Goal: Task Accomplishment & Management: Use online tool/utility

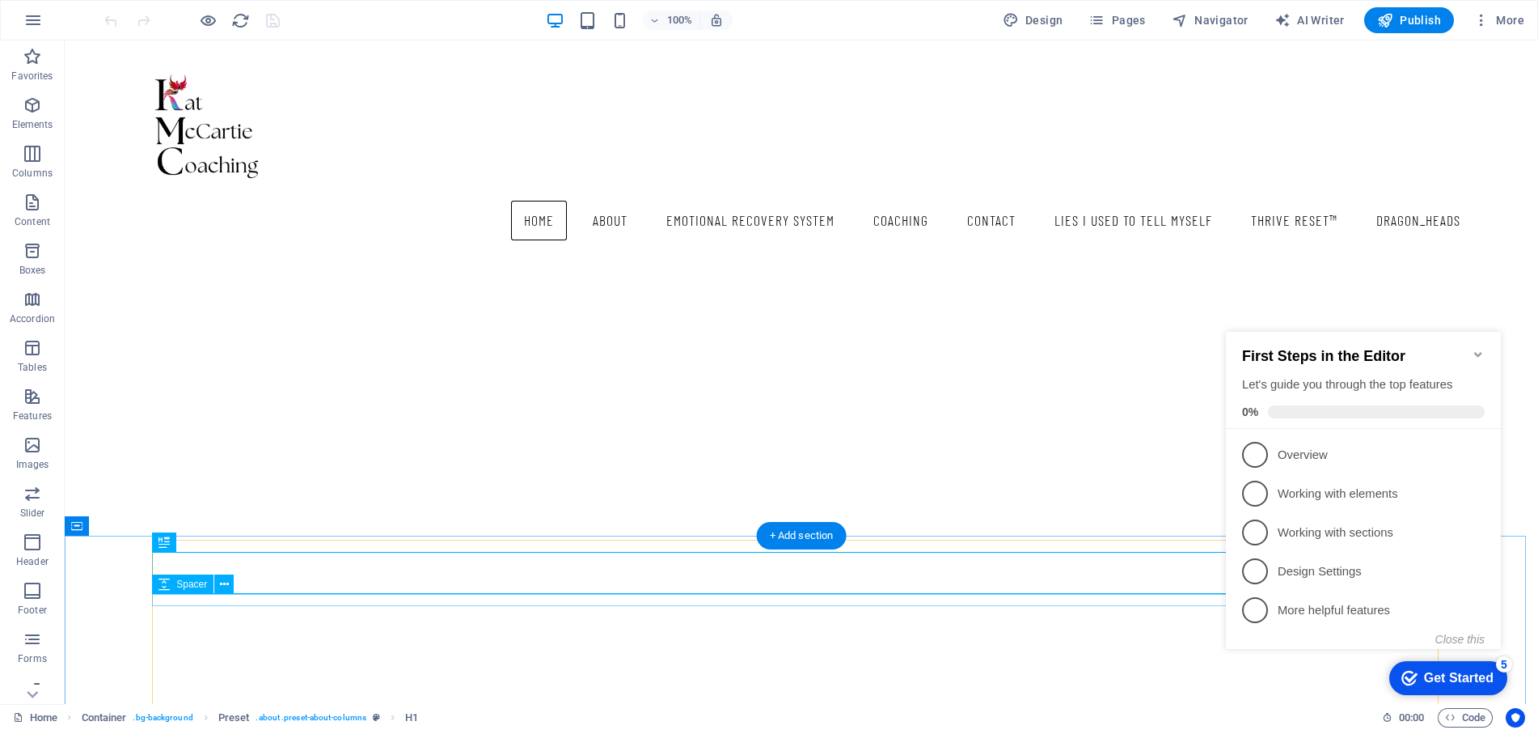
scroll to position [121, 0]
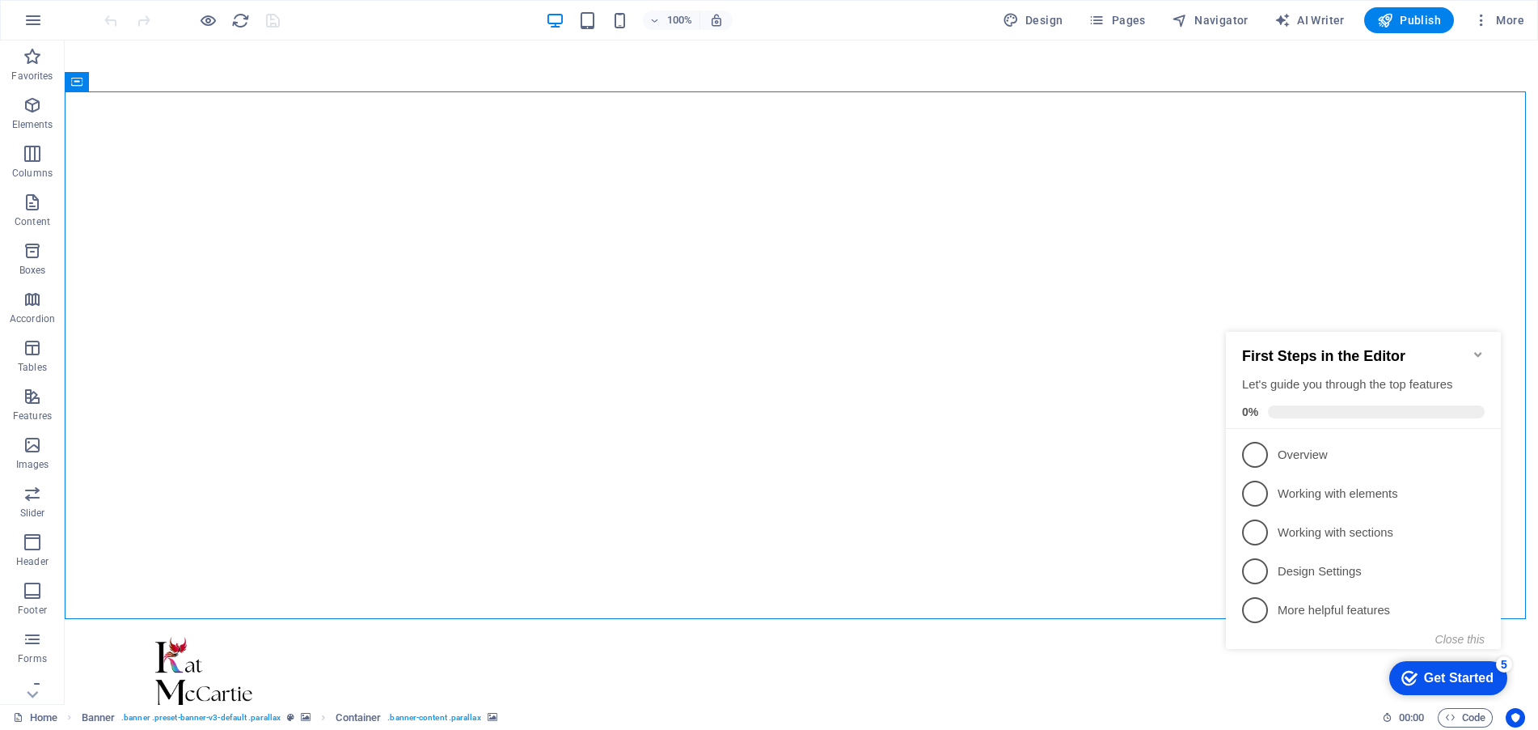
click at [1476, 348] on icon "Minimize checklist" at bounding box center [1478, 354] width 13 height 13
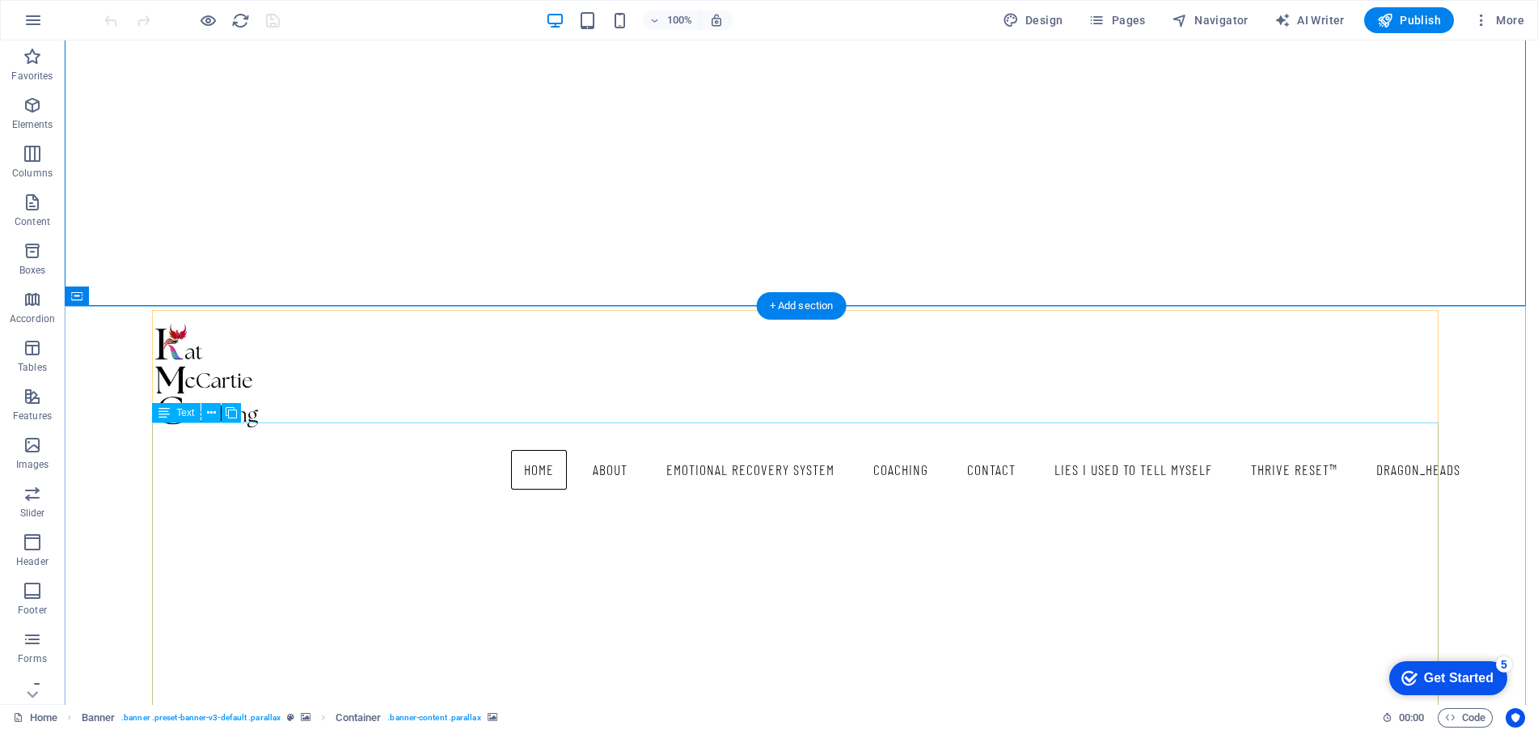
scroll to position [445, 0]
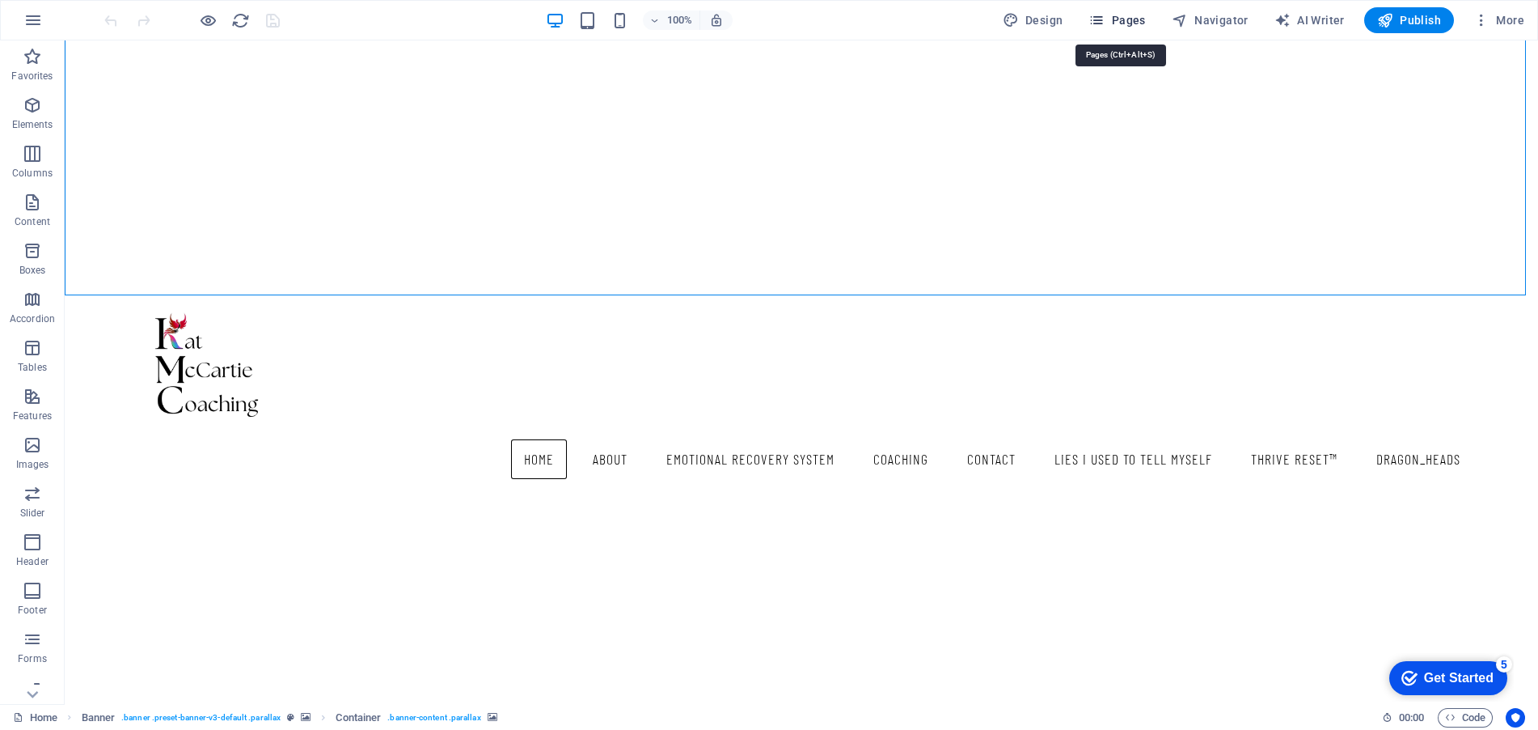
click at [1132, 27] on span "Pages" at bounding box center [1117, 20] width 57 height 16
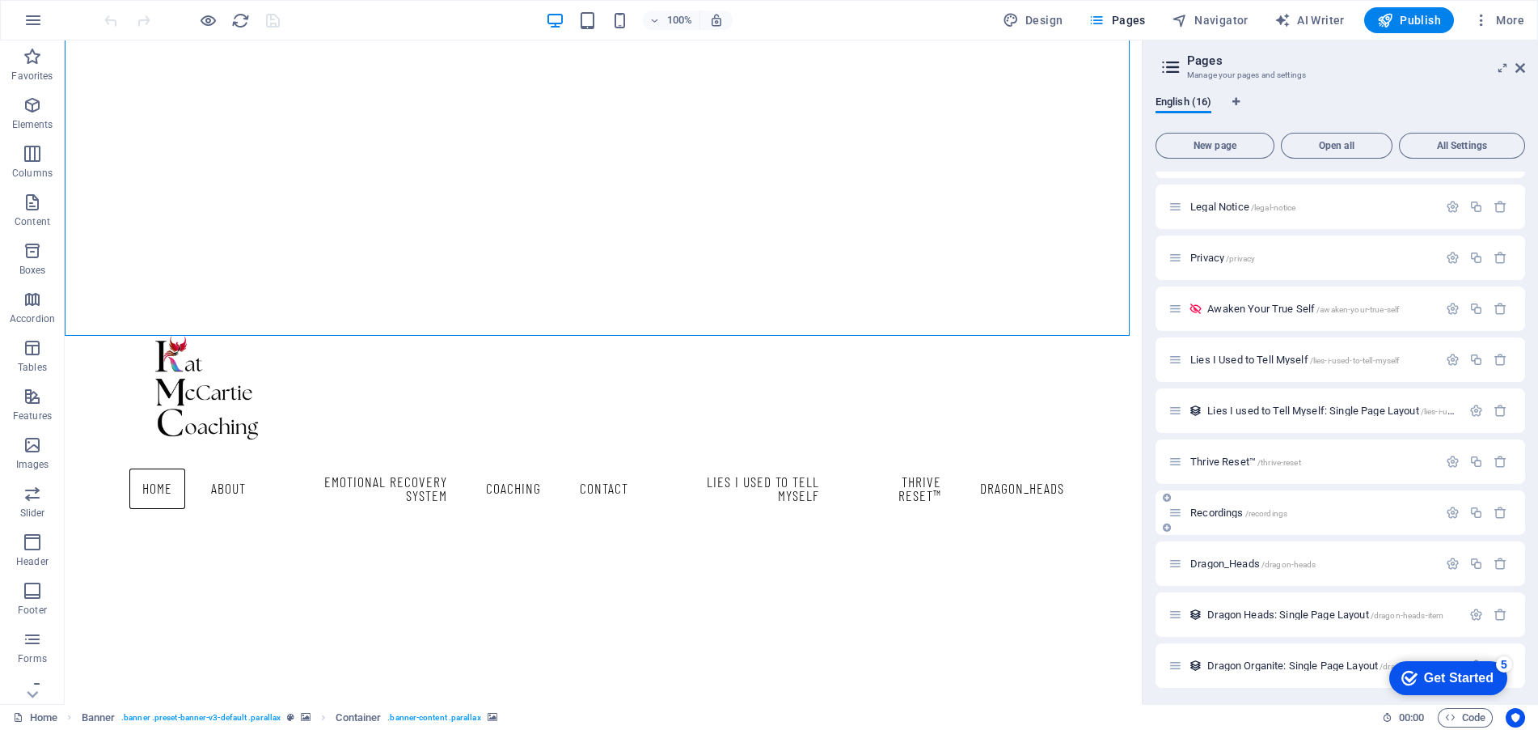
scroll to position [295, 0]
click at [1243, 662] on span "Dragon Organite: Single Page Layout /dragon-organite-item" at bounding box center [1334, 663] width 253 height 12
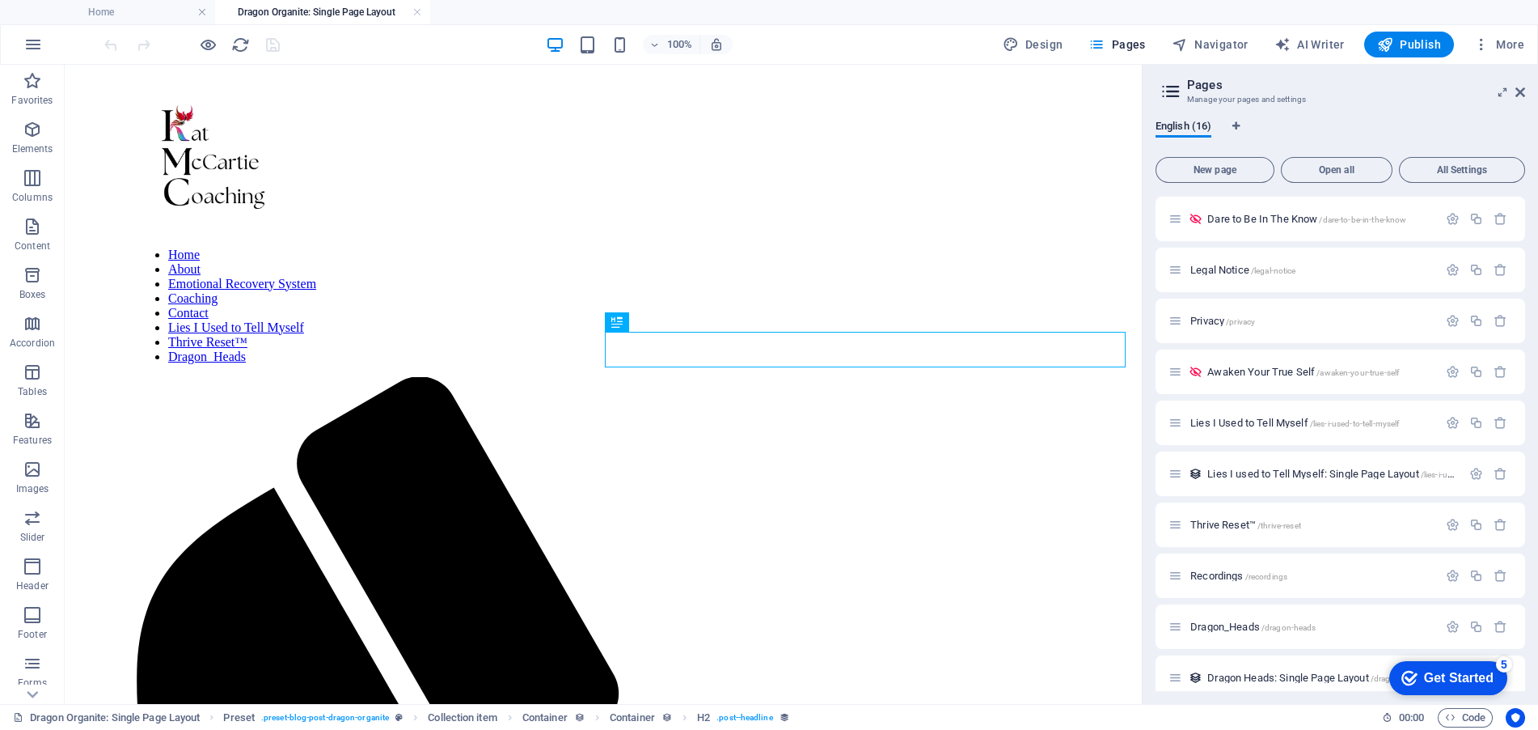
scroll to position [0, 0]
select select "68b71cc700994f62e80afabf"
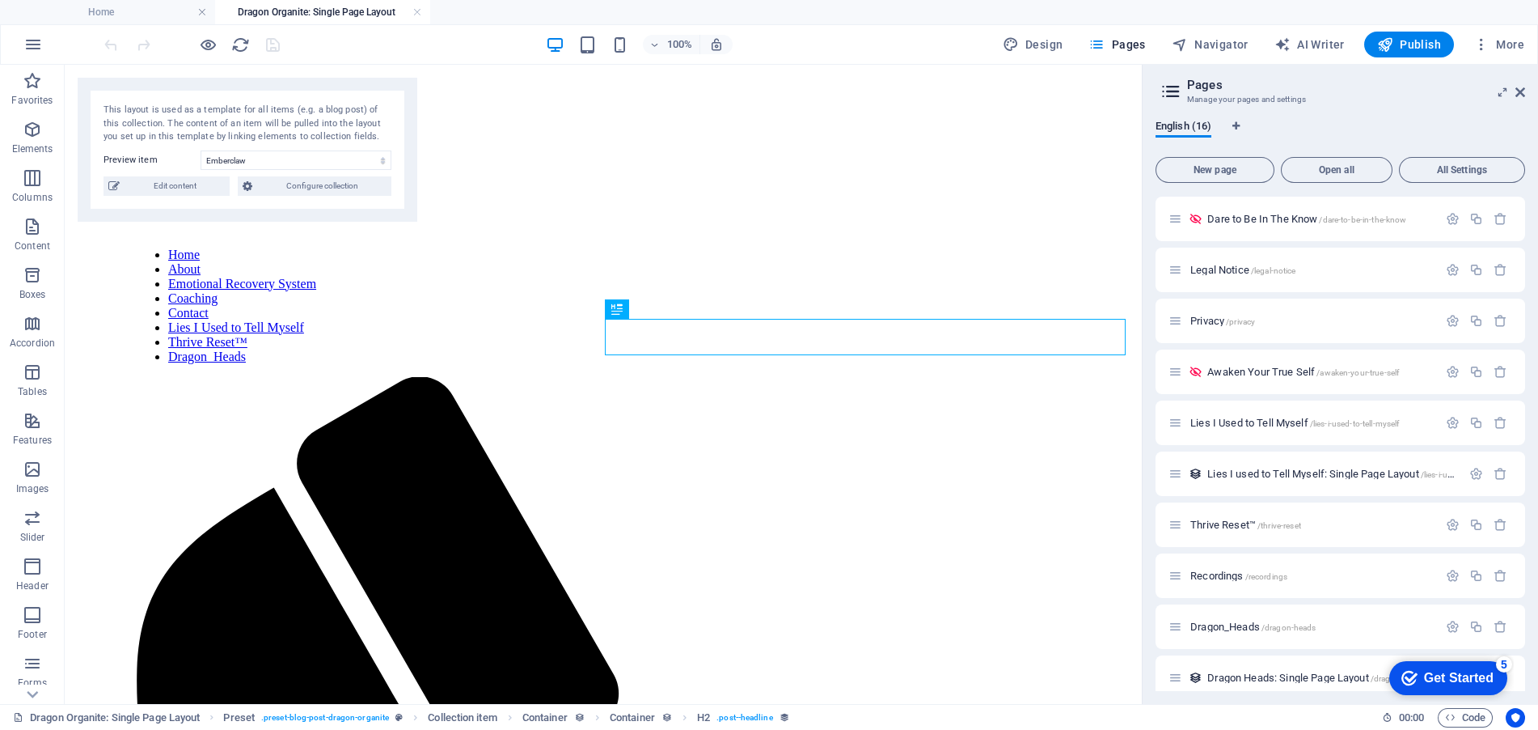
click at [1504, 666] on div "5" at bounding box center [1504, 664] width 16 height 16
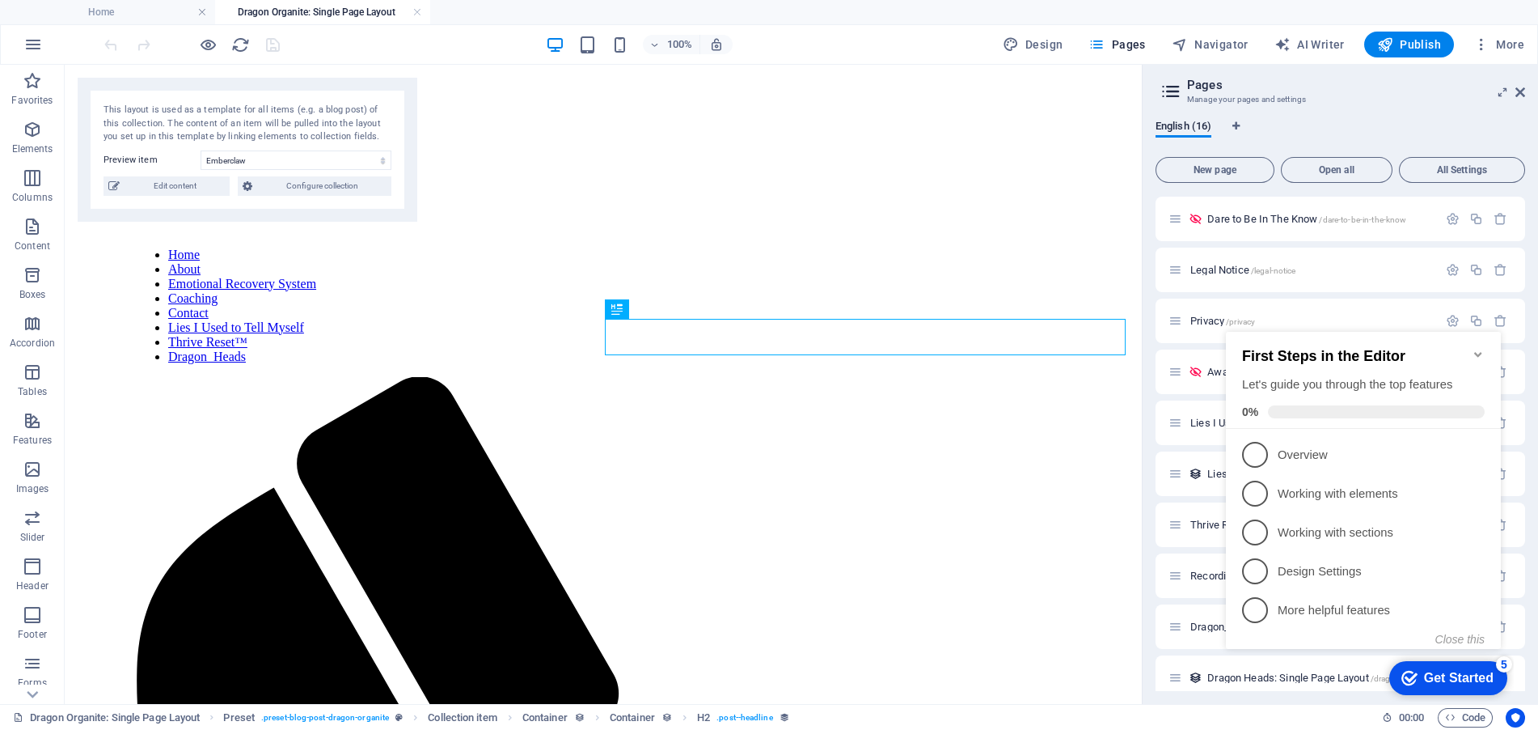
click at [1462, 670] on div "Get Started" at bounding box center [1459, 677] width 70 height 15
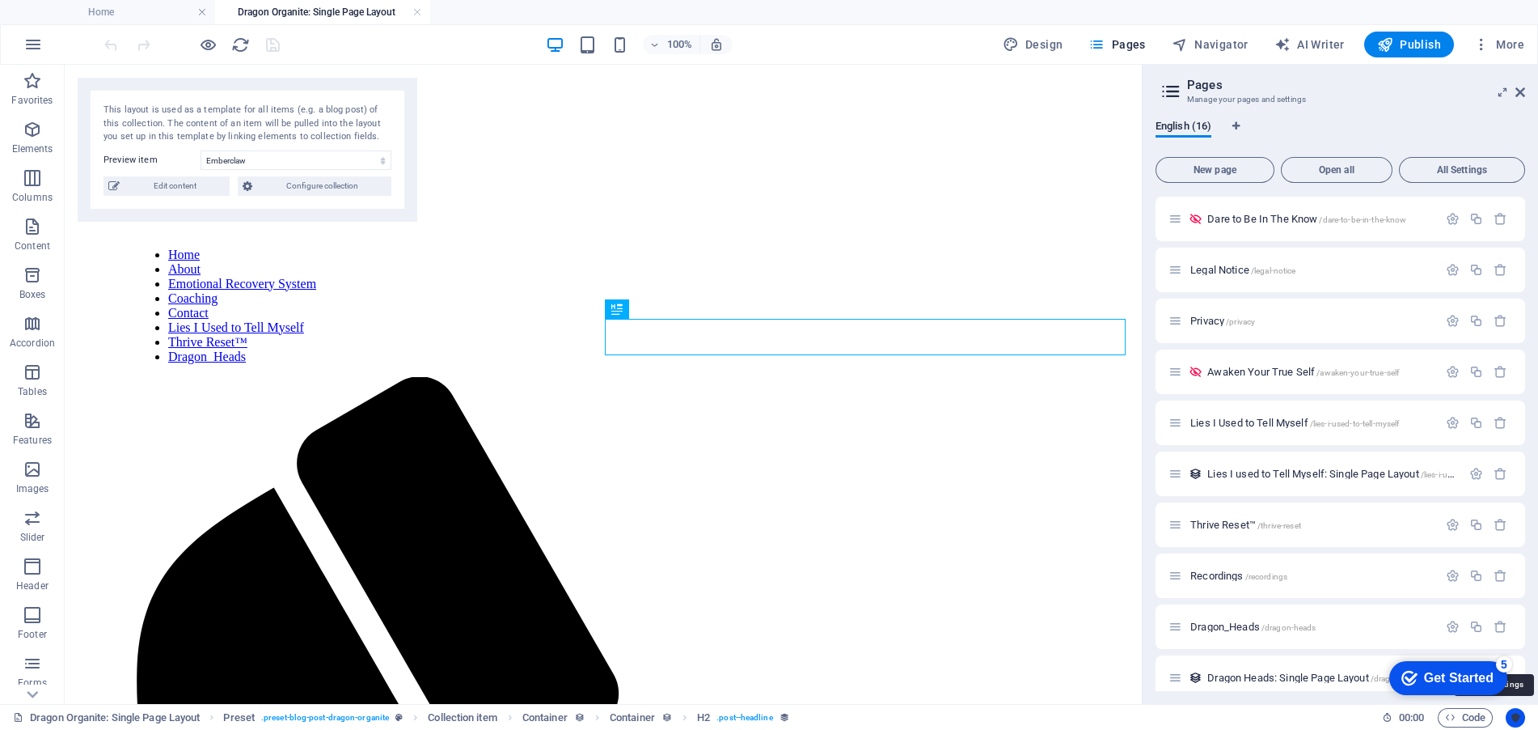
click at [1518, 713] on icon "Usercentrics" at bounding box center [1515, 717] width 11 height 11
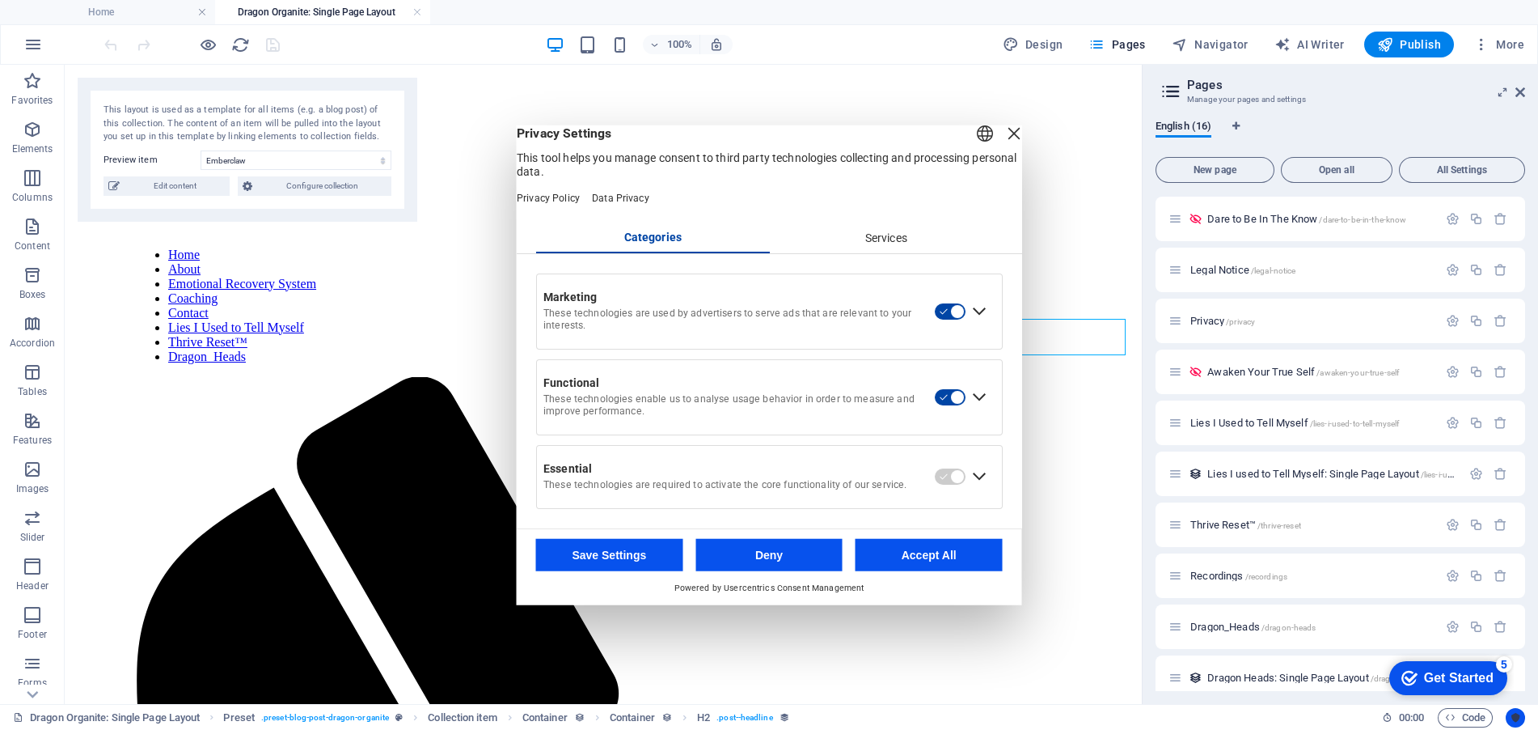
click at [1518, 713] on icon "Usercentrics" at bounding box center [1515, 717] width 11 height 11
click at [1003, 138] on div "Close Layer" at bounding box center [1014, 133] width 23 height 23
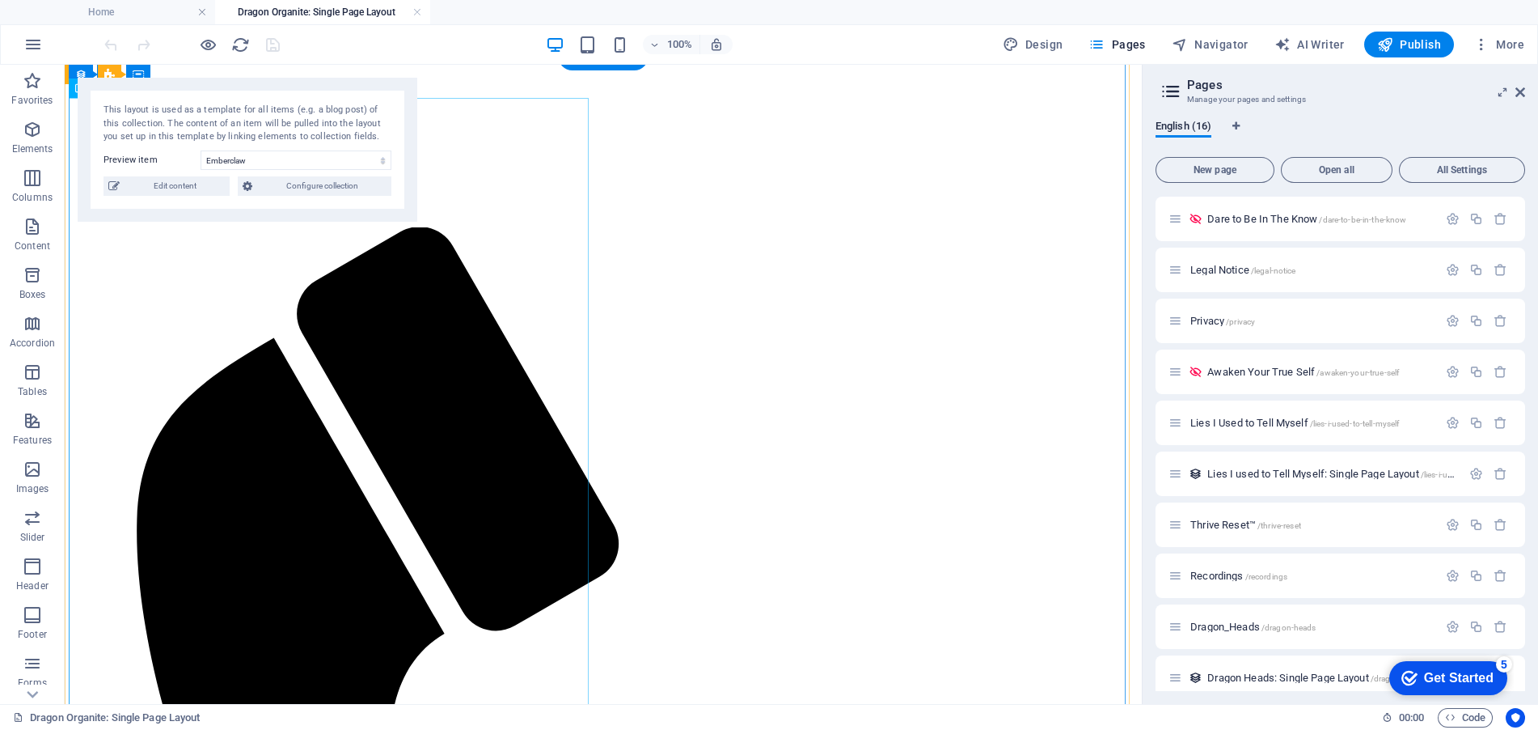
scroll to position [59, 0]
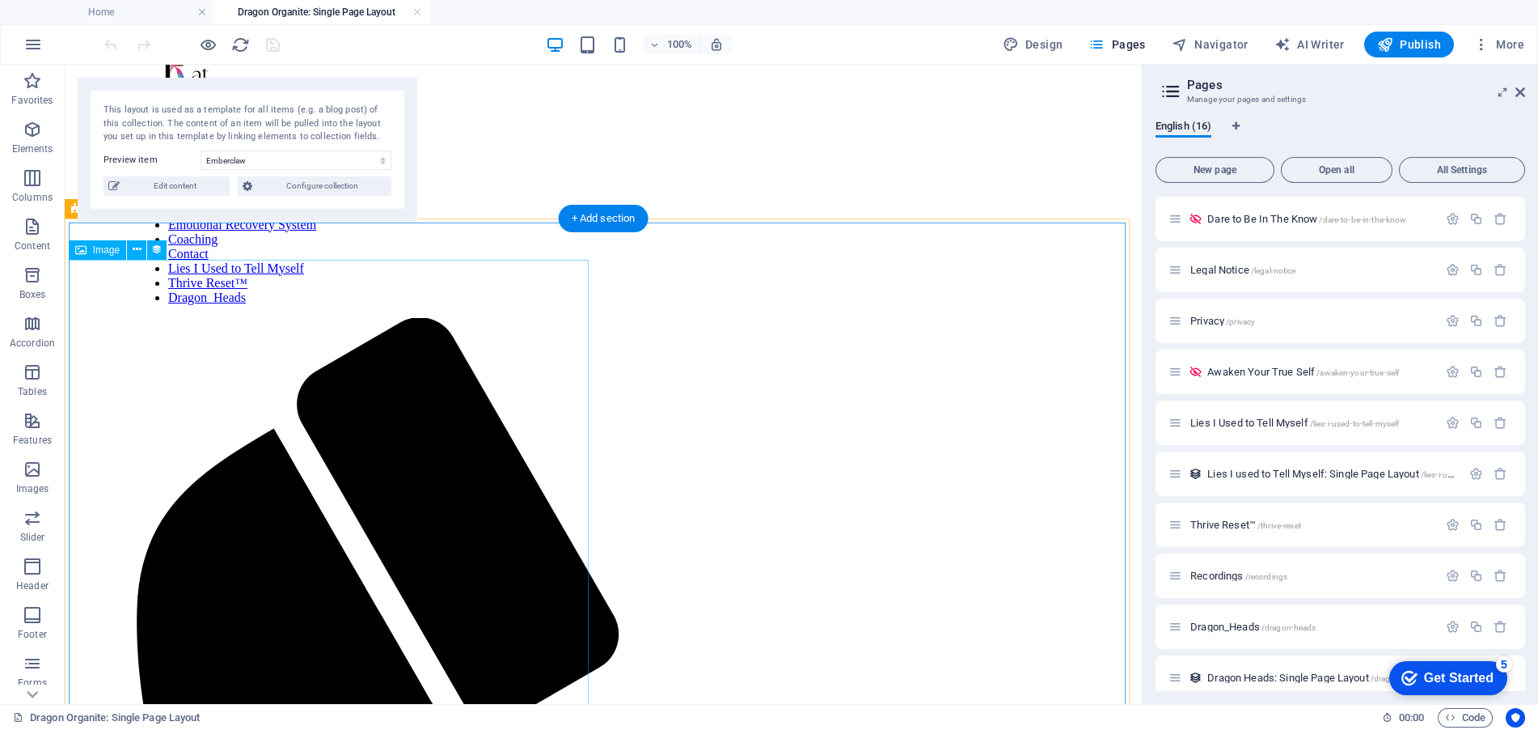
drag, startPoint x: 391, startPoint y: 488, endPoint x: 389, endPoint y: 476, distance: 11.4
click at [134, 251] on icon at bounding box center [137, 249] width 9 height 17
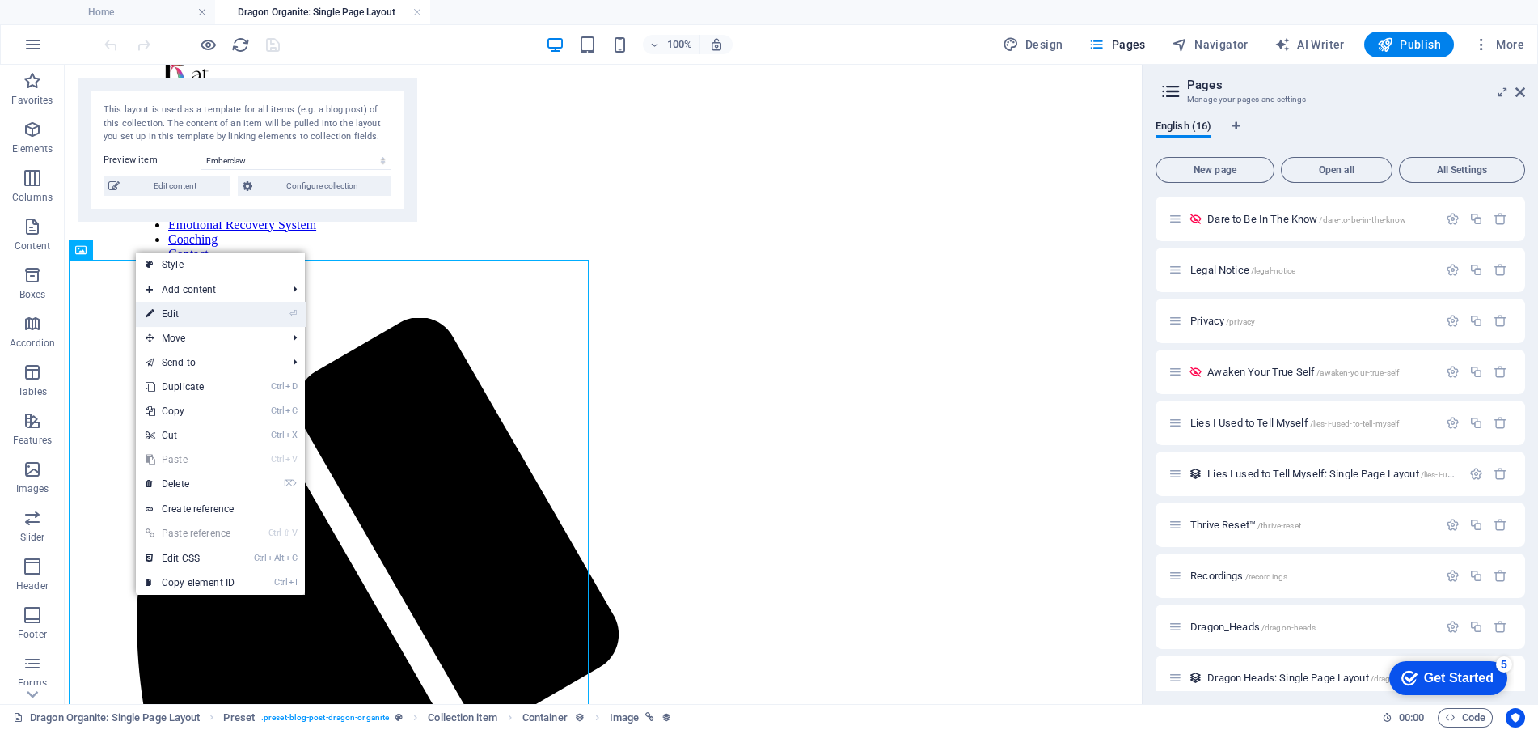
click at [207, 308] on link "⏎ Edit" at bounding box center [190, 314] width 108 height 24
select select "px"
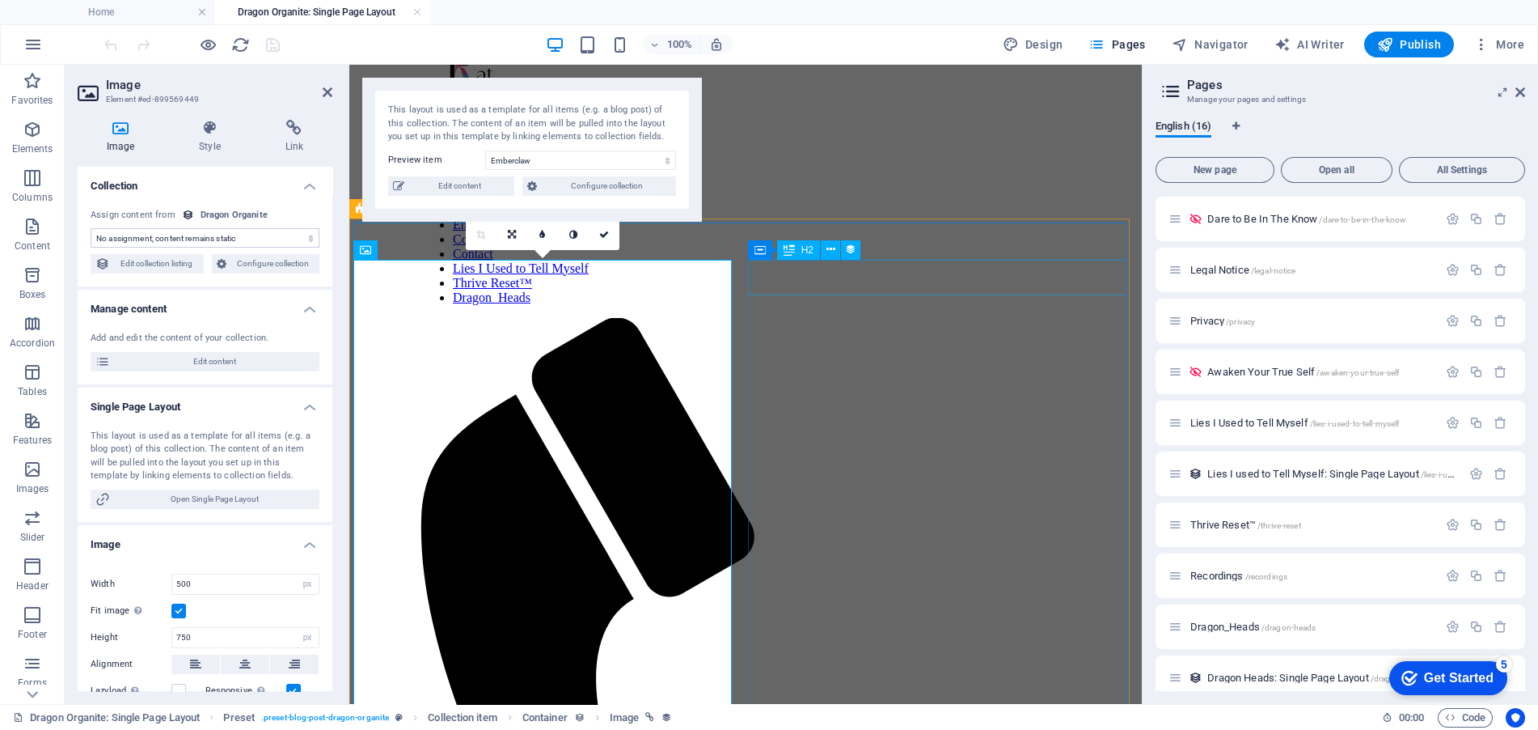
select select "image"
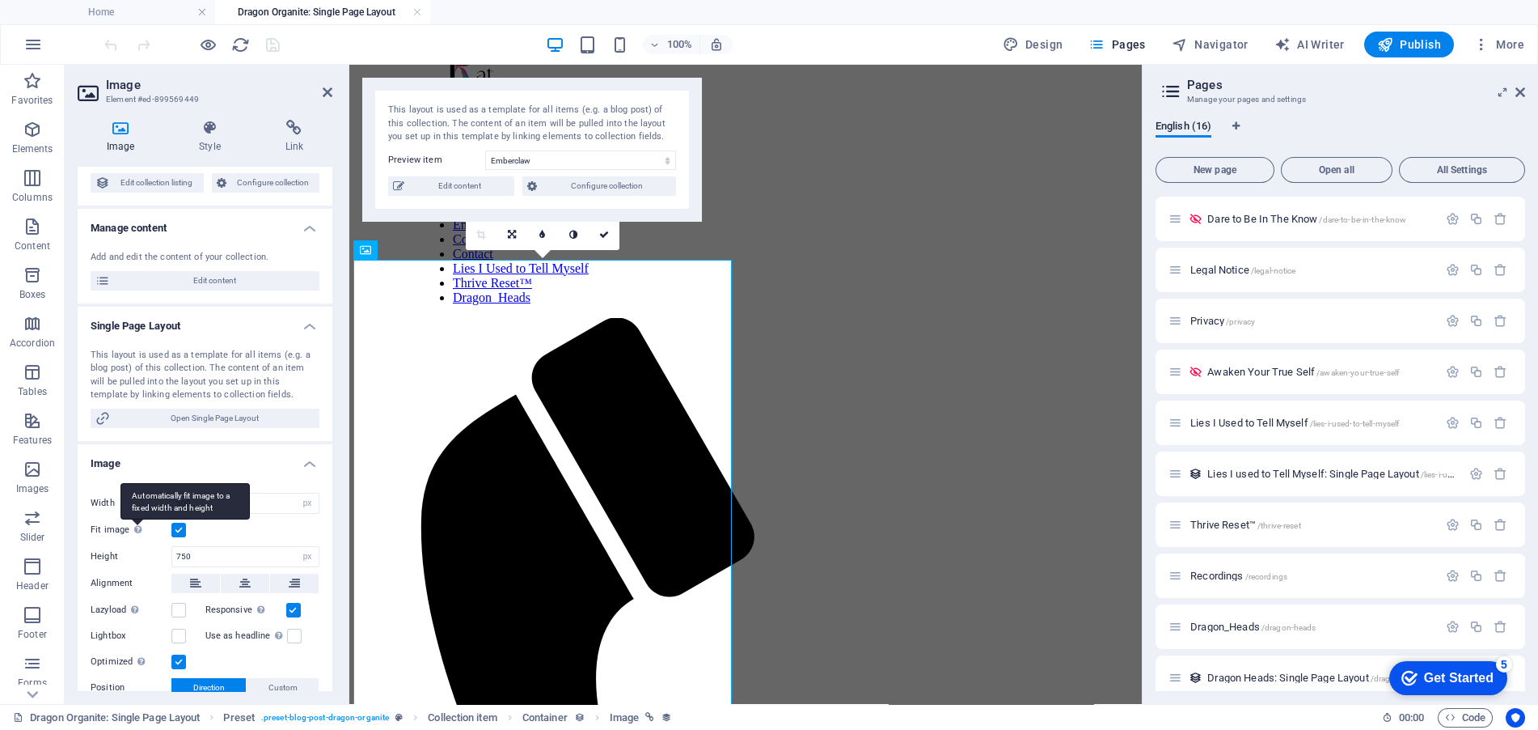
click at [137, 519] on div "Automatically fit image to a fixed width and height" at bounding box center [185, 501] width 129 height 36
click at [0, 0] on input "Fit image Automatically fit image to a fixed width and height" at bounding box center [0, 0] width 0 height 0
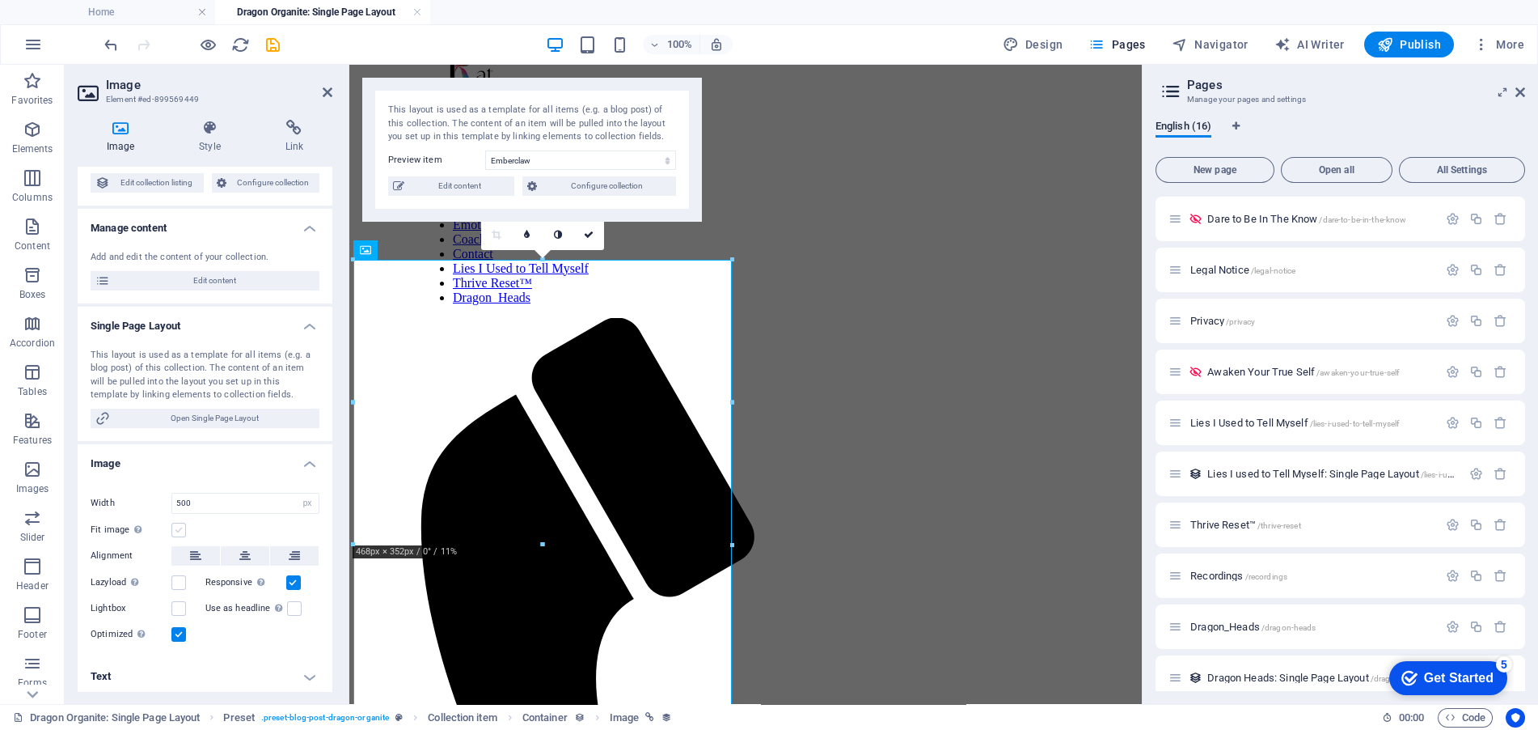
click at [175, 531] on label at bounding box center [178, 529] width 15 height 15
click at [0, 0] on input "Fit image Automatically fit image to a fixed width and height" at bounding box center [0, 0] width 0 height 0
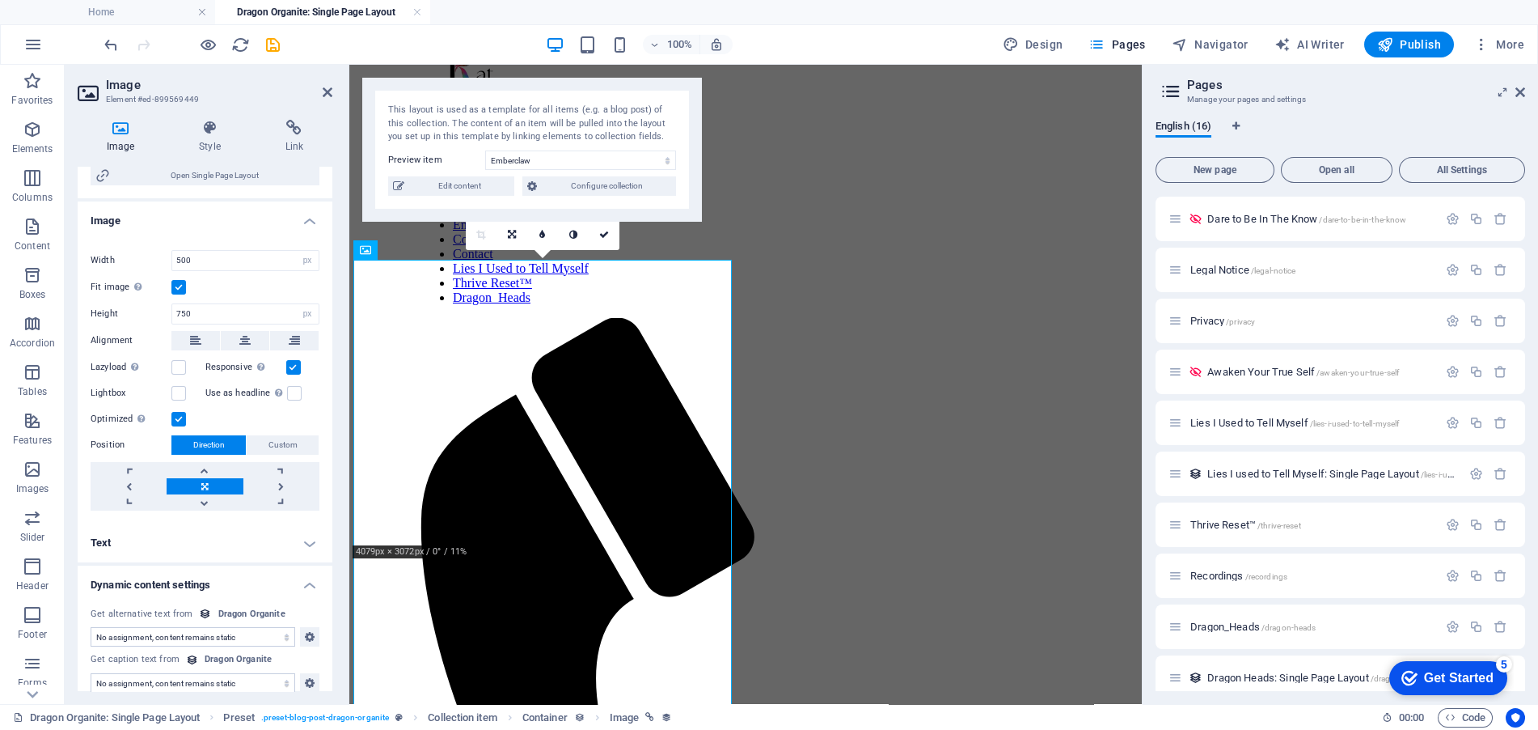
scroll to position [243, 0]
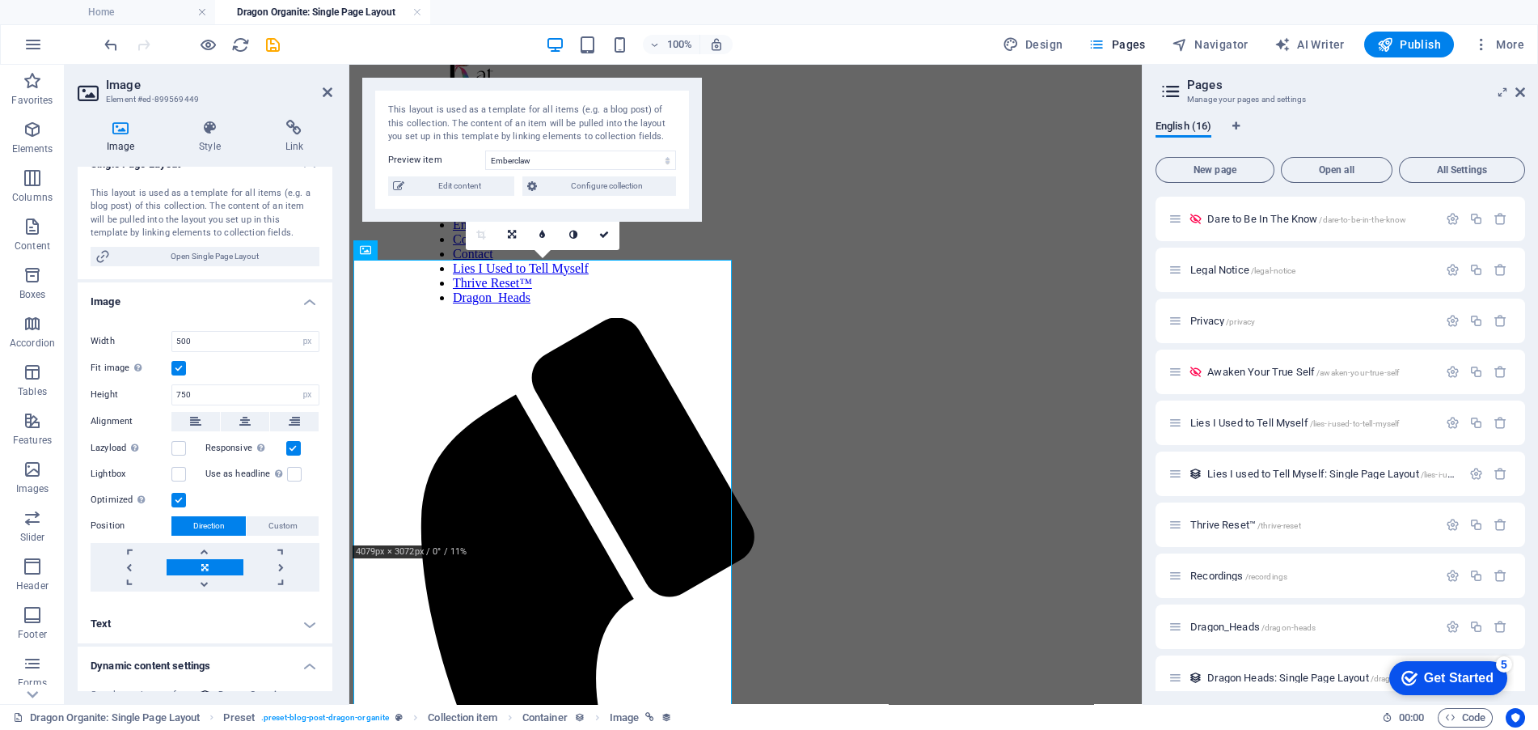
click at [174, 358] on div "Fit image Automatically fit image to a fixed width and height" at bounding box center [205, 367] width 229 height 19
click at [183, 364] on label at bounding box center [178, 368] width 15 height 15
click at [0, 0] on input "Fit image Automatically fit image to a fixed width and height" at bounding box center [0, 0] width 0 height 0
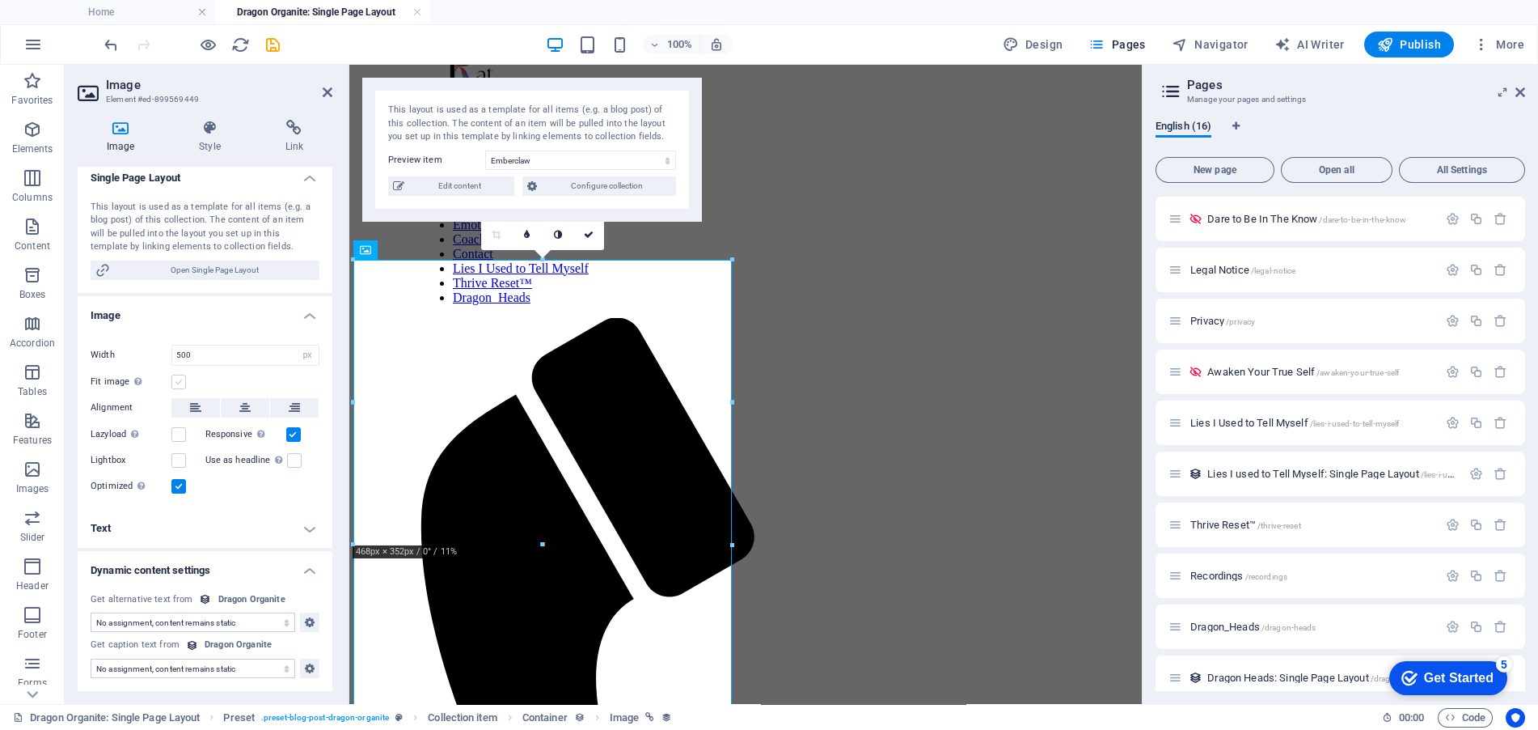
scroll to position [228, 0]
drag, startPoint x: 197, startPoint y: 729, endPoint x: 101, endPoint y: 573, distance: 182.3
click at [101, 573] on h4 "Dynamic content settings" at bounding box center [205, 566] width 255 height 29
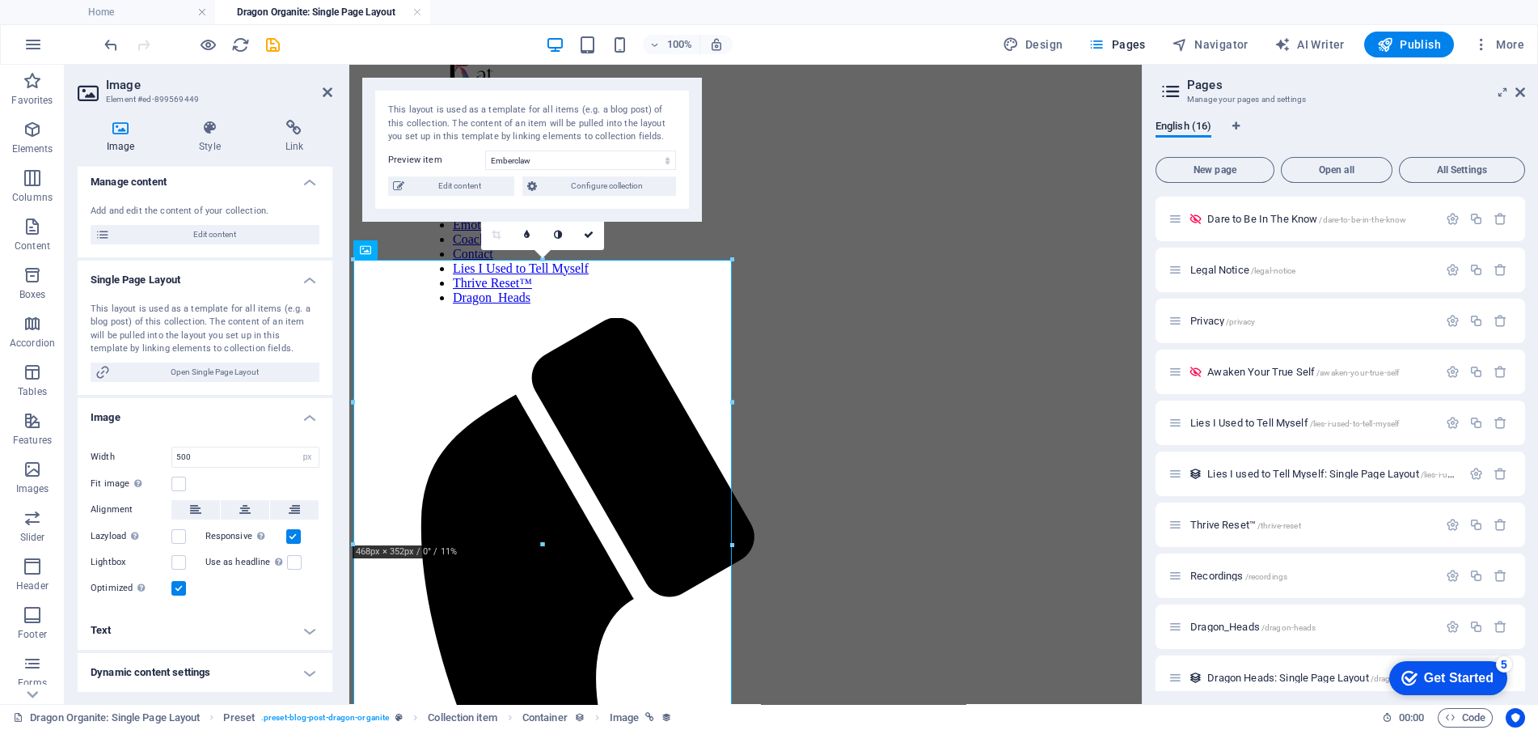
scroll to position [126, 0]
click at [296, 672] on h4 "Dynamic content settings" at bounding box center [205, 672] width 255 height 39
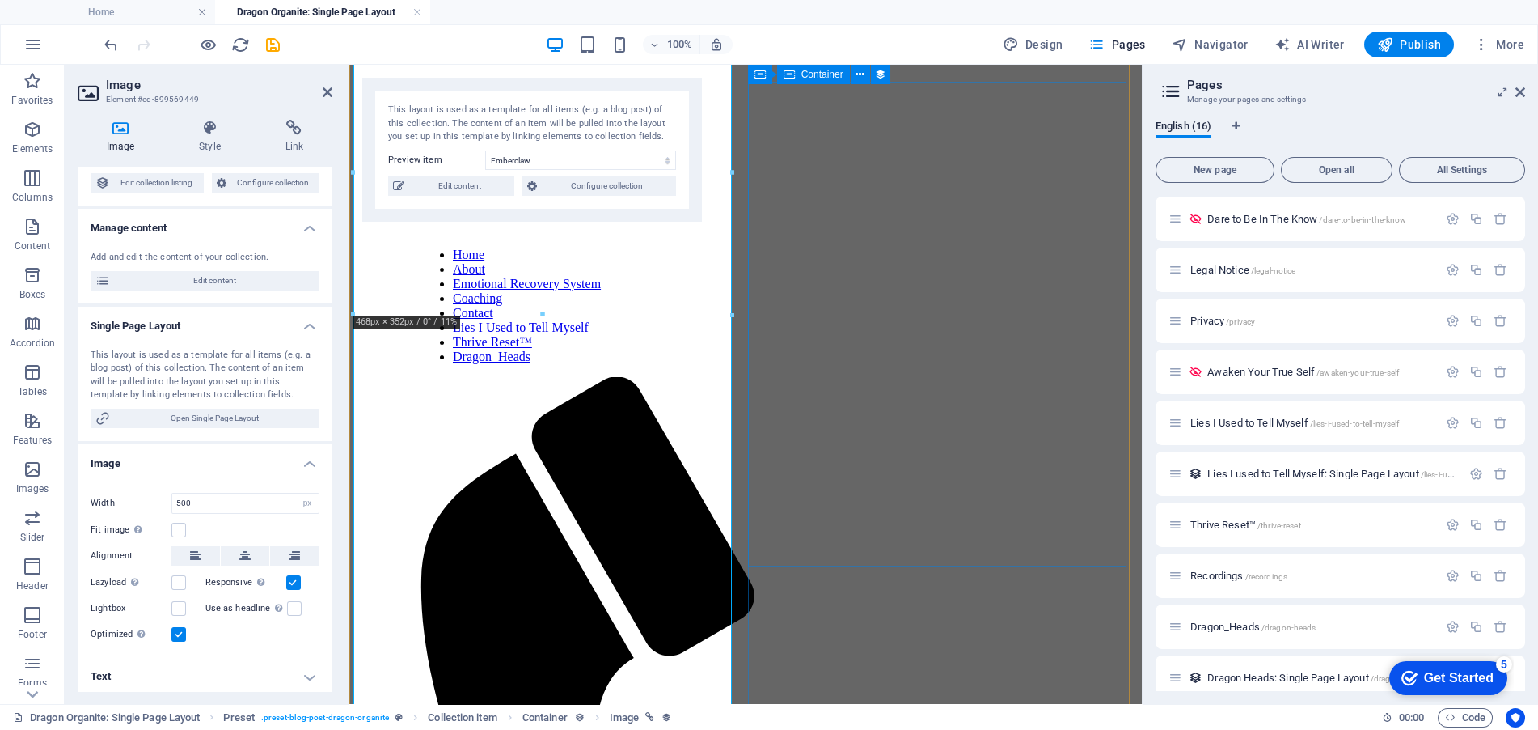
scroll to position [0, 0]
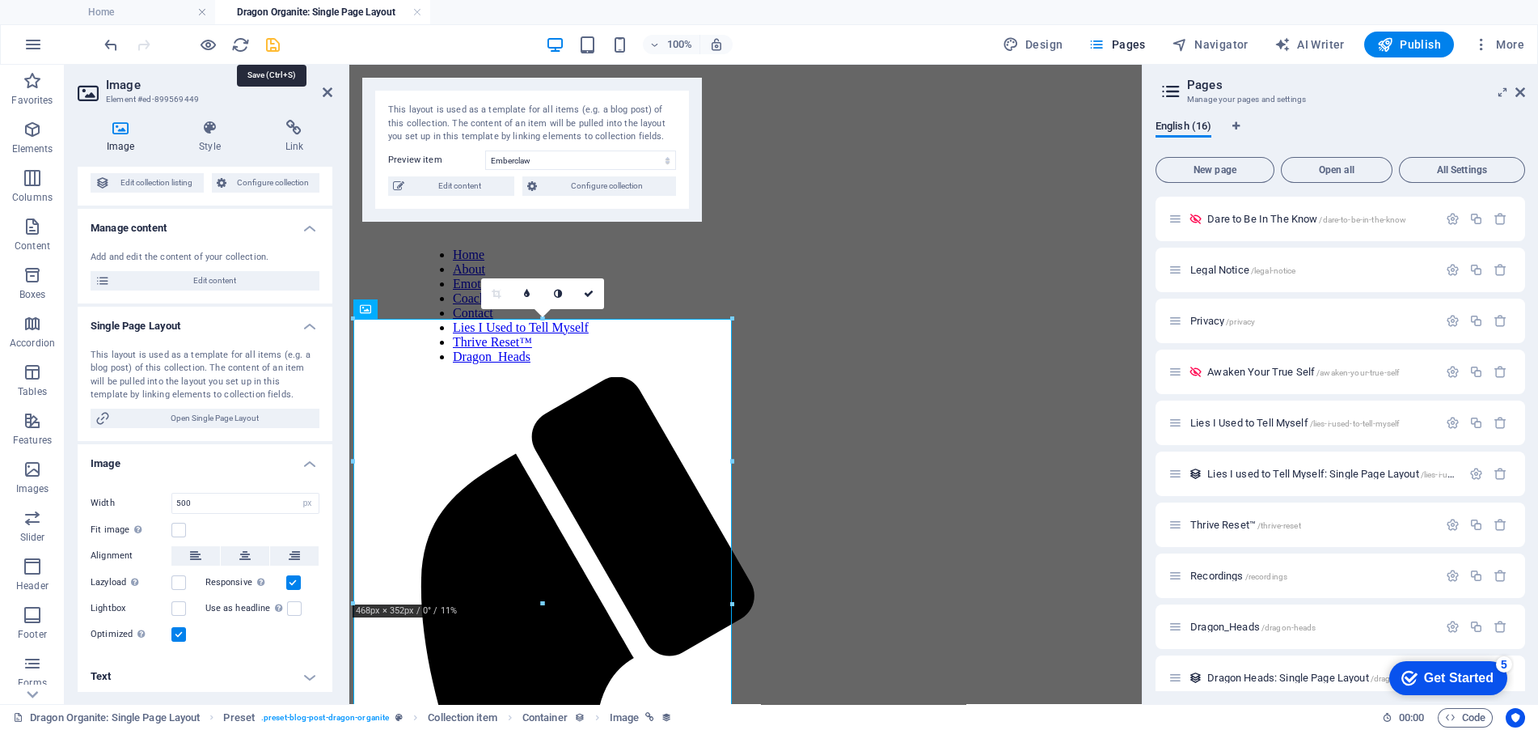
click at [273, 45] on icon "save" at bounding box center [273, 45] width 19 height 19
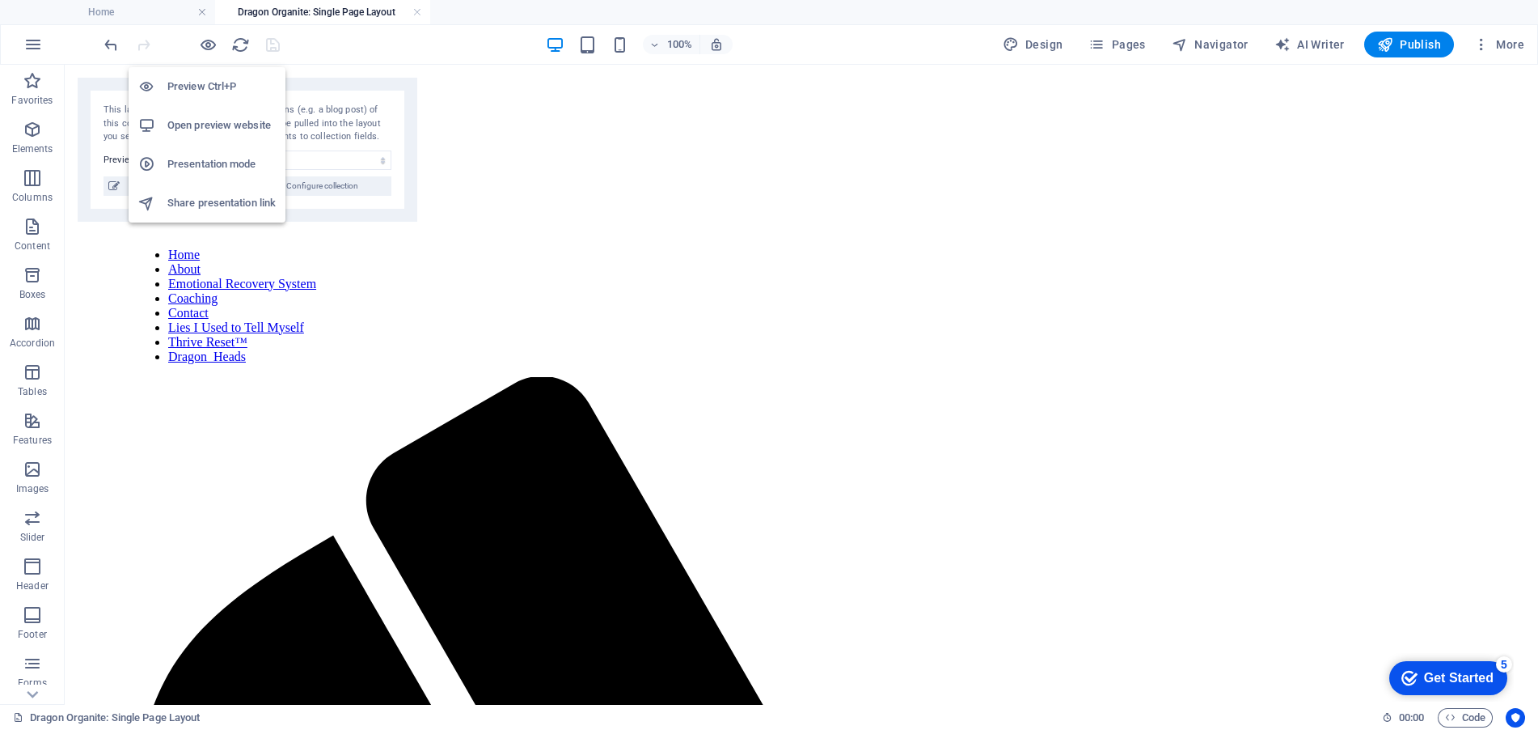
click at [223, 90] on h6 "Preview Ctrl+P" at bounding box center [221, 86] width 108 height 19
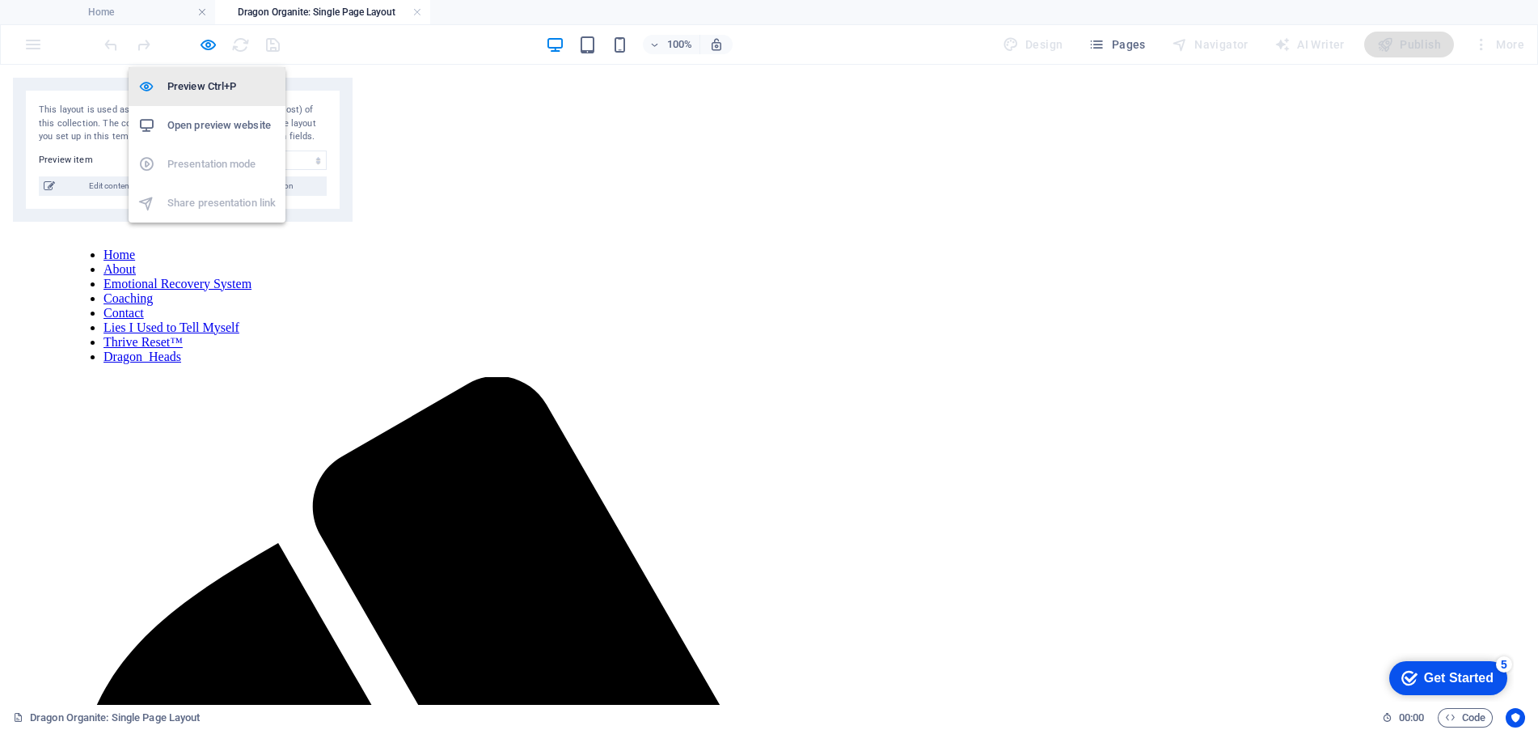
click at [226, 83] on h6 "Preview Ctrl+P" at bounding box center [221, 86] width 108 height 19
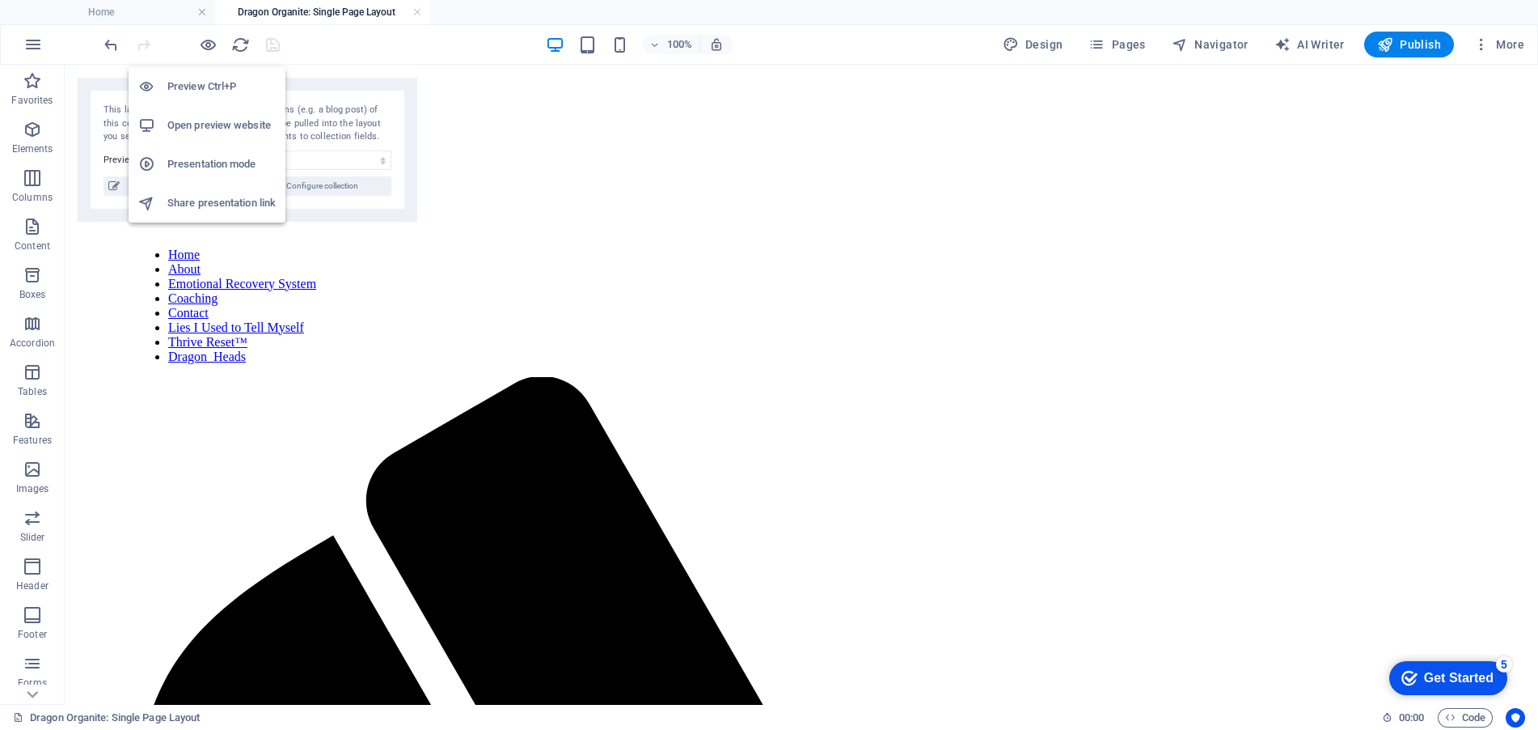
click at [220, 79] on h6 "Preview Ctrl+P" at bounding box center [221, 86] width 108 height 19
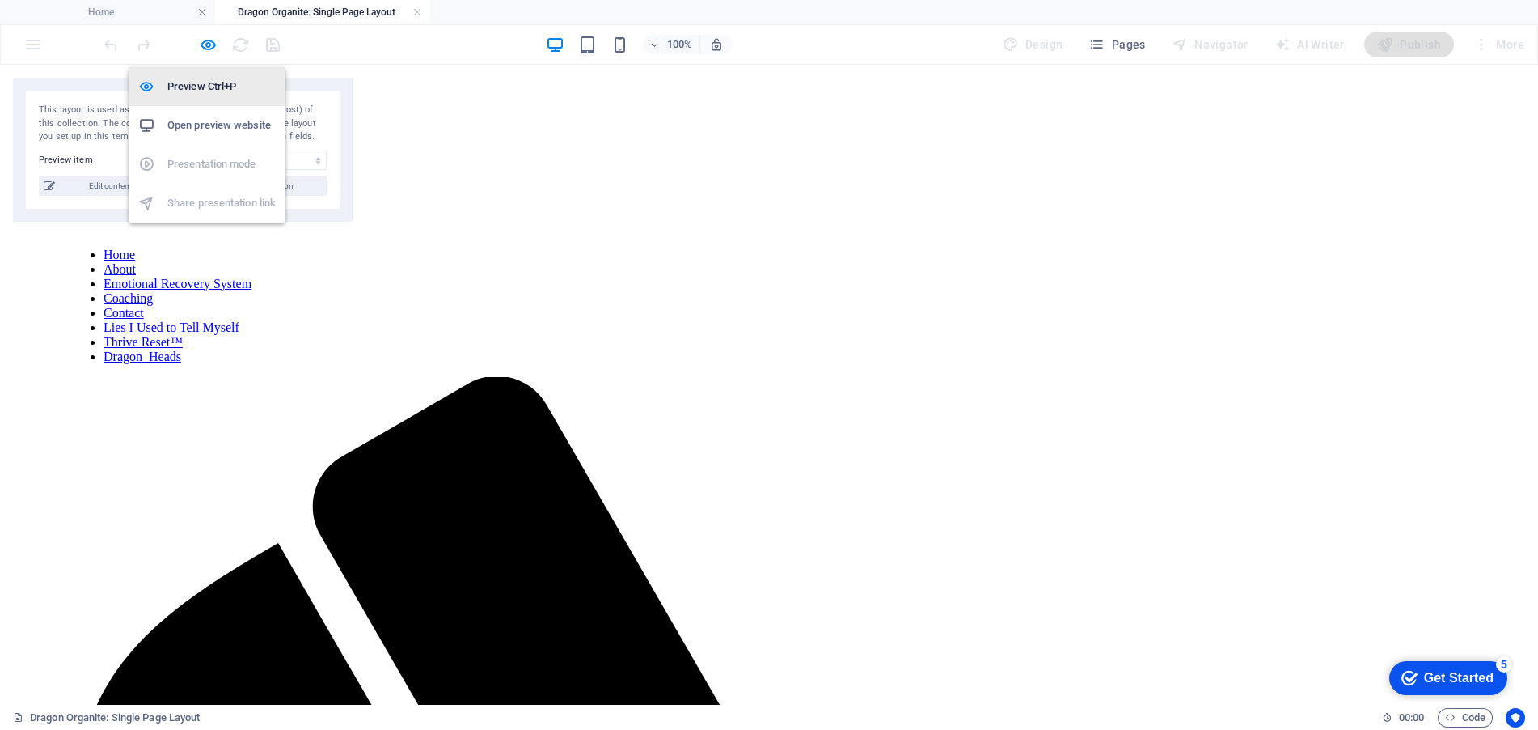
click at [220, 79] on h6 "Preview Ctrl+P" at bounding box center [221, 86] width 108 height 19
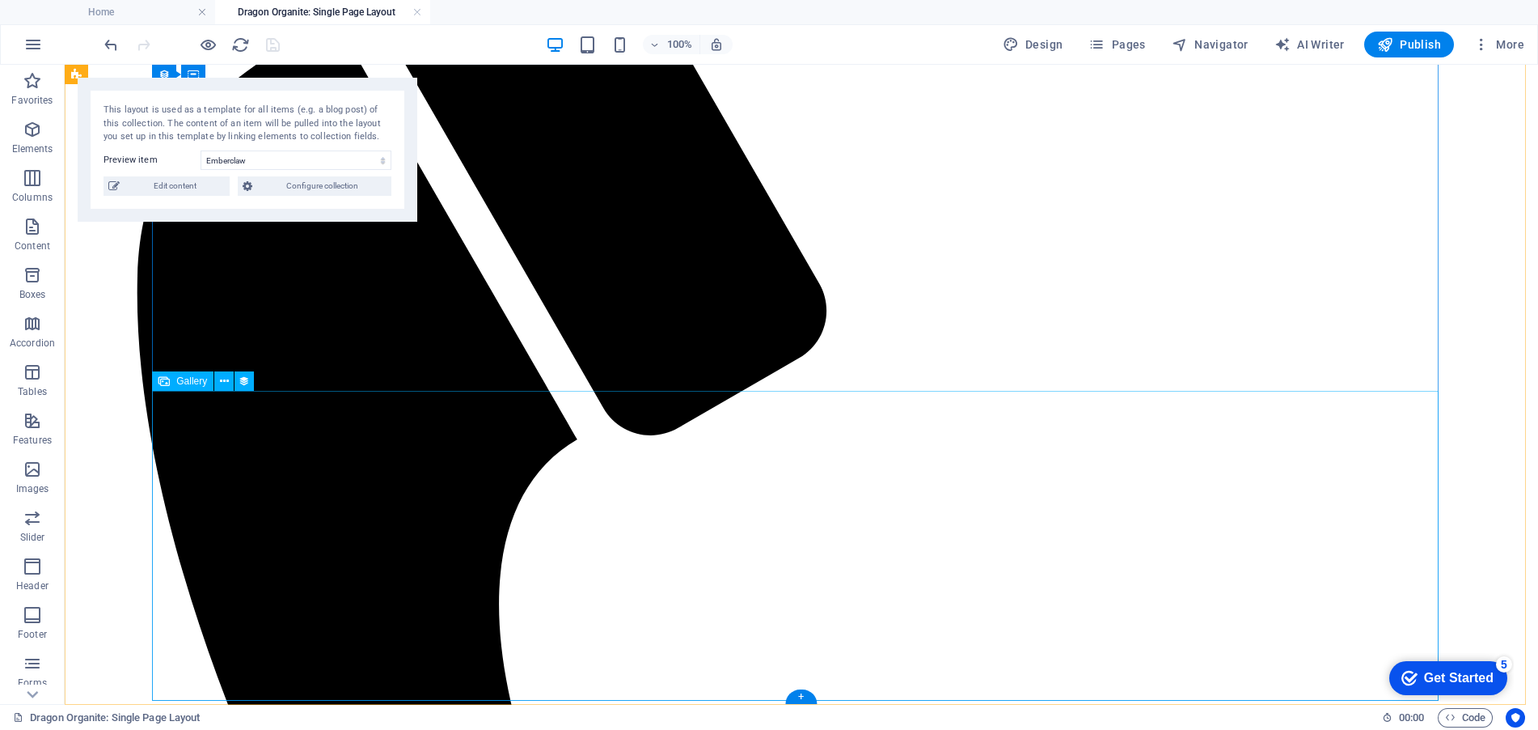
scroll to position [522, 0]
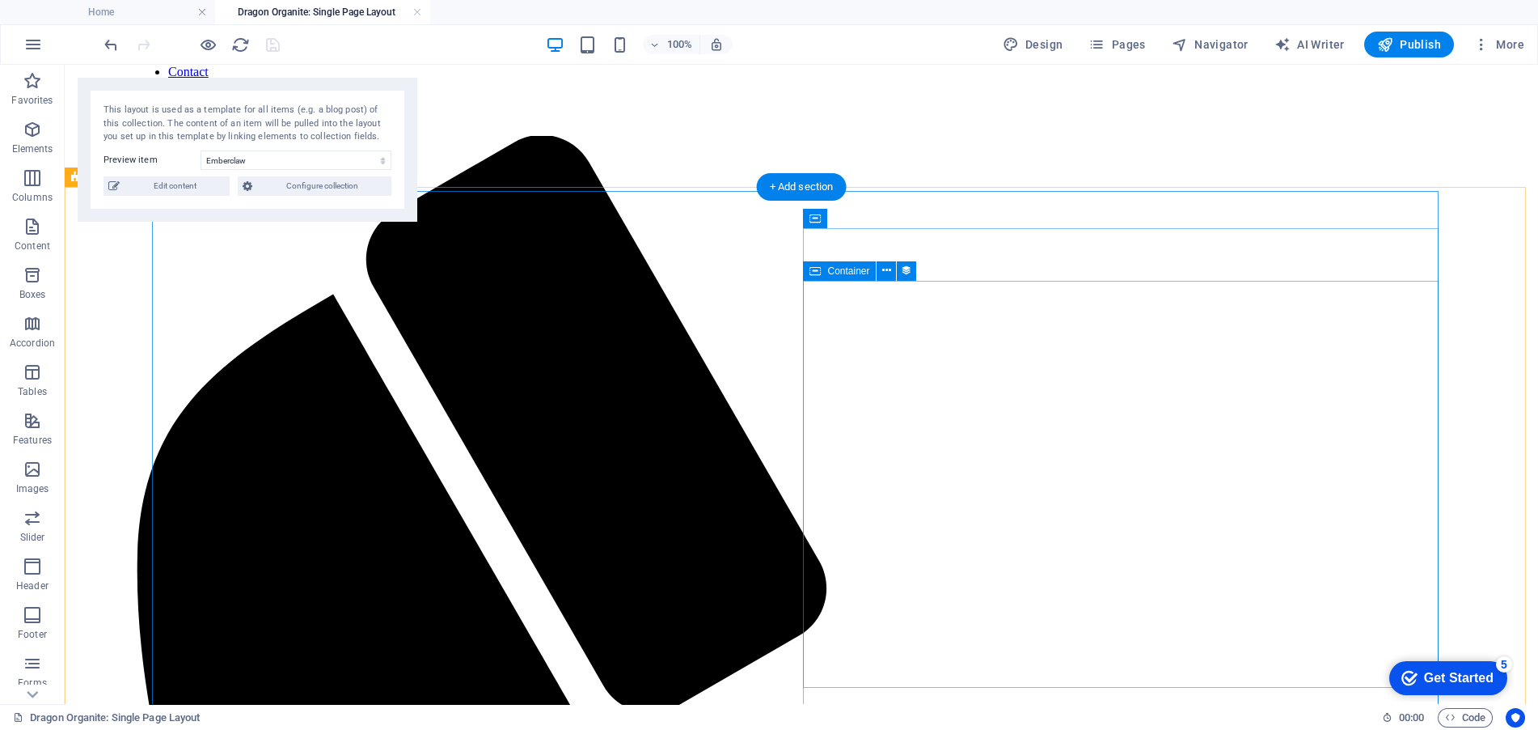
scroll to position [243, 0]
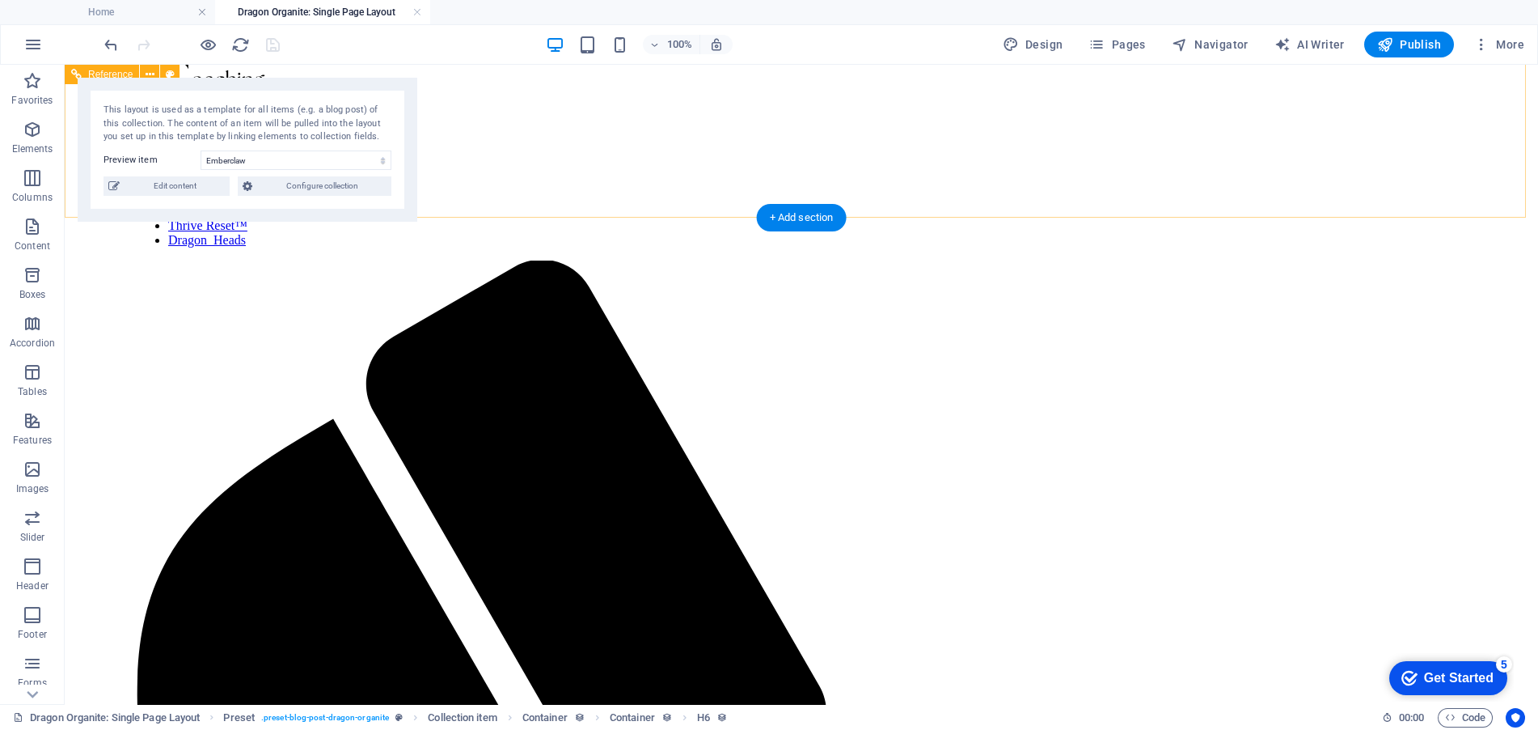
scroll to position [0, 0]
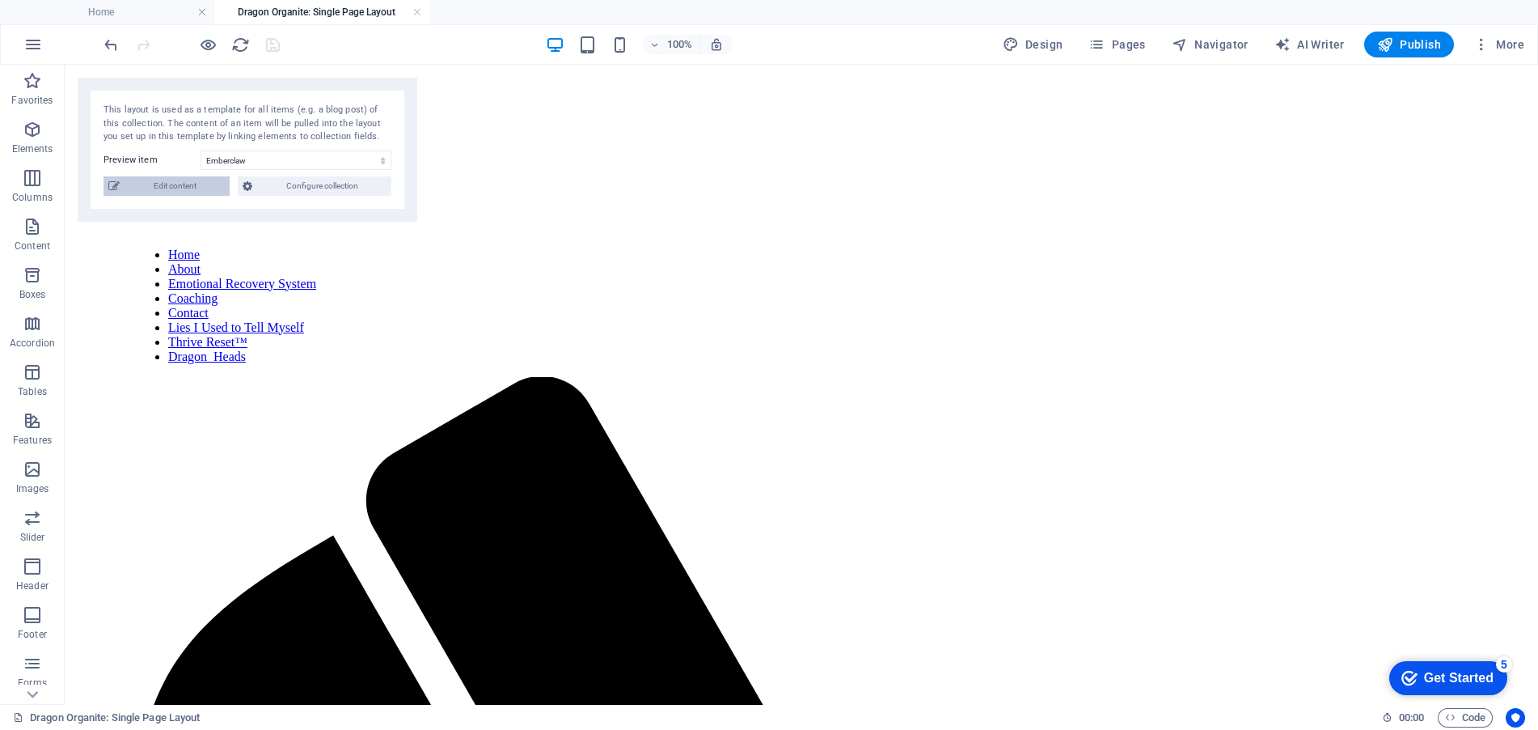
click at [184, 188] on span "Edit content" at bounding box center [175, 185] width 100 height 19
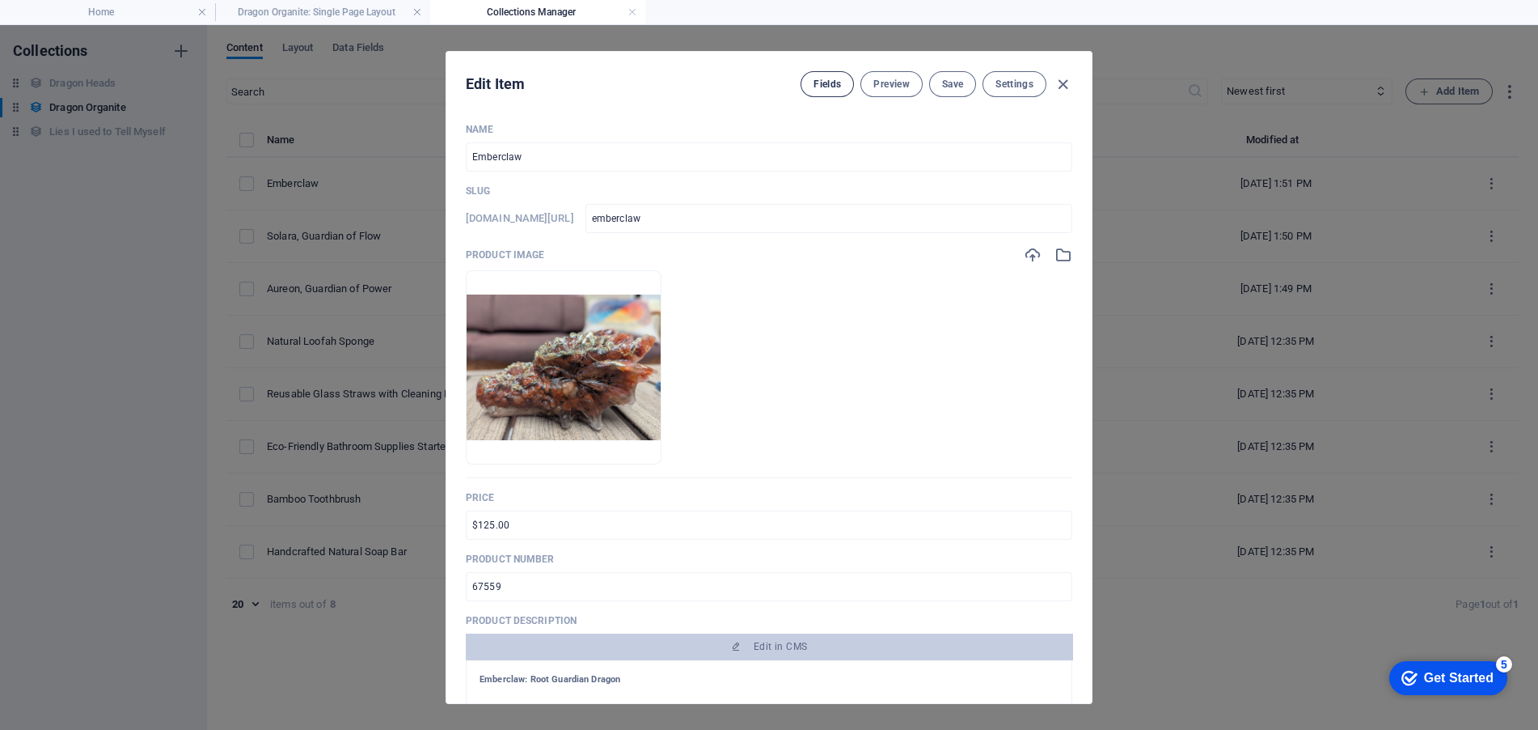
click at [831, 81] on span "Fields" at bounding box center [827, 84] width 27 height 13
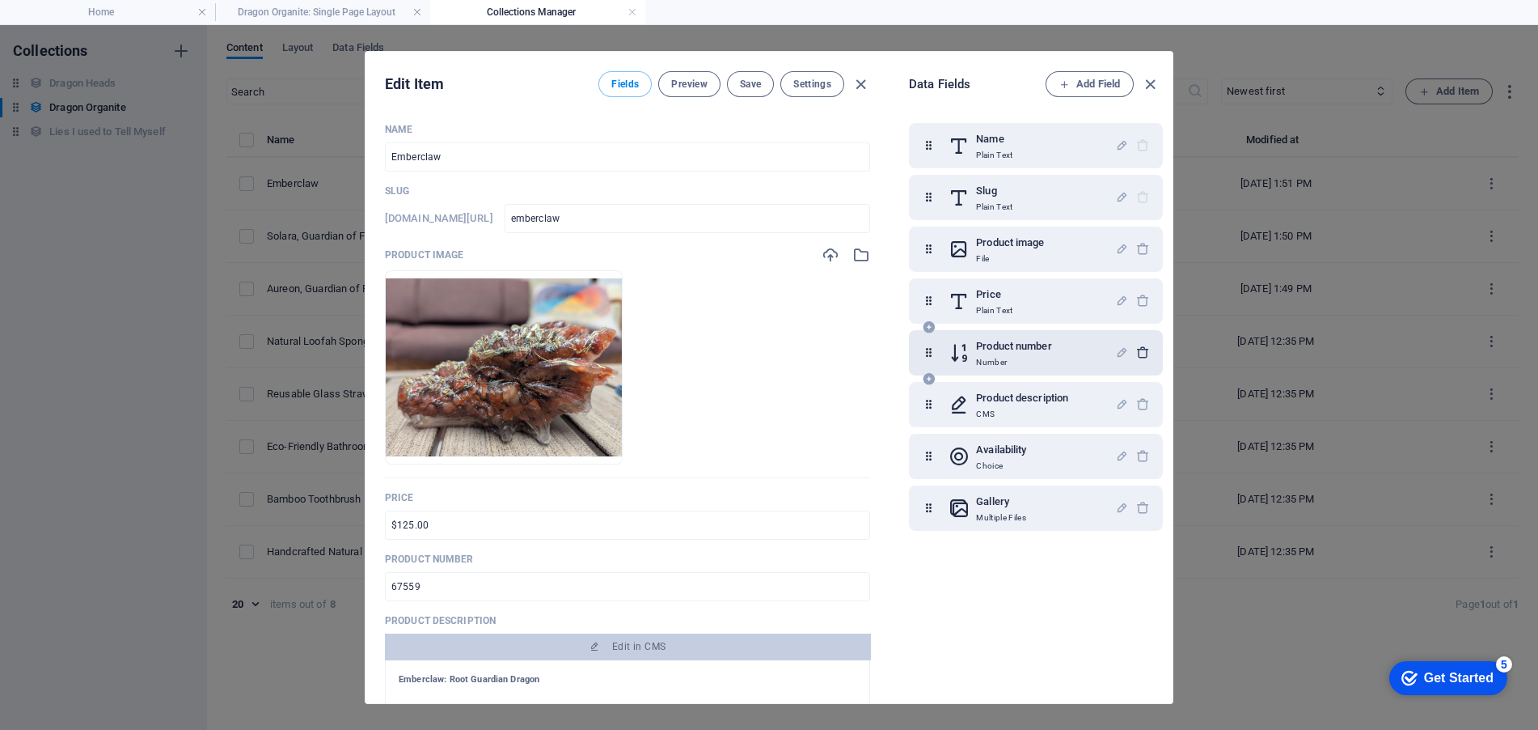
click at [1136, 353] on icon "button" at bounding box center [1143, 352] width 14 height 14
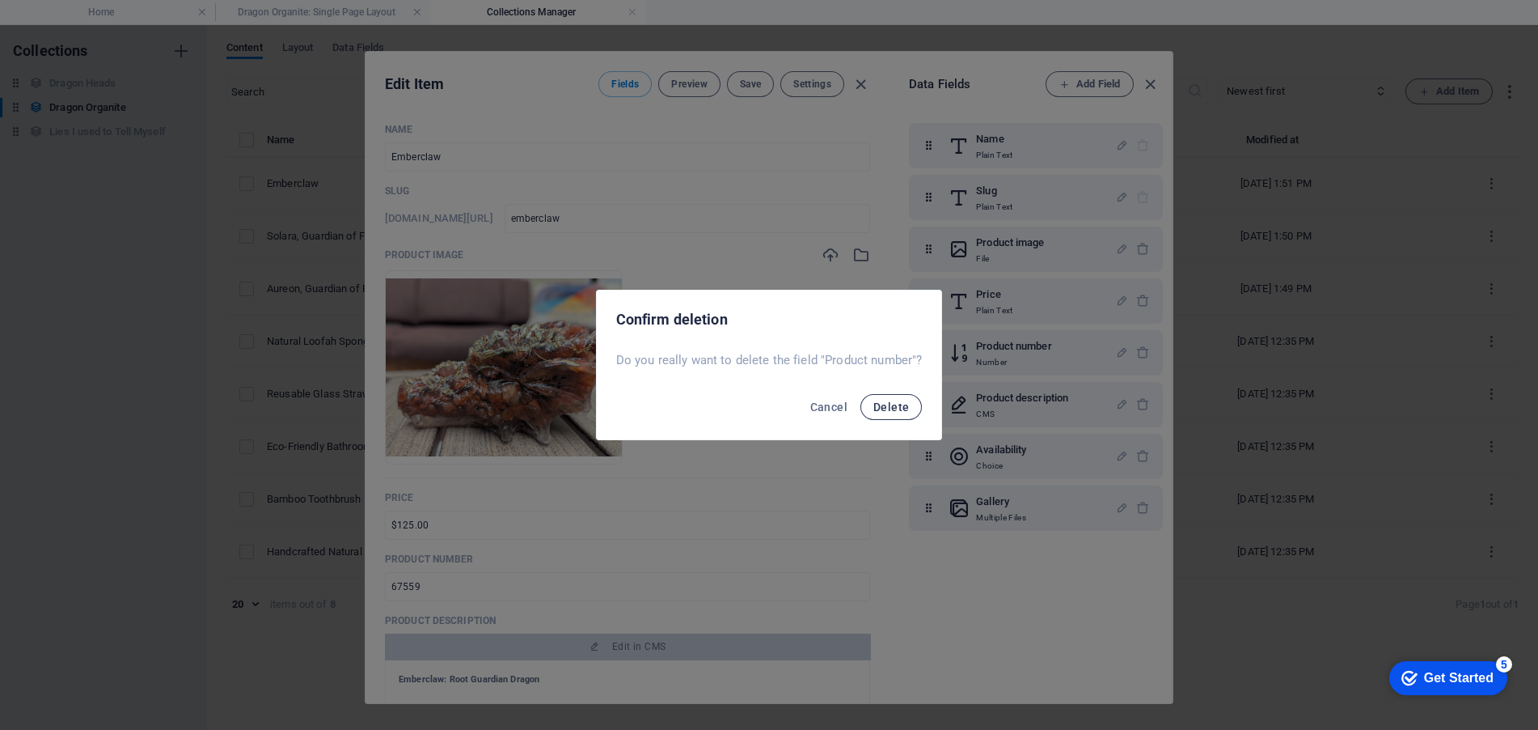
click at [878, 407] on span "Delete" at bounding box center [891, 406] width 36 height 13
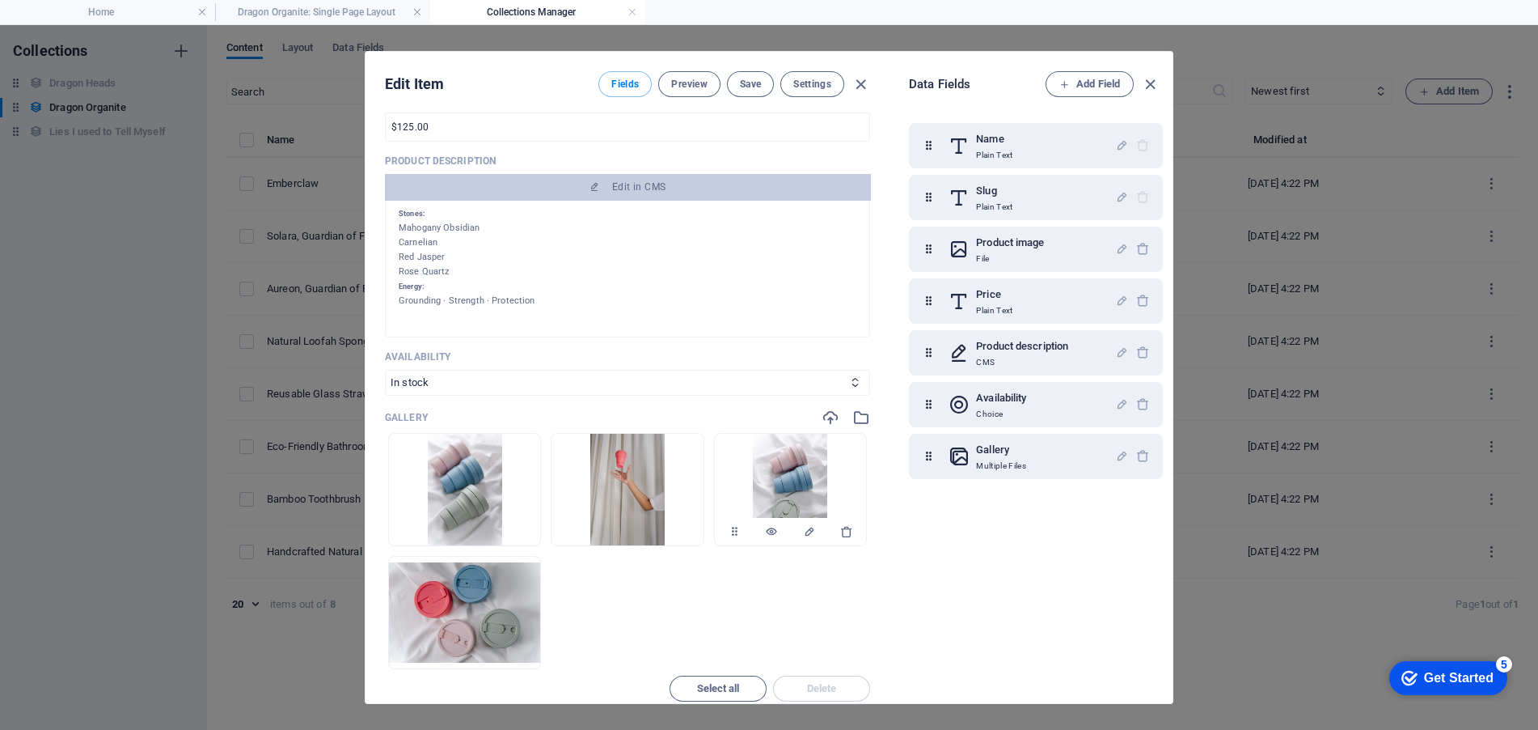
scroll to position [404, 0]
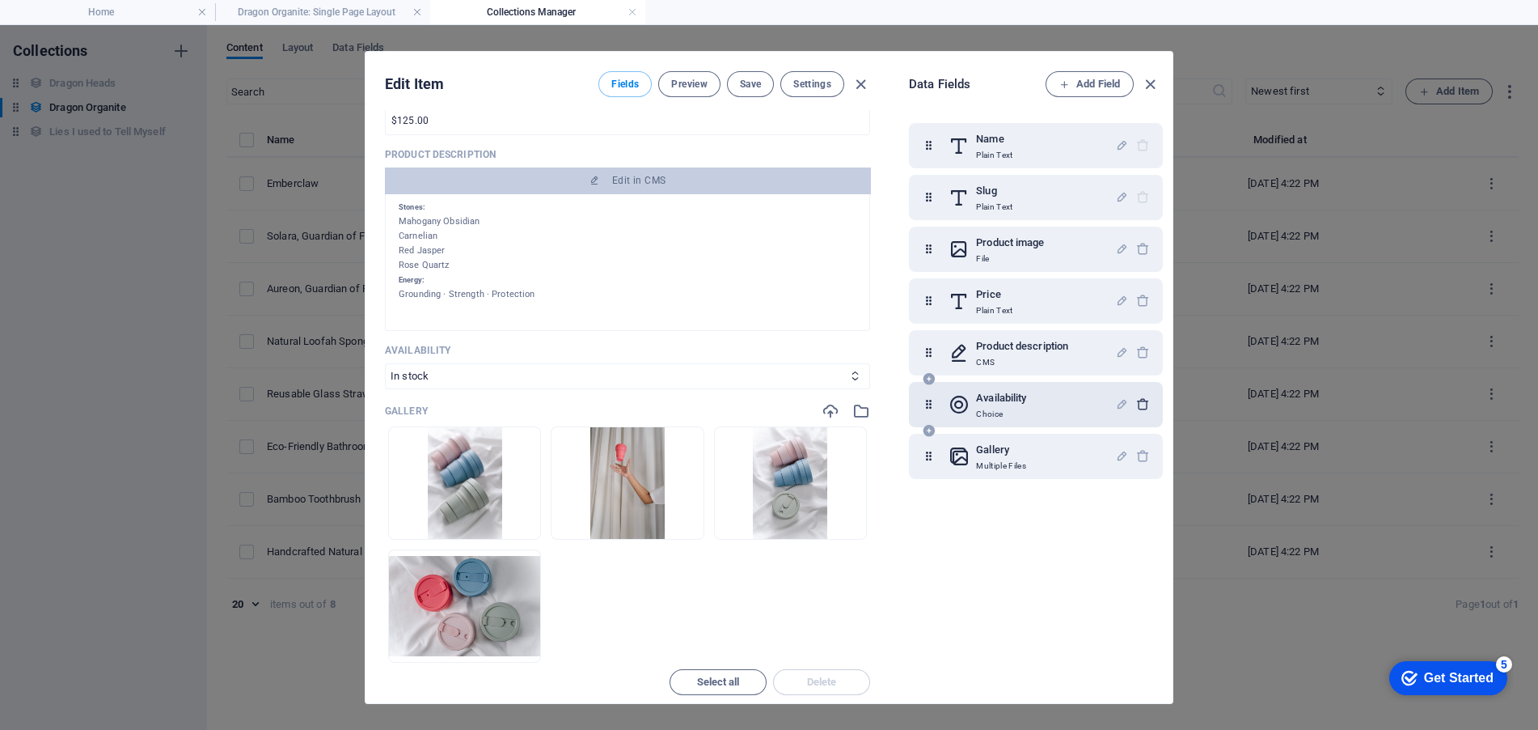
click at [1144, 408] on icon "button" at bounding box center [1143, 404] width 14 height 14
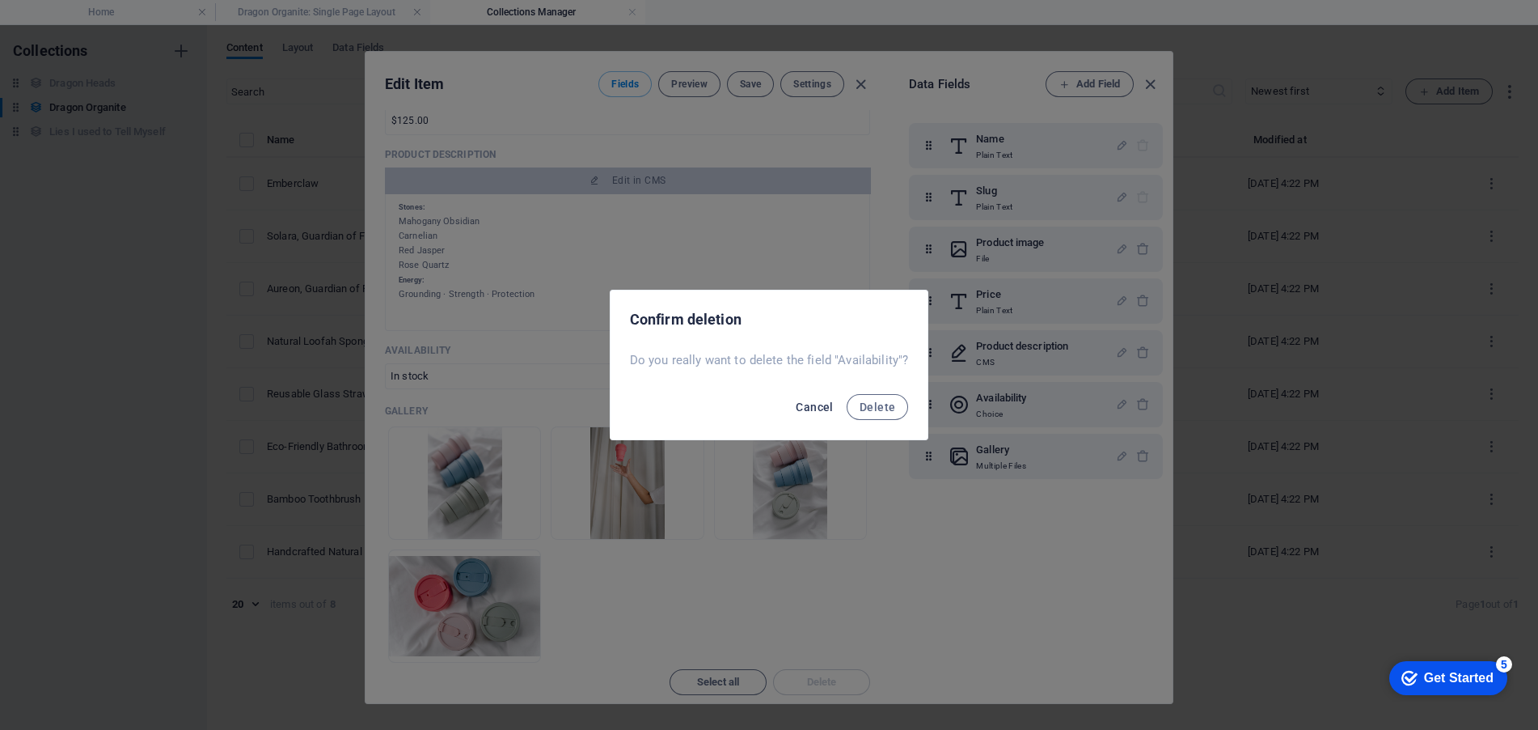
click at [801, 402] on span "Cancel" at bounding box center [814, 406] width 37 height 13
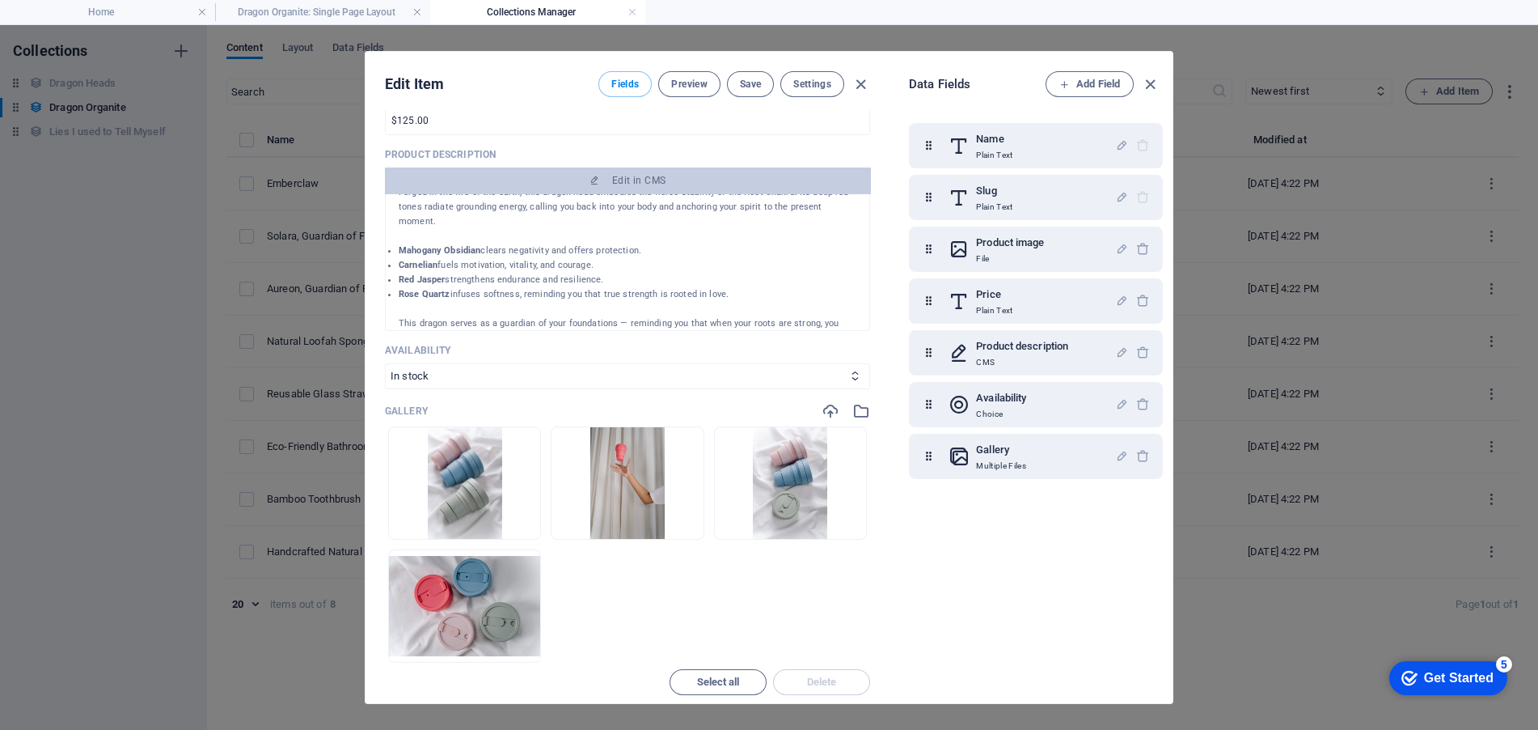
scroll to position [0, 0]
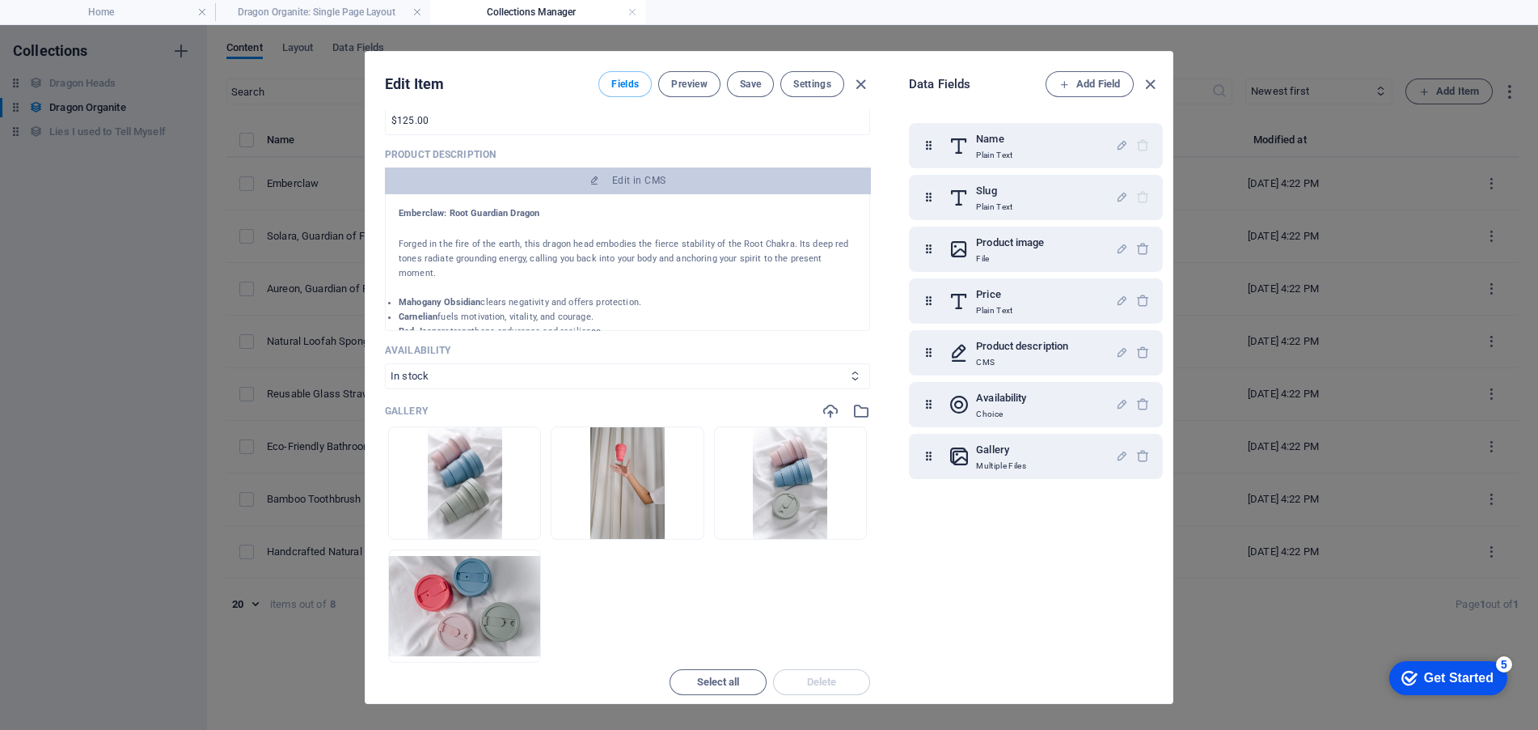
click at [790, 385] on select "In stock Out of stock" at bounding box center [627, 376] width 485 height 26
click at [385, 363] on select "In stock Out of stock" at bounding box center [627, 376] width 485 height 26
click at [514, 370] on select "In stock Out of stock" at bounding box center [627, 376] width 485 height 26
select select "In stock"
click at [385, 363] on select "In stock Out of stock" at bounding box center [627, 376] width 485 height 26
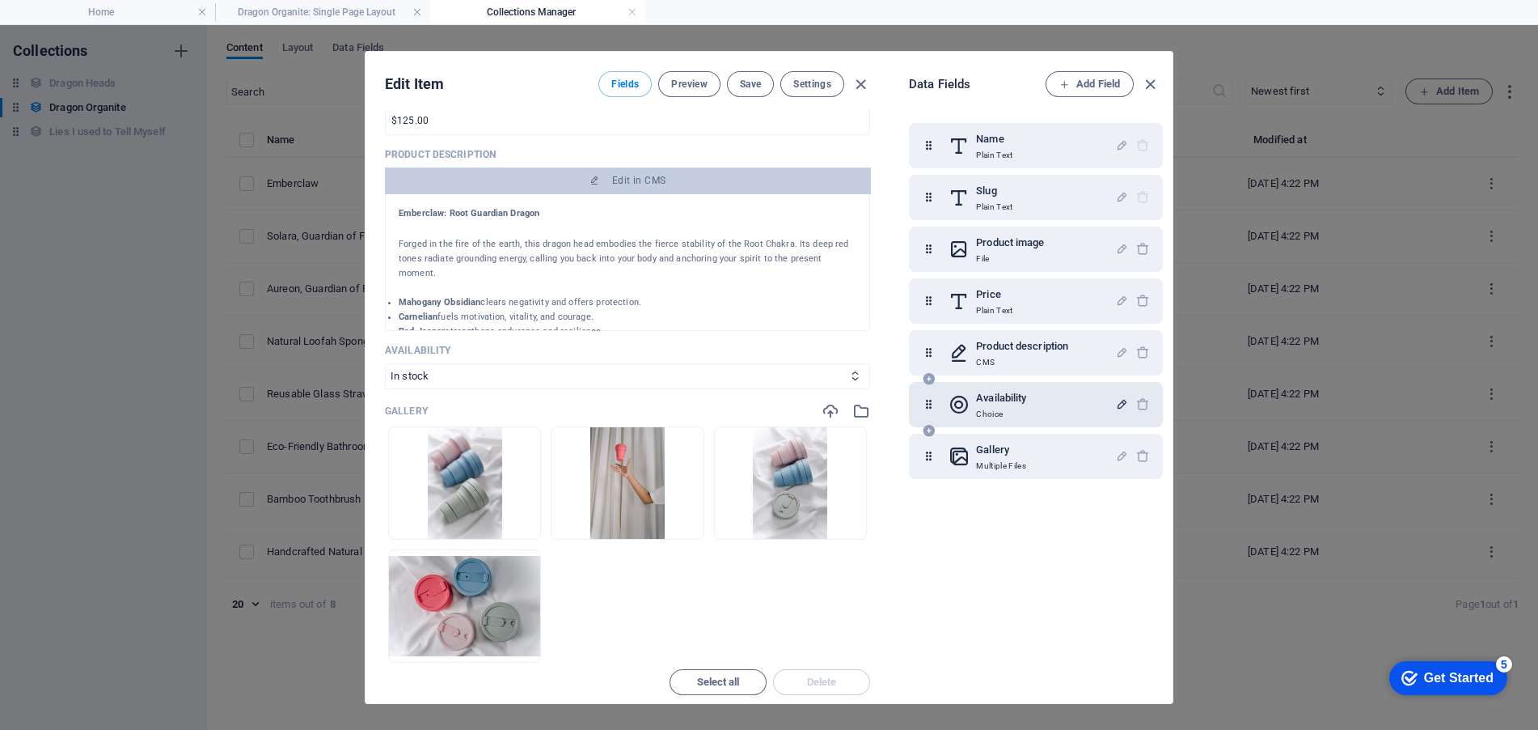
click at [1115, 402] on icon "button" at bounding box center [1122, 404] width 14 height 14
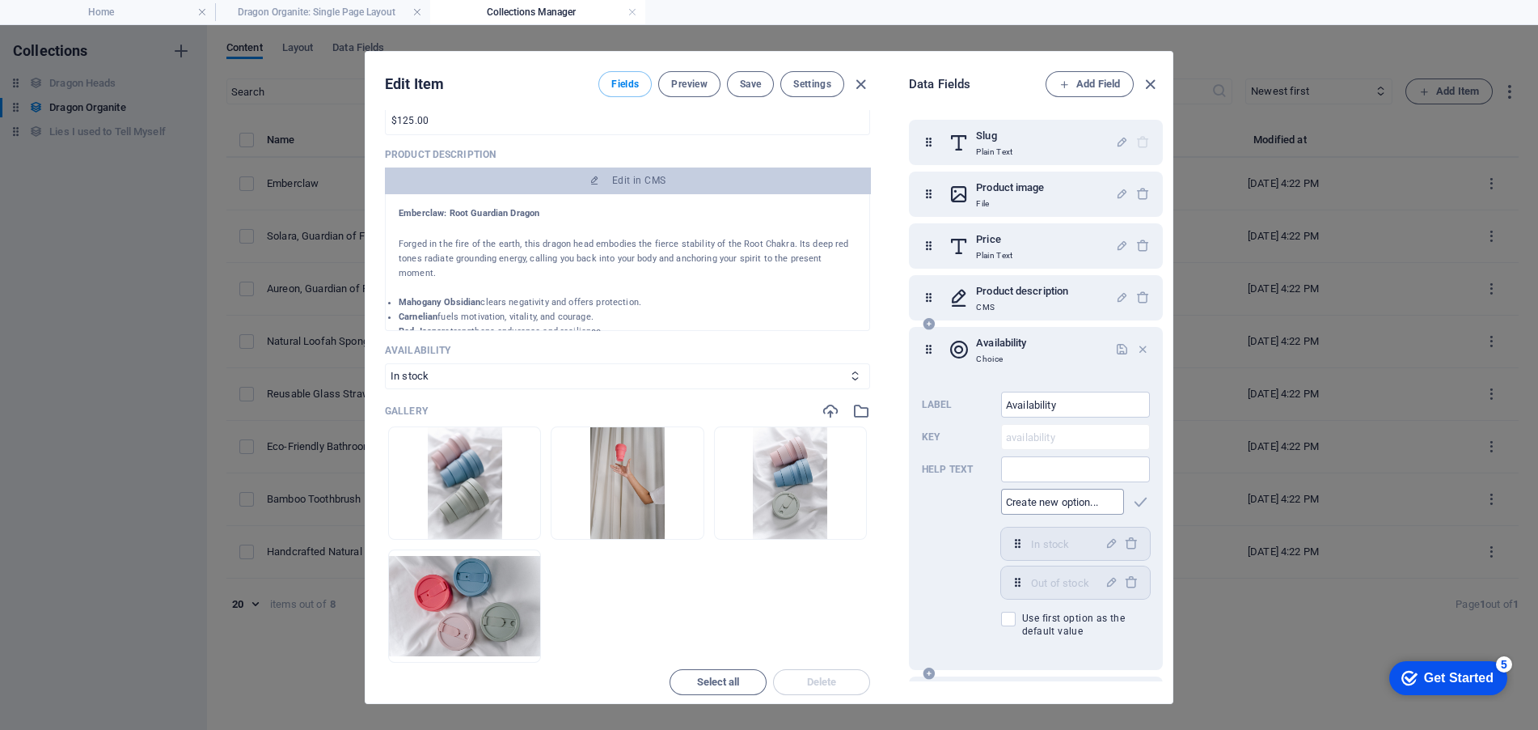
scroll to position [81, 0]
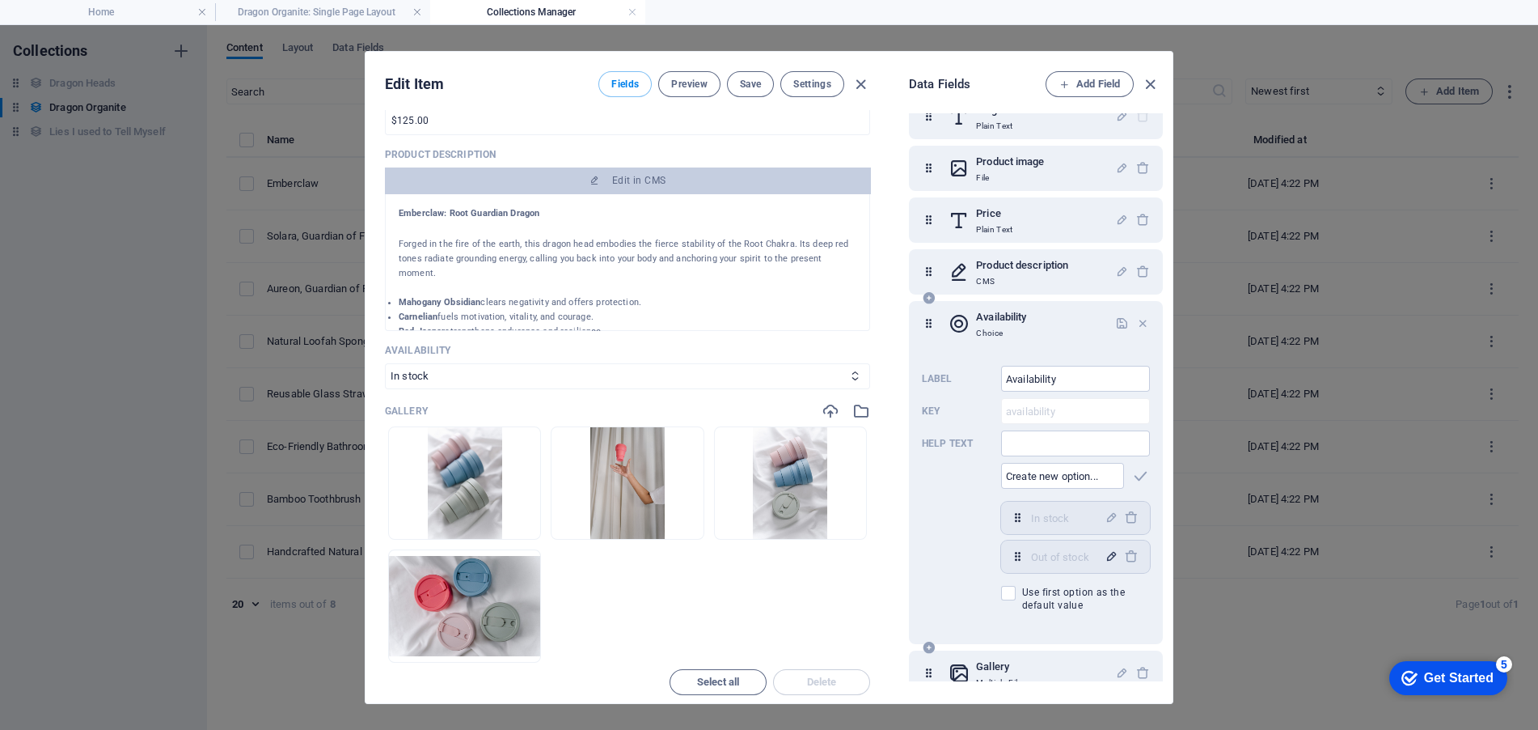
click at [1107, 553] on icon "button" at bounding box center [1112, 556] width 14 height 14
drag, startPoint x: 1090, startPoint y: 551, endPoint x: 996, endPoint y: 540, distance: 94.4
click at [998, 540] on div "Label Availability ​ Key availability ​ Help text ​ ​ In stock,Out of stock In …" at bounding box center [1036, 488] width 228 height 259
type input "Sold"
click at [1106, 550] on icon "button" at bounding box center [1112, 556] width 14 height 14
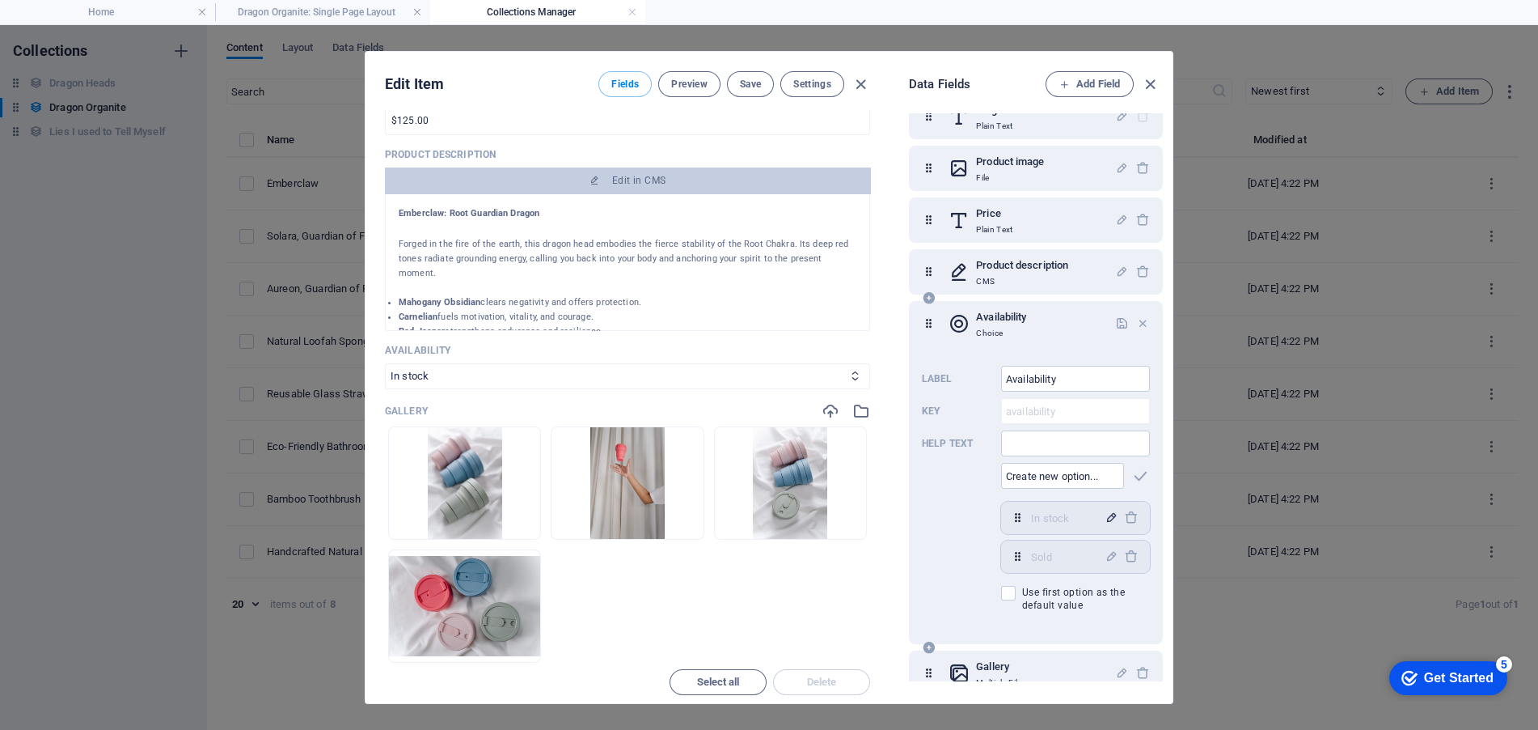
click at [1109, 519] on icon "button" at bounding box center [1112, 517] width 14 height 14
drag, startPoint x: 1078, startPoint y: 518, endPoint x: 1011, endPoint y: 522, distance: 67.3
click at [1011, 522] on div "In stock ​" at bounding box center [1075, 517] width 149 height 32
click at [1020, 522] on icon at bounding box center [1018, 517] width 14 height 14
type input "Available"
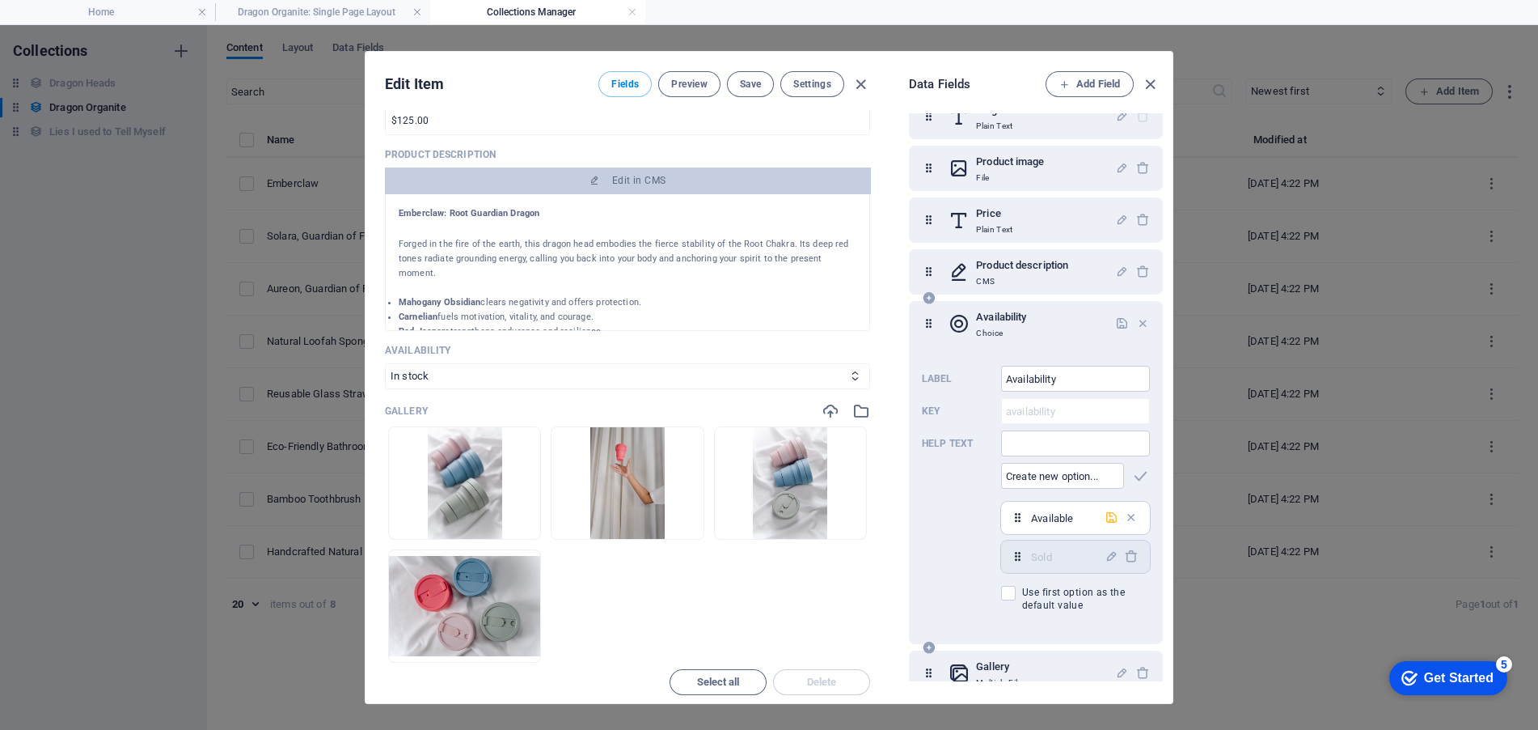
click at [1105, 514] on icon "button" at bounding box center [1112, 517] width 14 height 14
select select "Available"
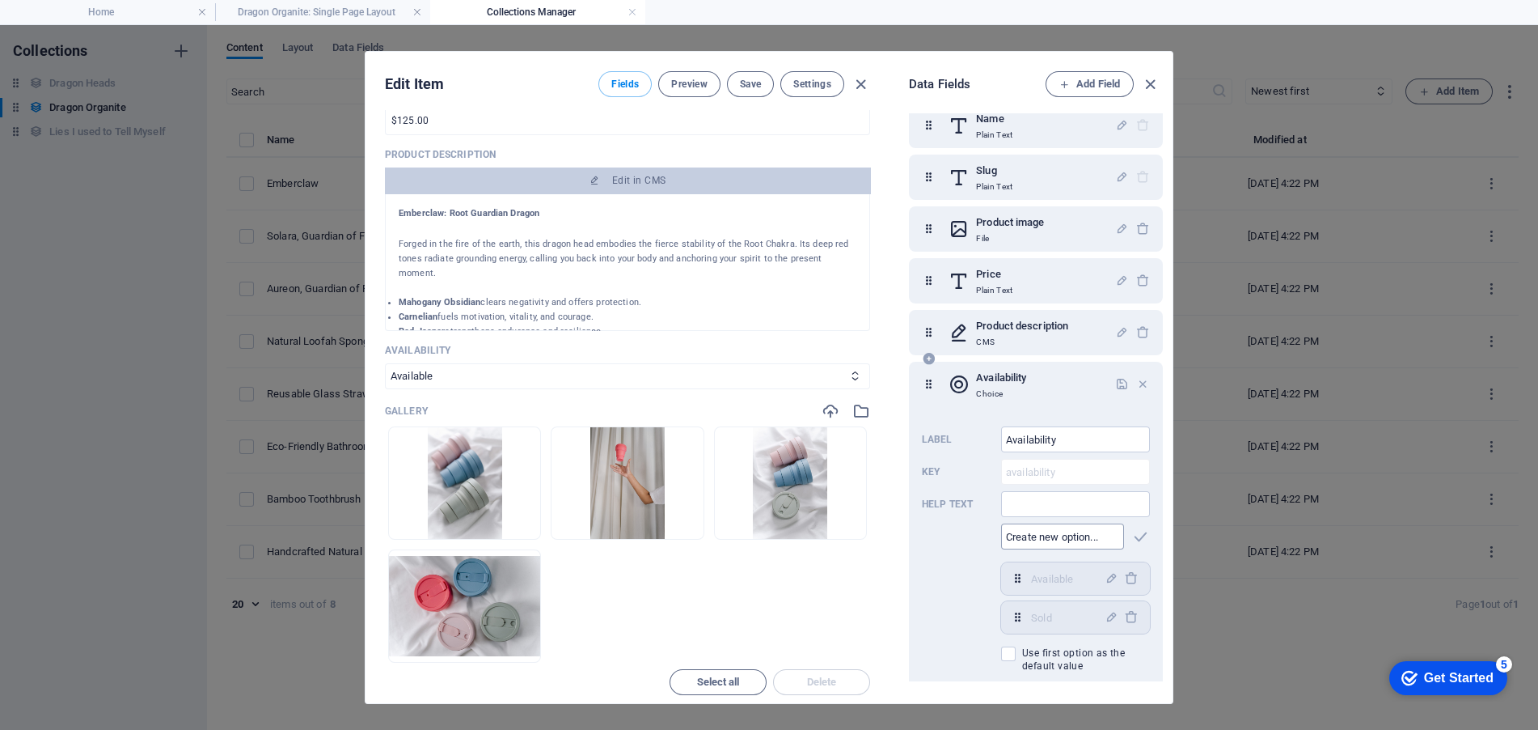
scroll to position [0, 0]
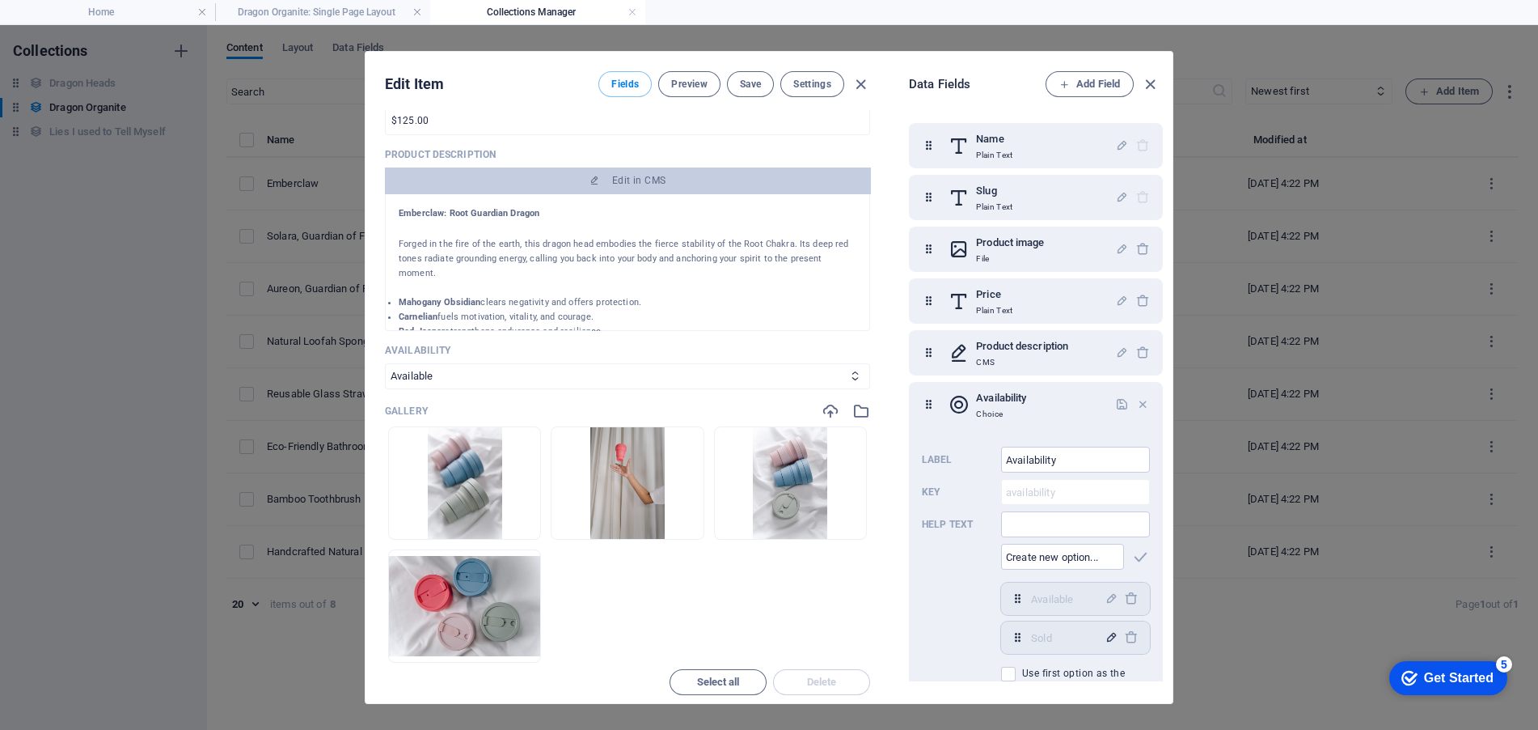
click at [1105, 636] on icon "button" at bounding box center [1112, 637] width 14 height 14
drag, startPoint x: 1076, startPoint y: 636, endPoint x: 1000, endPoint y: 627, distance: 76.5
click at [1000, 627] on div "Label Availability ​ Key availability ​ Help text ​ ​ Available,Sold Available …" at bounding box center [1036, 569] width 228 height 259
type input "Forever Home Found"
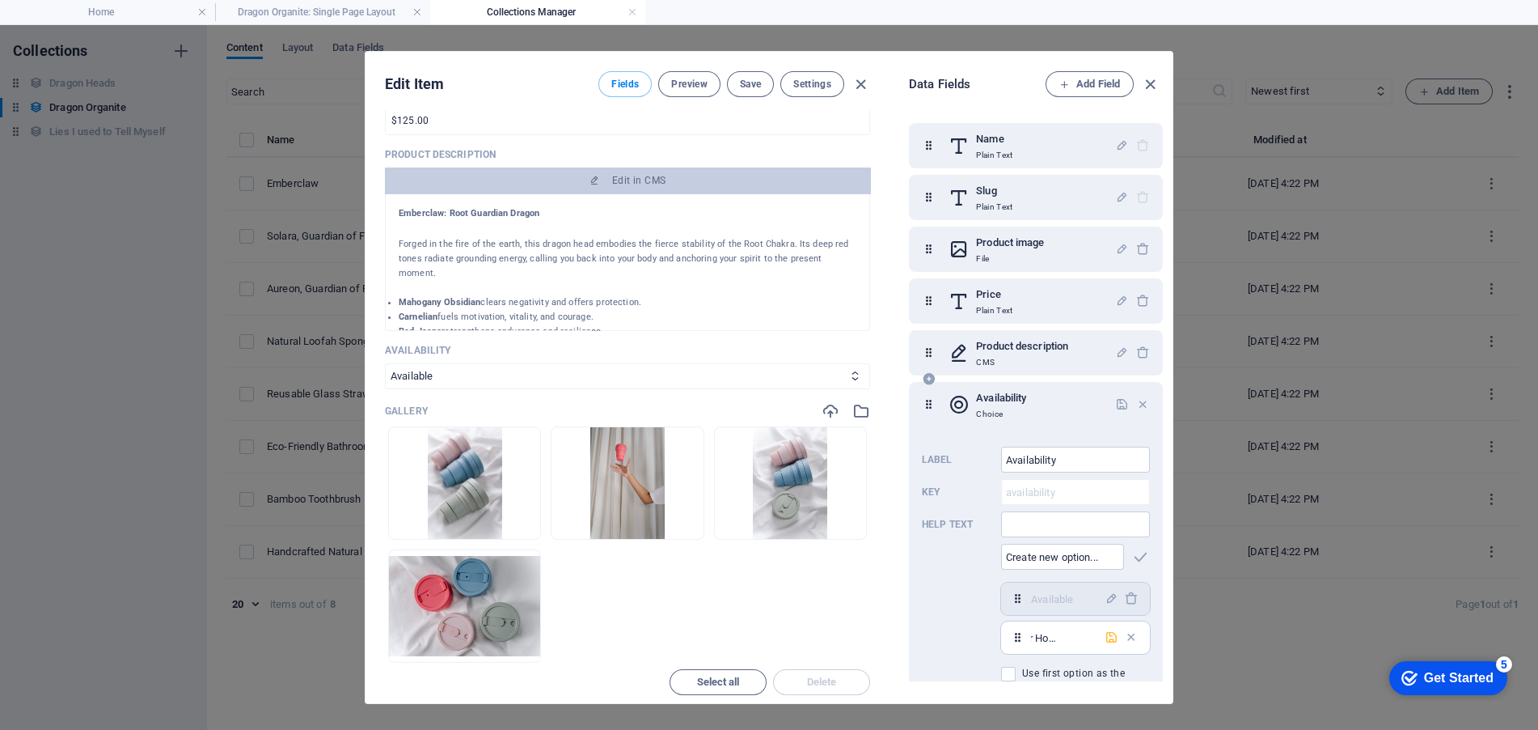
click at [1105, 636] on icon "button" at bounding box center [1112, 637] width 14 height 14
click at [1108, 596] on icon "button" at bounding box center [1112, 598] width 14 height 14
drag, startPoint x: 1089, startPoint y: 596, endPoint x: 989, endPoint y: 585, distance: 100.1
click at [989, 585] on div "Label Availability ​ Key availability ​ Help text ​ ​ Available,Forever Home Fo…" at bounding box center [1036, 569] width 228 height 259
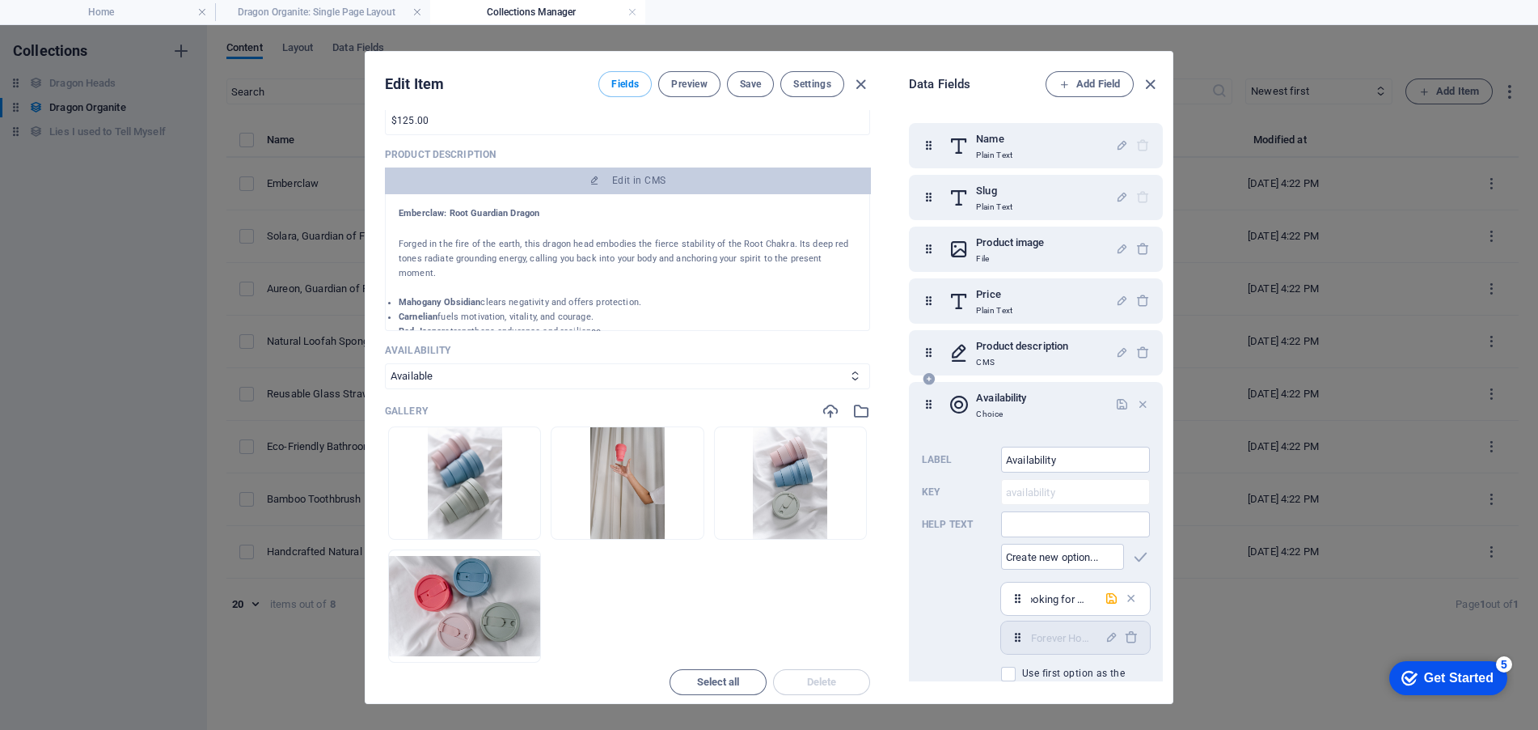
scroll to position [0, 25]
type input "Looking for Home"
click at [1106, 600] on icon "button" at bounding box center [1112, 598] width 14 height 14
select select "Looking for Home"
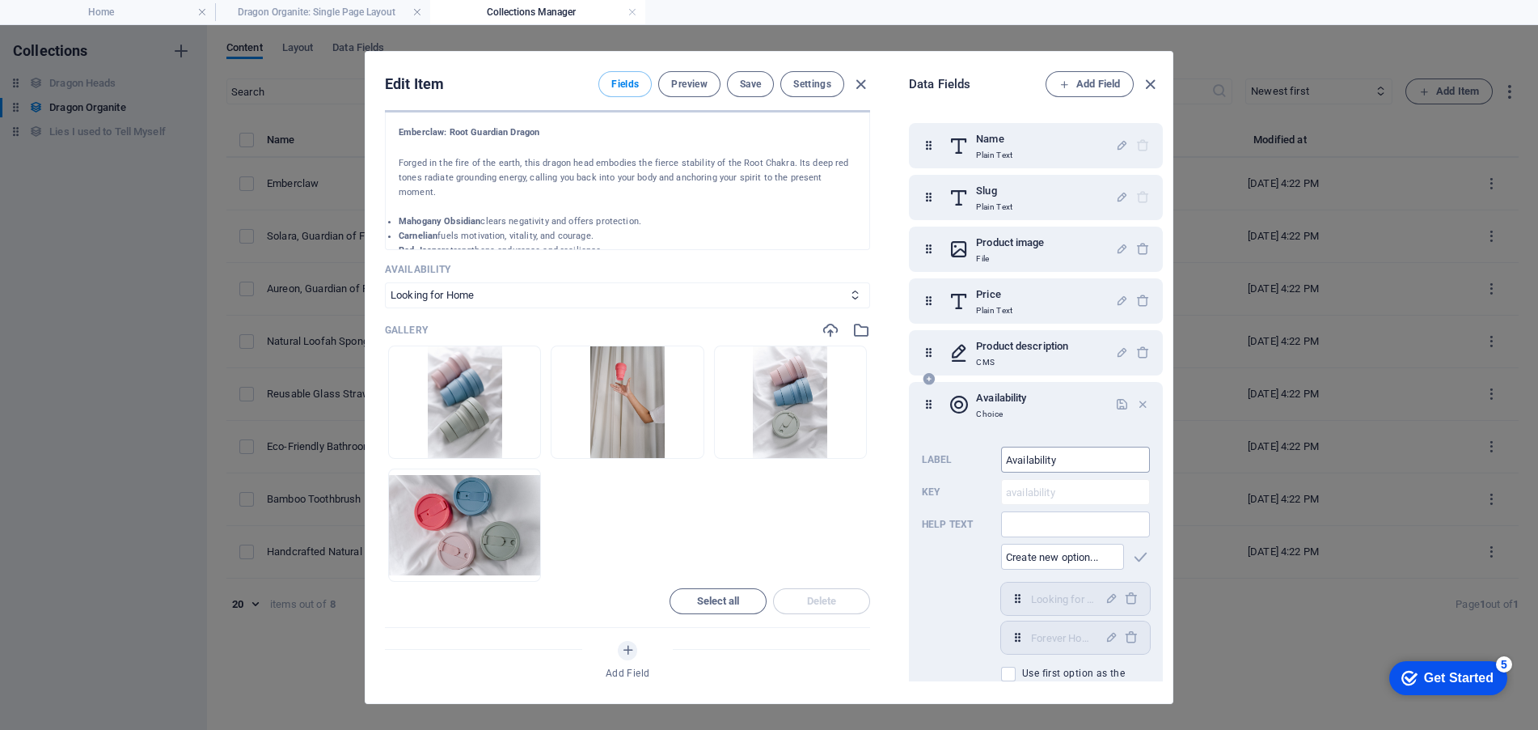
click at [1079, 457] on input "Availability" at bounding box center [1075, 459] width 149 height 26
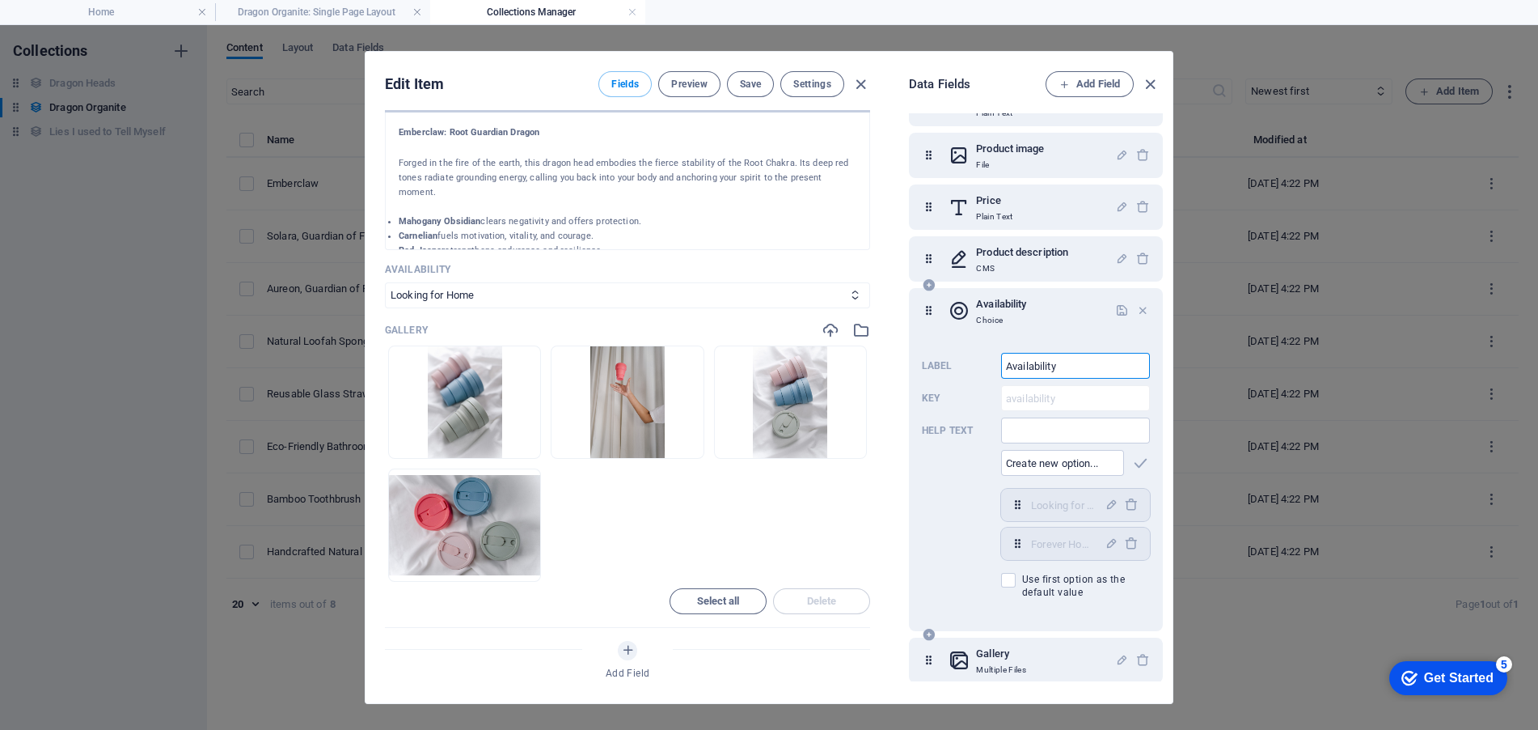
scroll to position [101, 0]
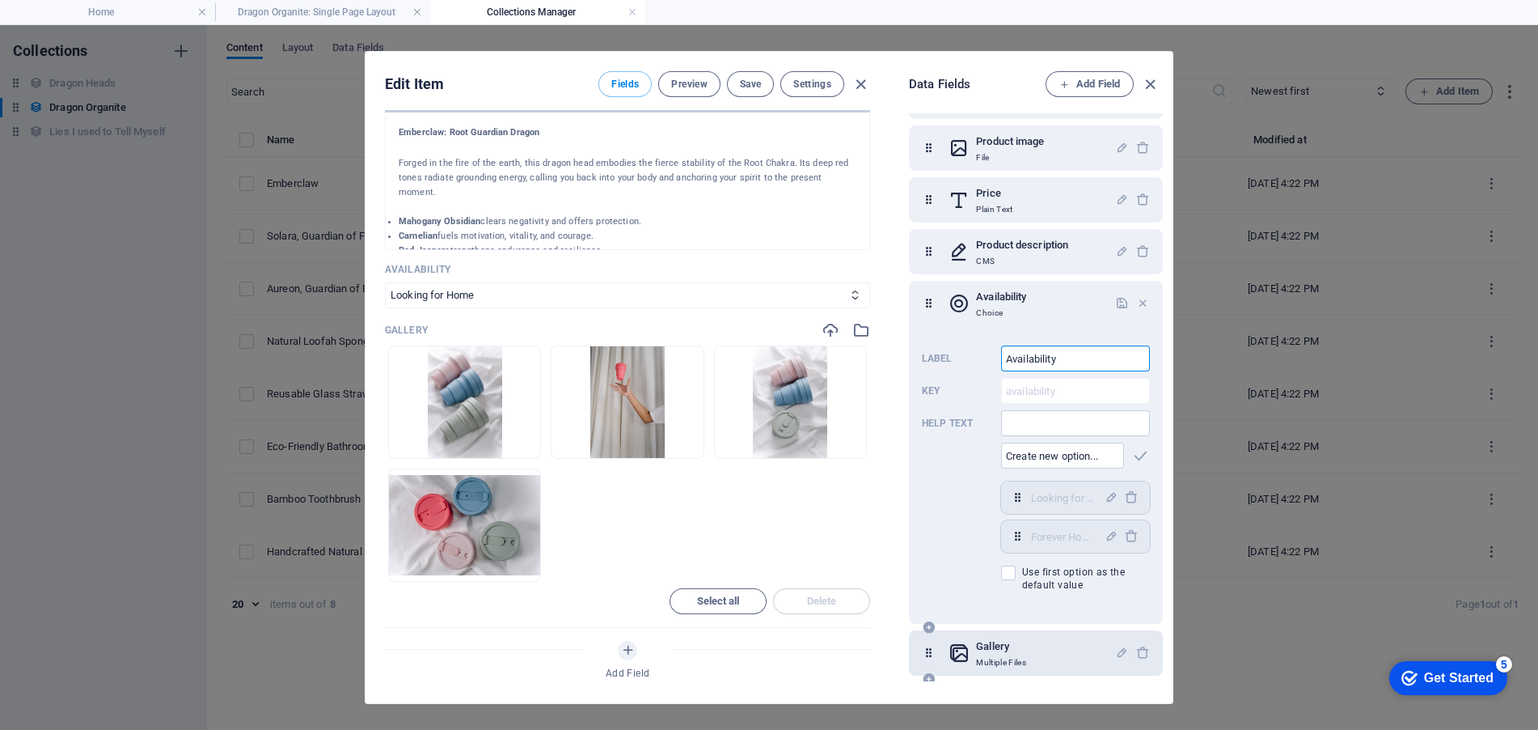
click at [1034, 652] on div "Gallery Multiple Files" at bounding box center [1032, 653] width 167 height 32
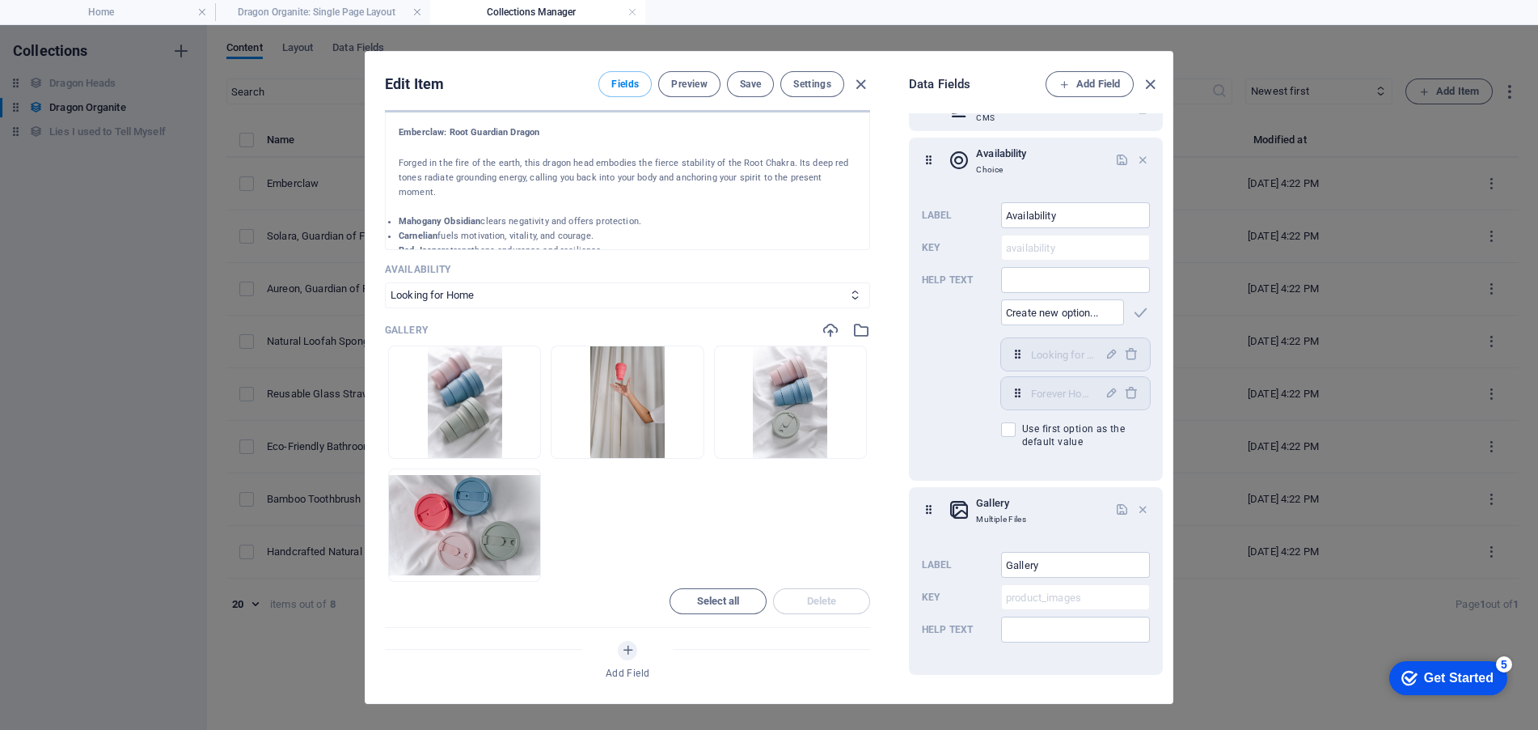
scroll to position [243, 0]
click at [1136, 515] on icon "button" at bounding box center [1143, 511] width 14 height 14
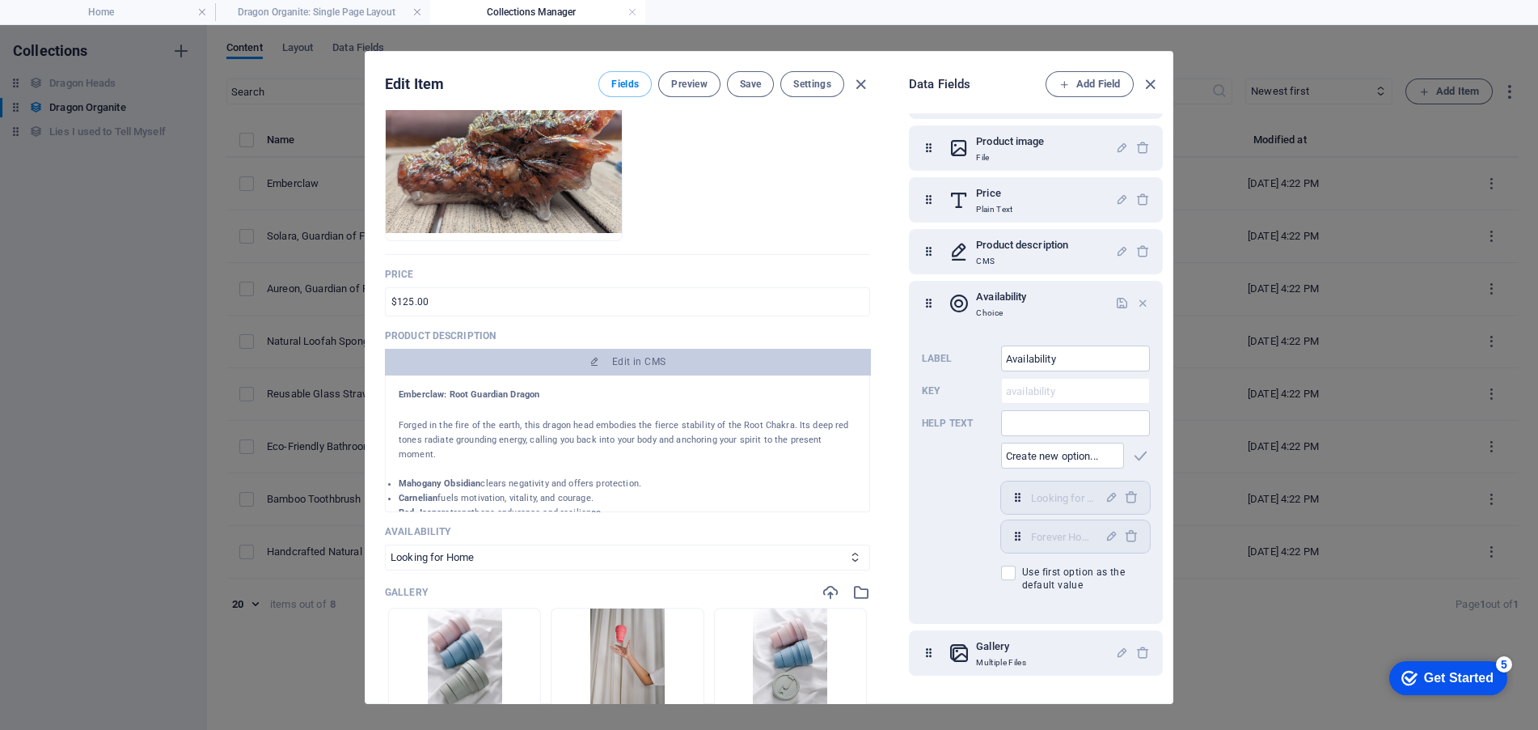
scroll to position [324, 0]
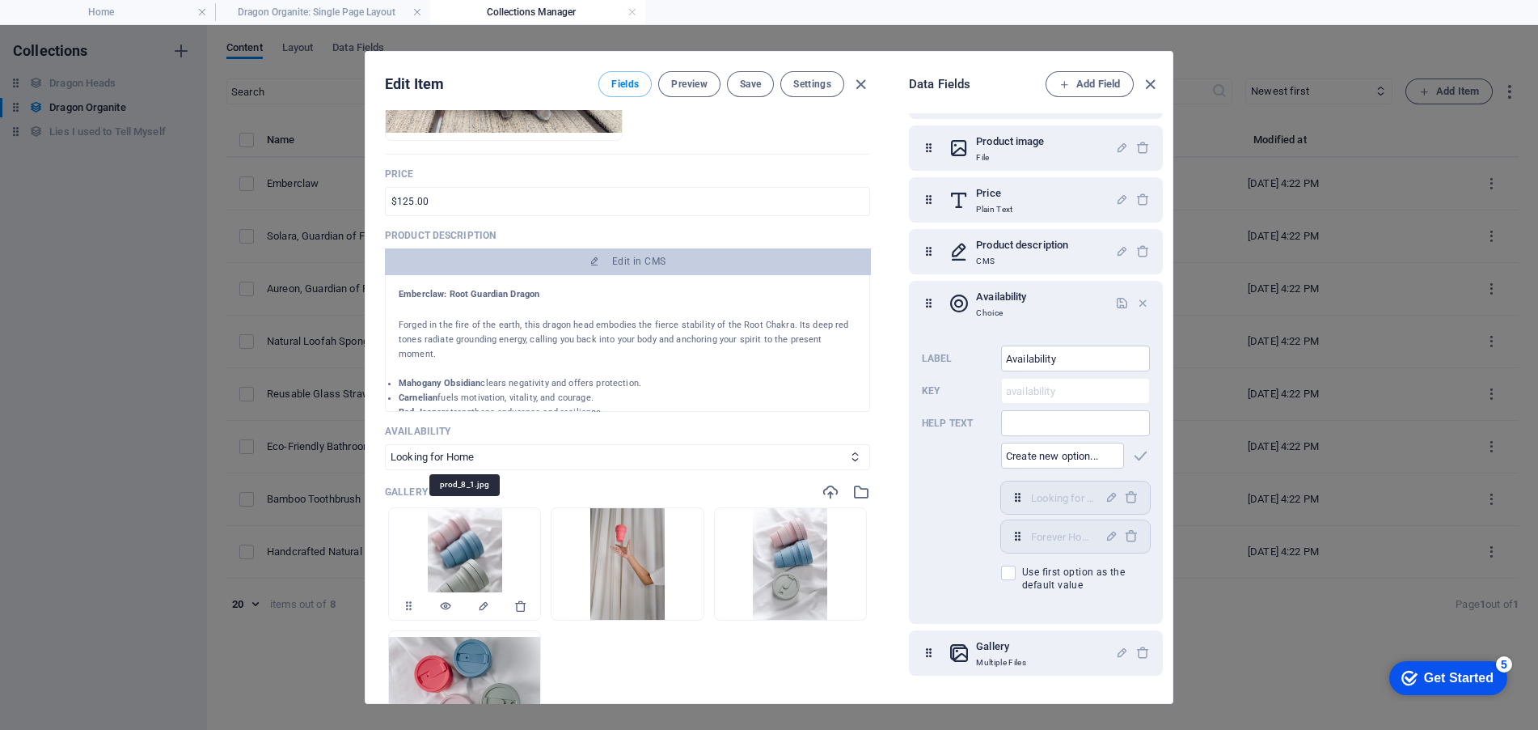
click at [476, 535] on img at bounding box center [465, 564] width 74 height 112
click at [405, 606] on icon "button" at bounding box center [408, 605] width 13 height 13
click at [466, 546] on img at bounding box center [465, 564] width 74 height 112
click at [466, 558] on img at bounding box center [465, 564] width 74 height 112
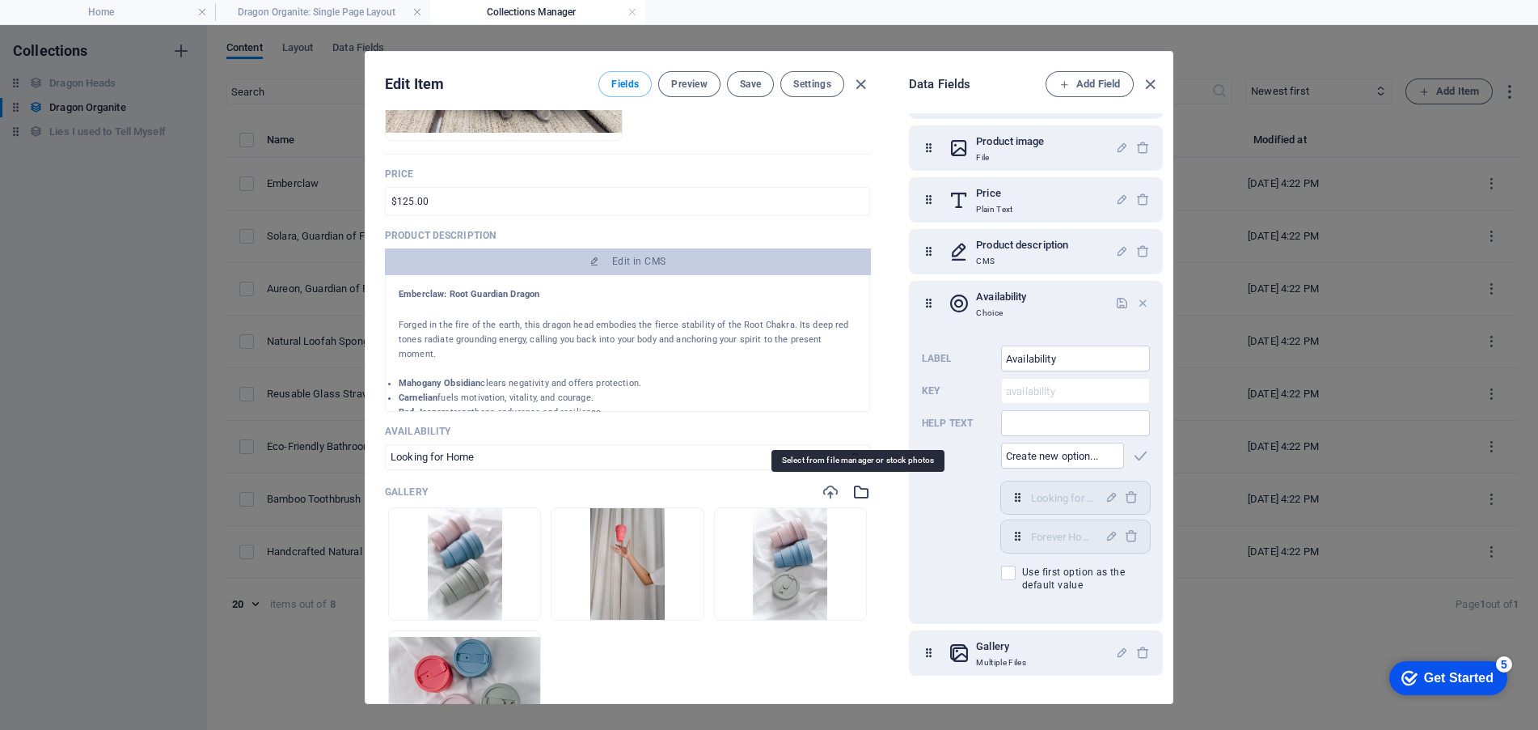
click at [859, 494] on icon "button" at bounding box center [861, 492] width 18 height 18
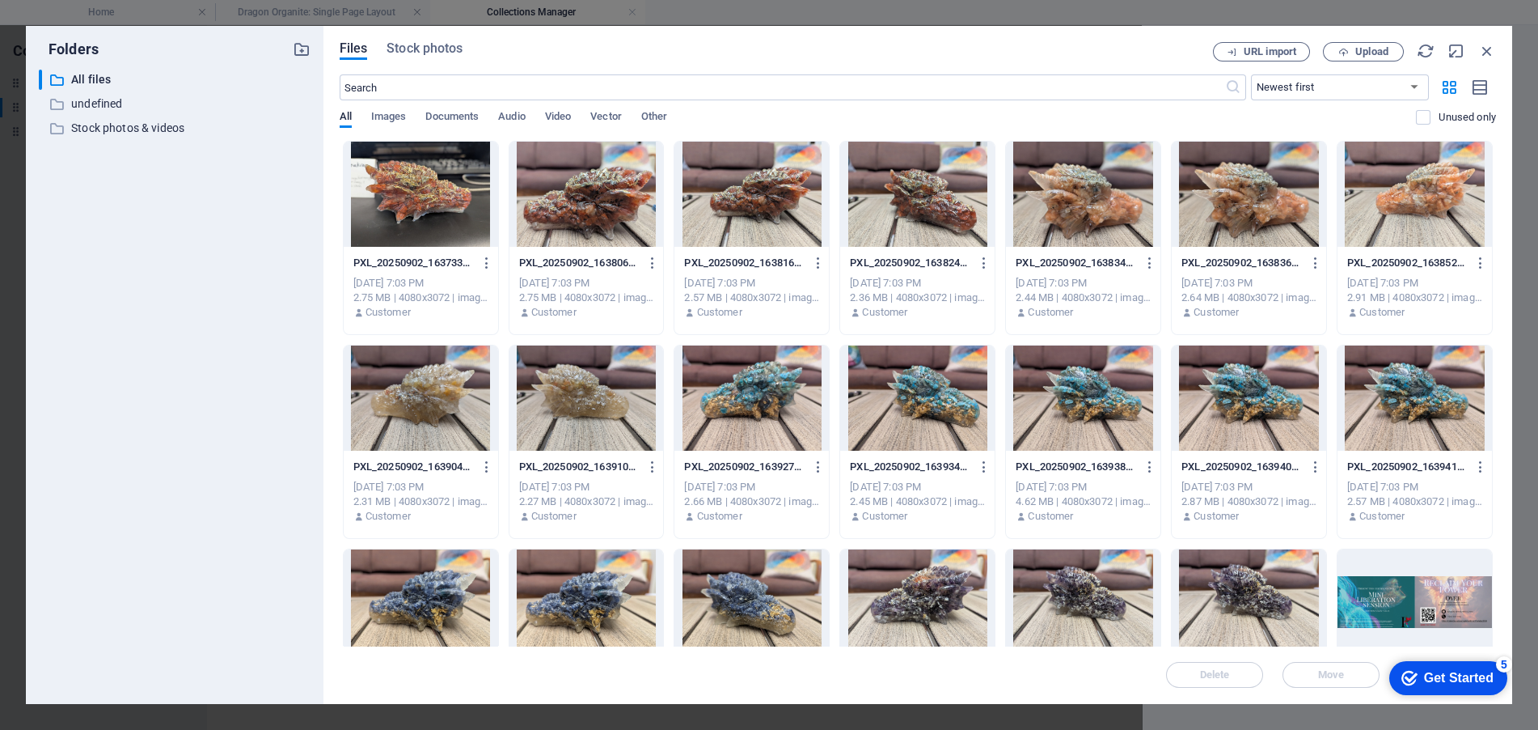
click at [759, 197] on div at bounding box center [752, 194] width 154 height 105
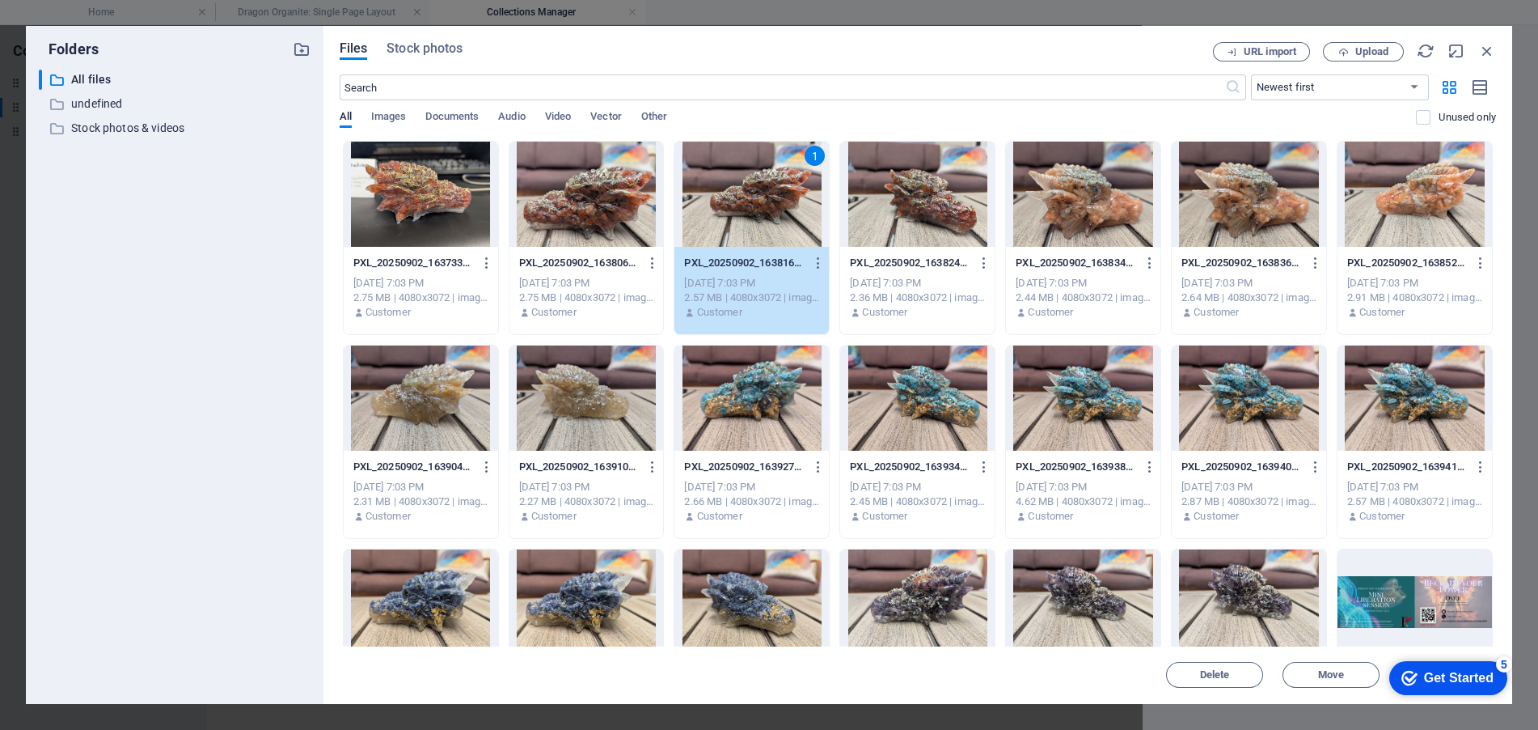
click at [938, 181] on div at bounding box center [917, 194] width 154 height 105
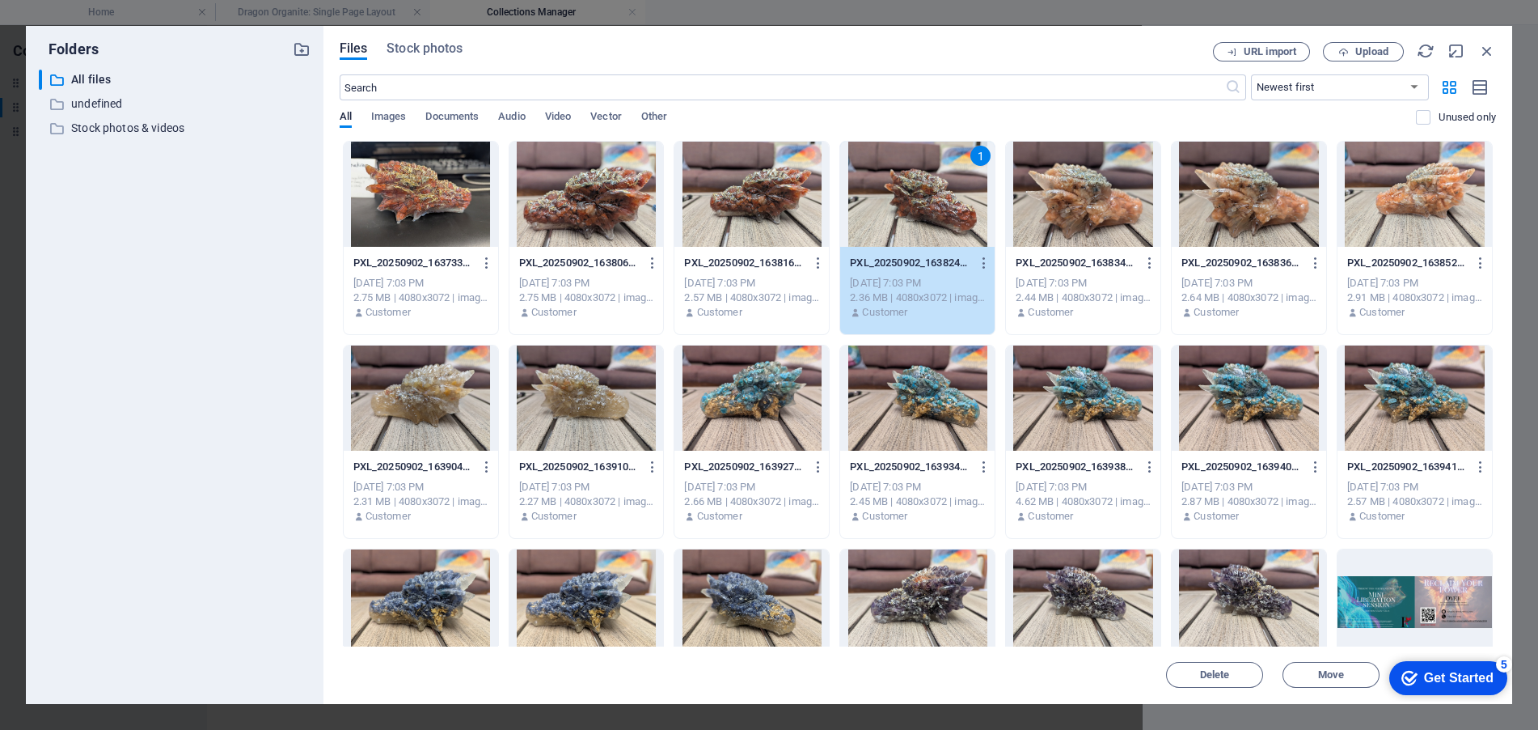
click at [764, 185] on div at bounding box center [752, 194] width 154 height 105
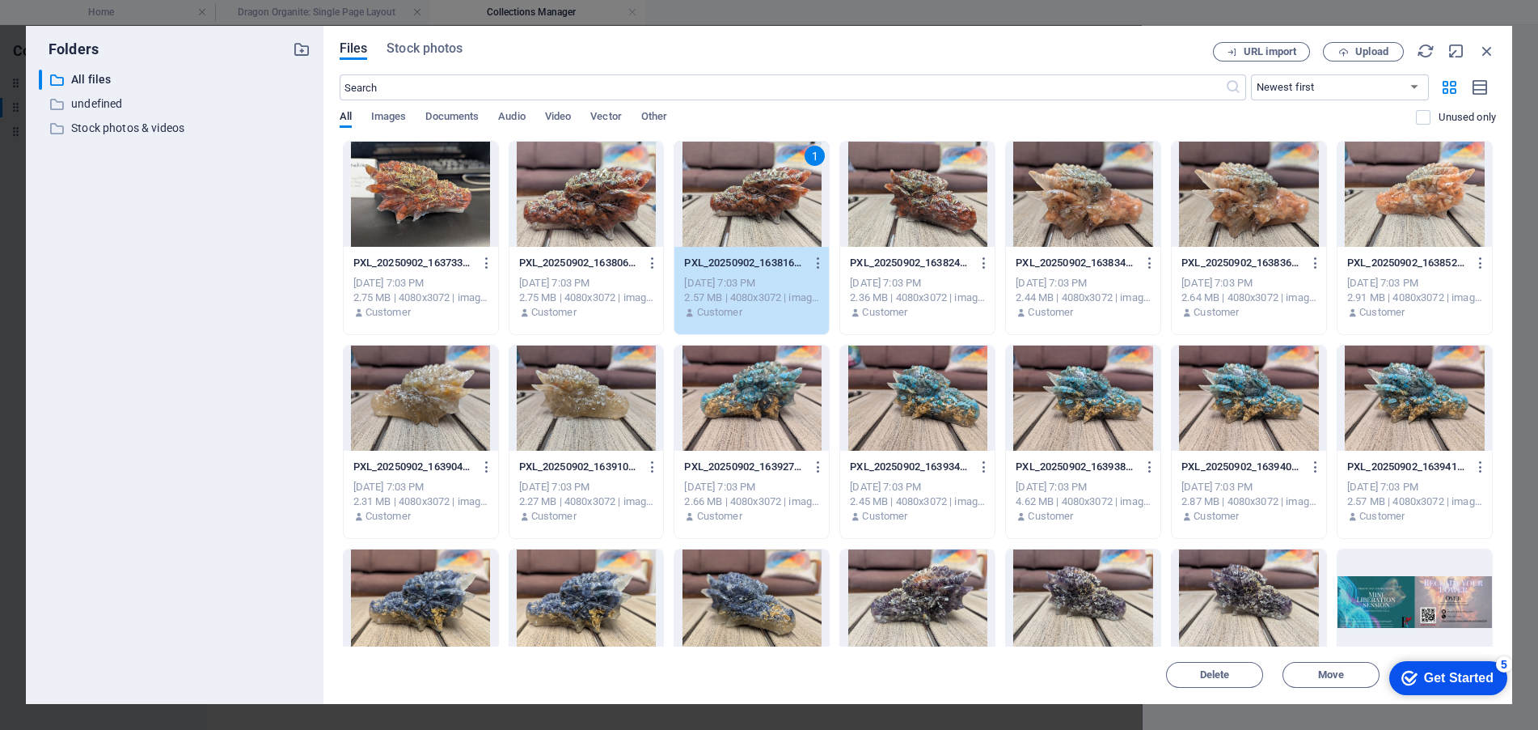
click at [913, 197] on div at bounding box center [917, 194] width 154 height 105
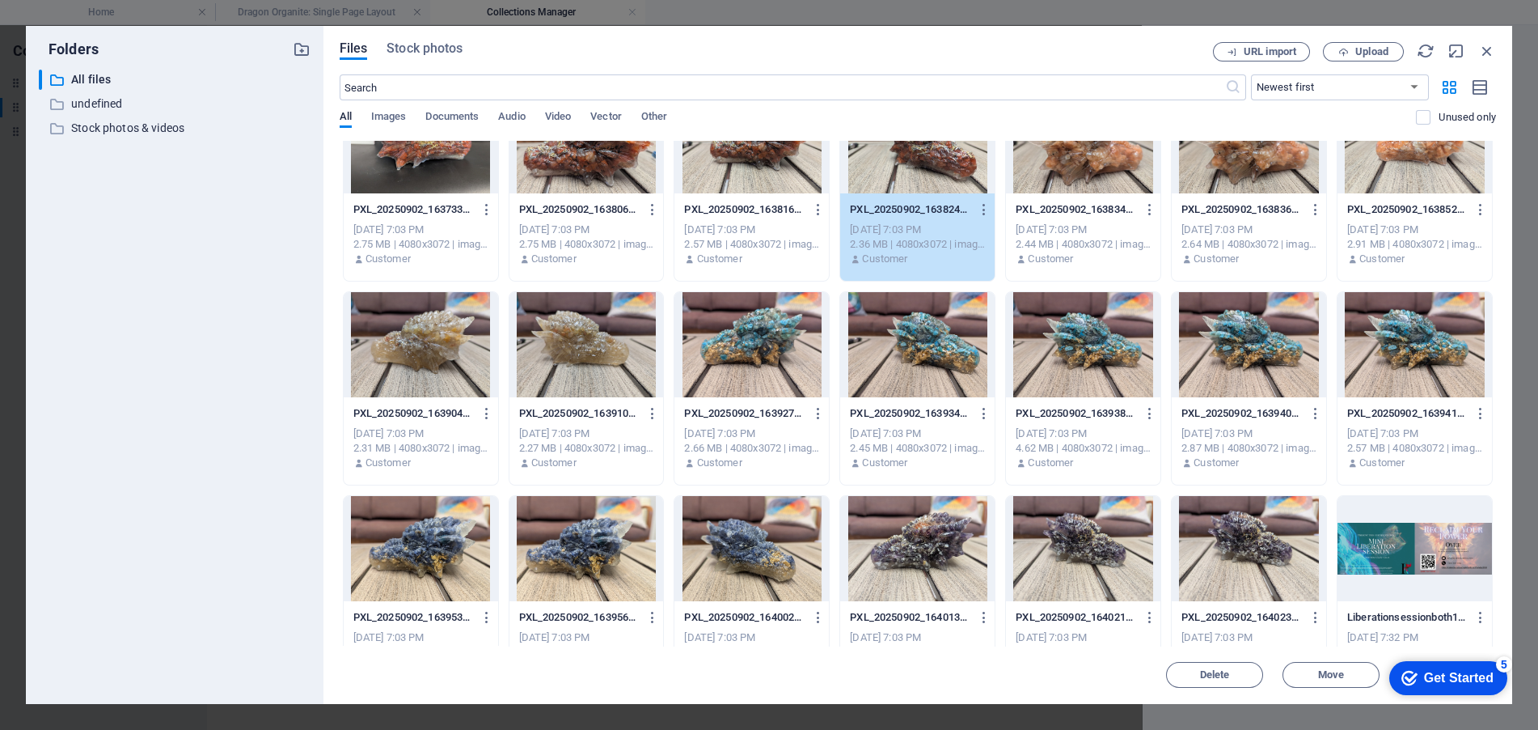
scroll to position [81, 0]
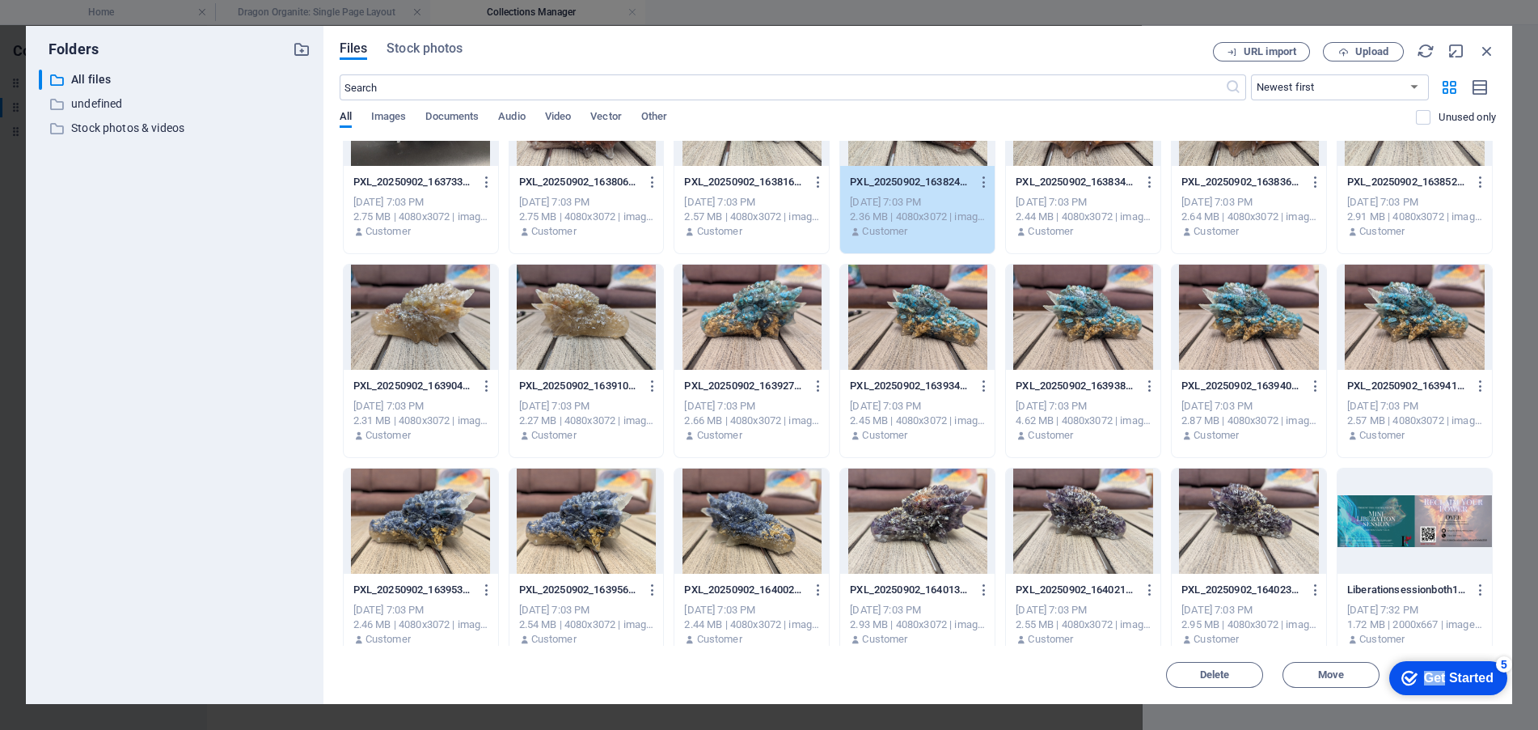
drag, startPoint x: 1444, startPoint y: 679, endPoint x: 1377, endPoint y: 675, distance: 67.3
click div "checkmark Get Started 5 First Steps in the Editor Let's guide you through the t…"
click at [1483, 680] on div "Get Started" at bounding box center [1459, 677] width 70 height 15
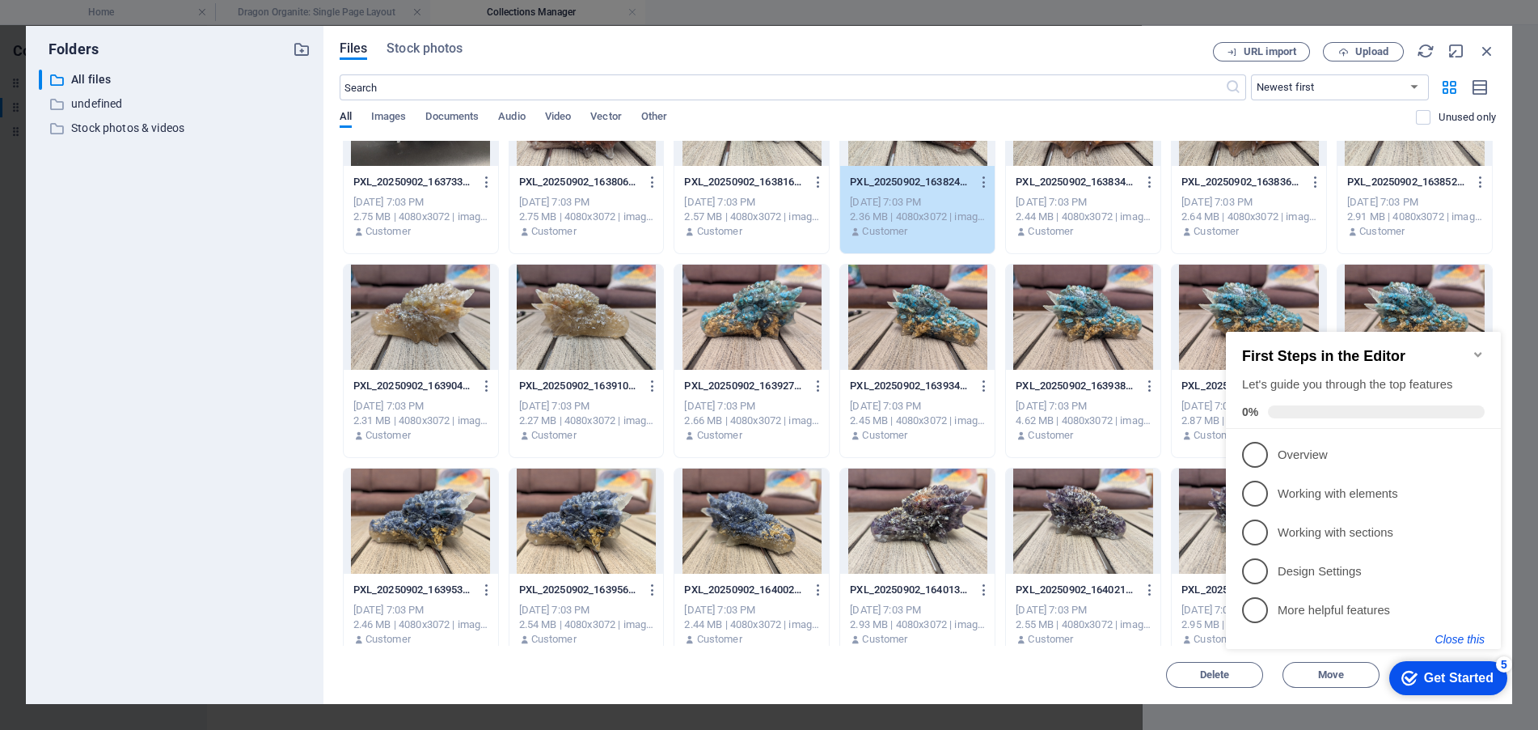
click at [1465, 635] on button "Close this" at bounding box center [1460, 638] width 49 height 13
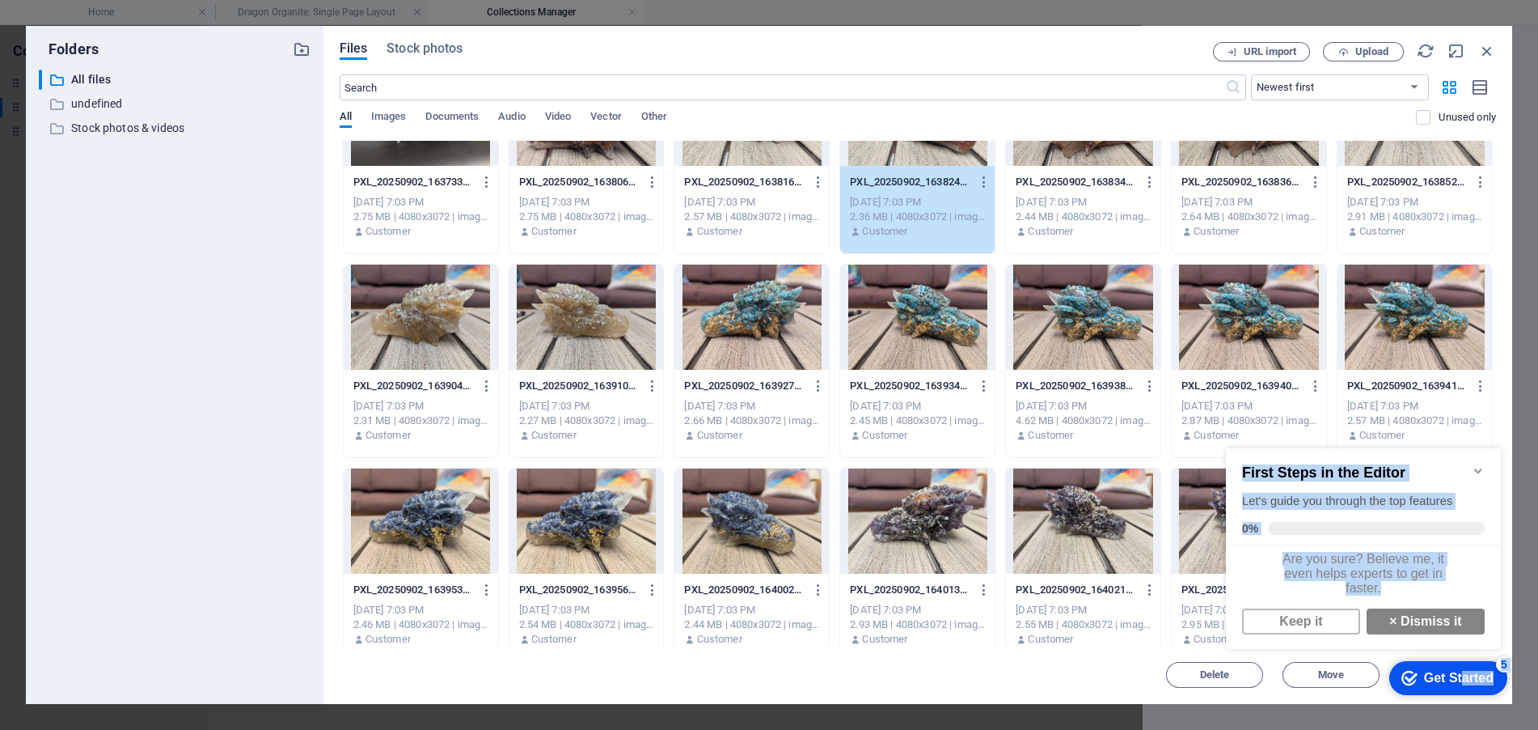
drag, startPoint x: 1459, startPoint y: 670, endPoint x: 1474, endPoint y: 603, distance: 68.9
click div "checkmark Get Started 5 First Steps in the Editor Let's guide you through the t…"
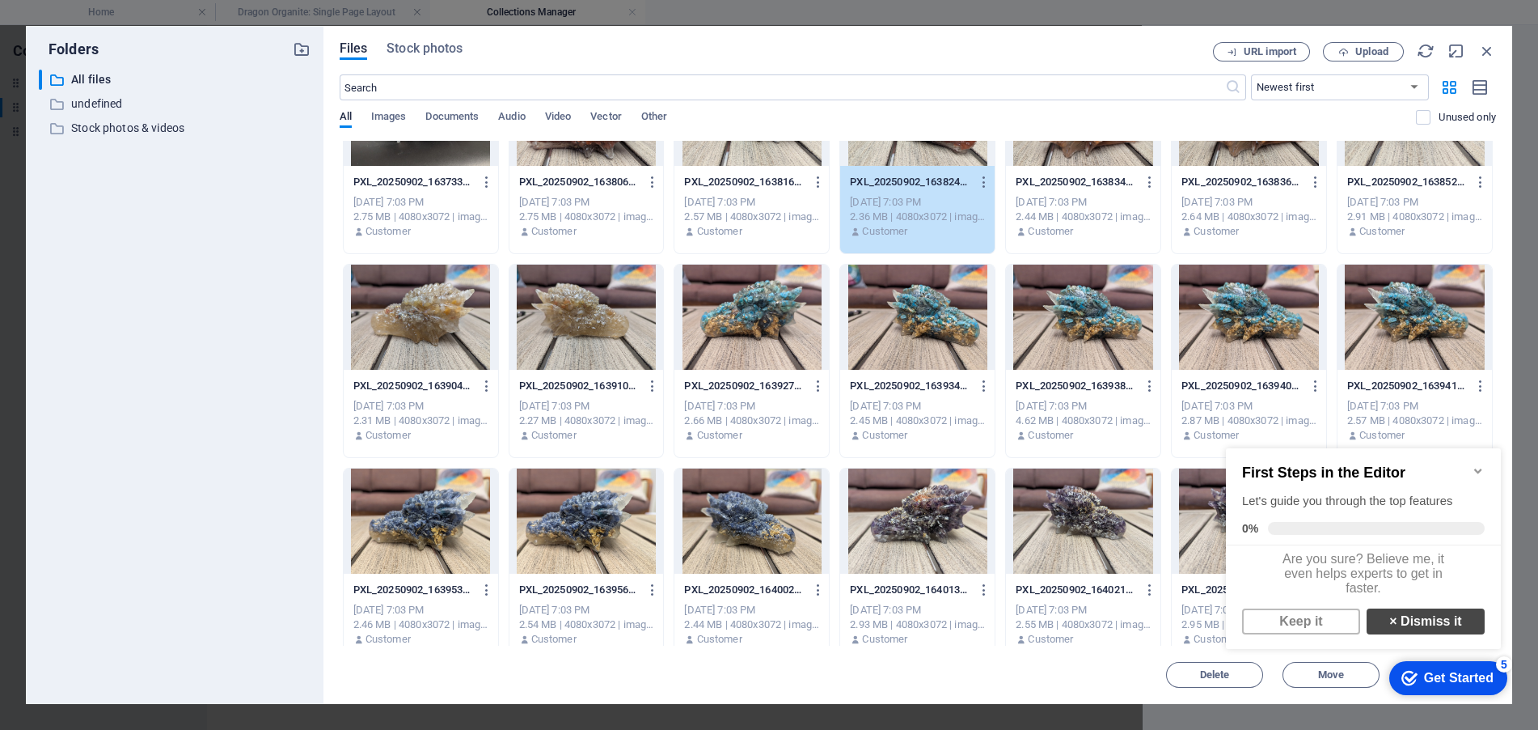
click at [1433, 625] on link "× Dismiss it" at bounding box center [1426, 621] width 118 height 26
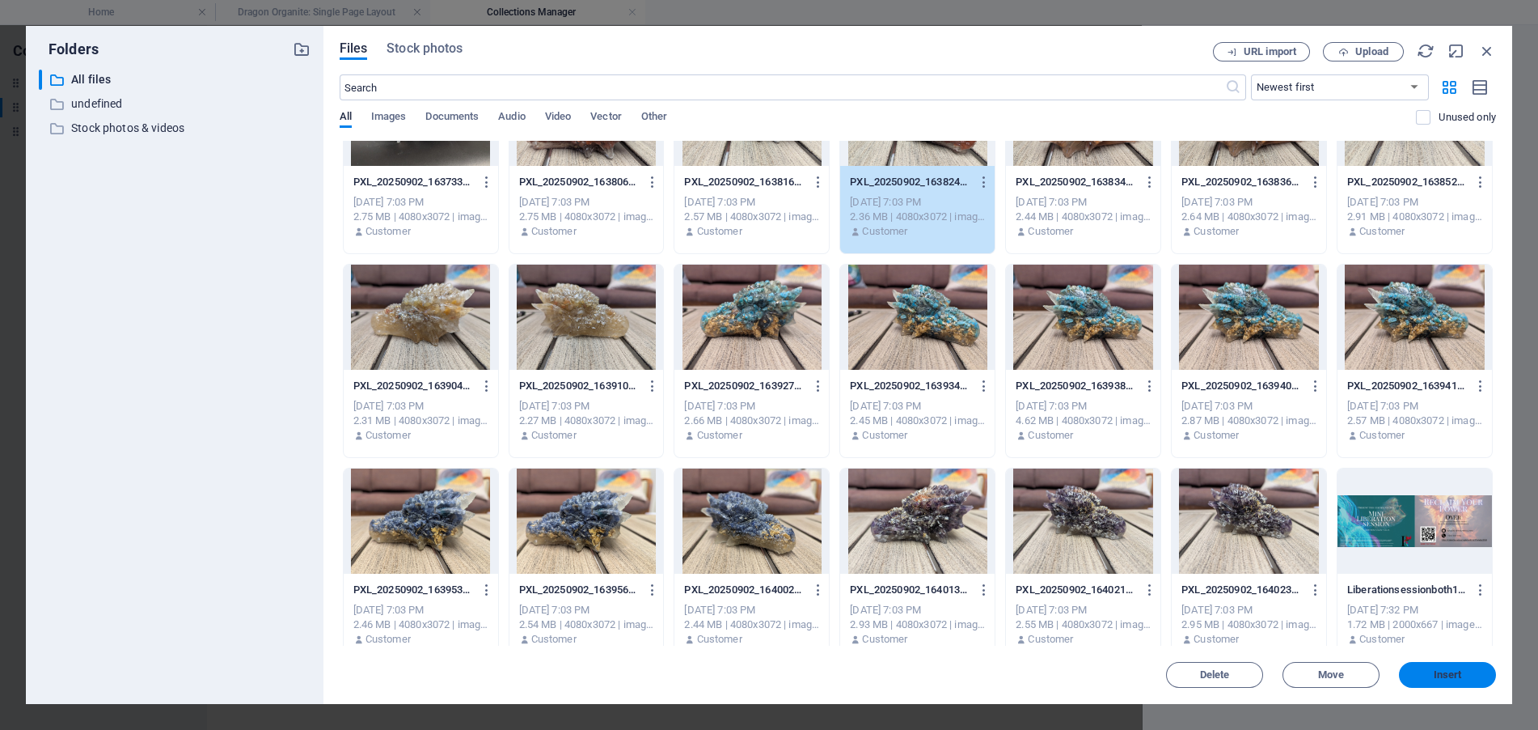
click at [1439, 678] on span "Insert" at bounding box center [1448, 675] width 28 height 10
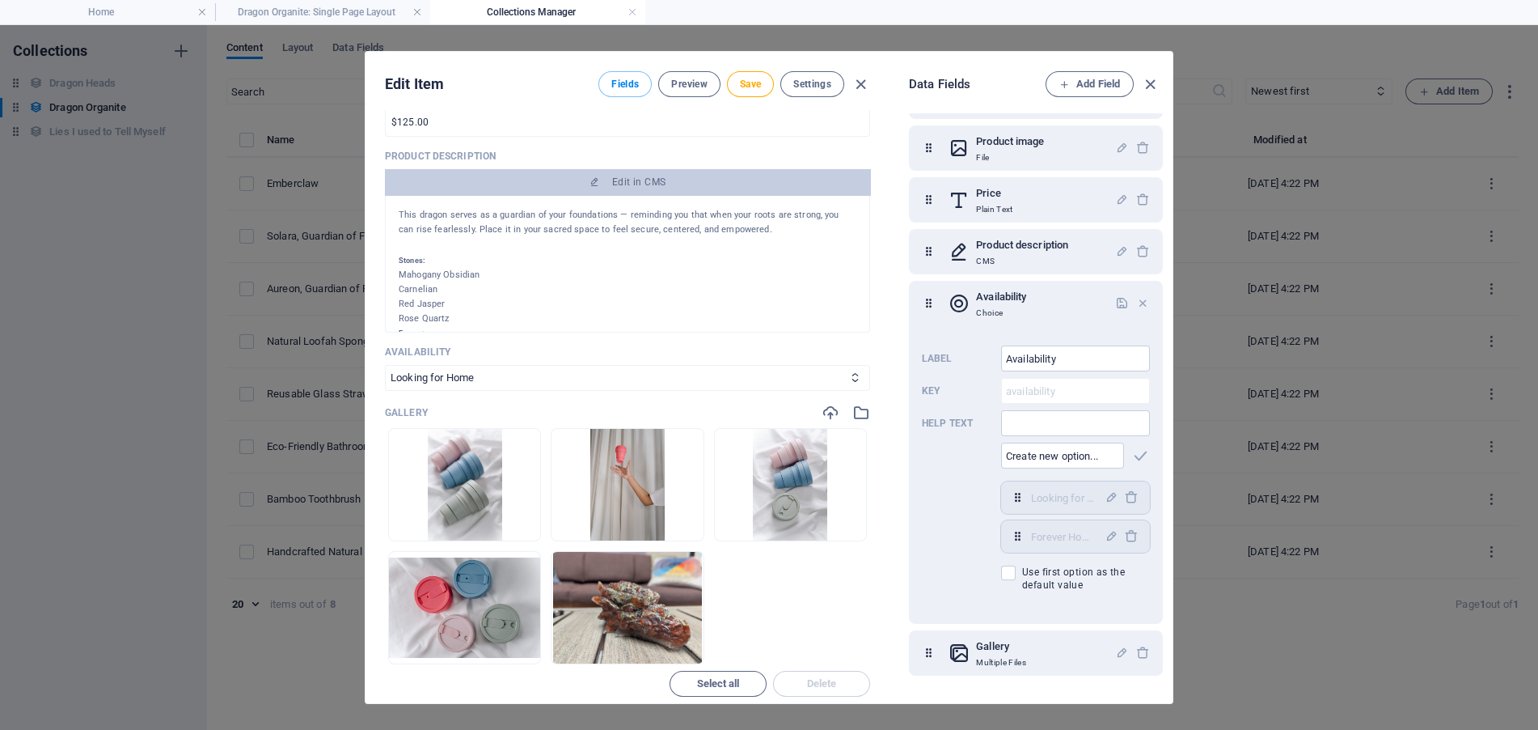
scroll to position [485, 0]
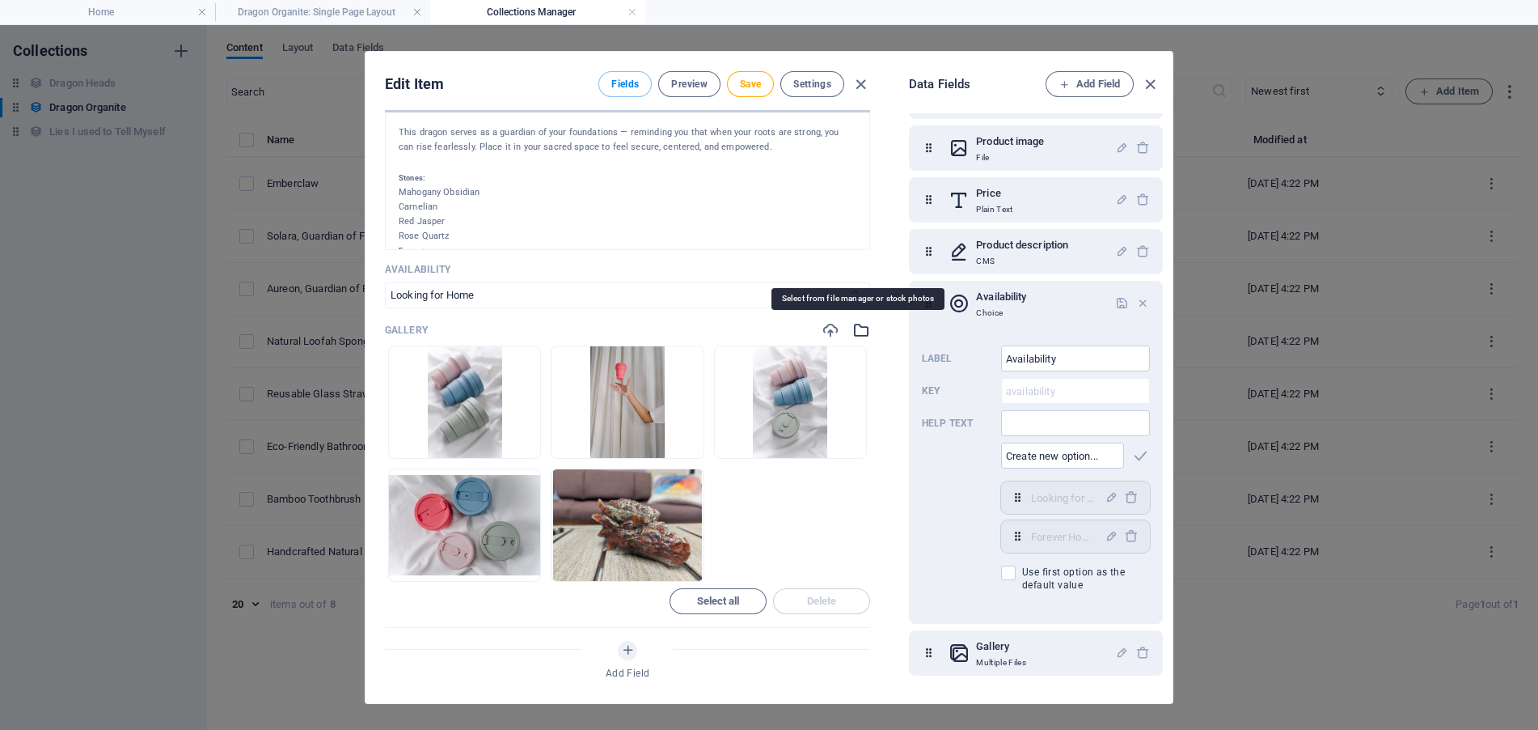
click at [858, 331] on icon "button" at bounding box center [861, 330] width 18 height 18
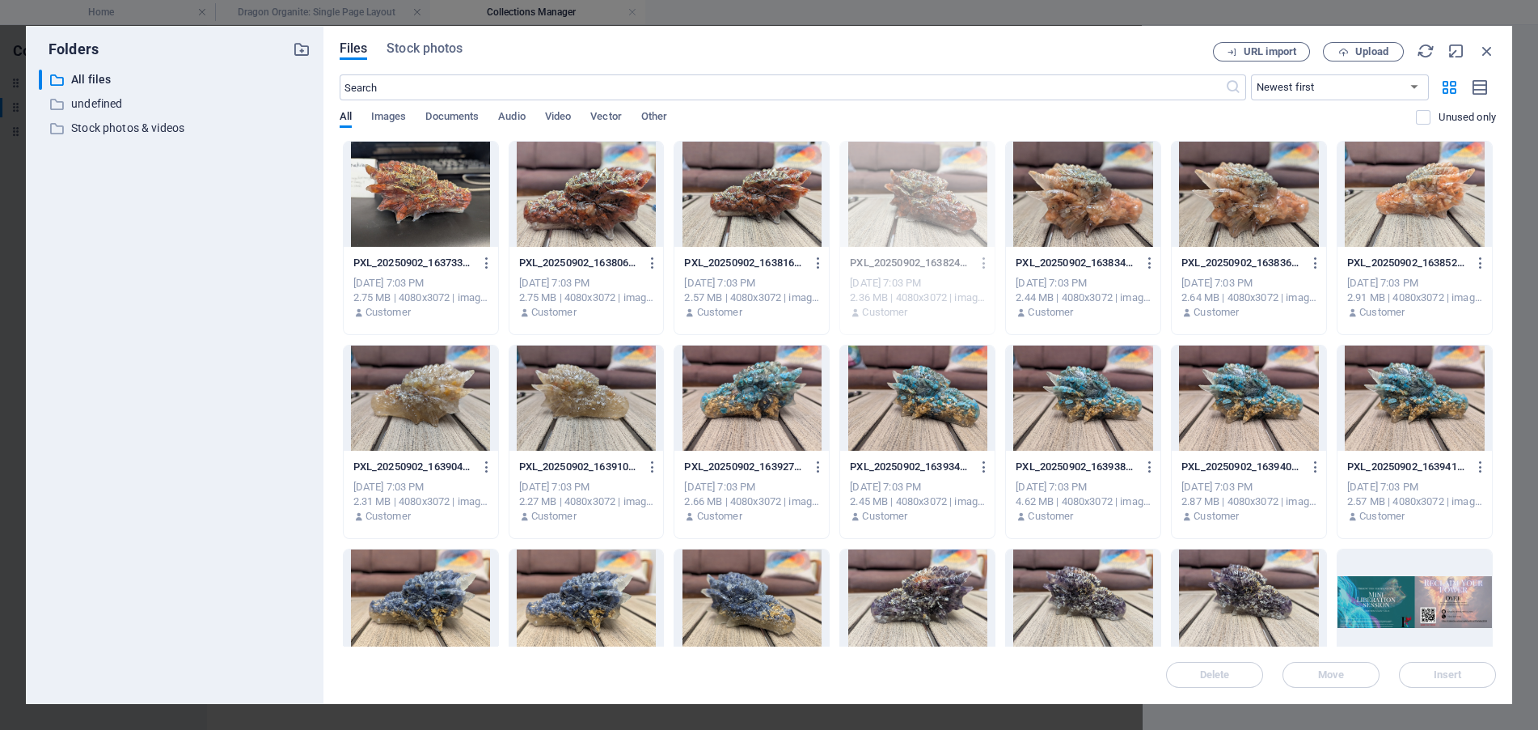
click at [756, 214] on div at bounding box center [752, 194] width 154 height 105
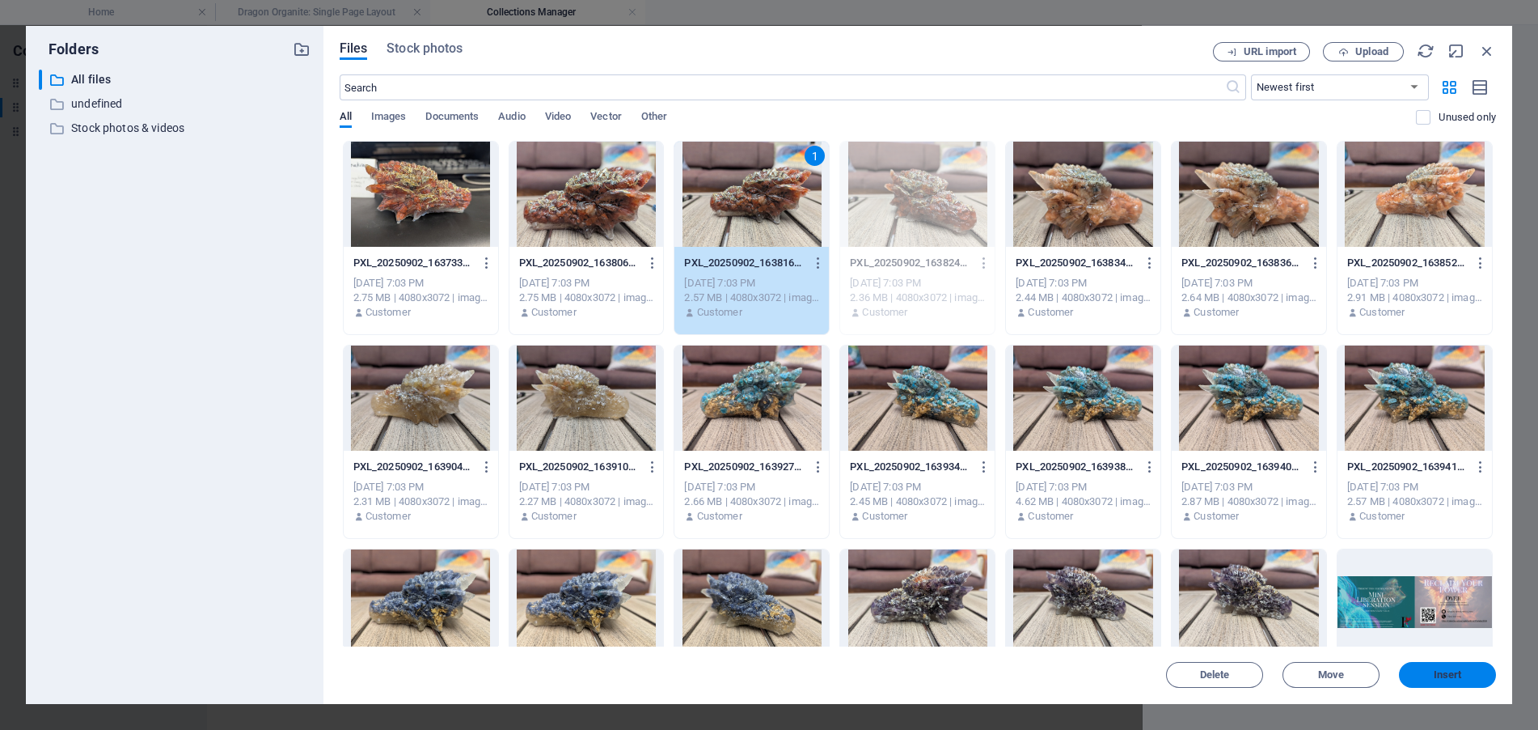
click at [1437, 675] on span "Insert" at bounding box center [1448, 675] width 28 height 10
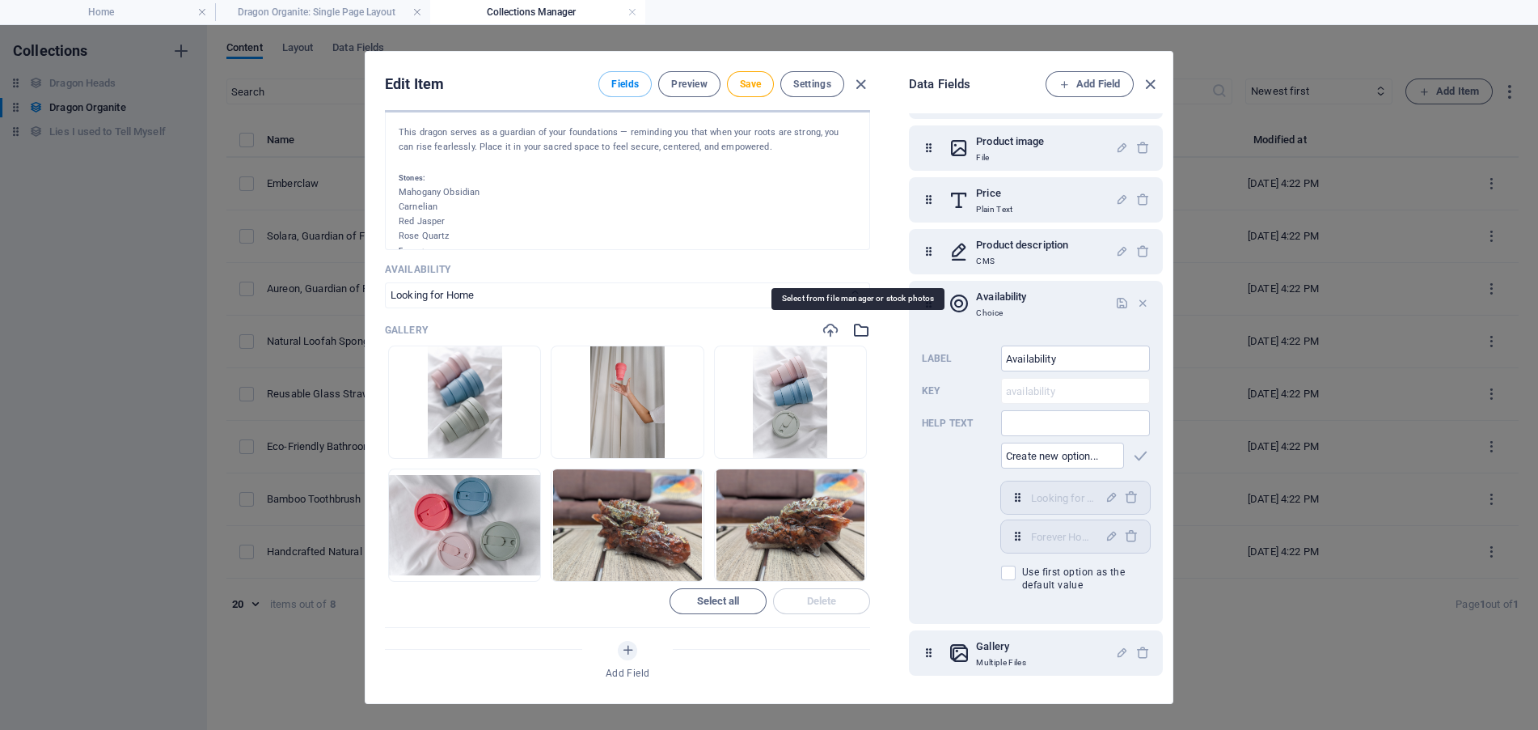
click at [854, 327] on icon "button" at bounding box center [861, 330] width 18 height 18
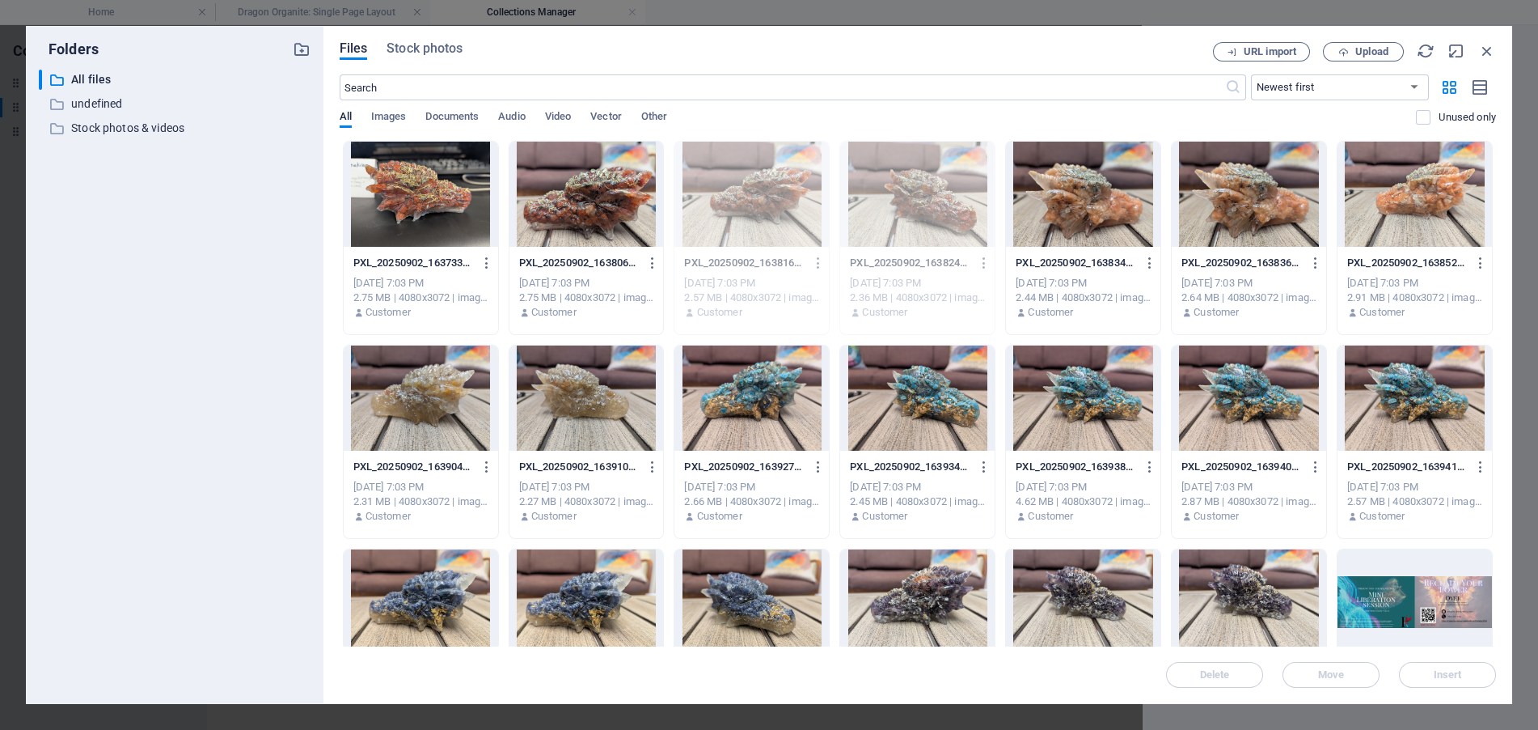
click at [427, 217] on div at bounding box center [421, 194] width 154 height 105
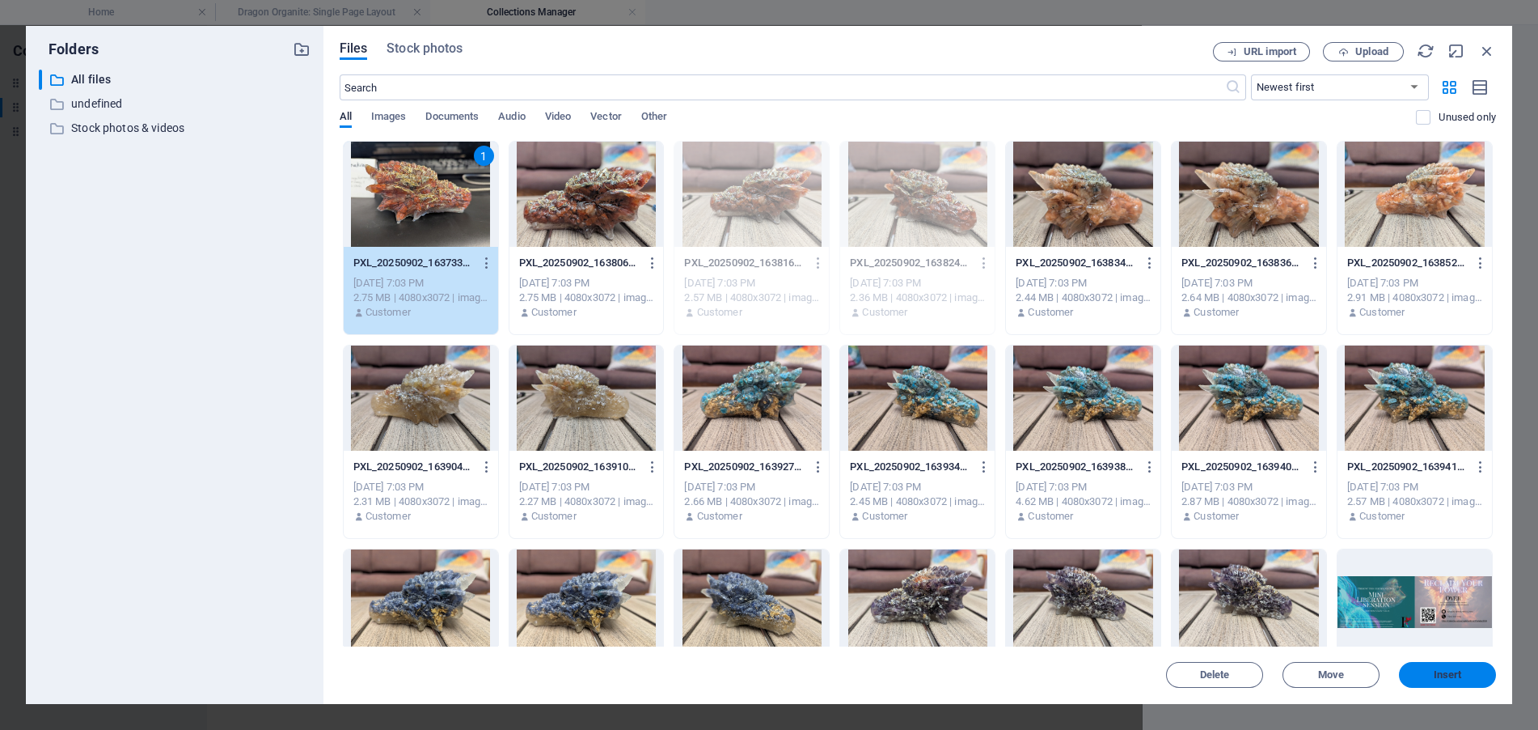
click at [1418, 676] on span "Insert" at bounding box center [1448, 675] width 84 height 10
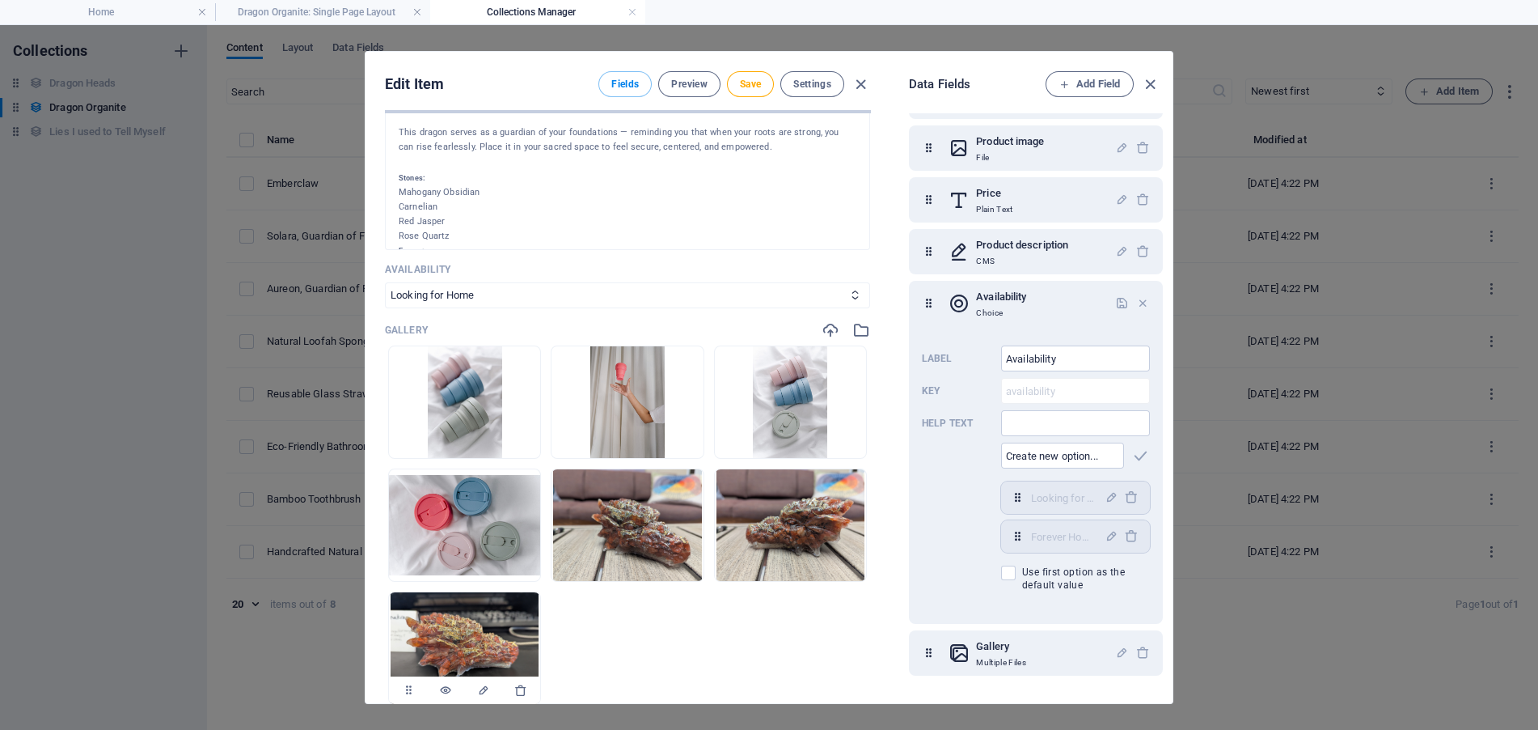
click at [463, 614] on img at bounding box center [465, 648] width 148 height 112
click at [522, 571] on icon "button" at bounding box center [520, 566] width 13 height 13
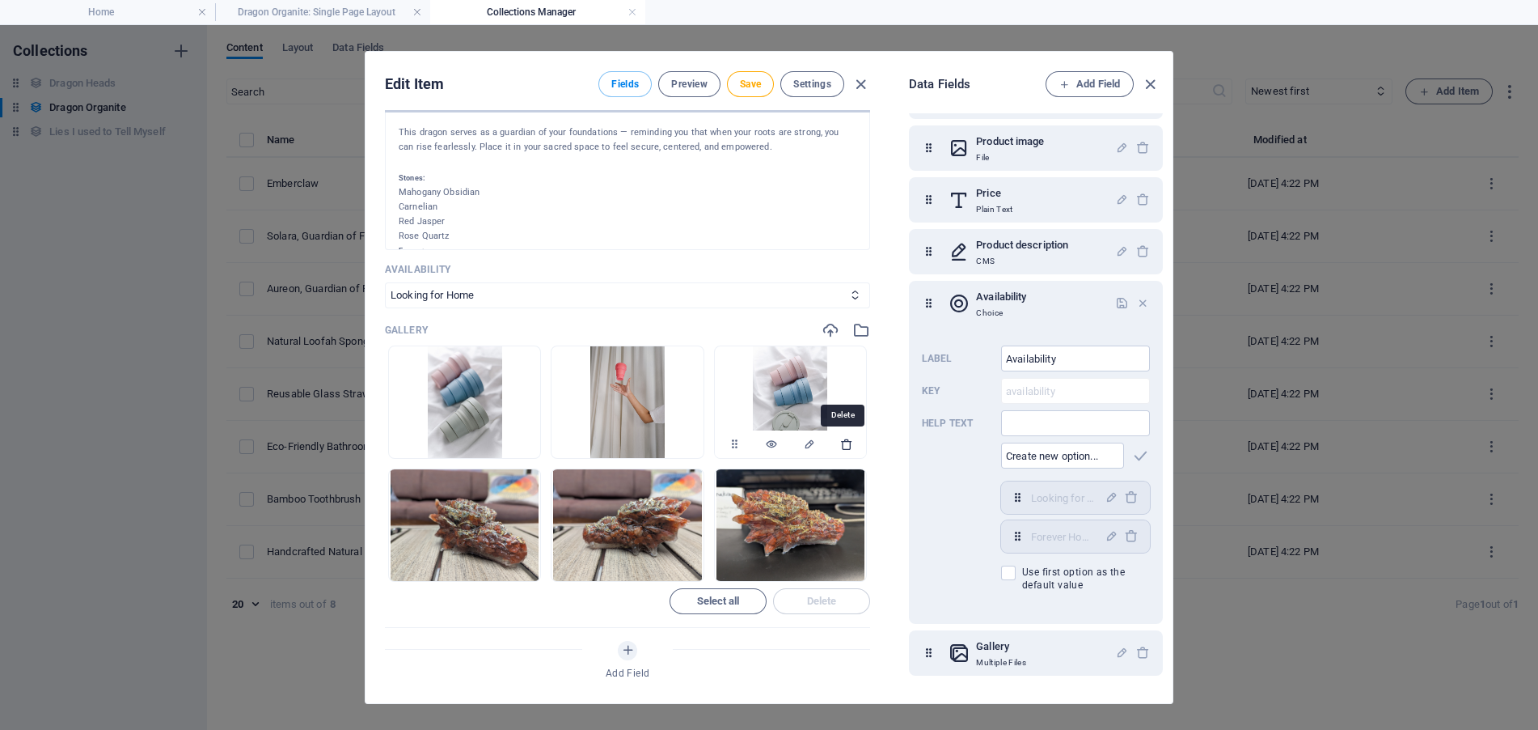
click at [848, 446] on icon "button" at bounding box center [846, 444] width 13 height 13
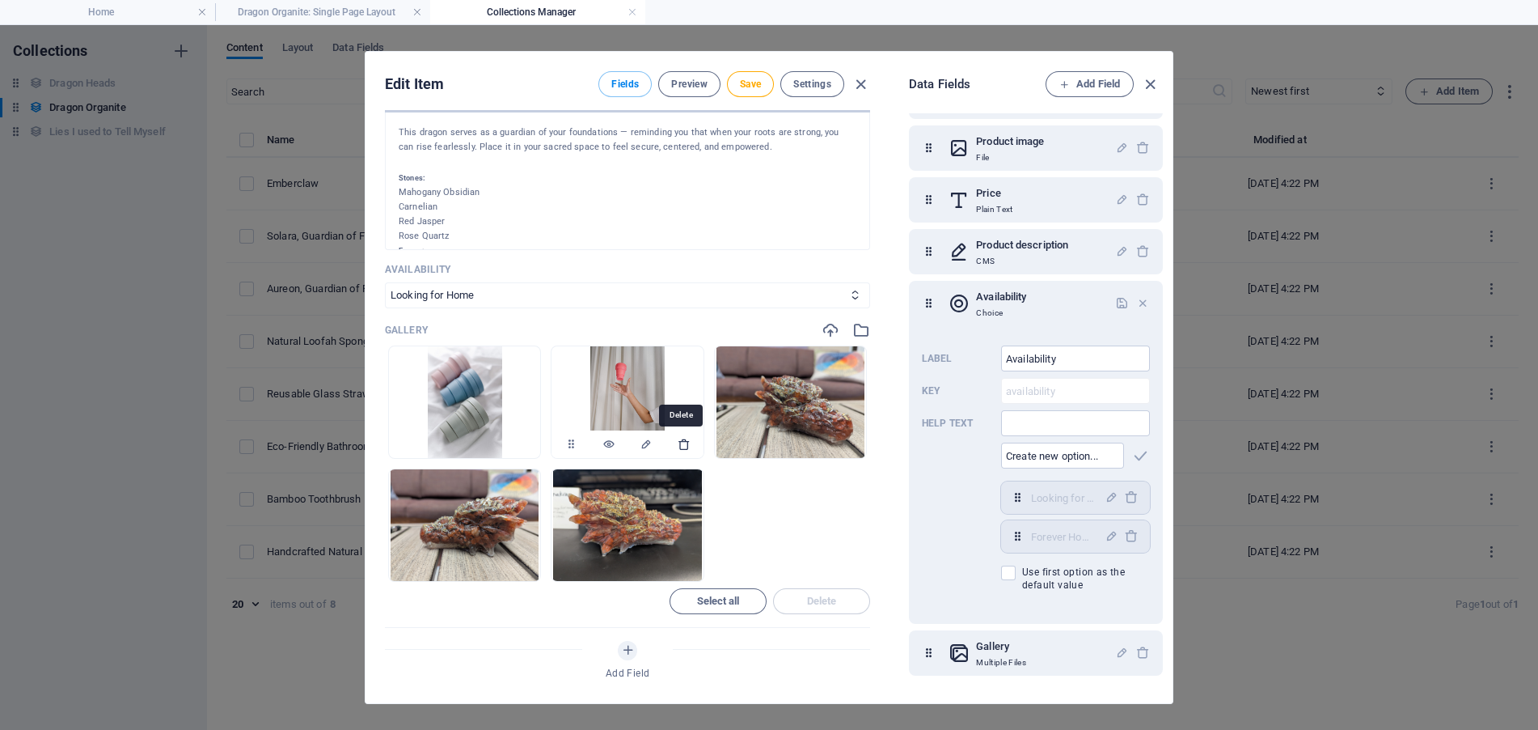
click at [678, 445] on icon "button" at bounding box center [684, 444] width 13 height 13
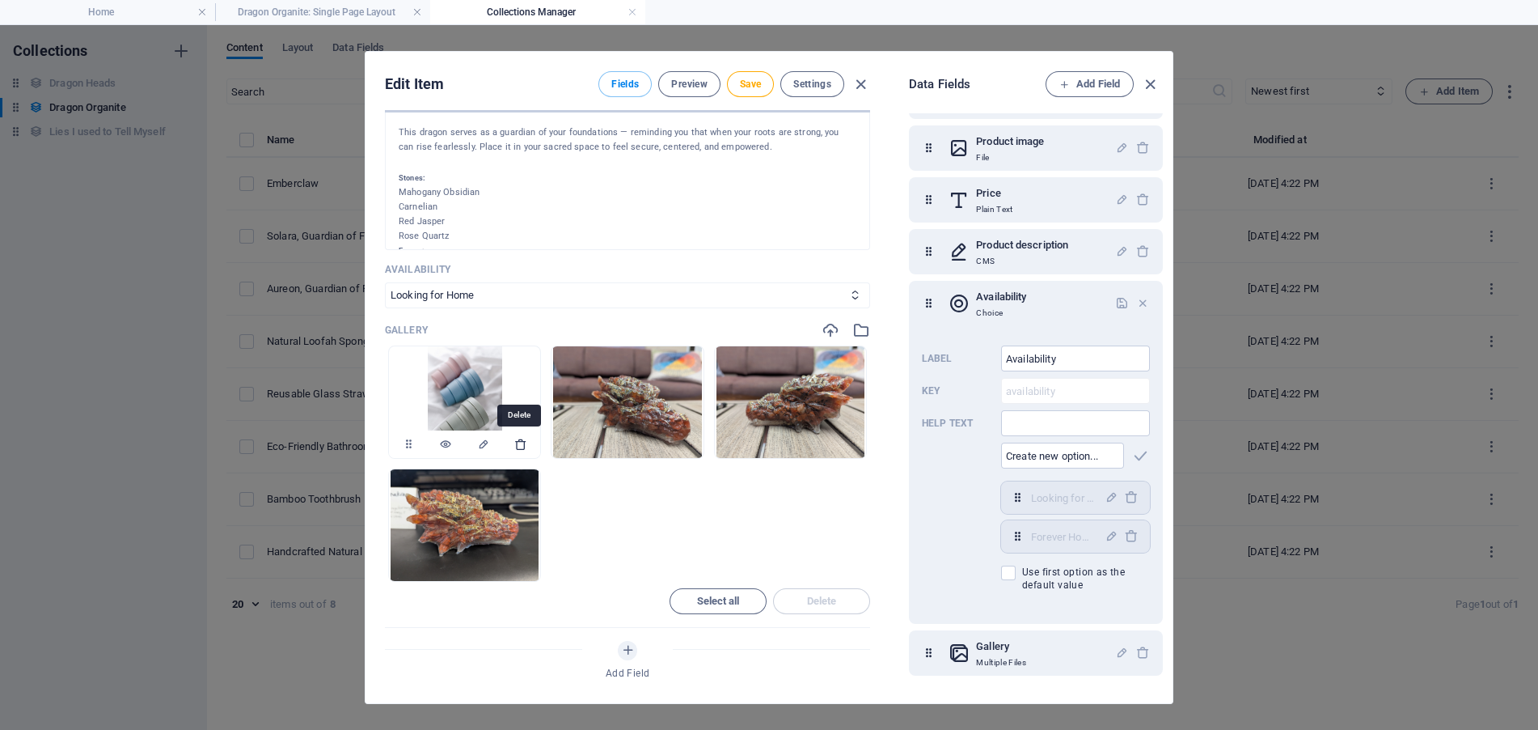
click at [520, 442] on icon "button" at bounding box center [520, 444] width 13 height 13
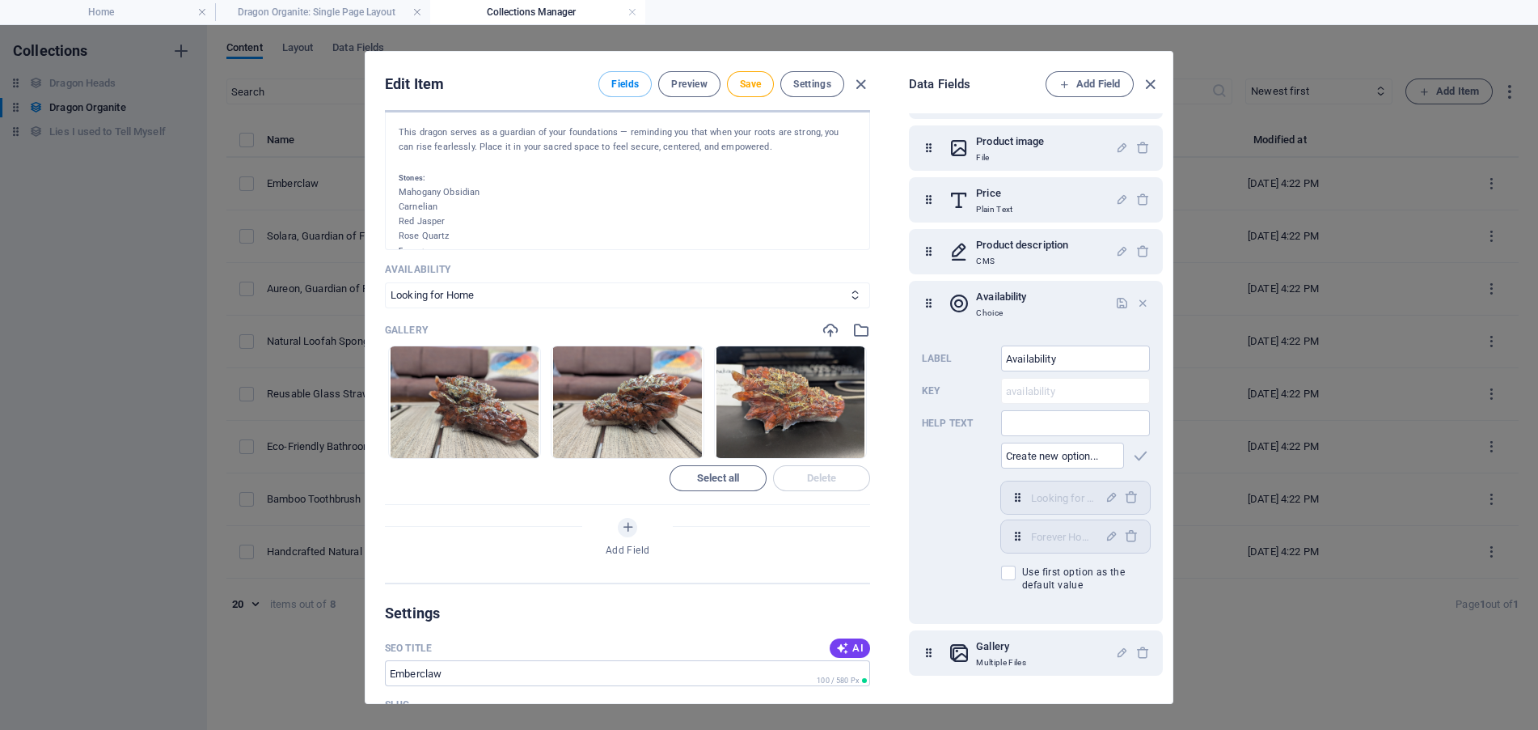
scroll to position [214, 0]
click at [751, 78] on span "Save" at bounding box center [750, 84] width 21 height 13
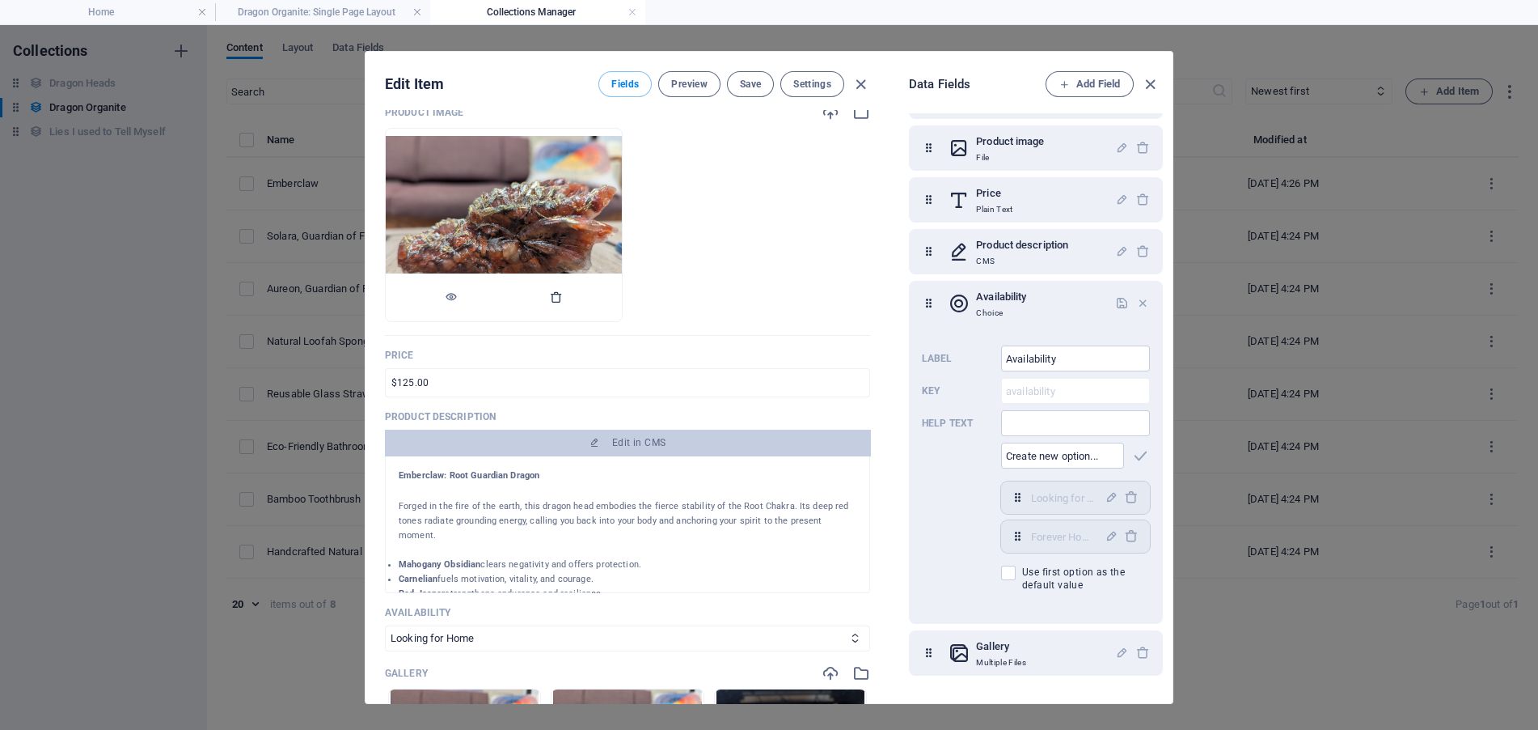
scroll to position [0, 0]
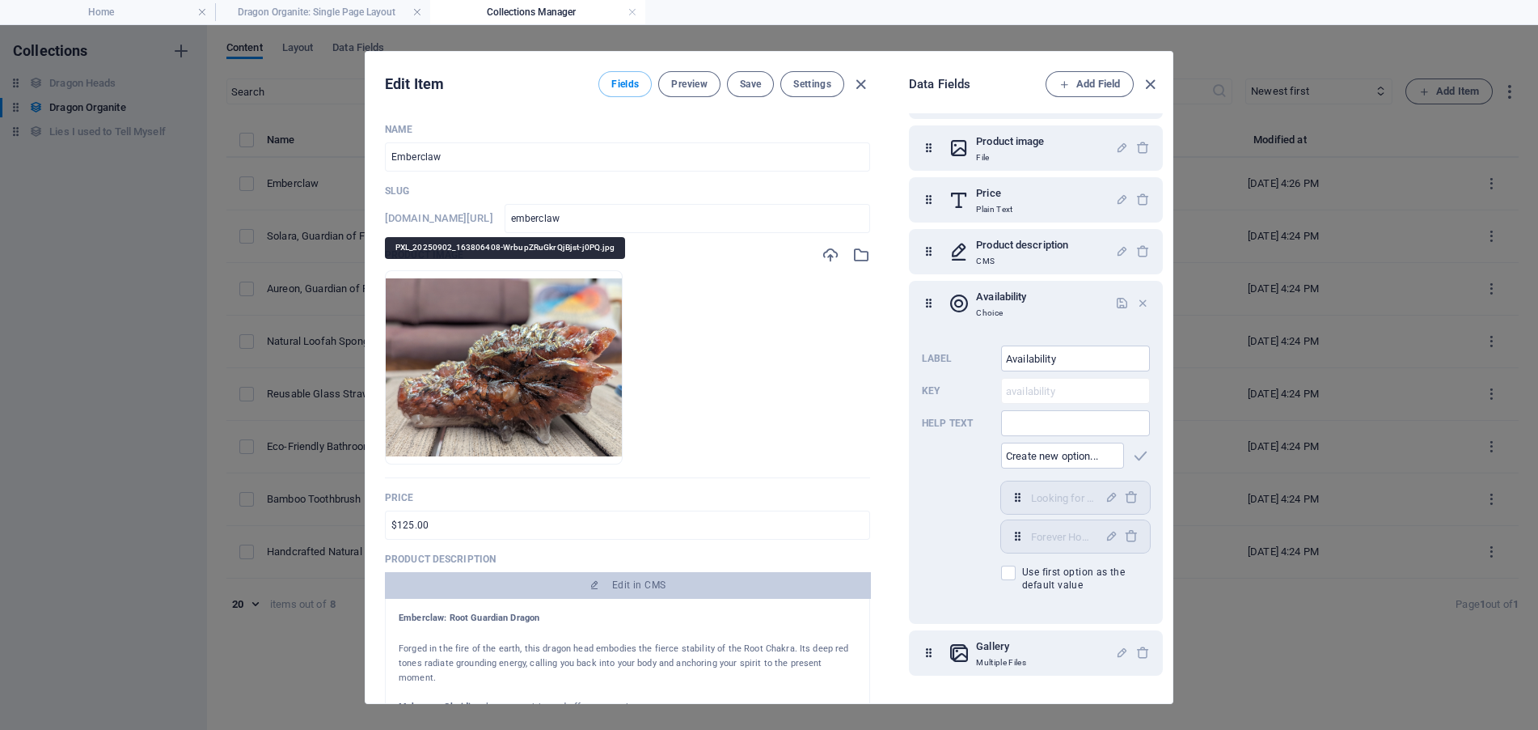
drag, startPoint x: 556, startPoint y: 346, endPoint x: 806, endPoint y: 331, distance: 249.6
click at [806, 331] on ul "Drop files here to upload them instantly" at bounding box center [627, 367] width 485 height 194
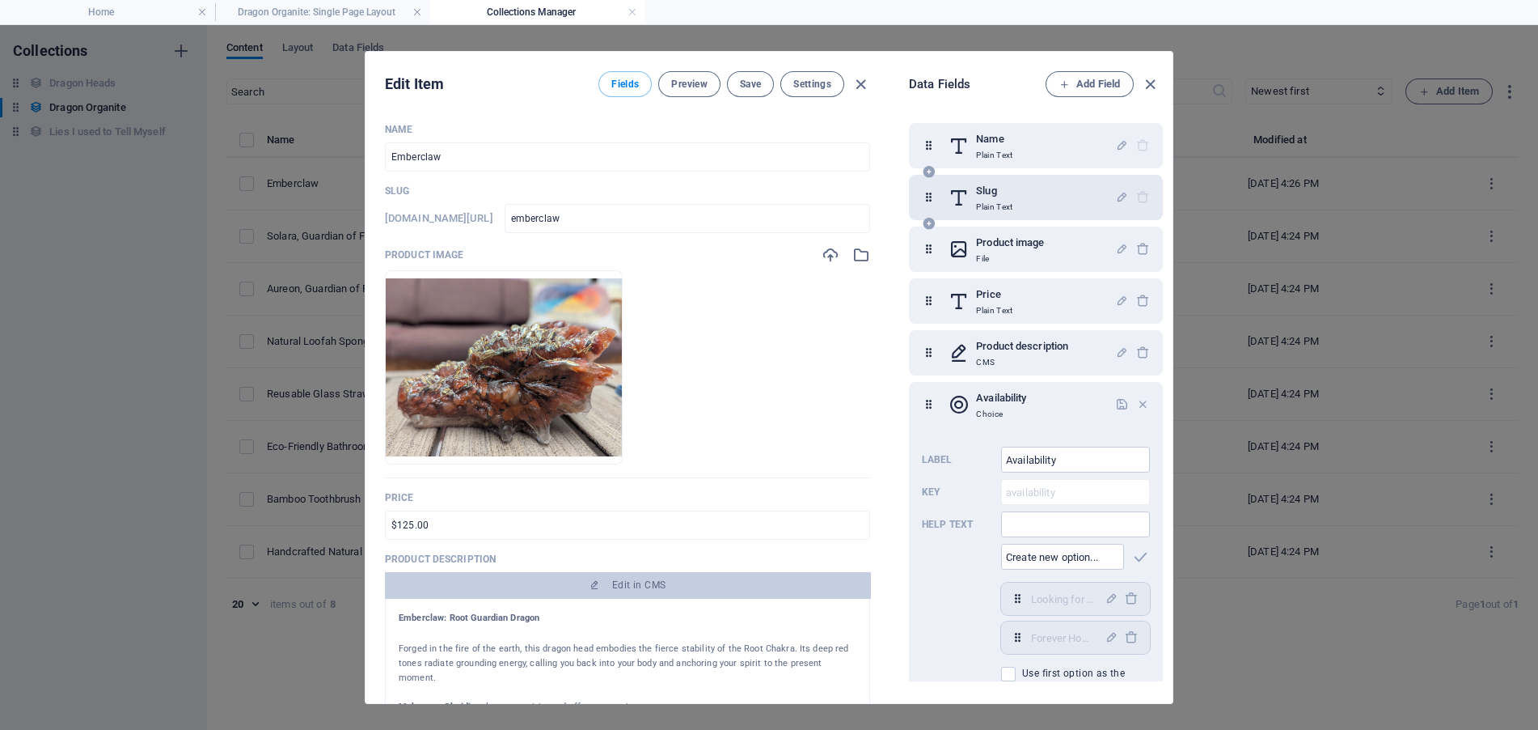
click at [1023, 193] on div "Slug Plain Text" at bounding box center [1032, 197] width 167 height 32
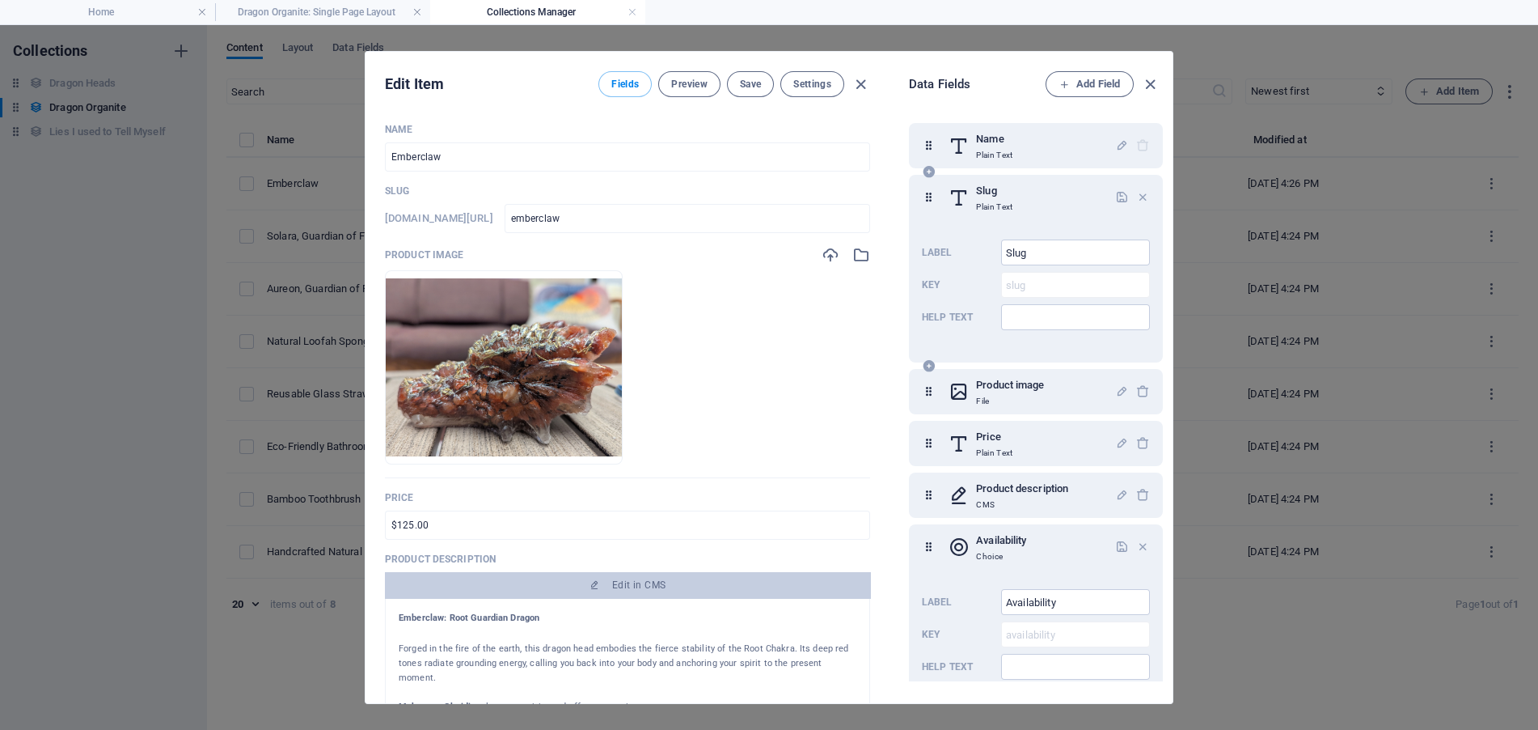
click at [1007, 198] on h6 "Slug" at bounding box center [994, 190] width 36 height 19
click at [995, 392] on h6 "Product image" at bounding box center [1010, 384] width 68 height 19
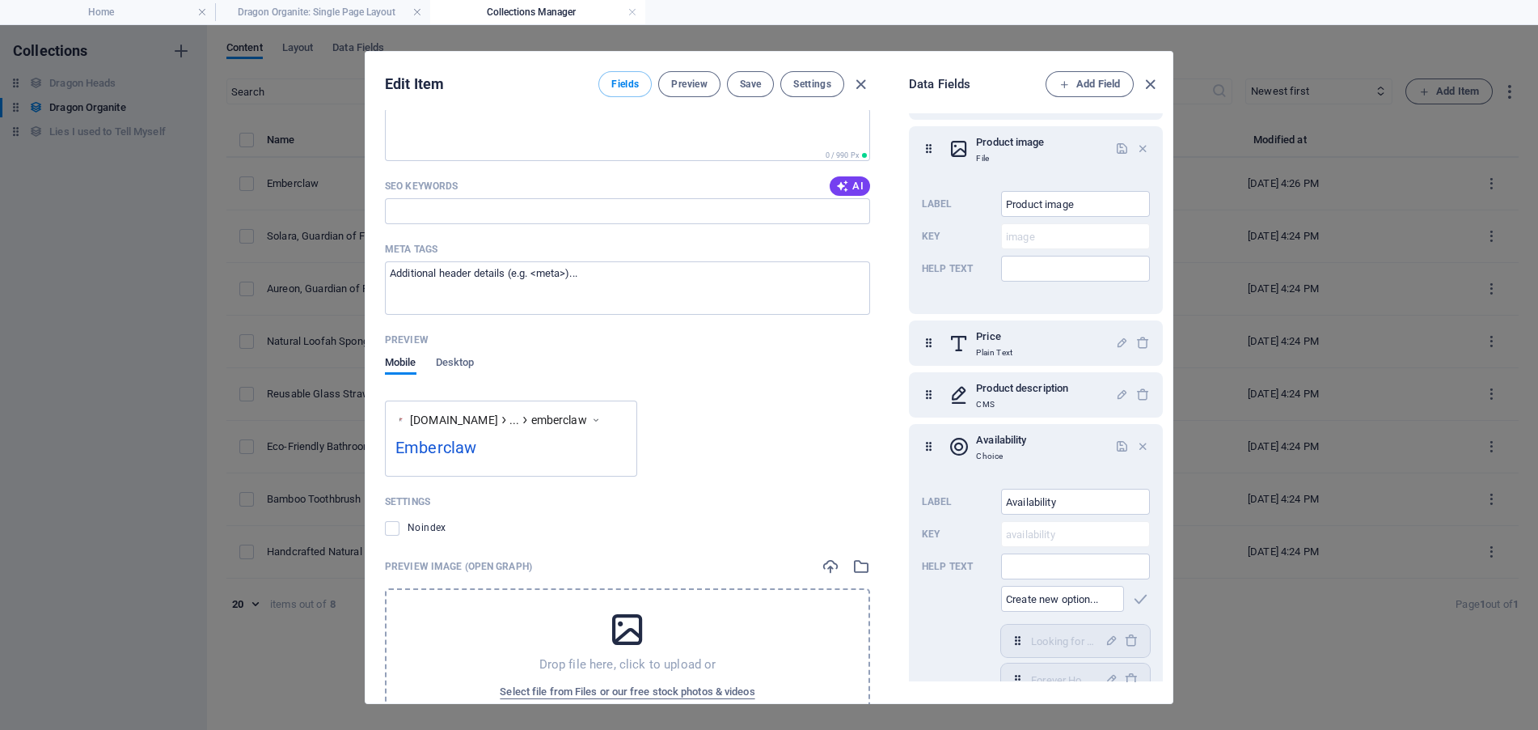
scroll to position [1213, 0]
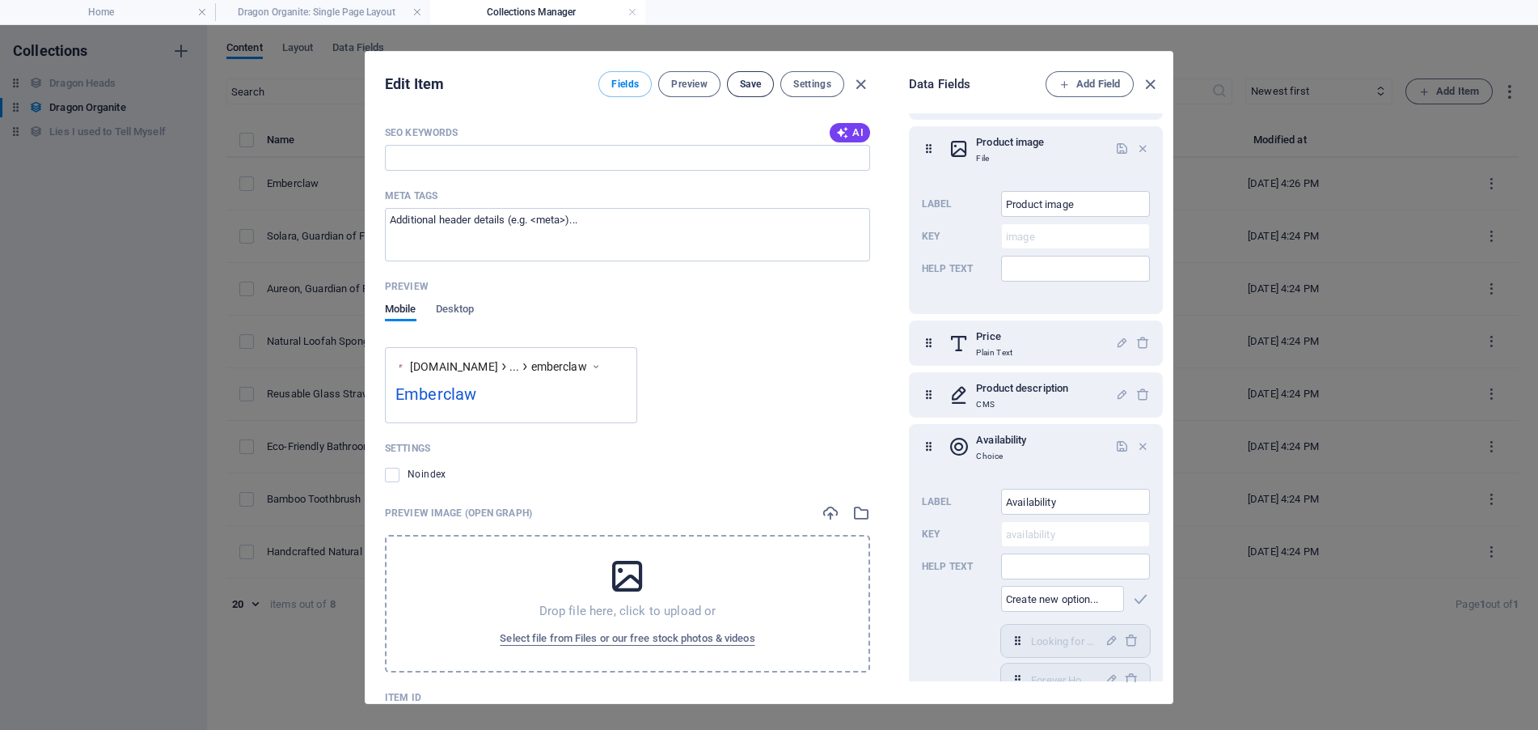
click at [747, 80] on span "Save" at bounding box center [750, 84] width 21 height 13
click at [797, 79] on span "Settings" at bounding box center [812, 84] width 38 height 13
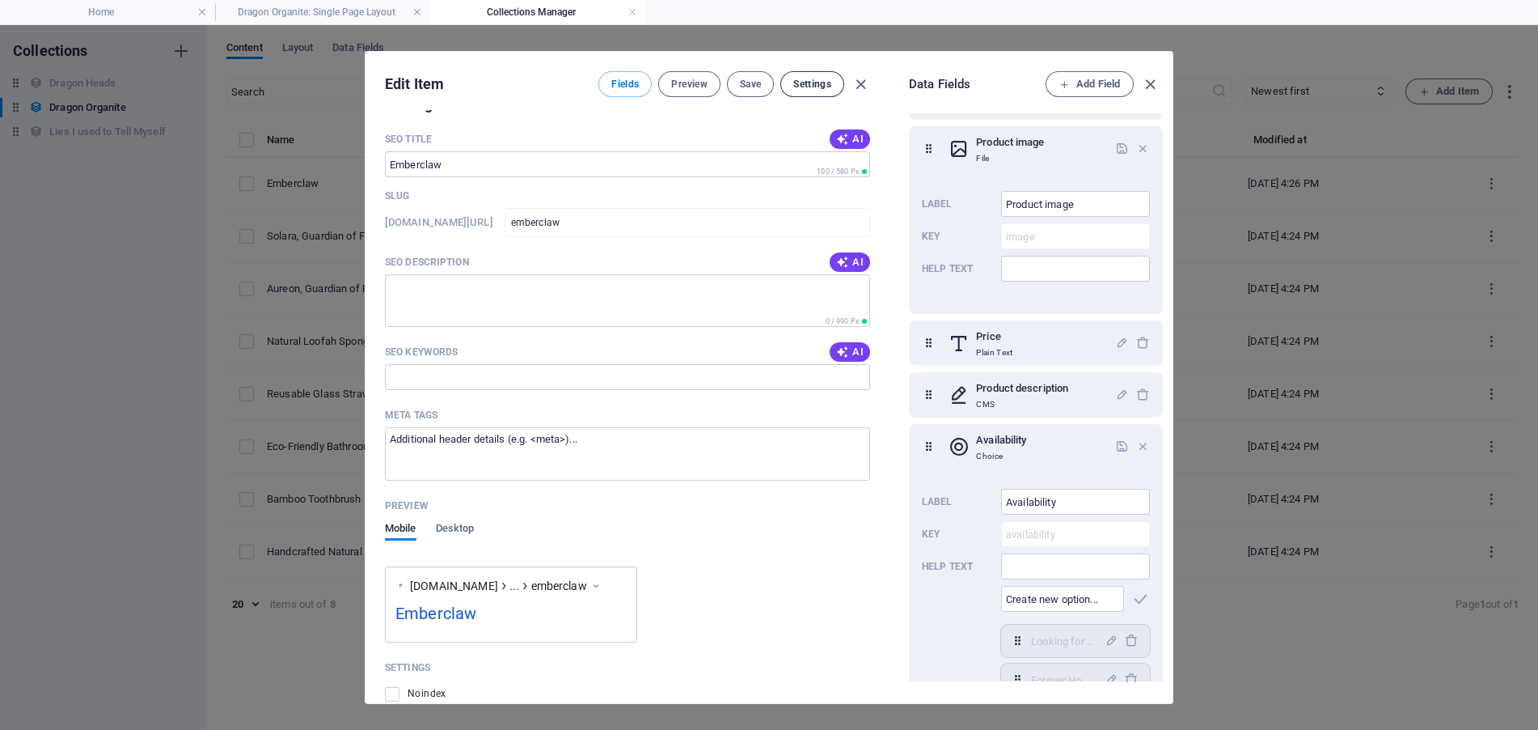
scroll to position [978, 0]
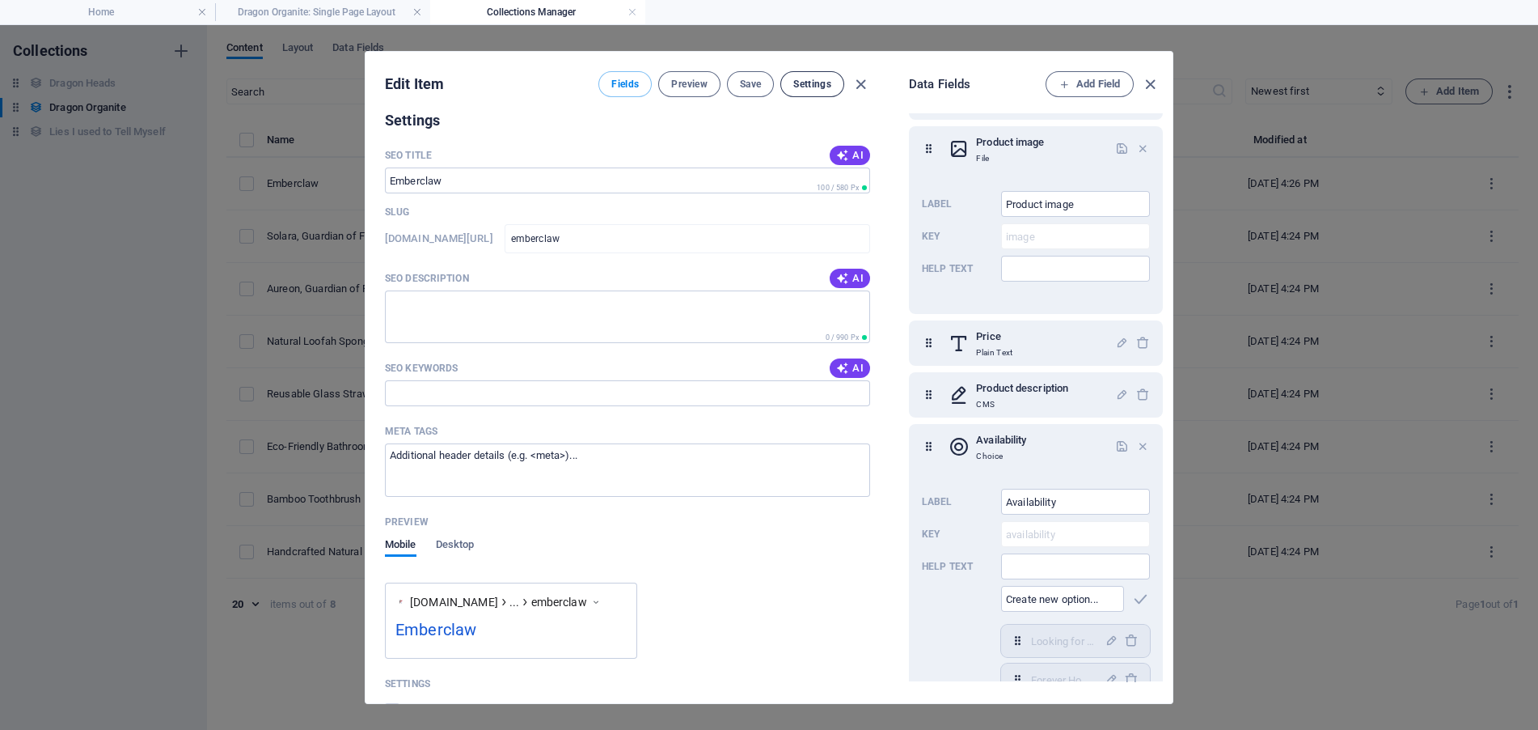
click at [798, 78] on span "Settings" at bounding box center [812, 84] width 38 height 13
click at [814, 86] on span "Settings" at bounding box center [812, 84] width 38 height 13
click at [469, 539] on span "Desktop" at bounding box center [455, 546] width 39 height 23
click at [412, 543] on span "Mobile" at bounding box center [401, 546] width 32 height 23
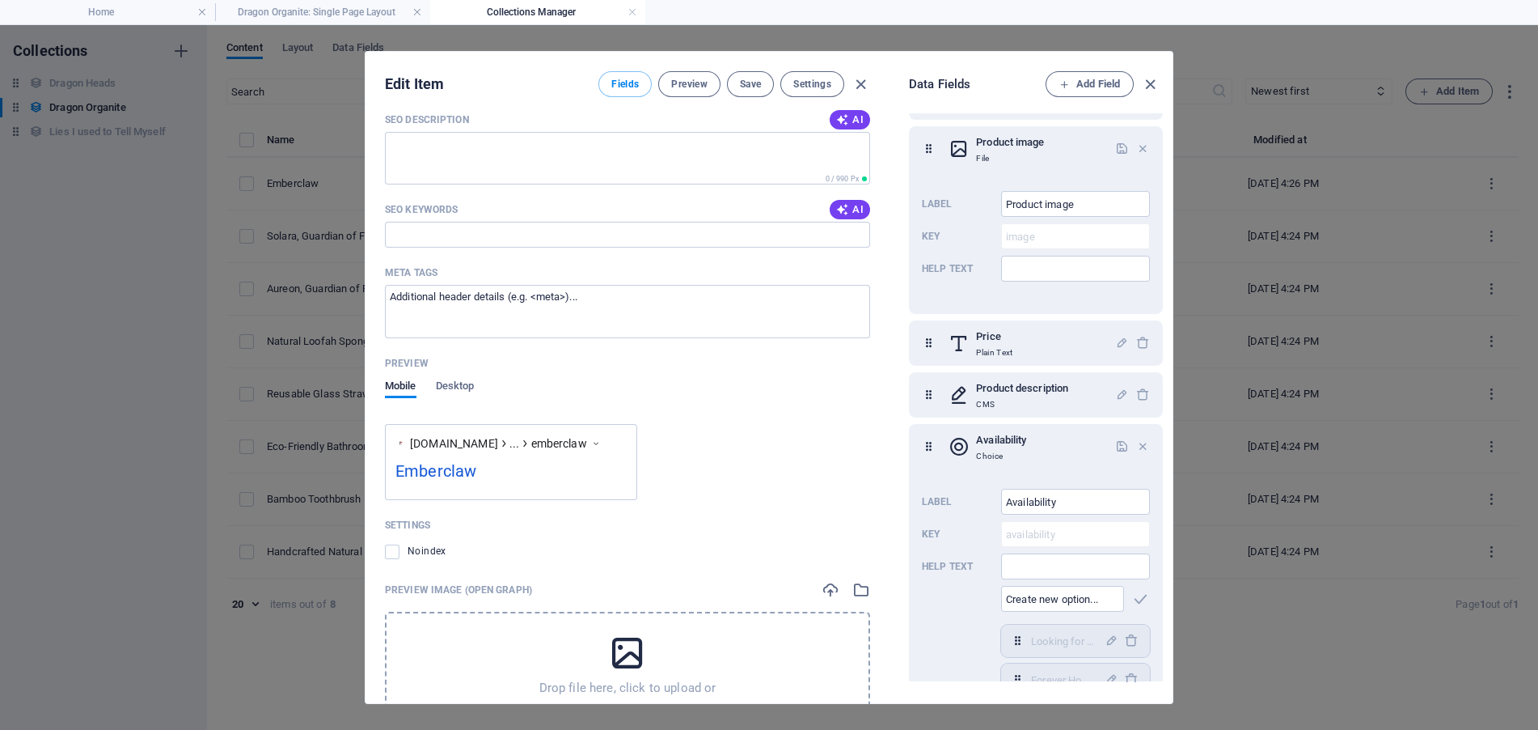
scroll to position [1220, 0]
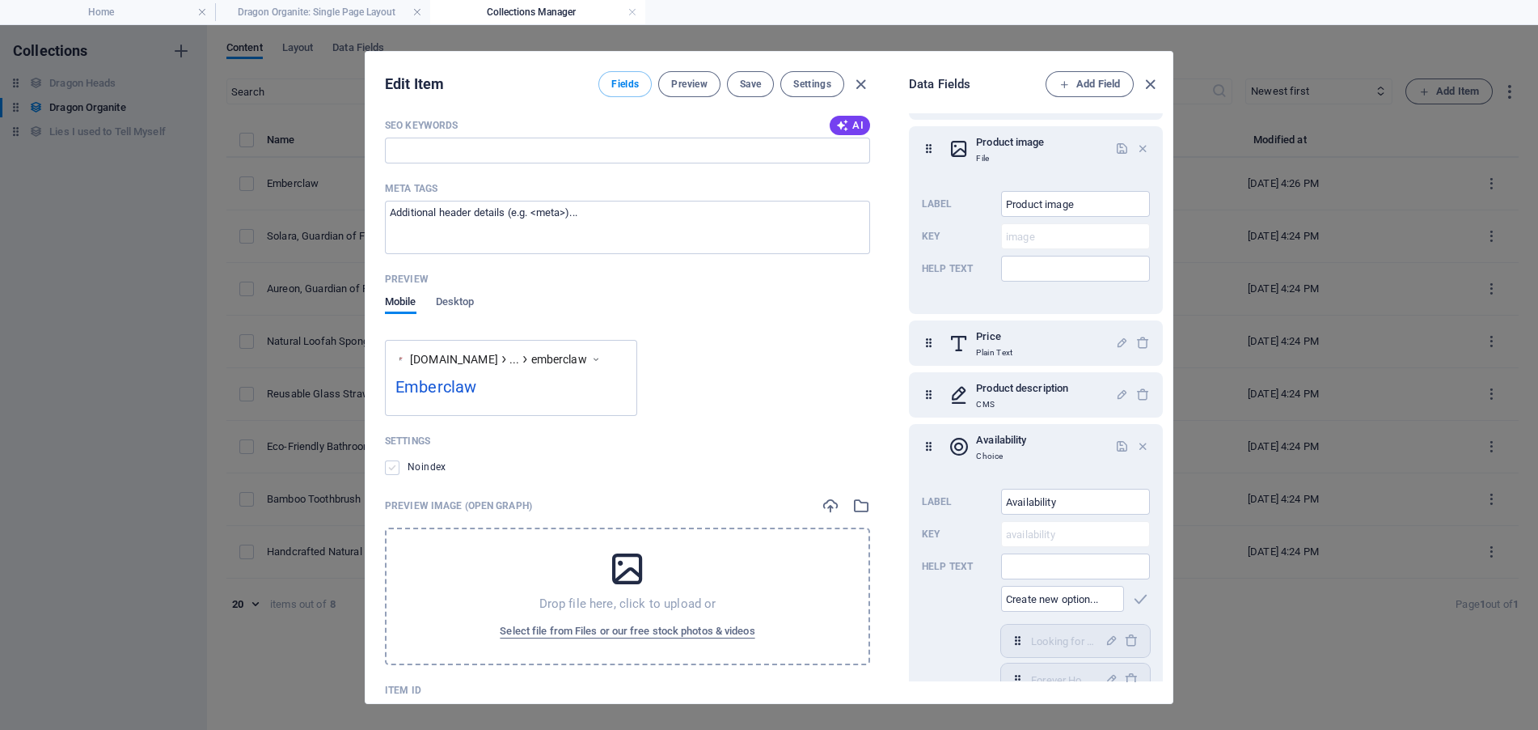
click at [396, 467] on label at bounding box center [392, 467] width 15 height 15
click at [0, 0] on input "checkbox" at bounding box center [0, 0] width 0 height 0
click at [396, 467] on label at bounding box center [392, 467] width 15 height 15
click at [0, 0] on input "checkbox" at bounding box center [0, 0] width 0 height 0
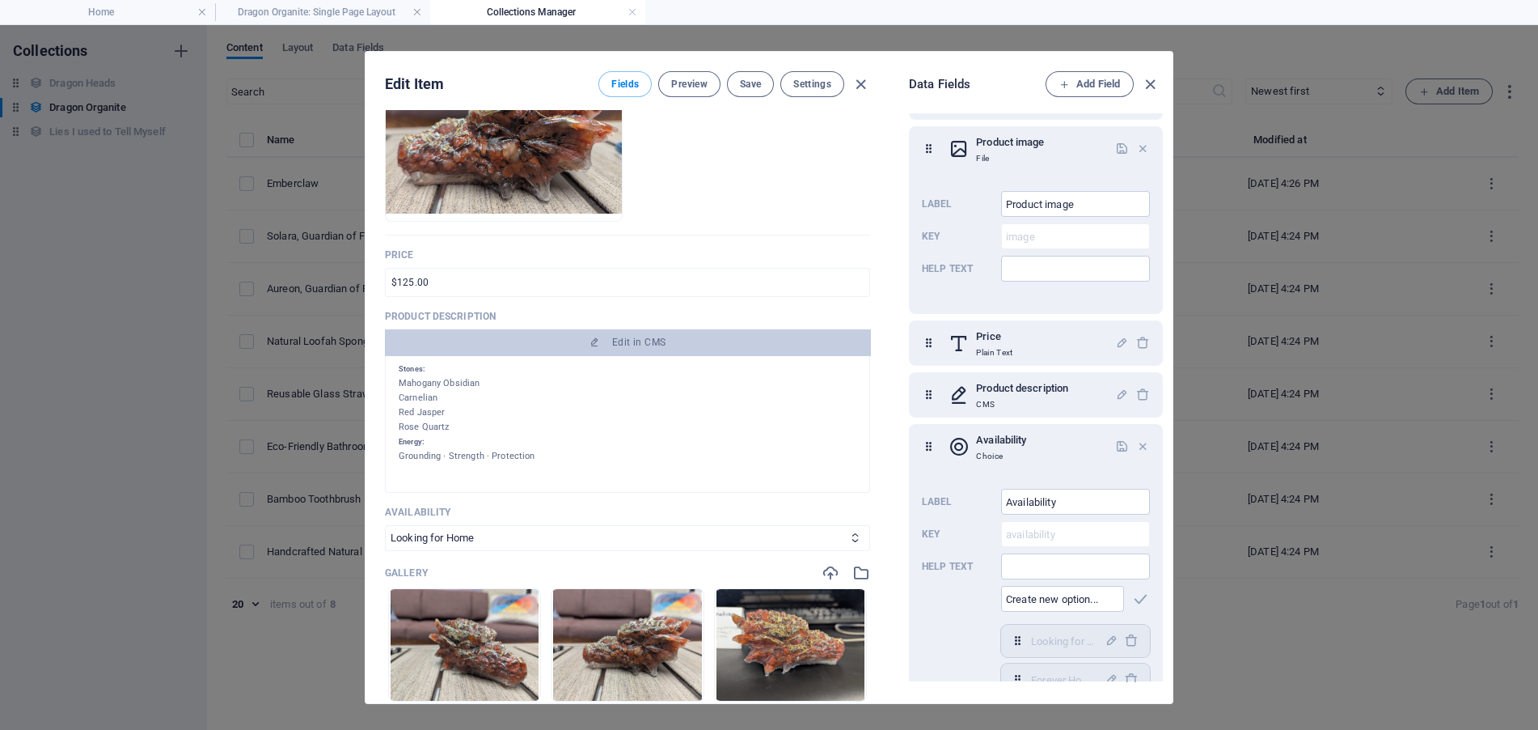
scroll to position [324, 0]
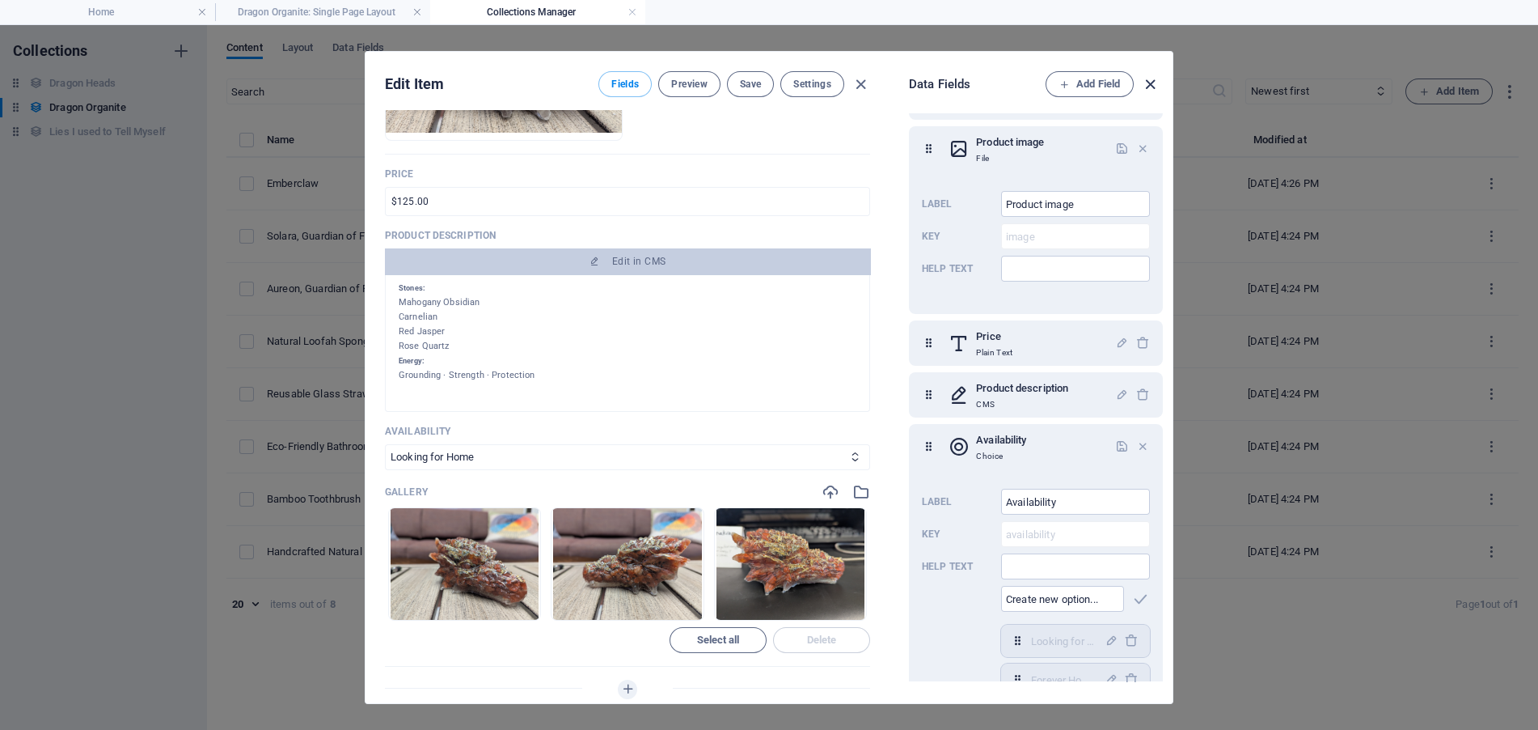
click at [1150, 80] on icon "button" at bounding box center [1150, 84] width 19 height 19
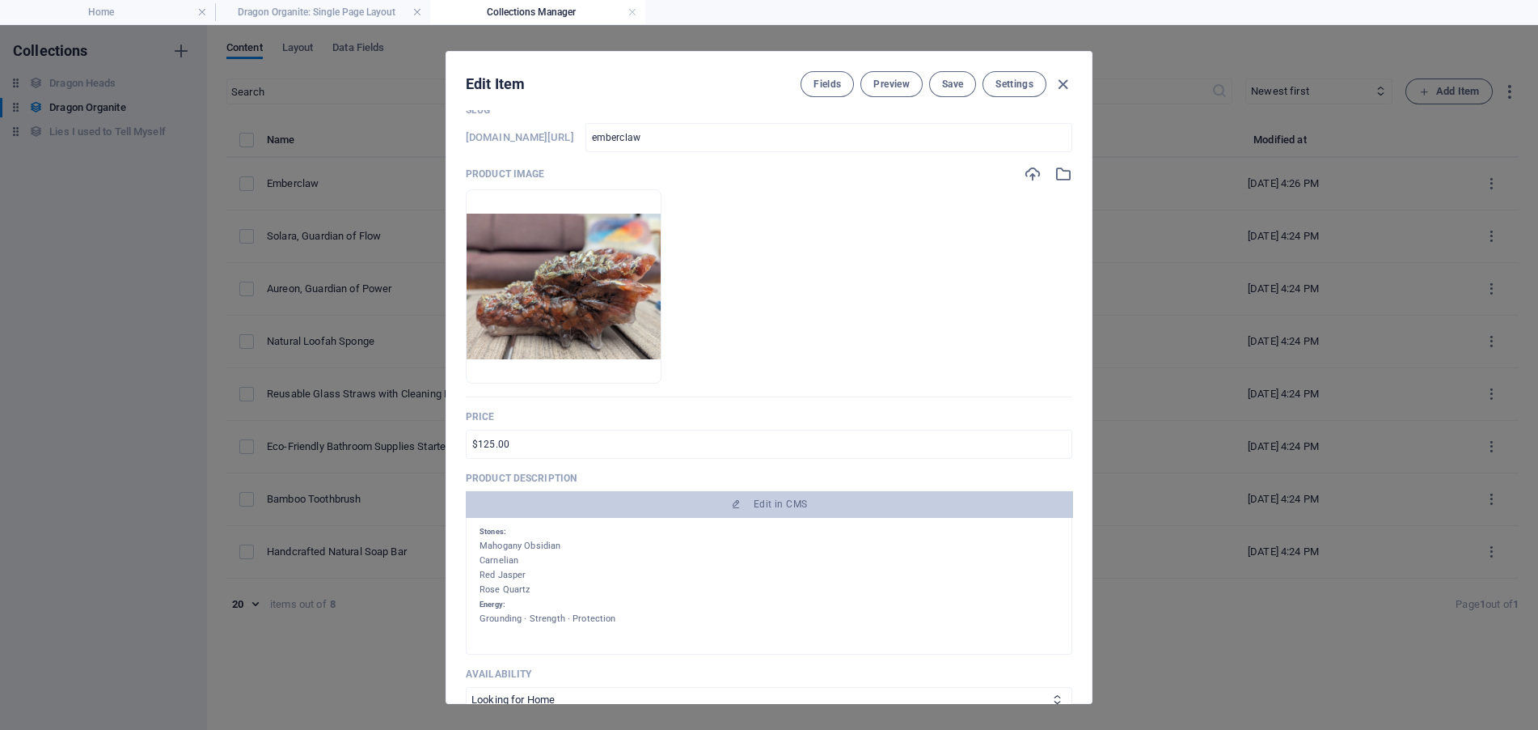
scroll to position [0, 0]
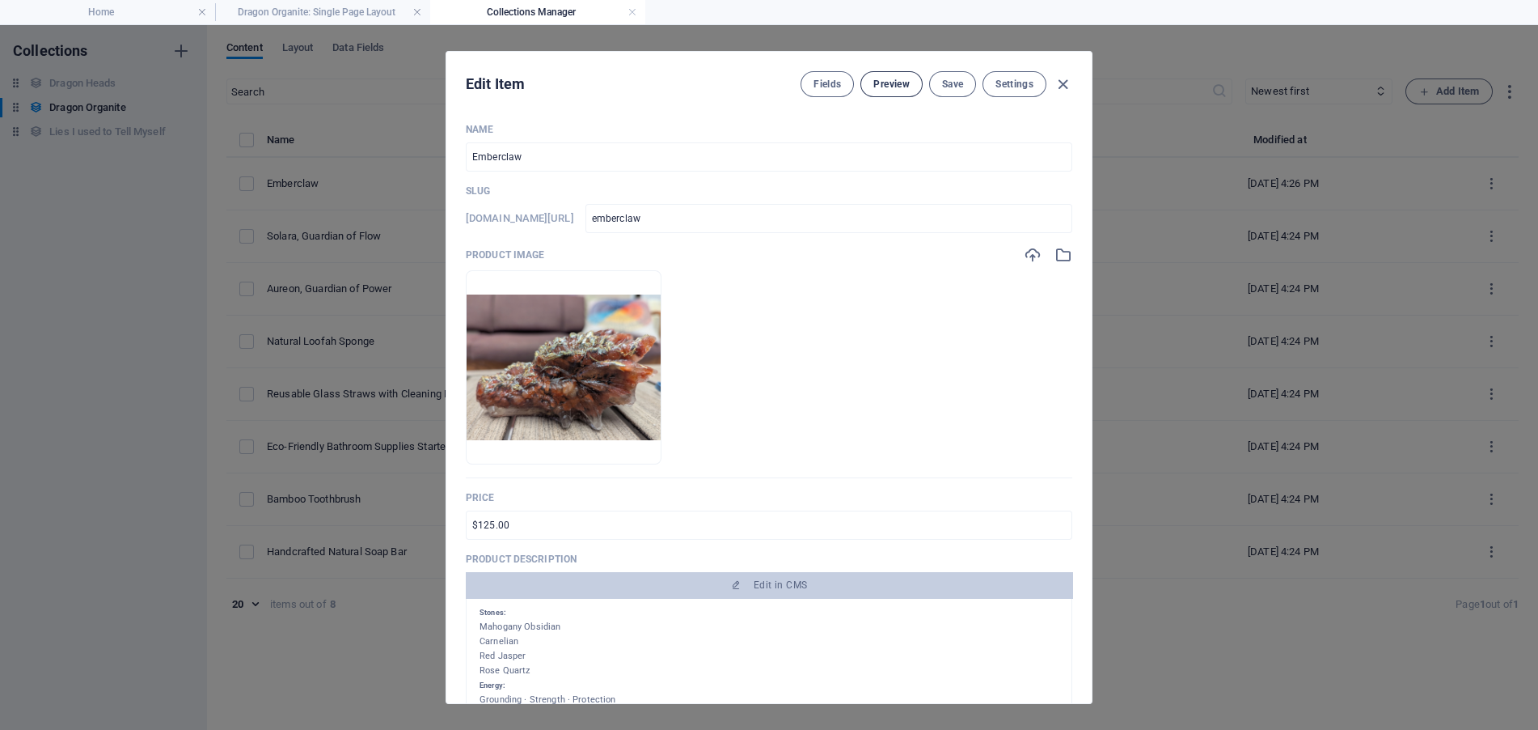
click at [881, 83] on span "Preview" at bounding box center [891, 84] width 36 height 13
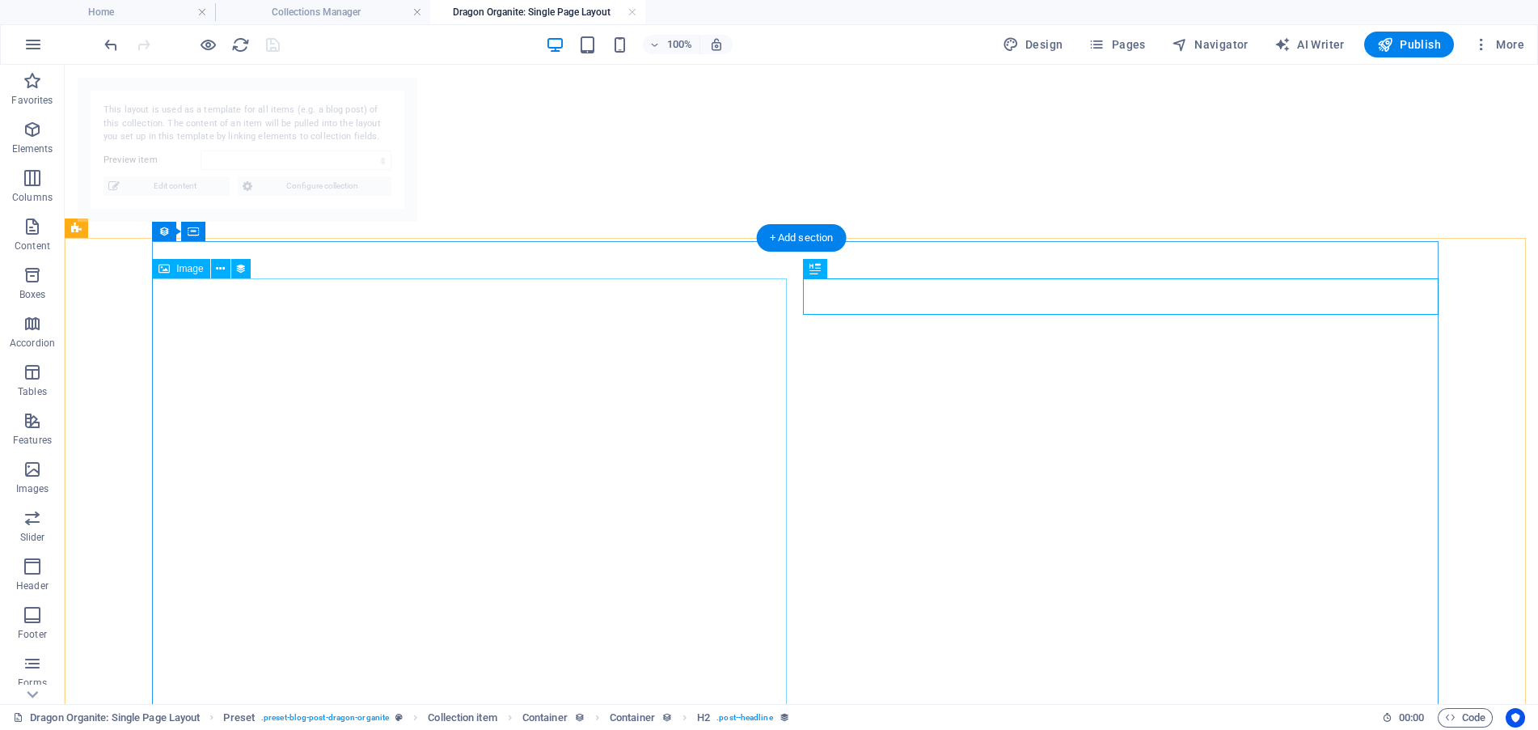
select select "68b71cc700994f62e80afabf"
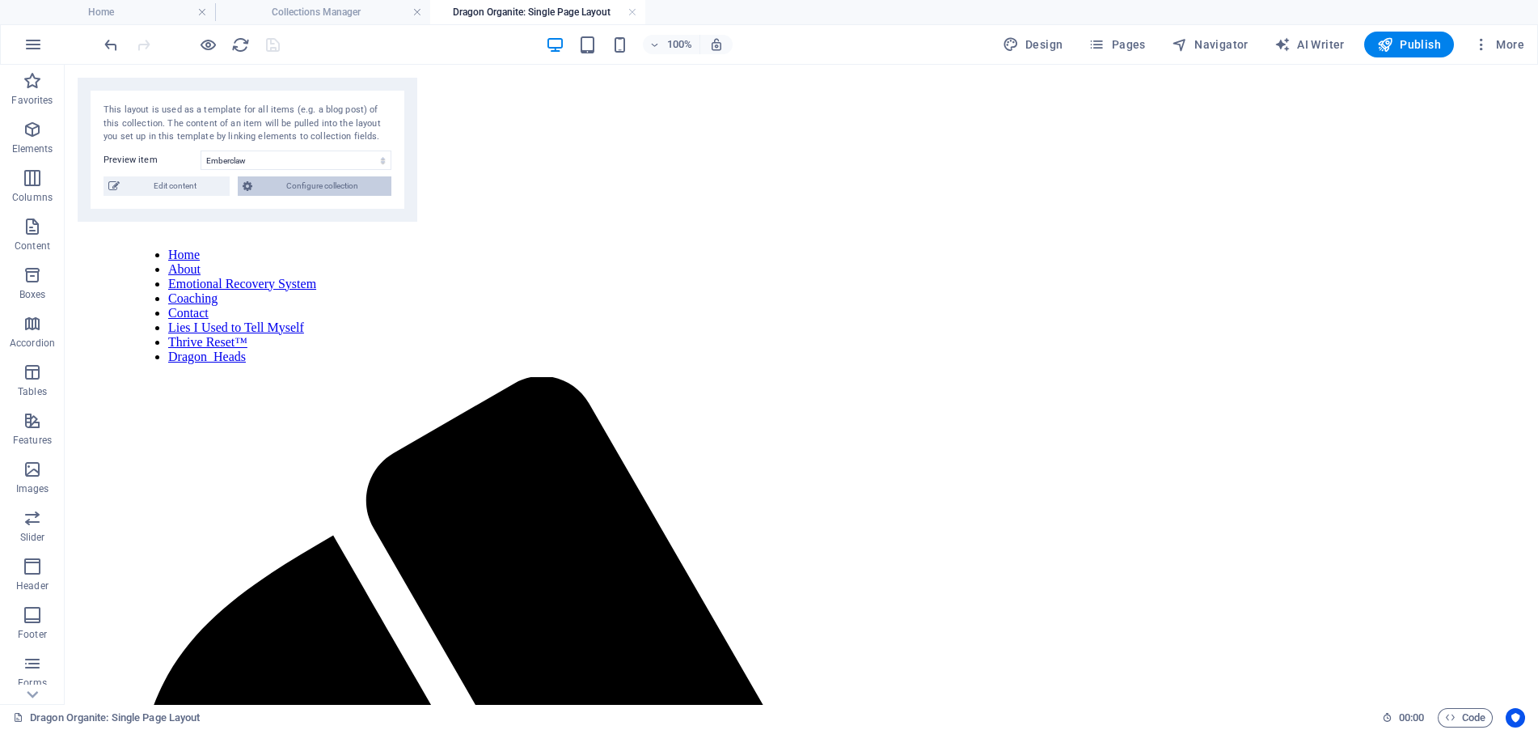
click at [314, 190] on span "Configure collection" at bounding box center [321, 185] width 129 height 19
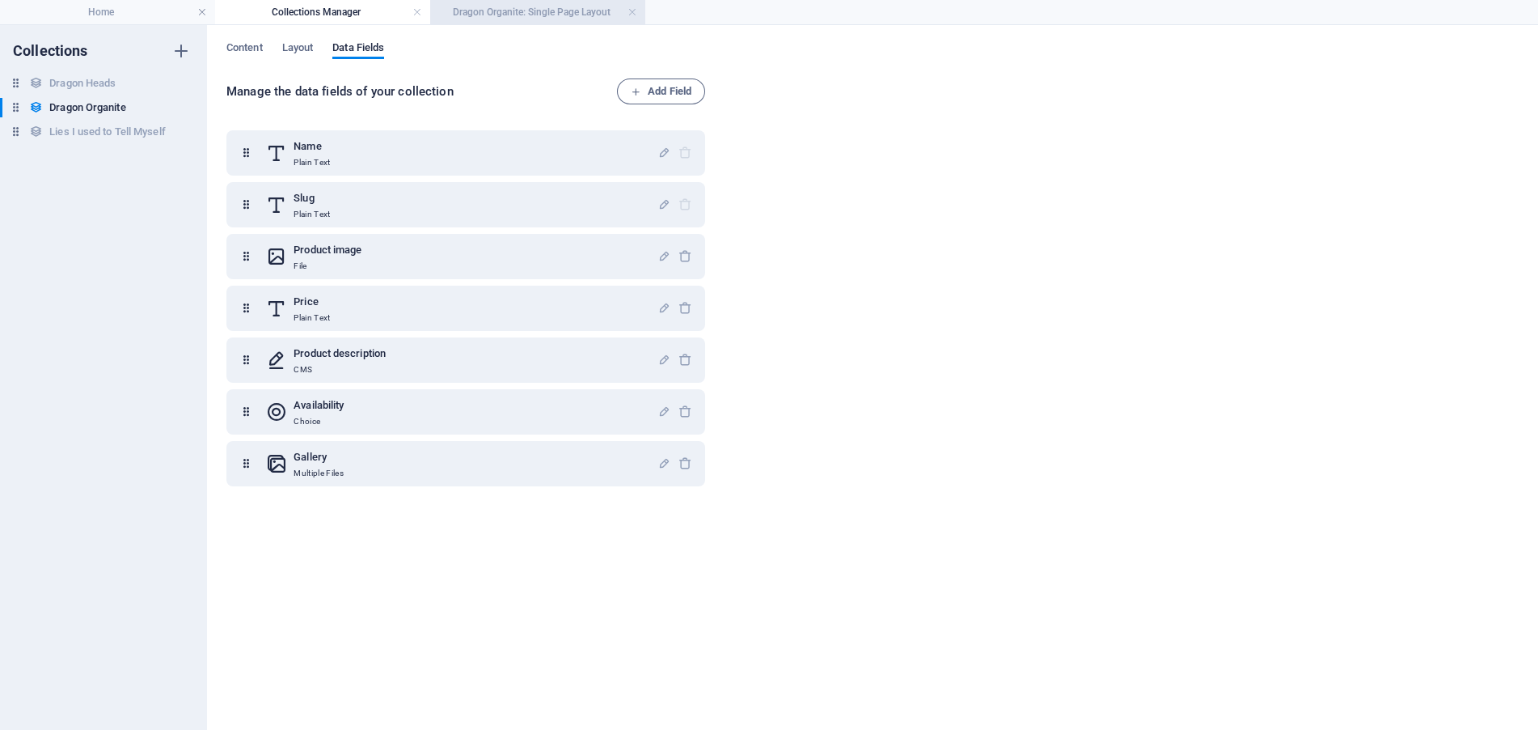
click at [515, 7] on h4 "Dragon Organite: Single Page Layout" at bounding box center [537, 12] width 215 height 18
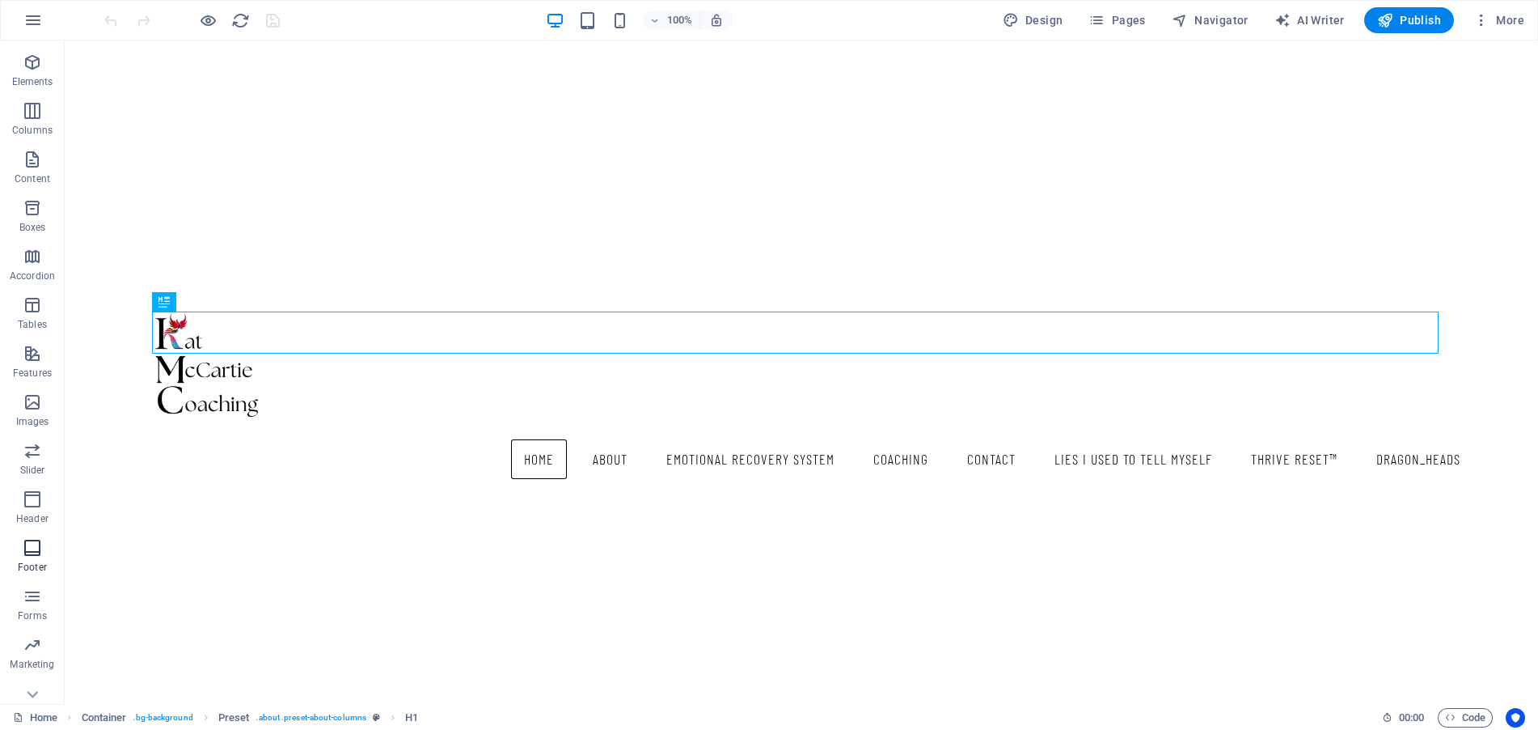
scroll to position [64, 0]
click at [1110, 18] on span "Pages" at bounding box center [1117, 20] width 57 height 16
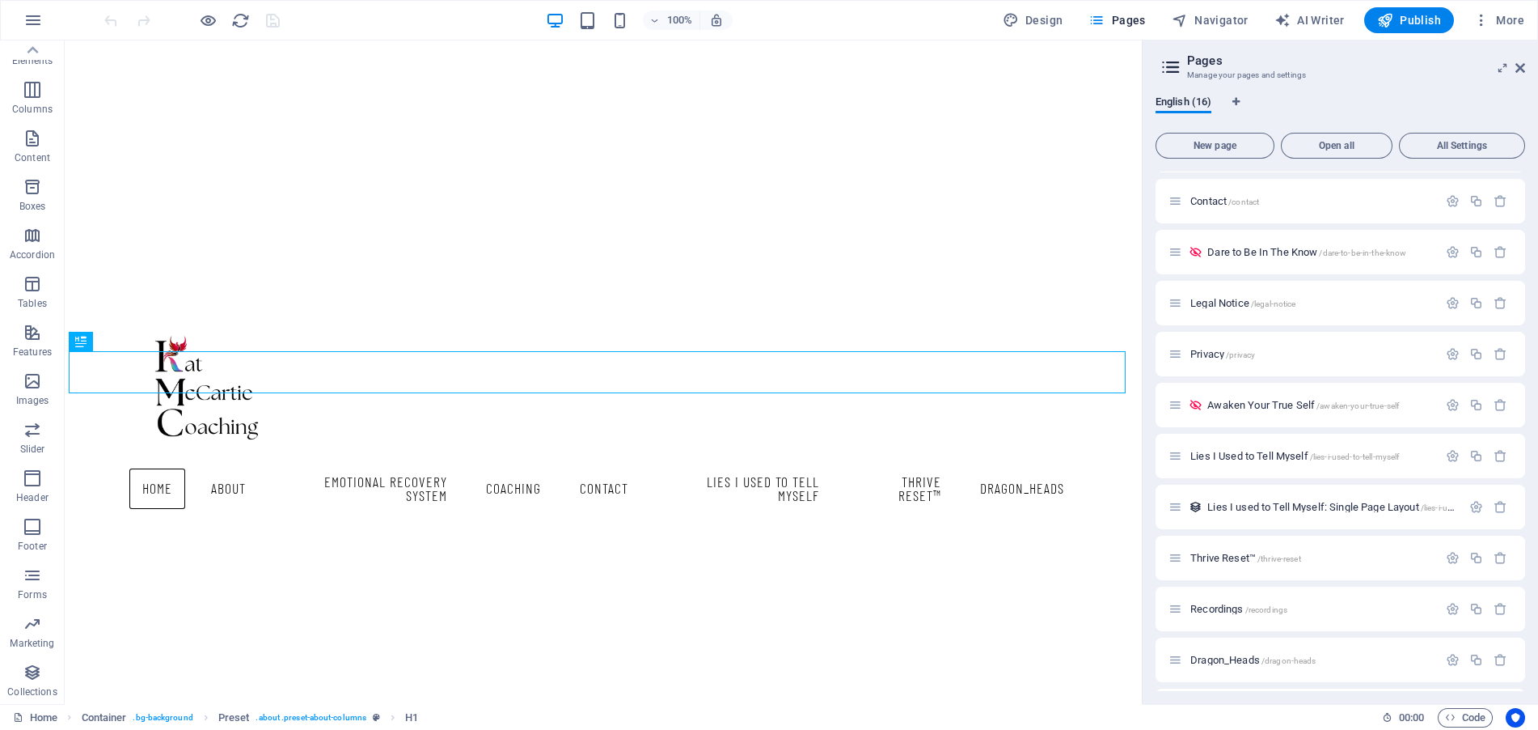
scroll to position [295, 0]
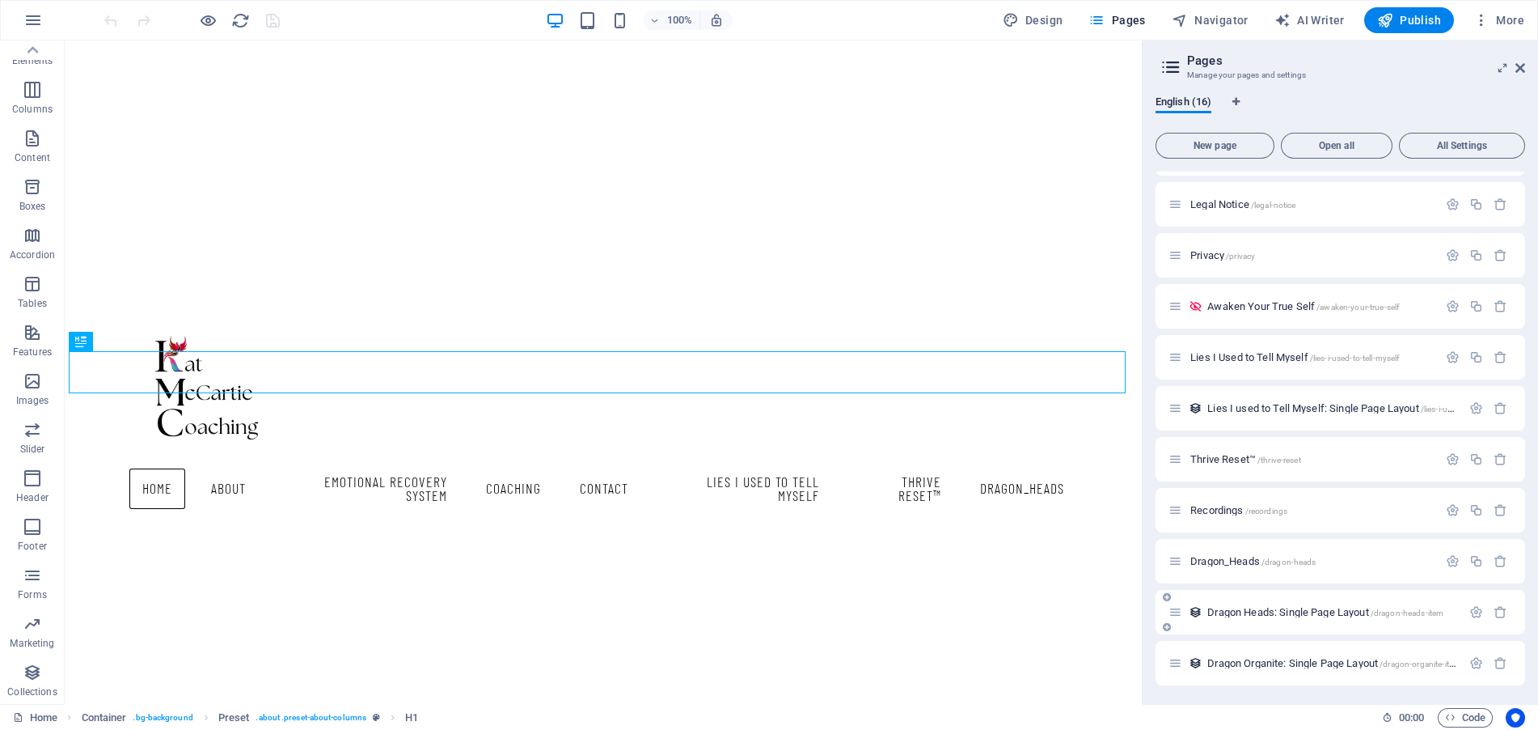
click at [1326, 603] on div "Dragon Heads: Single Page Layout /dragon-heads-item" at bounding box center [1315, 612] width 293 height 19
click at [1330, 661] on span "Dragon Organite: Single Page Layout /dragon-organite-item" at bounding box center [1334, 663] width 253 height 12
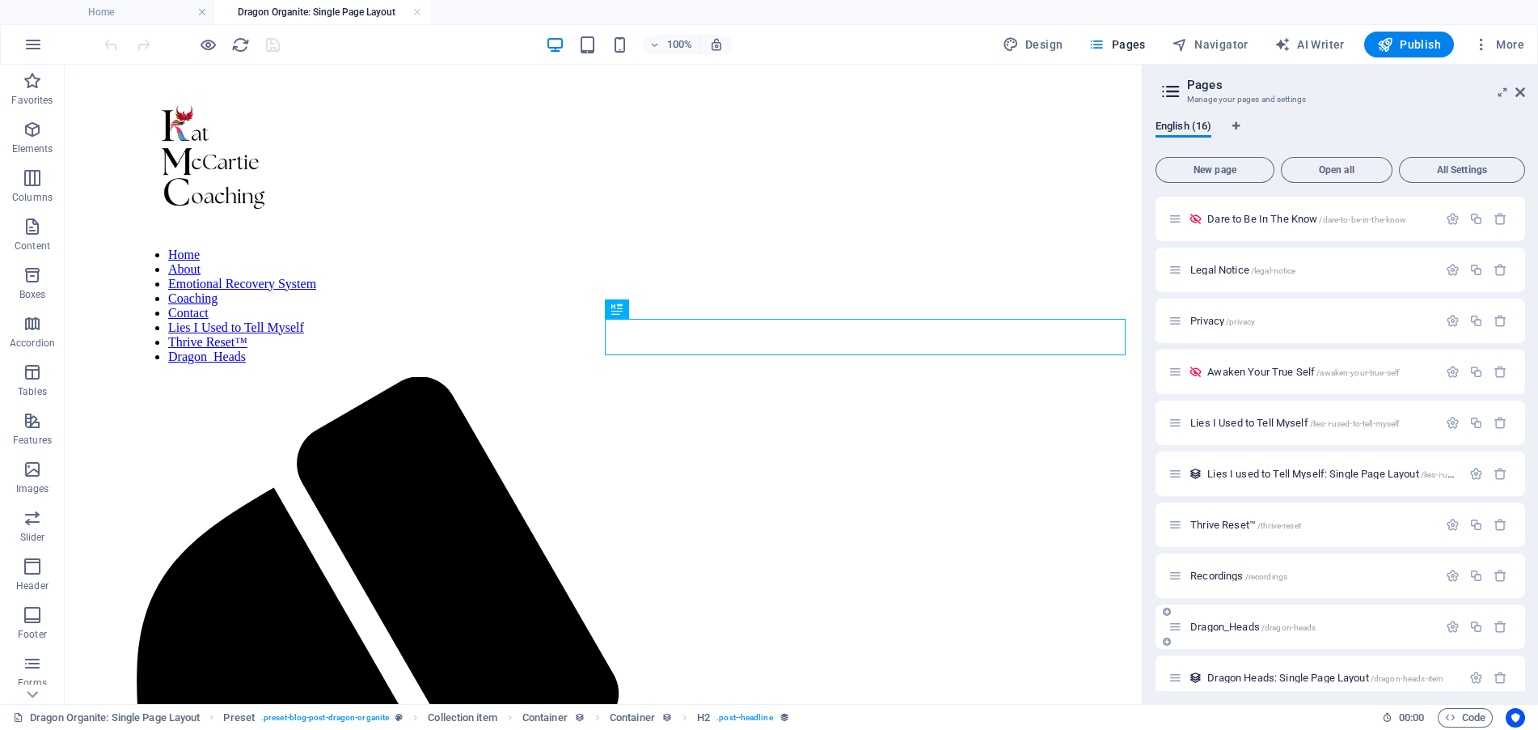
scroll to position [0, 0]
select select "68b71cc700994f62e80afabf"
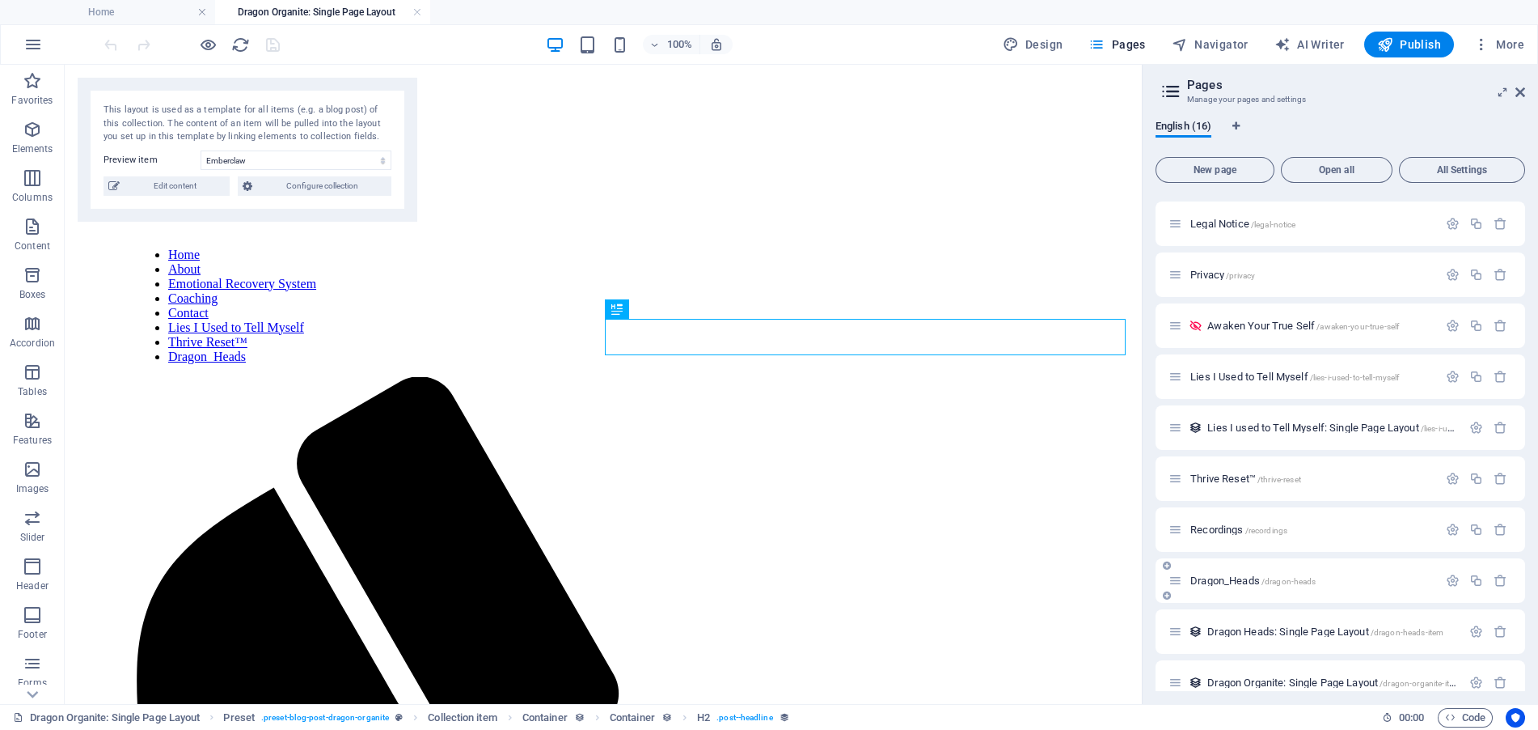
scroll to position [319, 0]
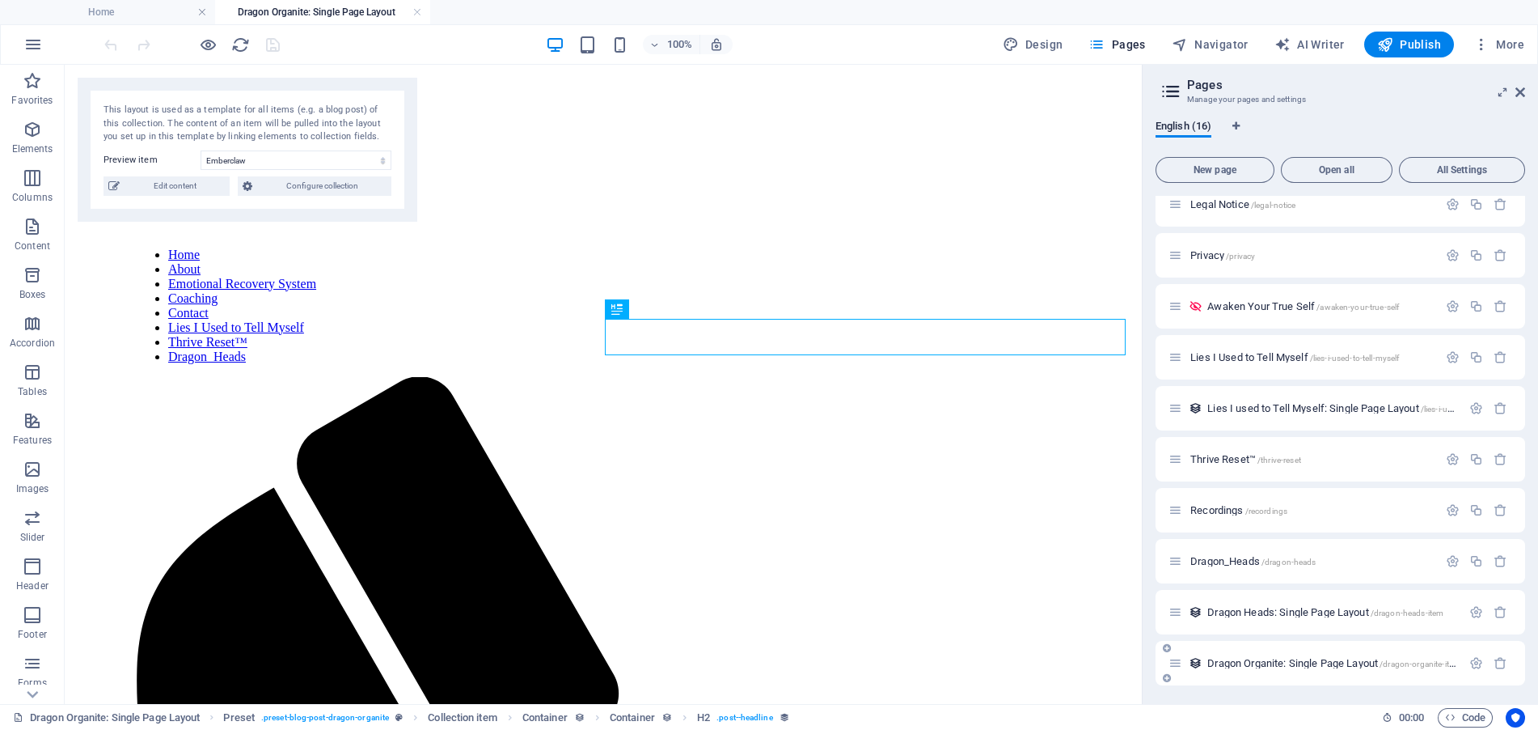
click at [1267, 653] on div "Dragon Organite: Single Page Layout /dragon-organite-item" at bounding box center [1315, 662] width 293 height 19
click at [1288, 659] on span "Dragon Organite: Single Page Layout /dragon-organite-item" at bounding box center [1334, 663] width 253 height 12
click at [1301, 610] on span "Dragon Heads: Single Page Layout /dragon-heads-item" at bounding box center [1326, 612] width 236 height 12
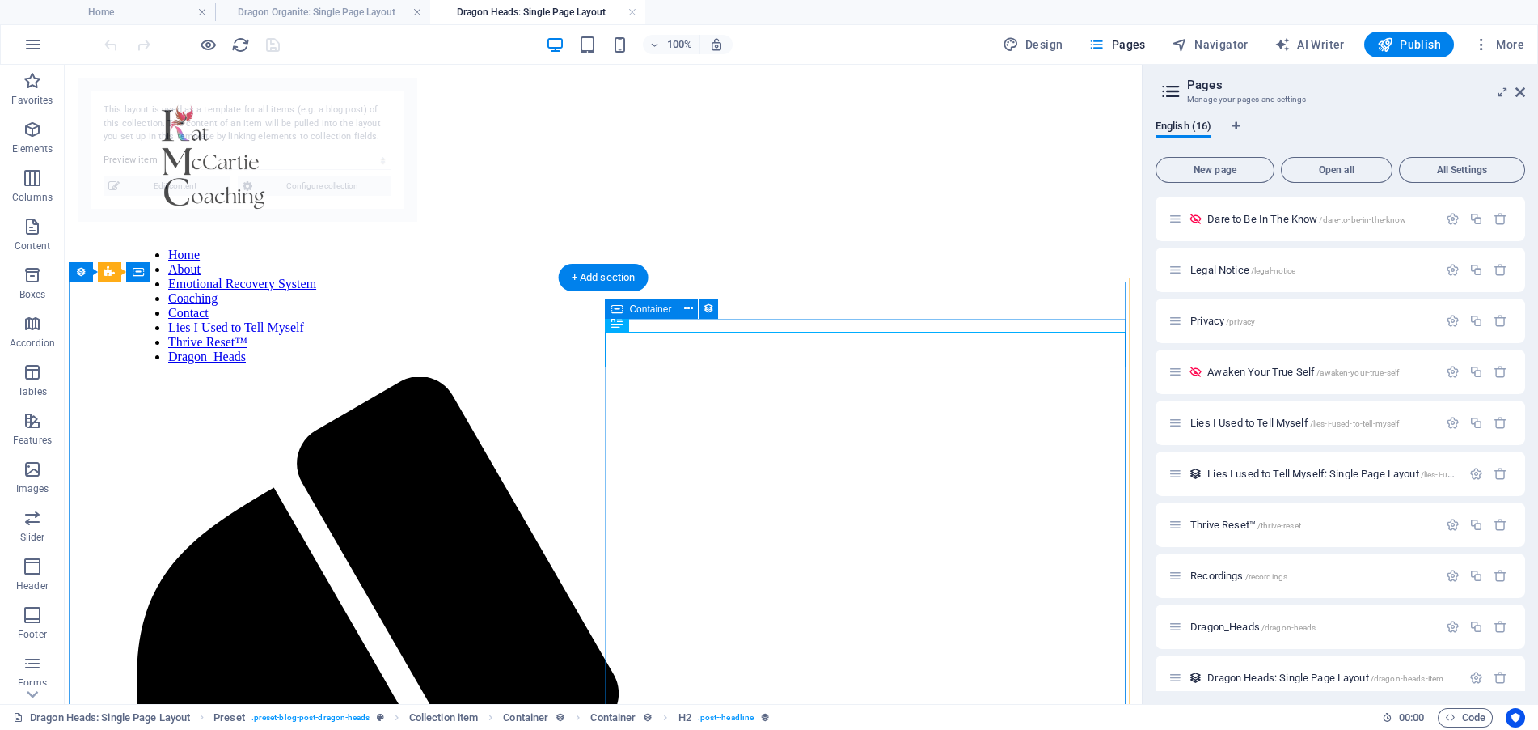
scroll to position [0, 0]
select select "688a71ddbe655ac4a80150d6"
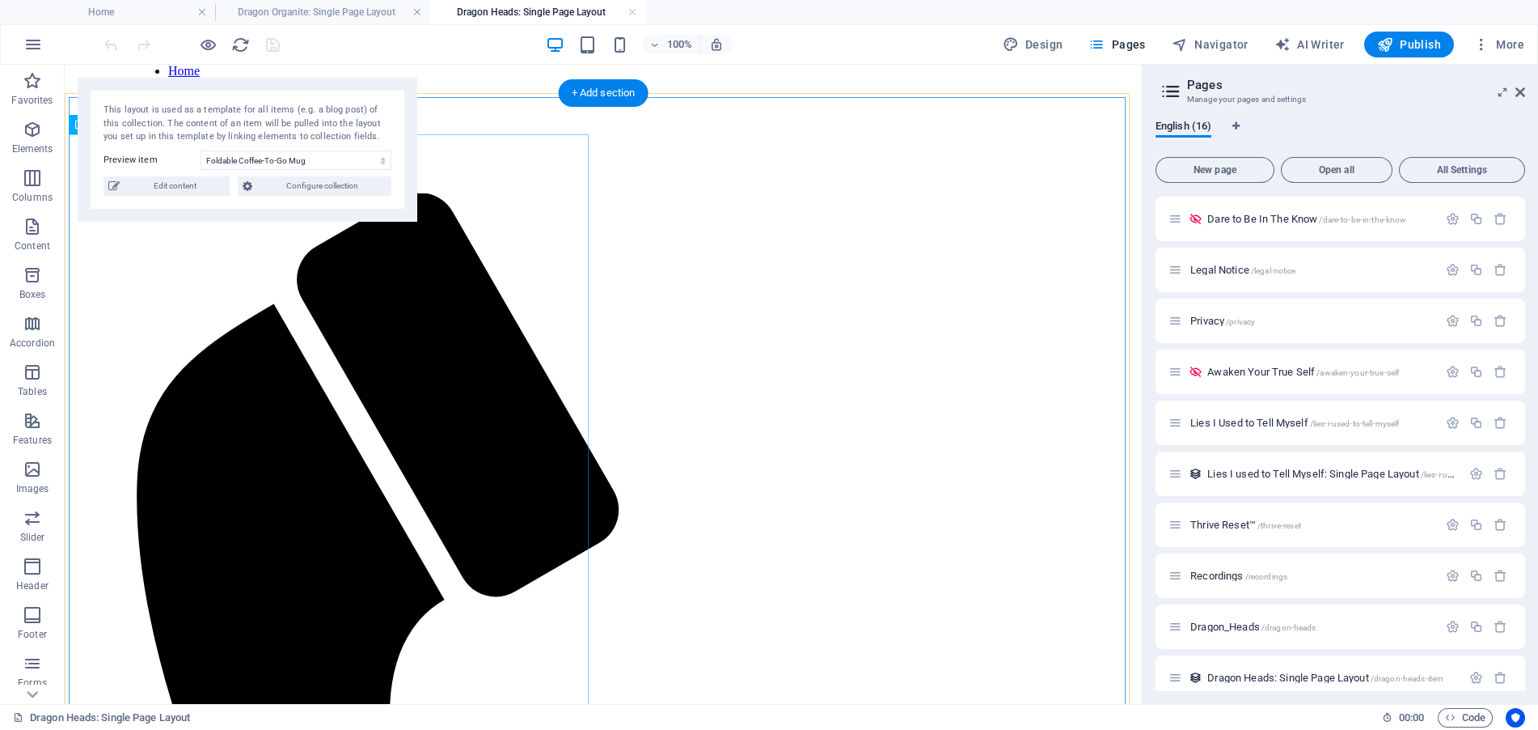
scroll to position [243, 0]
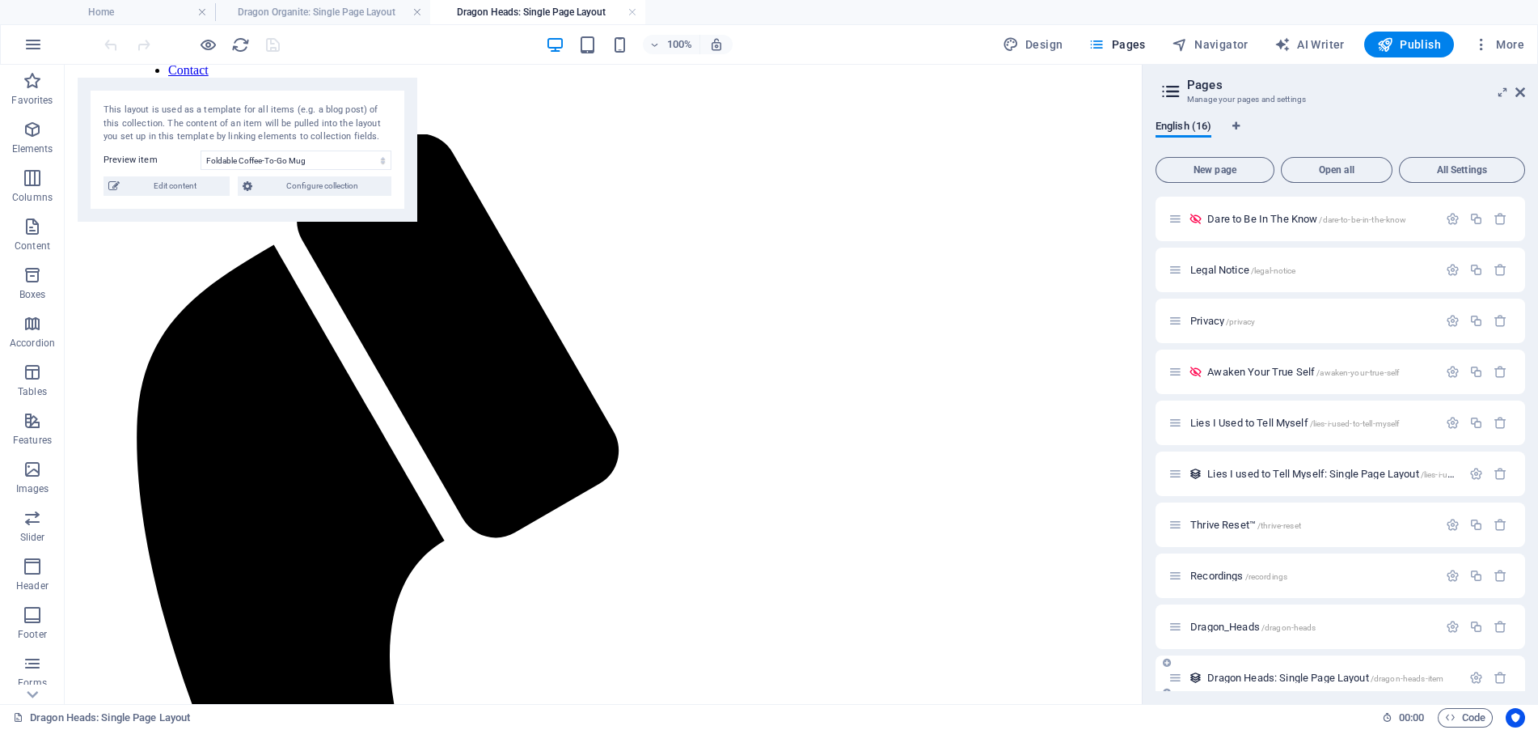
click at [1313, 673] on span "Dragon Heads: Single Page Layout /dragon-heads-item" at bounding box center [1326, 677] width 236 height 12
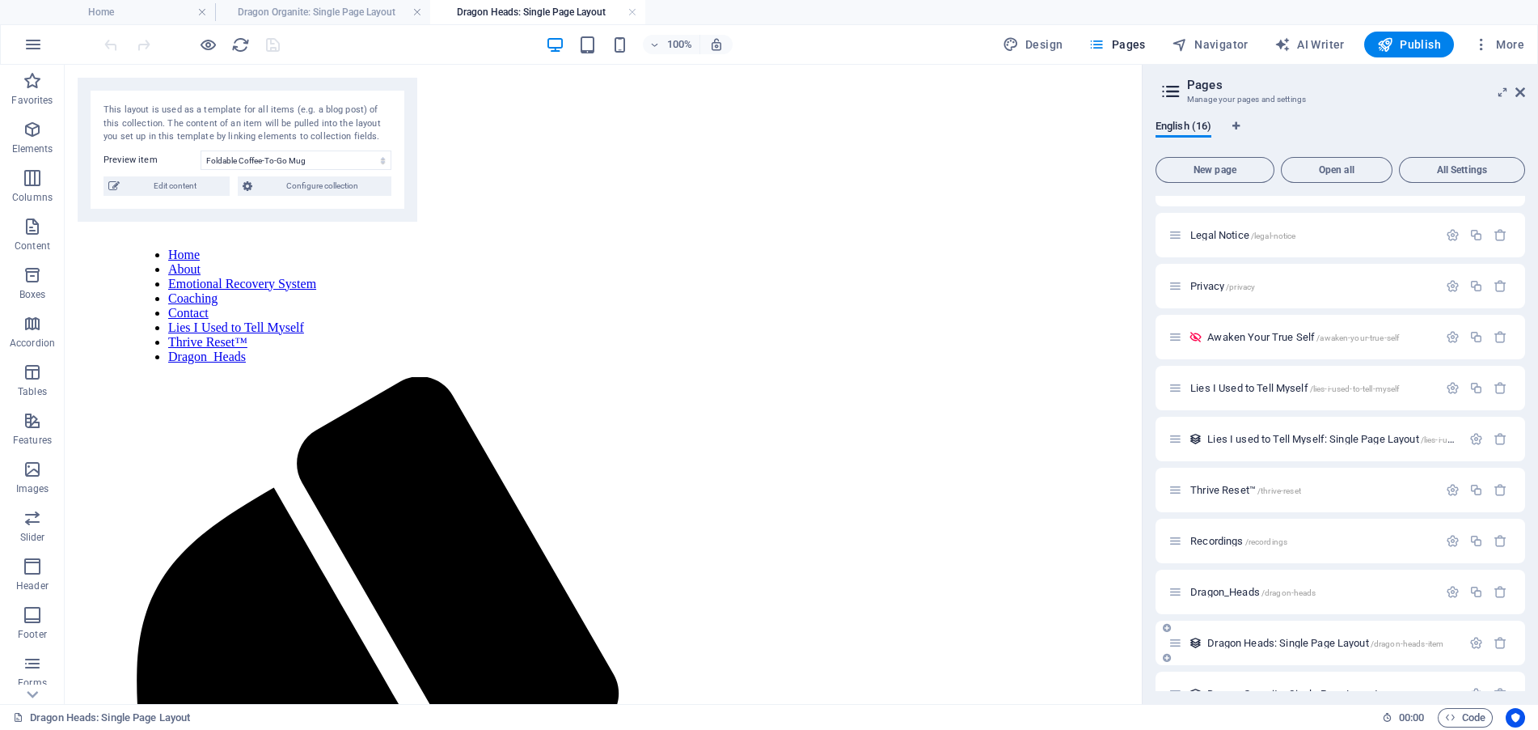
scroll to position [319, 0]
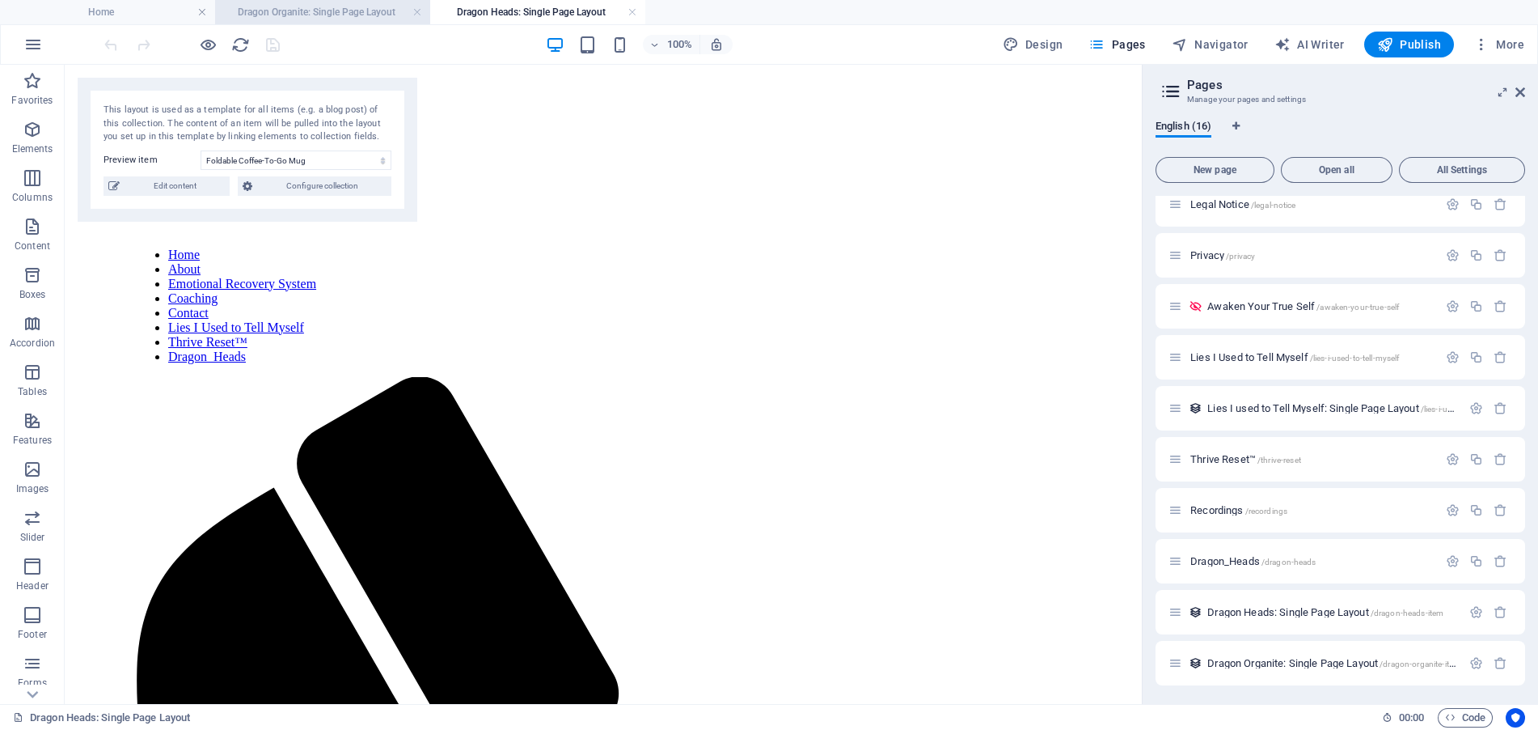
click at [293, 6] on h4 "Dragon Organite: Single Page Layout" at bounding box center [322, 12] width 215 height 18
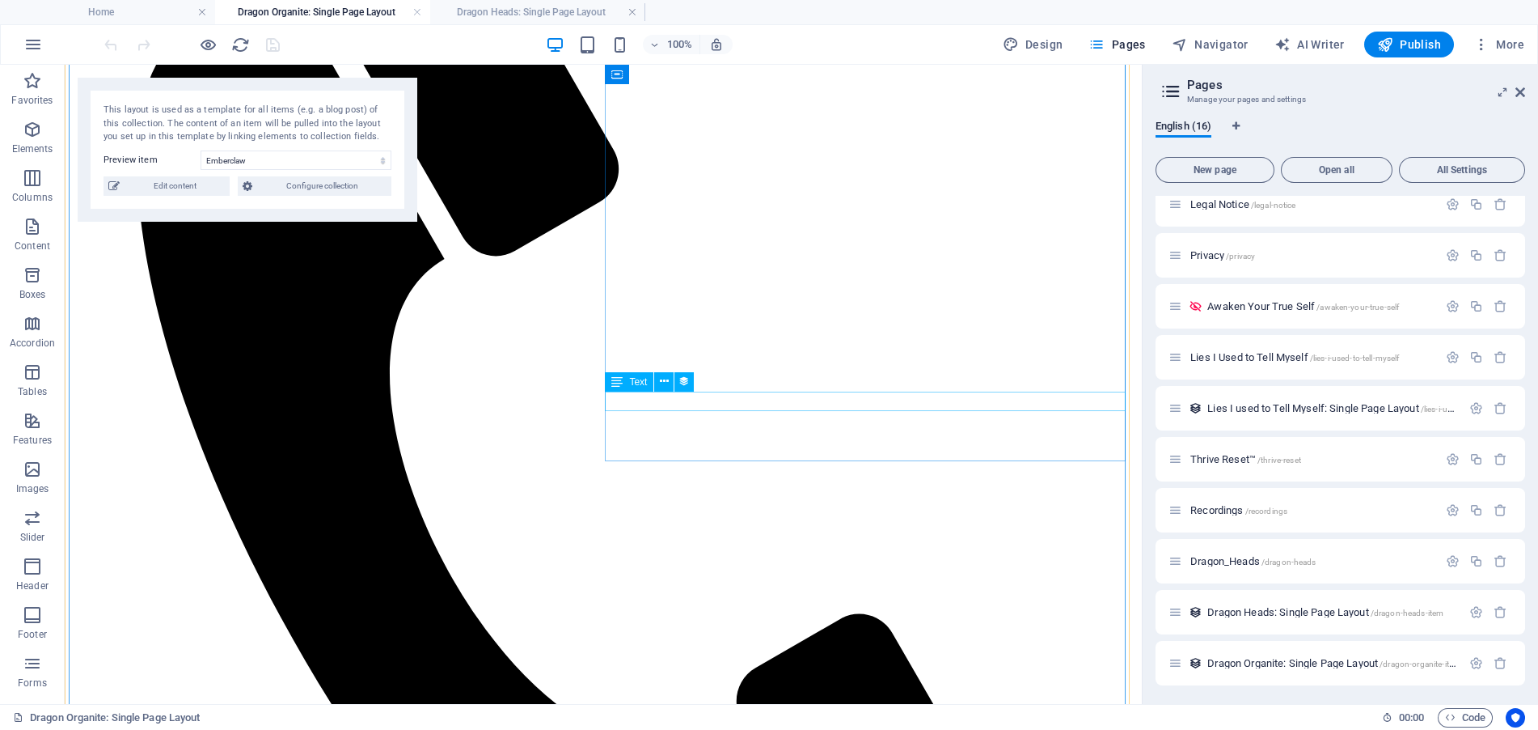
scroll to position [544, 0]
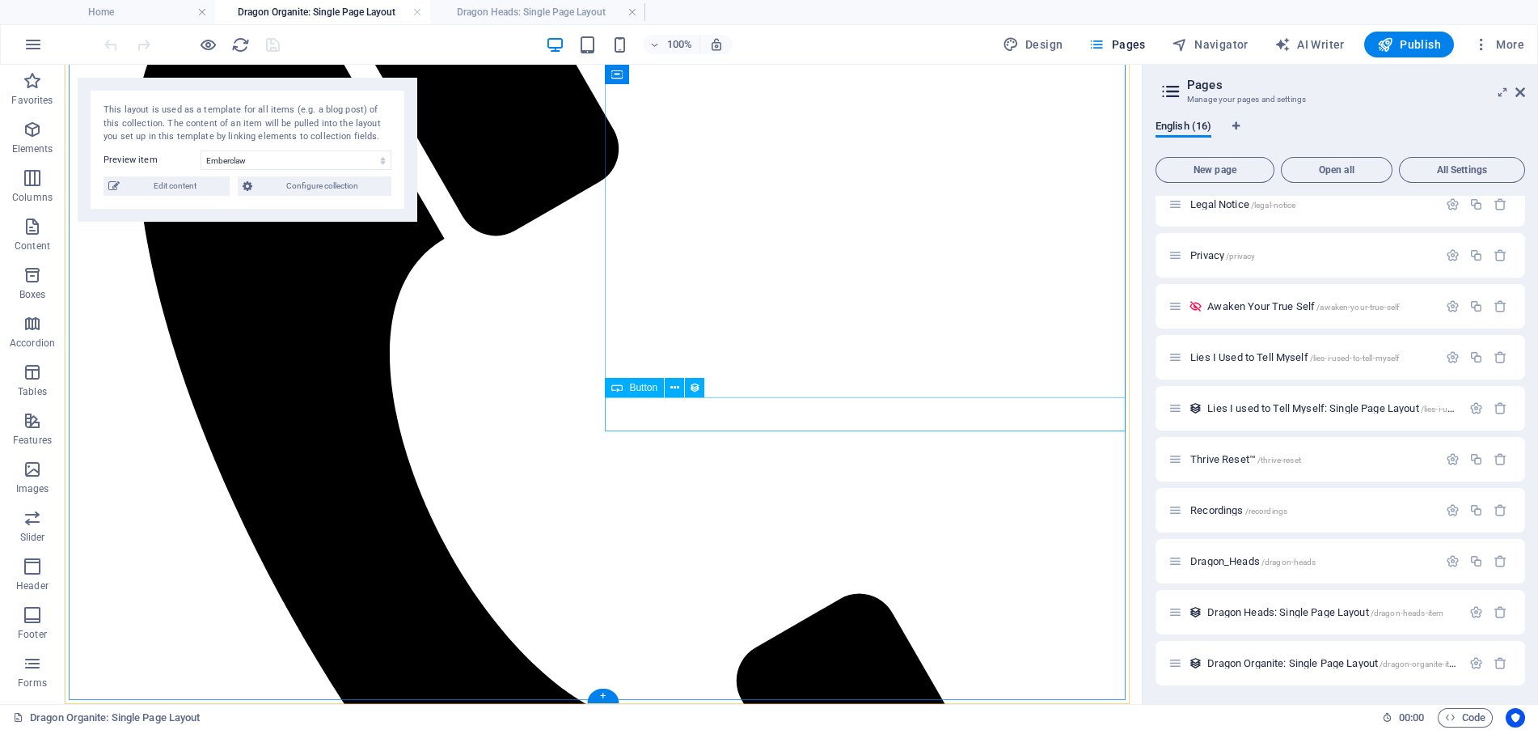
click at [167, 188] on span "Edit content" at bounding box center [175, 185] width 100 height 19
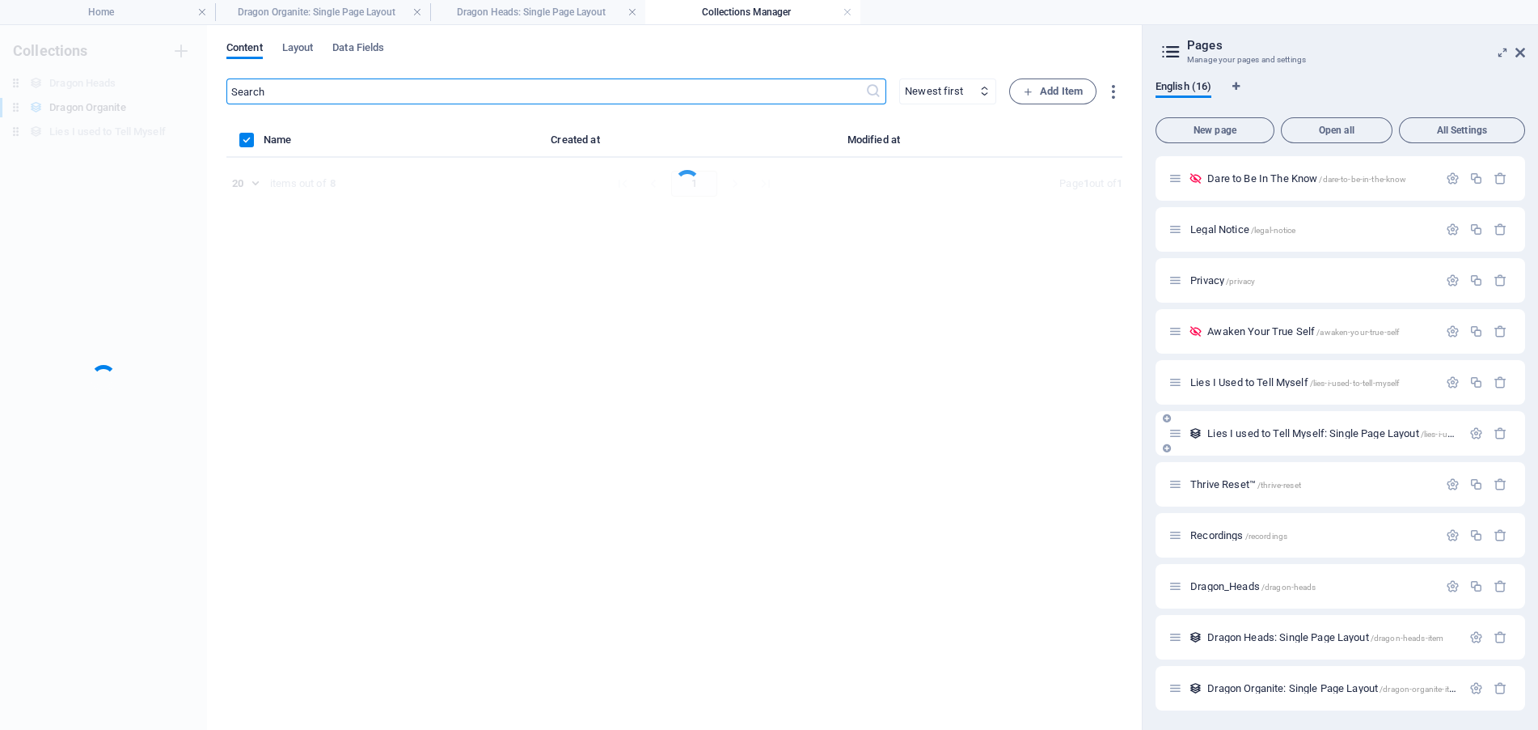
scroll to position [254, 0]
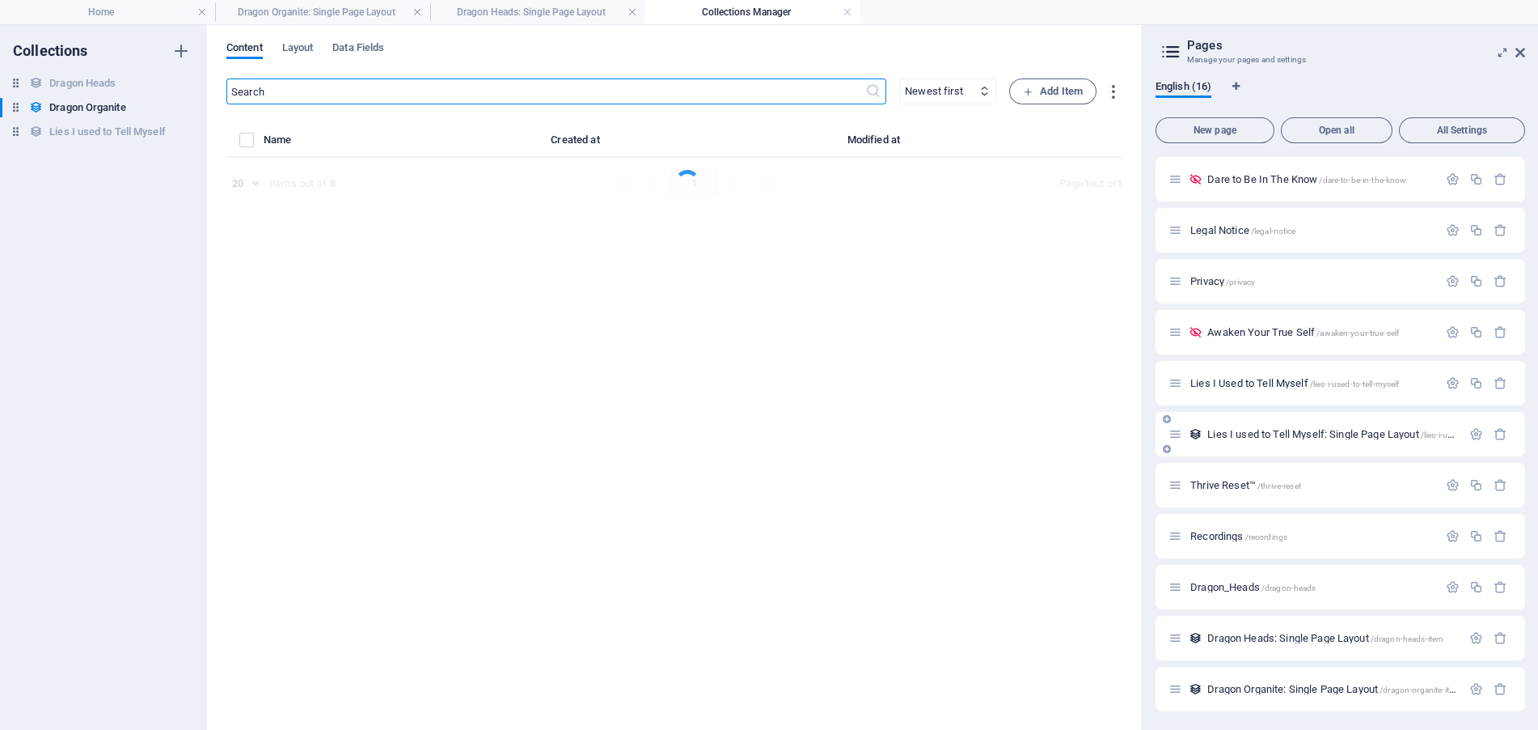
select select "Looking for Home"
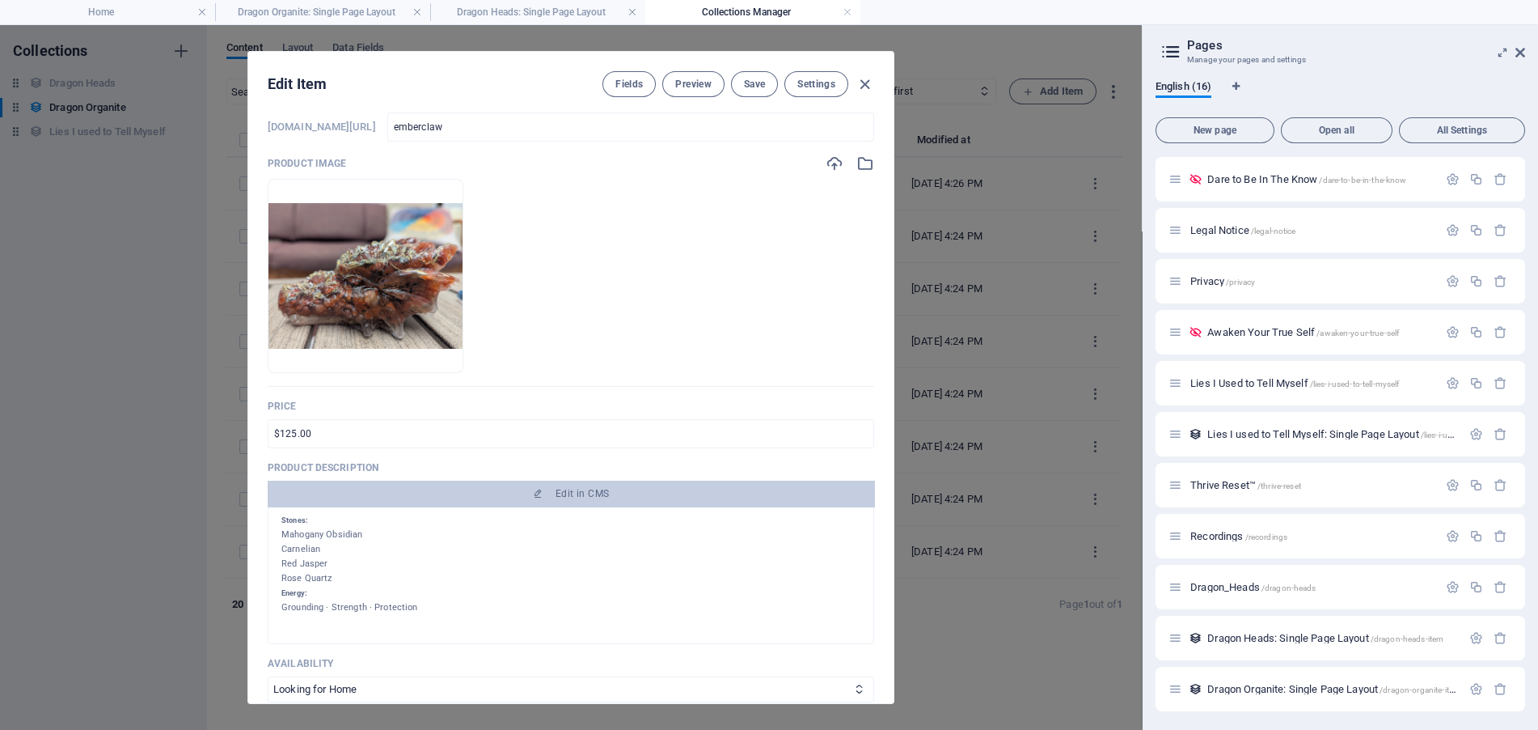
scroll to position [0, 0]
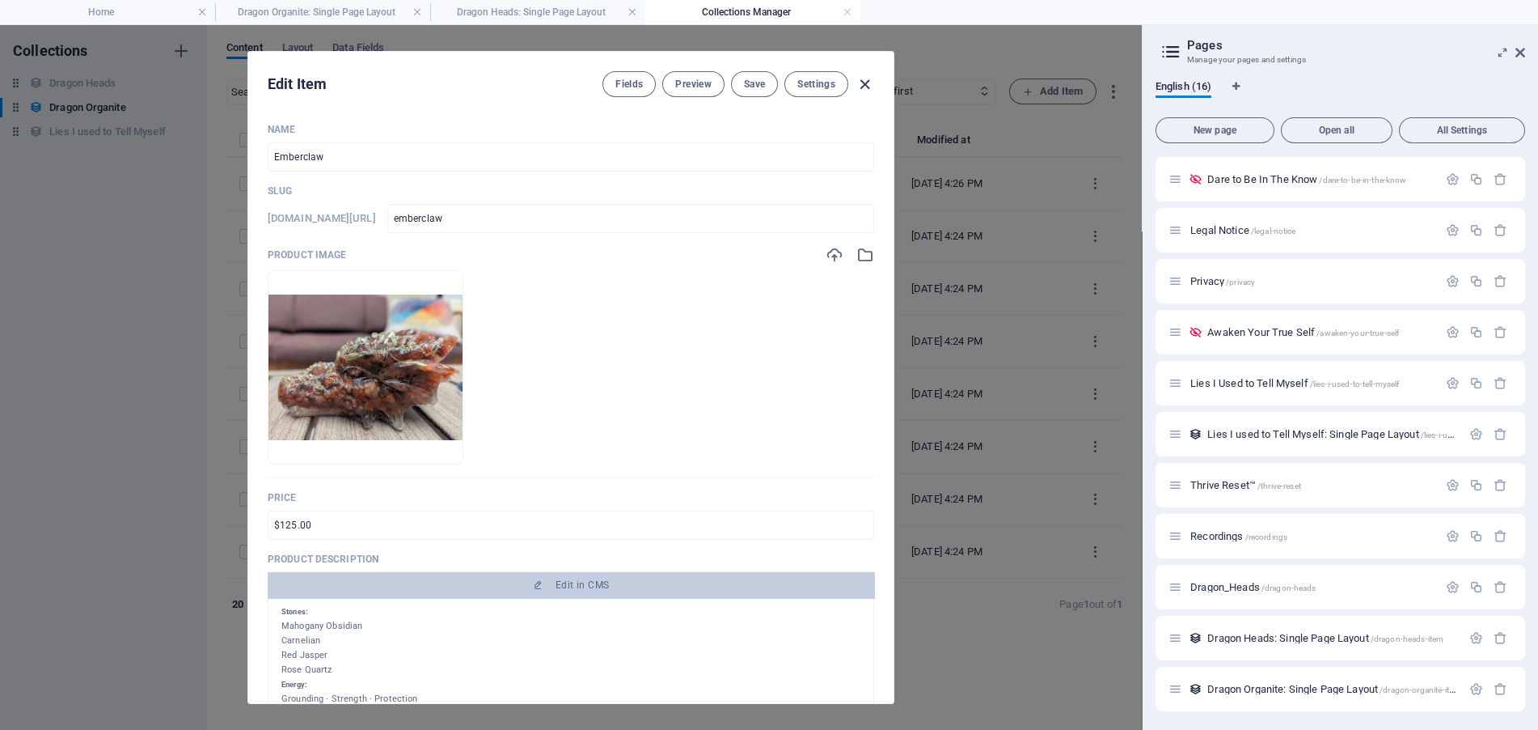
click at [860, 78] on icon "button" at bounding box center [865, 84] width 19 height 19
type input "emberclaw"
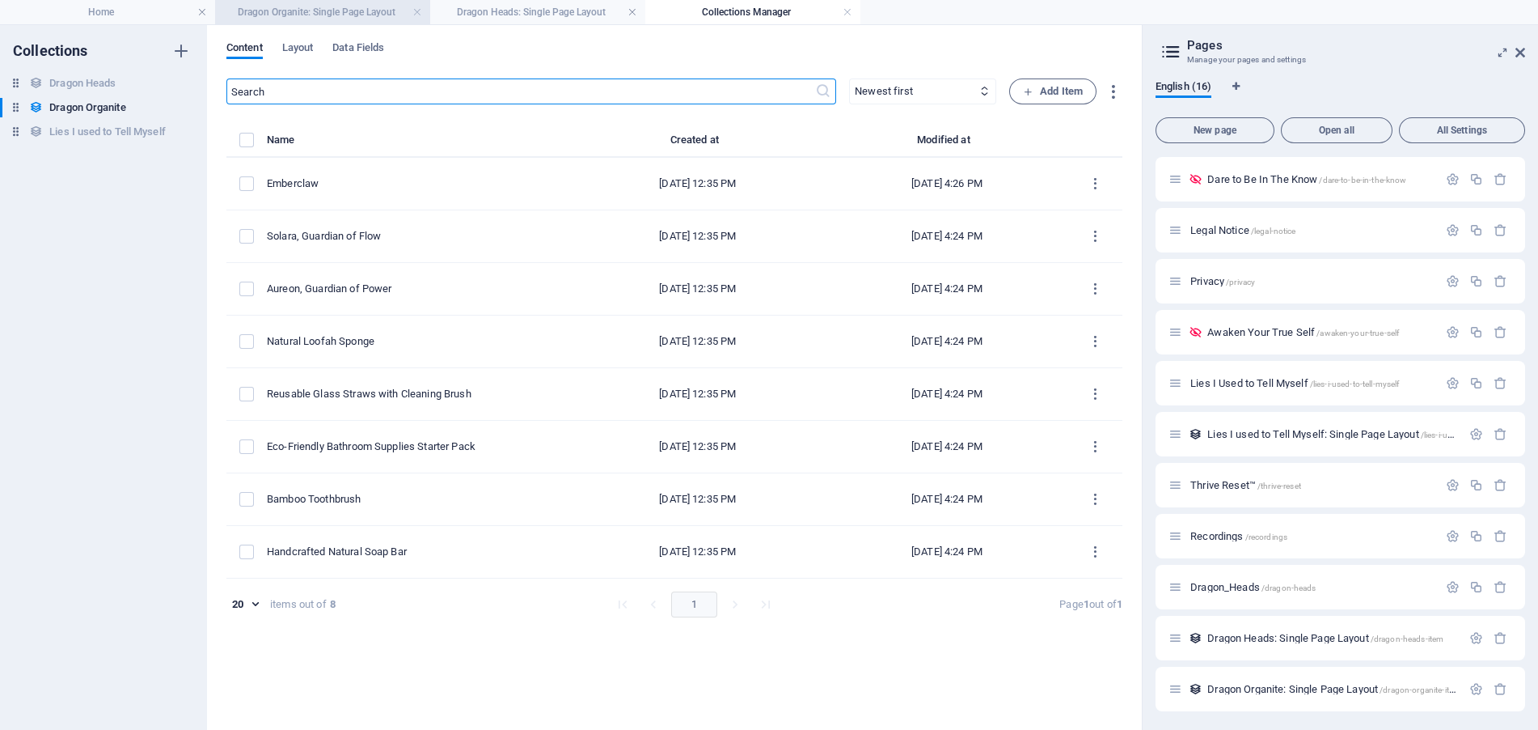
click at [329, 12] on h4 "Dragon Organite: Single Page Layout" at bounding box center [322, 12] width 215 height 18
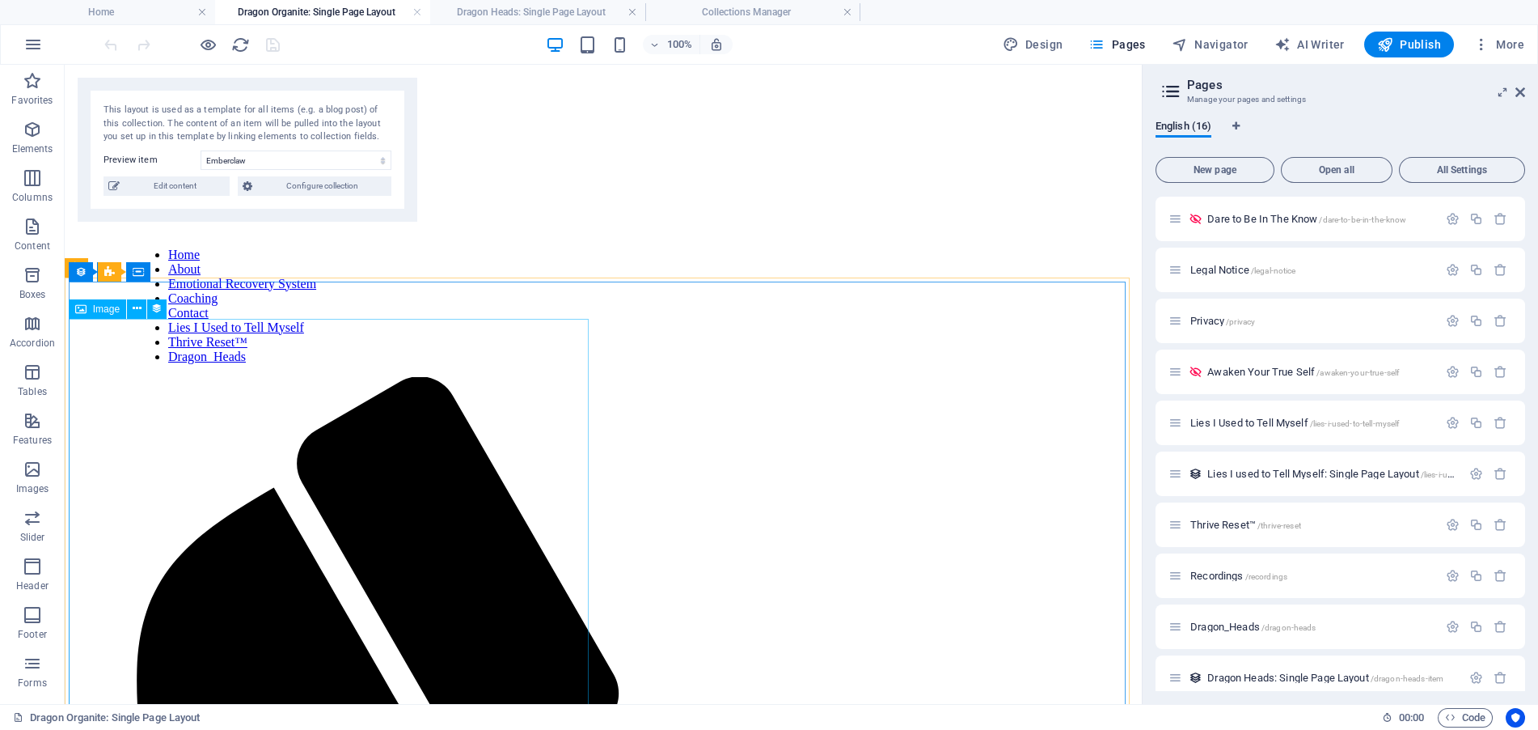
click at [101, 311] on span "Image" at bounding box center [106, 309] width 27 height 10
click at [140, 307] on icon at bounding box center [137, 308] width 9 height 17
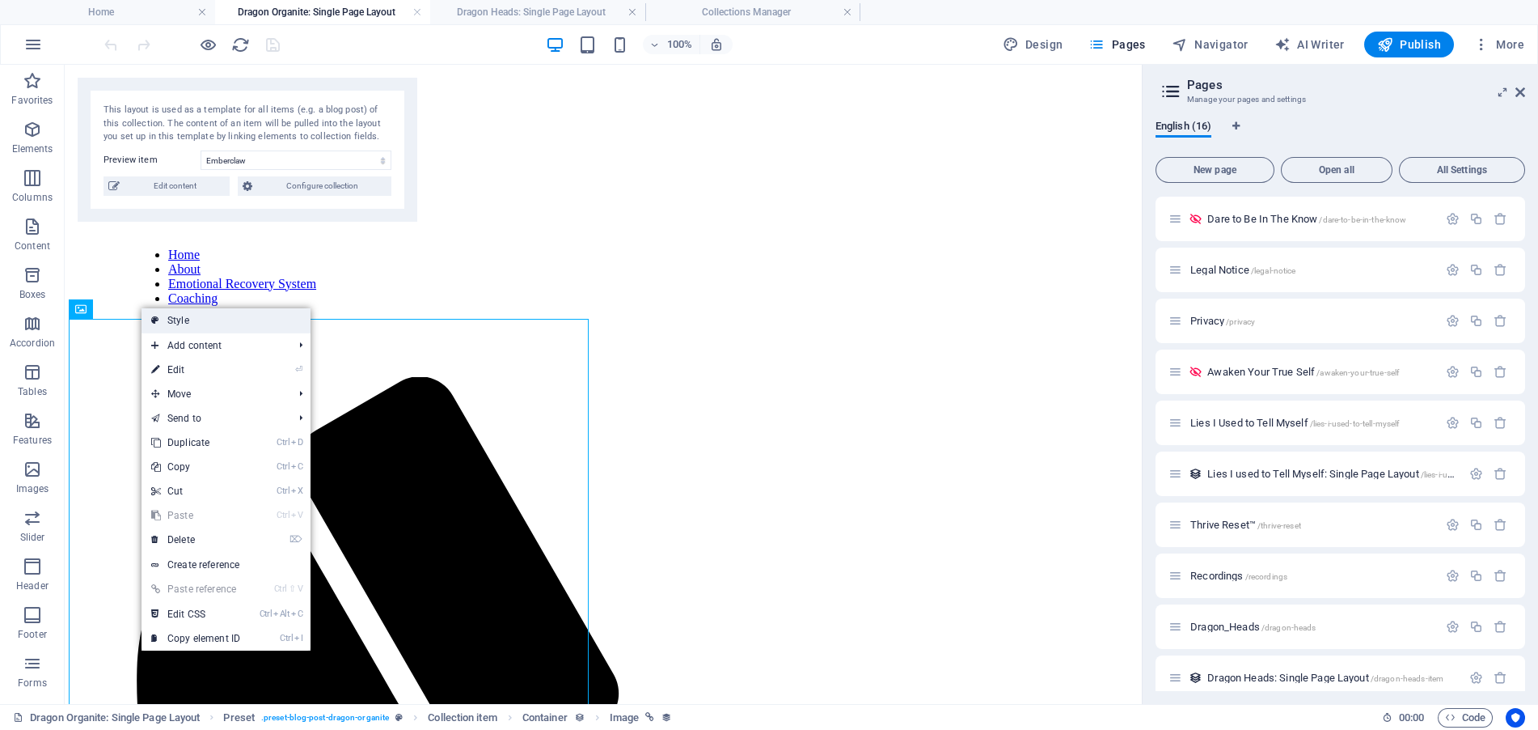
click at [218, 324] on link "Style" at bounding box center [226, 320] width 169 height 24
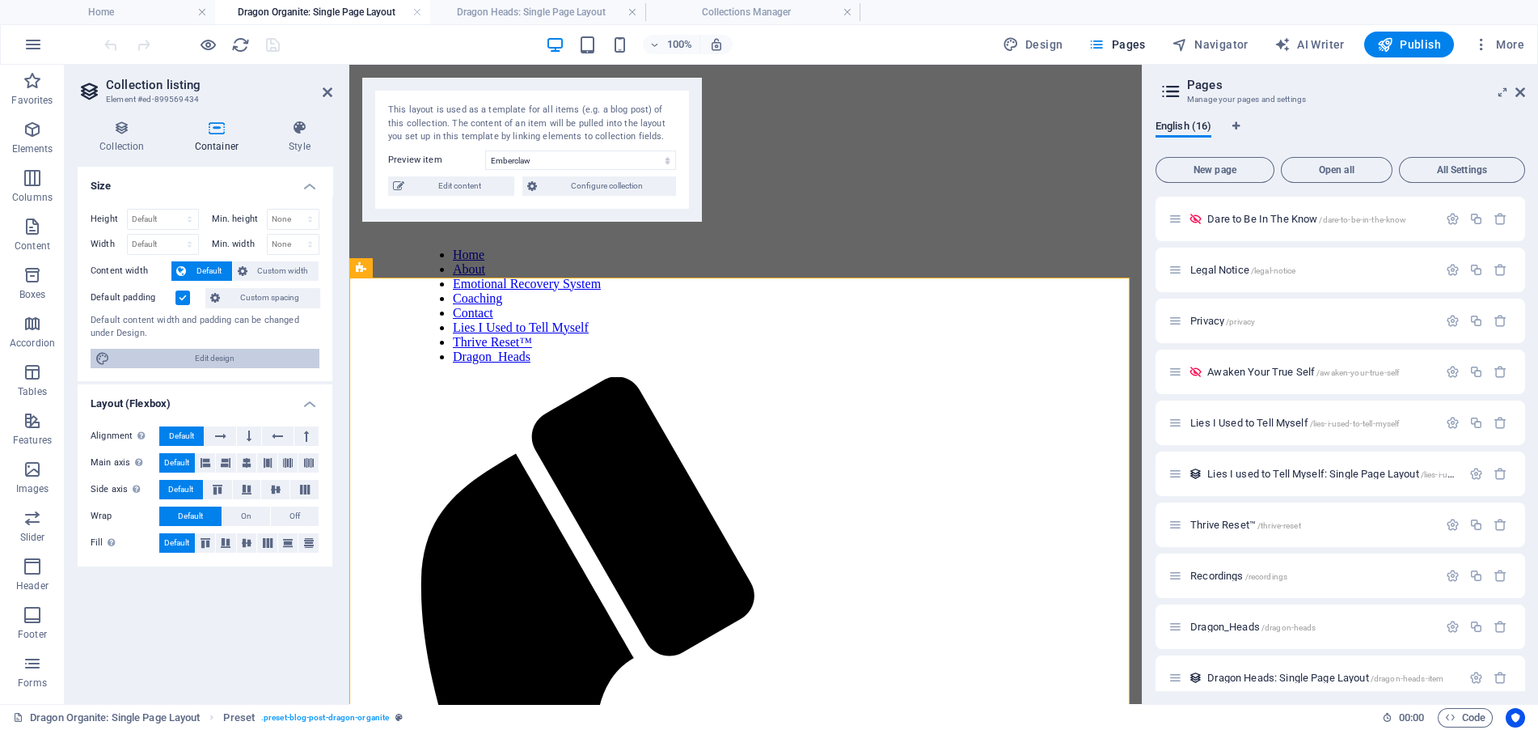
click at [211, 360] on span "Edit design" at bounding box center [215, 358] width 200 height 19
select select "rem"
select select "ease-in-out"
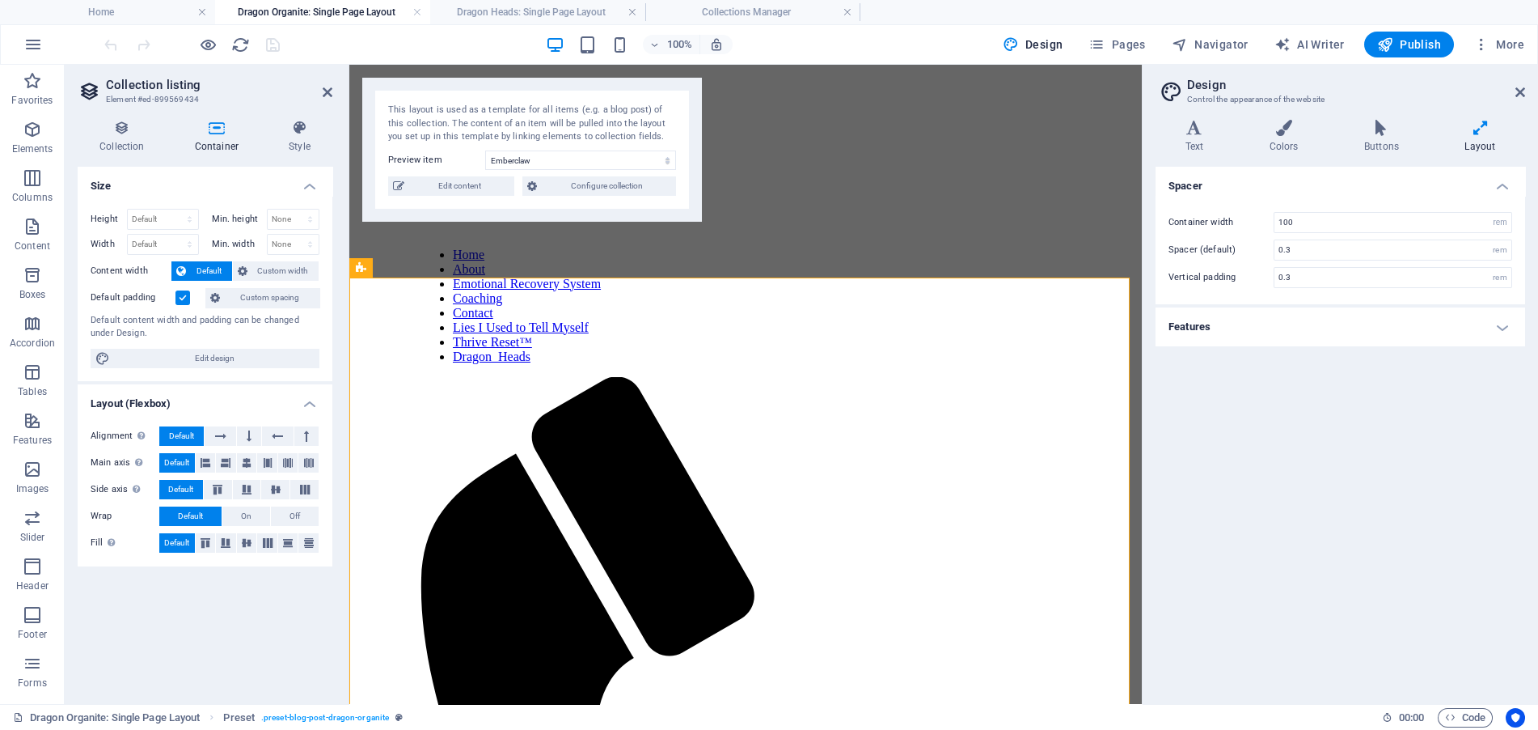
click at [1499, 332] on h4 "Features" at bounding box center [1341, 326] width 370 height 39
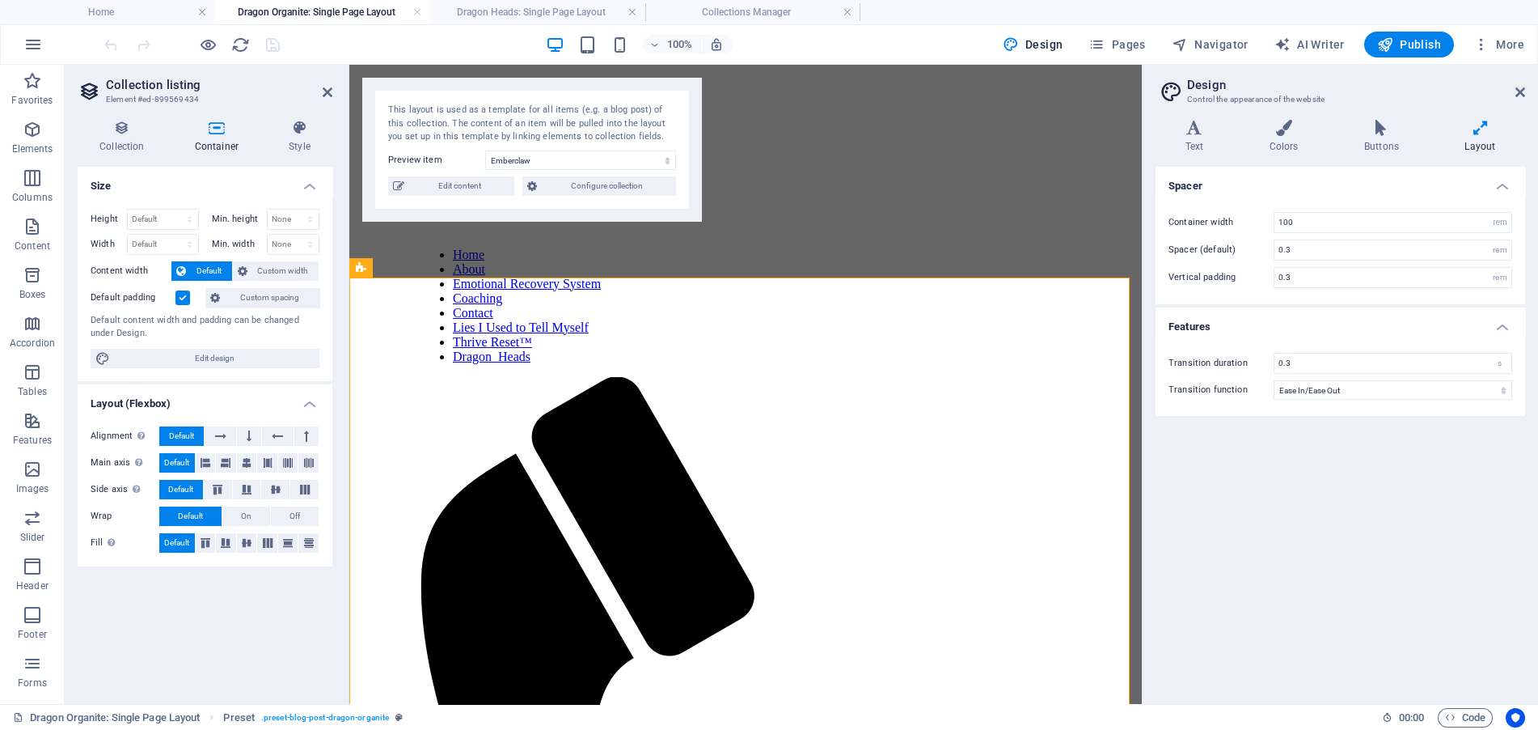
click at [1504, 325] on h4 "Features" at bounding box center [1341, 321] width 370 height 29
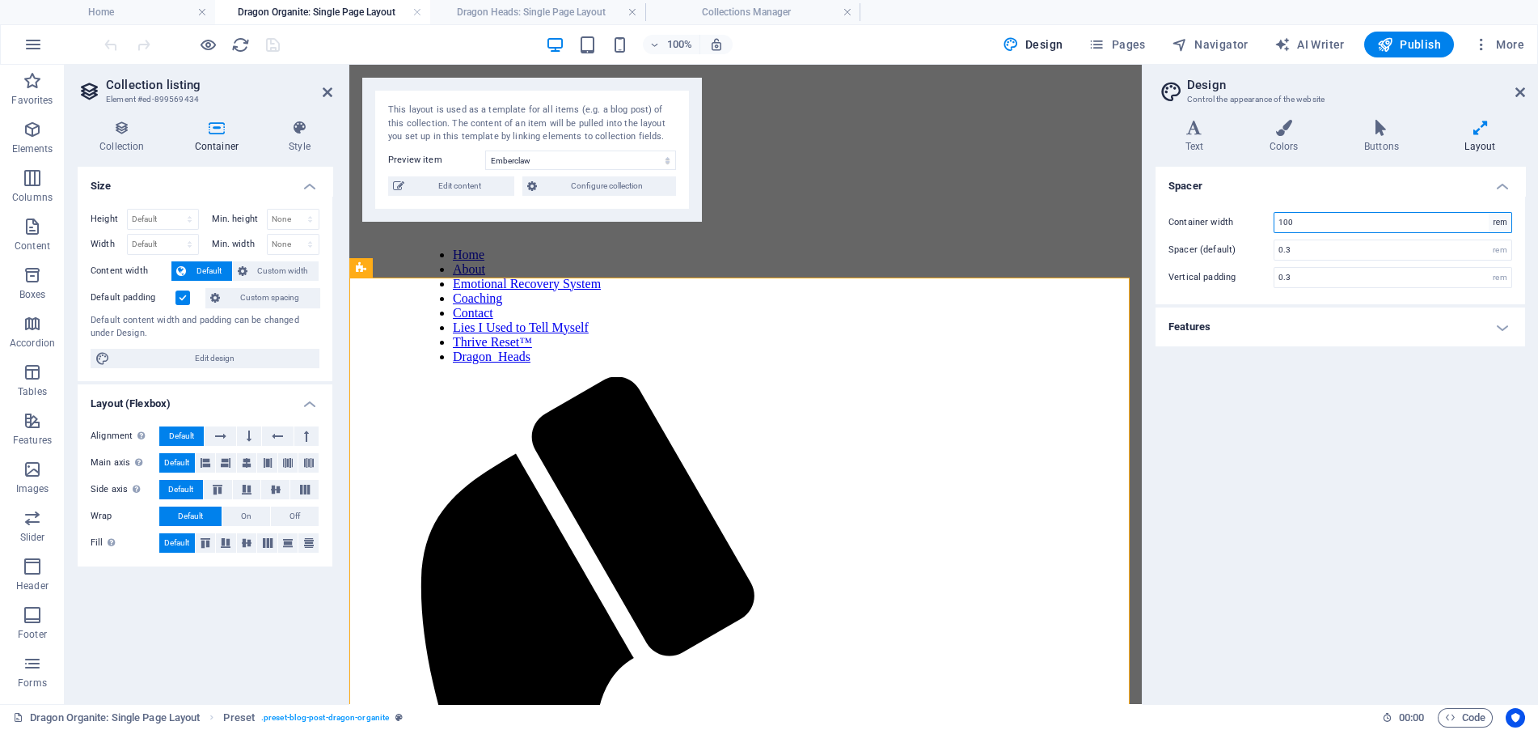
click at [1508, 225] on select "rem px" at bounding box center [1500, 222] width 23 height 19
click at [1498, 222] on select "rem px" at bounding box center [1500, 222] width 23 height 19
click at [1504, 223] on select "rem px" at bounding box center [1500, 222] width 23 height 19
select select "px"
click at [1489, 213] on select "rem px" at bounding box center [1500, 222] width 23 height 19
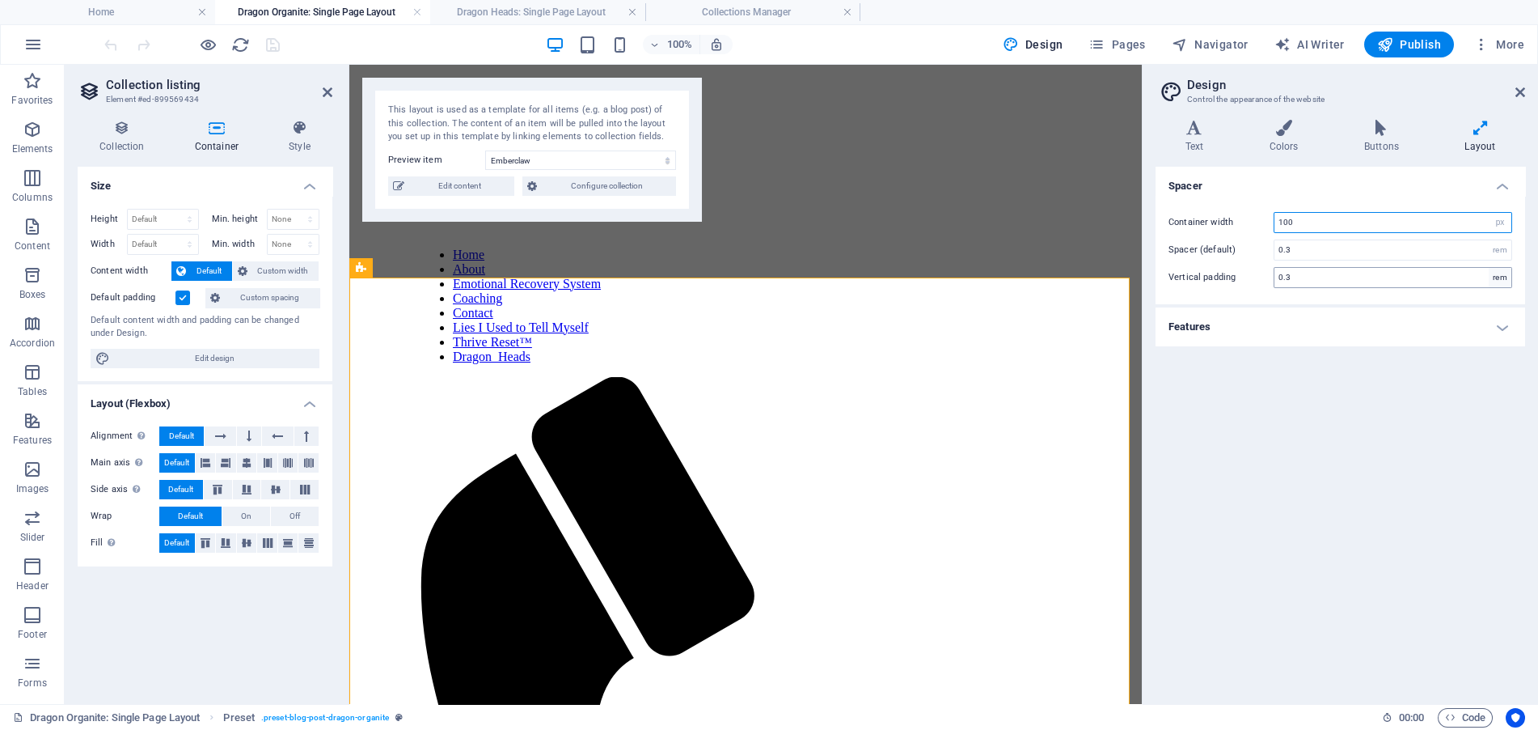
type input "1600"
click at [1503, 244] on div "rem" at bounding box center [1500, 249] width 23 height 19
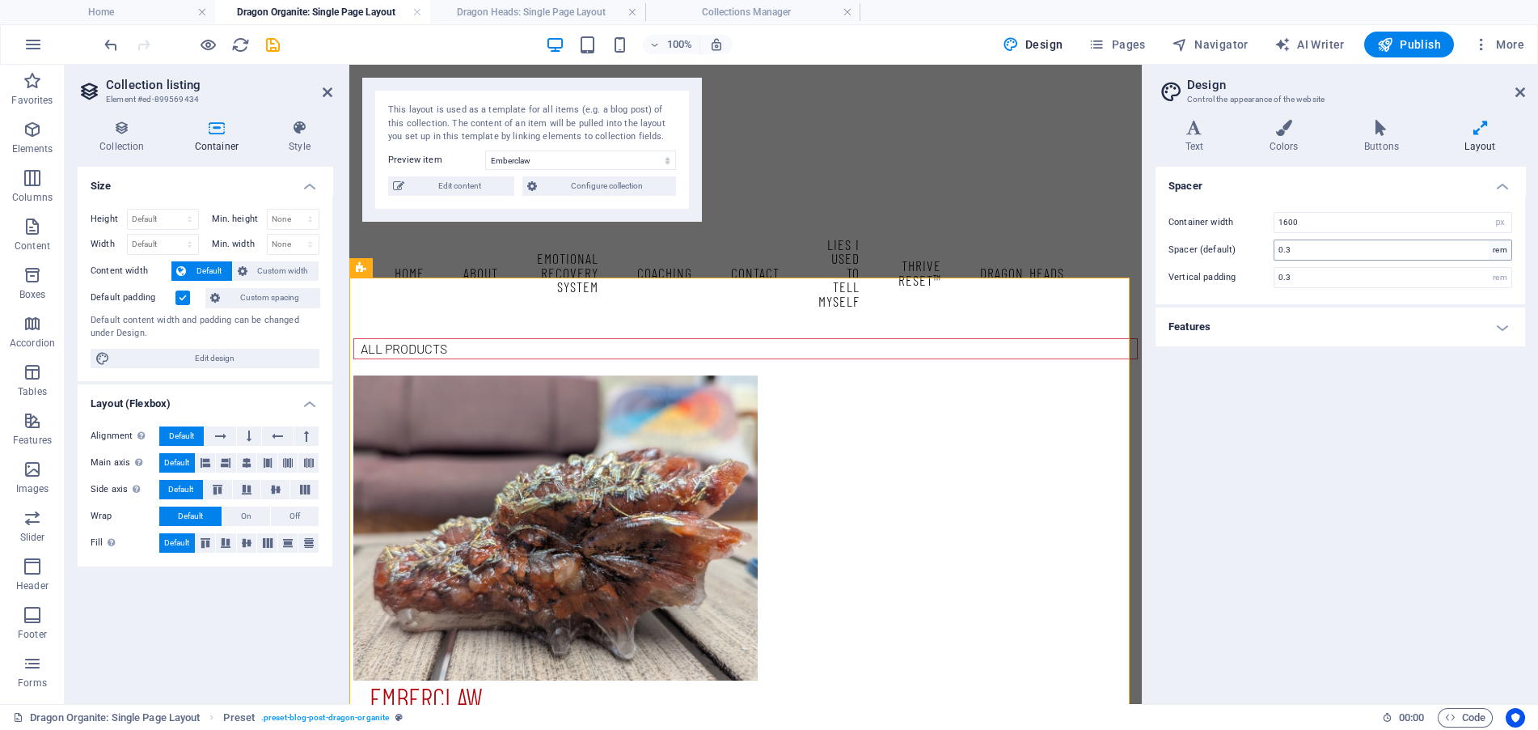
click at [1497, 248] on div "rem" at bounding box center [1500, 249] width 23 height 19
click at [1493, 247] on div "rem" at bounding box center [1500, 249] width 23 height 19
click at [1450, 247] on input "0.3" at bounding box center [1393, 249] width 237 height 19
click at [1509, 247] on div "rem" at bounding box center [1500, 249] width 23 height 19
click at [1500, 247] on div "rem" at bounding box center [1500, 249] width 23 height 19
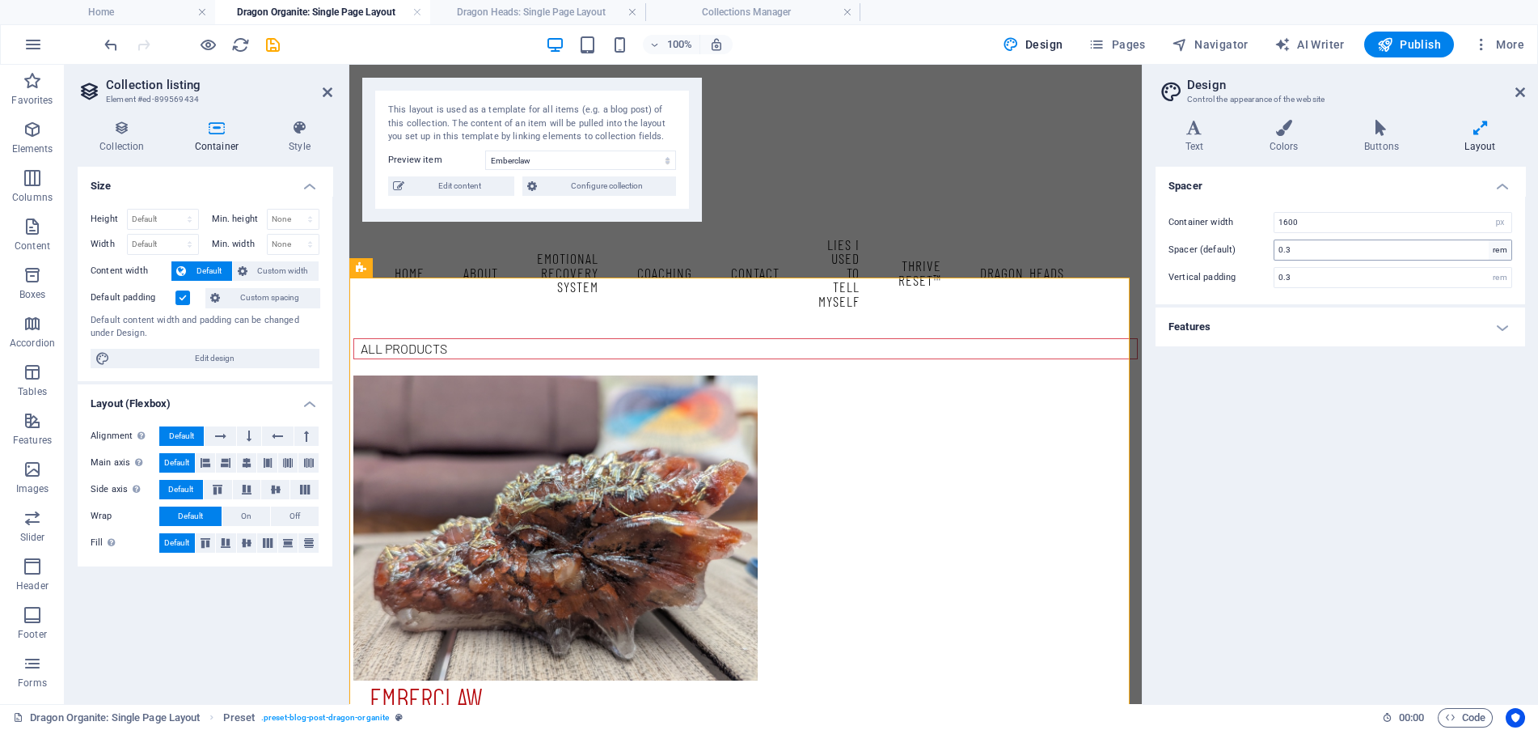
click at [1500, 247] on div "rem" at bounding box center [1500, 249] width 23 height 19
click at [1499, 262] on div "Container width 1600 rem px Spacer (default) 0.3 rem Vertical padding 0.3 rem" at bounding box center [1341, 250] width 376 height 108
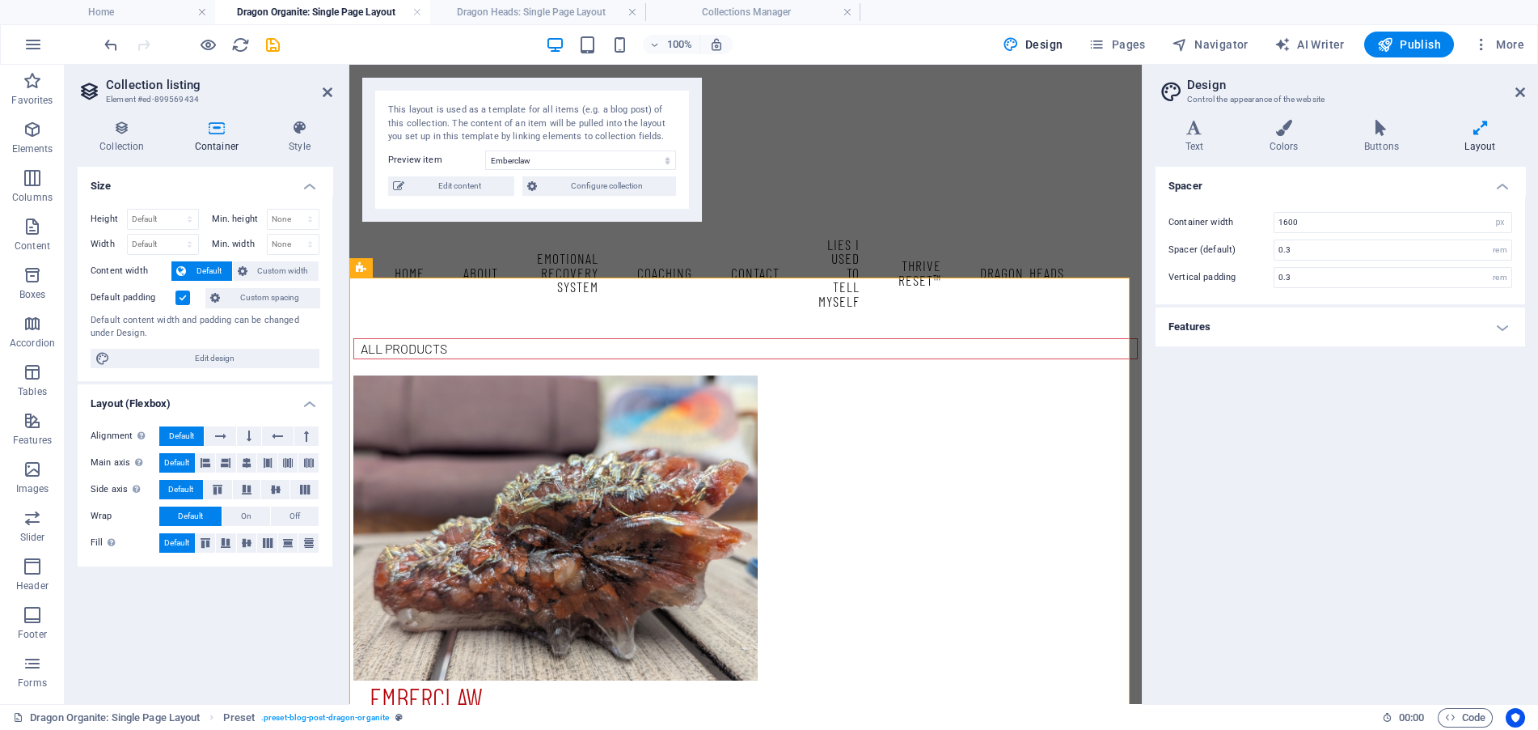
click at [1499, 262] on div "Container width 1600 rem px Spacer (default) 0.3 rem Vertical padding 0.3 rem" at bounding box center [1341, 250] width 376 height 108
click at [1495, 324] on h4 "Features" at bounding box center [1341, 326] width 370 height 39
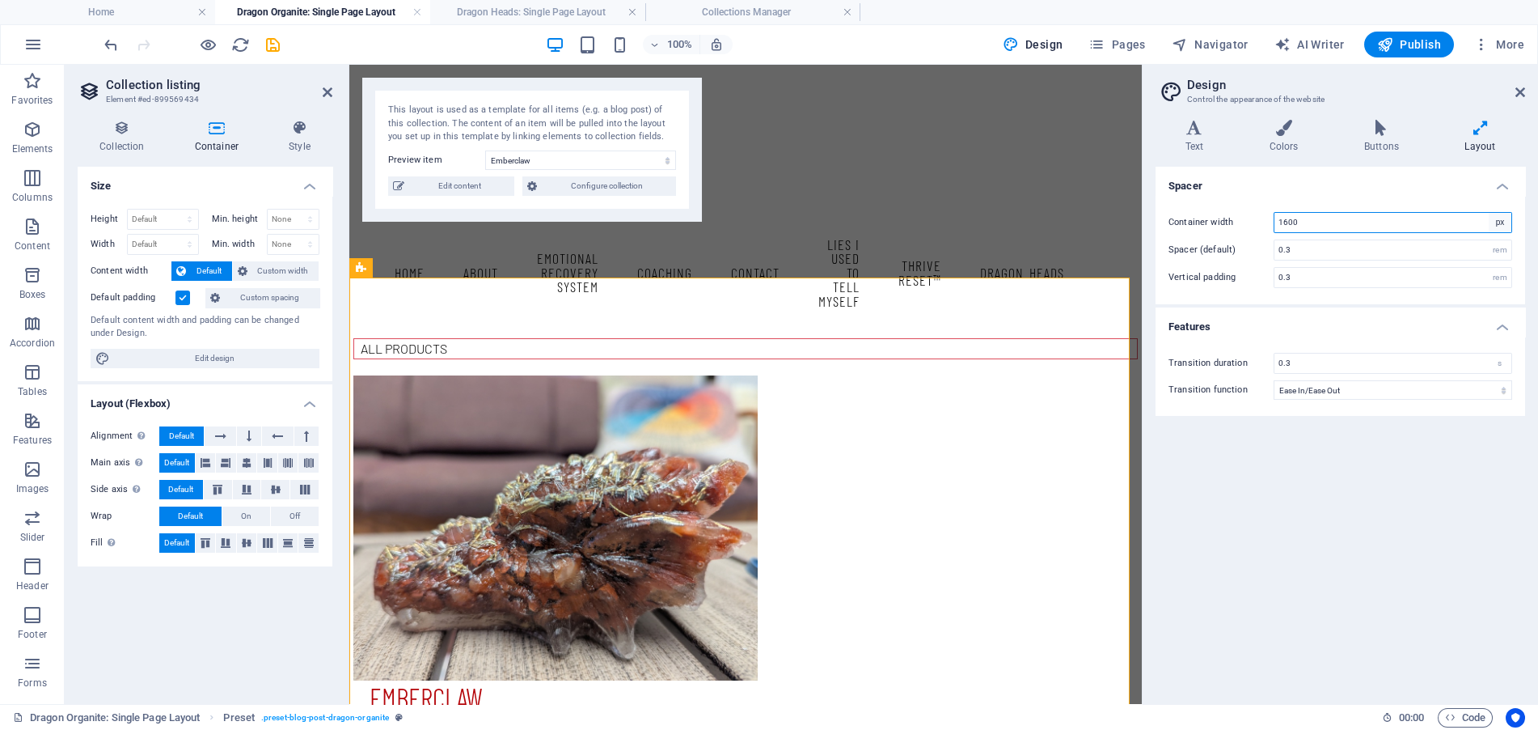
click at [1500, 222] on select "rem px" at bounding box center [1500, 222] width 23 height 19
select select "rem"
click at [1489, 213] on select "rem px" at bounding box center [1500, 222] width 23 height 19
type input "100"
click at [120, 133] on icon at bounding box center [122, 128] width 89 height 16
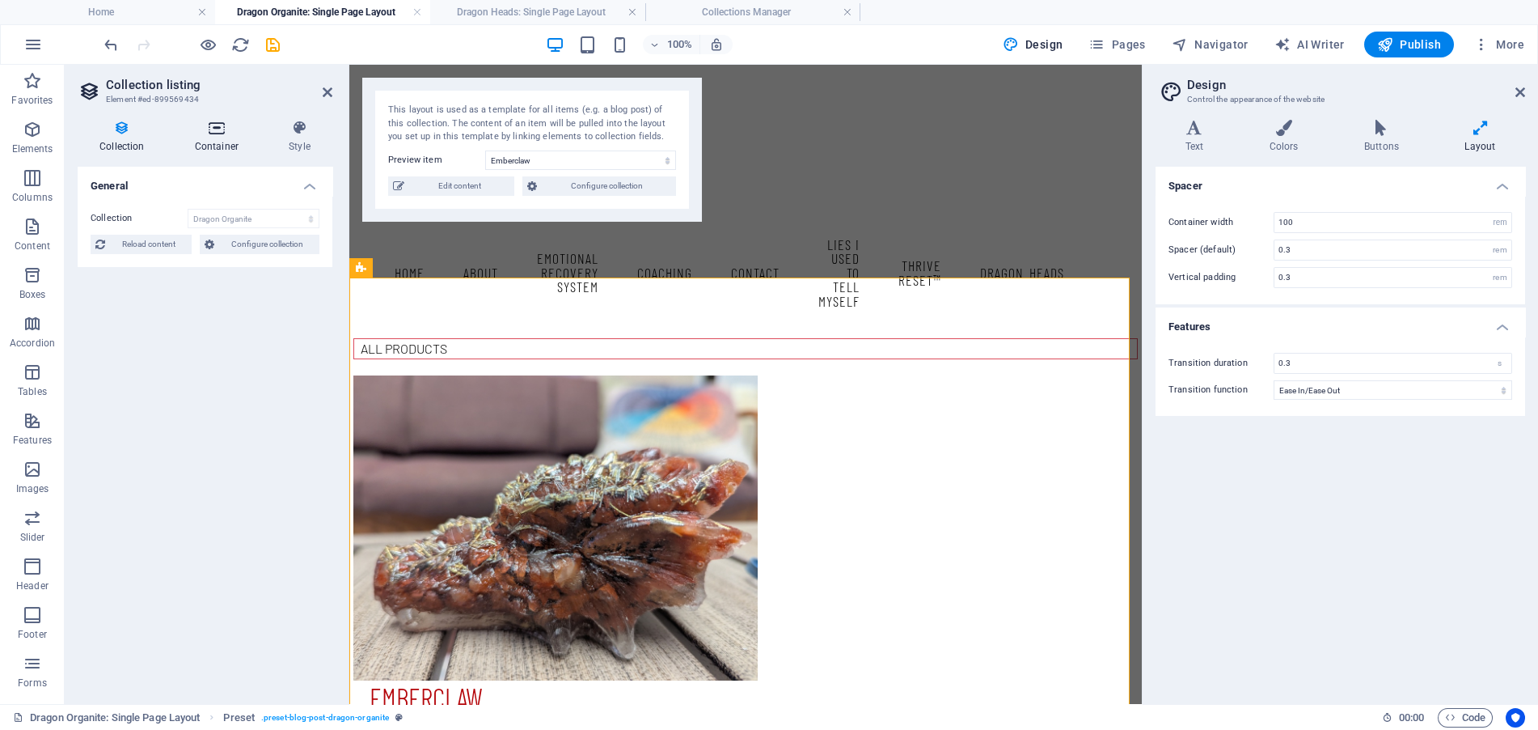
click at [198, 135] on icon at bounding box center [216, 128] width 87 height 16
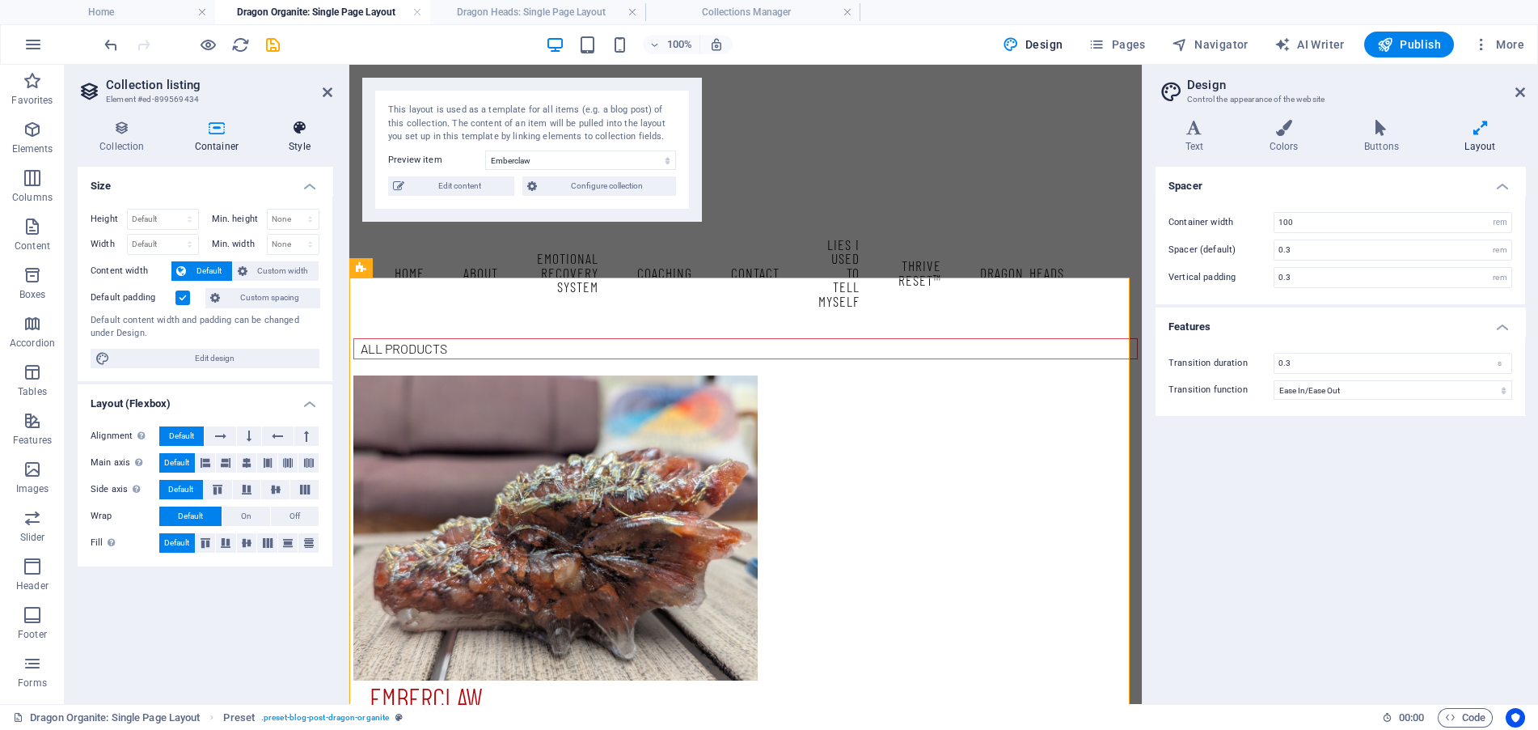
click at [293, 133] on icon at bounding box center [300, 128] width 66 height 16
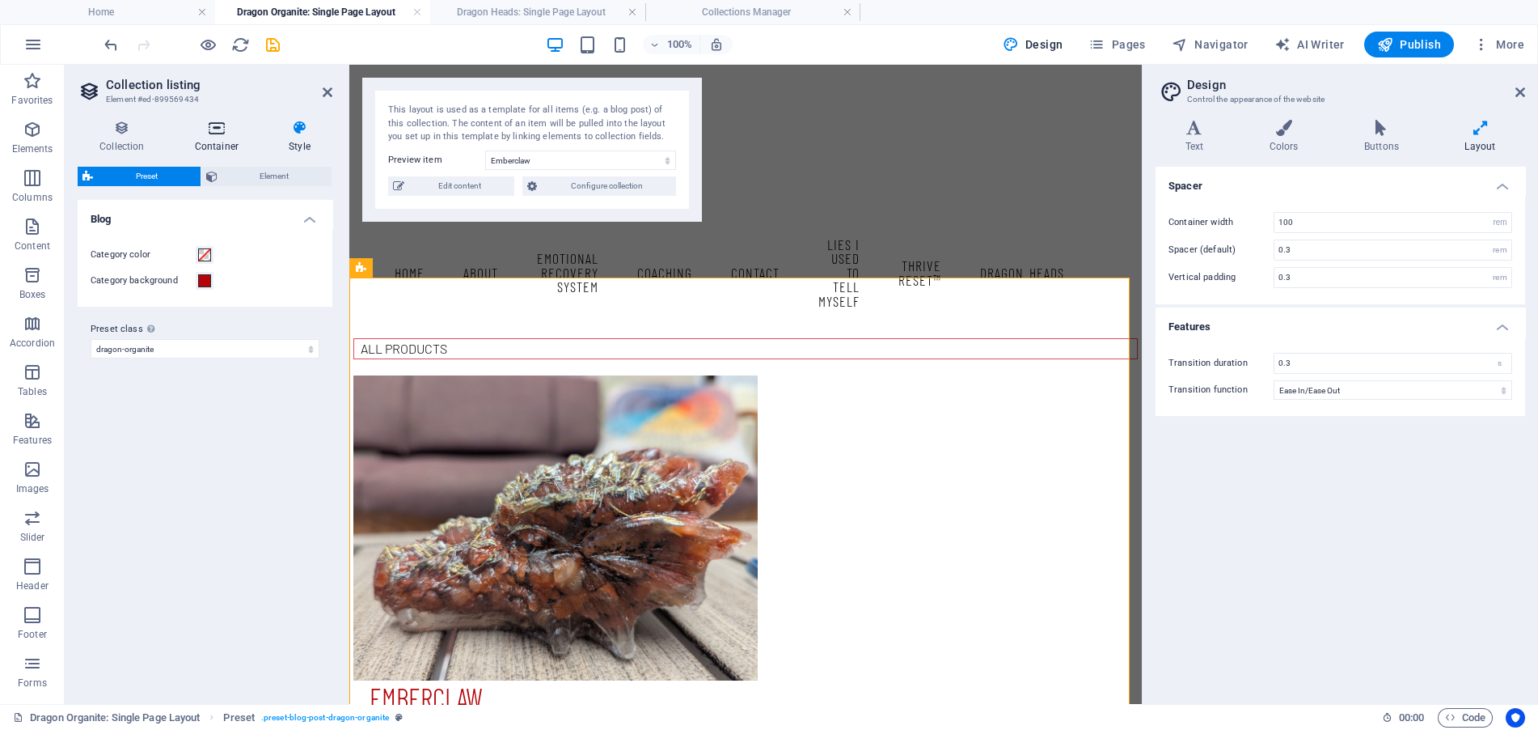
click at [203, 122] on icon at bounding box center [216, 128] width 87 height 16
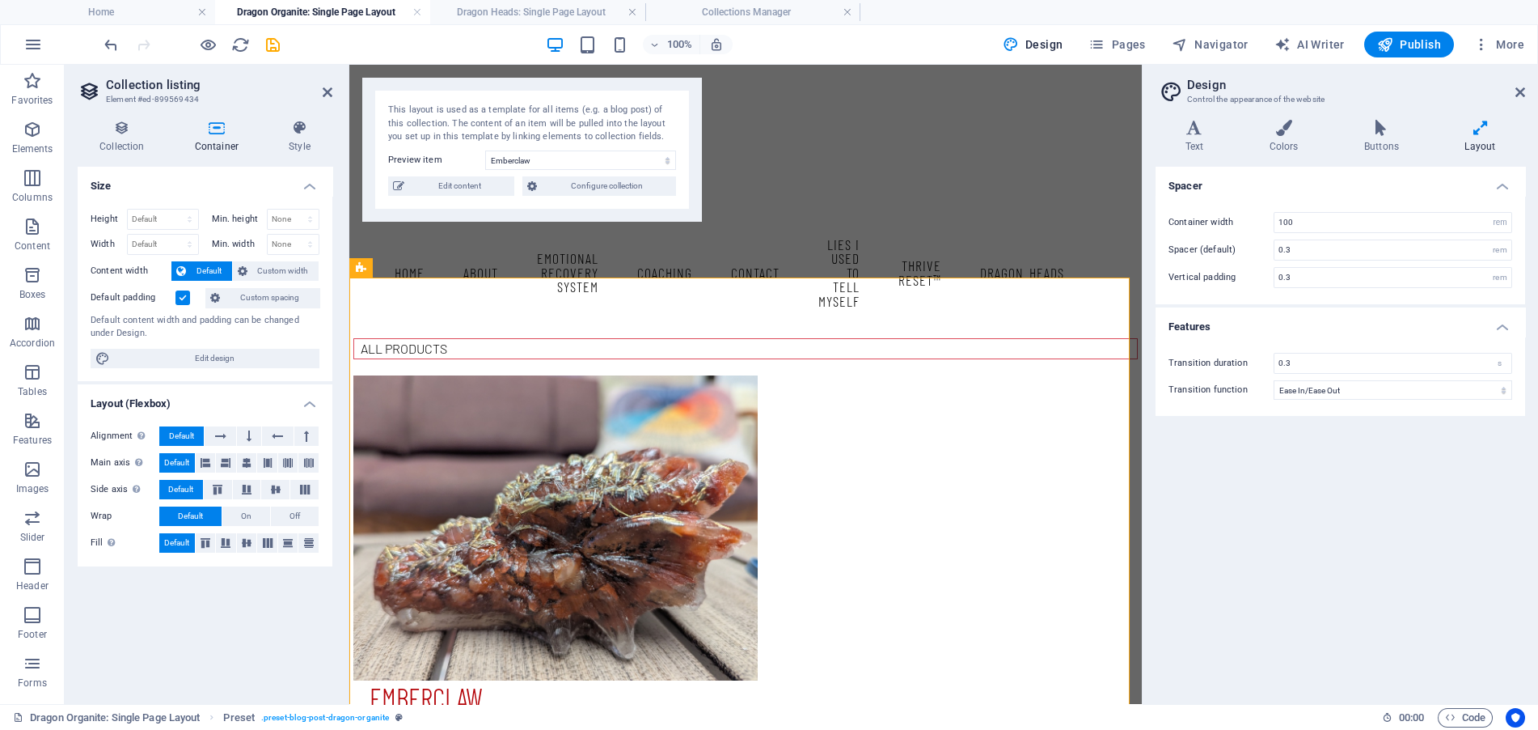
click at [307, 189] on h4 "Size" at bounding box center [205, 181] width 255 height 29
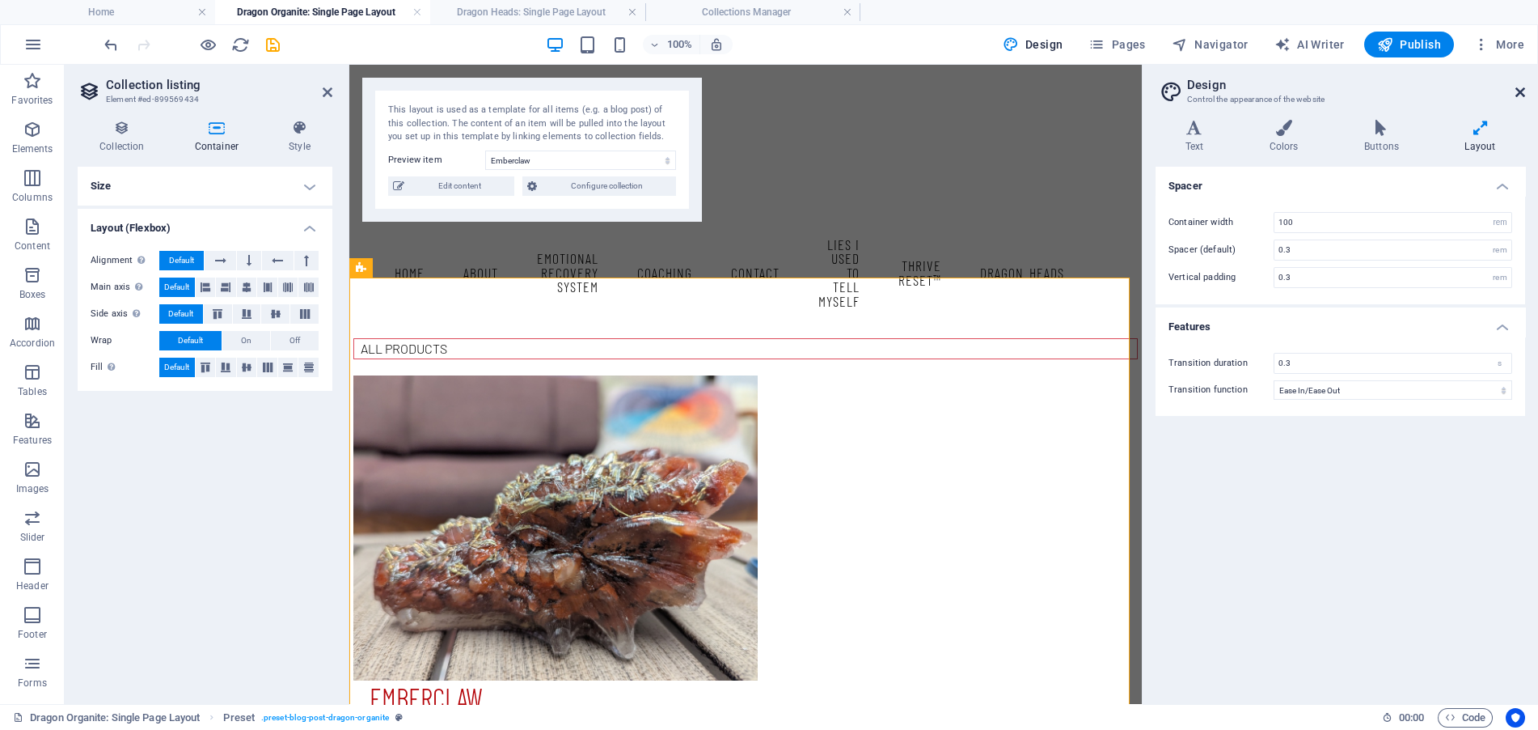
drag, startPoint x: 1160, startPoint y: 28, endPoint x: 1522, endPoint y: 93, distance: 368.1
click at [1522, 93] on icon at bounding box center [1521, 92] width 10 height 13
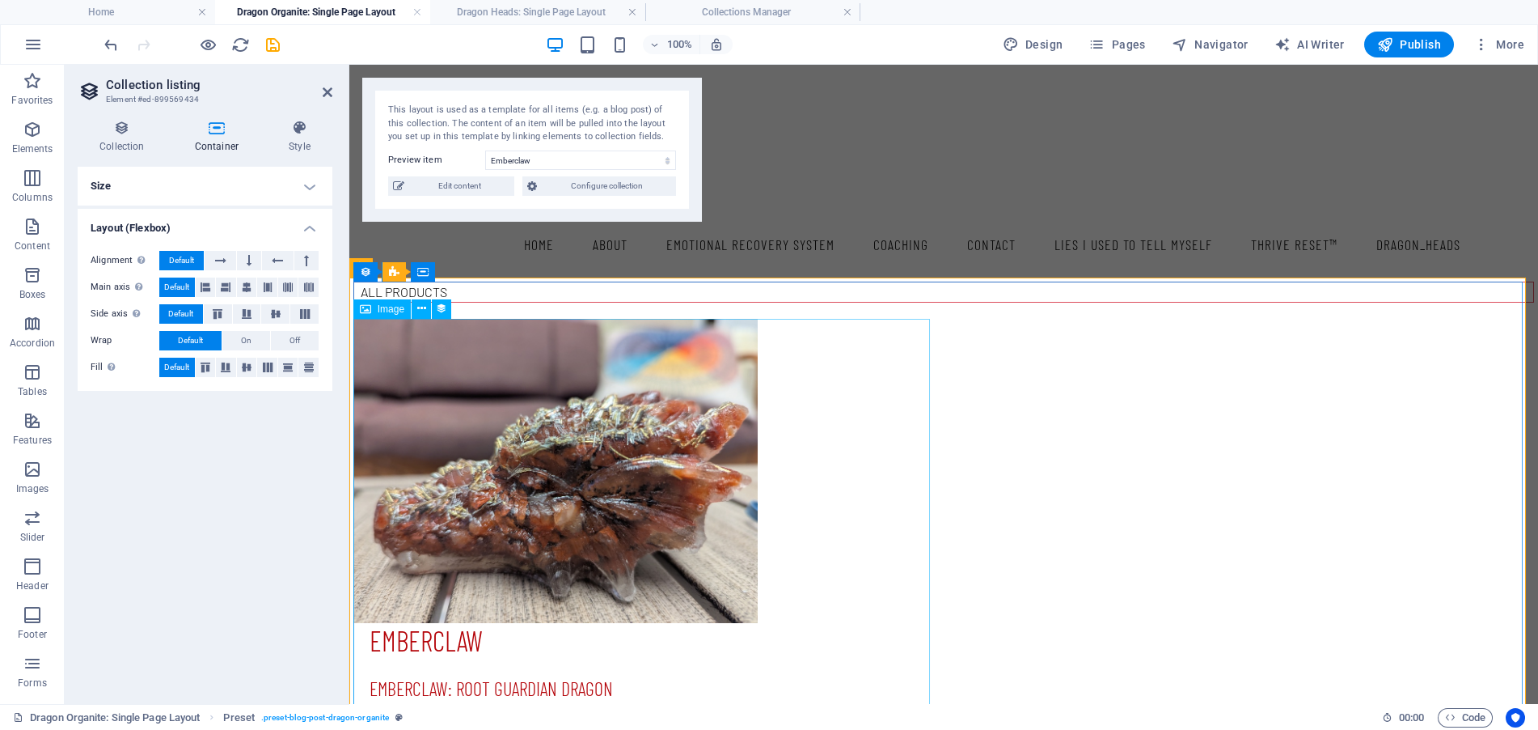
click at [486, 461] on figure at bounding box center [943, 471] width 1181 height 304
click at [561, 449] on figure at bounding box center [943, 471] width 1181 height 304
click at [422, 314] on icon at bounding box center [421, 308] width 9 height 17
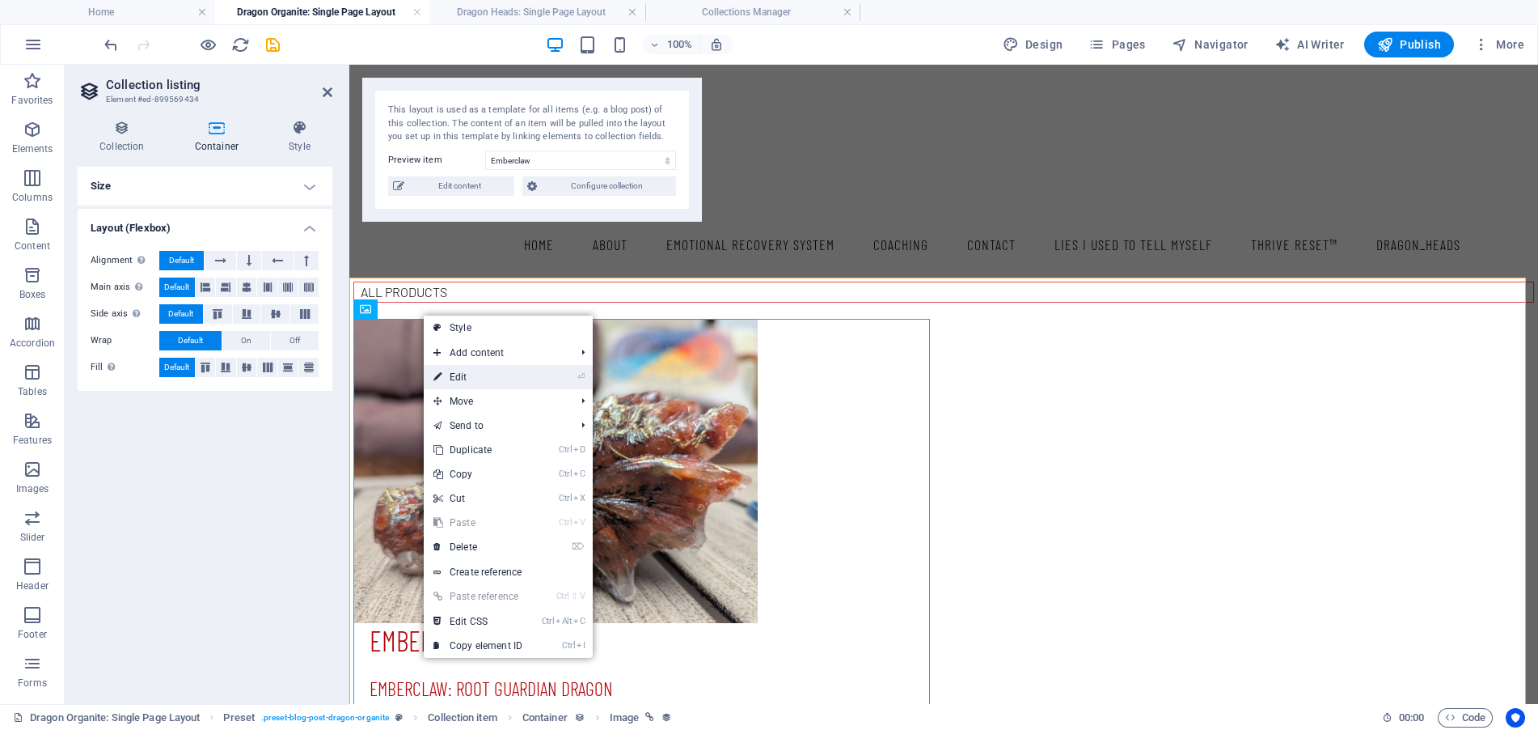
click at [524, 373] on link "⏎ Edit" at bounding box center [478, 377] width 108 height 24
select select "image"
select select "px"
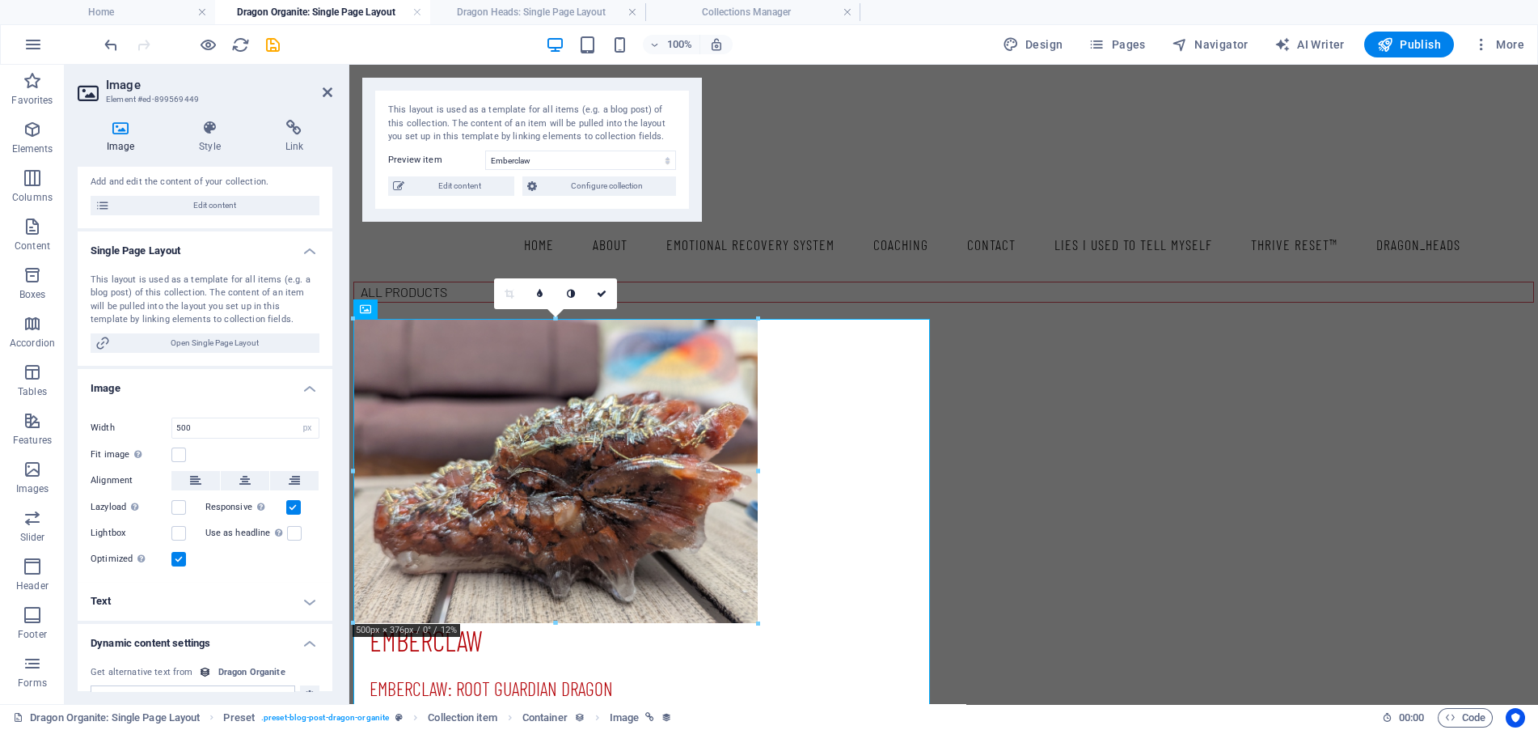
scroll to position [162, 0]
click at [178, 446] on label at bounding box center [178, 449] width 15 height 15
click at [0, 0] on input "Fit image Automatically fit image to a fixed width and height" at bounding box center [0, 0] width 0 height 0
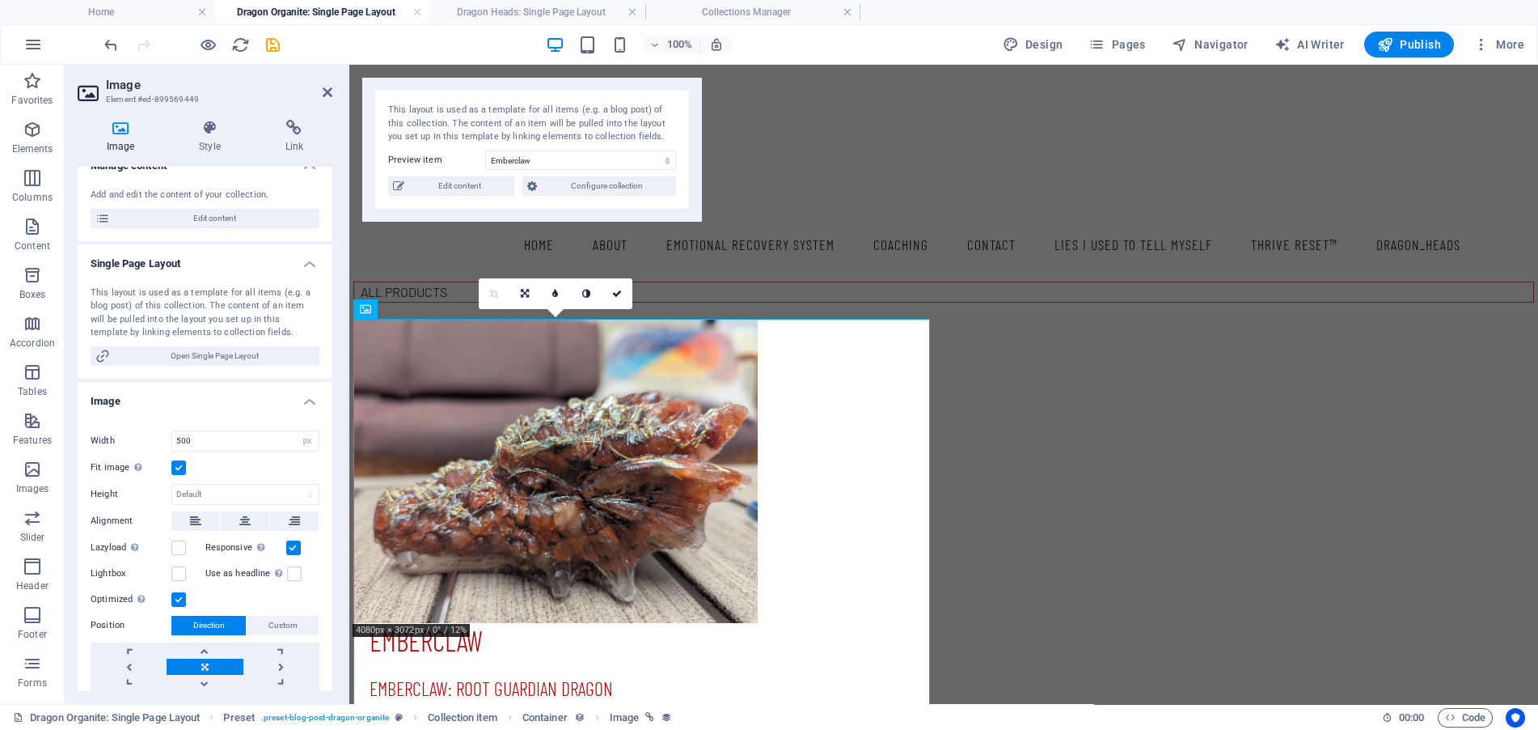
scroll to position [0, 0]
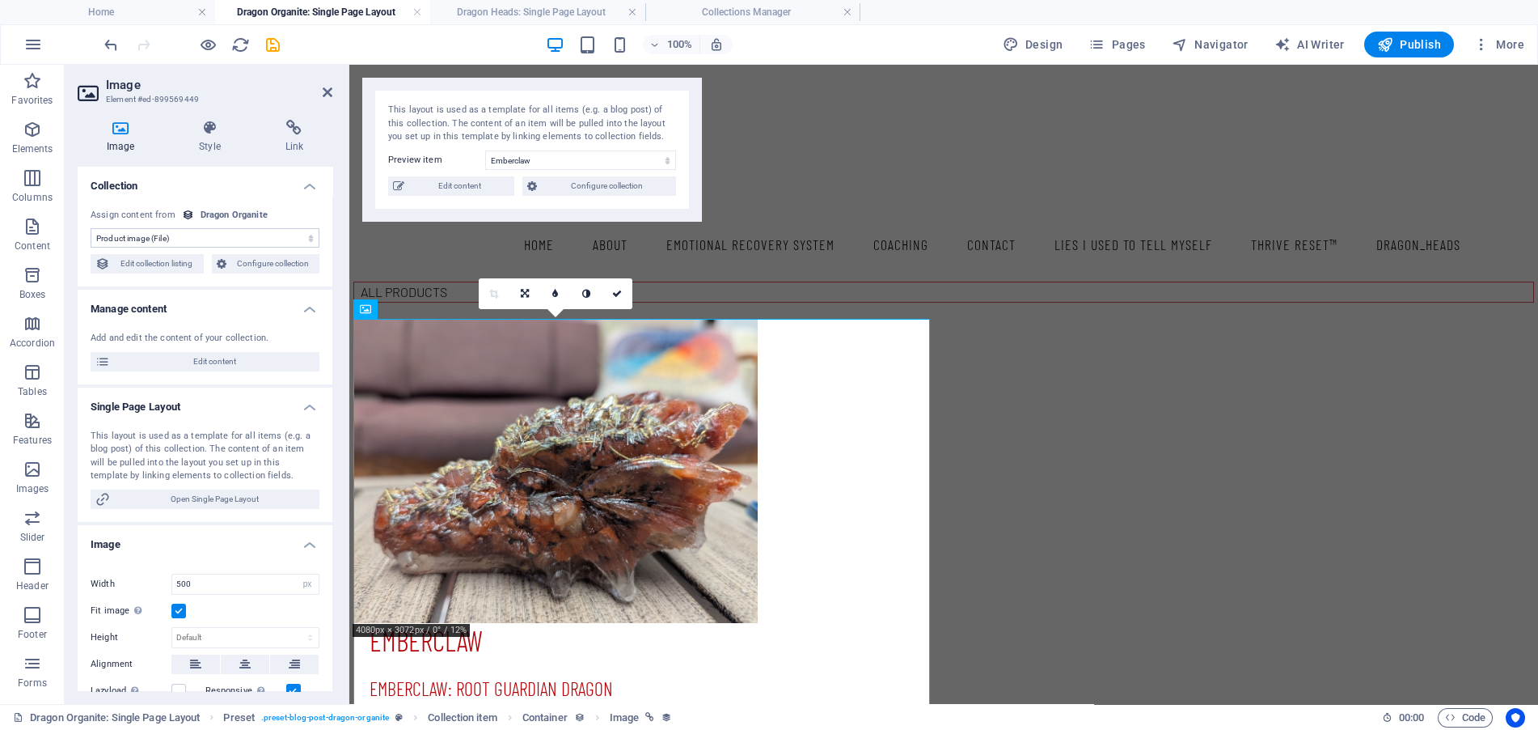
click at [291, 235] on select "No assignment, content remains static Created at (Date) Updated at (Date) Name …" at bounding box center [205, 237] width 229 height 19
click at [256, 263] on span "Configure collection" at bounding box center [273, 263] width 84 height 19
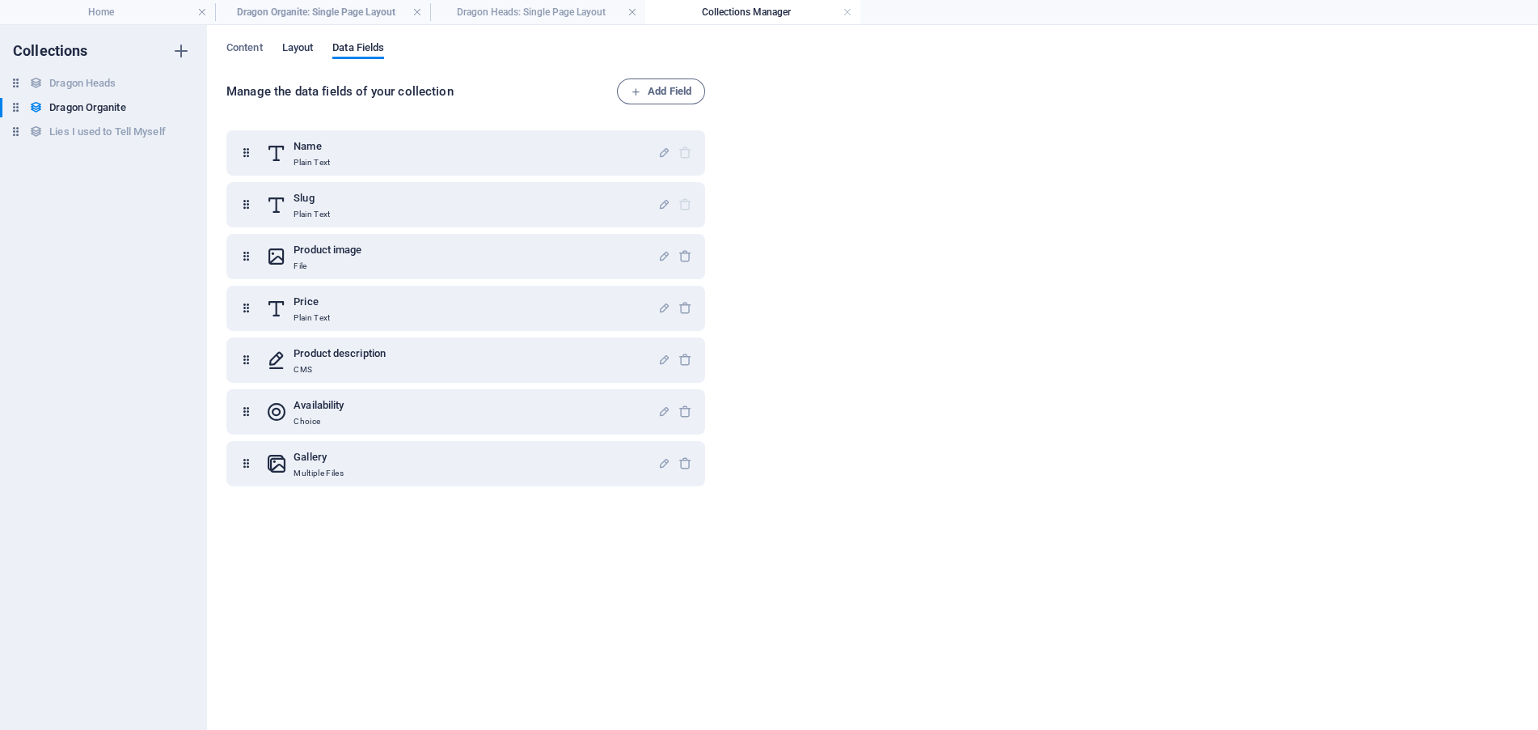
click at [290, 41] on span "Layout" at bounding box center [298, 49] width 32 height 23
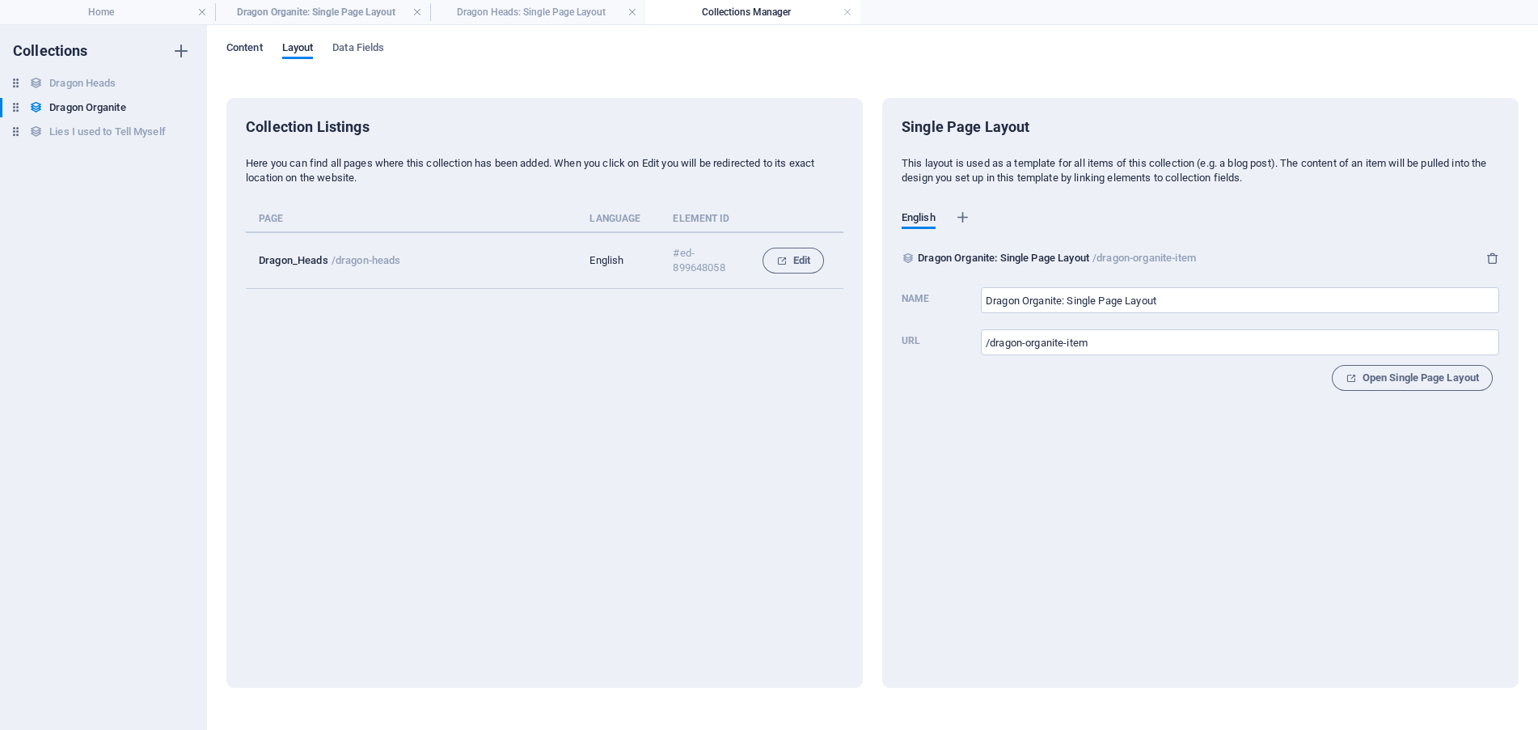
click at [252, 47] on span "Content" at bounding box center [244, 49] width 36 height 23
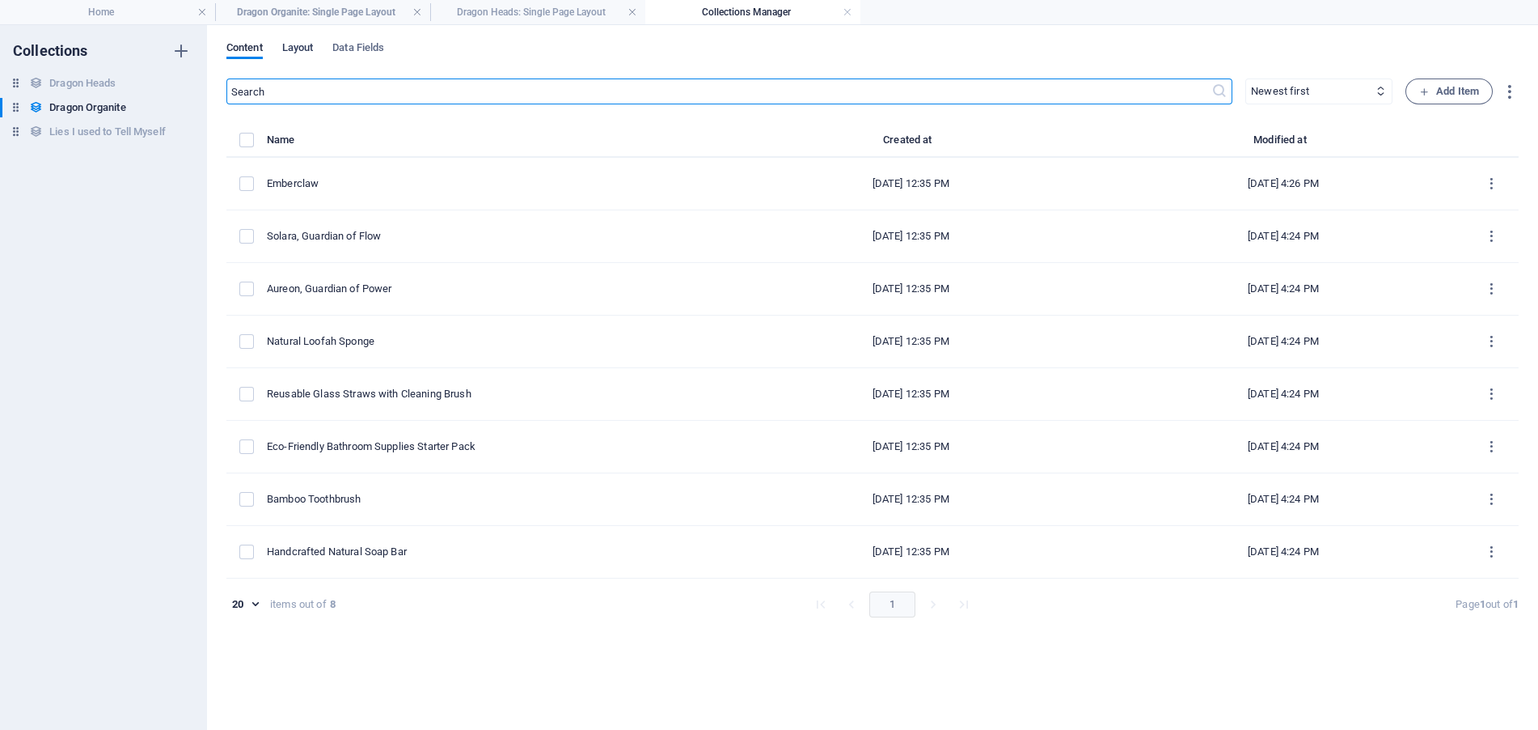
click at [294, 47] on span "Layout" at bounding box center [298, 49] width 32 height 23
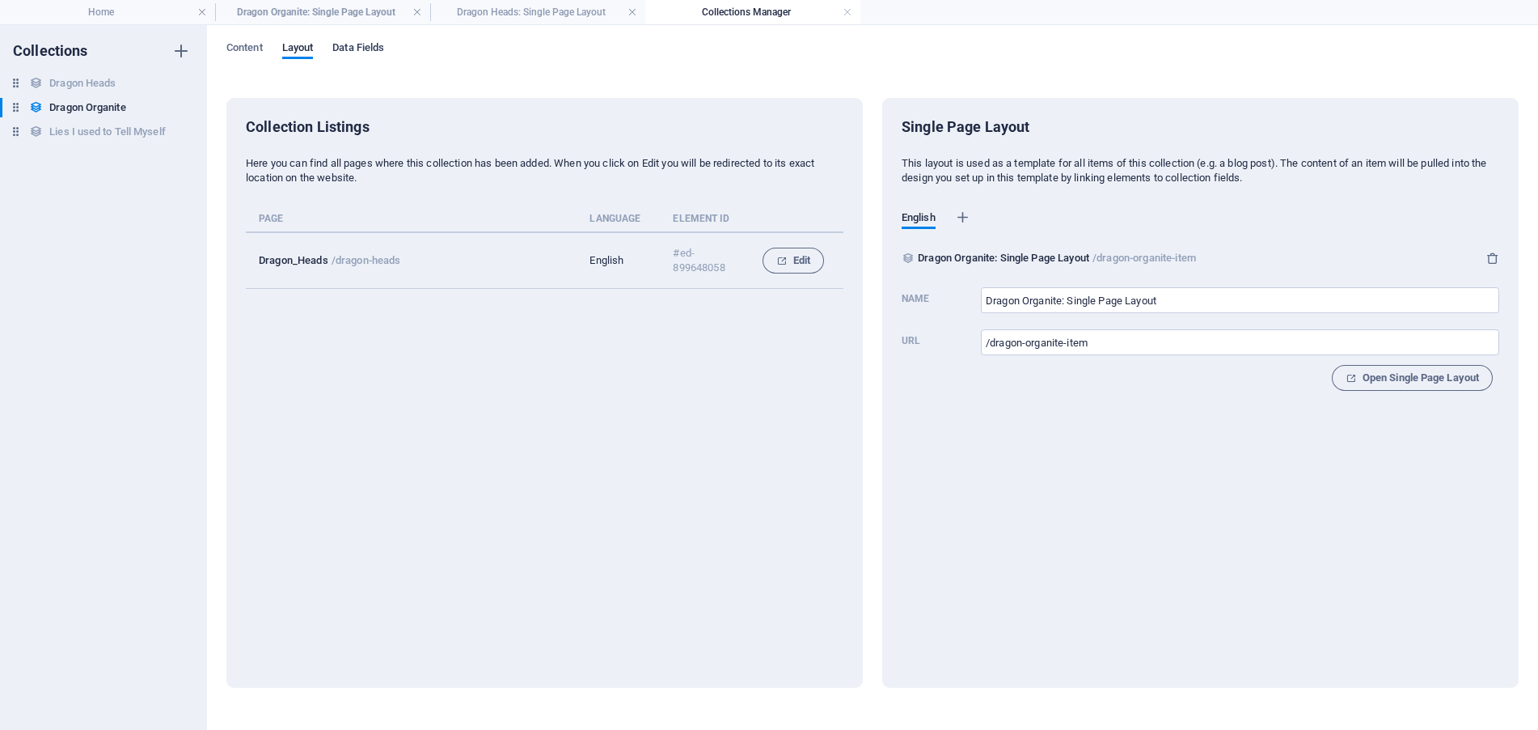
click at [375, 41] on span "Data Fields" at bounding box center [358, 49] width 52 height 23
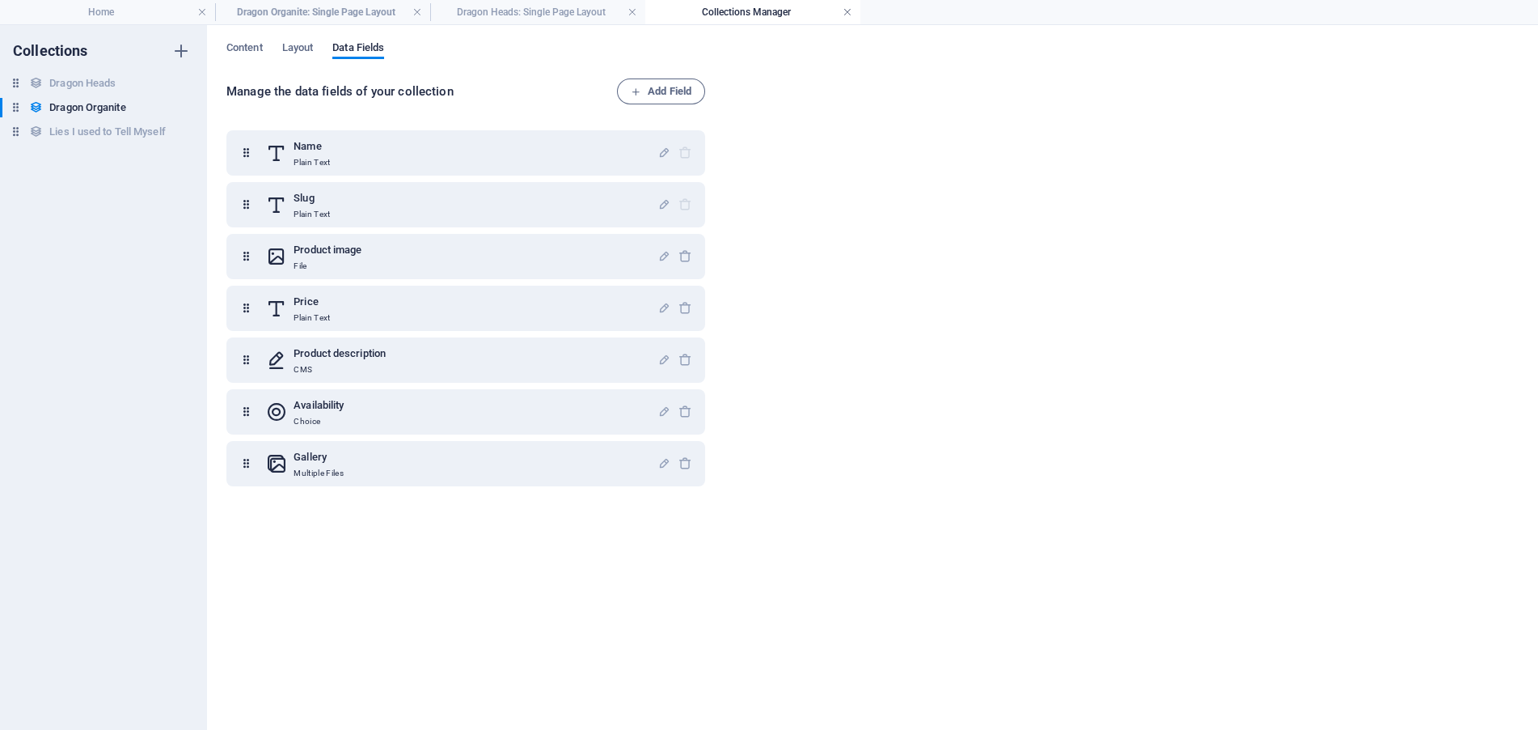
click at [843, 11] on link at bounding box center [848, 12] width 10 height 15
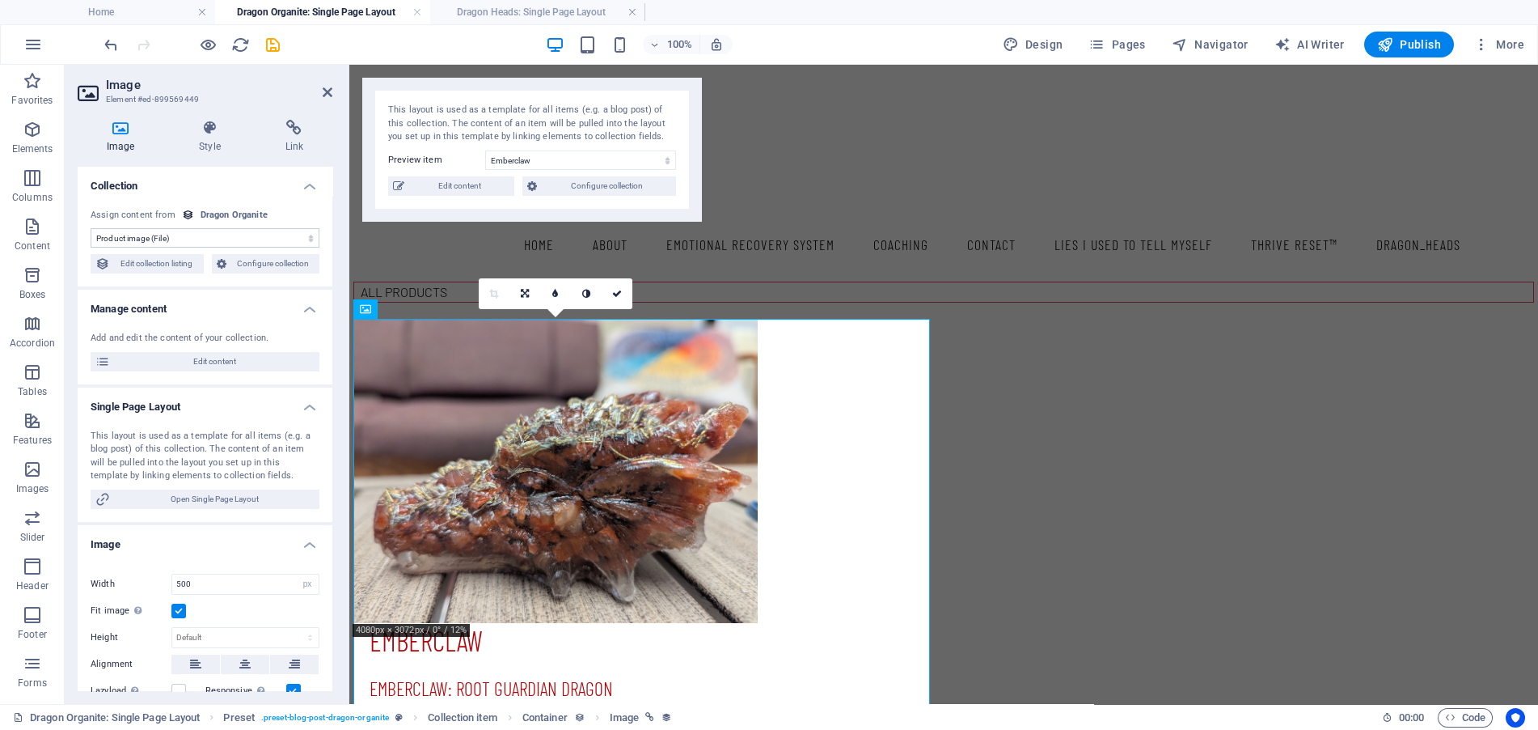
click at [371, 17] on h4 "Dragon Organite: Single Page Layout" at bounding box center [322, 12] width 215 height 18
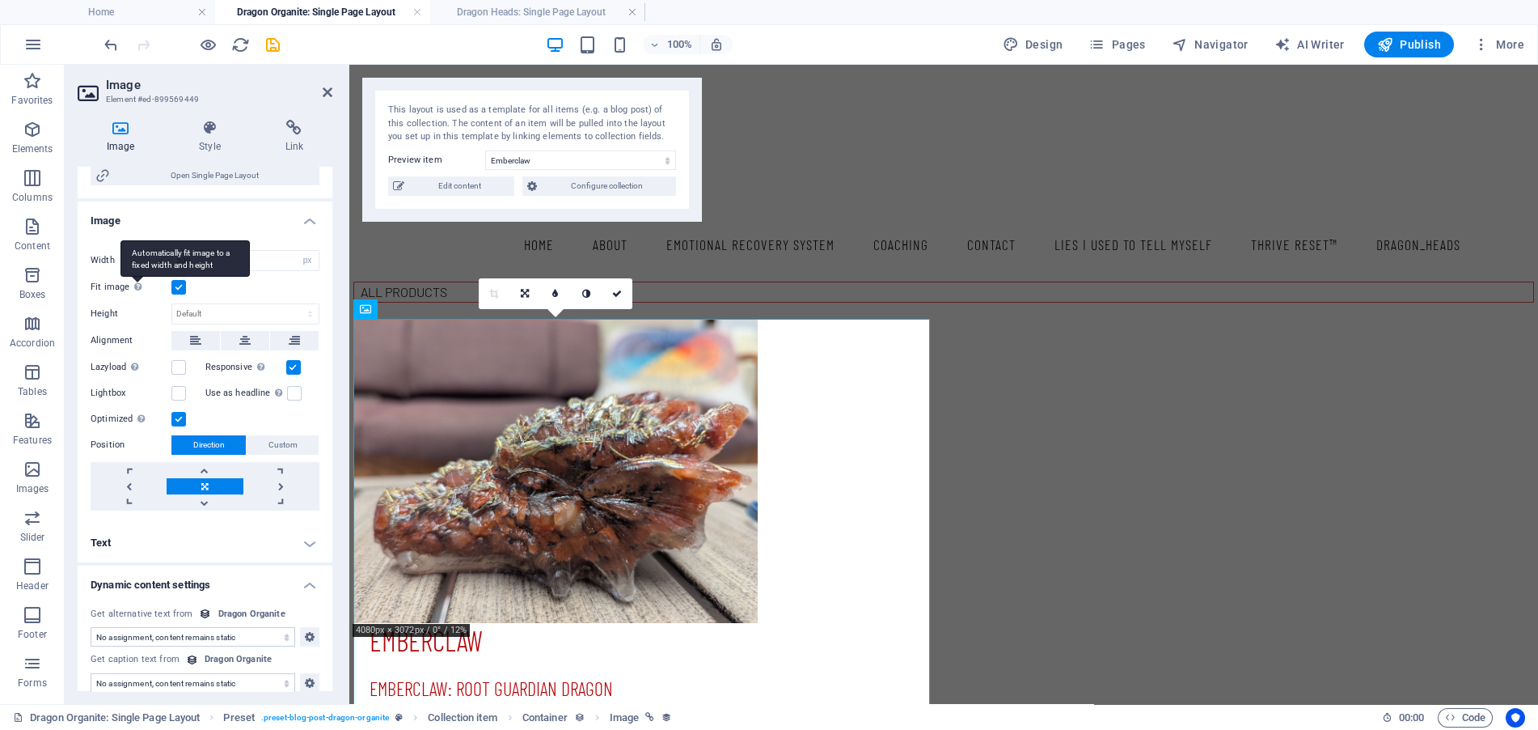
scroll to position [336, 0]
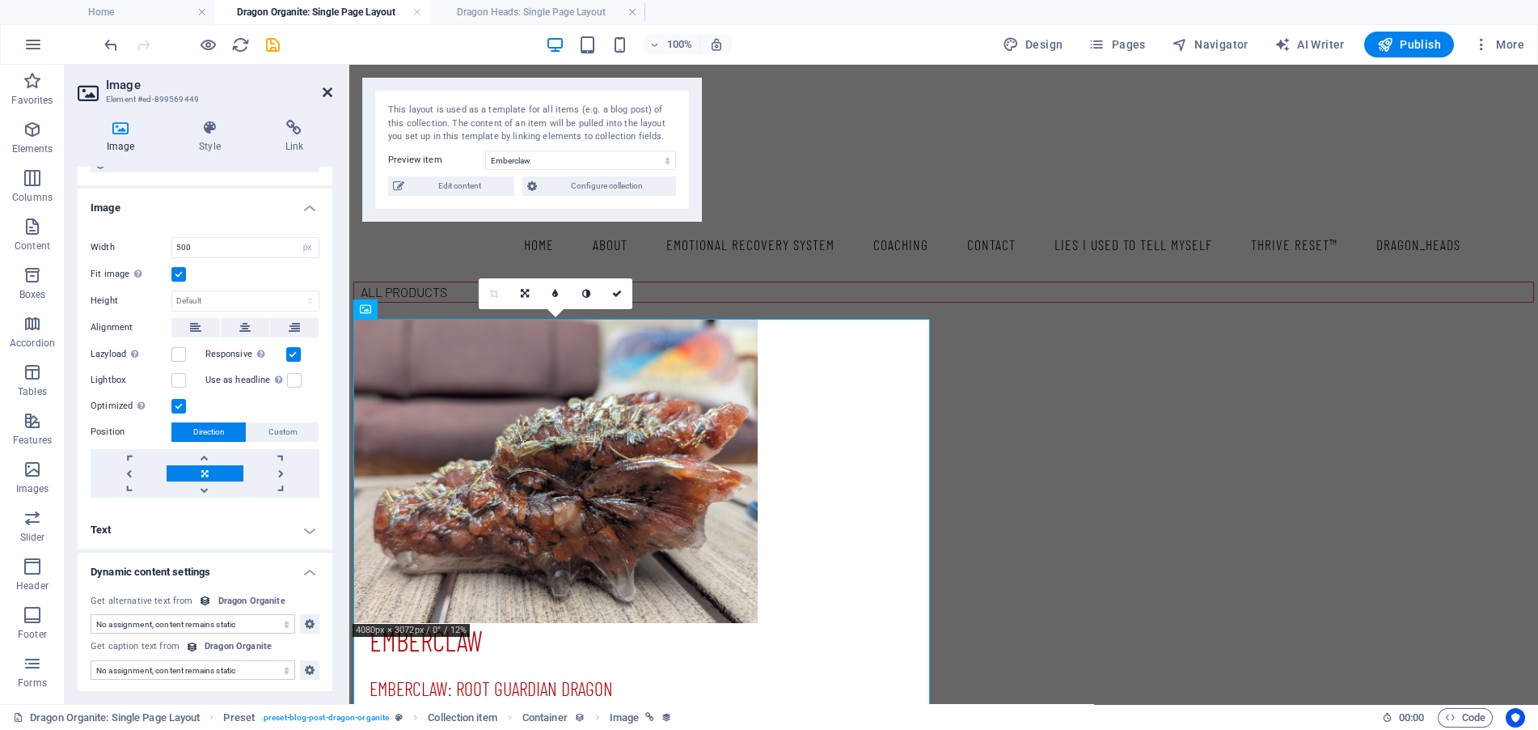
click at [329, 89] on icon at bounding box center [328, 92] width 10 height 13
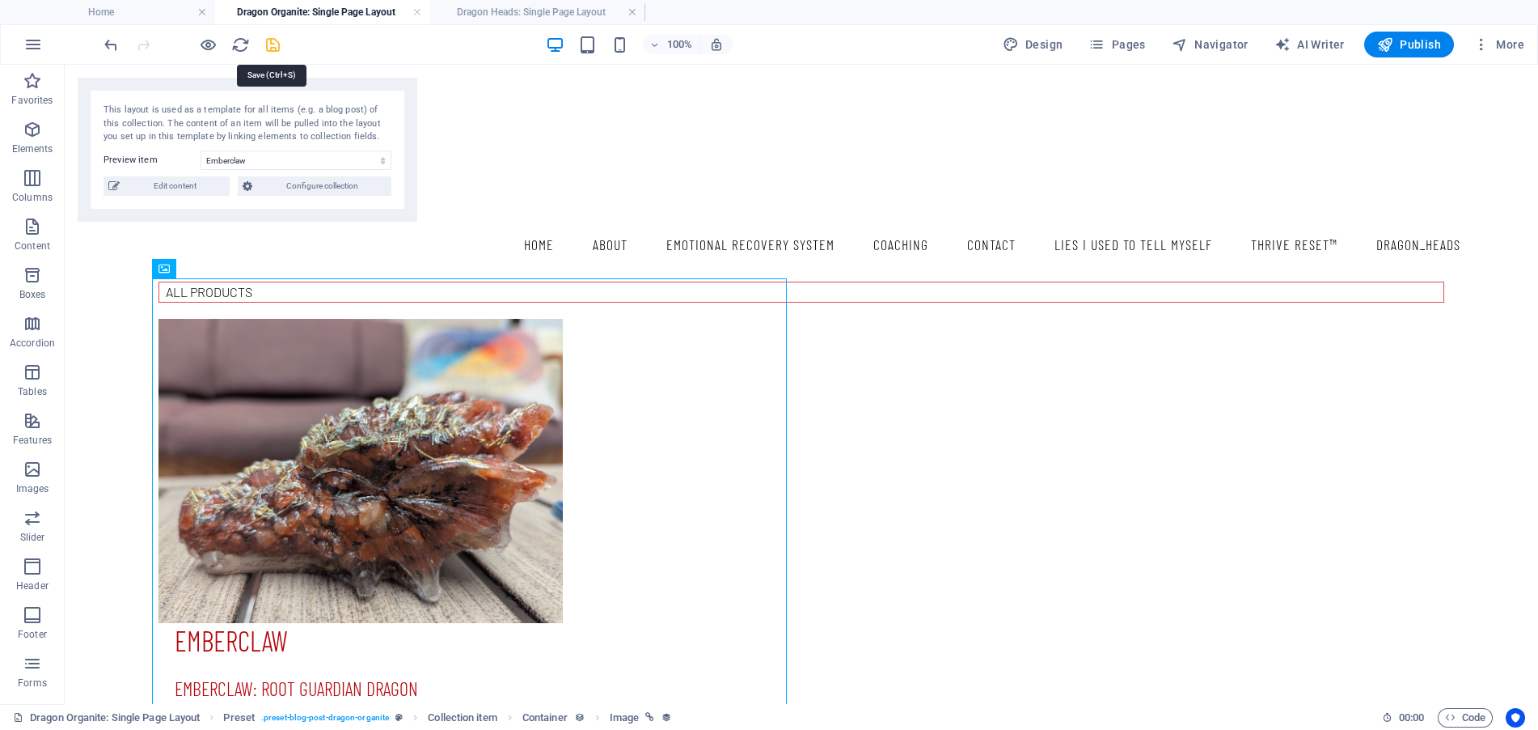
click at [269, 48] on icon "save" at bounding box center [273, 45] width 19 height 19
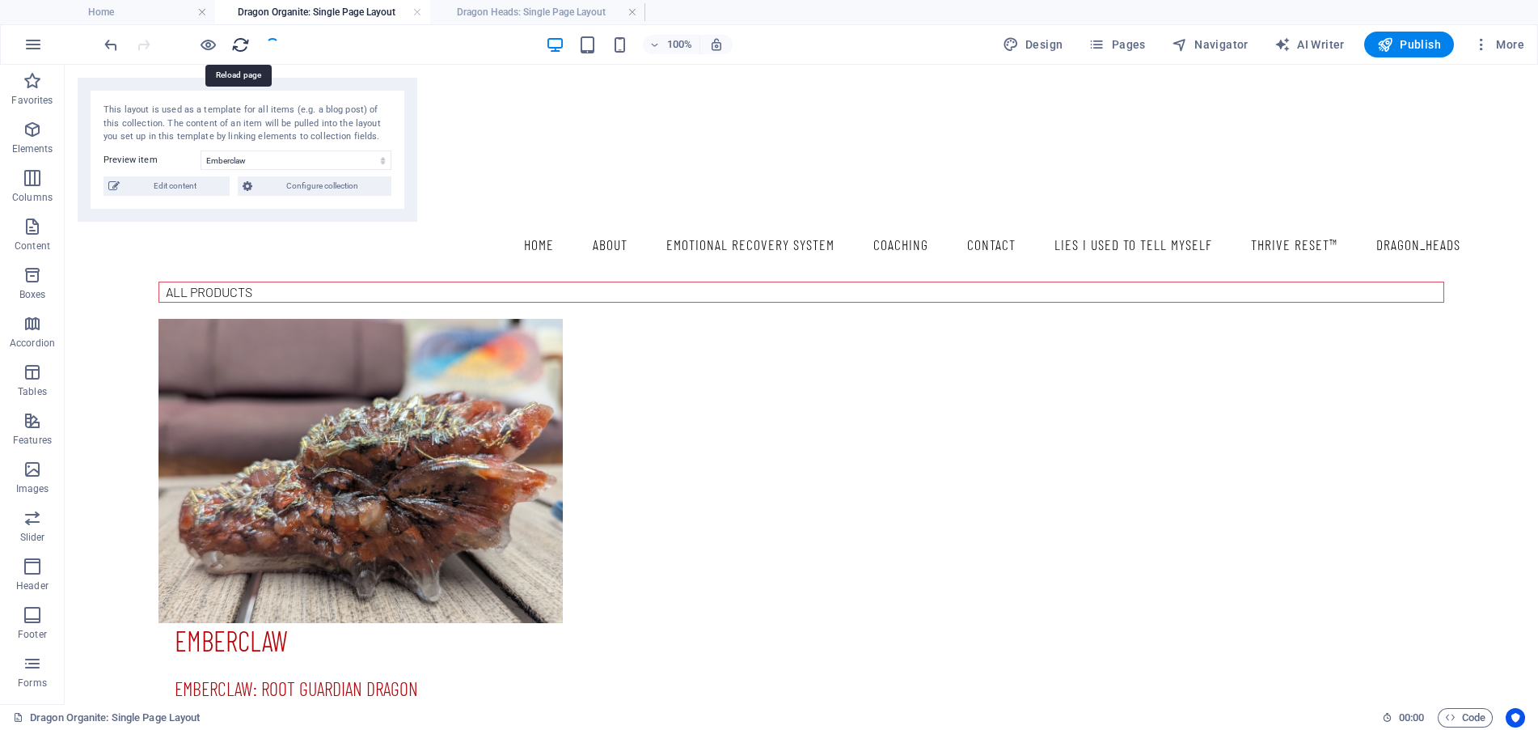
click at [237, 46] on icon "reload" at bounding box center [240, 45] width 19 height 19
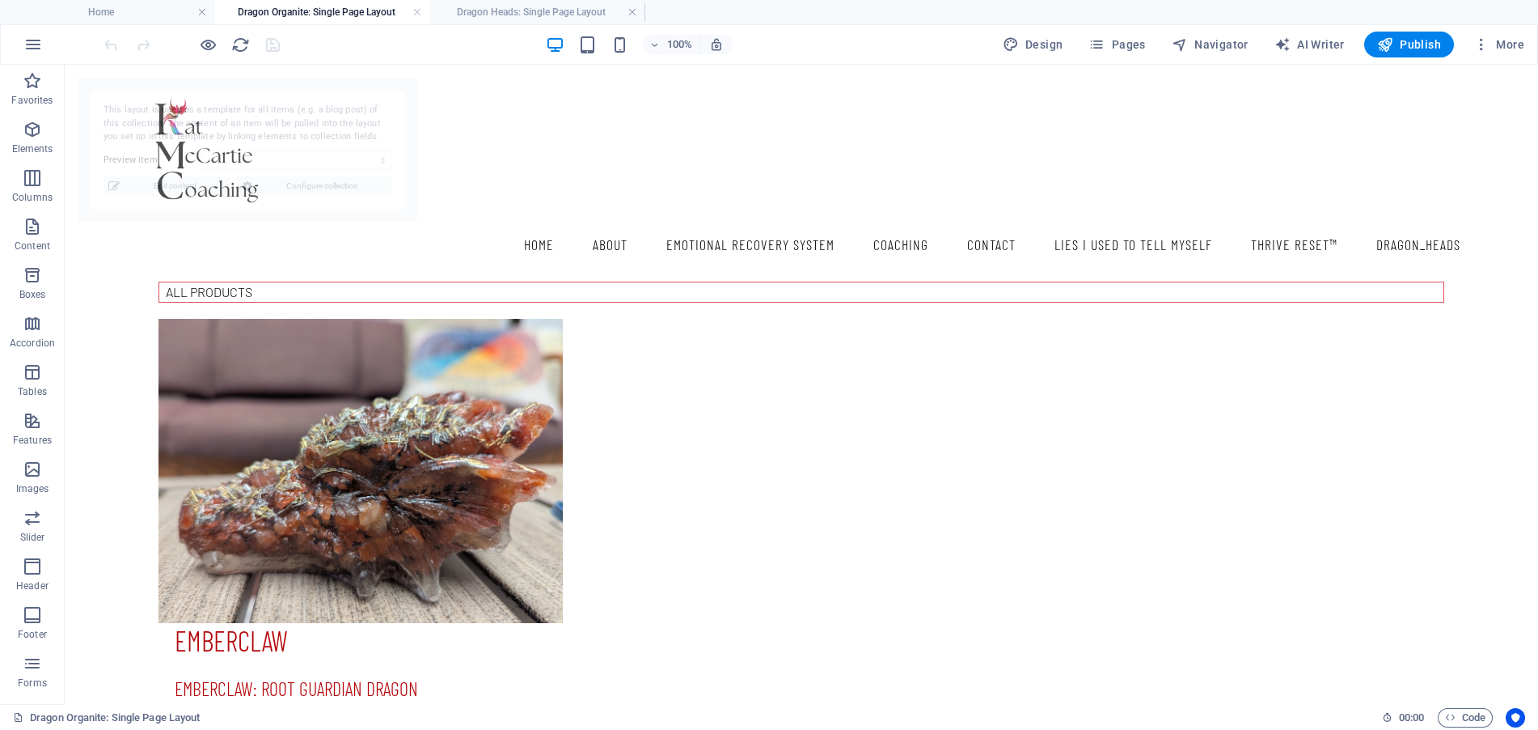
select select "68b71cc700994f62e80afabf"
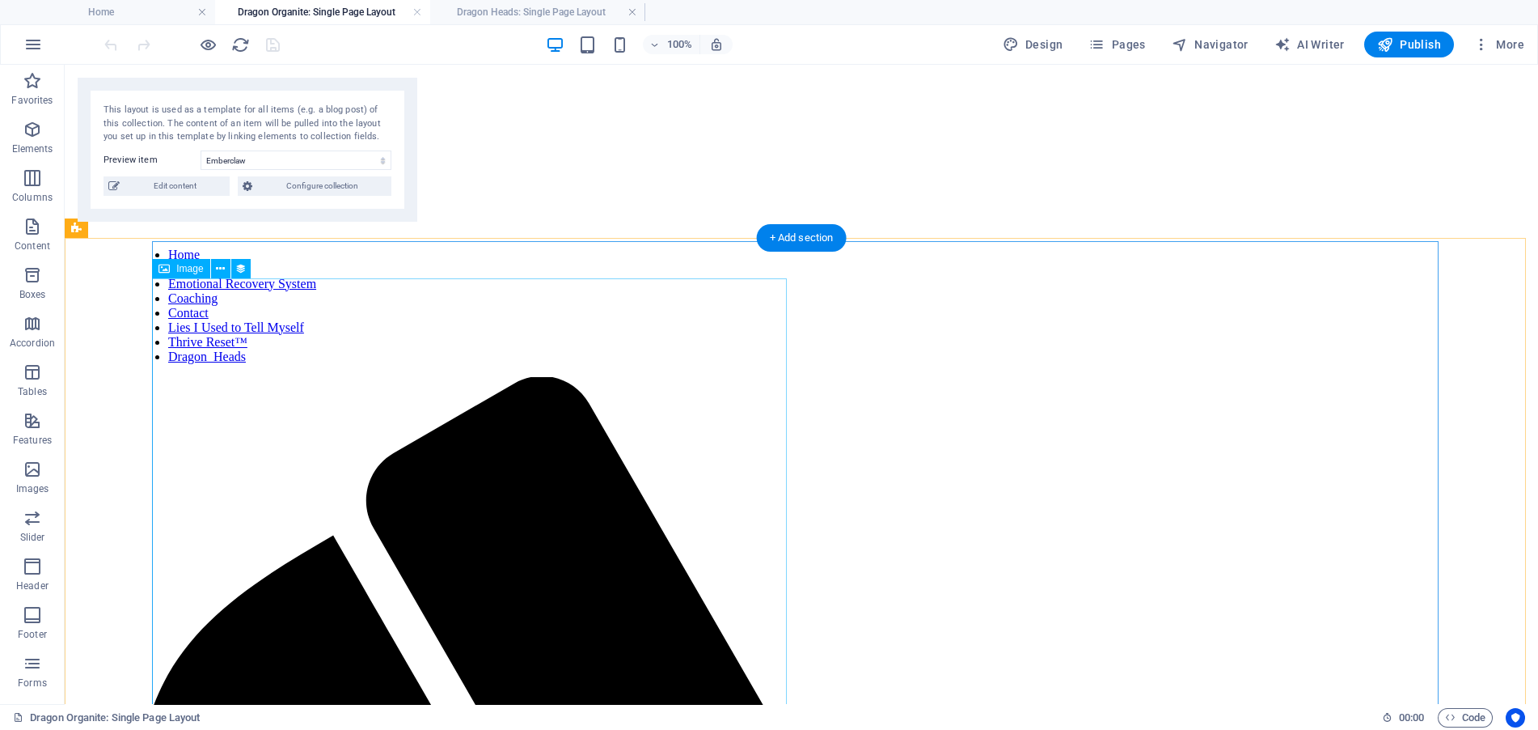
scroll to position [81, 0]
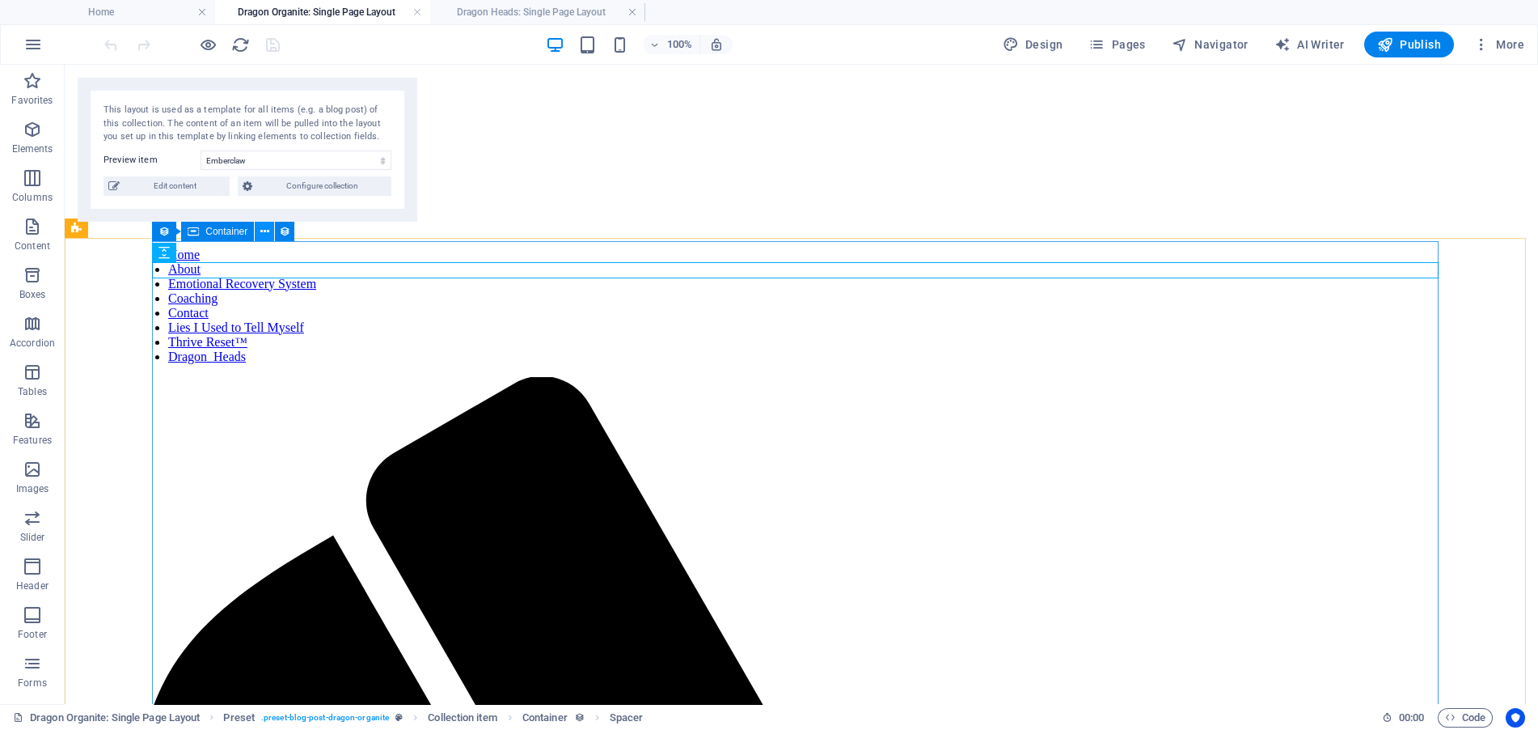
click at [258, 233] on button at bounding box center [264, 231] width 19 height 19
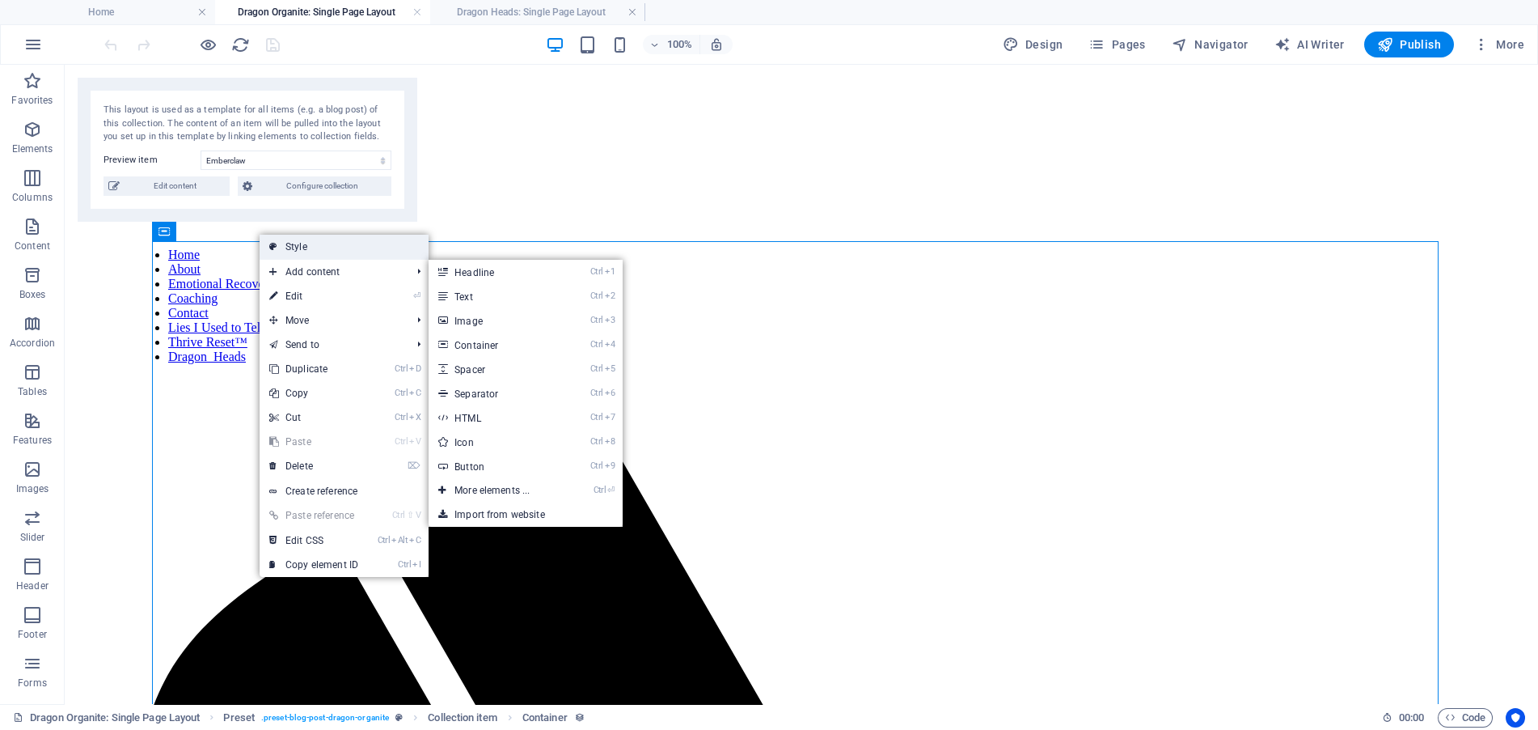
click at [319, 246] on link "Style" at bounding box center [344, 247] width 169 height 24
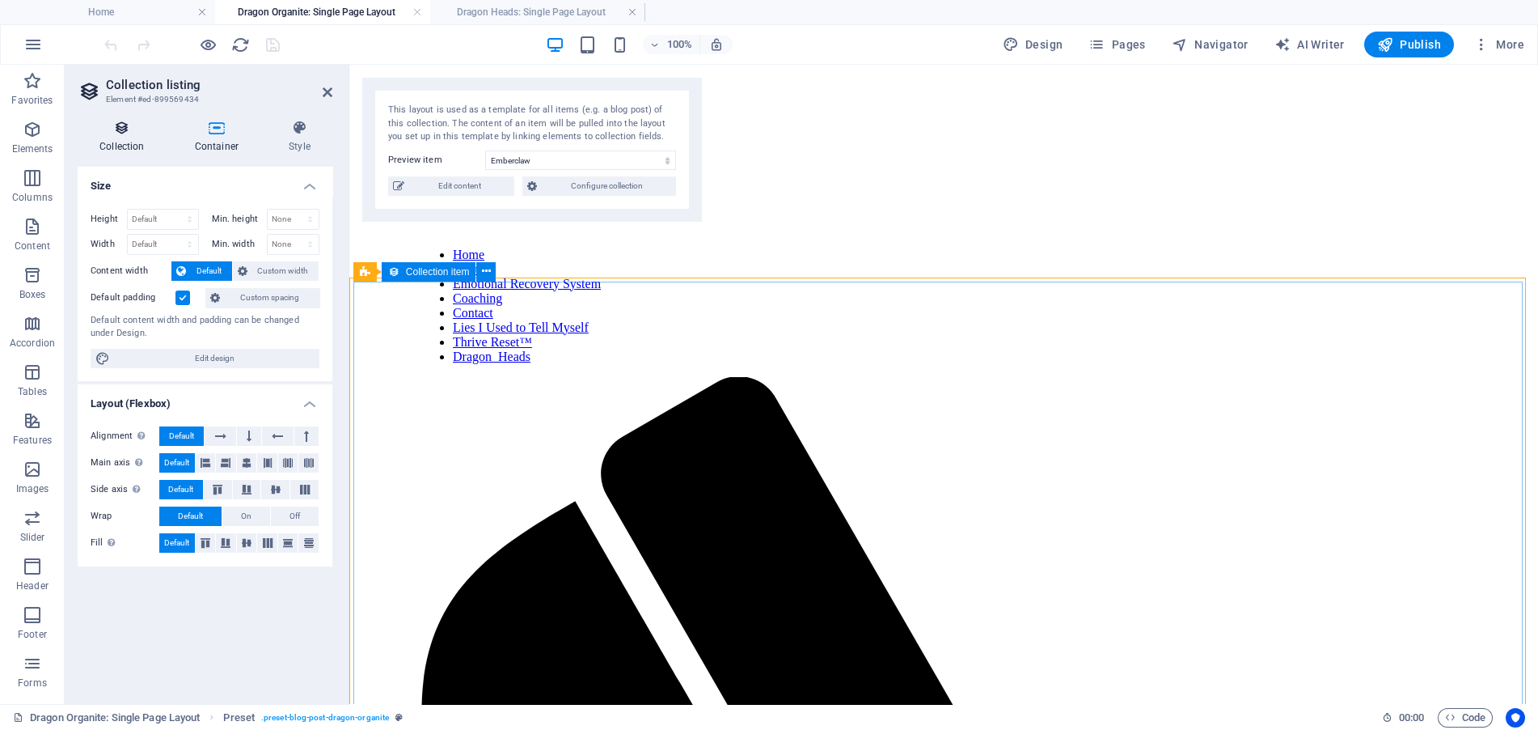
click at [110, 129] on icon at bounding box center [122, 128] width 89 height 16
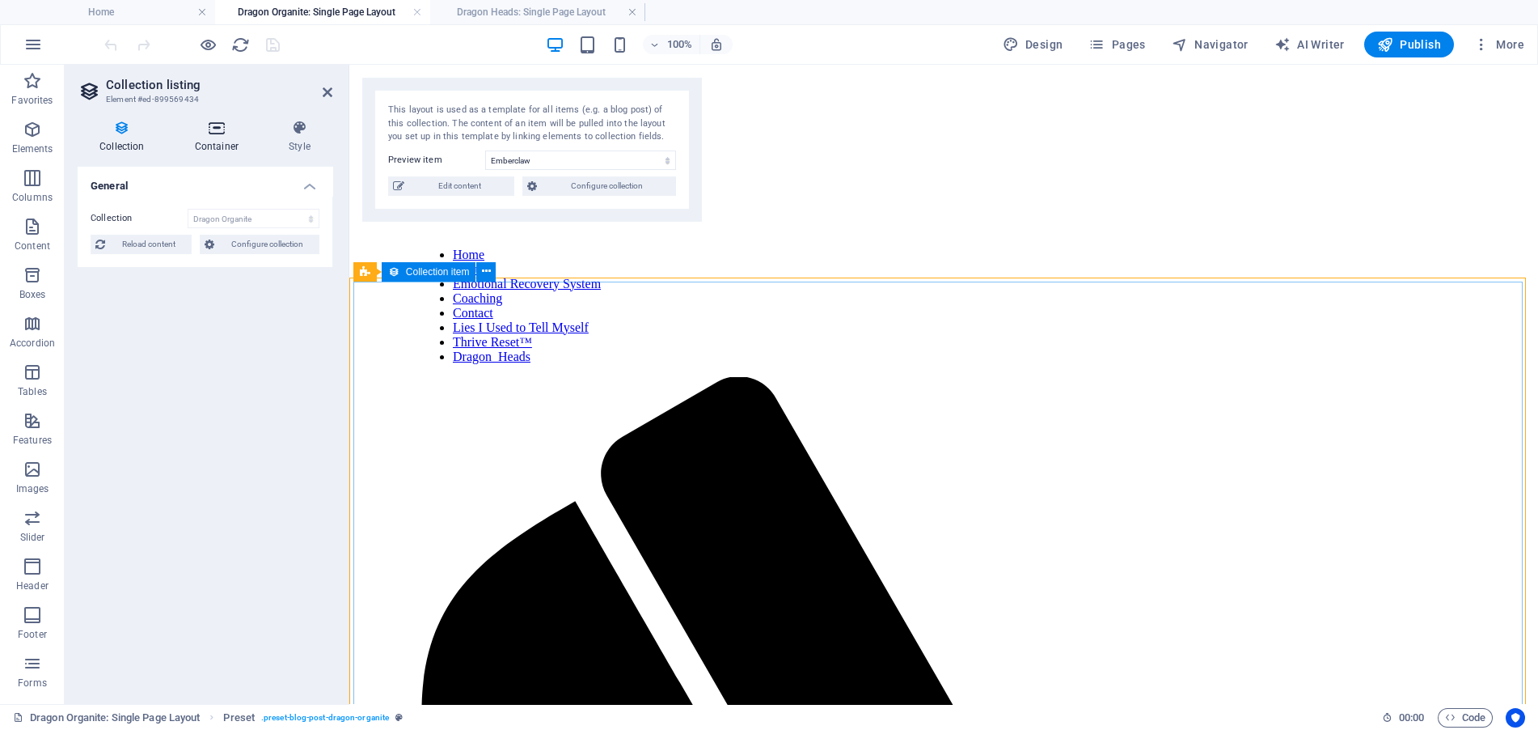
click at [215, 146] on h4 "Container" at bounding box center [220, 137] width 94 height 34
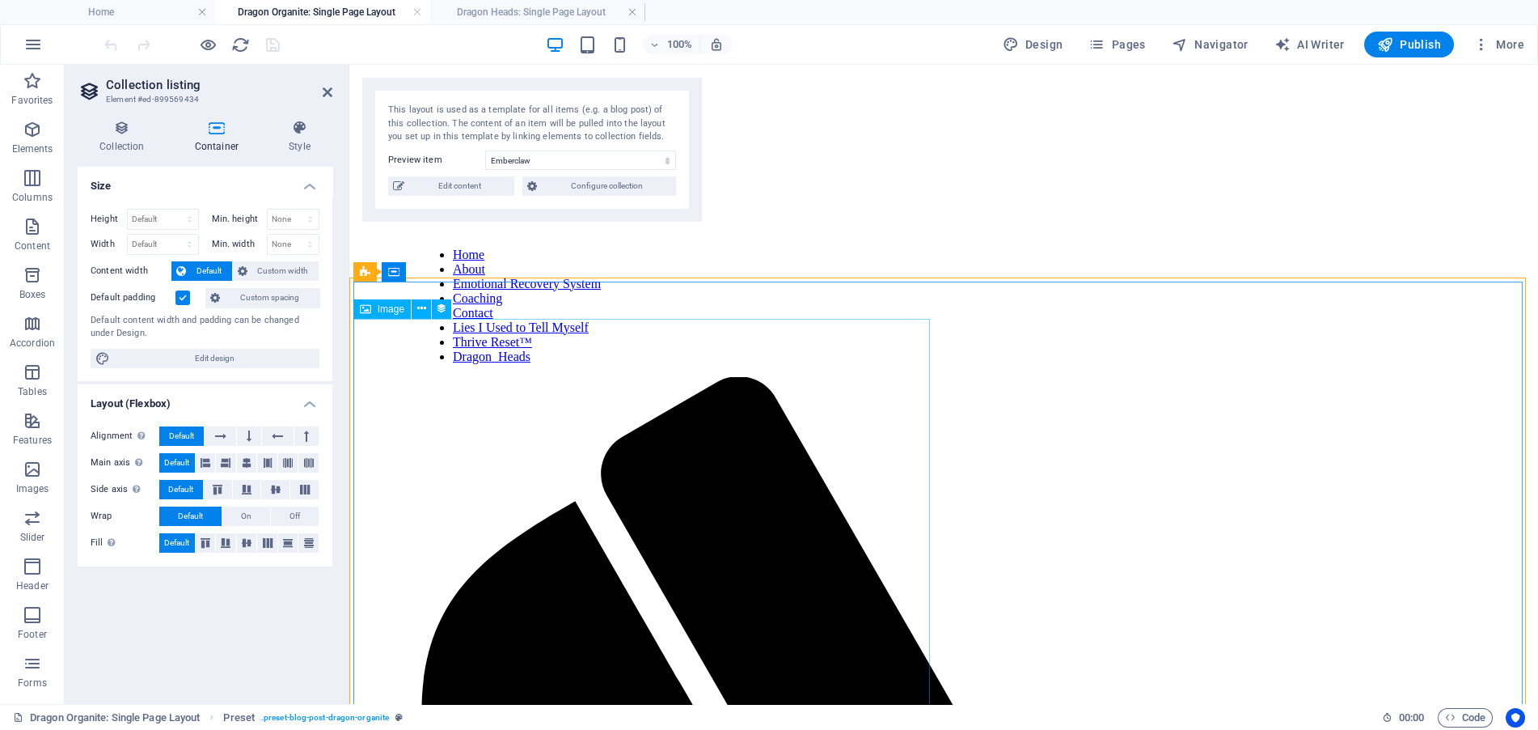
click at [372, 311] on div "Image" at bounding box center [381, 308] width 57 height 19
click at [428, 312] on button at bounding box center [421, 308] width 19 height 19
click at [443, 307] on icon at bounding box center [441, 308] width 11 height 17
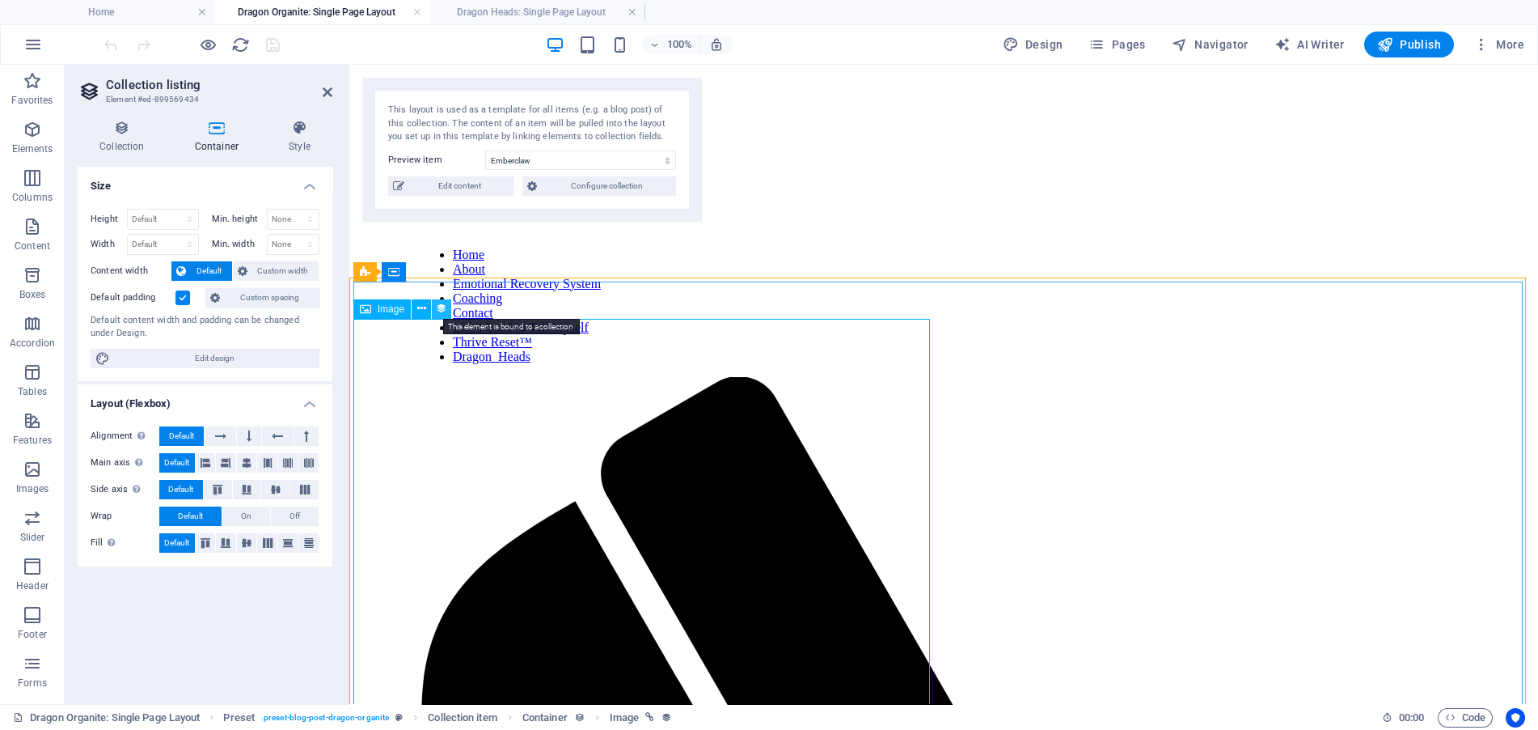
select select "image"
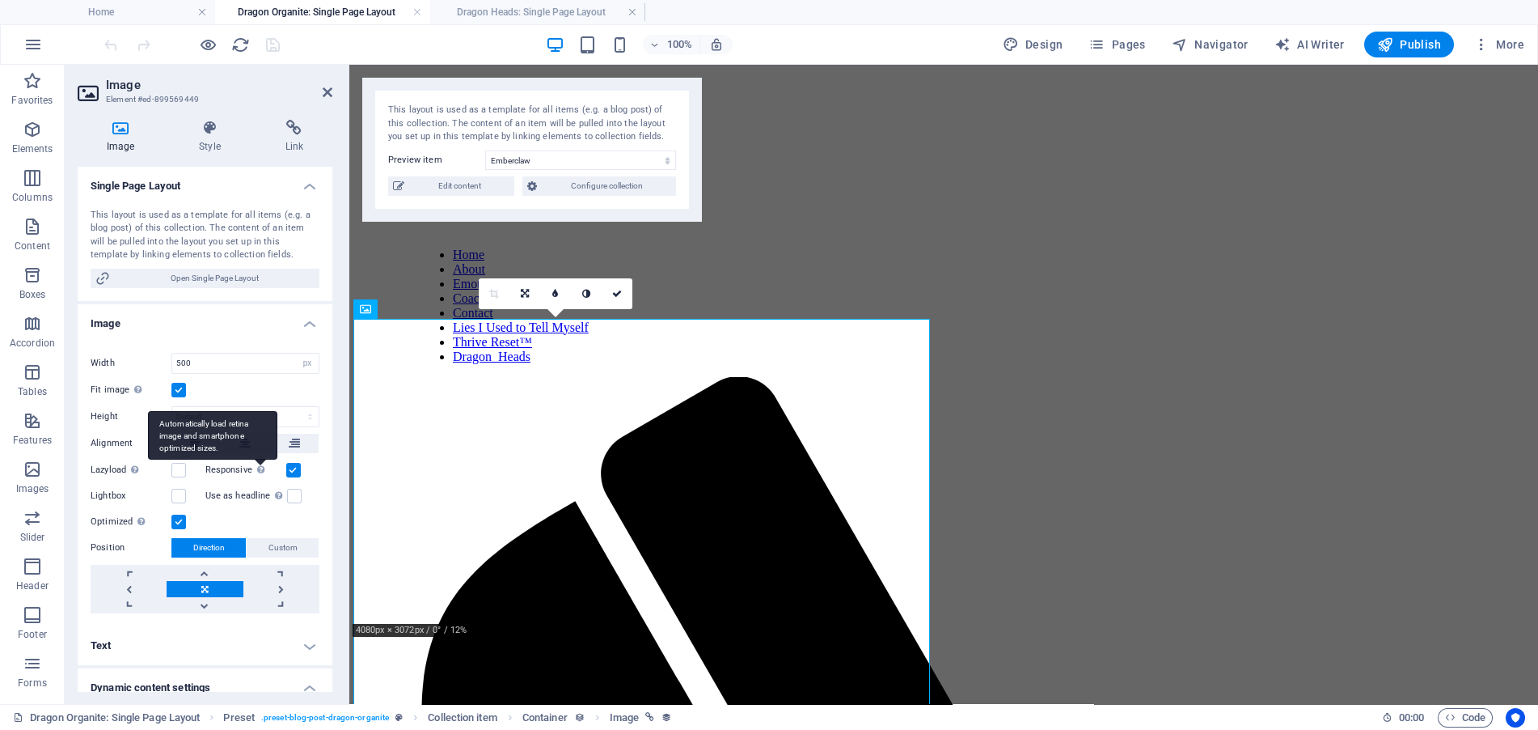
scroll to position [243, 0]
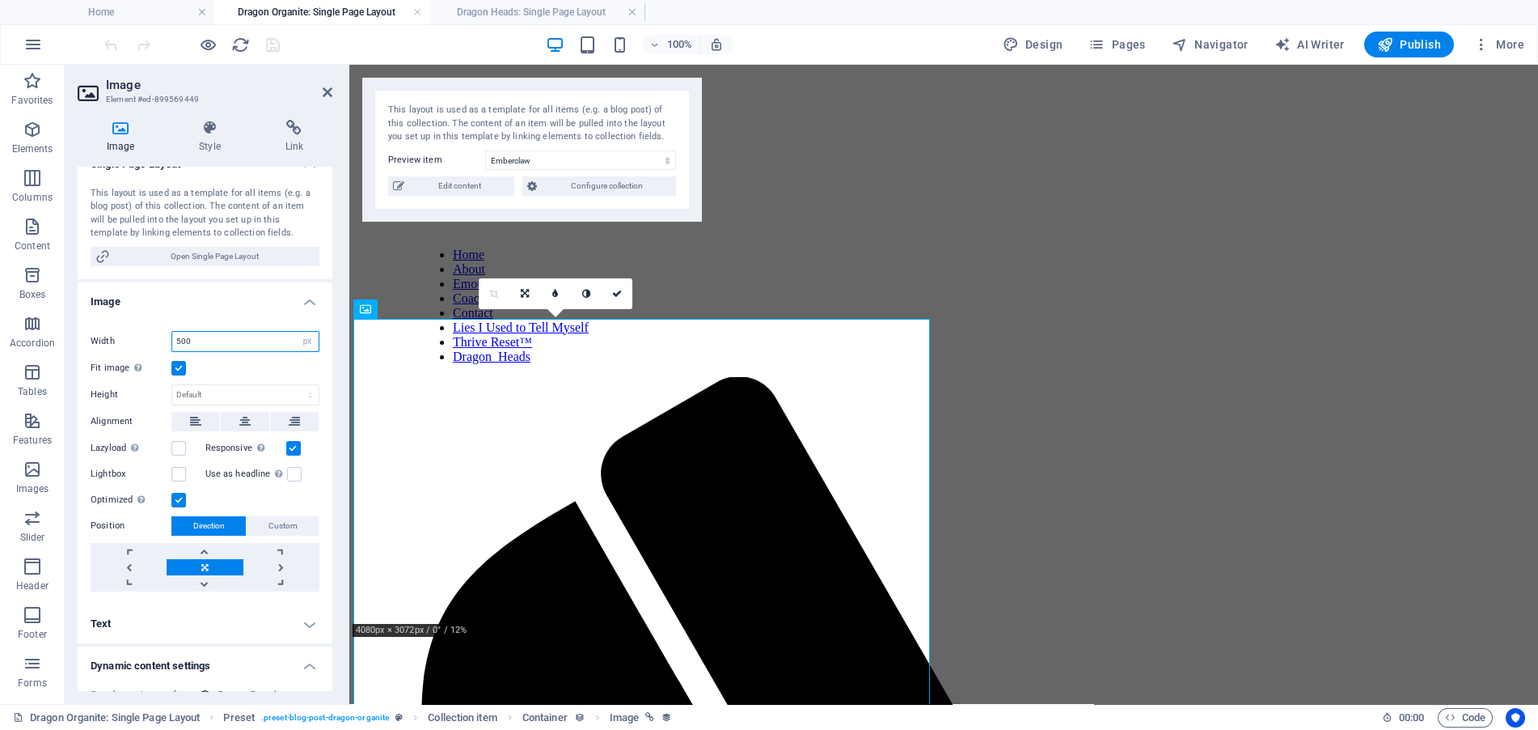
click at [288, 344] on input "500" at bounding box center [245, 341] width 146 height 19
click at [311, 337] on select "Default auto px rem % em vh vw" at bounding box center [307, 341] width 23 height 19
select select "default"
click at [296, 332] on select "Default auto px rem % em vh vw" at bounding box center [307, 341] width 23 height 19
select select "DISABLED_OPTION_VALUE"
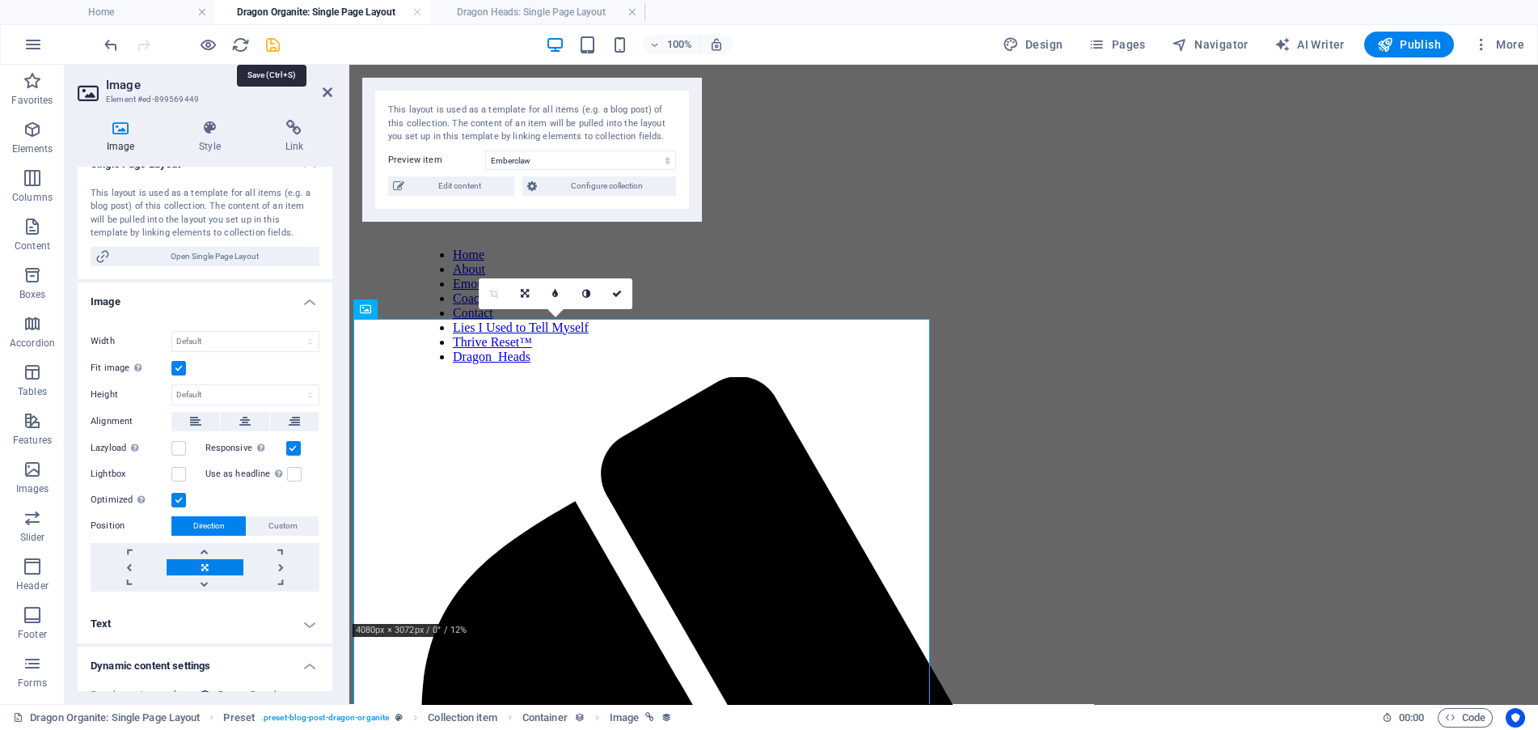
drag, startPoint x: 267, startPoint y: 47, endPoint x: 217, endPoint y: 10, distance: 62.4
click at [267, 47] on icon "save" at bounding box center [273, 45] width 19 height 19
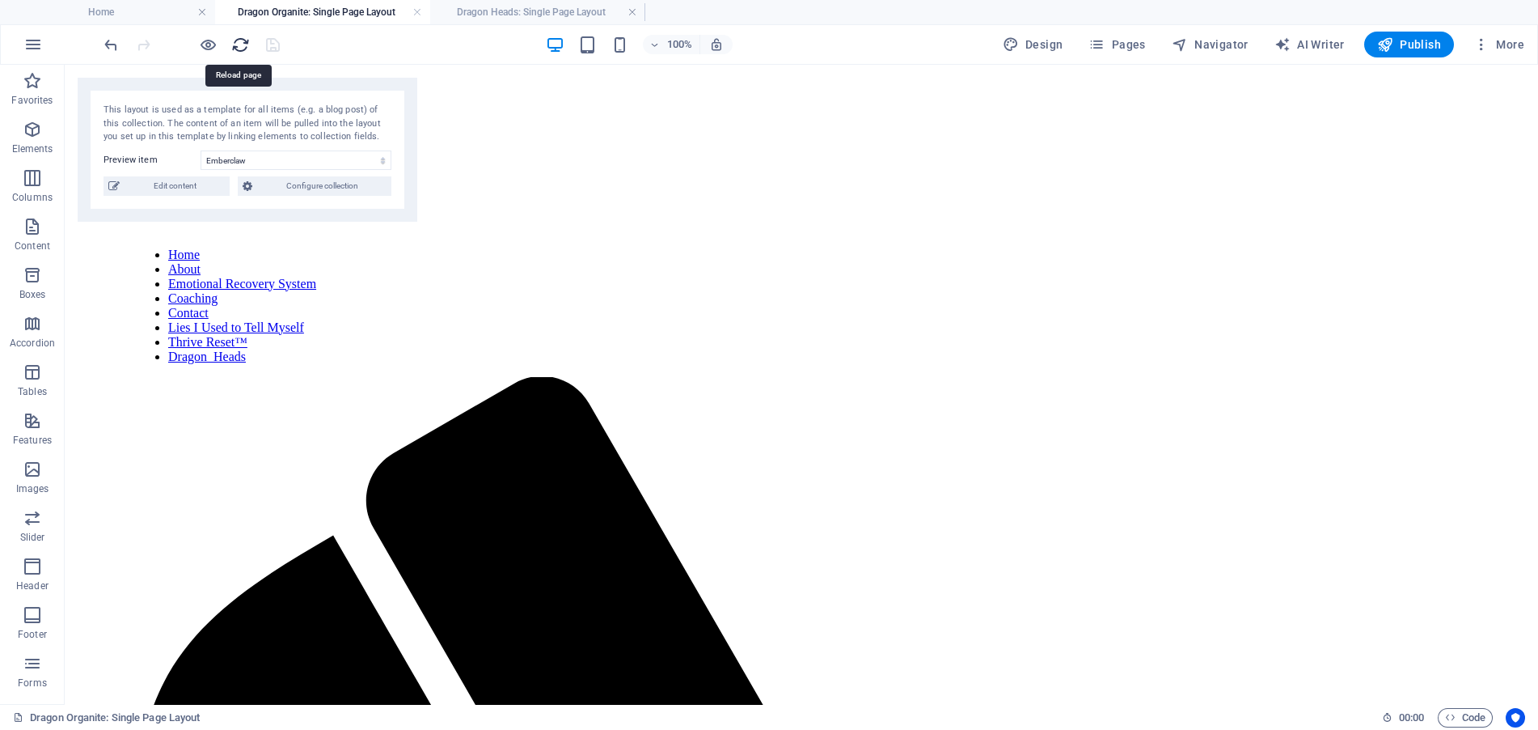
click at [243, 36] on icon "reload" at bounding box center [240, 45] width 19 height 19
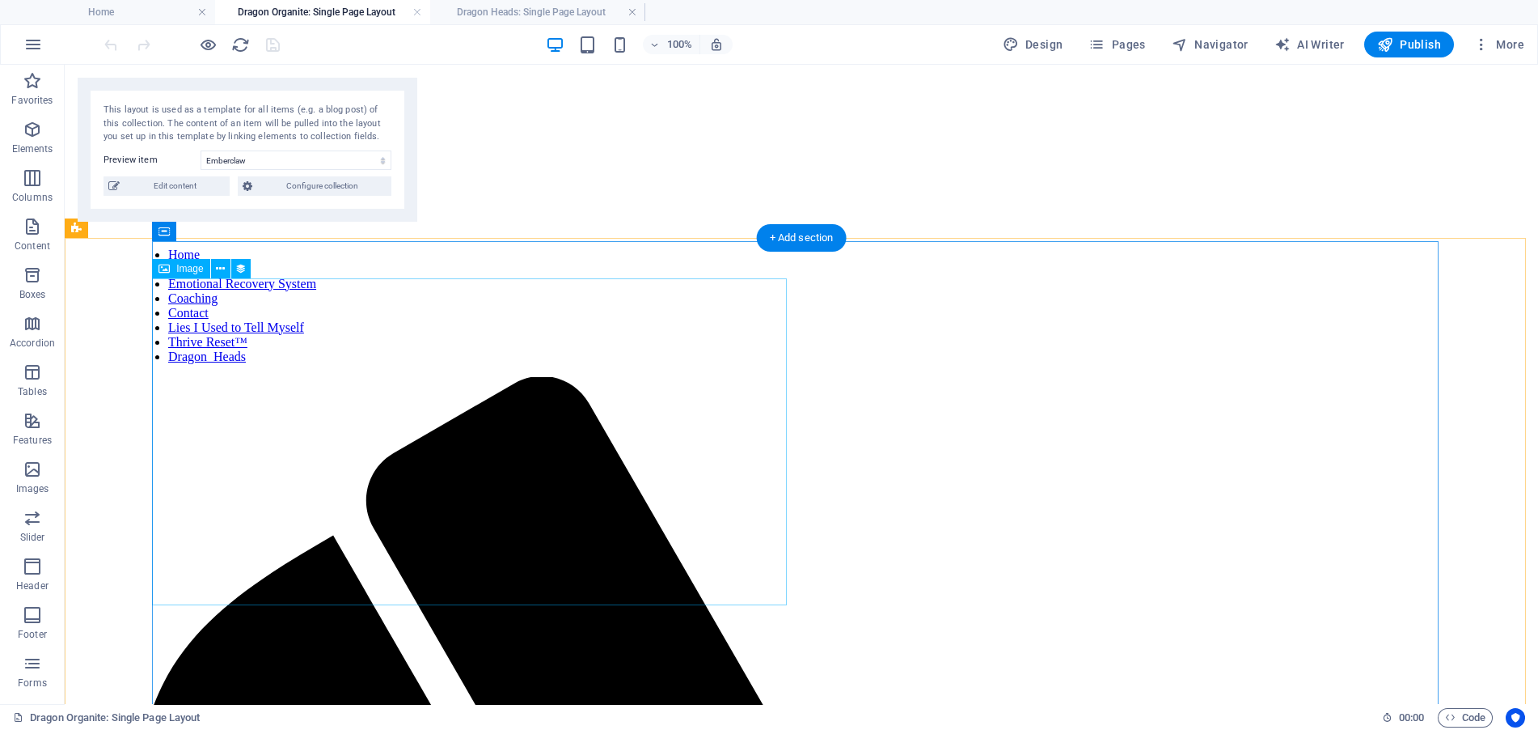
scroll to position [0, 0]
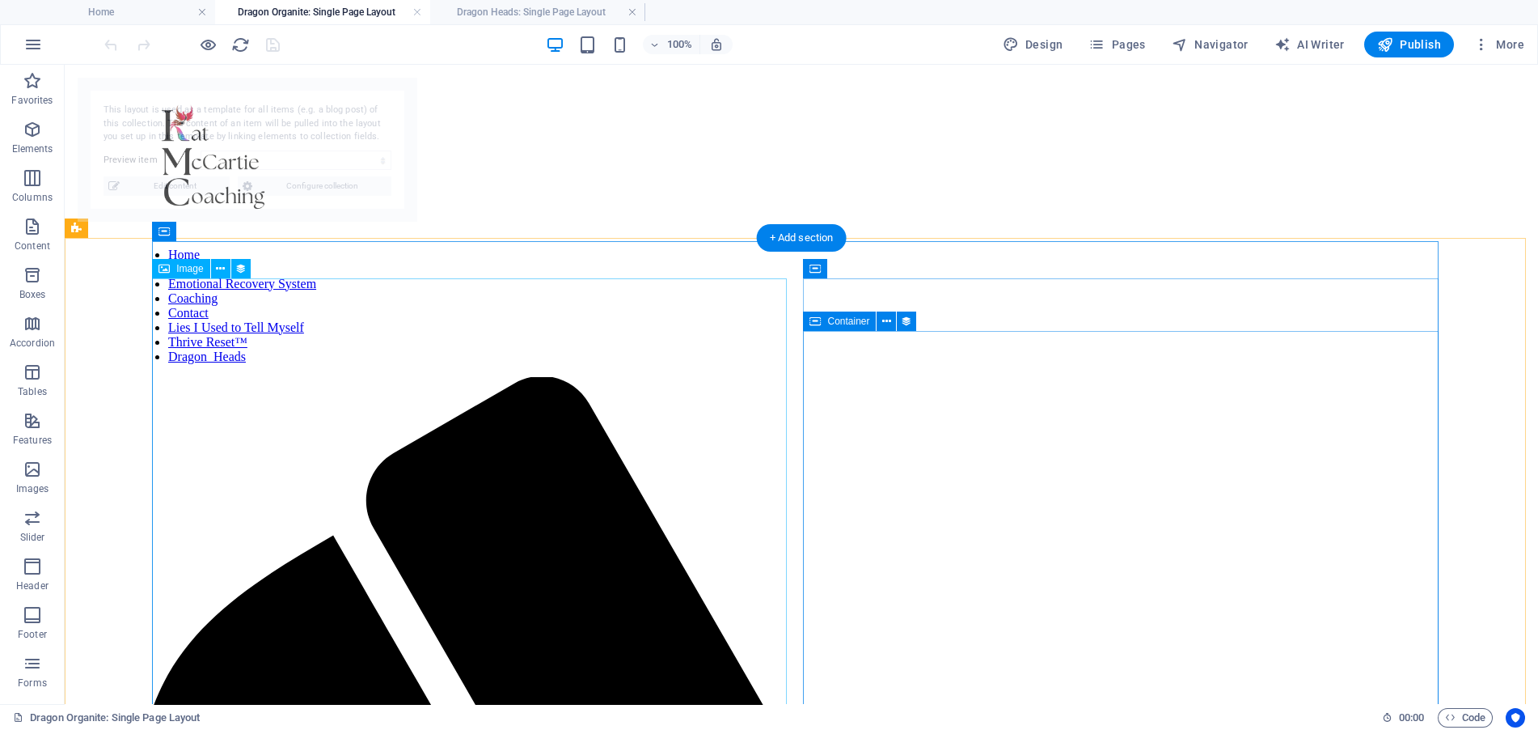
select select "68b71cc700994f62e80afabf"
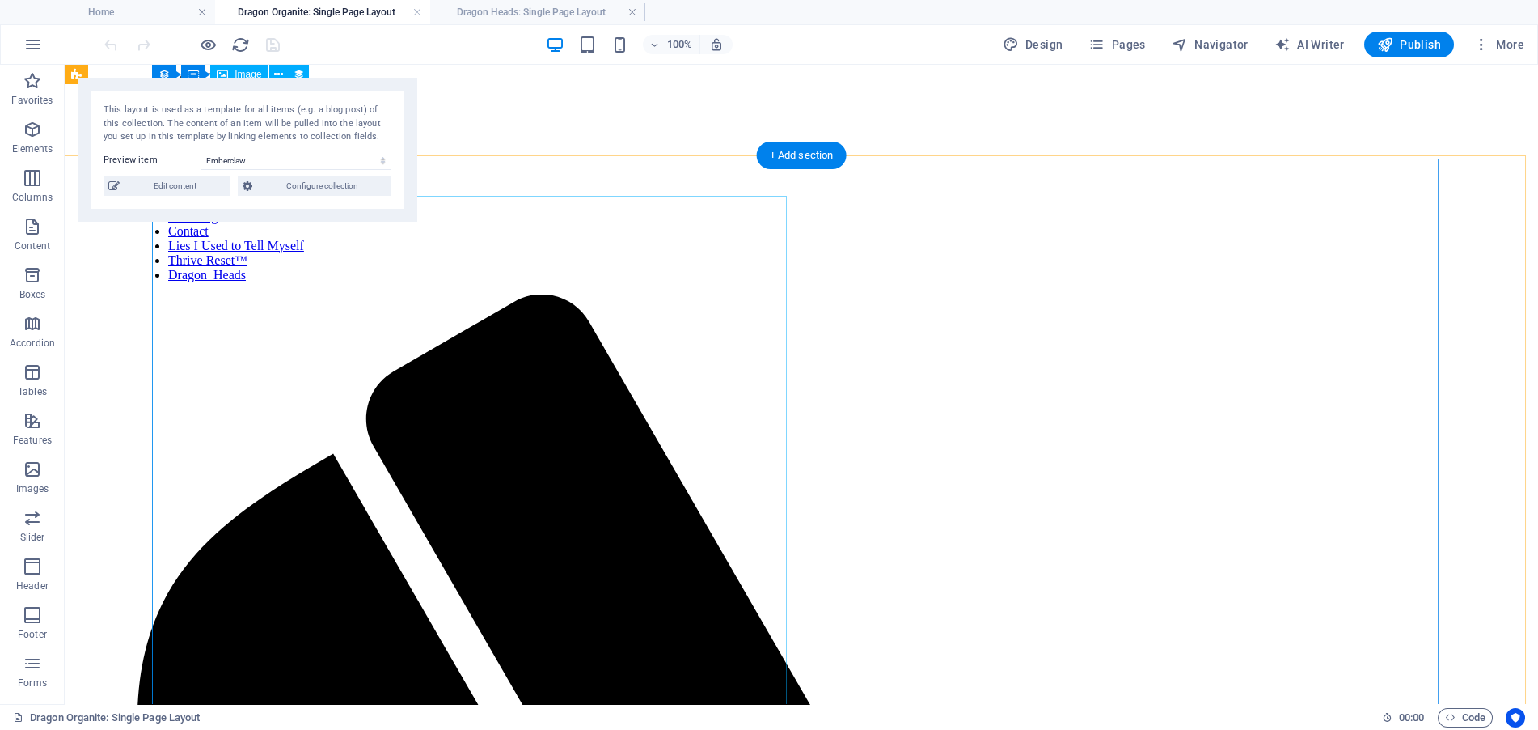
scroll to position [81, 0]
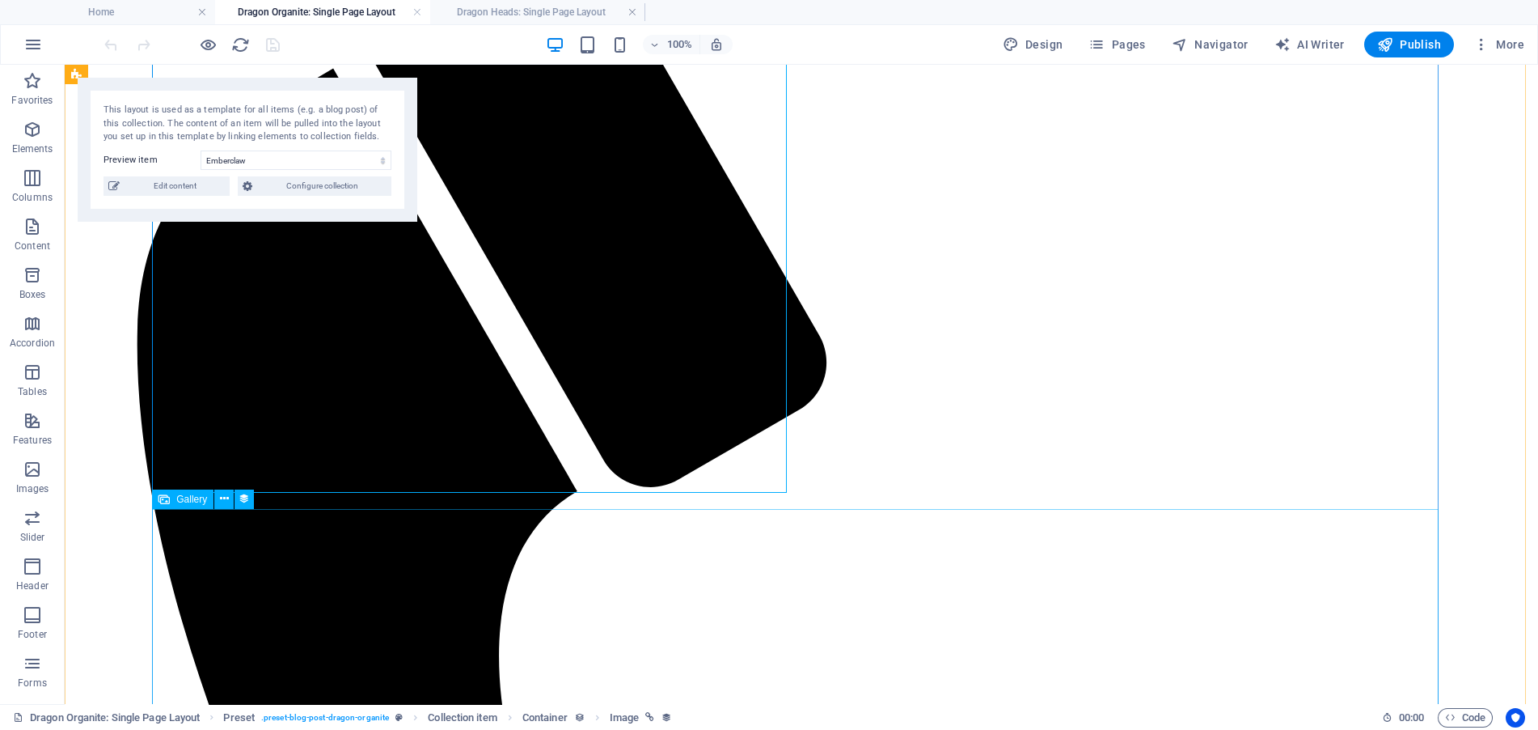
scroll to position [522, 0]
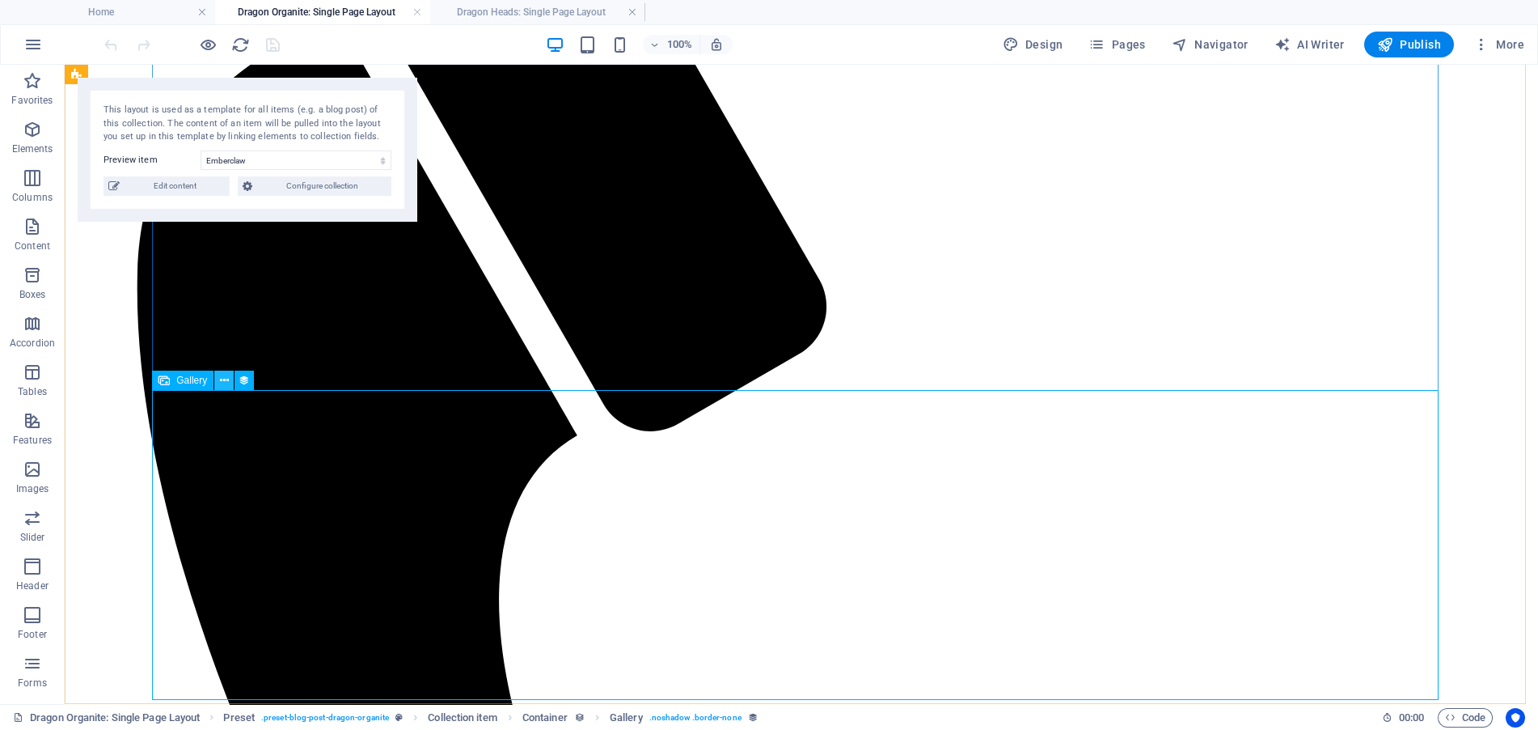
click at [226, 386] on icon at bounding box center [224, 380] width 9 height 17
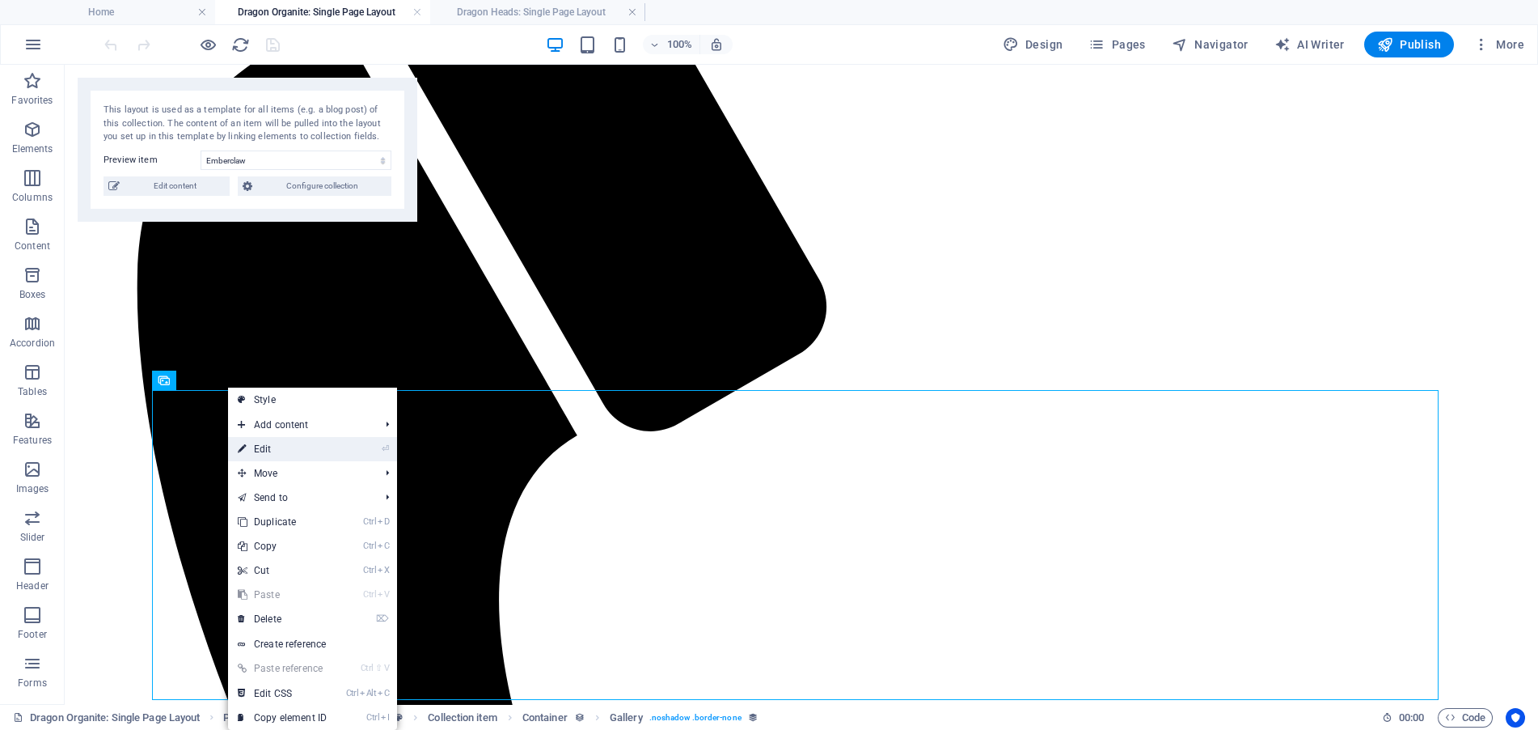
click at [307, 444] on link "⏎ Edit" at bounding box center [282, 449] width 108 height 24
select select "product_images"
select select "4"
select select "%"
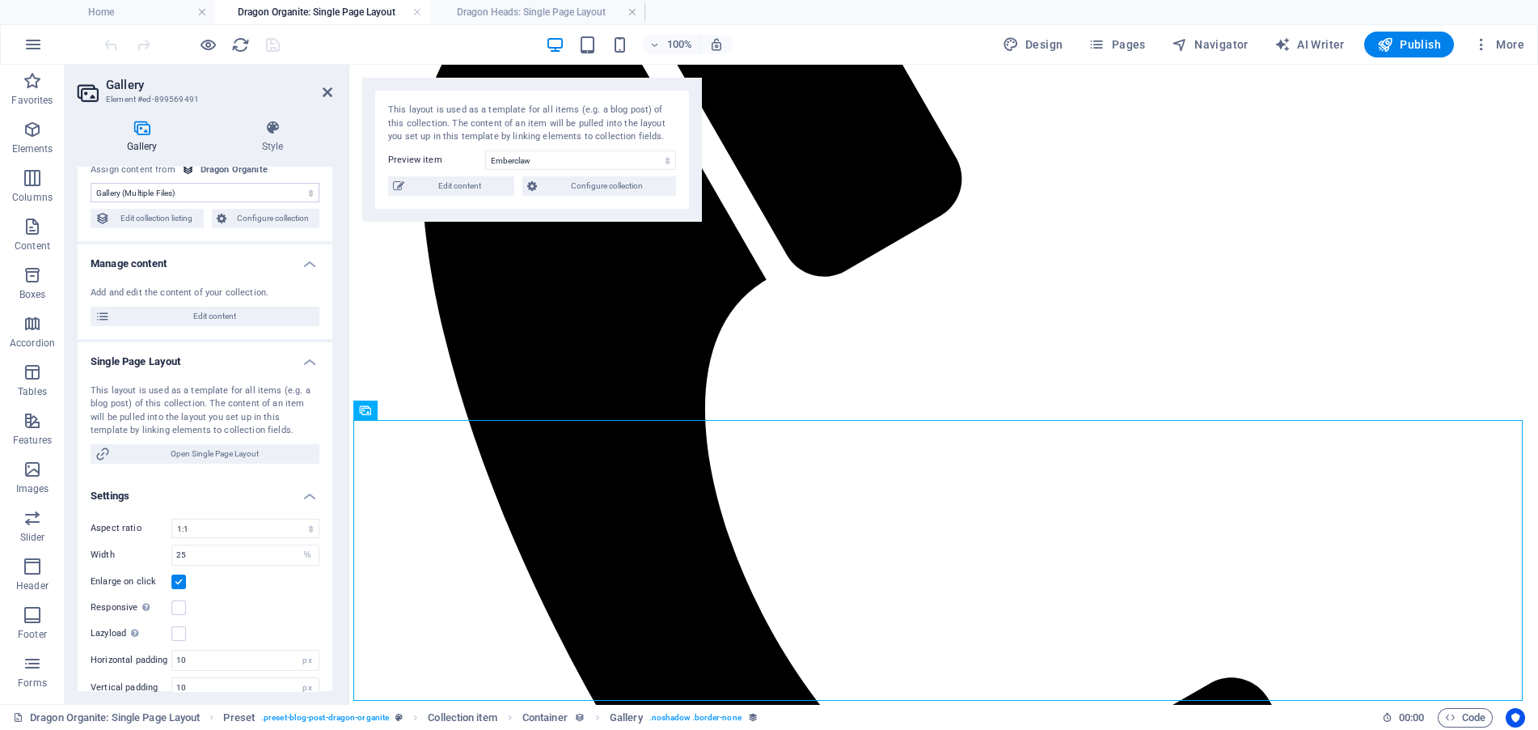
scroll to position [65, 0]
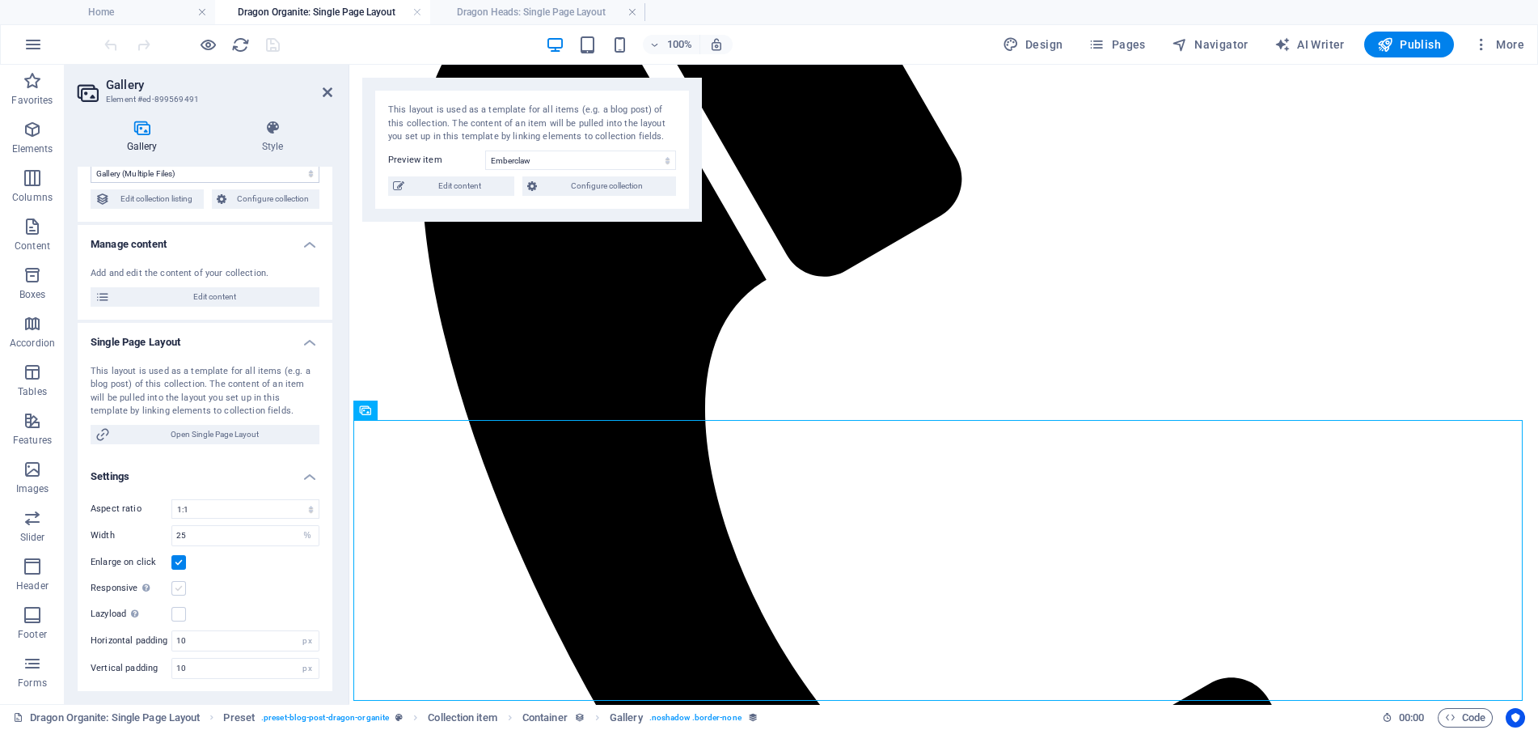
click at [184, 584] on label at bounding box center [178, 588] width 15 height 15
click at [0, 0] on input "Responsive Automatically load retina image and smartphone optimized sizes." at bounding box center [0, 0] width 0 height 0
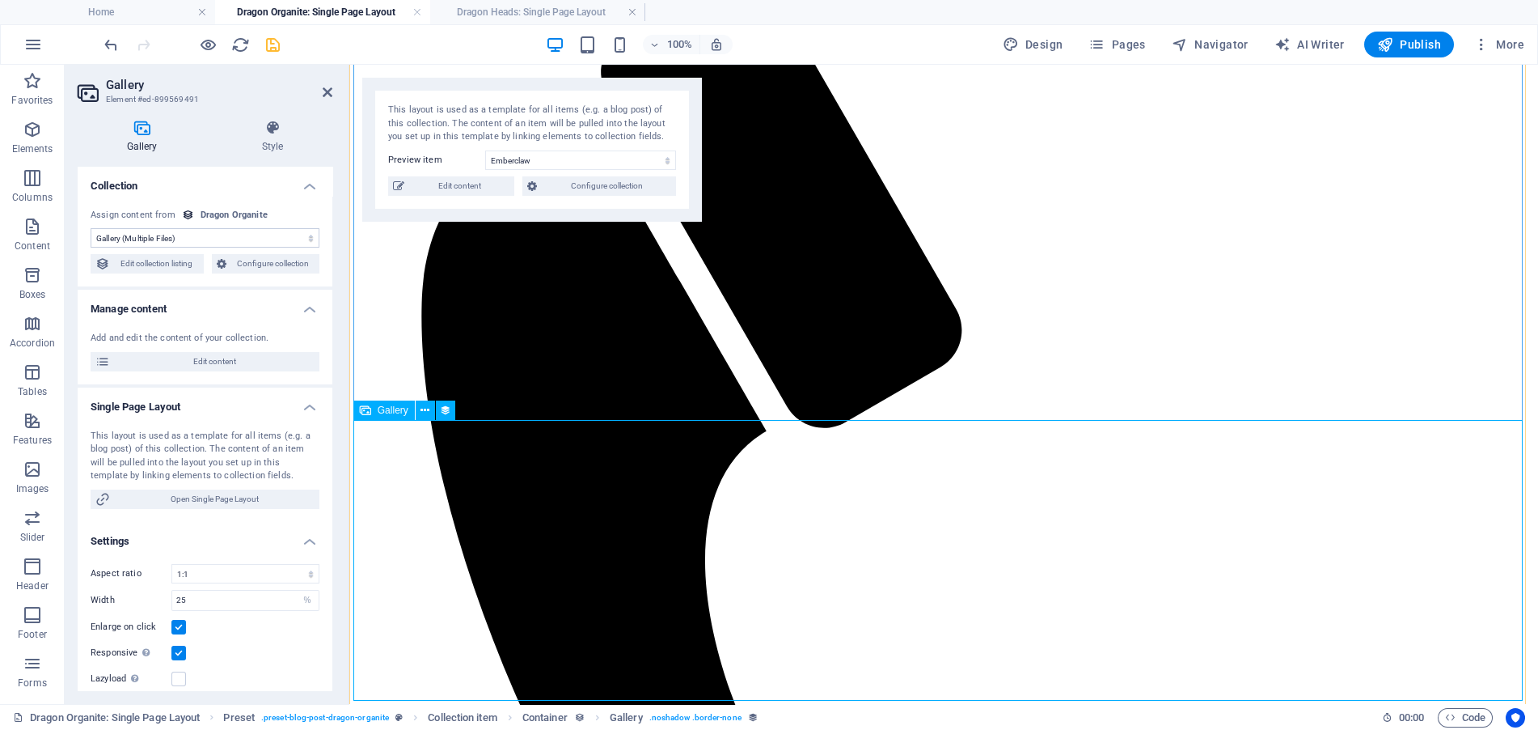
scroll to position [148, 0]
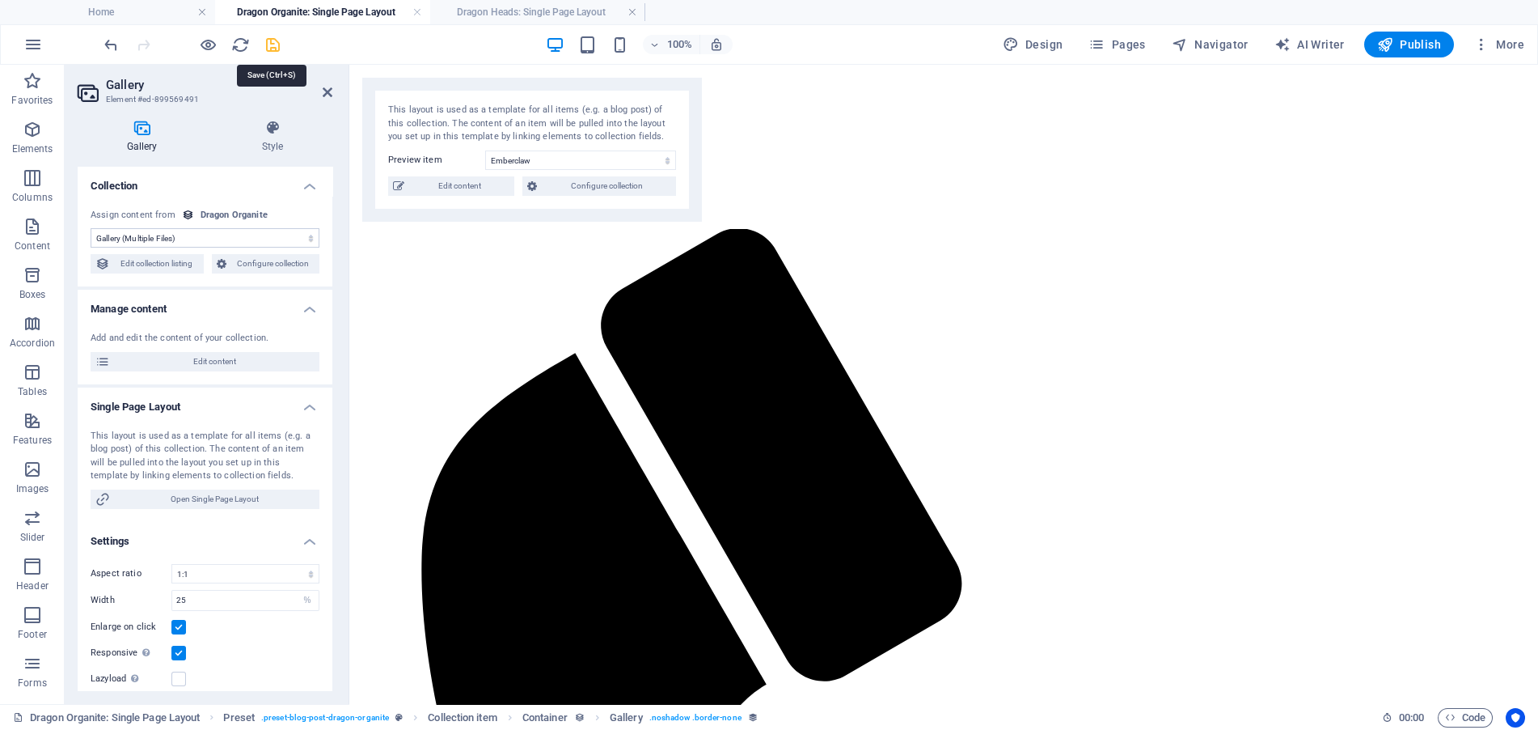
click at [269, 36] on icon "save" at bounding box center [273, 45] width 19 height 19
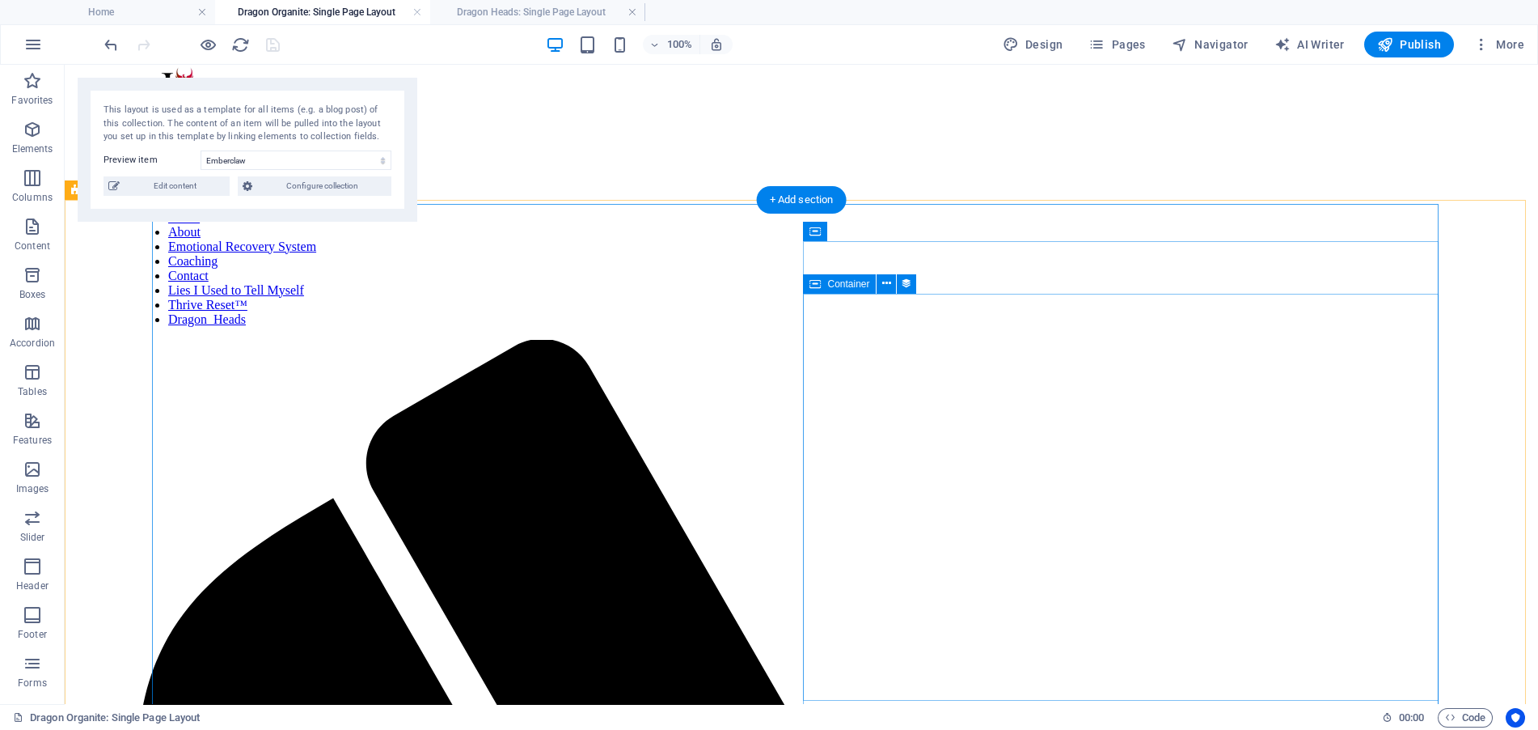
scroll to position [0, 0]
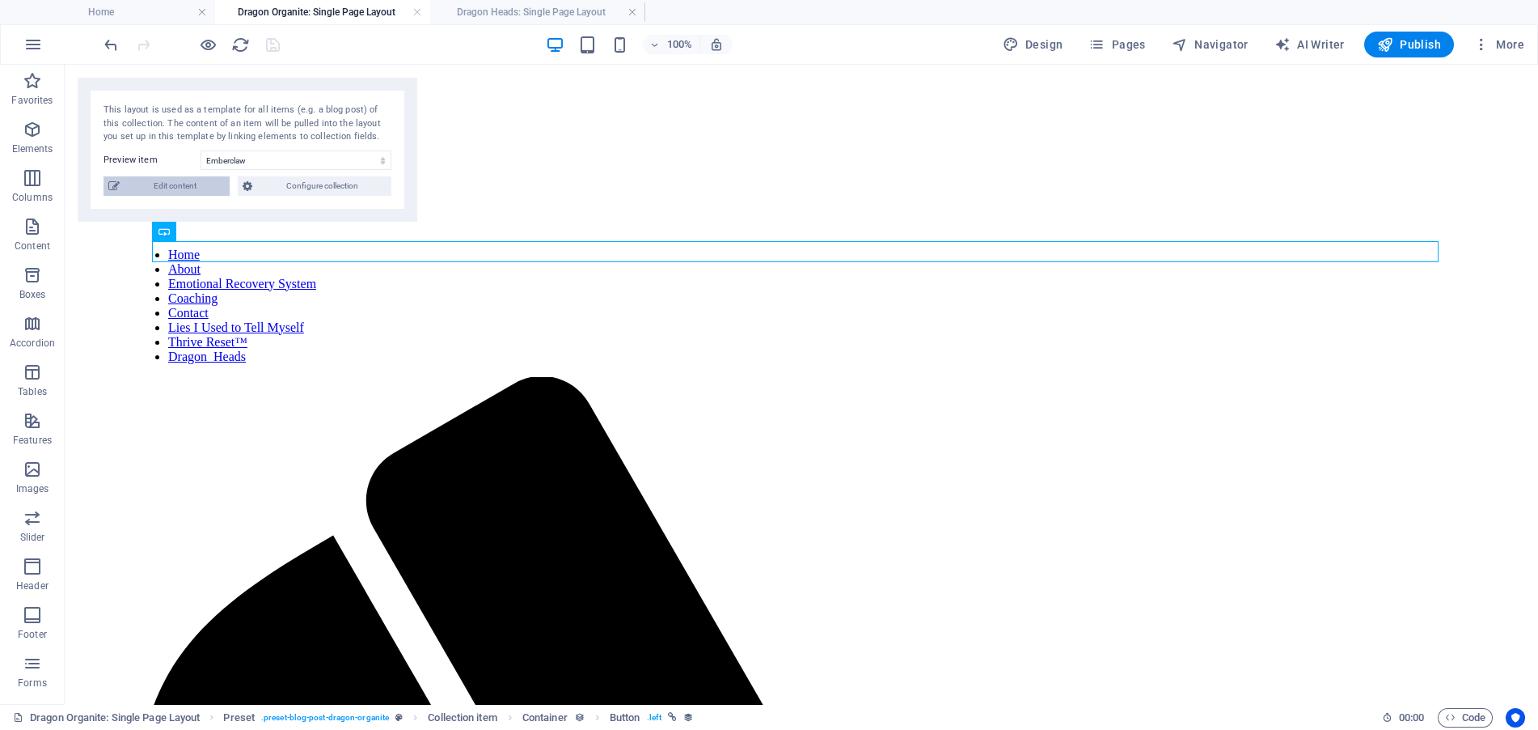
click at [162, 188] on span "Edit content" at bounding box center [175, 185] width 100 height 19
select select "Looking for Home"
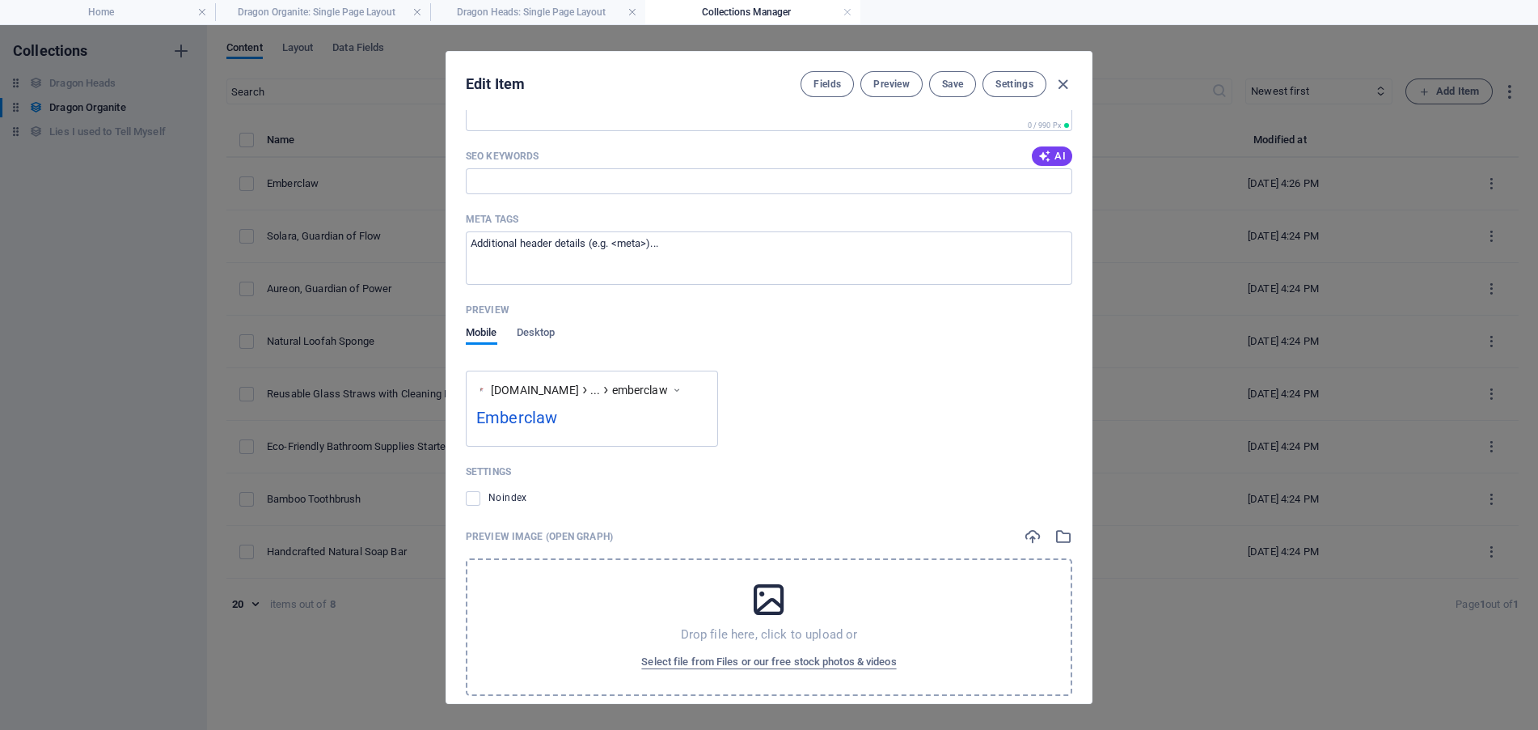
scroll to position [1275, 0]
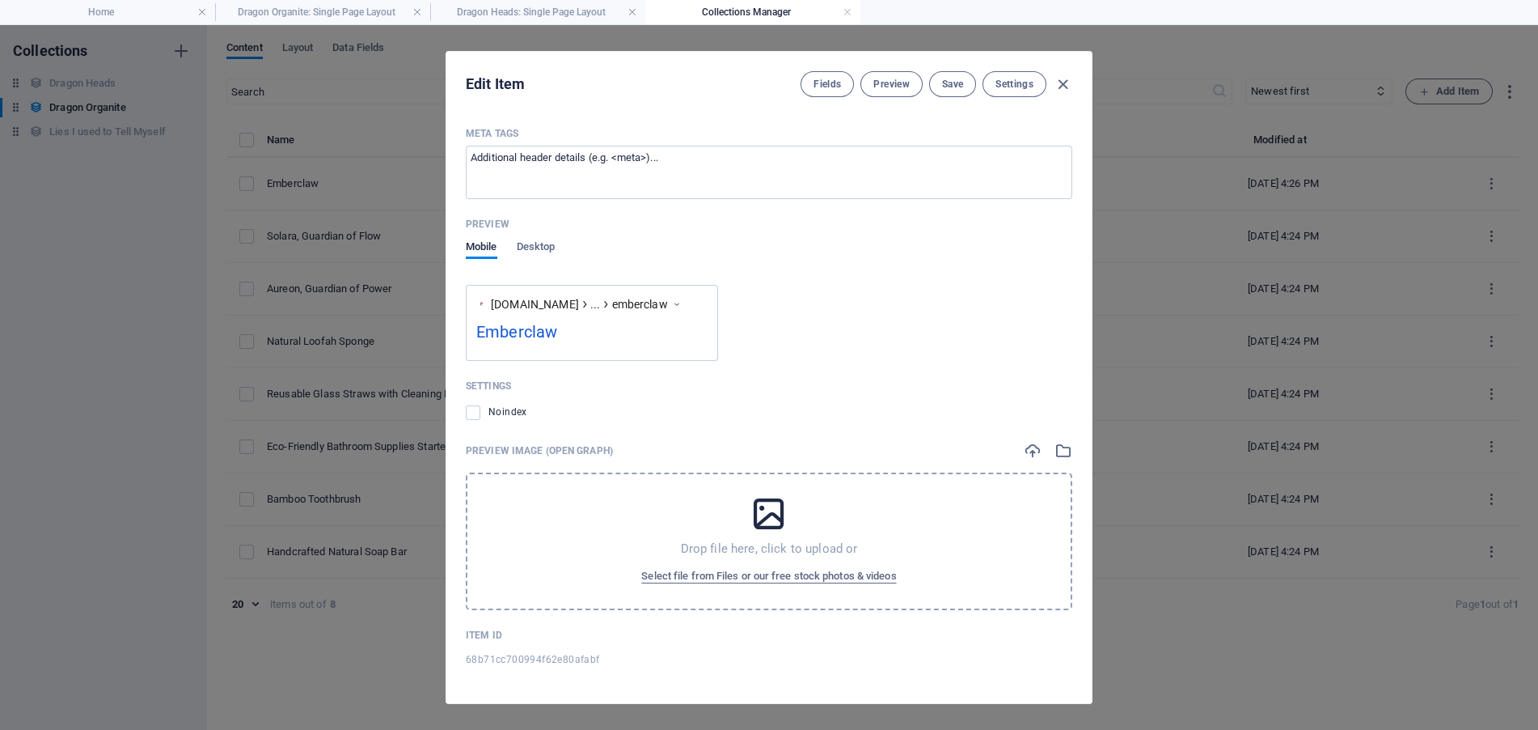
click at [761, 518] on icon at bounding box center [769, 513] width 40 height 40
click at [1067, 85] on icon "button" at bounding box center [1063, 84] width 19 height 19
type input "emberclaw"
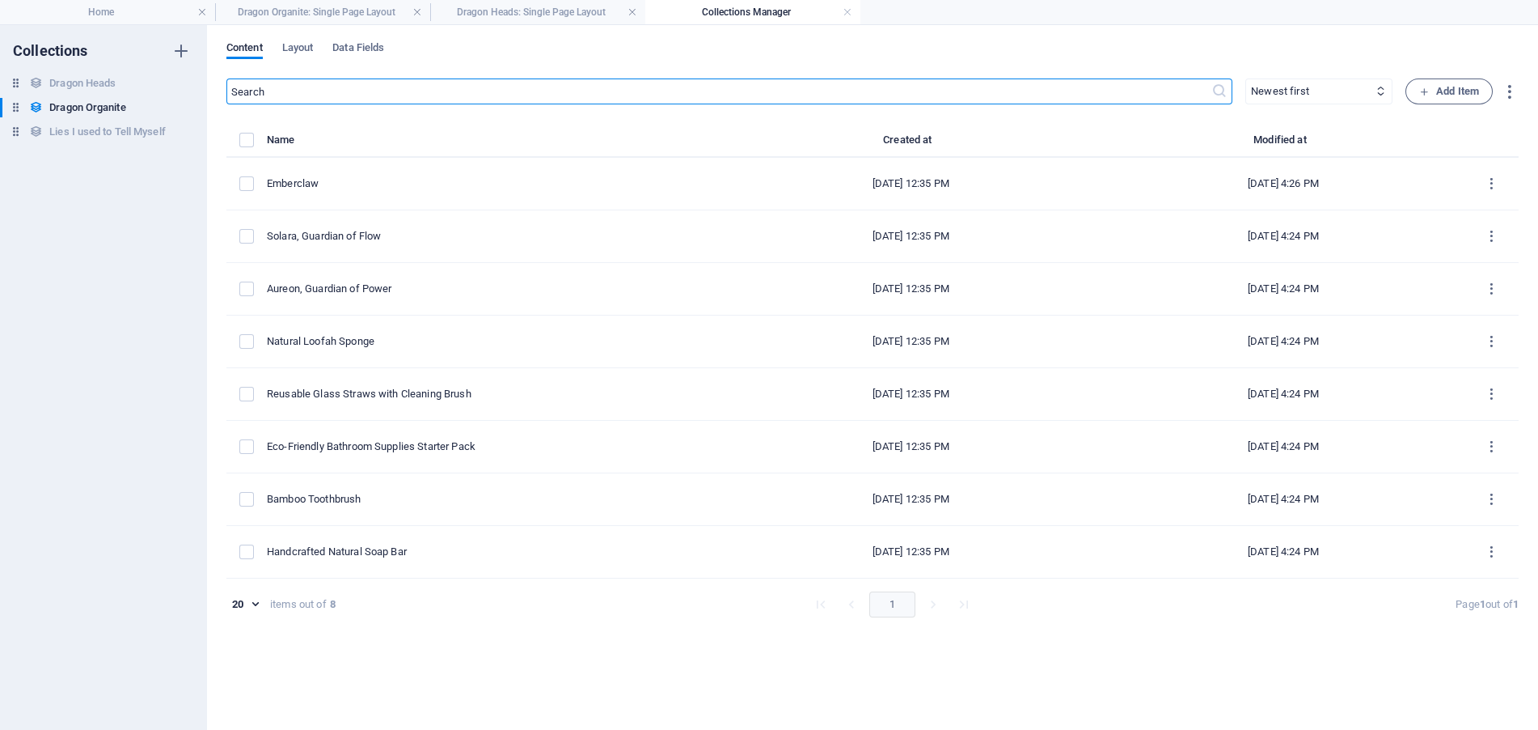
scroll to position [0, 0]
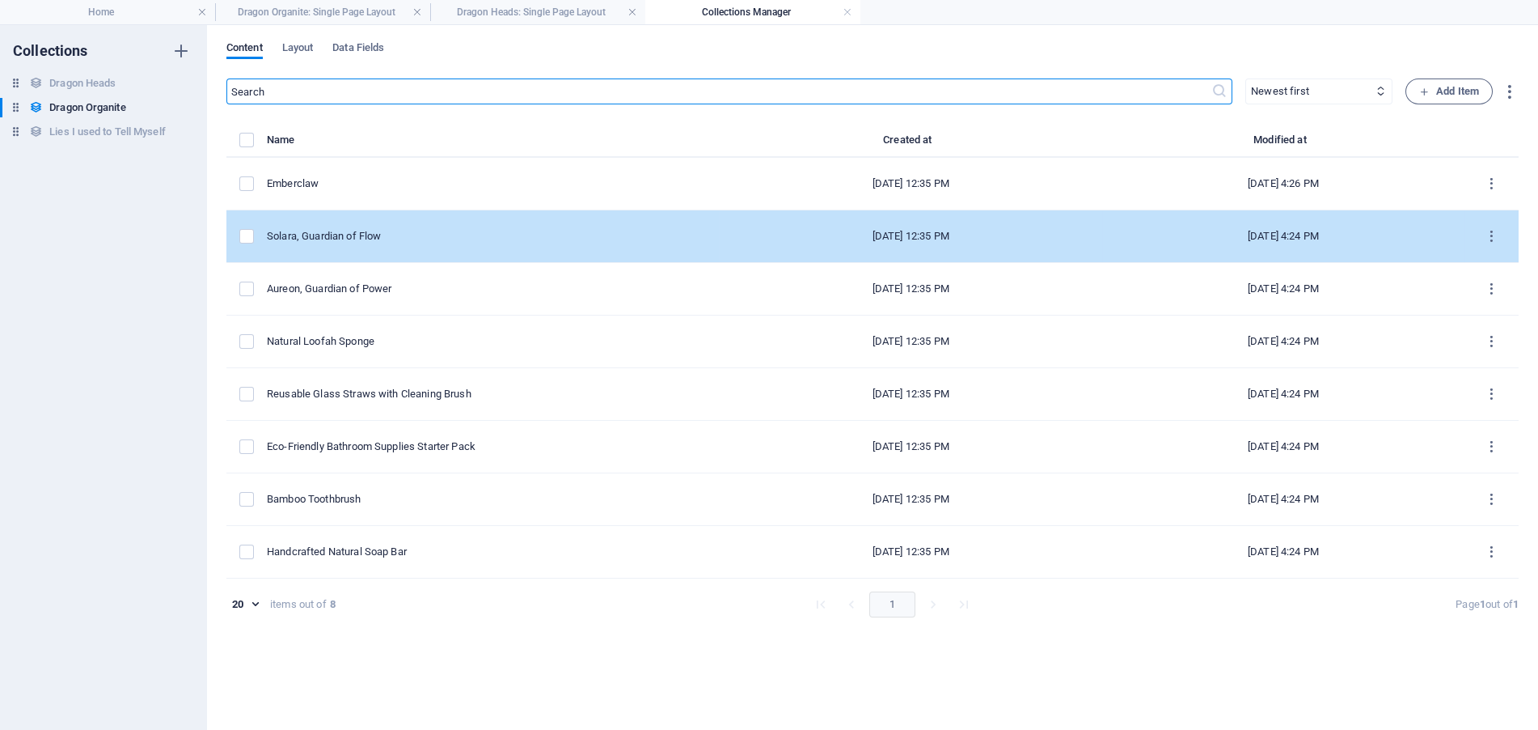
click at [402, 237] on div "Solara, Guardian of Flow" at bounding box center [486, 236] width 439 height 15
select select "Looking for Home"
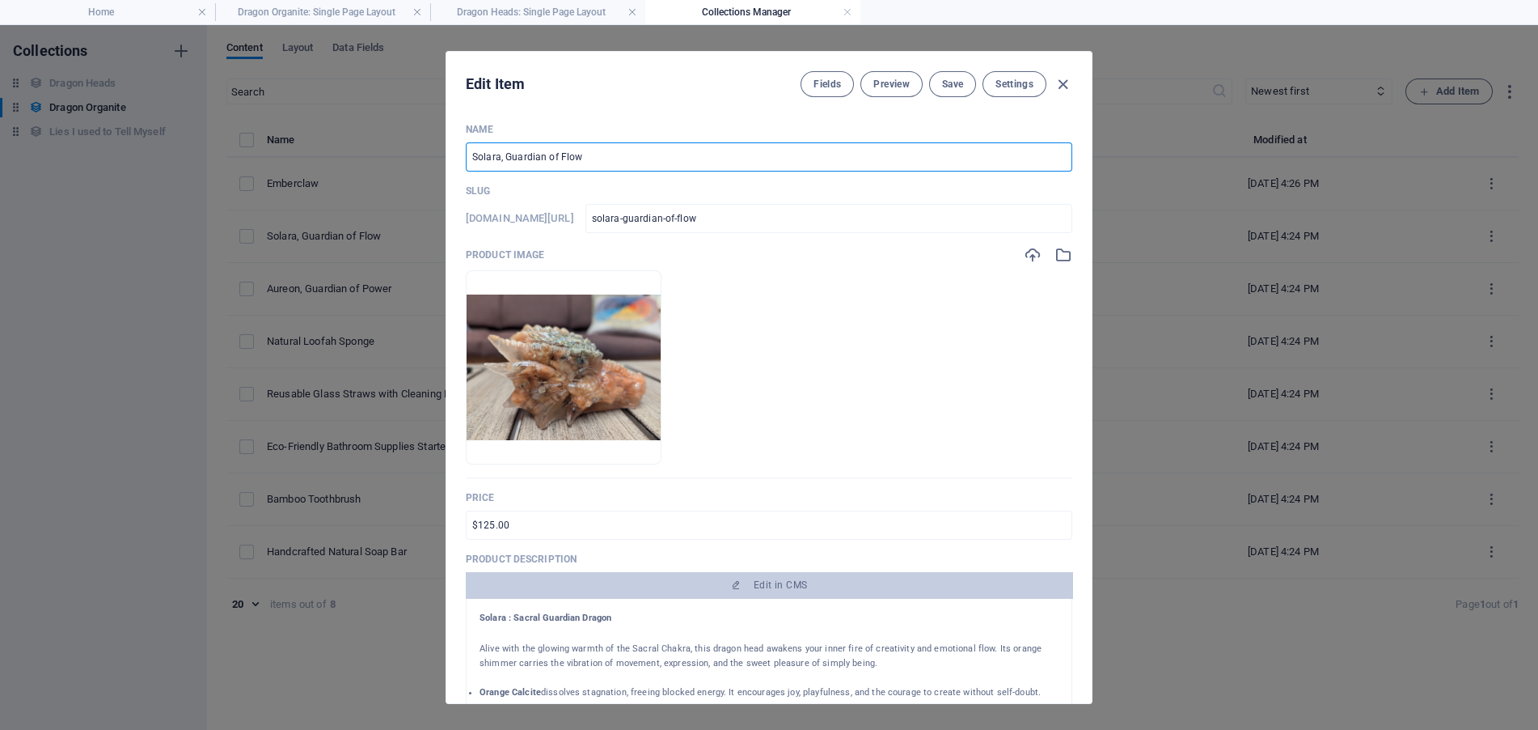
drag, startPoint x: 577, startPoint y: 153, endPoint x: 485, endPoint y: 155, distance: 92.2
click at [446, 150] on div "Edit Item Fields Preview Save Settings Name Solara, Guardian of Flow ​ Slug www…" at bounding box center [769, 377] width 647 height 653
paste input ": Sacral Guardian Dragon"
type input "Solara : Sacral Guardian Dragon"
type input "solara-sacral-guardian-dragon"
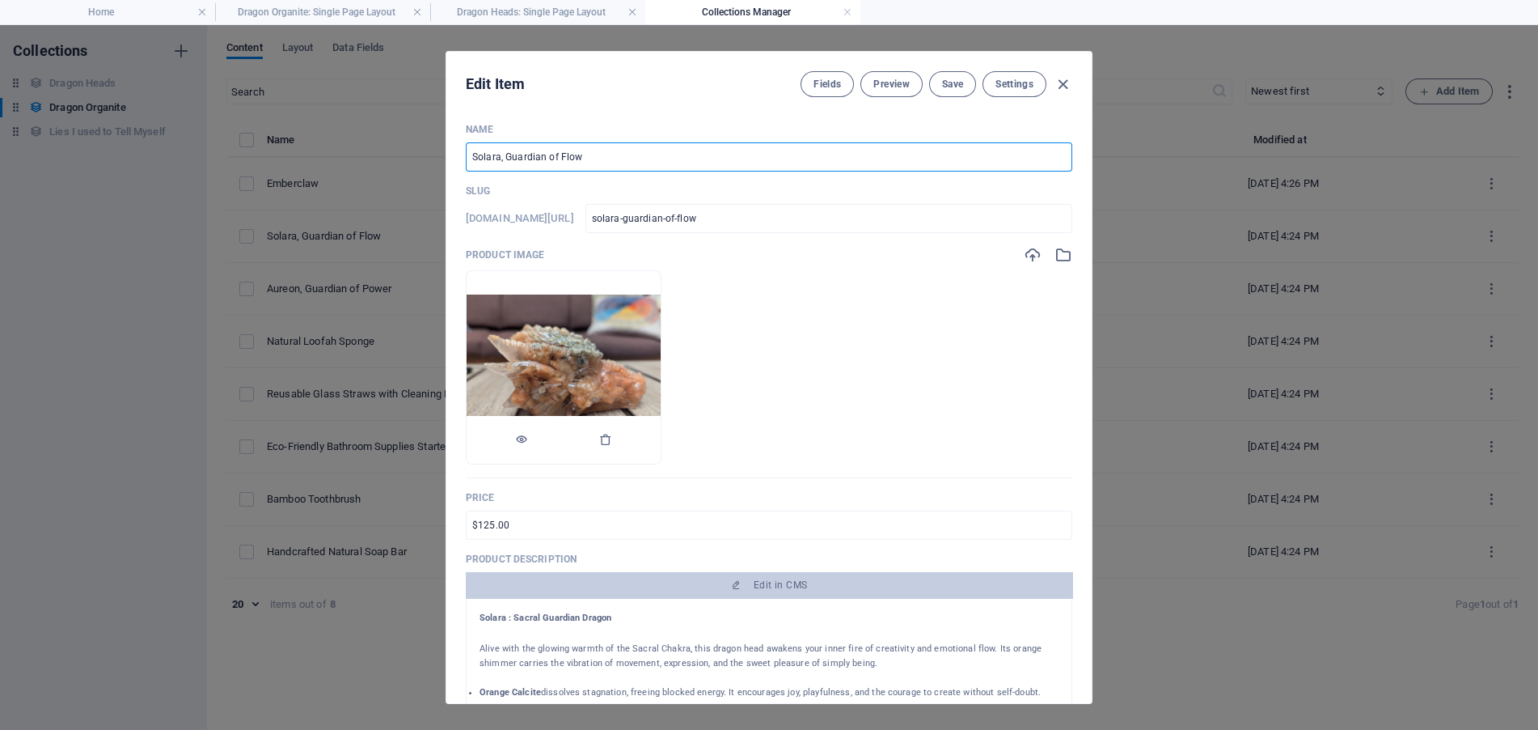
type input "solara-sacral-guardian-dragon"
type input "Solara : Sacral Guardian Dragon"
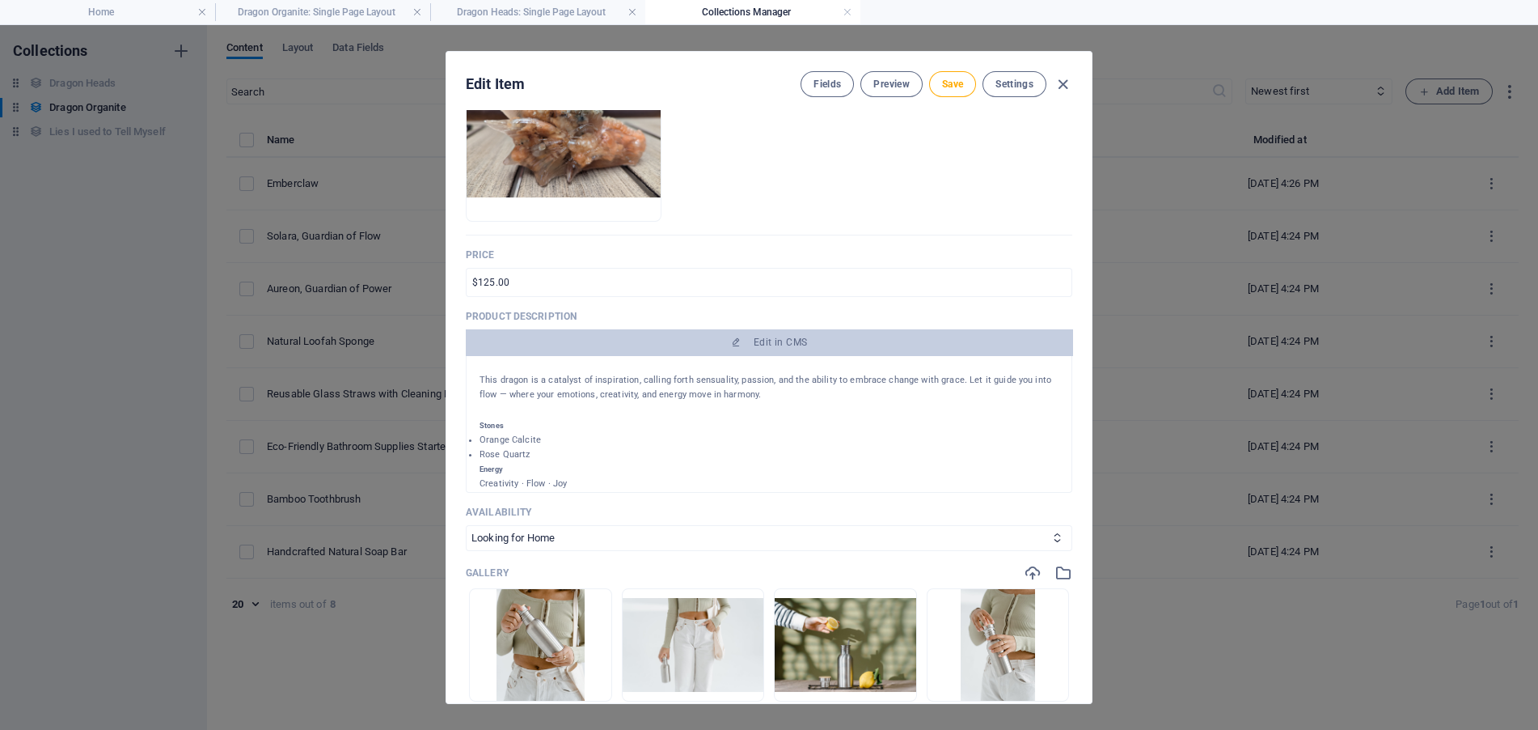
scroll to position [110, 0]
drag, startPoint x: 480, startPoint y: 370, endPoint x: 817, endPoint y: 402, distance: 338.0
click at [825, 412] on div "Solara : Sacral Guardian Dragon Alive with the glowing warmth of the Sacral Cha…" at bounding box center [769, 369] width 579 height 222
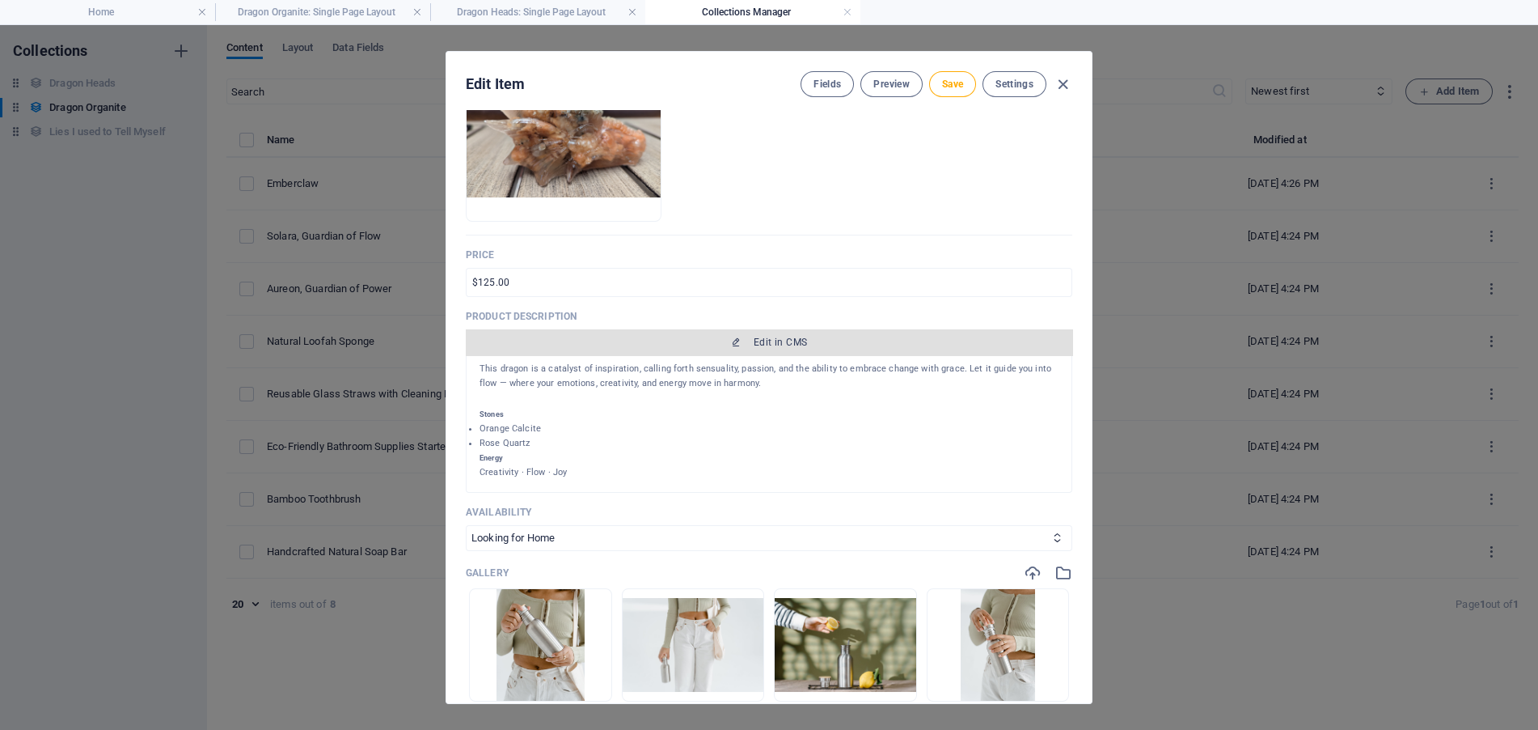
click at [790, 332] on button "Edit in CMS" at bounding box center [769, 342] width 607 height 26
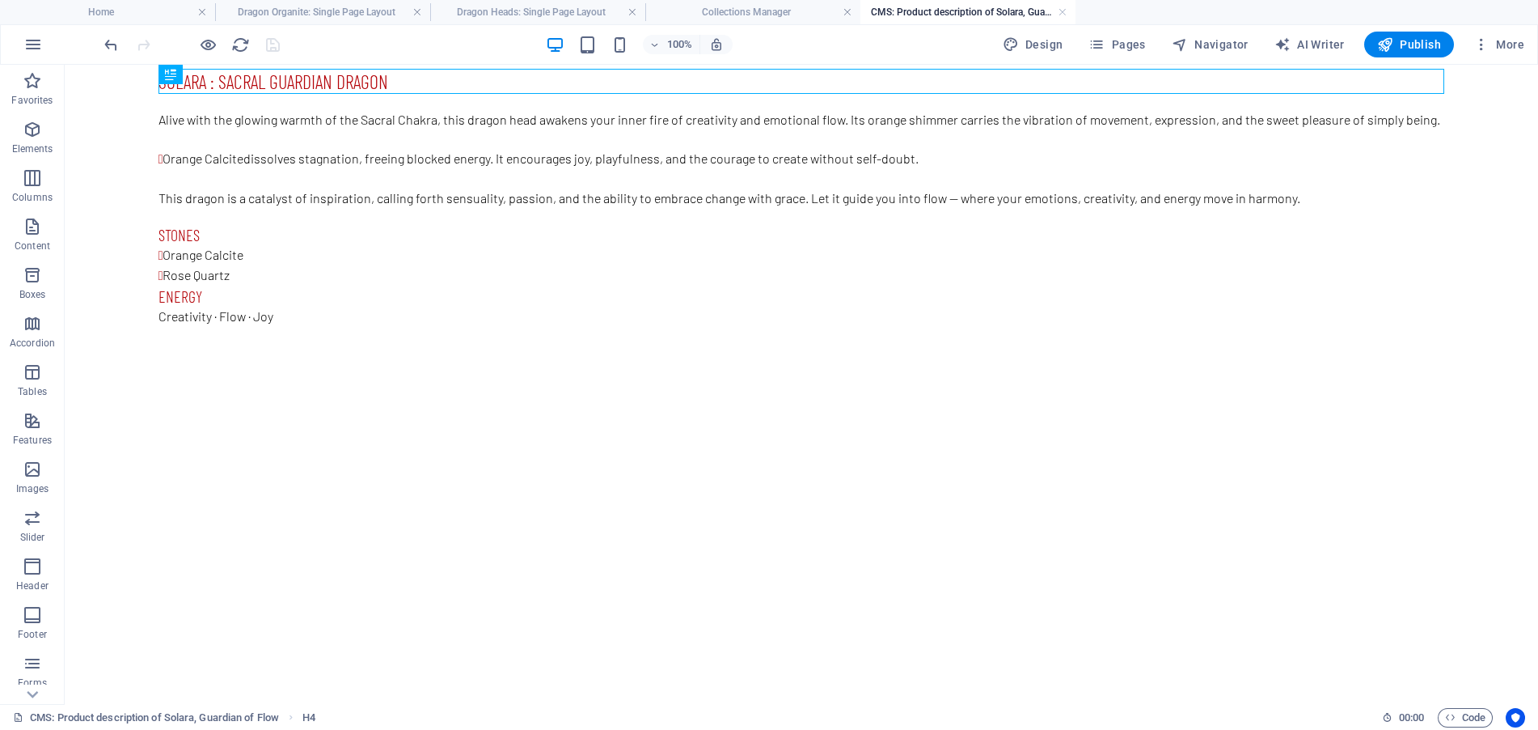
scroll to position [0, 0]
click at [685, 176] on div "Alive with the glowing warmth of the Sacral Chakra, this dragon head awakens yo…" at bounding box center [802, 159] width 1286 height 98
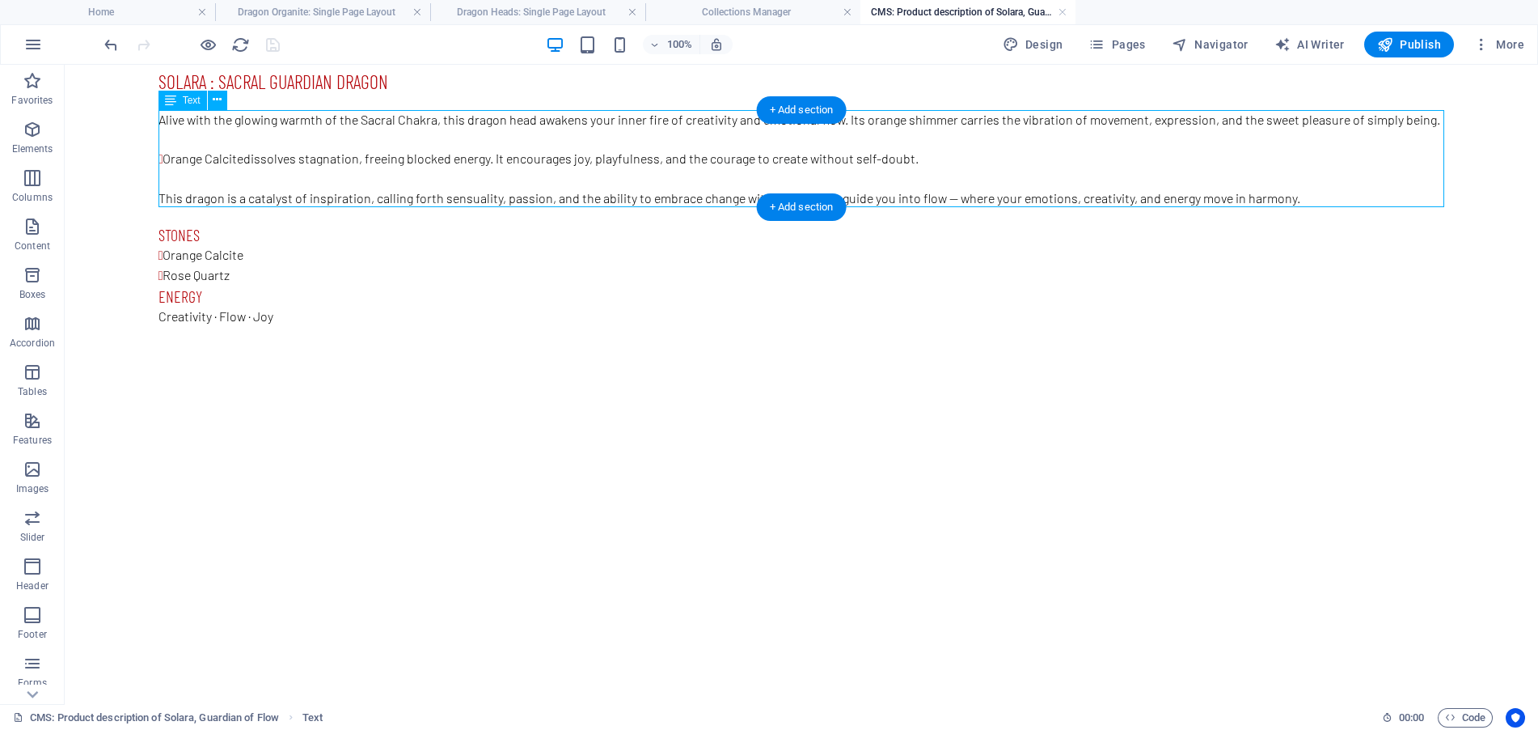
click at [1345, 195] on div "Alive with the glowing warmth of the Sacral Chakra, this dragon head awakens yo…" at bounding box center [802, 159] width 1286 height 98
drag, startPoint x: 1345, startPoint y: 195, endPoint x: 1060, endPoint y: 194, distance: 284.7
click at [1345, 194] on div "Alive with the glowing warmth of the Sacral Chakra, this dragon head awakens yo…" at bounding box center [802, 159] width 1286 height 98
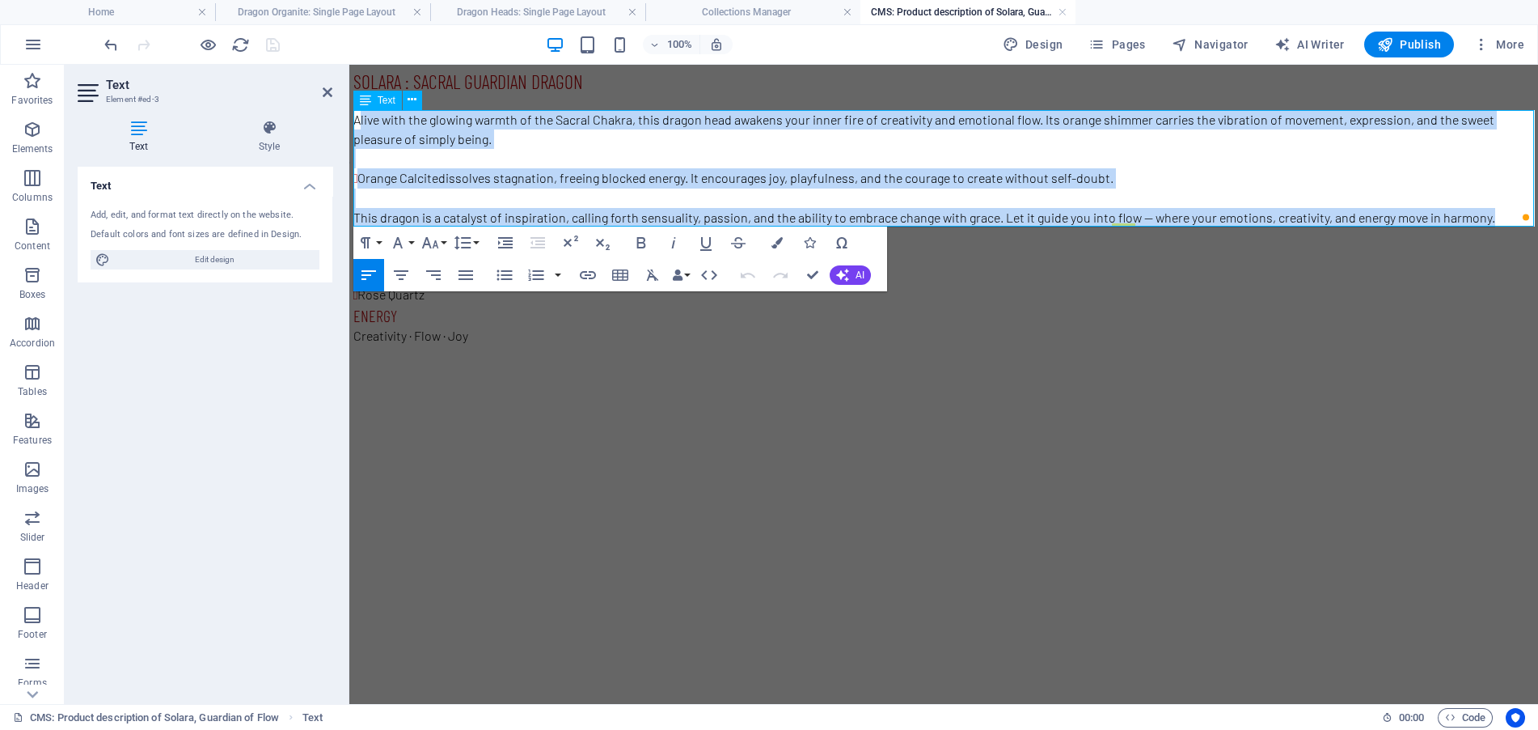
drag, startPoint x: 357, startPoint y: 118, endPoint x: 1512, endPoint y: 218, distance: 1159.3
click at [1512, 218] on div "Alive with the glowing warmth of the Sacral Chakra, this dragon head awakens yo…" at bounding box center [943, 168] width 1181 height 117
click at [561, 142] on p "Alive with the glowing warmth of the Sacral Chakra, this dragon head awakens yo…" at bounding box center [943, 129] width 1181 height 39
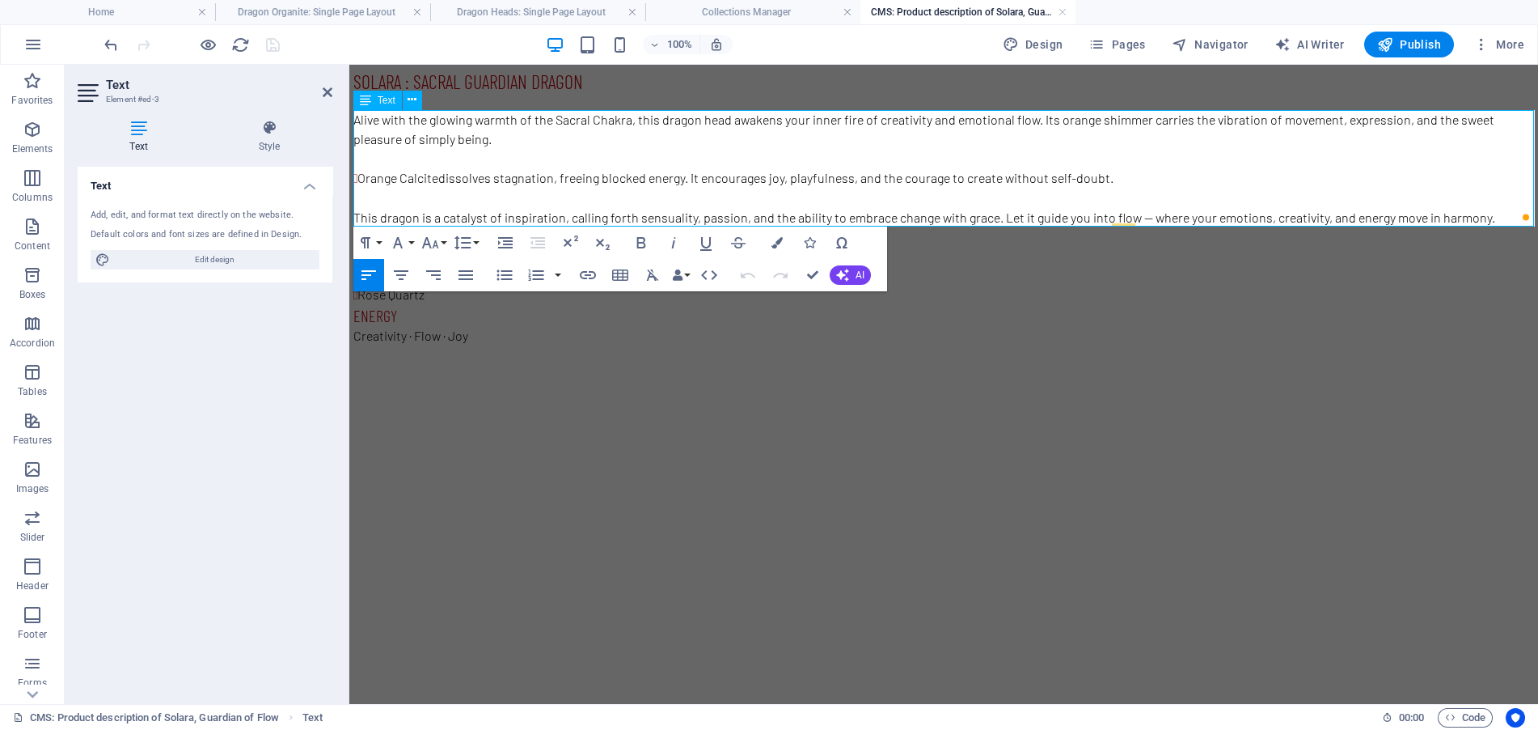
click at [362, 171] on strong "Orange Calcite" at bounding box center [397, 177] width 81 height 15
click at [1033, 210] on p "This dragon is a catalyst of inspiration, calling forth sensuality, passion, an…" at bounding box center [943, 216] width 1181 height 19
drag, startPoint x: 998, startPoint y: 211, endPoint x: 1513, endPoint y: 211, distance: 515.2
click at [1513, 211] on p "This dragon is a catalyst of inspiration, calling forth sensuality, passion, an…" at bounding box center [943, 216] width 1181 height 19
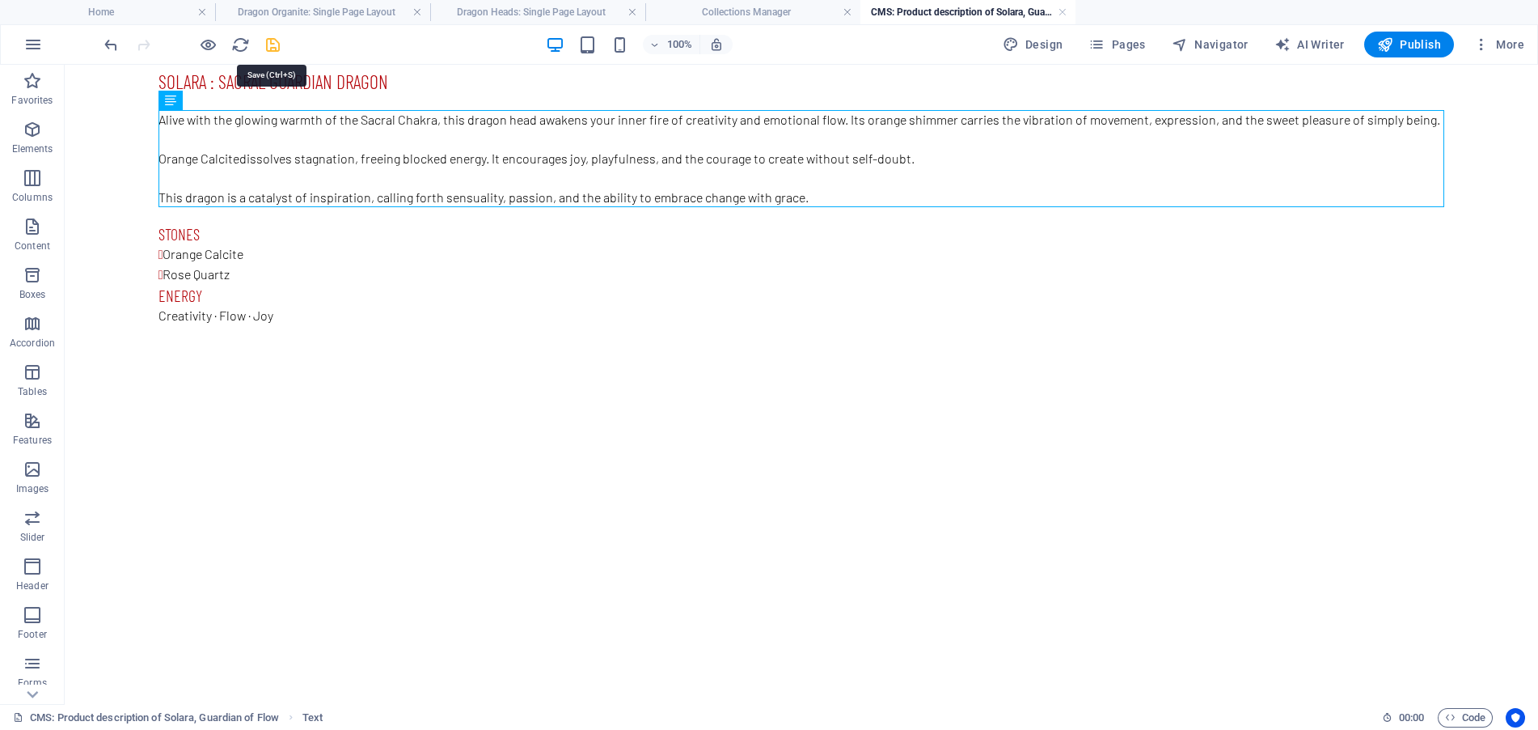
click at [269, 49] on icon "save" at bounding box center [273, 45] width 19 height 19
click at [1066, 11] on link at bounding box center [1063, 12] width 10 height 15
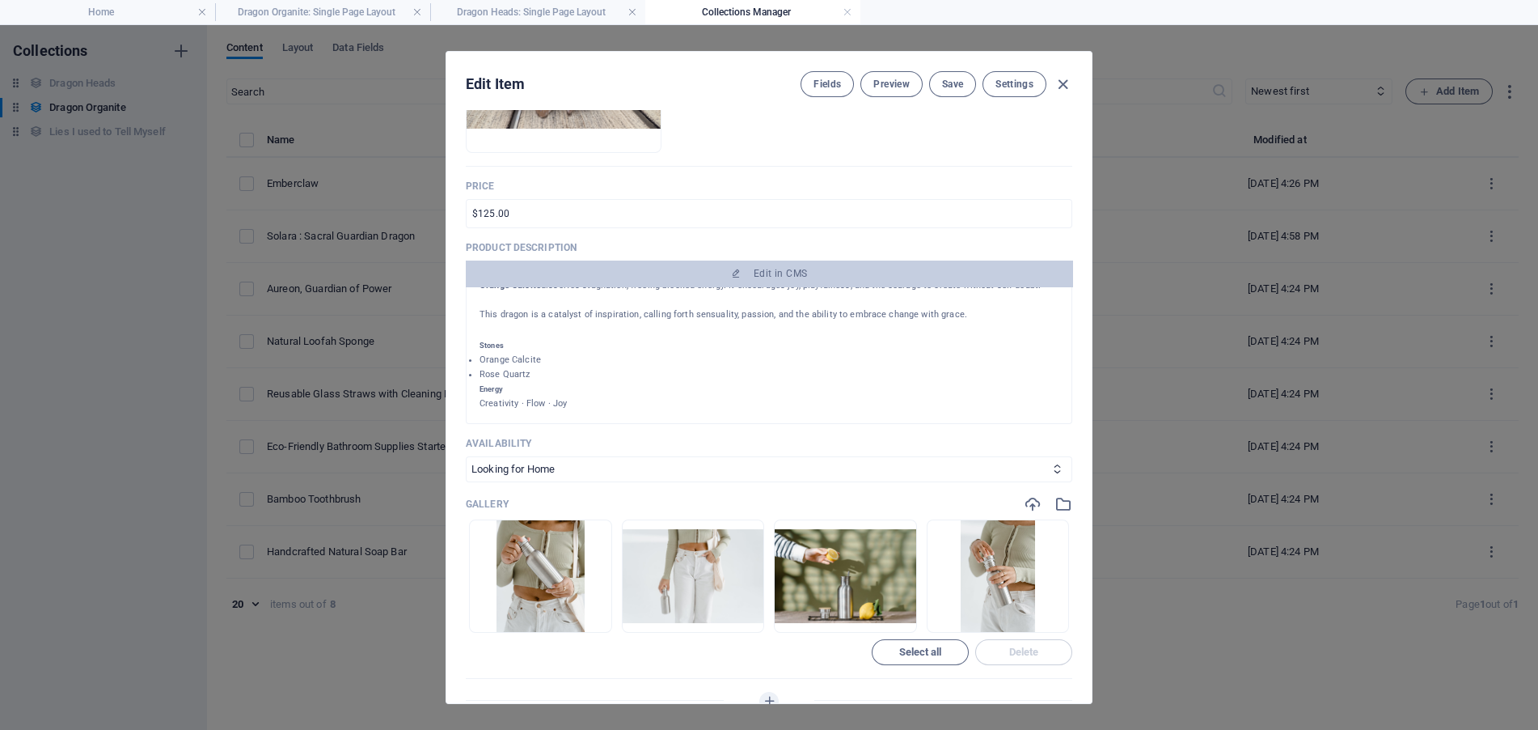
scroll to position [404, 0]
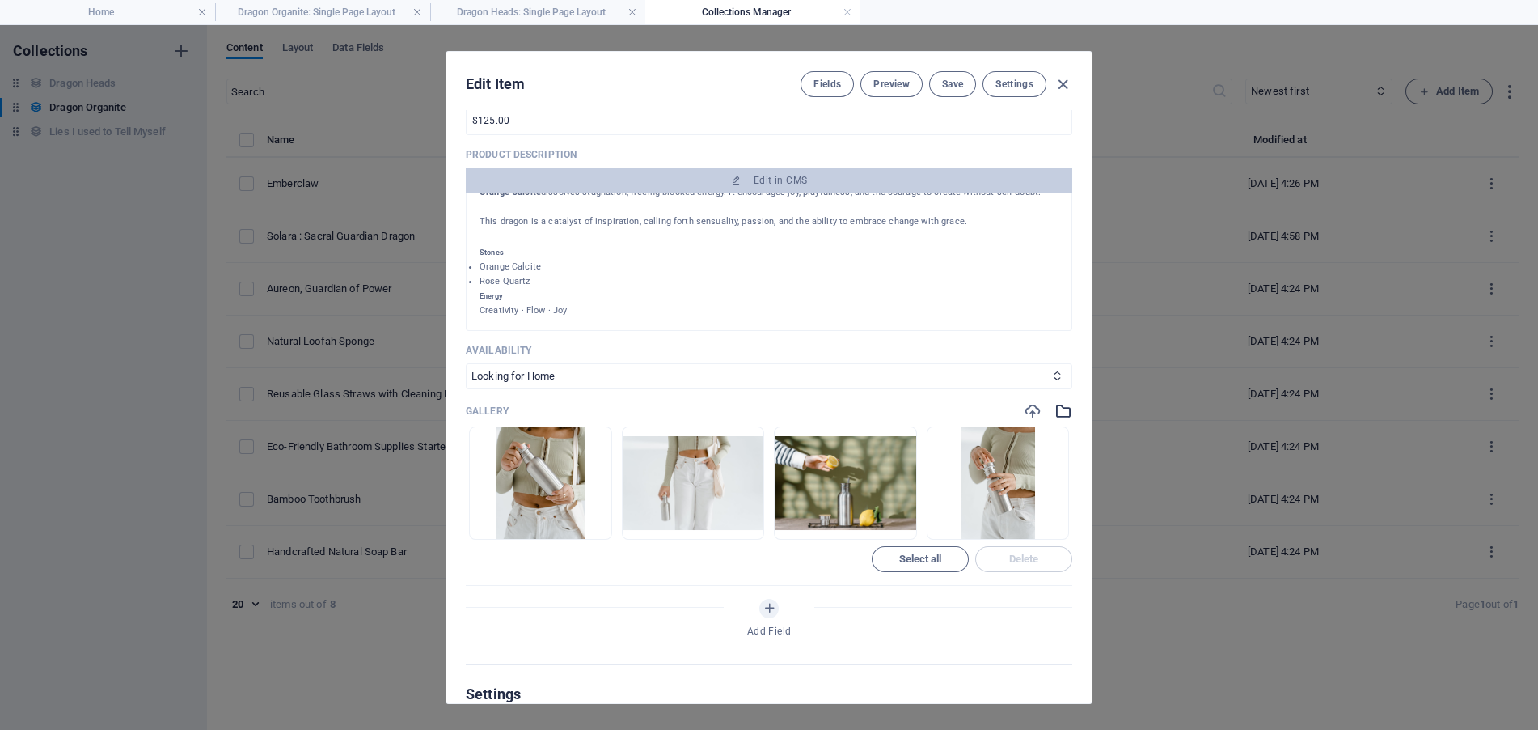
click at [1056, 407] on icon "button" at bounding box center [1064, 411] width 18 height 18
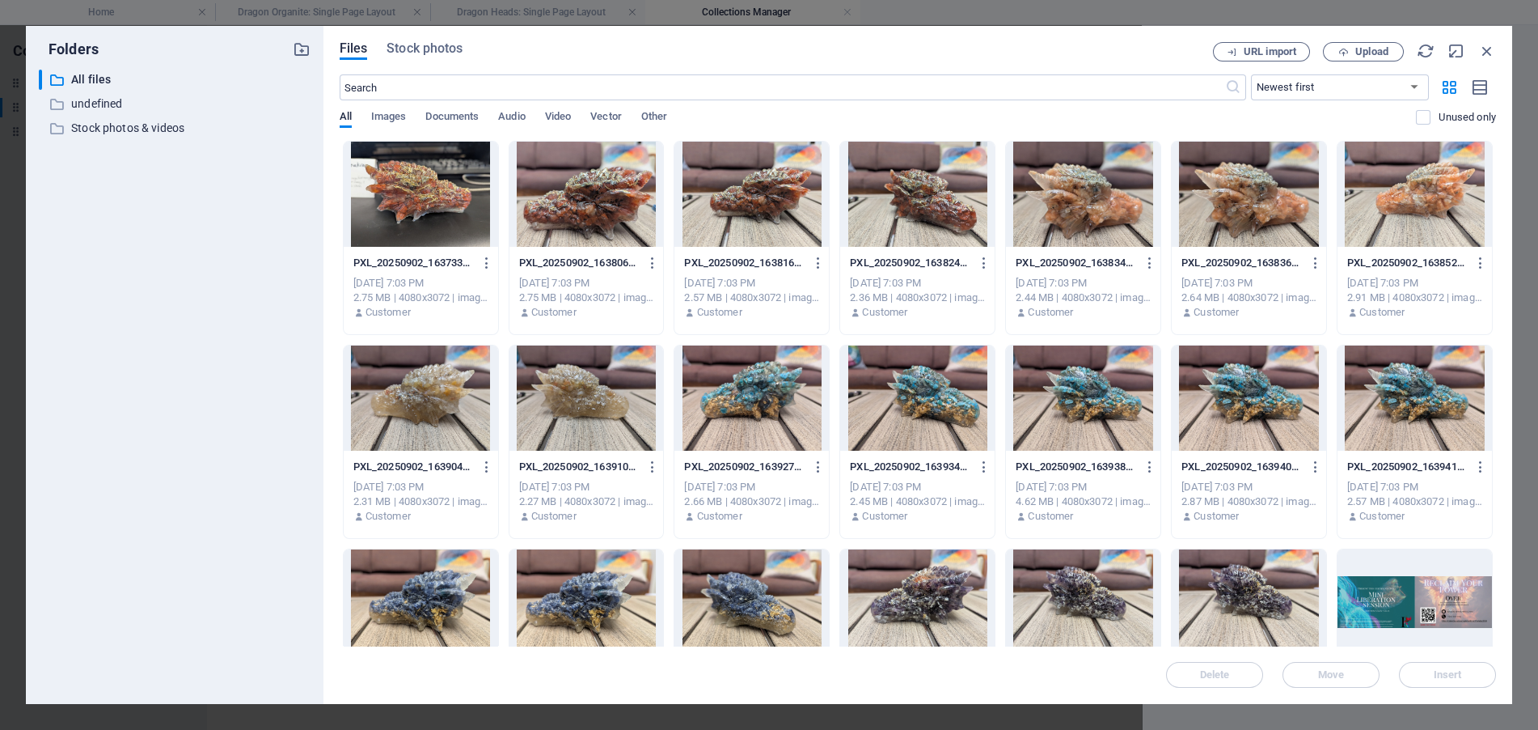
click at [1405, 230] on div at bounding box center [1415, 194] width 154 height 105
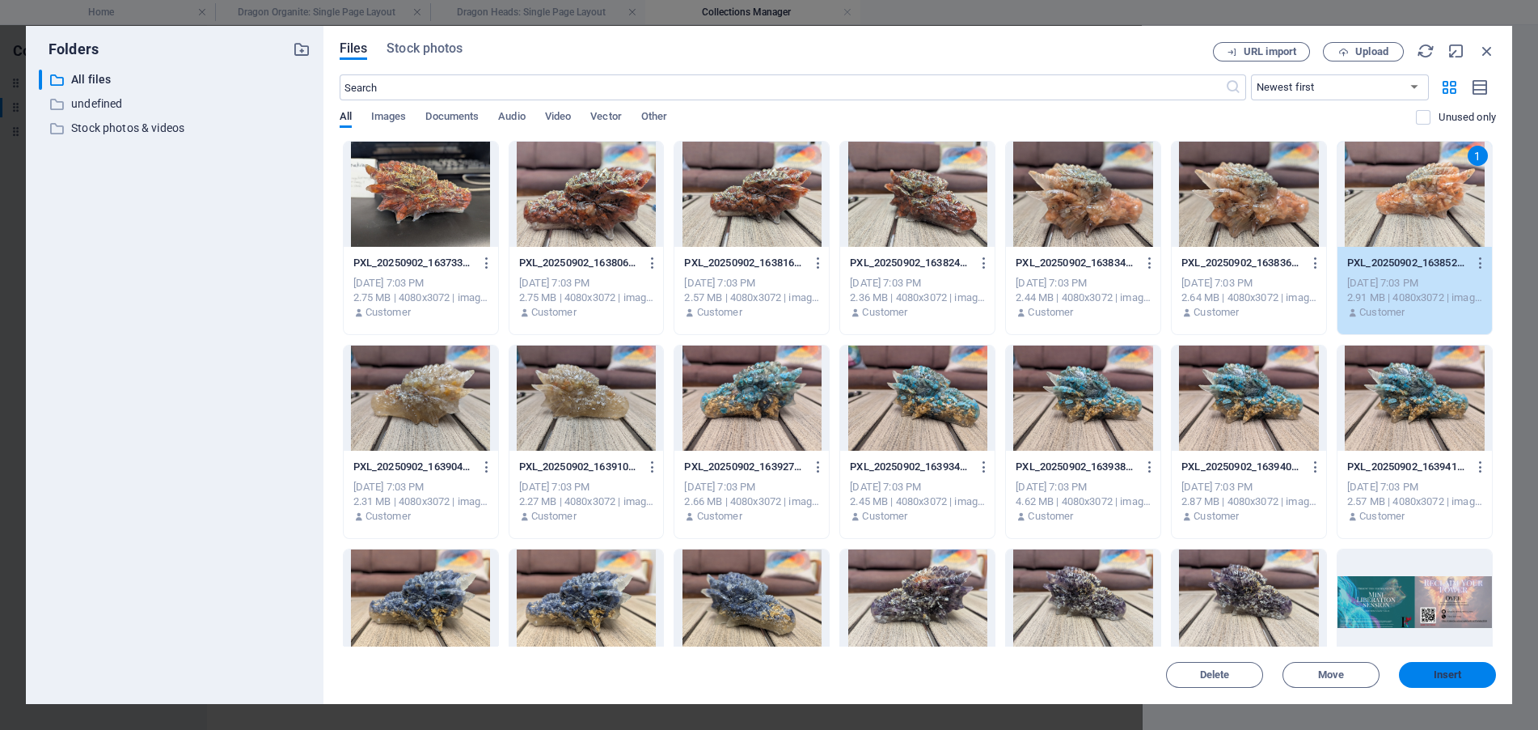
click at [1452, 673] on span "Insert" at bounding box center [1448, 675] width 28 height 10
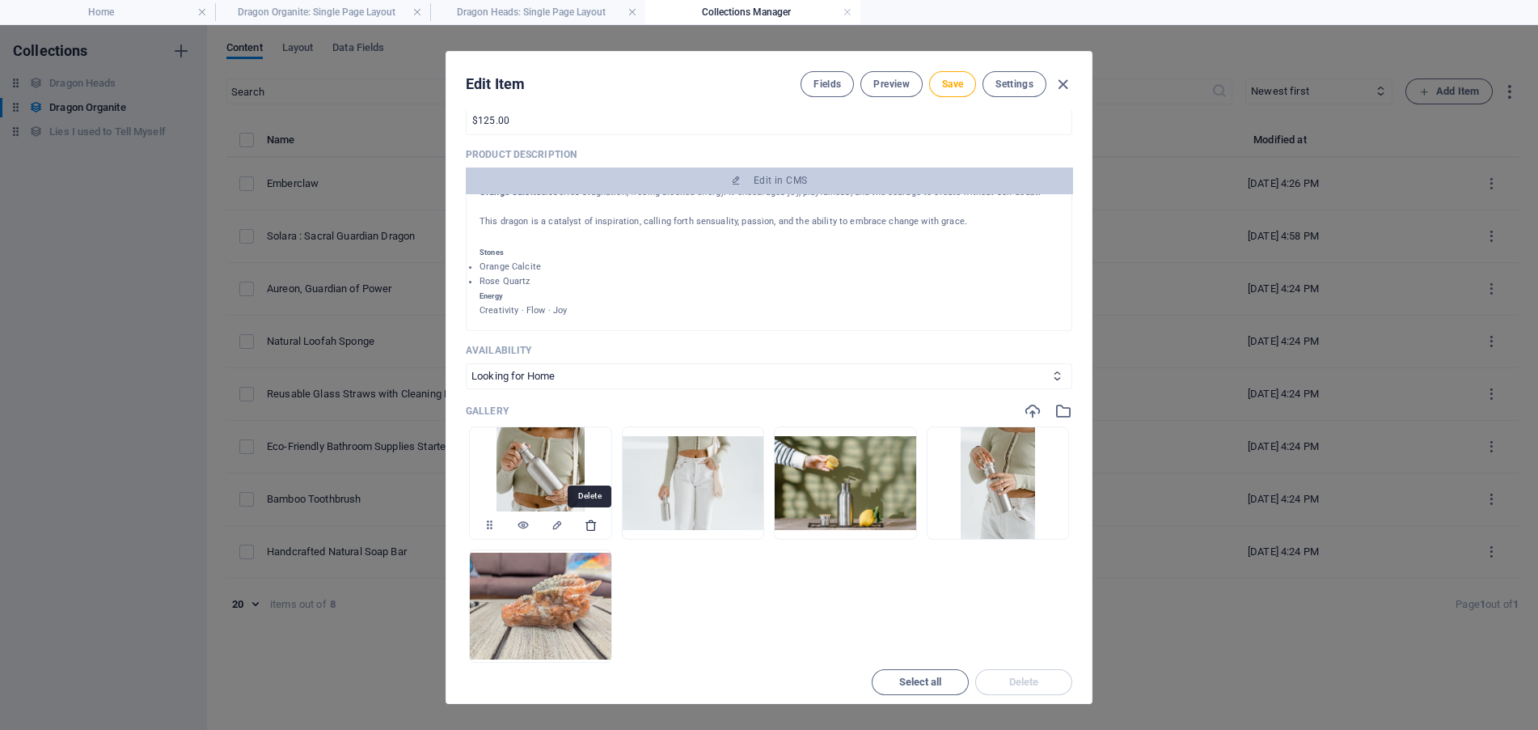
click at [594, 523] on icon "button" at bounding box center [591, 524] width 13 height 13
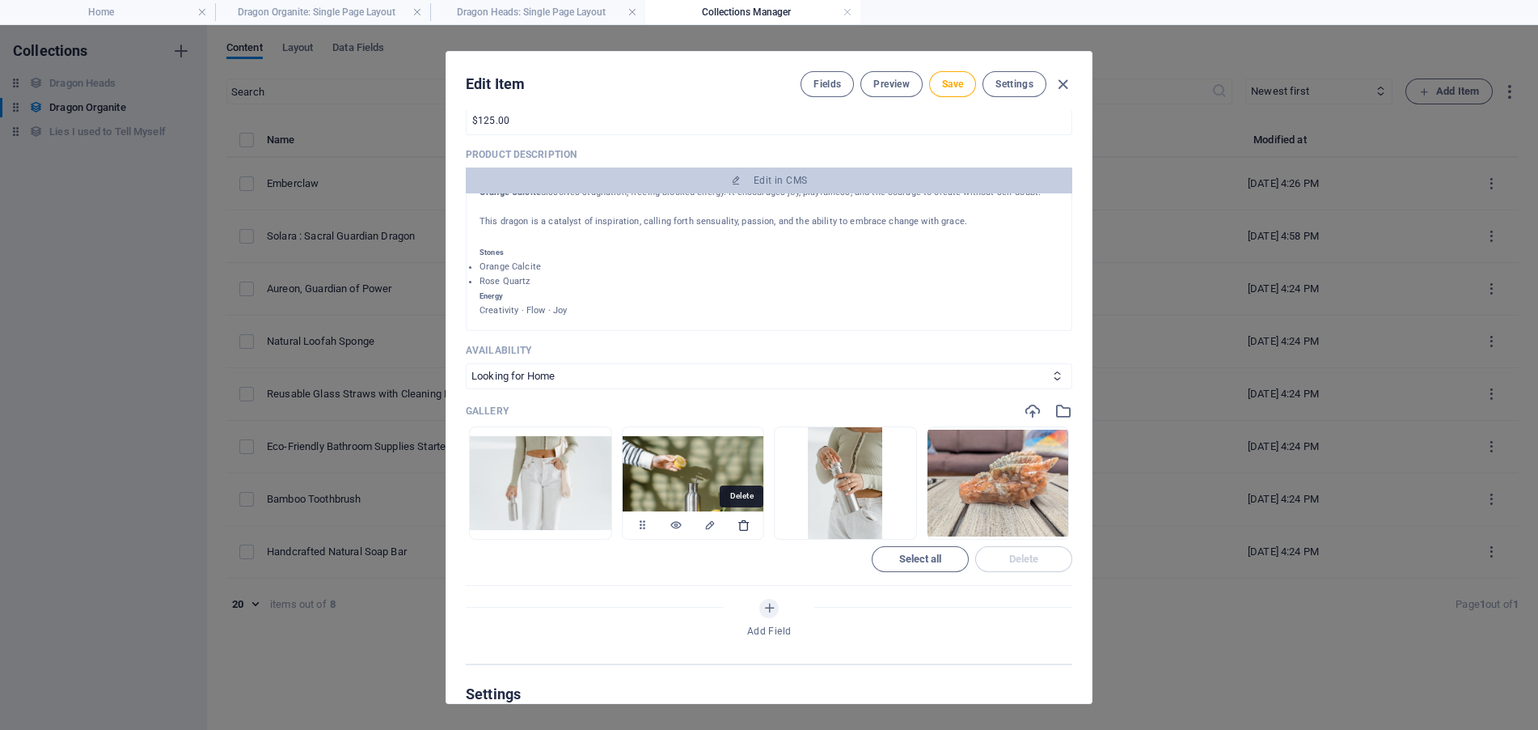
click at [742, 524] on icon "button" at bounding box center [744, 524] width 13 height 13
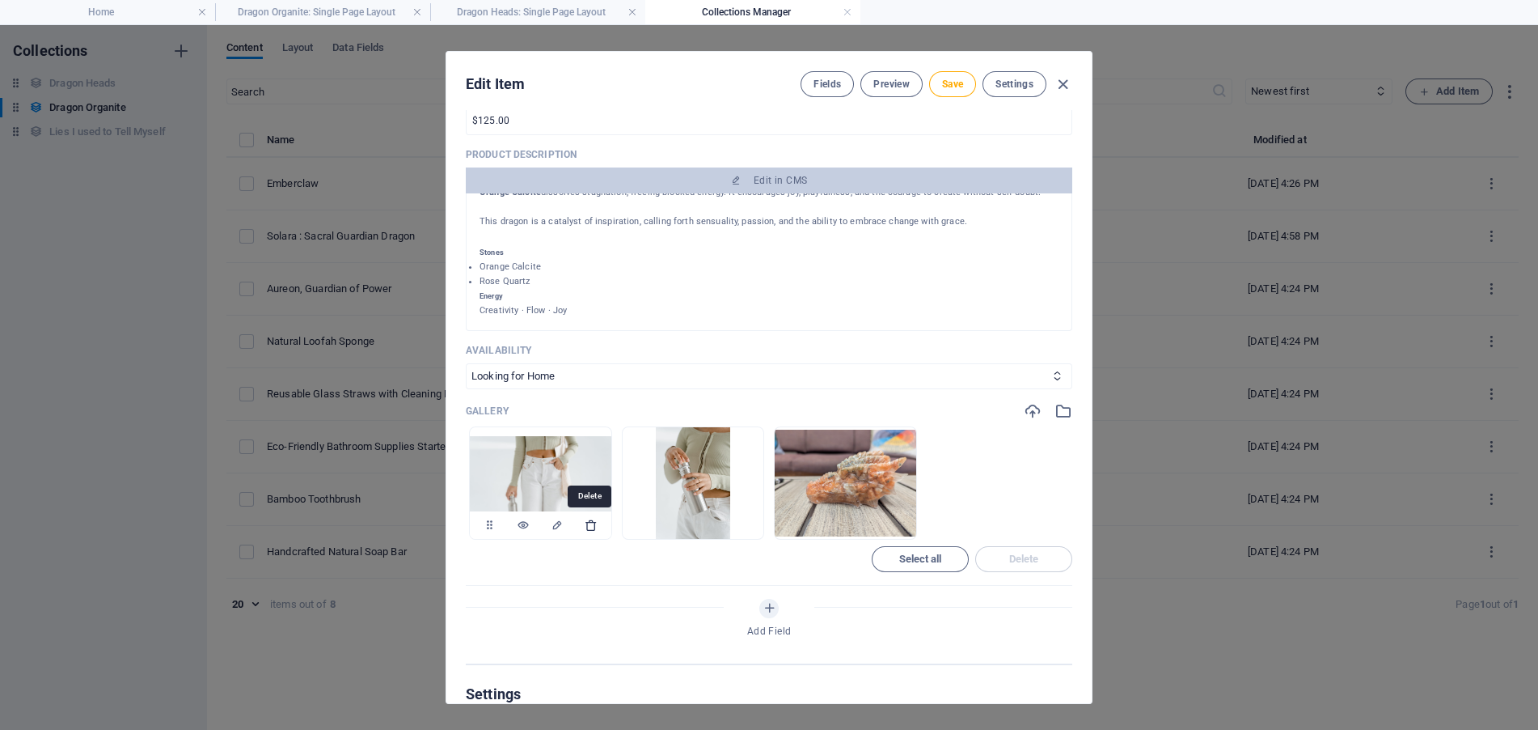
click at [592, 526] on icon "button" at bounding box center [591, 524] width 13 height 13
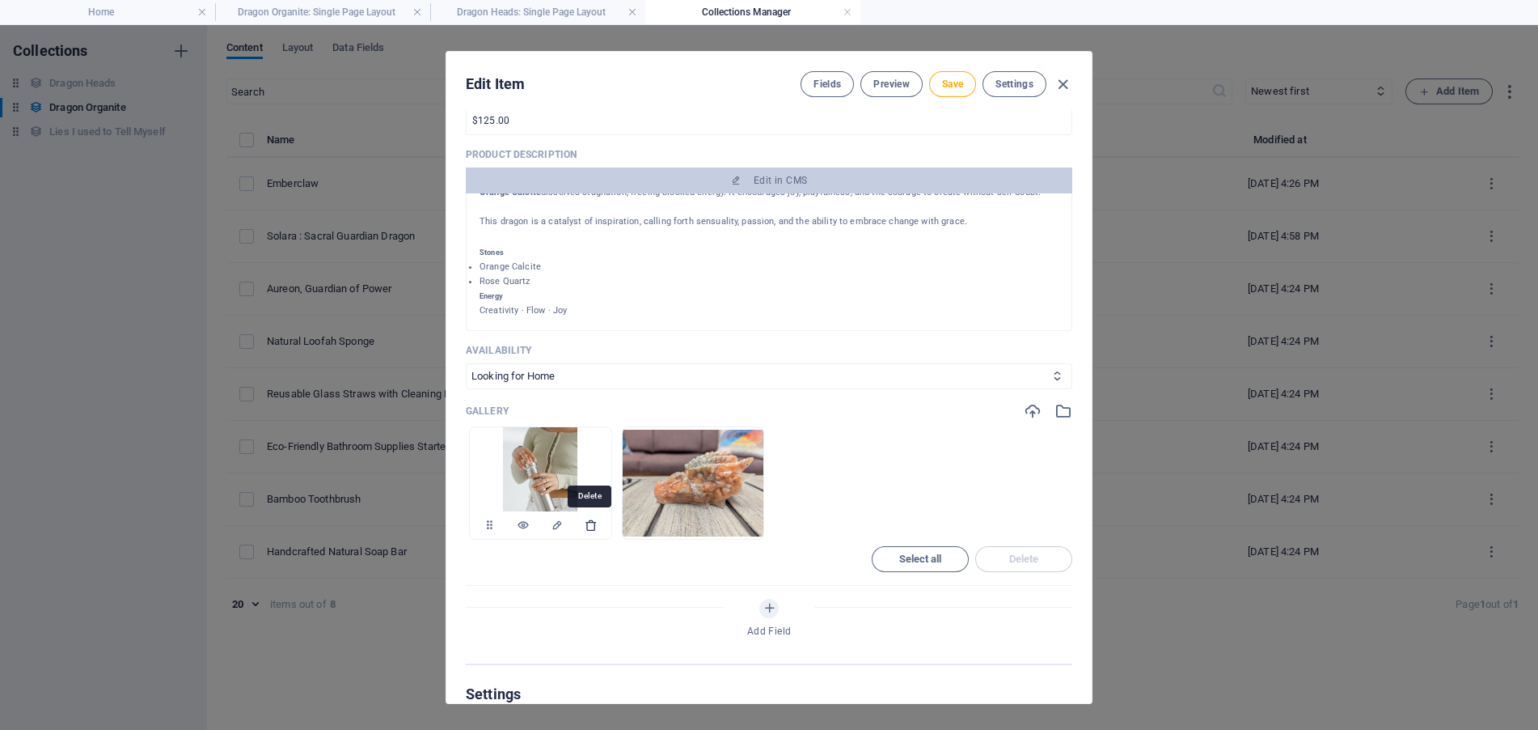
click at [594, 521] on icon "button" at bounding box center [591, 524] width 13 height 13
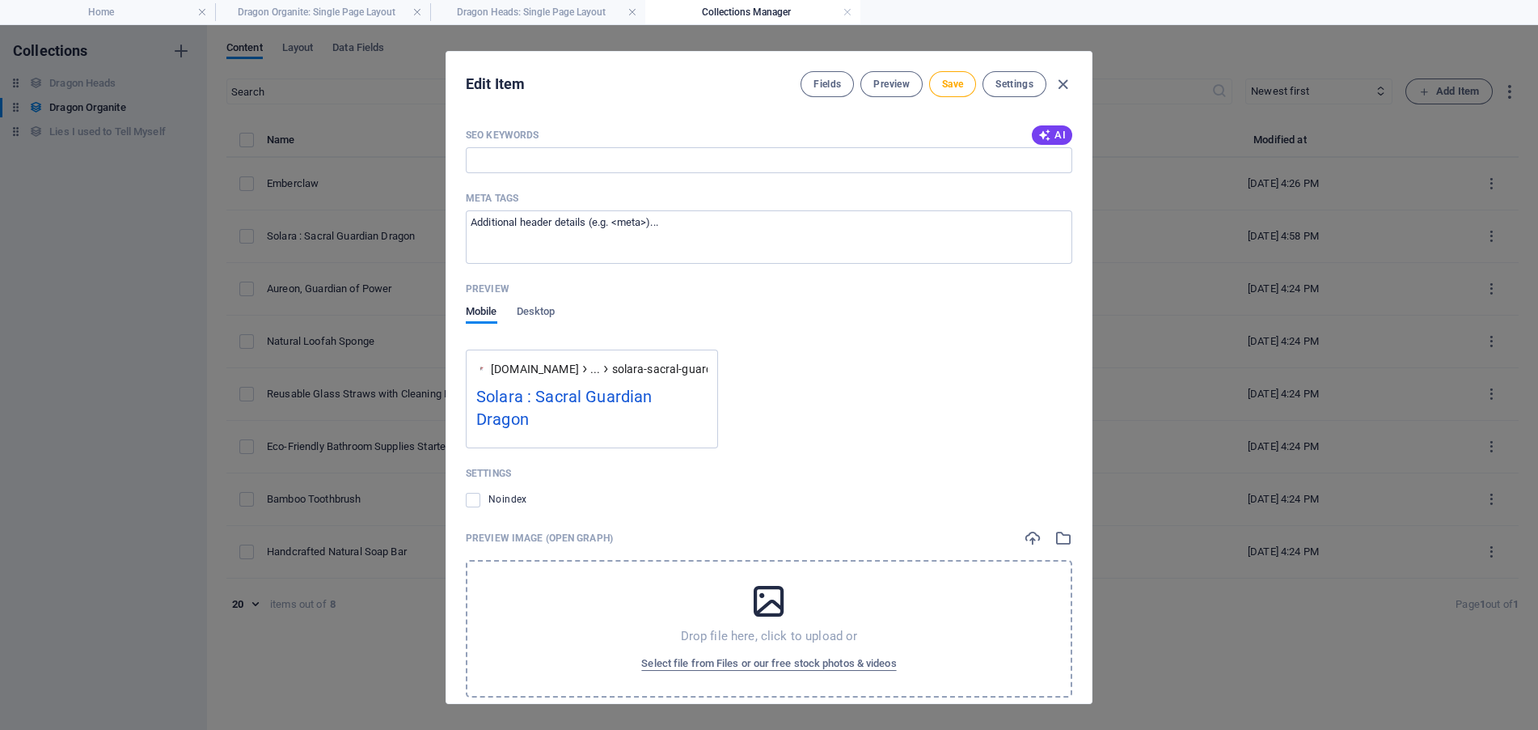
scroll to position [1275, 0]
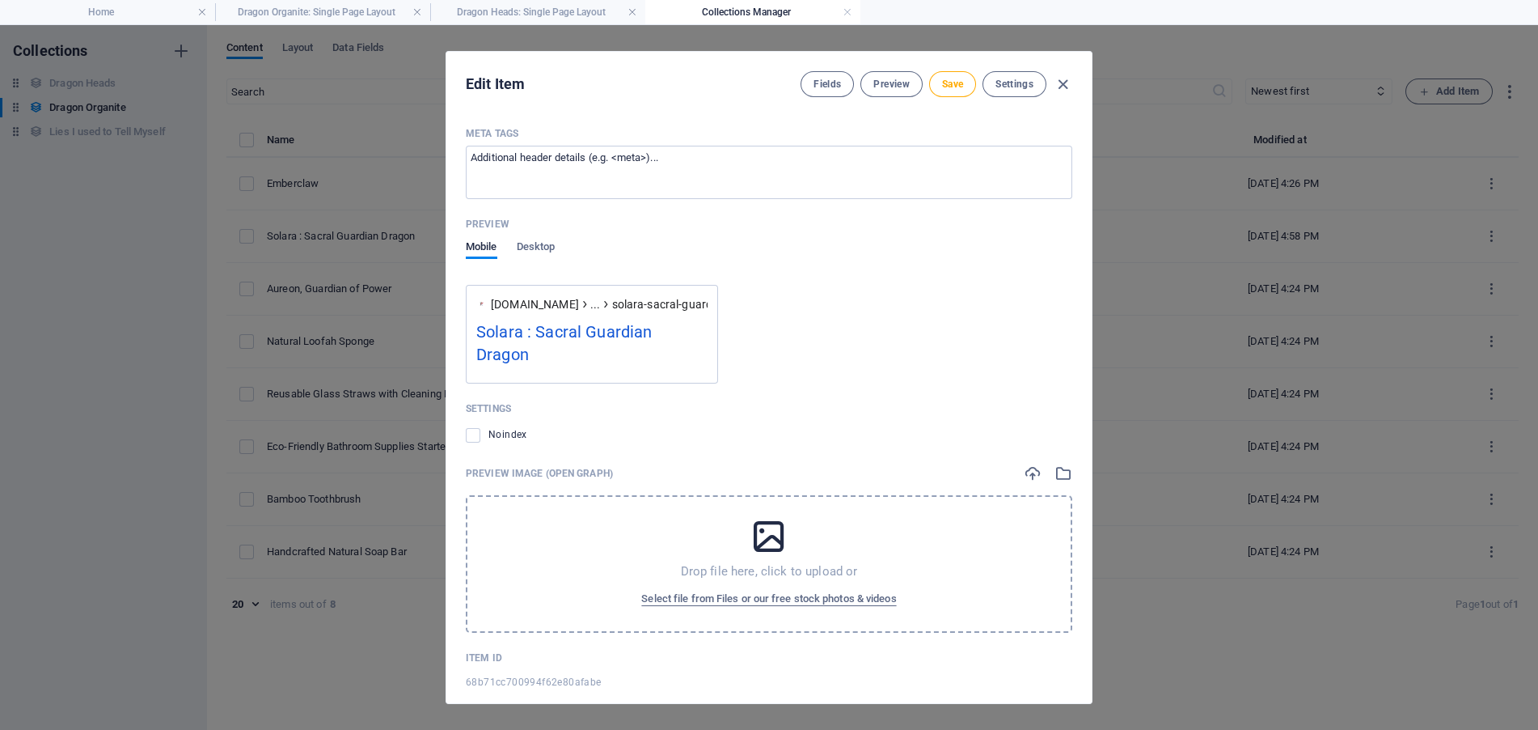
click at [776, 525] on icon at bounding box center [769, 536] width 40 height 40
click at [1056, 464] on icon "button" at bounding box center [1064, 473] width 18 height 18
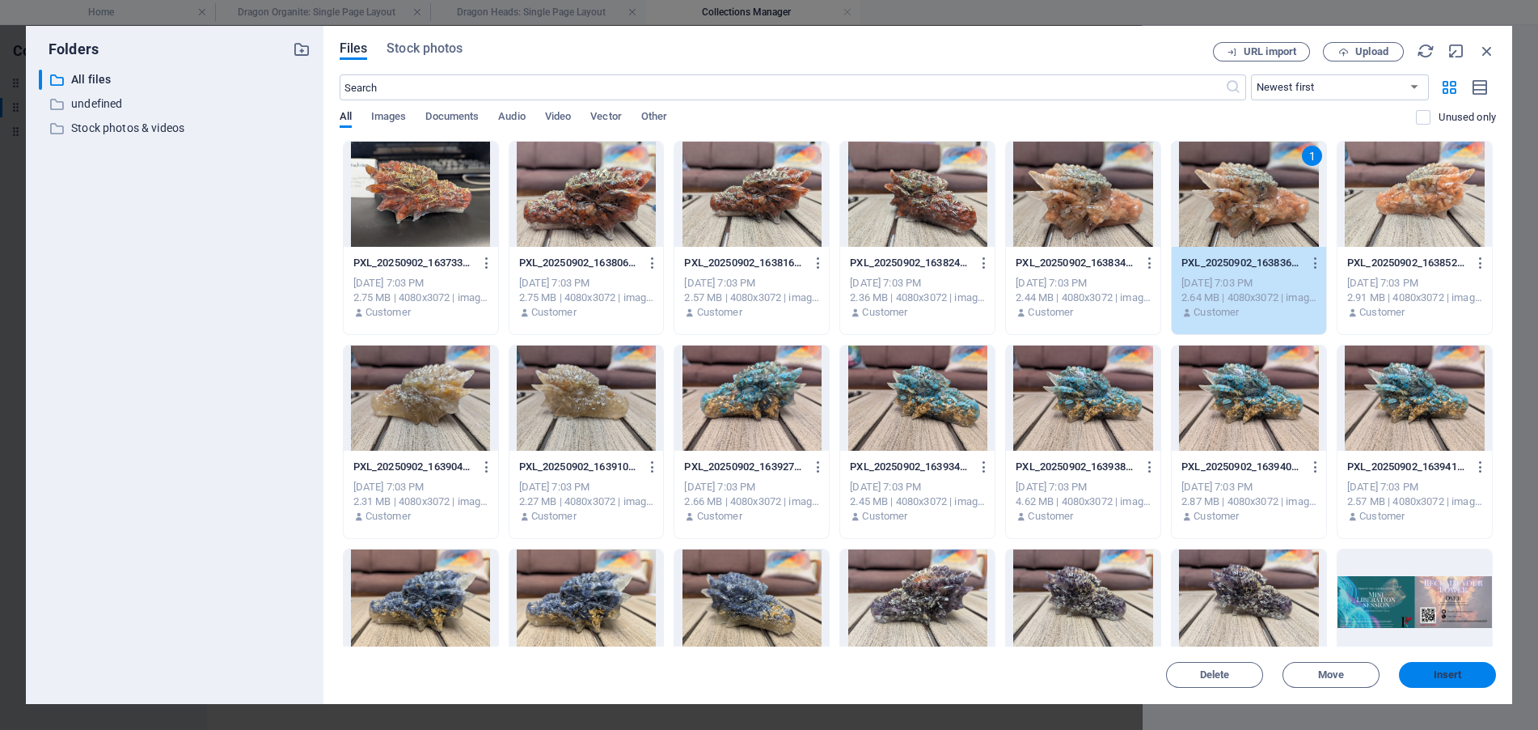
click at [1463, 676] on span "Insert" at bounding box center [1448, 675] width 84 height 10
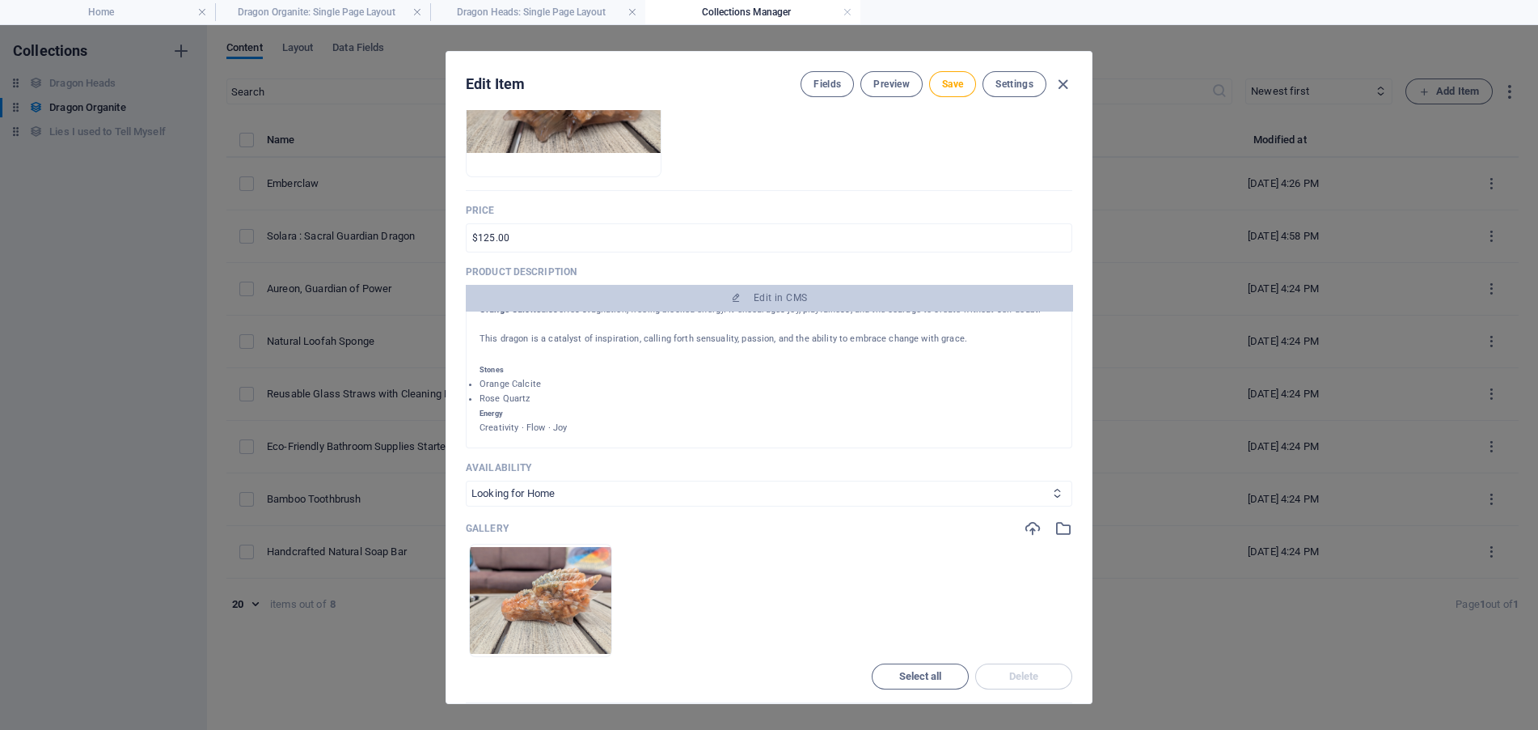
scroll to position [0, 0]
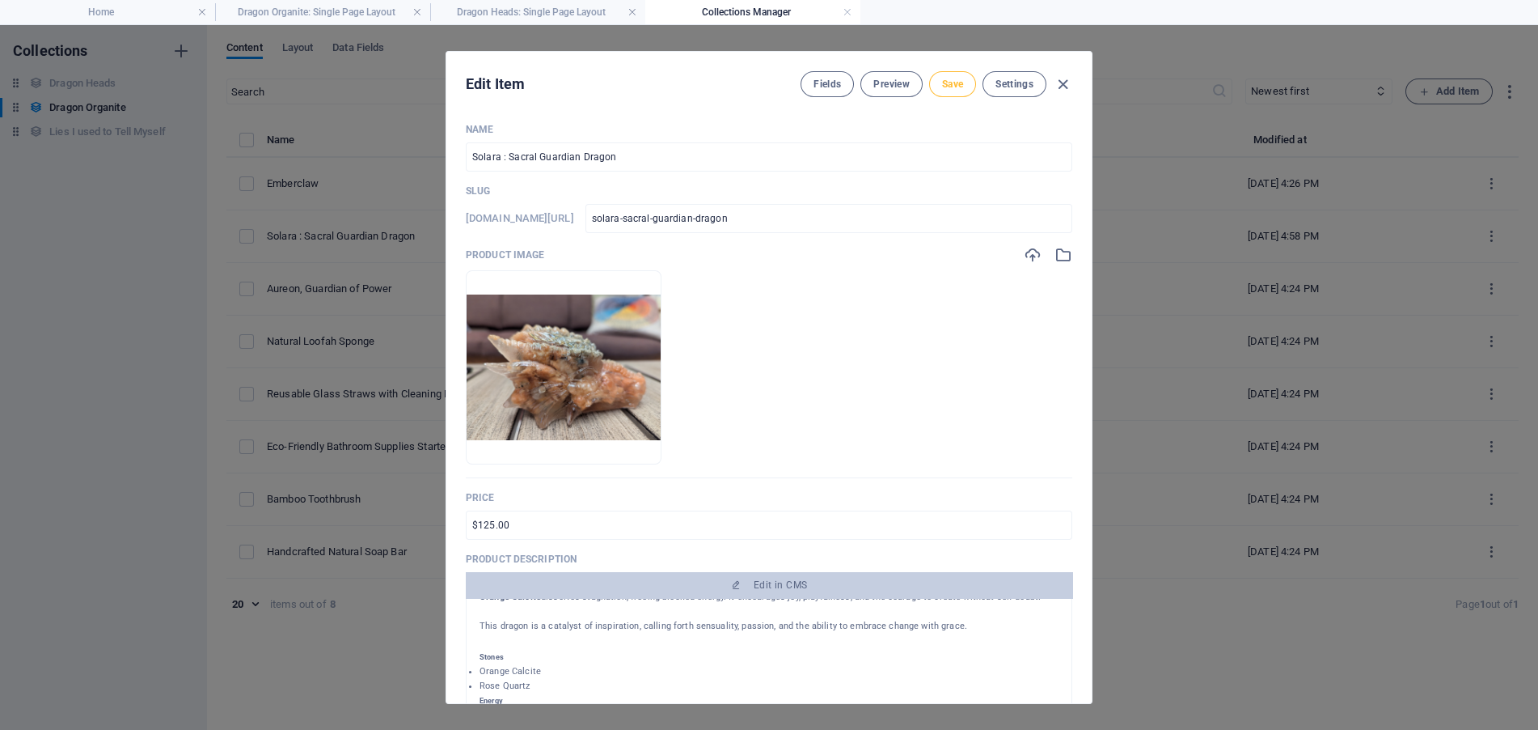
click at [962, 79] on span "Save" at bounding box center [952, 84] width 21 height 13
click at [940, 75] on button "Save" at bounding box center [952, 84] width 47 height 26
click at [1063, 81] on icon "button" at bounding box center [1063, 84] width 19 height 19
type input "solara-sacral-guardian-dragon"
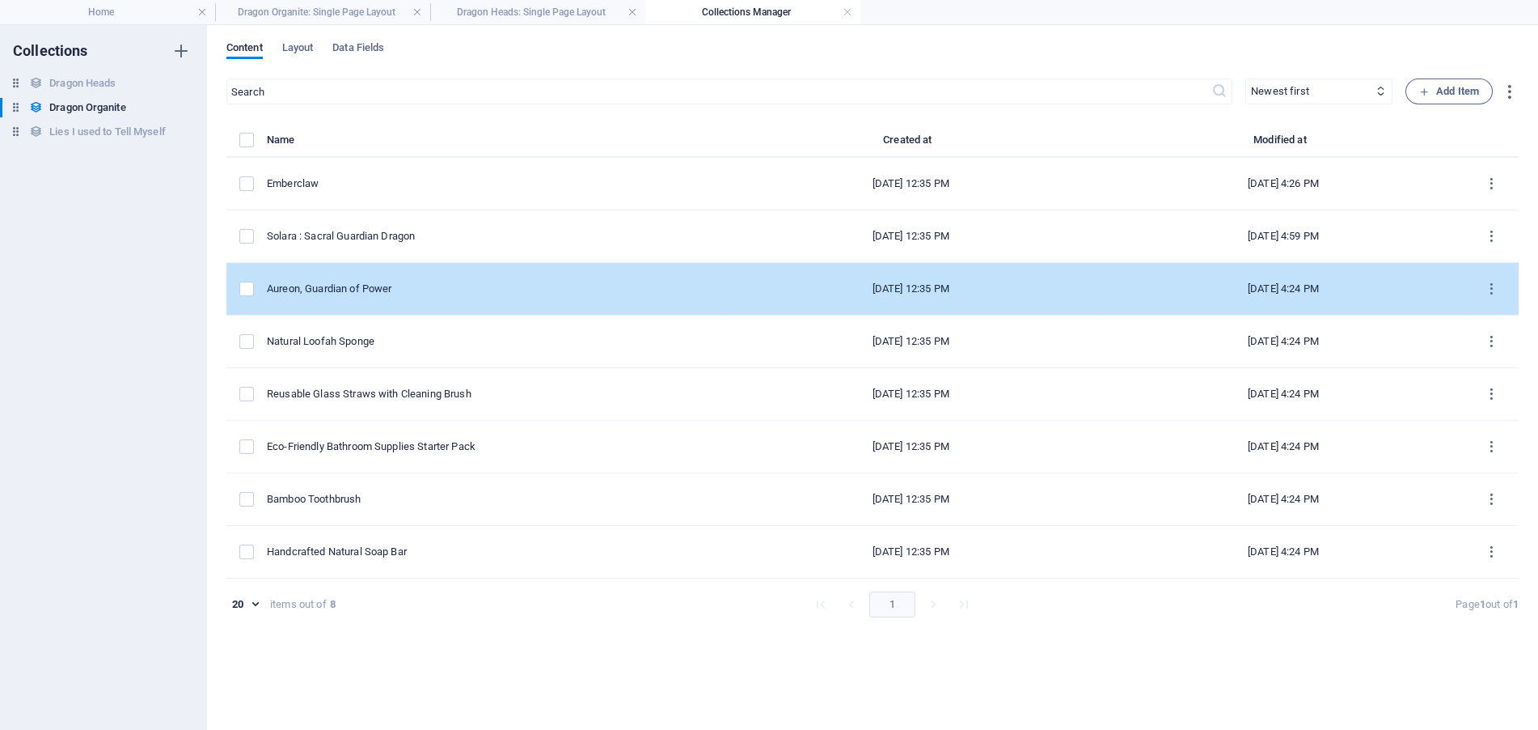
click at [378, 286] on div "Aureon, Guardian of Power" at bounding box center [486, 288] width 439 height 15
select select "Looking for Home"
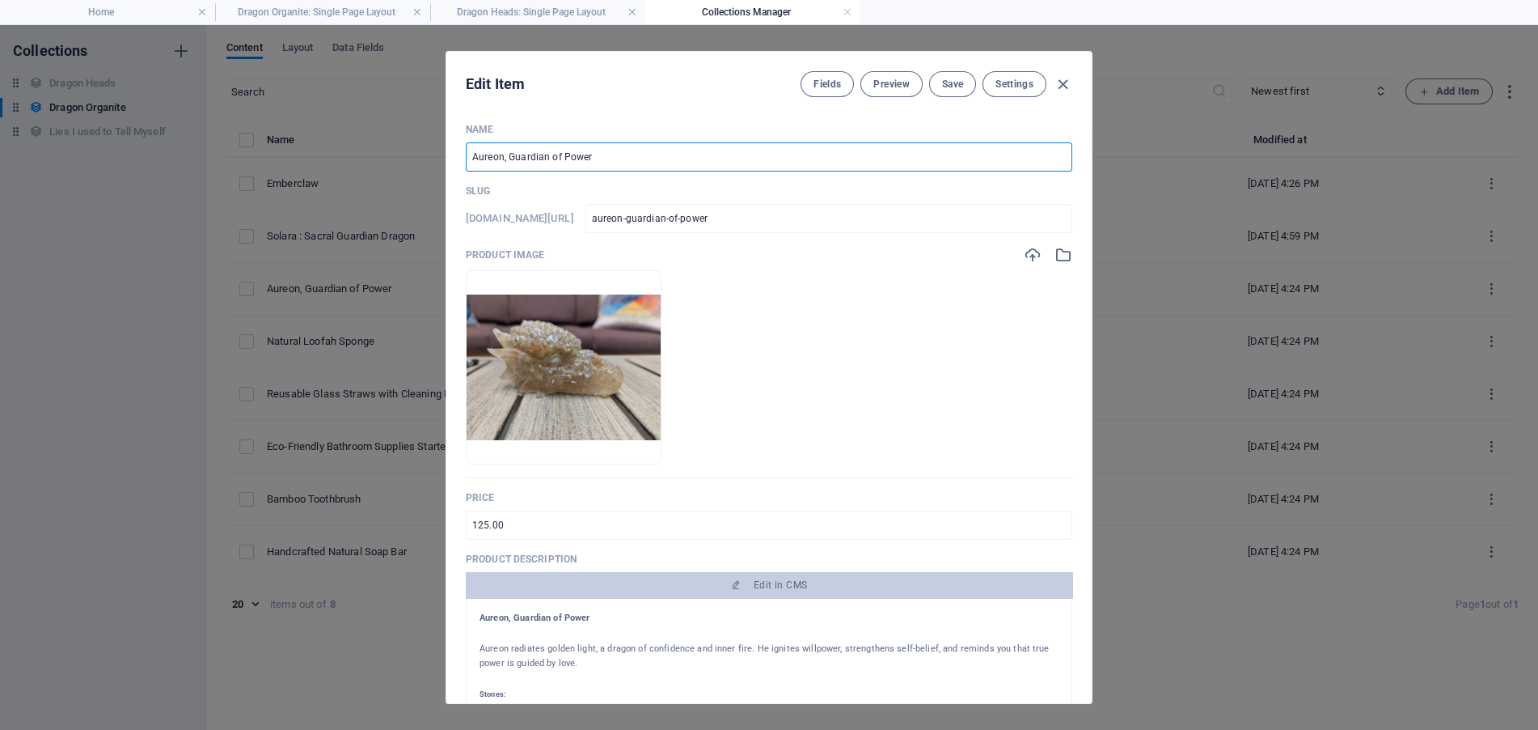
click at [658, 159] on input "Aureon, Guardian of Power" at bounding box center [769, 156] width 607 height 29
drag, startPoint x: 659, startPoint y: 156, endPoint x: 463, endPoint y: 144, distance: 196.1
click at [463, 144] on div "Name Aureon, Guardian of Power ​ Slug www.example.com/dragon-organite-item/ aur…" at bounding box center [768, 406] width 645 height 593
click at [691, 159] on input "Aureon, Guardian of Power" at bounding box center [769, 156] width 607 height 29
drag, startPoint x: 657, startPoint y: 155, endPoint x: 504, endPoint y: 156, distance: 152.9
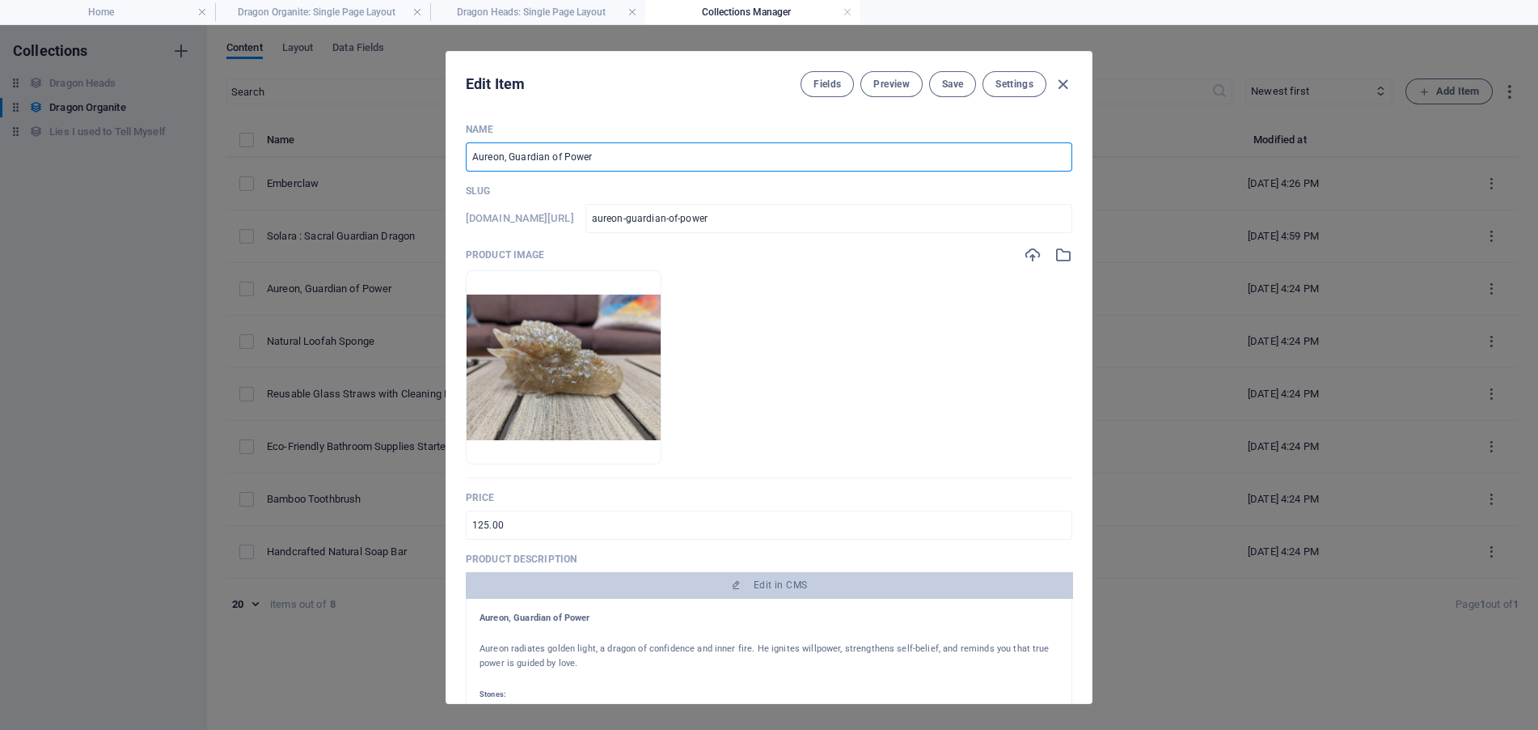
click at [504, 156] on input "Aureon, Guardian of Power" at bounding box center [769, 156] width 607 height 29
paste input "Solar Plexus Guardian Dragon"
type input "AureonSolar Plexus Guardian Dragon"
type input "aureonsolar-plexus-guardian-dragon"
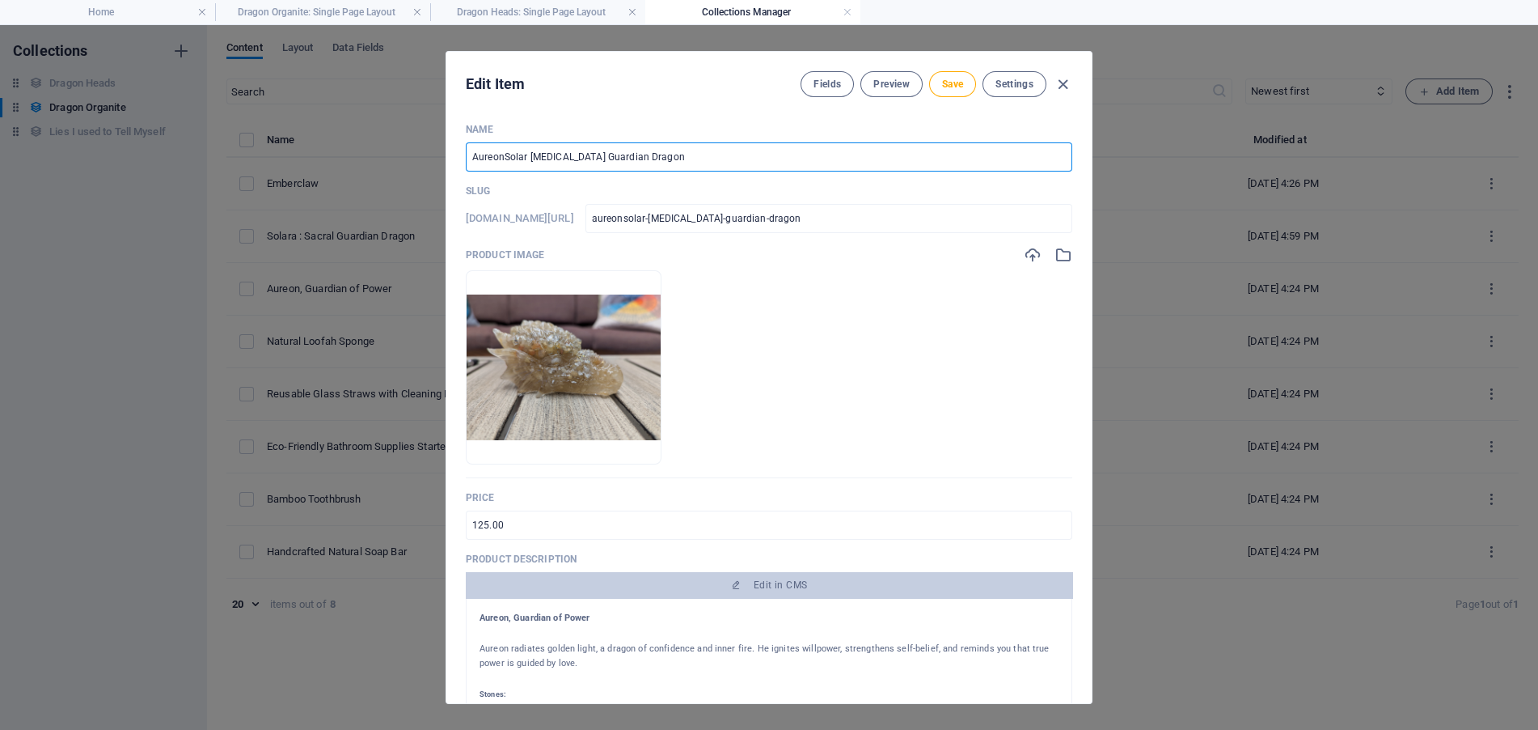
click at [505, 152] on input "AureonSolar Plexus Guardian Dragon" at bounding box center [769, 156] width 607 height 29
type input "Aureon:Solar Plexus Guardian Dragon"
type input "aureon-solar-plexus-guardian-dragon"
type input "Aureon: [MEDICAL_DATA] Guardian Dragon"
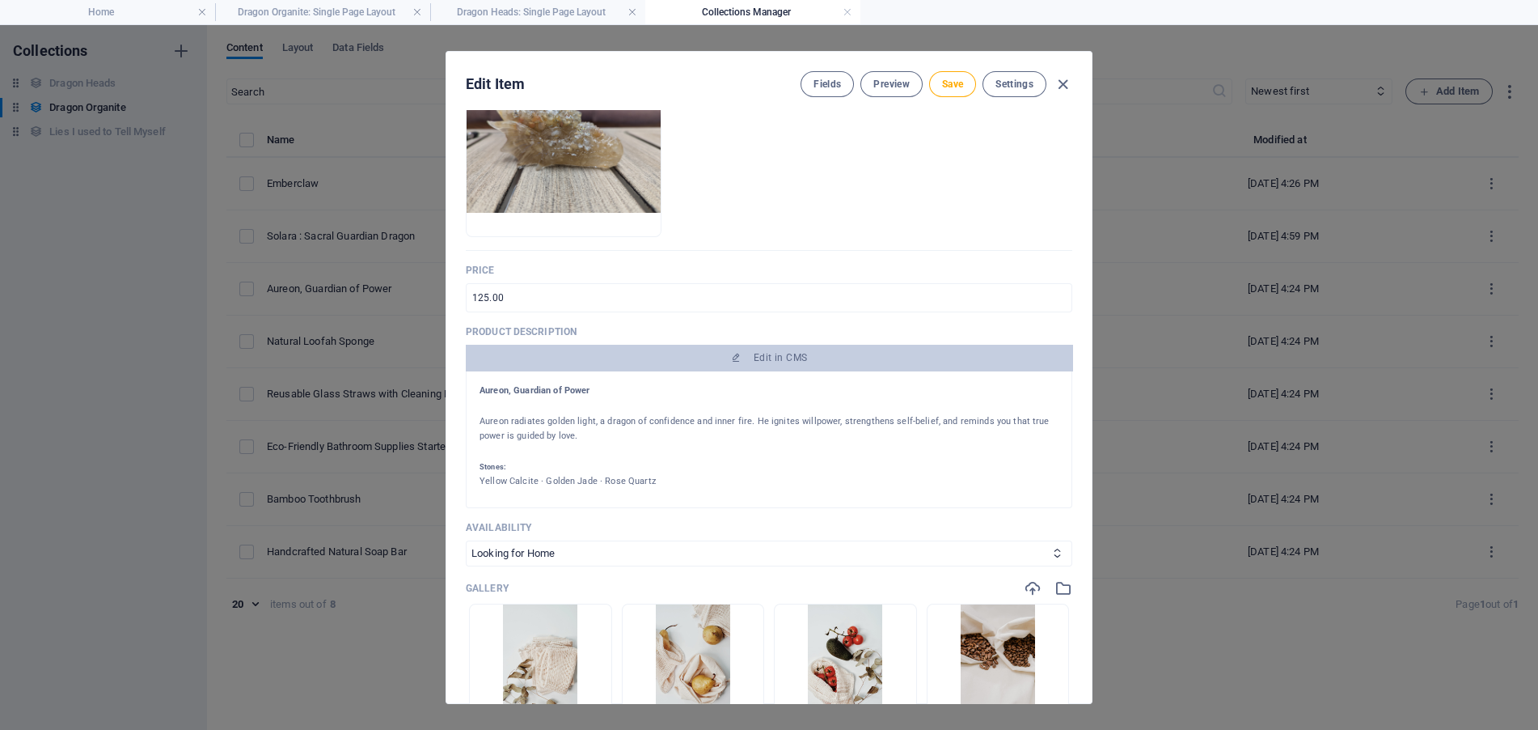
scroll to position [243, 0]
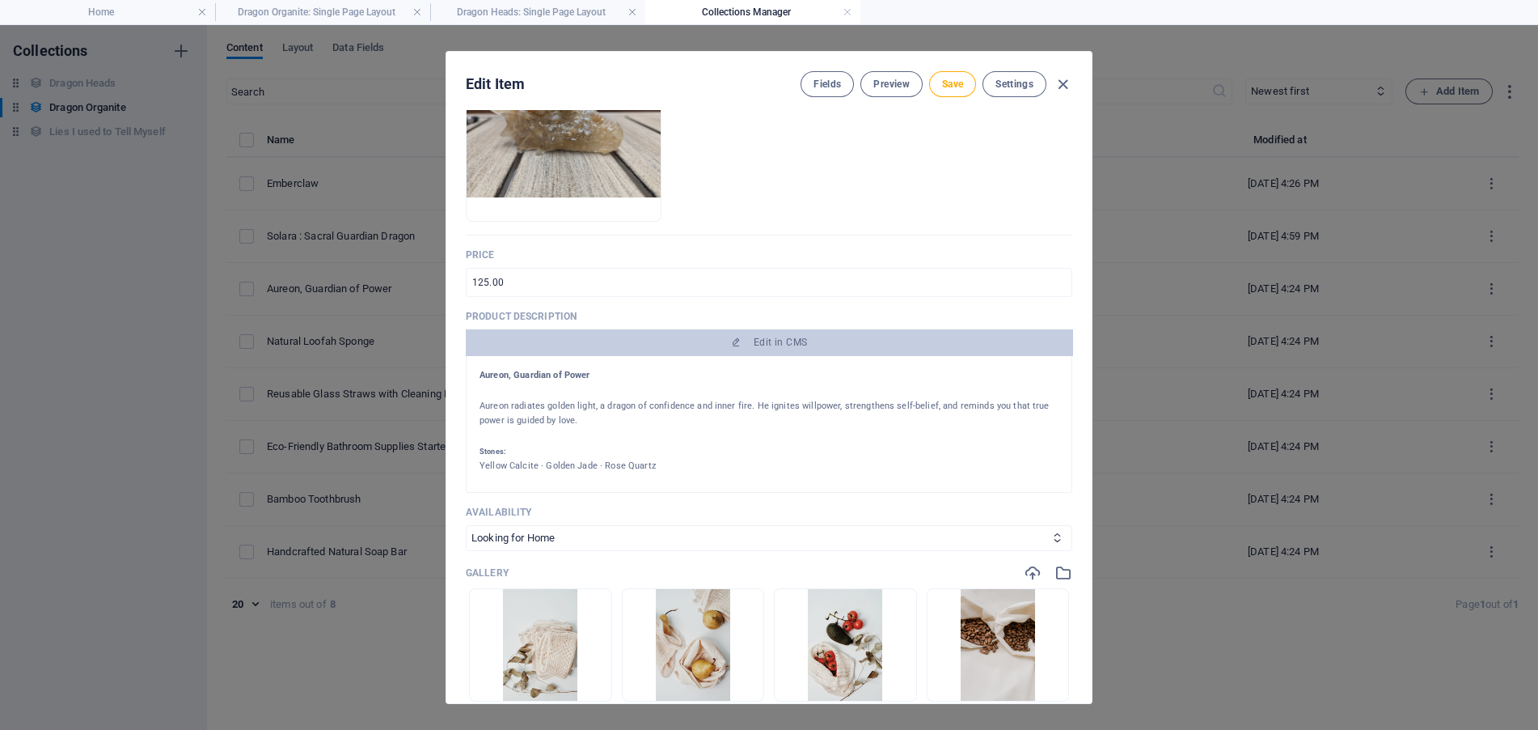
click at [692, 464] on div "Yellow Calcite · Golden Jade · Rose Quartz" at bounding box center [769, 466] width 579 height 15
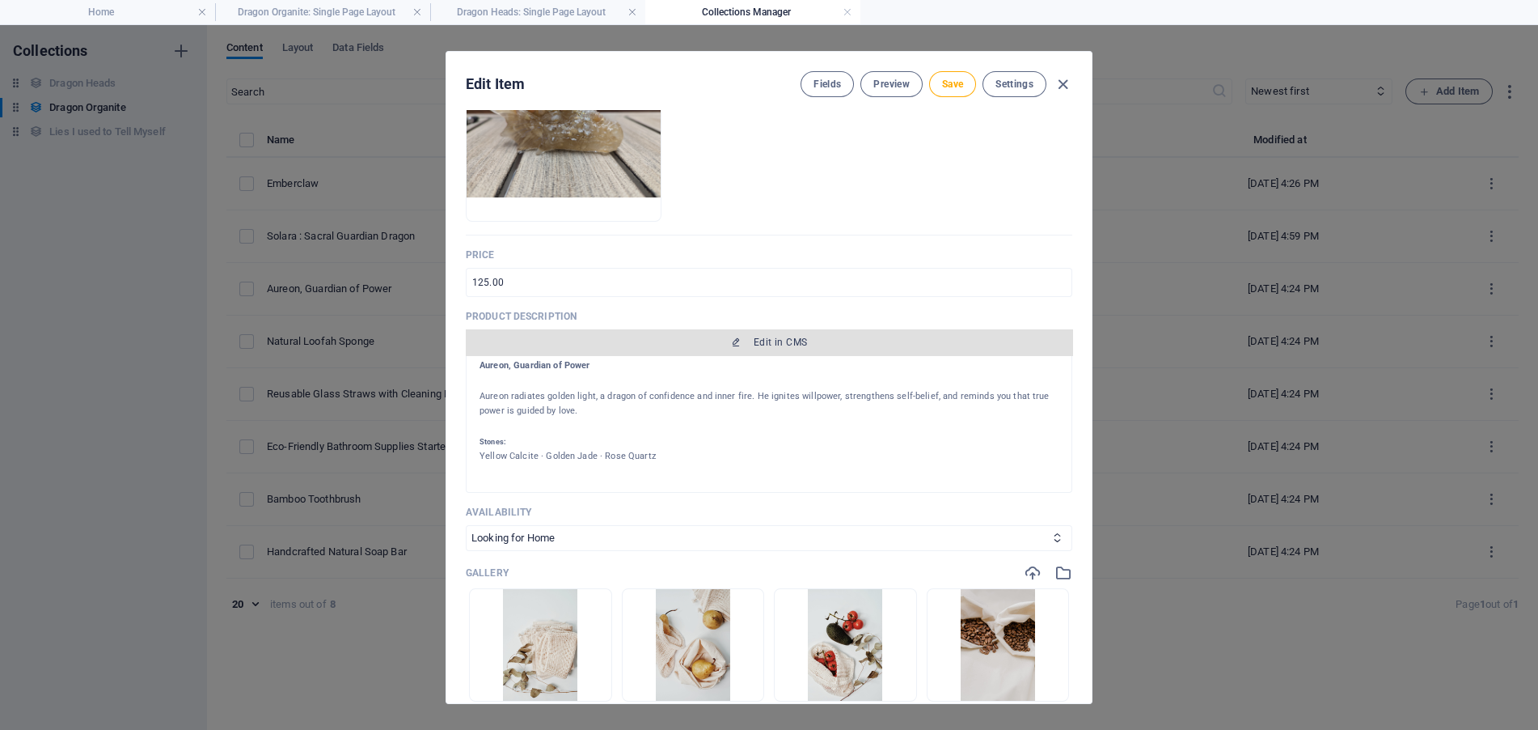
click at [790, 340] on span "Edit in CMS" at bounding box center [780, 342] width 53 height 13
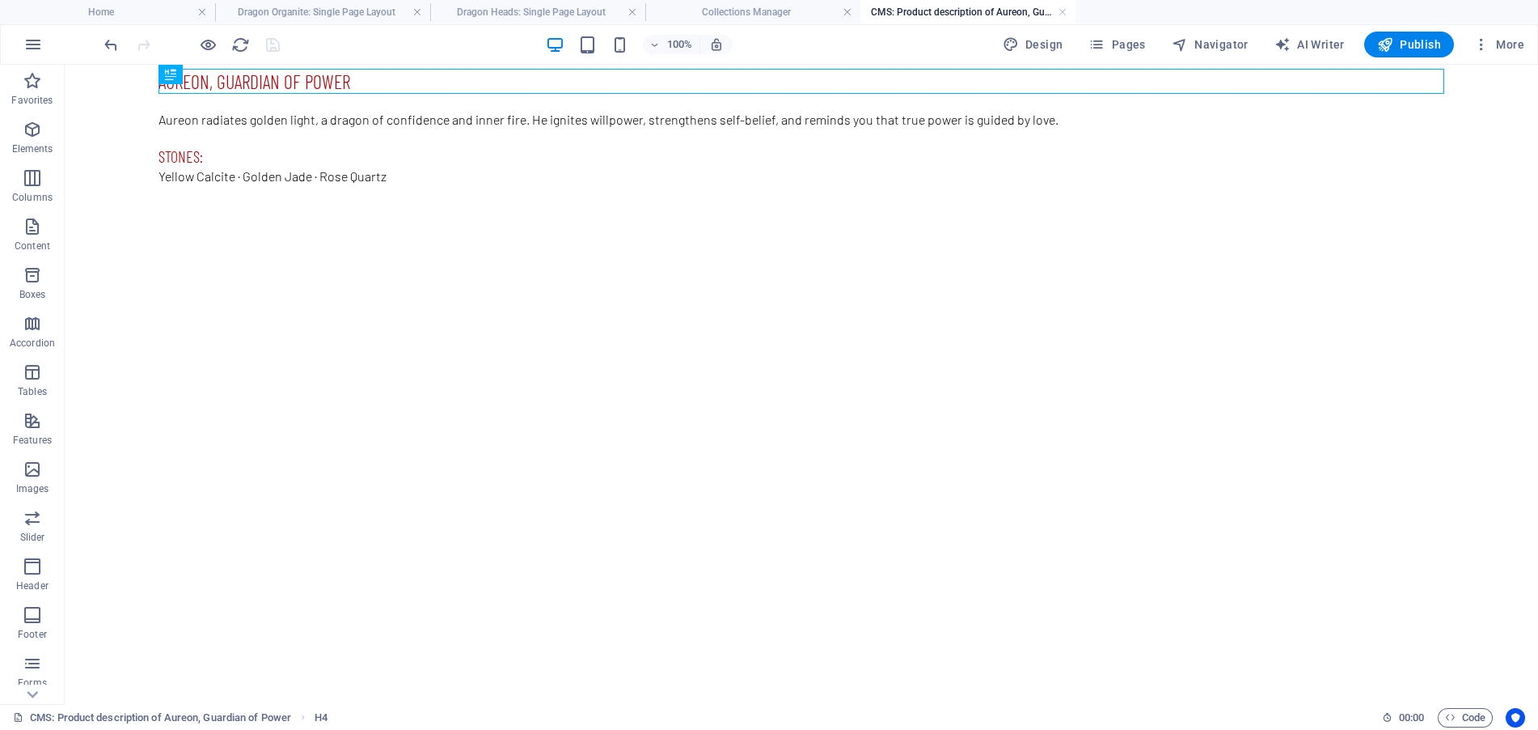
scroll to position [0, 0]
click at [762, 120] on div "Aureon radiates golden light, a dragon of confidence and inner fire. He ignites…" at bounding box center [802, 119] width 1286 height 19
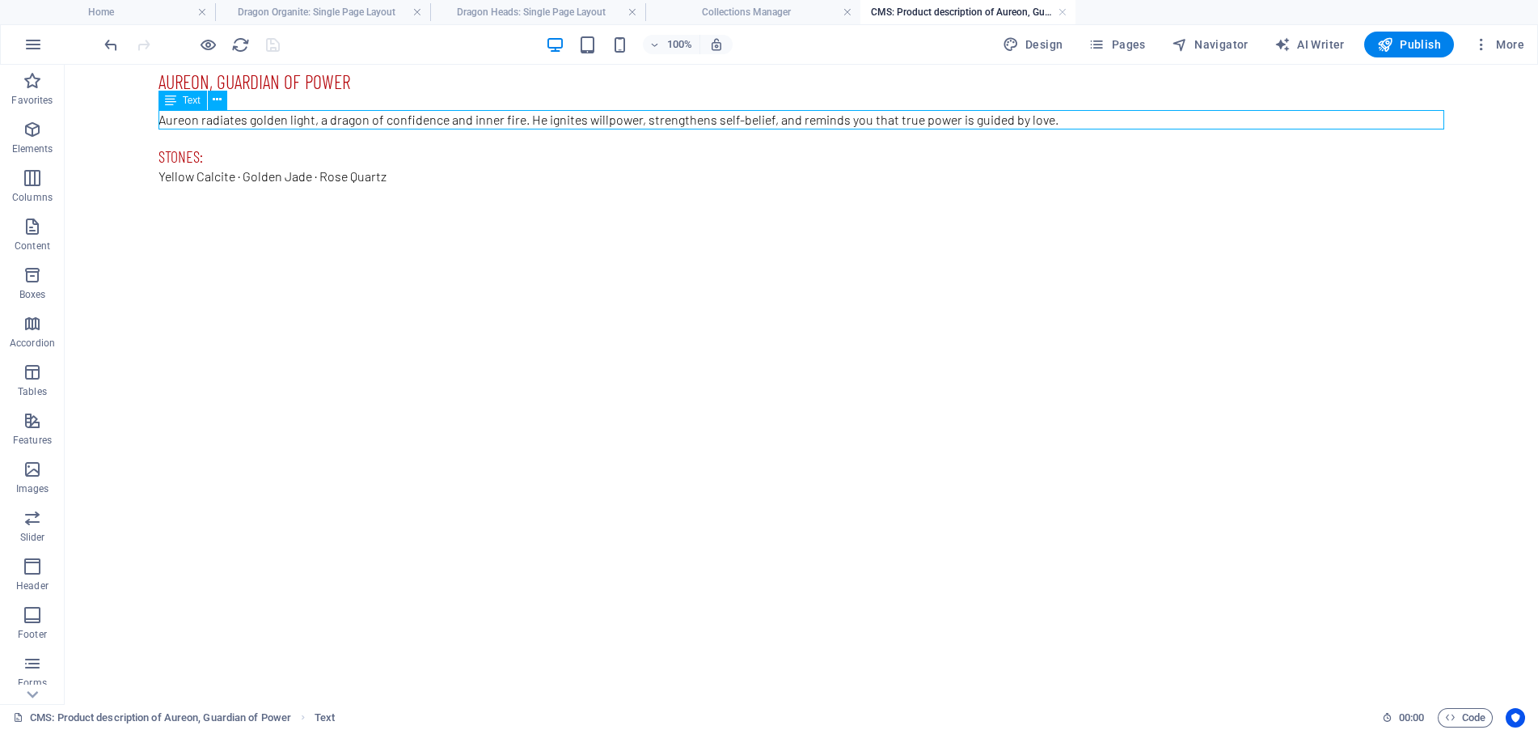
click at [1071, 119] on div "Aureon radiates golden light, a dragon of confidence and inner fire. He ignites…" at bounding box center [802, 119] width 1286 height 19
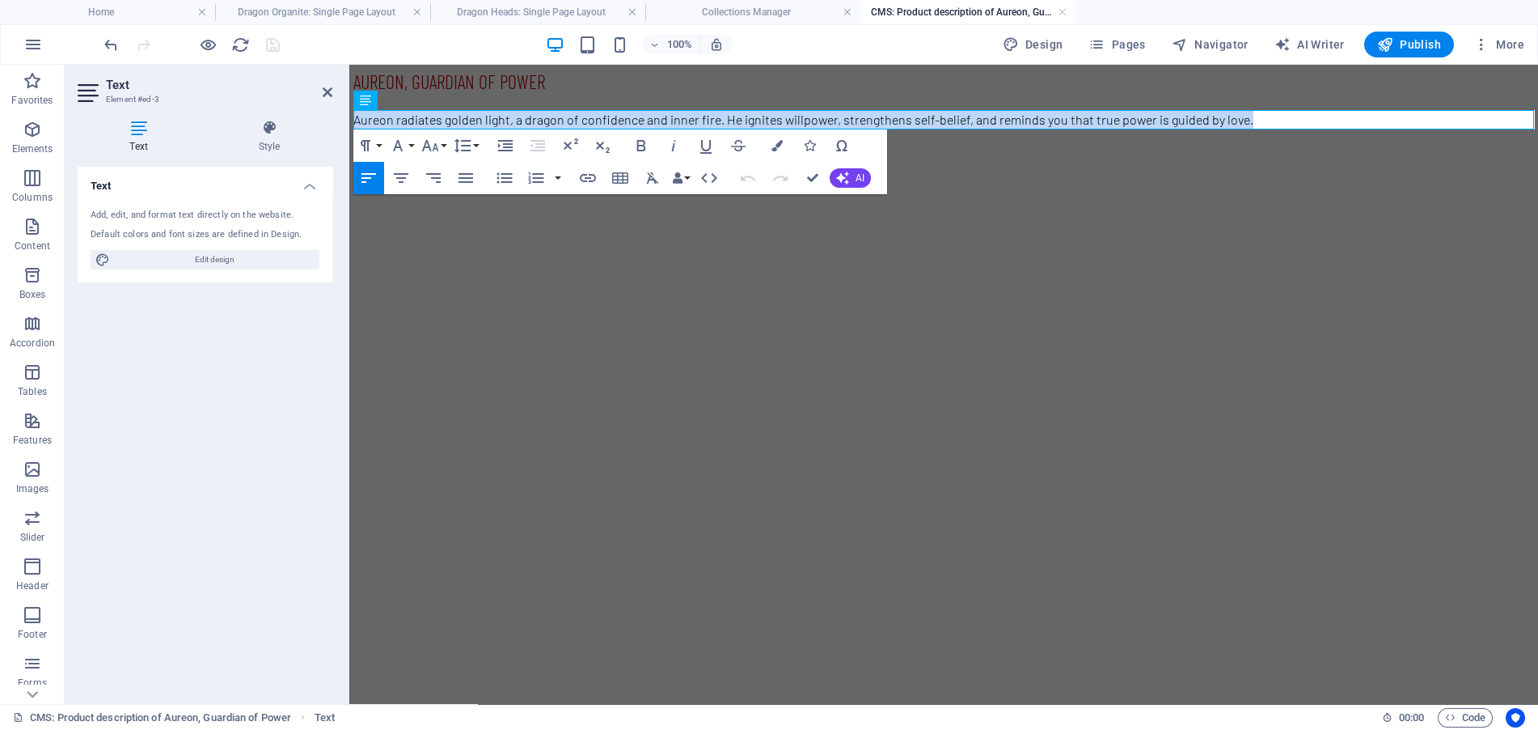
drag, startPoint x: 1280, startPoint y: 125, endPoint x: 686, endPoint y: 152, distance: 595.1
click at [349, 87] on html "Aureon, Guardian of Power Aureon radiates golden light, a dragon of confidence …" at bounding box center [943, 136] width 1189 height 142
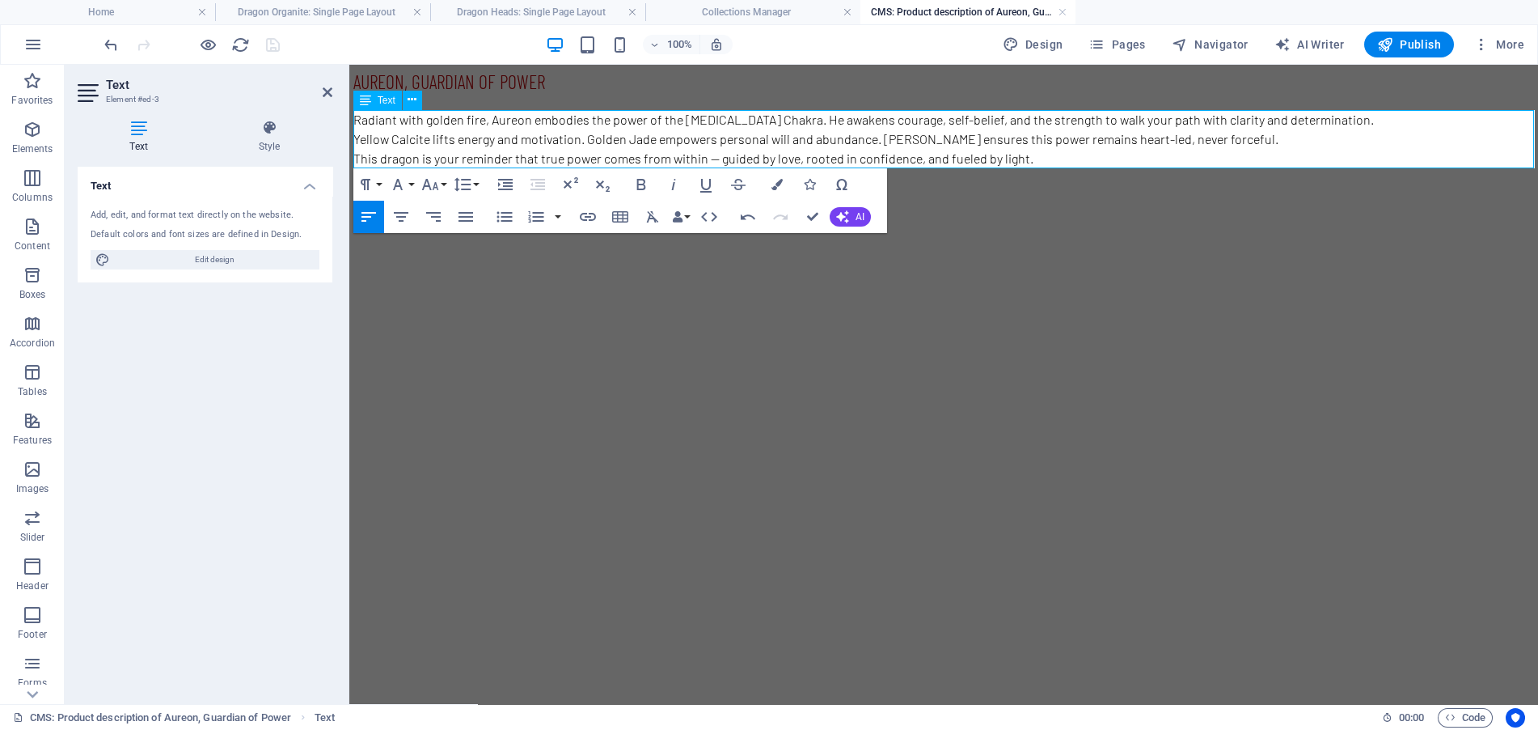
click at [1381, 125] on p "Radiant with golden fire, Aureon embodies the power of the Solar Plexus Chakra.…" at bounding box center [943, 119] width 1181 height 19
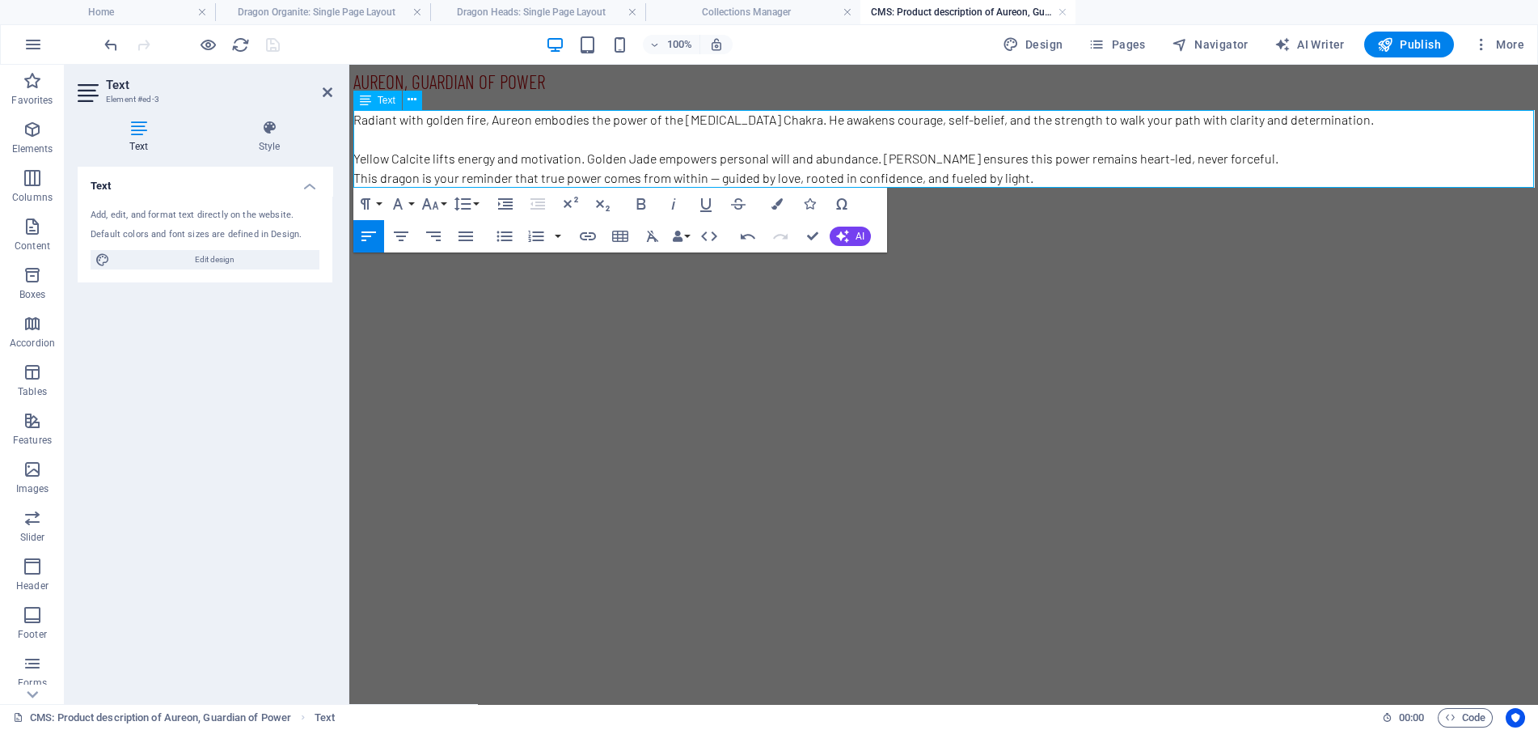
click at [1256, 155] on p "Yellow Calcite lifts energy and motivation. Golden Jade empowers personal will …" at bounding box center [943, 158] width 1181 height 19
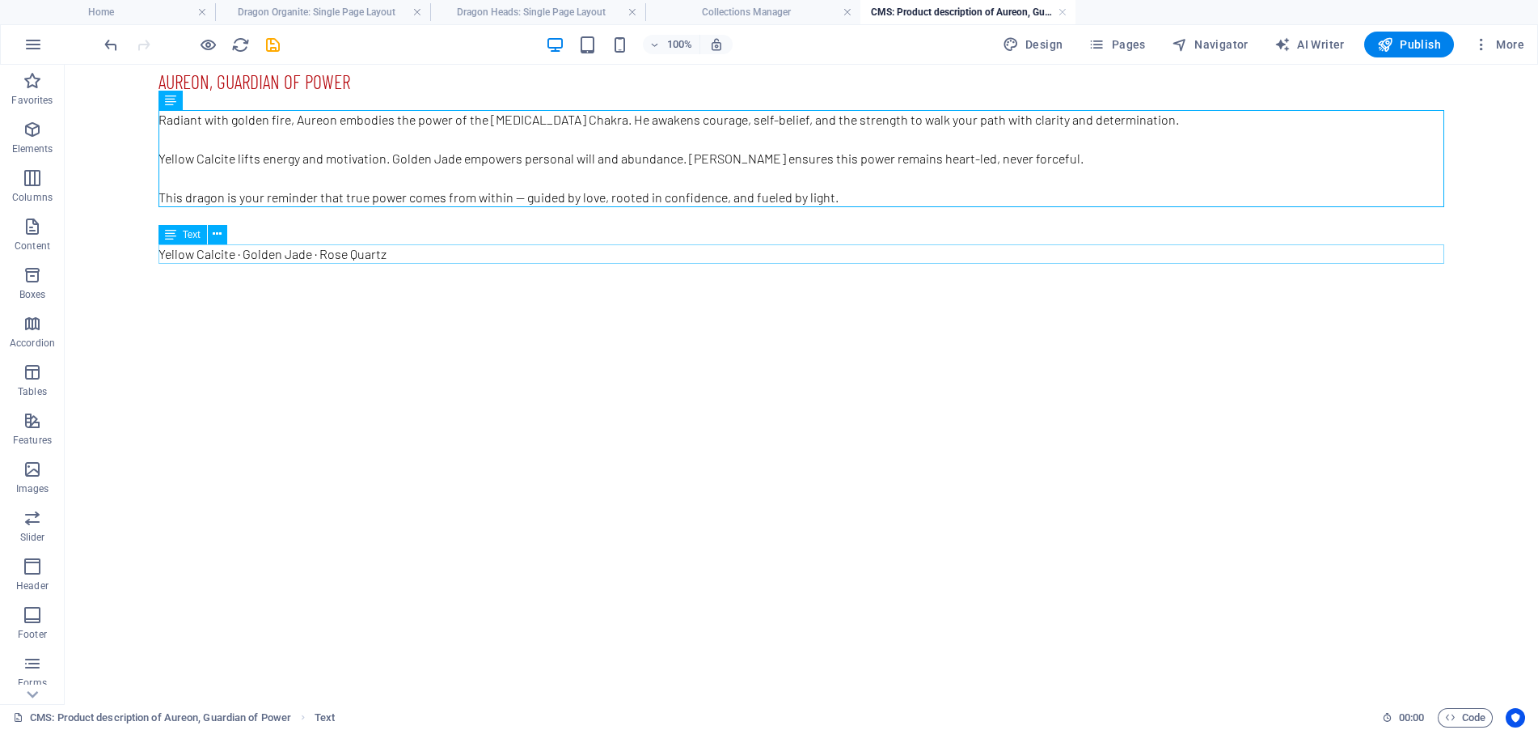
click at [433, 252] on div "Yellow Calcite · Golden Jade · Rose Quartz" at bounding box center [802, 253] width 1286 height 19
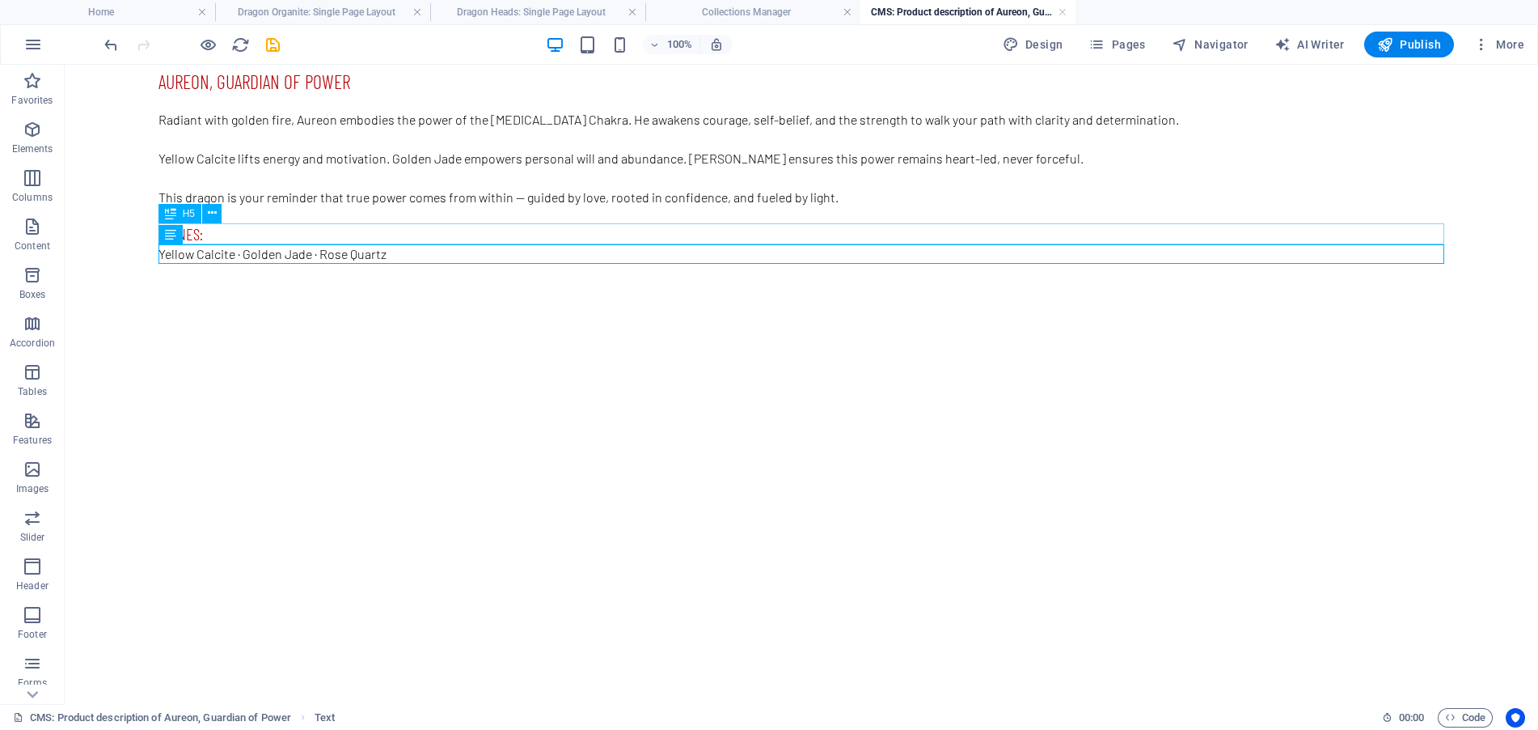
click at [183, 214] on span "H5" at bounding box center [189, 214] width 12 height 10
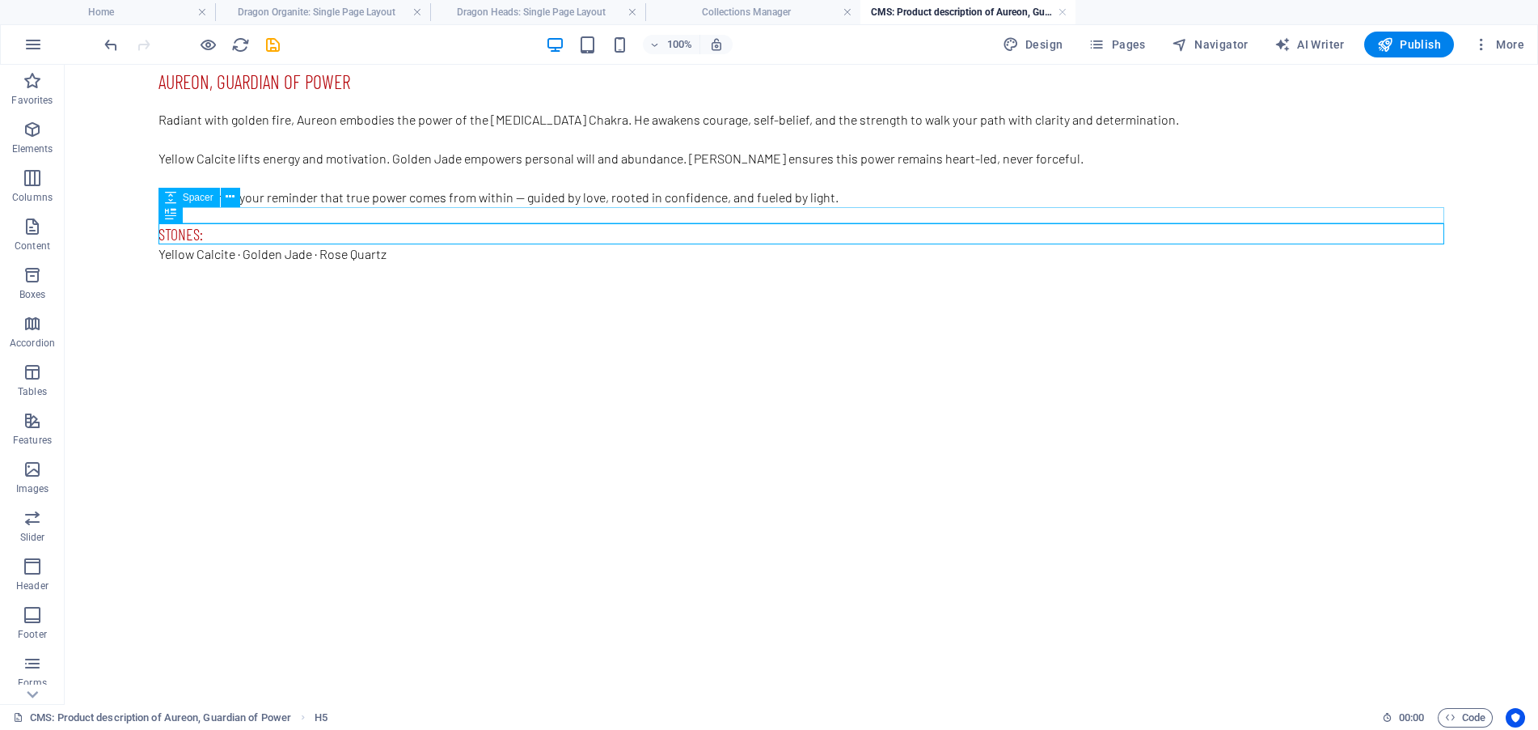
click at [244, 214] on div at bounding box center [802, 215] width 1286 height 16
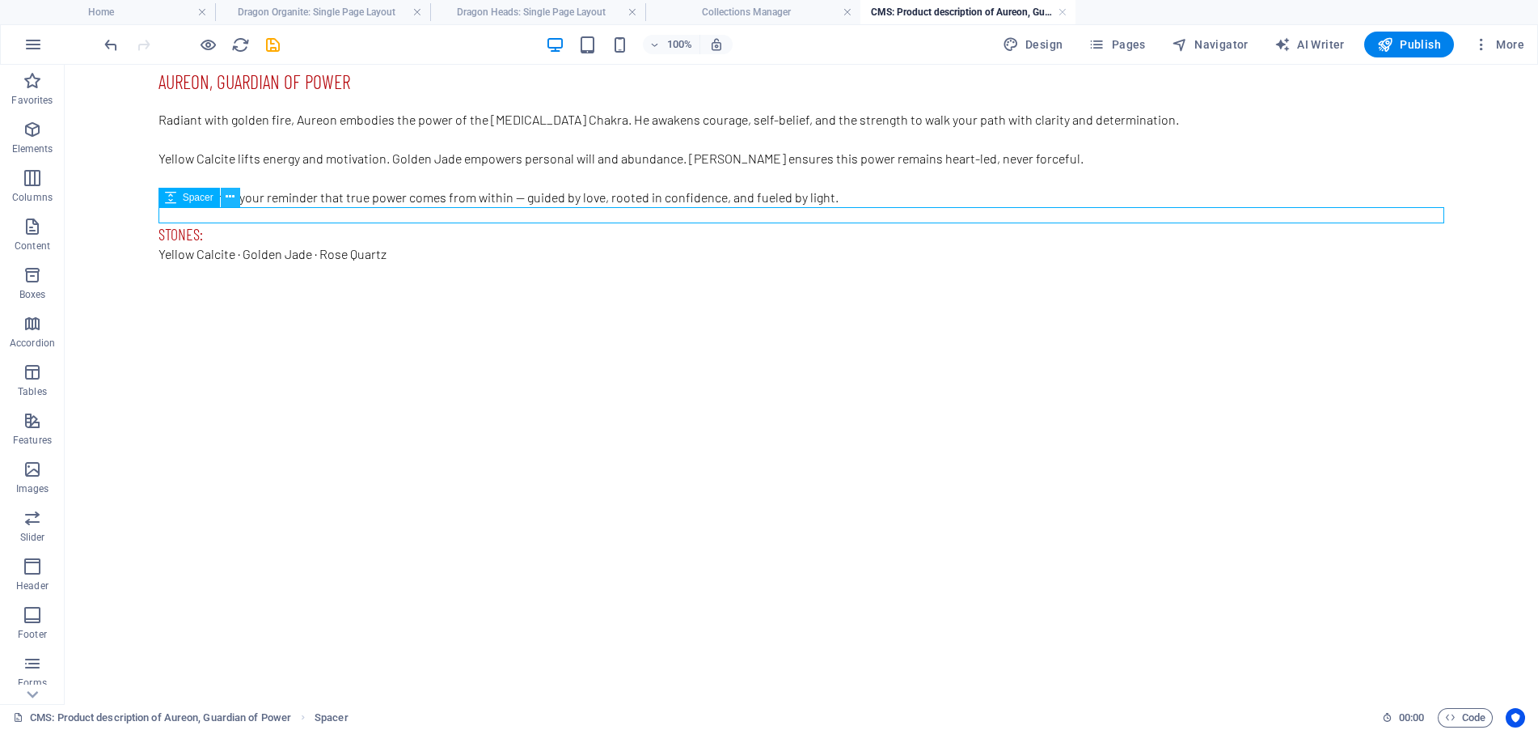
click at [227, 200] on icon at bounding box center [230, 196] width 9 height 17
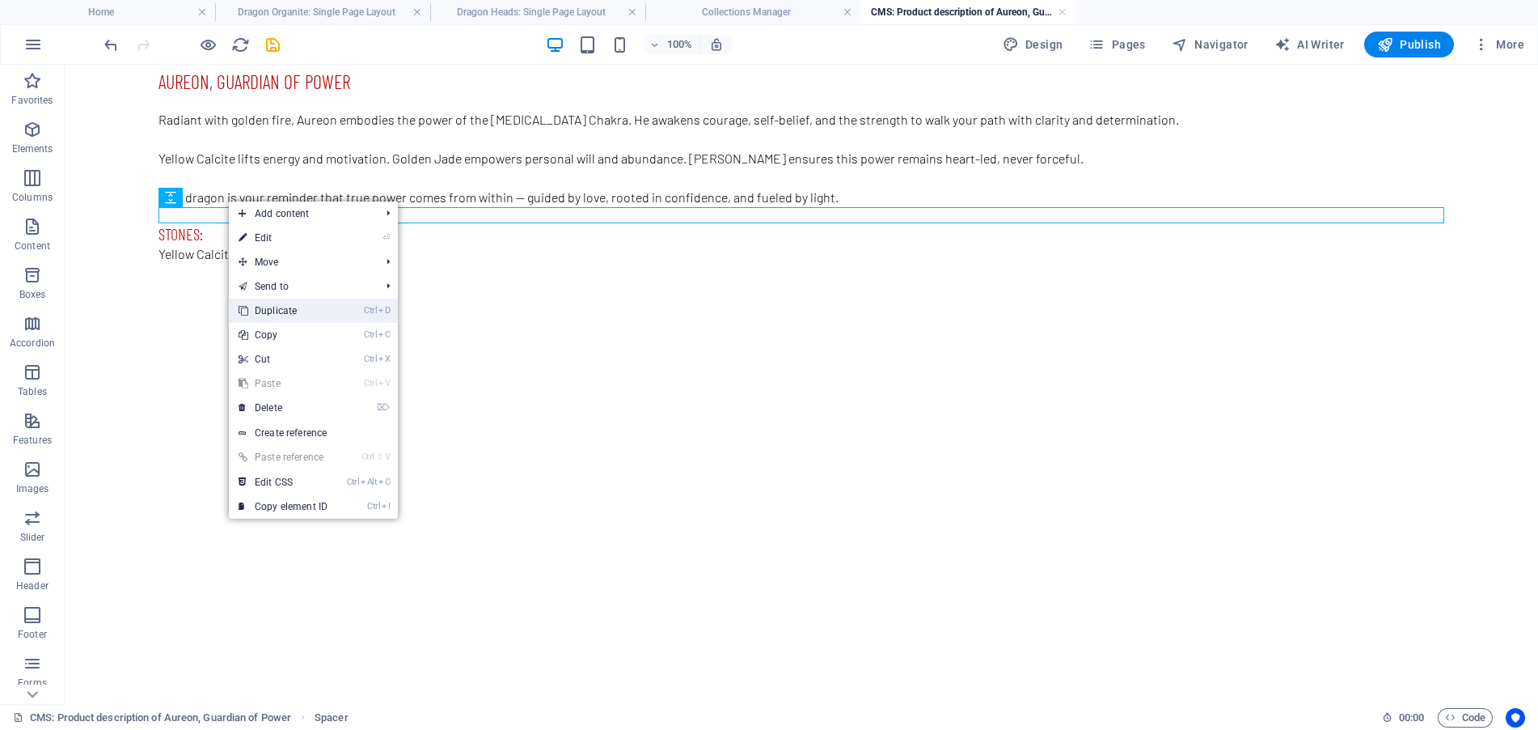
click at [287, 311] on link "Ctrl D Duplicate" at bounding box center [283, 310] width 108 height 24
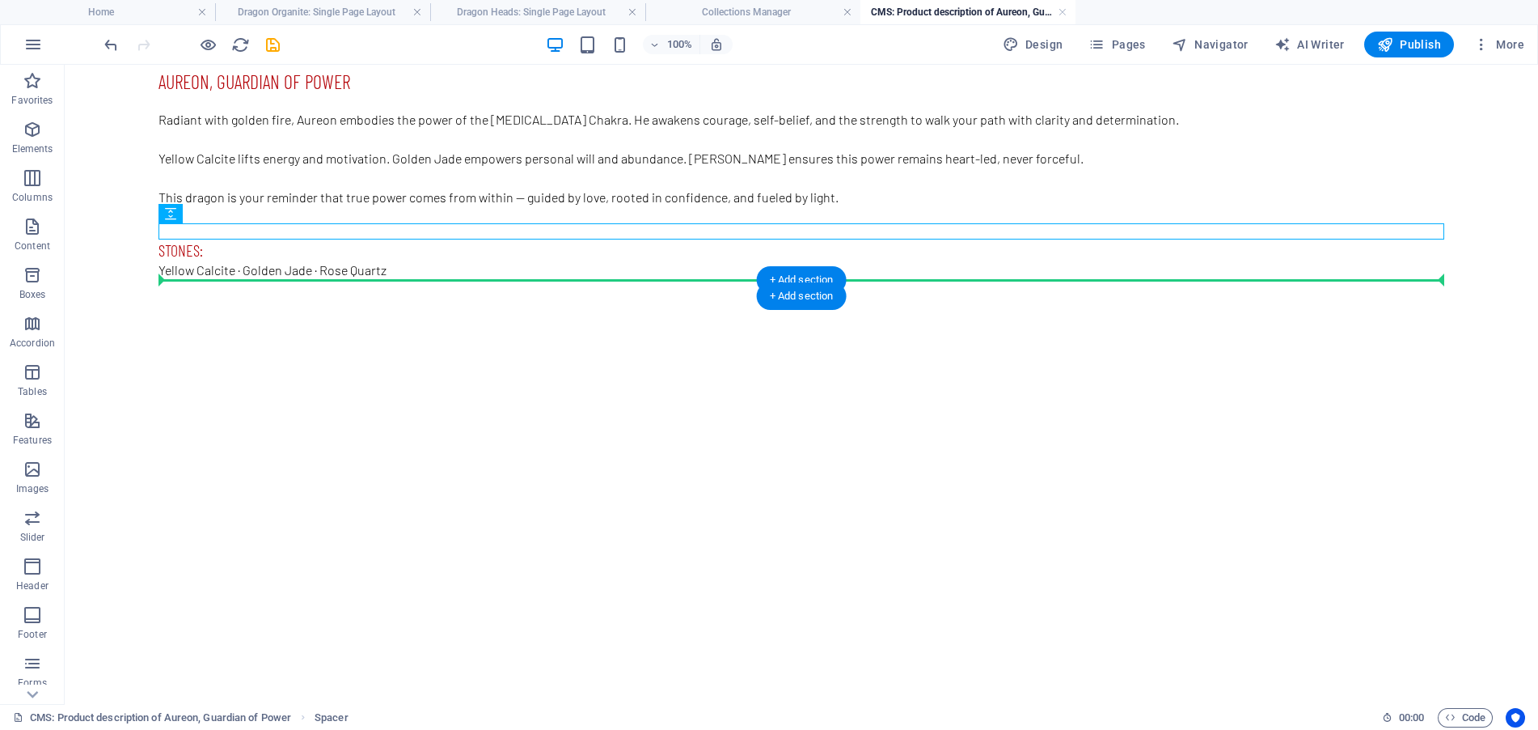
drag, startPoint x: 293, startPoint y: 229, endPoint x: 233, endPoint y: 282, distance: 80.2
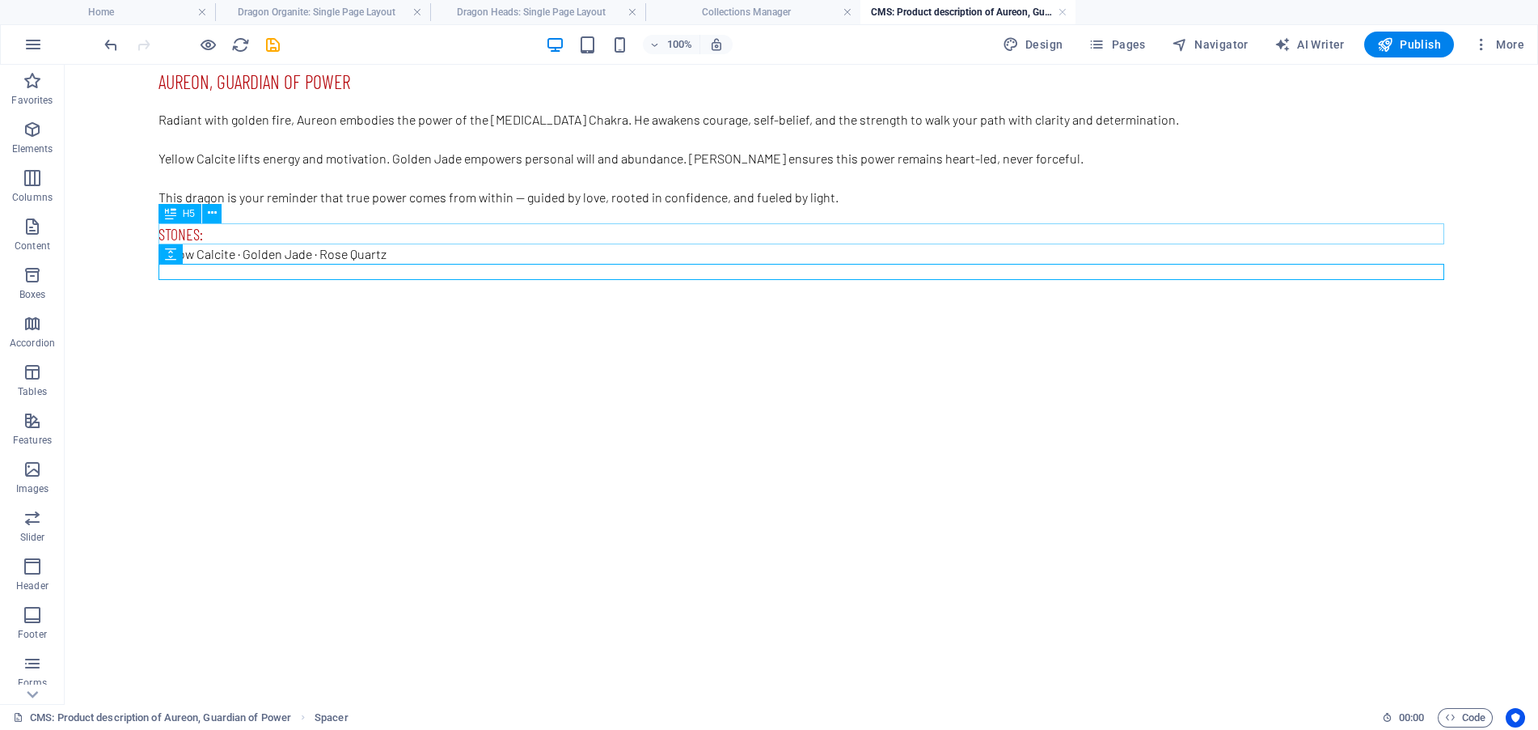
click at [262, 235] on div "Stones:" at bounding box center [802, 233] width 1286 height 21
click at [216, 218] on icon at bounding box center [212, 213] width 9 height 17
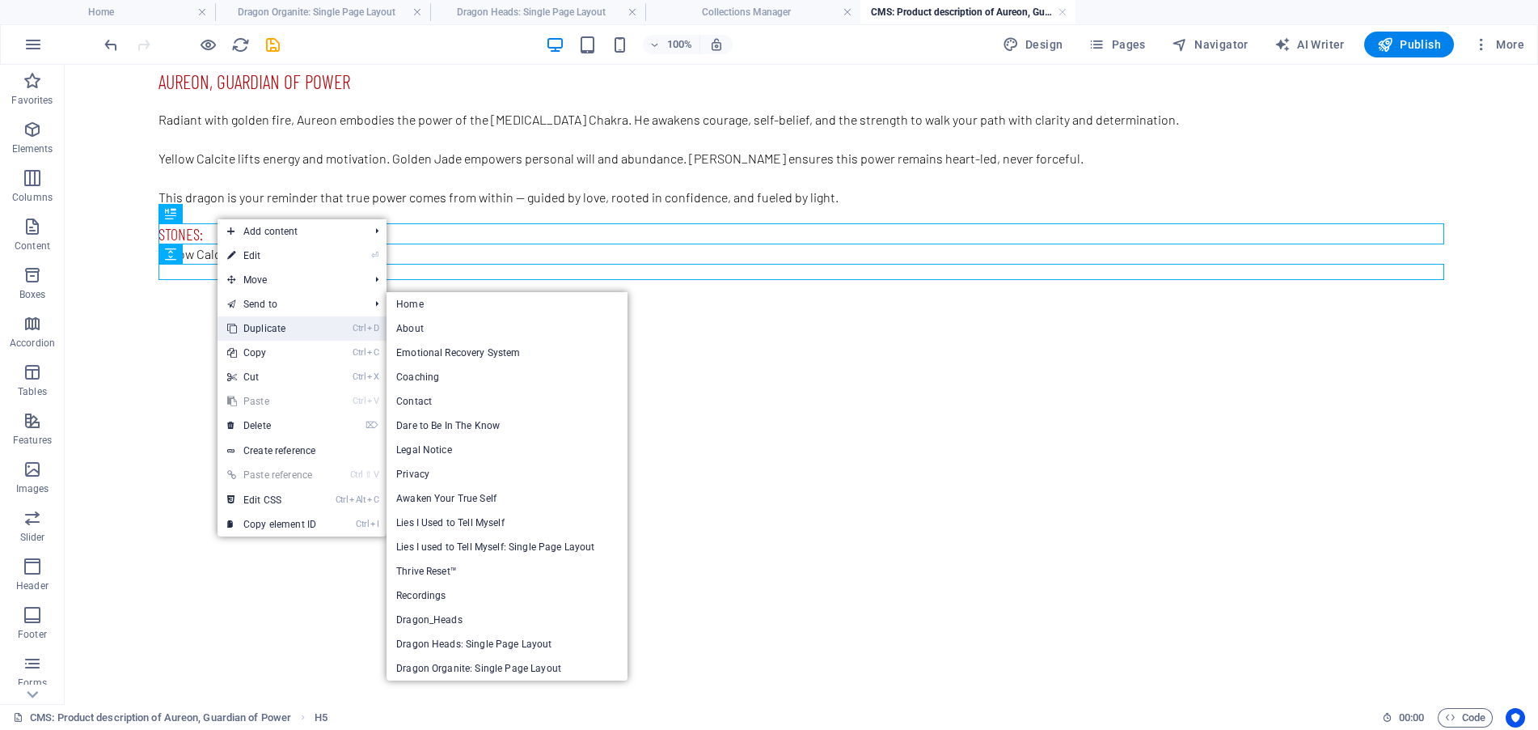
click at [279, 336] on link "Ctrl D Duplicate" at bounding box center [272, 328] width 108 height 24
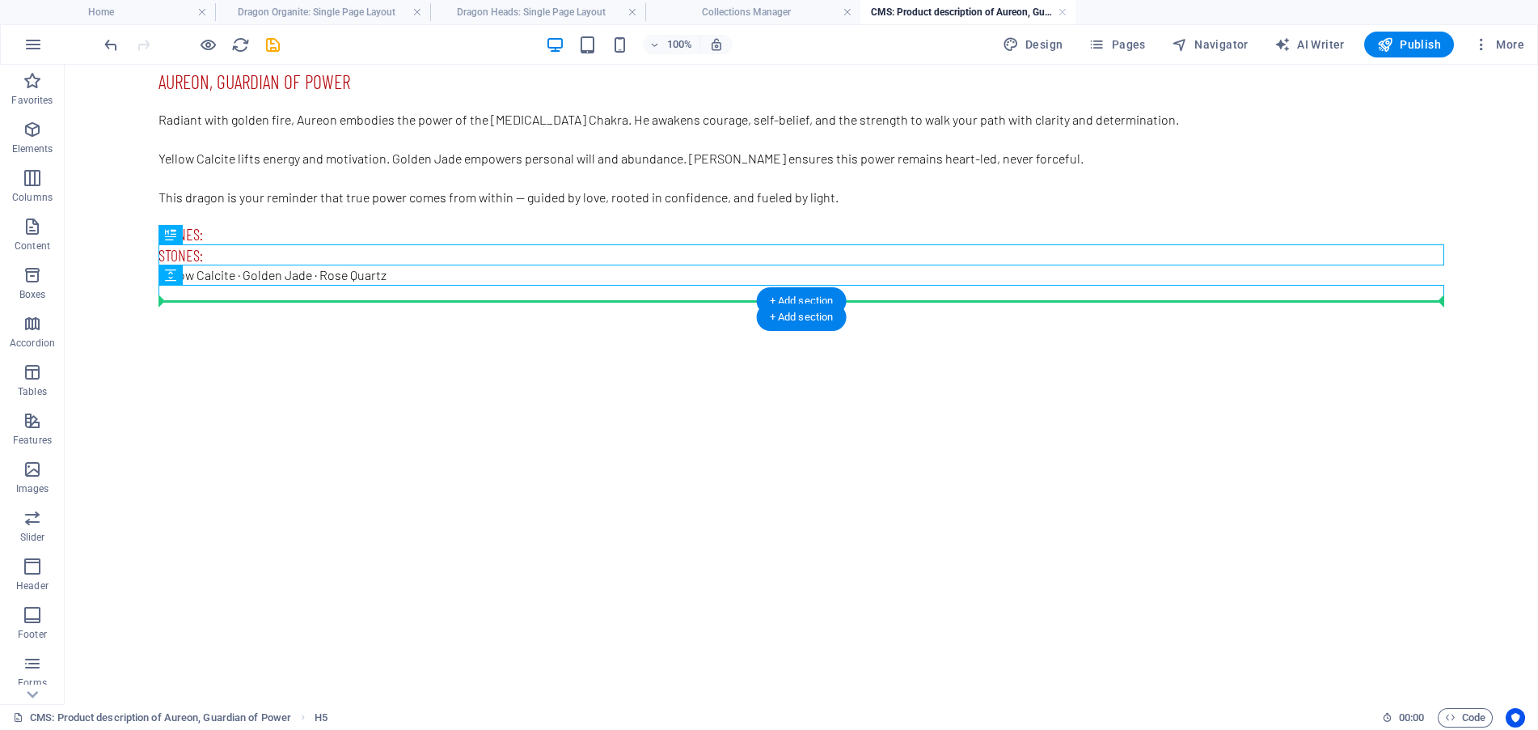
drag, startPoint x: 278, startPoint y: 252, endPoint x: 269, endPoint y: 308, distance: 57.4
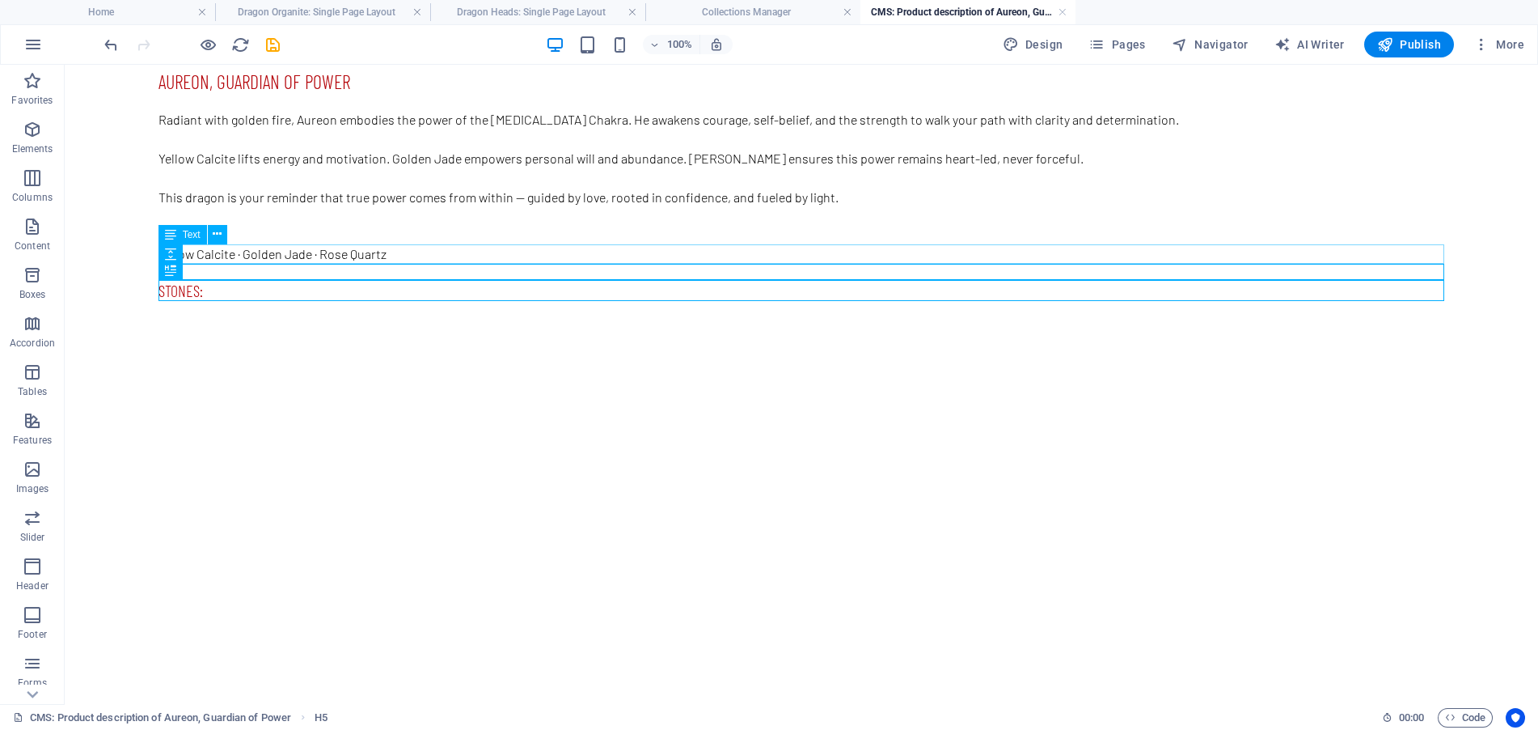
click at [258, 256] on div "Yellow Calcite · Golden Jade · Rose Quartz" at bounding box center [802, 253] width 1286 height 19
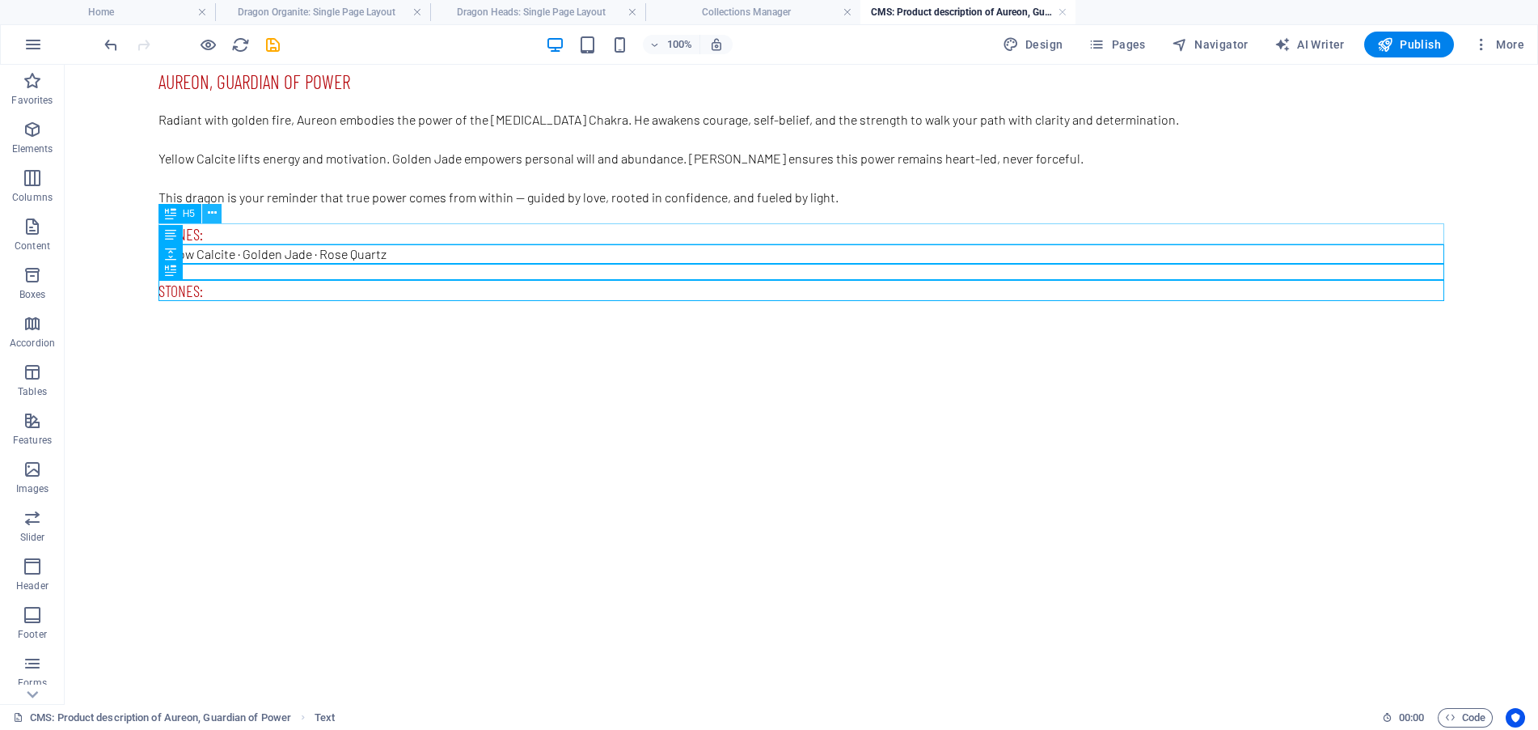
click at [213, 217] on icon at bounding box center [212, 213] width 9 height 17
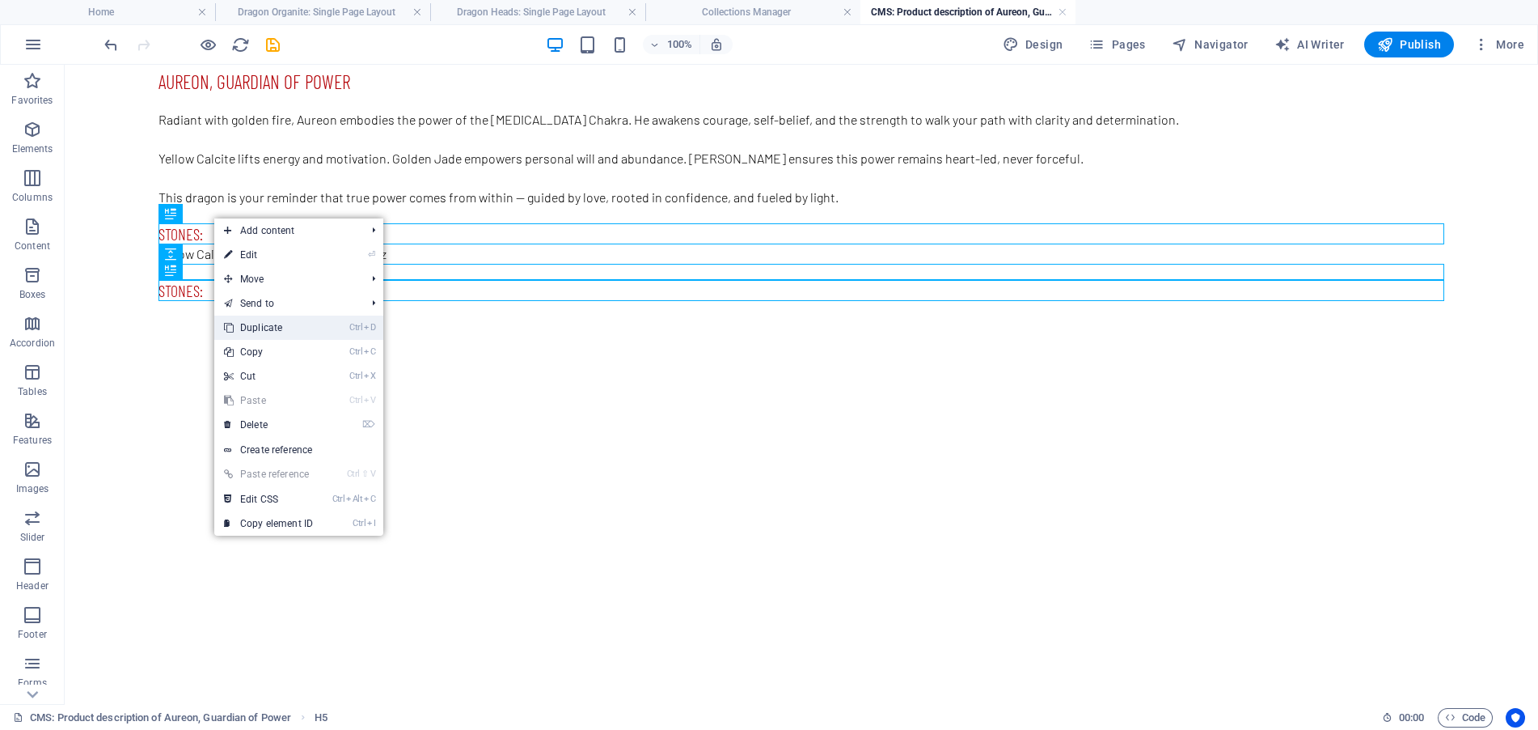
click at [288, 330] on link "Ctrl D Duplicate" at bounding box center [268, 327] width 108 height 24
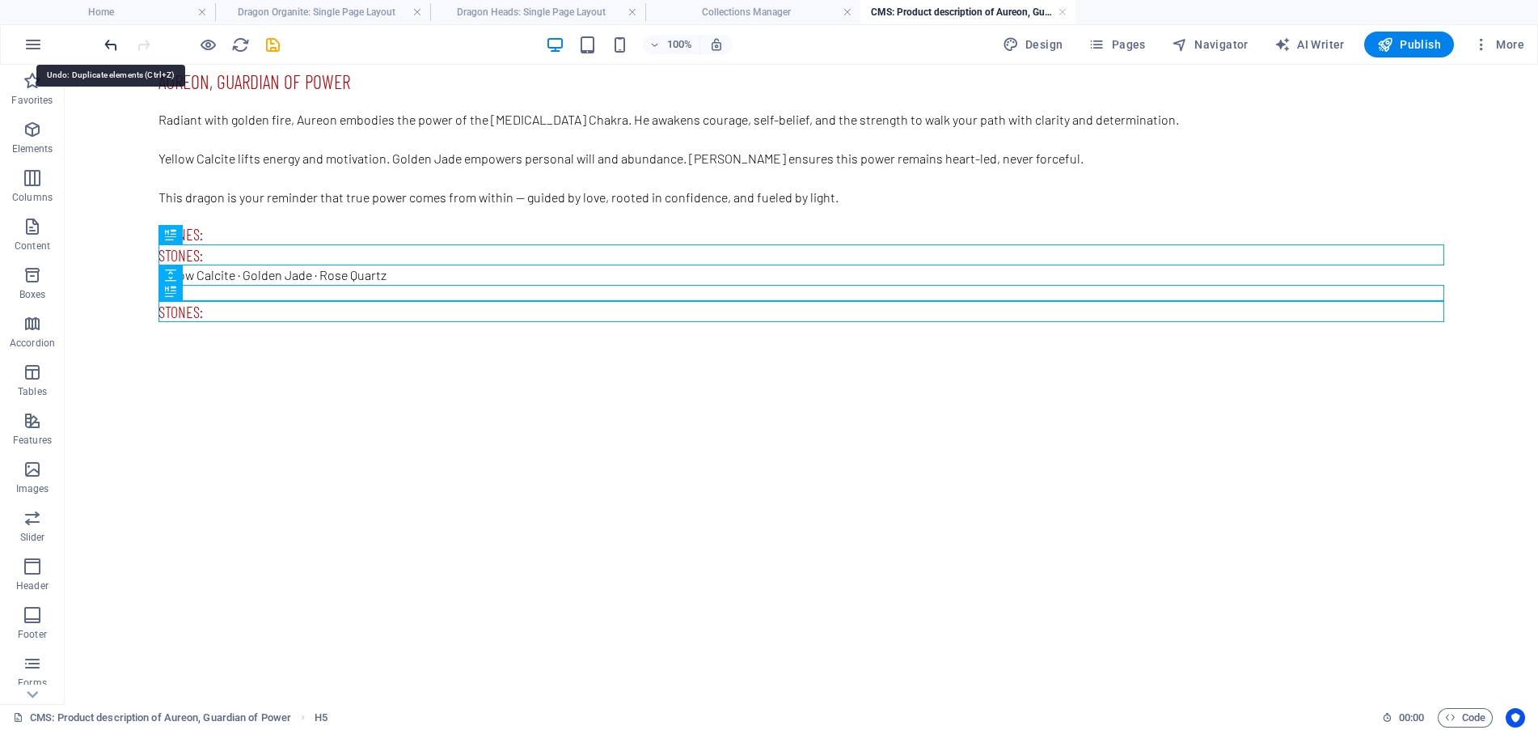
click at [117, 44] on icon "undo" at bounding box center [111, 45] width 19 height 19
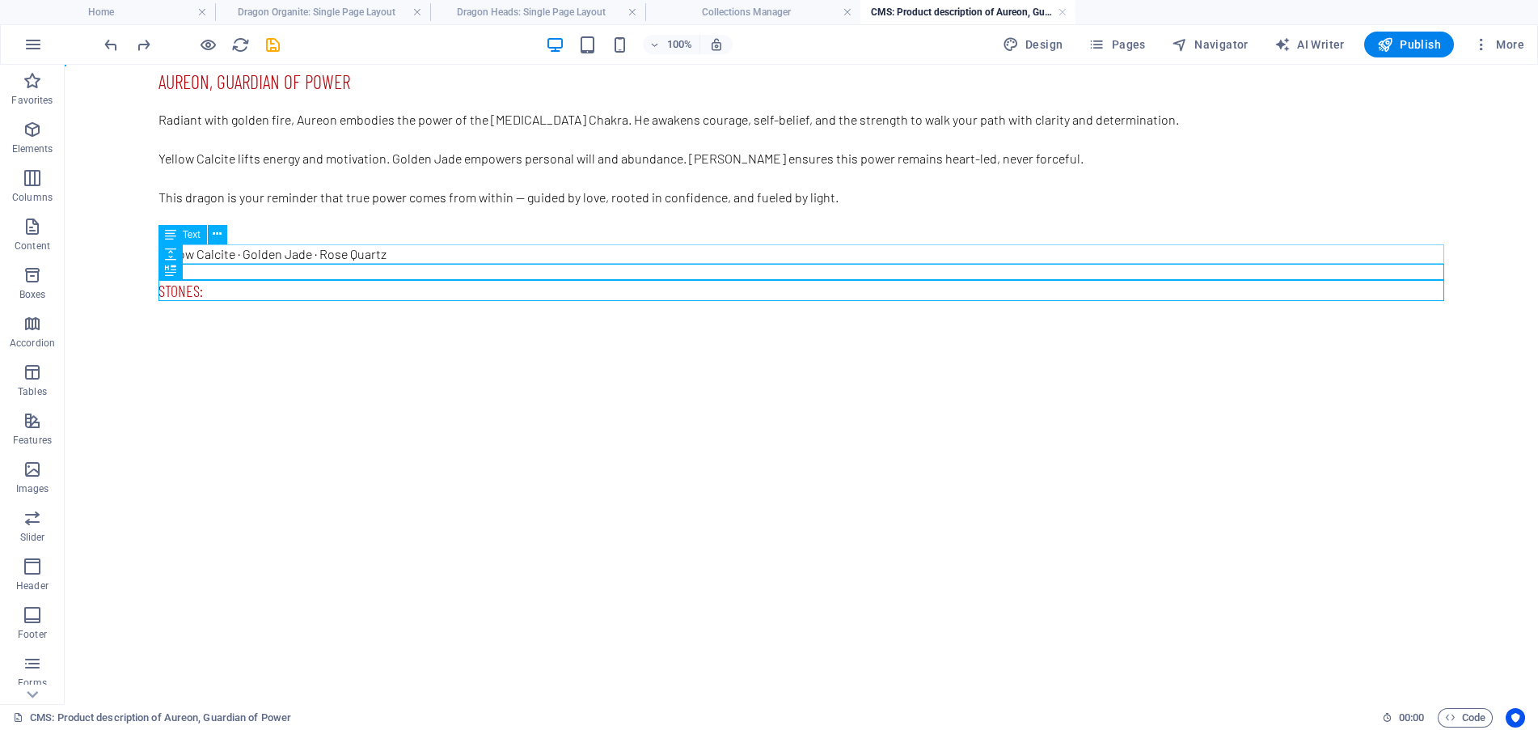
click at [282, 250] on div "Yellow Calcite · Golden Jade · Rose Quartz" at bounding box center [802, 253] width 1286 height 19
click at [454, 248] on div "Yellow Calcite · Golden Jade · Rose Quartz" at bounding box center [802, 253] width 1286 height 19
click at [220, 246] on div "Yellow Calcite · Golden Jade · Rose Quartz" at bounding box center [802, 253] width 1286 height 19
click at [217, 238] on icon at bounding box center [217, 234] width 9 height 17
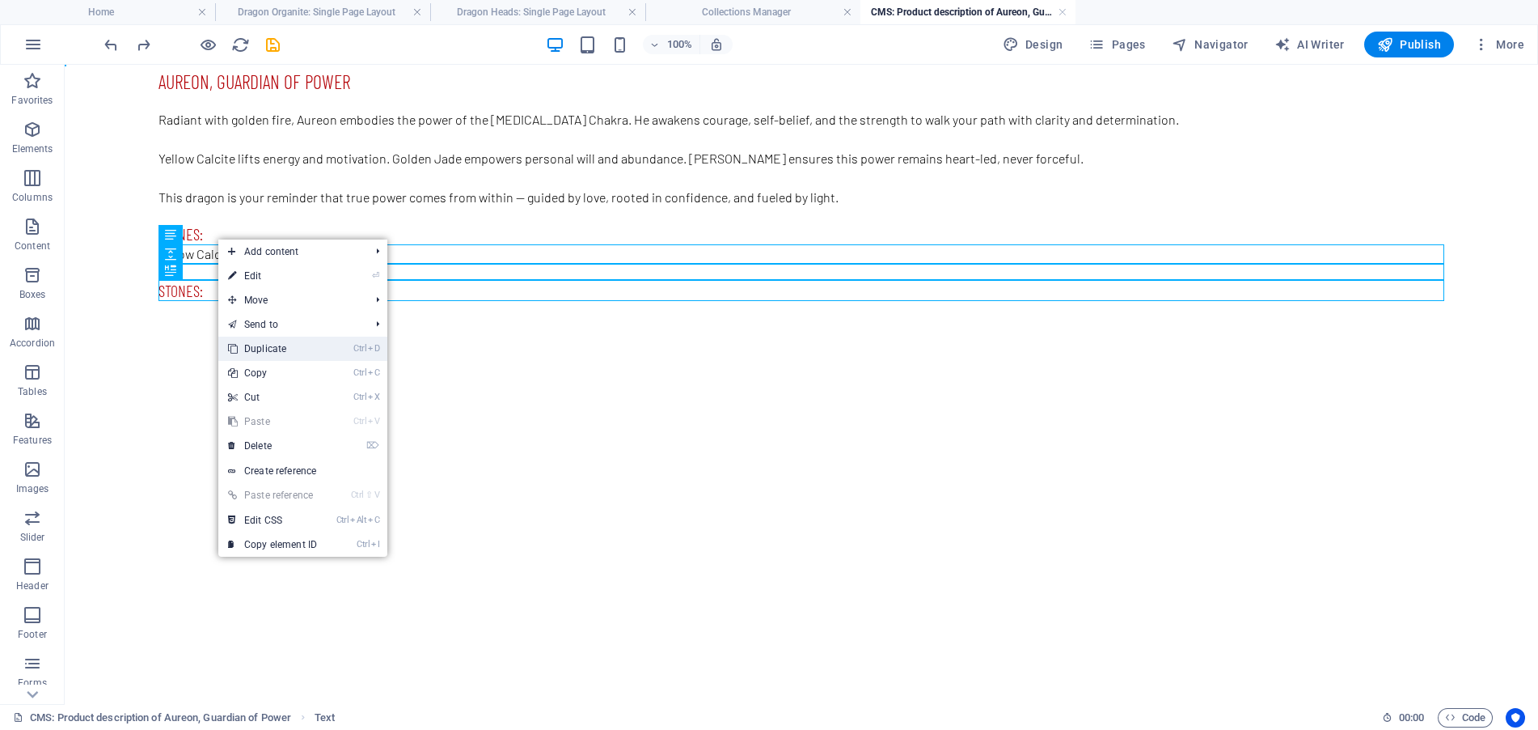
click at [271, 349] on link "Ctrl D Duplicate" at bounding box center [272, 348] width 108 height 24
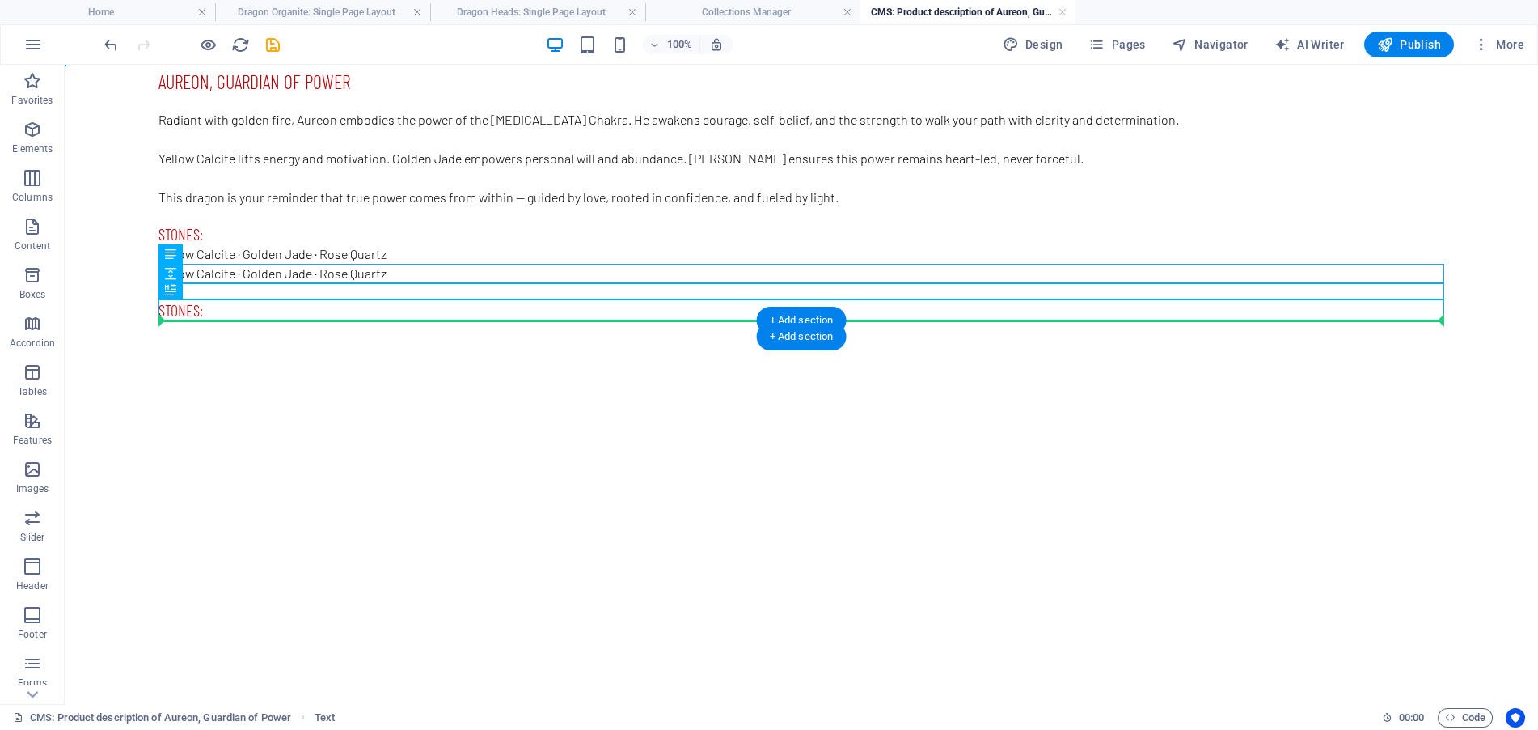
drag, startPoint x: 379, startPoint y: 268, endPoint x: 345, endPoint y: 322, distance: 64.4
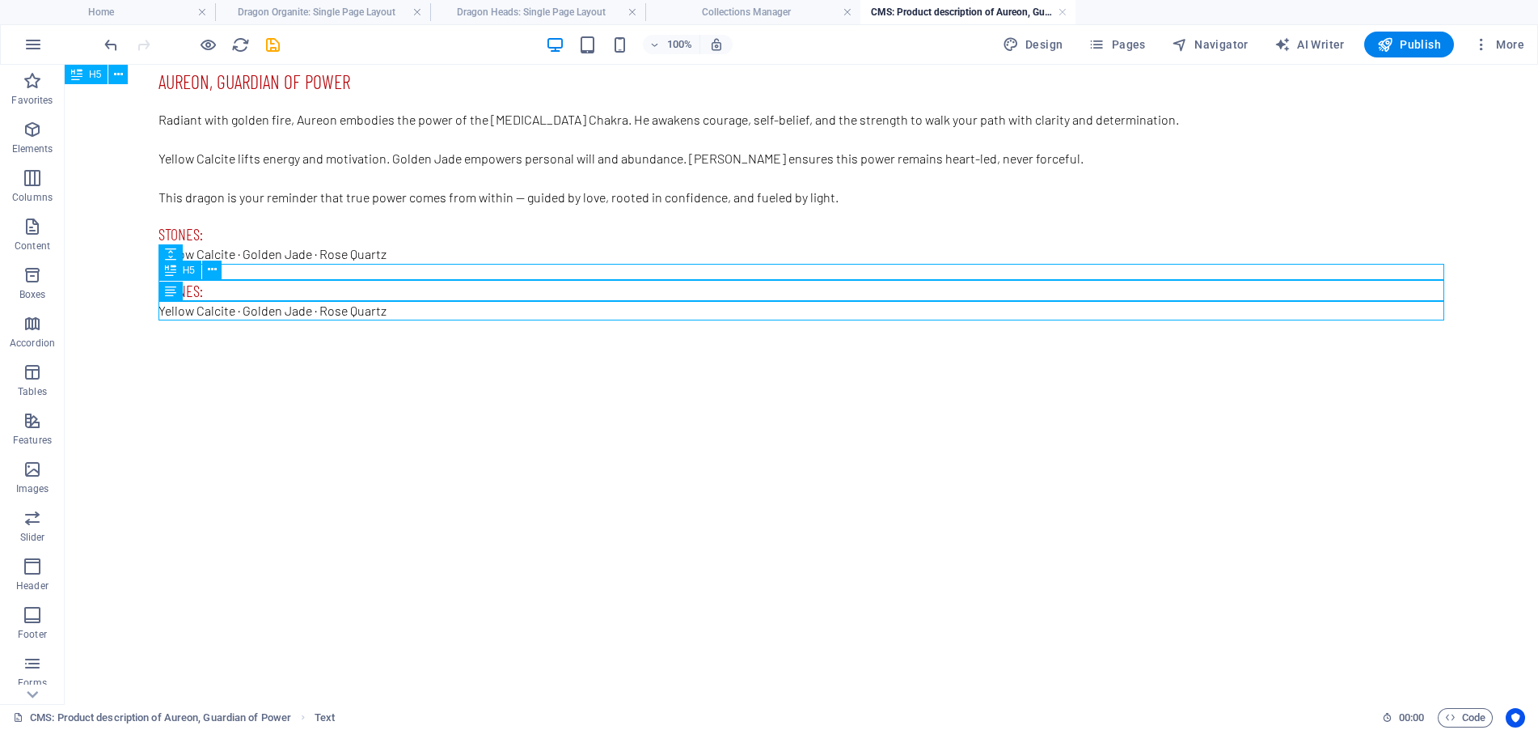
click at [247, 290] on div "Stones:" at bounding box center [802, 290] width 1286 height 21
click at [244, 290] on div "Stones:" at bounding box center [802, 290] width 1286 height 21
click at [239, 290] on div "Stones:" at bounding box center [802, 290] width 1286 height 21
click at [409, 308] on div "Yellow Calcite · Golden Jade · Rose Quartz" at bounding box center [802, 310] width 1286 height 19
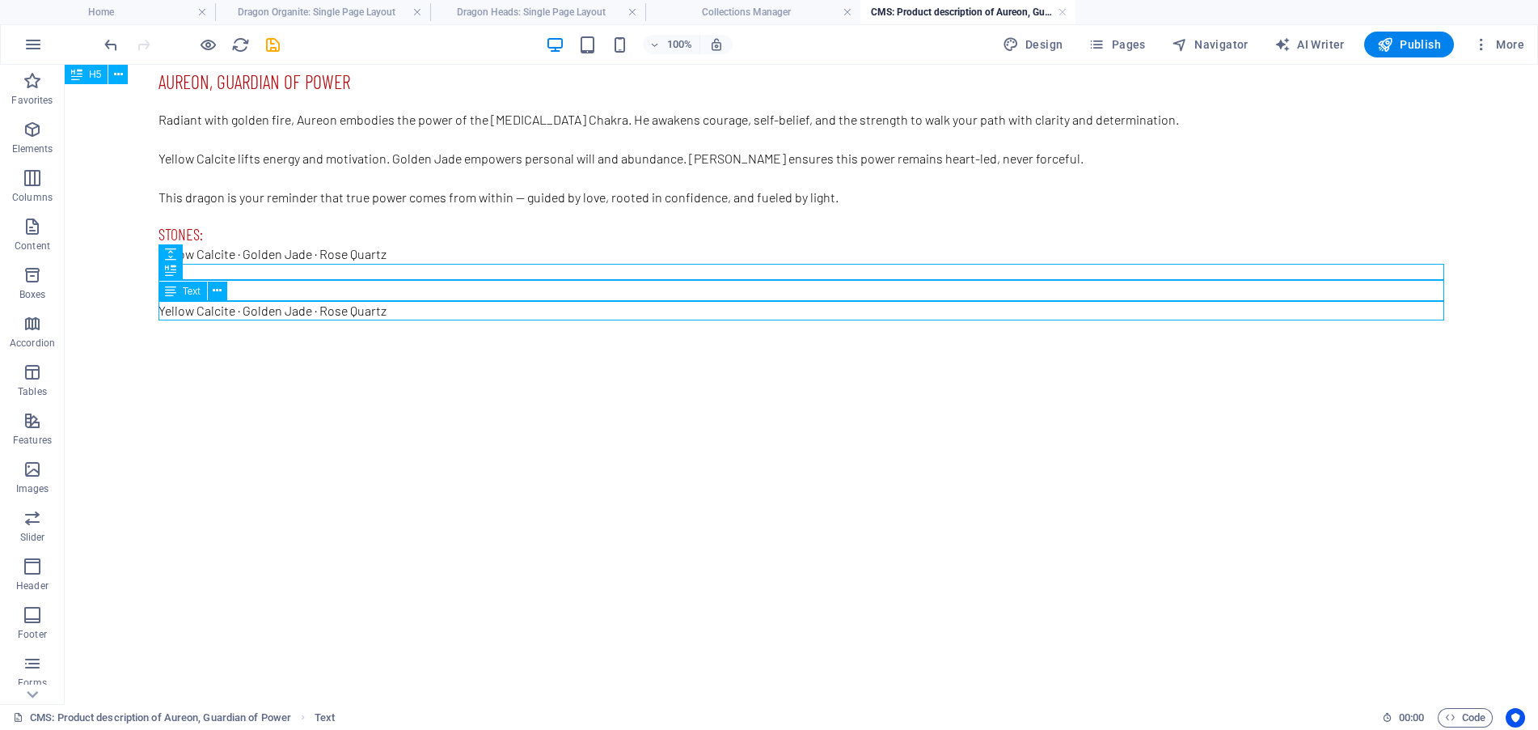
click at [404, 309] on div "Yellow Calcite · Golden Jade · Rose Quartz" at bounding box center [802, 310] width 1286 height 19
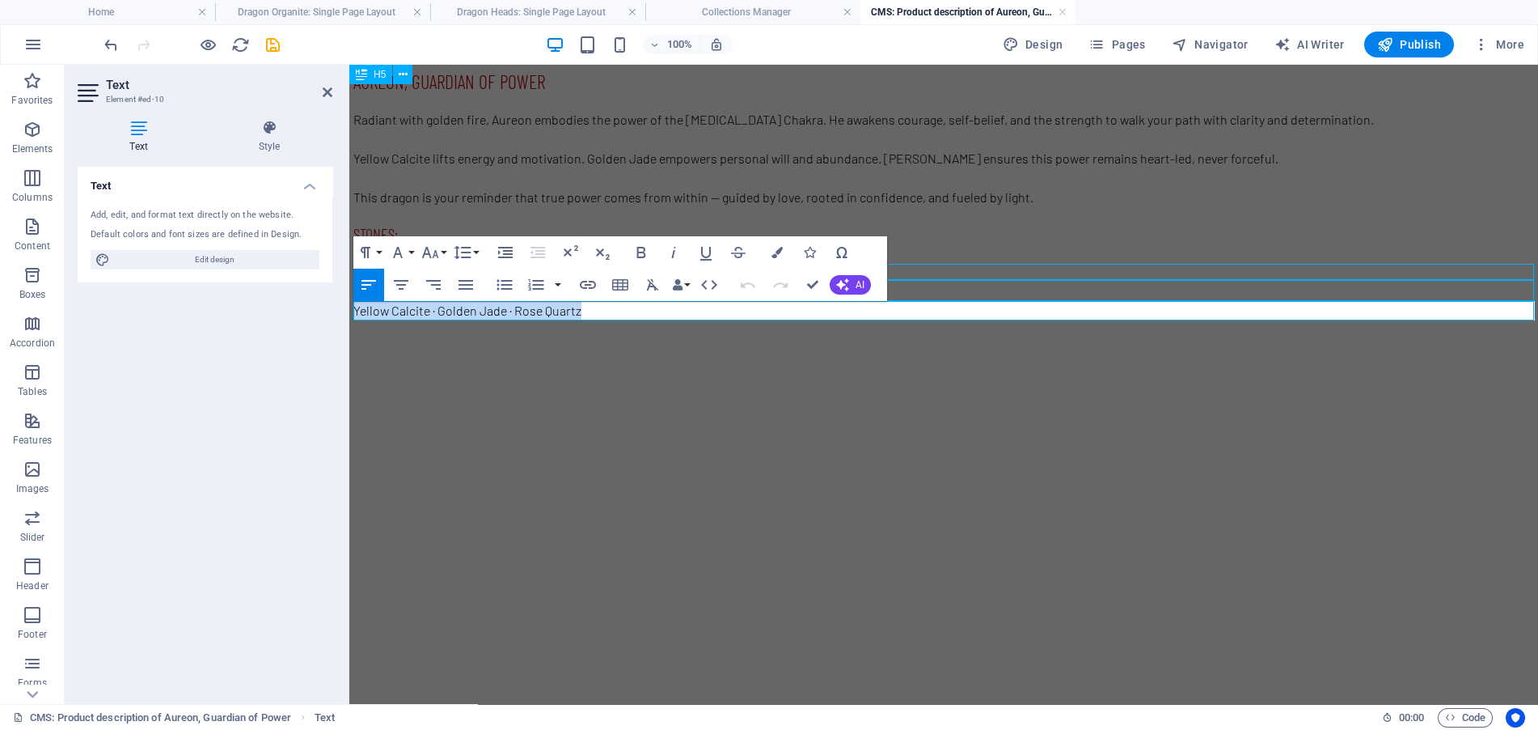
drag, startPoint x: 605, startPoint y: 316, endPoint x: 683, endPoint y: 362, distance: 91.0
click at [349, 298] on html "Aureon, Guardian of Power Radiant with golden fire, Aureon embodies the power o…" at bounding box center [943, 203] width 1189 height 276
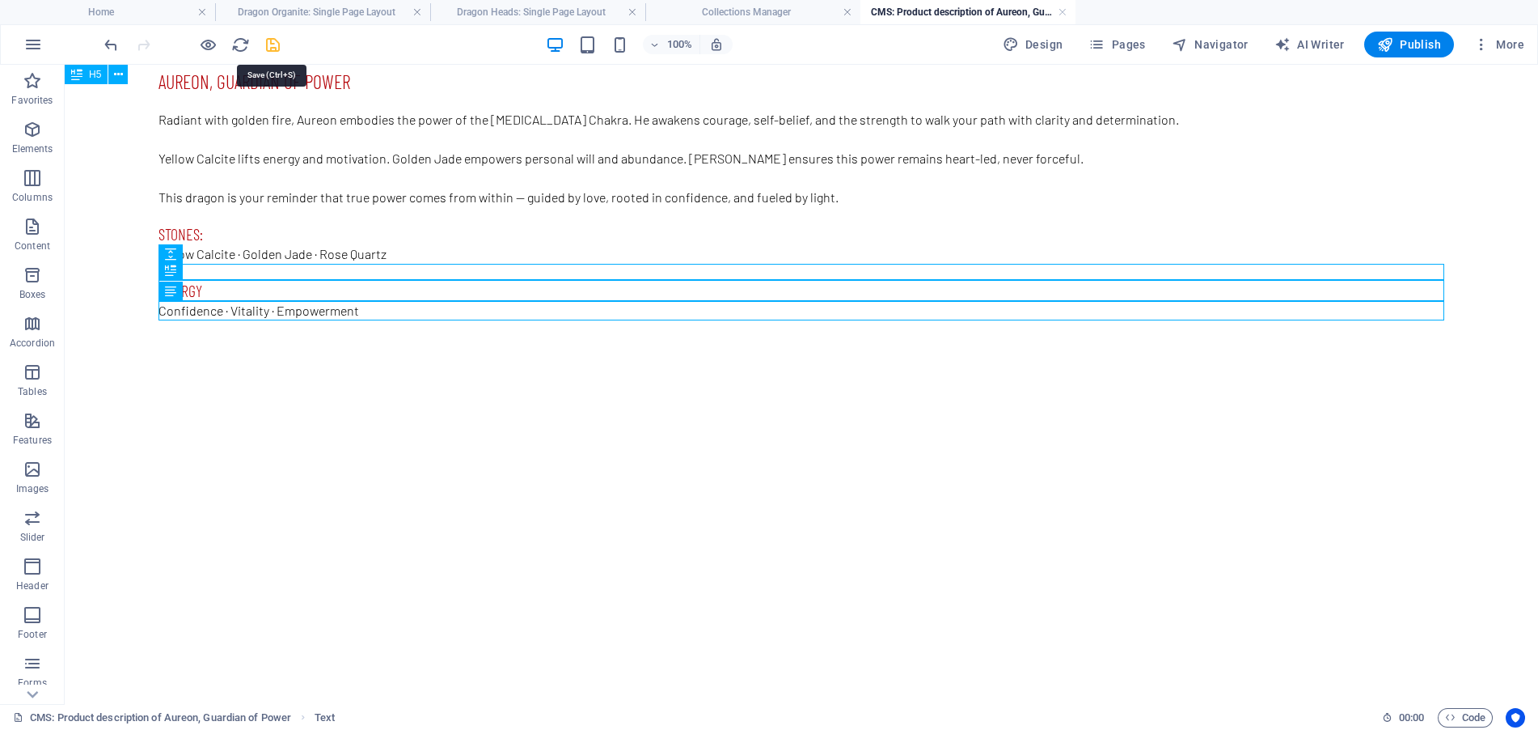
click at [277, 45] on icon "save" at bounding box center [273, 45] width 19 height 19
click at [1056, 10] on h4 "CMS: Product description of Aureon, Guardian of Power" at bounding box center [968, 12] width 215 height 18
click at [1062, 11] on link at bounding box center [1063, 12] width 10 height 15
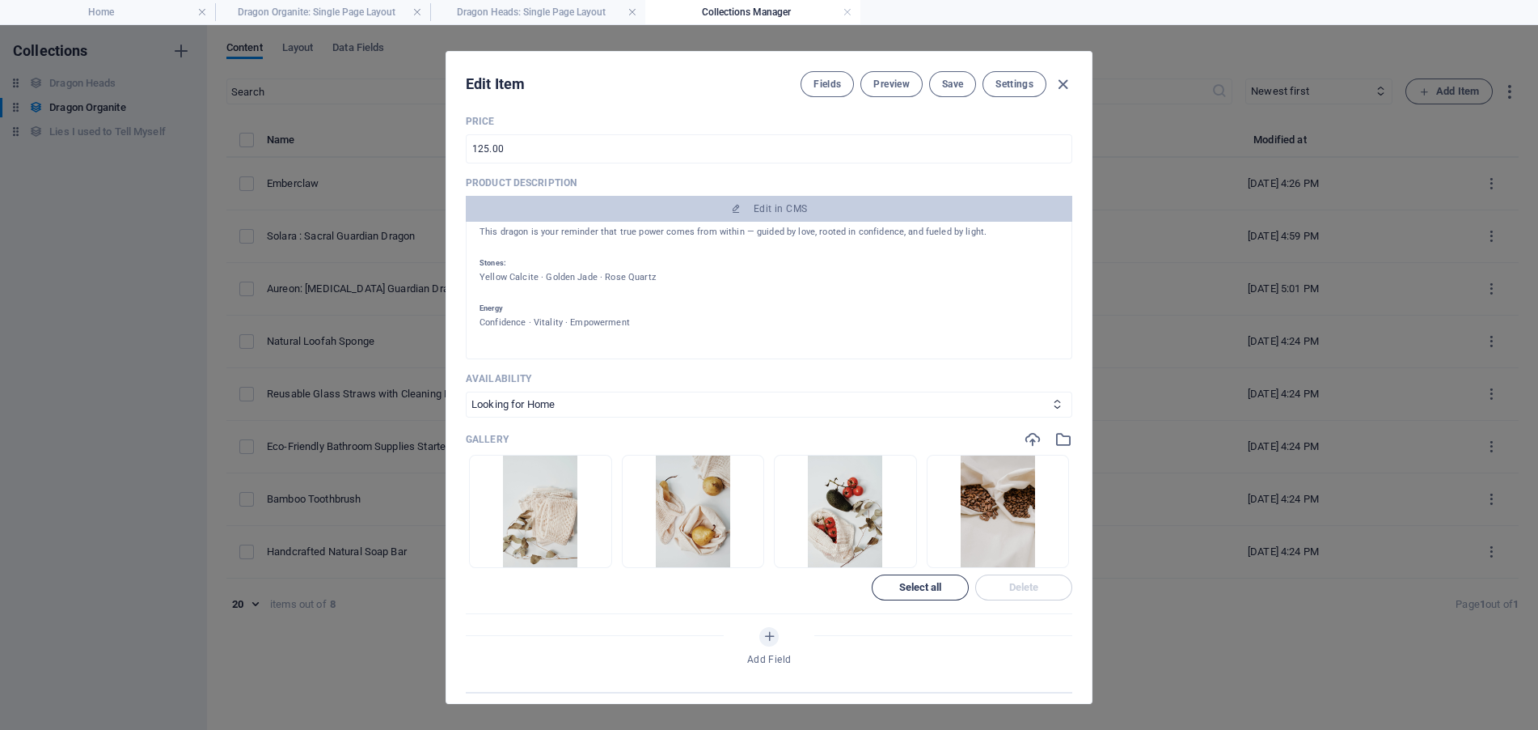
scroll to position [404, 0]
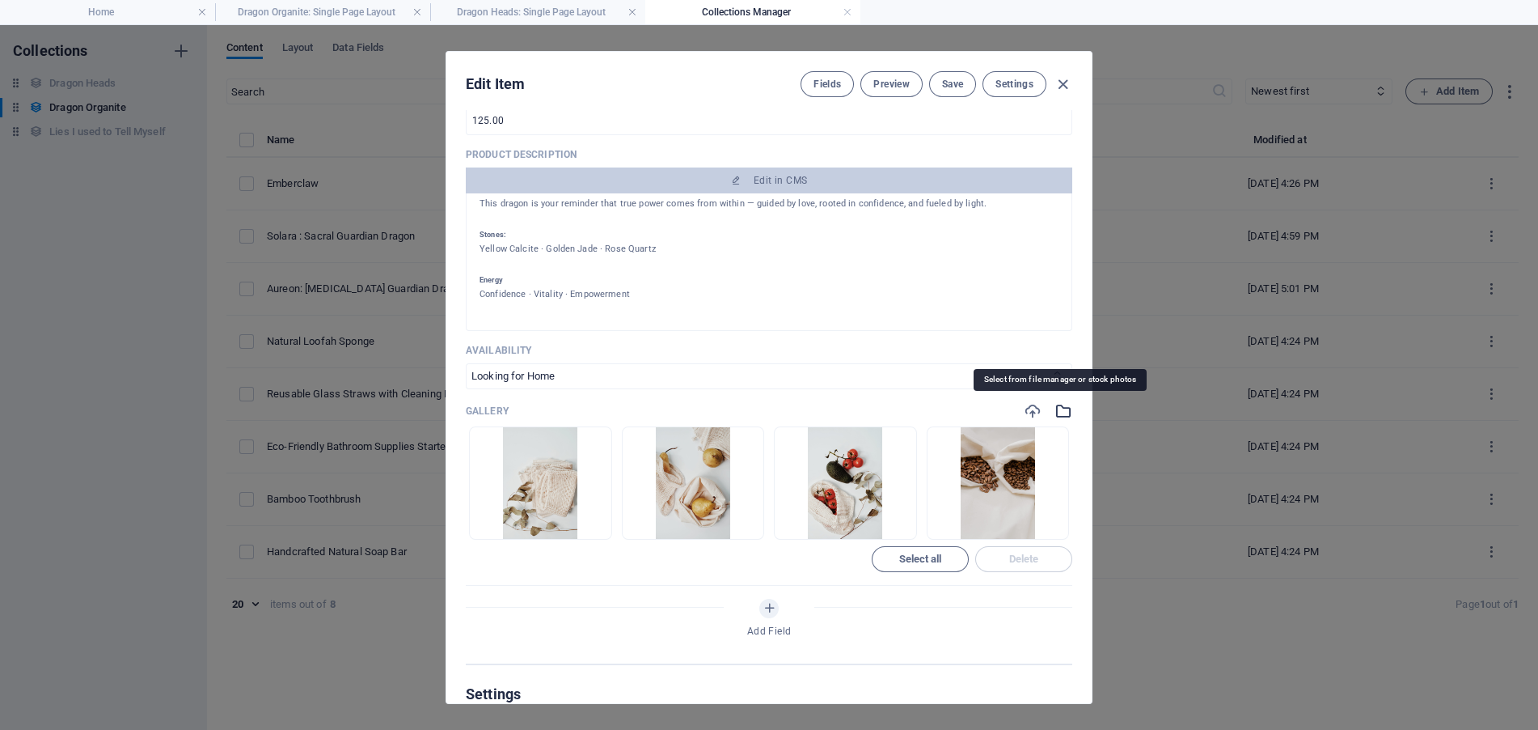
click at [1063, 410] on icon "button" at bounding box center [1064, 411] width 18 height 18
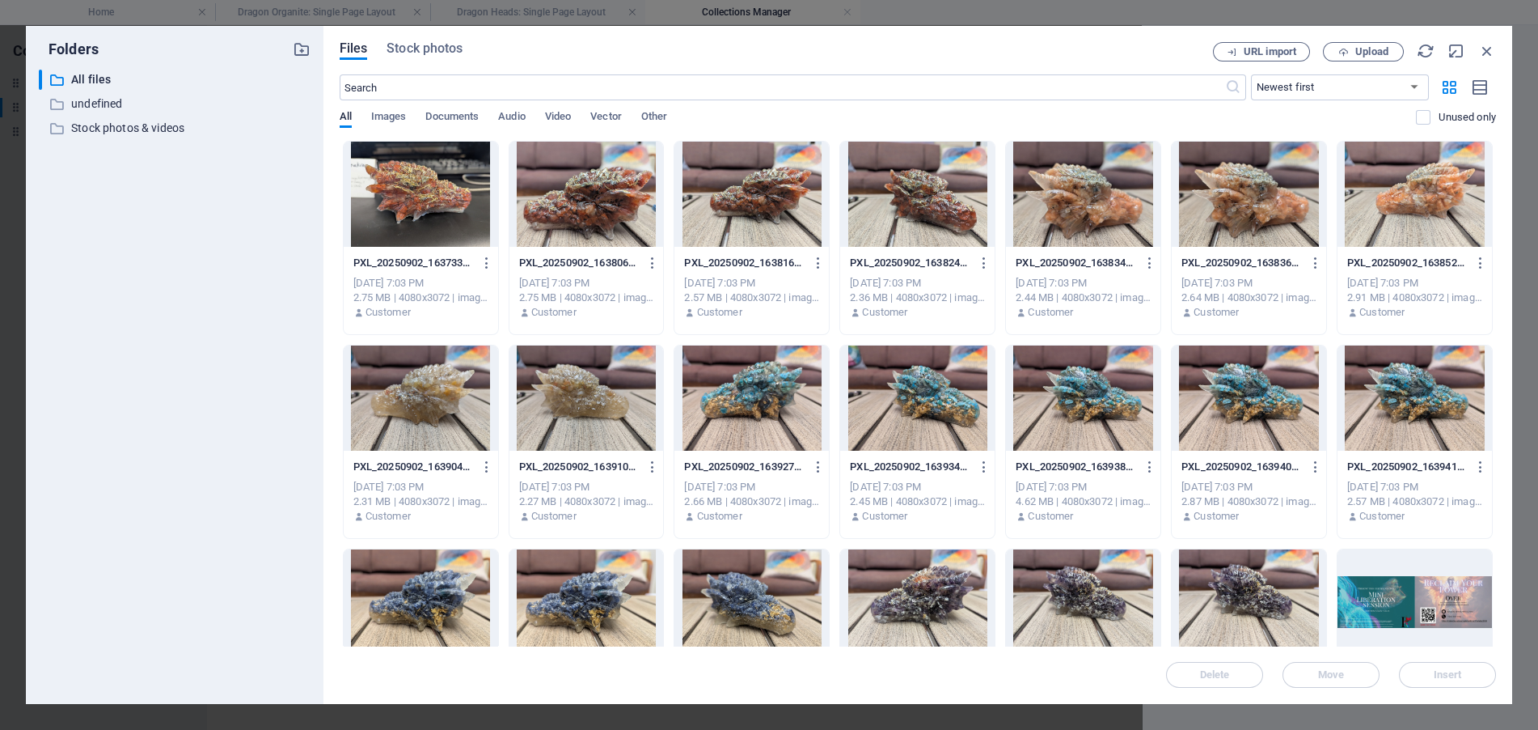
click at [605, 421] on div at bounding box center [587, 397] width 154 height 105
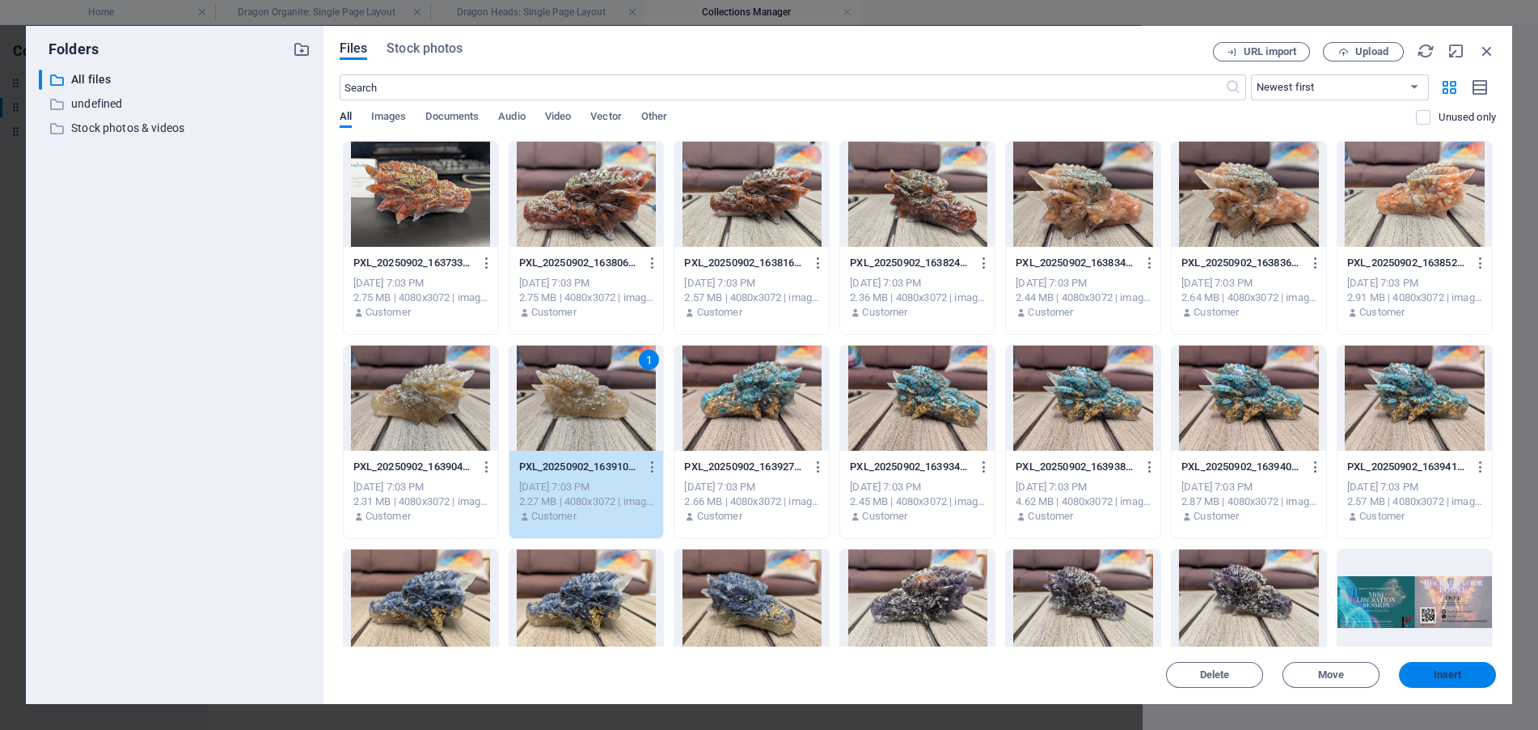
click at [1474, 680] on button "Insert" at bounding box center [1447, 675] width 97 height 26
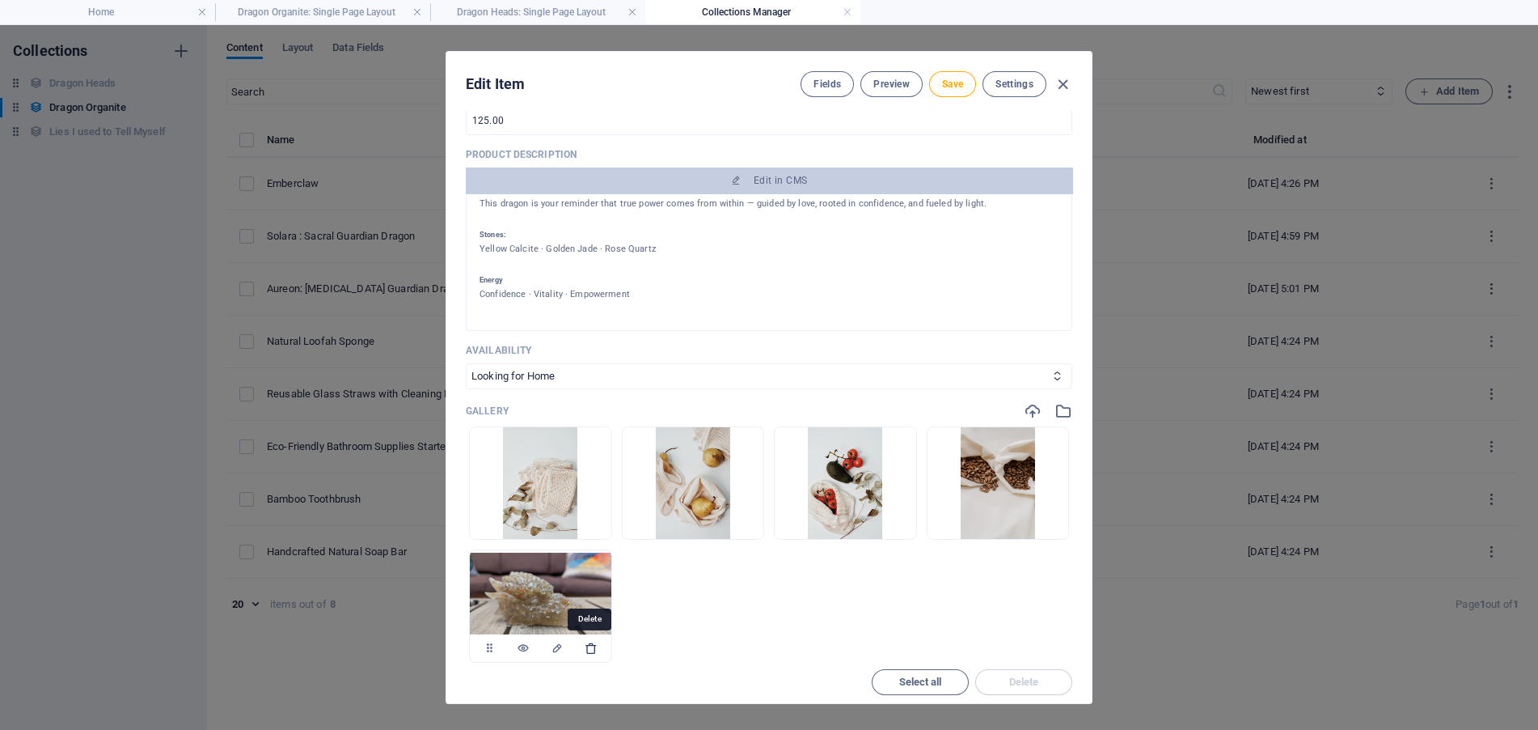
click at [594, 647] on icon "button" at bounding box center [591, 647] width 13 height 13
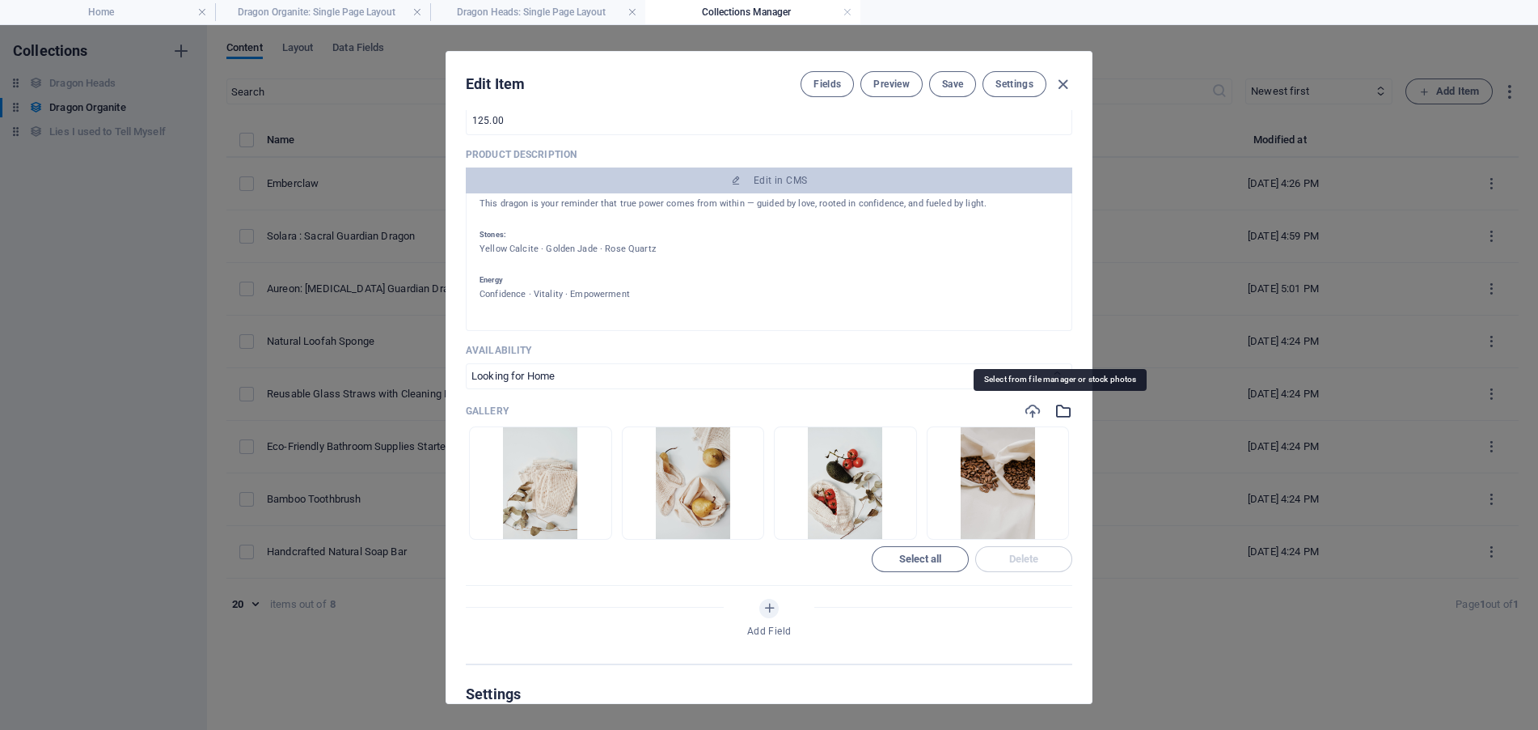
click at [1064, 409] on icon "button" at bounding box center [1064, 411] width 18 height 18
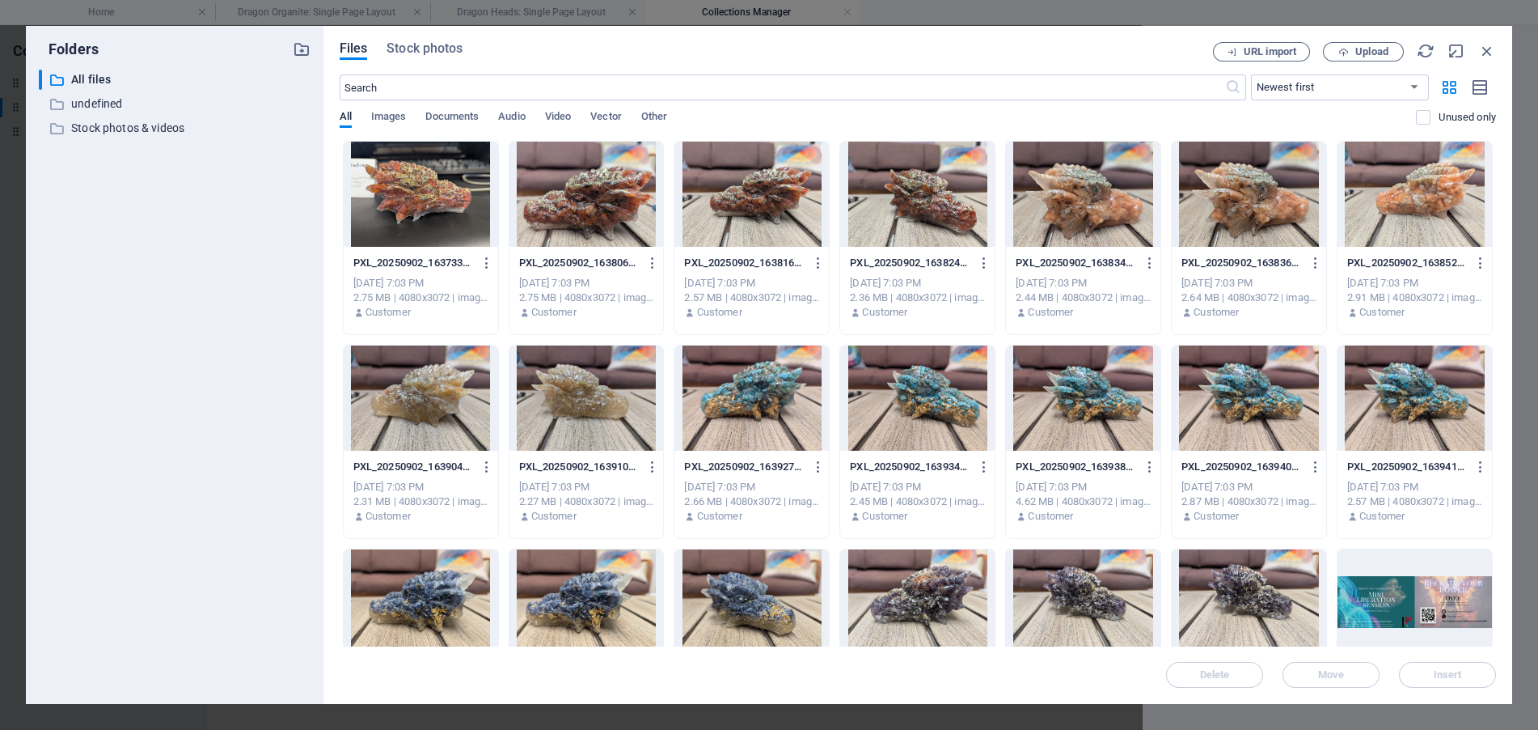
click at [400, 405] on div at bounding box center [421, 397] width 154 height 105
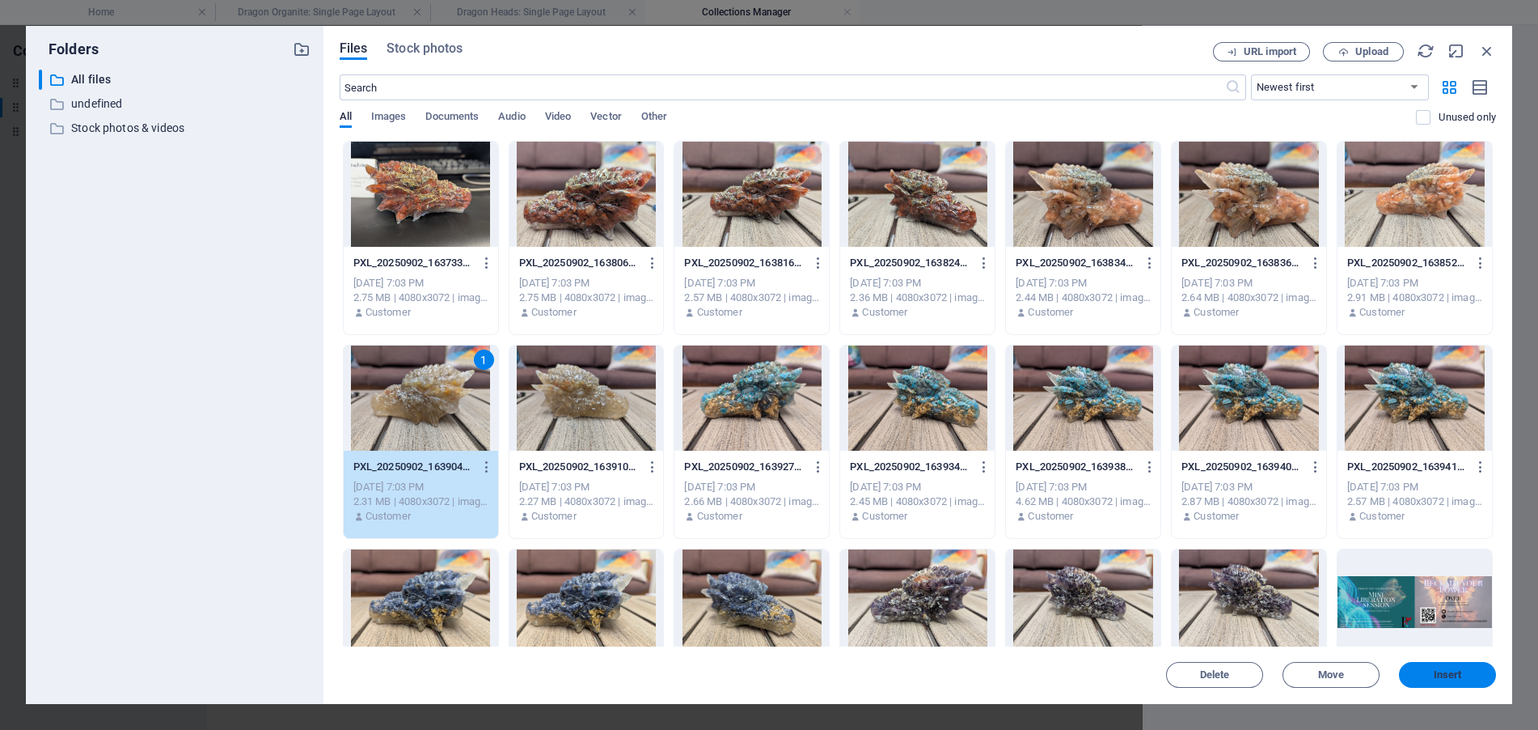
click at [1424, 673] on span "Insert" at bounding box center [1448, 675] width 84 height 10
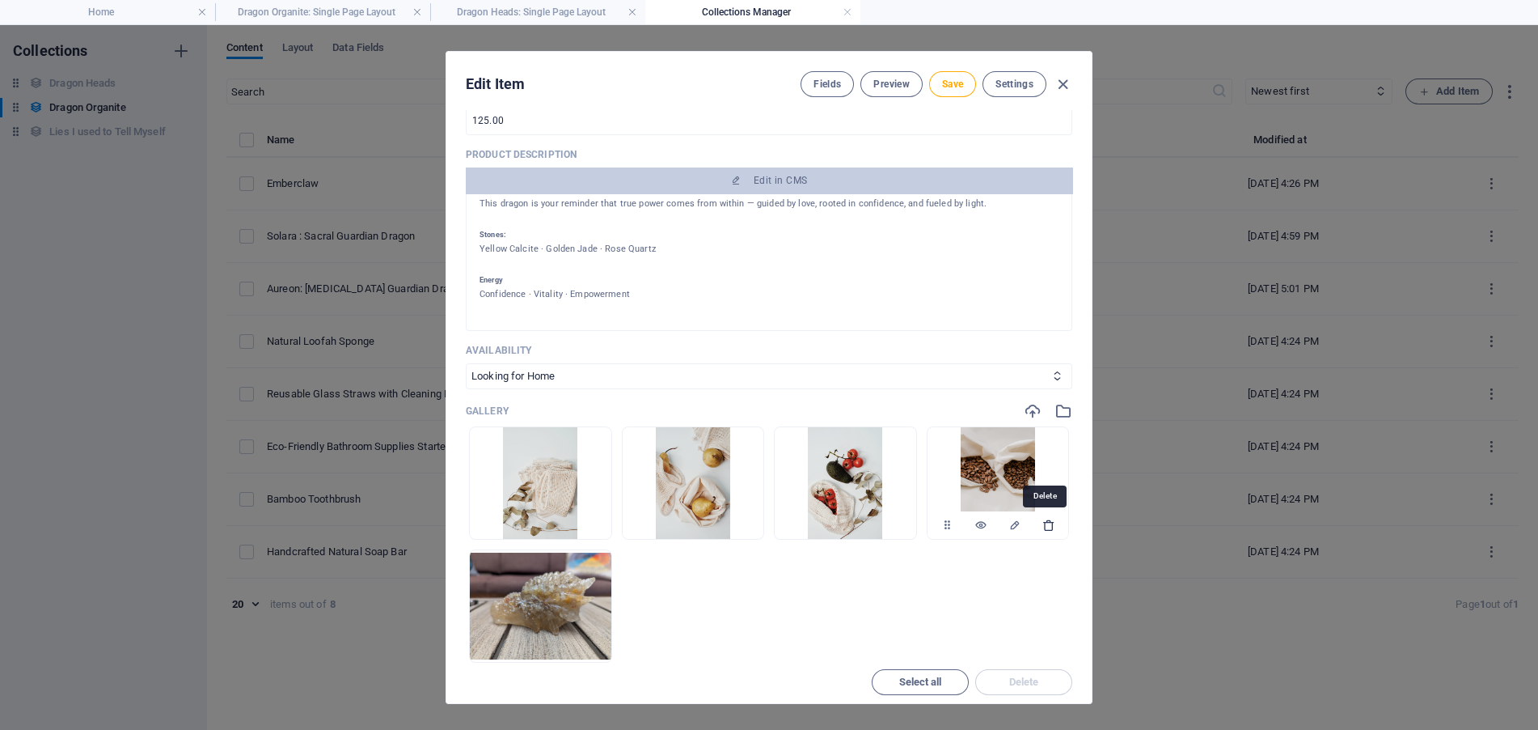
click at [1047, 521] on icon "button" at bounding box center [1049, 524] width 13 height 13
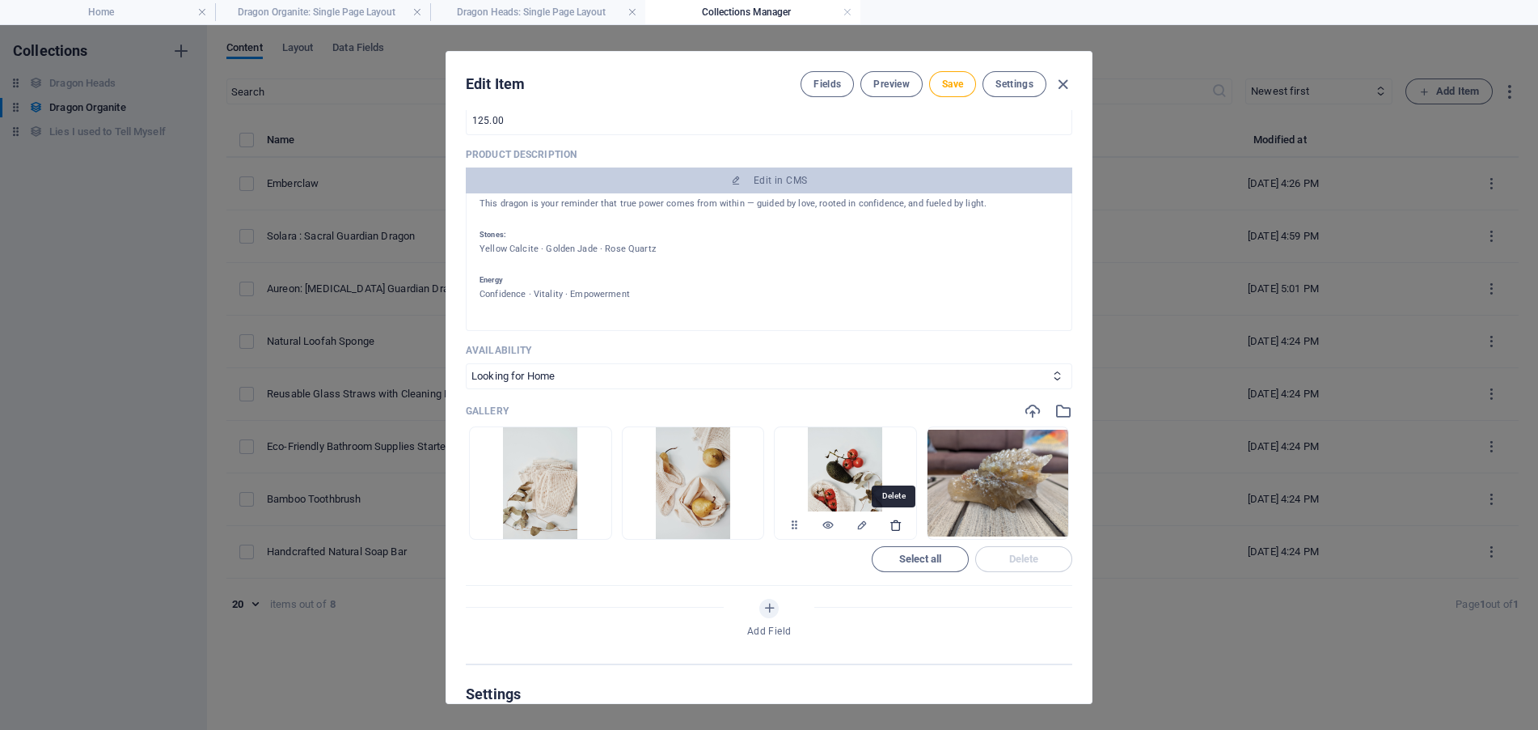
click at [895, 523] on icon "button" at bounding box center [896, 524] width 13 height 13
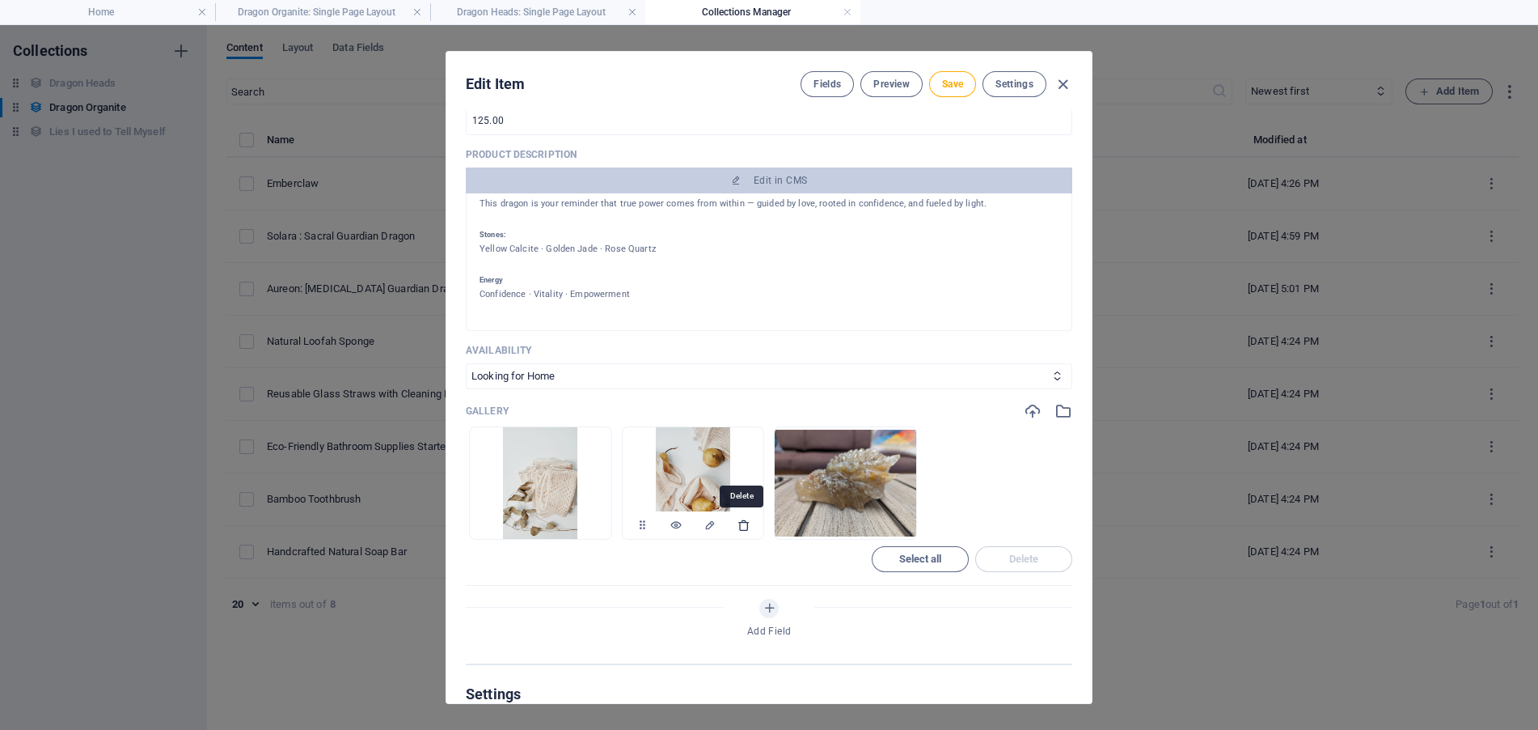
click at [745, 522] on icon "button" at bounding box center [744, 524] width 13 height 13
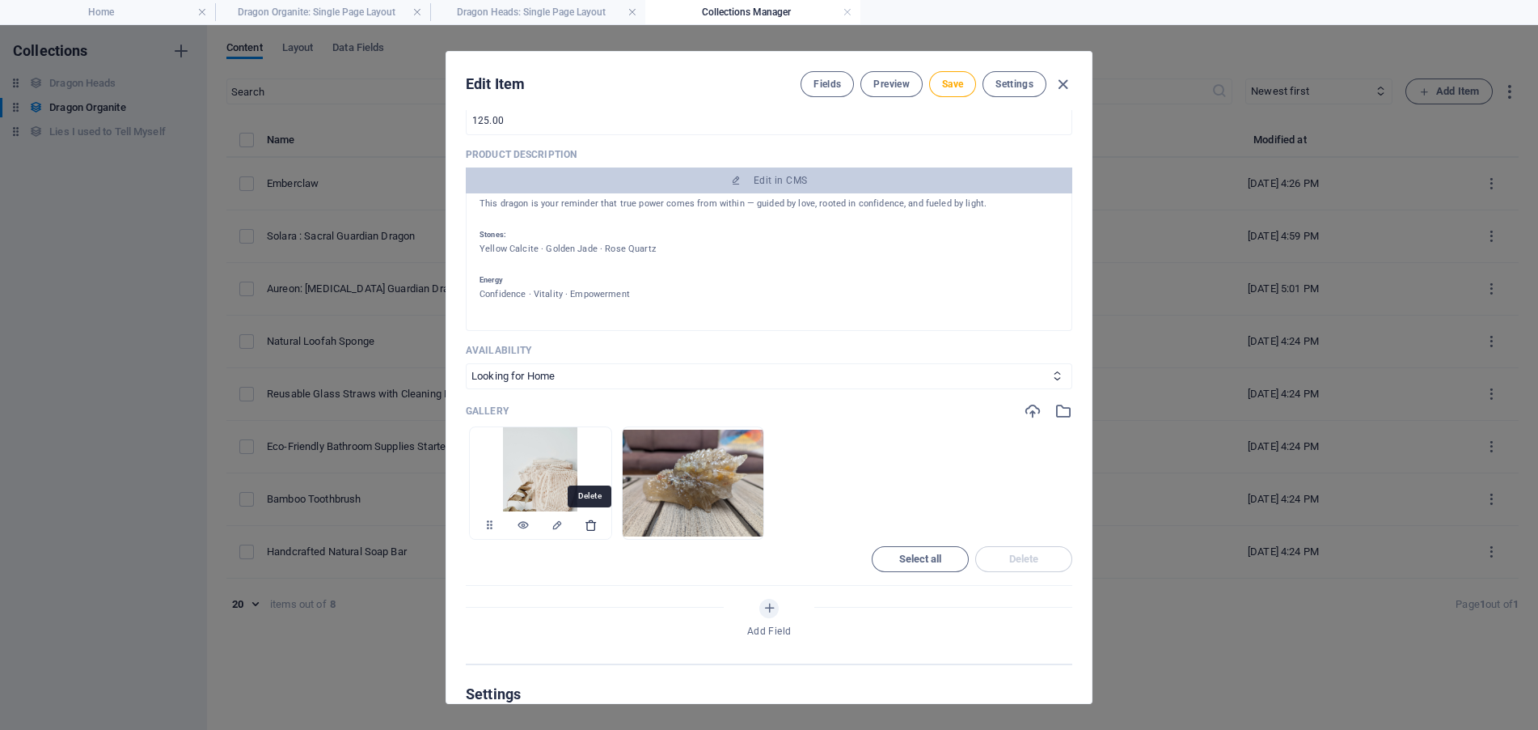
click at [594, 524] on icon "button" at bounding box center [591, 524] width 13 height 13
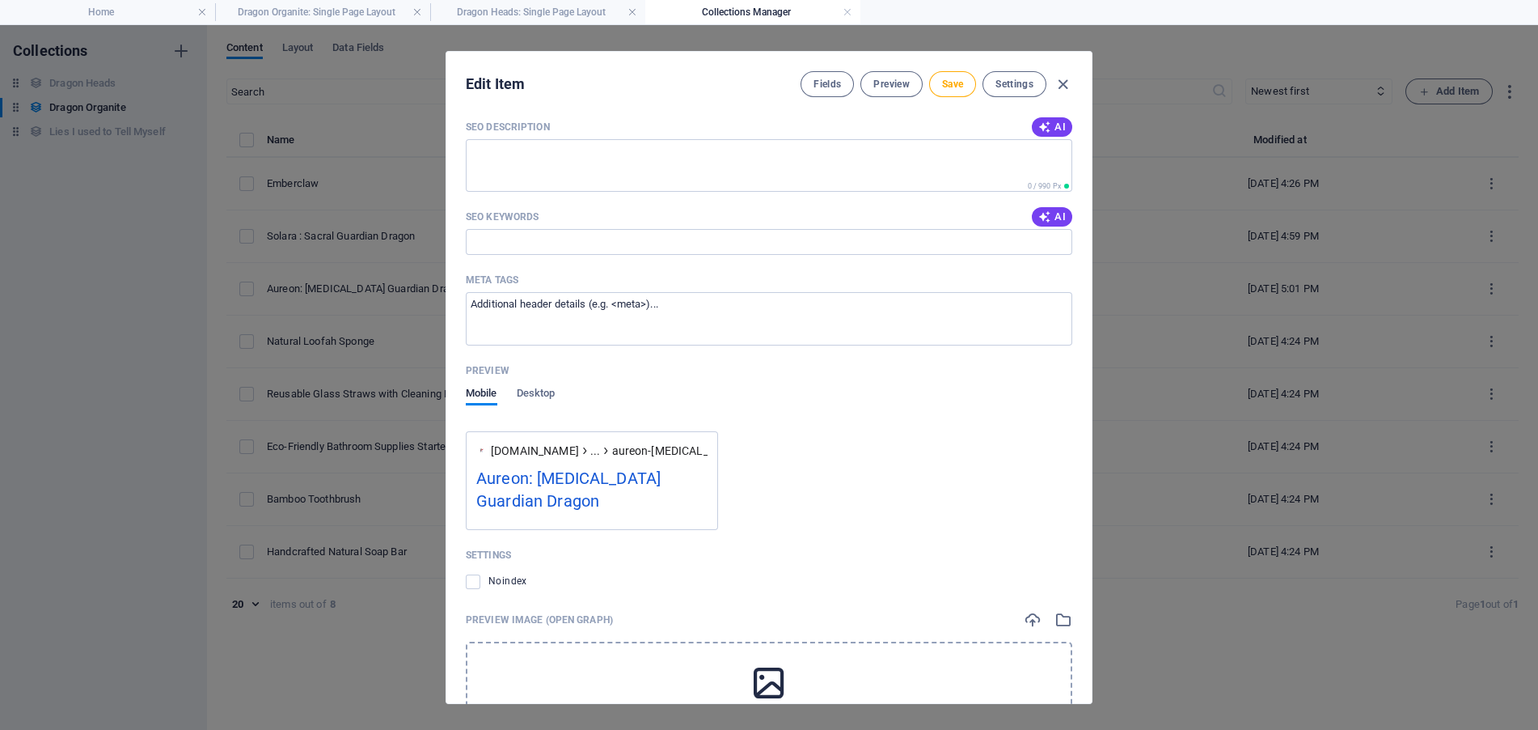
scroll to position [1294, 0]
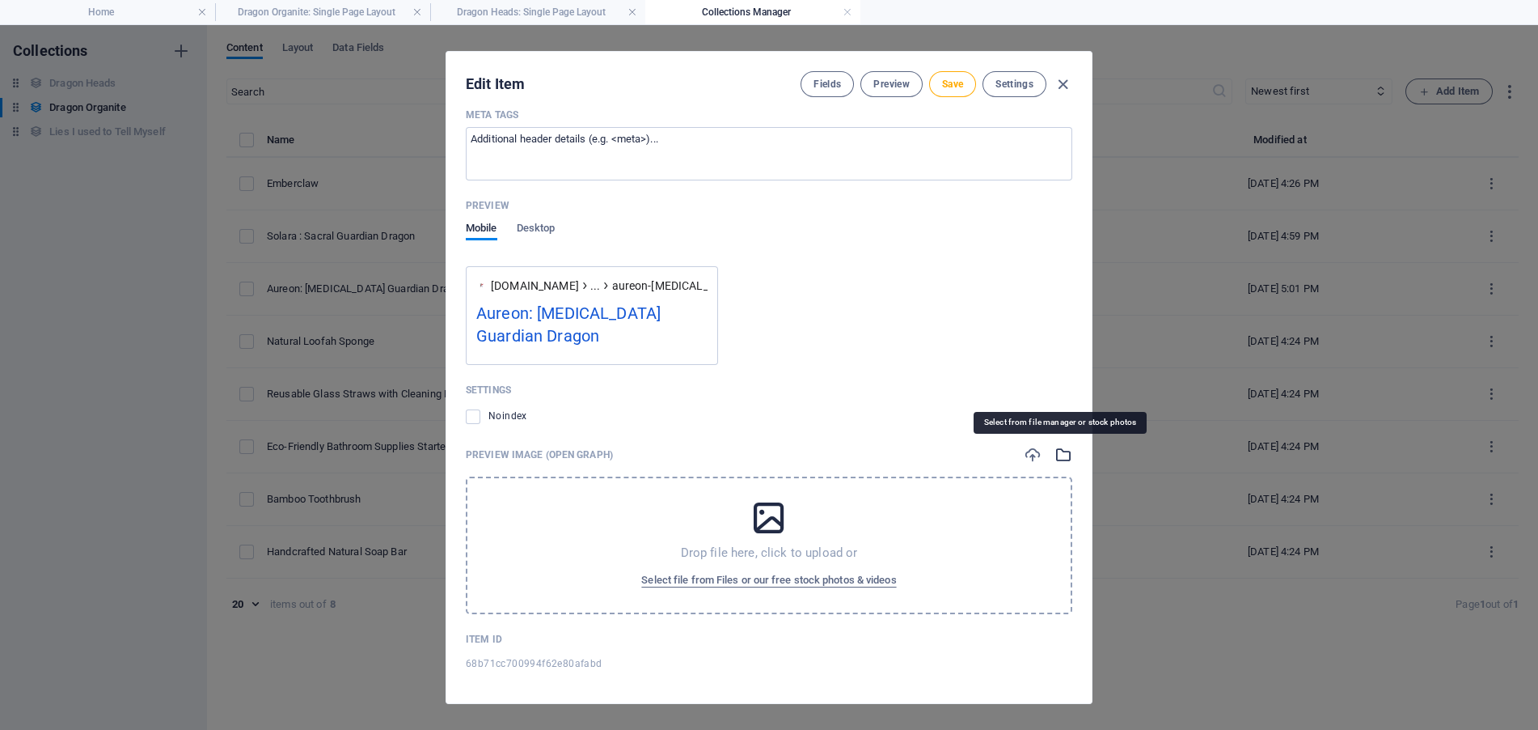
click at [1067, 453] on icon "button" at bounding box center [1064, 455] width 18 height 18
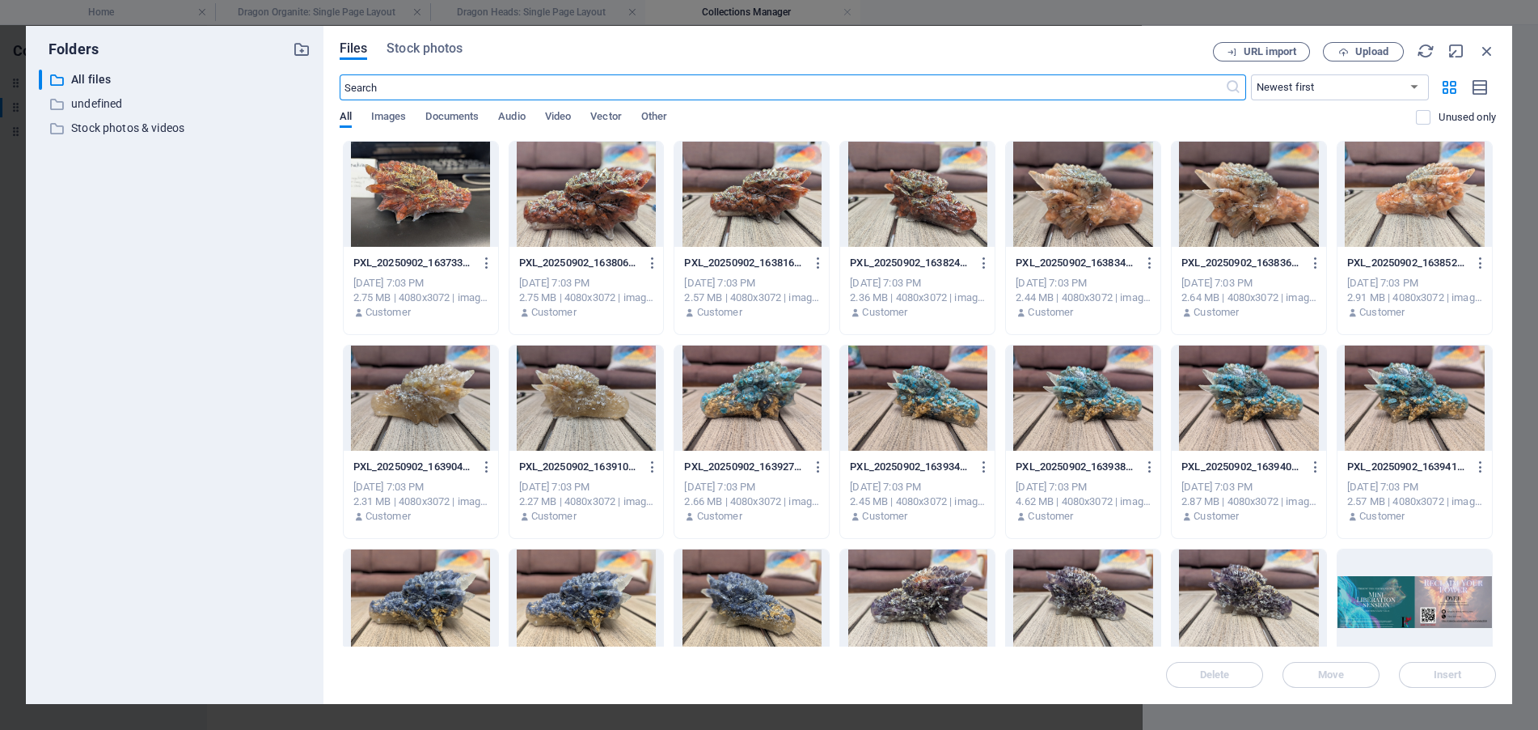
click at [404, 383] on div at bounding box center [421, 397] width 154 height 105
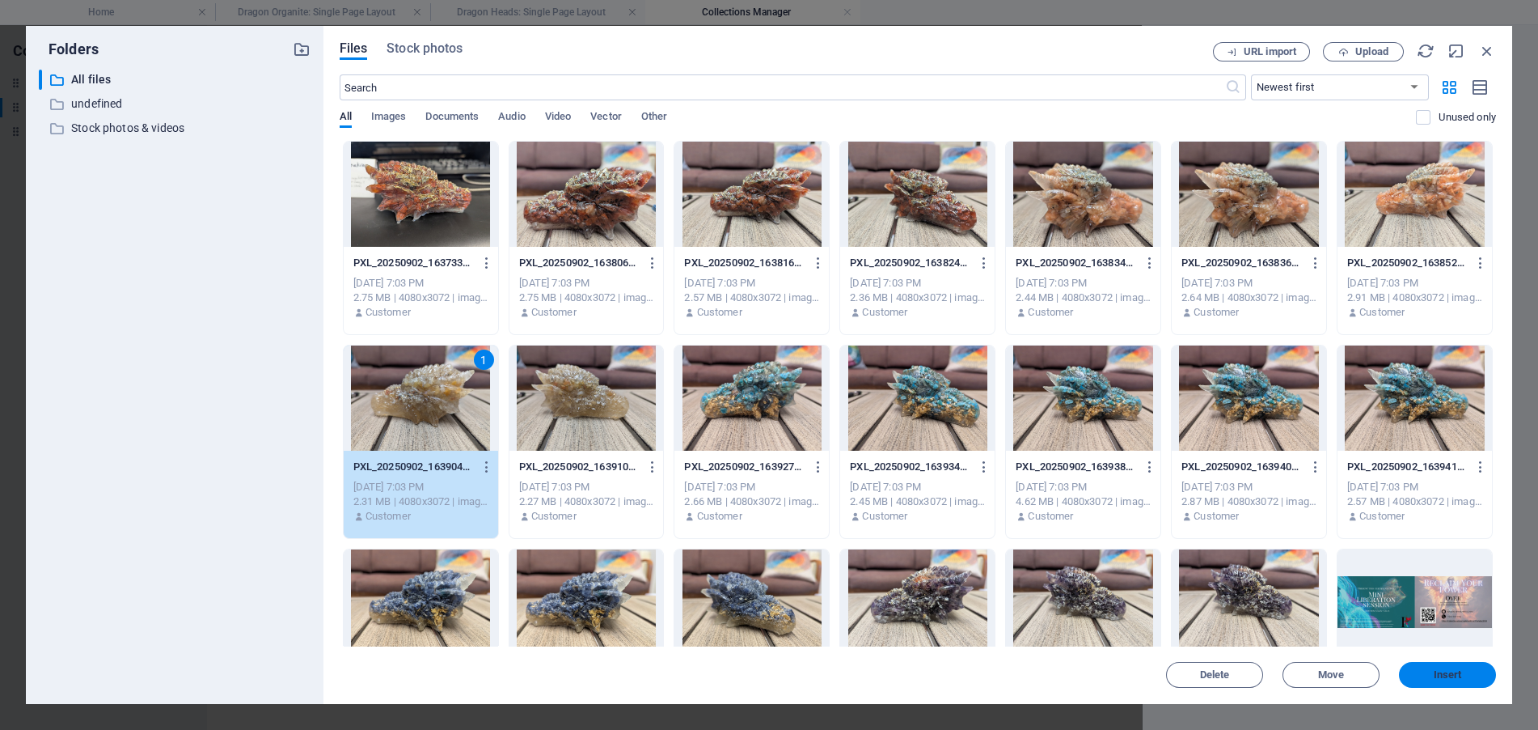
click at [1432, 666] on button "Insert" at bounding box center [1447, 675] width 97 height 26
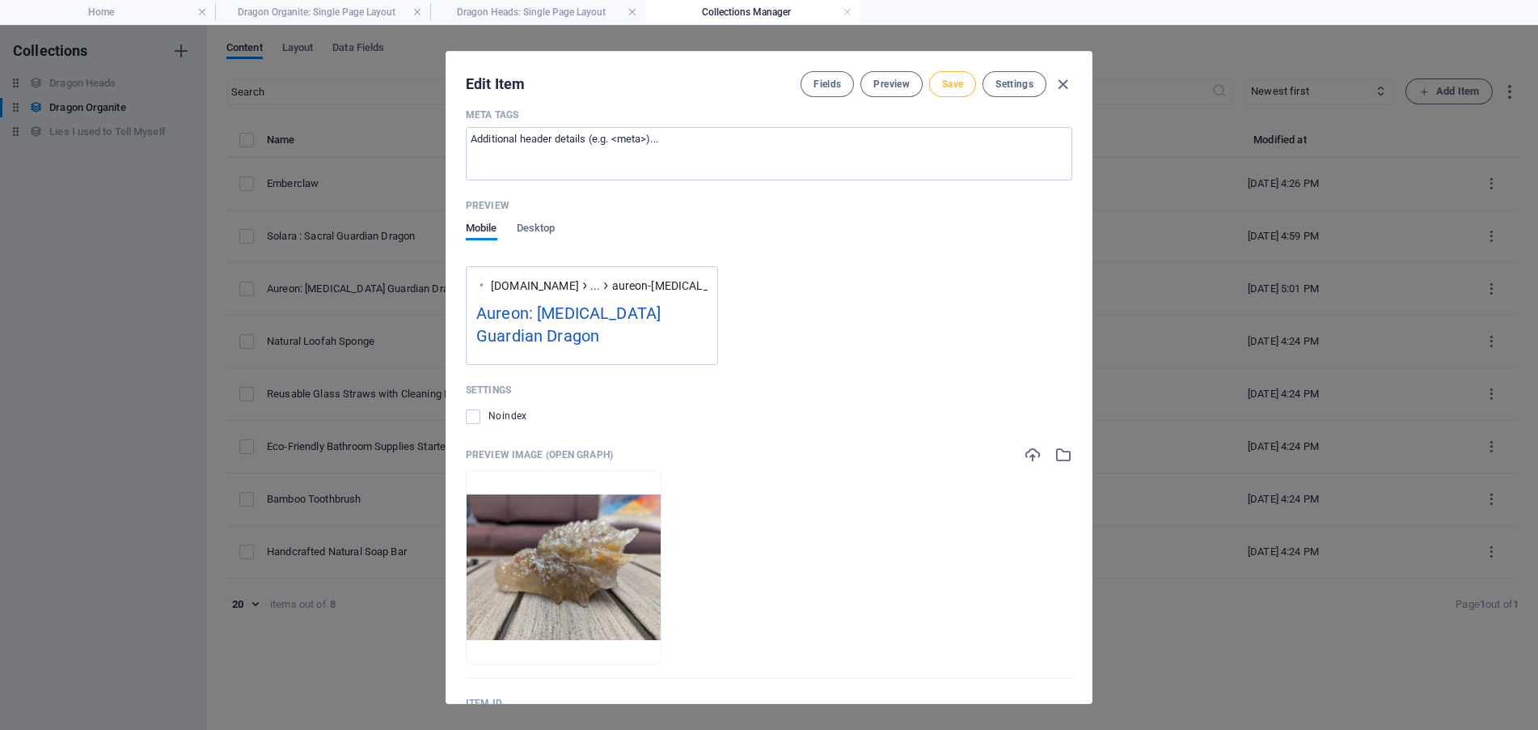
click at [964, 74] on button "Save" at bounding box center [952, 84] width 47 height 26
click at [1061, 72] on div "Fields Preview Save Settings" at bounding box center [937, 84] width 272 height 26
click at [1061, 79] on icon "button" at bounding box center [1063, 84] width 19 height 19
type input "aureon-solar-plexus-guardian-dragon"
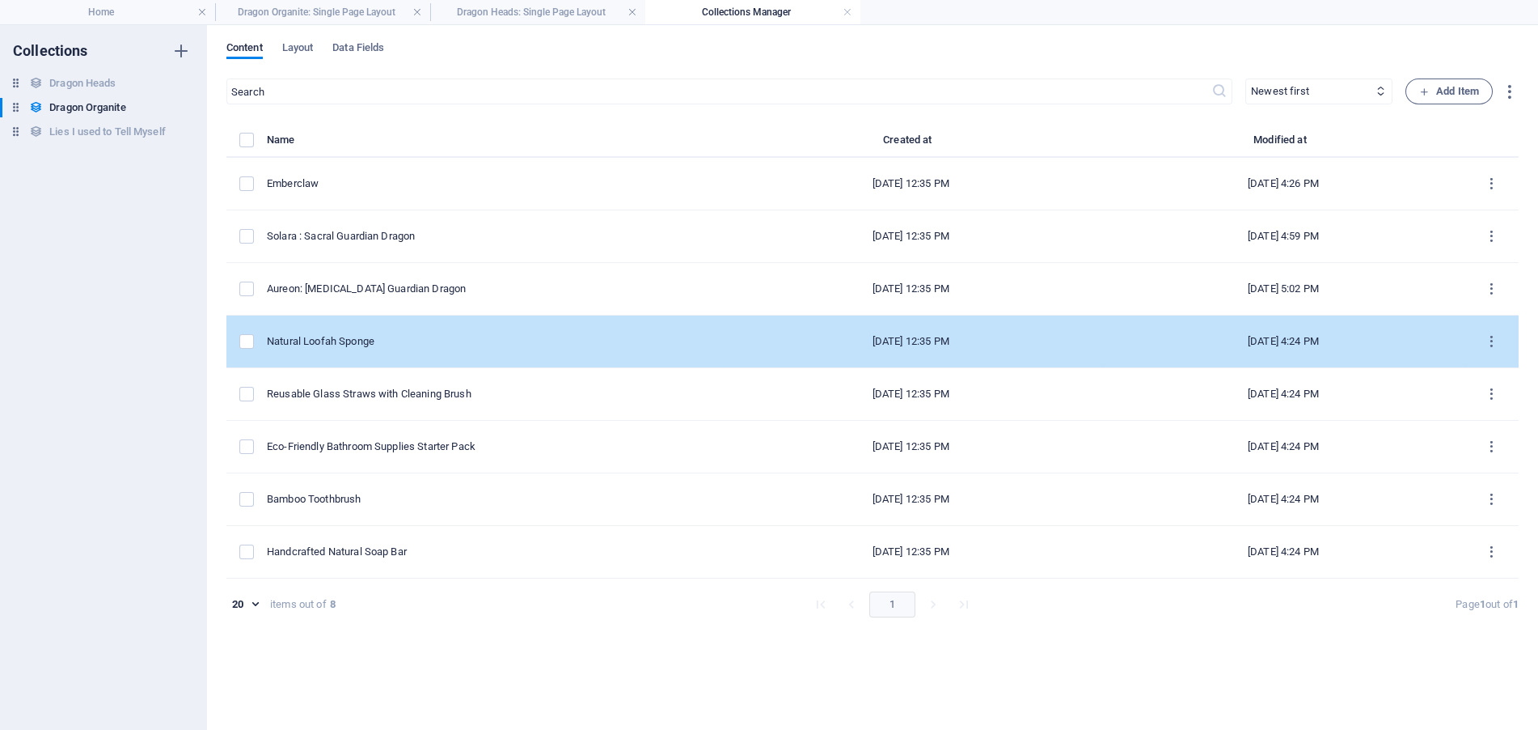
scroll to position [1061, 0]
click at [426, 345] on div "Natural Loofah Sponge" at bounding box center [486, 341] width 439 height 15
select select "Looking for Home"
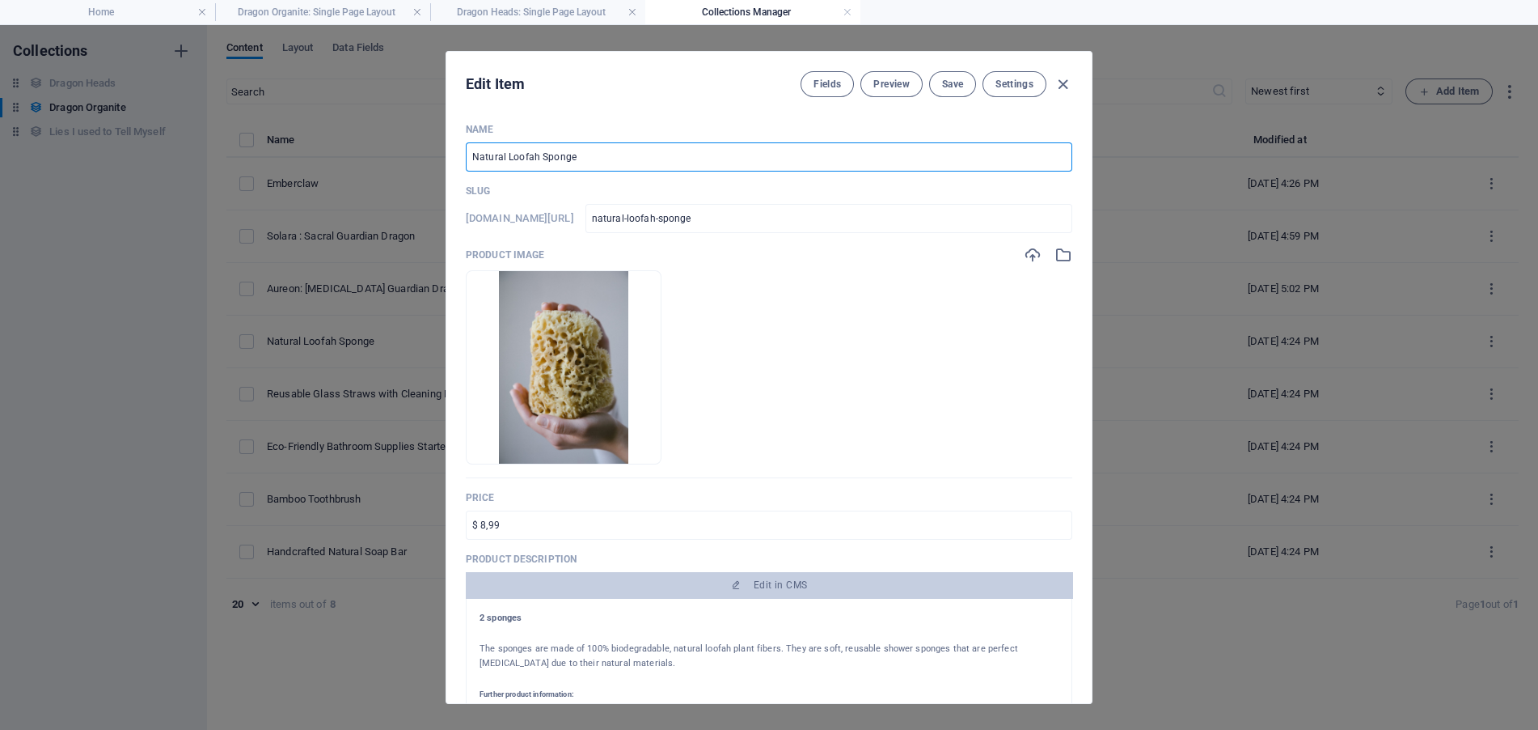
drag, startPoint x: 458, startPoint y: 150, endPoint x: 386, endPoint y: 150, distance: 72.0
click at [388, 150] on div "Edit Item Fields Preview Save Settings Name Natural Loofah Sponge ​ Slug www.ex…" at bounding box center [769, 377] width 1538 height 704
paste input "Veyara : Throat Guardian Dragon"
type input "Veyara : Throat Guardian Dragon"
type input "veyara-throat-guardian-dragon"
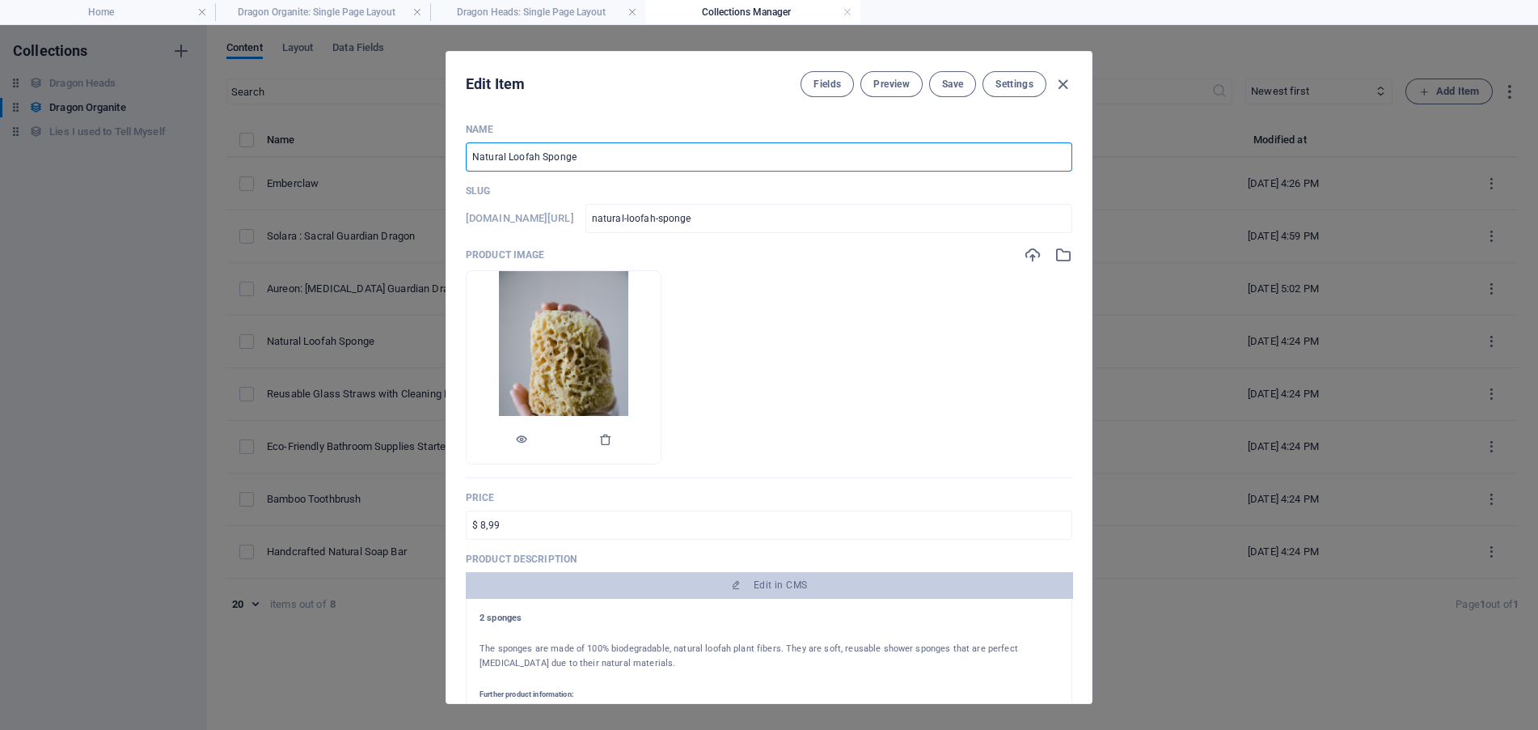
type input "veyara-throat-guardian-dragon"
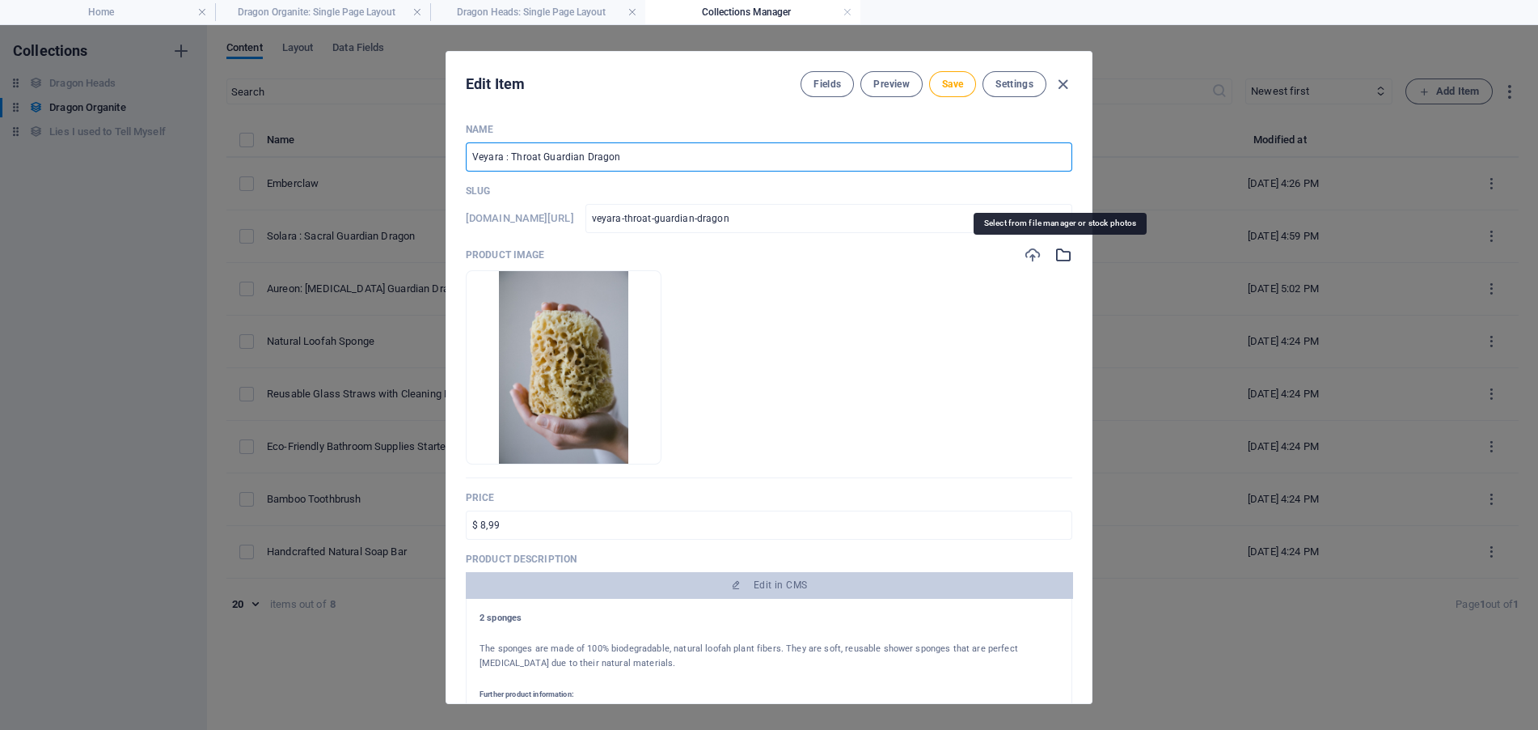
type input "Veyara : Throat Guardian Dragon"
click at [1067, 256] on icon "button" at bounding box center [1064, 255] width 18 height 18
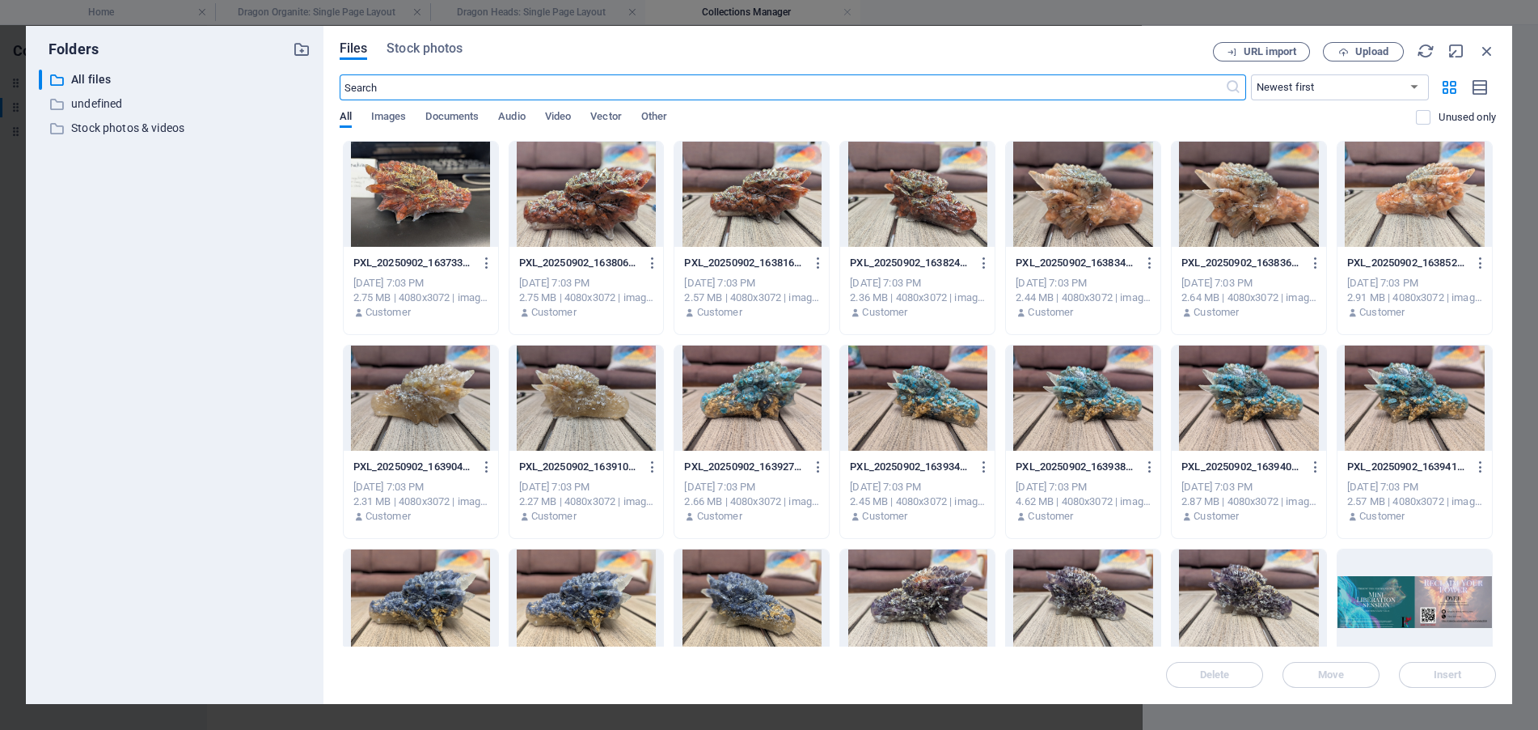
click at [779, 409] on div at bounding box center [752, 397] width 154 height 105
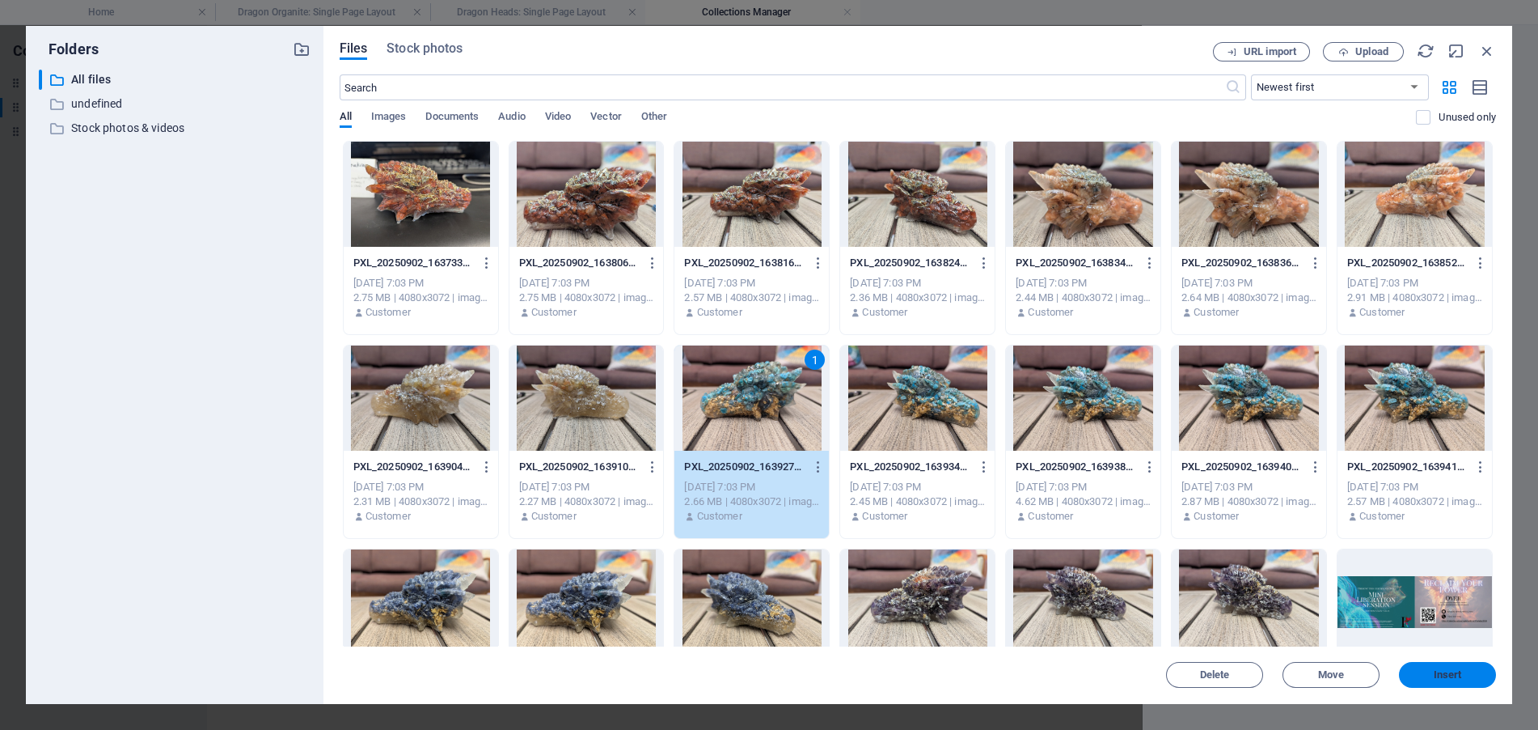
click at [1444, 677] on span "Insert" at bounding box center [1448, 675] width 28 height 10
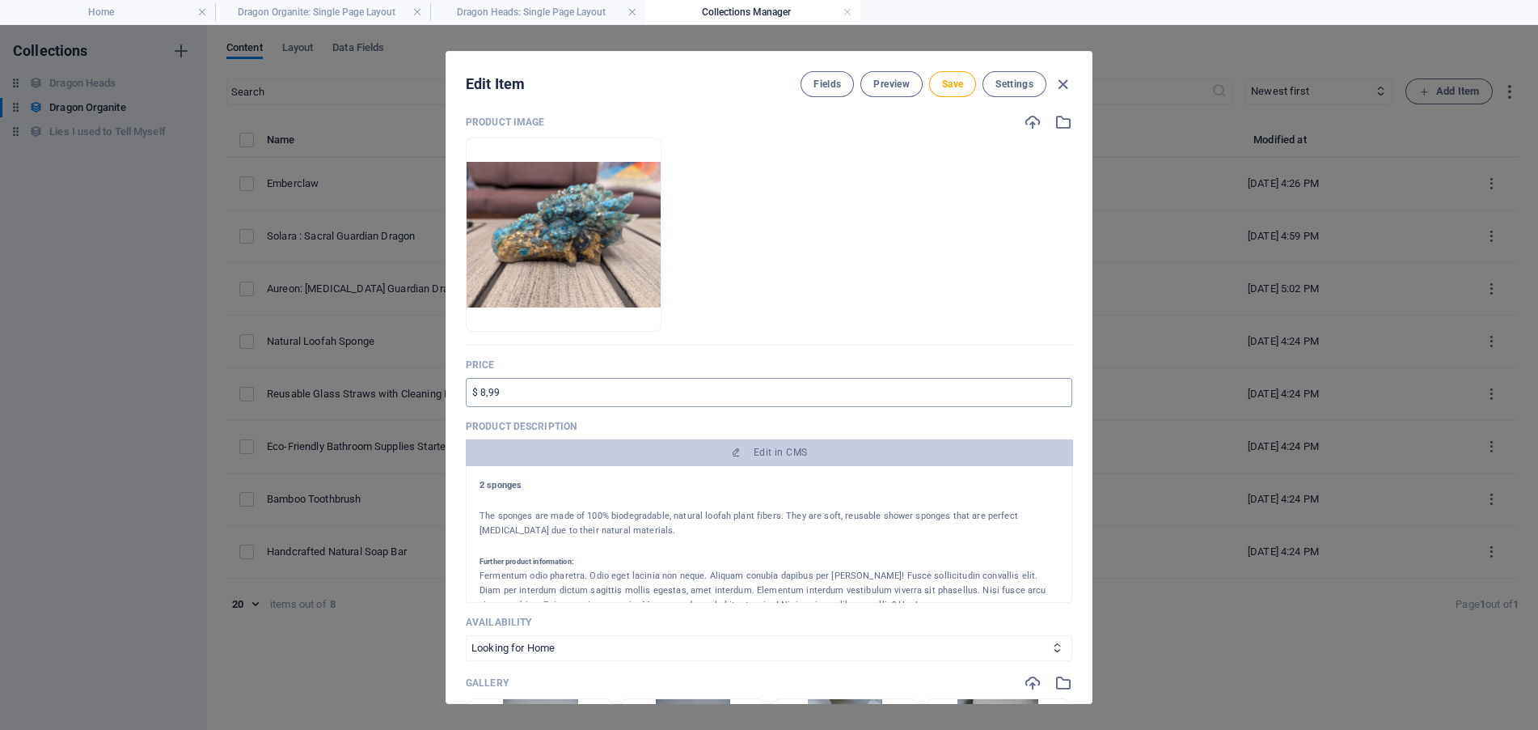
scroll to position [162, 0]
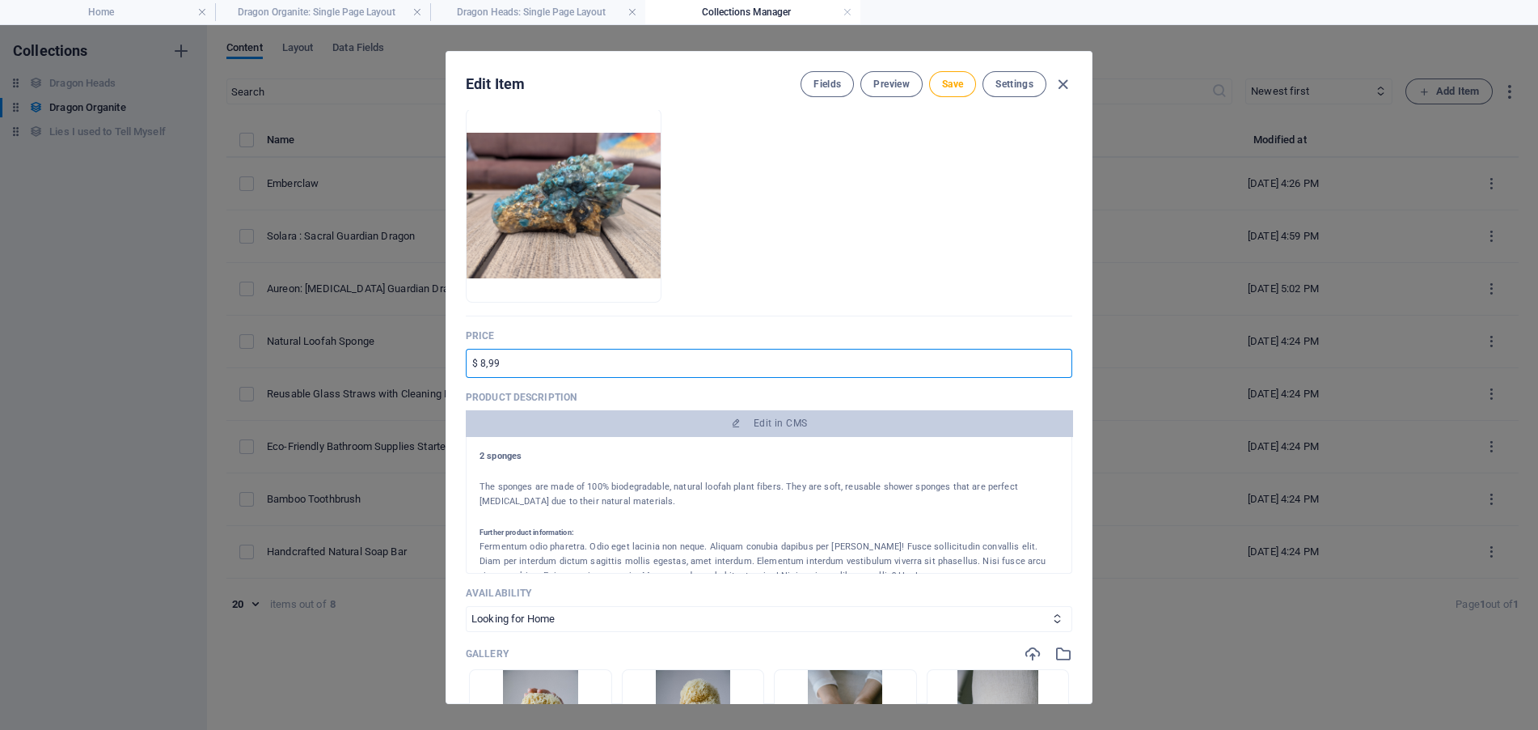
drag, startPoint x: 517, startPoint y: 361, endPoint x: 303, endPoint y: 332, distance: 215.5
click at [313, 332] on div "Edit Item Fields Preview Save Settings Name Veyara : Throat Guardian Dragon ​ S…" at bounding box center [769, 377] width 1538 height 704
click at [675, 489] on p "The sponges are made of 100% biodegradable, natural loofah plant fibers. They a…" at bounding box center [769, 494] width 579 height 29
click at [473, 364] on input "150" at bounding box center [769, 363] width 607 height 29
type input "$150"
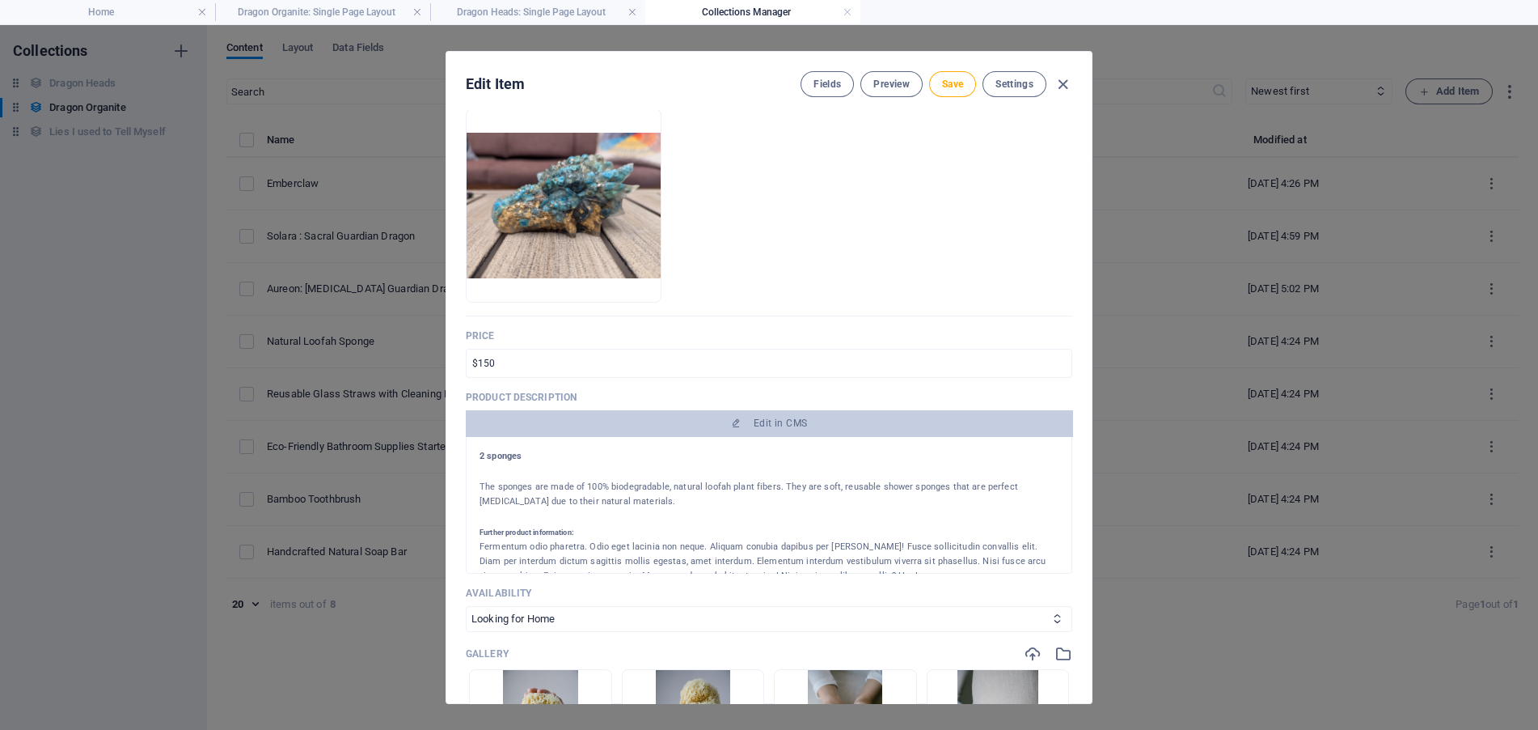
click at [589, 480] on div at bounding box center [769, 471] width 579 height 16
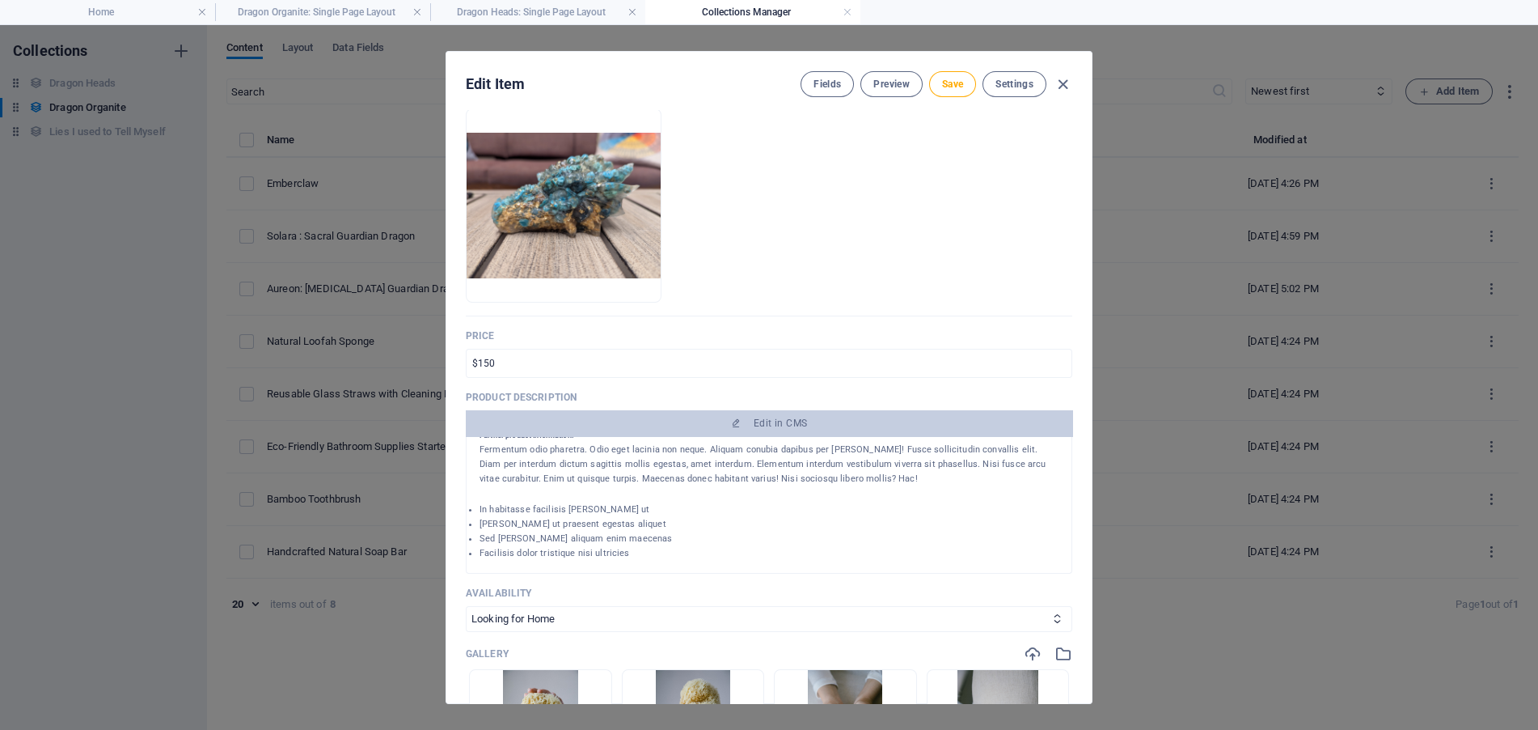
scroll to position [243, 0]
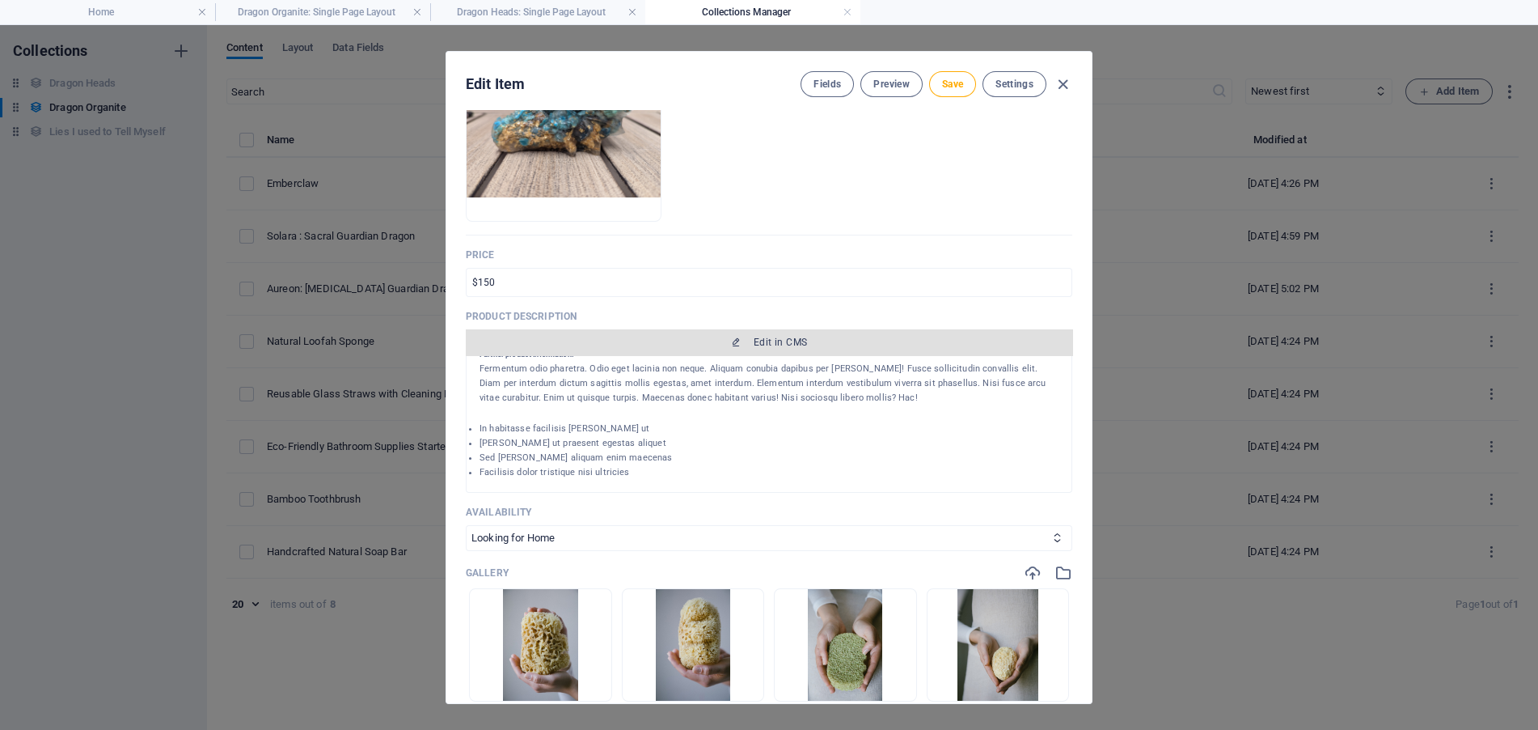
click at [765, 339] on span "Edit in CMS" at bounding box center [780, 342] width 53 height 13
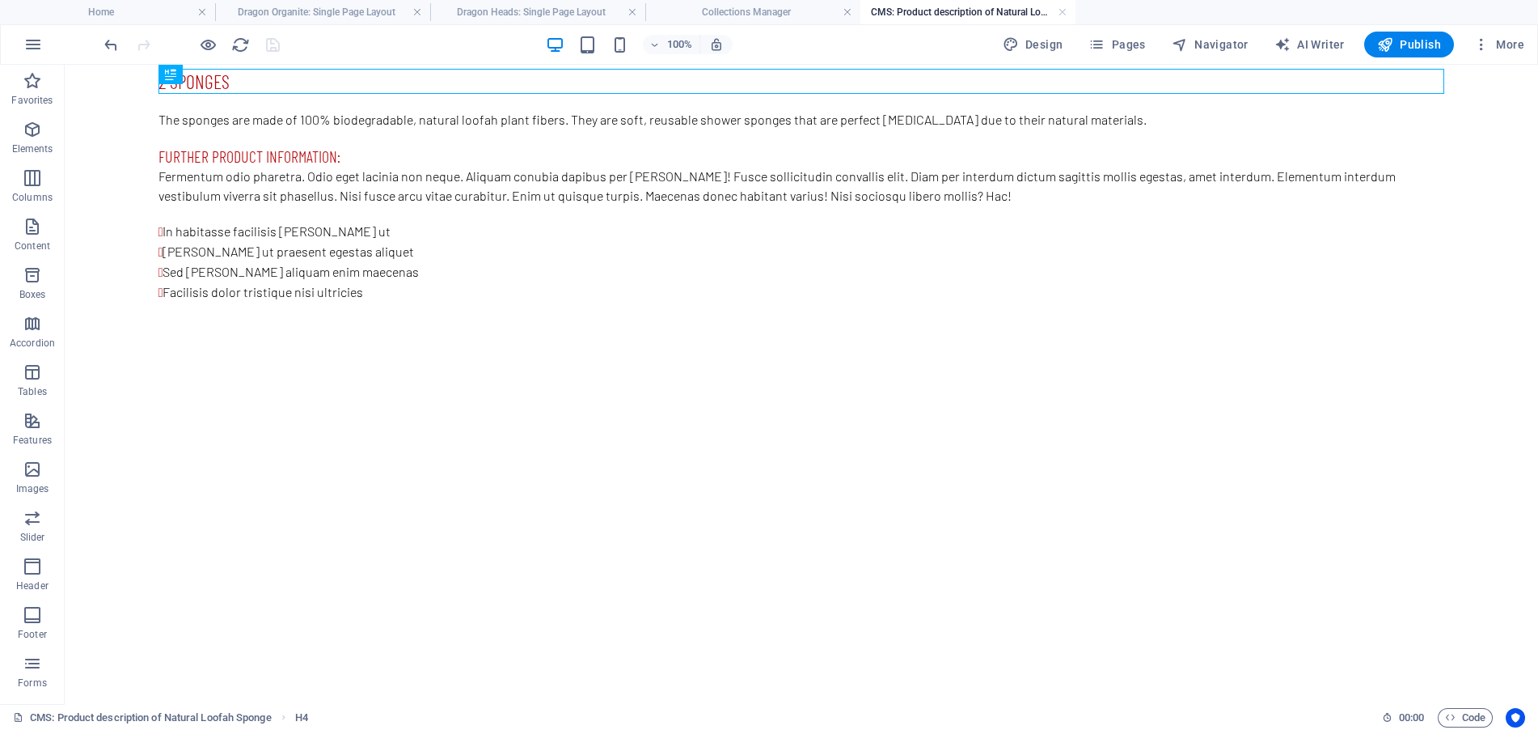
scroll to position [0, 0]
click at [497, 116] on div "The sponges are made of 100% biodegradable, natural loofah plant fibers. They a…" at bounding box center [802, 119] width 1286 height 19
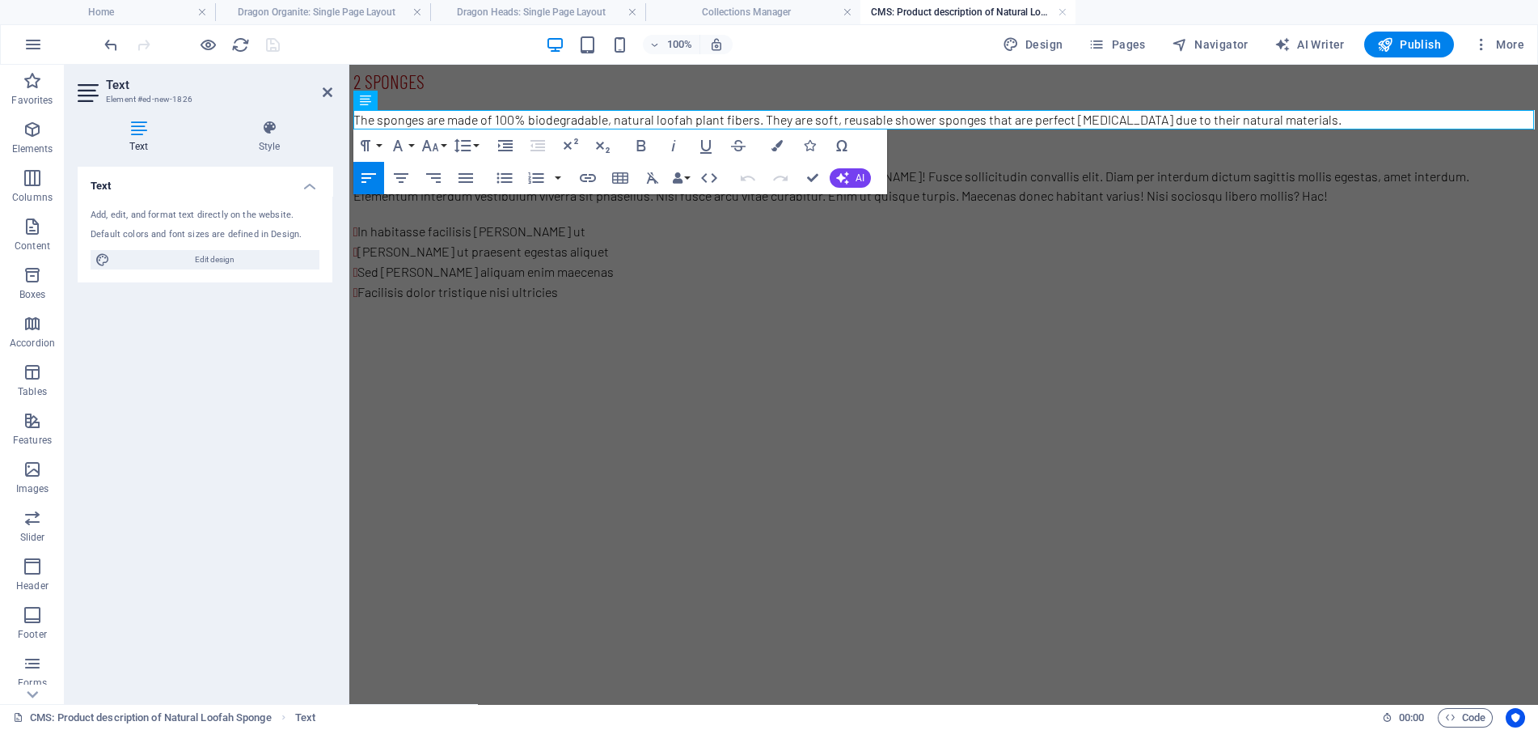
drag, startPoint x: 1378, startPoint y: 117, endPoint x: 345, endPoint y: 124, distance: 1033.6
click at [349, 124] on html "2 sponges The sponges are made of 100% biodegradable, natural loofah plant fibe…" at bounding box center [943, 186] width 1189 height 242
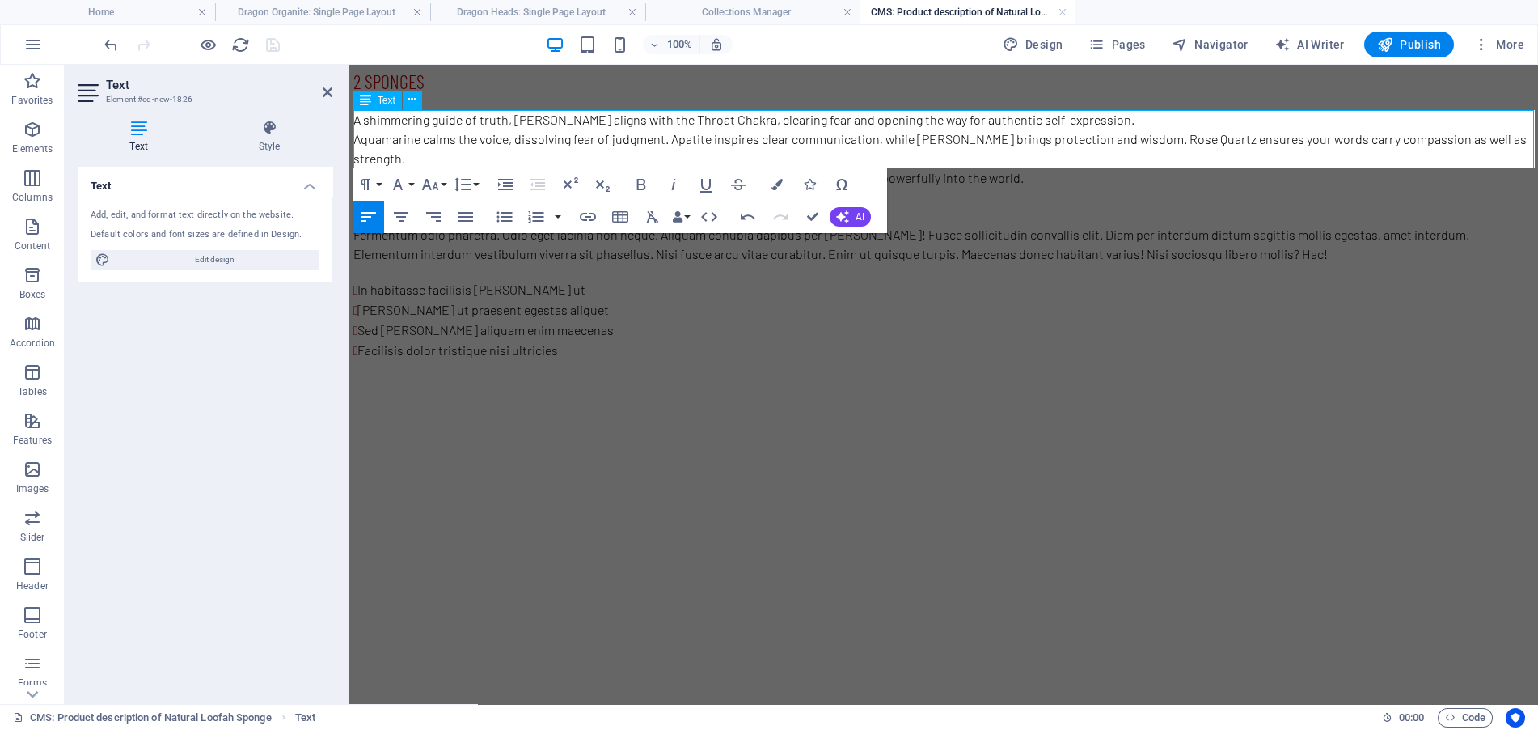
click at [1181, 128] on p "A shimmering guide of truth, Veyara aligns with the Throat Chakra, clearing fea…" at bounding box center [943, 119] width 1181 height 19
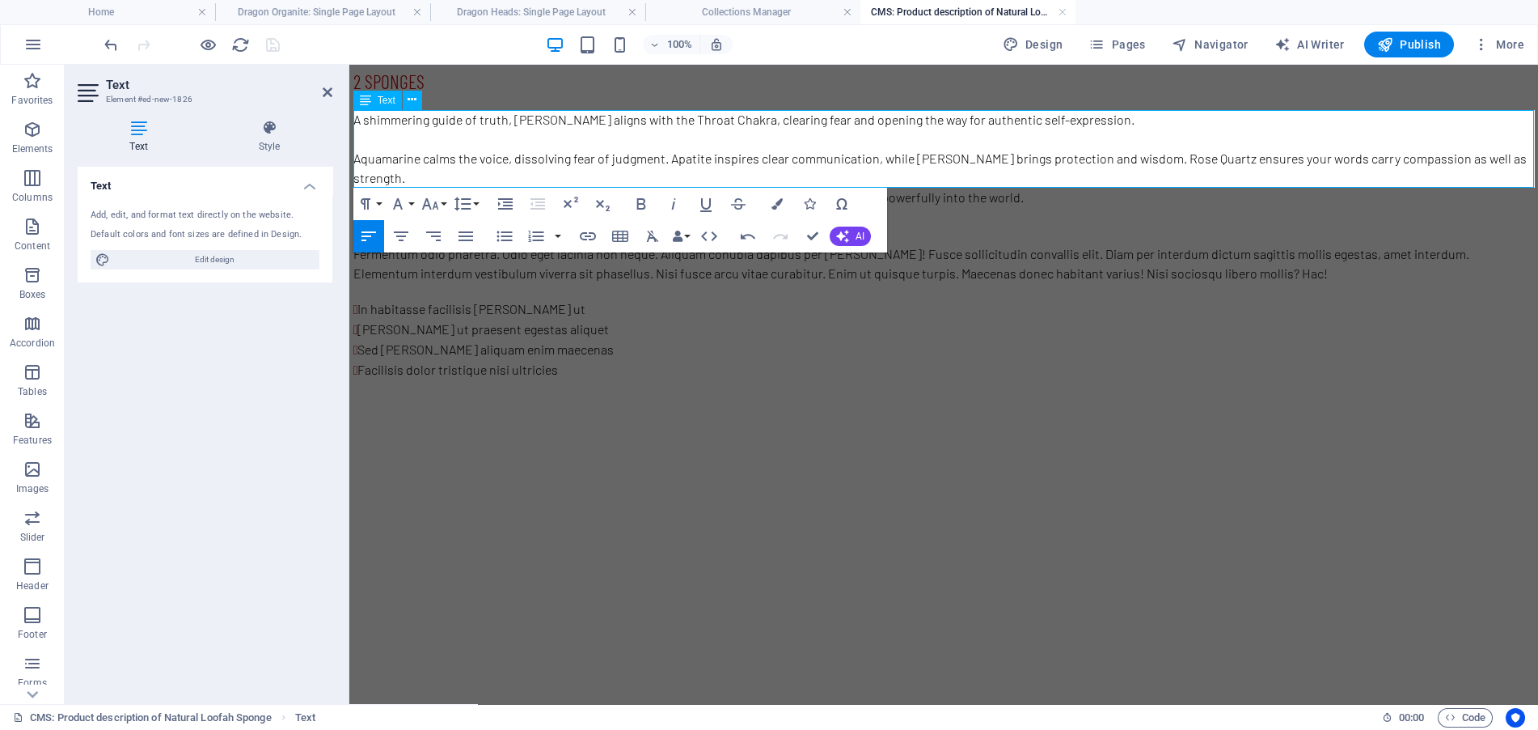
click at [358, 188] on p "This dragon teaches you to honor your truth, to speak with courage, and to let …" at bounding box center [943, 197] width 1181 height 19
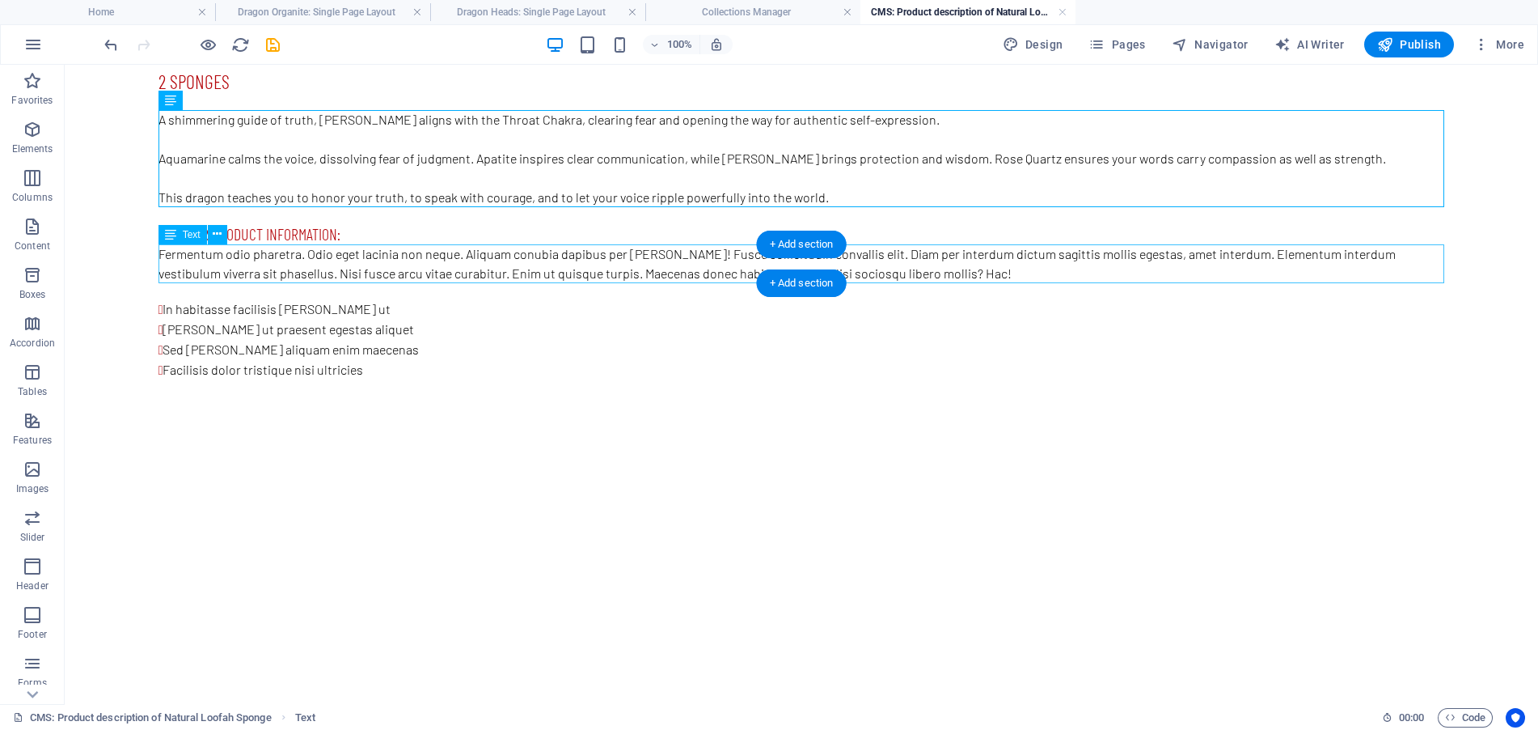
click at [333, 259] on div "Fermentum odio pharetra. Odio eget lacinia non neque. Aliquam conubia dapibus p…" at bounding box center [802, 263] width 1286 height 39
click at [961, 273] on div "Fermentum odio pharetra. Odio eget lacinia non neque. Aliquam conubia dapibus p…" at bounding box center [802, 263] width 1286 height 39
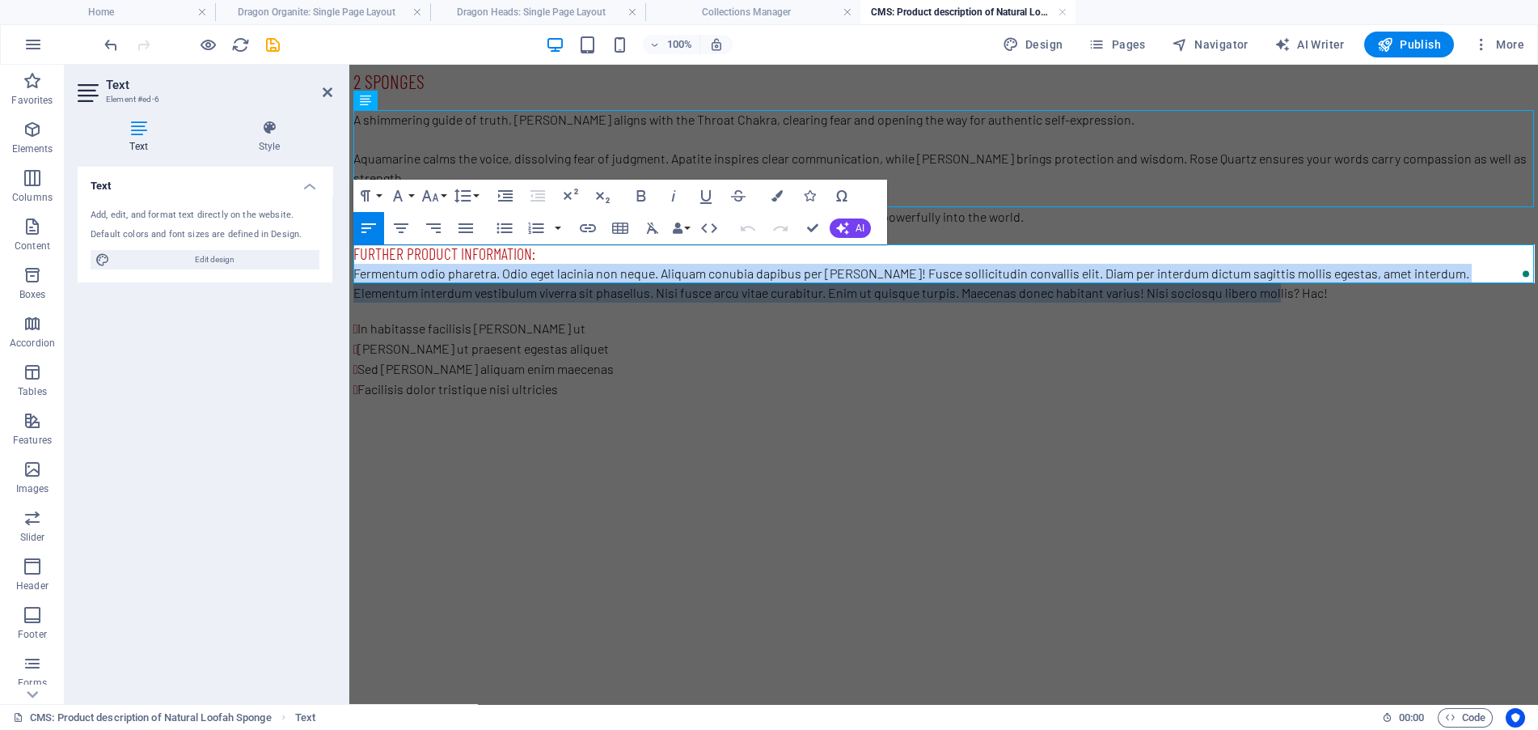
drag, startPoint x: 1276, startPoint y: 272, endPoint x: 310, endPoint y: 245, distance: 966.9
click at [349, 245] on html "2 sponges A shimmering guide of truth, Veyara aligns with the Throat Chakra, cl…" at bounding box center [943, 234] width 1189 height 339
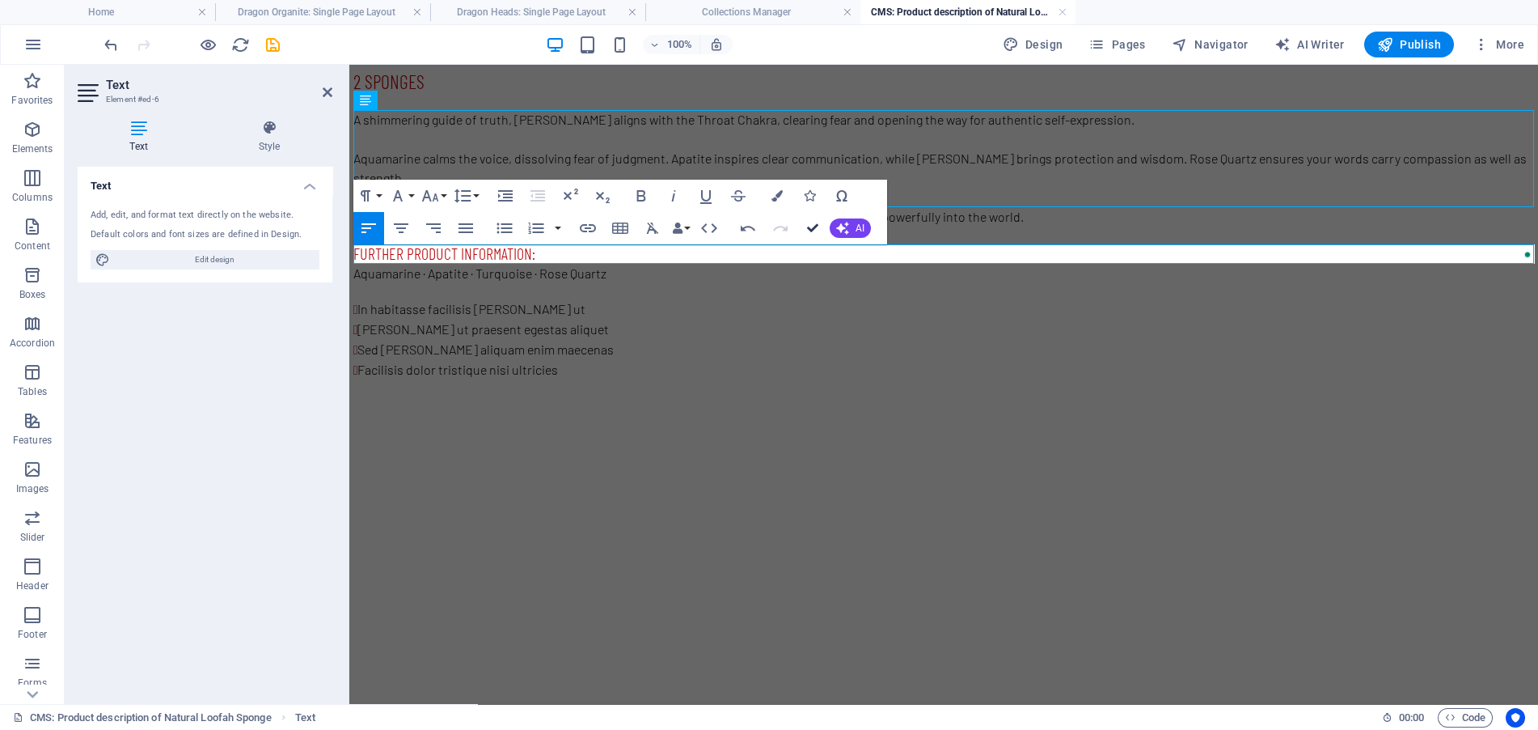
drag, startPoint x: 812, startPoint y: 226, endPoint x: 748, endPoint y: 161, distance: 90.9
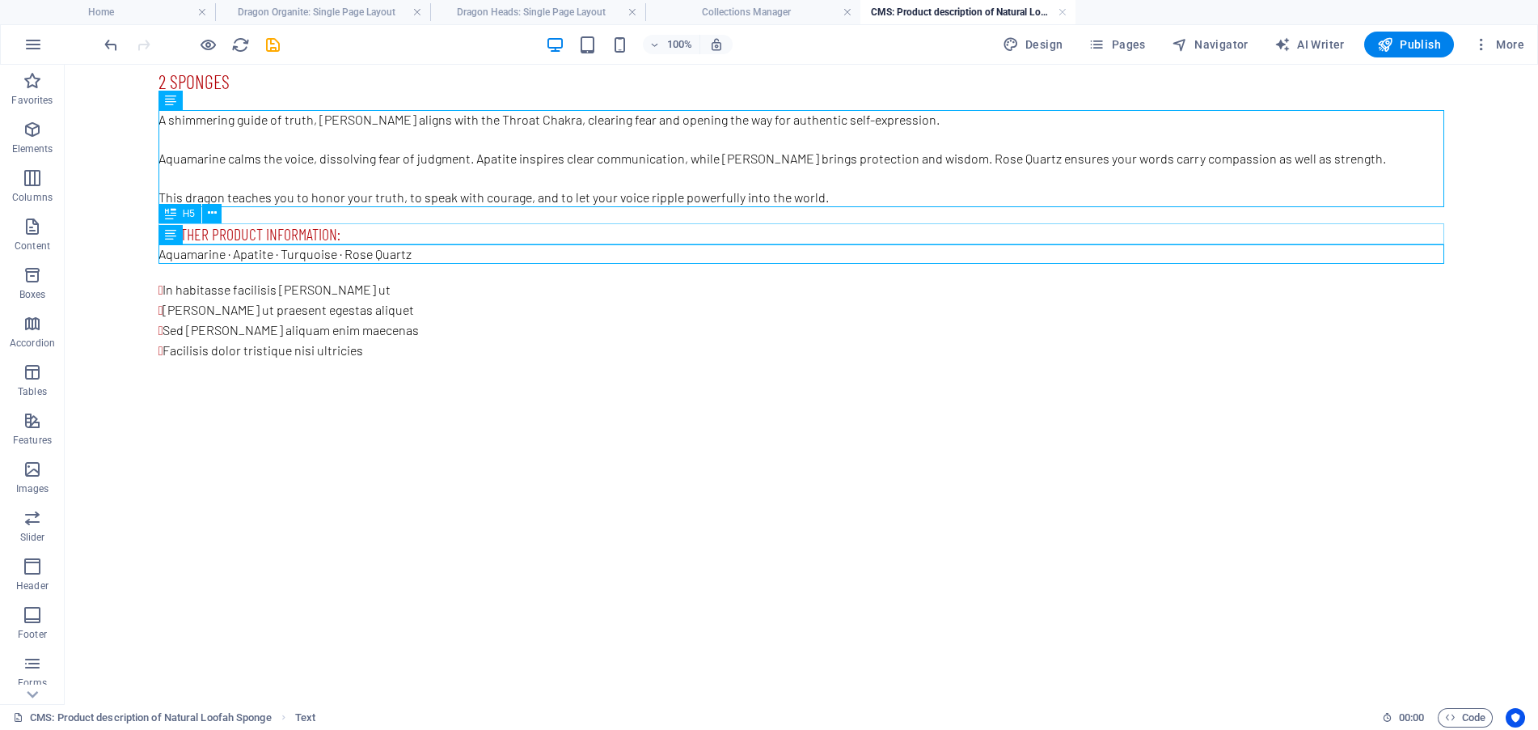
click at [360, 228] on div "Further product information:" at bounding box center [802, 233] width 1286 height 21
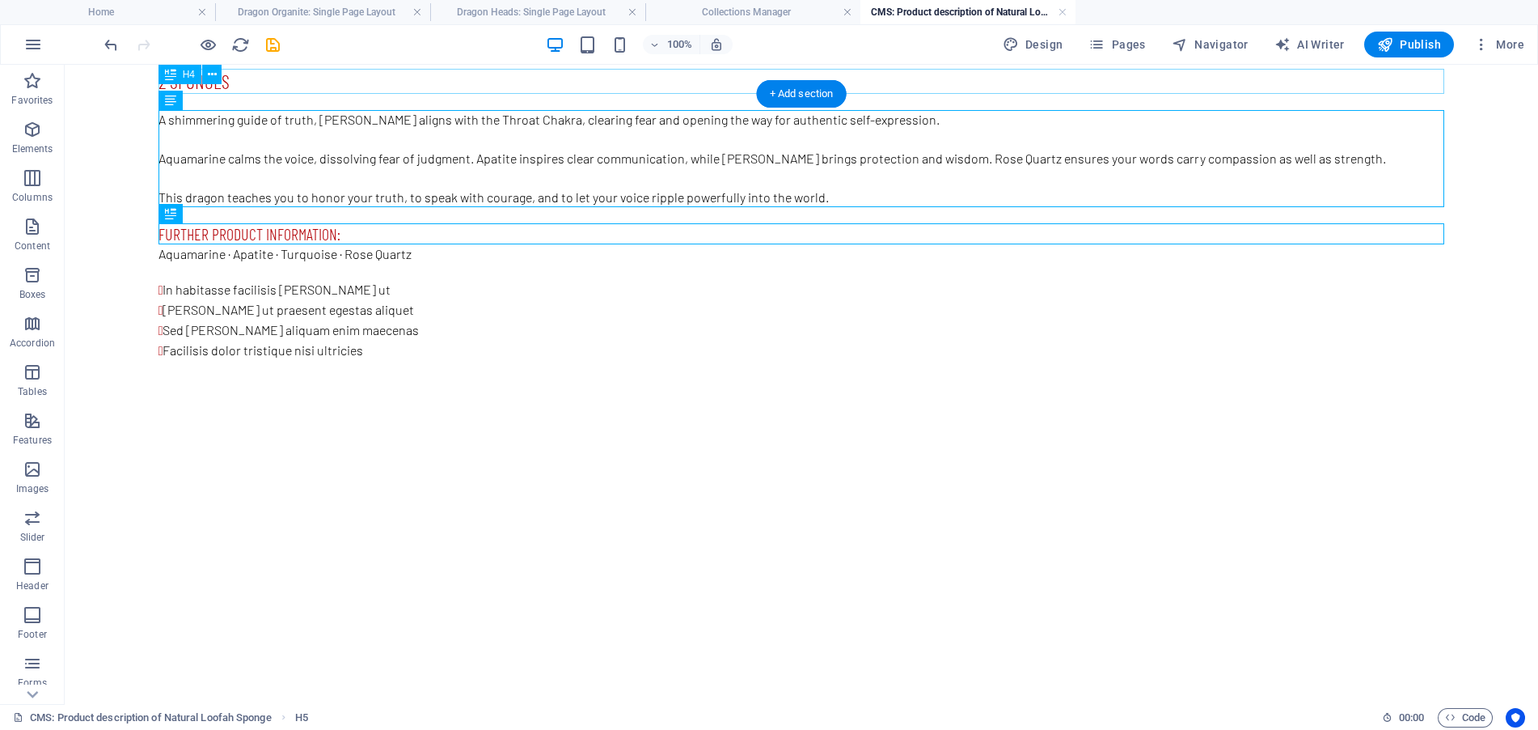
click at [245, 76] on div "2 sponges" at bounding box center [802, 81] width 1286 height 25
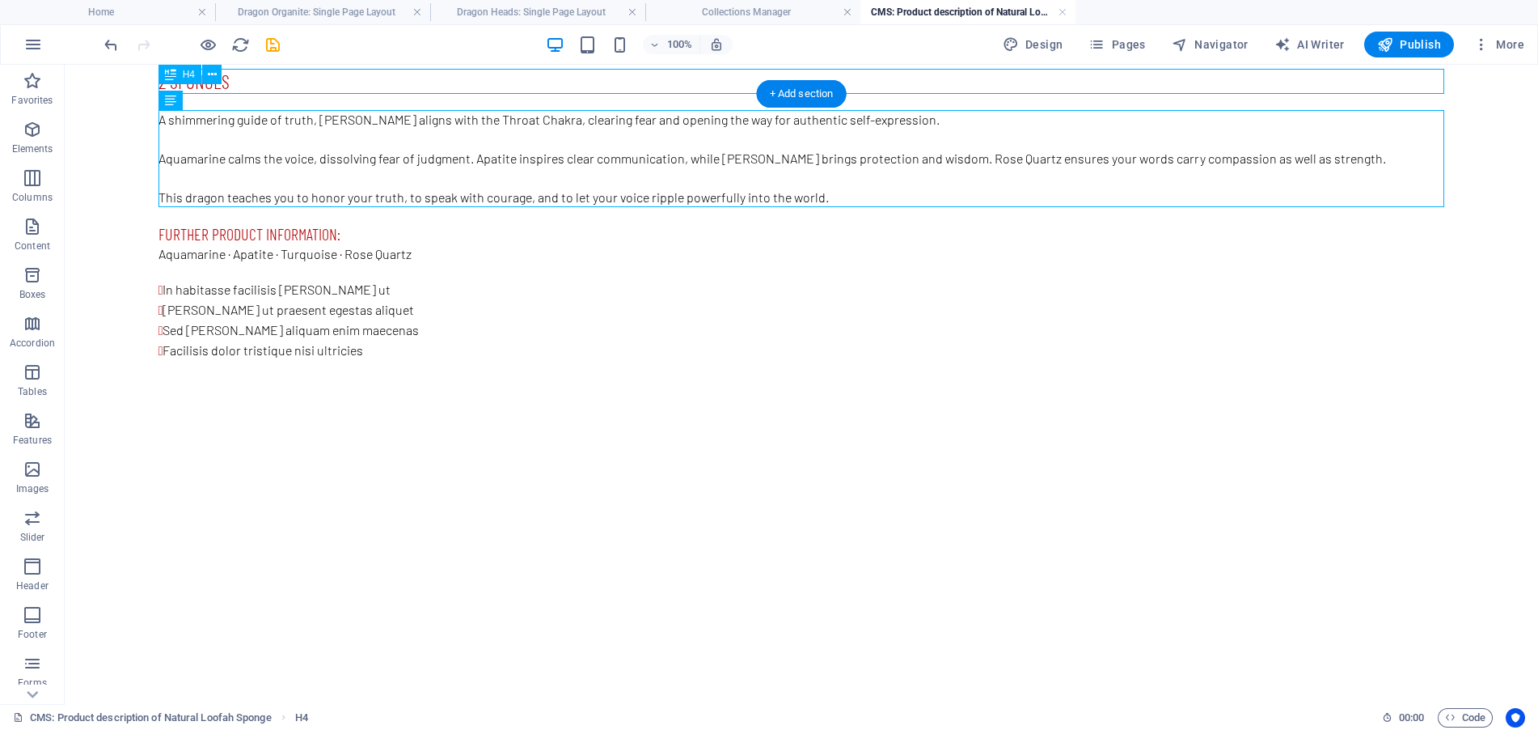
click at [241, 82] on div "2 sponges" at bounding box center [802, 81] width 1286 height 25
click at [240, 82] on div "2 sponges" at bounding box center [802, 81] width 1286 height 25
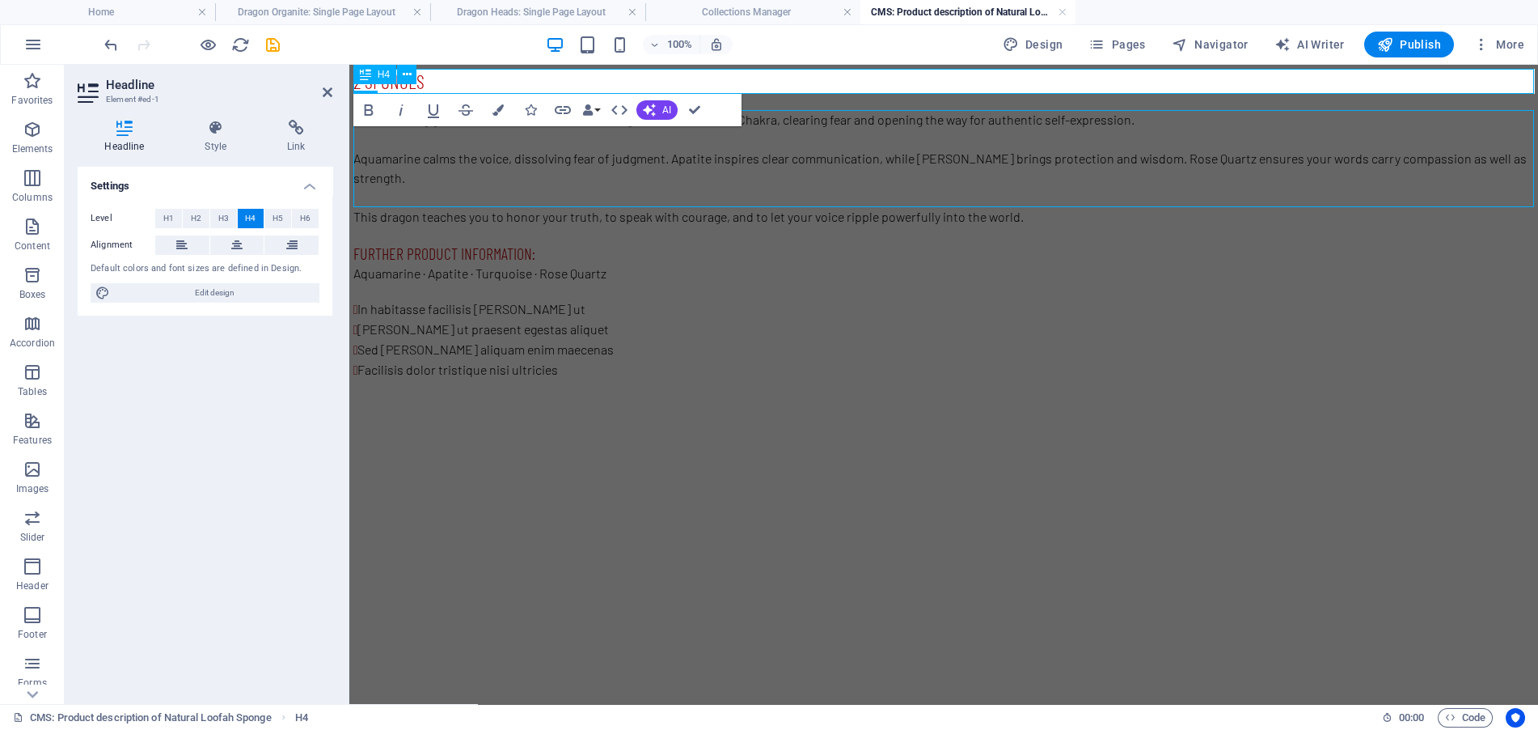
click at [438, 79] on h4 "2 sponges" at bounding box center [943, 81] width 1181 height 25
drag, startPoint x: 413, startPoint y: 79, endPoint x: 331, endPoint y: 79, distance: 82.5
click at [349, 79] on html "2 sponges A shimmering guide of truth, Veyara aligns with the Throat Chakra, cl…" at bounding box center [943, 224] width 1189 height 319
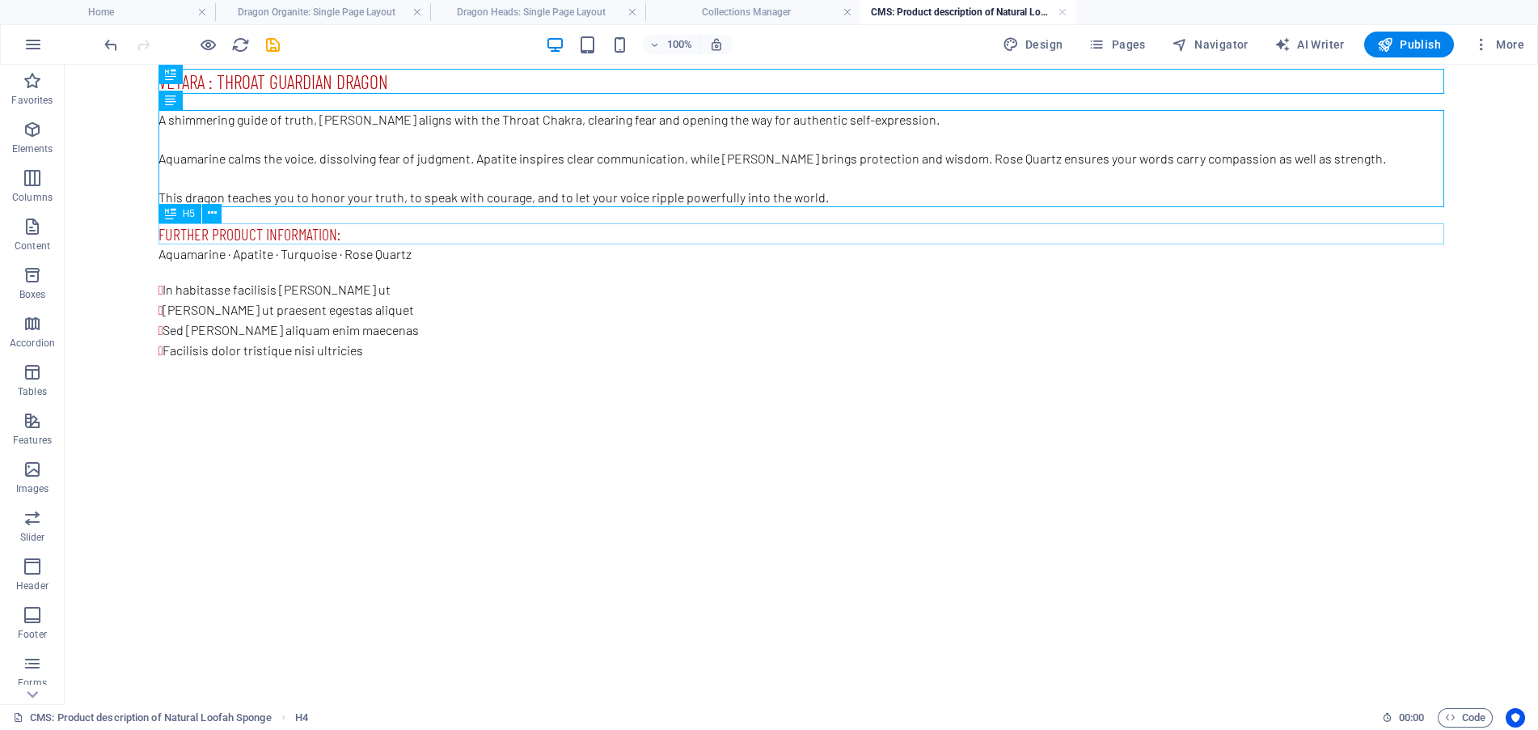
click at [360, 231] on div "Further product information:" at bounding box center [802, 233] width 1286 height 21
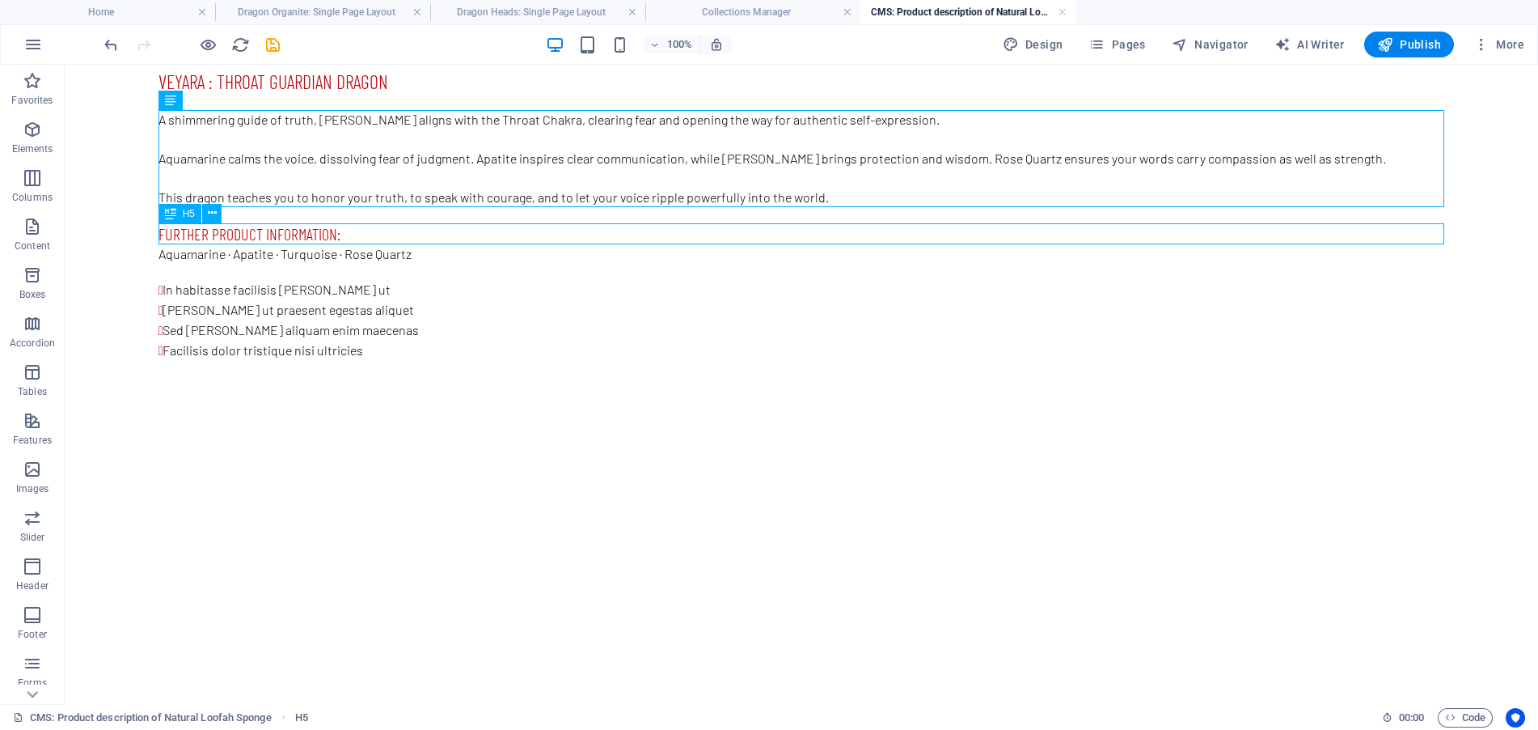
click at [360, 231] on div "Further product information:" at bounding box center [802, 233] width 1286 height 21
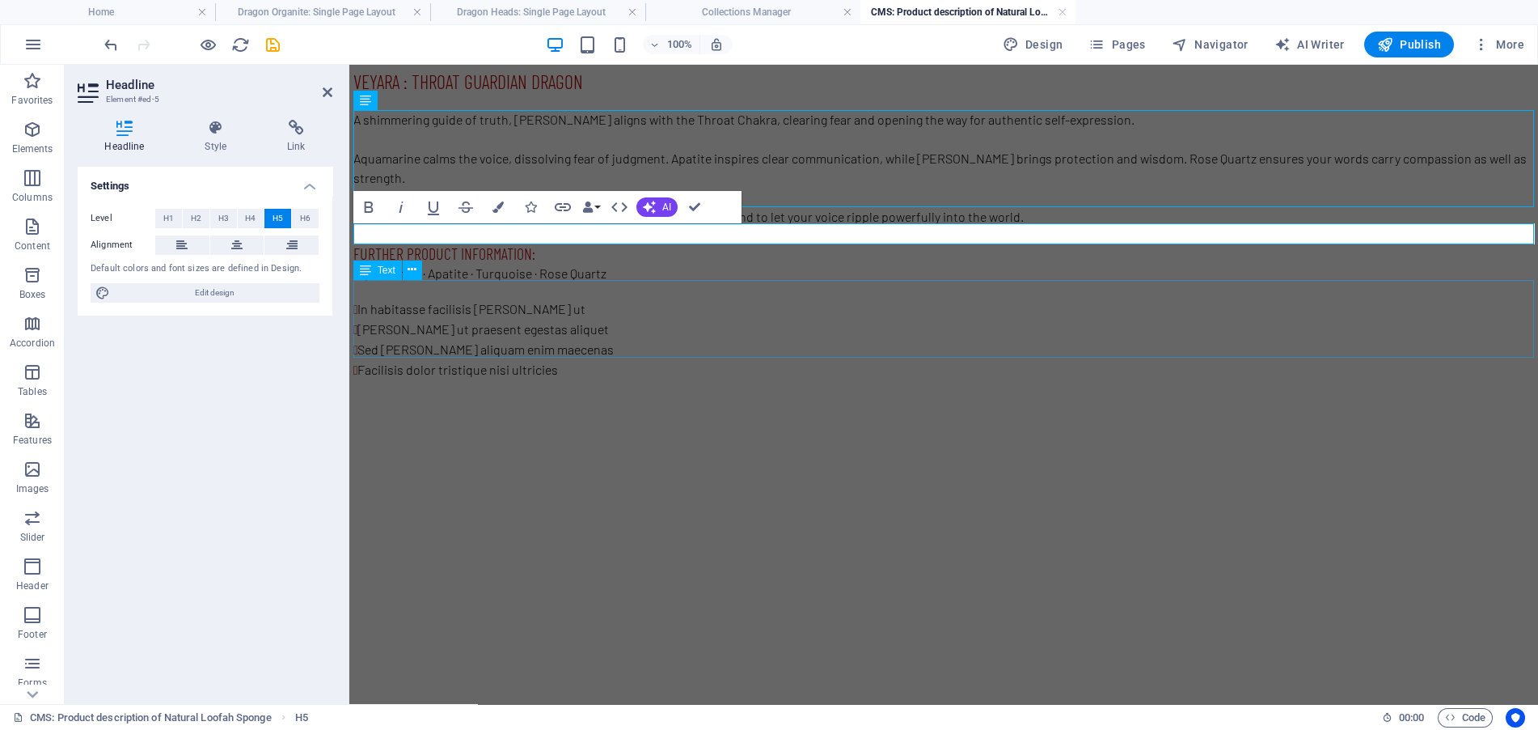
click at [620, 333] on div "In habitasse facilisis mattis ut Mattis ut praesent egestas aliquet Sed quam al…" at bounding box center [943, 339] width 1181 height 81
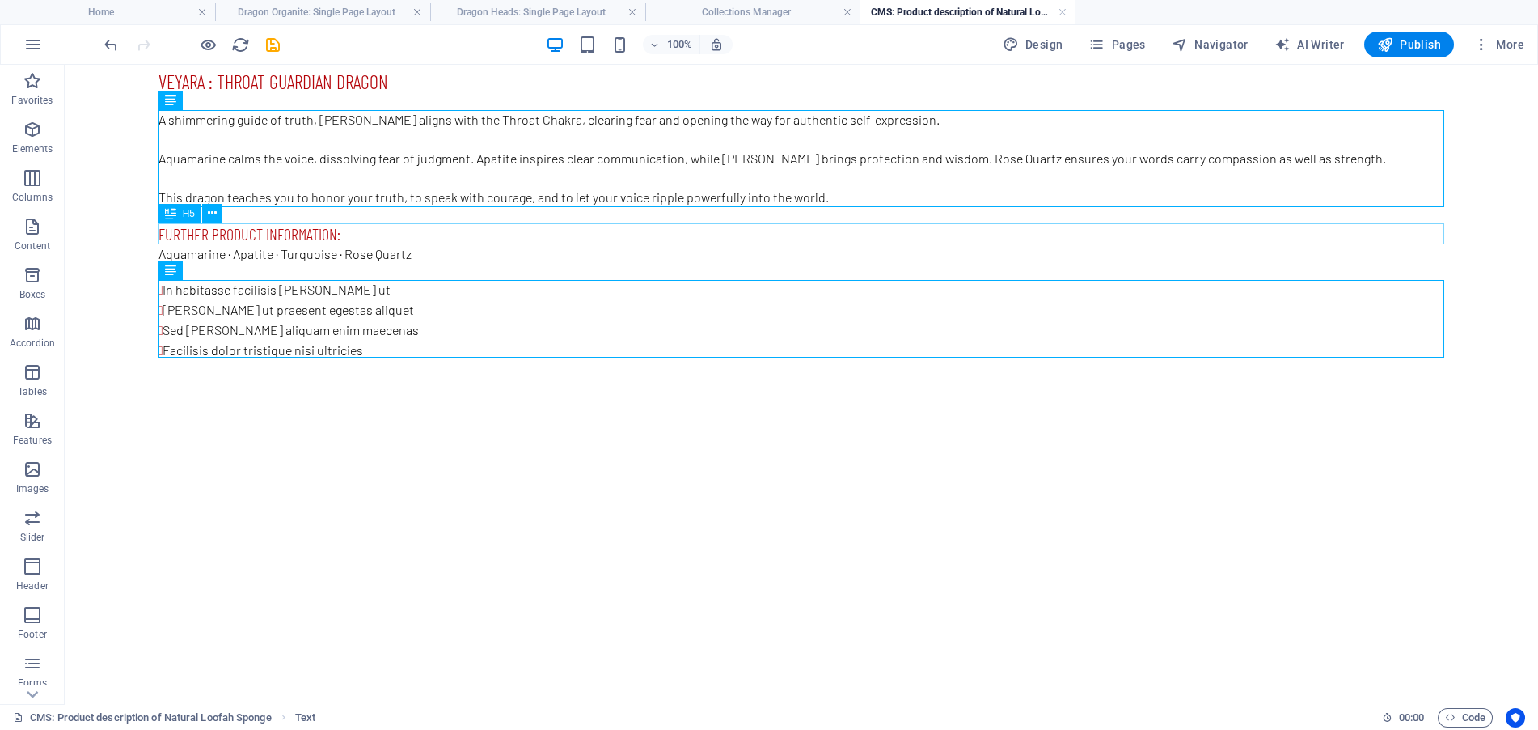
click at [366, 230] on div "Further product information:" at bounding box center [802, 233] width 1286 height 21
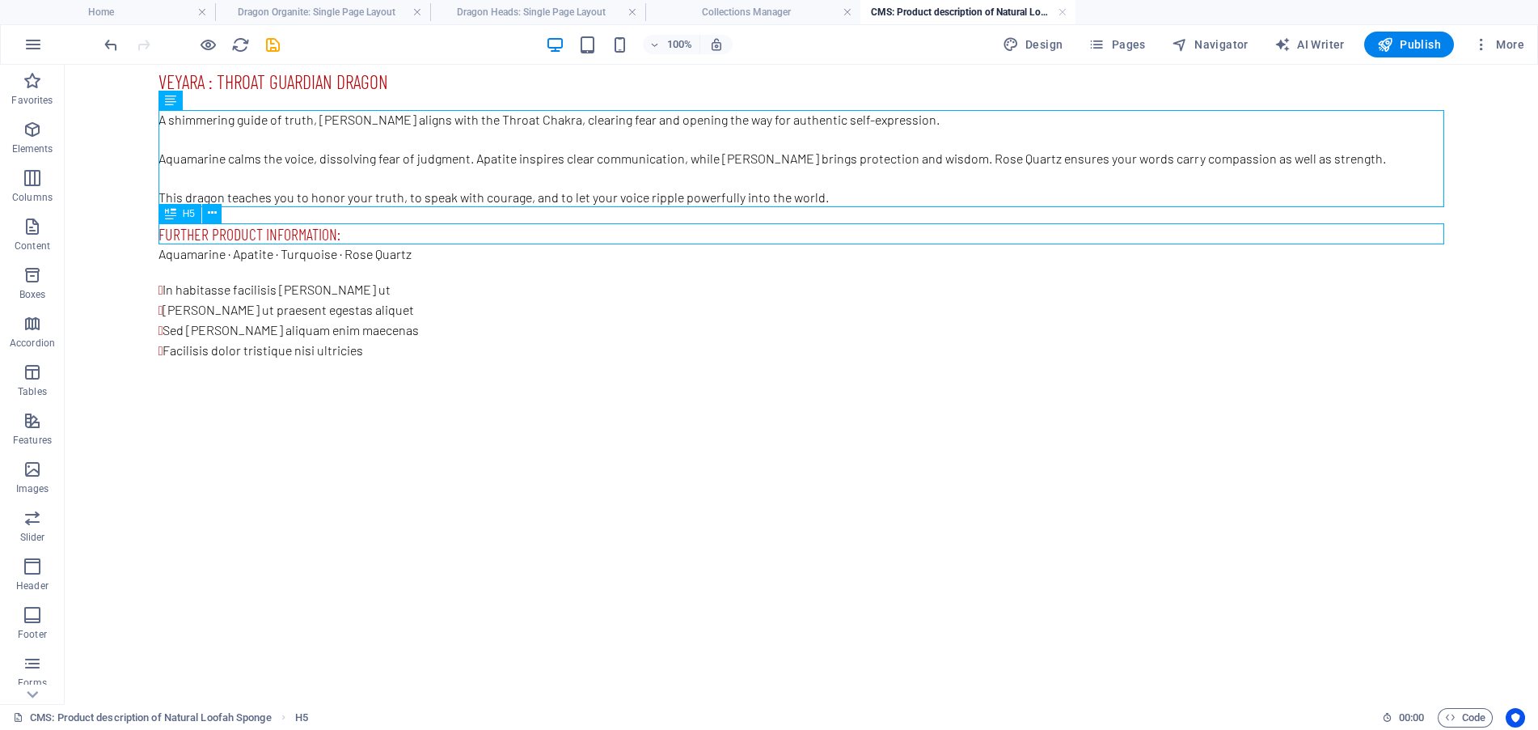
click at [366, 230] on div "Further product information:" at bounding box center [802, 233] width 1286 height 21
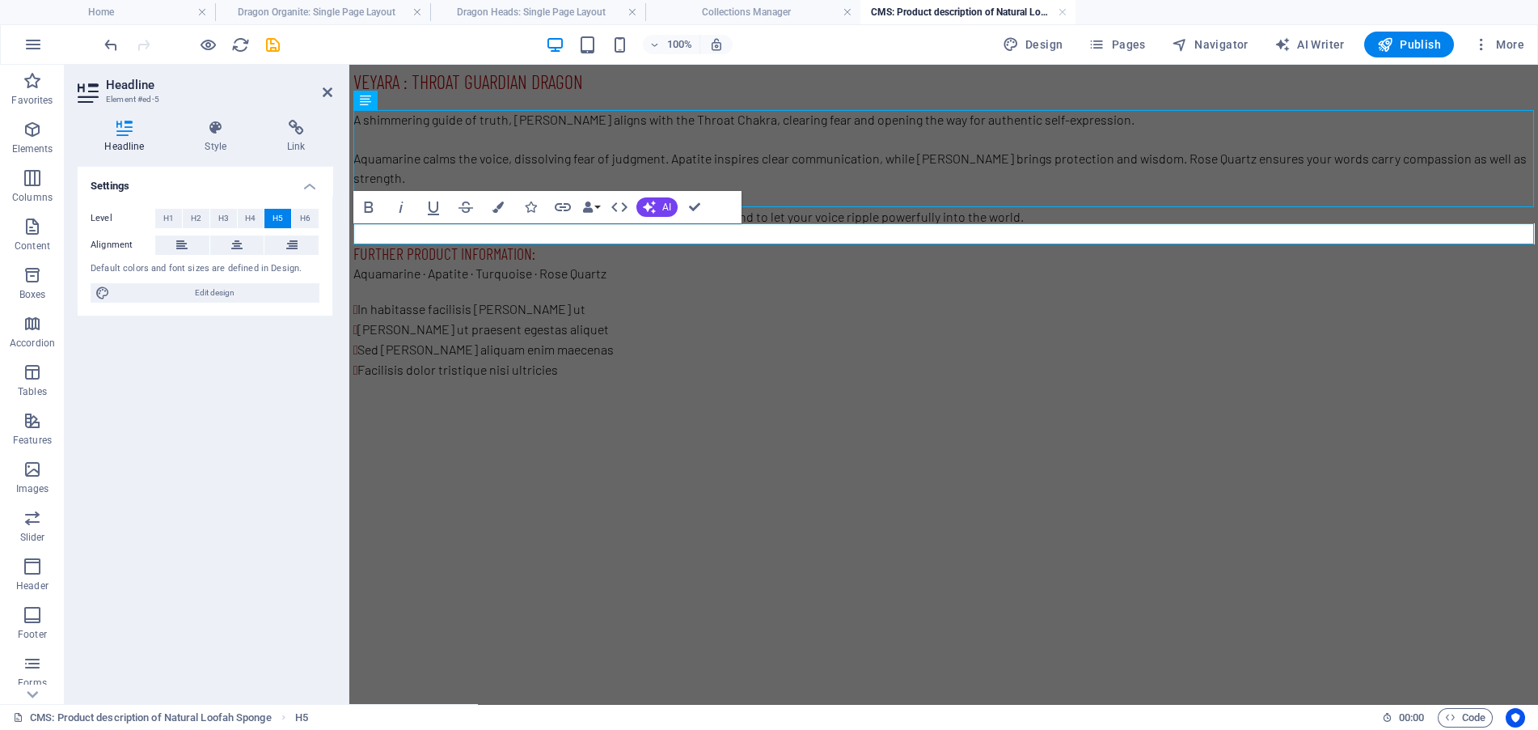
click at [525, 243] on h5 "Further product information:" at bounding box center [943, 253] width 1181 height 21
drag, startPoint x: 531, startPoint y: 231, endPoint x: 673, endPoint y: 298, distance: 157.0
click at [349, 233] on html "Veyara : Throat Guardian Dragon A shimmering guide of truth, Veyara aligns with…" at bounding box center [943, 224] width 1189 height 319
click at [565, 329] on div "In habitasse facilisis mattis ut Mattis ut praesent egestas aliquet Sed quam al…" at bounding box center [943, 339] width 1181 height 81
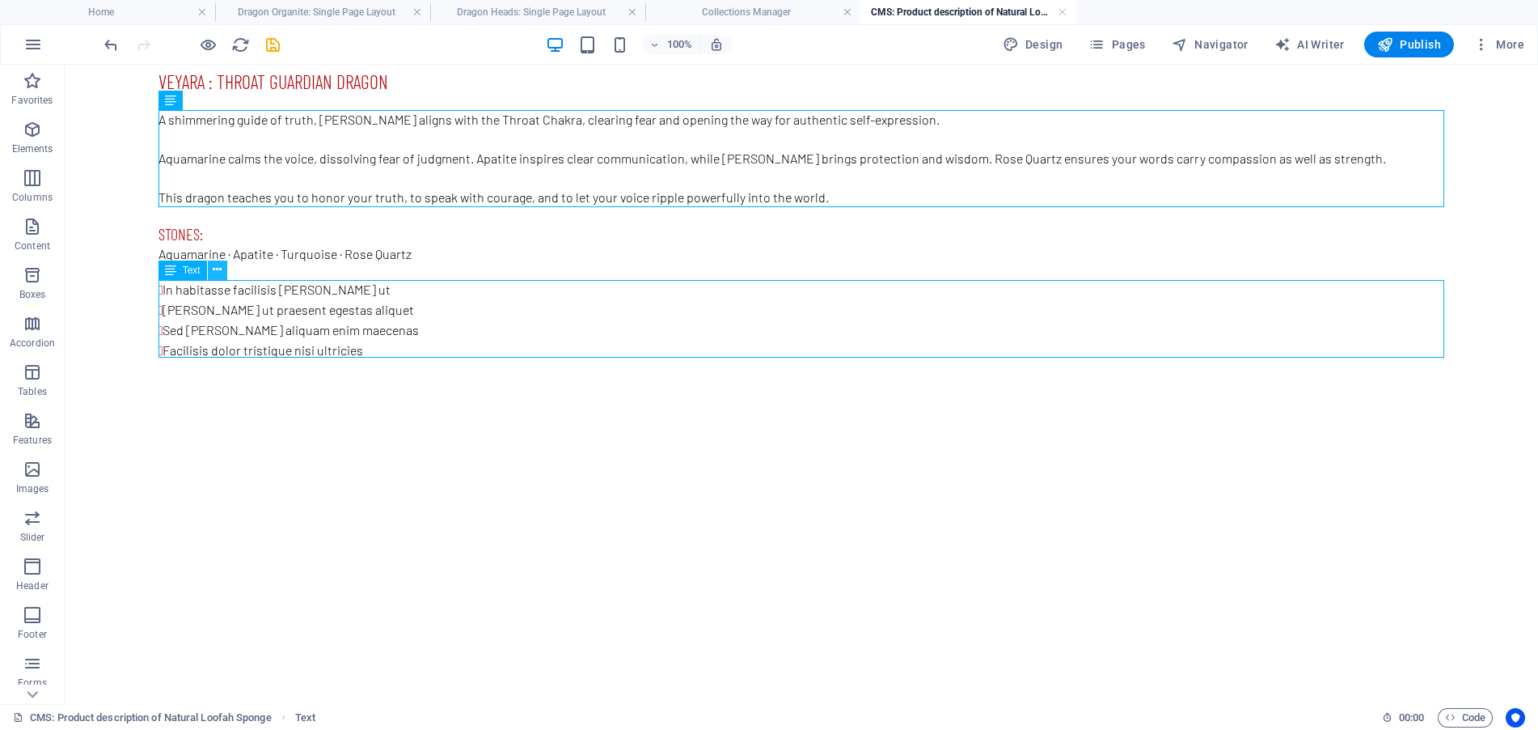
click at [217, 269] on icon at bounding box center [217, 269] width 9 height 17
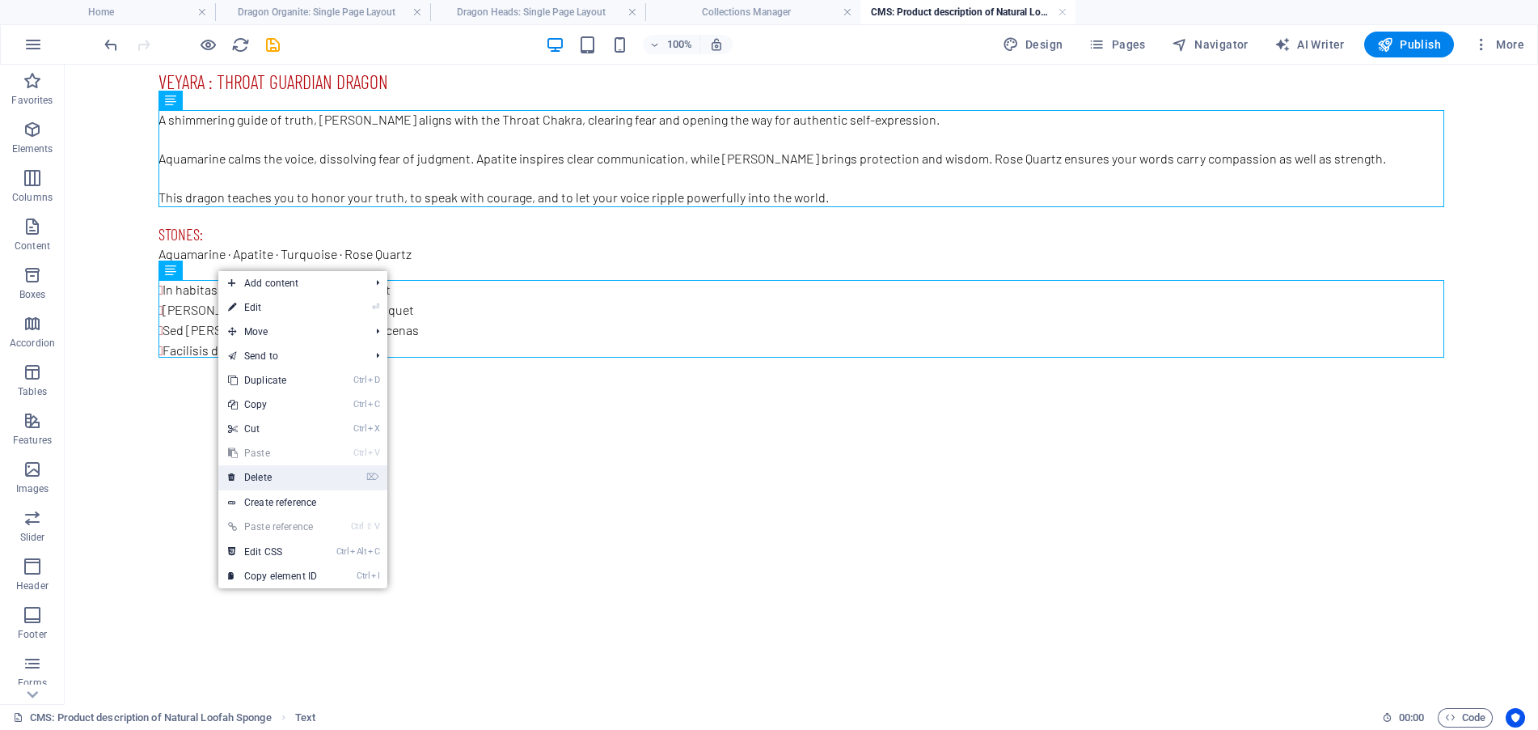
click at [308, 483] on link "⌦ Delete" at bounding box center [272, 477] width 108 height 24
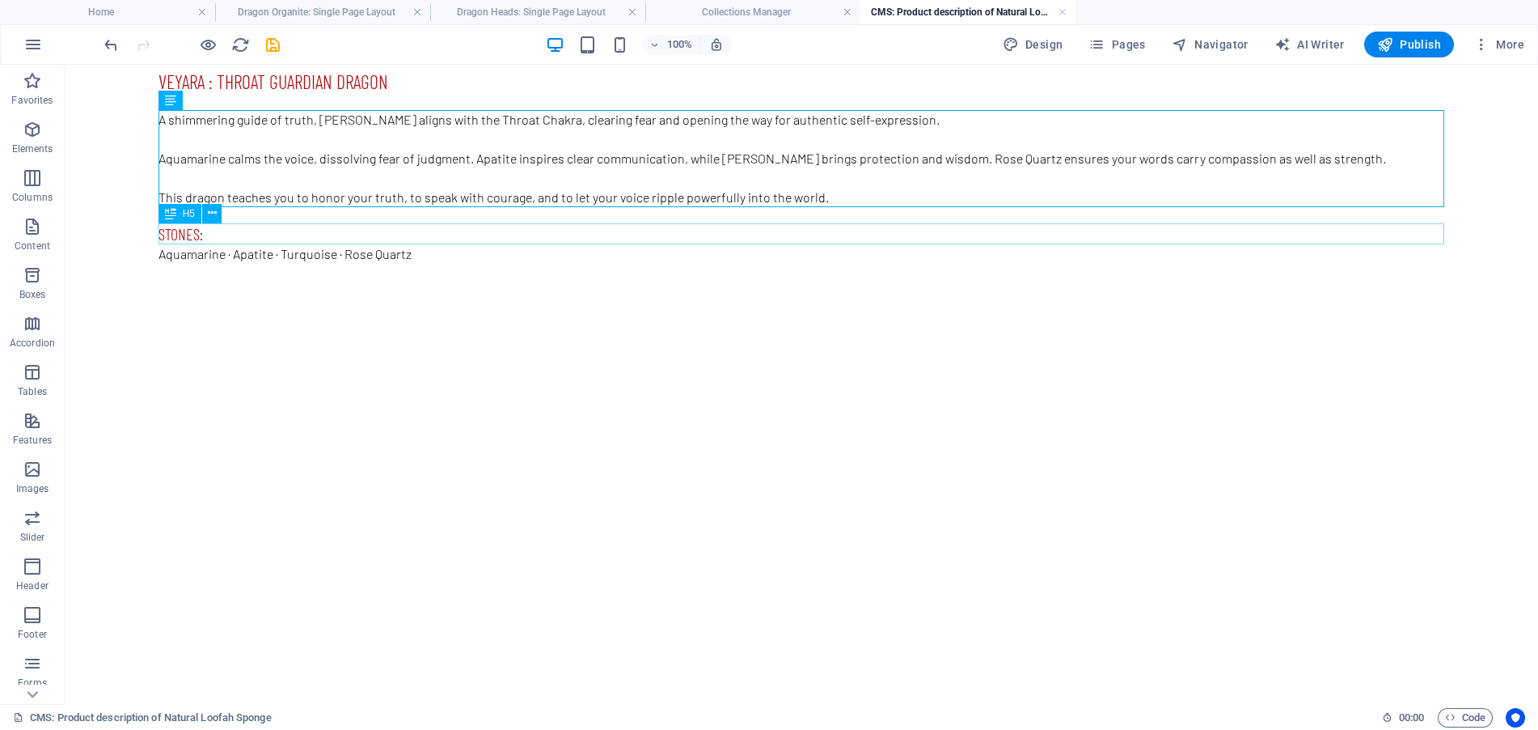
click at [273, 232] on div "stones:" at bounding box center [802, 233] width 1286 height 21
click at [212, 213] on icon at bounding box center [212, 213] width 9 height 17
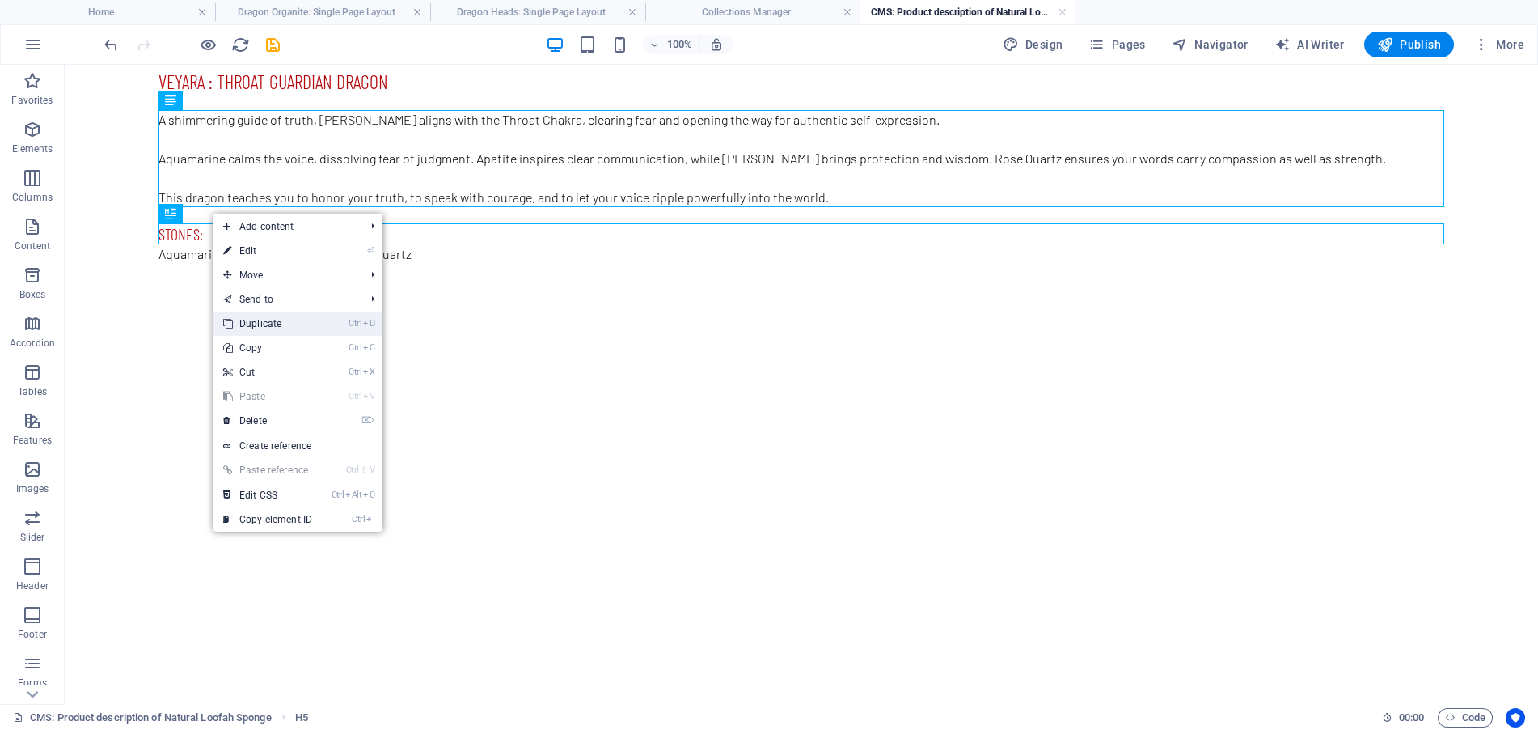
click at [275, 319] on link "Ctrl D Duplicate" at bounding box center [268, 323] width 108 height 24
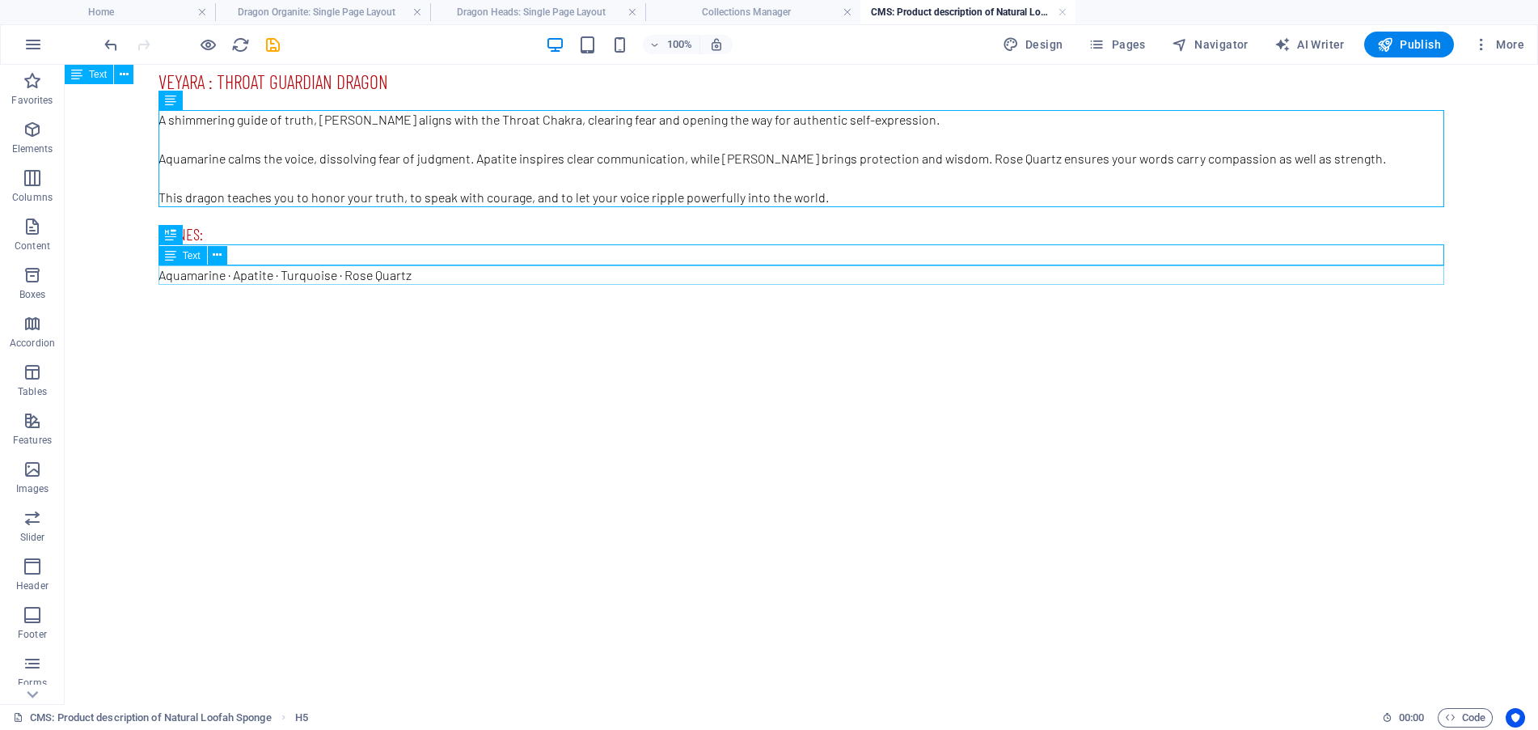
click at [214, 275] on div "Aquamarine · Apatite · Turquoise · Rose Quartz" at bounding box center [802, 274] width 1286 height 19
click at [217, 252] on icon at bounding box center [217, 255] width 9 height 17
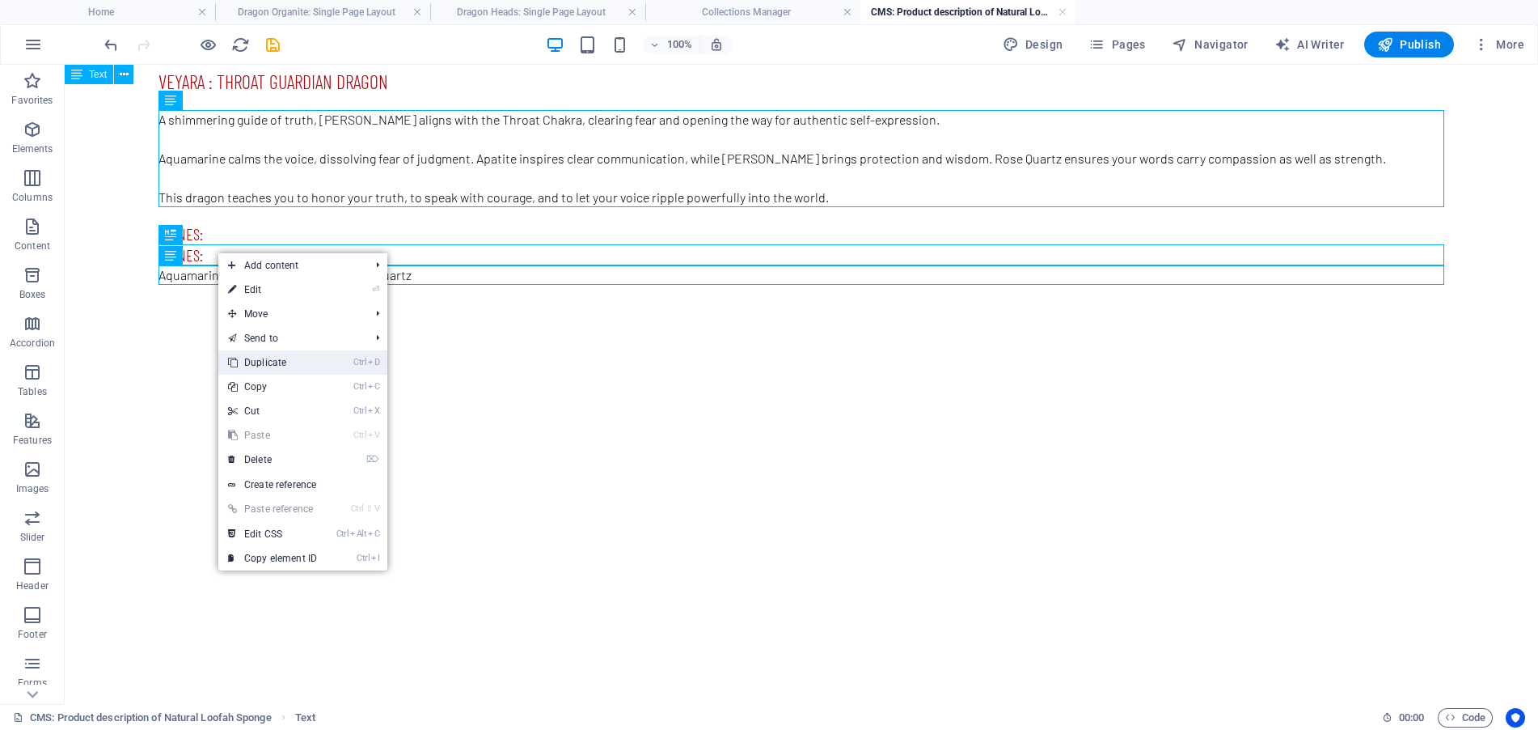
drag, startPoint x: 273, startPoint y: 356, endPoint x: 204, endPoint y: 283, distance: 100.1
click at [273, 356] on link "Ctrl D Duplicate" at bounding box center [272, 362] width 108 height 24
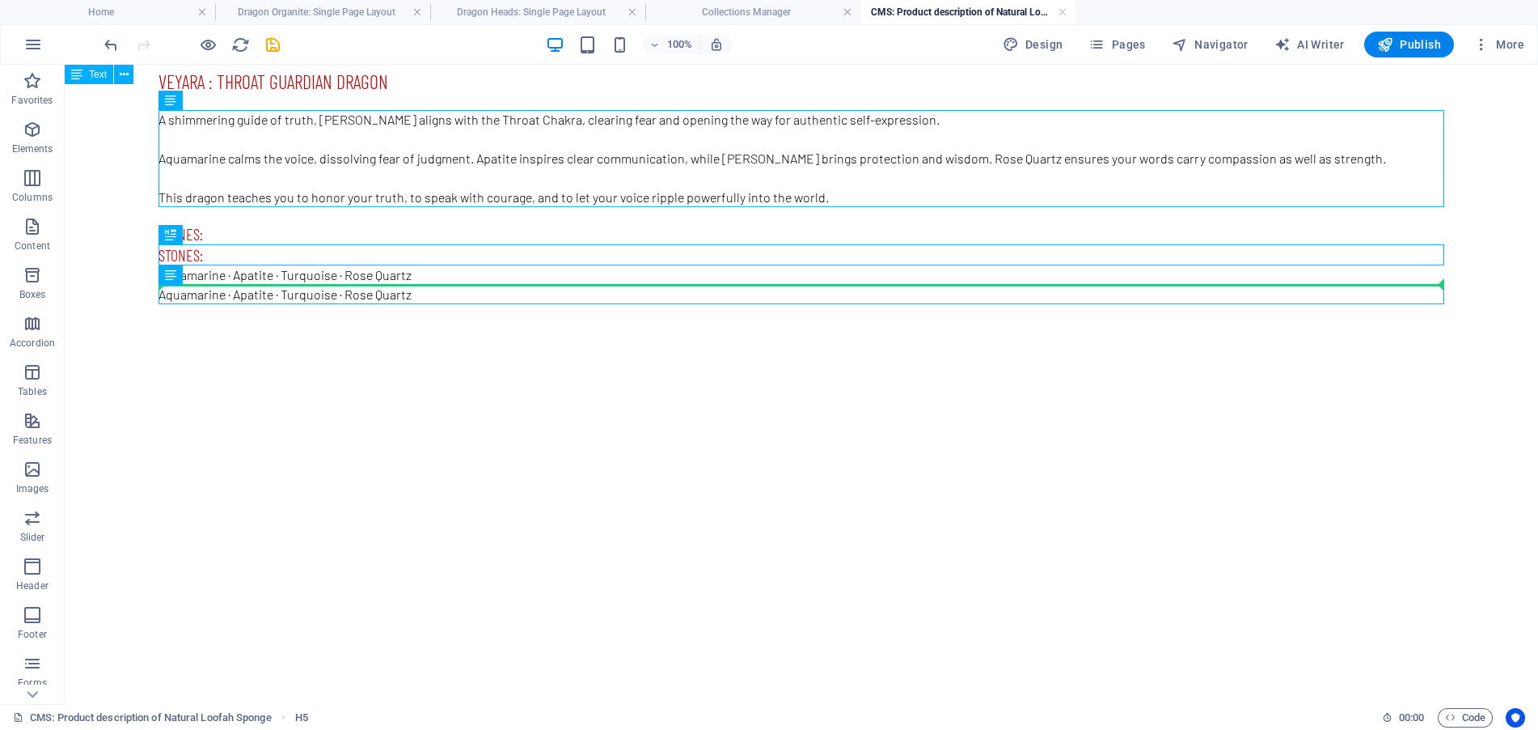
drag, startPoint x: 302, startPoint y: 253, endPoint x: 297, endPoint y: 285, distance: 31.9
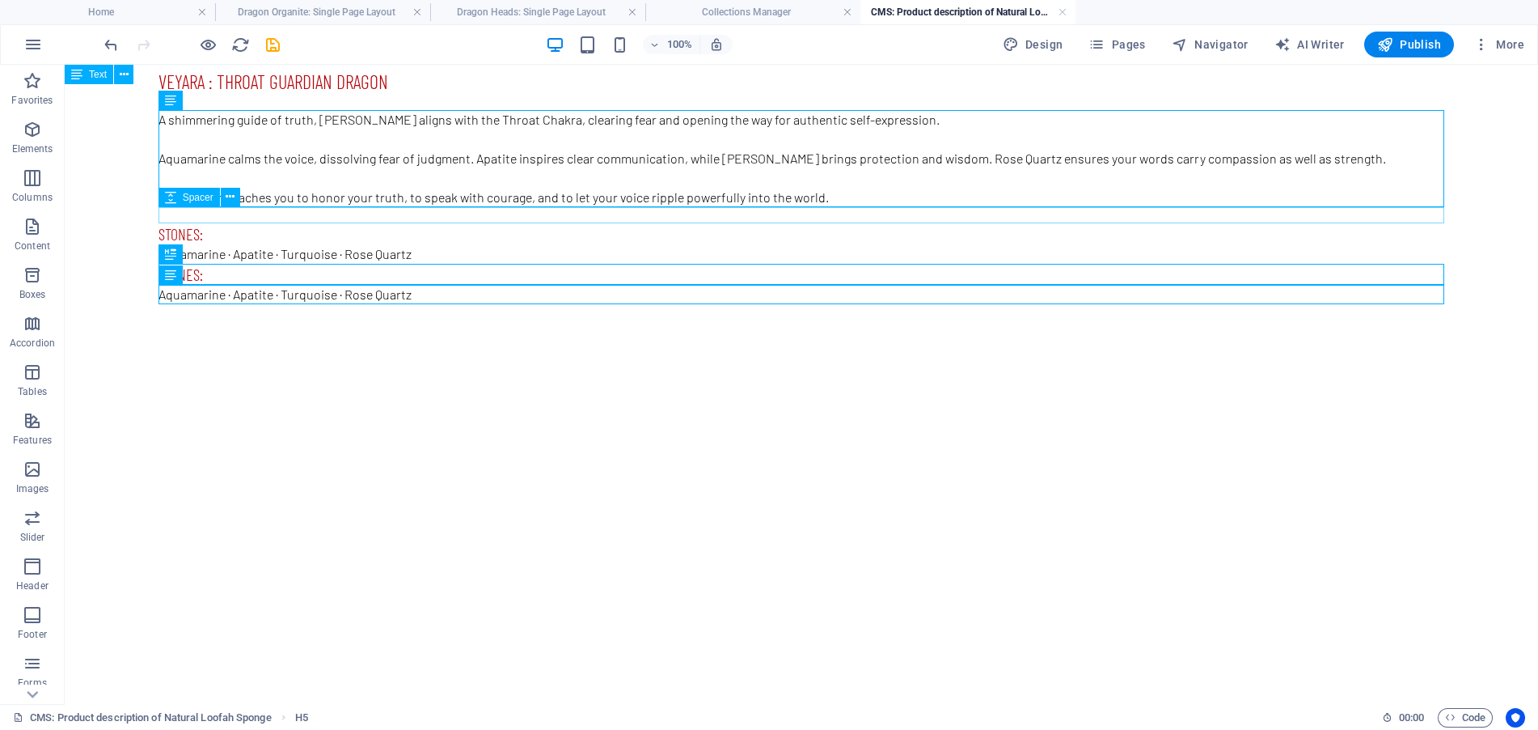
click at [311, 215] on div at bounding box center [802, 215] width 1286 height 16
click at [226, 197] on icon at bounding box center [230, 196] width 9 height 17
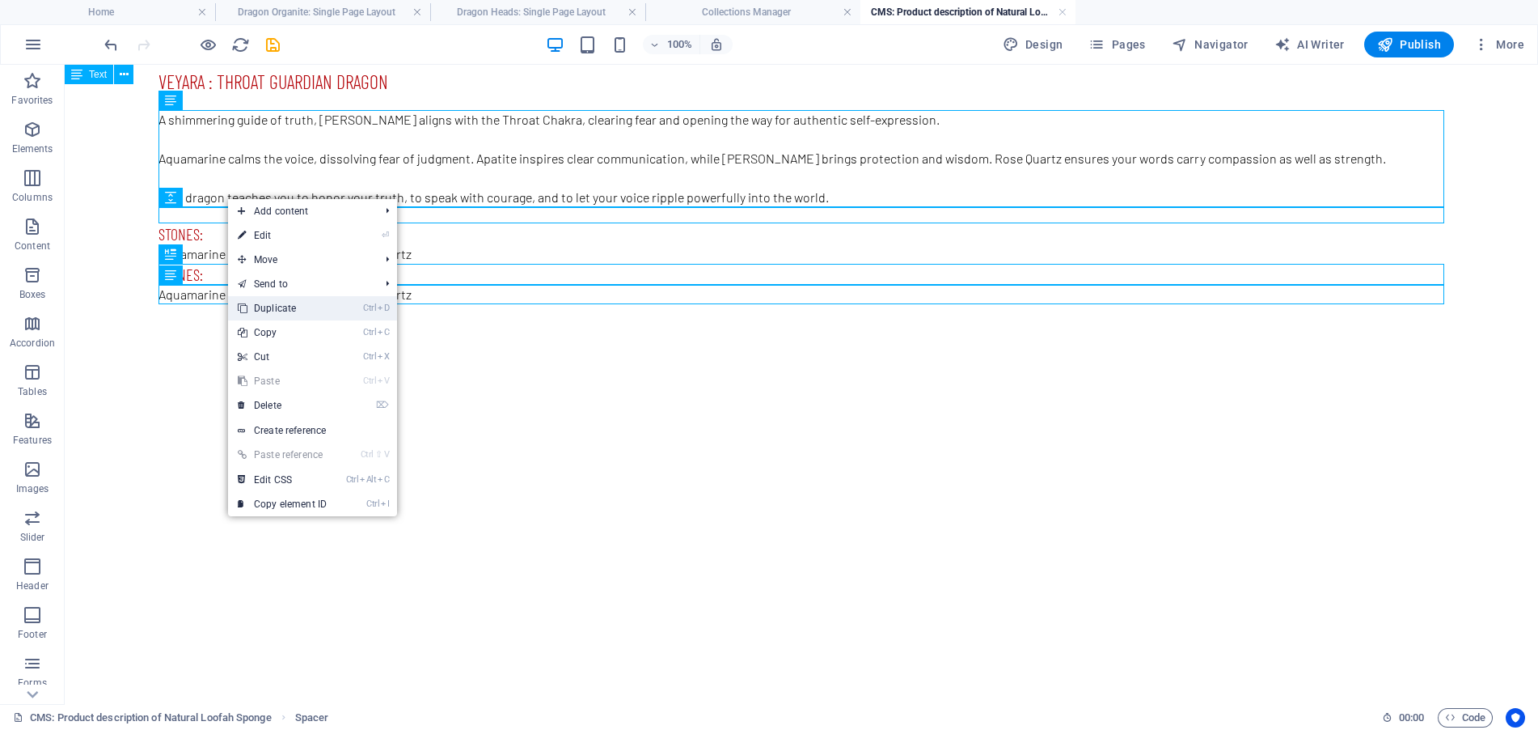
drag, startPoint x: 285, startPoint y: 311, endPoint x: 218, endPoint y: 242, distance: 96.1
click at [285, 311] on link "Ctrl D Duplicate" at bounding box center [282, 308] width 108 height 24
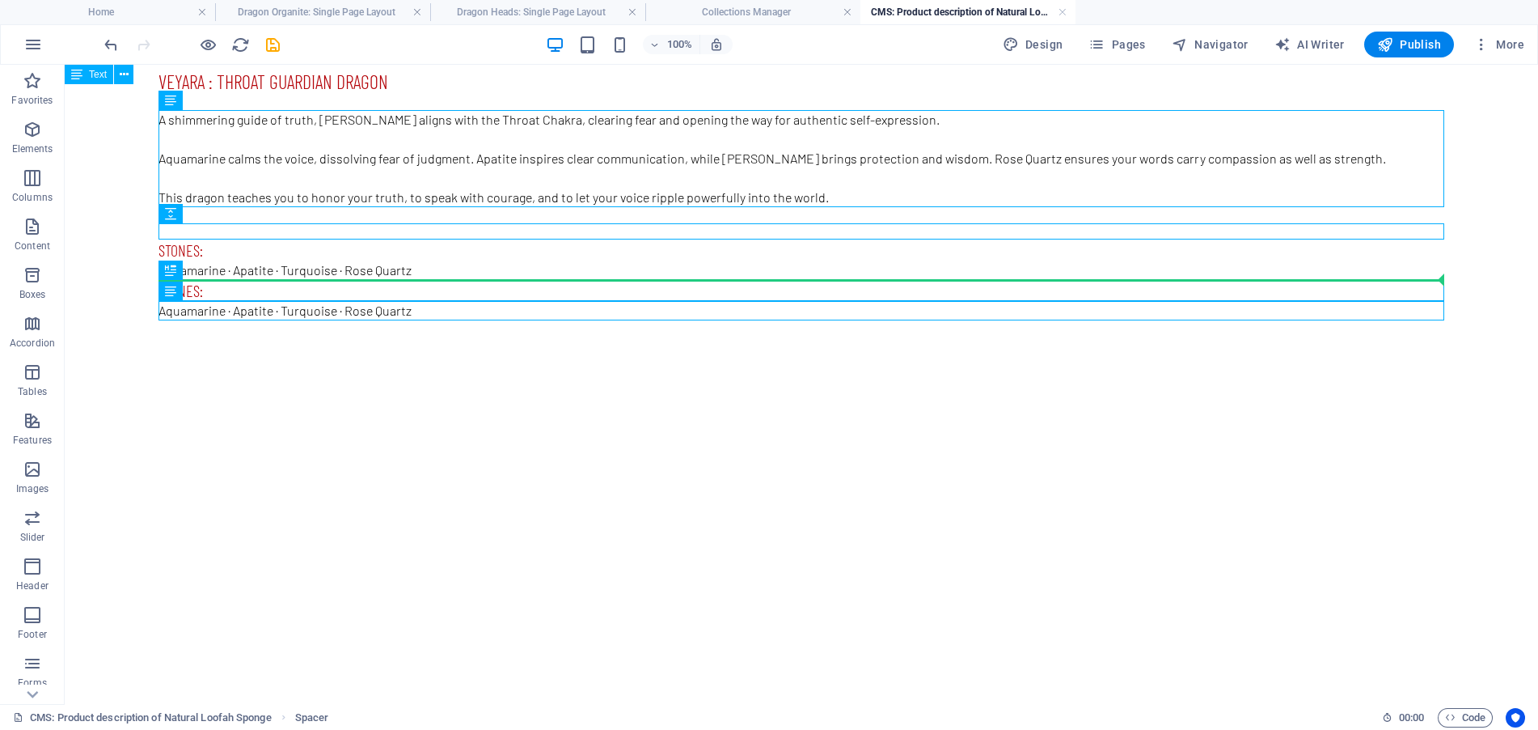
drag, startPoint x: 324, startPoint y: 231, endPoint x: 317, endPoint y: 289, distance: 58.6
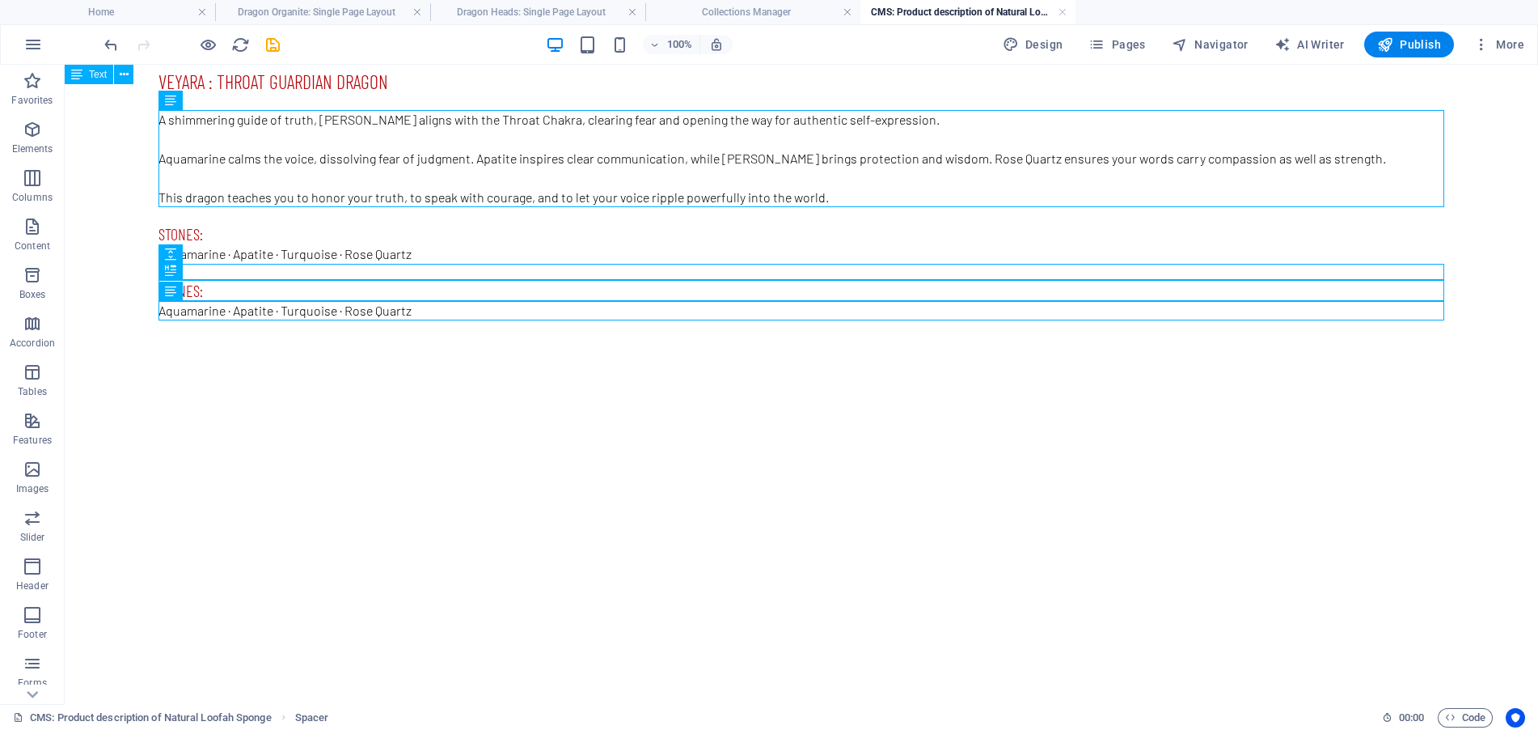
click at [301, 281] on div "stones:" at bounding box center [802, 290] width 1286 height 21
click at [276, 291] on div "stones:" at bounding box center [802, 290] width 1286 height 21
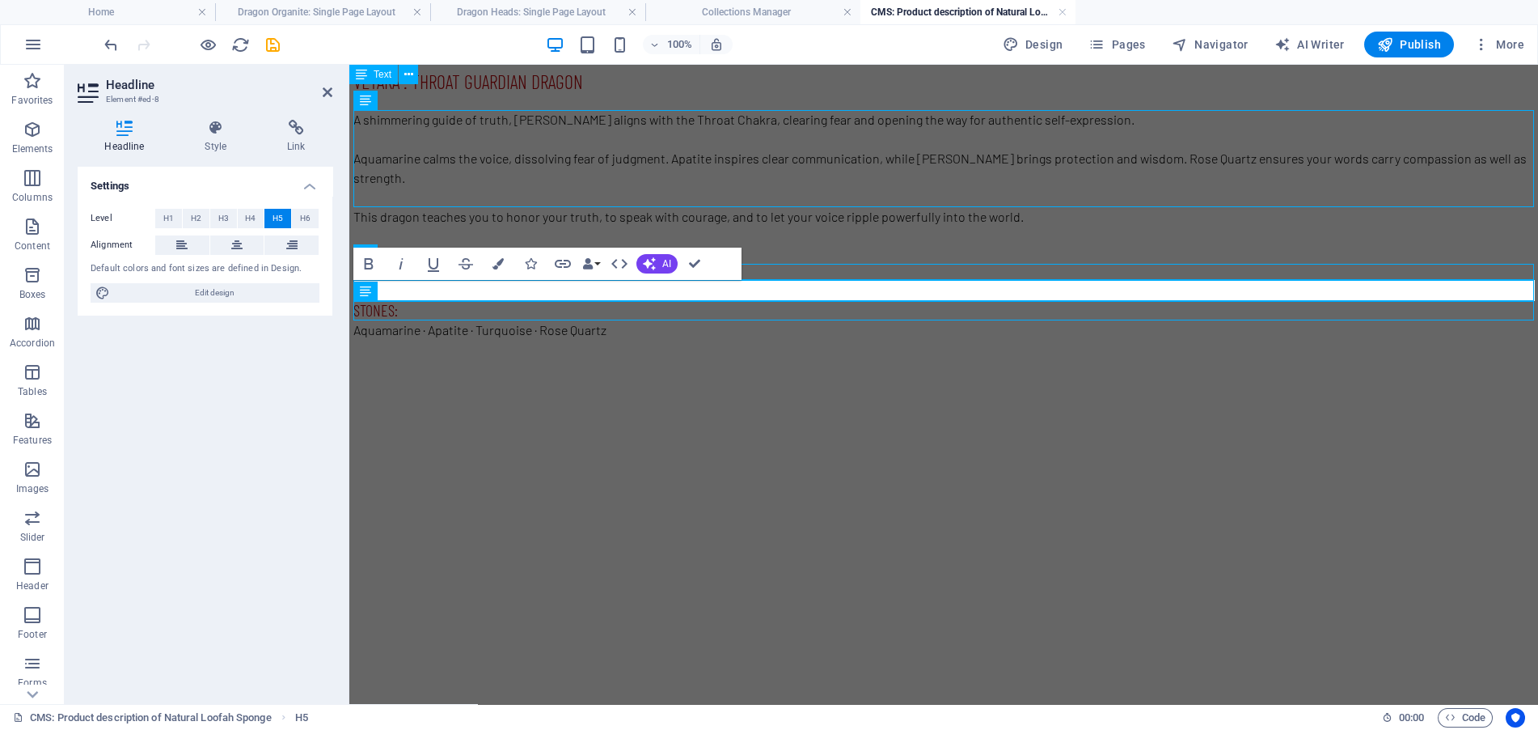
click at [424, 299] on h5 "stones:" at bounding box center [943, 309] width 1181 height 21
drag, startPoint x: 417, startPoint y: 291, endPoint x: 252, endPoint y: 291, distance: 164.2
click at [349, 291] on html "Veyara : Throat Guardian Dragon A shimmering guide of truth, Veyara aligns with…" at bounding box center [943, 212] width 1189 height 295
click at [593, 320] on div "Aquamarine · Apatite · Turquoise · Rose Quartz" at bounding box center [943, 329] width 1181 height 19
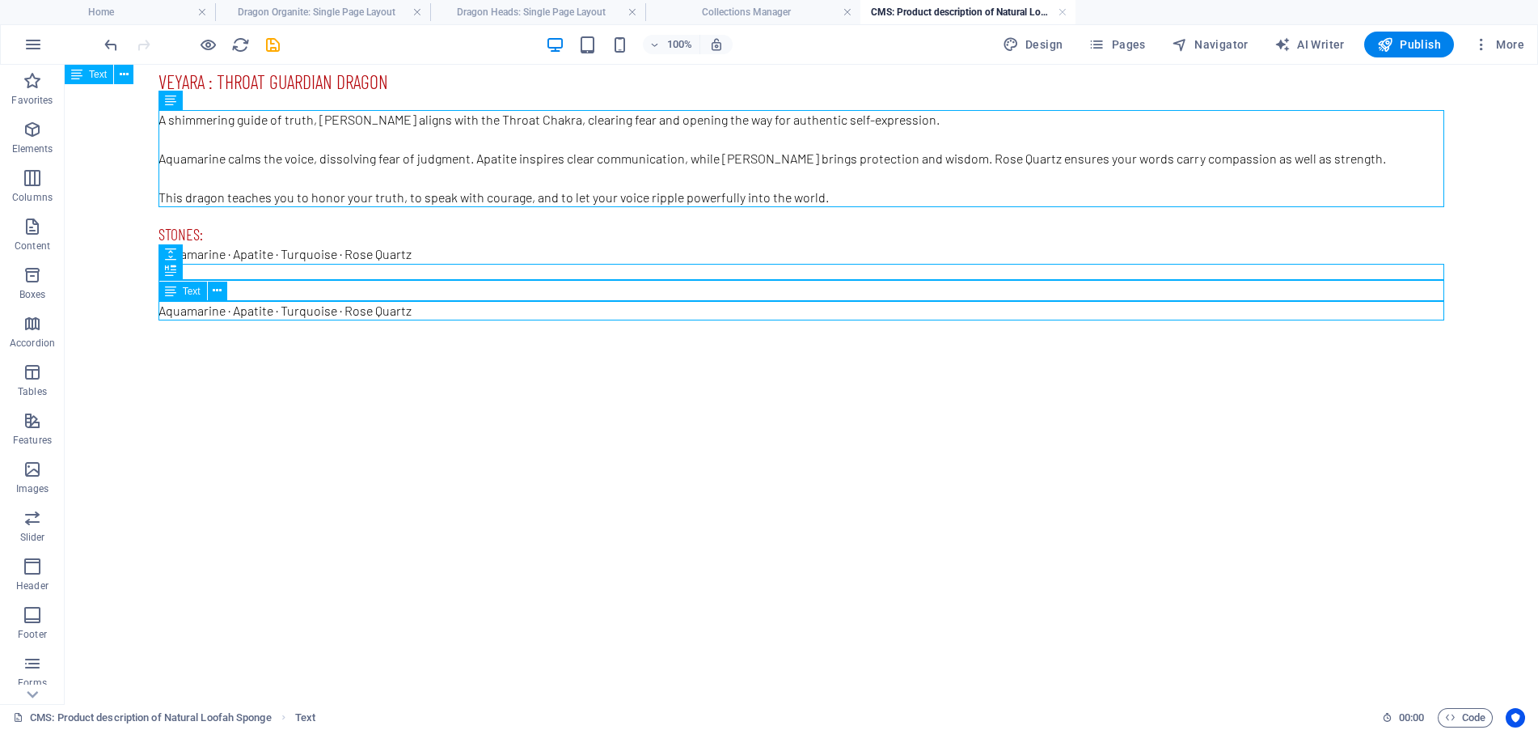
click at [481, 307] on div "Aquamarine · Apatite · Turquoise · Rose Quartz" at bounding box center [802, 310] width 1286 height 19
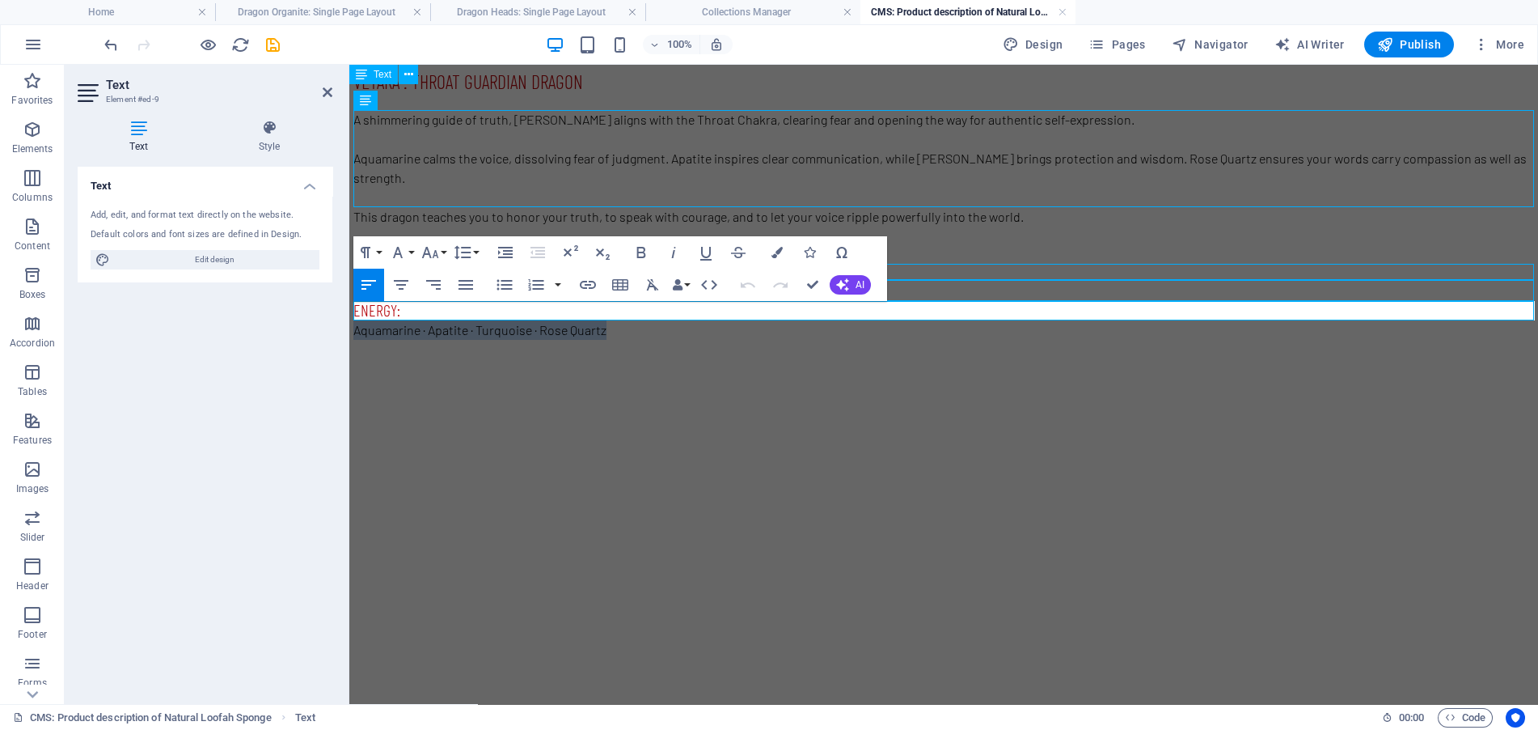
drag, startPoint x: 629, startPoint y: 309, endPoint x: 591, endPoint y: 374, distance: 75.7
click at [349, 311] on html "Veyara : Throat Guardian Dragon A shimmering guide of truth, Veyara aligns with…" at bounding box center [943, 212] width 1189 height 295
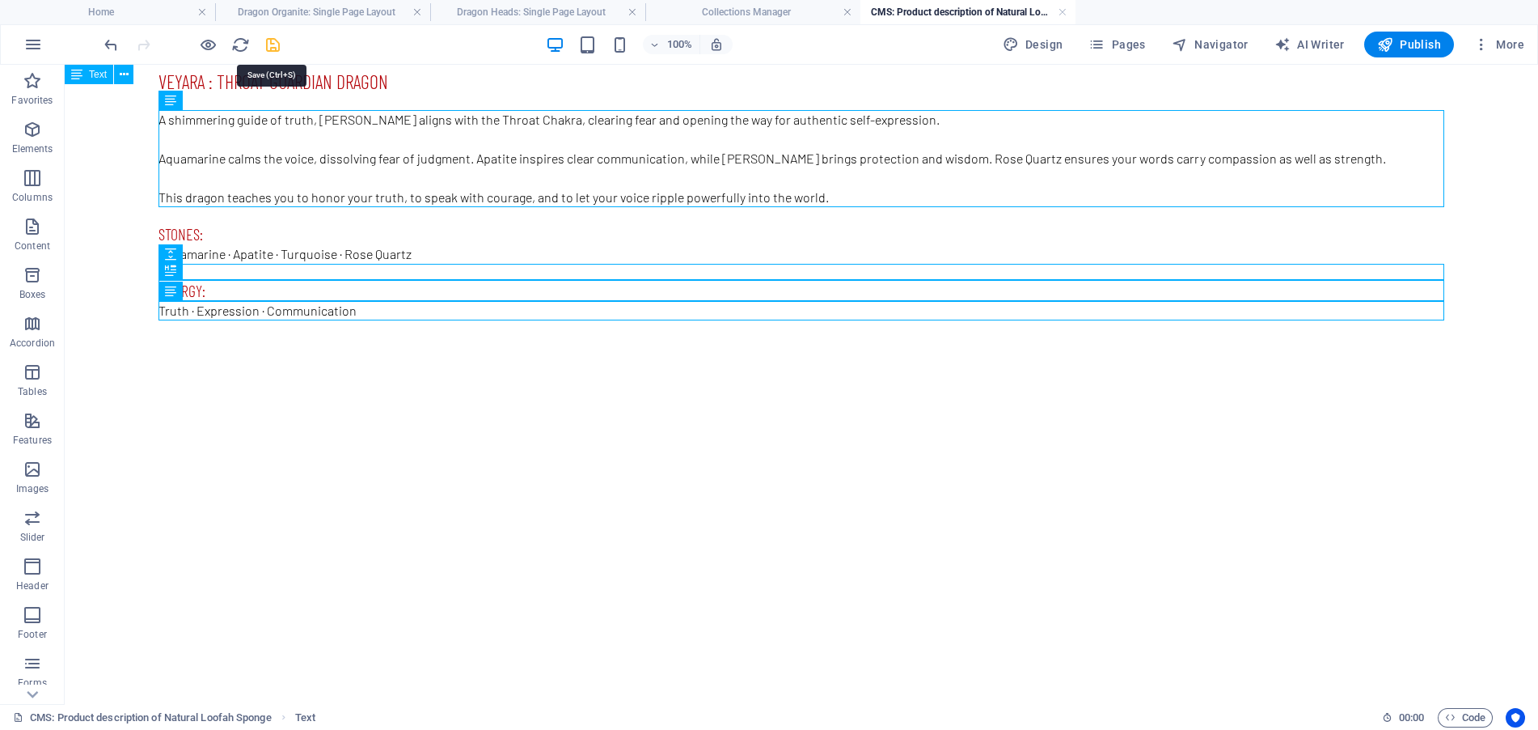
click at [273, 46] on icon "save" at bounding box center [273, 45] width 19 height 19
click at [1064, 10] on link at bounding box center [1063, 12] width 10 height 15
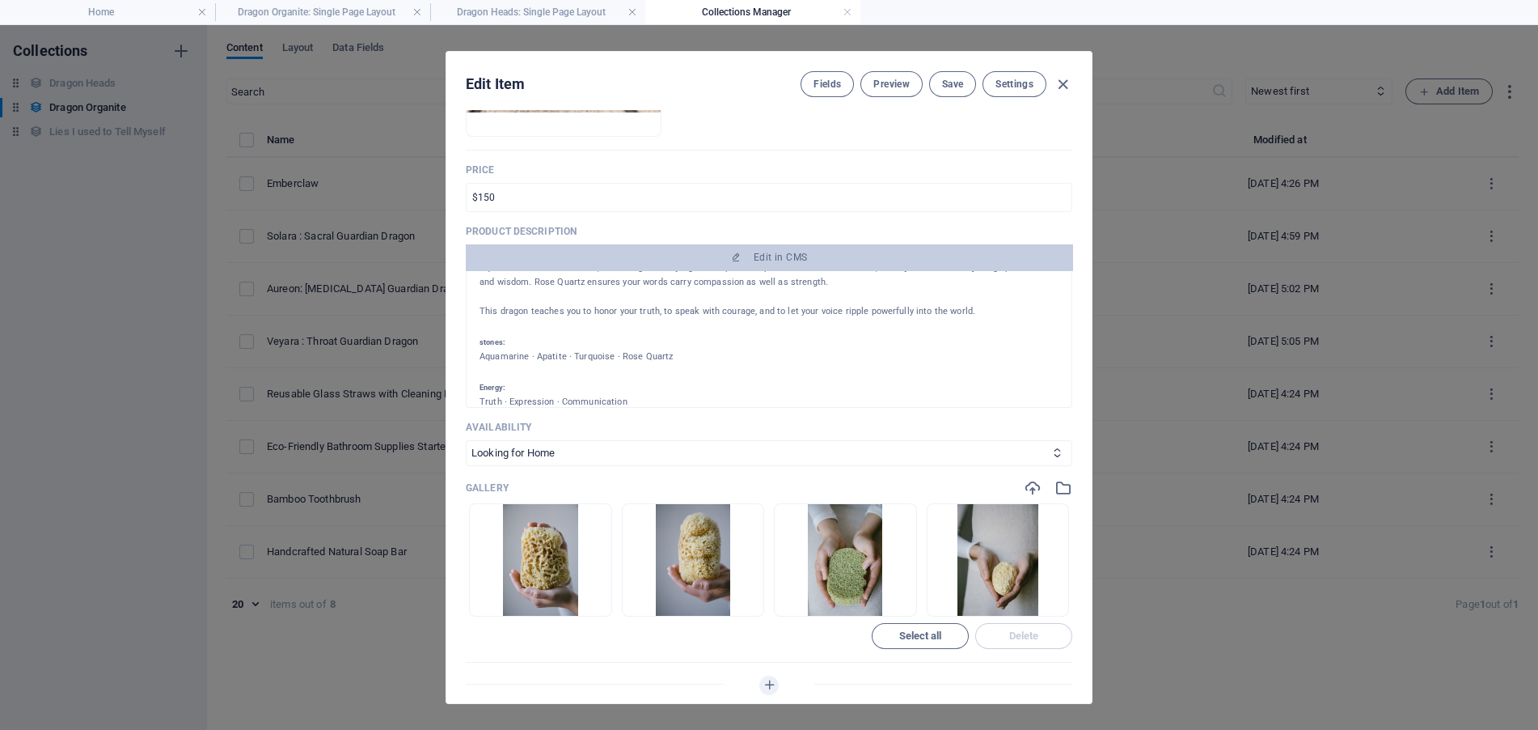
scroll to position [404, 0]
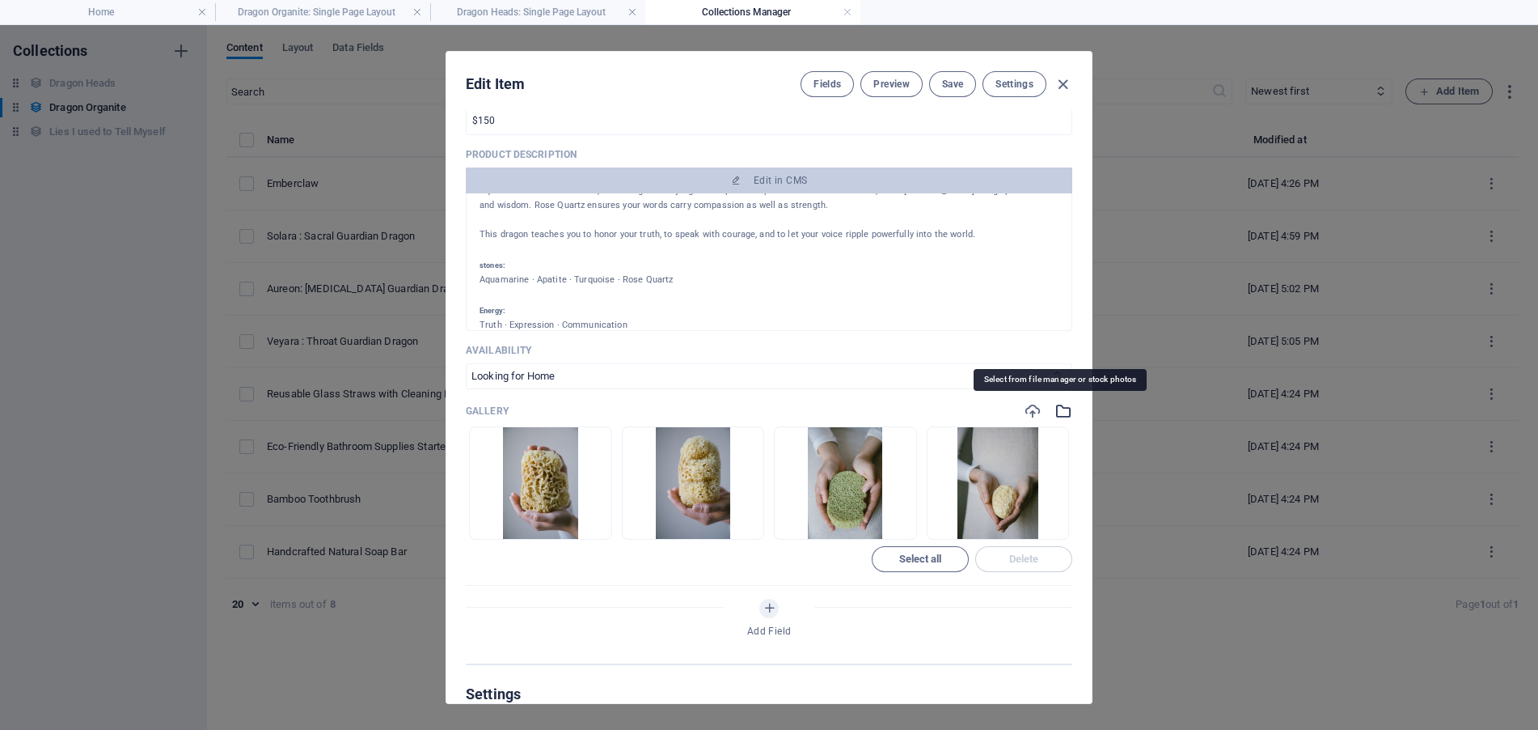
click at [1064, 409] on icon "button" at bounding box center [1064, 411] width 18 height 18
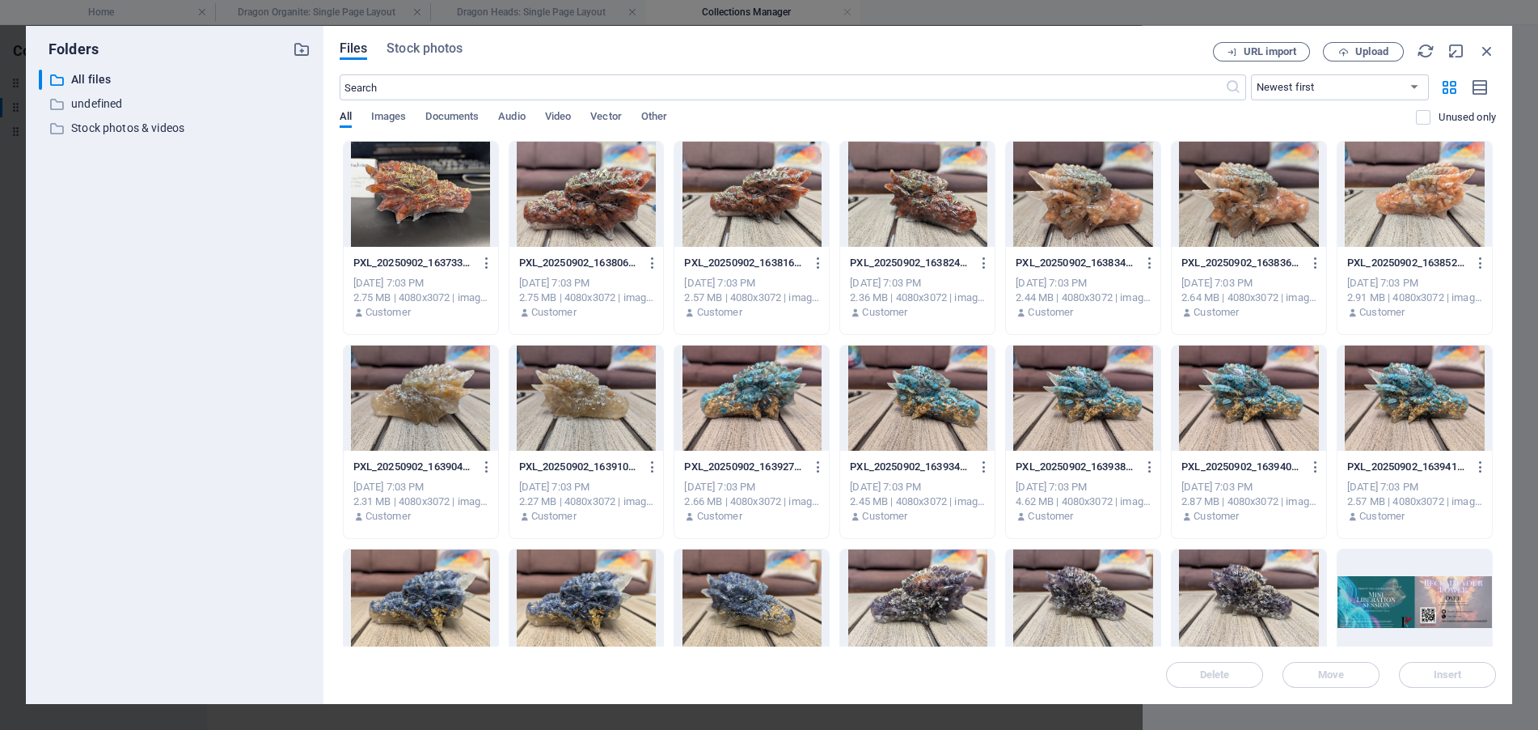
click at [954, 417] on div at bounding box center [917, 397] width 154 height 105
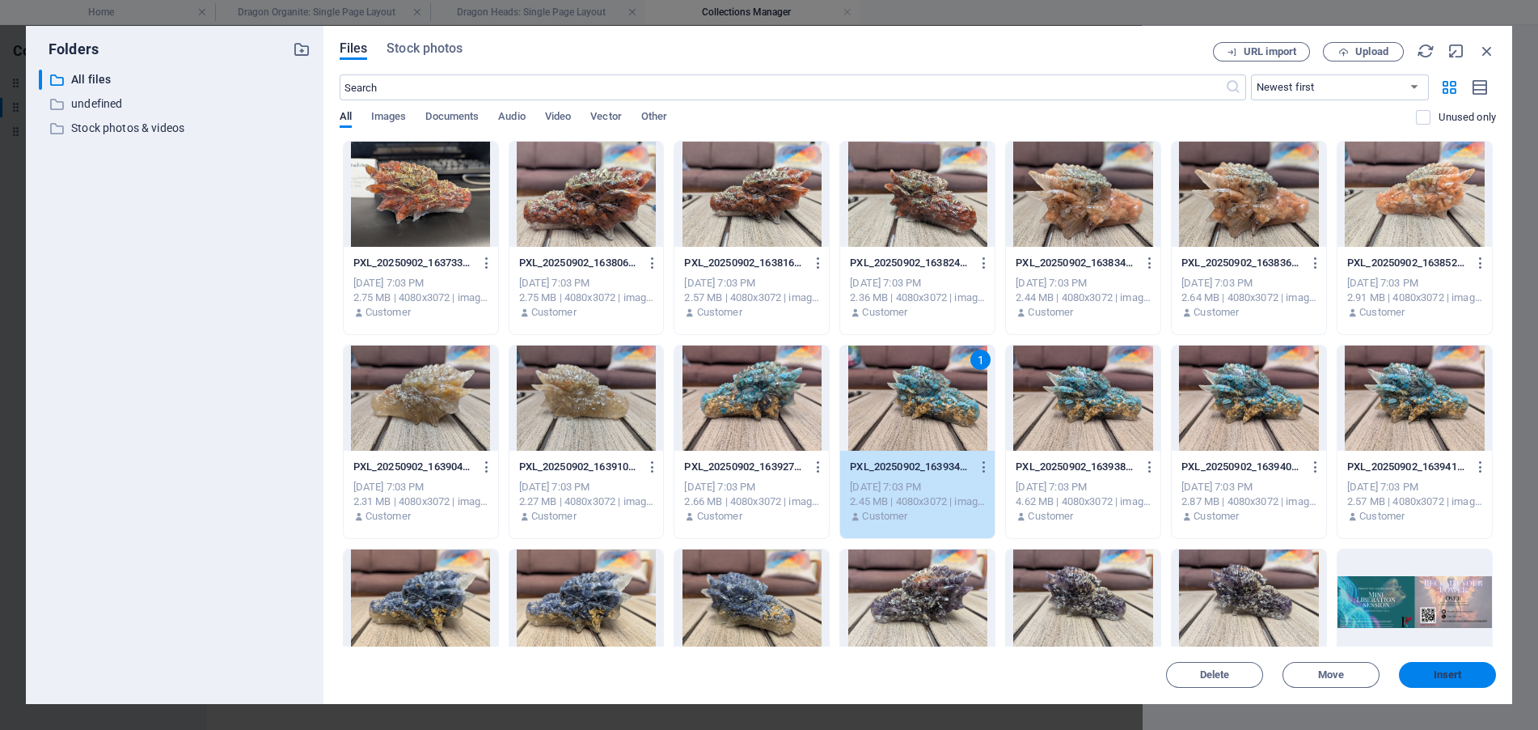
click at [1449, 673] on span "Insert" at bounding box center [1448, 675] width 28 height 10
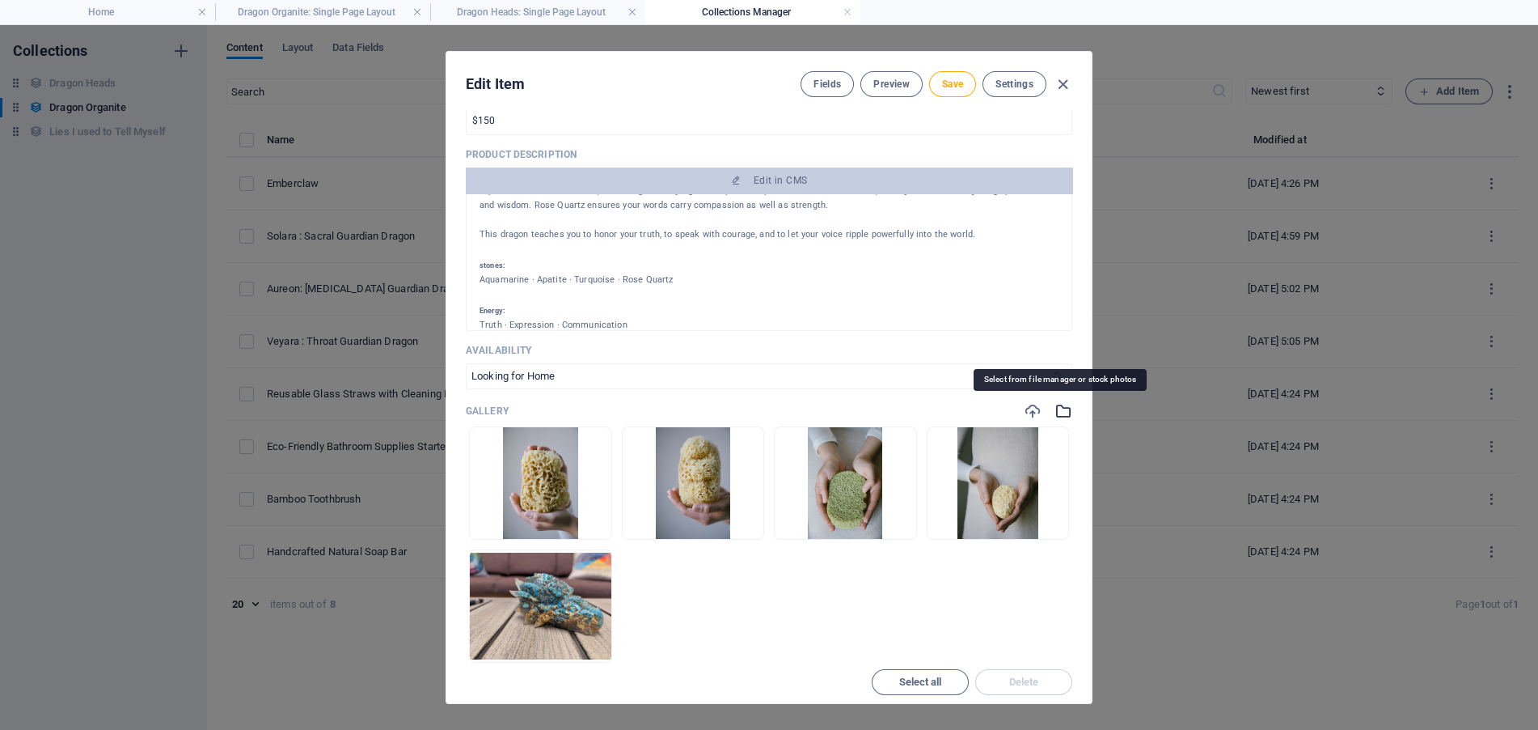
click at [1064, 408] on icon "button" at bounding box center [1064, 411] width 18 height 18
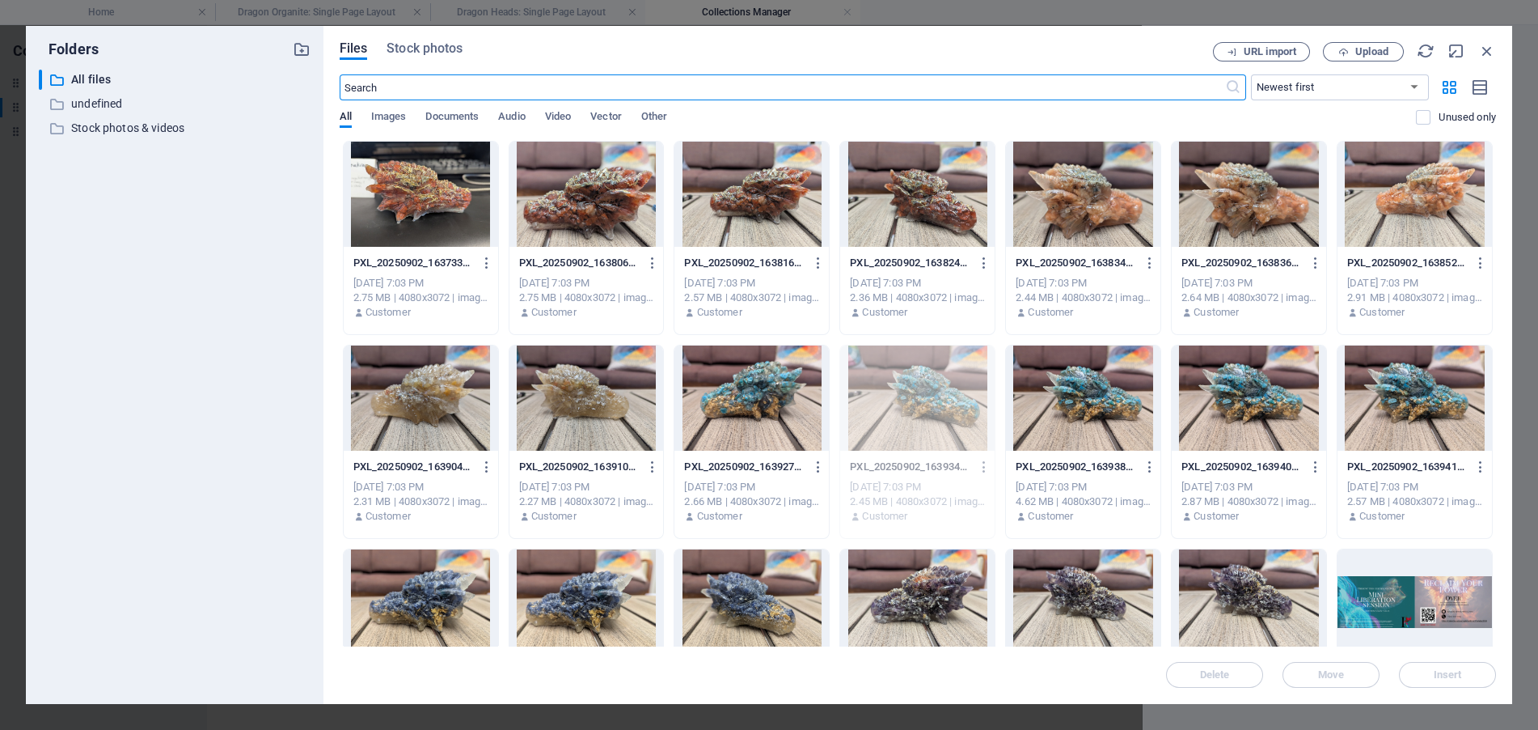
click at [1128, 413] on div at bounding box center [1083, 397] width 154 height 105
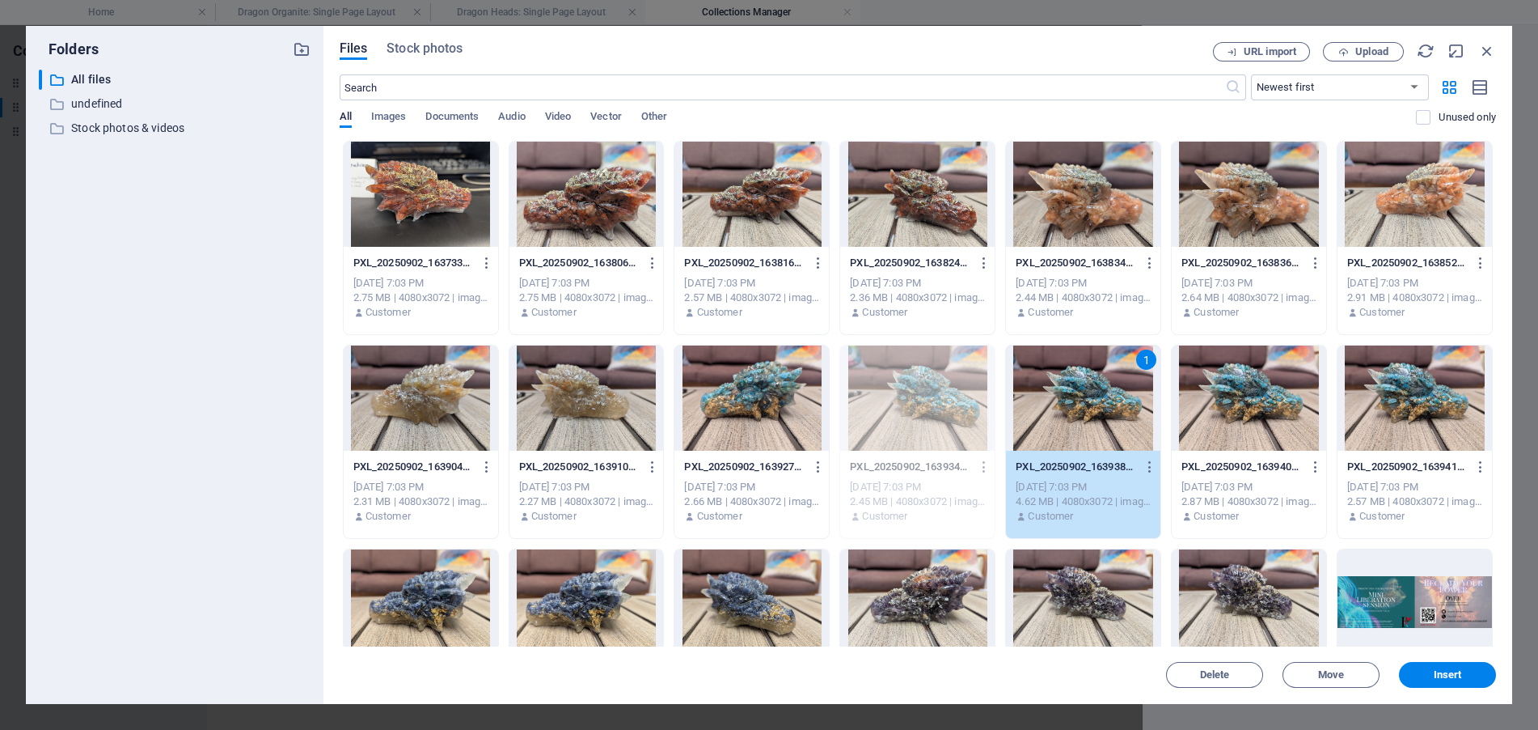
click at [1454, 670] on span "Insert" at bounding box center [1448, 675] width 28 height 10
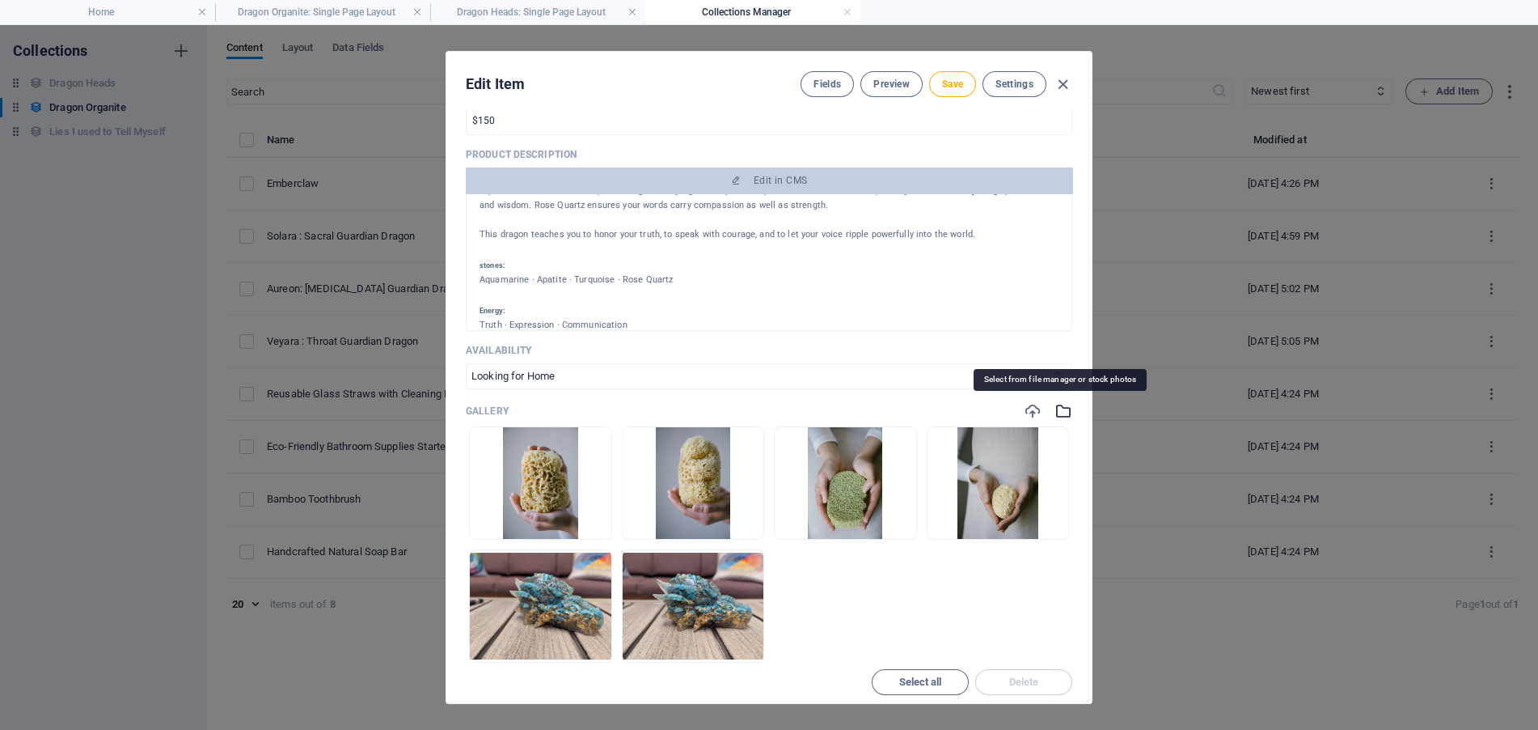
click at [1062, 414] on icon "button" at bounding box center [1064, 411] width 18 height 18
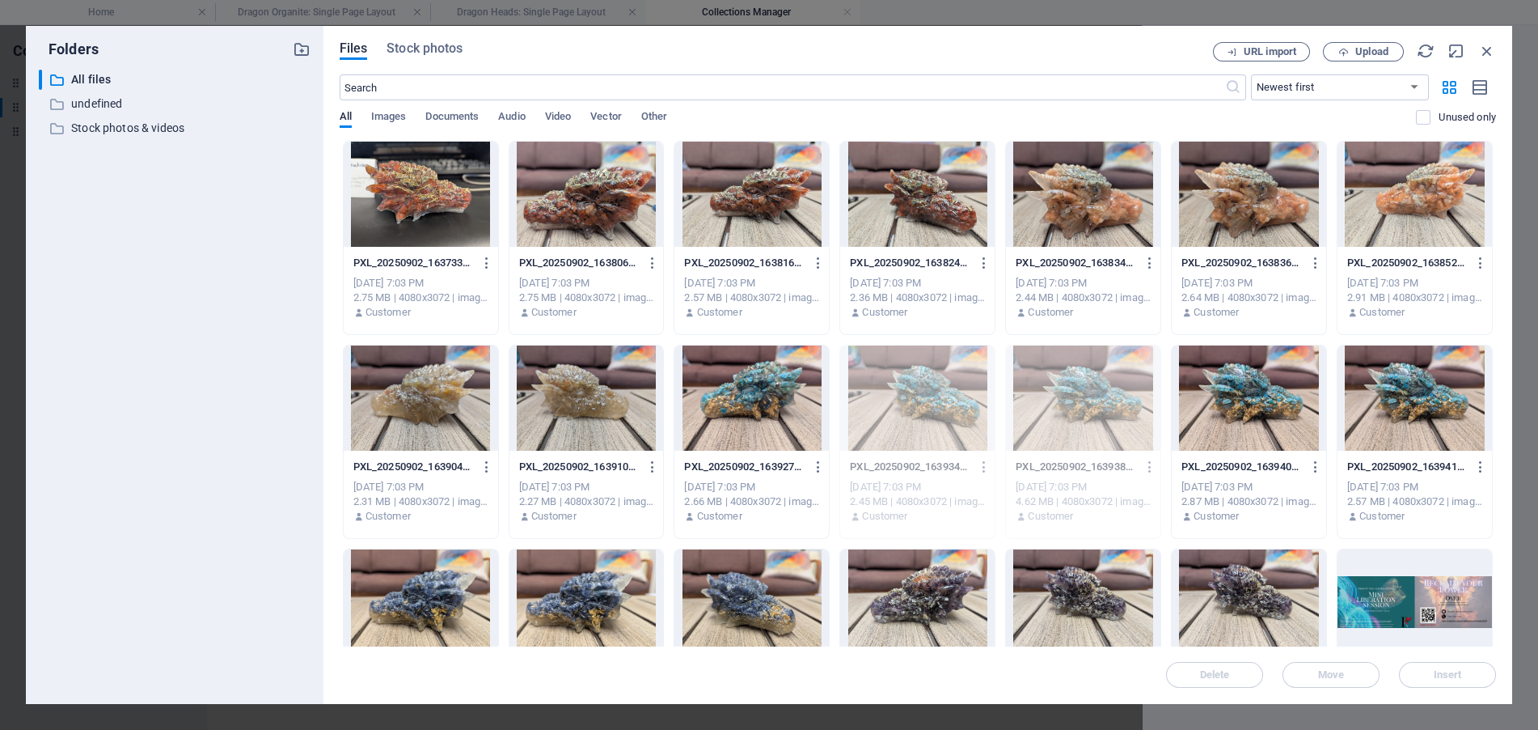
click at [1277, 398] on div at bounding box center [1249, 397] width 154 height 105
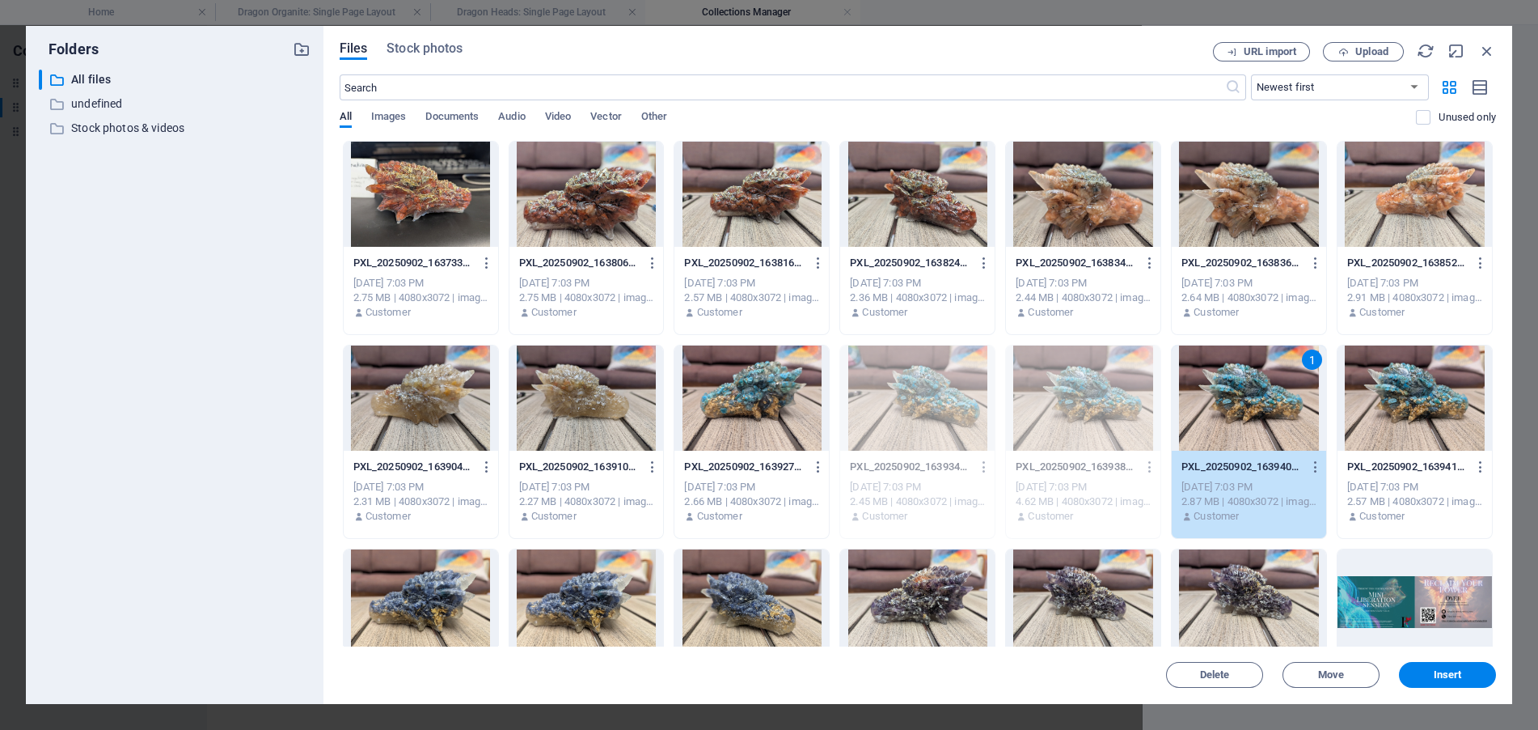
click at [1394, 416] on div at bounding box center [1415, 397] width 154 height 105
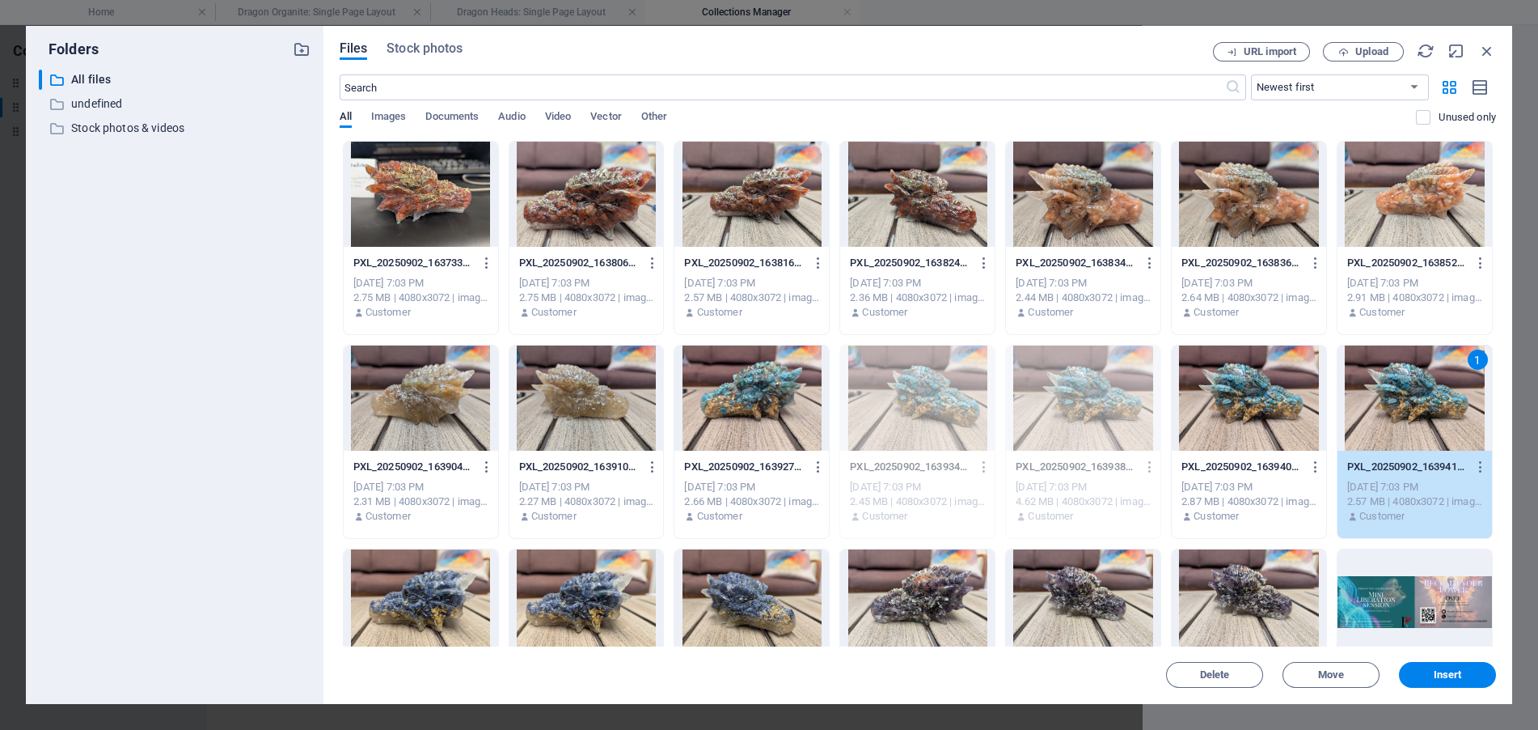
click at [1309, 417] on div at bounding box center [1249, 397] width 154 height 105
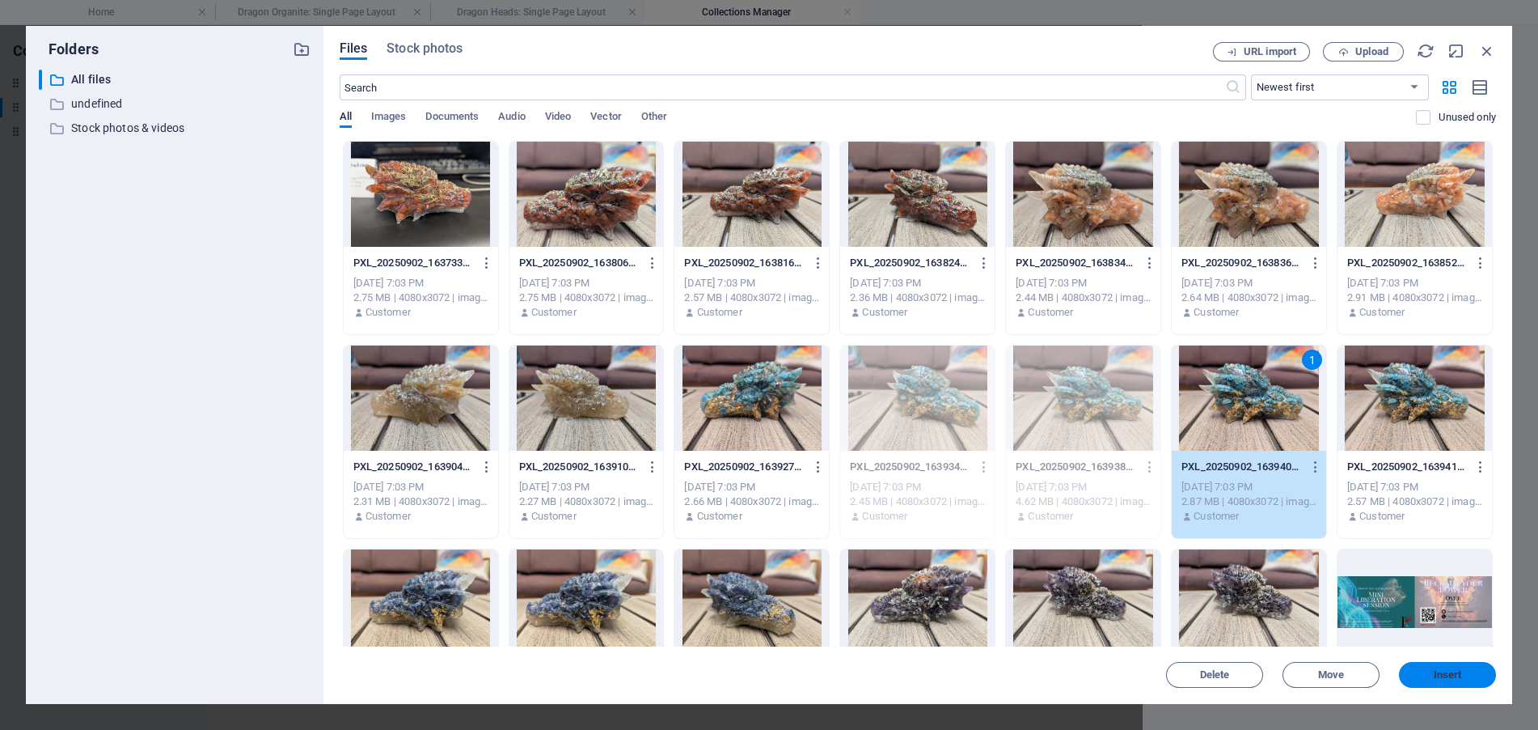
click at [1444, 671] on span "Insert" at bounding box center [1448, 675] width 28 height 10
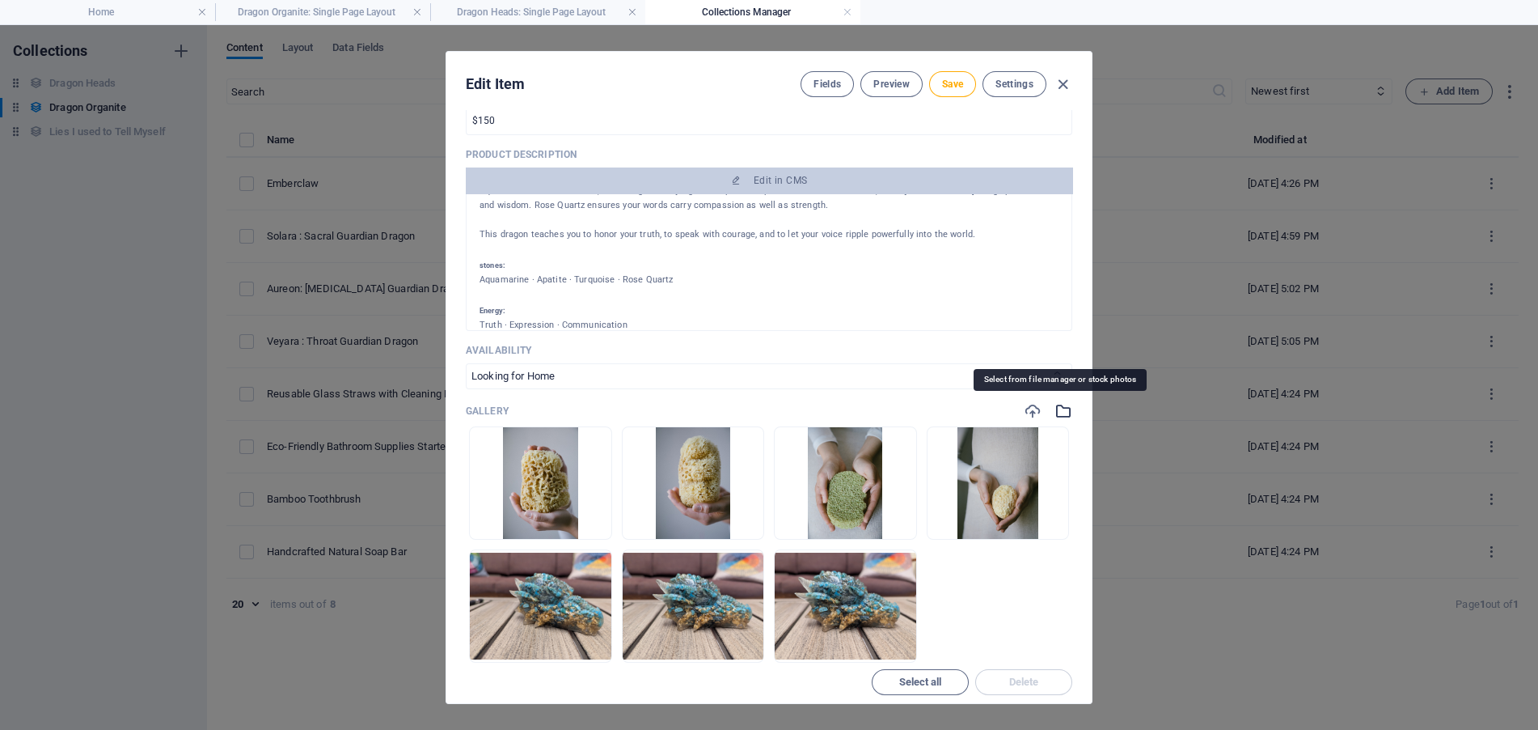
click at [1058, 411] on icon "button" at bounding box center [1064, 411] width 18 height 18
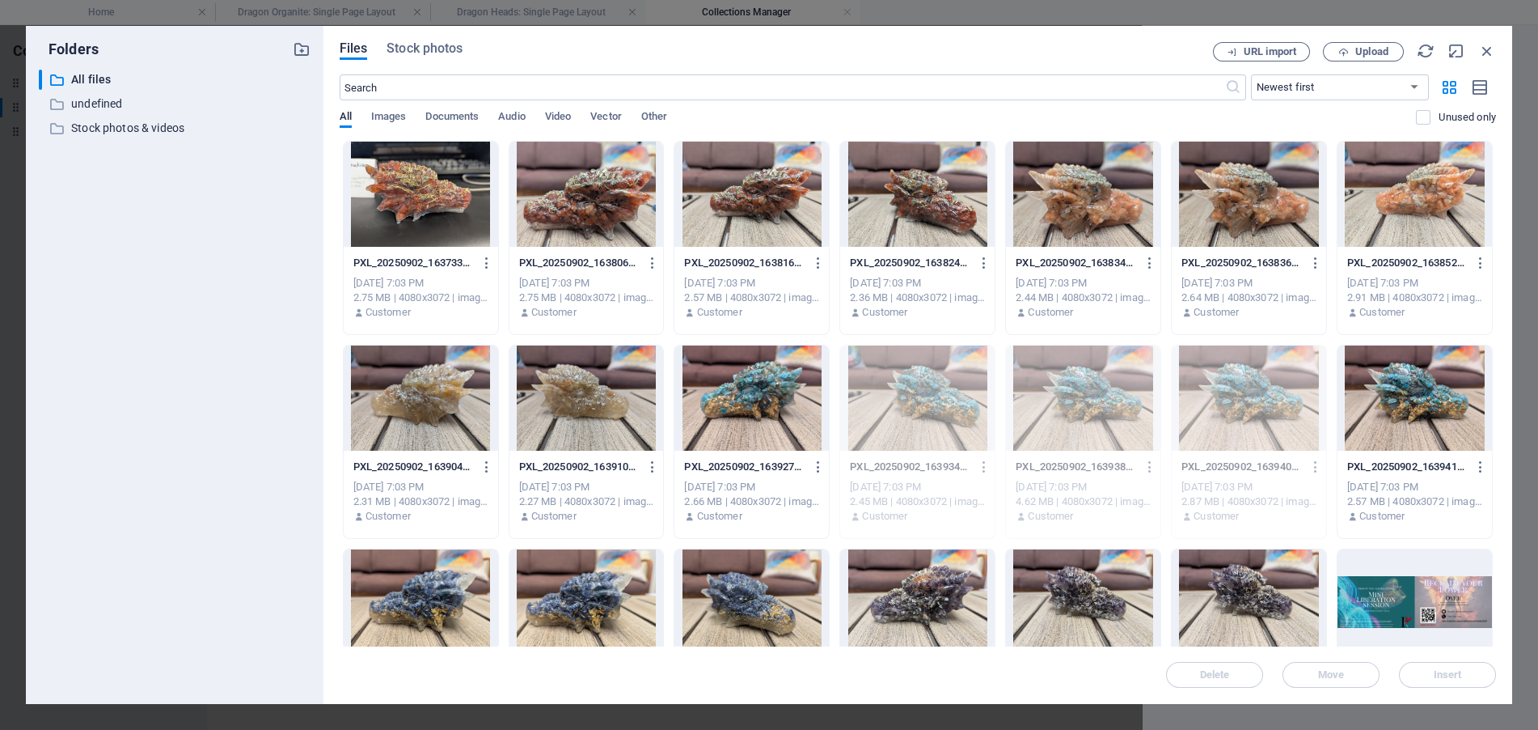
click at [1424, 460] on p "PXL_20250902_163941166-23CFMnD9NHfivJOVG8O_VQ.jpg" at bounding box center [1407, 466] width 120 height 15
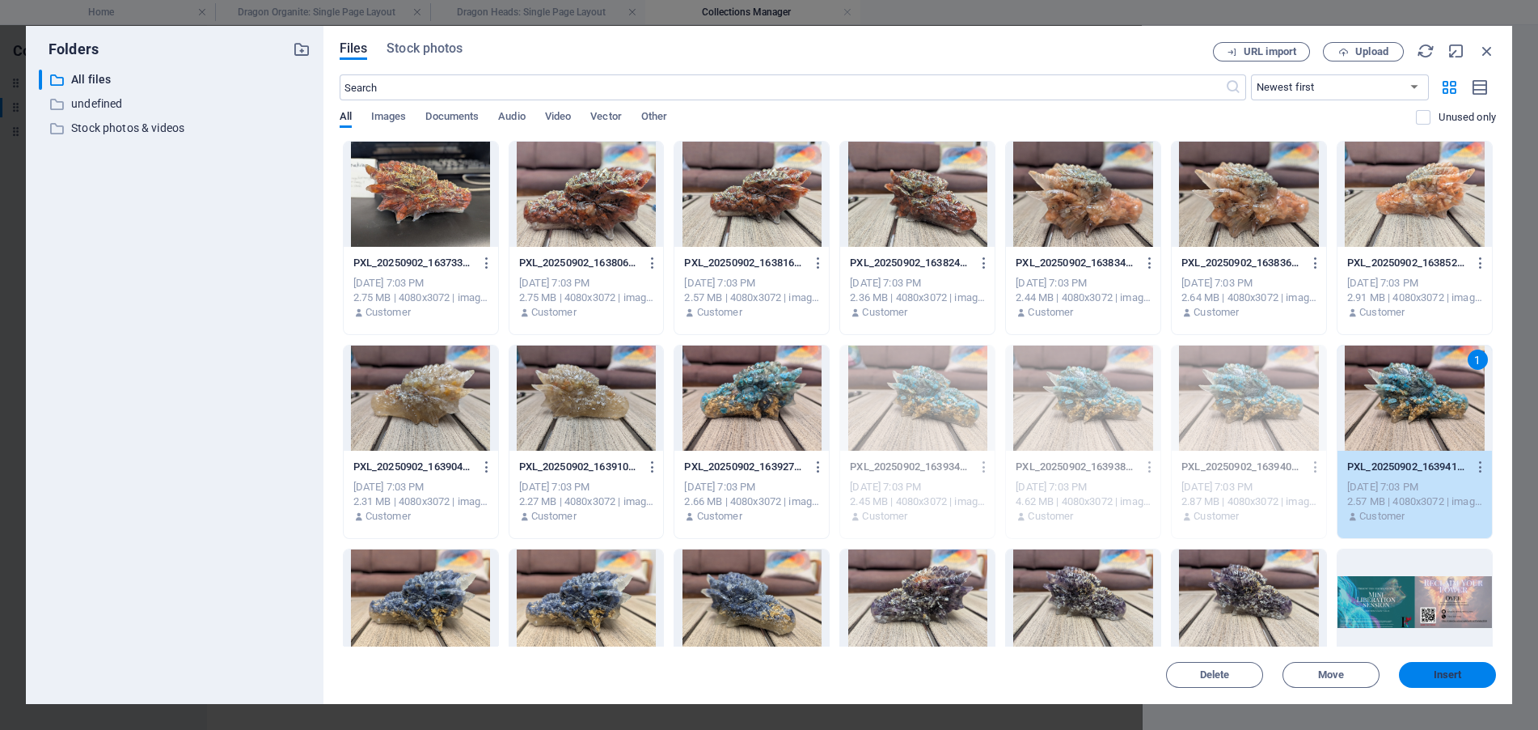
click at [1451, 670] on span "Insert" at bounding box center [1448, 675] width 28 height 10
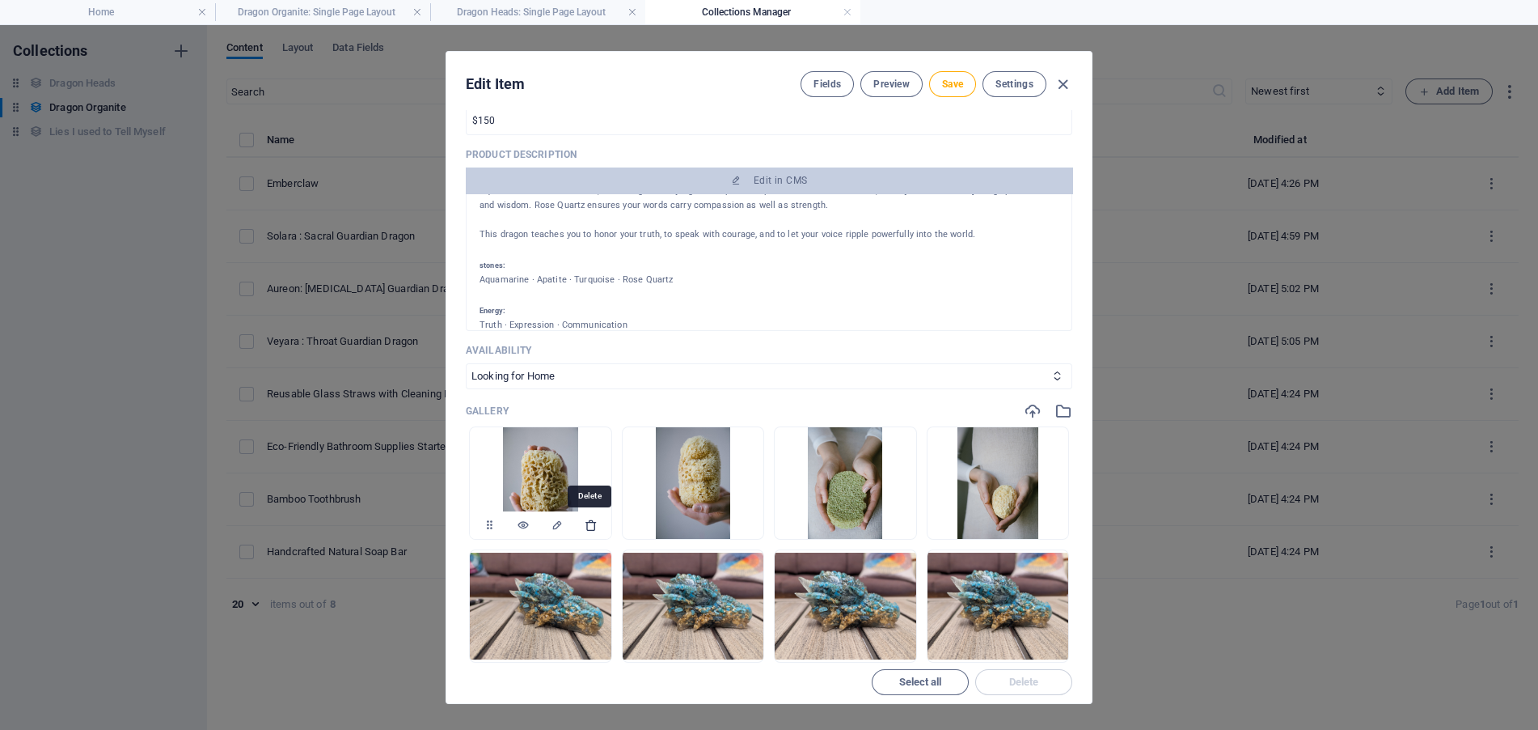
click at [590, 528] on icon "button" at bounding box center [591, 524] width 13 height 13
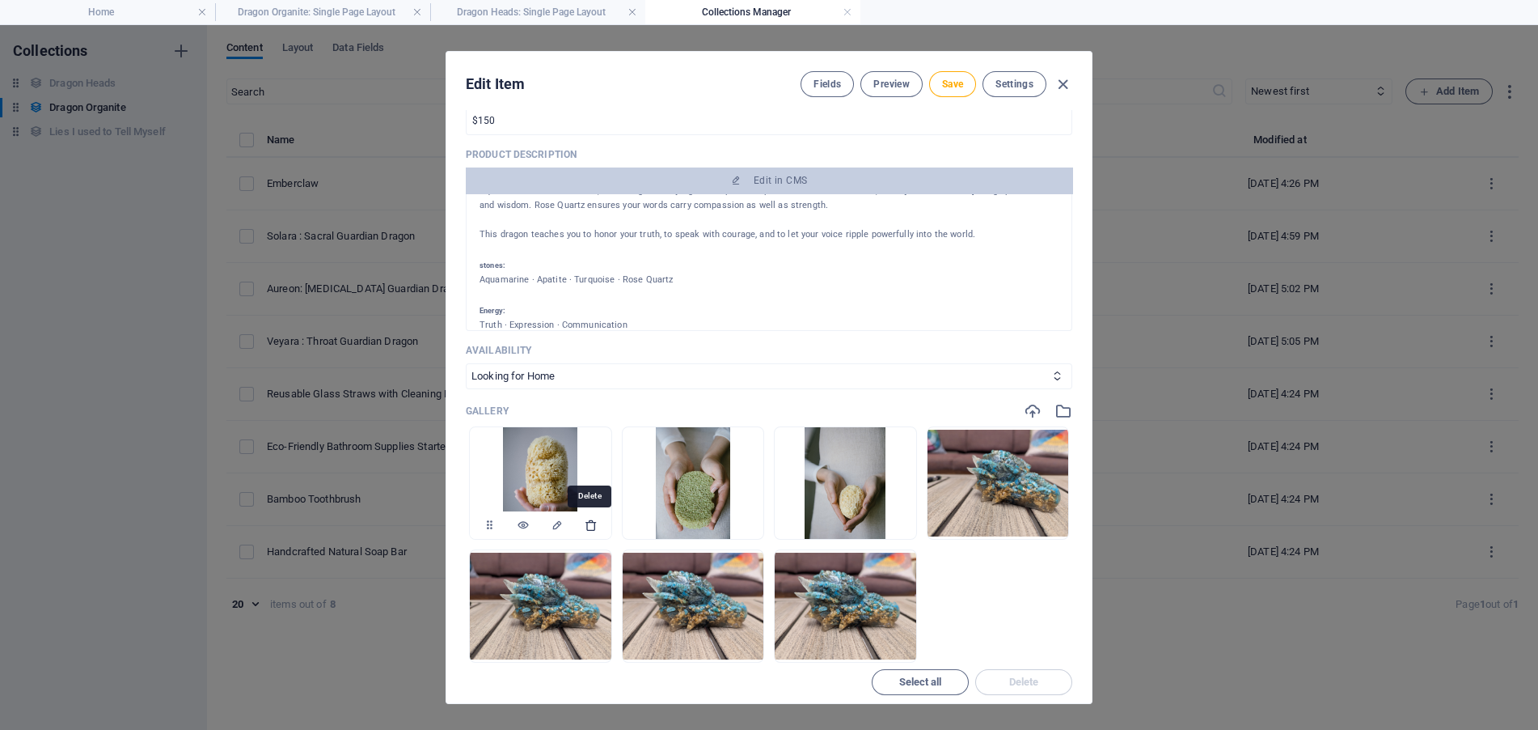
click at [587, 526] on icon "button" at bounding box center [591, 524] width 13 height 13
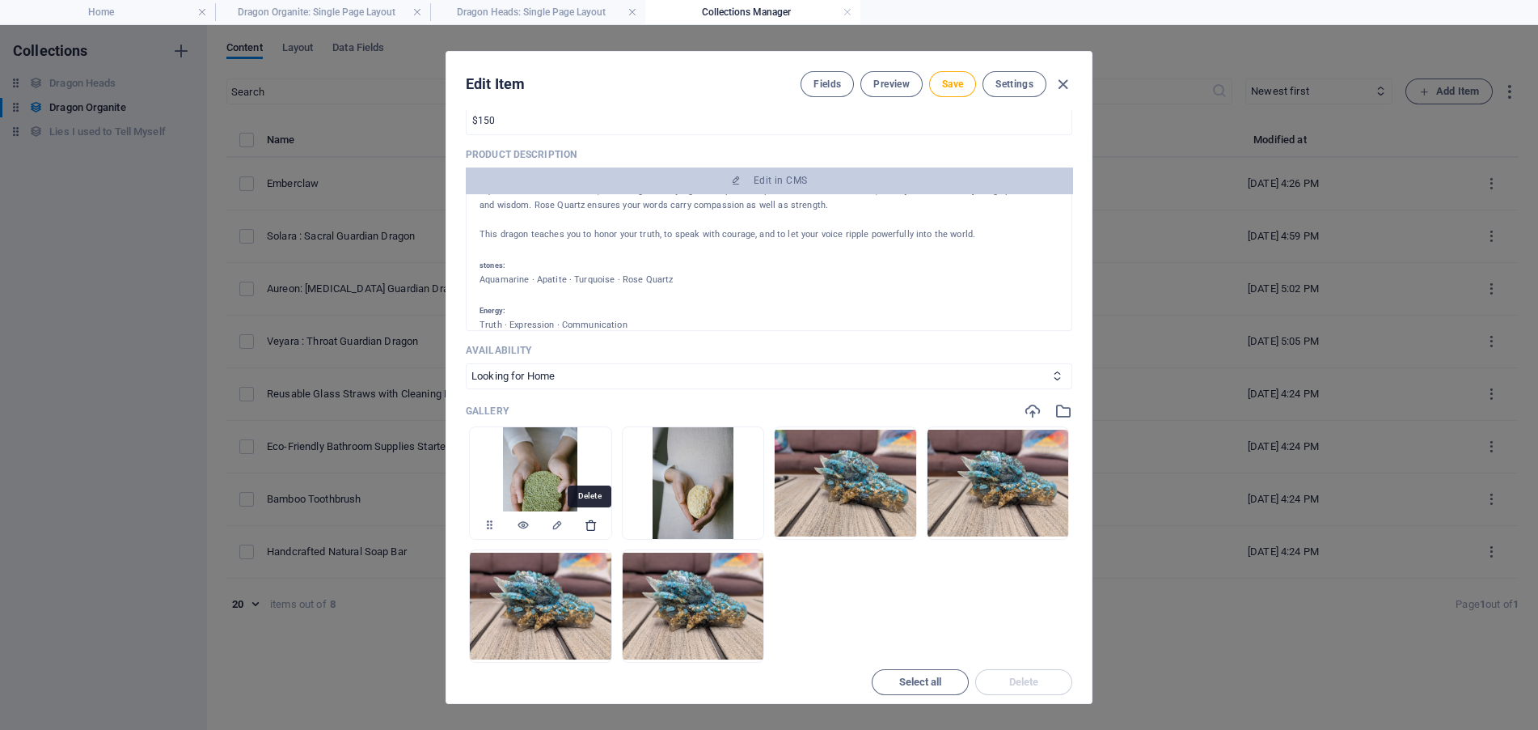
click at [589, 525] on icon "button" at bounding box center [591, 524] width 13 height 13
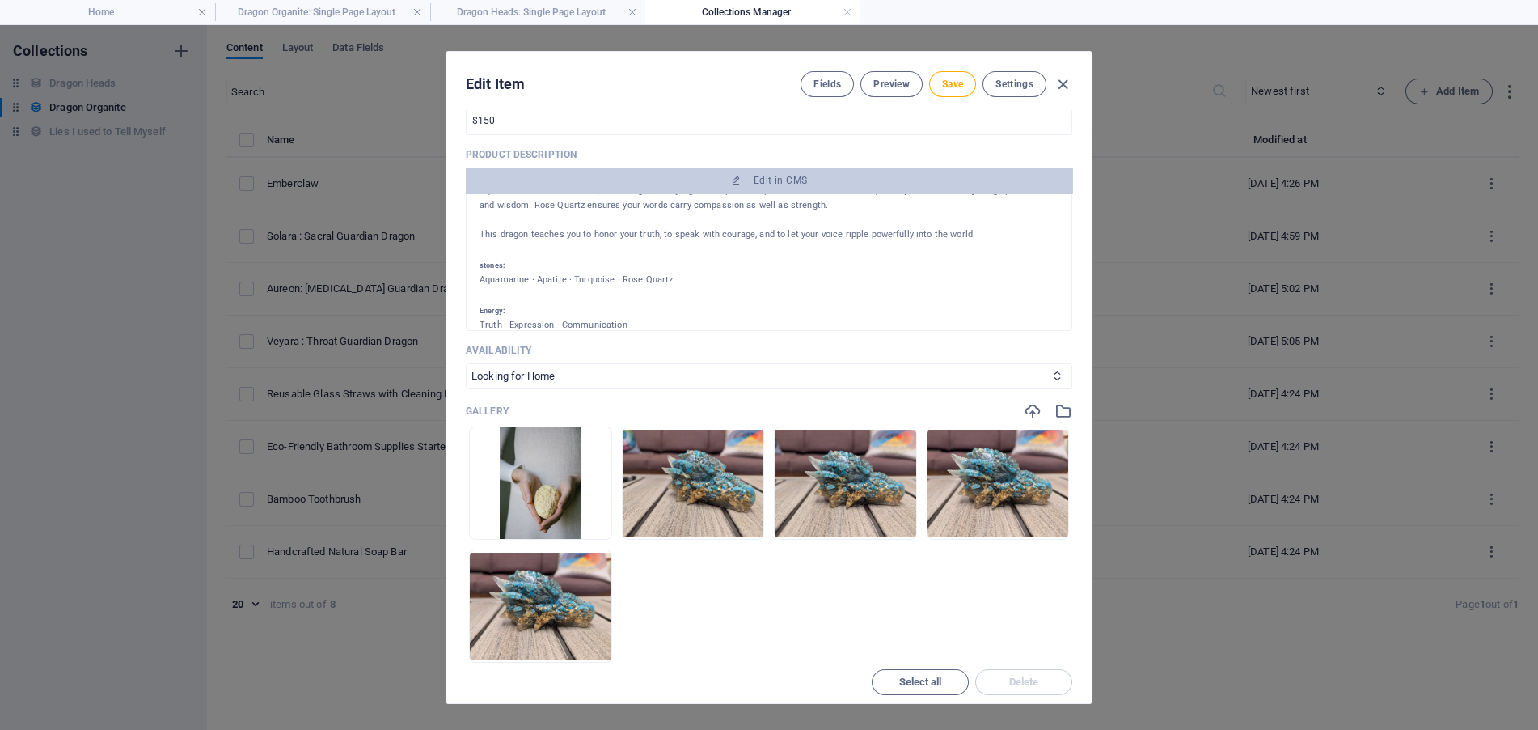
click at [589, 525] on icon "button" at bounding box center [591, 524] width 13 height 13
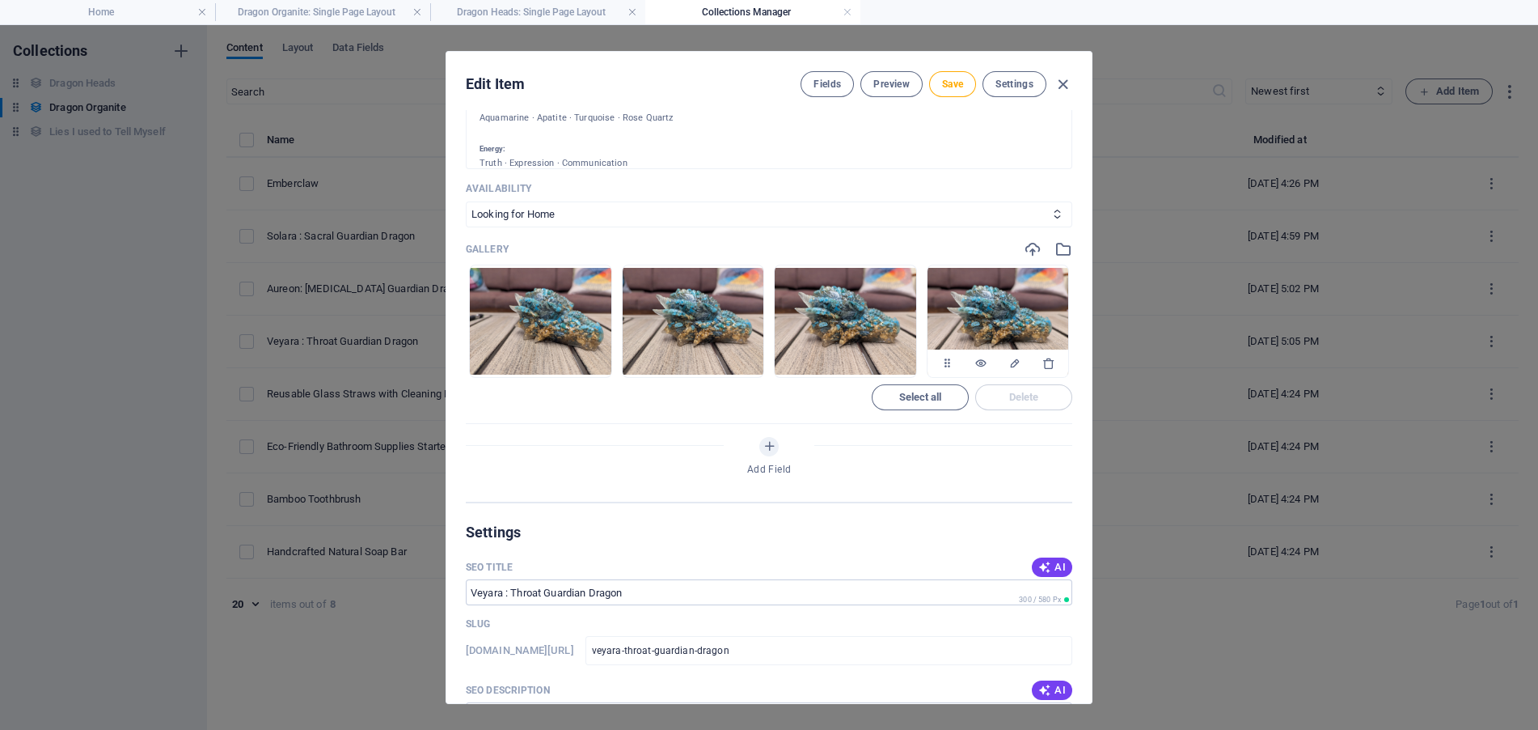
scroll to position [243, 0]
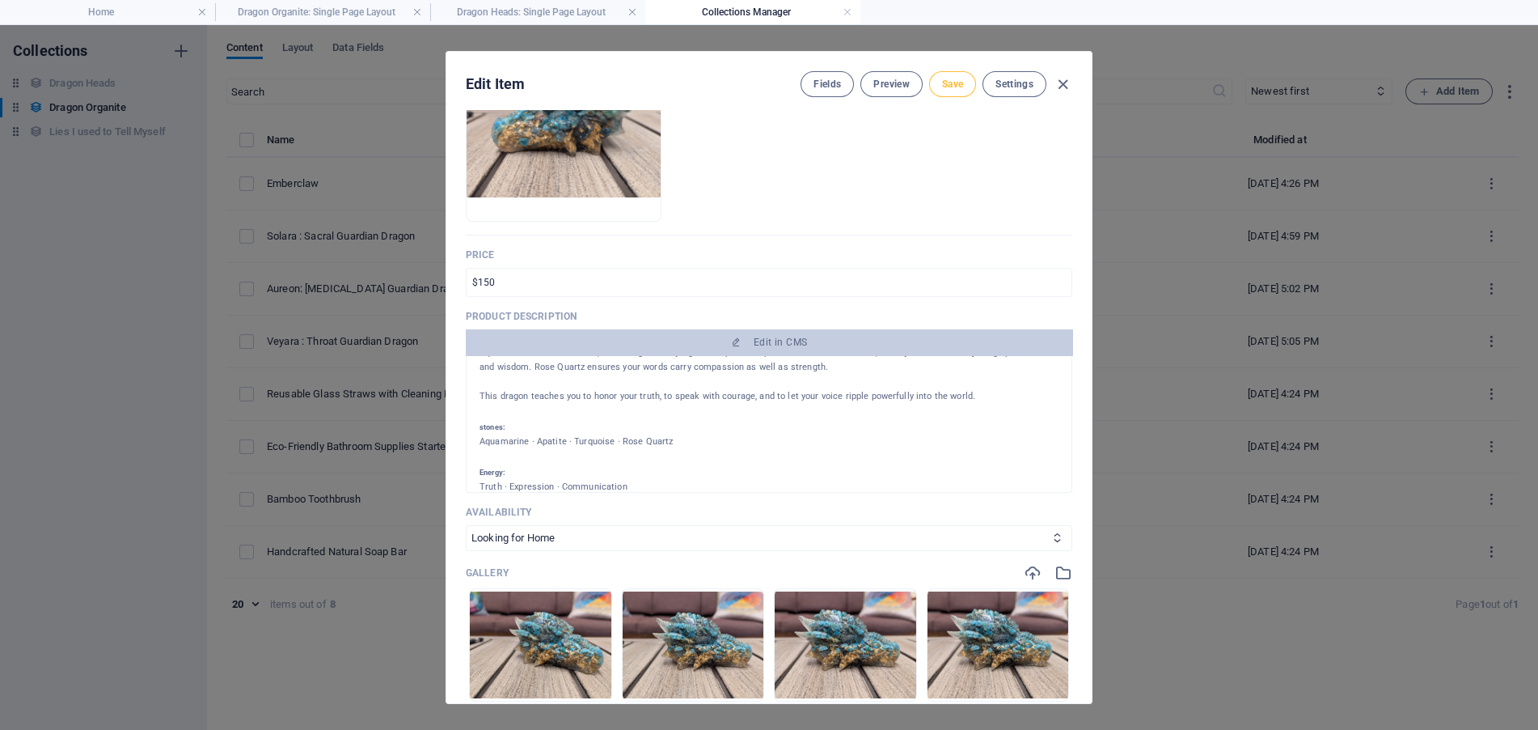
click at [954, 87] on span "Save" at bounding box center [952, 84] width 21 height 13
click at [954, 84] on span "Save" at bounding box center [952, 84] width 21 height 13
click at [1012, 81] on span "Settings" at bounding box center [1015, 84] width 38 height 13
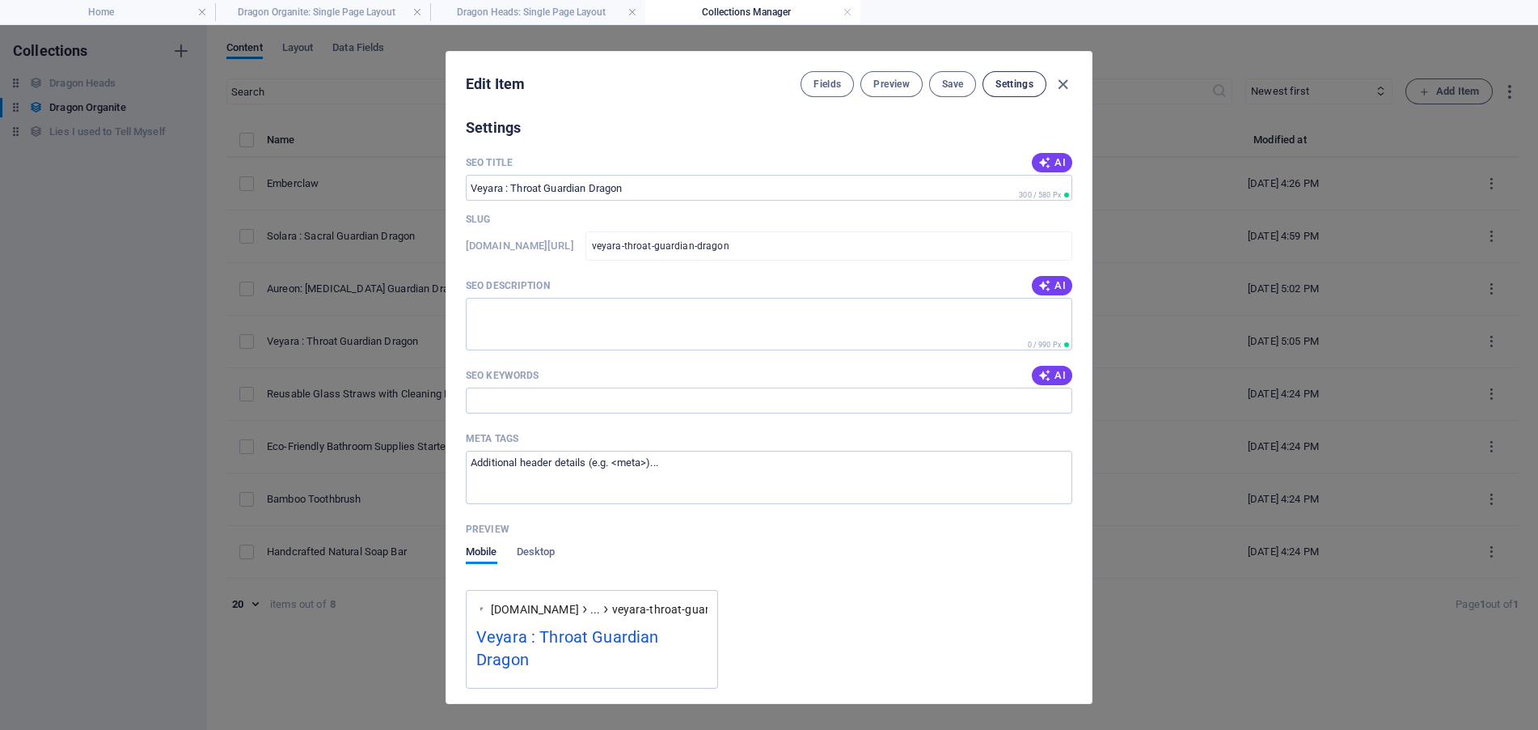
scroll to position [978, 0]
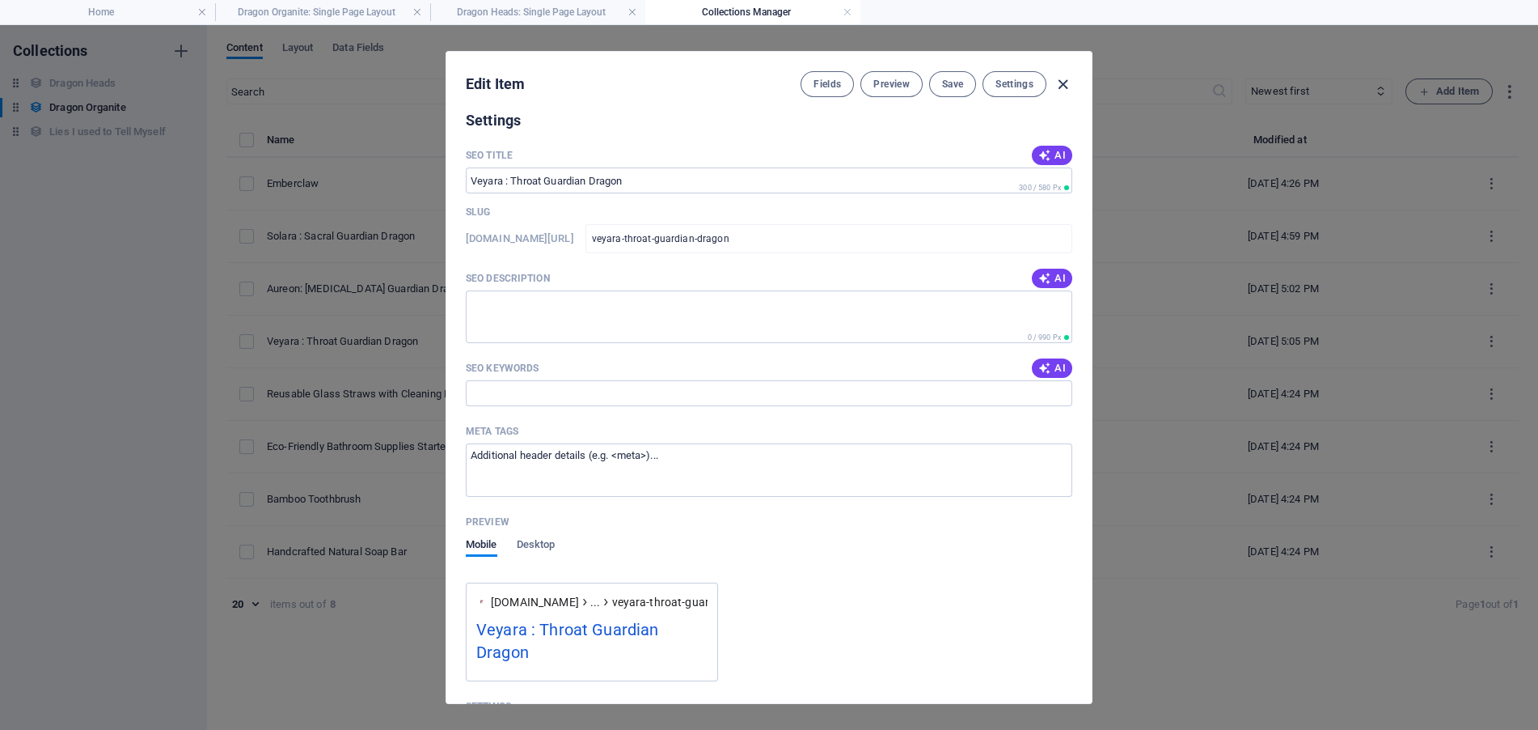
click at [1065, 82] on icon "button" at bounding box center [1063, 84] width 19 height 19
type input "veyara-throat-guardian-dragon"
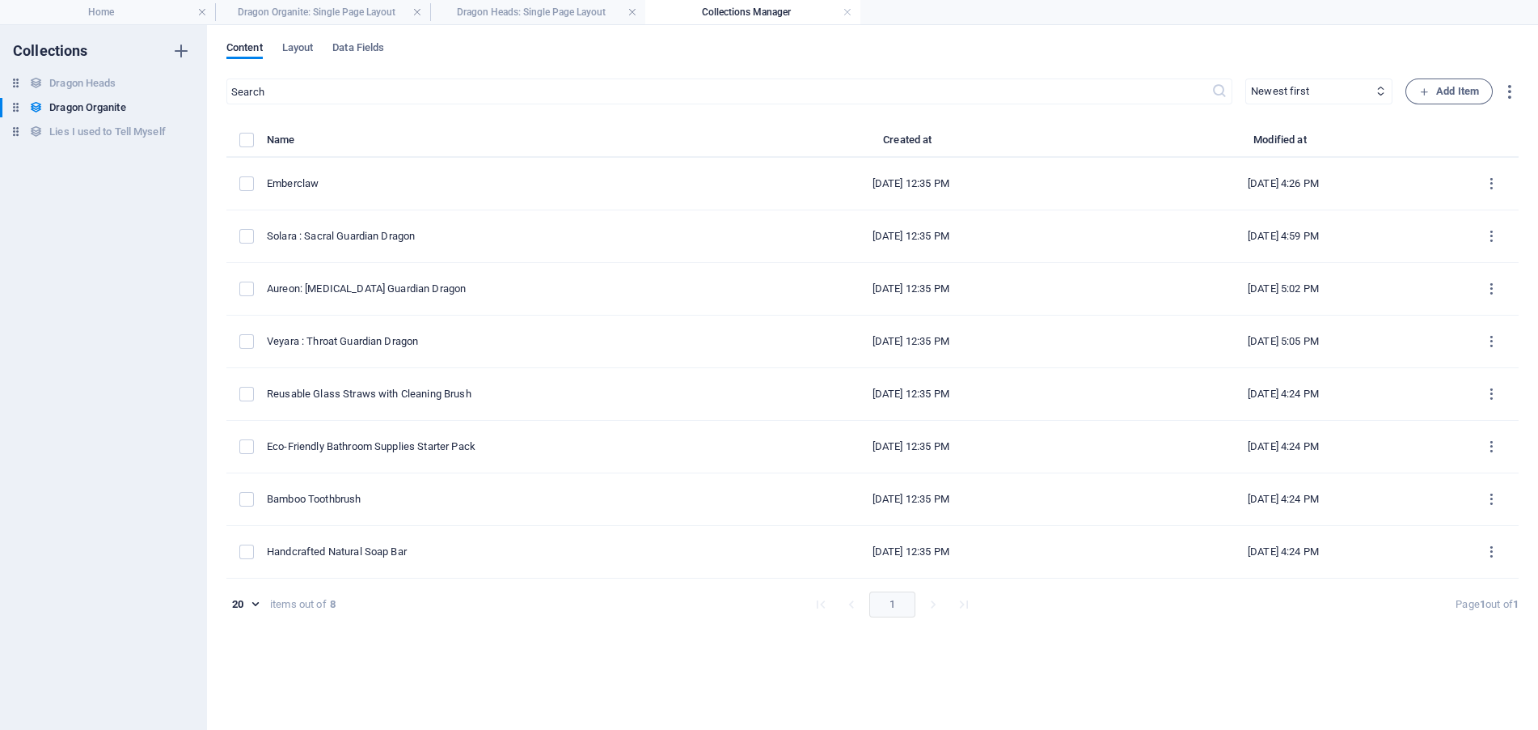
scroll to position [803, 0]
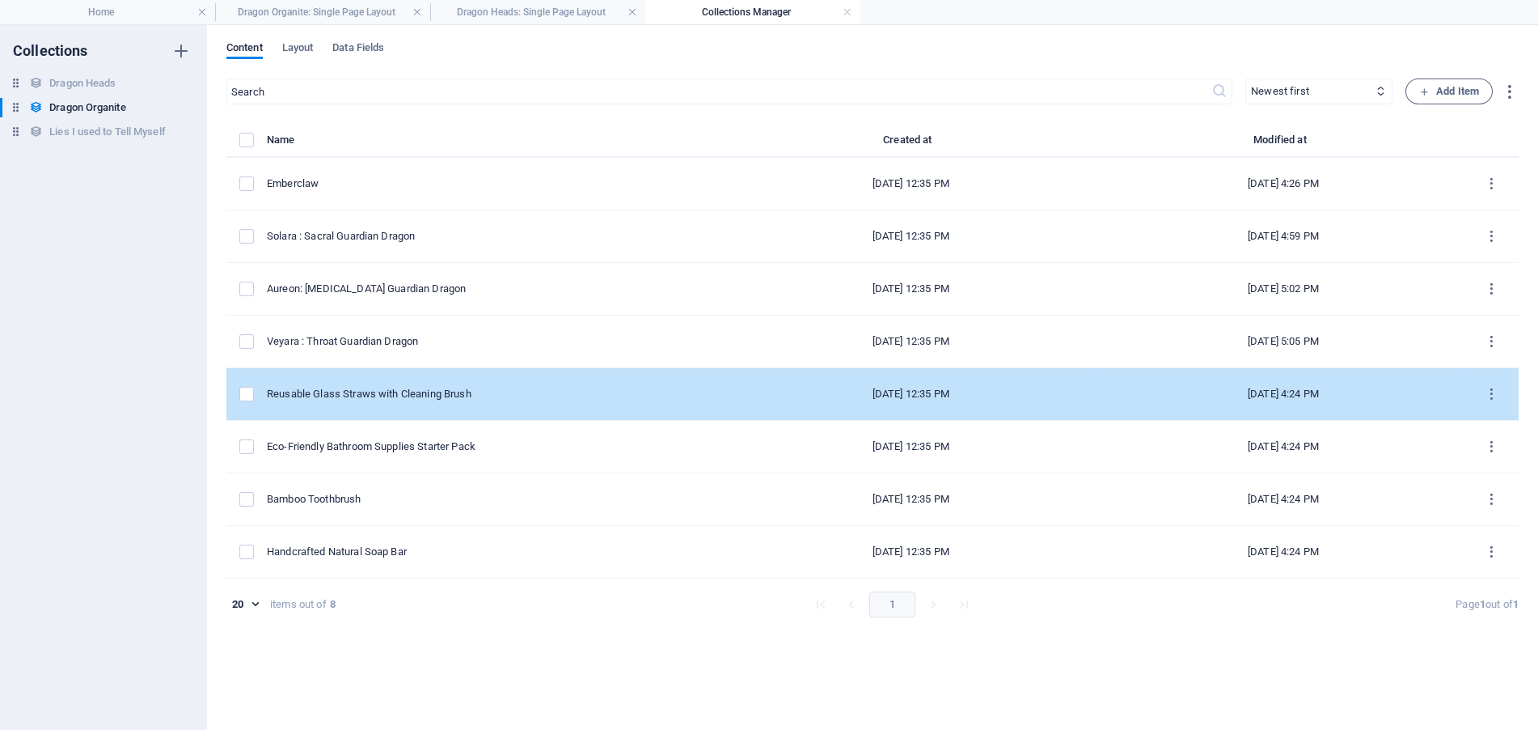
click at [418, 401] on td "Reusable Glass Straws with Cleaning Brush" at bounding box center [493, 394] width 452 height 53
select select "Forever Home Found"
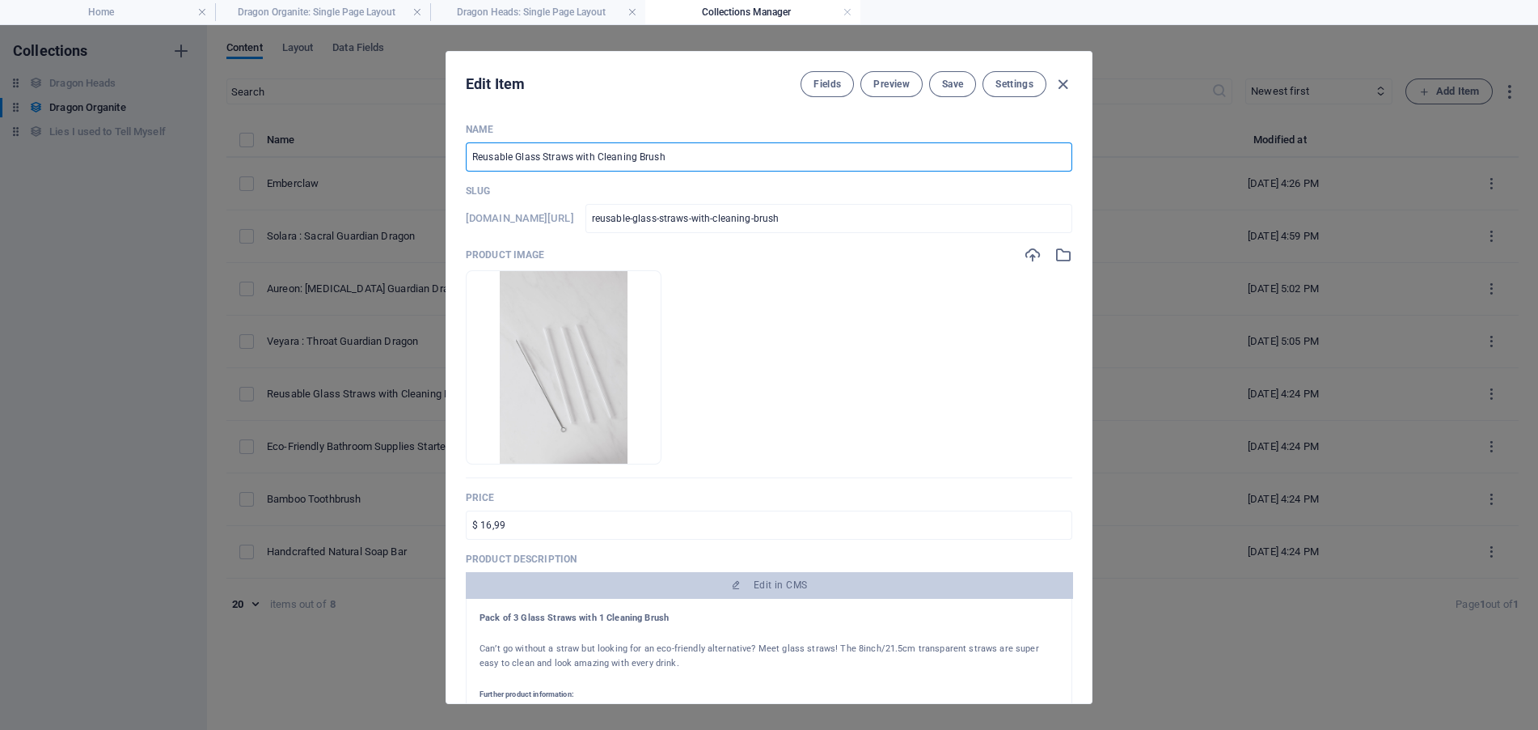
drag, startPoint x: 692, startPoint y: 158, endPoint x: 355, endPoint y: 159, distance: 336.5
click at [355, 159] on div "Edit Item Fields Preview Save Settings Name Reusable Glass Straws with Cleaning…" at bounding box center [769, 377] width 1538 height 704
paste input "Nyxara : Third Eye Guardian Dragon"
type input "Nyxara : Third Eye Guardian Dragon"
type input "nyxara-third-eye-guardian-dragon"
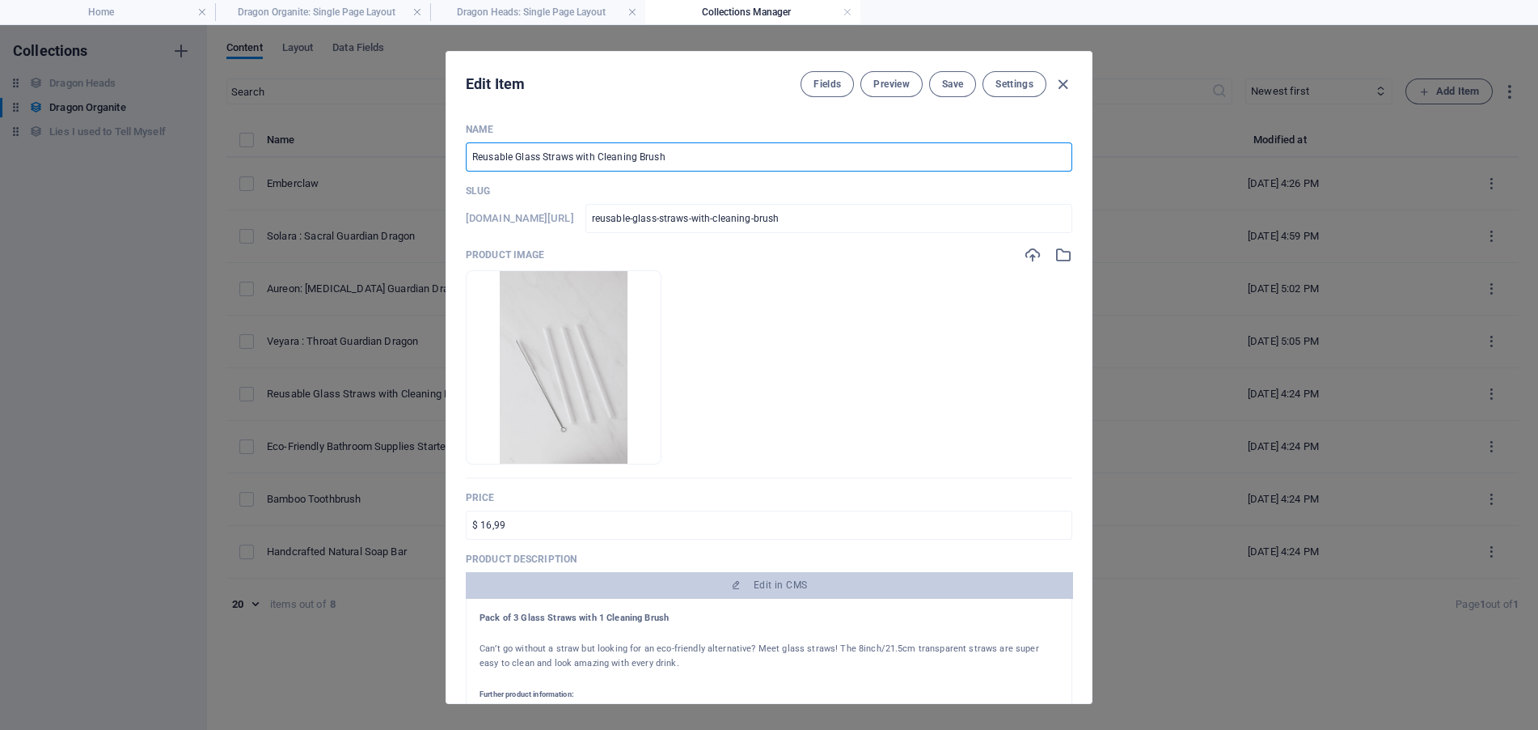
type input "nyxara-third-eye-guardian-dragon"
type input "Nyxara : Third Eye Guardian Dragon"
click at [1051, 254] on div at bounding box center [1048, 255] width 49 height 18
click at [1055, 254] on icon "button" at bounding box center [1064, 255] width 18 height 18
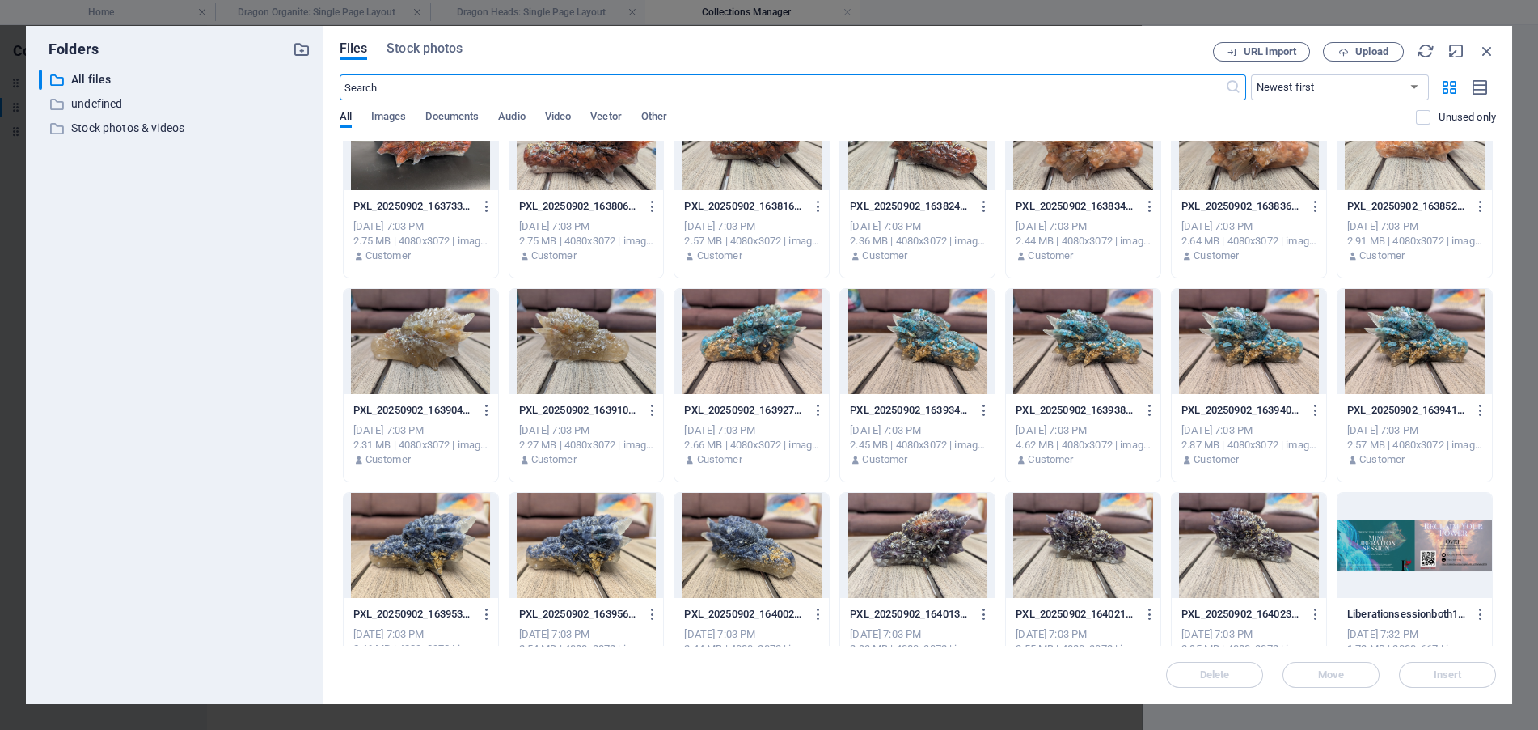
scroll to position [81, 0]
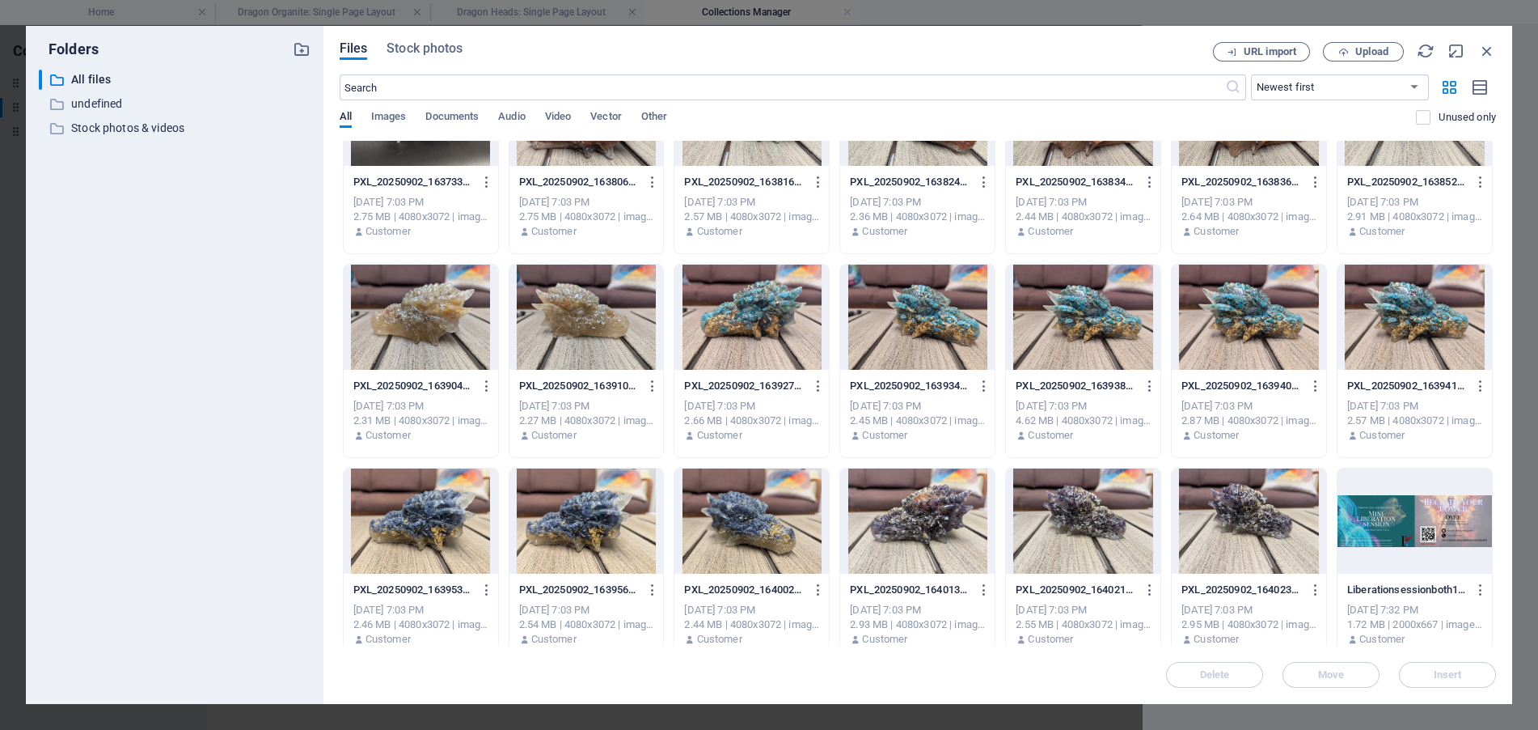
click at [740, 527] on div at bounding box center [752, 520] width 154 height 105
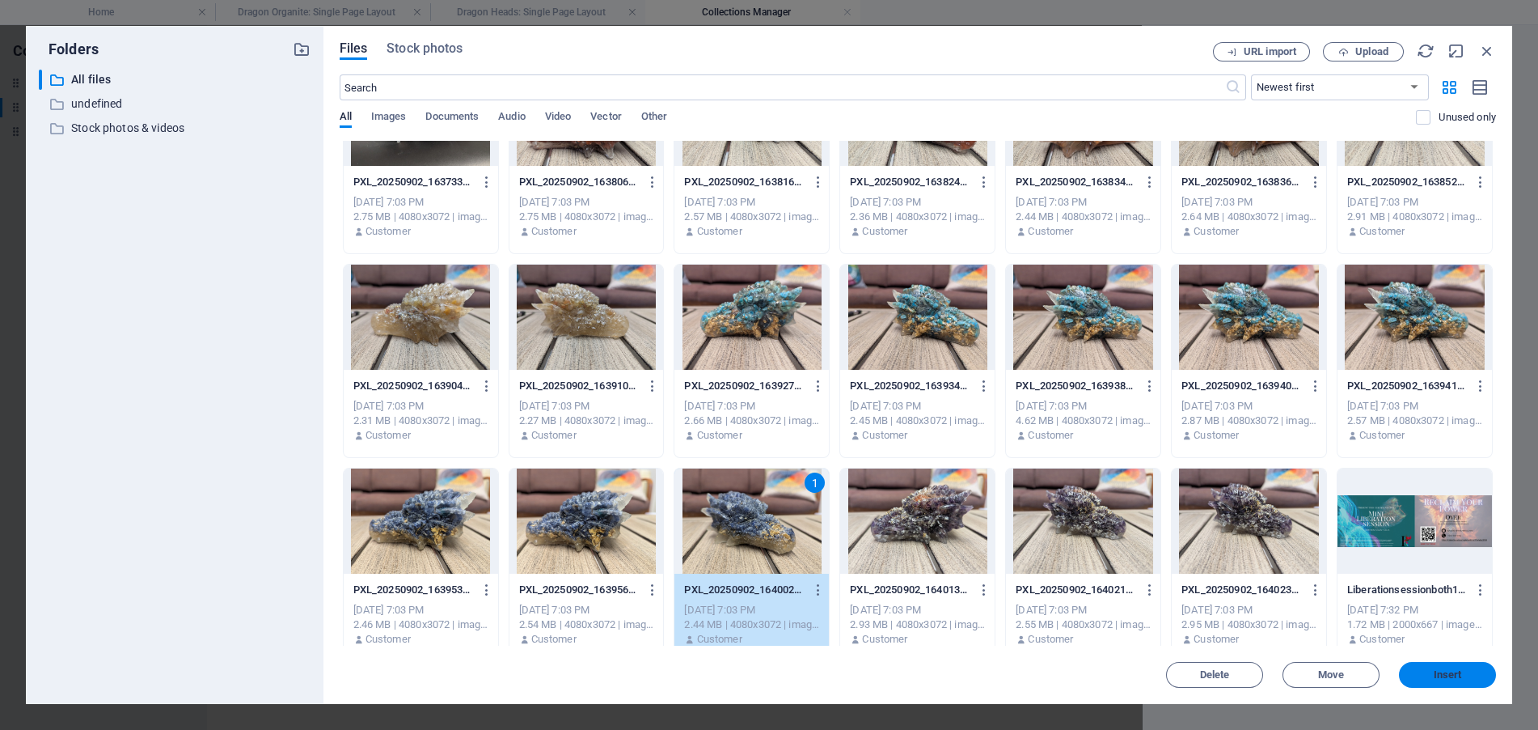
click at [1456, 670] on span "Insert" at bounding box center [1448, 675] width 28 height 10
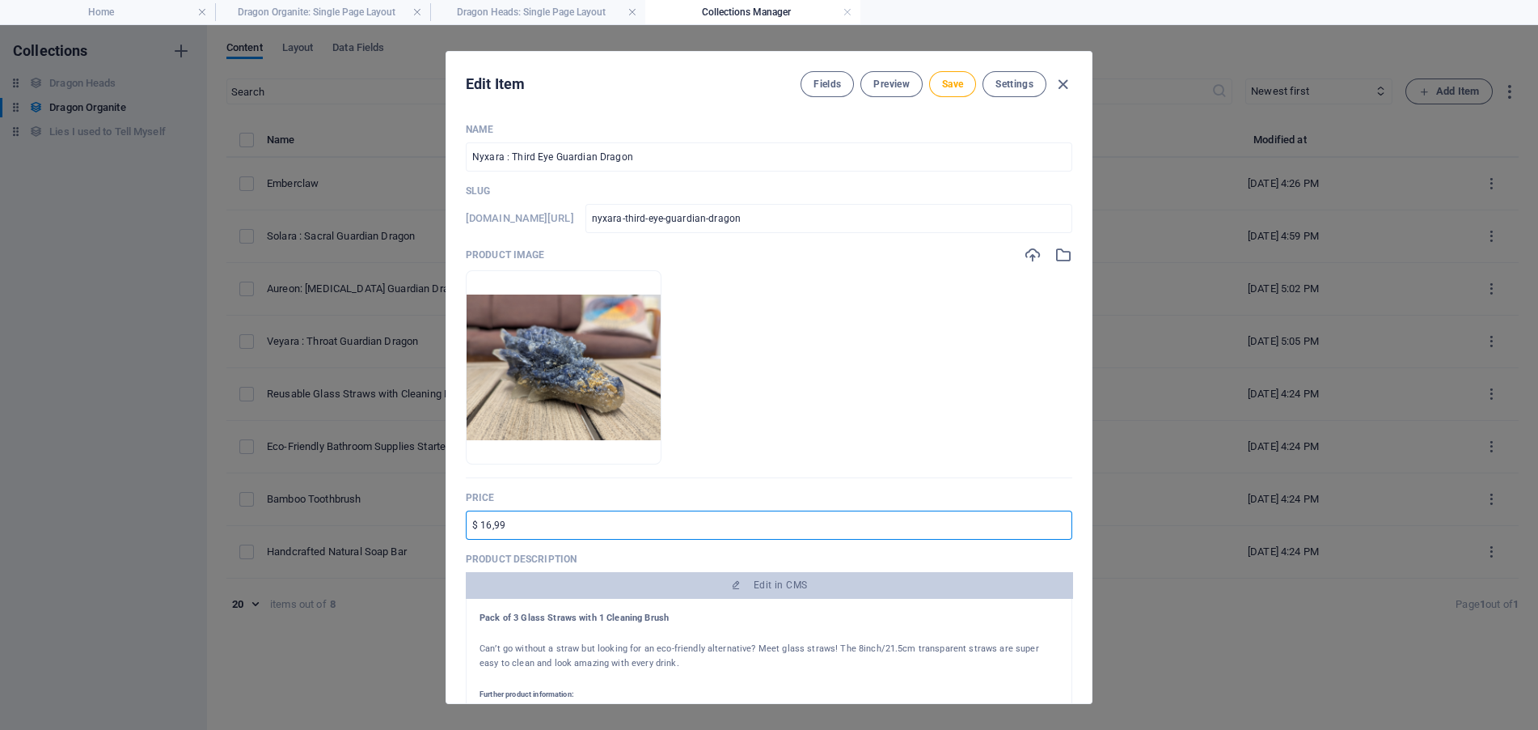
drag, startPoint x: 556, startPoint y: 522, endPoint x: 405, endPoint y: 520, distance: 150.5
click at [405, 520] on div "Edit Item Fields Preview Save Settings Name Nyxara : Third Eye Guardian Dragon …" at bounding box center [769, 377] width 1538 height 704
type input "150"
click at [702, 630] on div at bounding box center [769, 633] width 579 height 16
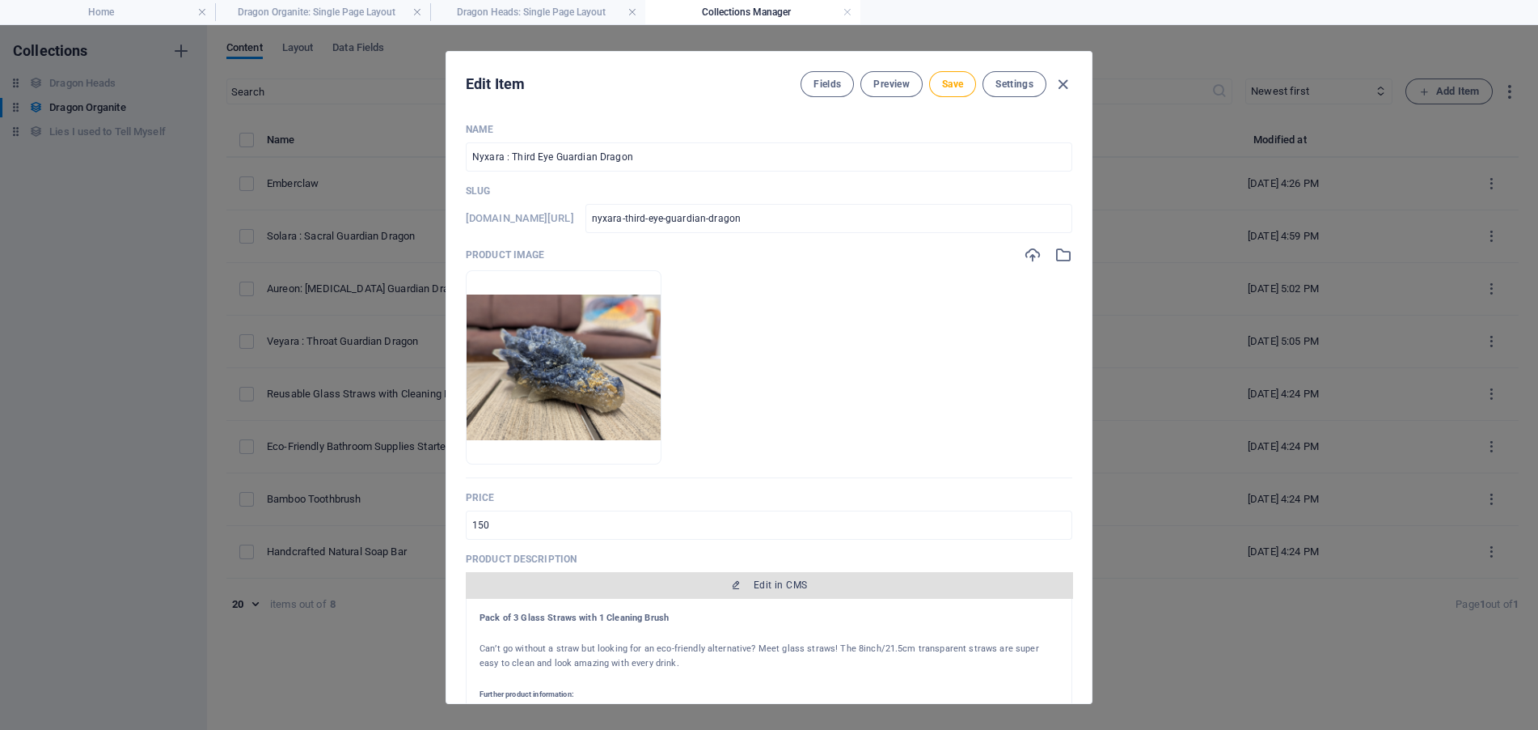
click at [793, 585] on span "Edit in CMS" at bounding box center [780, 584] width 53 height 13
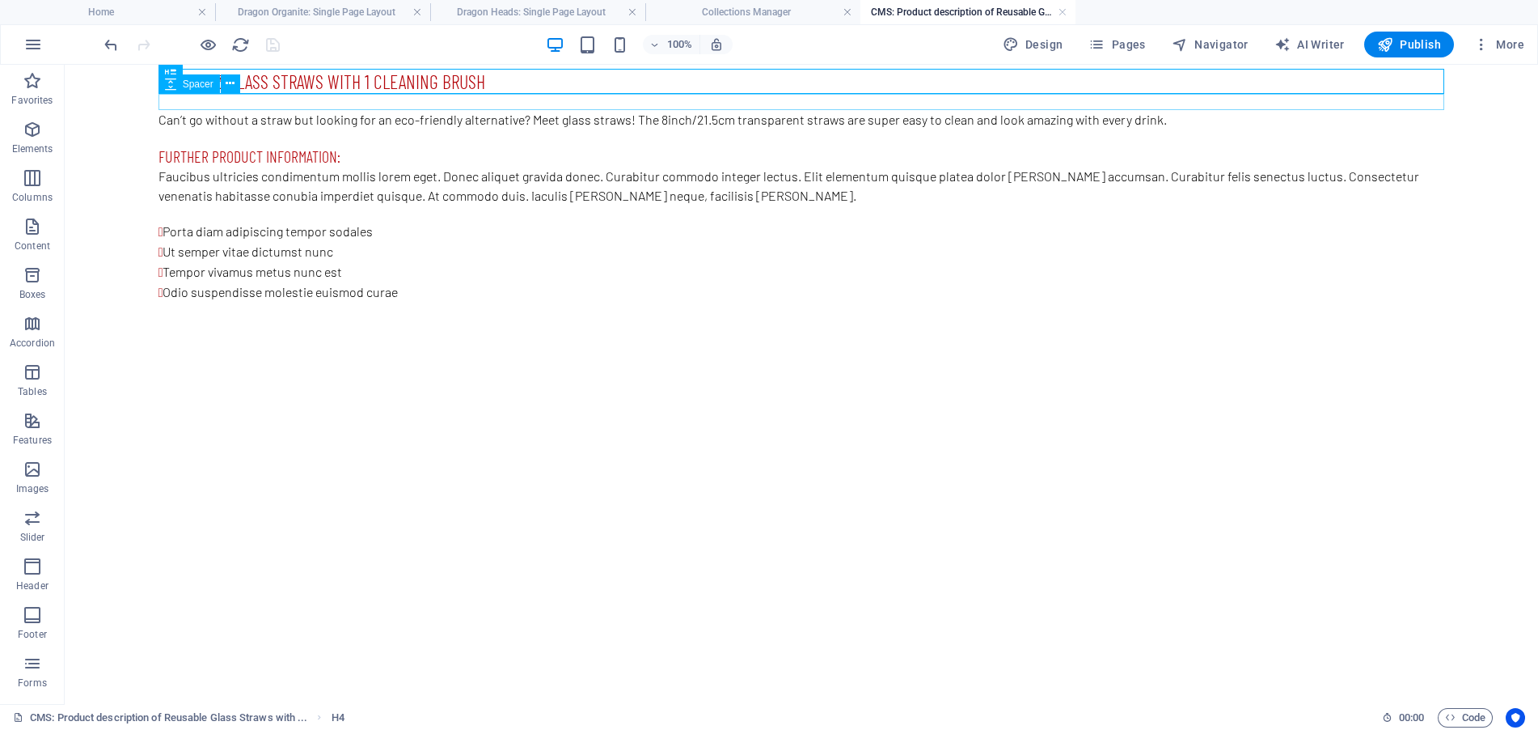
scroll to position [0, 0]
drag, startPoint x: 577, startPoint y: 75, endPoint x: 564, endPoint y: 75, distance: 12.9
click at [577, 75] on div "Pack of 3 Glass Straws with 1 Cleaning Brush" at bounding box center [802, 81] width 1286 height 25
click at [506, 75] on div "Pack of 3 Glass Straws with 1 Cleaning Brush" at bounding box center [802, 81] width 1286 height 25
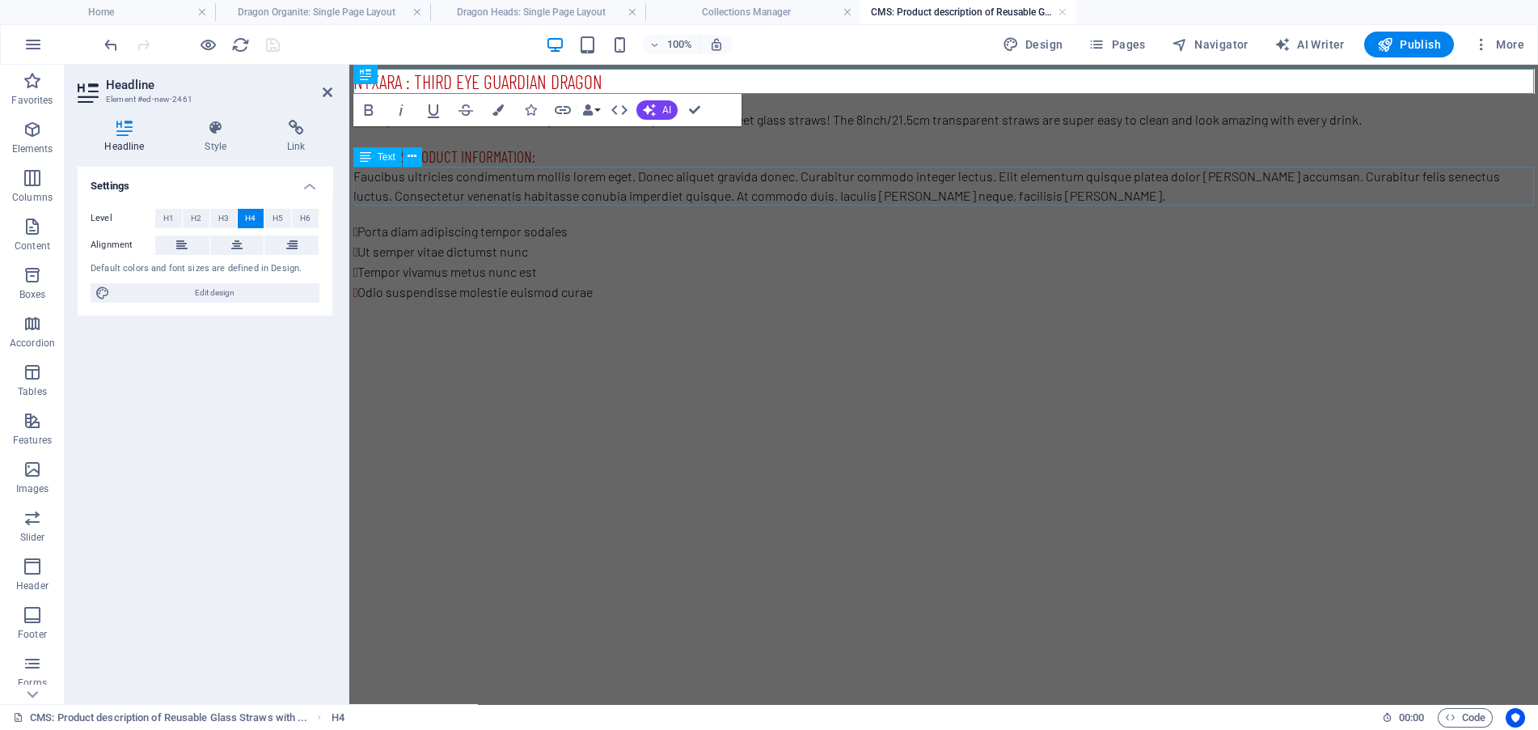
click at [571, 201] on div "Faucibus ultricies condimentum mollis lorem eget. Donec aliquet gravida donec. …" at bounding box center [943, 186] width 1181 height 39
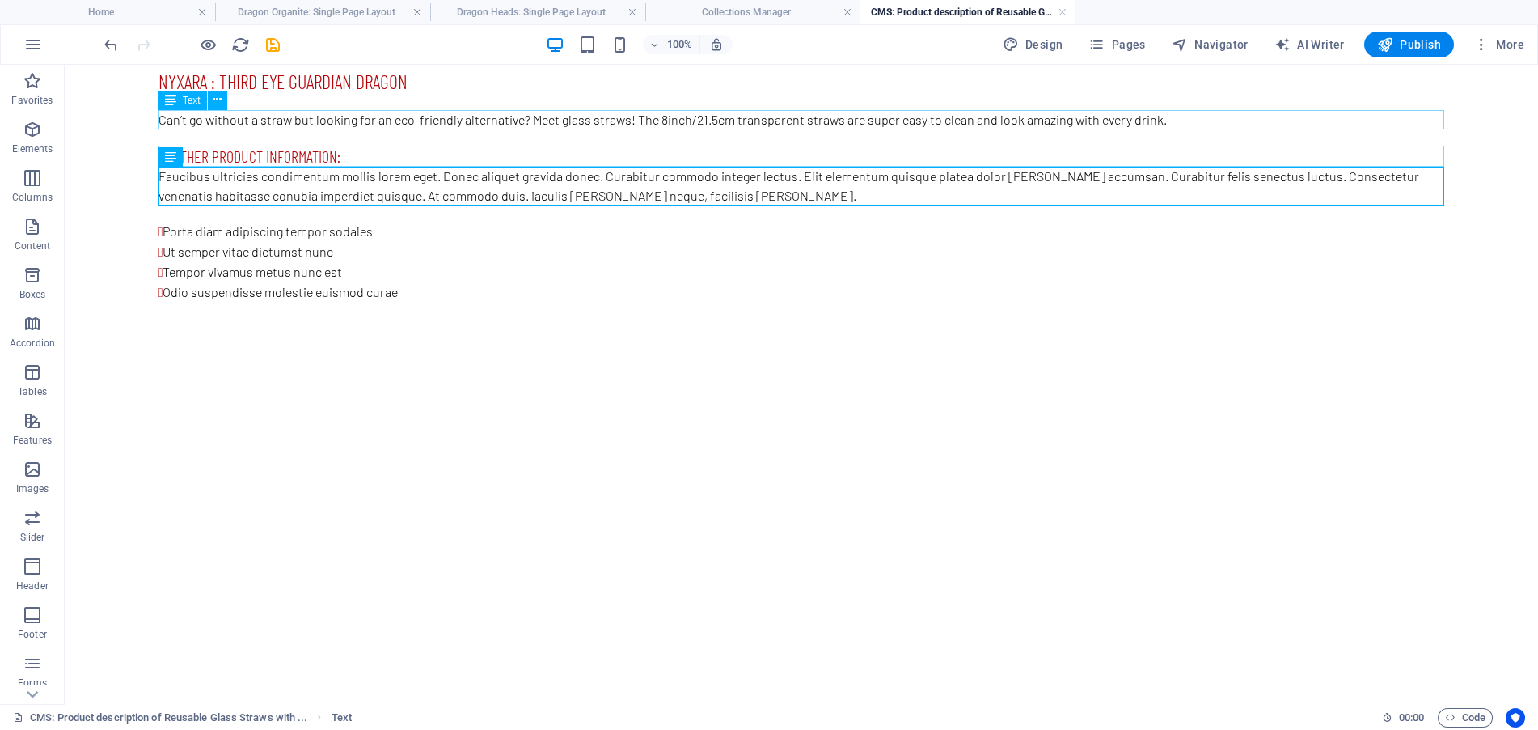
click at [656, 119] on div "Can’t go without a straw but looking for an eco-friendly alternative? Meet glas…" at bounding box center [802, 119] width 1286 height 19
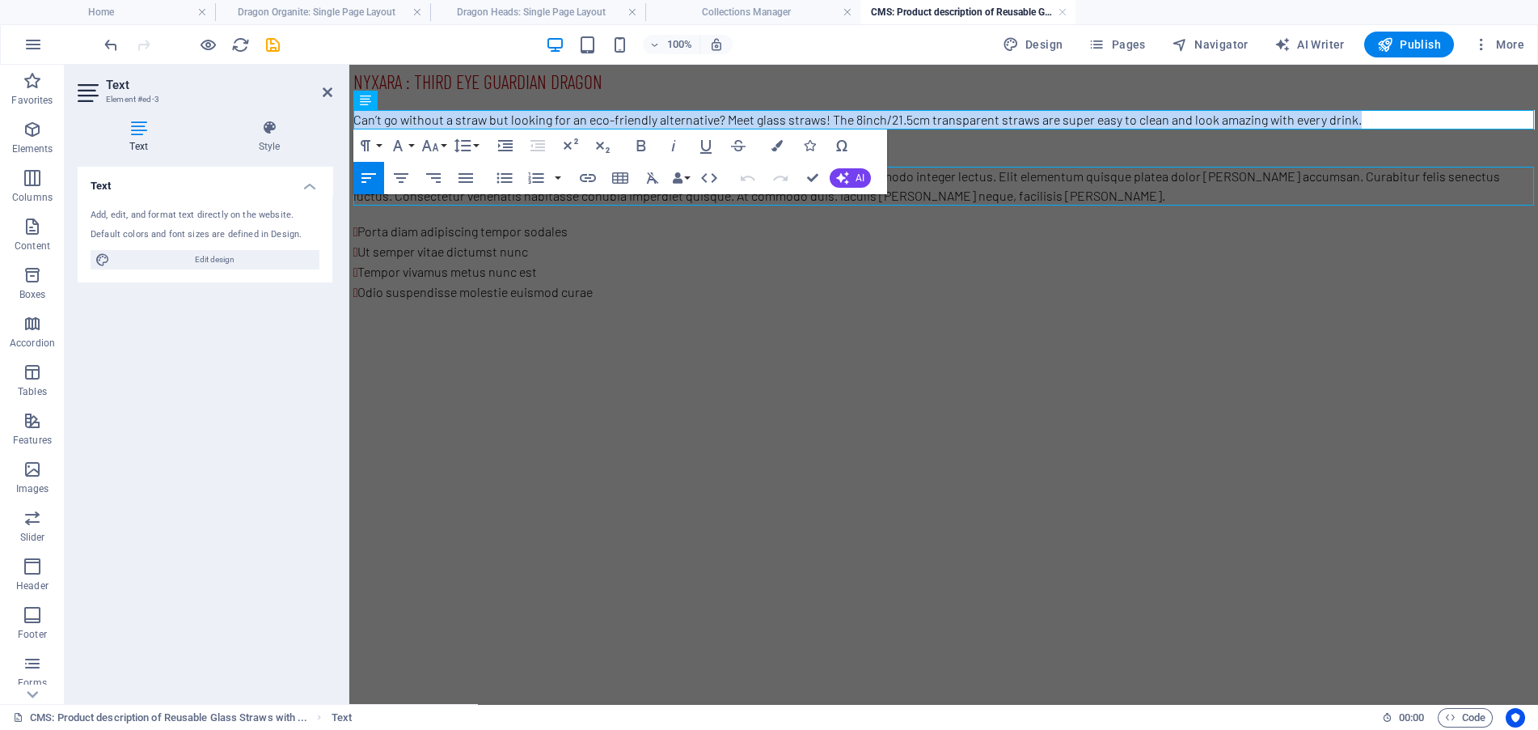
drag, startPoint x: 1421, startPoint y: 121, endPoint x: 580, endPoint y: 153, distance: 841.7
click at [349, 88] on html "Nyxara : Third Eye Guardian Dragon Can’t go without a straw but looking for an …" at bounding box center [943, 186] width 1189 height 242
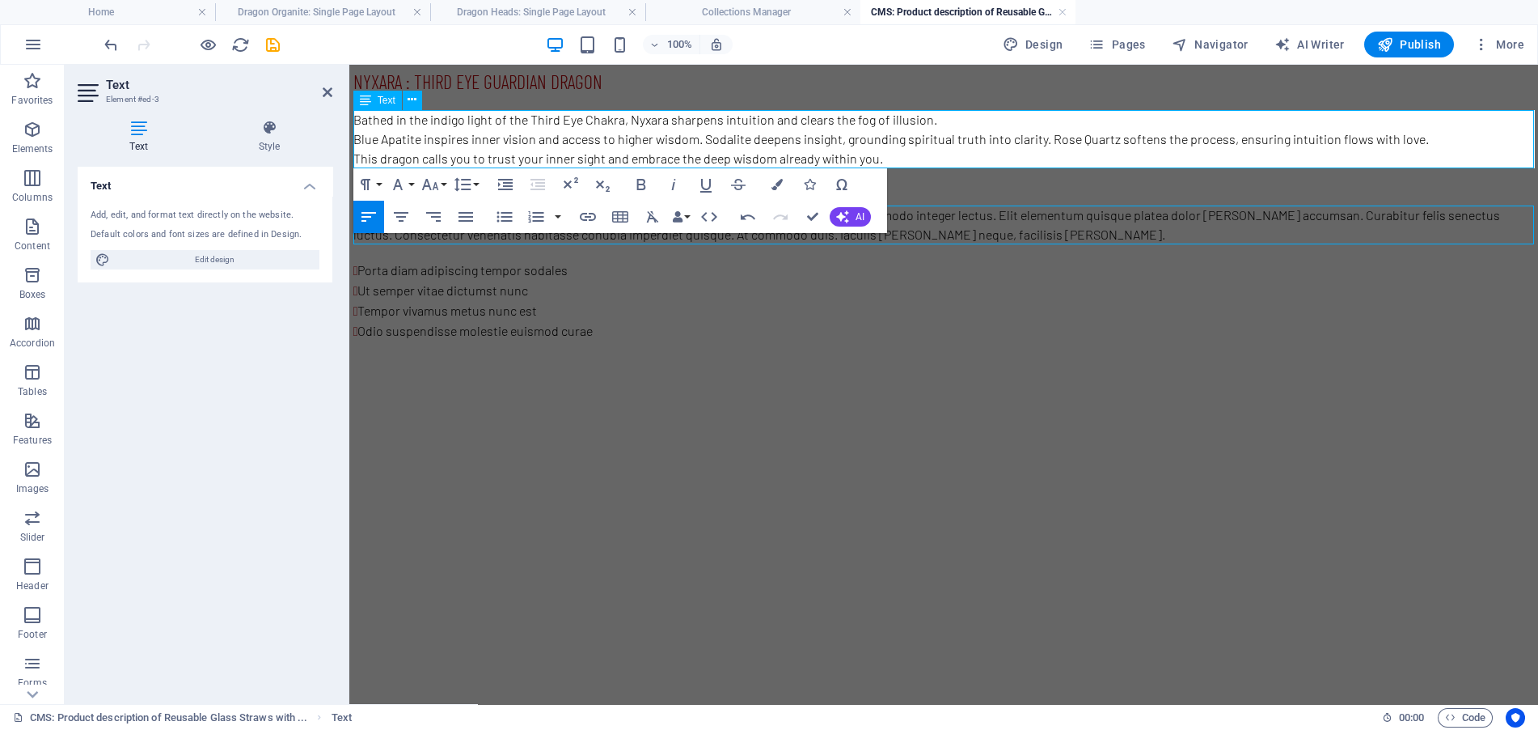
click at [975, 121] on p "Bathed in the indigo light of the Third Eye Chakra, Nyxara sharpens intuition a…" at bounding box center [943, 119] width 1181 height 19
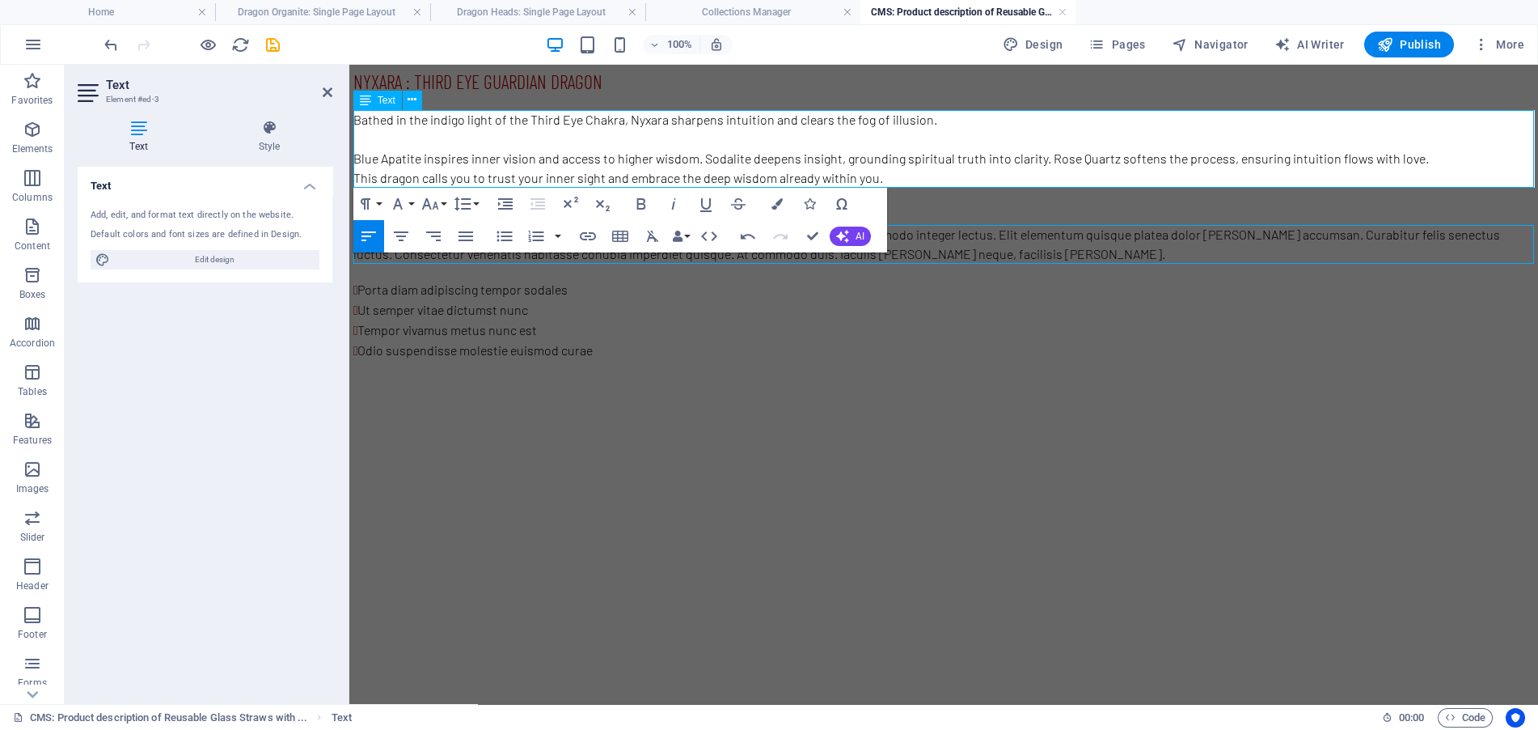
click at [1462, 161] on p "Blue Apatite inspires inner vision and access to higher wisdom. Sodalite deepen…" at bounding box center [943, 158] width 1181 height 19
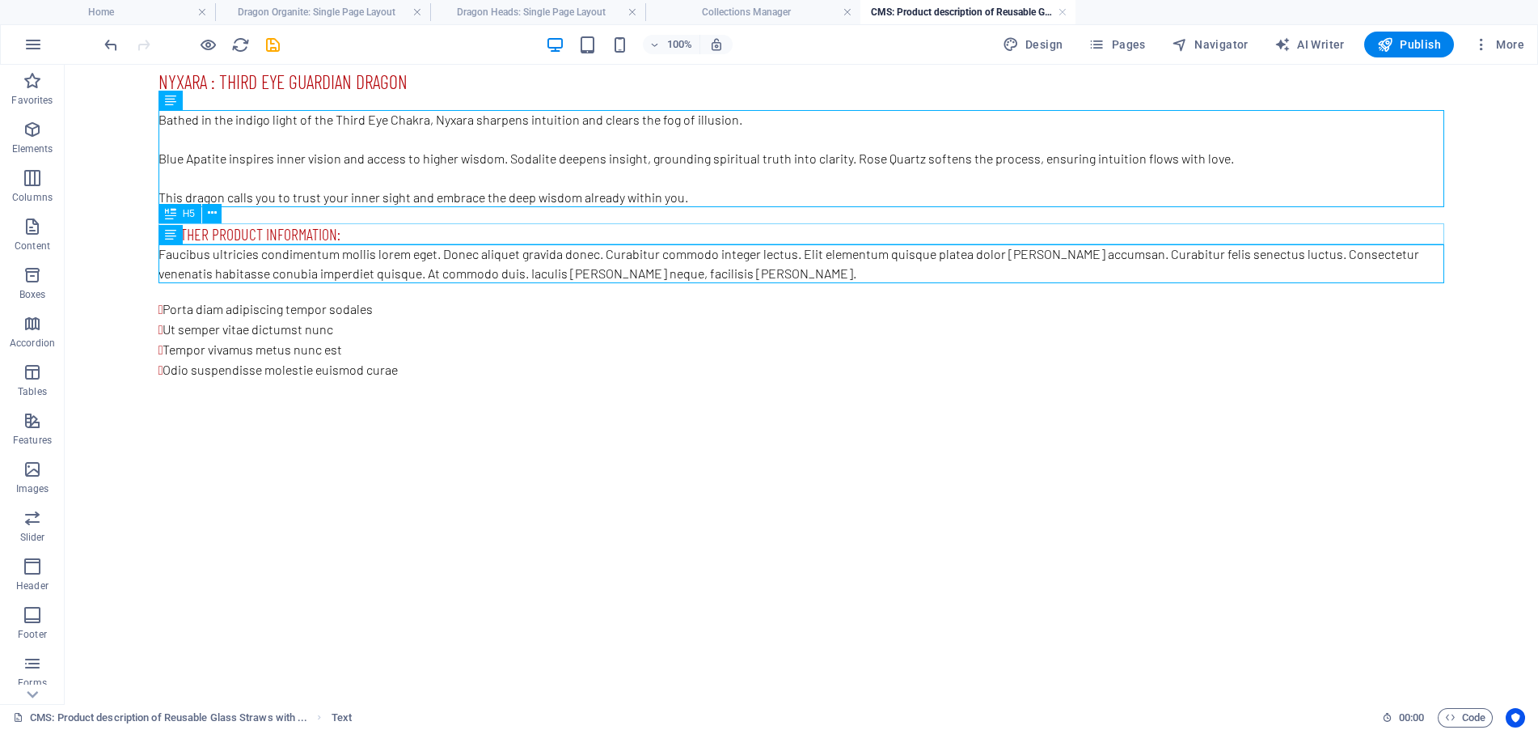
click at [390, 230] on div "Further product information:" at bounding box center [802, 233] width 1286 height 21
click at [273, 232] on div "Further product information:" at bounding box center [802, 233] width 1286 height 21
click at [235, 197] on icon at bounding box center [230, 196] width 9 height 17
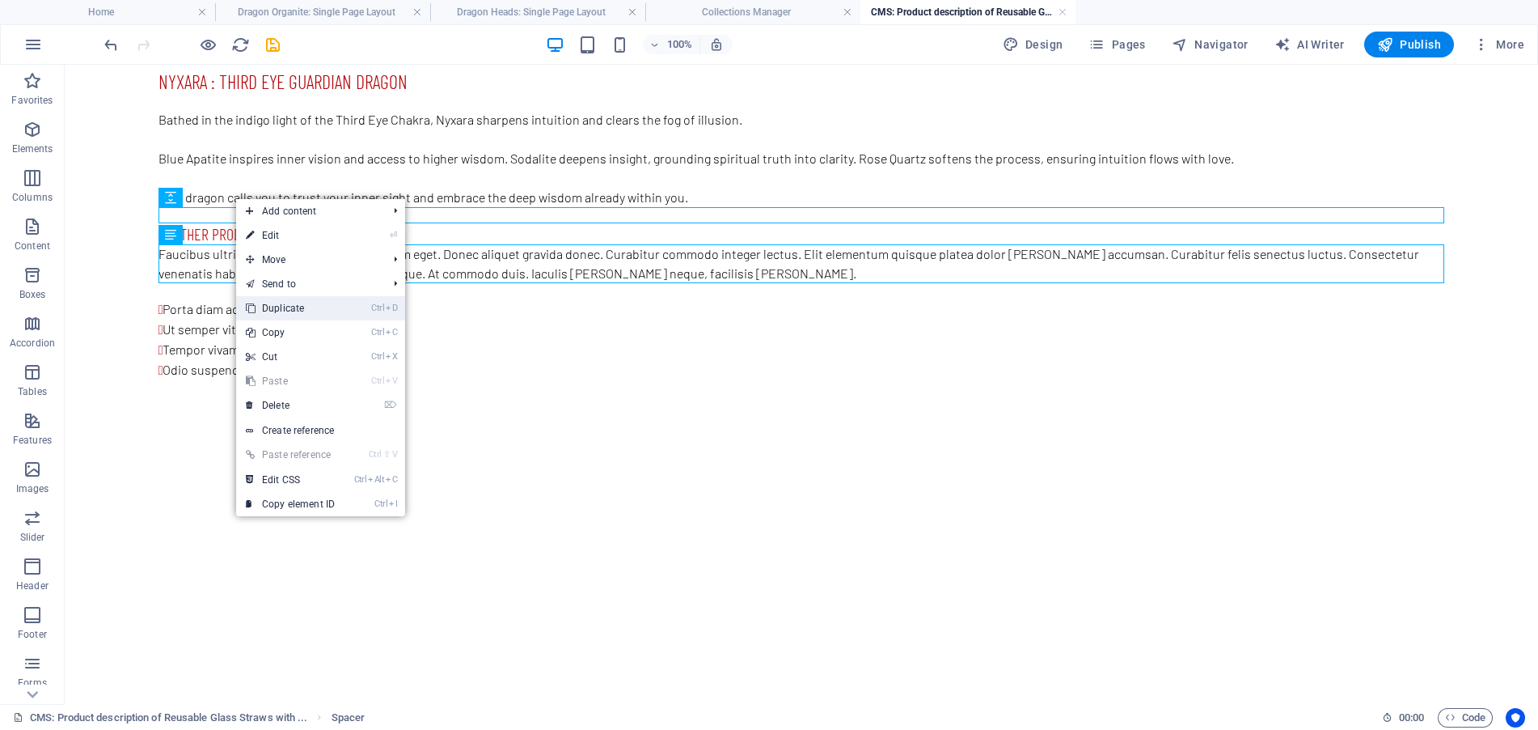
click at [307, 310] on link "Ctrl D Duplicate" at bounding box center [290, 308] width 108 height 24
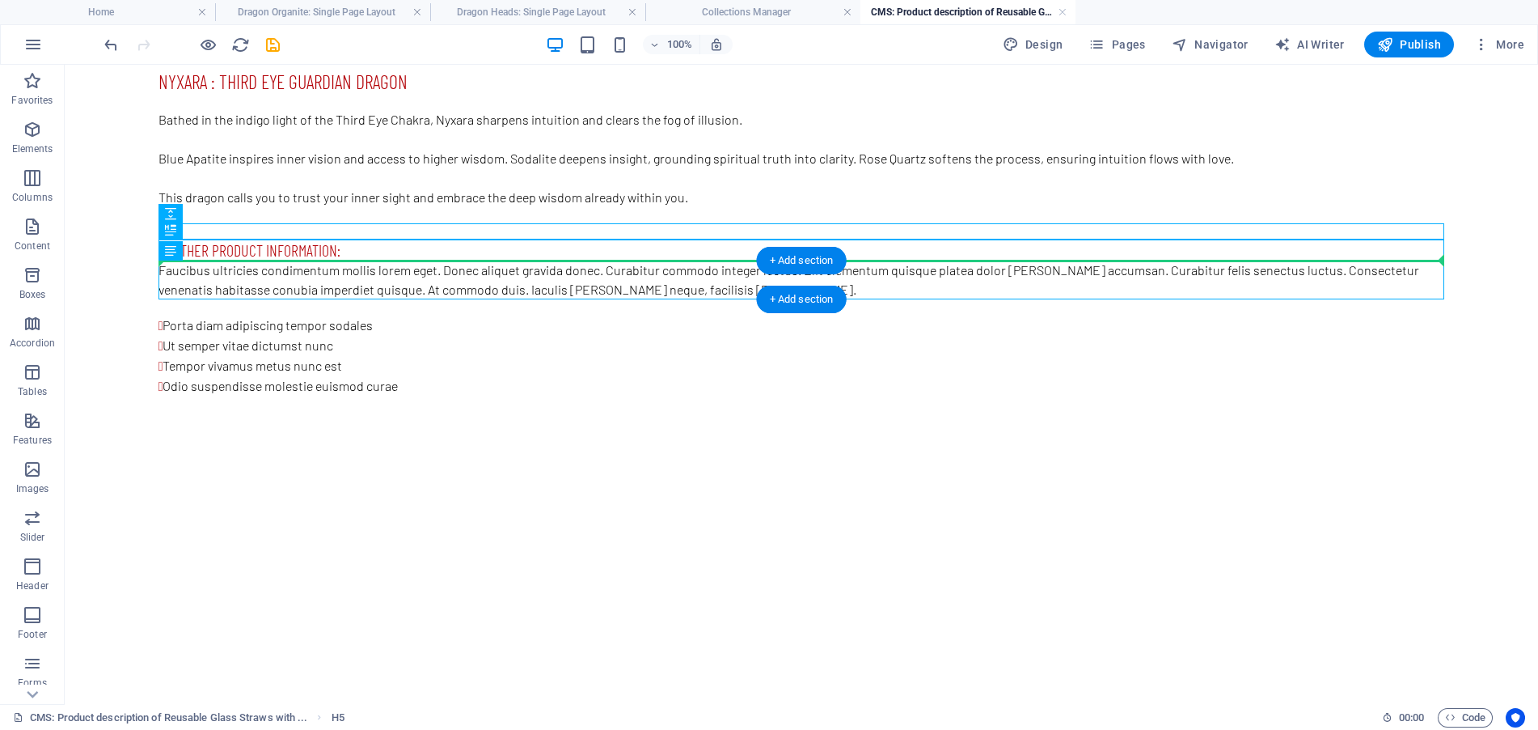
drag, startPoint x: 338, startPoint y: 245, endPoint x: 351, endPoint y: 262, distance: 21.4
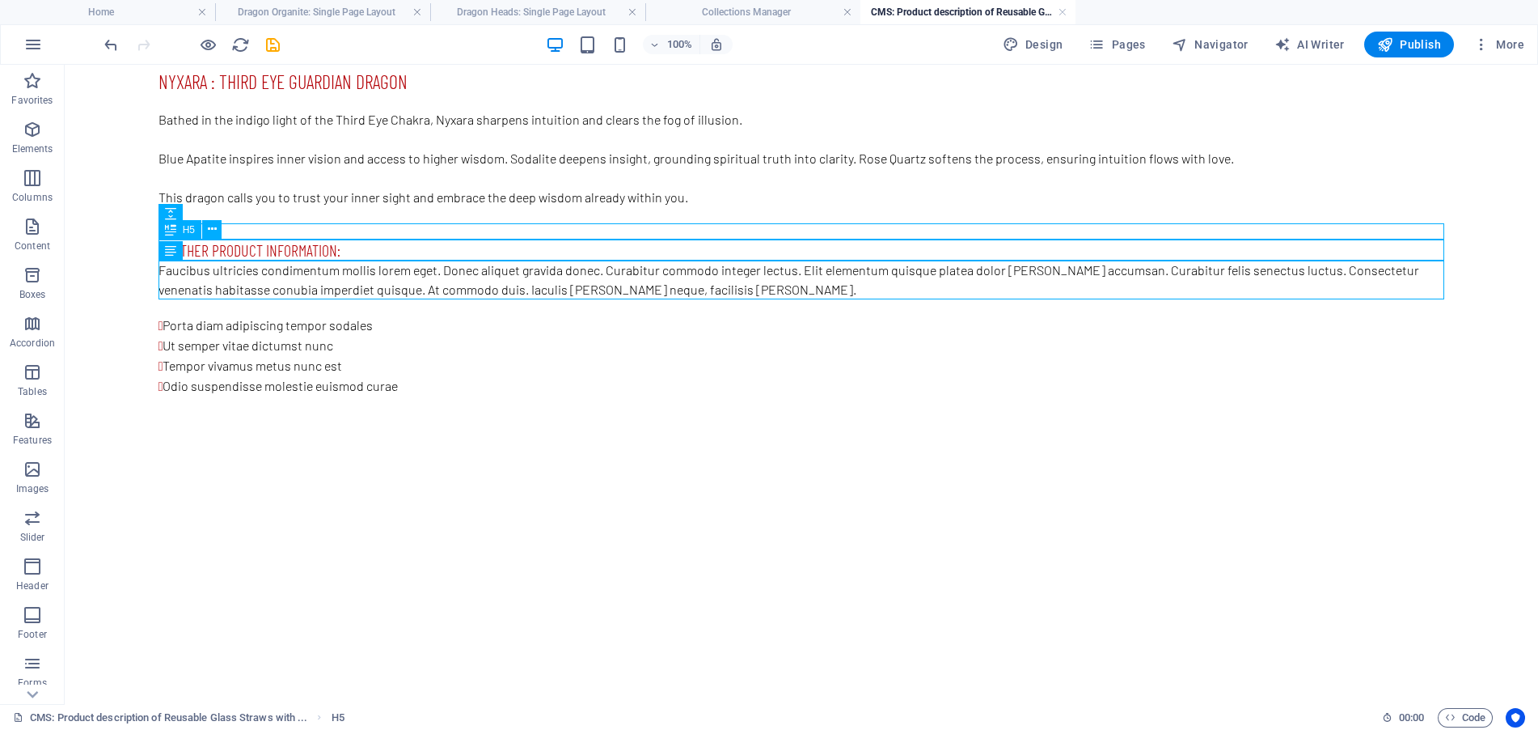
click at [354, 247] on div "Further product information:" at bounding box center [802, 249] width 1286 height 21
click at [214, 226] on icon at bounding box center [212, 229] width 9 height 17
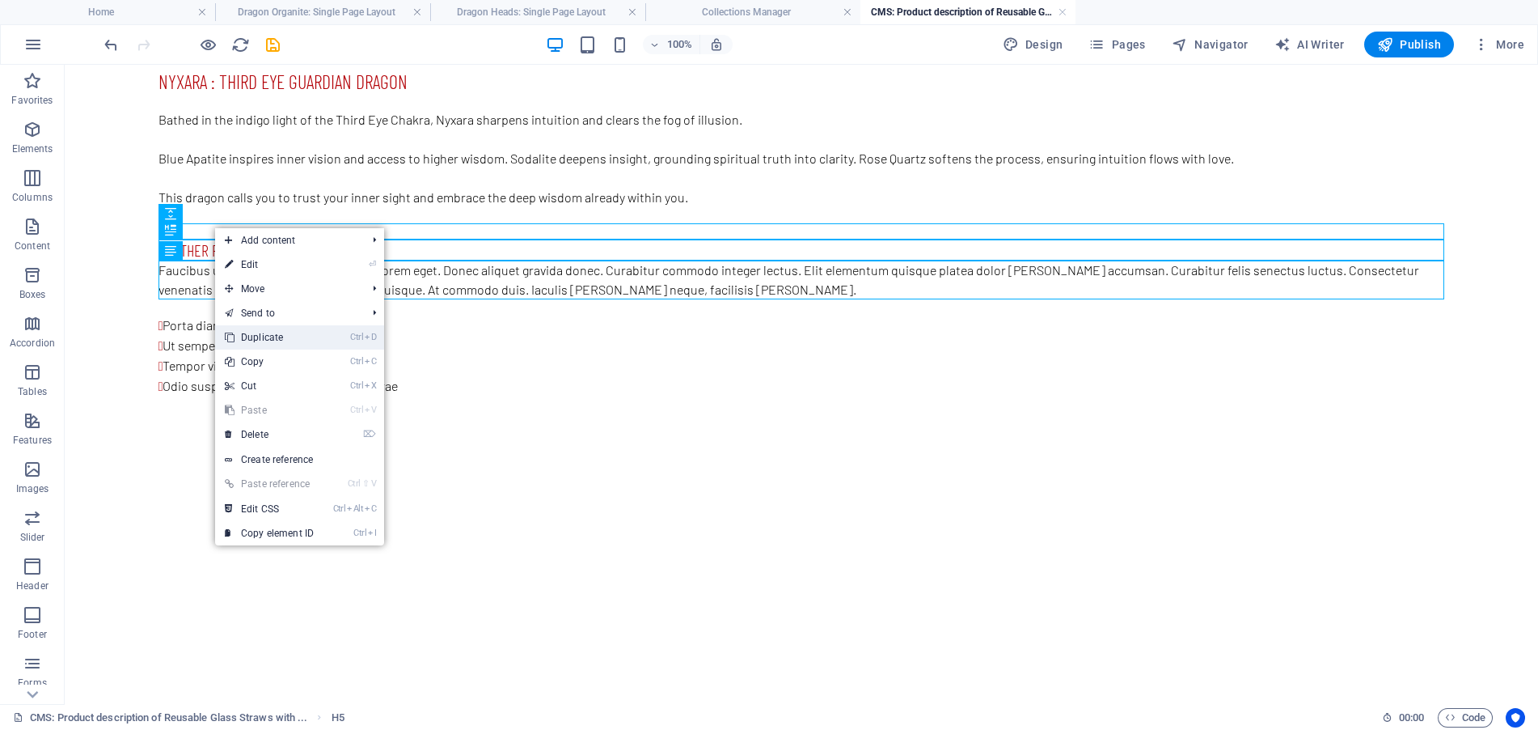
click at [277, 336] on link "Ctrl D Duplicate" at bounding box center [269, 337] width 108 height 24
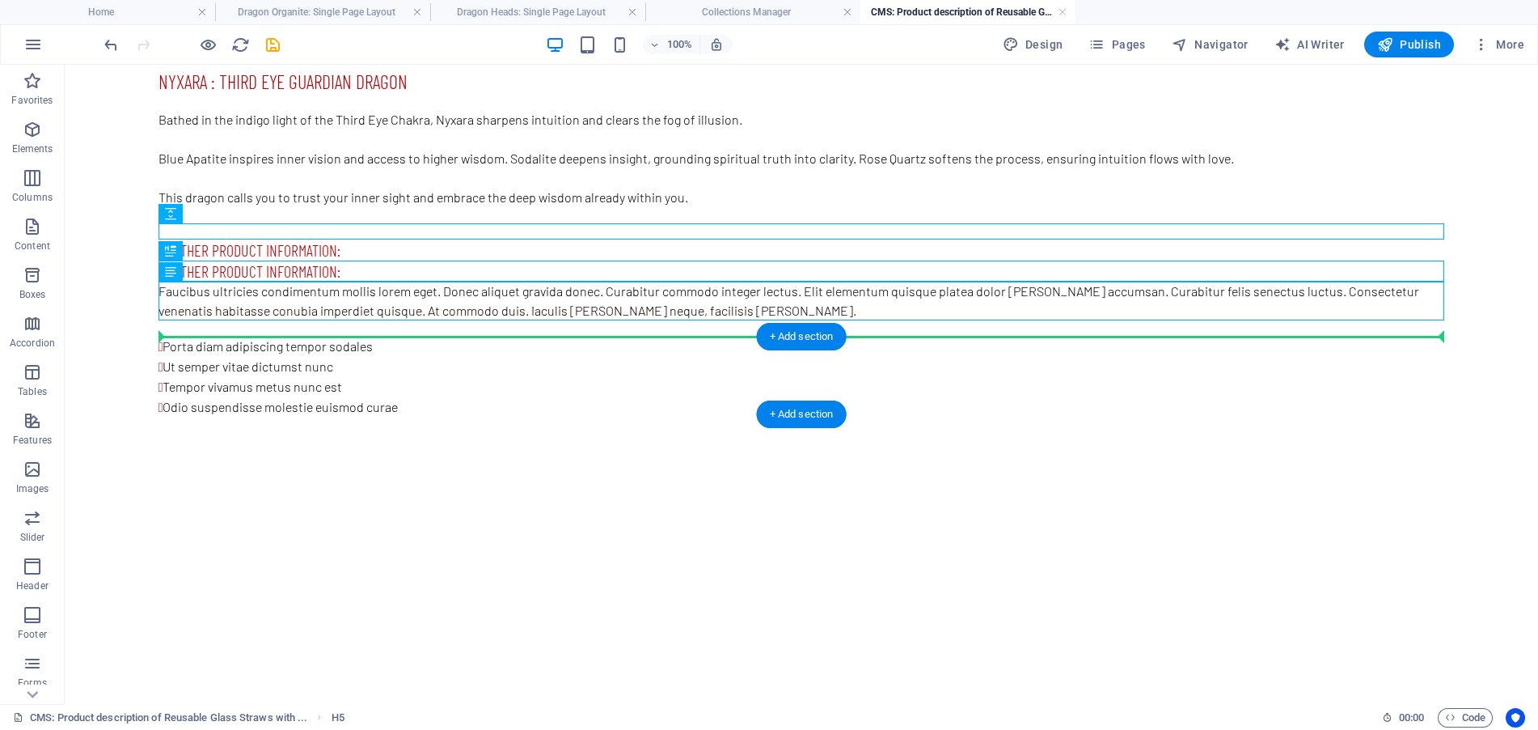
drag, startPoint x: 376, startPoint y: 269, endPoint x: 349, endPoint y: 336, distance: 72.2
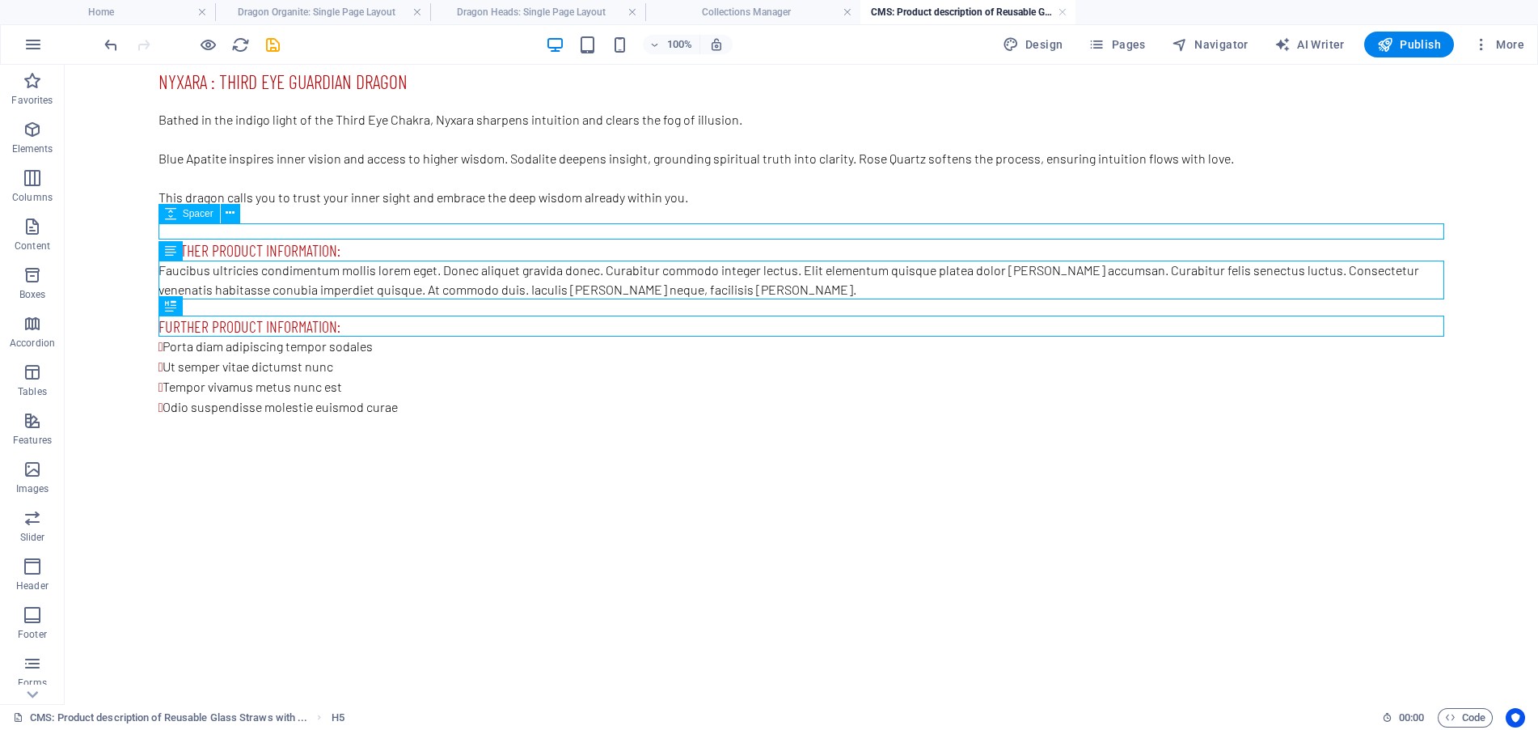
click at [312, 225] on div at bounding box center [802, 231] width 1286 height 16
click at [230, 200] on icon at bounding box center [230, 196] width 9 height 17
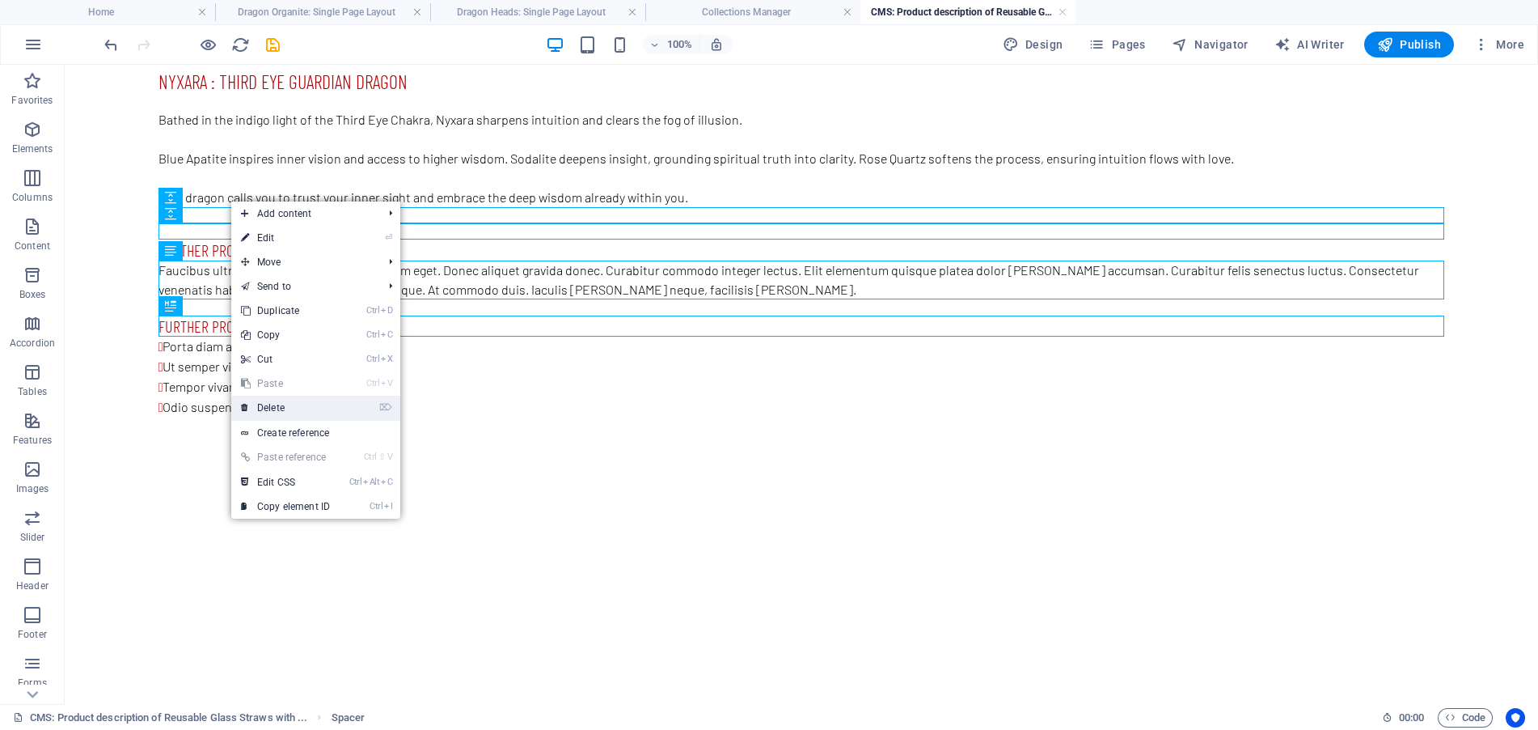
click at [285, 408] on link "⌦ Delete" at bounding box center [285, 407] width 108 height 24
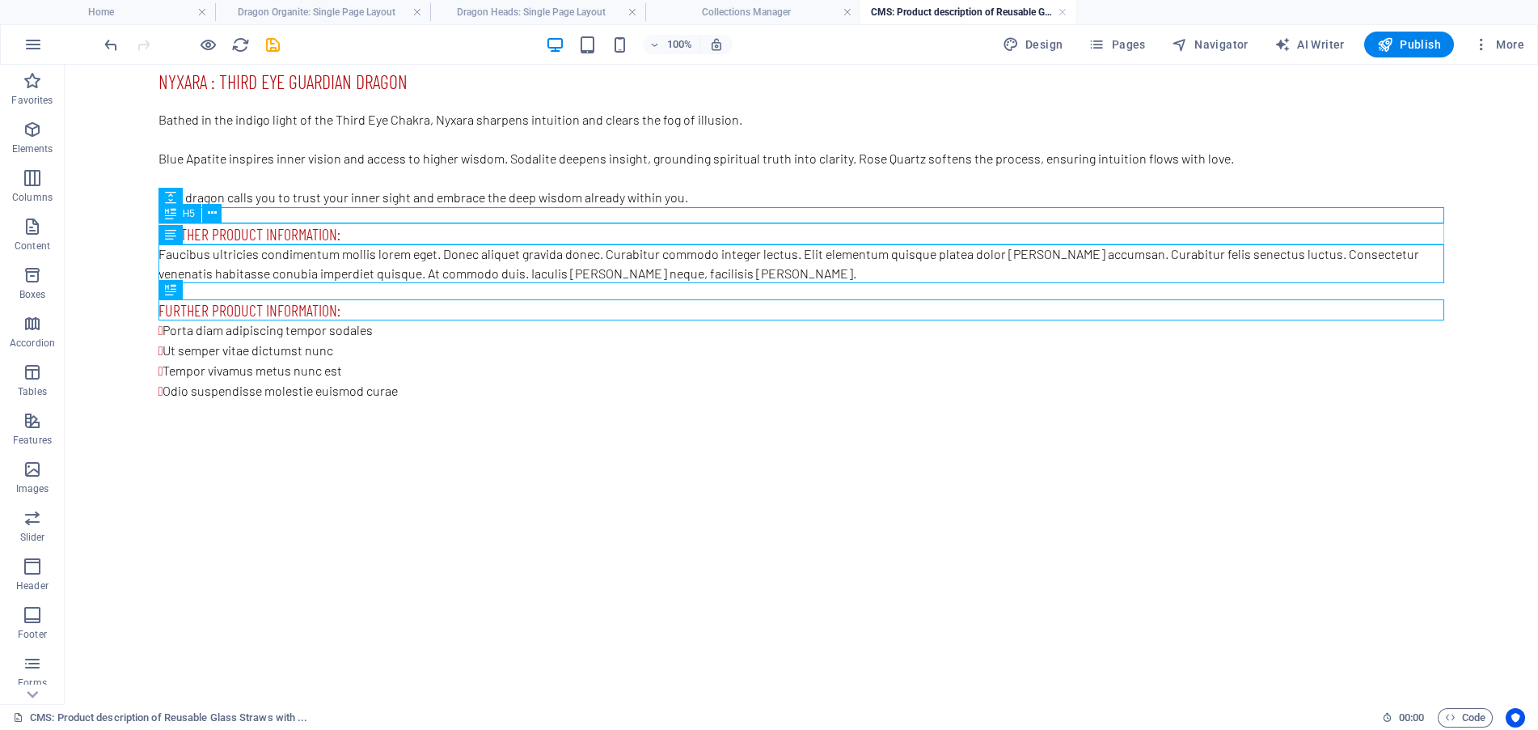
click at [361, 237] on div "Further product information:" at bounding box center [802, 233] width 1286 height 21
click at [355, 233] on div "Further product information:" at bounding box center [802, 233] width 1286 height 21
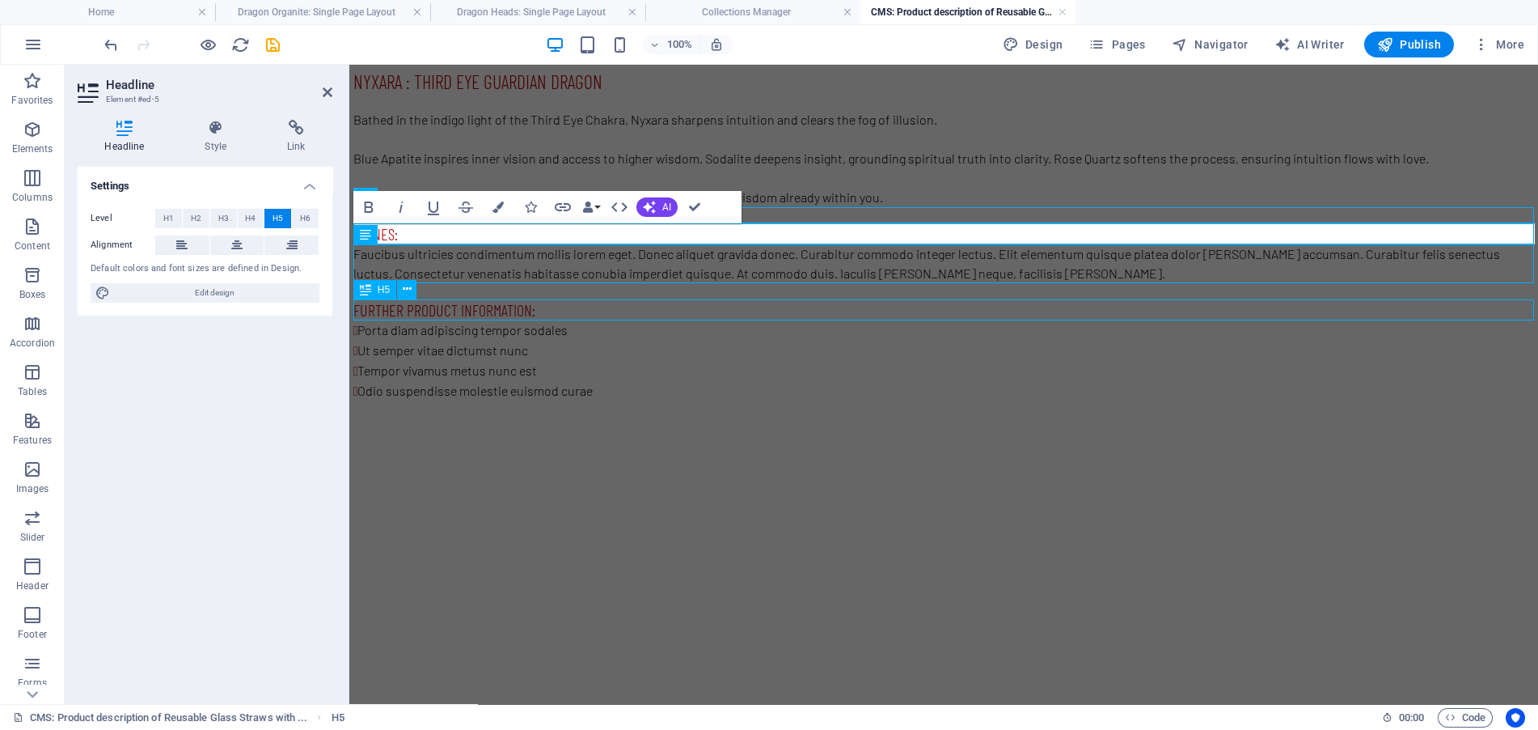
click at [543, 311] on div "Further product information:" at bounding box center [943, 309] width 1181 height 21
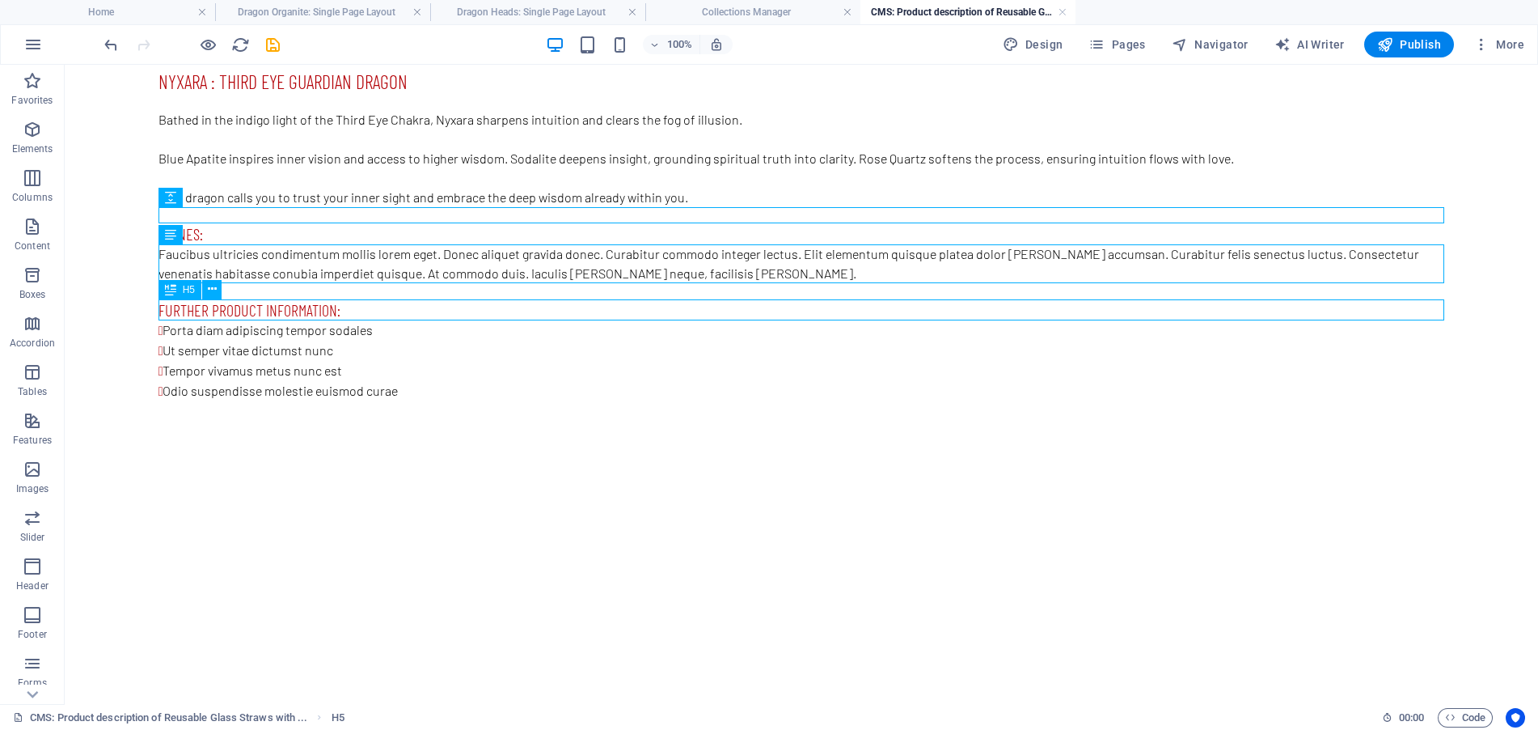
click at [335, 307] on div "Further product information:" at bounding box center [802, 309] width 1286 height 21
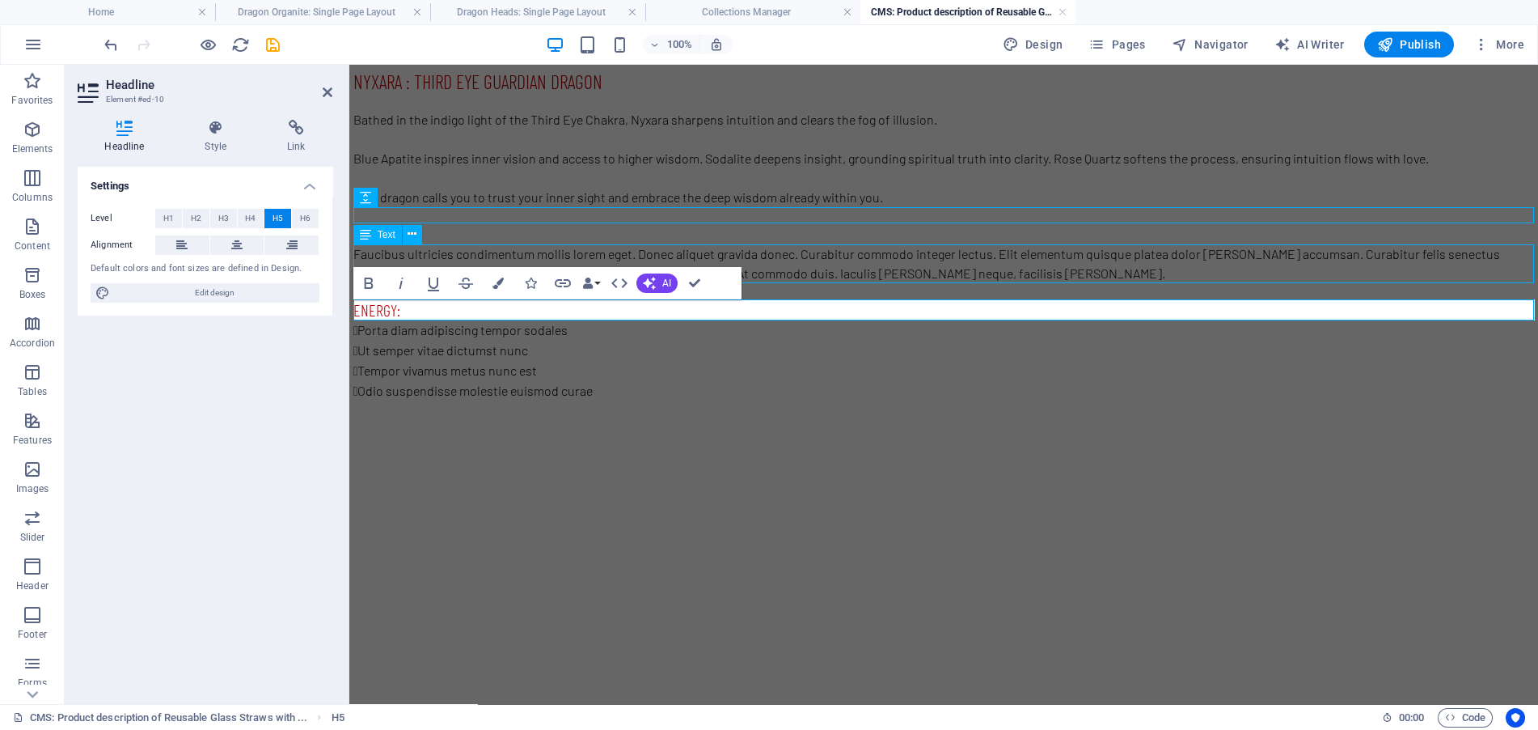
click at [860, 259] on div "Faucibus ultricies condimentum mollis lorem eget. Donec aliquet gravida donec. …" at bounding box center [943, 263] width 1181 height 39
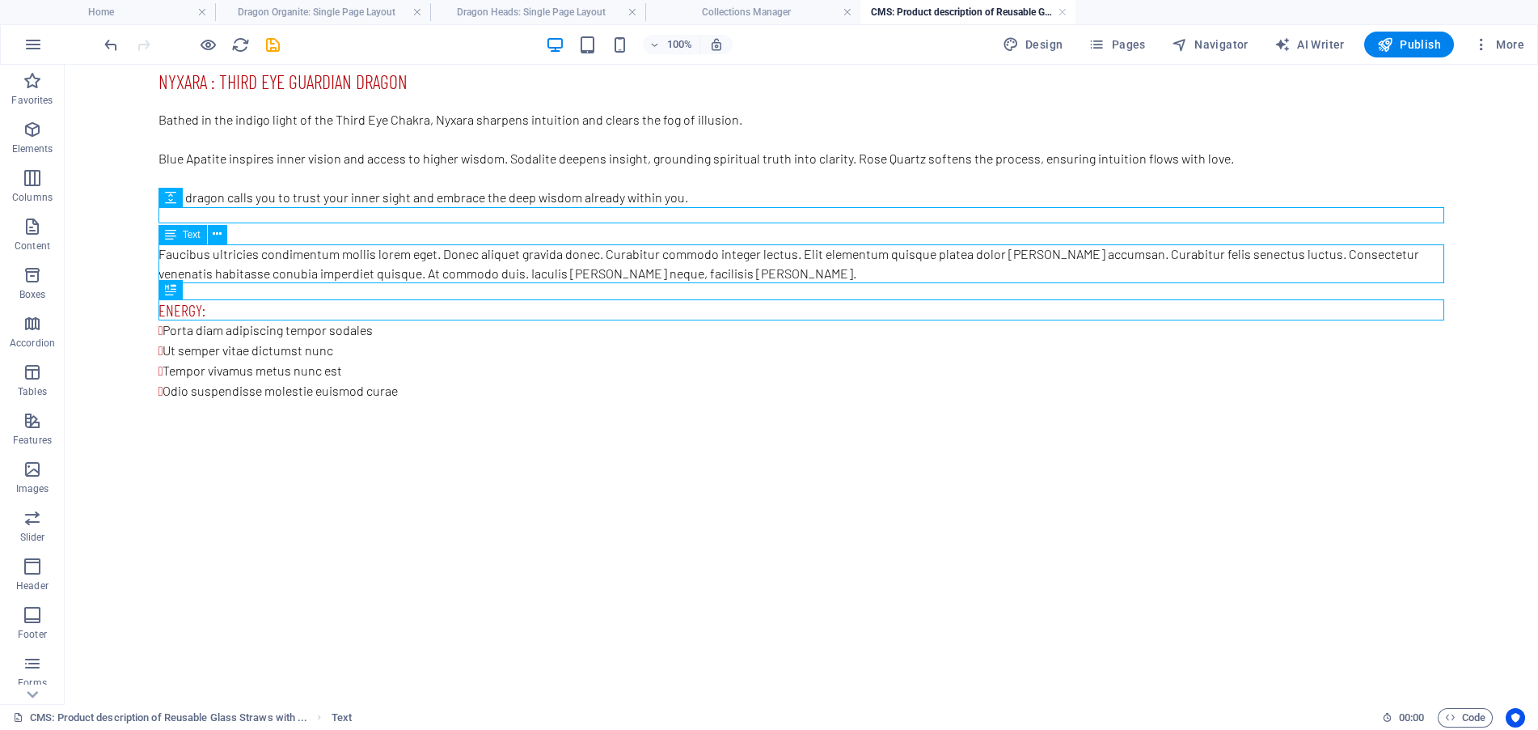
click at [622, 264] on div "Faucibus ultricies condimentum mollis lorem eget. Donec aliquet gravida donec. …" at bounding box center [802, 263] width 1286 height 39
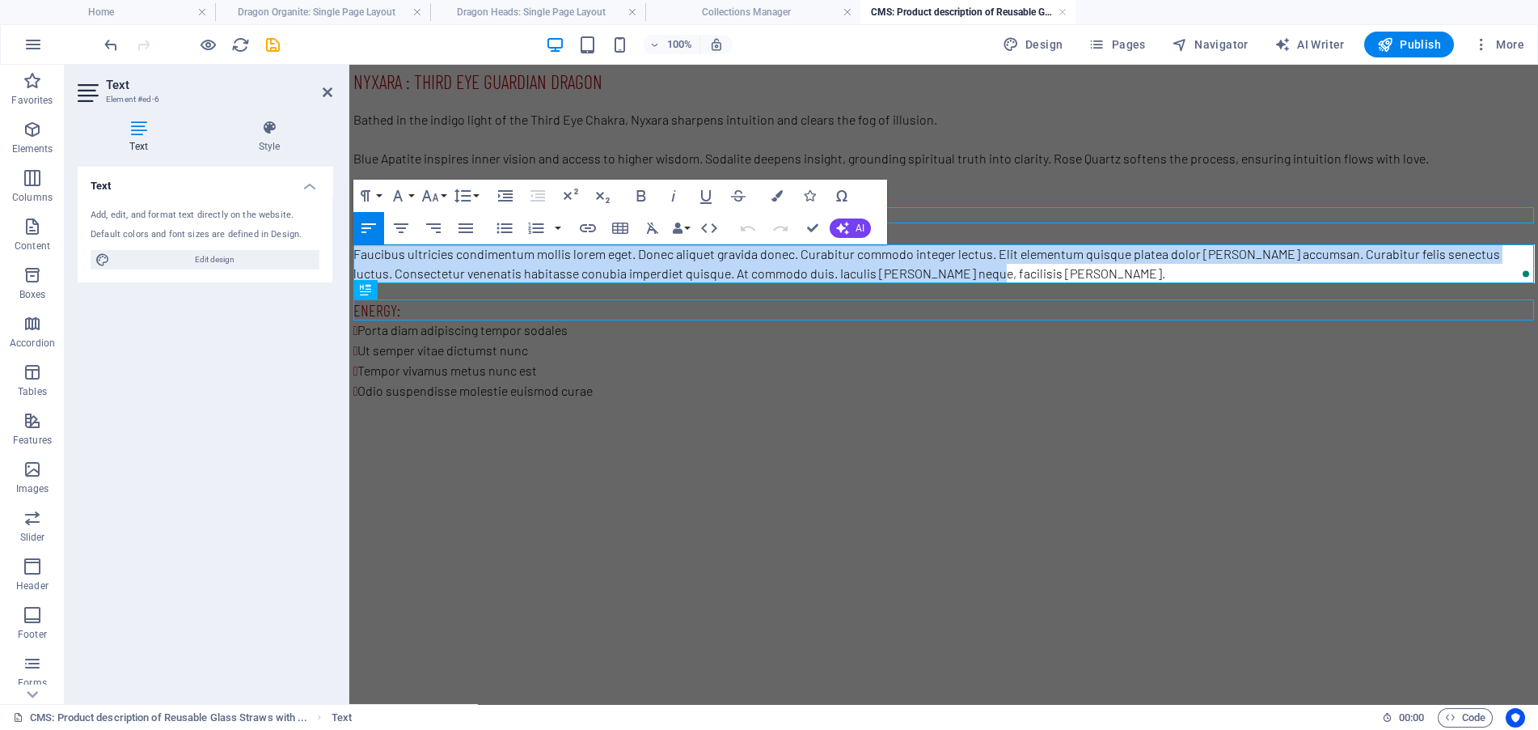
drag, startPoint x: 944, startPoint y: 275, endPoint x: 696, endPoint y: 317, distance: 251.0
click at [349, 251] on html "Nyxara : Third Eye Guardian Dragon Bathed in the indigo light of the Third Eye …" at bounding box center [943, 235] width 1189 height 340
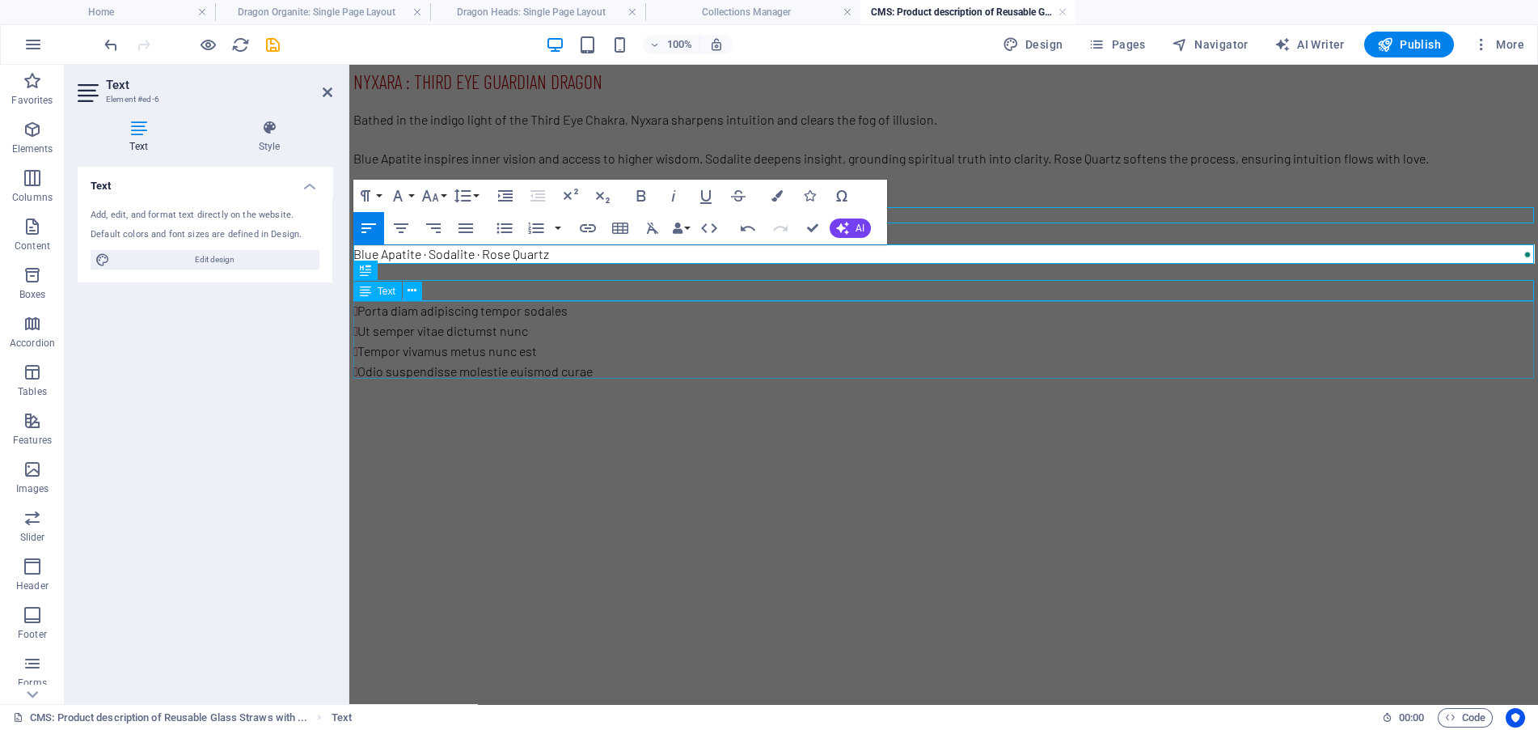
click at [694, 319] on div "Porta diam adipiscing tempor sodales Ut semper vitae dictumst nunc Tempor vivam…" at bounding box center [943, 341] width 1181 height 81
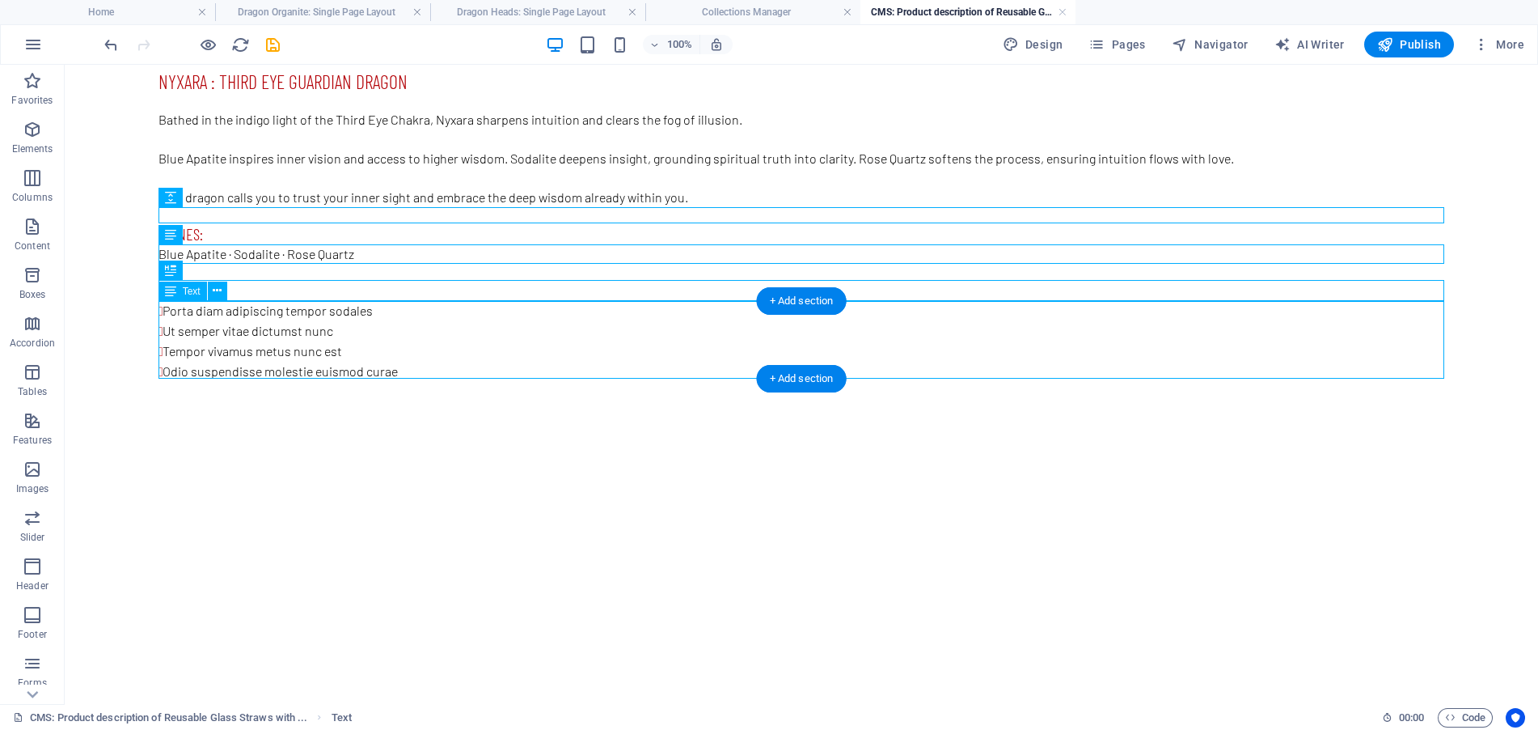
click at [428, 350] on div "Porta diam adipiscing tempor sodales Ut semper vitae dictumst nunc Tempor vivam…" at bounding box center [802, 341] width 1286 height 81
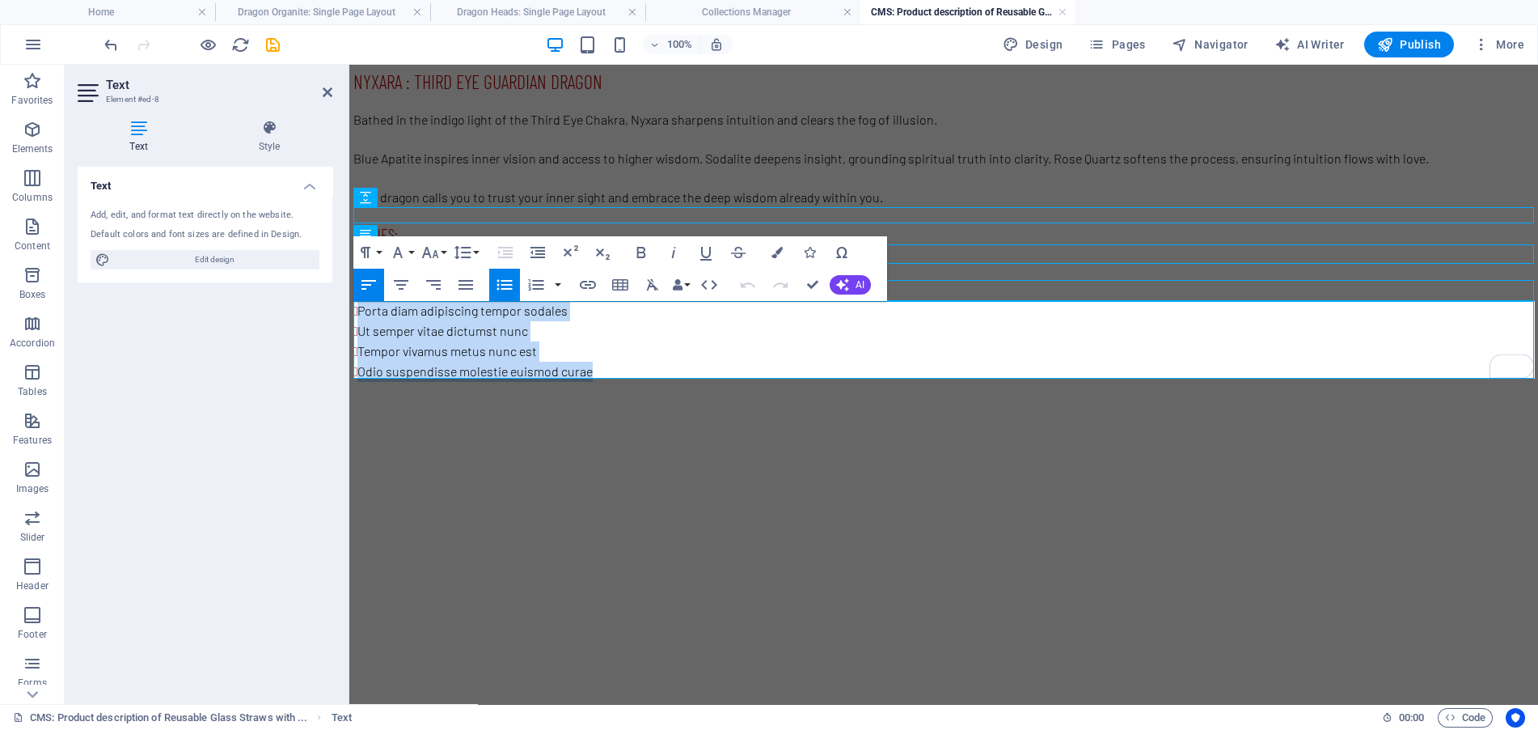
drag, startPoint x: 634, startPoint y: 374, endPoint x: 339, endPoint y: 302, distance: 303.7
click at [349, 302] on html "Nyxara : Third Eye Guardian Dragon Bathed in the indigo light of the Third Eye …" at bounding box center [943, 225] width 1189 height 321
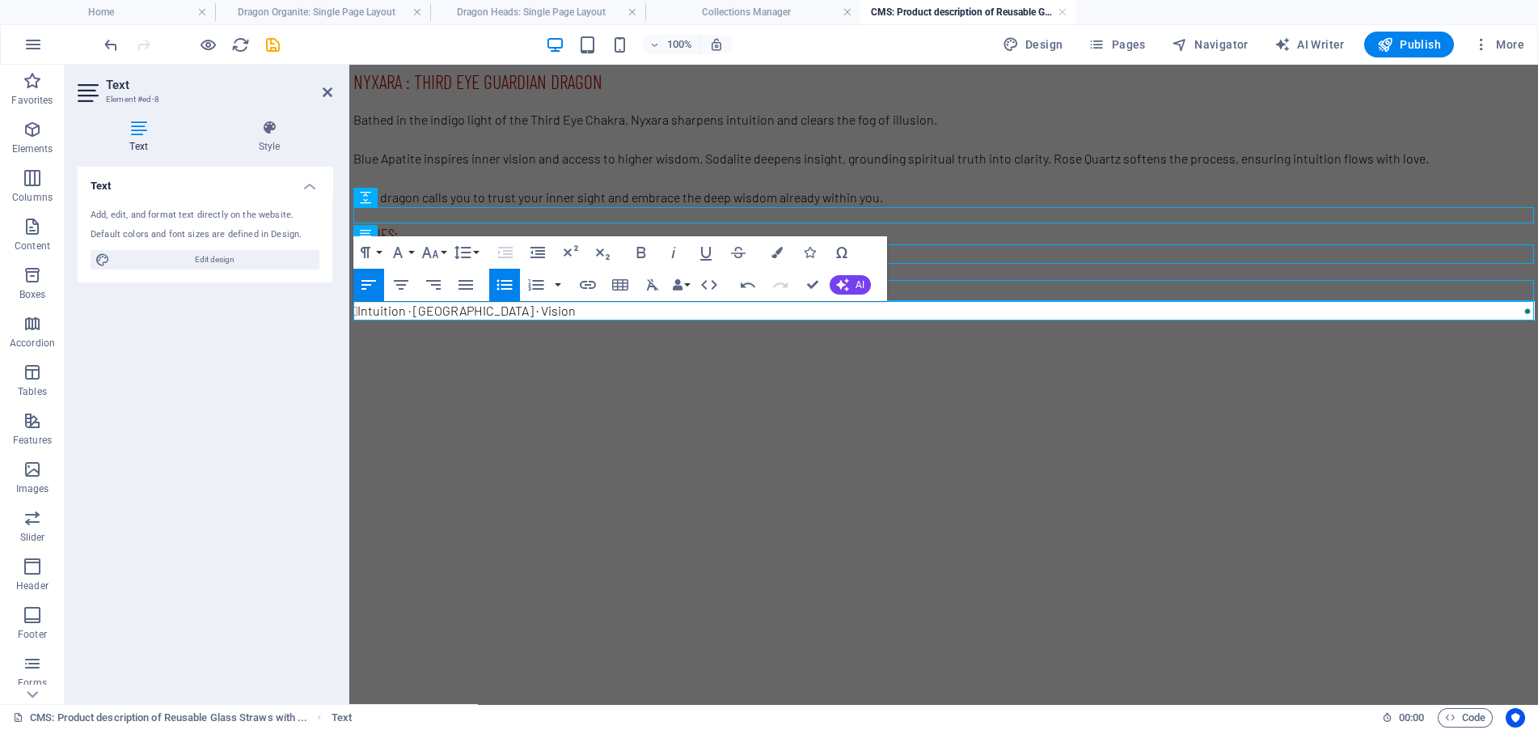
click at [501, 279] on icon "button" at bounding box center [504, 284] width 19 height 19
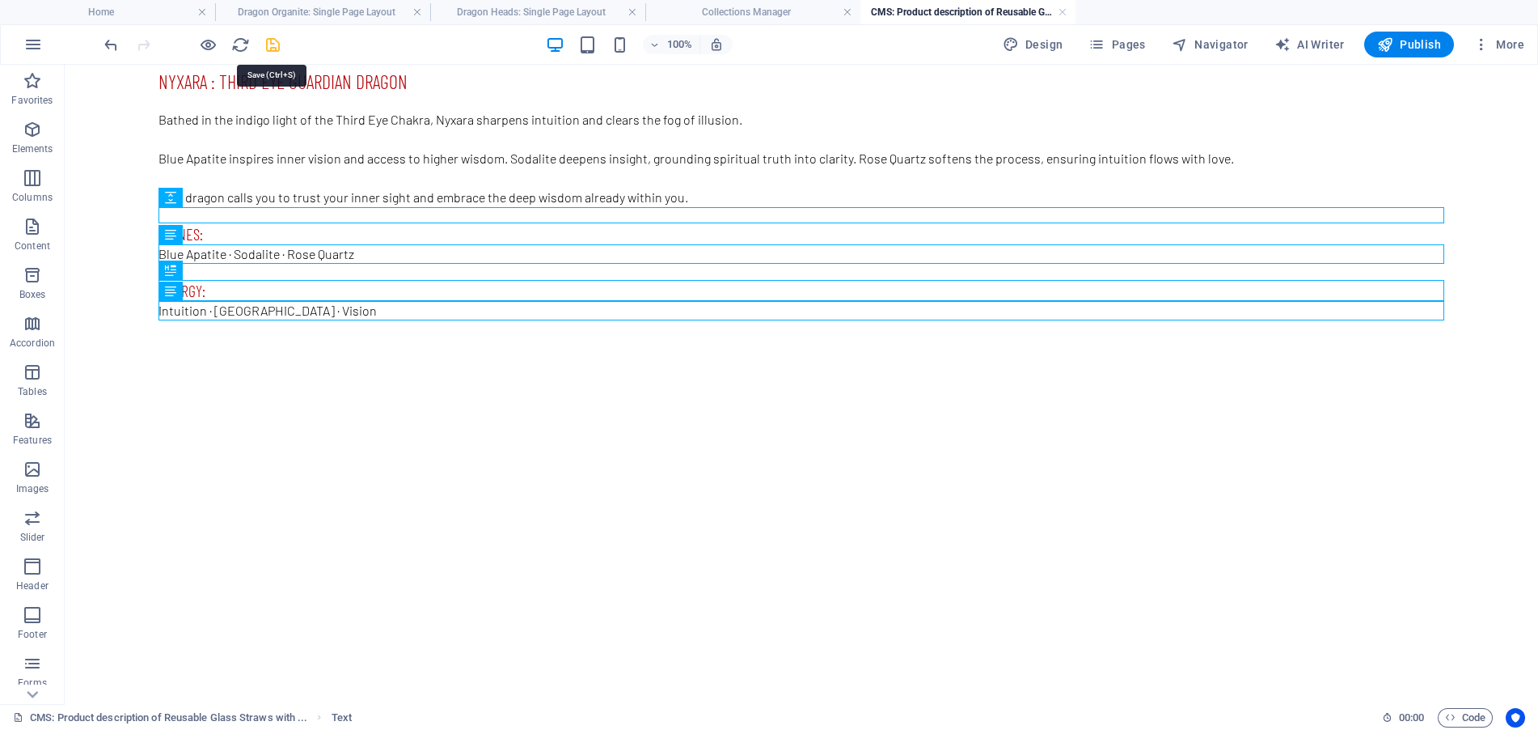
click at [271, 36] on icon "save" at bounding box center [273, 45] width 19 height 19
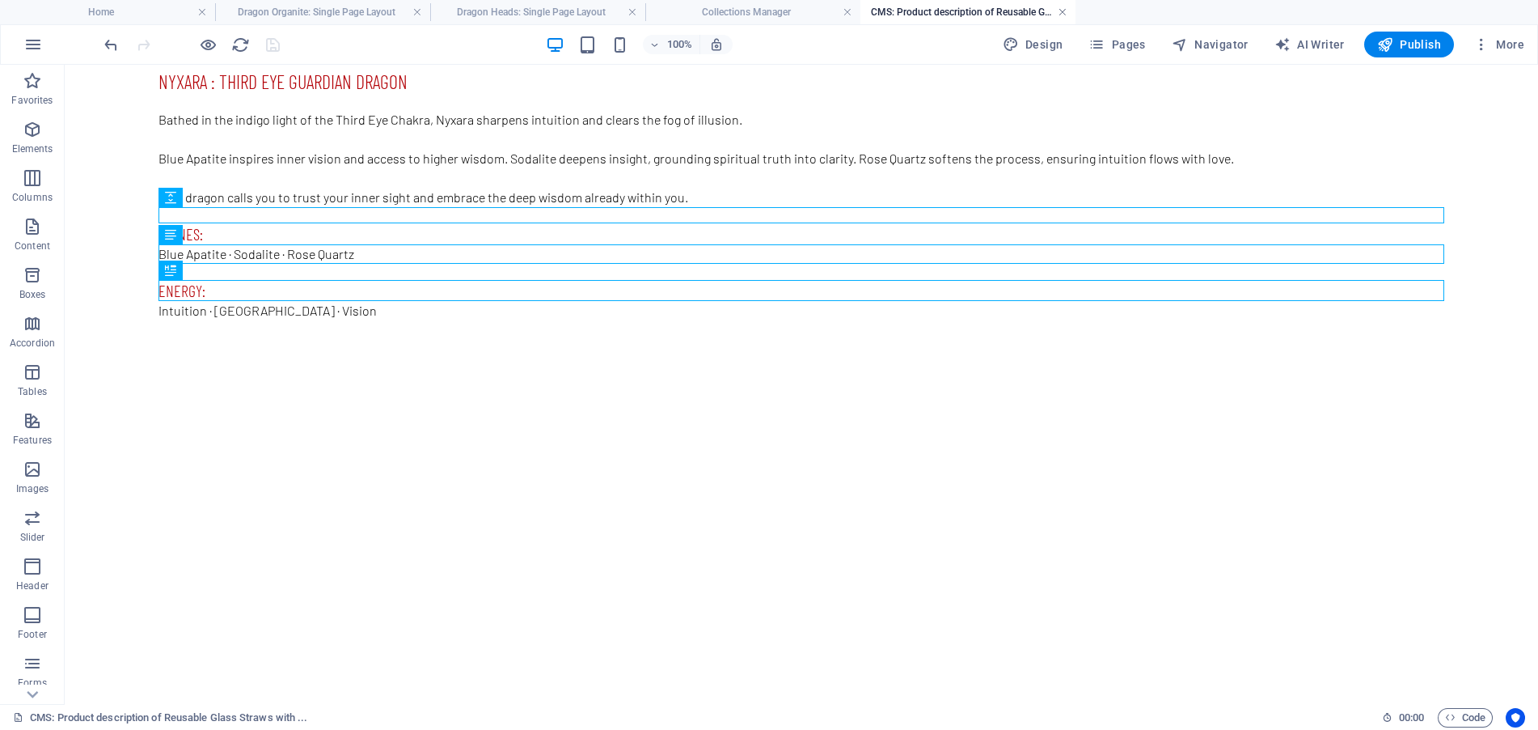
click at [1064, 12] on link at bounding box center [1063, 12] width 10 height 15
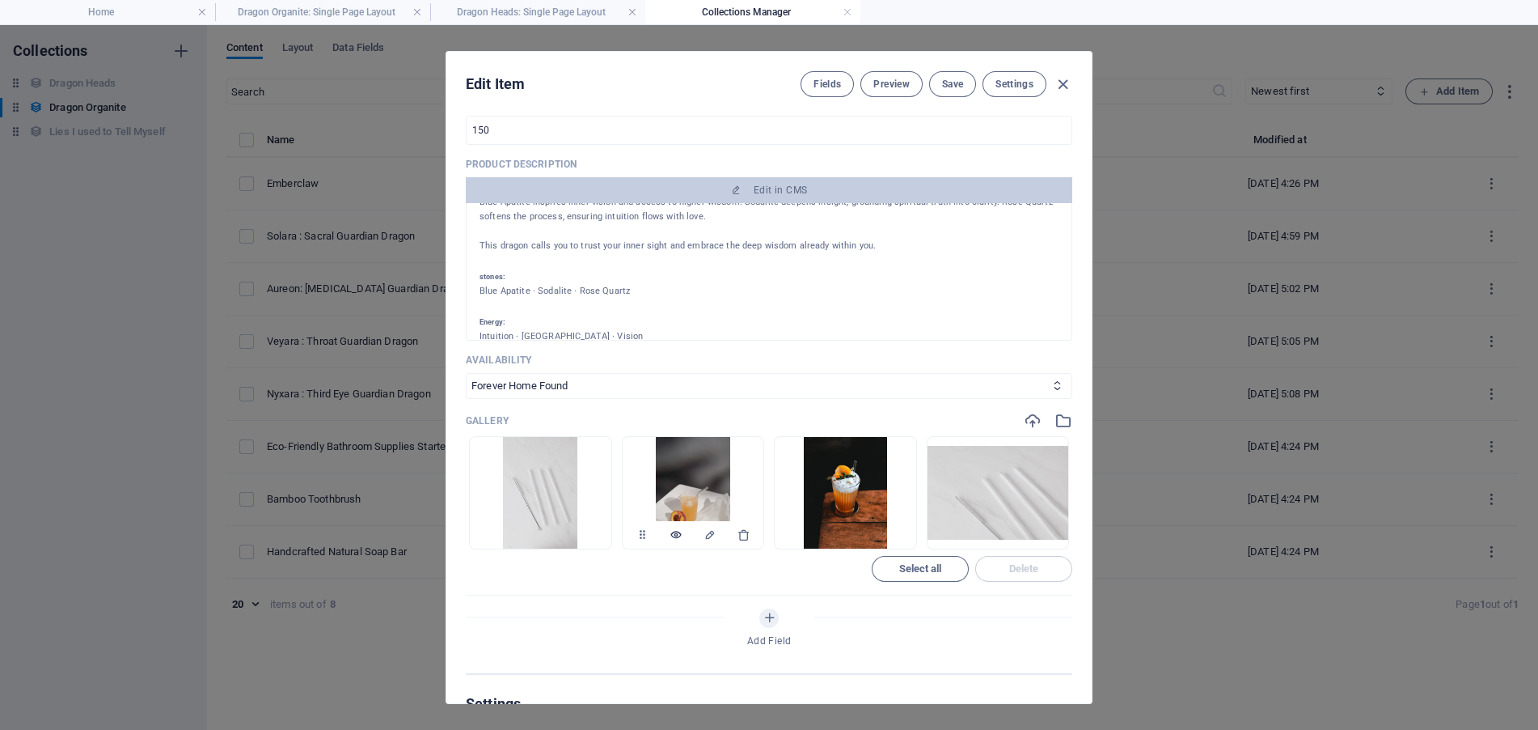
scroll to position [404, 0]
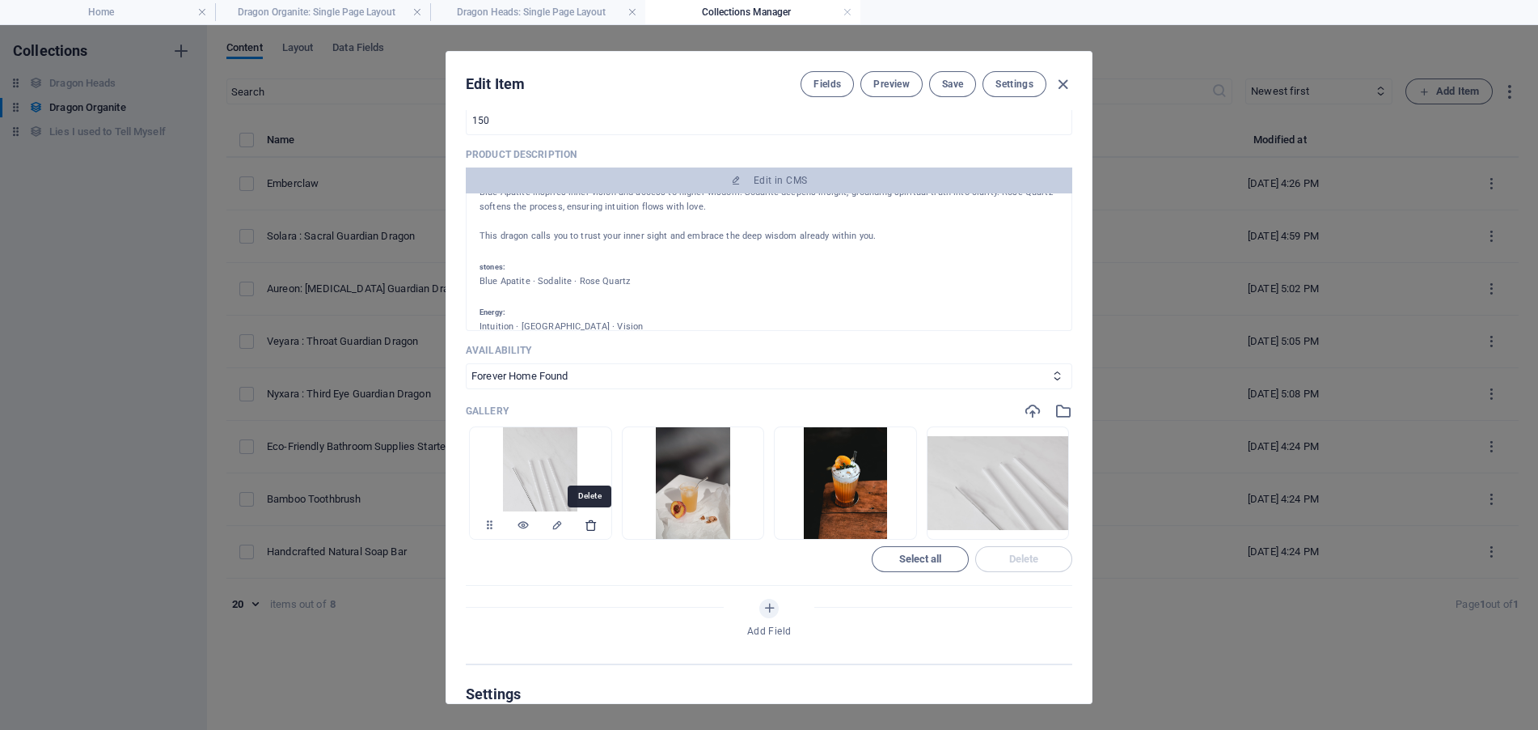
click at [591, 526] on icon "button" at bounding box center [591, 524] width 13 height 13
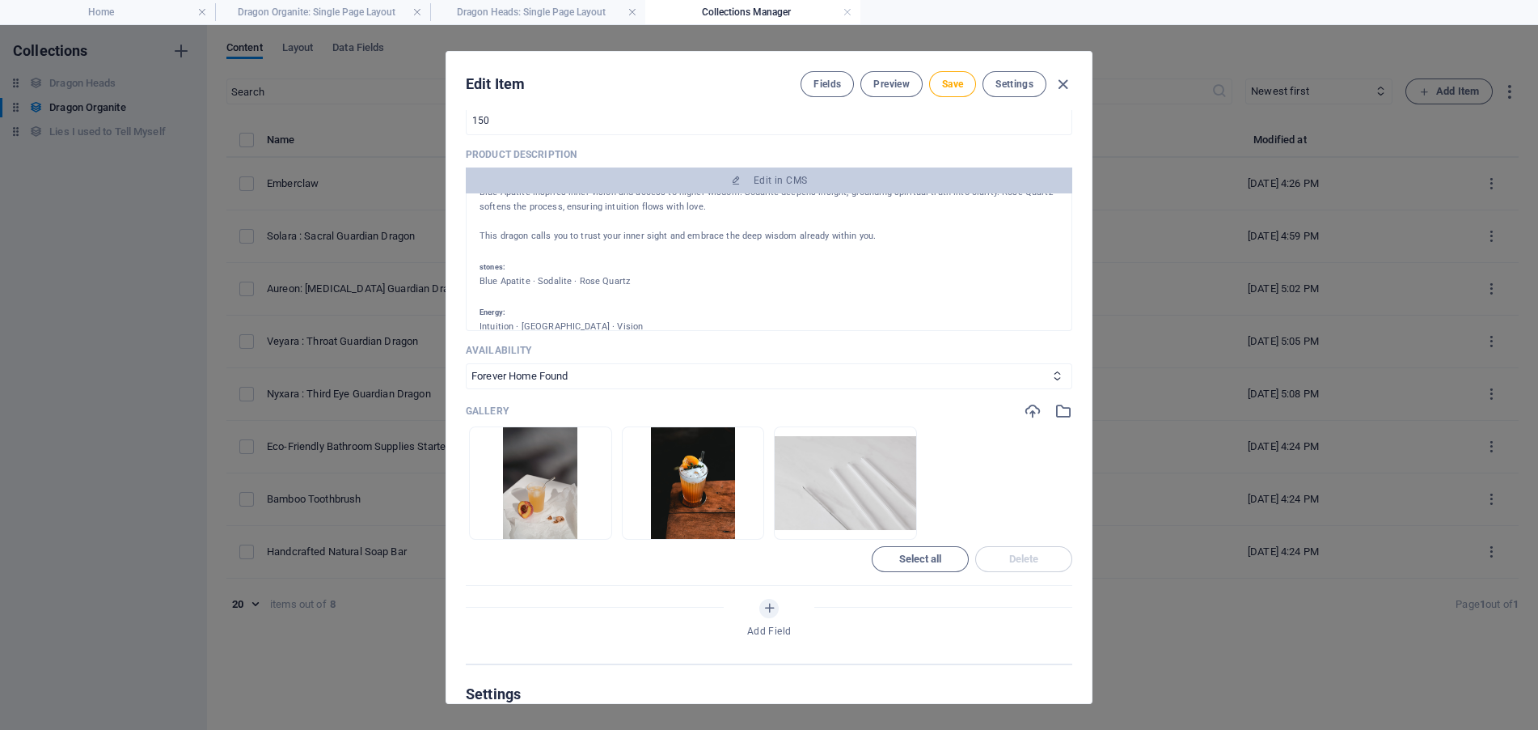
click at [591, 526] on icon "button" at bounding box center [591, 524] width 13 height 13
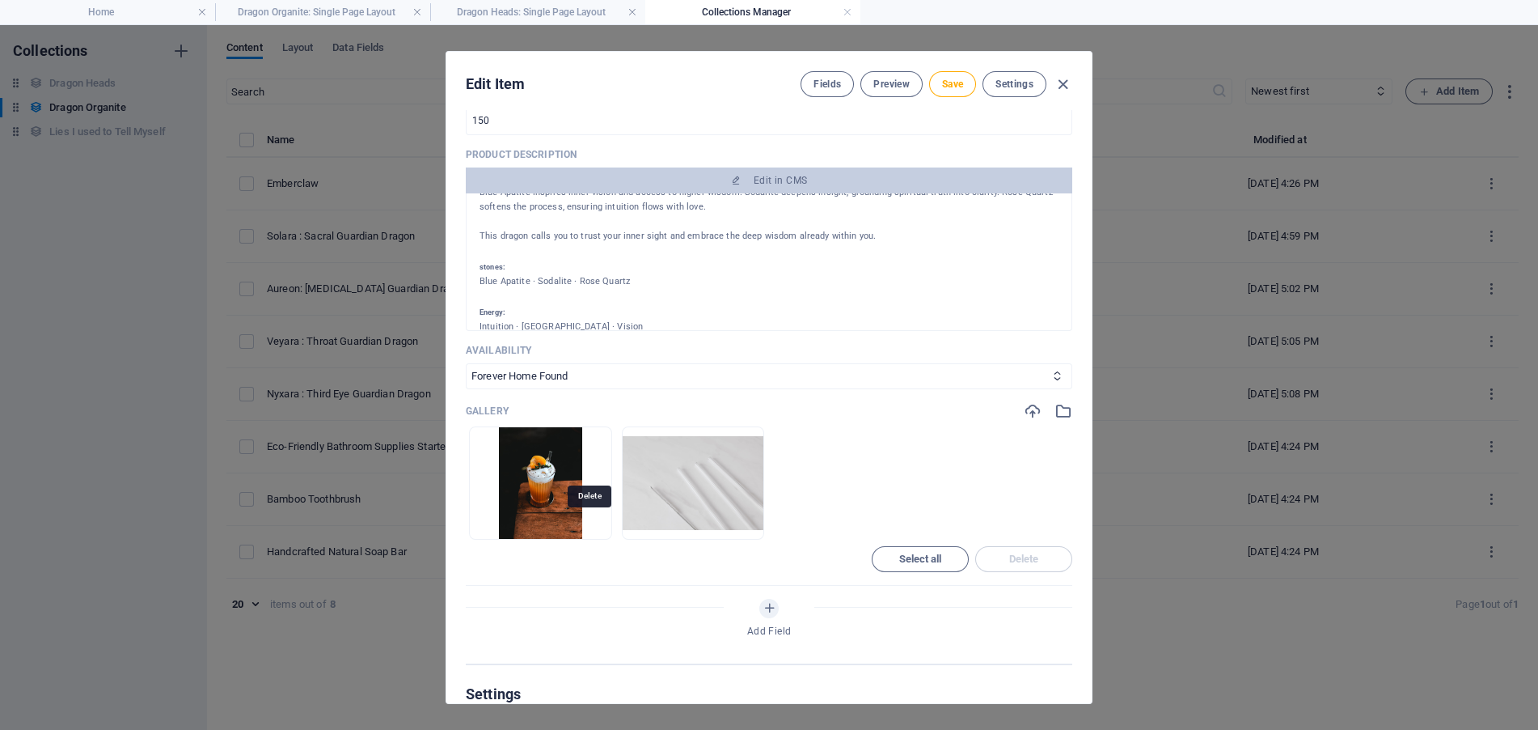
click at [591, 526] on icon "button" at bounding box center [591, 524] width 13 height 13
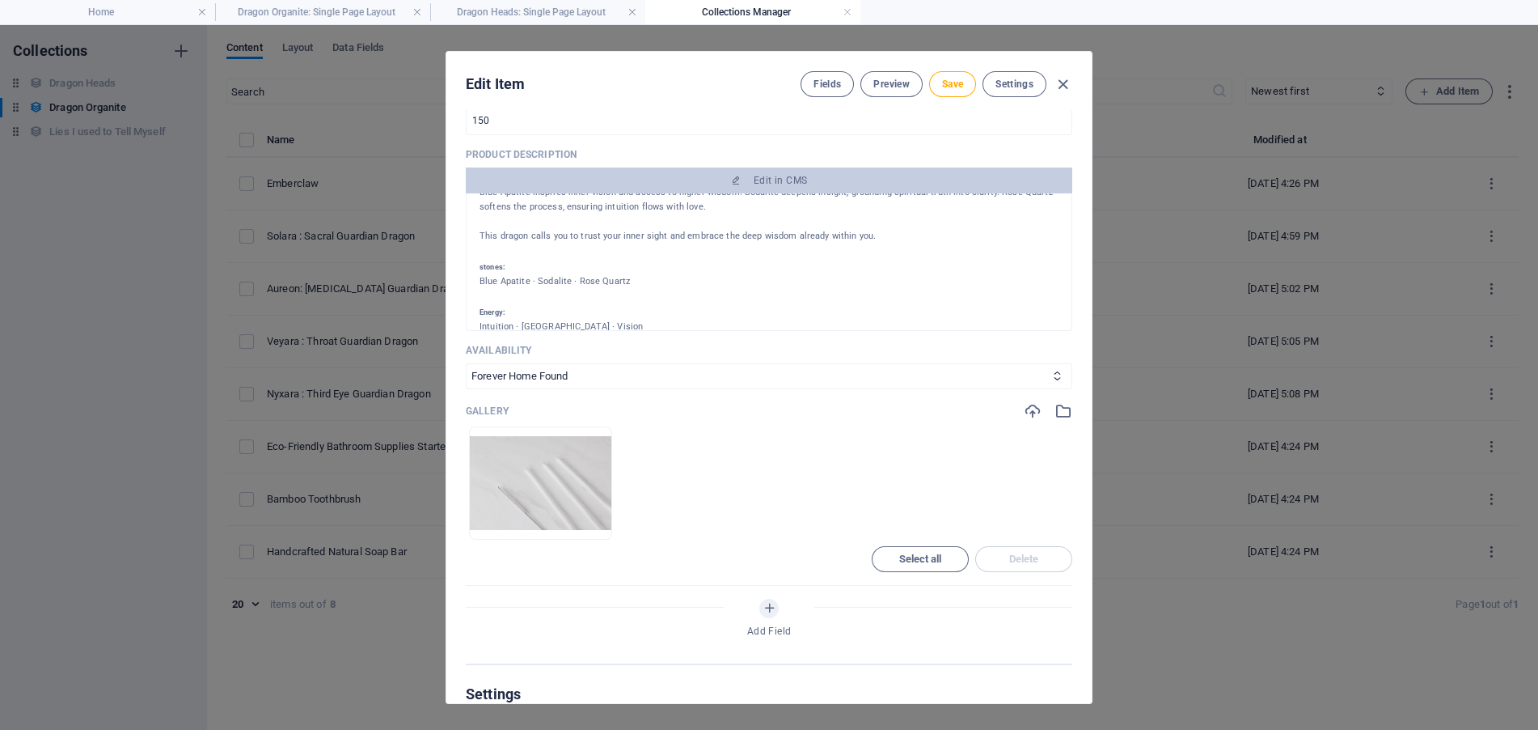
click at [591, 526] on icon "button" at bounding box center [591, 524] width 13 height 13
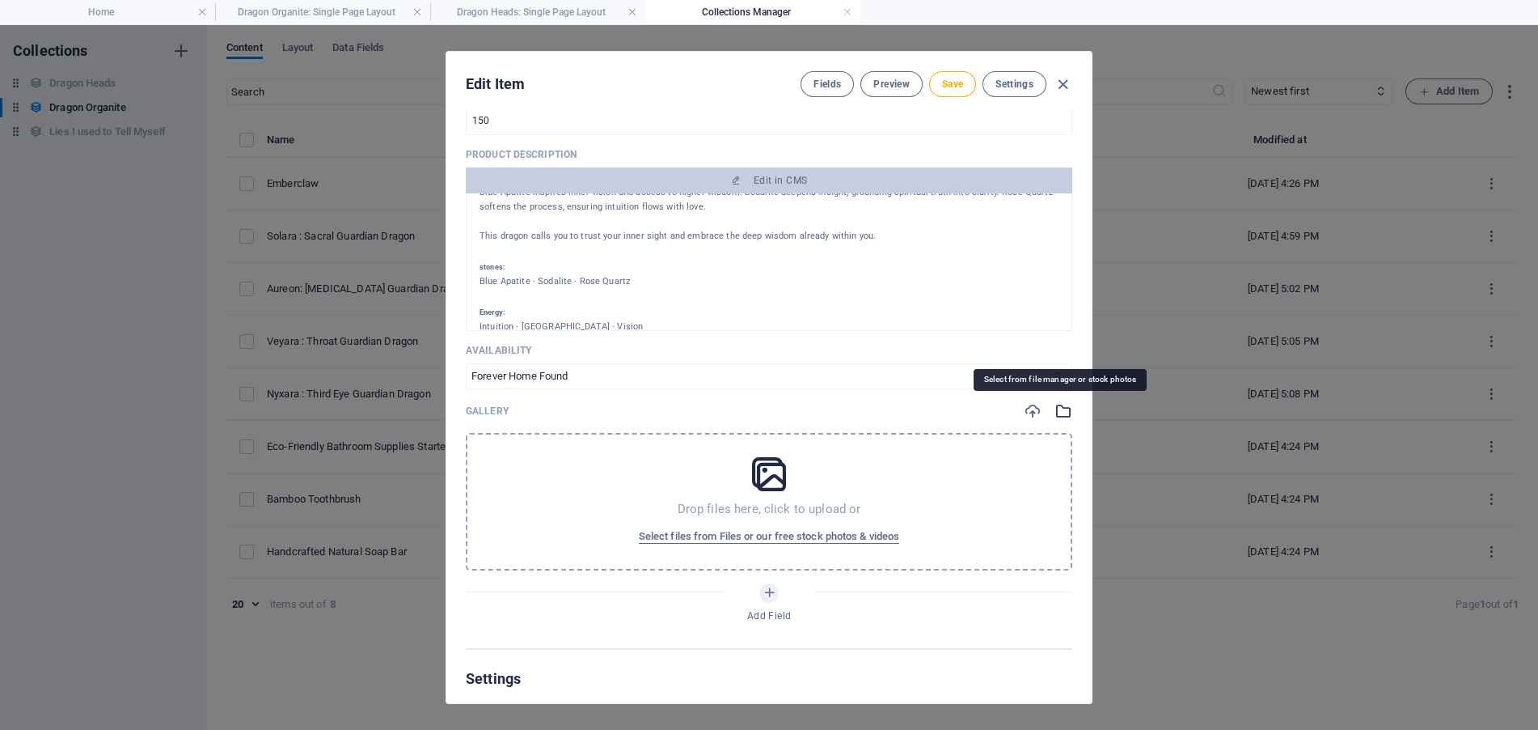
click at [1059, 413] on icon "button" at bounding box center [1064, 411] width 18 height 18
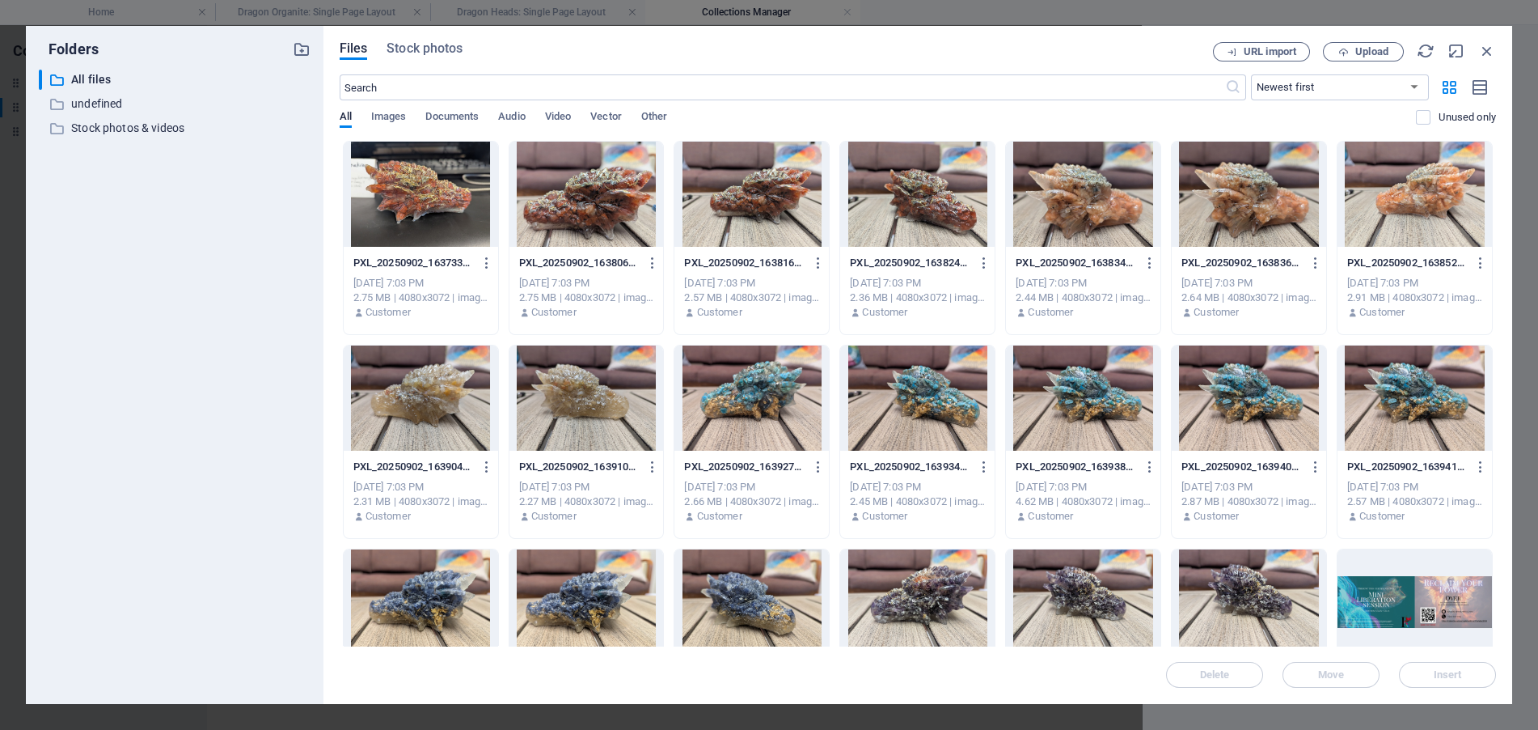
click at [405, 598] on div at bounding box center [421, 601] width 154 height 105
click at [1449, 666] on button "Insert" at bounding box center [1447, 675] width 97 height 26
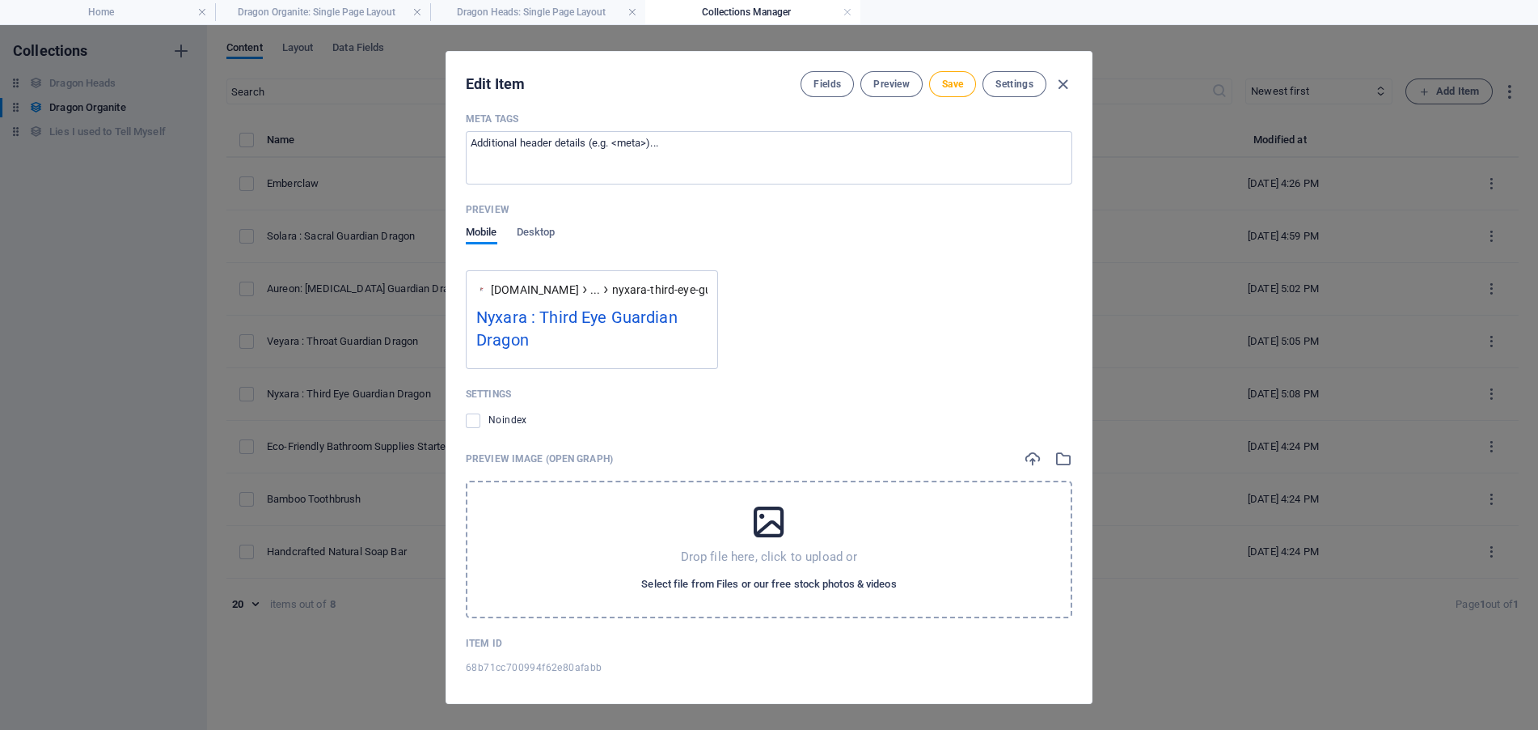
scroll to position [1294, 0]
click at [768, 570] on span "Select file from Files or our free stock photos & videos" at bounding box center [768, 579] width 255 height 19
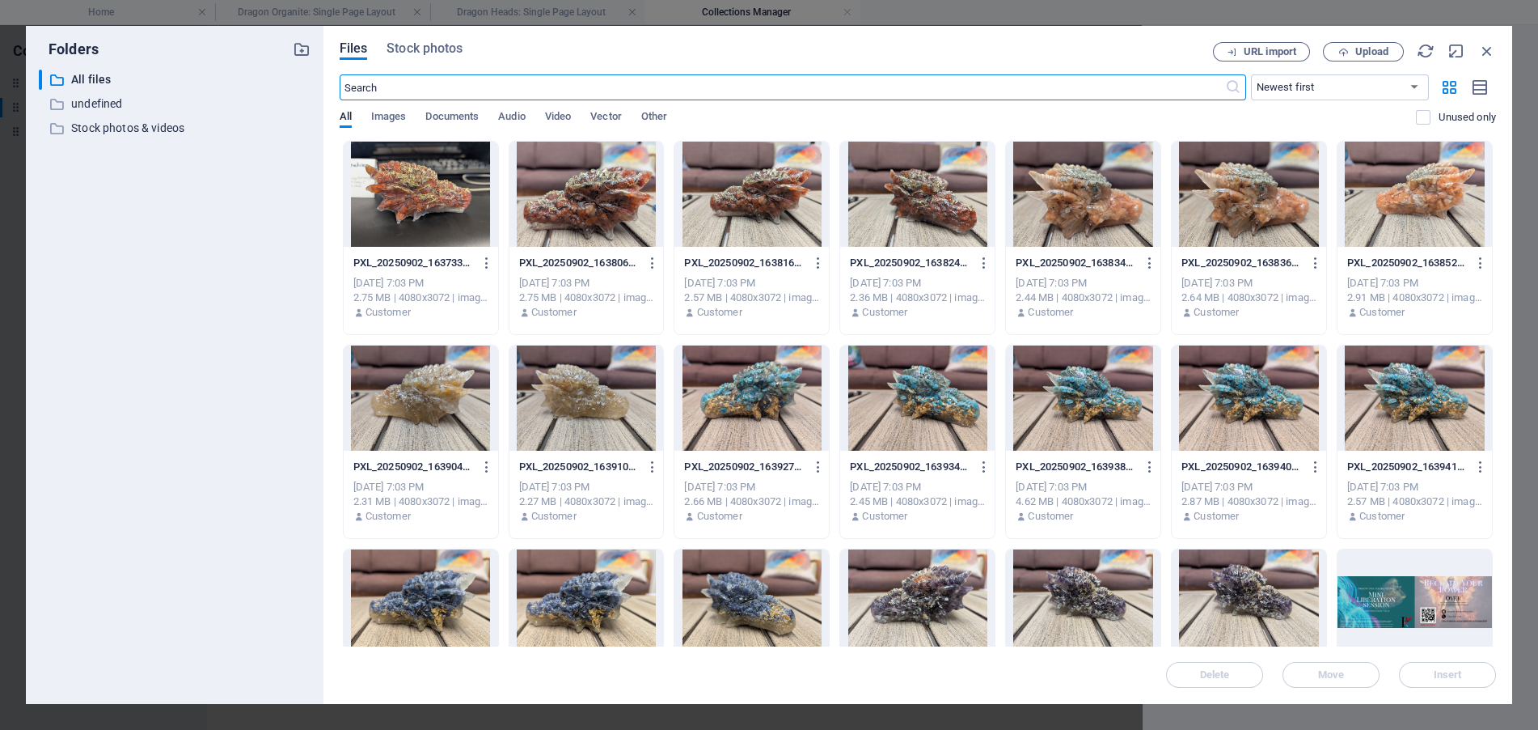
click at [578, 599] on div at bounding box center [587, 601] width 154 height 105
click at [1463, 677] on span "Insert" at bounding box center [1448, 675] width 84 height 10
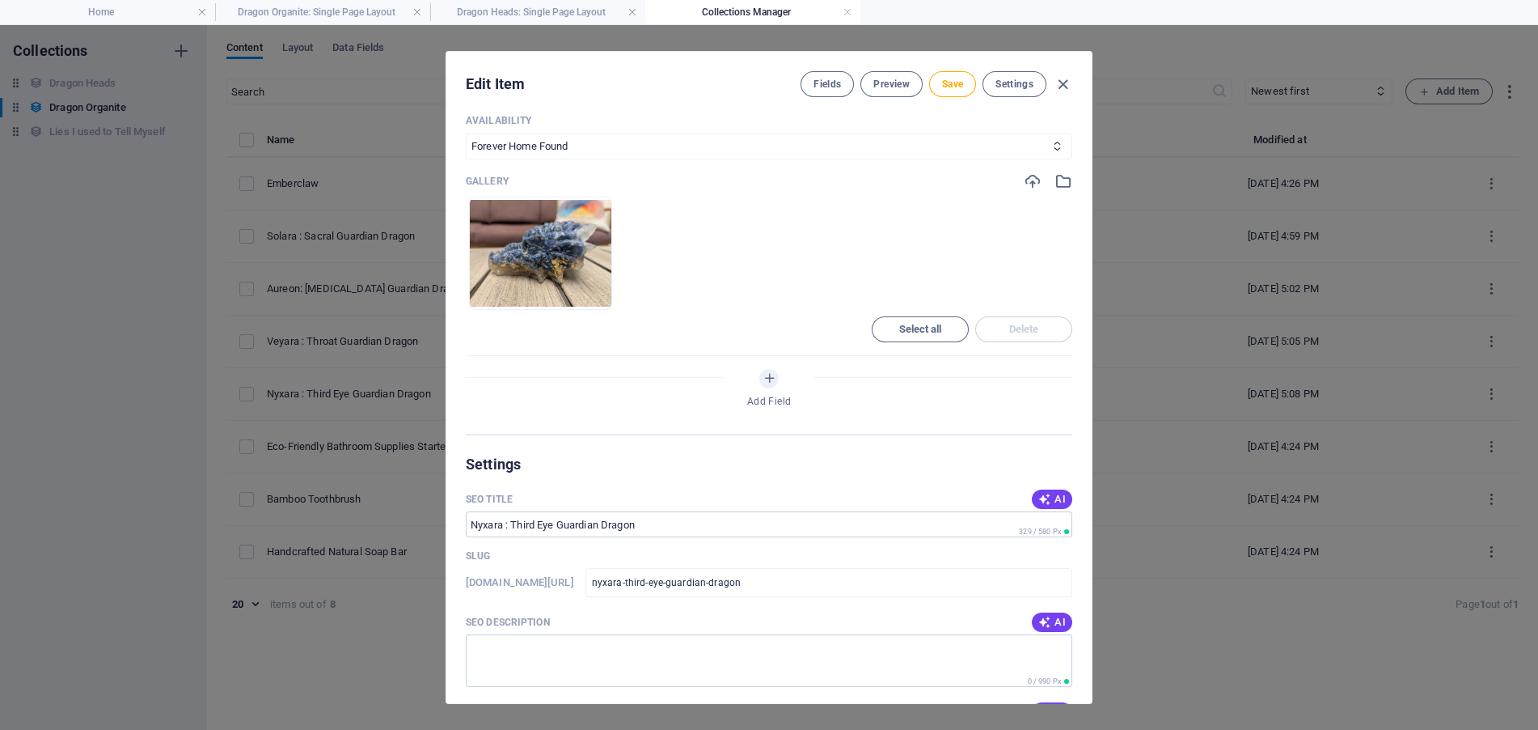
scroll to position [230, 0]
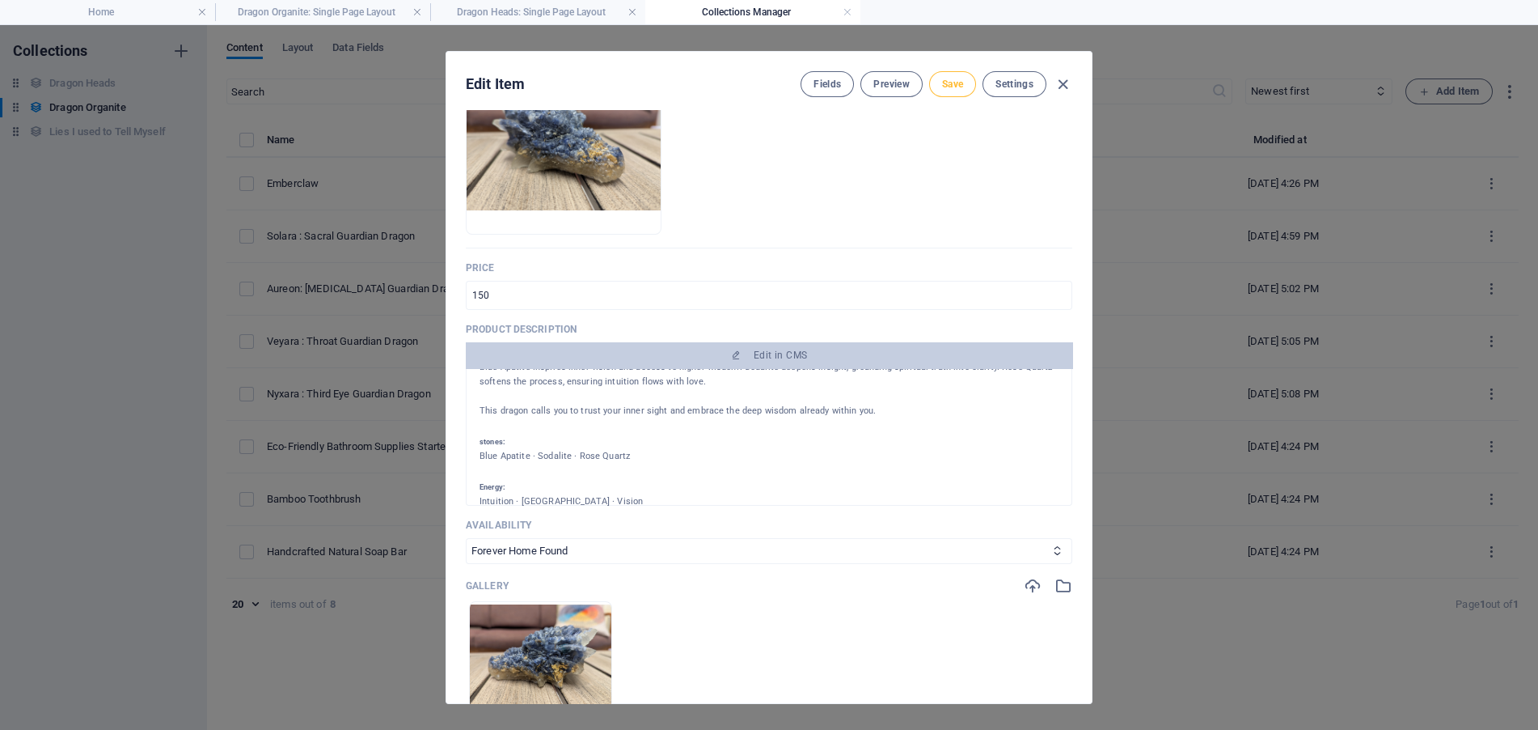
click at [961, 78] on span "Save" at bounding box center [952, 84] width 21 height 13
click at [1064, 78] on icon "button" at bounding box center [1063, 84] width 19 height 19
type input "nyxara-third-eye-guardian-dragon"
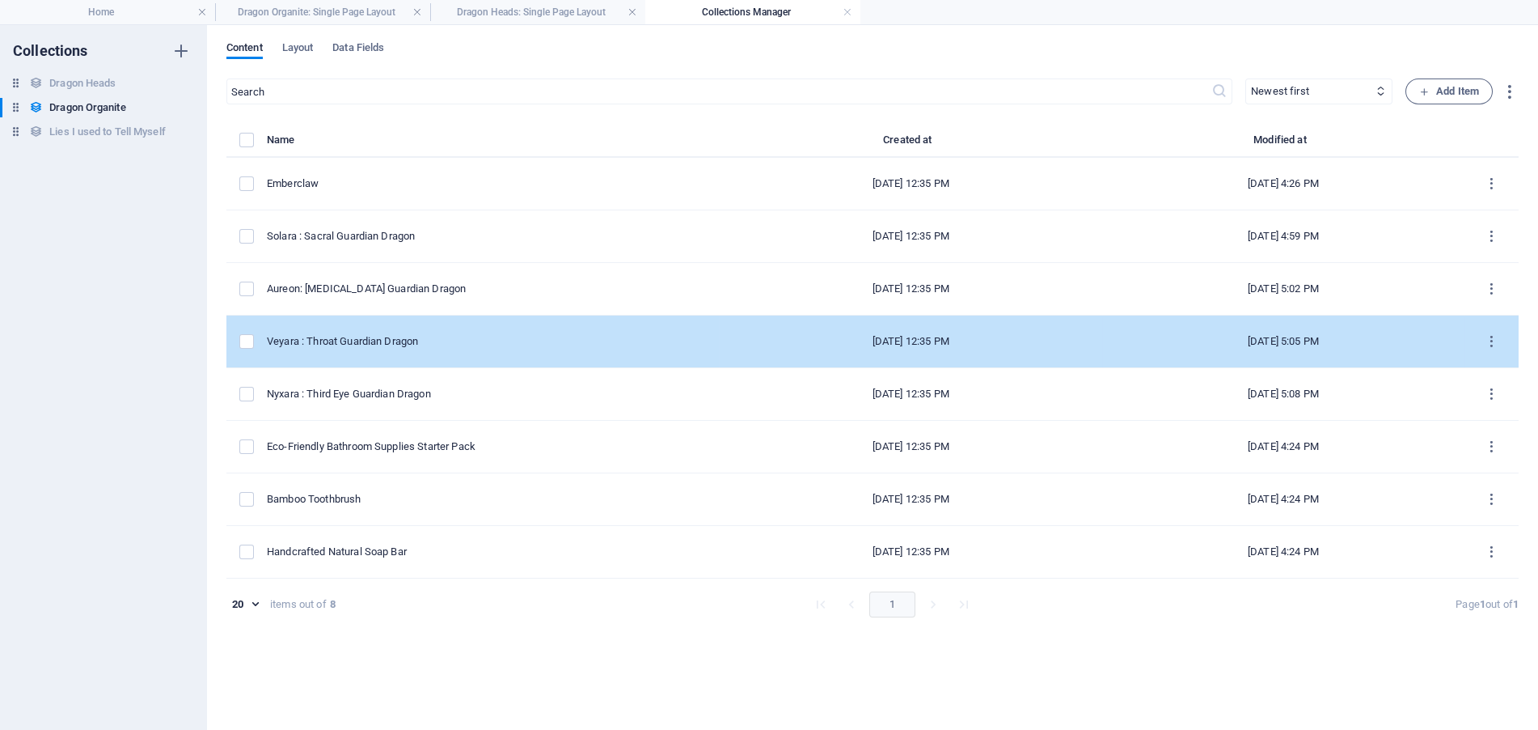
scroll to position [0, 0]
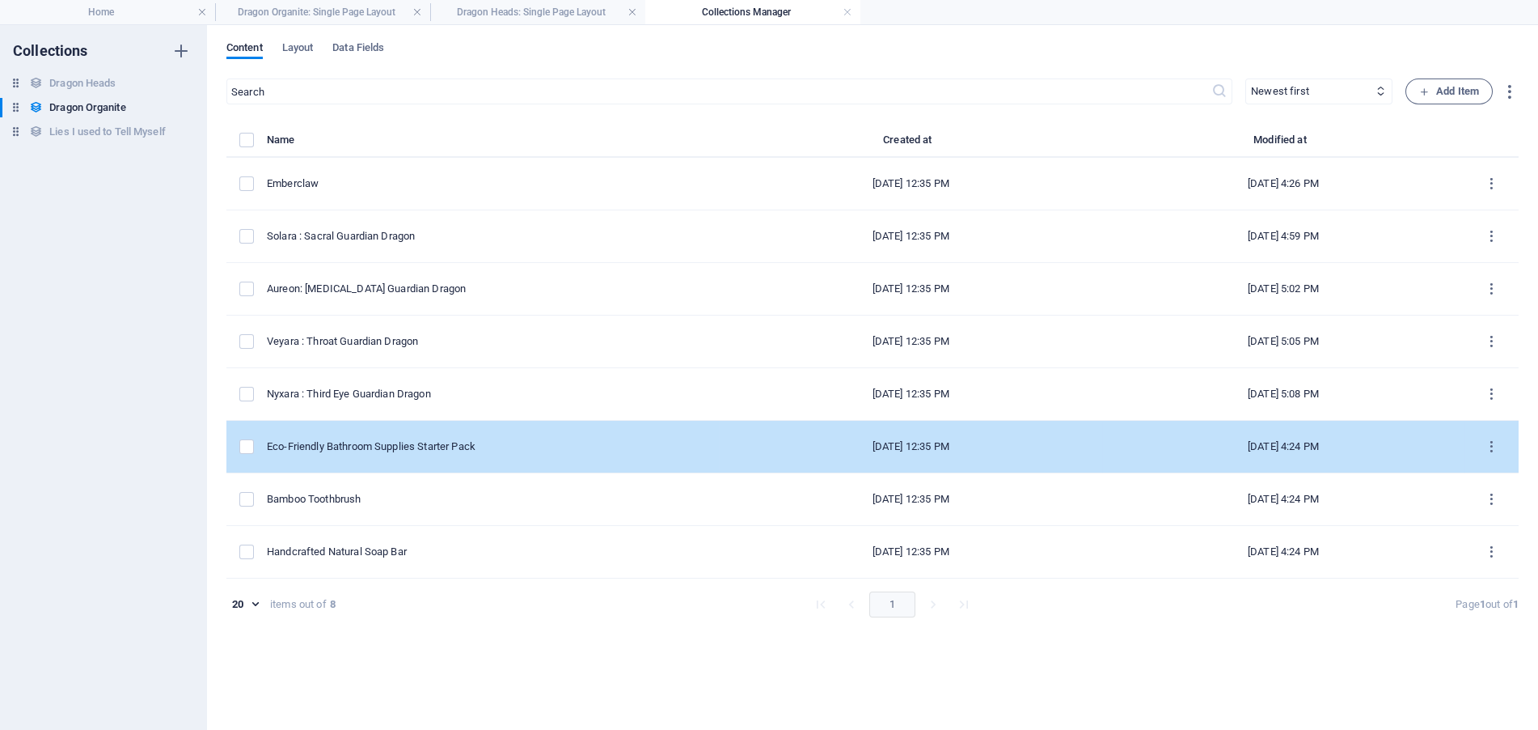
click at [429, 441] on div "Eco-Friendly Bathroom Supplies Starter Pack" at bounding box center [486, 446] width 439 height 15
select select "Looking for Home"
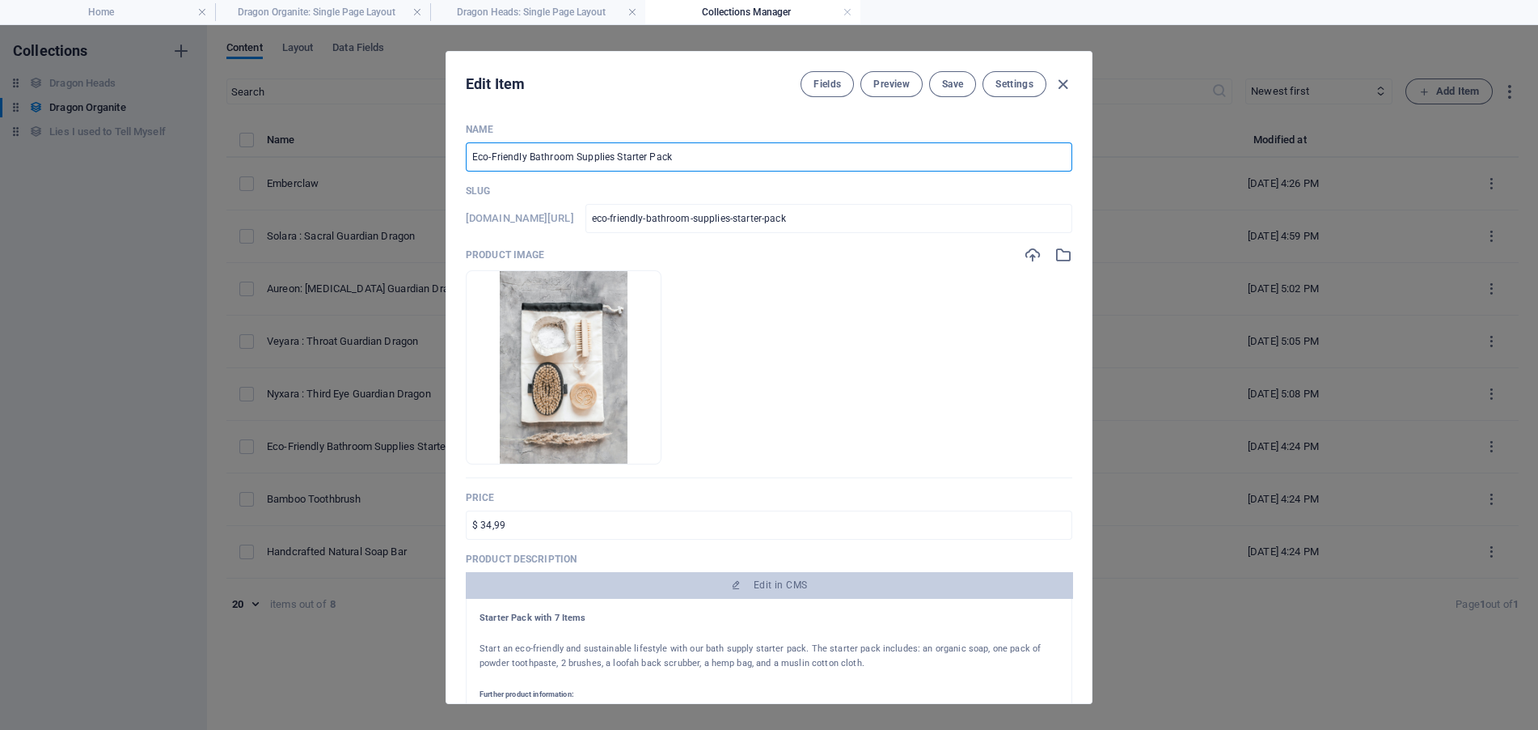
drag, startPoint x: 528, startPoint y: 159, endPoint x: 357, endPoint y: 159, distance: 170.7
click at [361, 159] on div "Edit Item Fields Preview Save Settings Name Eco-Friendly Bathroom Supplies Star…" at bounding box center [769, 377] width 1538 height 704
paste input "Seraphel : Crown Guardian Dragon"
type input "Seraphel : Crown Guardian Dragon"
type input "seraphel-crown-guardian-dragon"
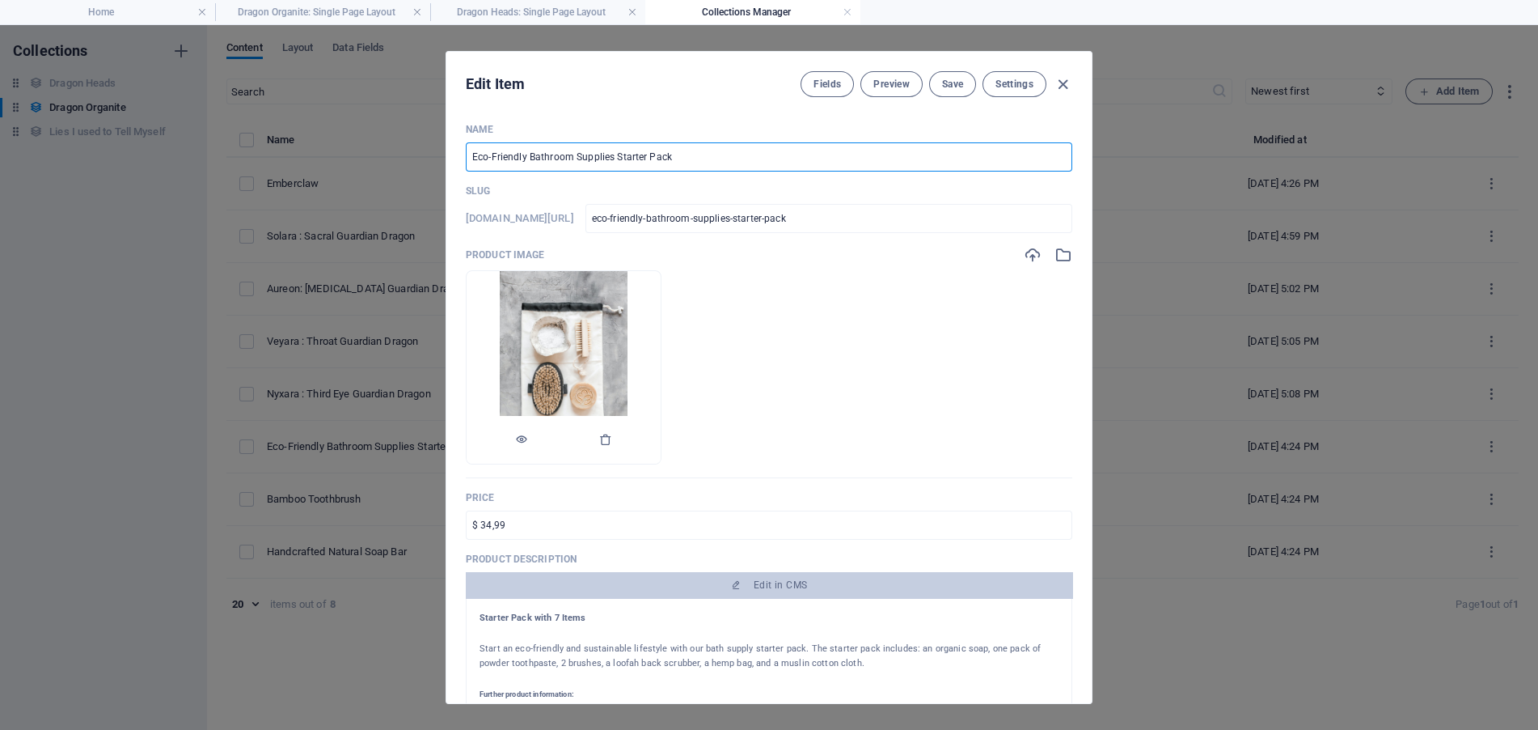
type input "seraphel-crown-guardian-dragon"
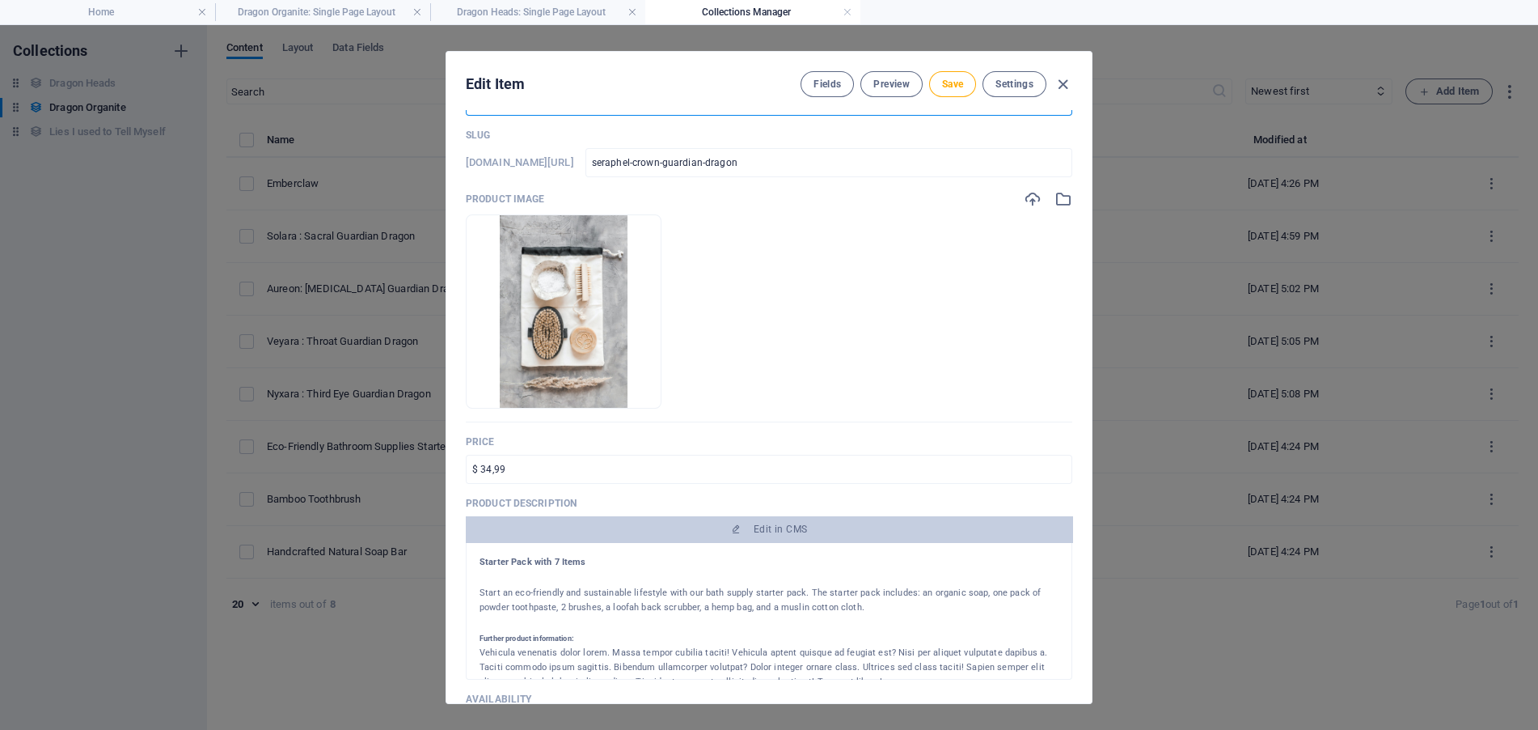
scroll to position [81, 0]
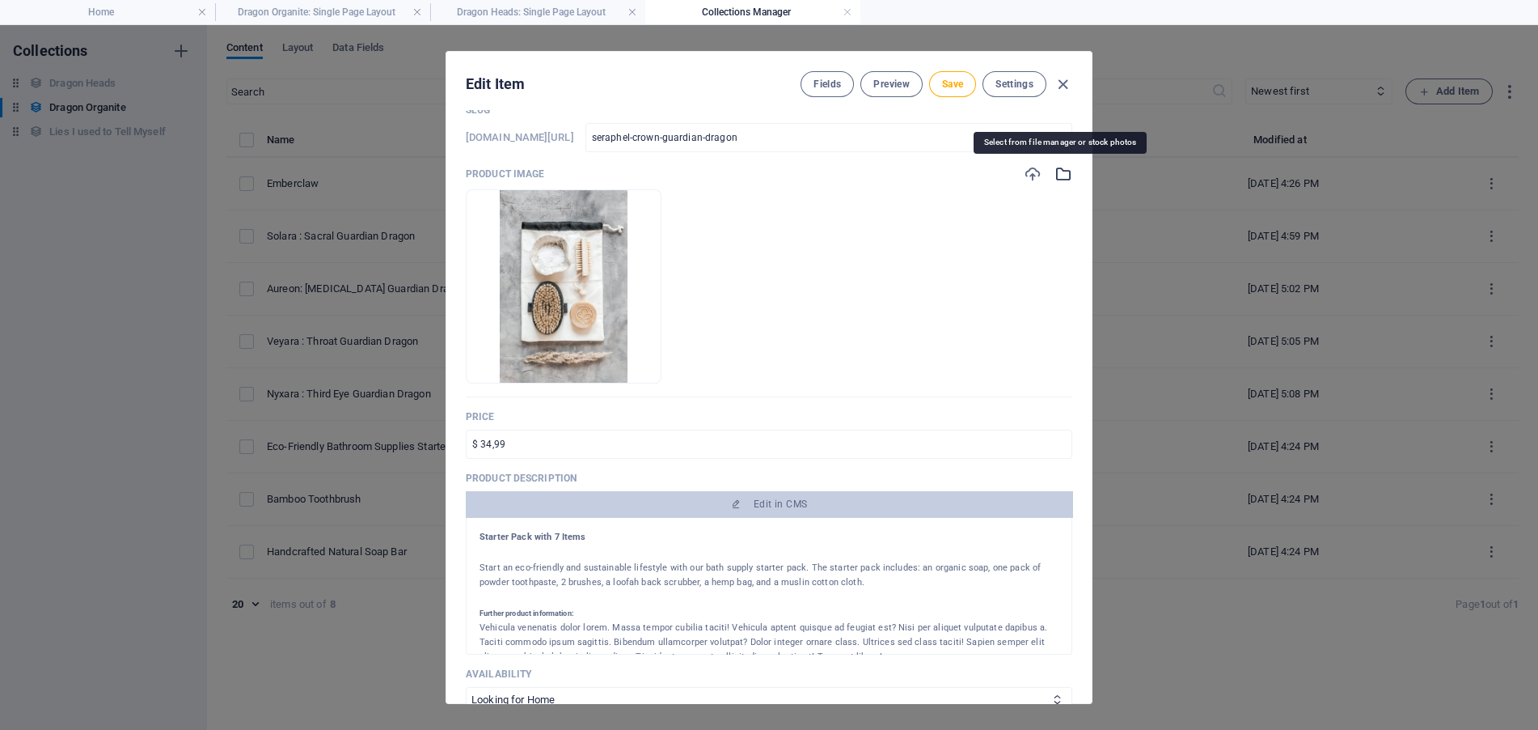
type input "Seraphel : Crown Guardian Dragon"
click at [1064, 168] on icon "button" at bounding box center [1064, 174] width 18 height 18
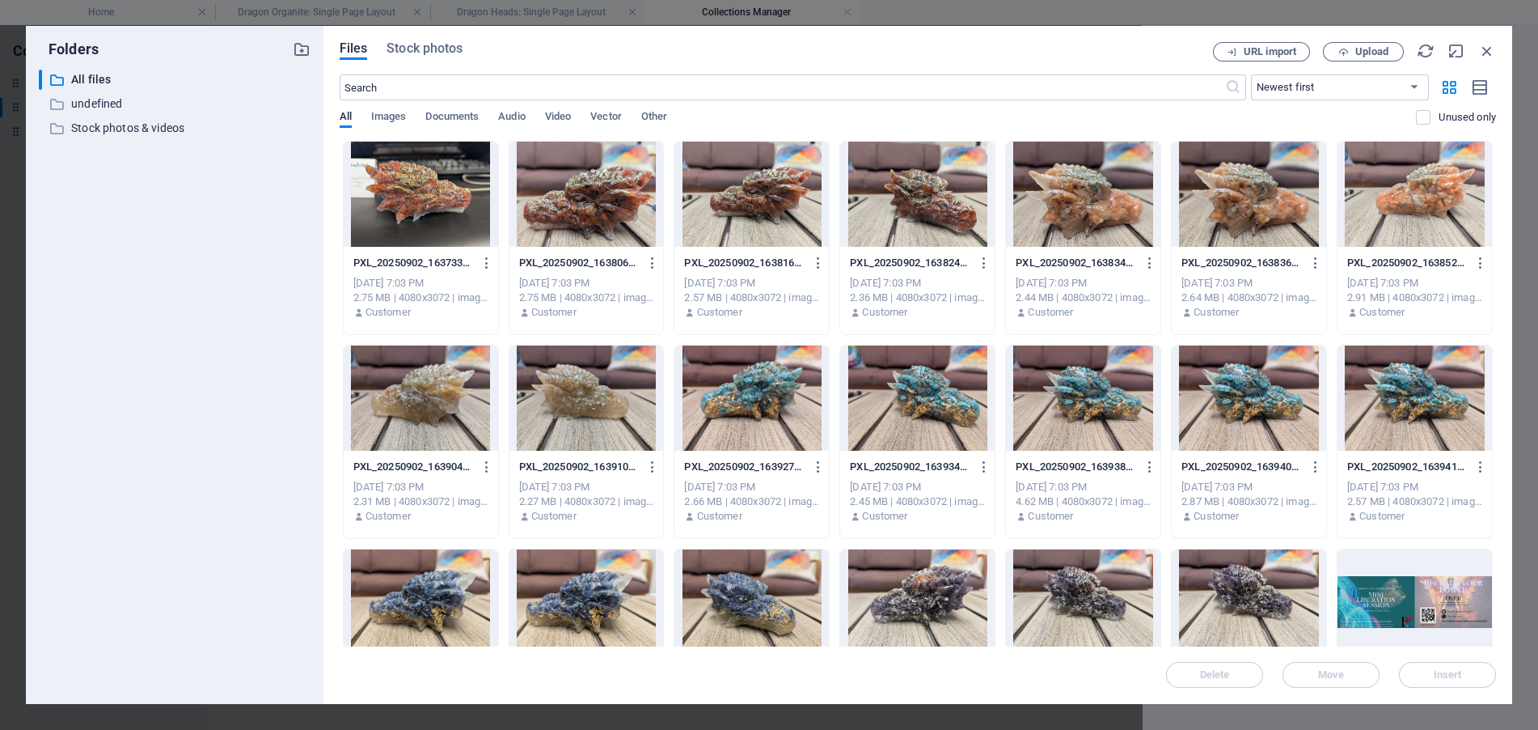
click at [929, 590] on div at bounding box center [917, 601] width 154 height 105
click at [1449, 675] on span "Insert" at bounding box center [1448, 675] width 28 height 10
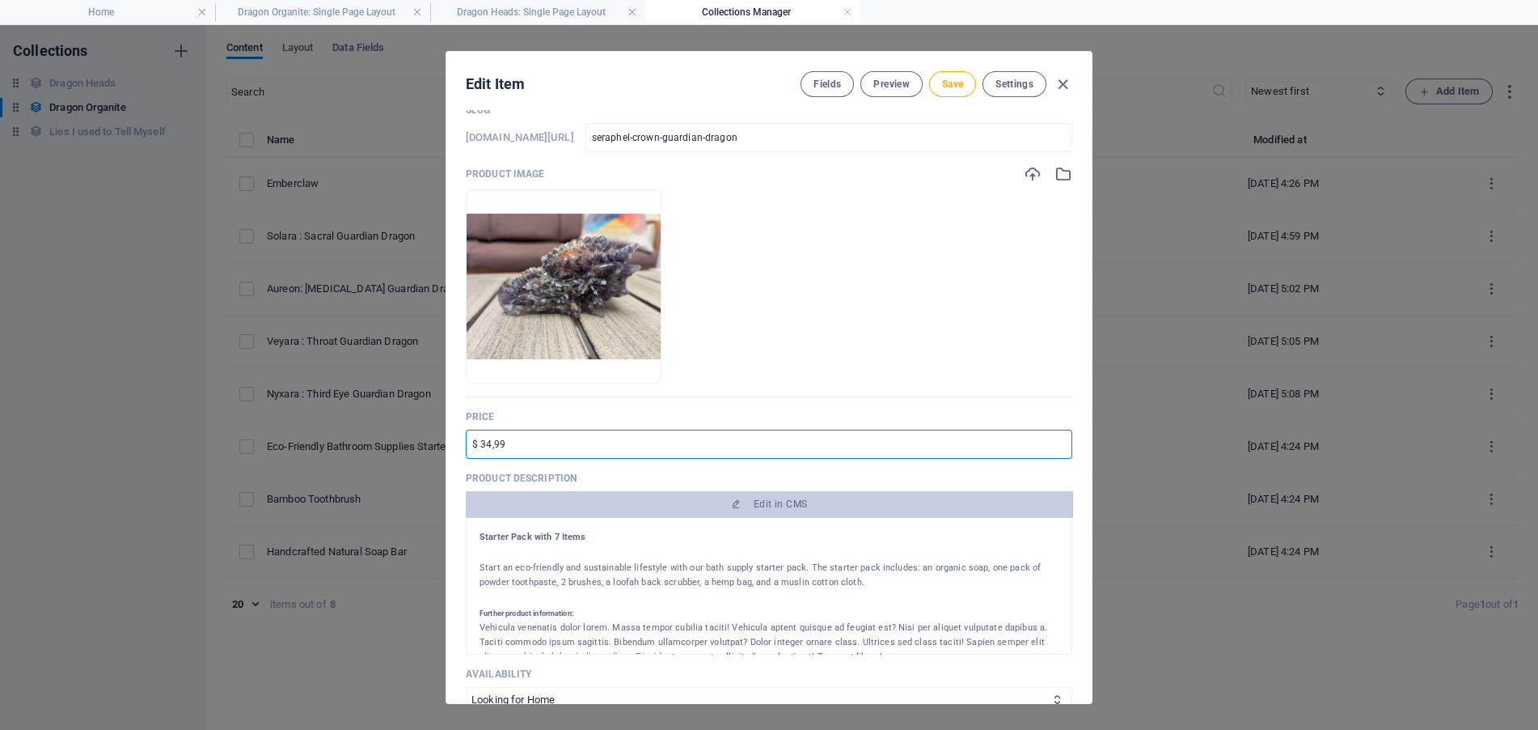
drag, startPoint x: 456, startPoint y: 442, endPoint x: 374, endPoint y: 442, distance: 82.5
click at [374, 442] on div "Edit Item Fields Preview Save Settings Name Seraphel : Crown Guardian Dragon ​ …" at bounding box center [769, 377] width 1538 height 704
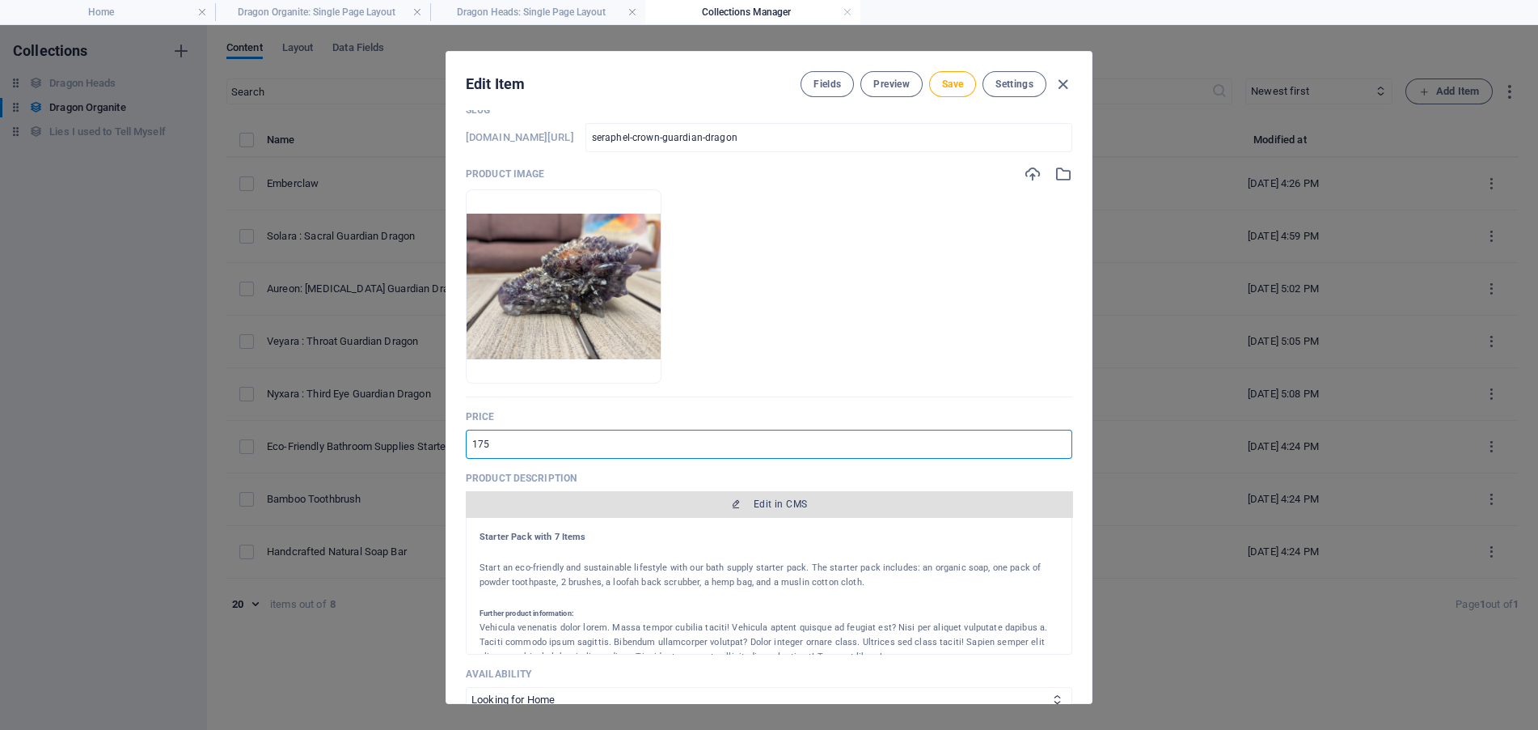
type input "175"
click at [786, 504] on span "Edit in CMS" at bounding box center [780, 503] width 53 height 13
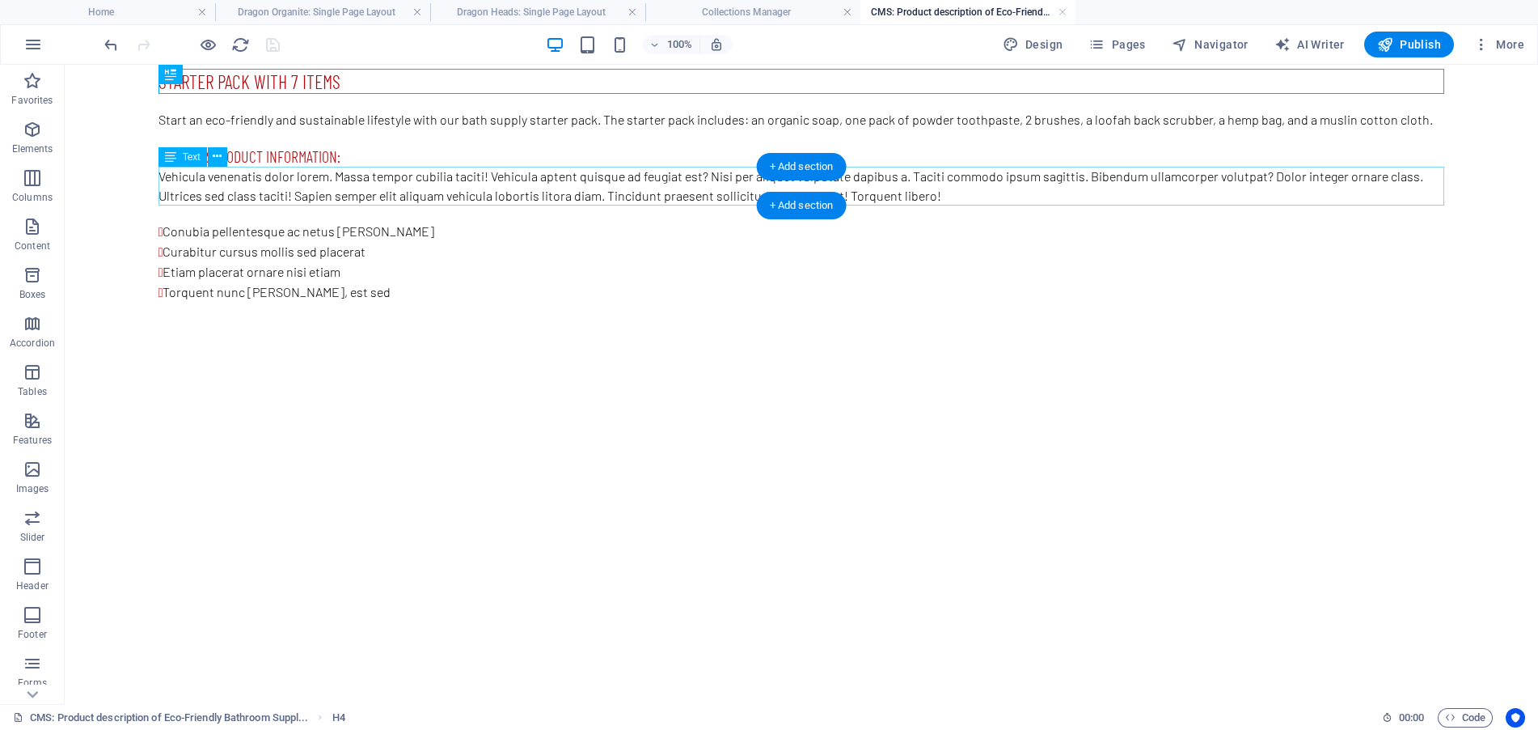
scroll to position [0, 0]
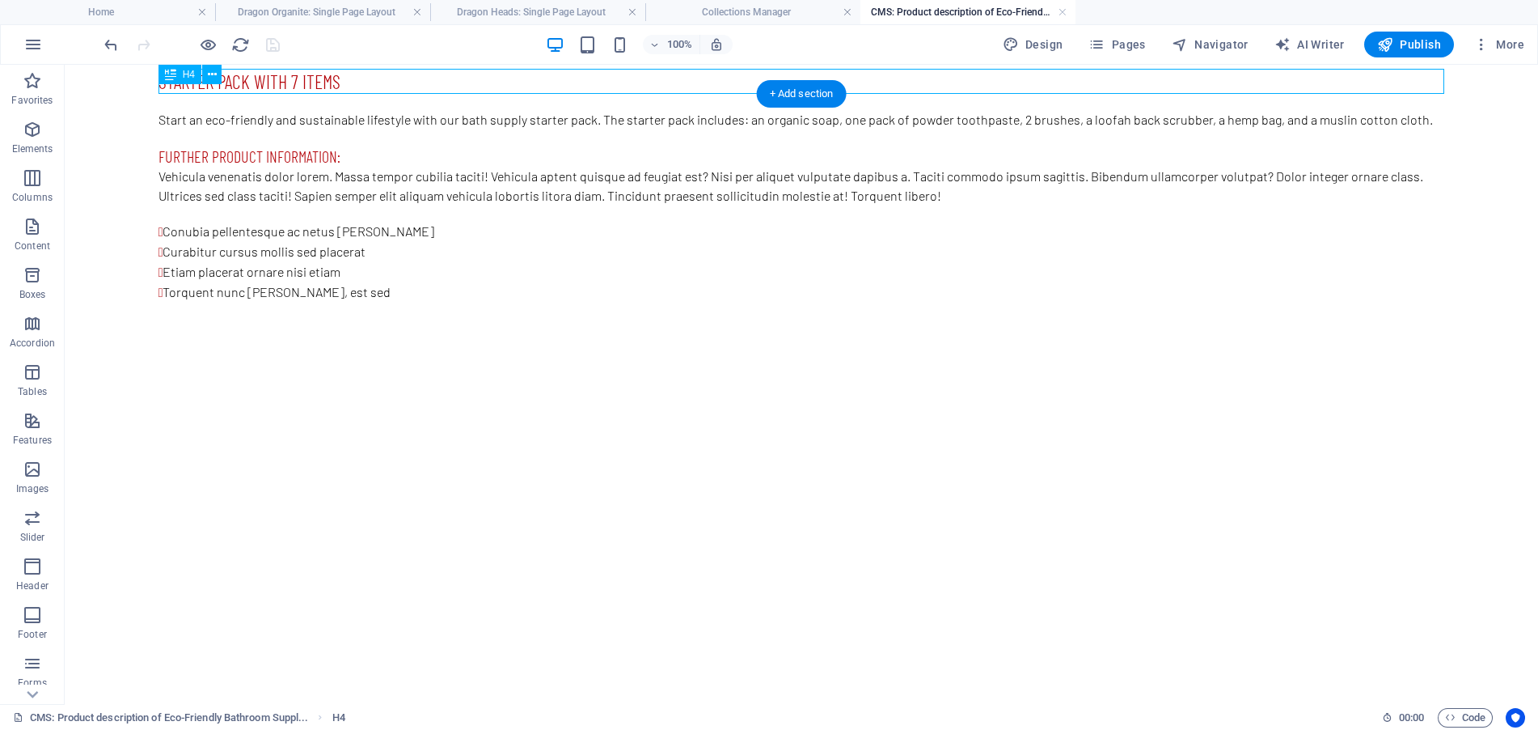
click at [380, 78] on div "Starter Pack with 7 Items" at bounding box center [802, 81] width 1286 height 25
click at [374, 80] on div "Starter Pack with 7 Items" at bounding box center [802, 81] width 1286 height 25
click at [421, 110] on div "Start an eco-friendly and sustainable lifestyle with our bath supply starter pa…" at bounding box center [802, 119] width 1286 height 19
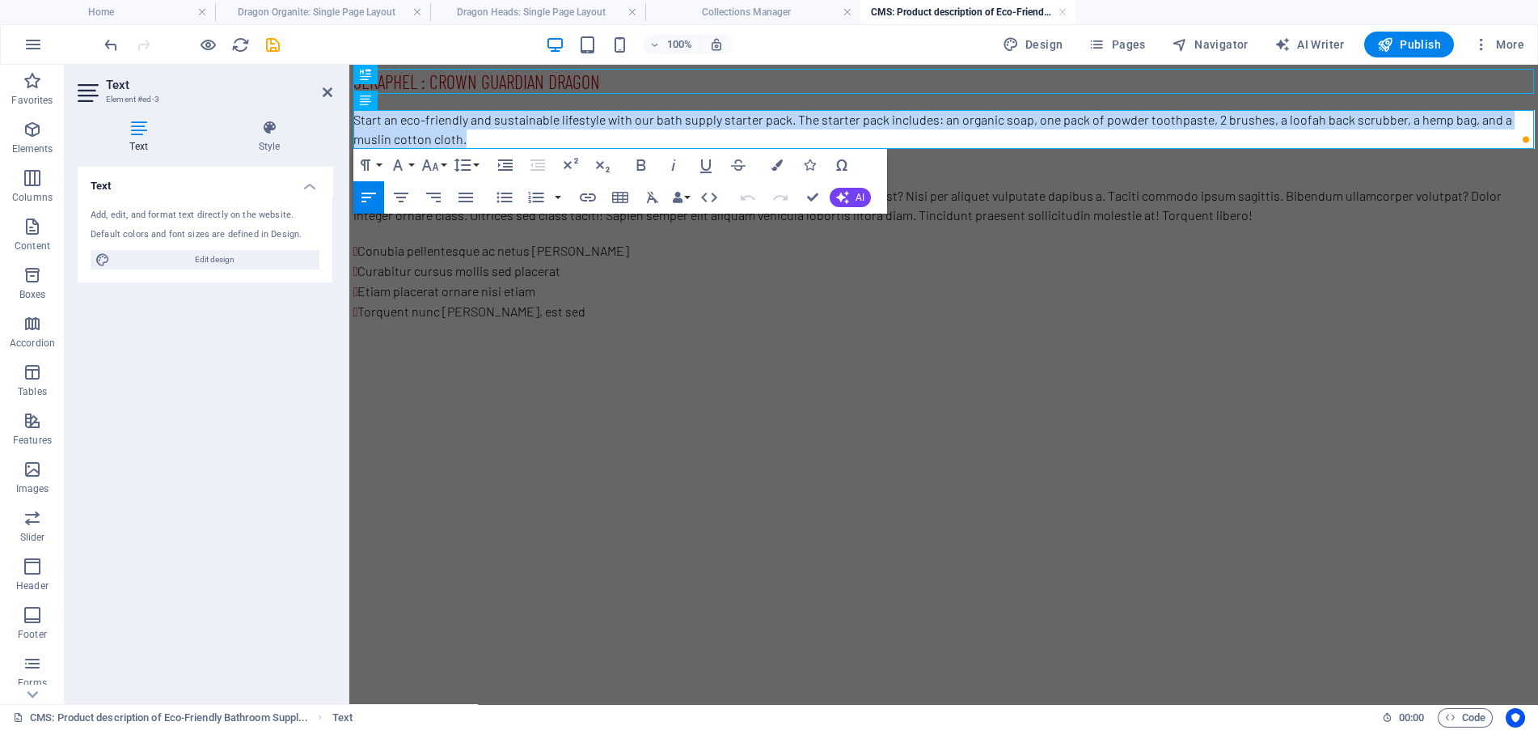
drag, startPoint x: 503, startPoint y: 143, endPoint x: 348, endPoint y: 120, distance: 157.0
click at [349, 120] on html "Seraphel : Crown Guardian Dragon Start an eco-friendly and sustainable lifestyl…" at bounding box center [943, 195] width 1189 height 261
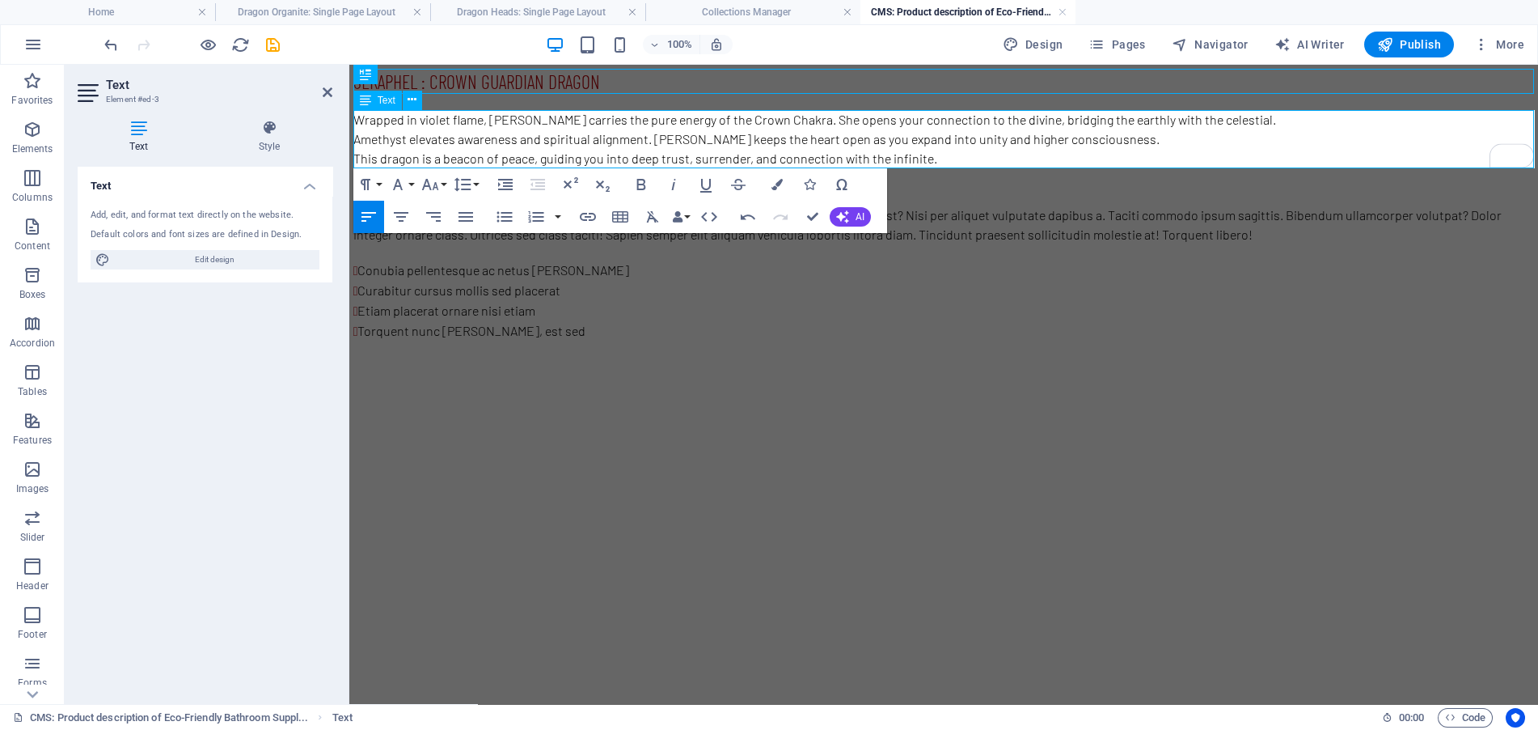
click at [1268, 123] on p "Wrapped in violet flame, Seraphel carries the pure energy of the Crown Chakra. …" at bounding box center [943, 119] width 1181 height 19
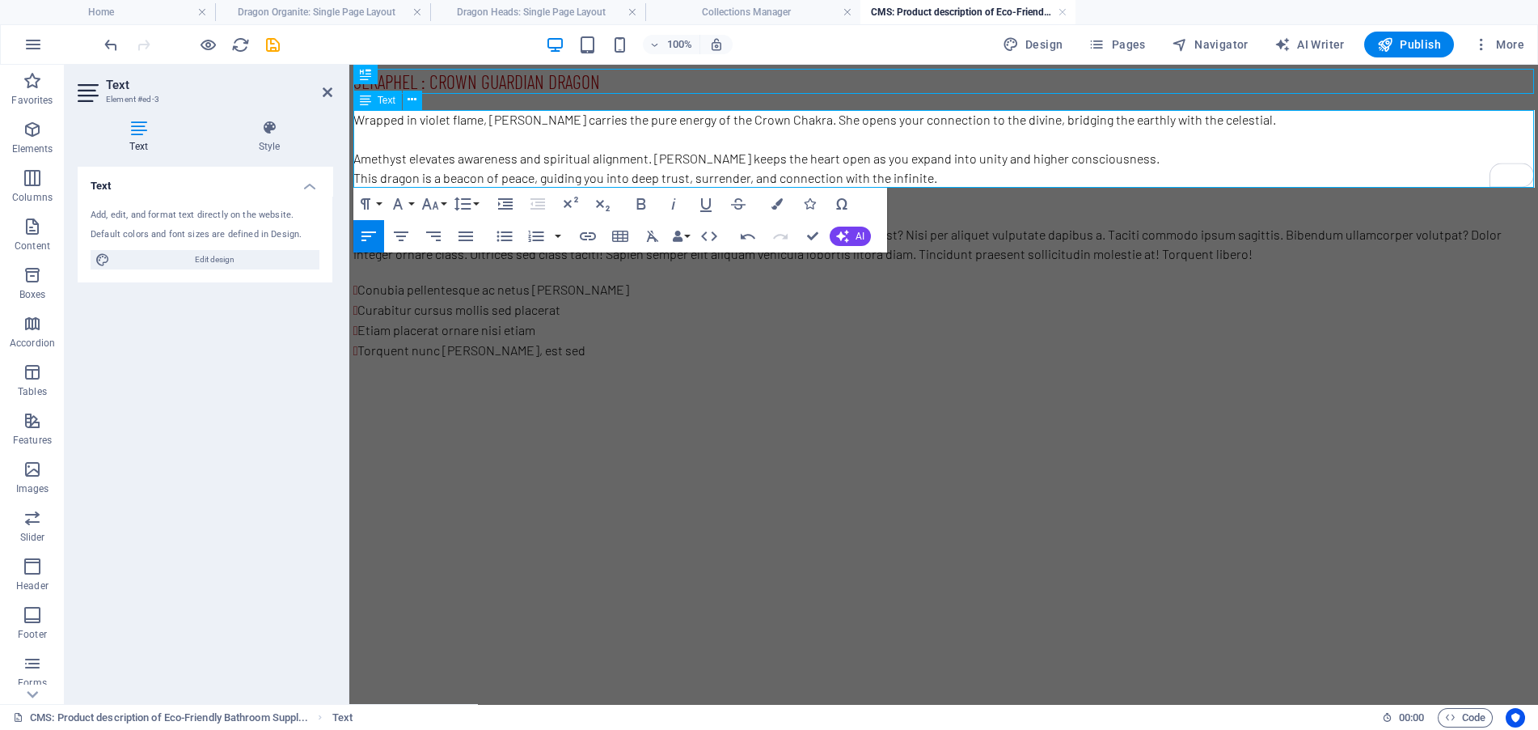
click at [1134, 158] on p "Amethyst elevates awareness and spiritual alignment. Rose Quartz keeps the hear…" at bounding box center [943, 158] width 1181 height 19
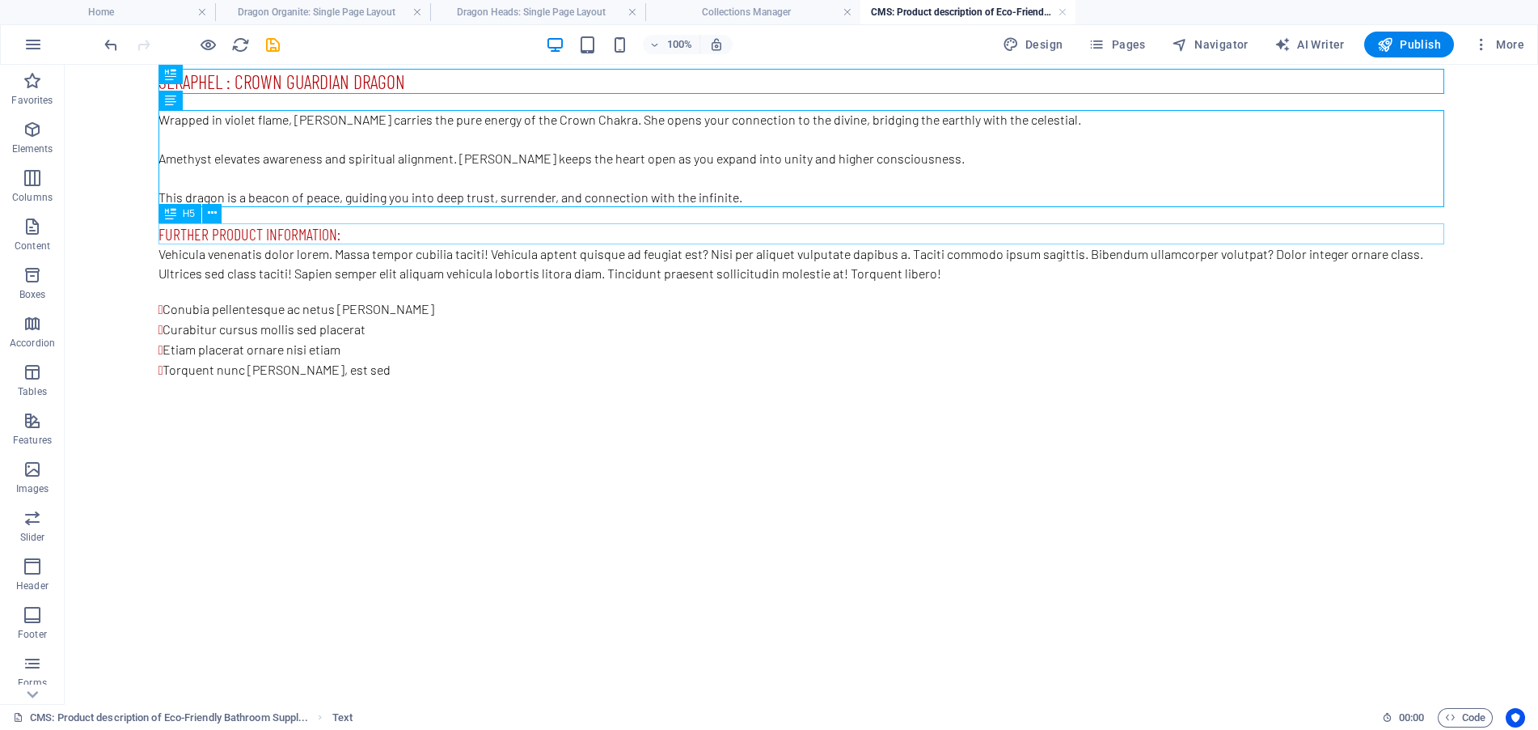
click at [330, 233] on div "Further product information:" at bounding box center [802, 233] width 1286 height 21
click at [232, 201] on icon at bounding box center [230, 196] width 9 height 17
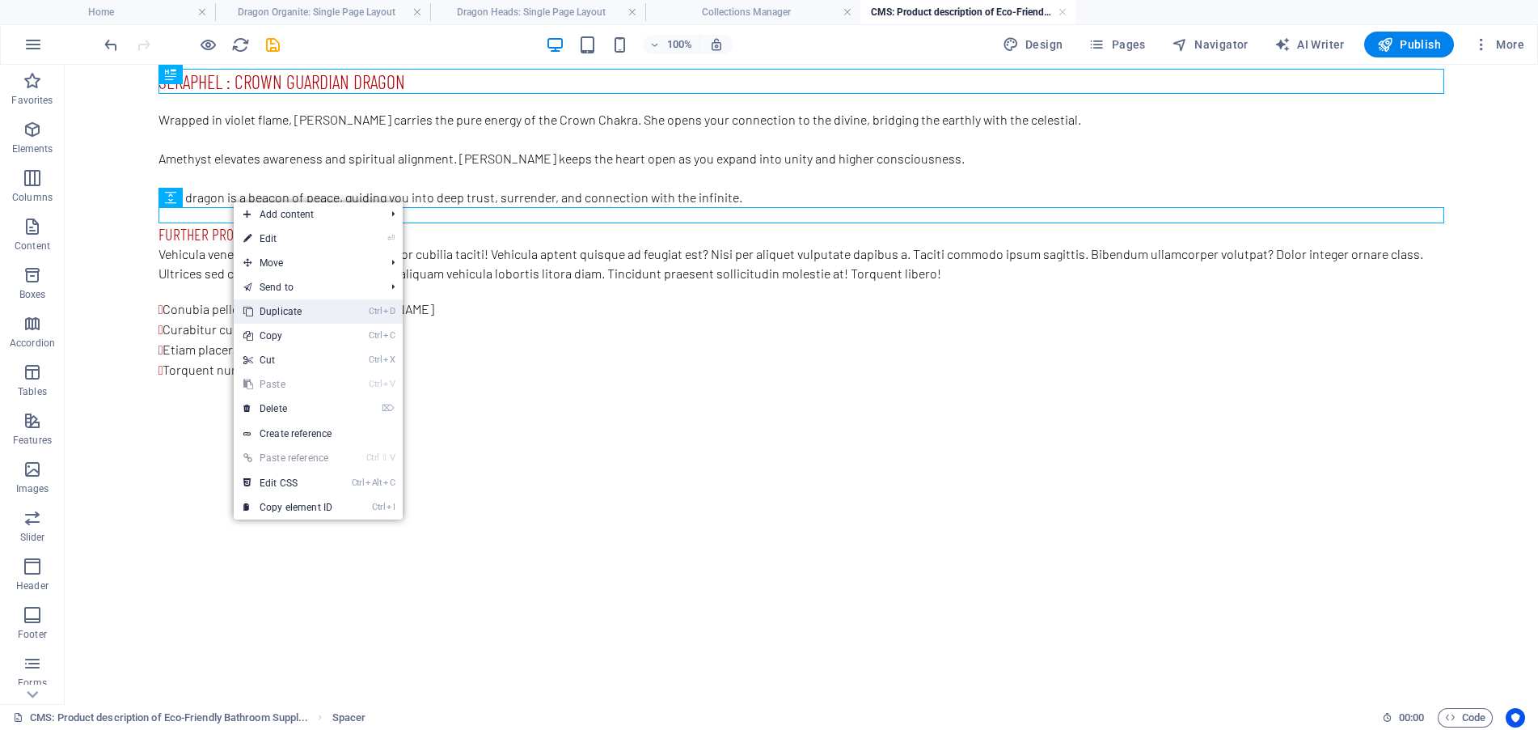
click at [294, 314] on link "Ctrl D Duplicate" at bounding box center [288, 311] width 108 height 24
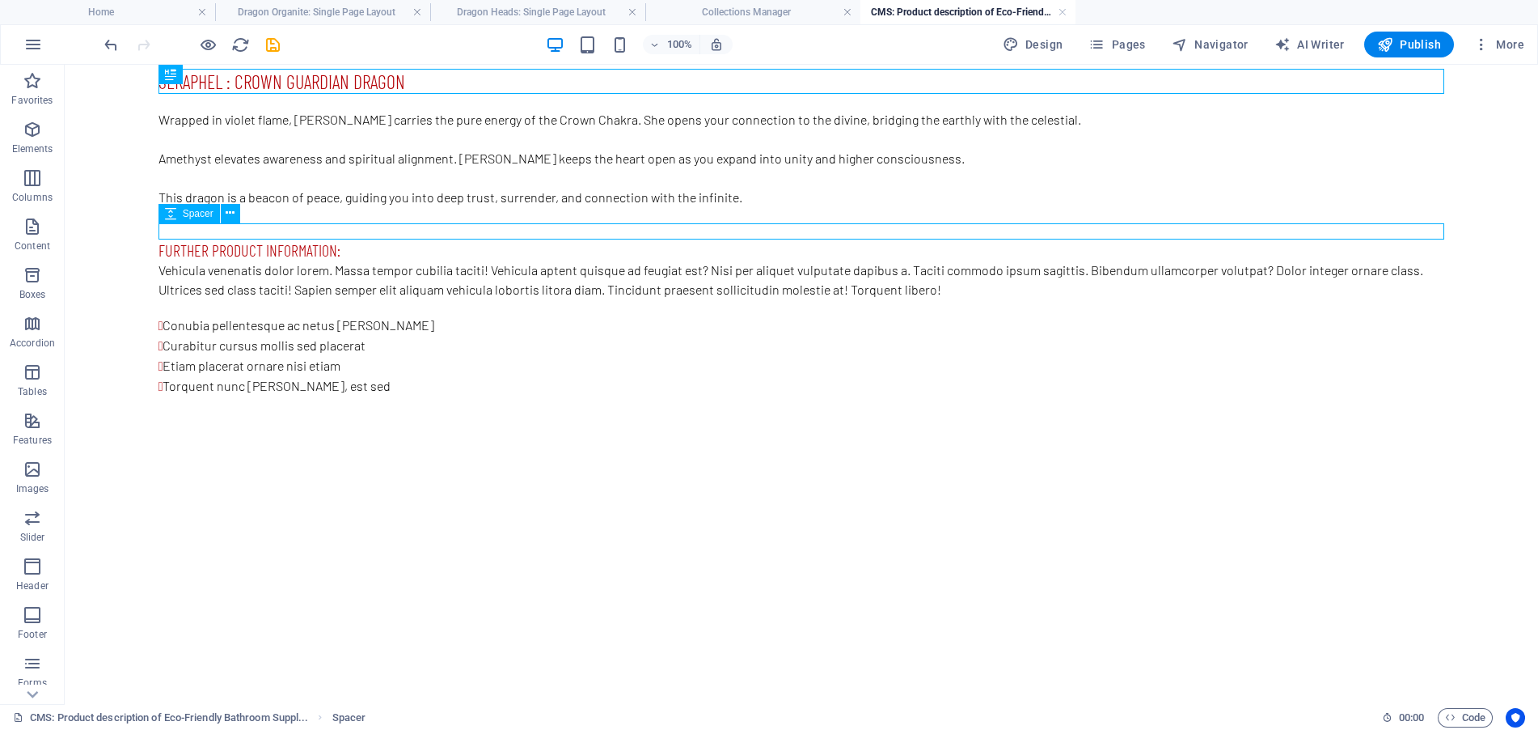
click at [242, 231] on div at bounding box center [802, 231] width 1286 height 16
click at [227, 218] on icon at bounding box center [230, 213] width 9 height 17
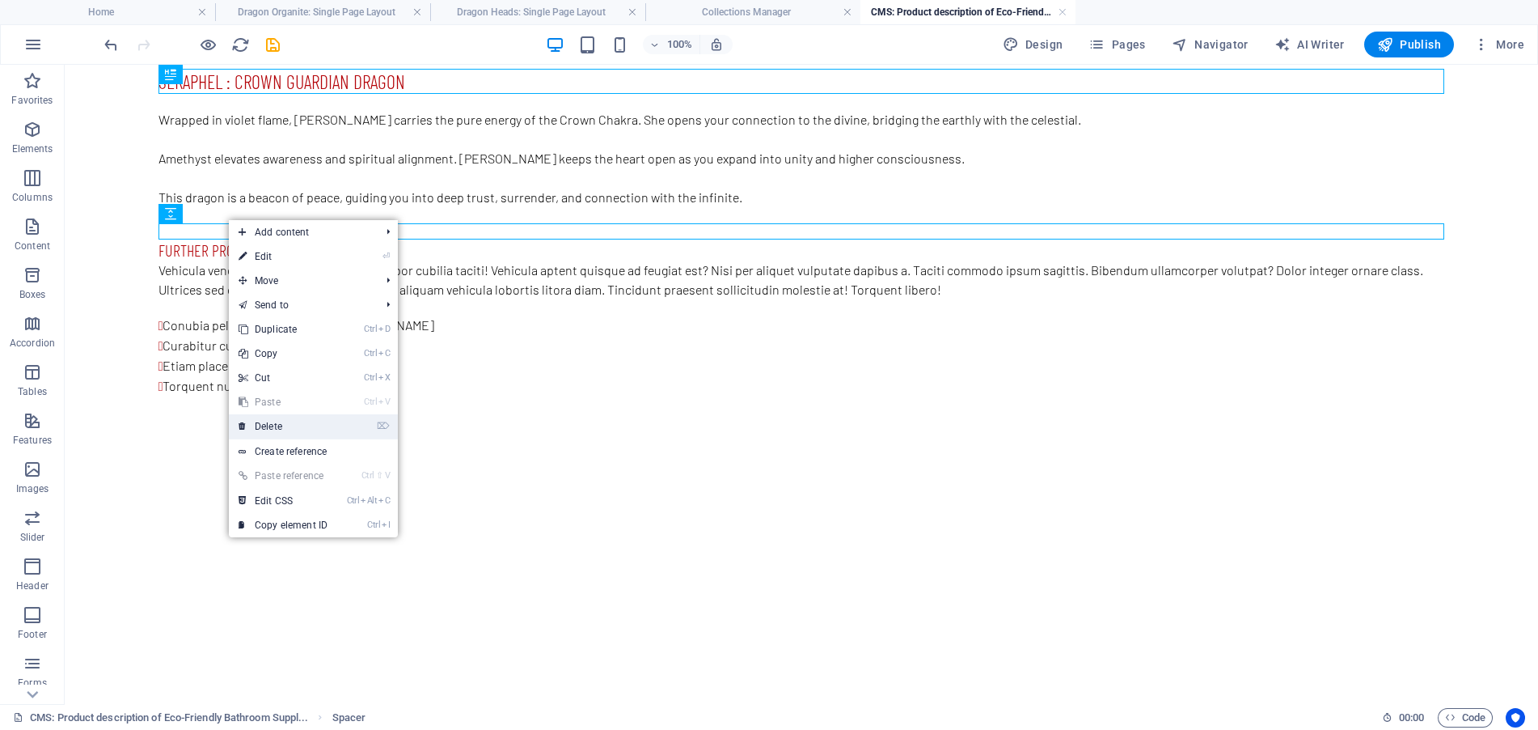
drag, startPoint x: 291, startPoint y: 420, endPoint x: 212, endPoint y: 337, distance: 114.4
click at [291, 420] on link "⌦ Delete" at bounding box center [283, 426] width 108 height 24
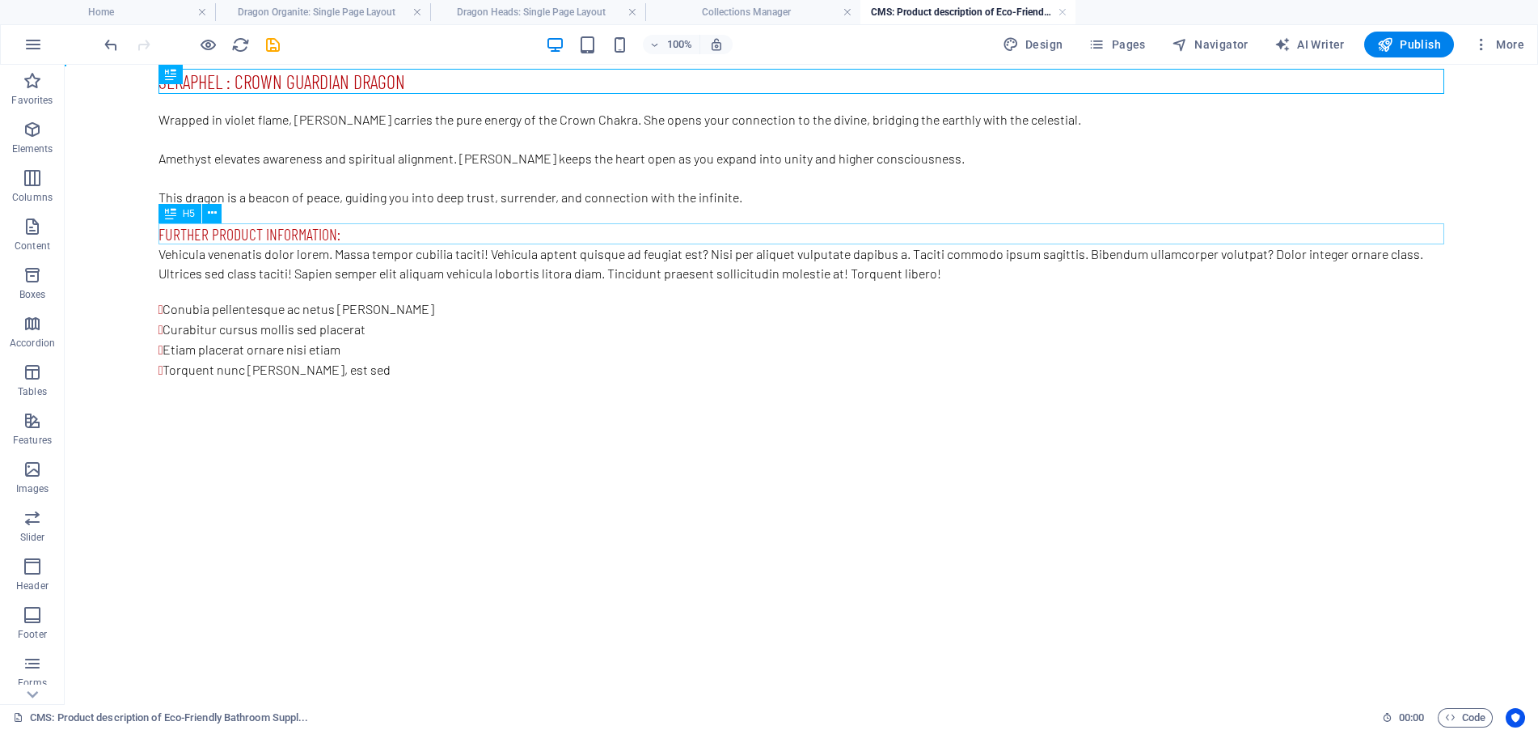
click at [264, 235] on div "Further product information:" at bounding box center [802, 233] width 1286 height 21
click at [214, 216] on icon at bounding box center [212, 213] width 9 height 17
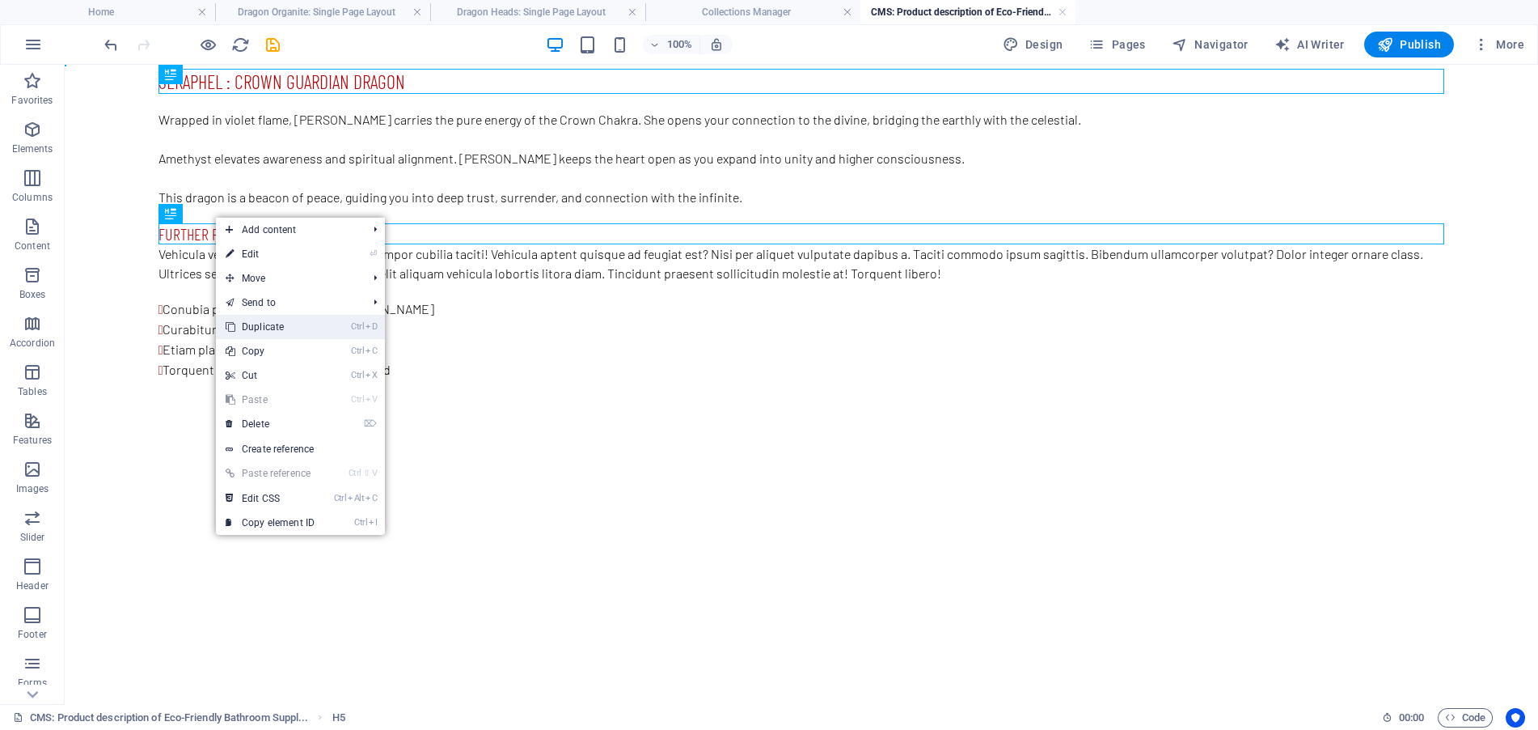
drag, startPoint x: 277, startPoint y: 327, endPoint x: 213, endPoint y: 260, distance: 93.2
click at [277, 327] on link "Ctrl D Duplicate" at bounding box center [270, 327] width 108 height 24
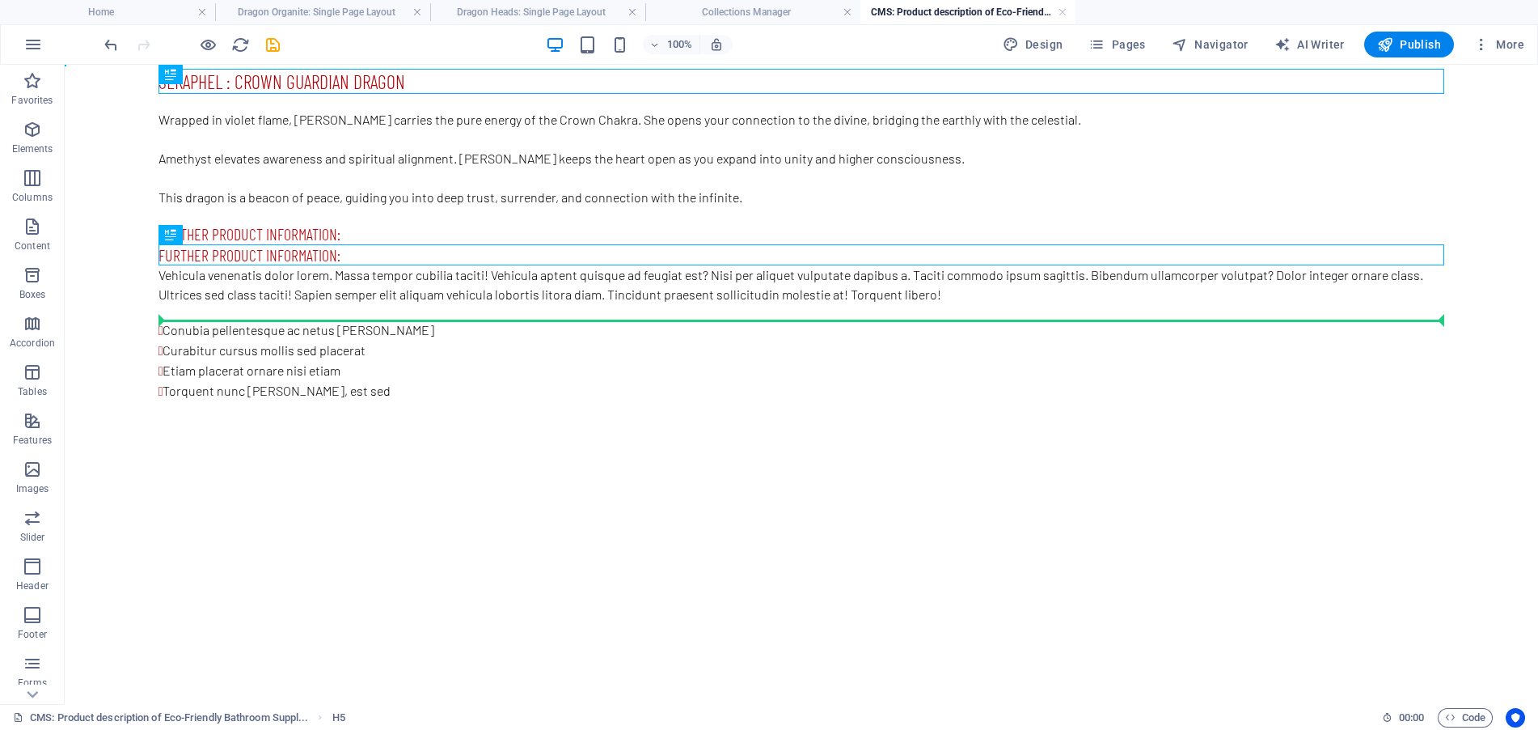
drag, startPoint x: 307, startPoint y: 256, endPoint x: 291, endPoint y: 312, distance: 58.9
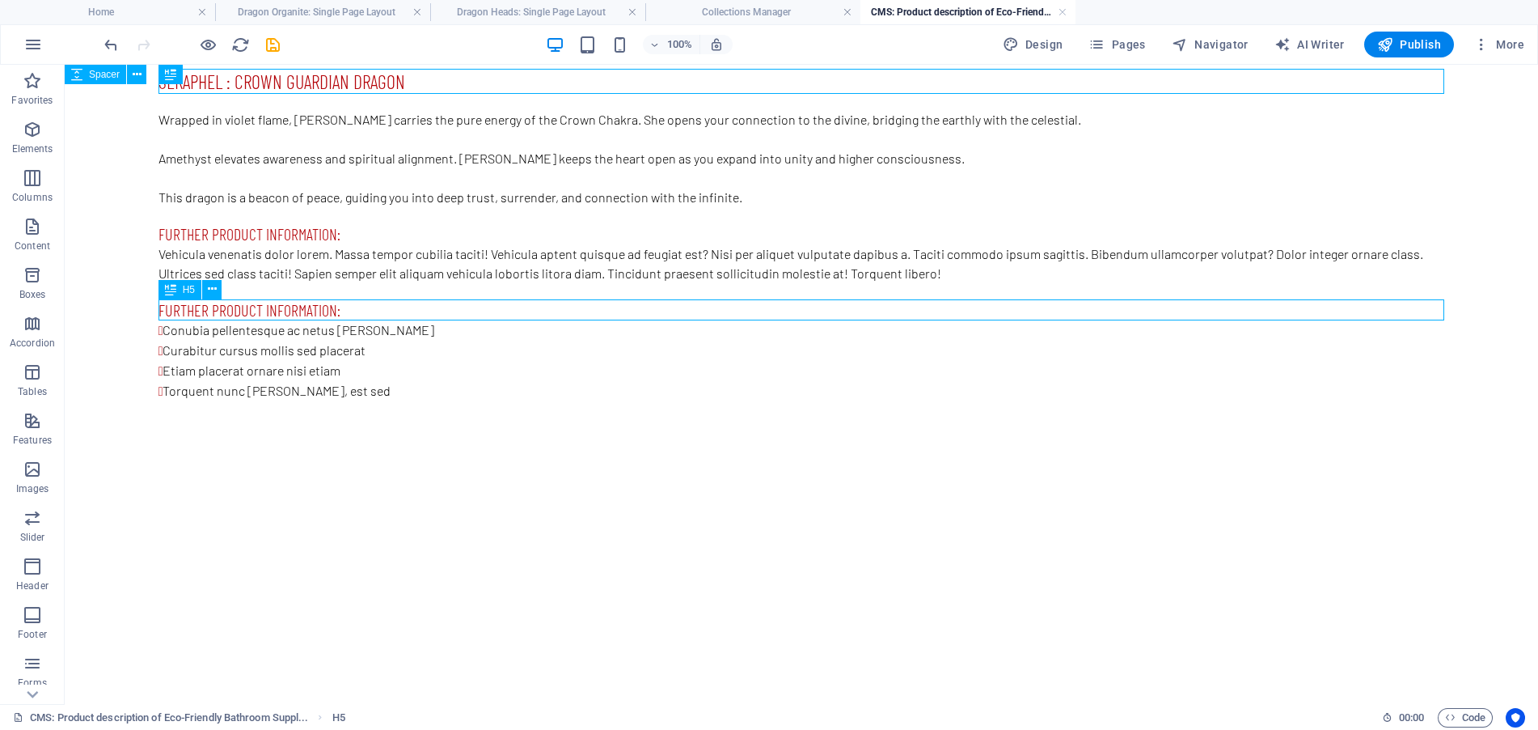
click at [353, 307] on div "Further product information:" at bounding box center [802, 309] width 1286 height 21
click at [332, 232] on div "Further product information:" at bounding box center [802, 233] width 1286 height 21
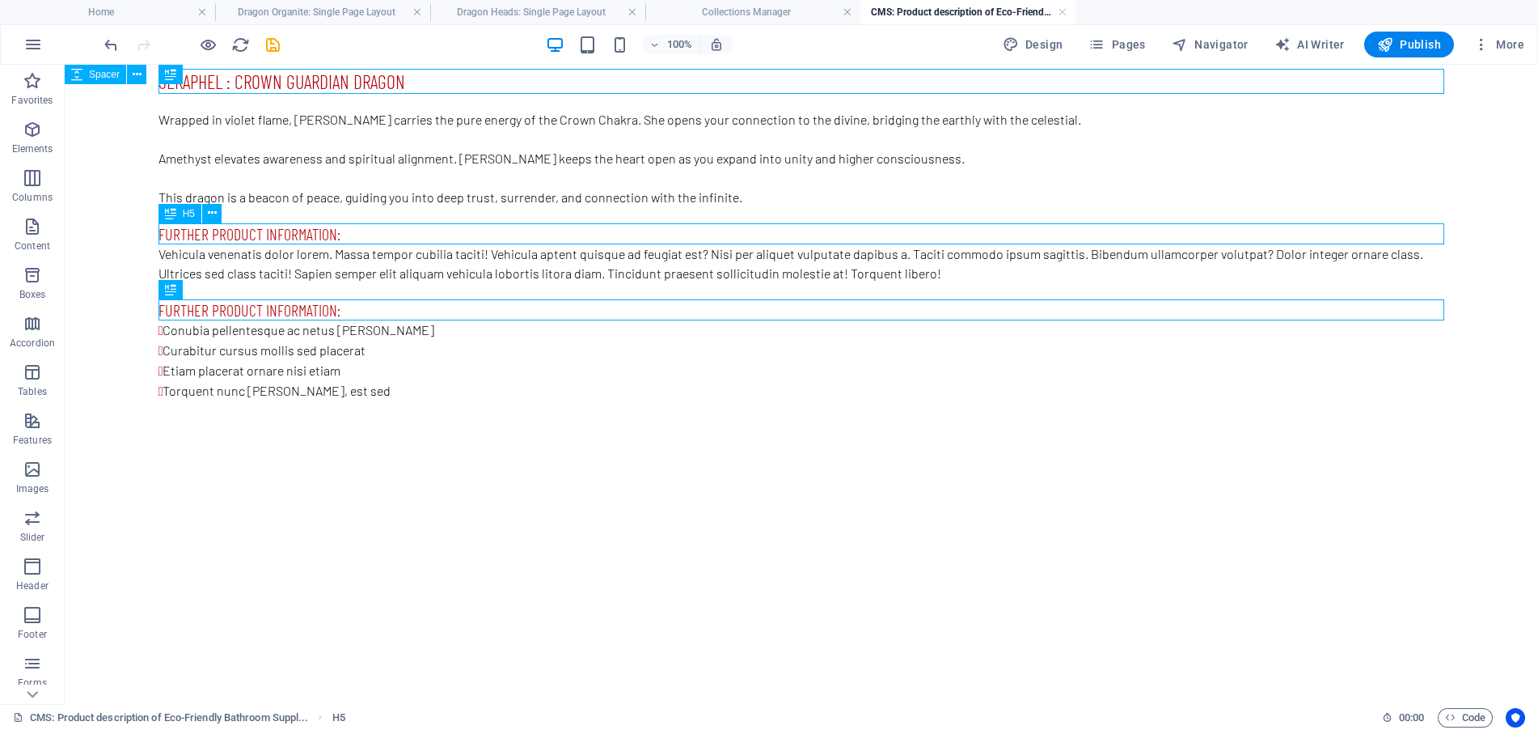
click at [332, 232] on div "Further product information:" at bounding box center [802, 233] width 1286 height 21
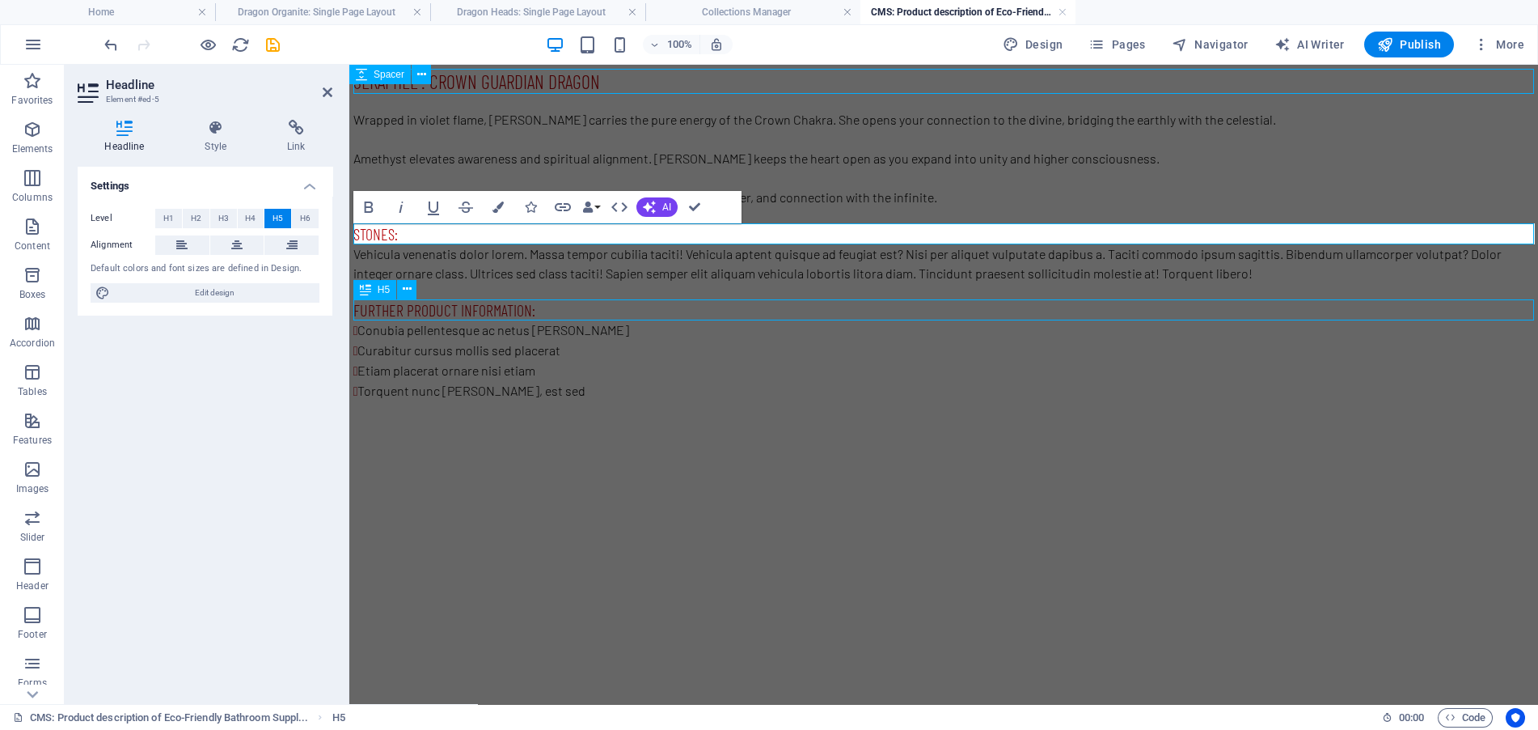
click at [543, 307] on div "Further product information:" at bounding box center [943, 309] width 1181 height 21
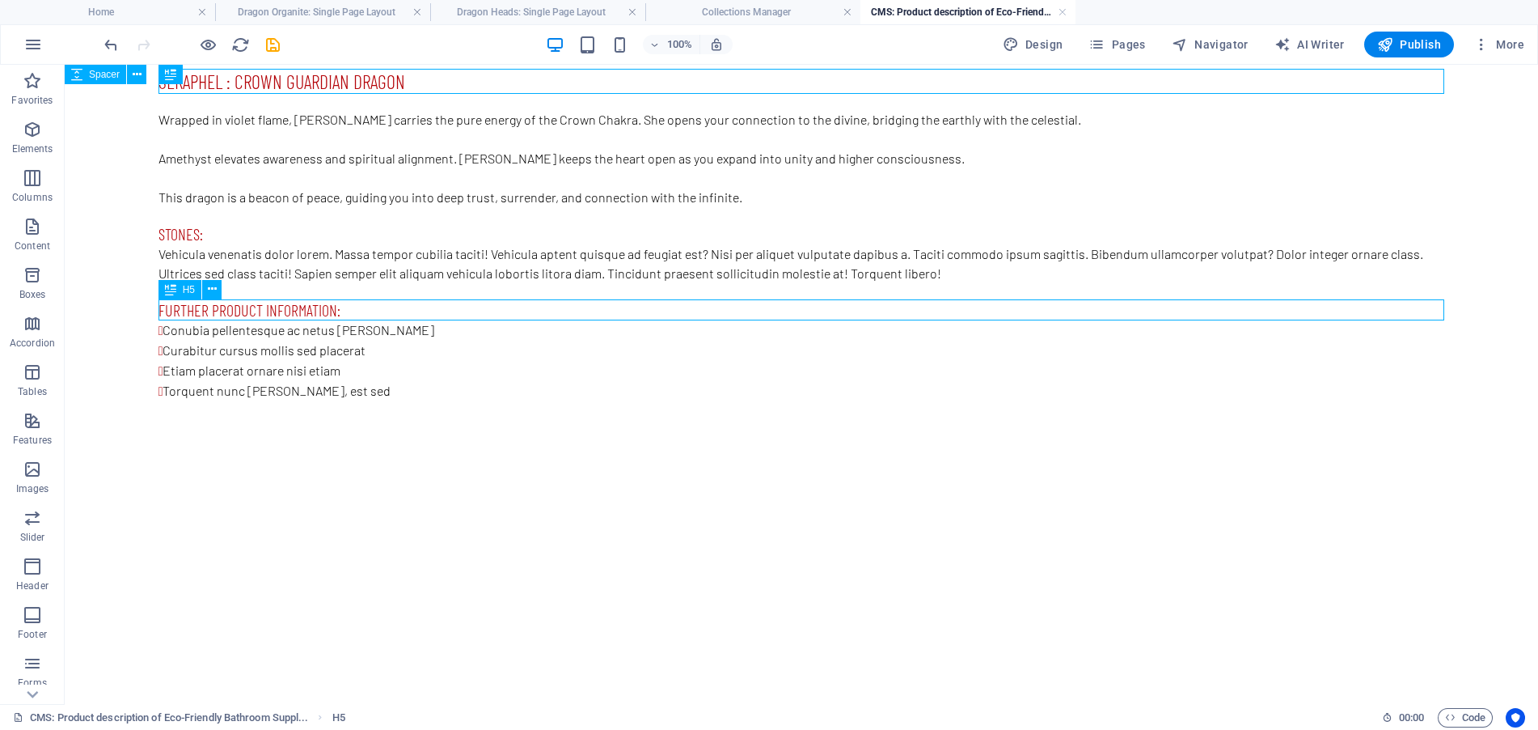
click at [359, 307] on div "Further product information:" at bounding box center [802, 309] width 1286 height 21
click at [327, 253] on div "Vehicula venenatis dolor lorem. Massa tempor cubilia taciti! Vehicula aptent qu…" at bounding box center [802, 263] width 1286 height 39
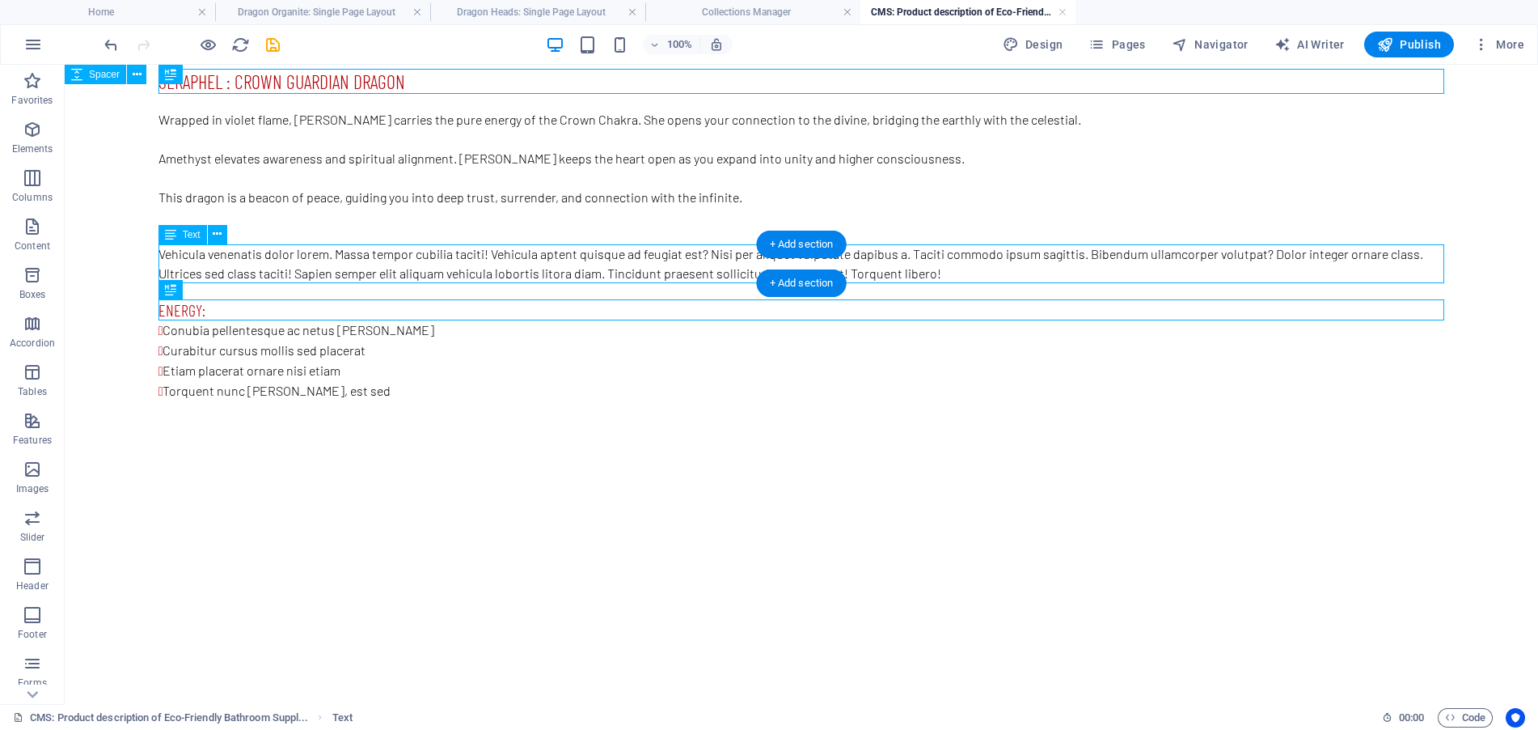
click at [966, 271] on div "Vehicula venenatis dolor lorem. Massa tempor cubilia taciti! Vehicula aptent qu…" at bounding box center [802, 263] width 1286 height 39
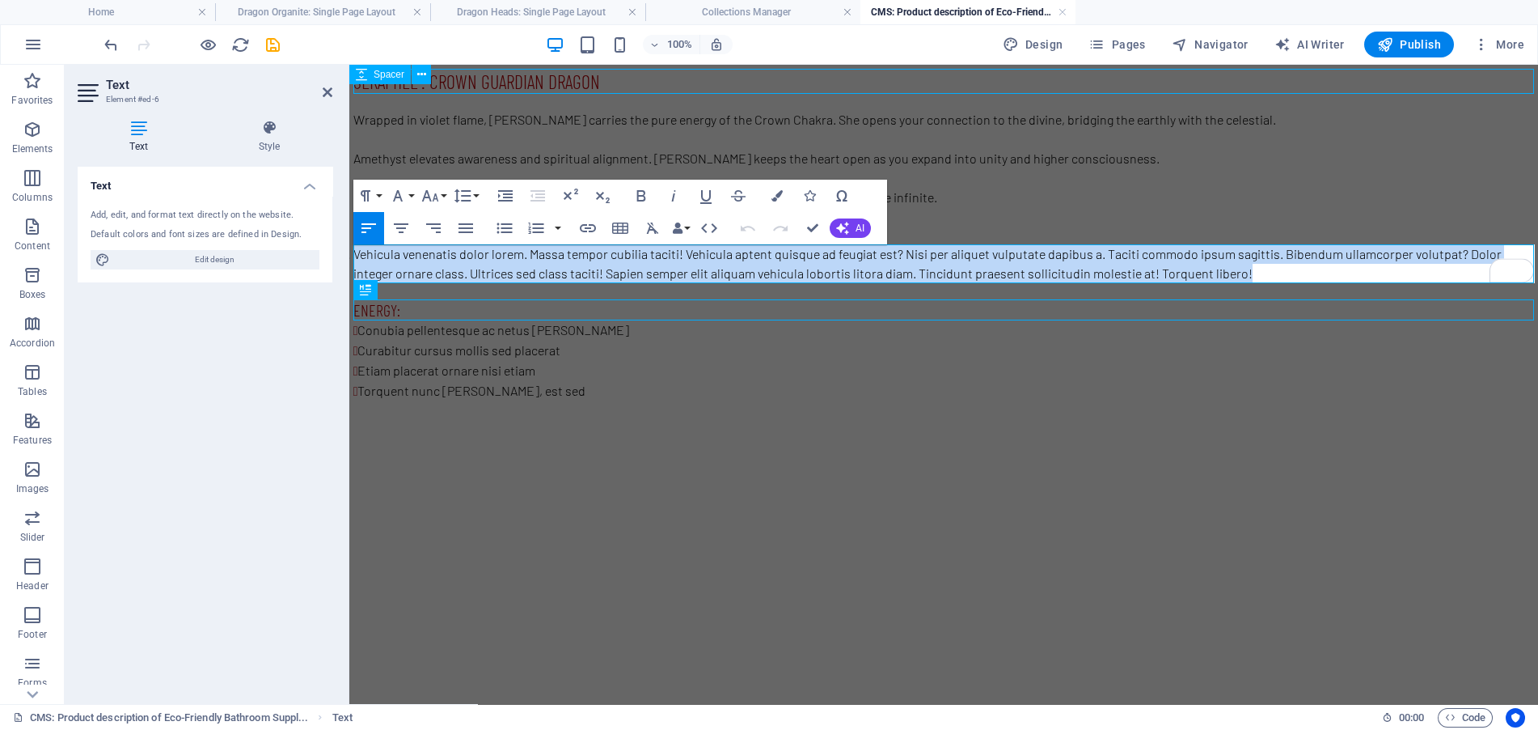
drag, startPoint x: 1294, startPoint y: 274, endPoint x: 346, endPoint y: 256, distance: 948.1
click at [349, 256] on html "Seraphel : Crown Guardian Dragon Wrapped in violet flame, Seraphel carries the …" at bounding box center [943, 235] width 1189 height 340
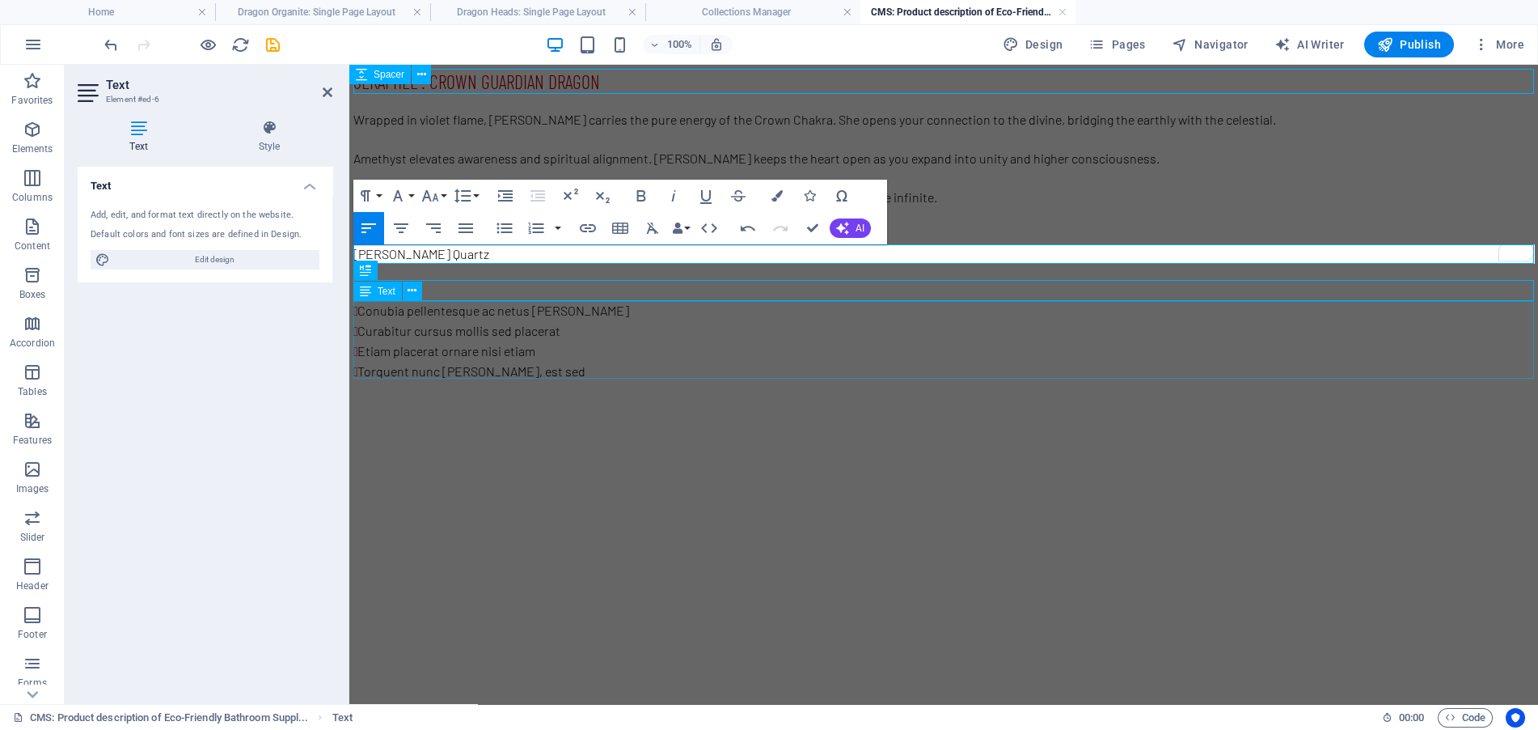
click at [845, 326] on div "Conubia pellentesque ac netus mattis Curabitur cursus mollis sed placerat Etiam…" at bounding box center [943, 341] width 1181 height 81
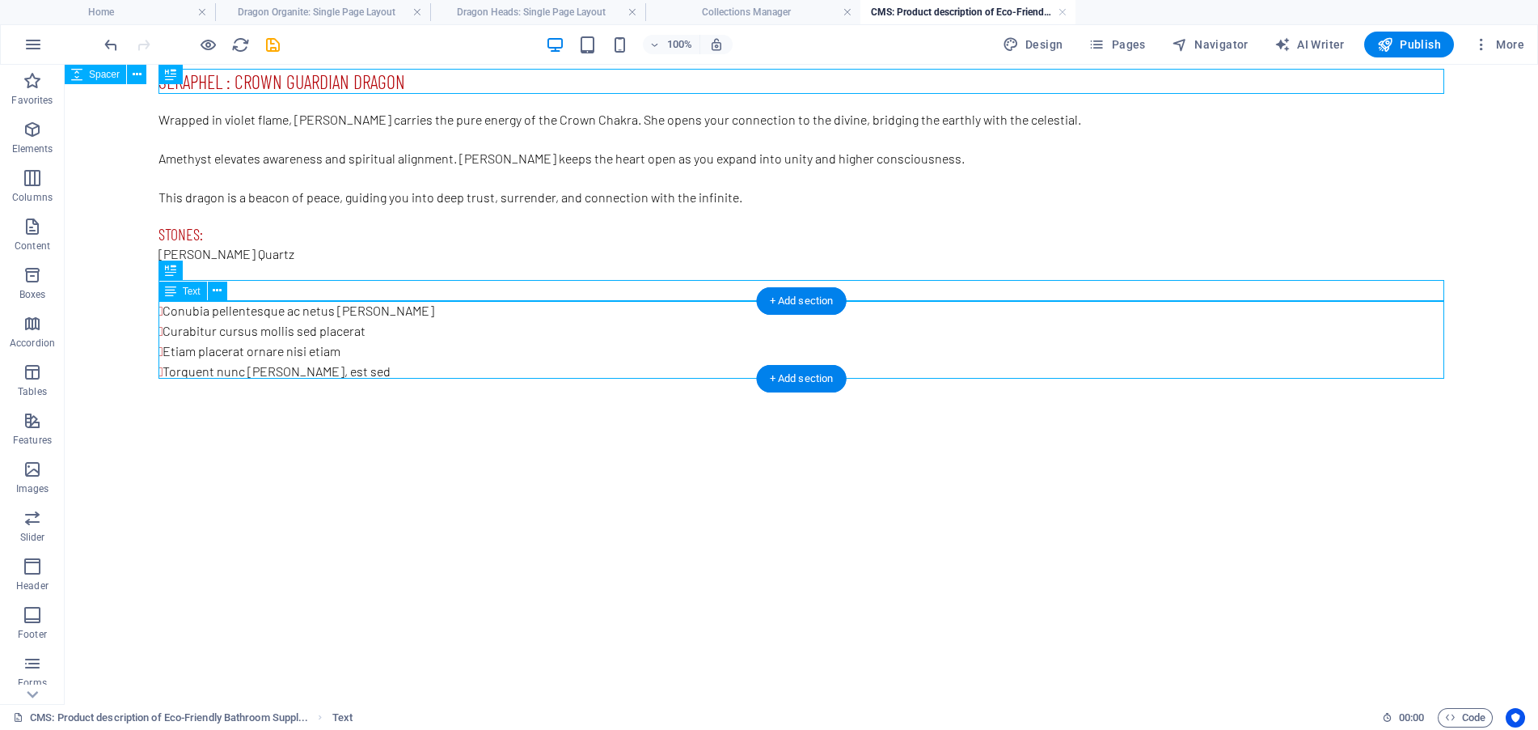
click at [402, 361] on div "Conubia pellentesque ac netus mattis Curabitur cursus mollis sed placerat Etiam…" at bounding box center [802, 341] width 1286 height 81
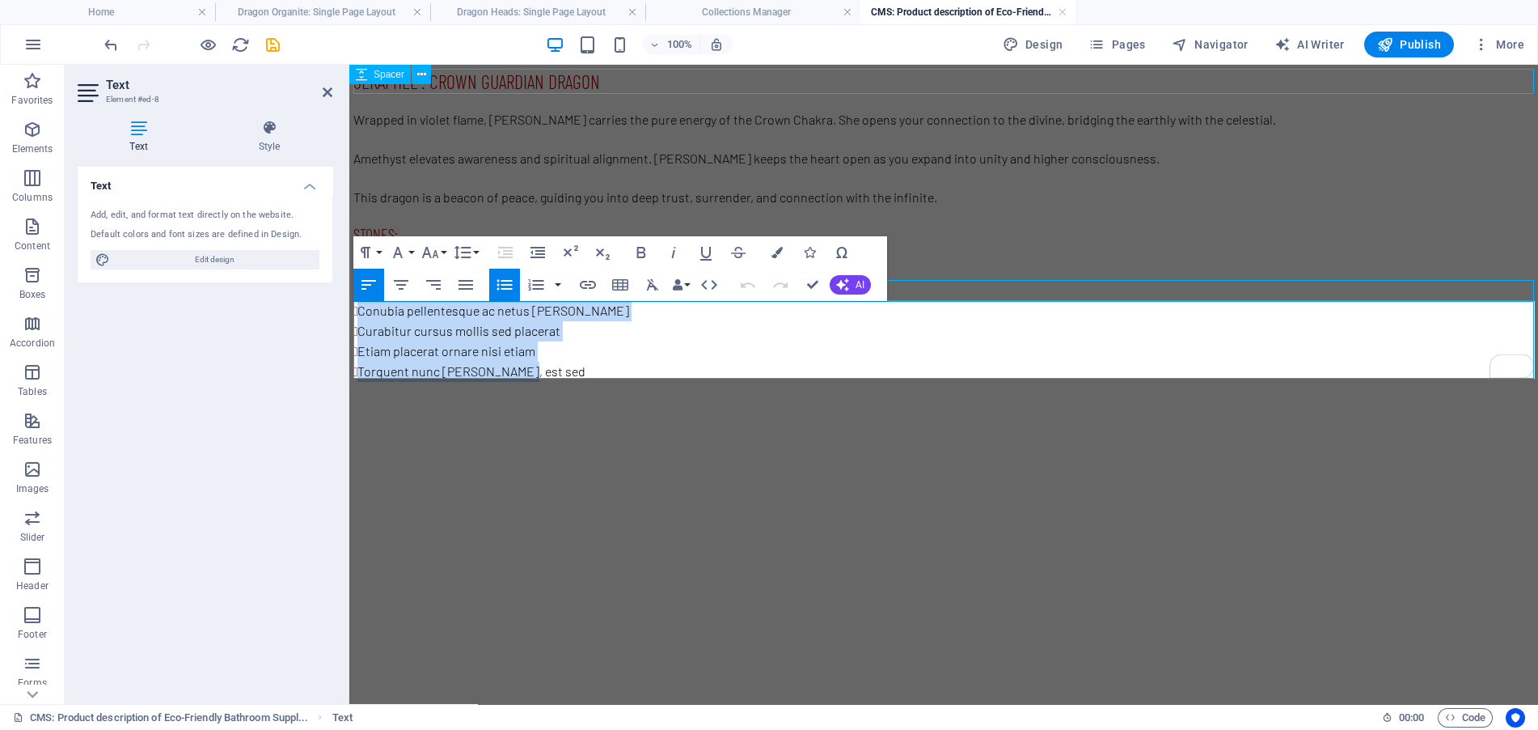
drag, startPoint x: 540, startPoint y: 370, endPoint x: 345, endPoint y: 307, distance: 205.1
click at [349, 307] on html "Seraphel : Crown Guardian Dragon Wrapped in violet flame, Seraphel carries the …" at bounding box center [943, 225] width 1189 height 321
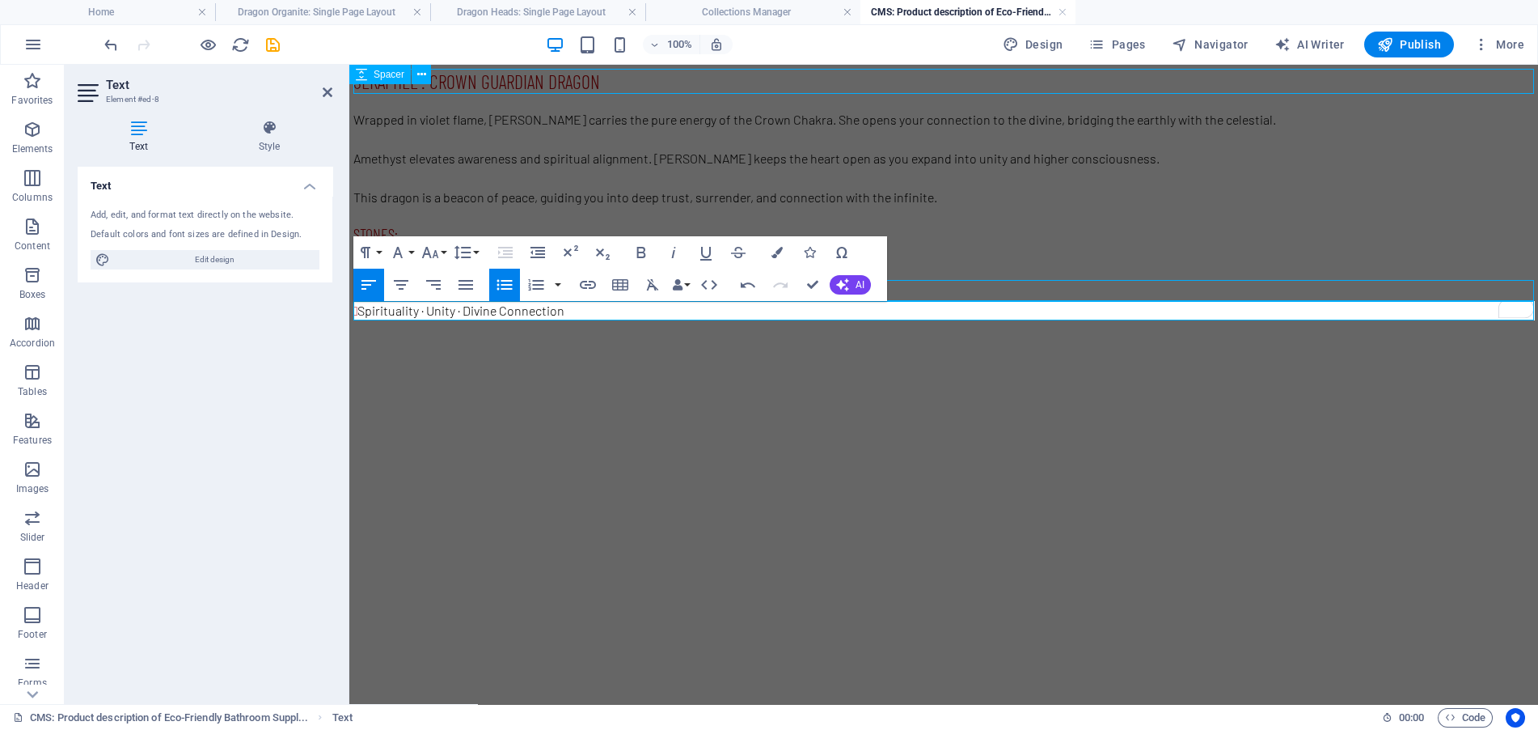
click at [502, 275] on icon "button" at bounding box center [504, 284] width 19 height 19
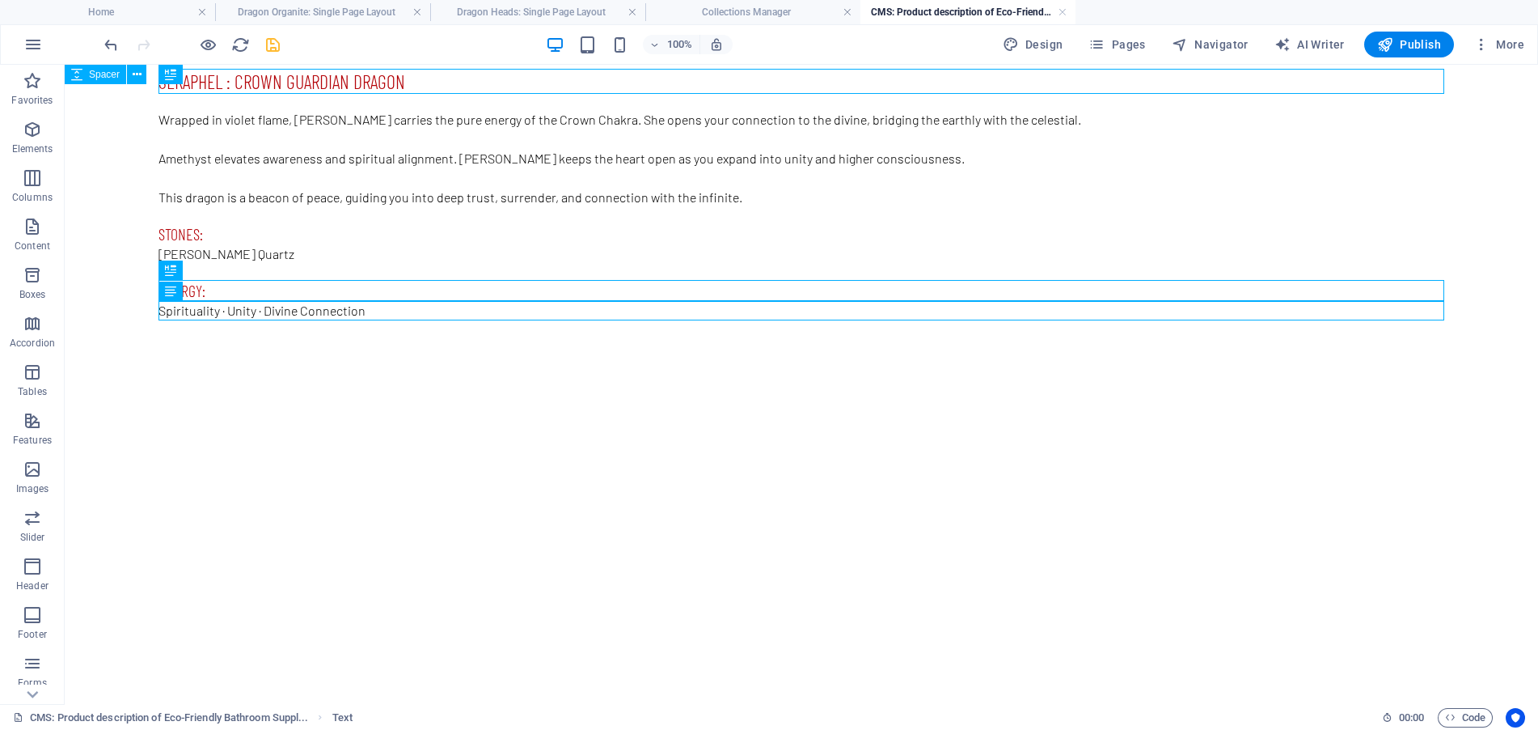
click at [273, 45] on icon "save" at bounding box center [273, 45] width 19 height 19
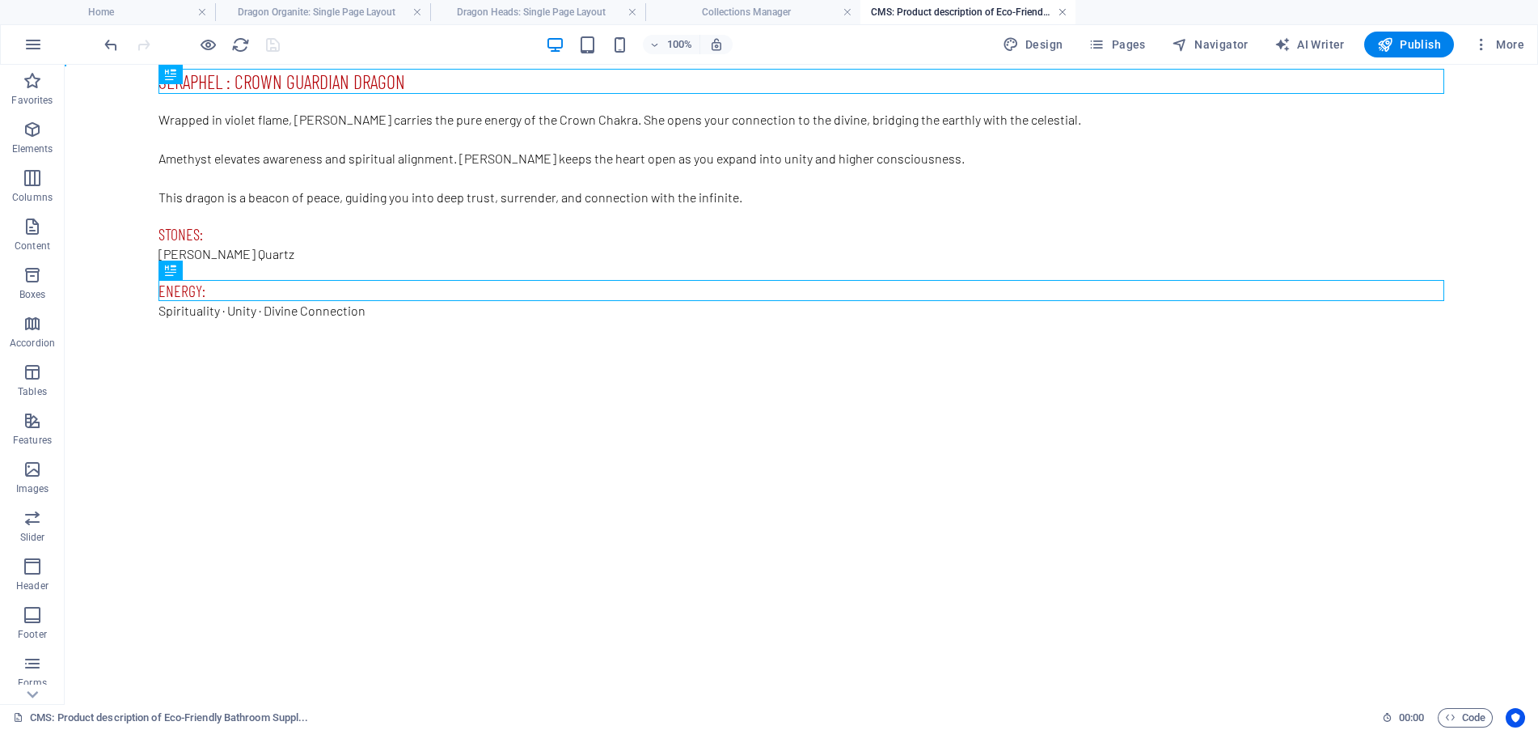
click at [1065, 8] on link at bounding box center [1063, 12] width 10 height 15
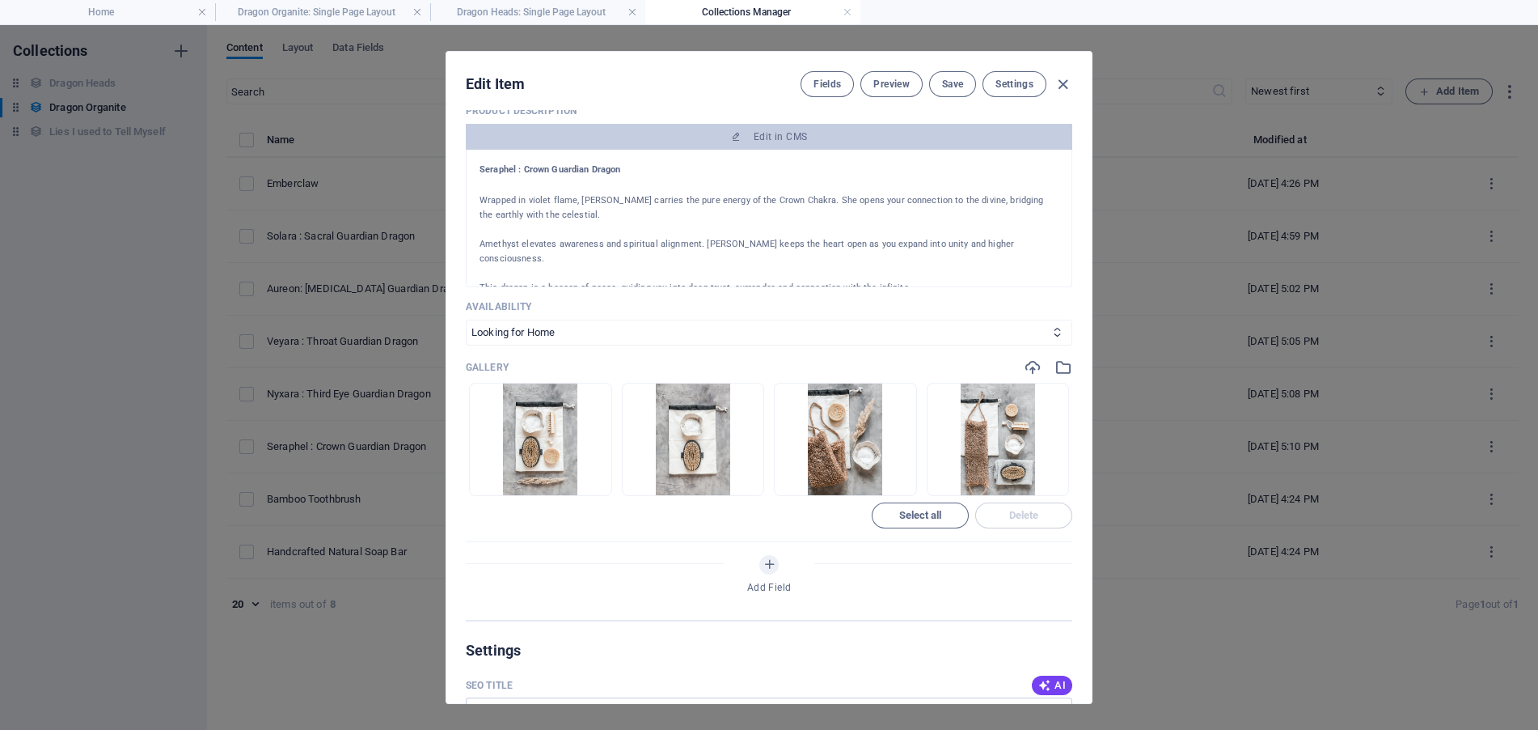
scroll to position [485, 0]
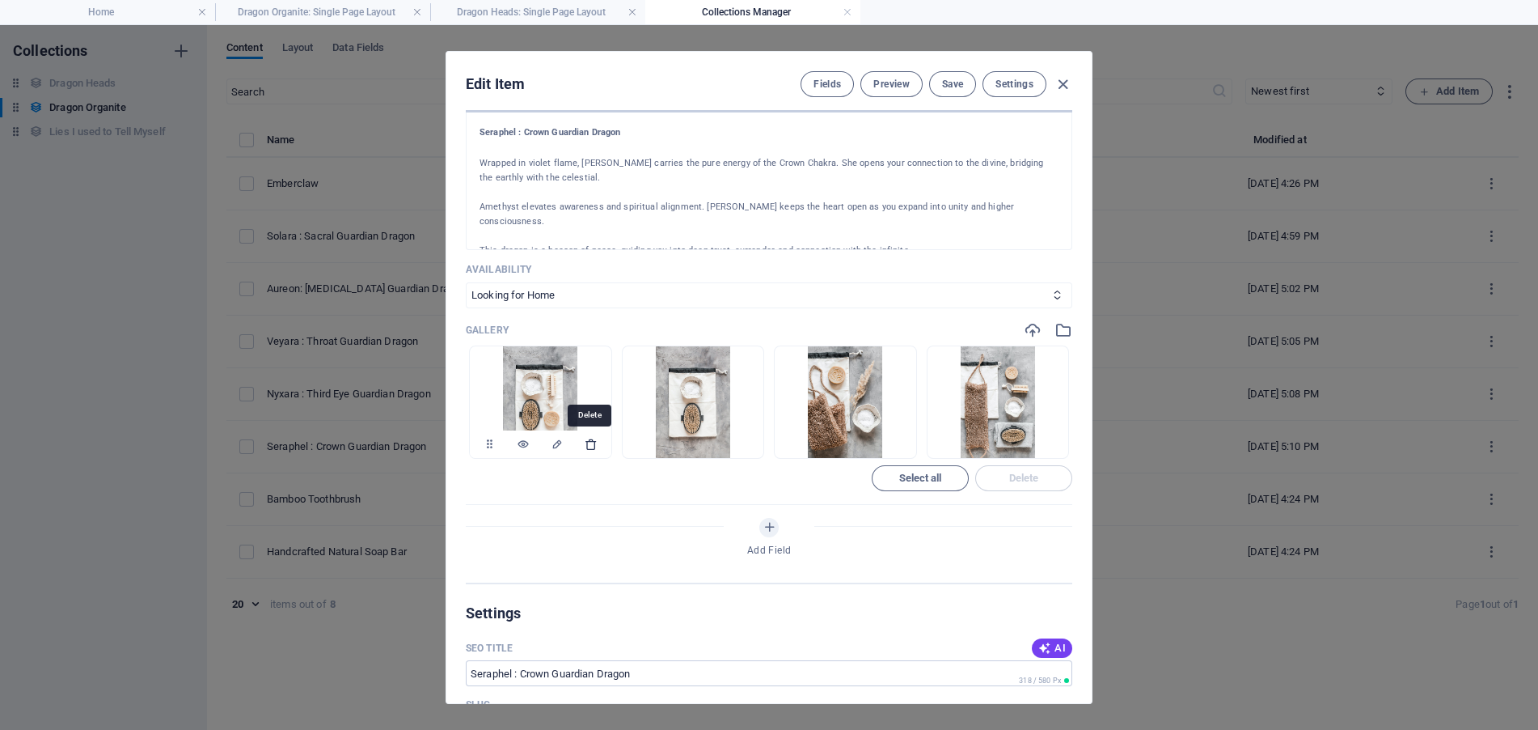
click at [589, 442] on icon "button" at bounding box center [591, 444] width 13 height 13
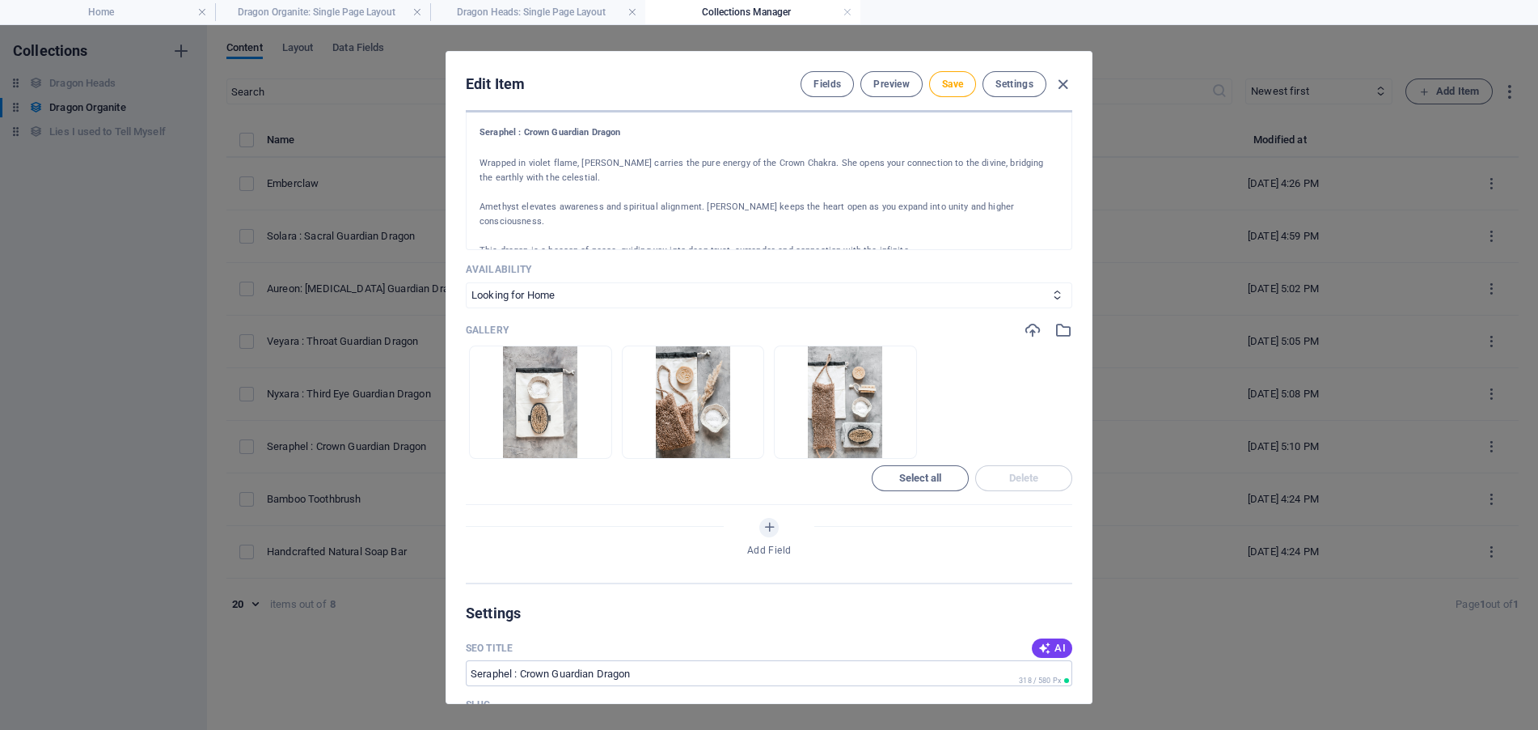
click at [589, 442] on icon "button" at bounding box center [591, 444] width 13 height 13
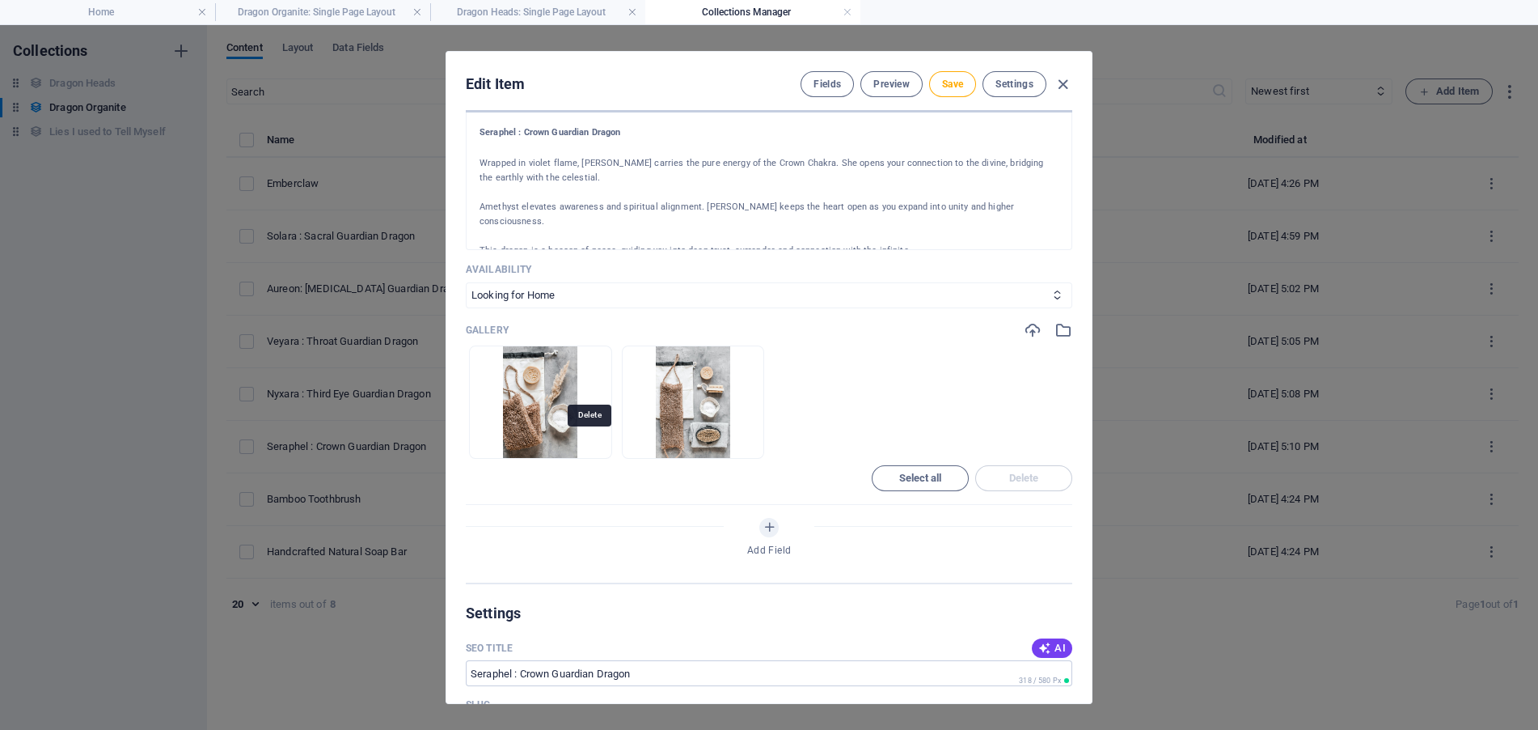
click at [589, 442] on icon "button" at bounding box center [591, 444] width 13 height 13
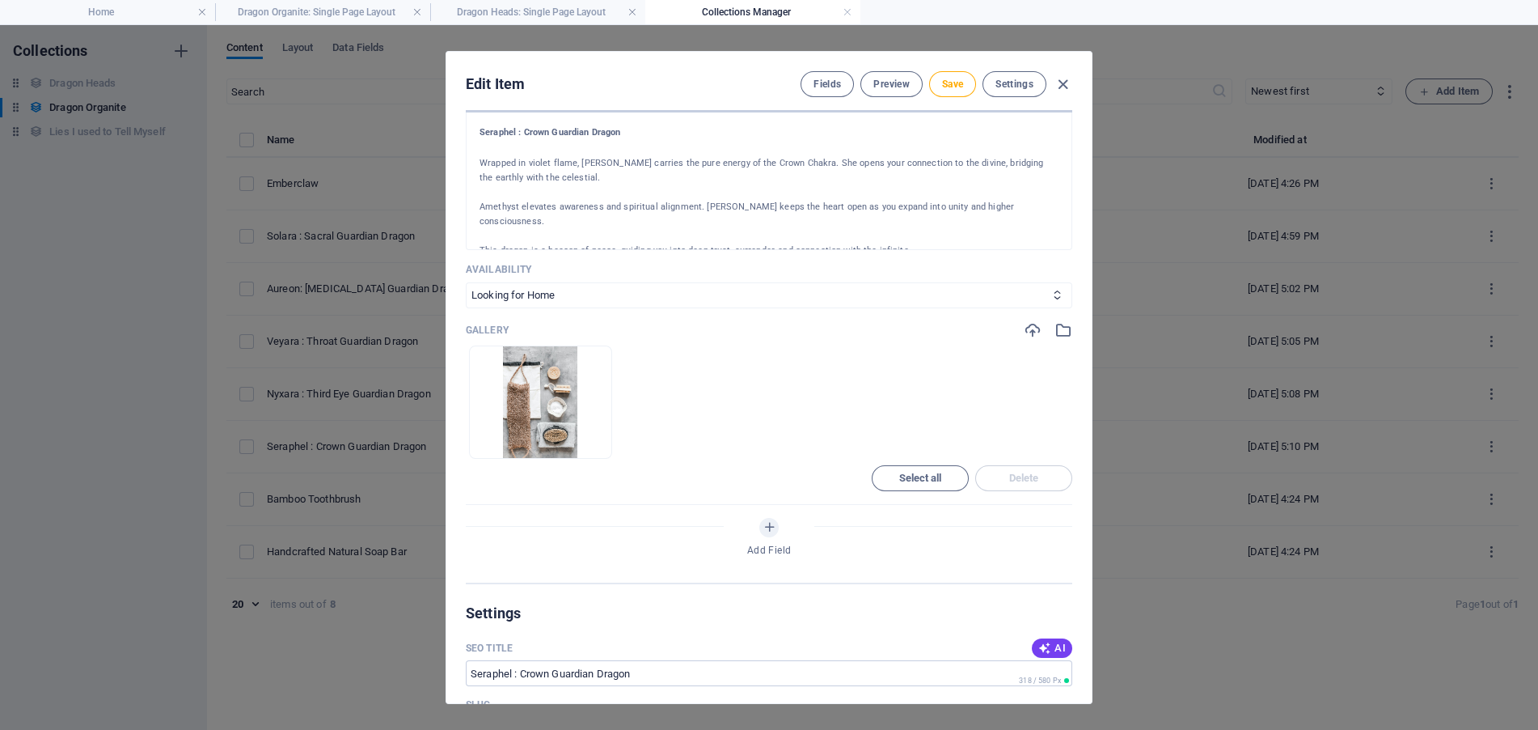
click at [589, 442] on icon "button" at bounding box center [591, 444] width 13 height 13
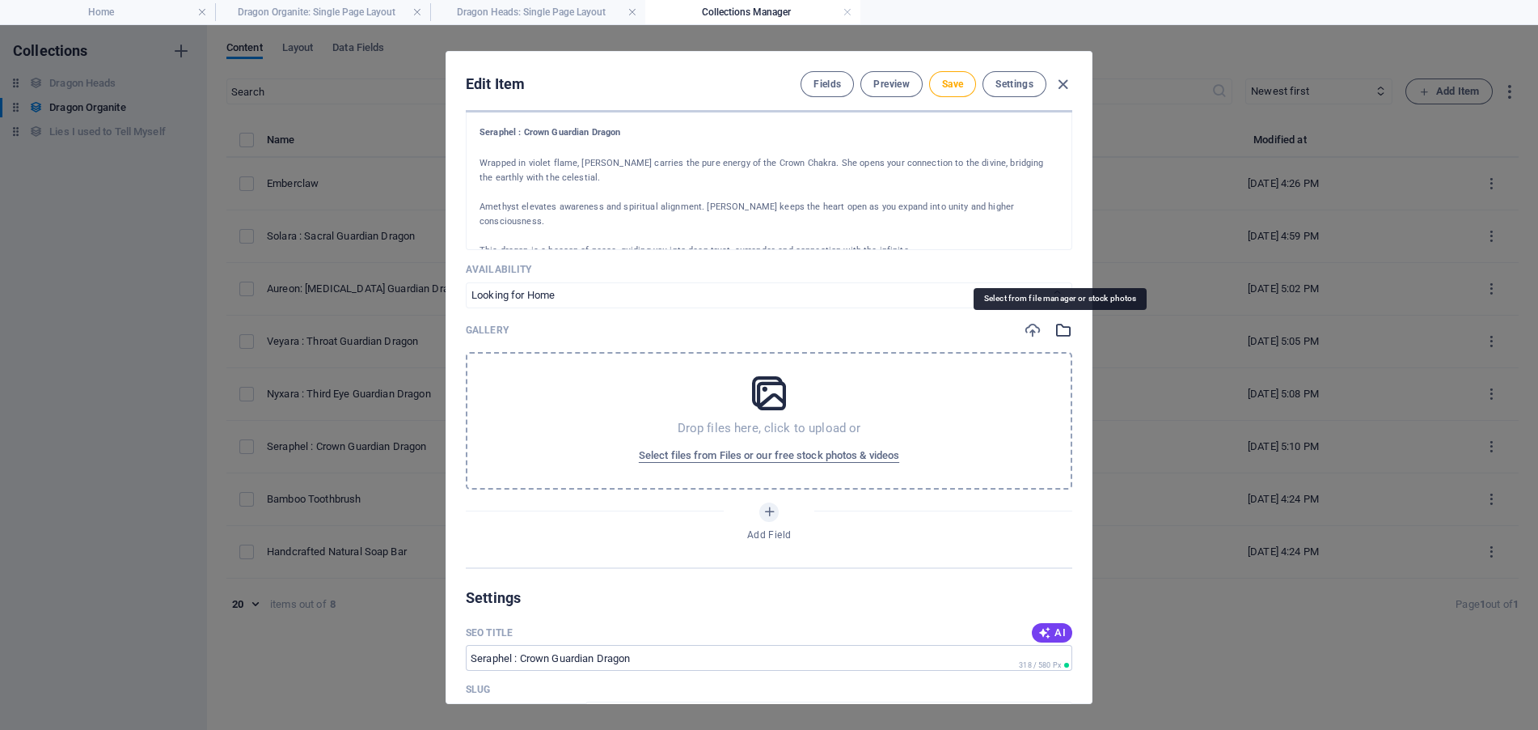
click at [1063, 328] on icon "button" at bounding box center [1064, 330] width 18 height 18
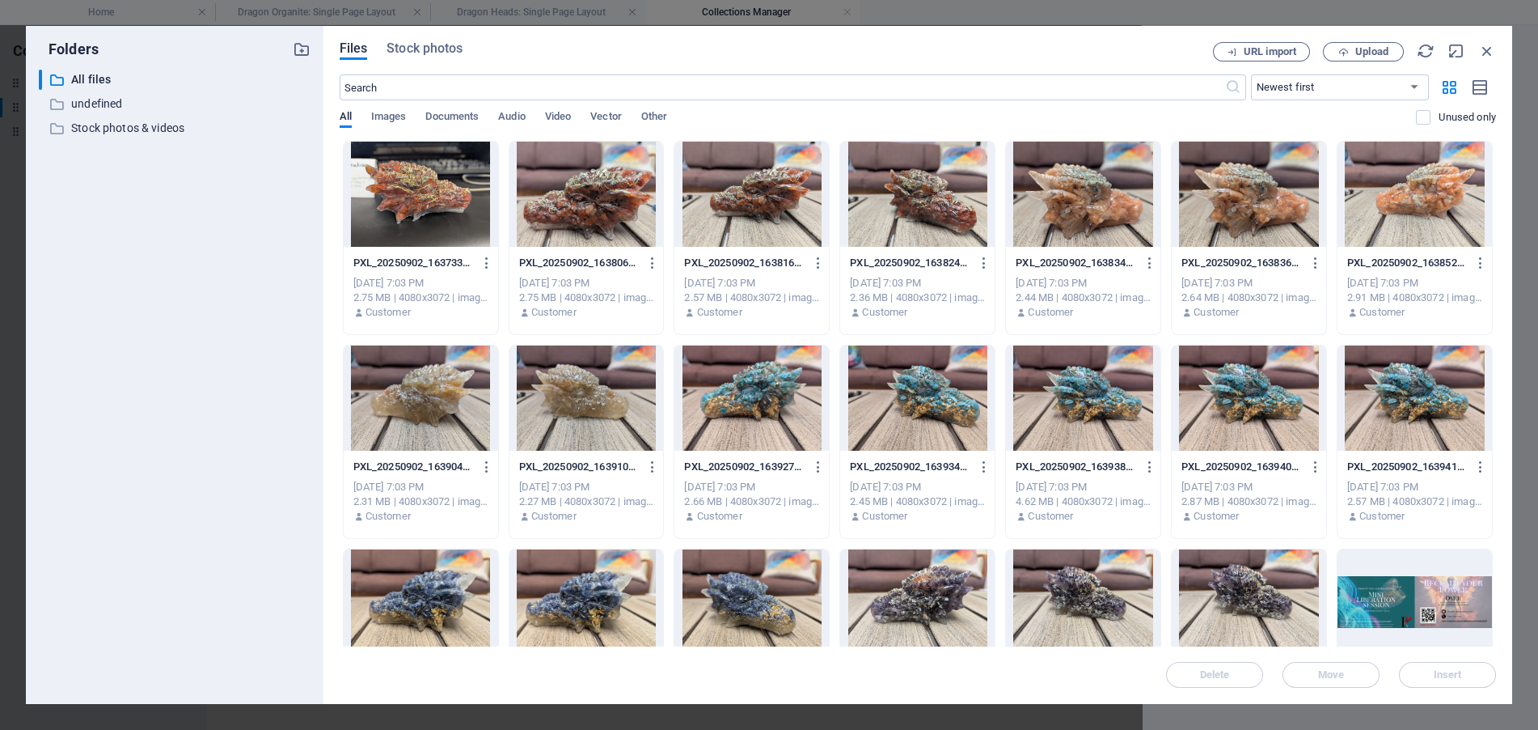
click at [1099, 593] on div at bounding box center [1083, 601] width 154 height 105
click at [1444, 670] on span "Insert" at bounding box center [1448, 675] width 28 height 10
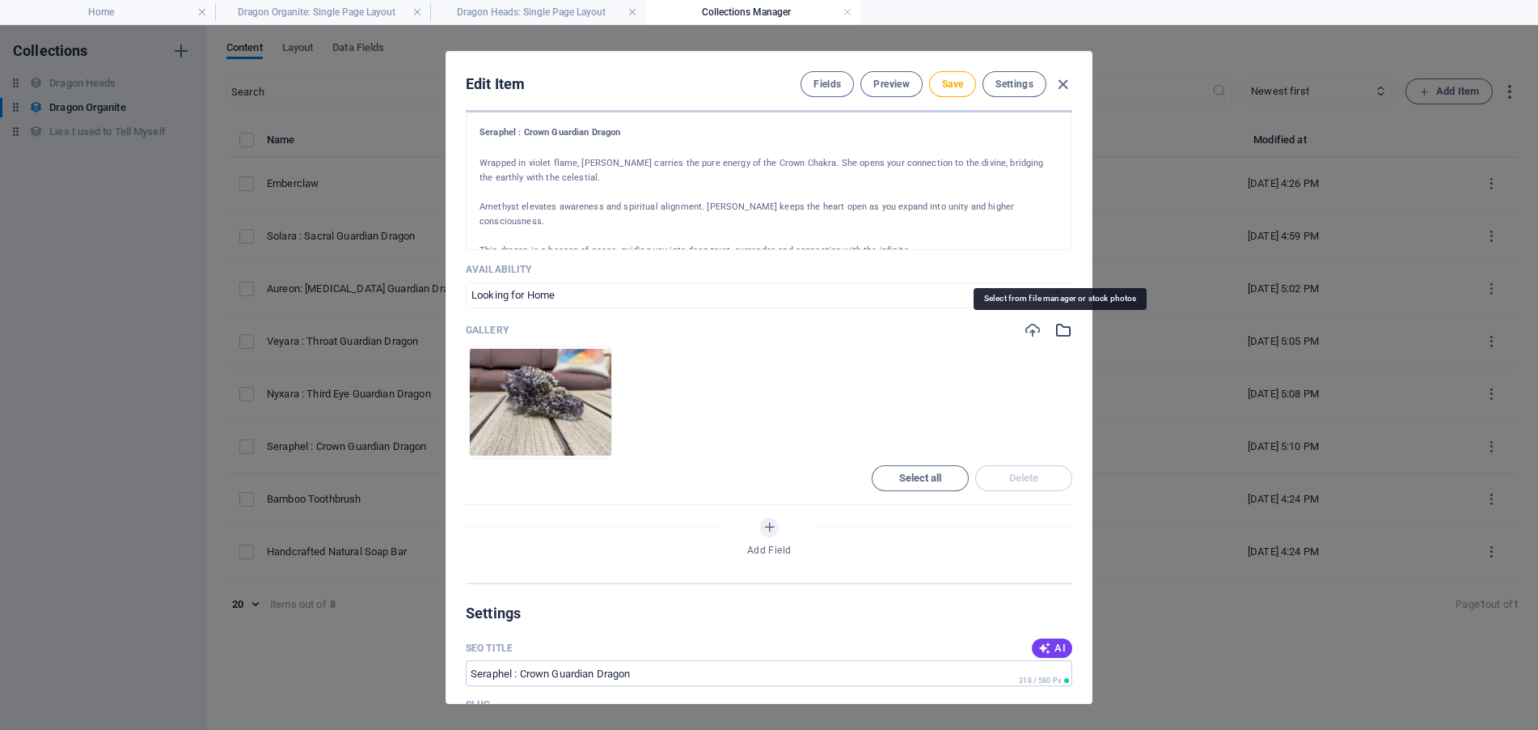
click at [1059, 329] on icon "button" at bounding box center [1064, 330] width 18 height 18
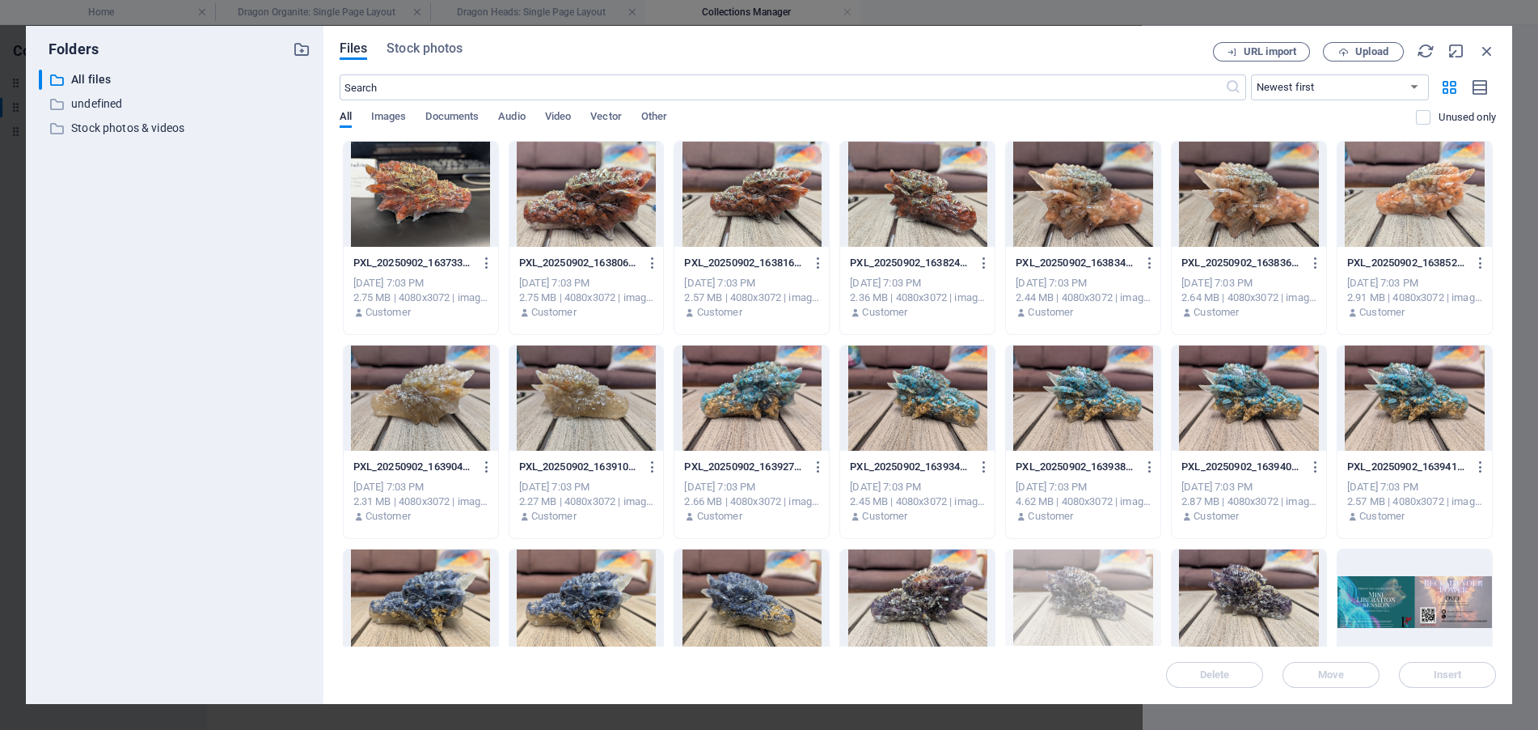
click at [1255, 607] on div at bounding box center [1249, 601] width 154 height 105
click at [1448, 676] on span "Insert" at bounding box center [1448, 675] width 28 height 10
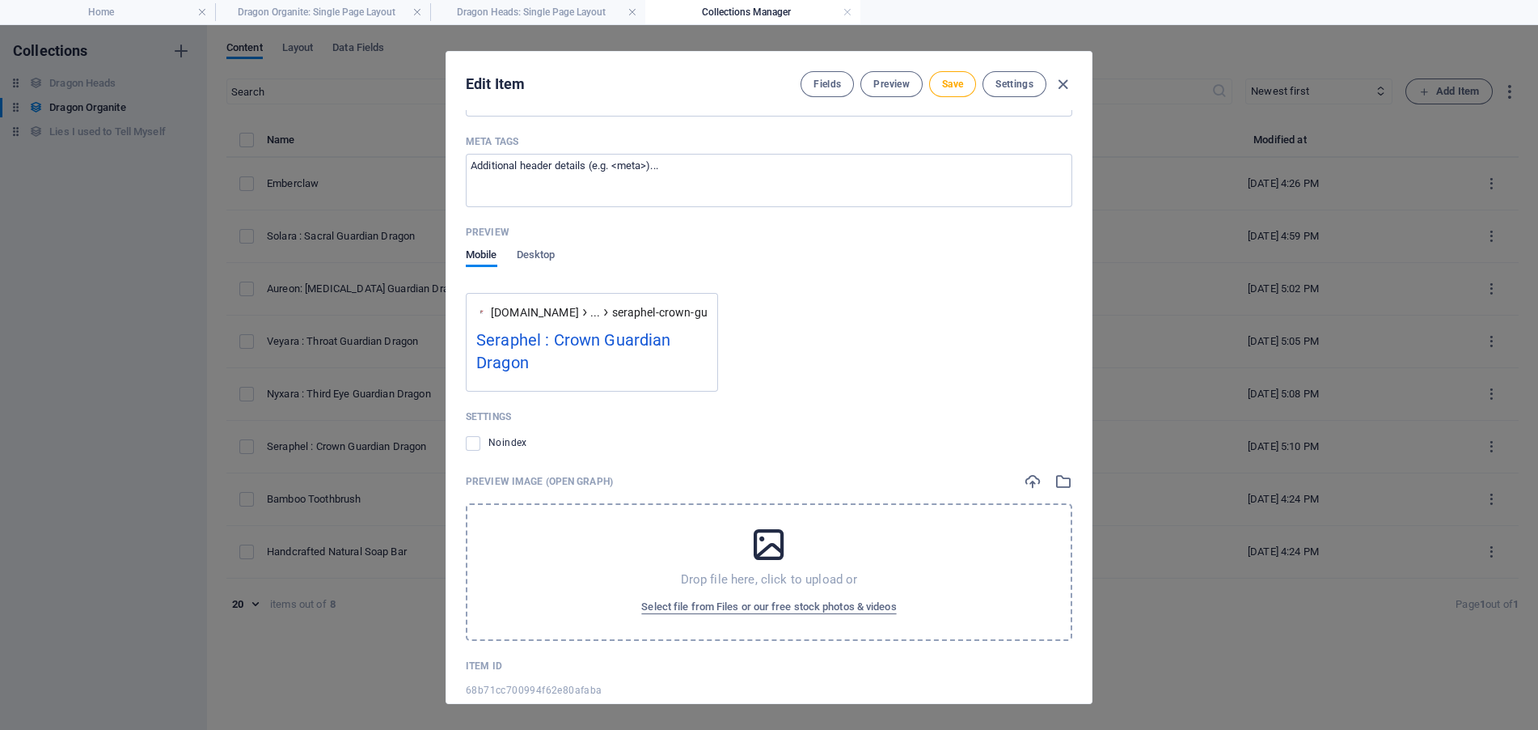
scroll to position [1297, 0]
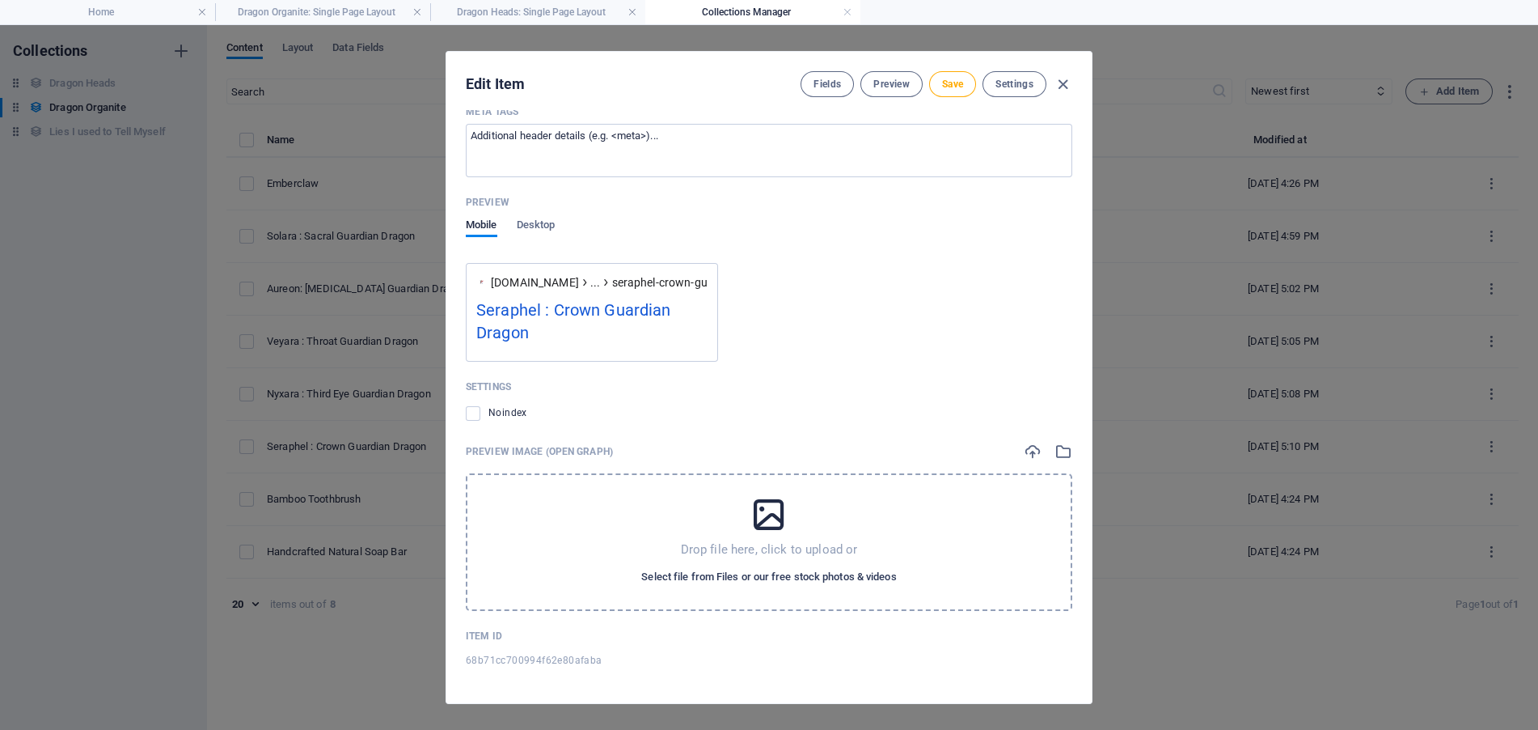
click at [799, 580] on span "Select file from Files or our free stock photos & videos" at bounding box center [768, 576] width 255 height 19
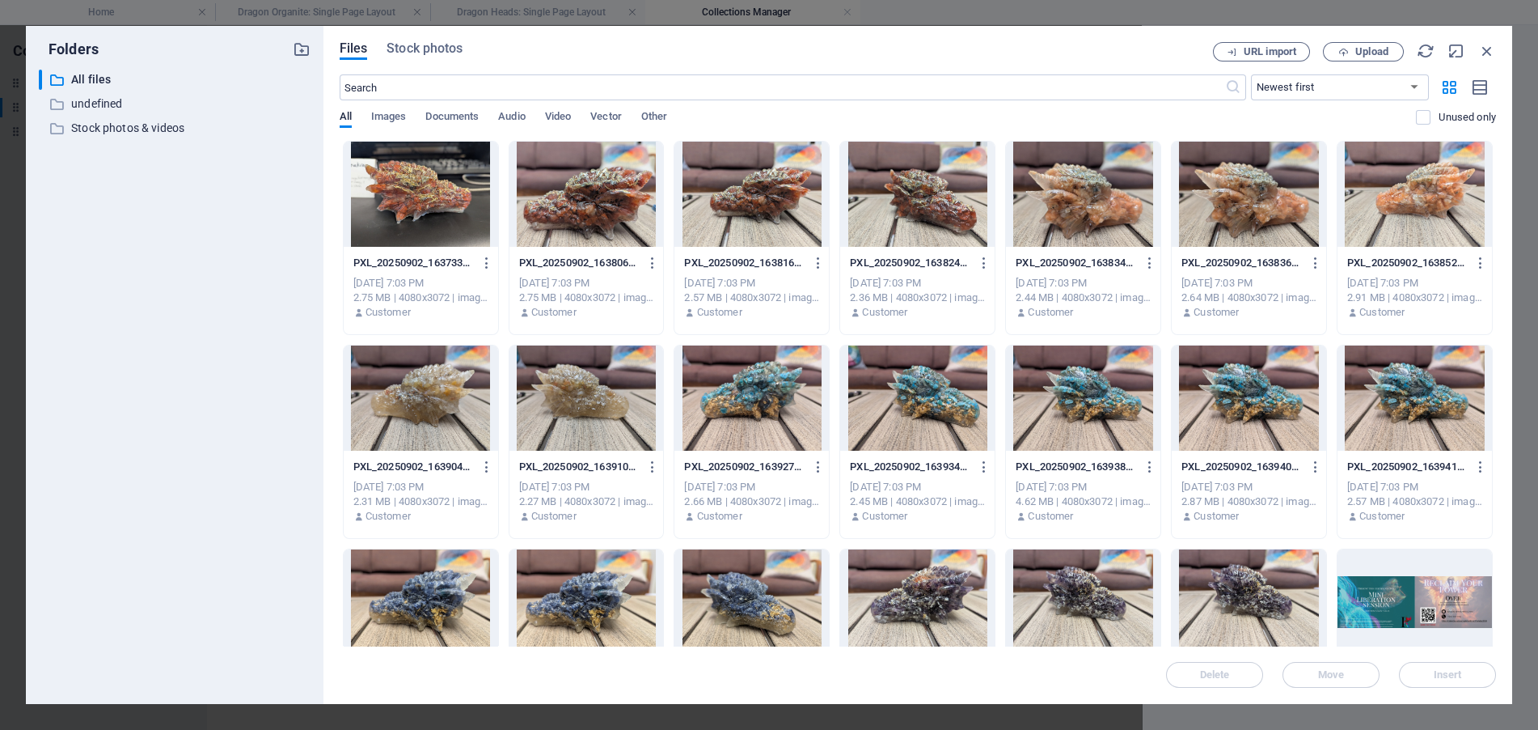
click at [895, 597] on div at bounding box center [917, 601] width 154 height 105
click at [1454, 675] on span "Insert" at bounding box center [1448, 675] width 28 height 10
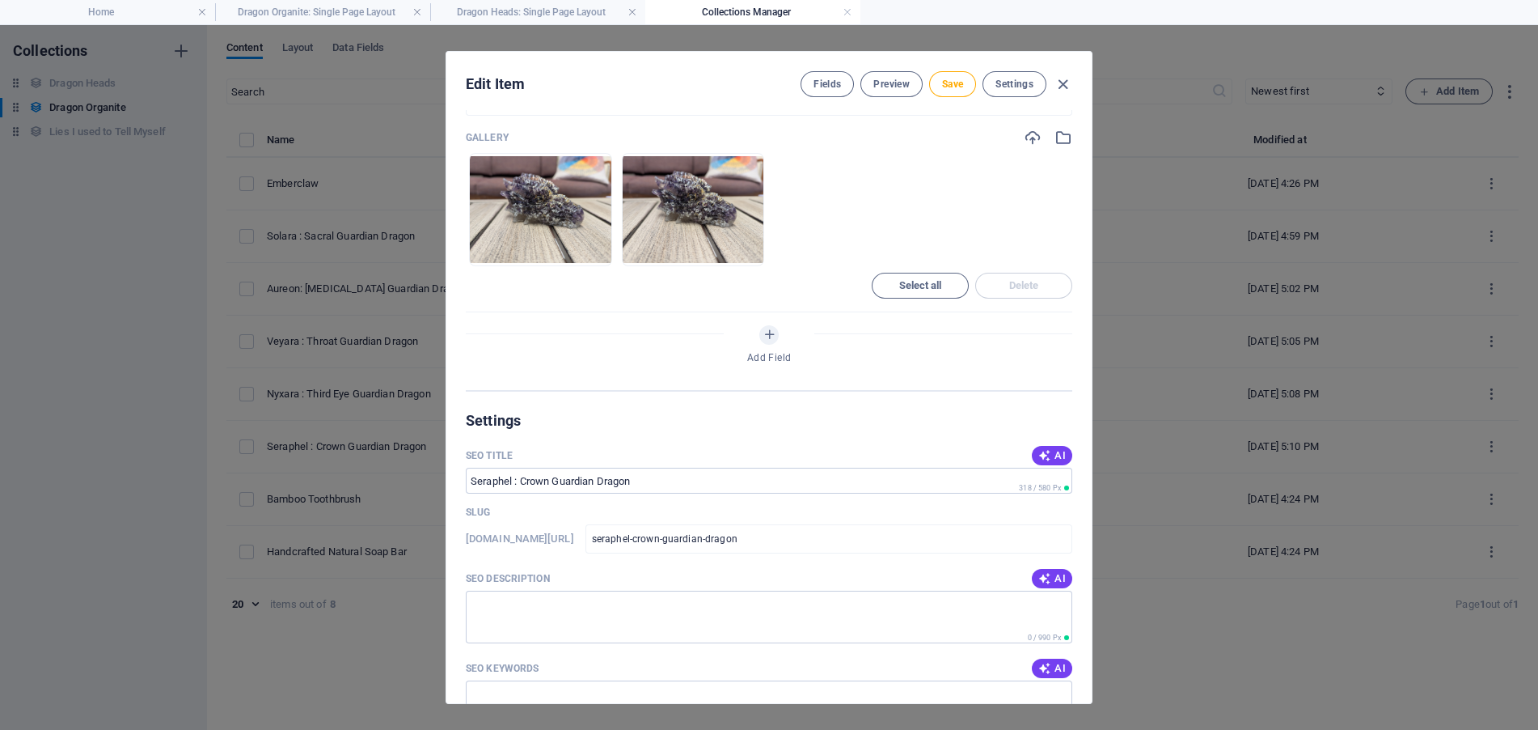
scroll to position [634, 0]
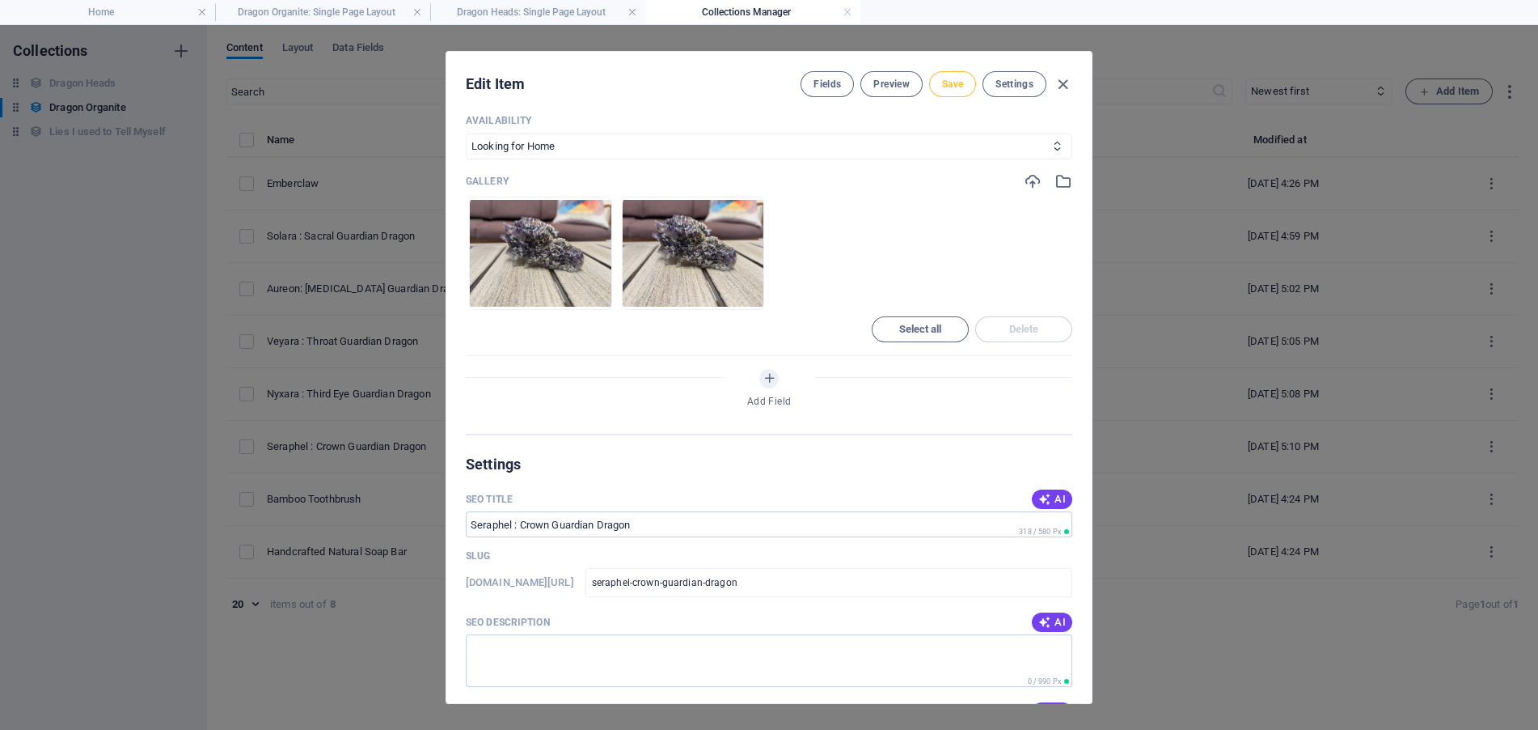
click at [954, 81] on span "Save" at bounding box center [952, 84] width 21 height 13
click at [1059, 80] on icon "button" at bounding box center [1063, 84] width 19 height 19
type input "seraphel-crown-guardian-dragon"
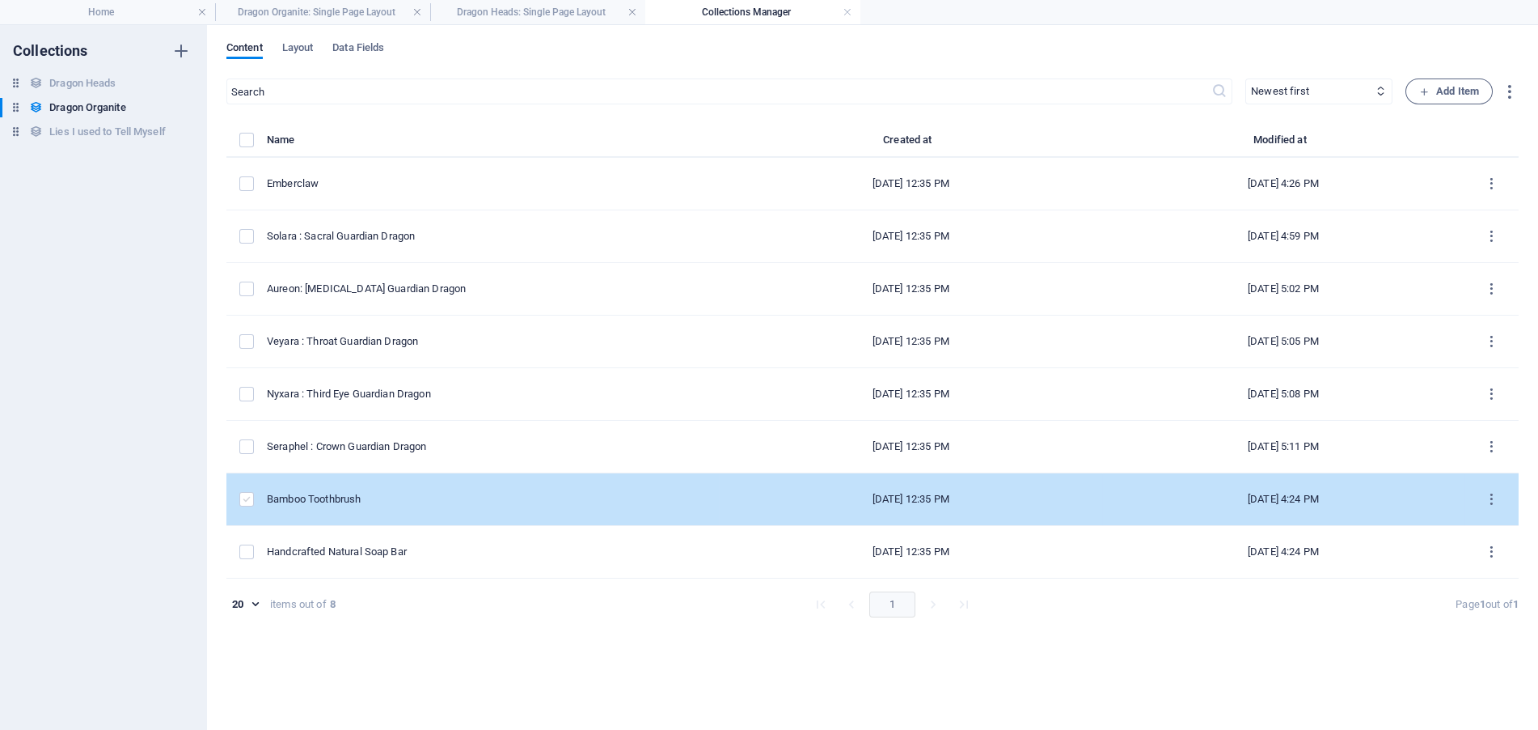
click at [250, 494] on label "items list" at bounding box center [246, 499] width 15 height 15
click at [0, 0] on input "items list" at bounding box center [0, 0] width 0 height 0
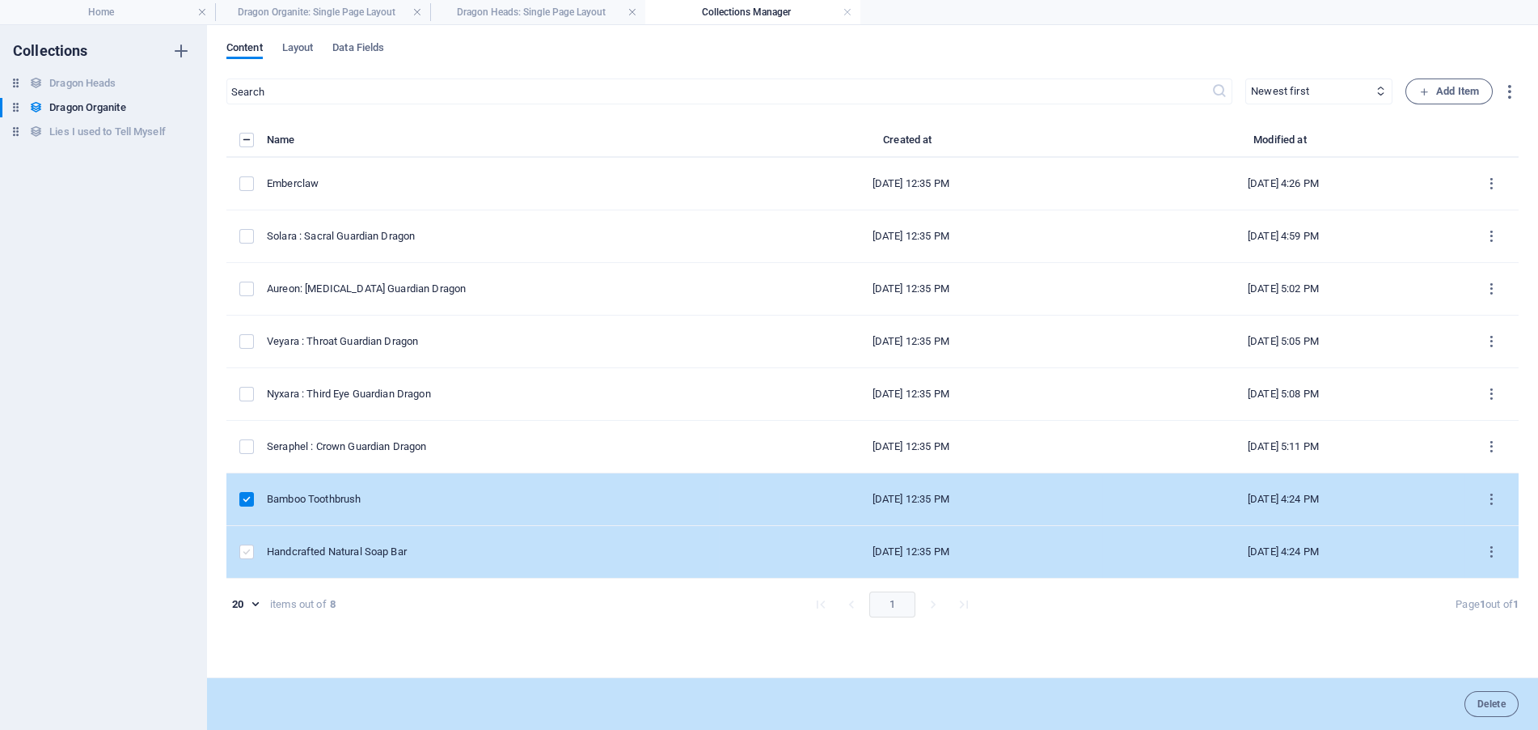
click at [247, 552] on label "items list" at bounding box center [246, 551] width 15 height 15
click at [0, 0] on input "items list" at bounding box center [0, 0] width 0 height 0
click at [1495, 547] on icon "items list" at bounding box center [1491, 551] width 15 height 15
click at [1493, 711] on h6 "Delete" at bounding box center [1492, 706] width 44 height 19
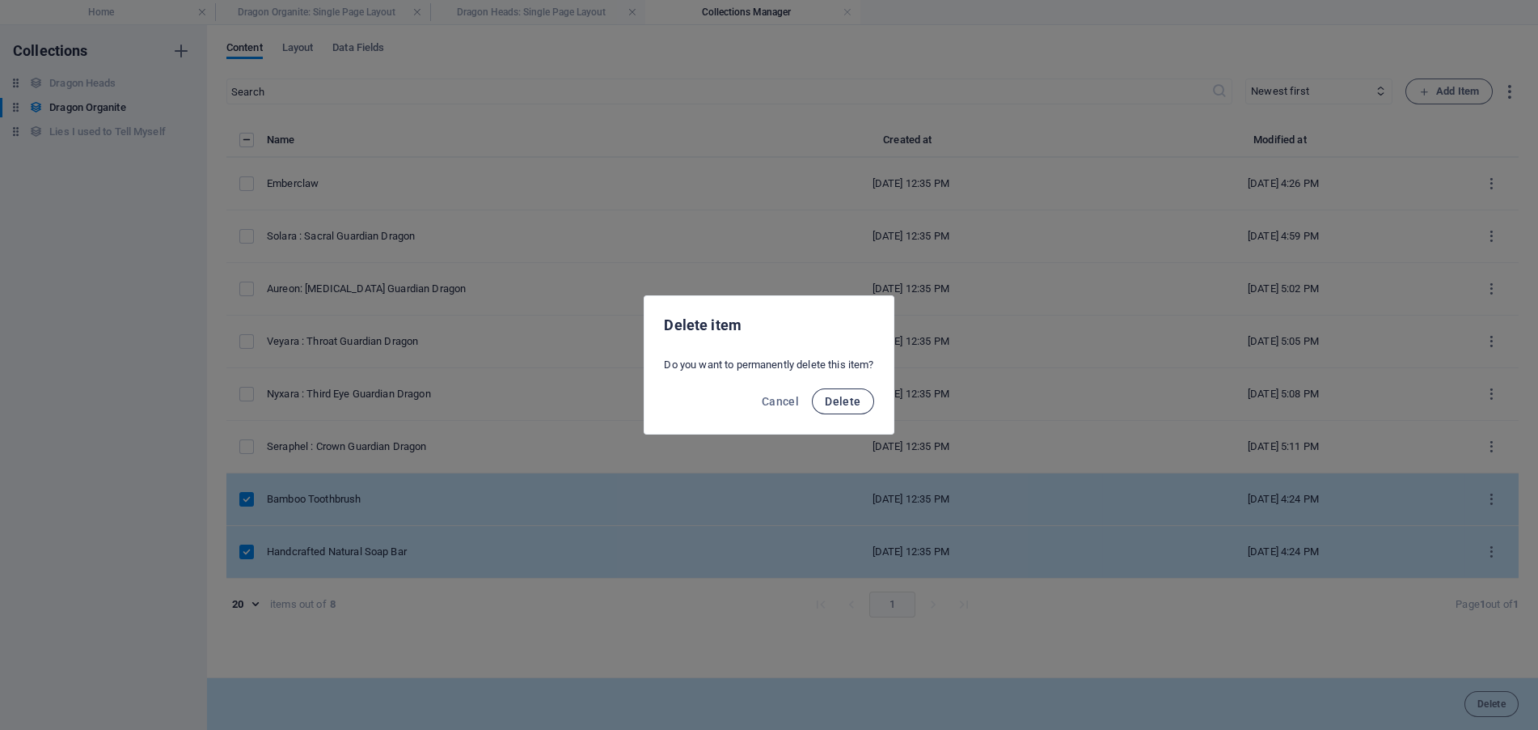
click at [845, 400] on span "Delete" at bounding box center [843, 401] width 36 height 13
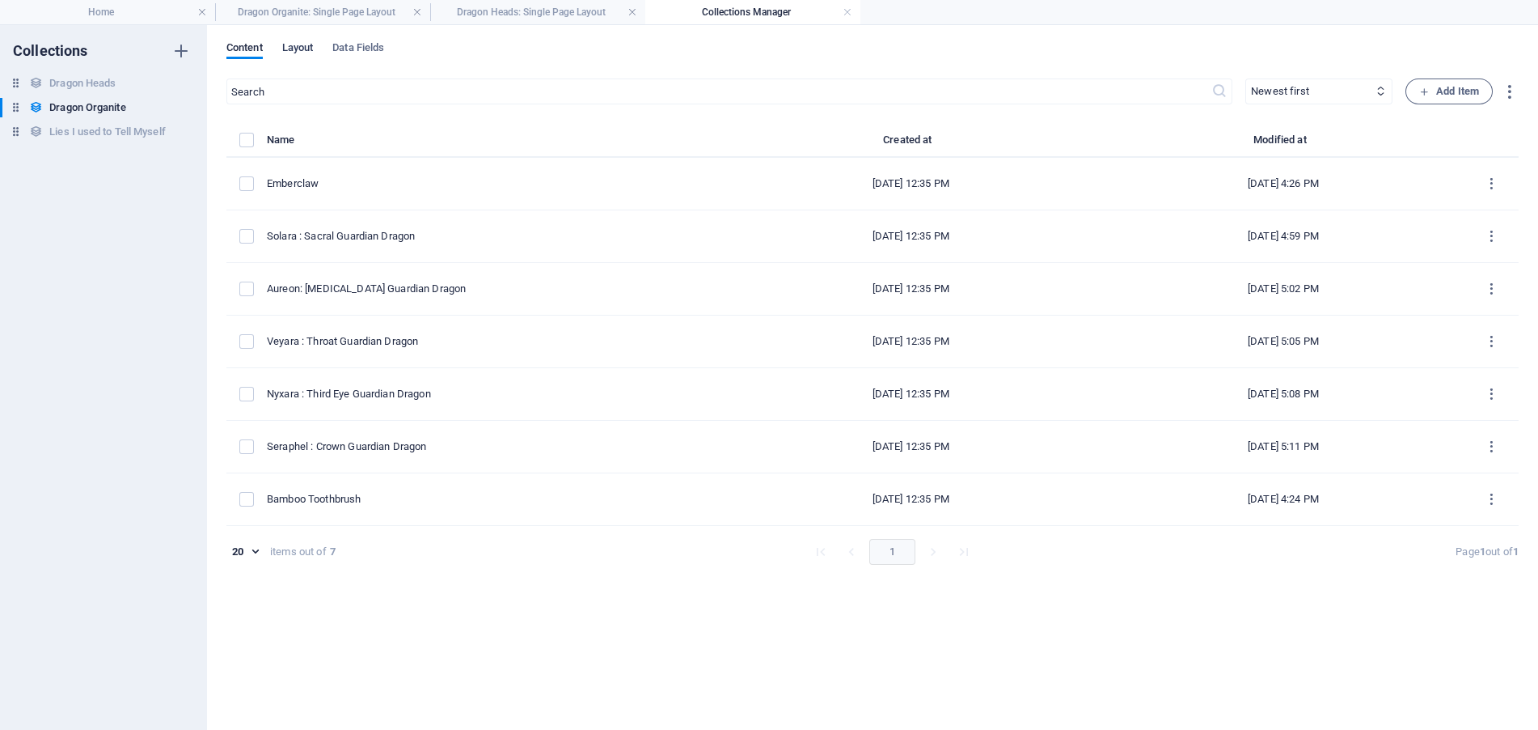
click at [294, 42] on span "Layout" at bounding box center [298, 49] width 32 height 23
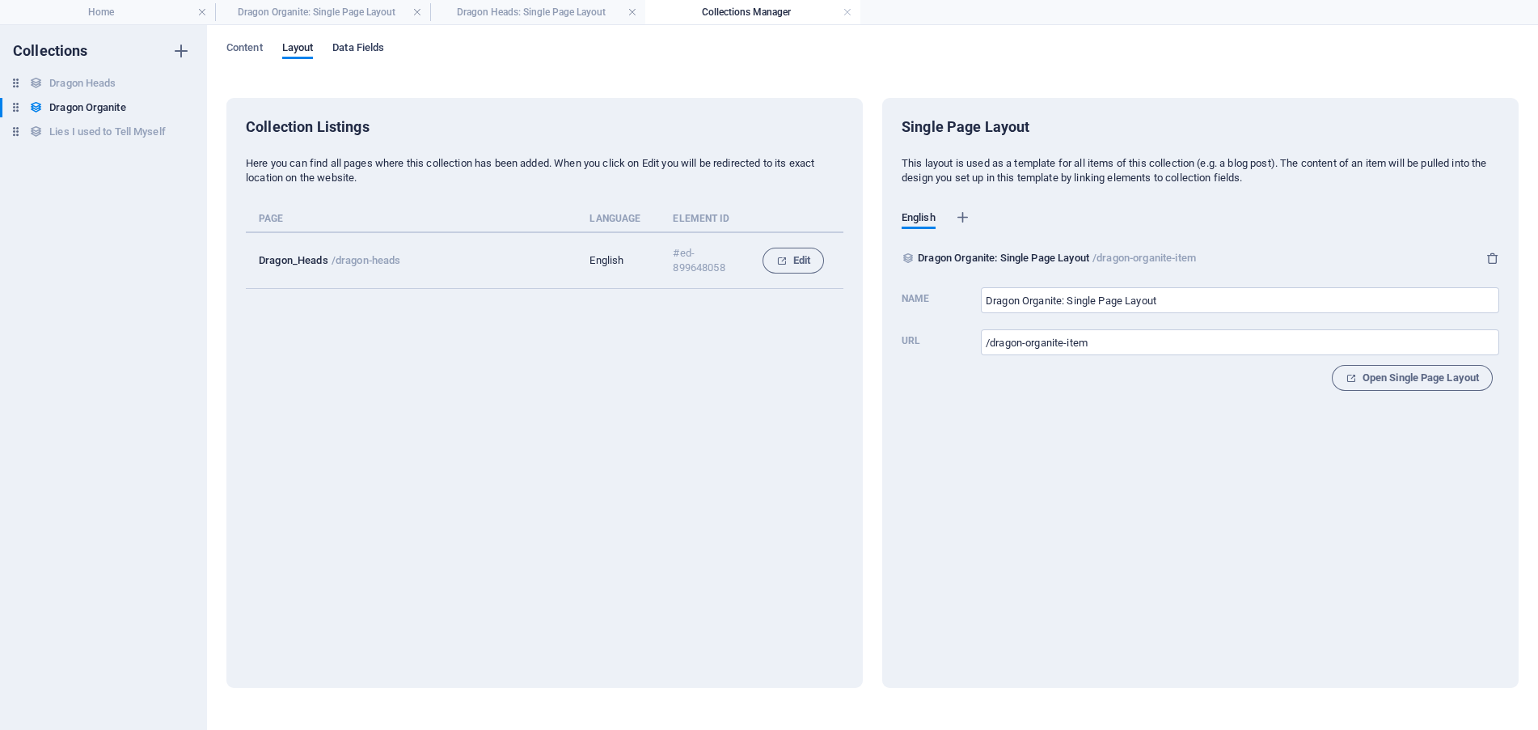
click at [356, 50] on span "Data Fields" at bounding box center [358, 49] width 52 height 23
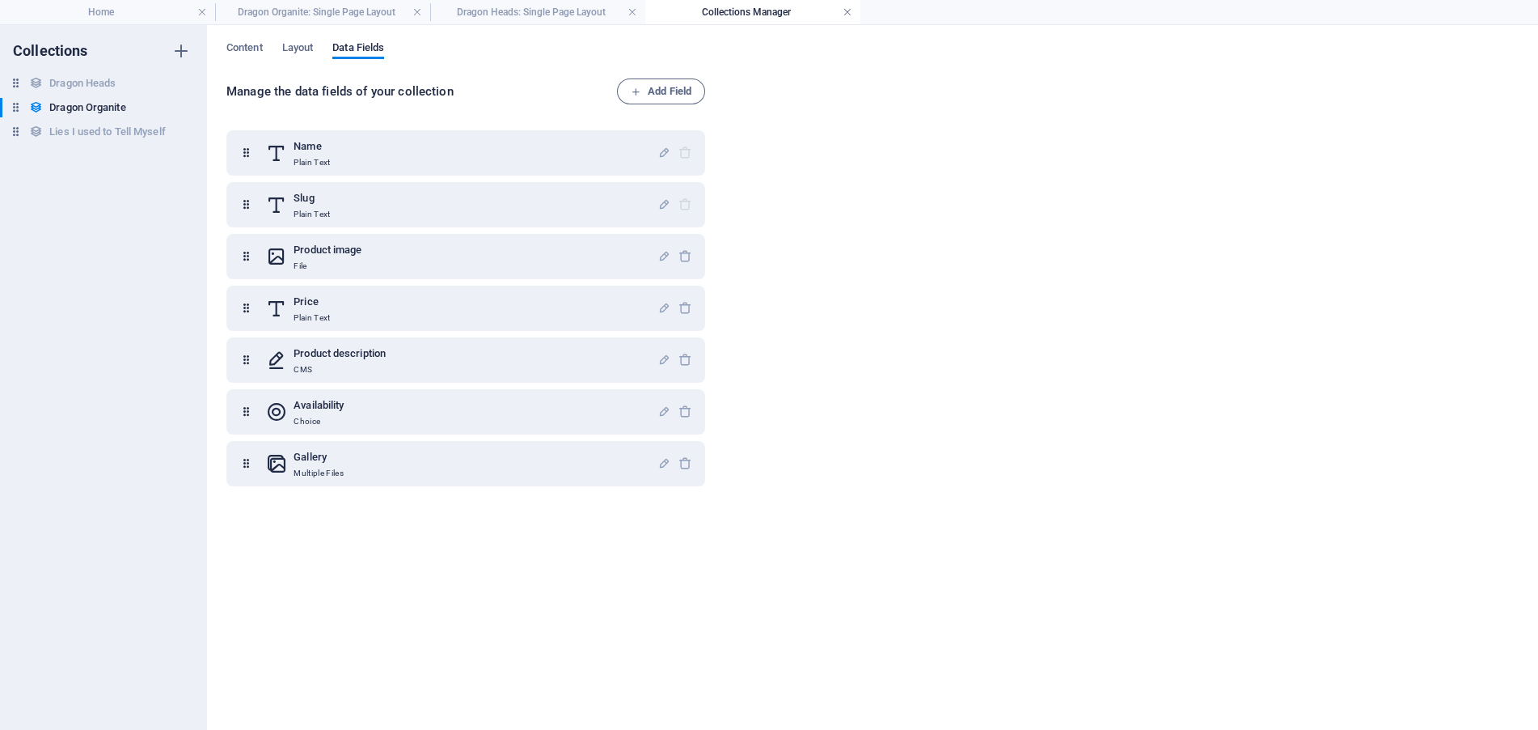
click at [848, 14] on link at bounding box center [848, 12] width 10 height 15
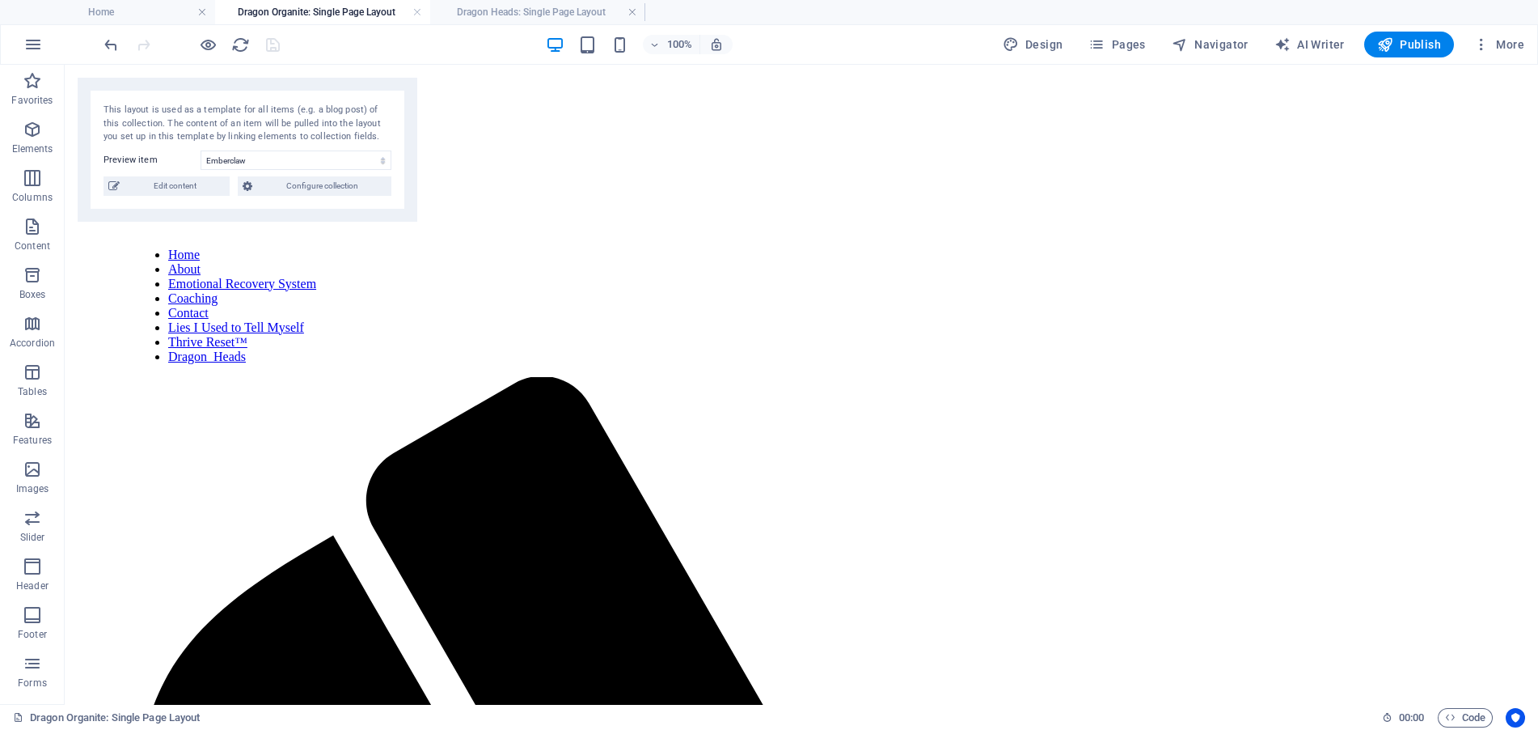
click at [277, 43] on div at bounding box center [191, 45] width 181 height 26
click at [563, 12] on h4 "Dragon Heads: Single Page Layout" at bounding box center [537, 12] width 215 height 18
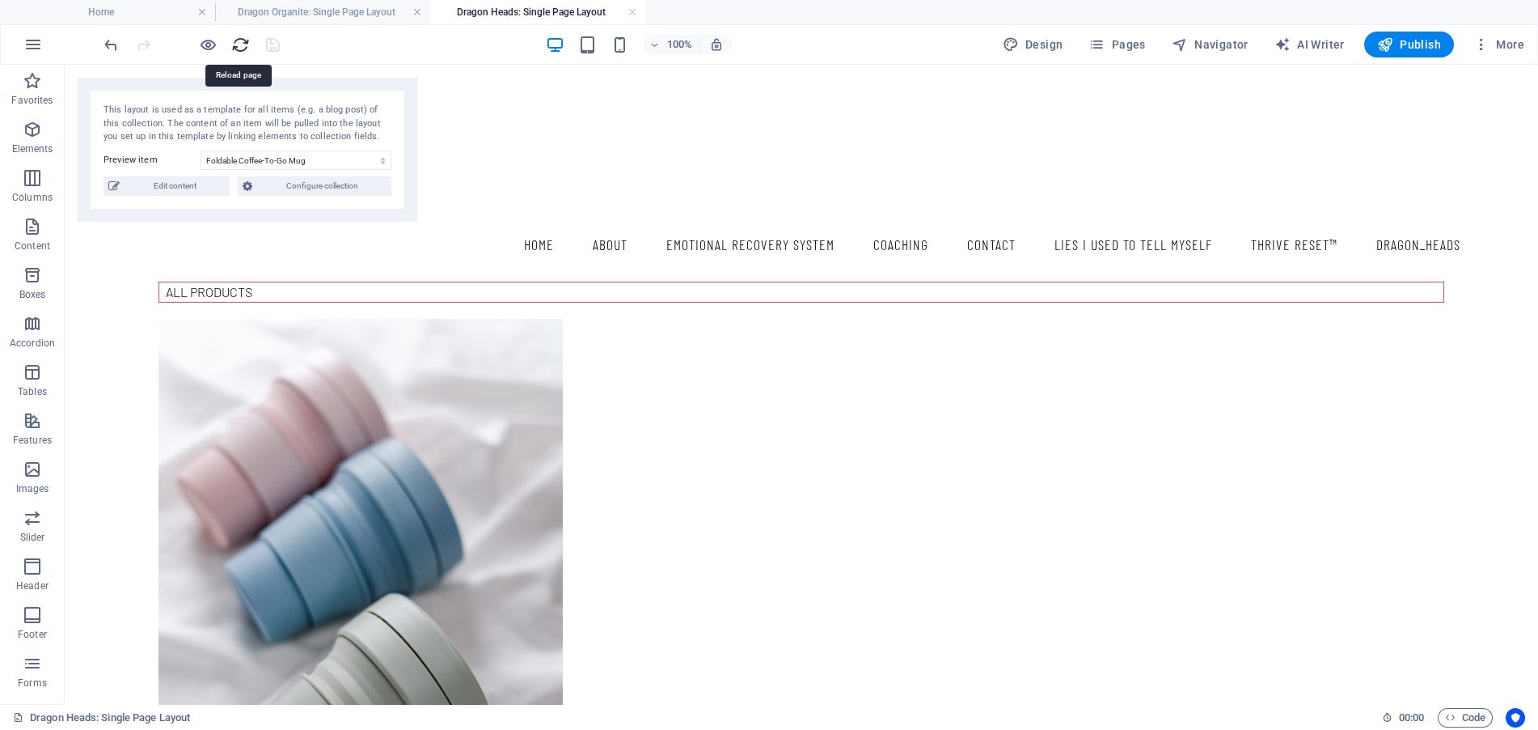
click at [239, 42] on icon "reload" at bounding box center [240, 45] width 19 height 19
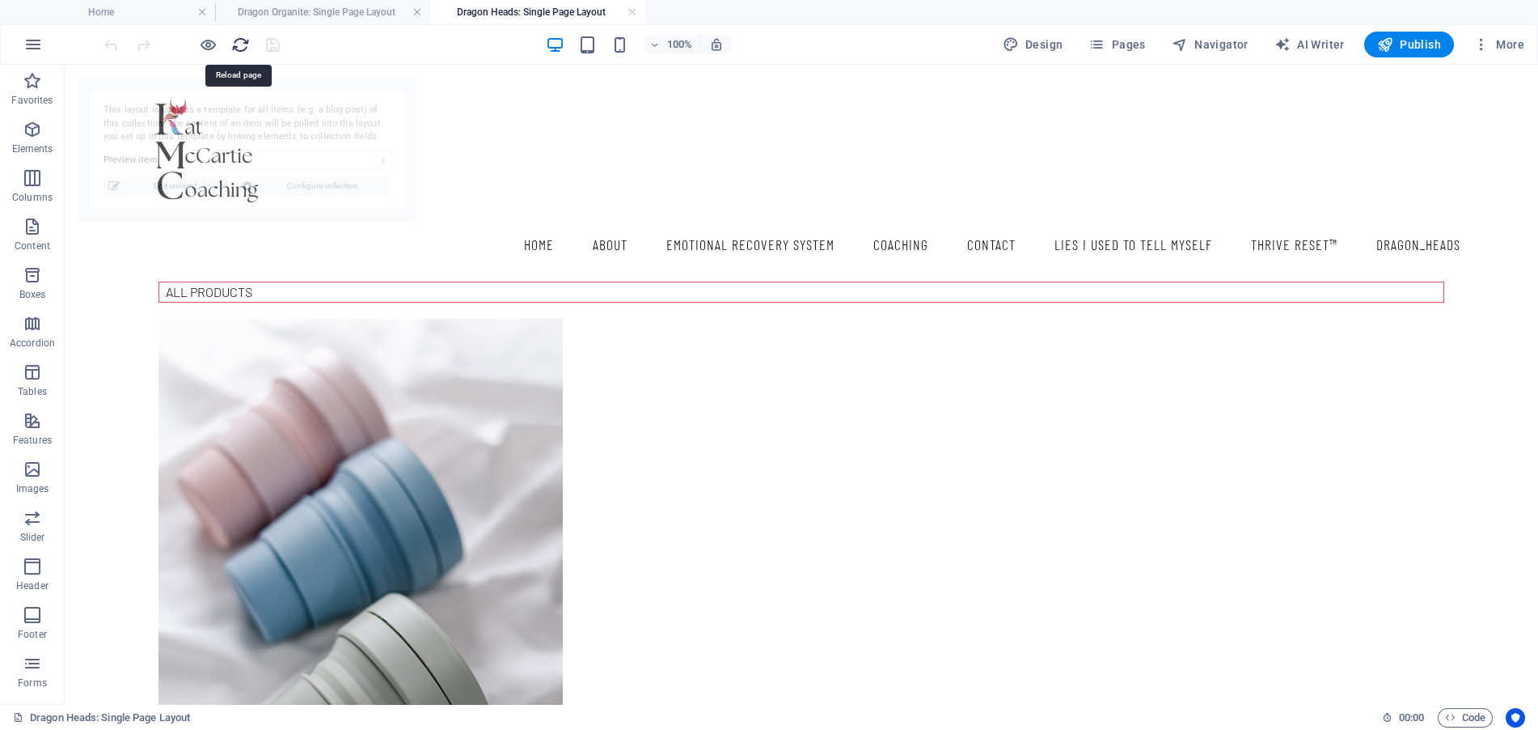
select select "688a71ddbe655ac4a80150d6"
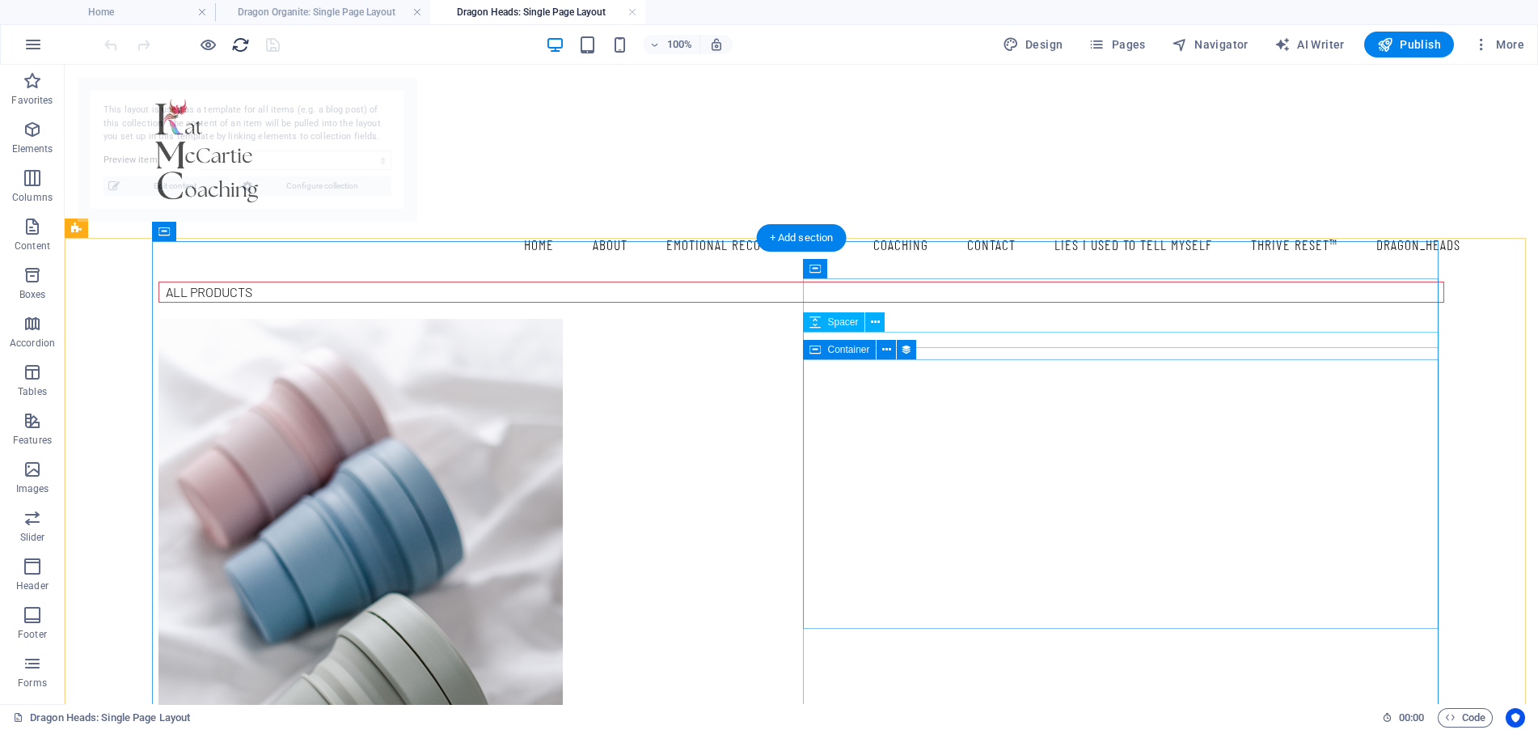
select select "688a71ddbe655ac4a80150d6"
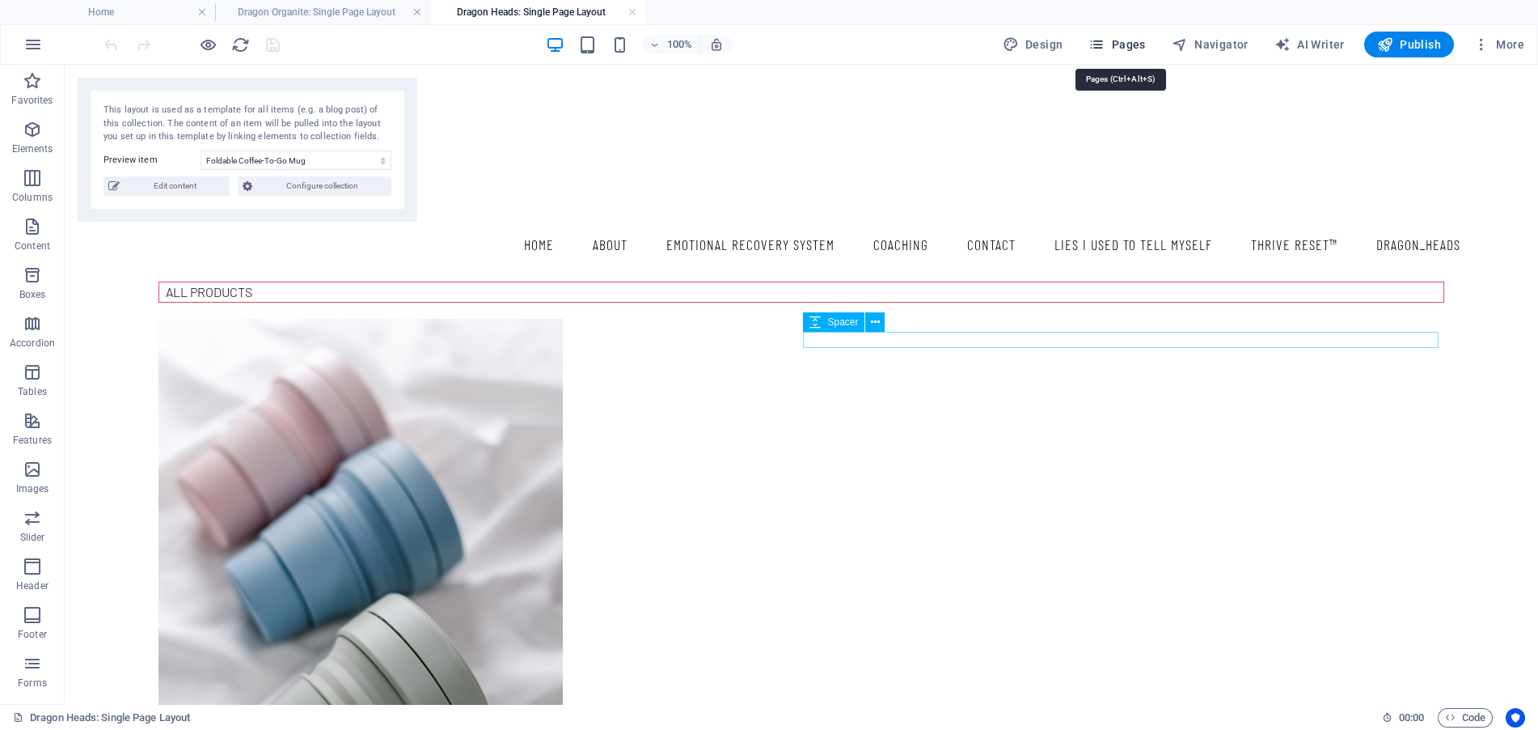
click at [1131, 47] on span "Pages" at bounding box center [1117, 44] width 57 height 16
click at [1125, 40] on span "Pages" at bounding box center [1117, 44] width 57 height 16
click at [633, 9] on link at bounding box center [633, 12] width 10 height 15
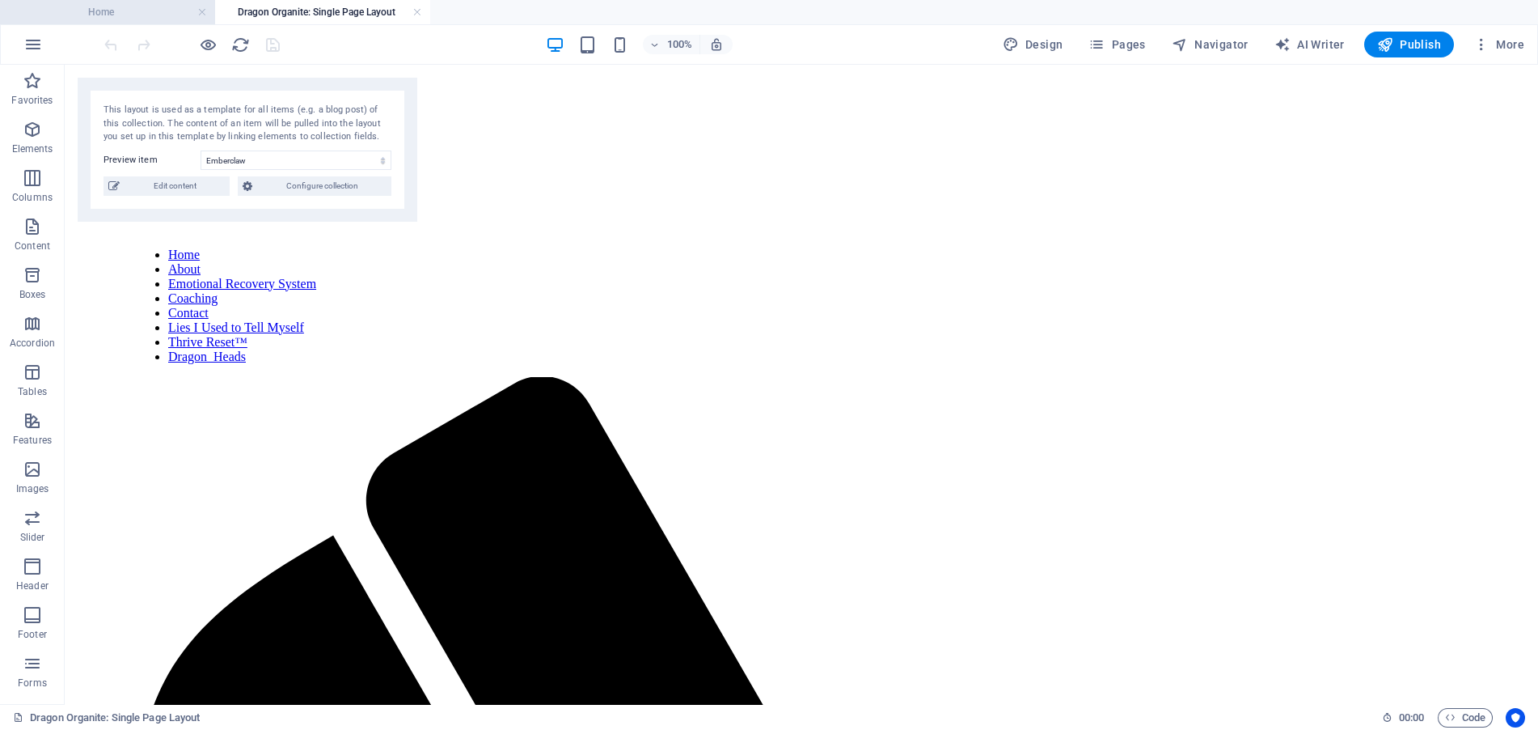
click at [137, 14] on h4 "Home" at bounding box center [107, 12] width 215 height 18
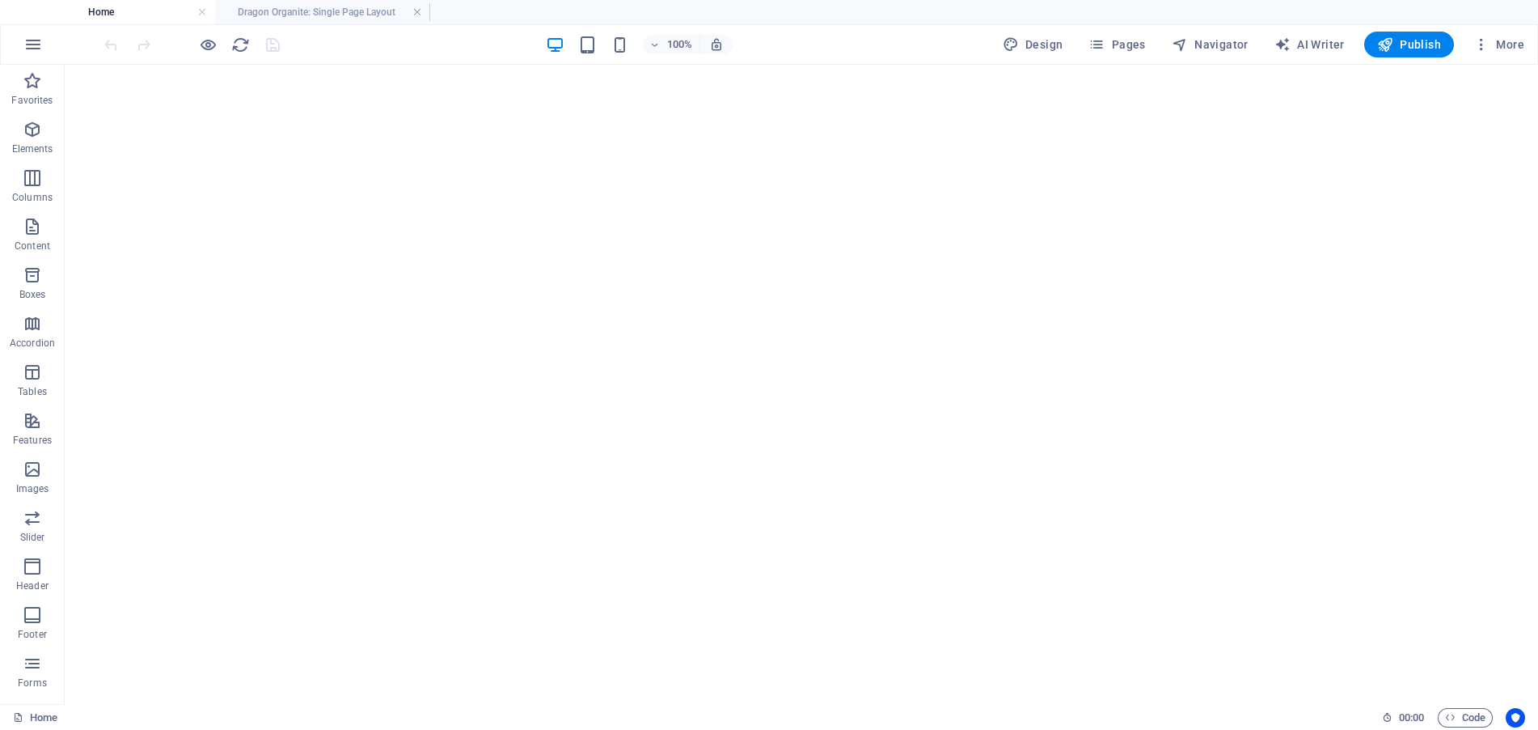
scroll to position [445, 0]
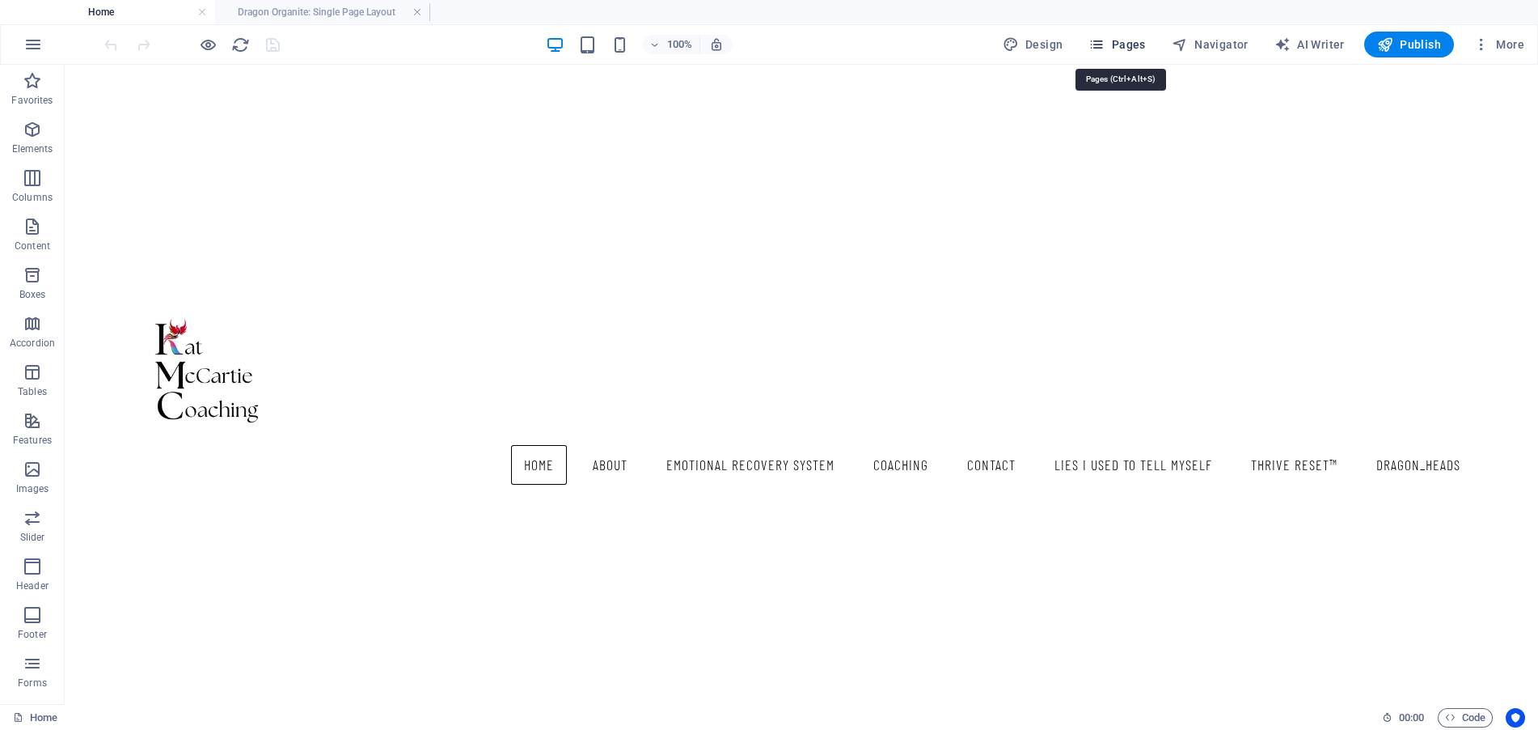
click at [1132, 41] on span "Pages" at bounding box center [1117, 44] width 57 height 16
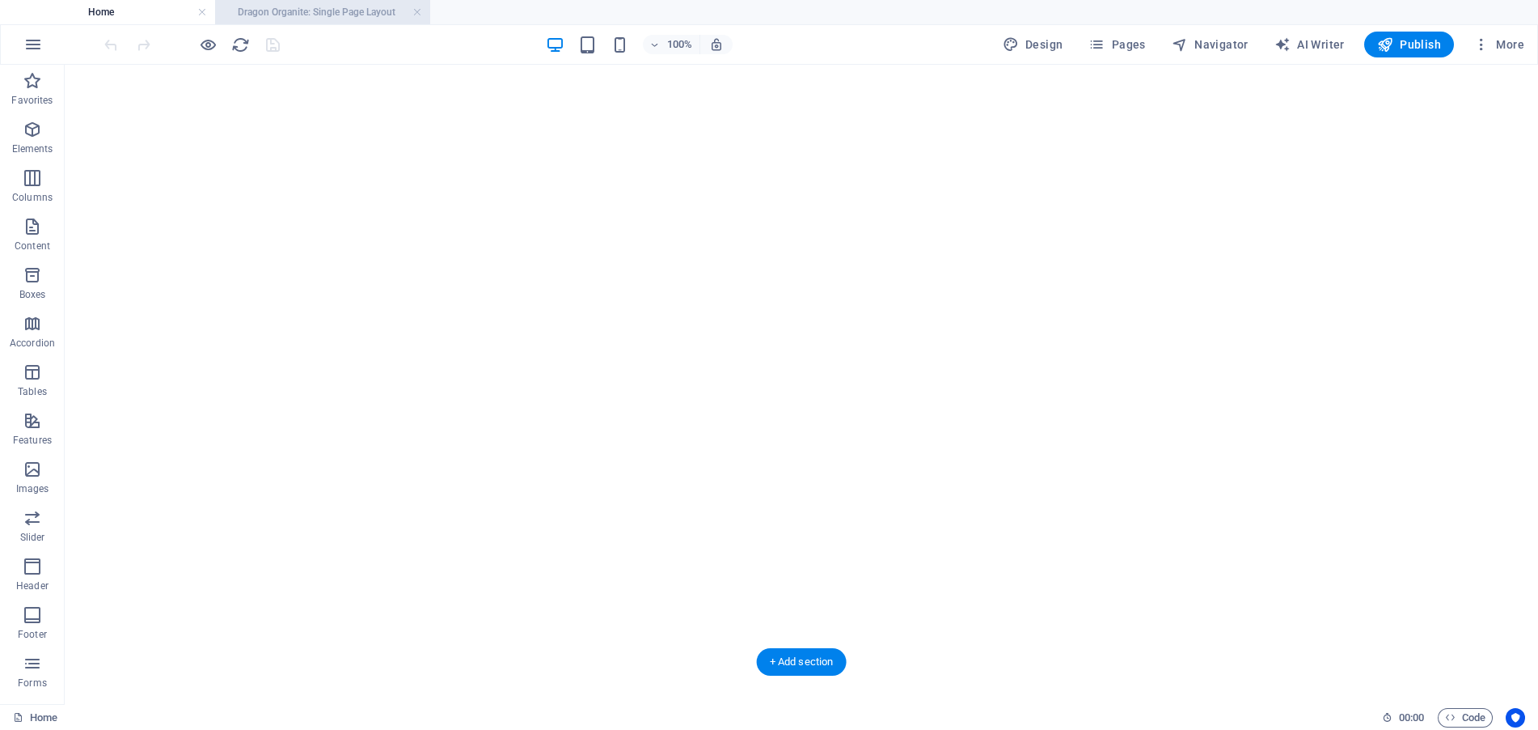
scroll to position [0, 0]
click at [340, 14] on h4 "Dragon Organite: Single Page Layout" at bounding box center [322, 12] width 215 height 18
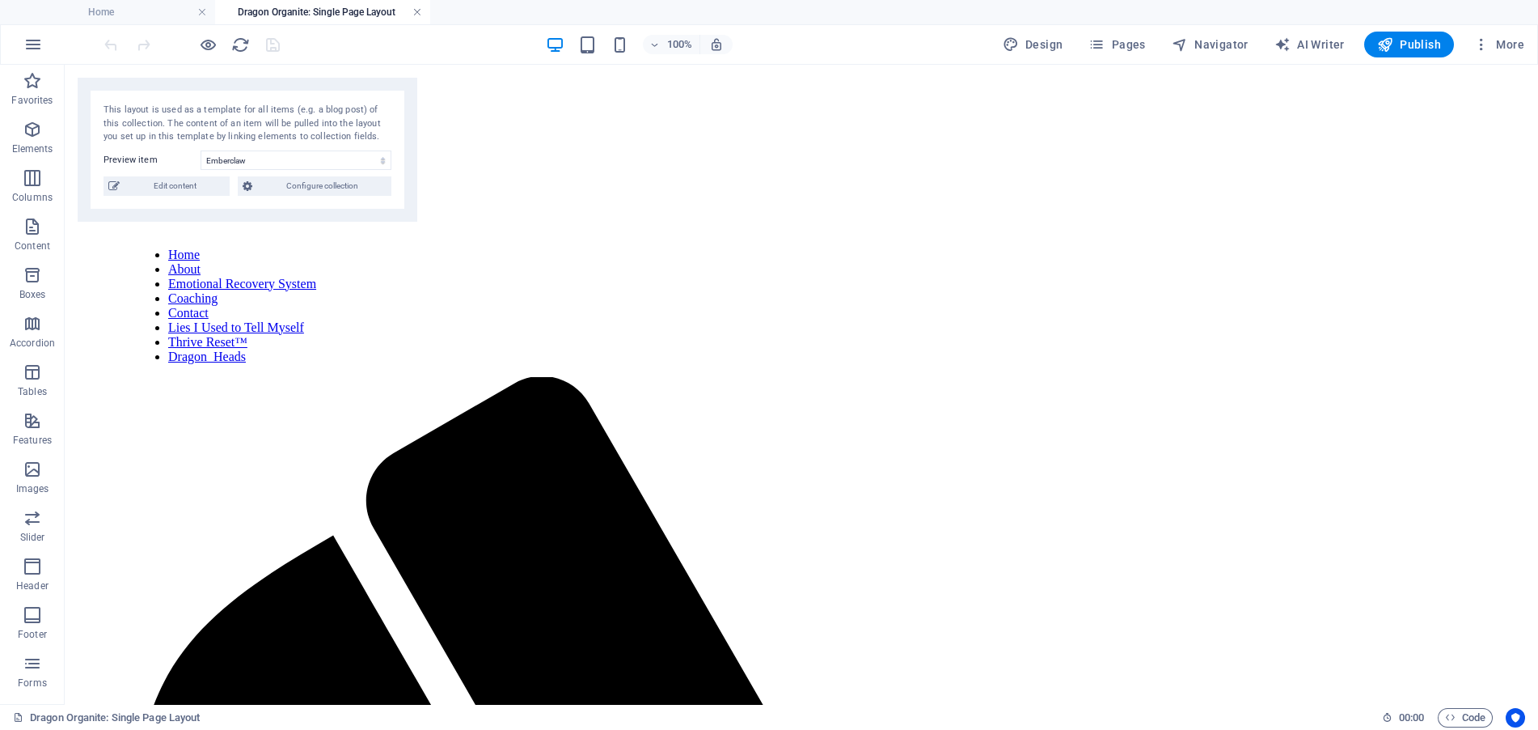
click at [416, 11] on link at bounding box center [417, 12] width 10 height 15
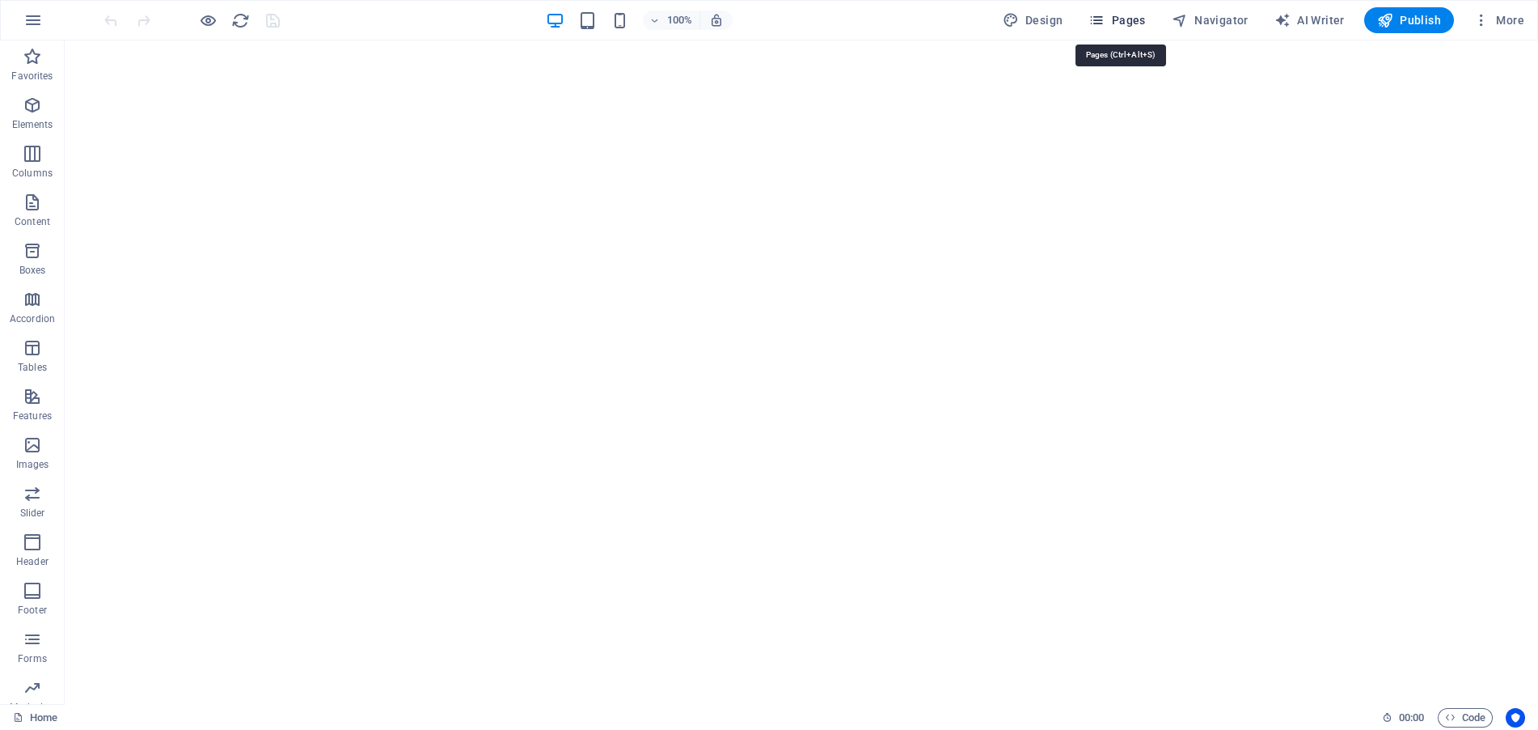
click at [1124, 19] on span "Pages" at bounding box center [1117, 20] width 57 height 16
click at [1133, 11] on button "Pages" at bounding box center [1117, 20] width 70 height 26
click at [1122, 13] on span "Pages" at bounding box center [1117, 20] width 57 height 16
click at [1104, 13] on icon "button" at bounding box center [1097, 20] width 16 height 16
click at [1483, 22] on icon "button" at bounding box center [1482, 20] width 16 height 16
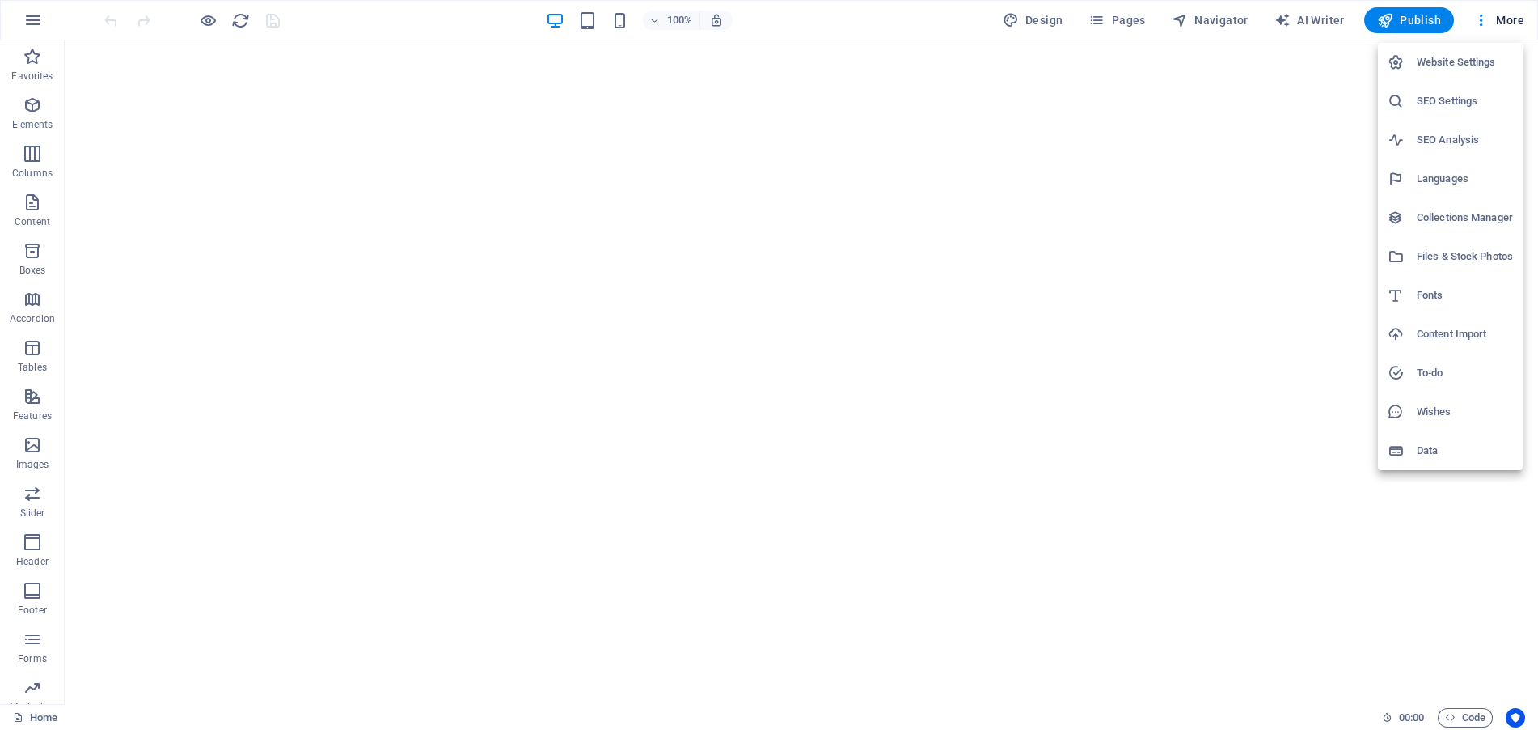
click at [1475, 55] on h6 "Website Settings" at bounding box center [1465, 62] width 96 height 19
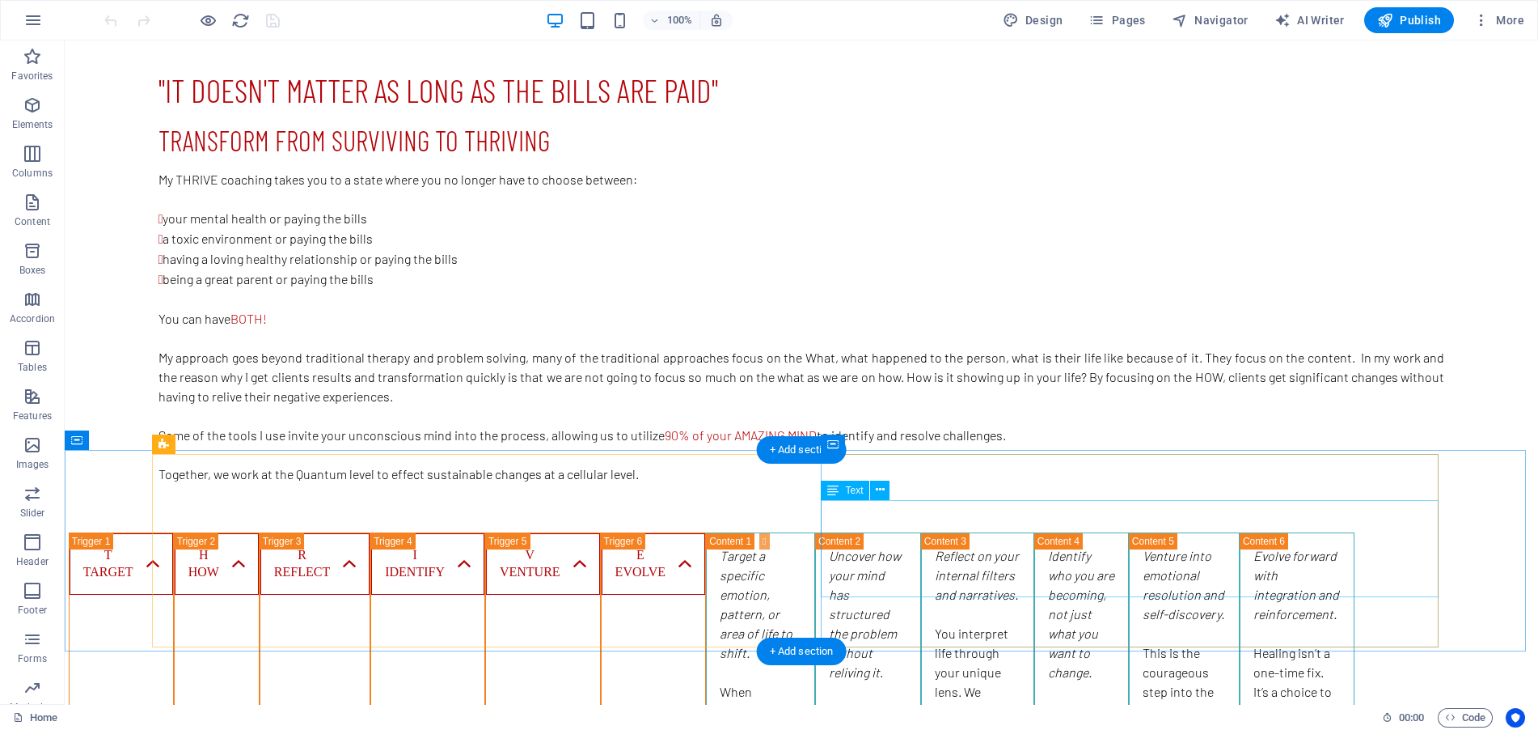
scroll to position [2022, 0]
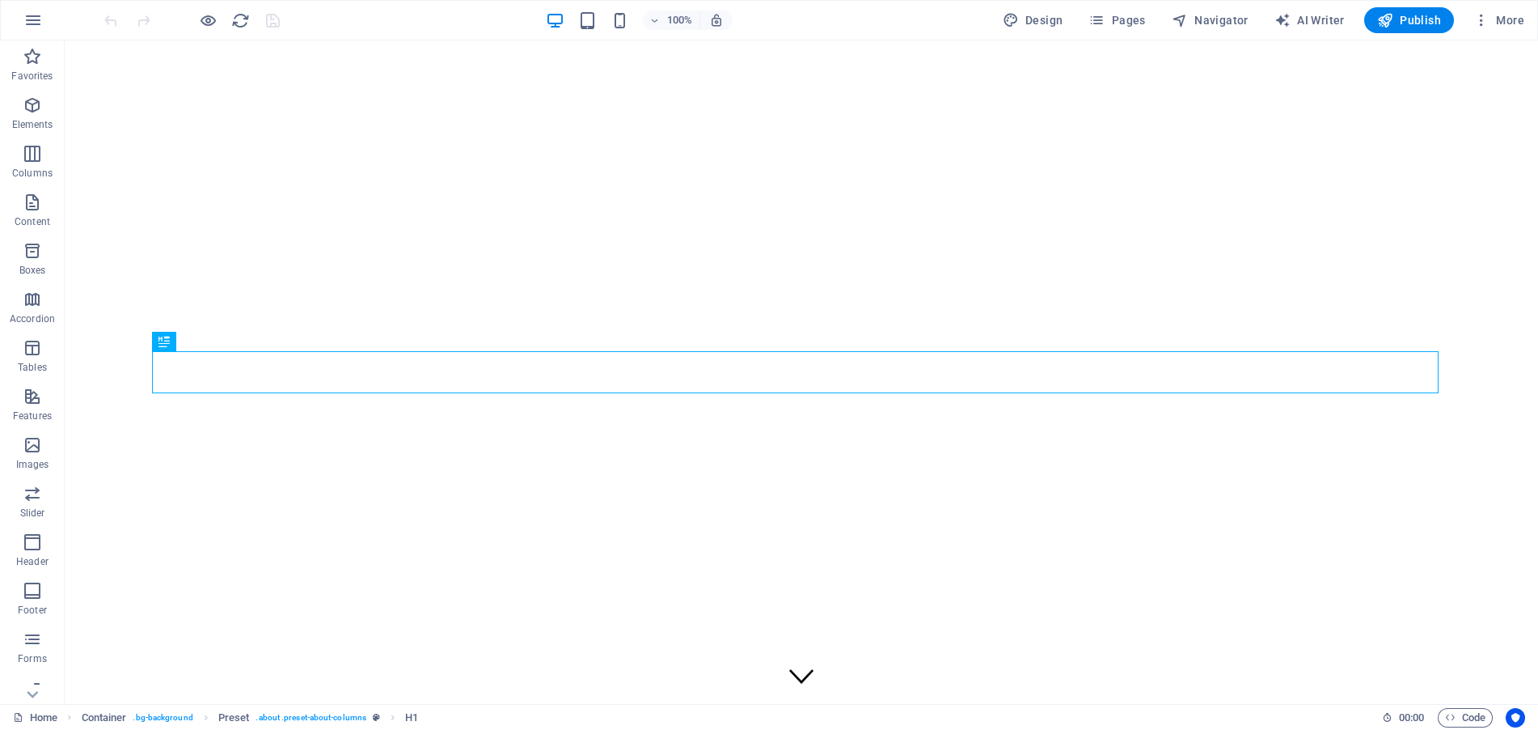
scroll to position [404, 0]
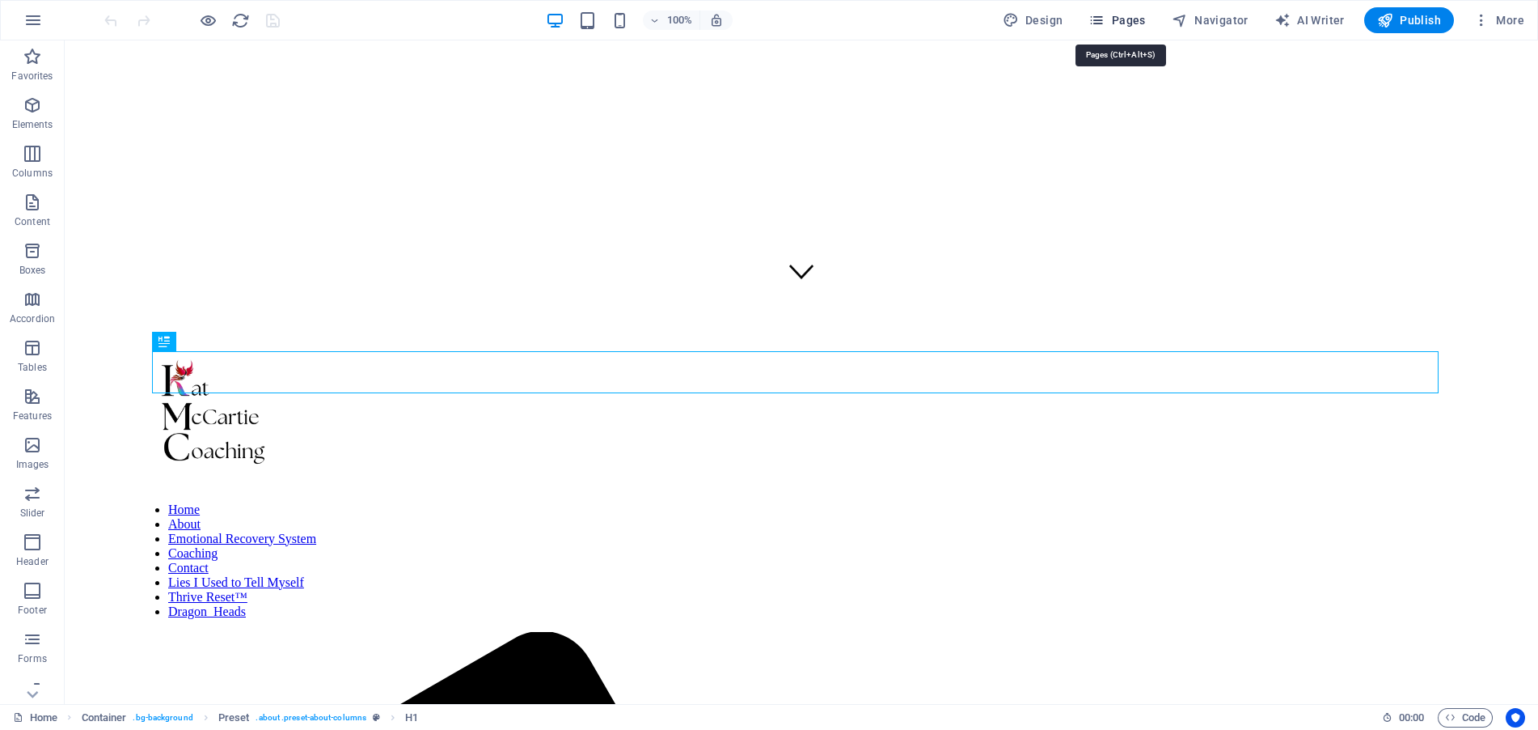
click at [1123, 14] on span "Pages" at bounding box center [1117, 20] width 57 height 16
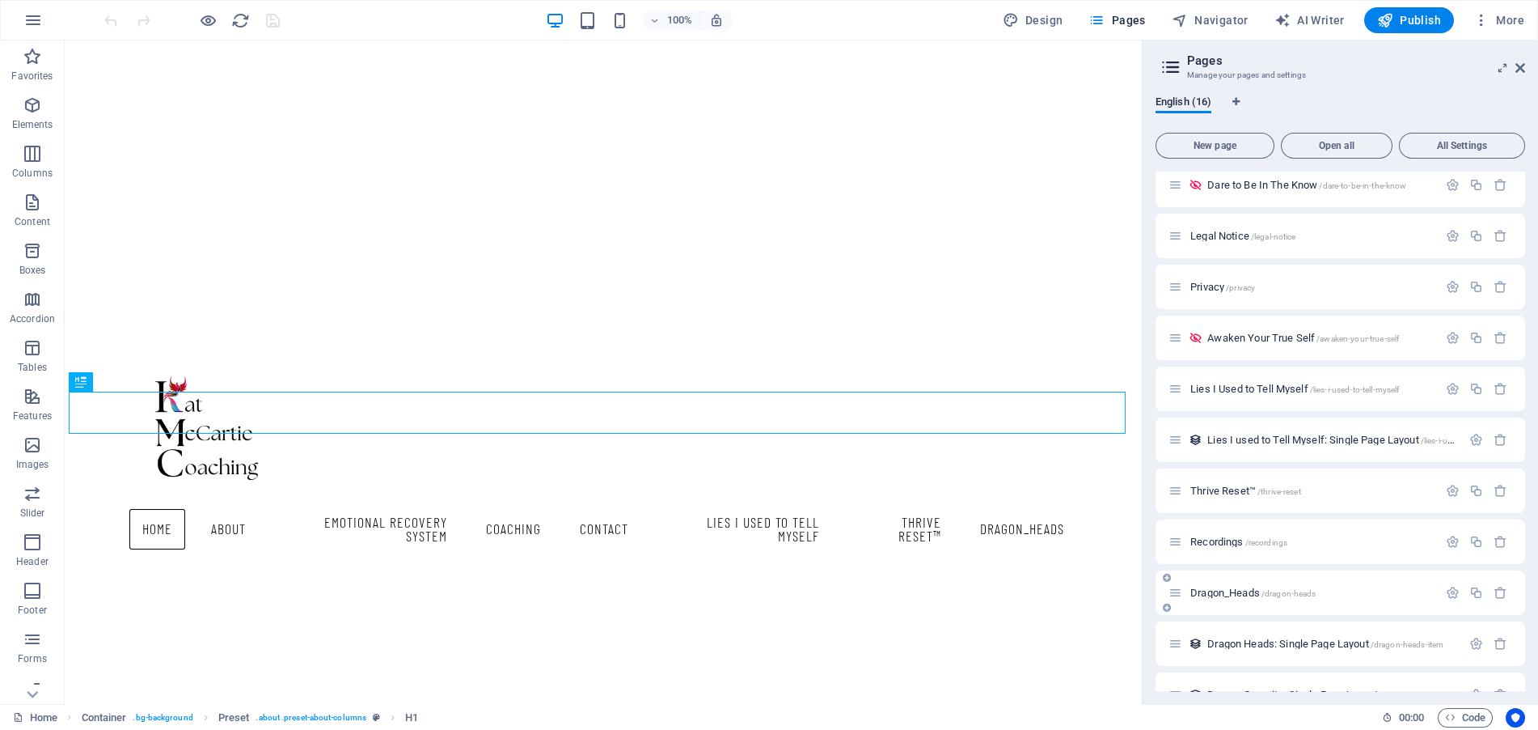
scroll to position [295, 0]
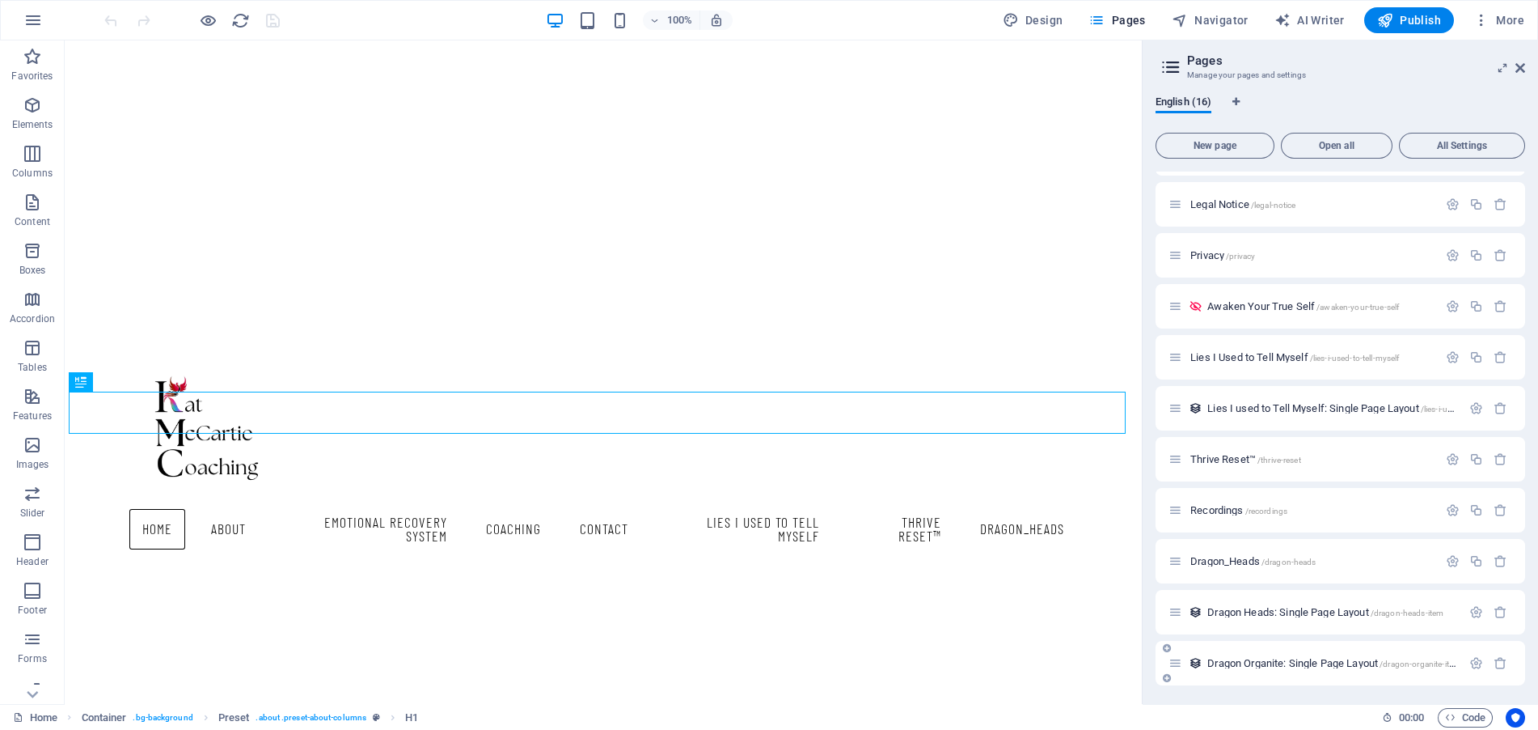
click at [1288, 666] on span "Dragon Organite: Single Page Layout /dragon-organite-item" at bounding box center [1334, 663] width 253 height 12
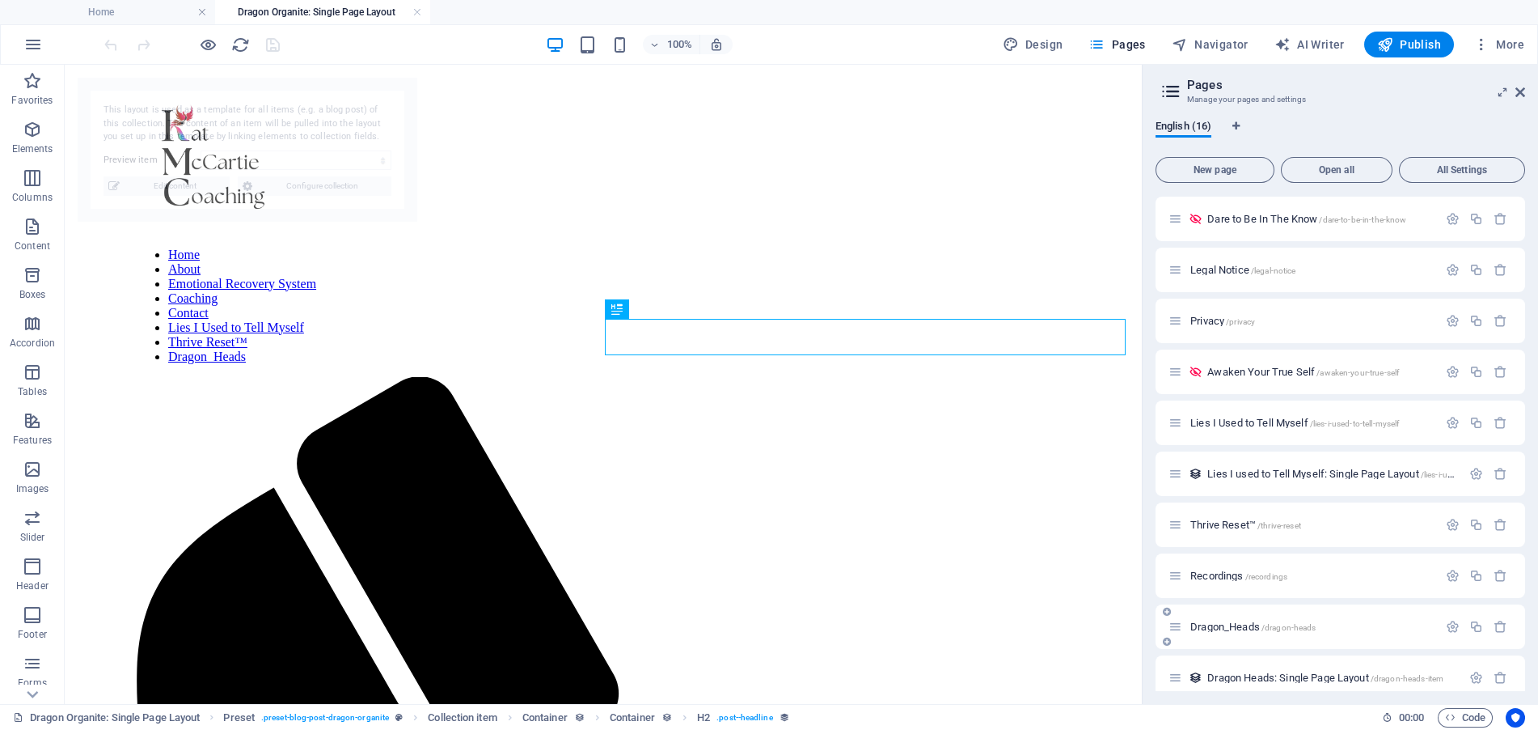
scroll to position [0, 0]
select select "68b71cc700994f62e80afabf"
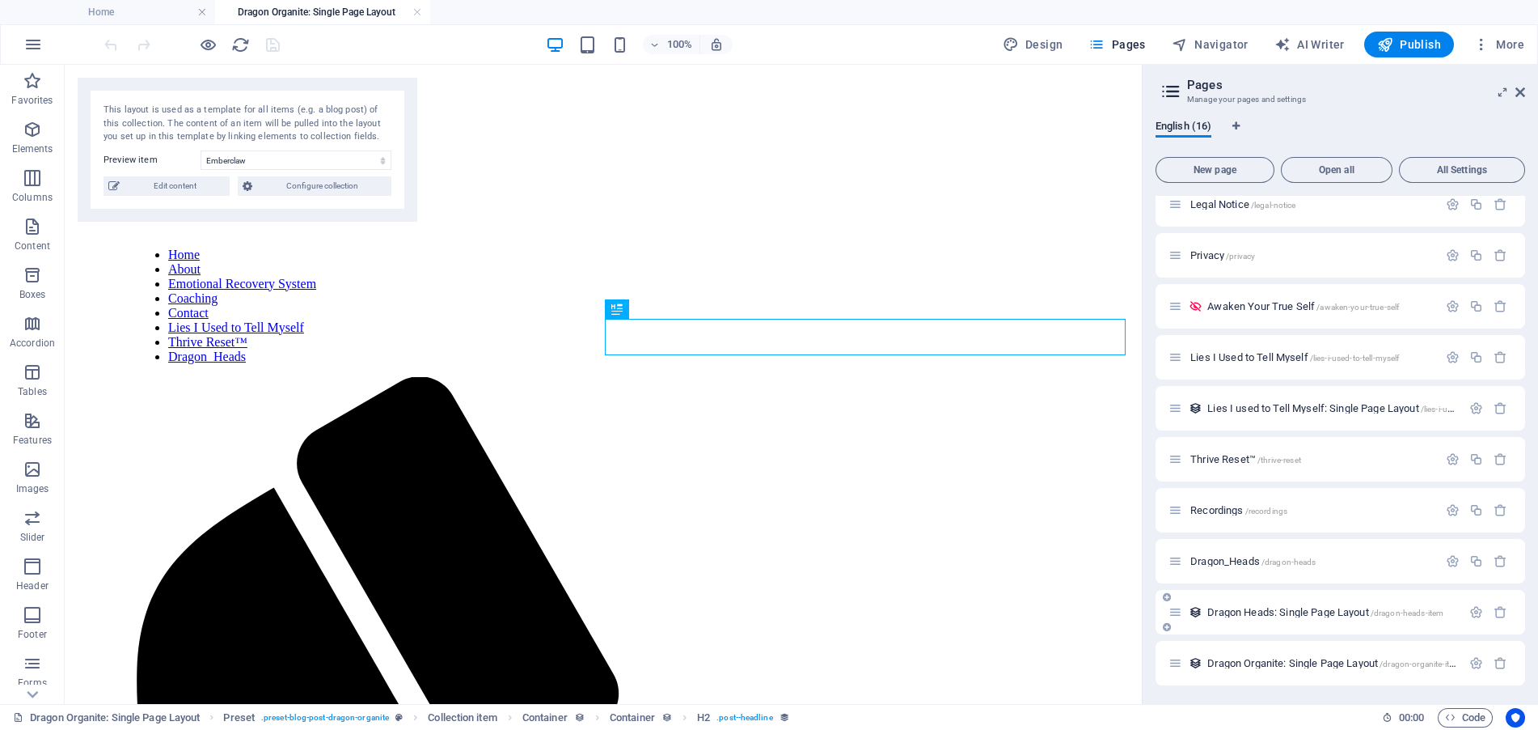
click at [1271, 610] on span "Dragon Heads: Single Page Layout /dragon-heads-item" at bounding box center [1326, 612] width 236 height 12
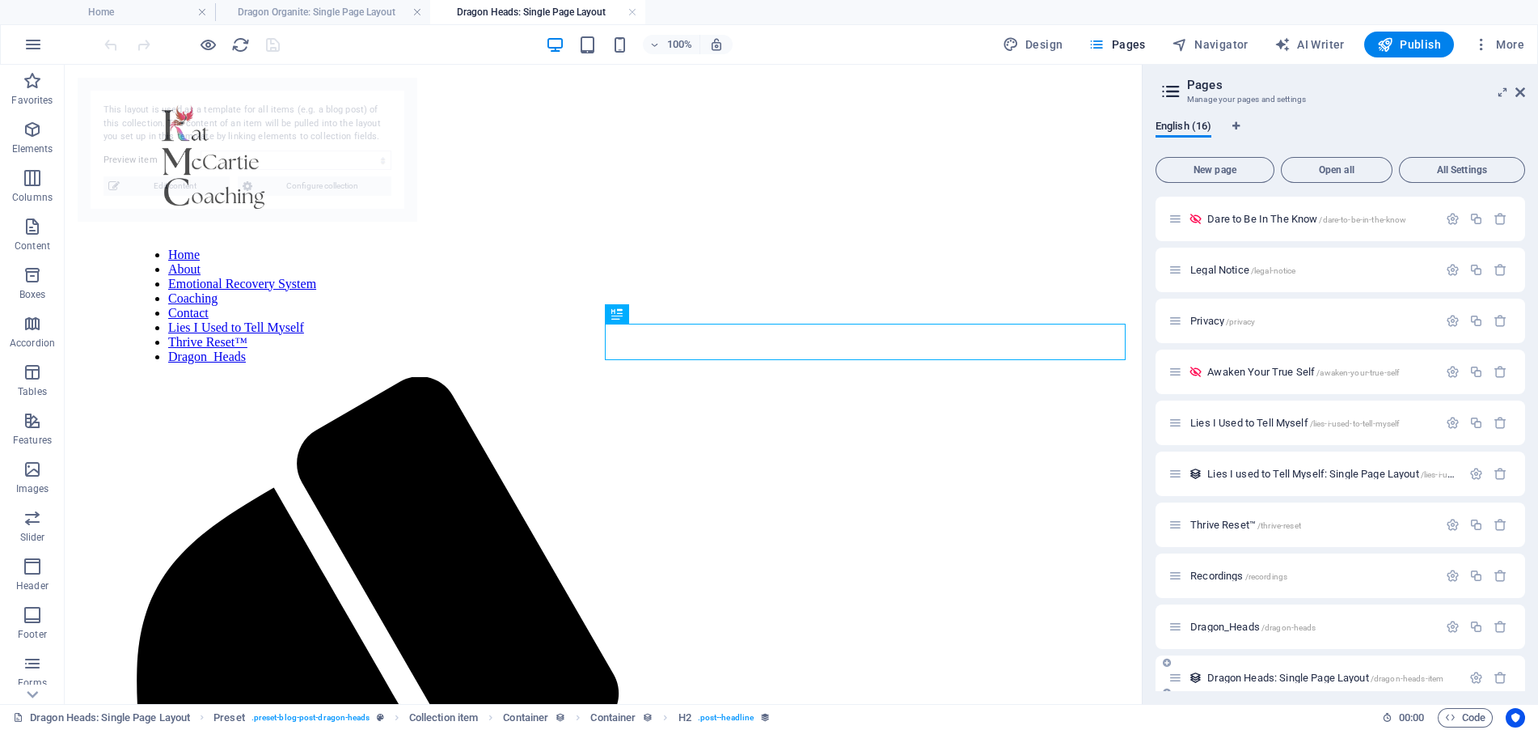
select select "688a71ddbe655ac4a80150d6"
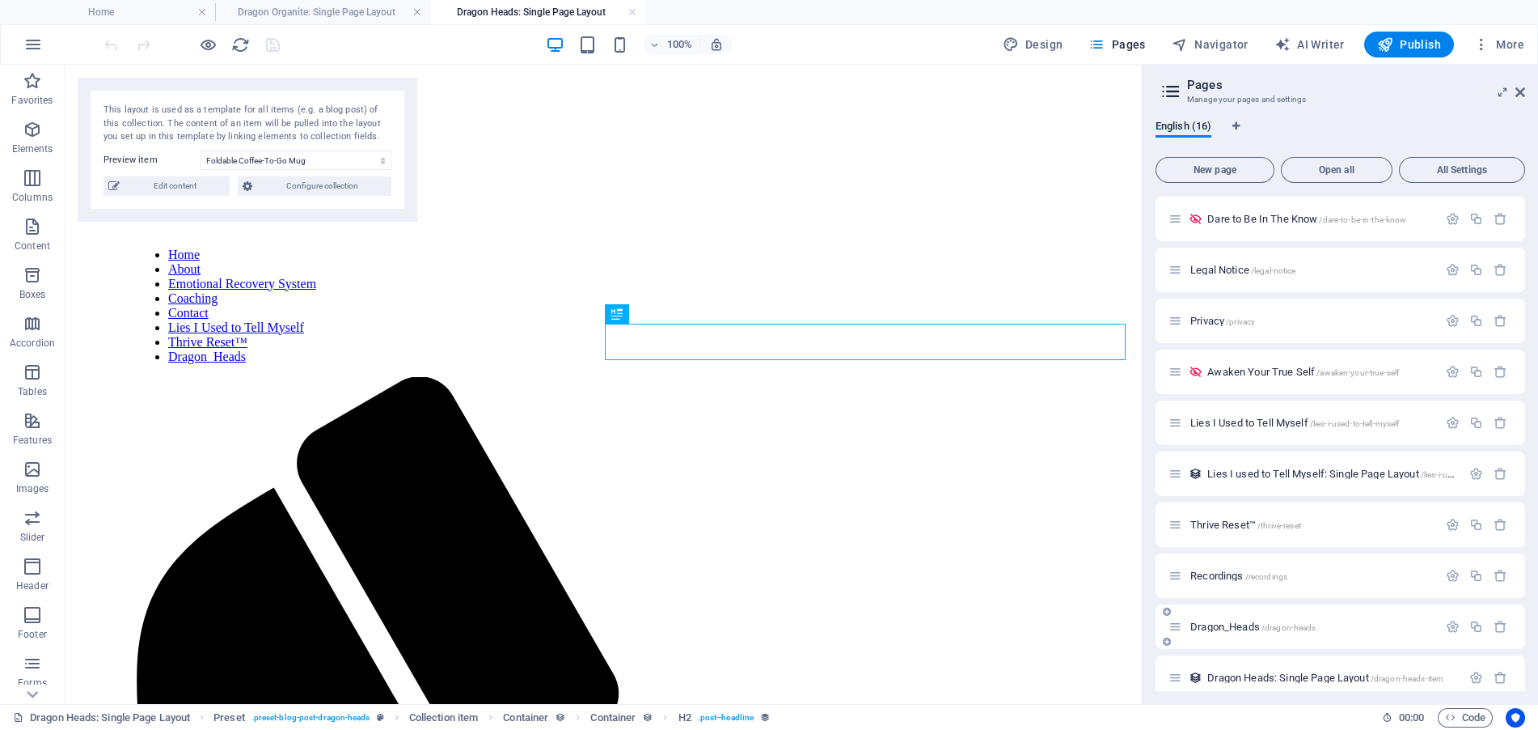
click at [1278, 625] on span "/dragon-heads" at bounding box center [1289, 627] width 55 height 9
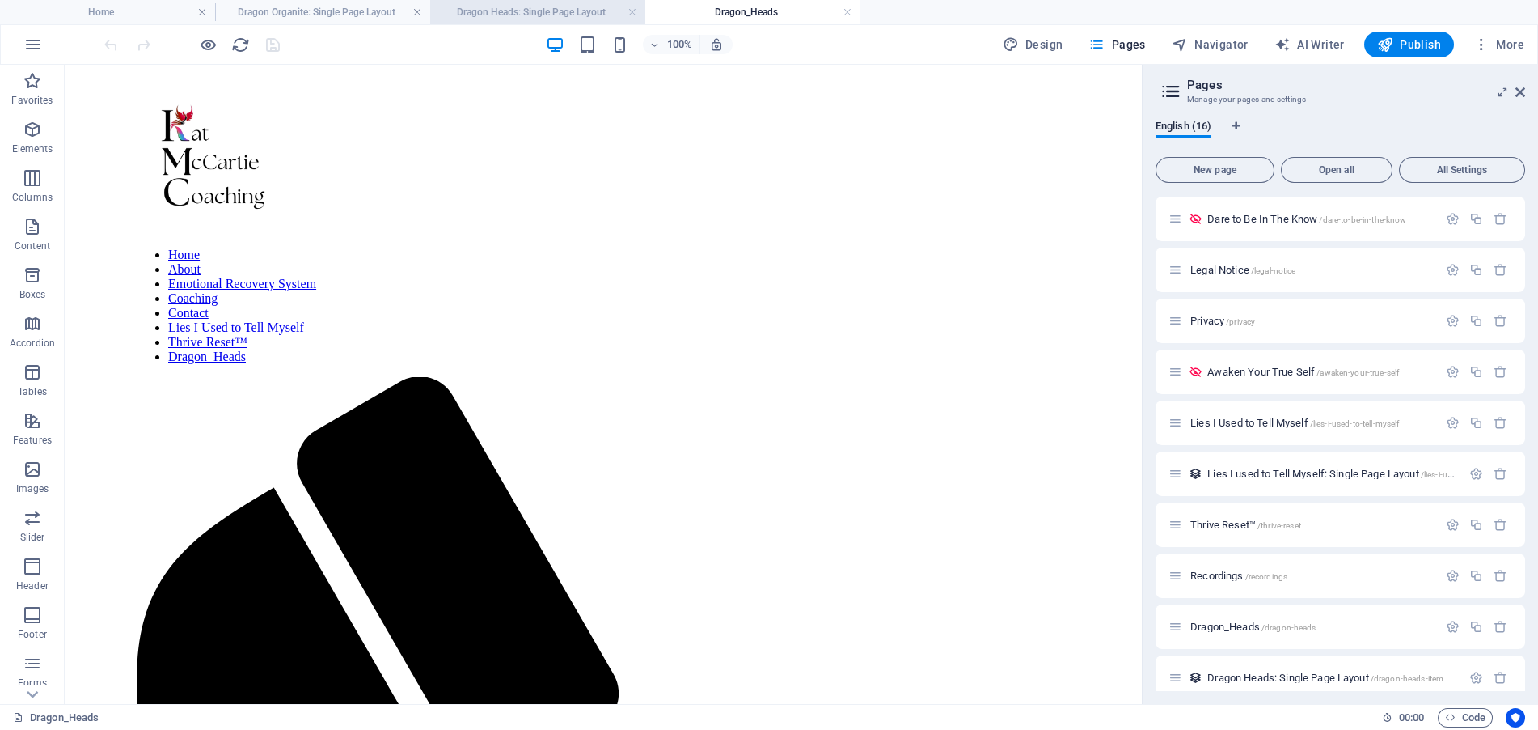
click at [524, 13] on h4 "Dragon Heads: Single Page Layout" at bounding box center [537, 12] width 215 height 18
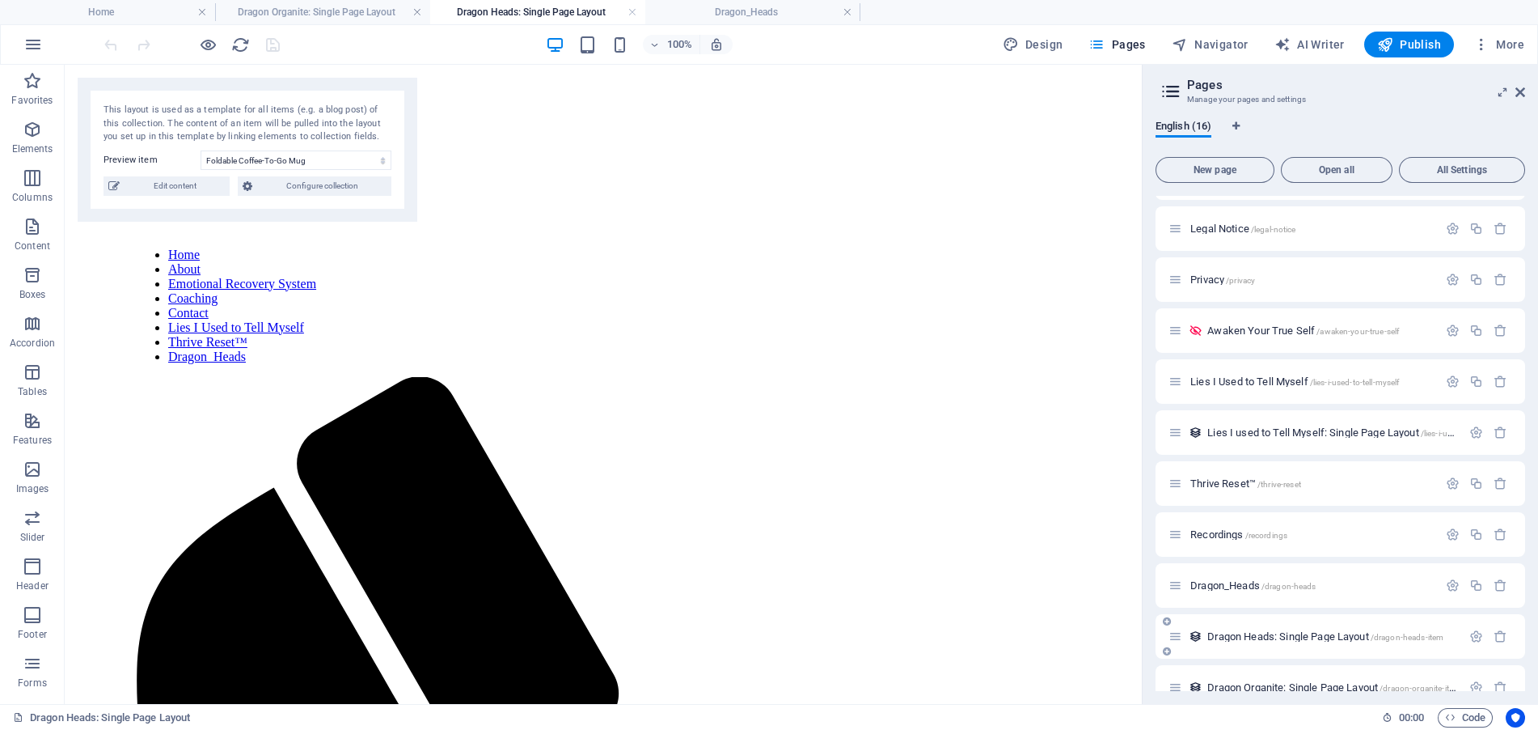
scroll to position [319, 0]
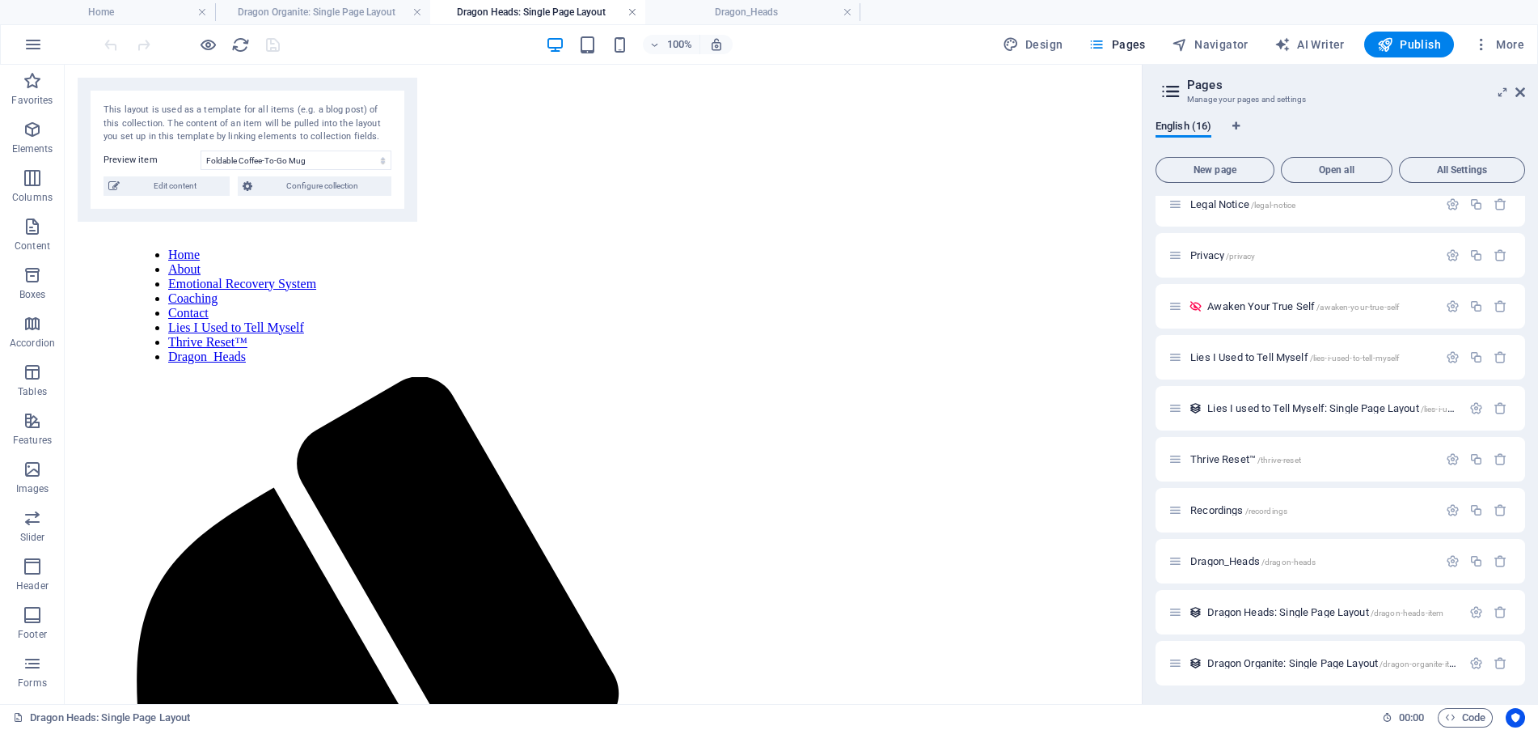
click at [635, 9] on link at bounding box center [633, 12] width 10 height 15
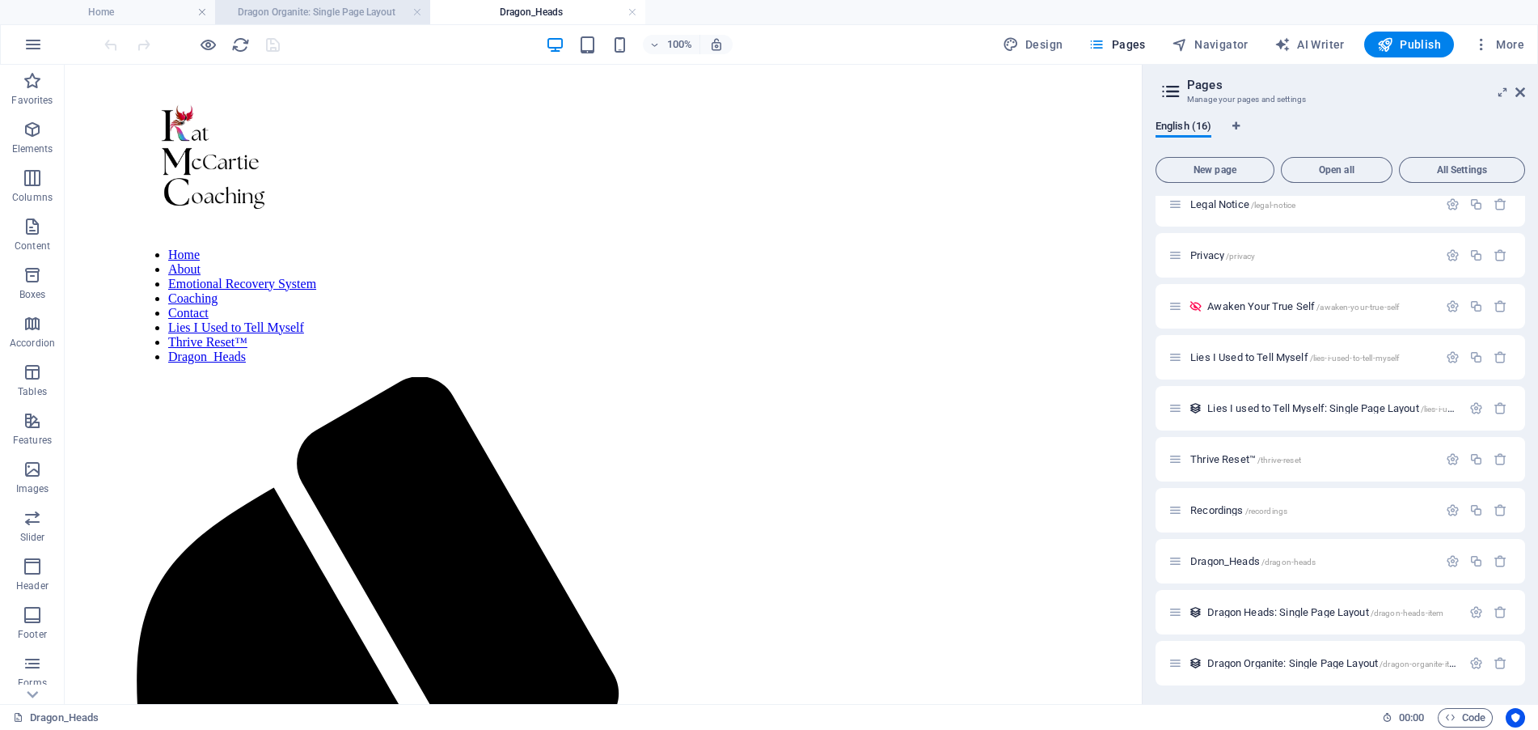
click at [349, 6] on h4 "Dragon Organite: Single Page Layout" at bounding box center [322, 12] width 215 height 18
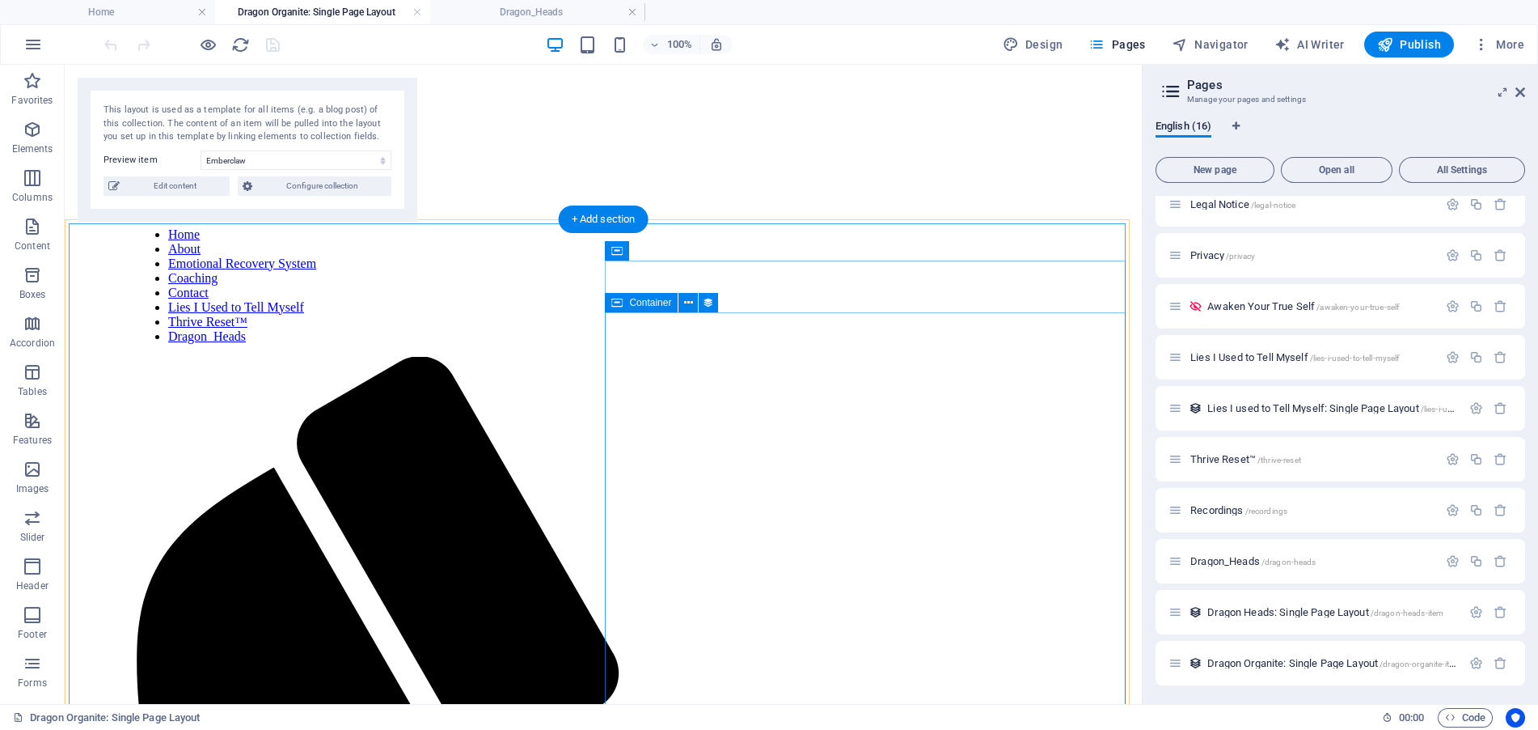
scroll to position [0, 0]
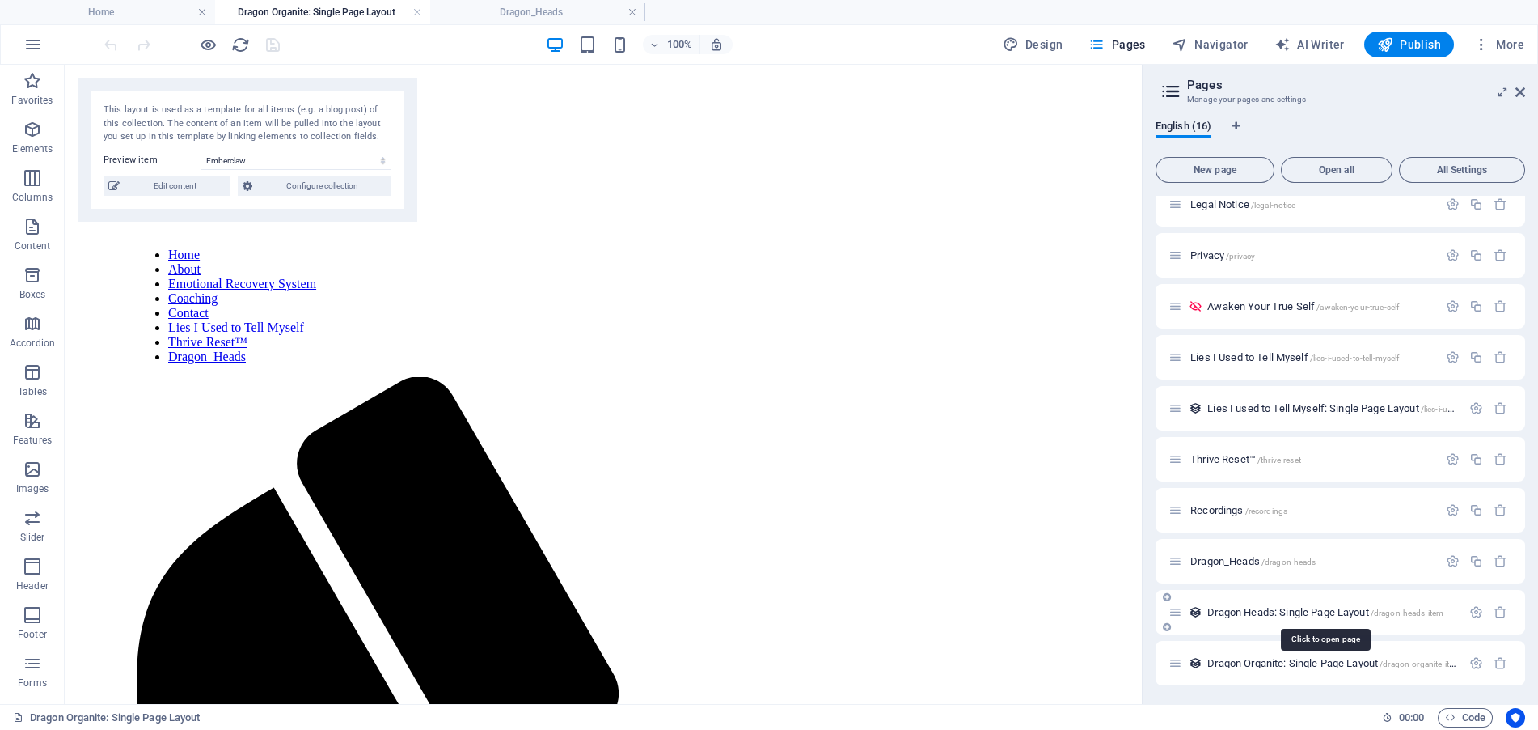
click at [1412, 610] on span "/dragon-heads-item" at bounding box center [1408, 612] width 74 height 9
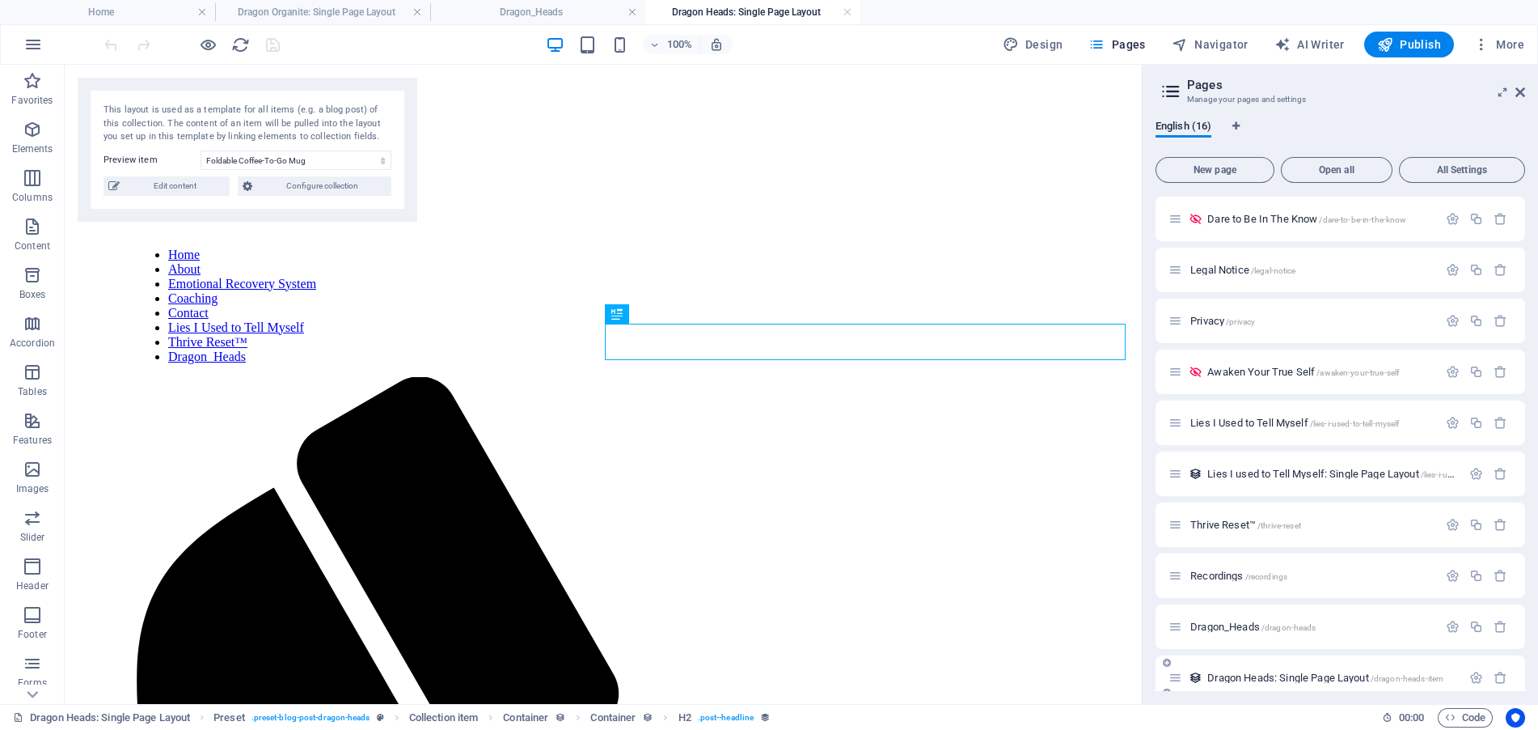
select select "688a71ddbe655ac4a80150d6"
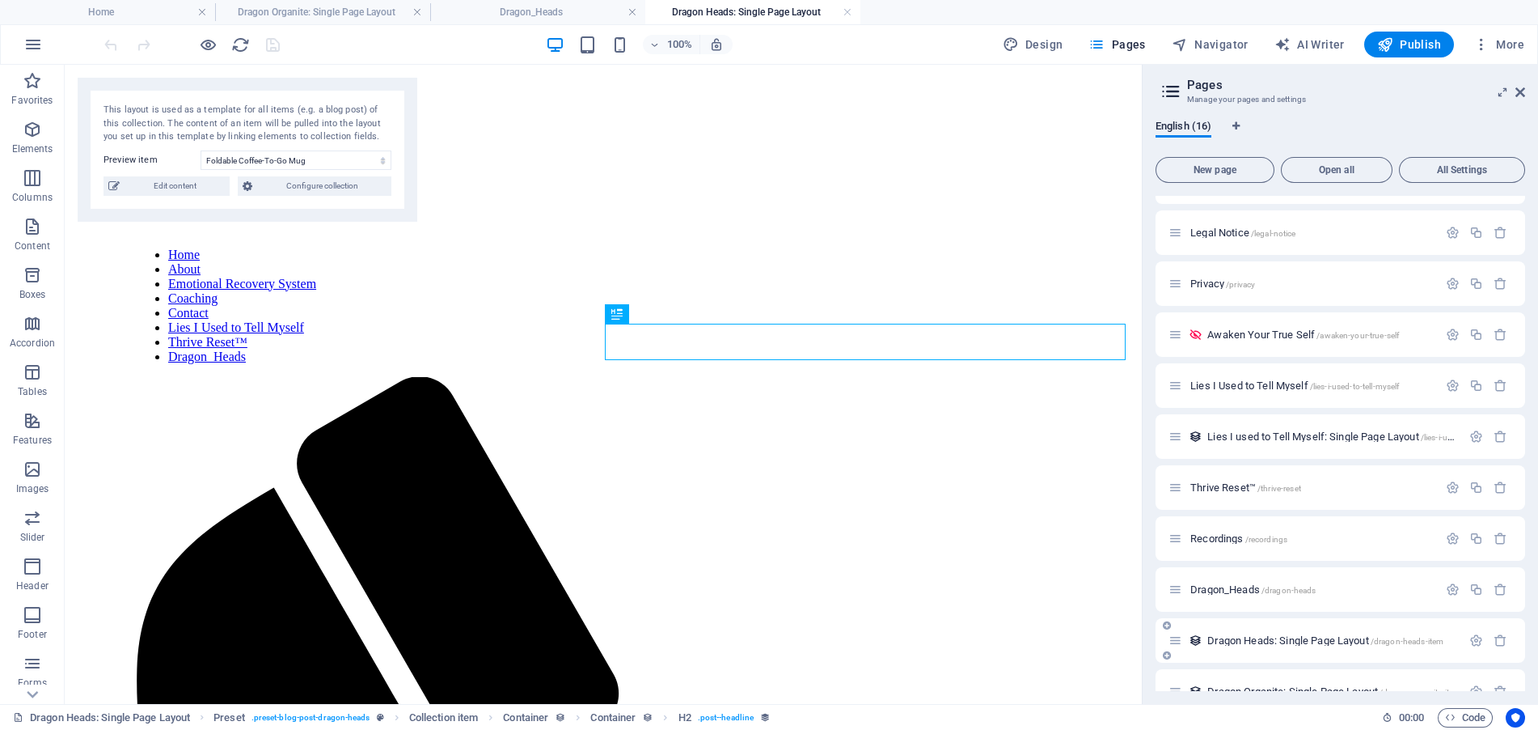
scroll to position [319, 0]
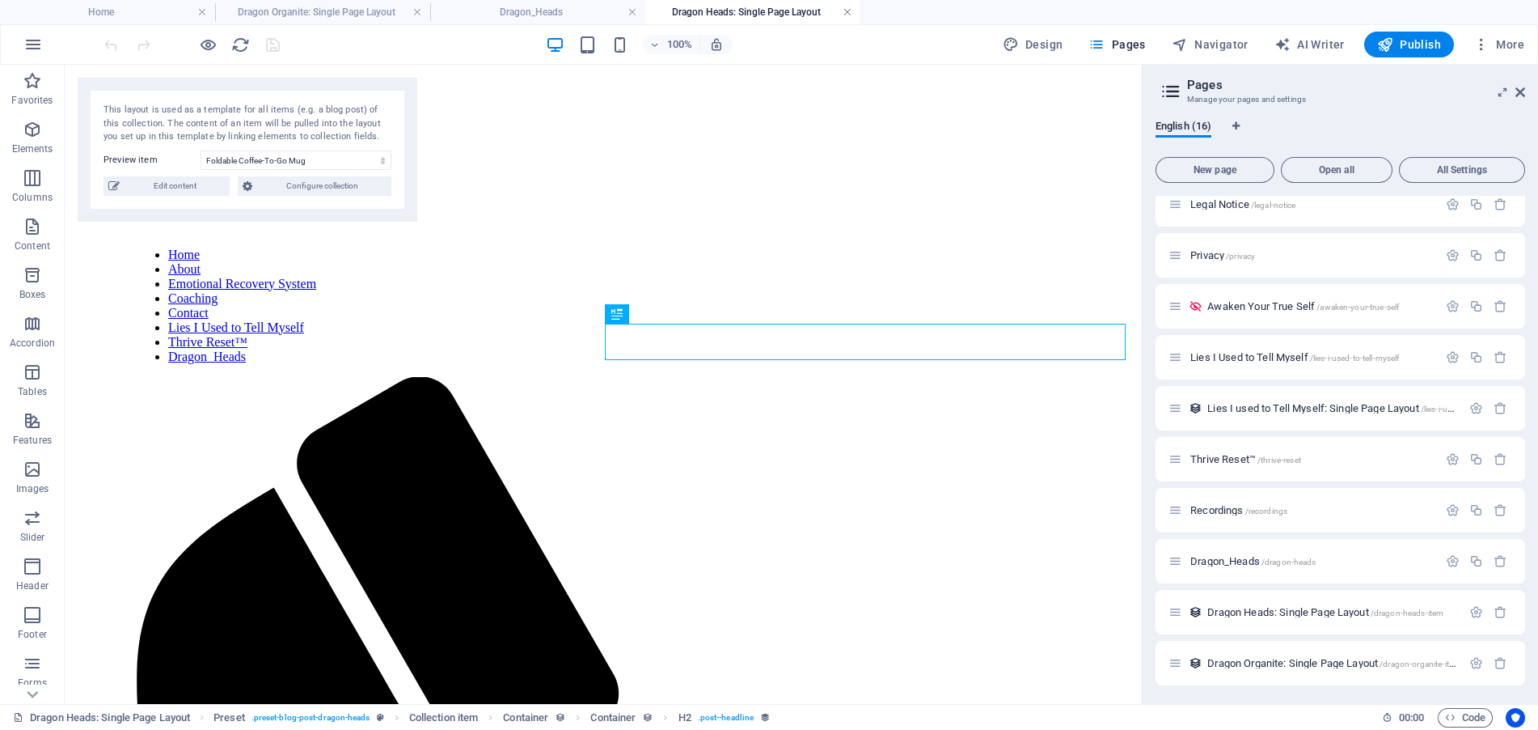
click at [852, 11] on link at bounding box center [848, 12] width 10 height 15
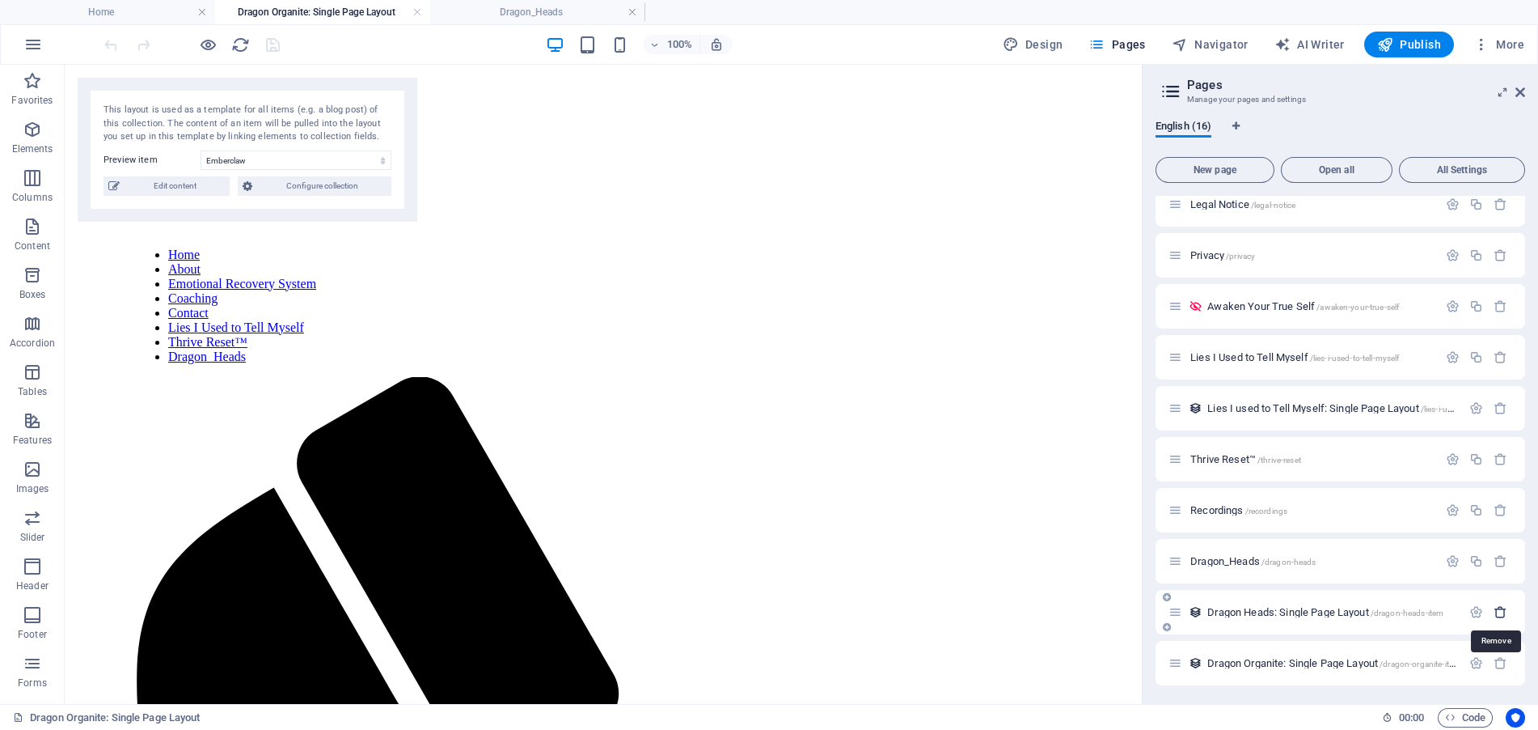
click at [1494, 607] on icon "button" at bounding box center [1501, 612] width 14 height 14
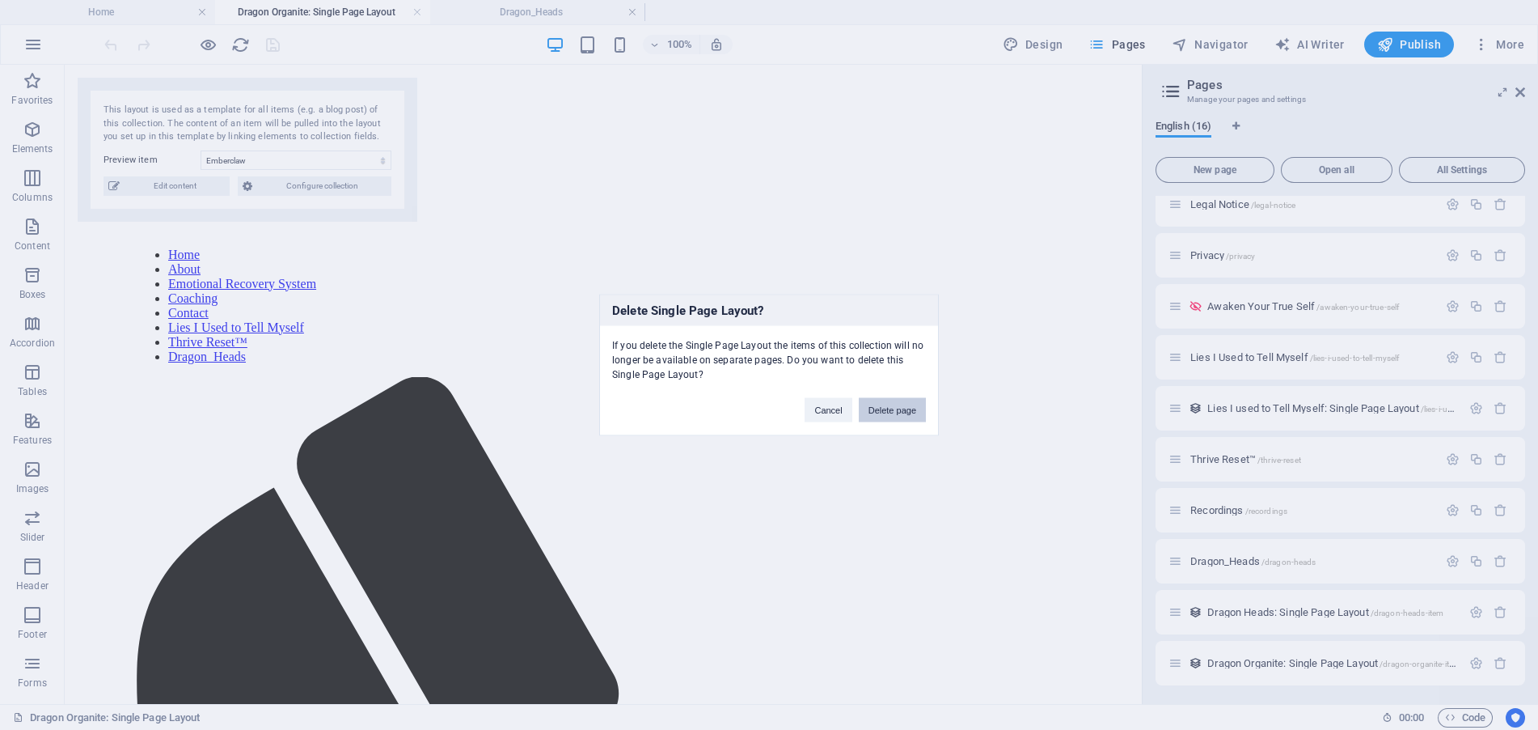
drag, startPoint x: 908, startPoint y: 404, endPoint x: 847, endPoint y: 339, distance: 89.2
click at [908, 404] on button "Delete page" at bounding box center [892, 410] width 67 height 24
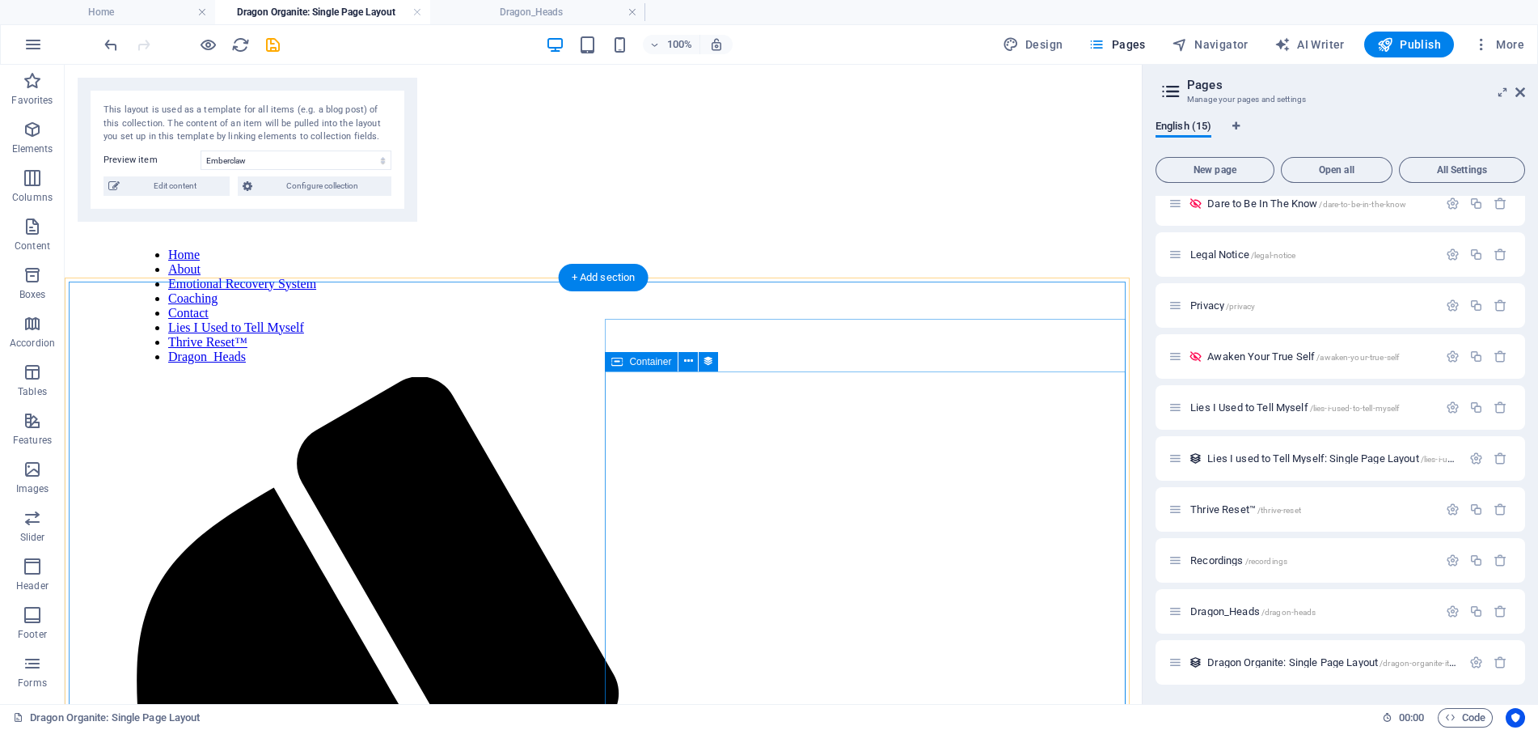
scroll to position [269, 0]
click at [1250, 611] on span "Dragon_Heads /dragon-heads" at bounding box center [1253, 612] width 125 height 12
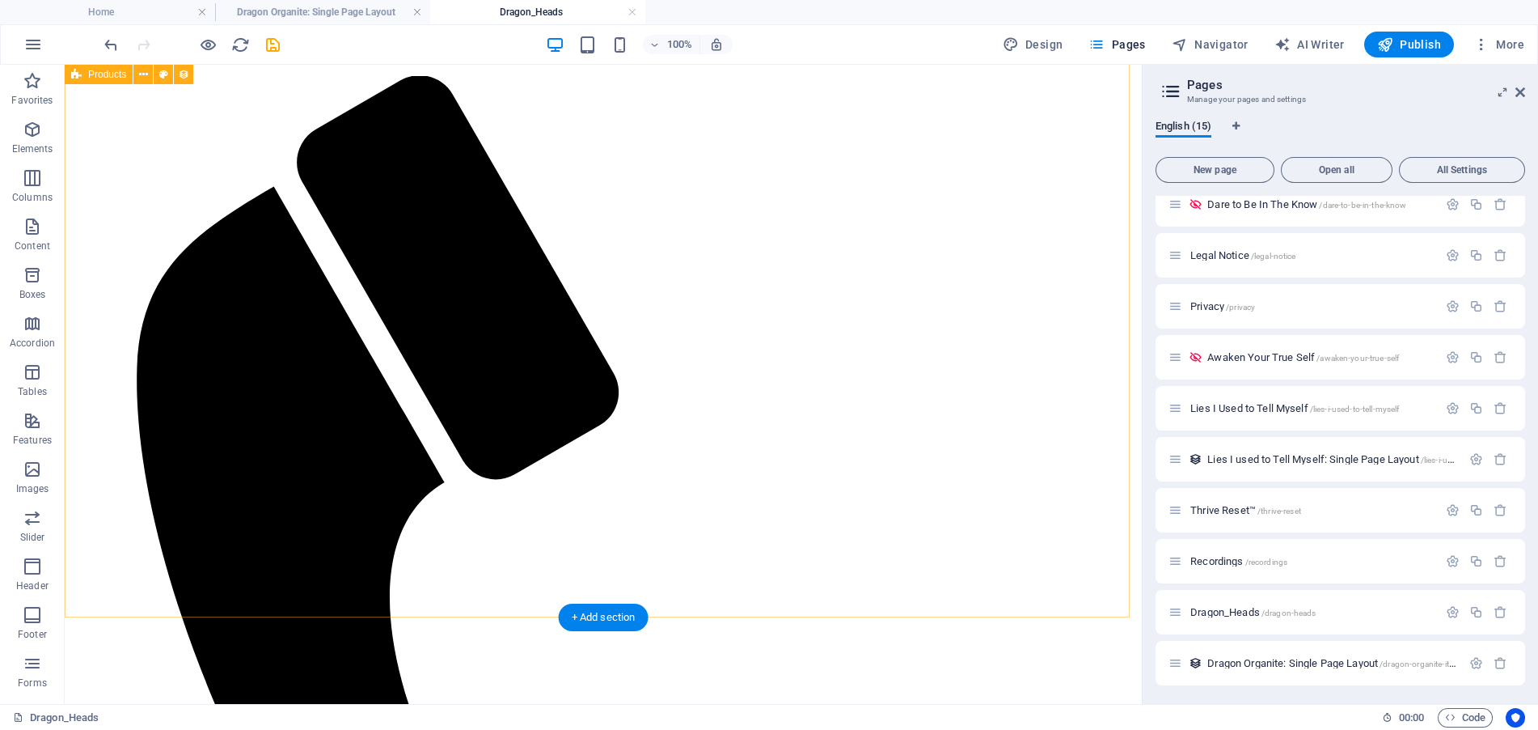
scroll to position [366, 0]
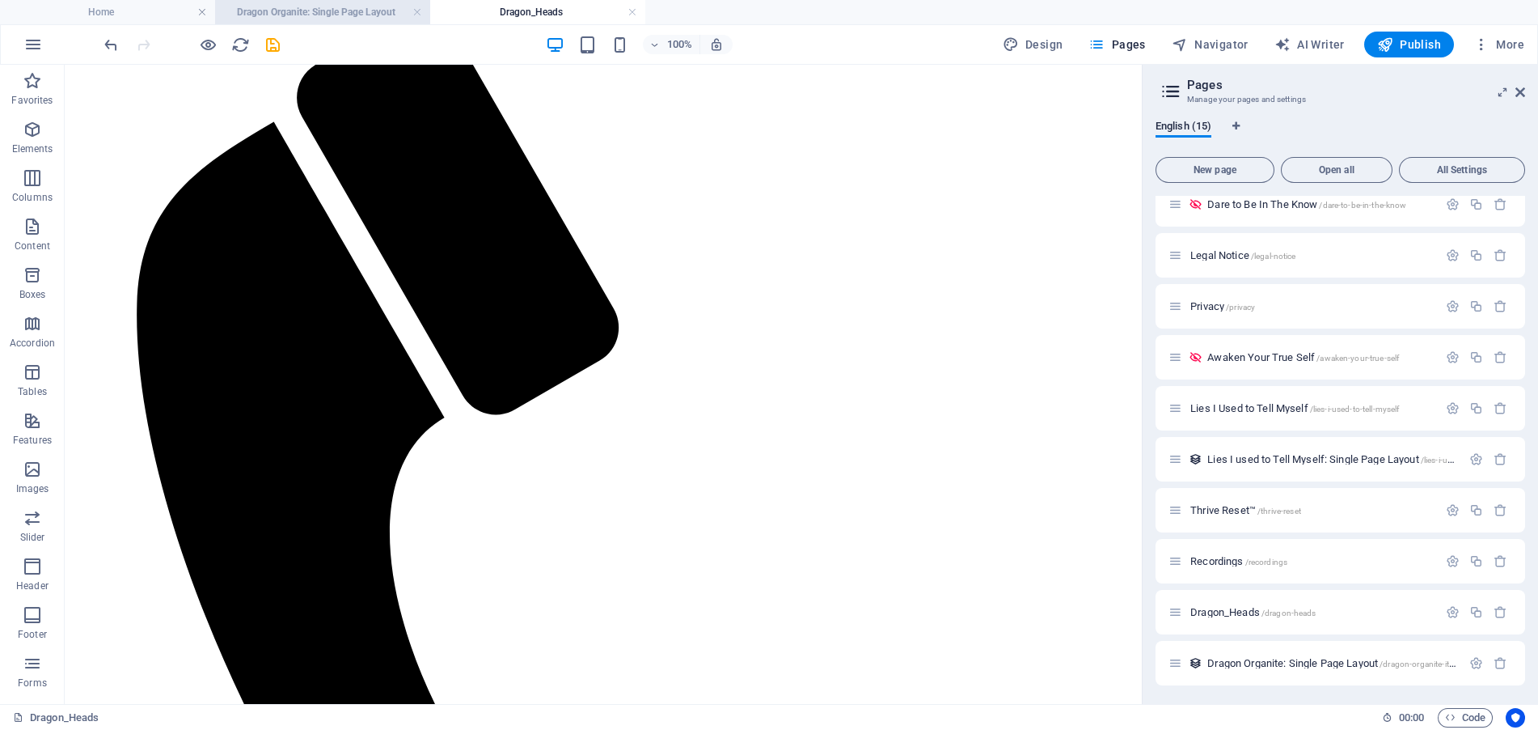
click at [319, 8] on h4 "Dragon Organite: Single Page Layout" at bounding box center [322, 12] width 215 height 18
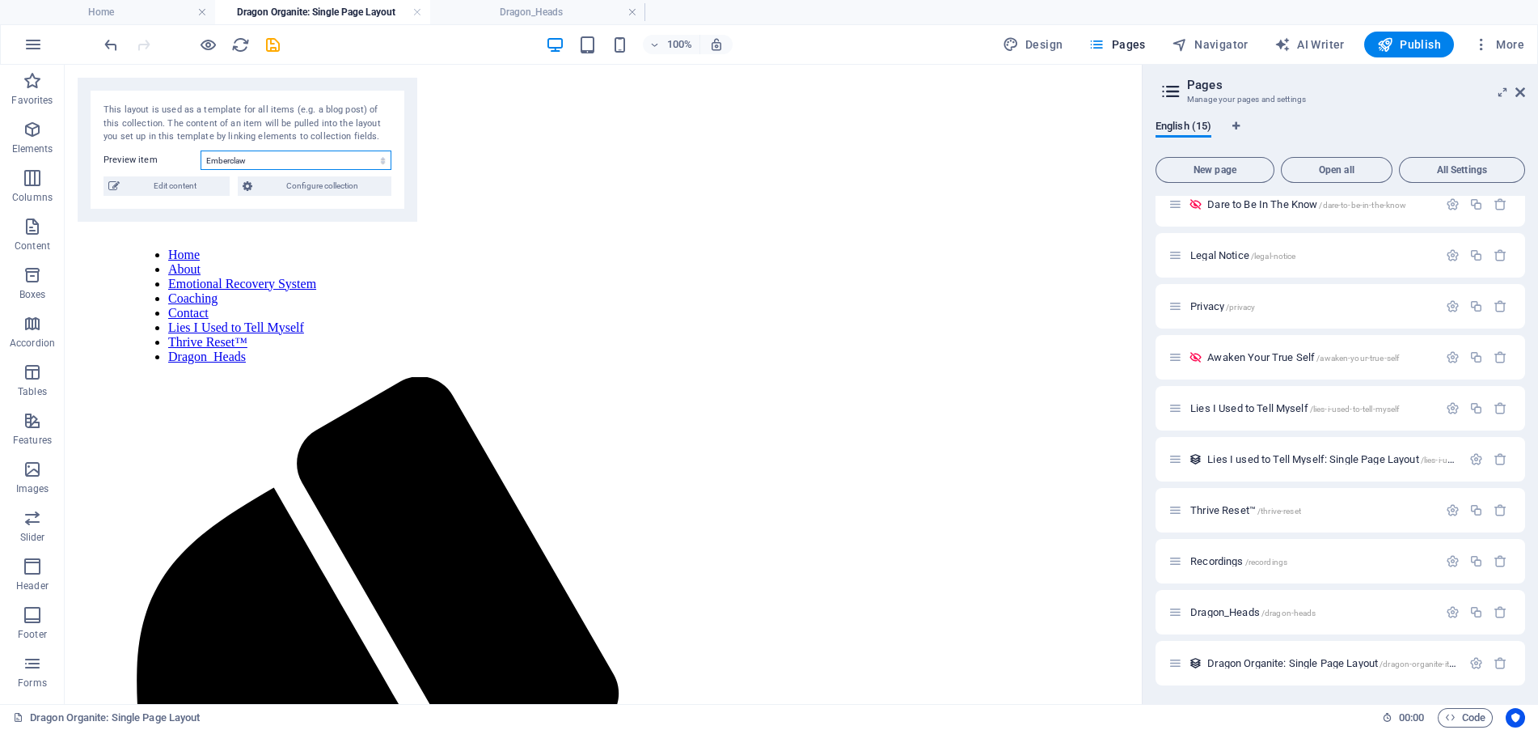
click at [274, 157] on select "Emberclaw Solara : Sacral Guardian Dragon Aureon: Solar Plexus Guardian Dragon …" at bounding box center [296, 159] width 191 height 19
click at [165, 187] on span "Edit content" at bounding box center [175, 185] width 100 height 19
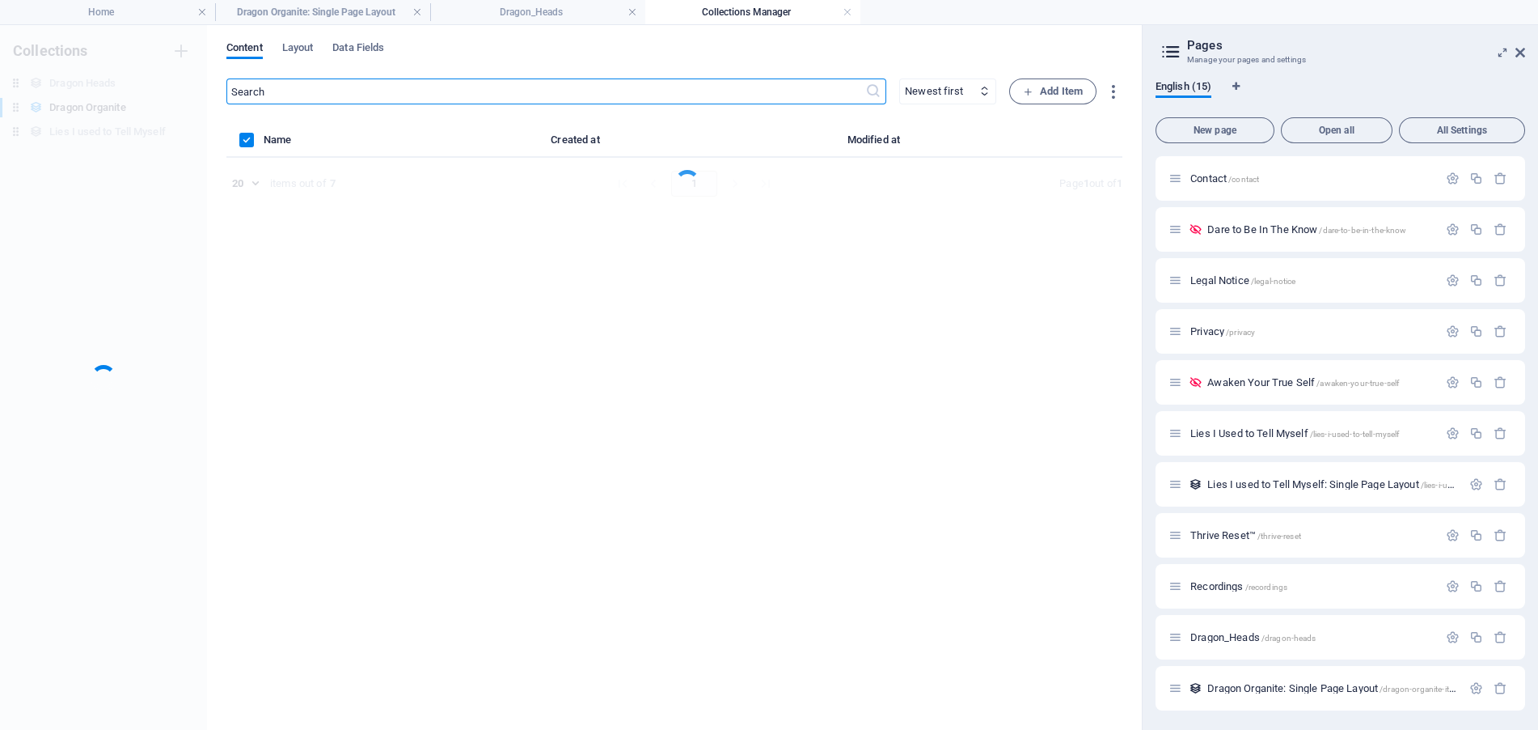
scroll to position [203, 0]
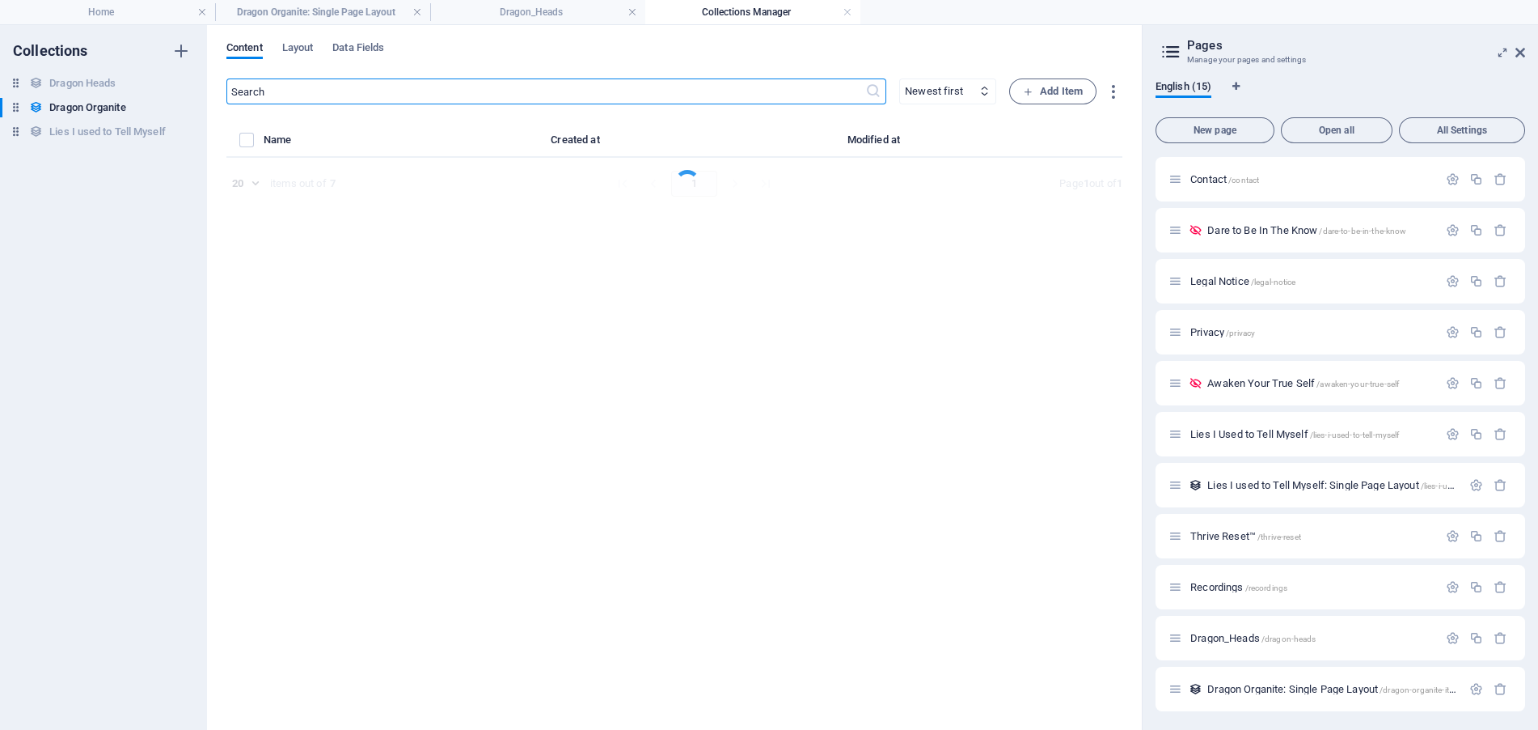
select select "Looking for Home"
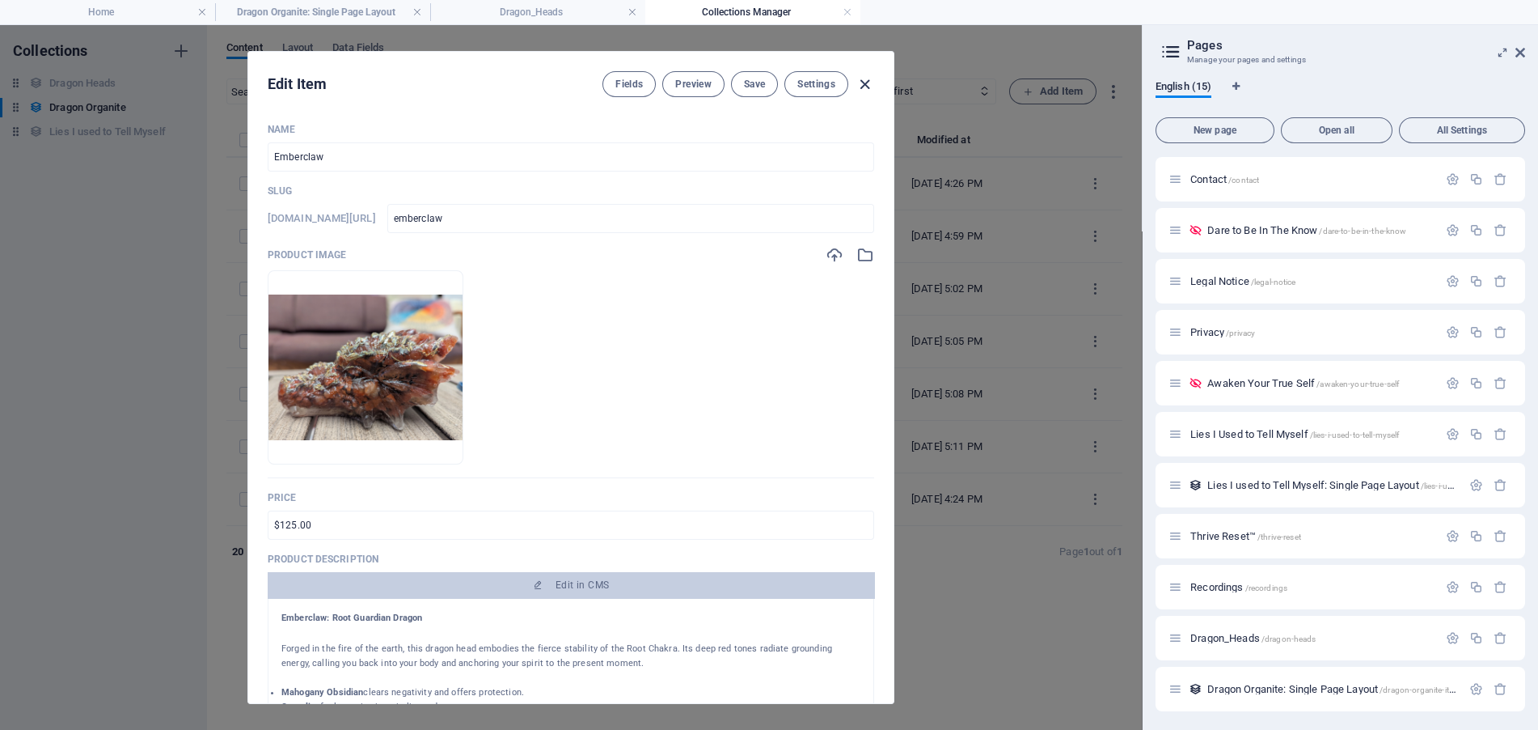
drag, startPoint x: 869, startPoint y: 85, endPoint x: 862, endPoint y: 109, distance: 25.1
click at [868, 86] on icon "button" at bounding box center [865, 84] width 19 height 19
type input "emberclaw"
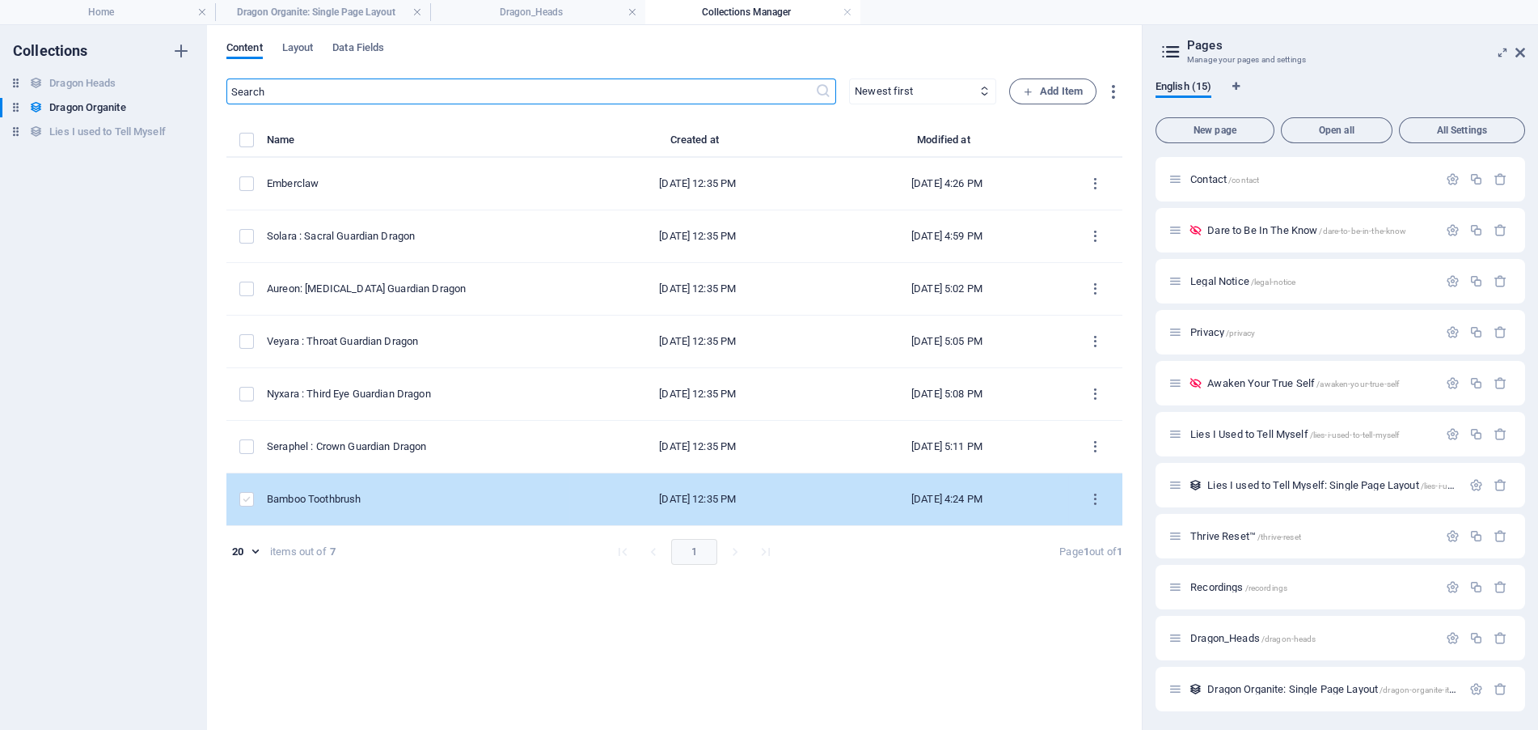
click at [250, 493] on label "items list" at bounding box center [246, 499] width 15 height 15
click at [0, 0] on input "items list" at bounding box center [0, 0] width 0 height 0
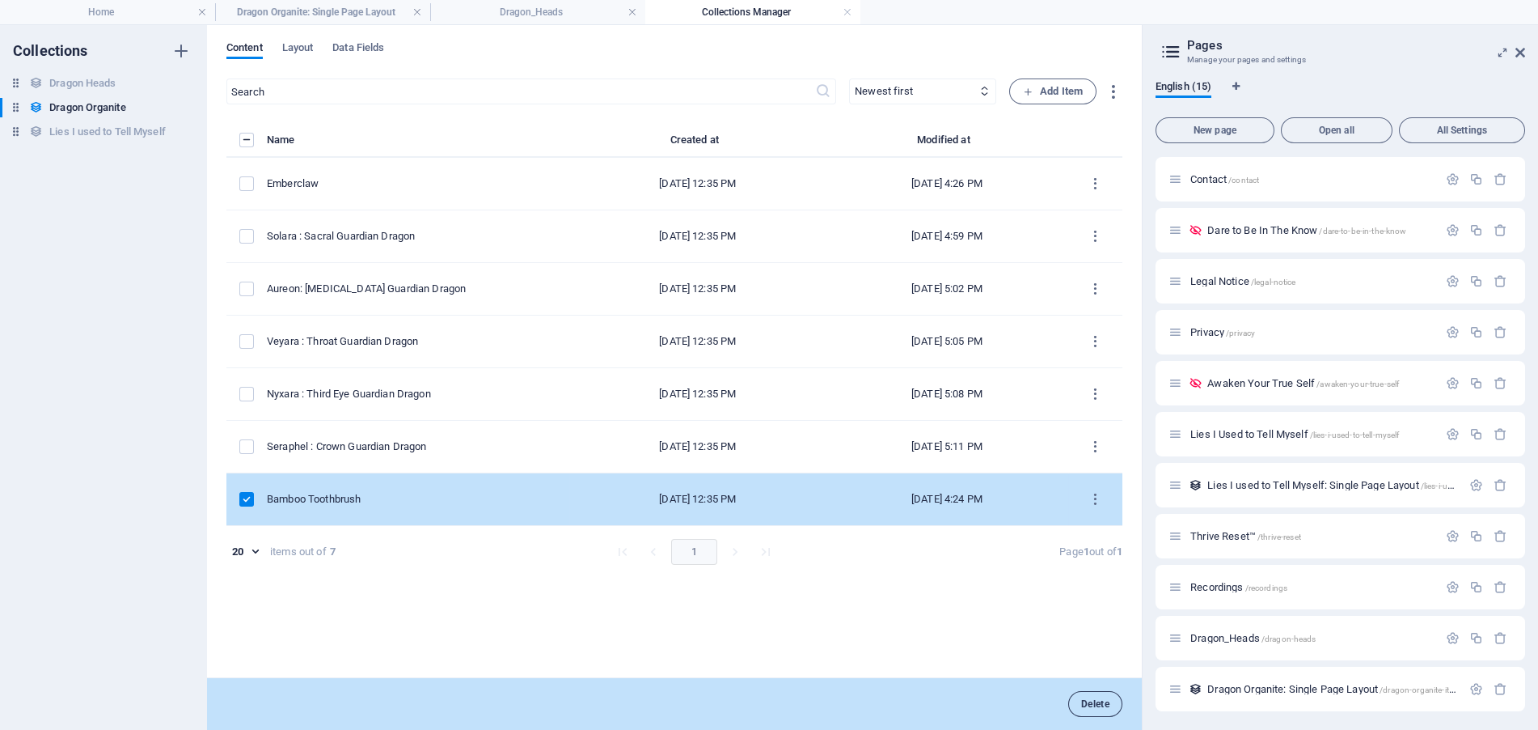
click at [1085, 704] on span "Delete" at bounding box center [1095, 704] width 28 height 10
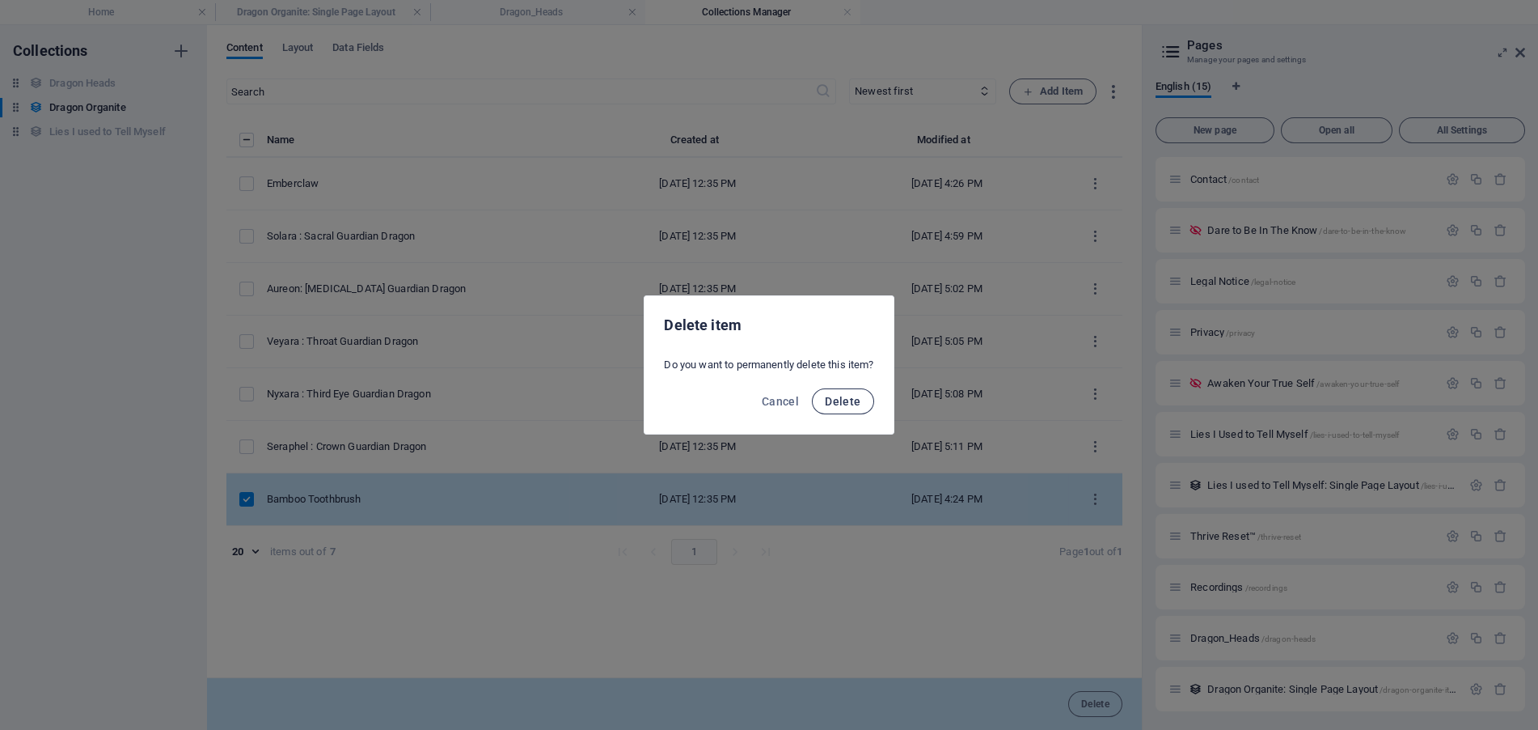
click at [844, 402] on span "Delete" at bounding box center [843, 401] width 36 height 13
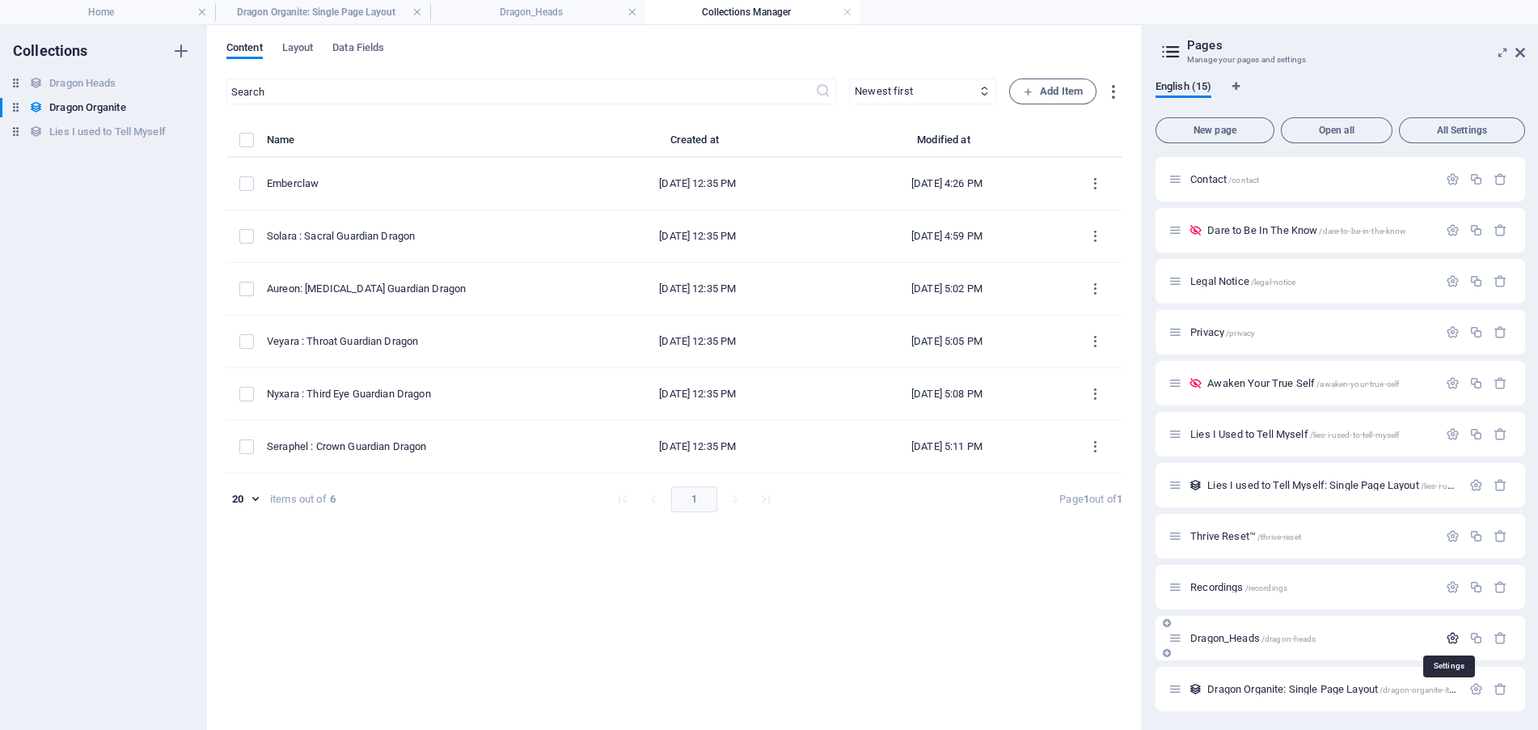
click at [1452, 634] on icon "button" at bounding box center [1453, 638] width 14 height 14
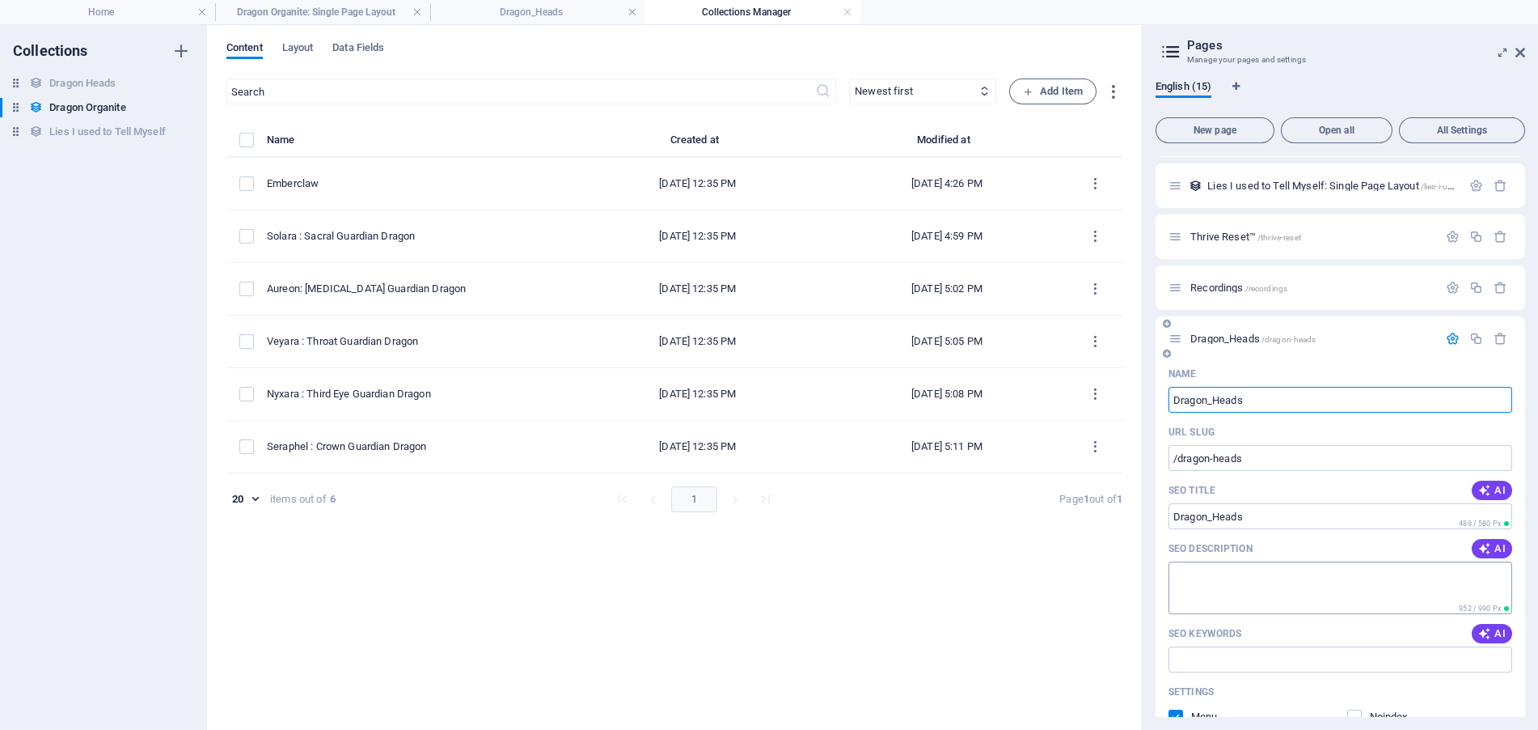
scroll to position [527, 0]
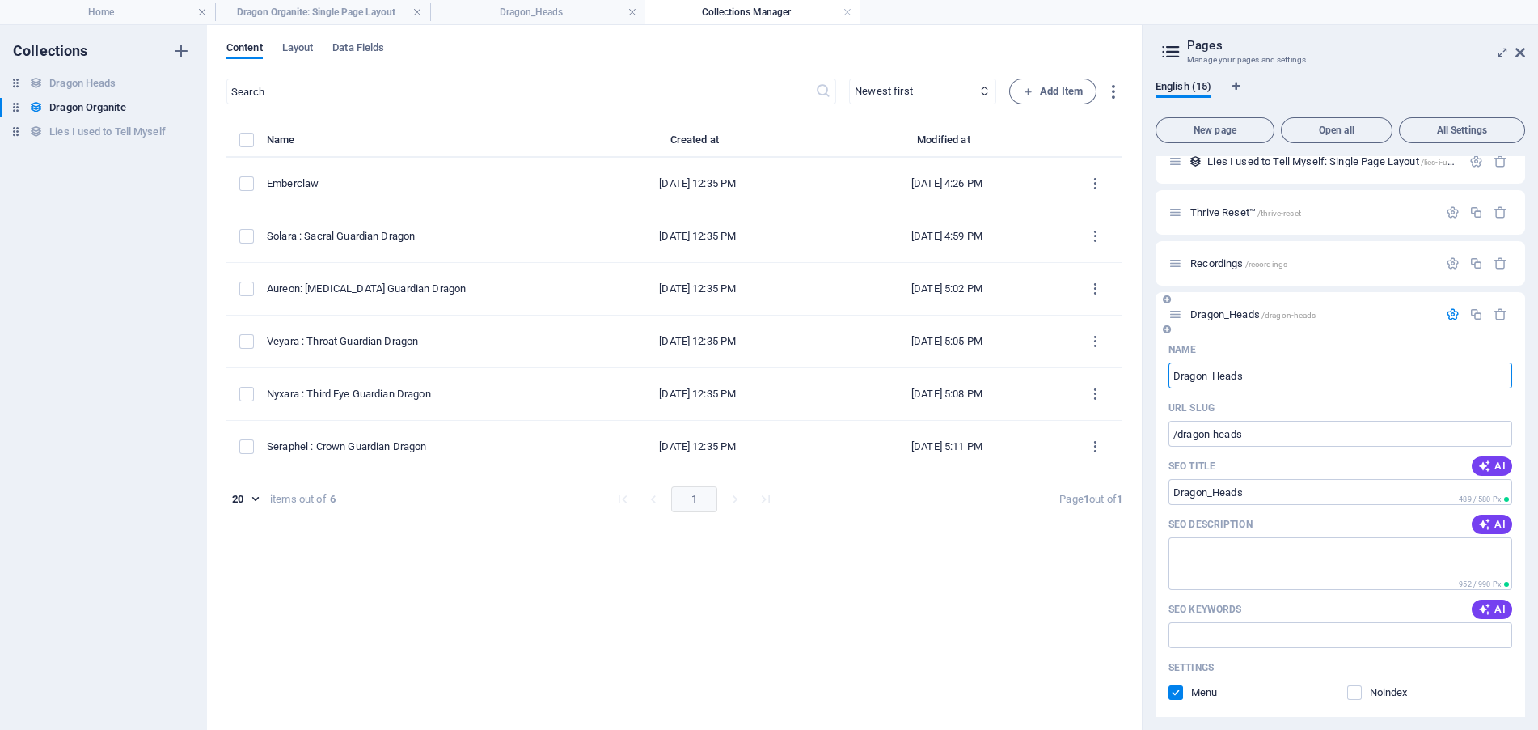
click at [1214, 376] on input "Dragon_Heads" at bounding box center [1341, 375] width 344 height 26
type input "DragonHeads"
type input "/dragonheads"
type input "DragonHeads"
type input "DragonsHeads"
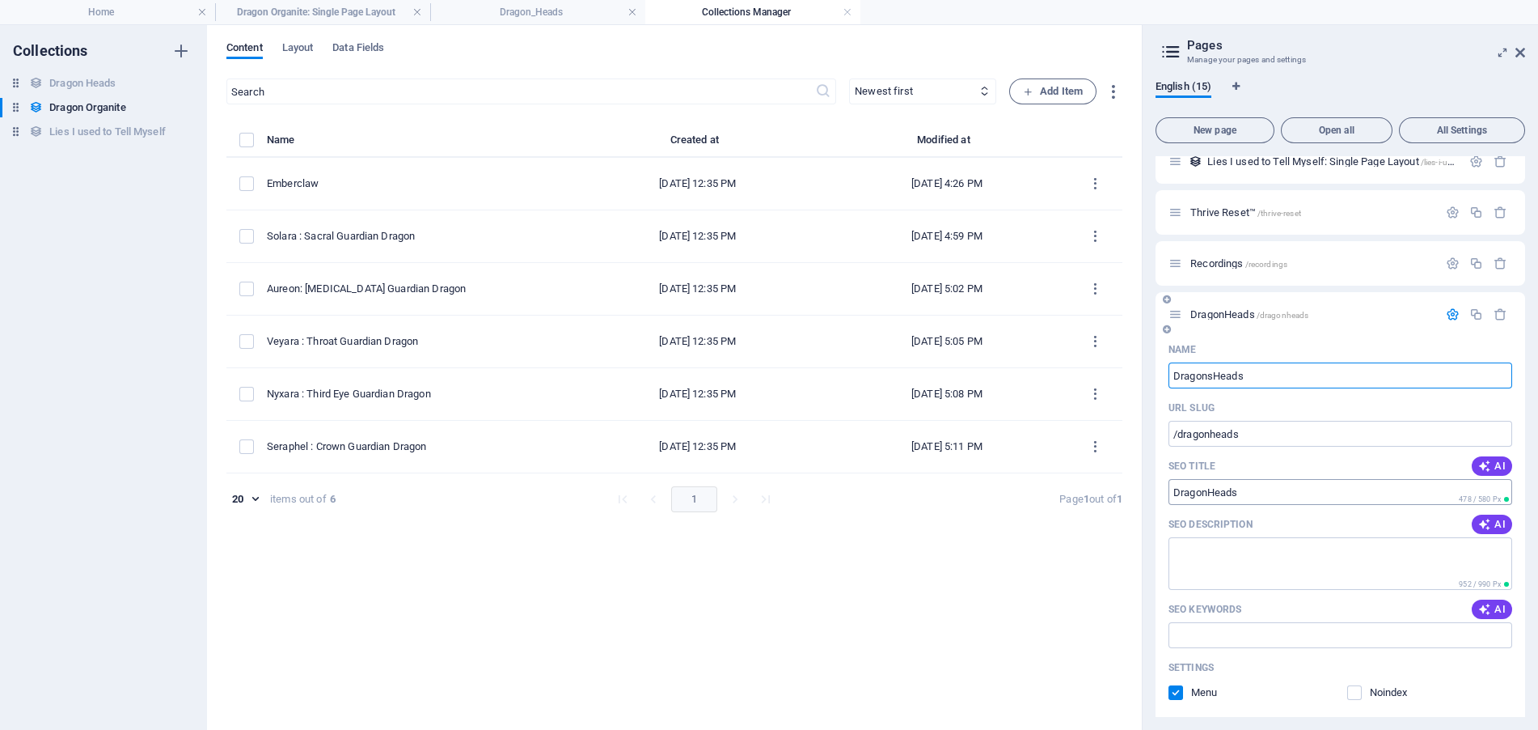
type input "/dragonsheads"
type input "DragonsHeads"
click at [1274, 363] on input "DragonsHeads" at bounding box center [1341, 375] width 344 height 26
type input "Dragons"
type input "/dragons"
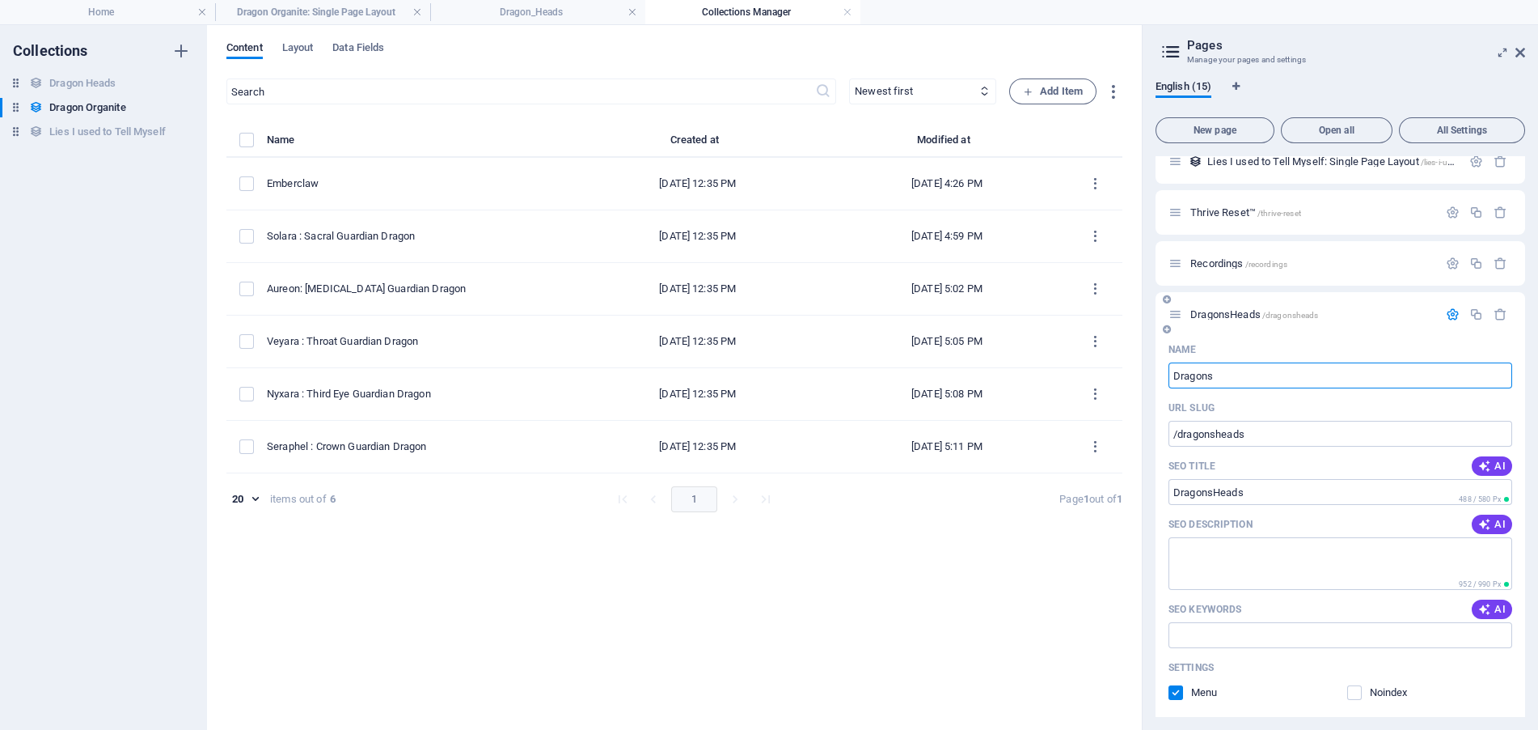
type input "Dragons"
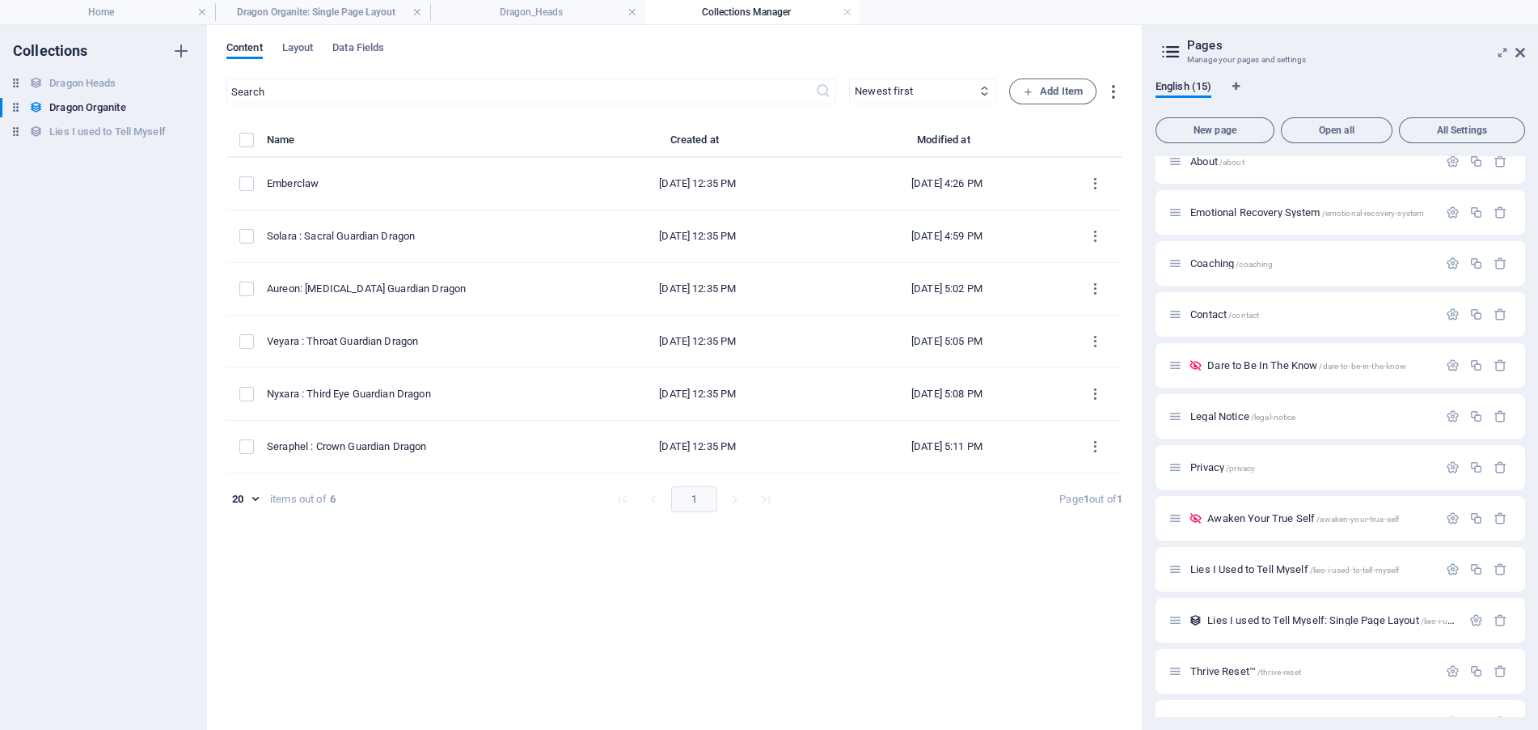
scroll to position [0, 0]
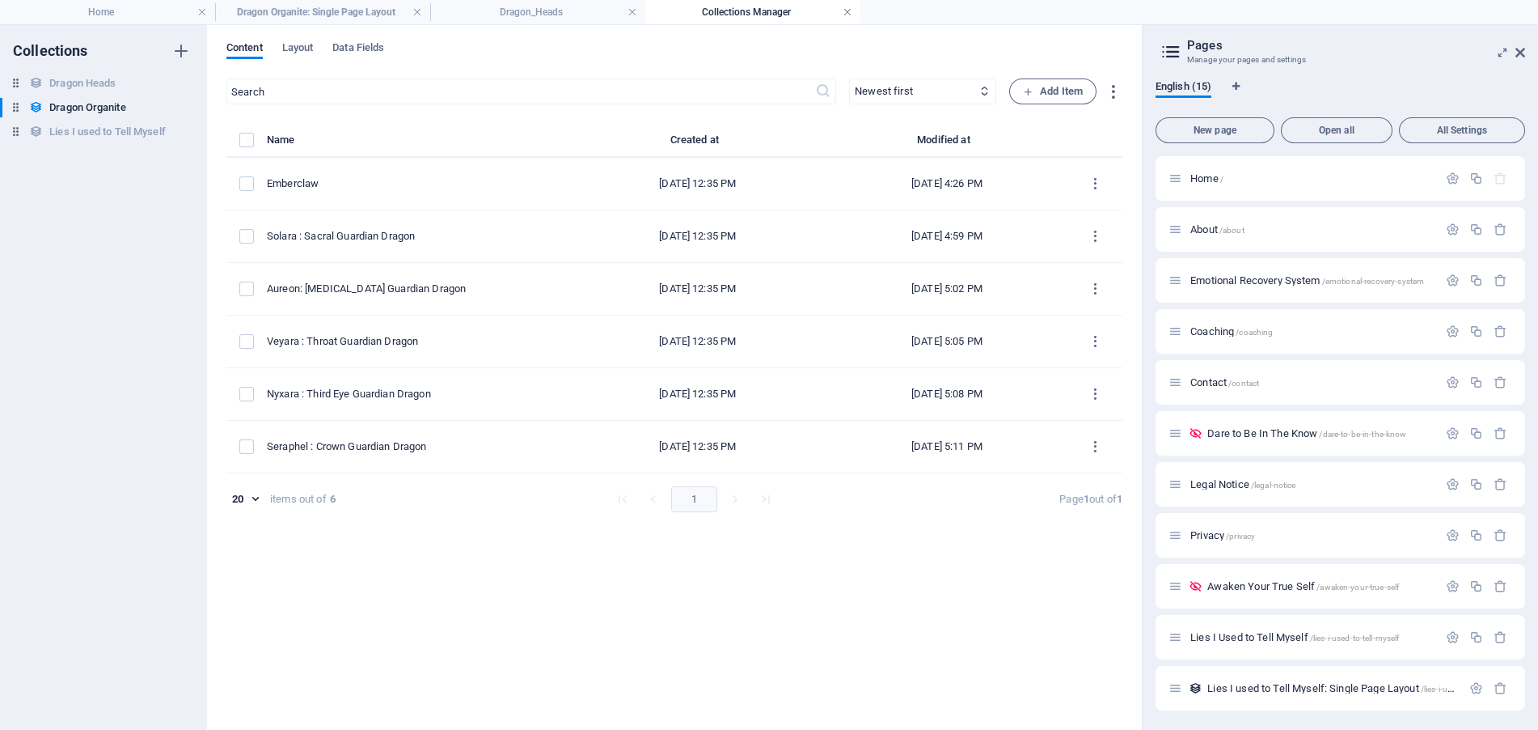
click at [847, 9] on link at bounding box center [848, 12] width 10 height 15
type input "Dragons"
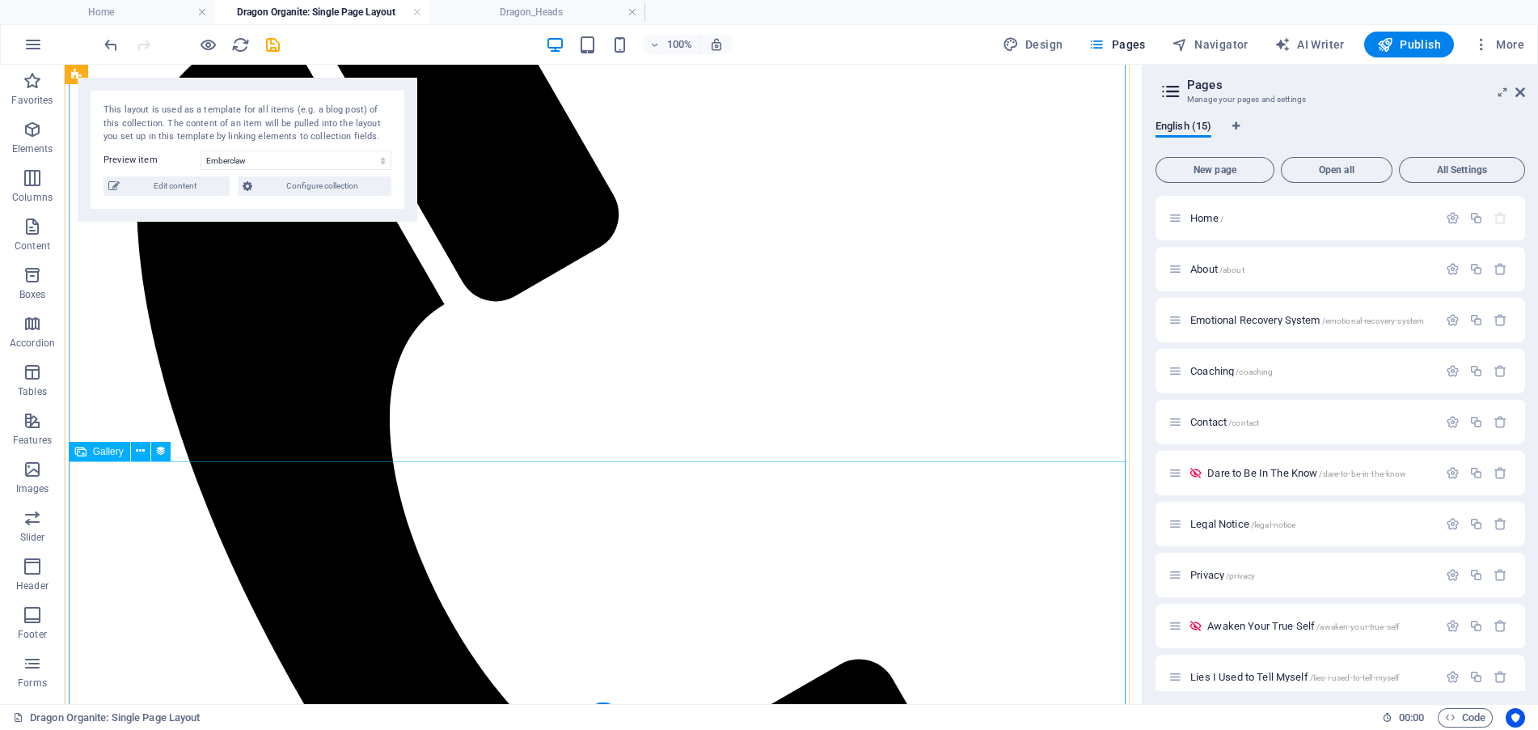
scroll to position [544, 0]
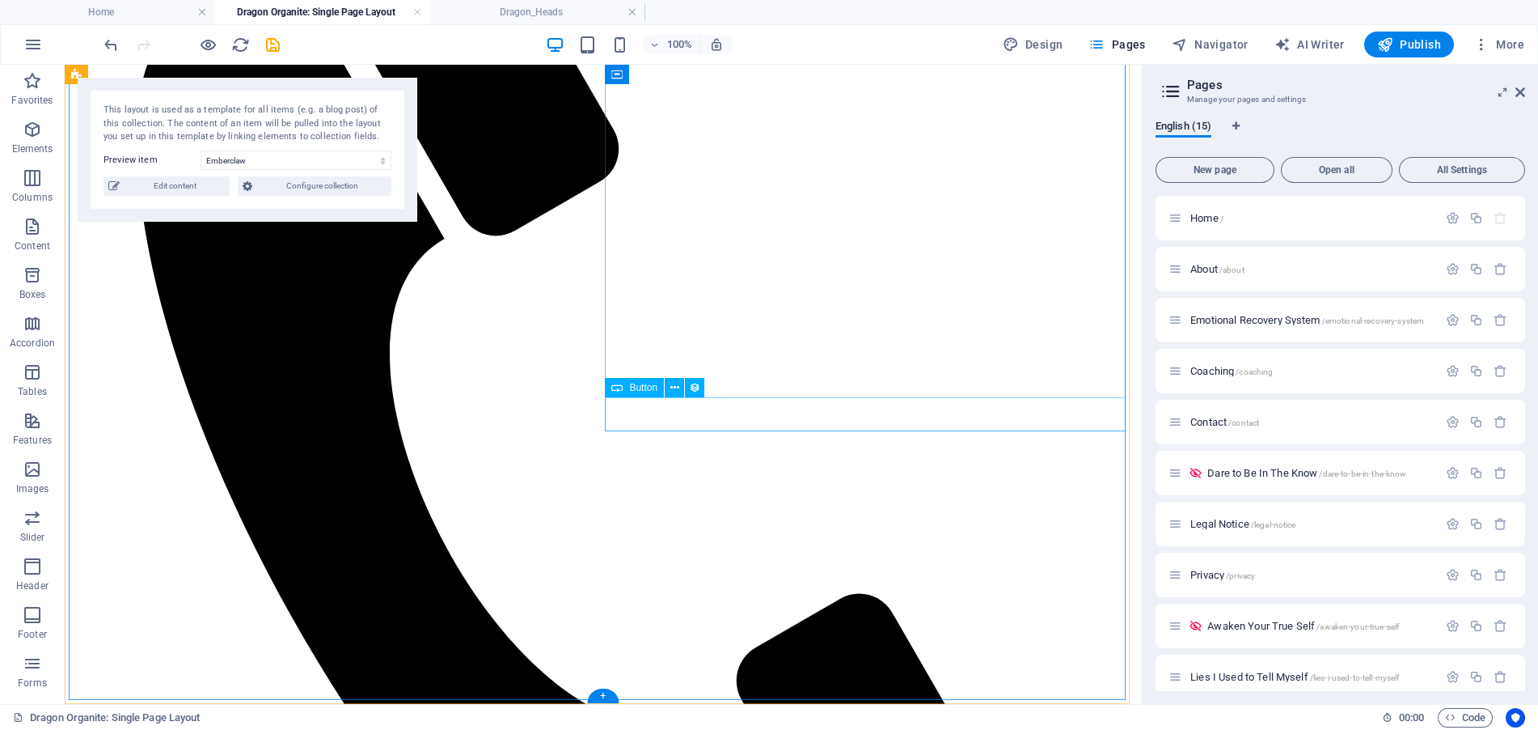
click at [673, 384] on icon at bounding box center [674, 387] width 9 height 17
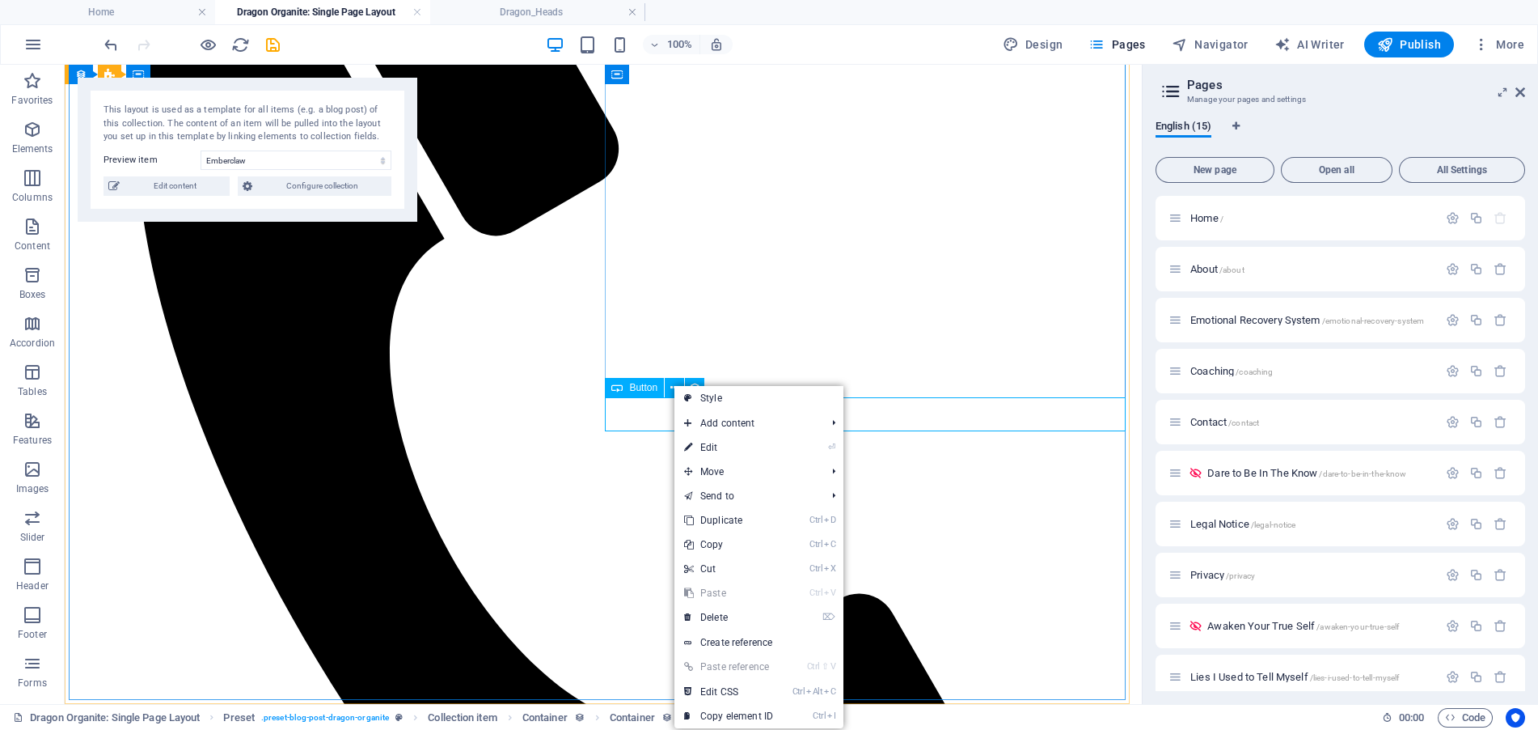
click at [628, 389] on div "Button" at bounding box center [634, 387] width 59 height 19
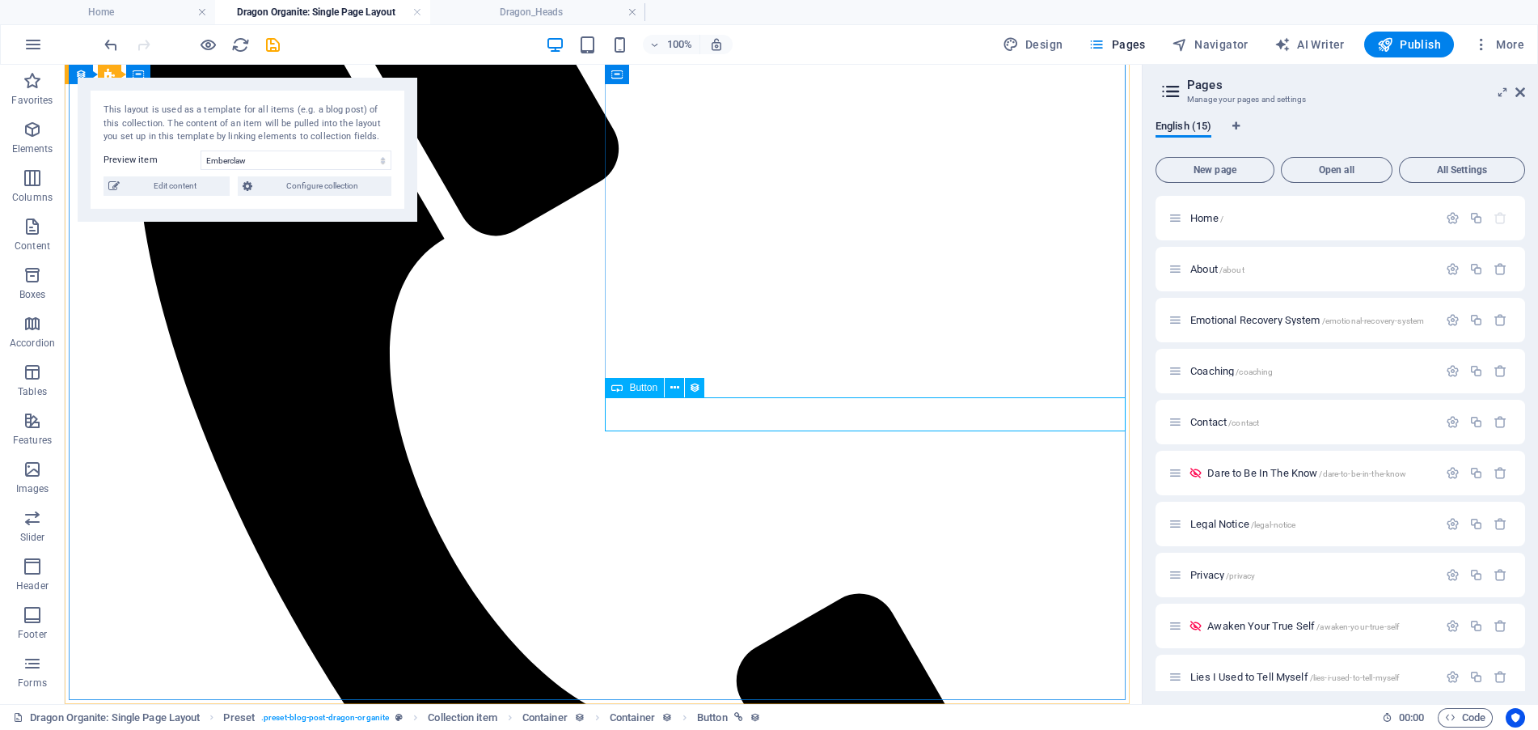
click at [628, 389] on div "Button" at bounding box center [634, 387] width 59 height 19
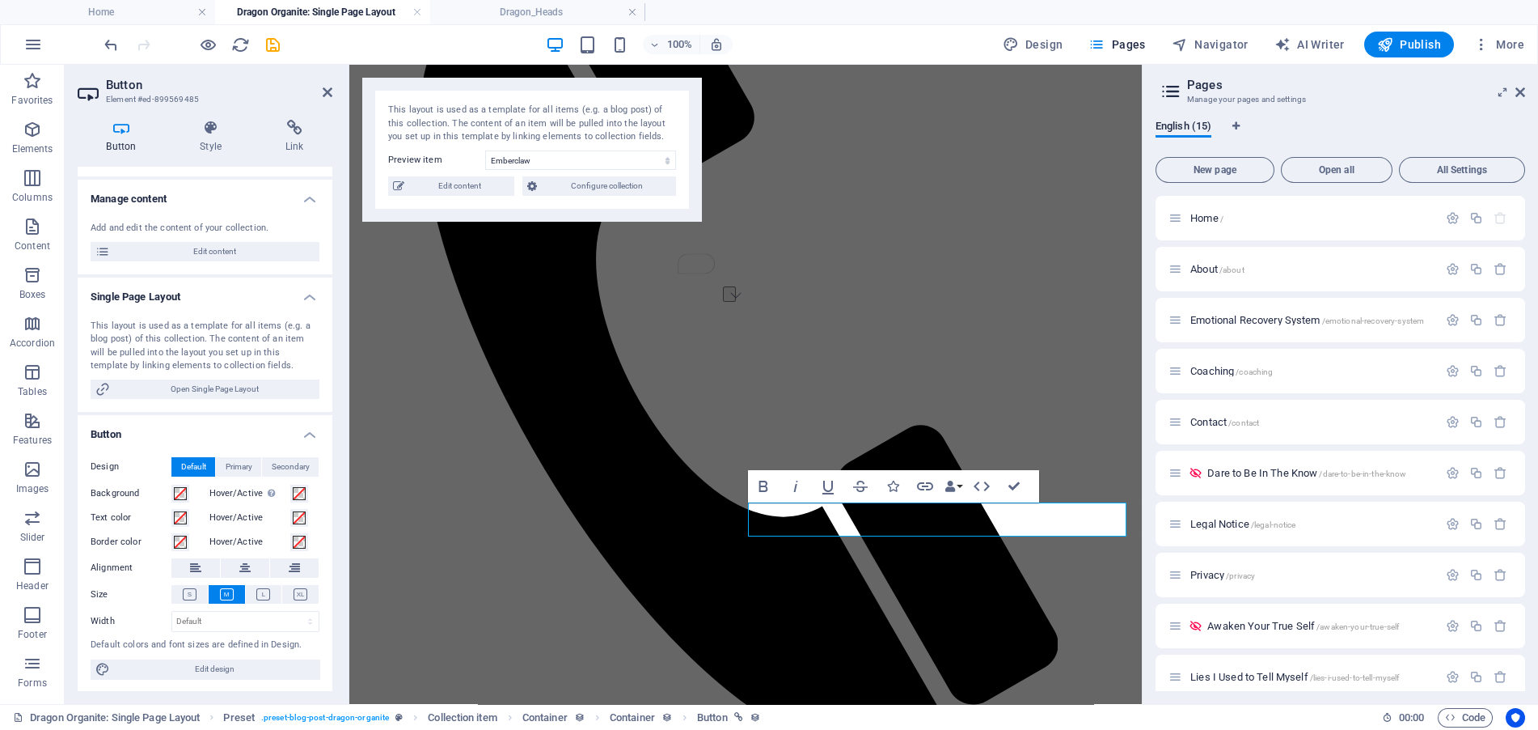
scroll to position [0, 0]
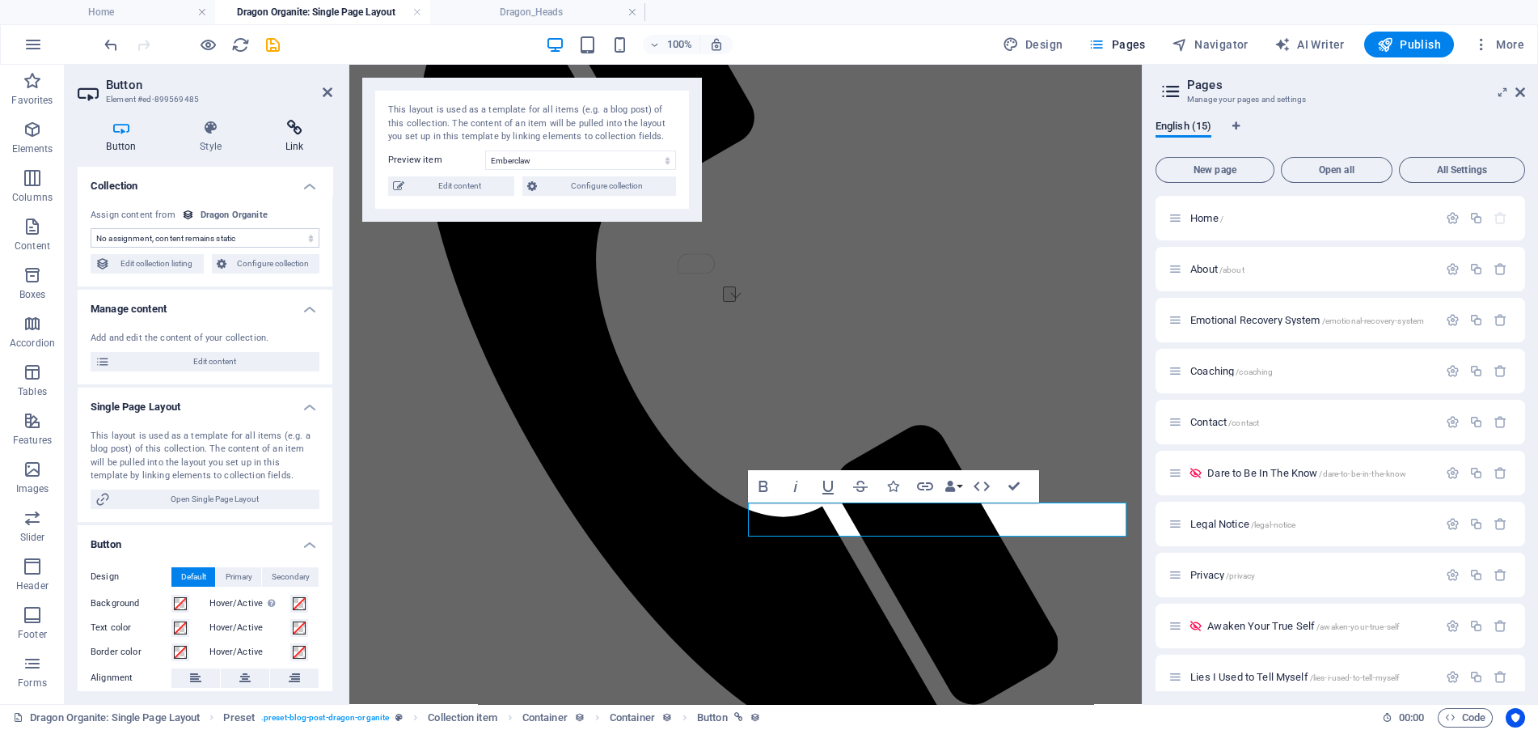
click at [293, 133] on icon at bounding box center [294, 128] width 76 height 16
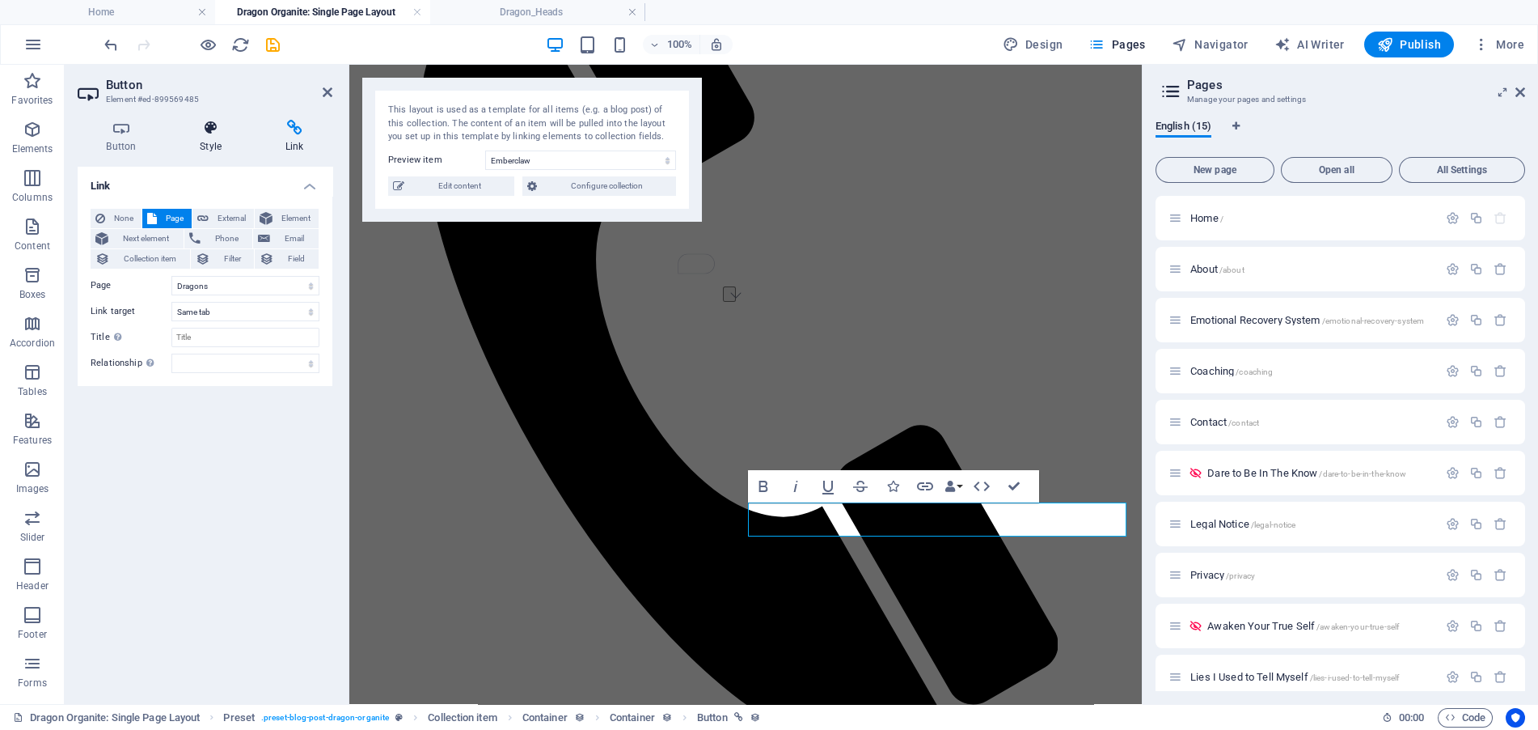
click at [213, 130] on icon at bounding box center [210, 128] width 79 height 16
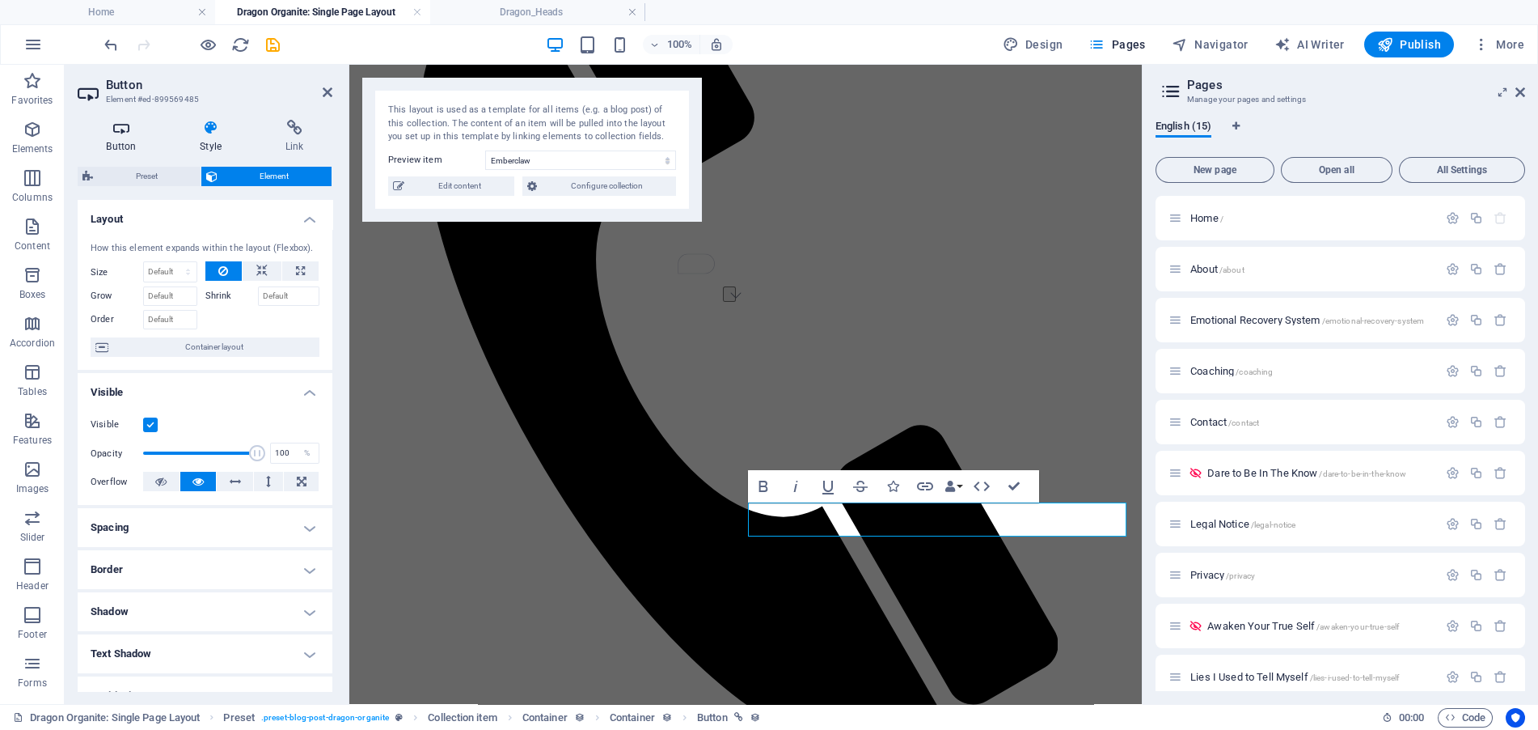
click at [116, 136] on h4 "Button" at bounding box center [125, 137] width 94 height 34
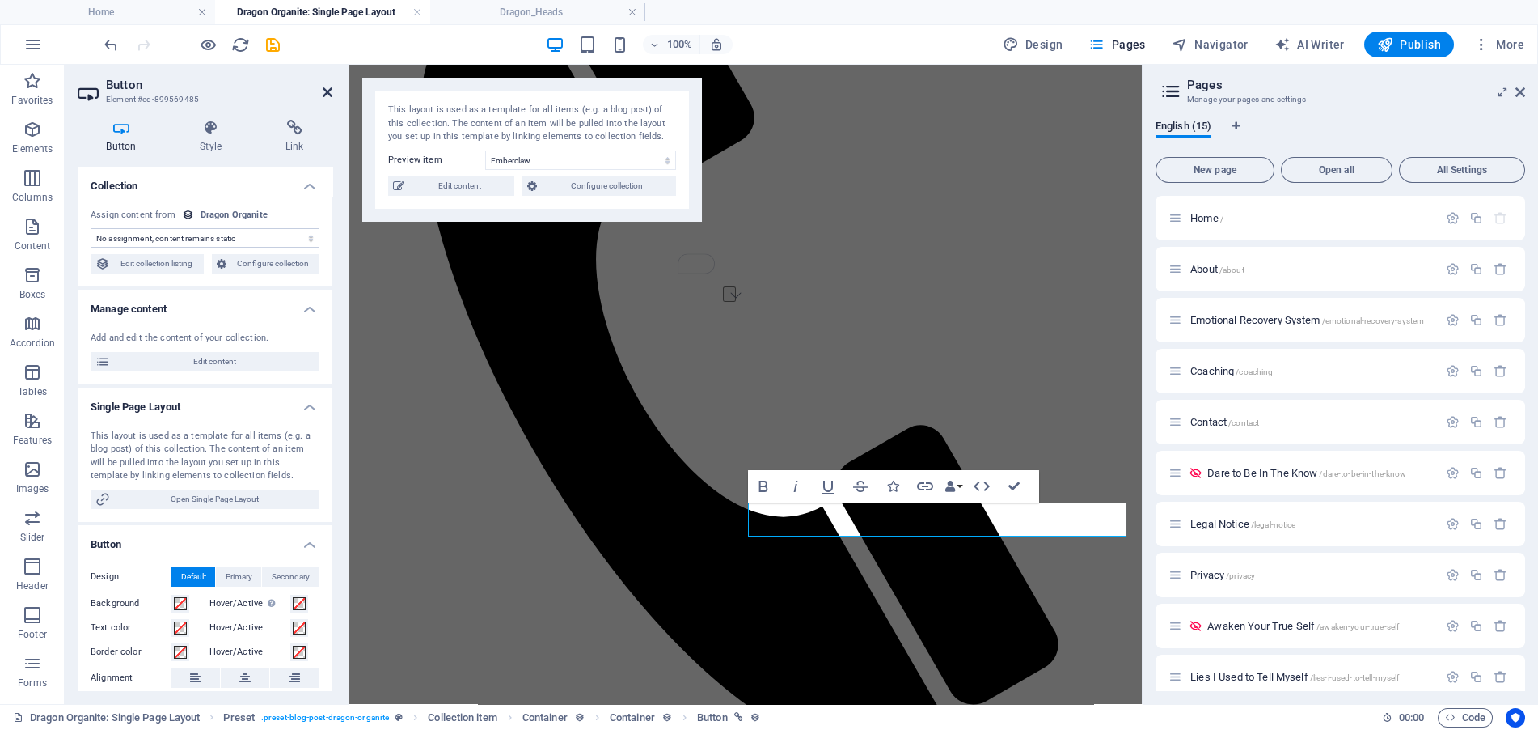
click at [328, 92] on icon at bounding box center [328, 92] width 10 height 13
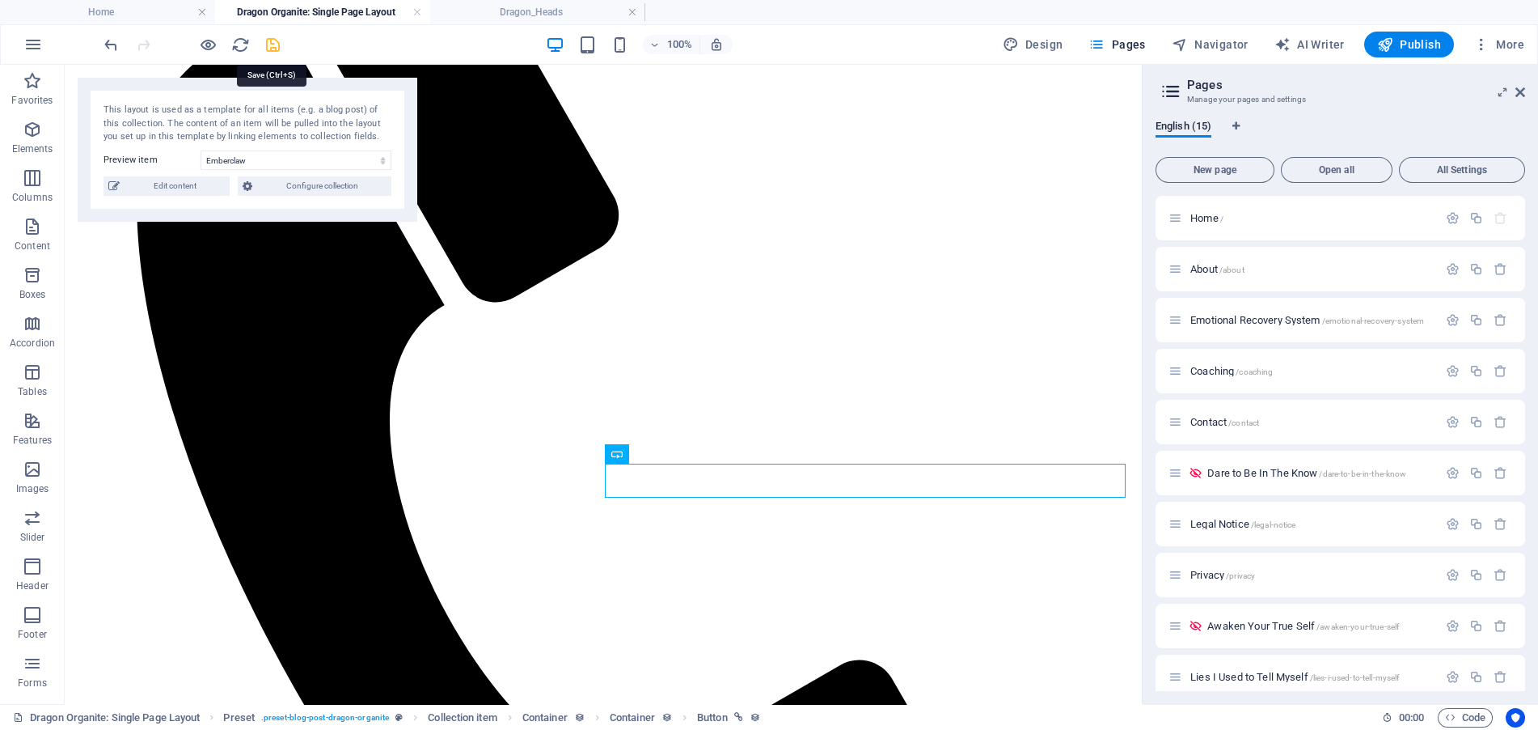
click at [278, 42] on icon "save" at bounding box center [273, 45] width 19 height 19
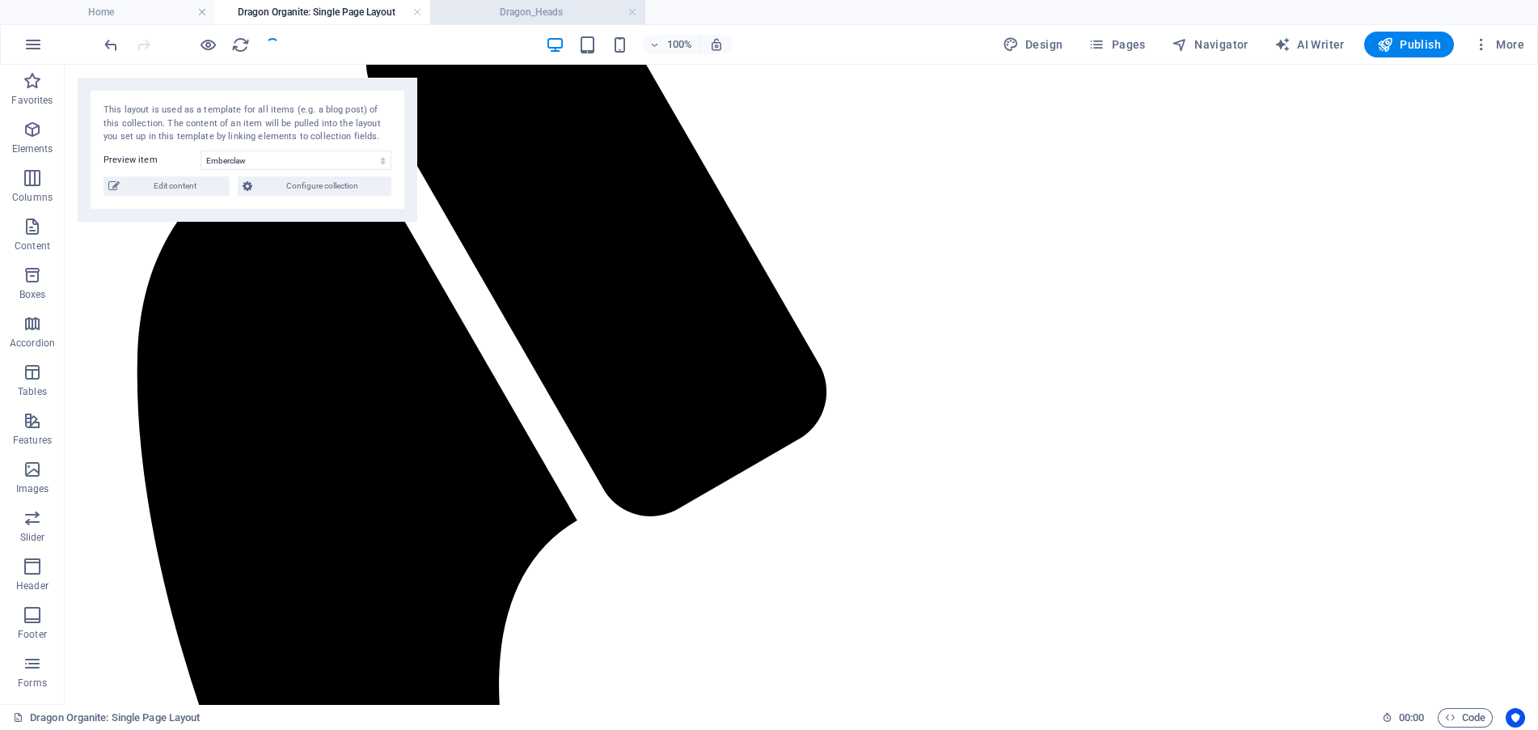
drag, startPoint x: 522, startPoint y: 5, endPoint x: 1021, endPoint y: 121, distance: 512.4
click at [522, 5] on h4 "Dragon_Heads" at bounding box center [537, 12] width 215 height 18
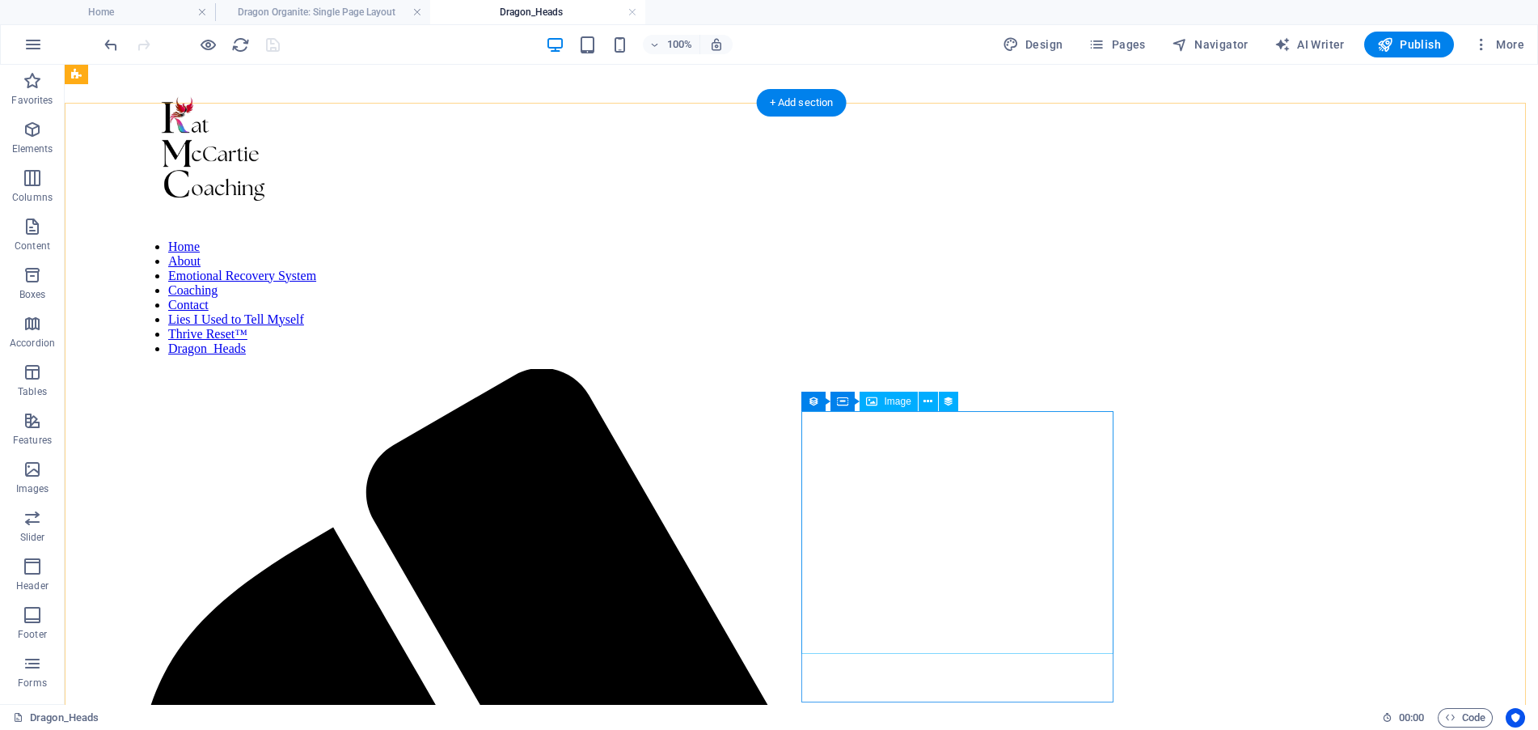
scroll to position [0, 0]
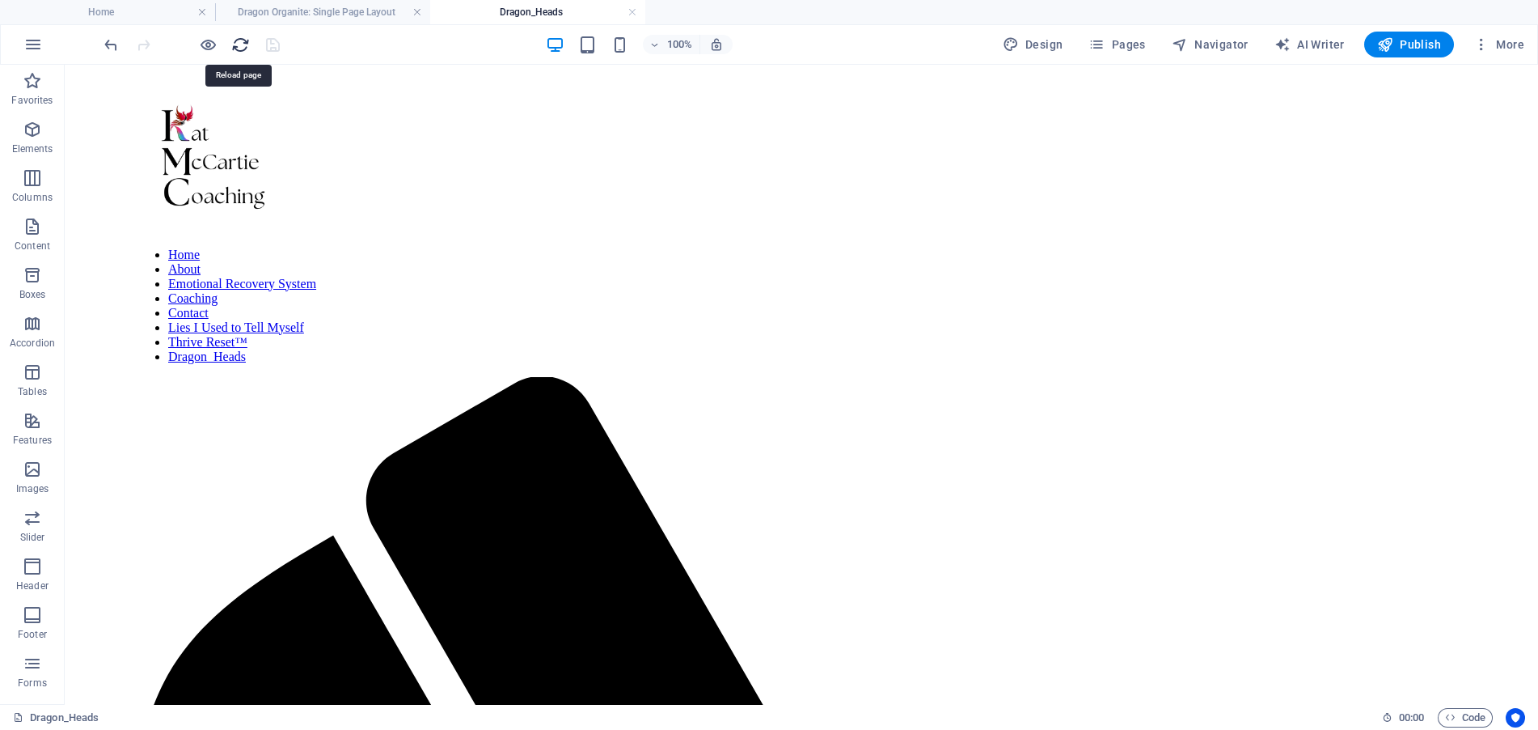
click at [243, 40] on icon "reload" at bounding box center [240, 45] width 19 height 19
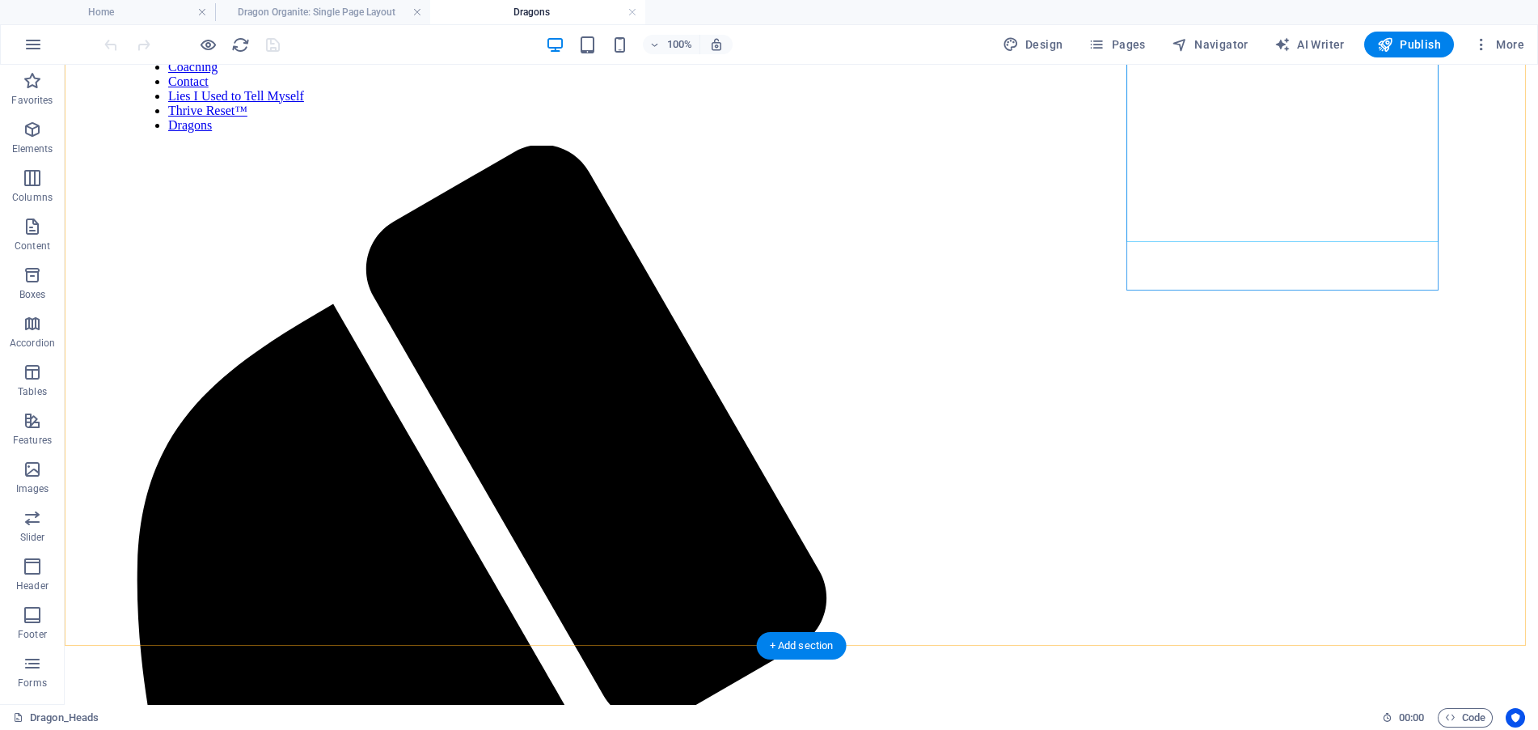
scroll to position [243, 0]
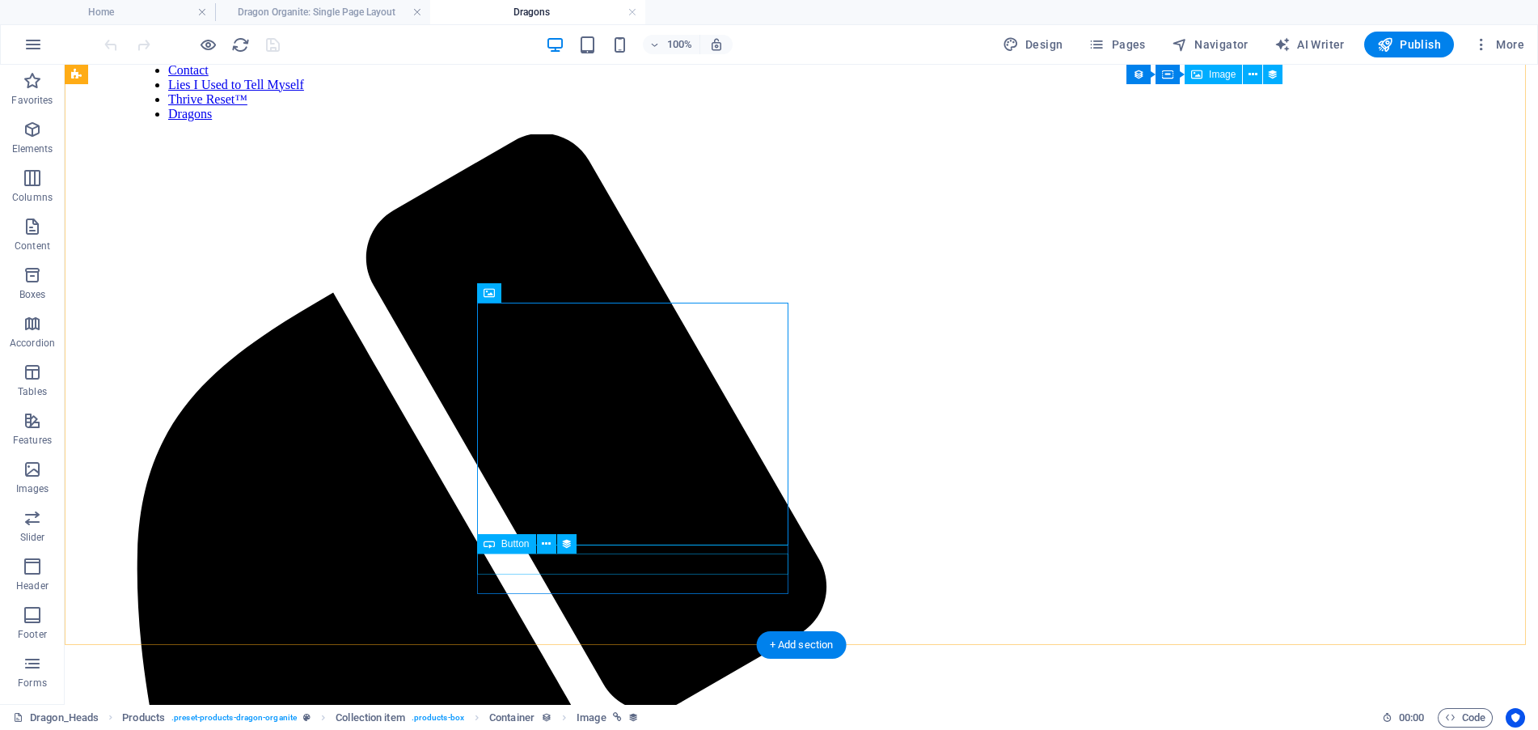
click at [510, 547] on span "Button" at bounding box center [515, 544] width 28 height 10
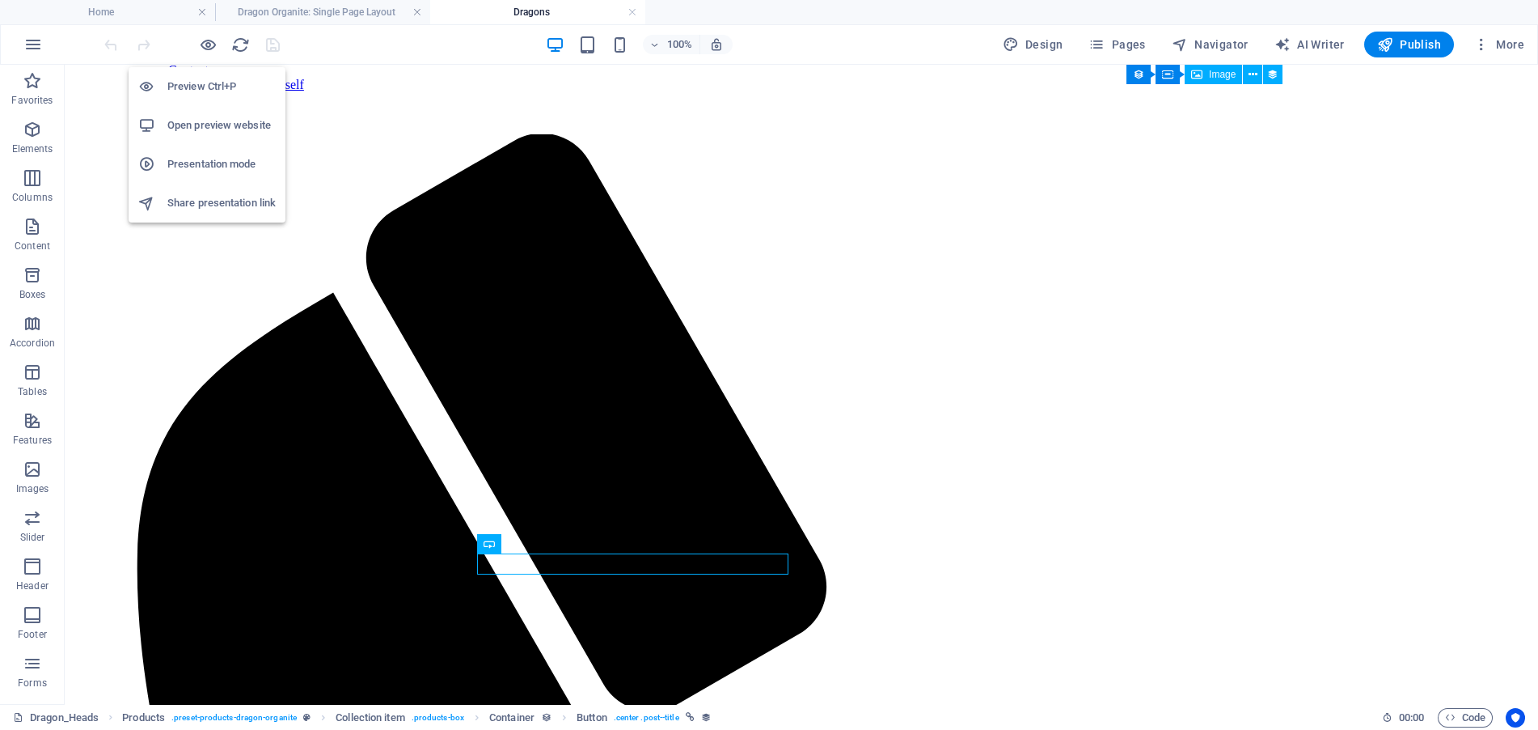
click at [214, 73] on li "Preview Ctrl+P" at bounding box center [207, 86] width 157 height 39
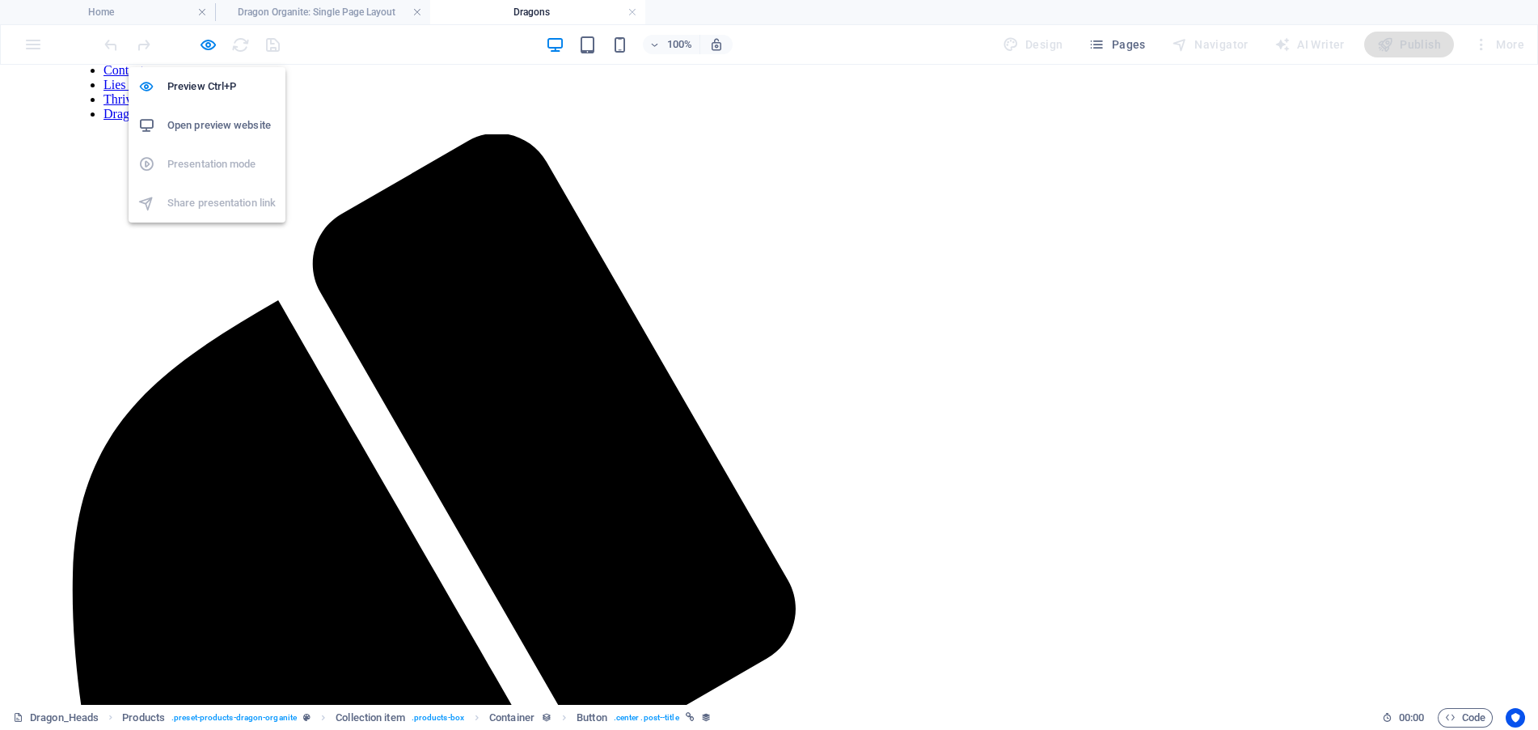
scroll to position [144, 0]
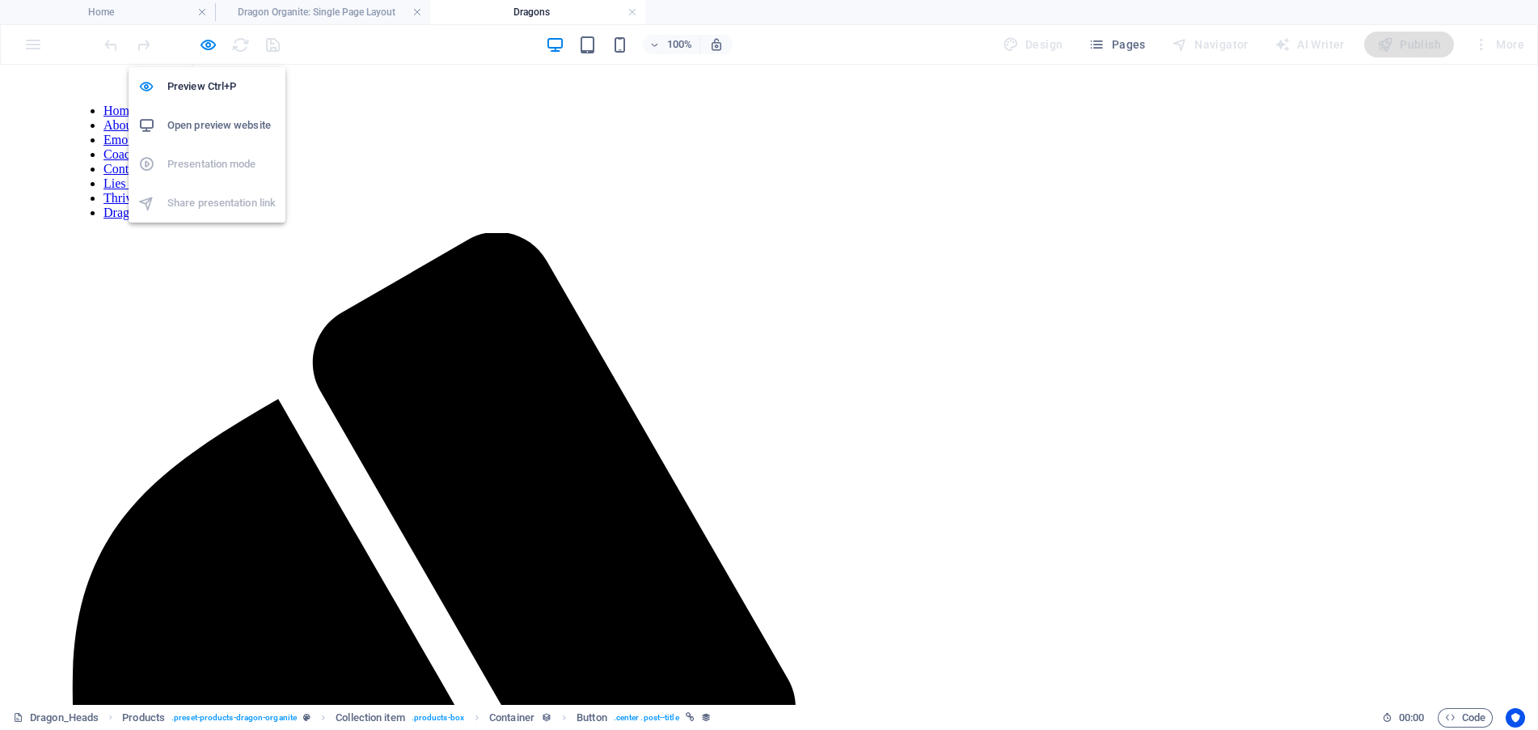
click at [243, 133] on h6 "Open preview website" at bounding box center [221, 125] width 108 height 19
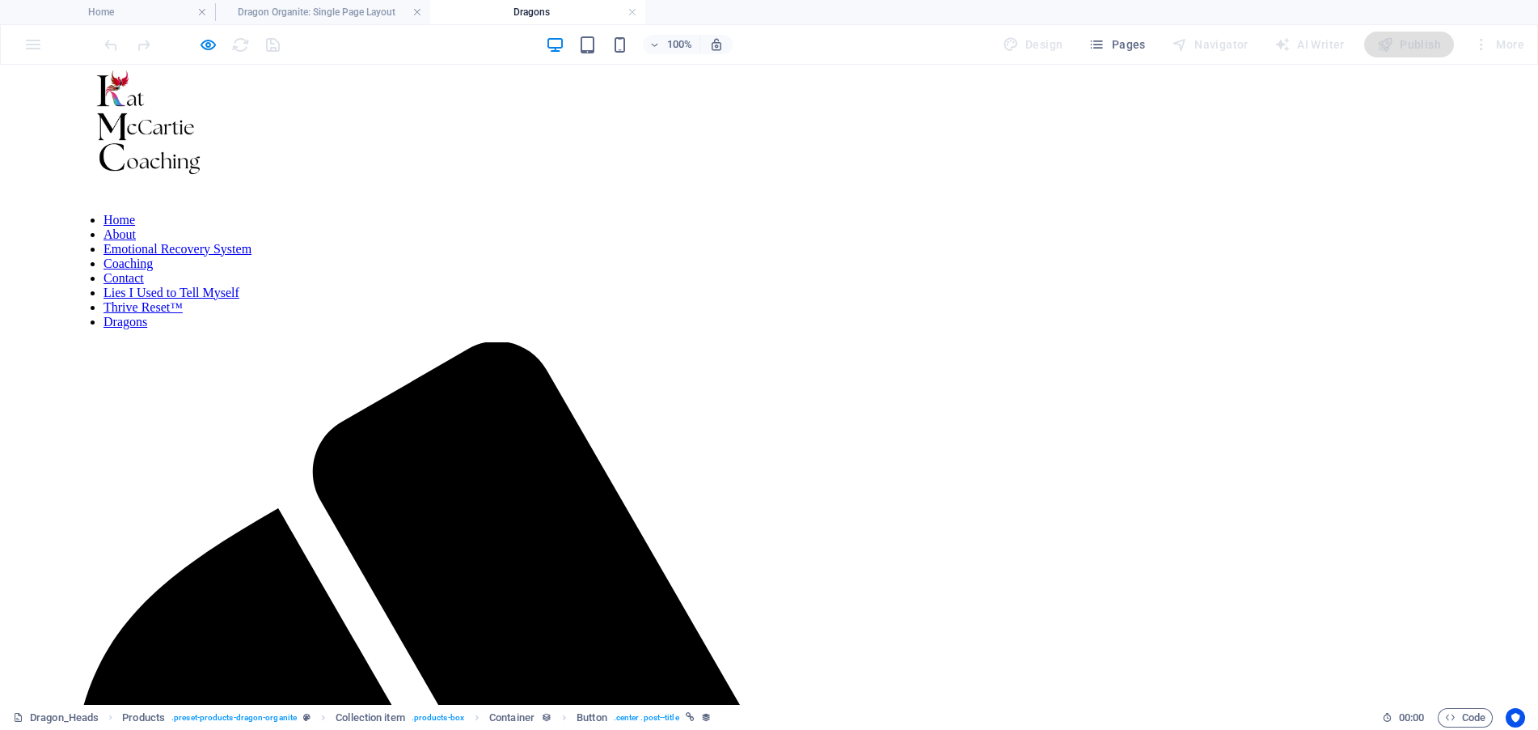
scroll to position [0, 0]
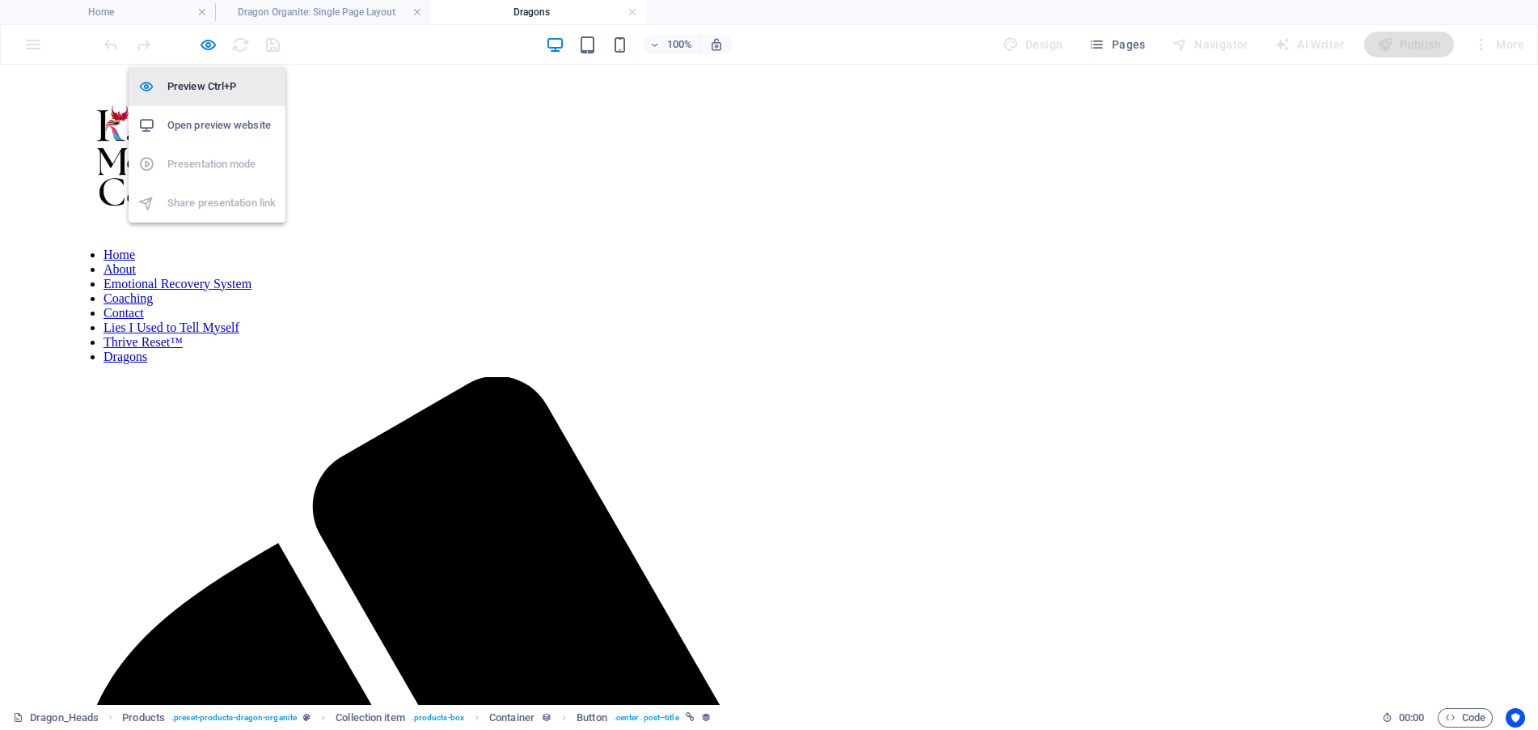
click at [218, 92] on h6 "Preview Ctrl+P" at bounding box center [221, 86] width 108 height 19
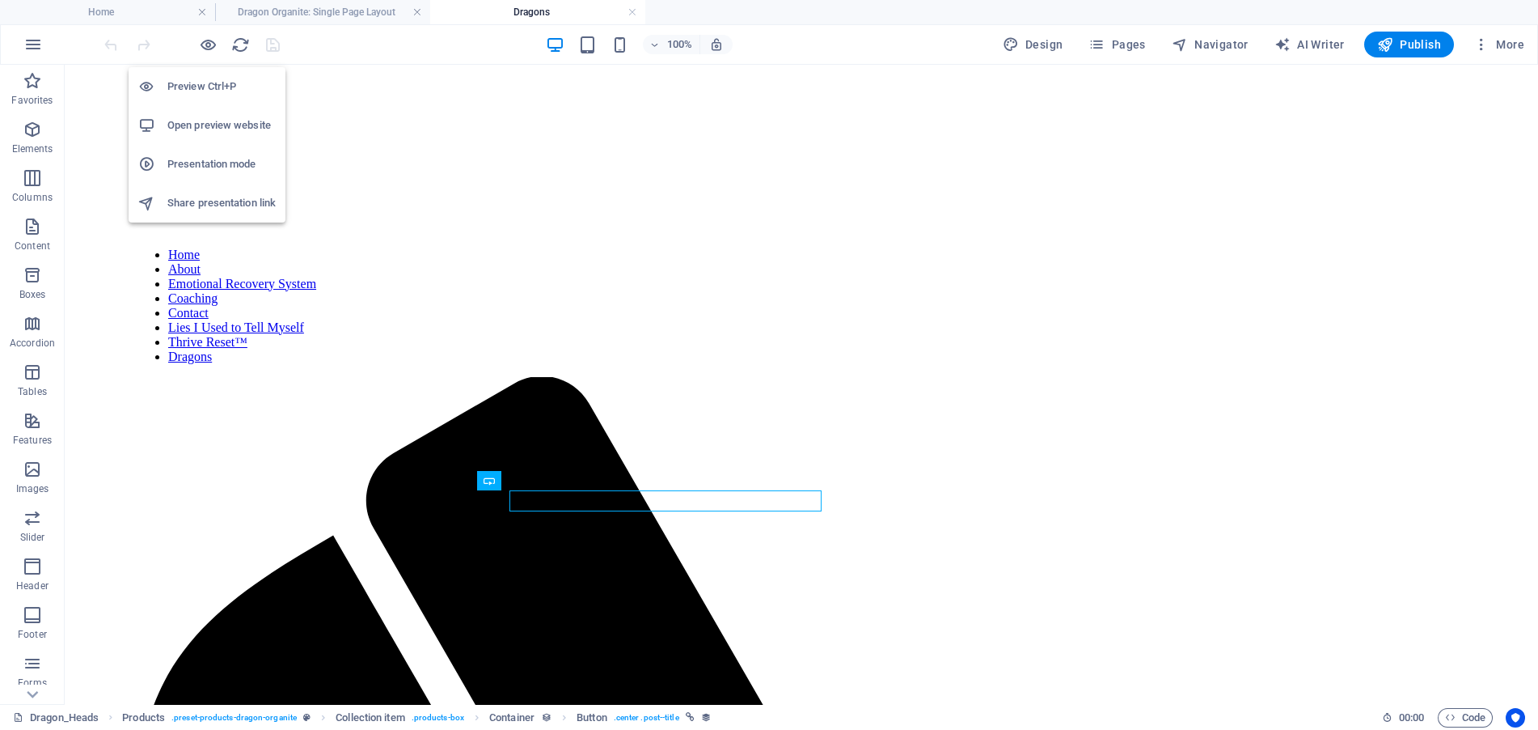
scroll to position [306, 0]
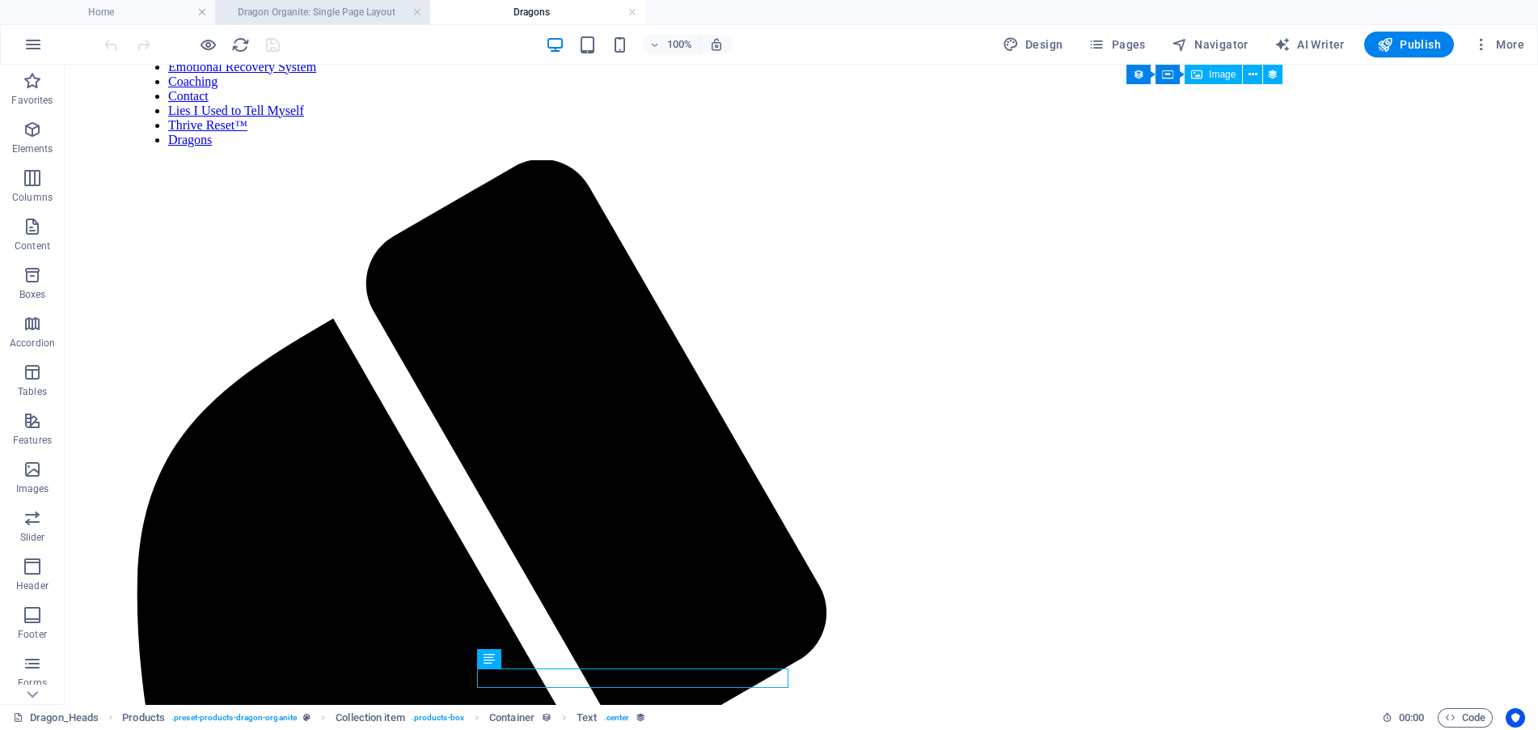
scroll to position [144, 0]
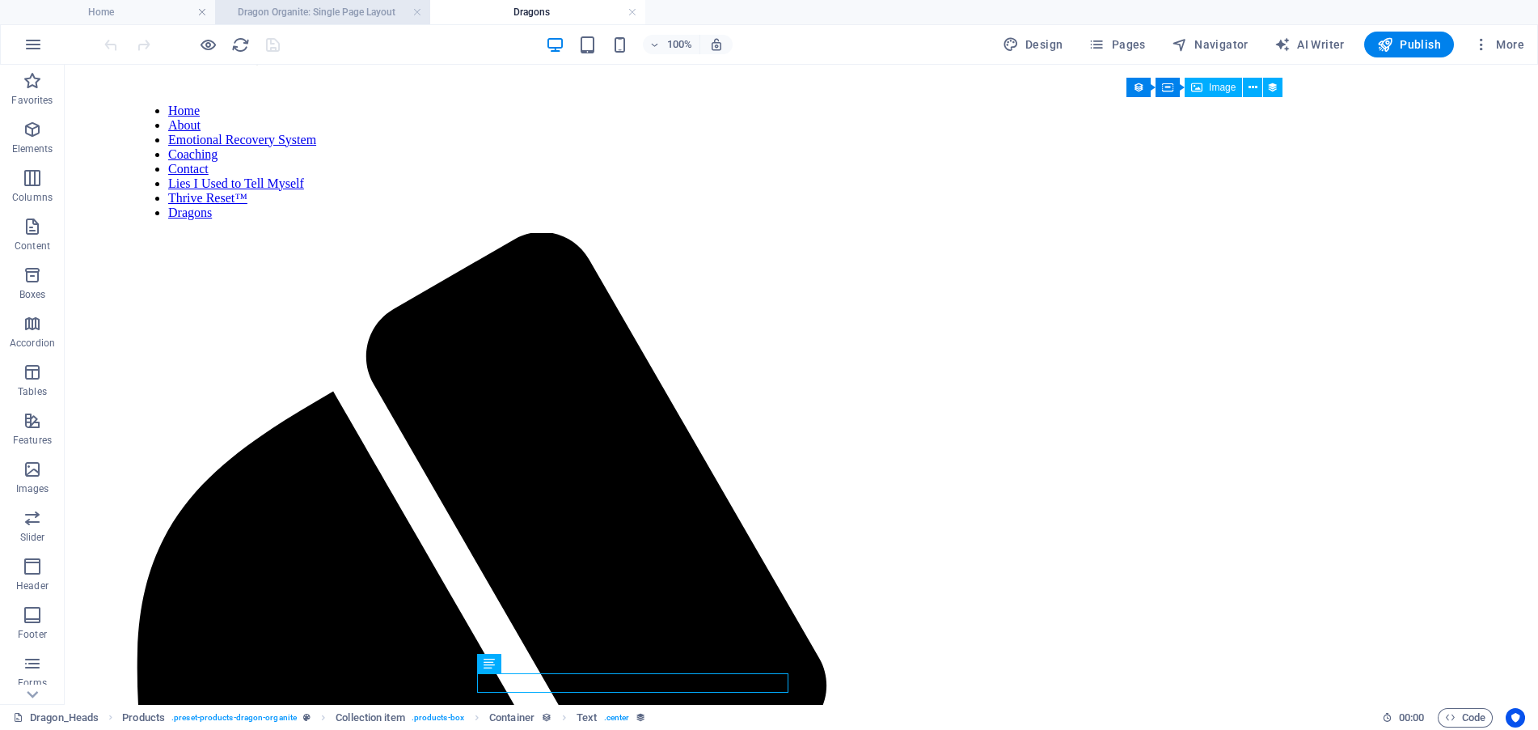
click at [353, 15] on h4 "Dragon Organite: Single Page Layout" at bounding box center [322, 12] width 215 height 18
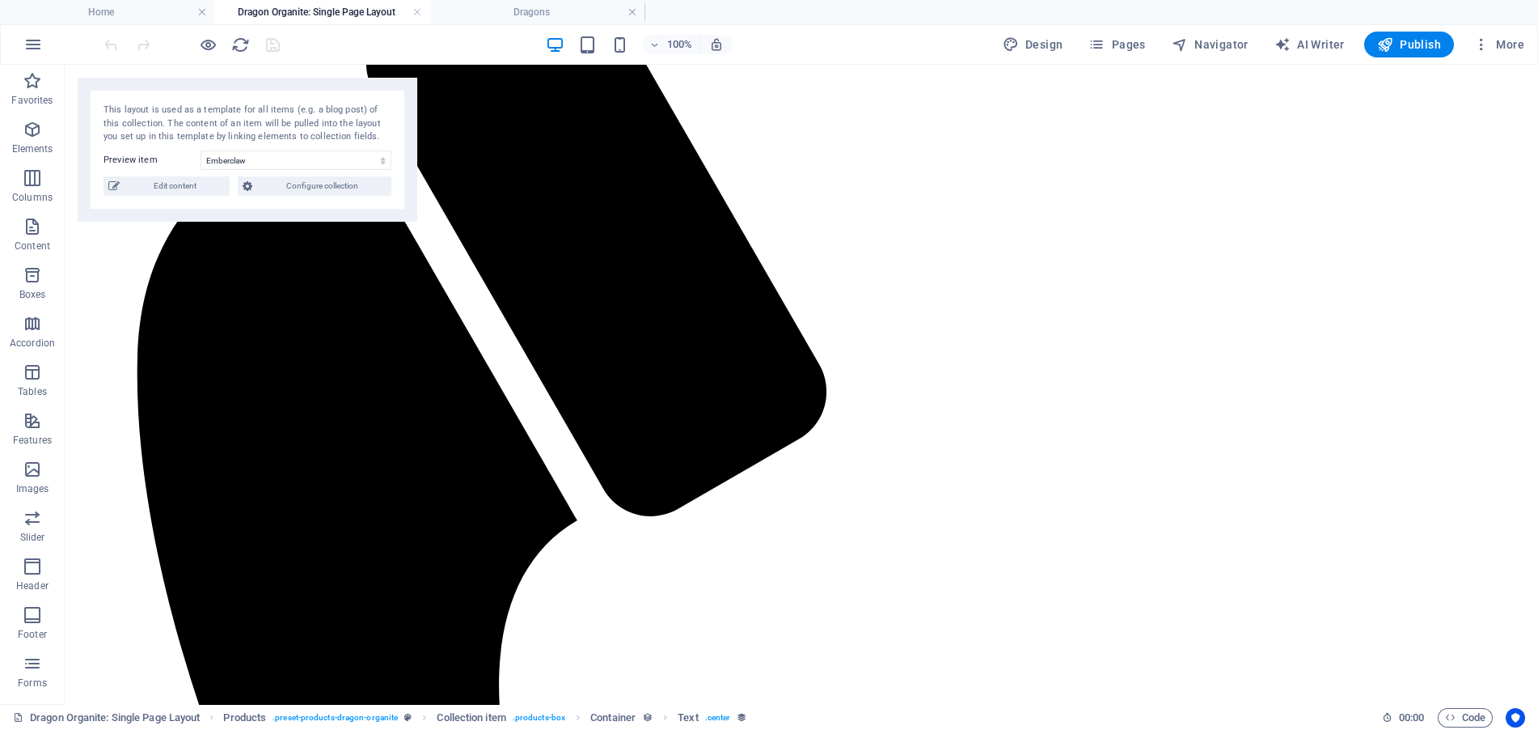
scroll to position [0, 0]
click at [185, 187] on span "Edit content" at bounding box center [175, 185] width 100 height 19
select select "Looking for Home"
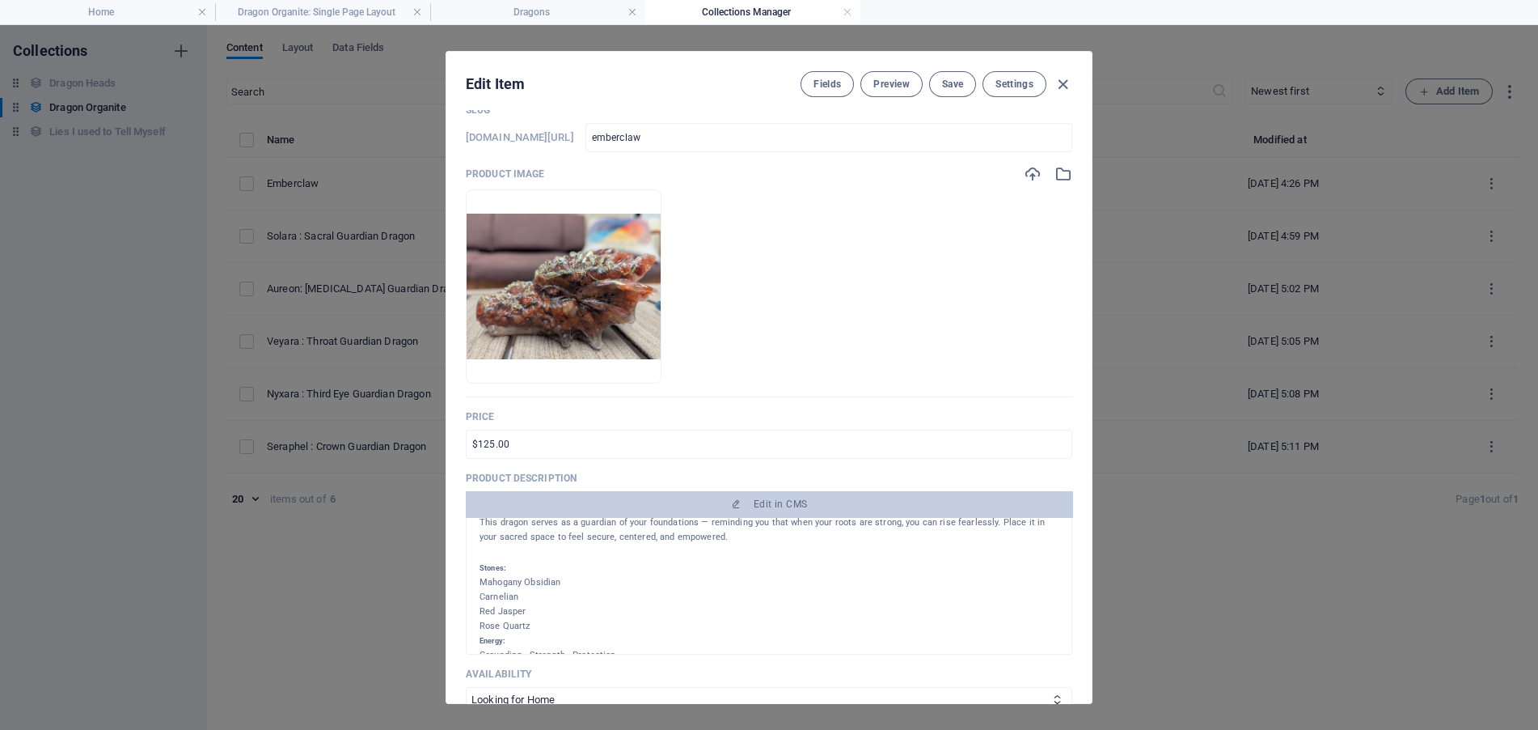
scroll to position [199, 0]
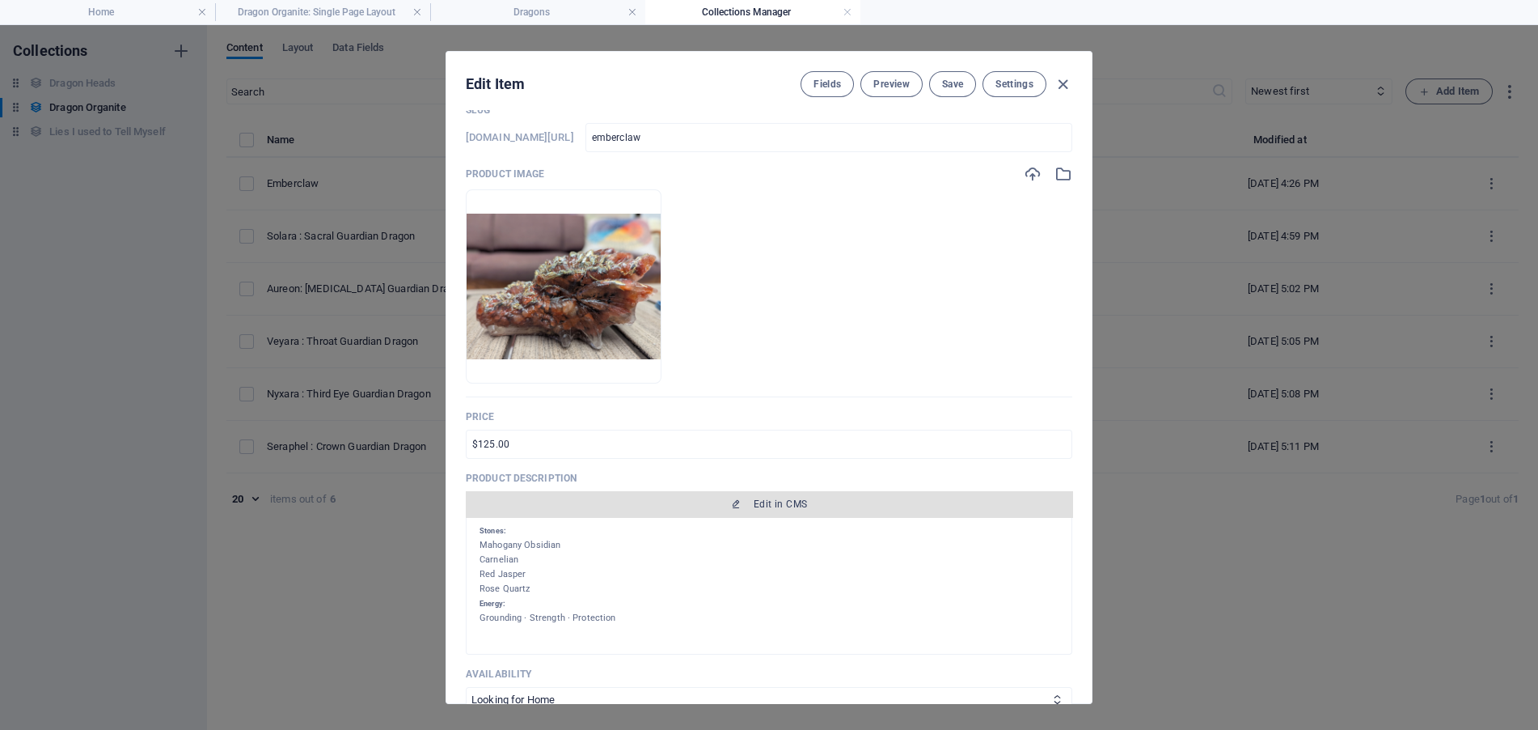
click at [785, 505] on span "Edit in CMS" at bounding box center [780, 503] width 53 height 13
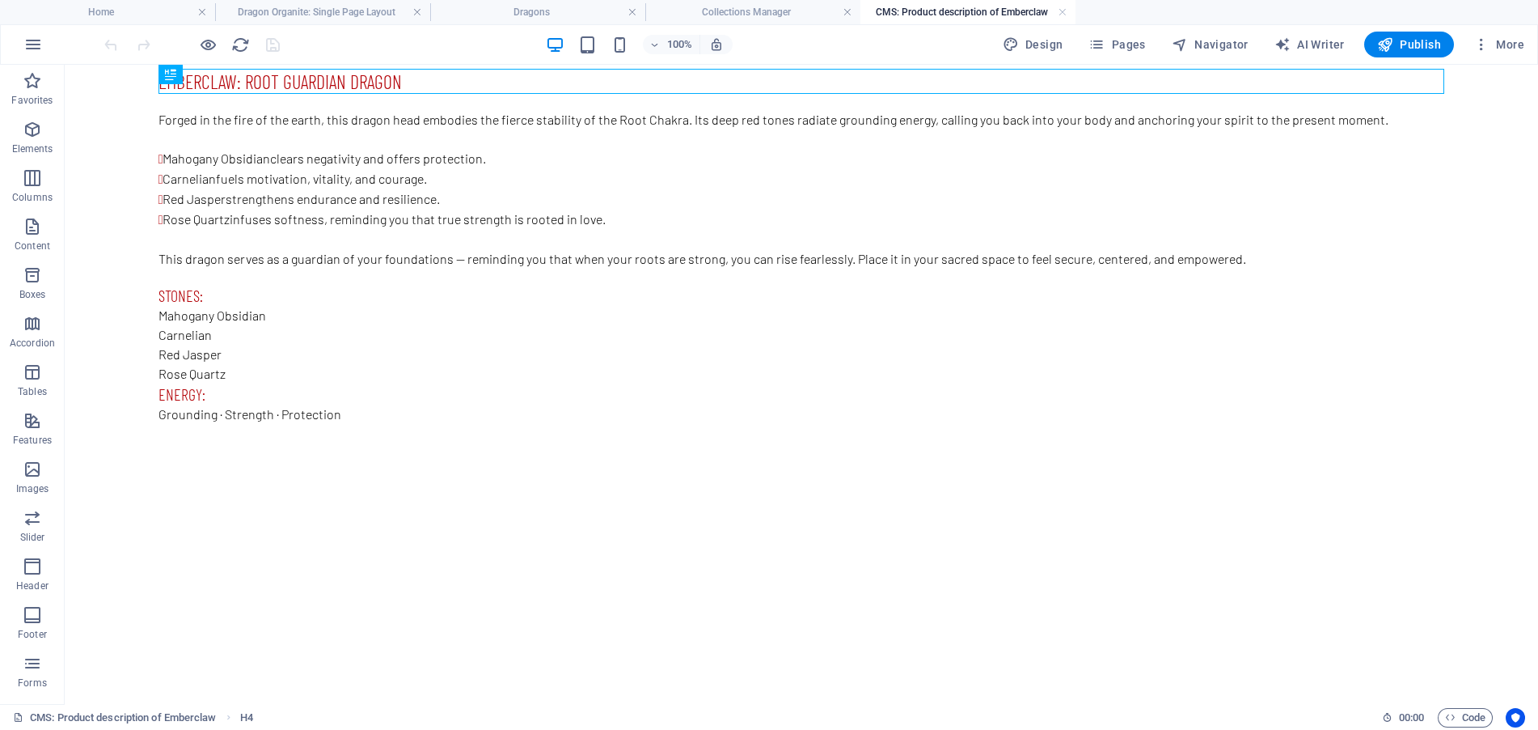
scroll to position [0, 0]
click at [266, 411] on div "Grounding · Strength · Protection" at bounding box center [802, 413] width 1286 height 19
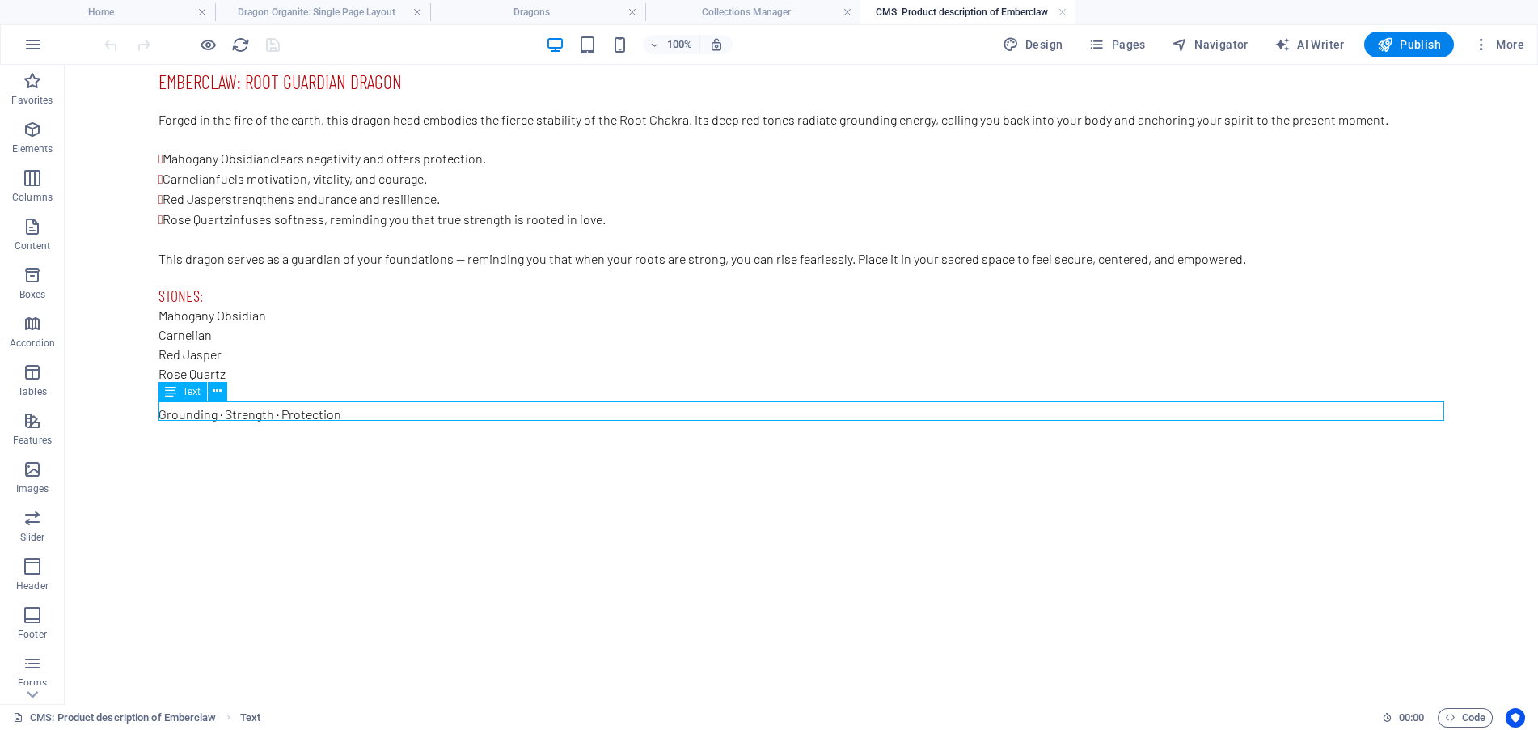
click at [279, 416] on div "Grounding · Strength · Protection" at bounding box center [802, 413] width 1286 height 19
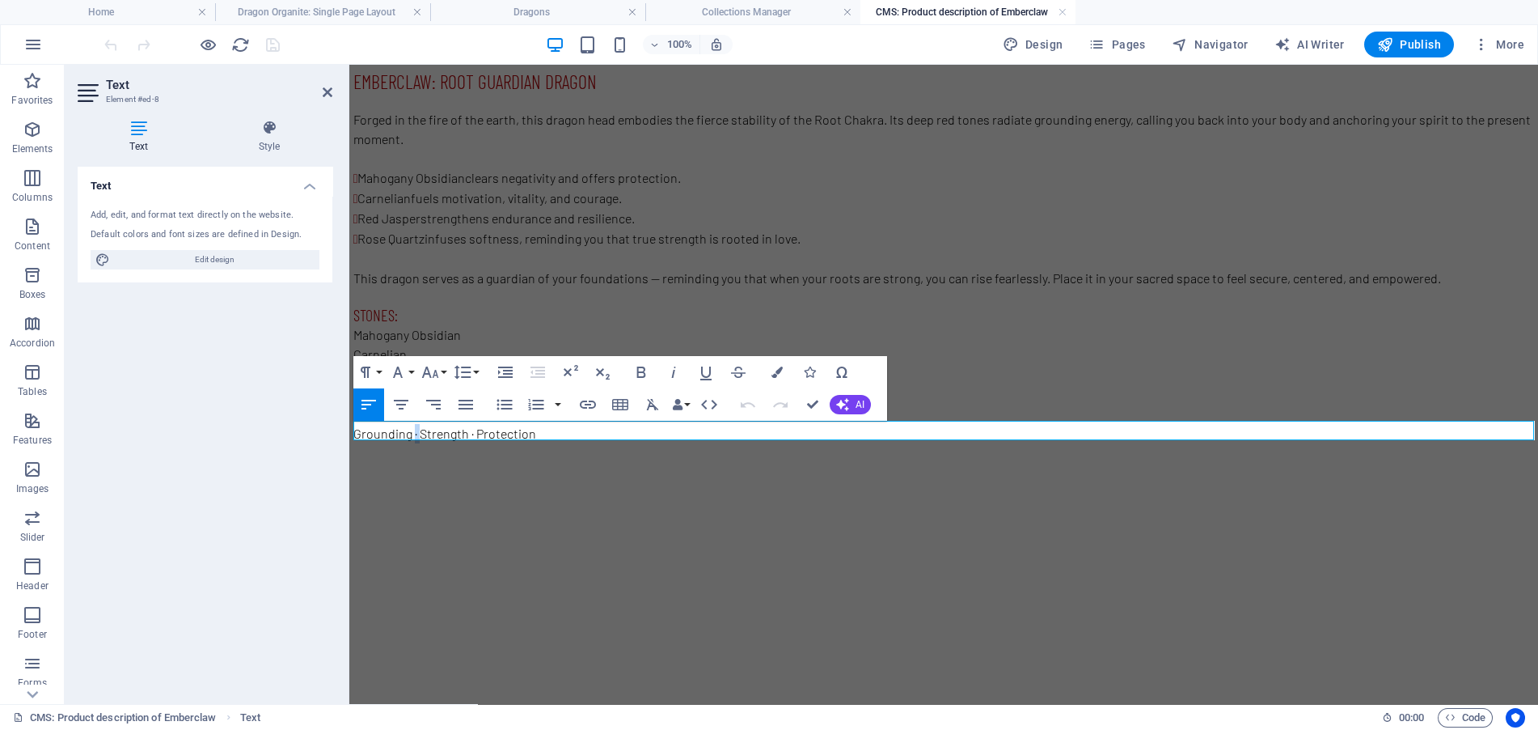
click at [412, 430] on p "Grounding · Strength · Protection" at bounding box center [943, 433] width 1181 height 19
copy p "·"
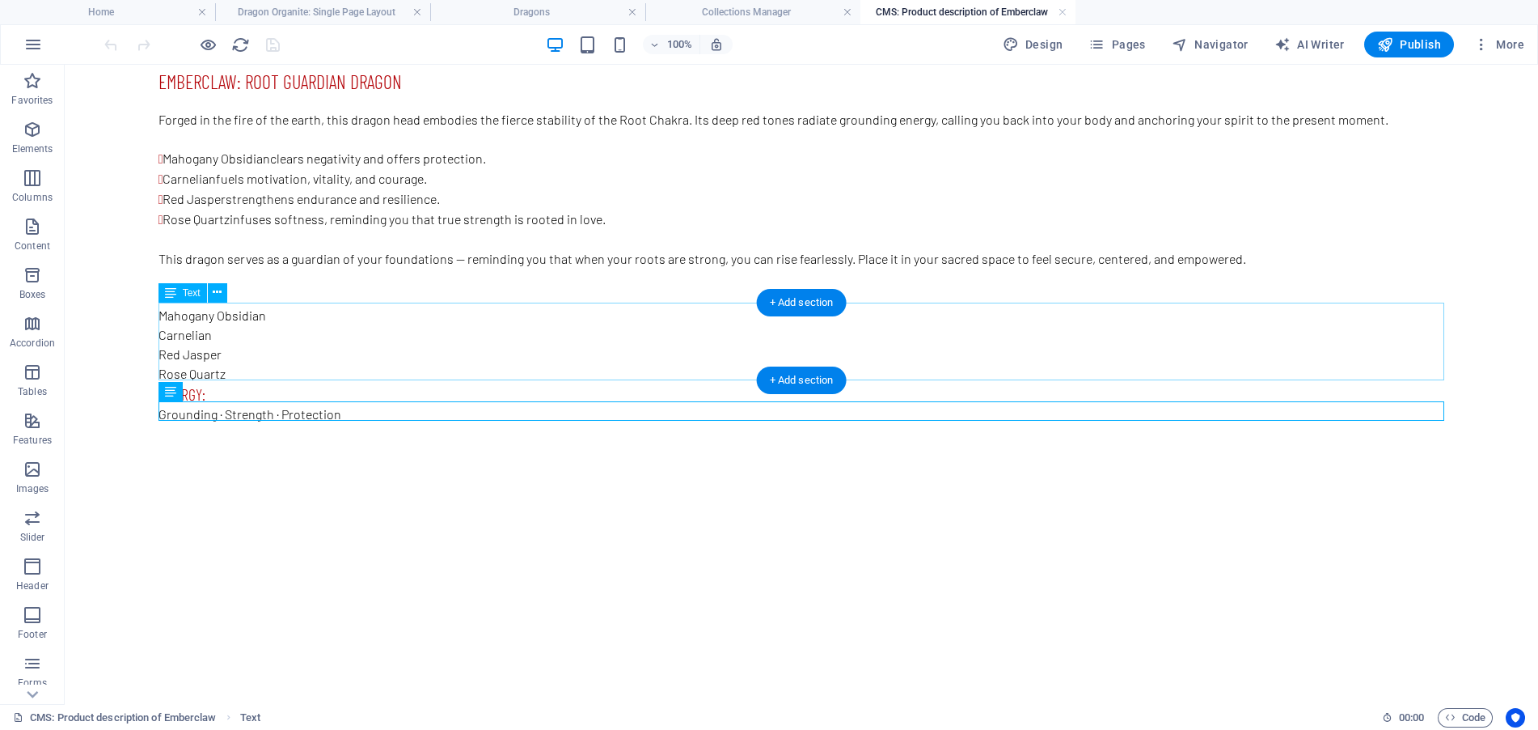
click at [288, 307] on div "Mahogany Obsidian Carnelian Red Jasper Rose Quartz" at bounding box center [802, 345] width 1286 height 78
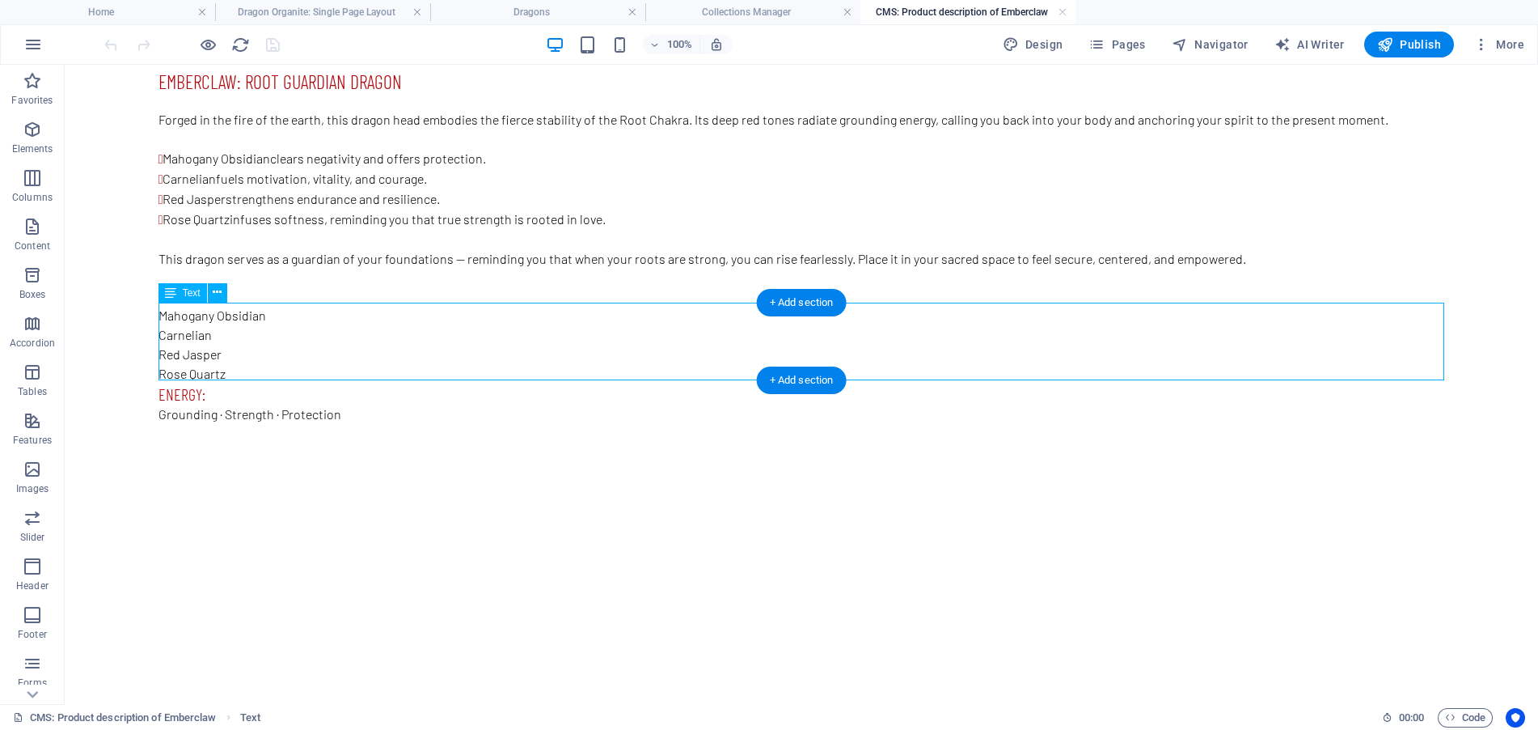
click at [288, 307] on div "Mahogany Obsidian Carnelian Red Jasper Rose Quartz" at bounding box center [802, 345] width 1286 height 78
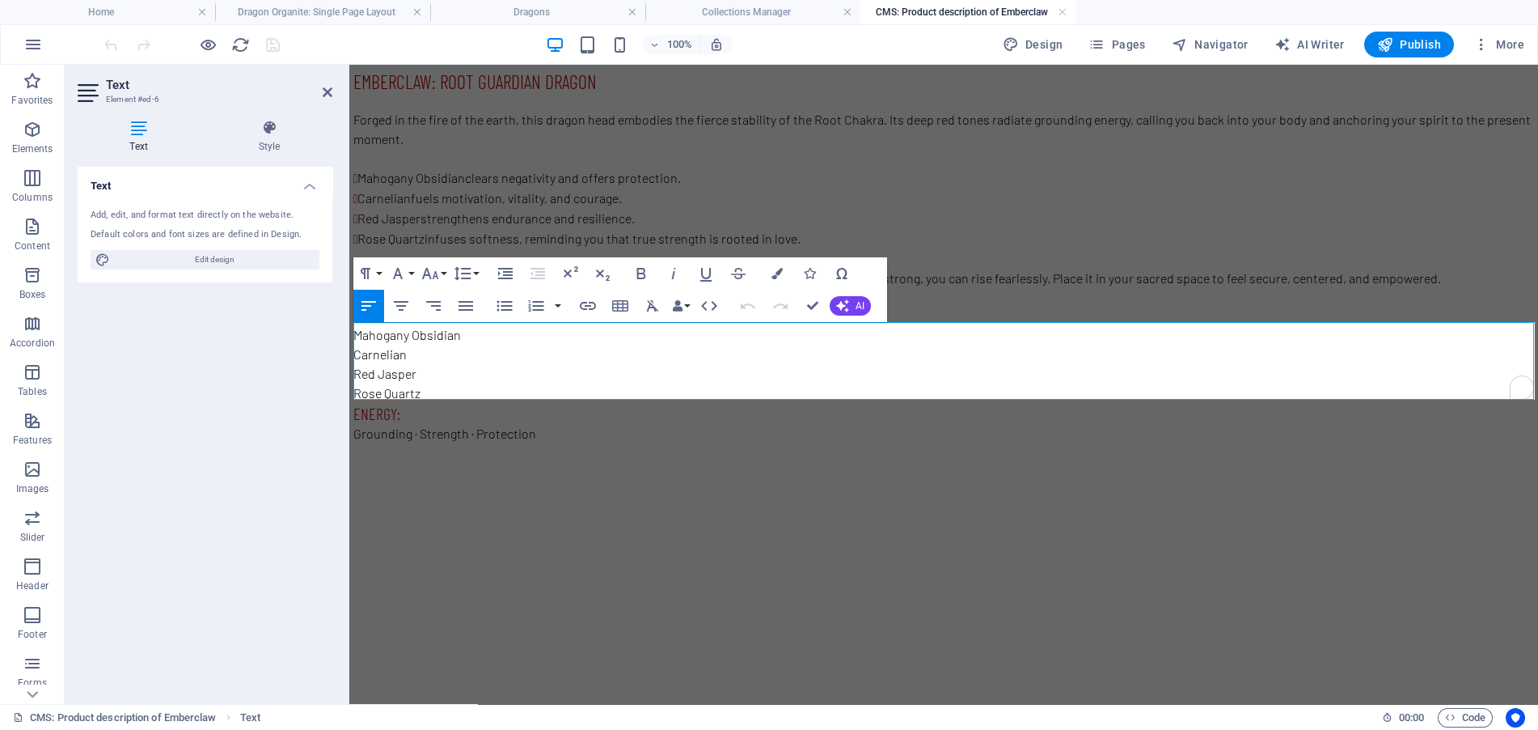
click at [503, 336] on p "Mahogany Obsidian" at bounding box center [943, 334] width 1181 height 19
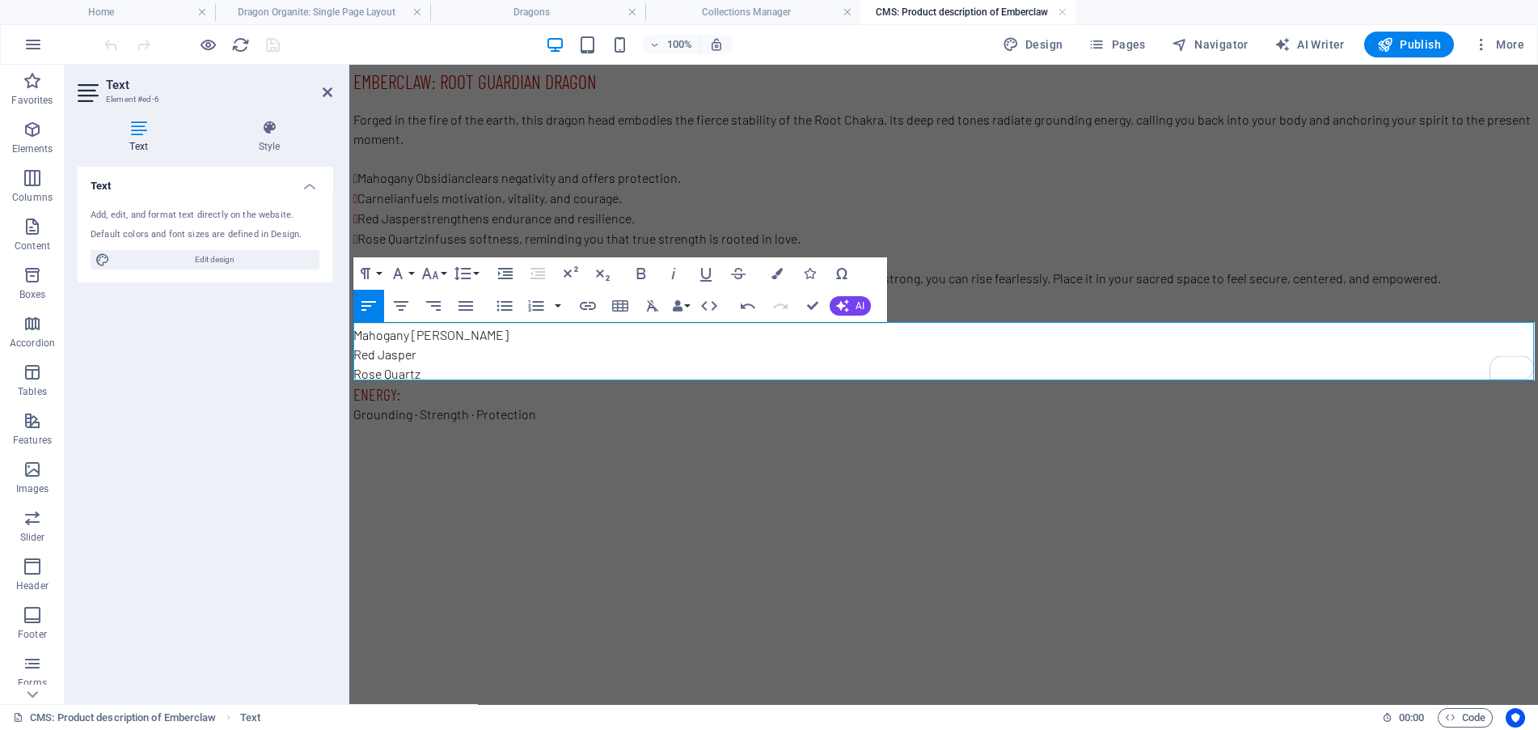
click at [594, 327] on p "Mahogany Obsidian · Carnelian" at bounding box center [943, 334] width 1181 height 19
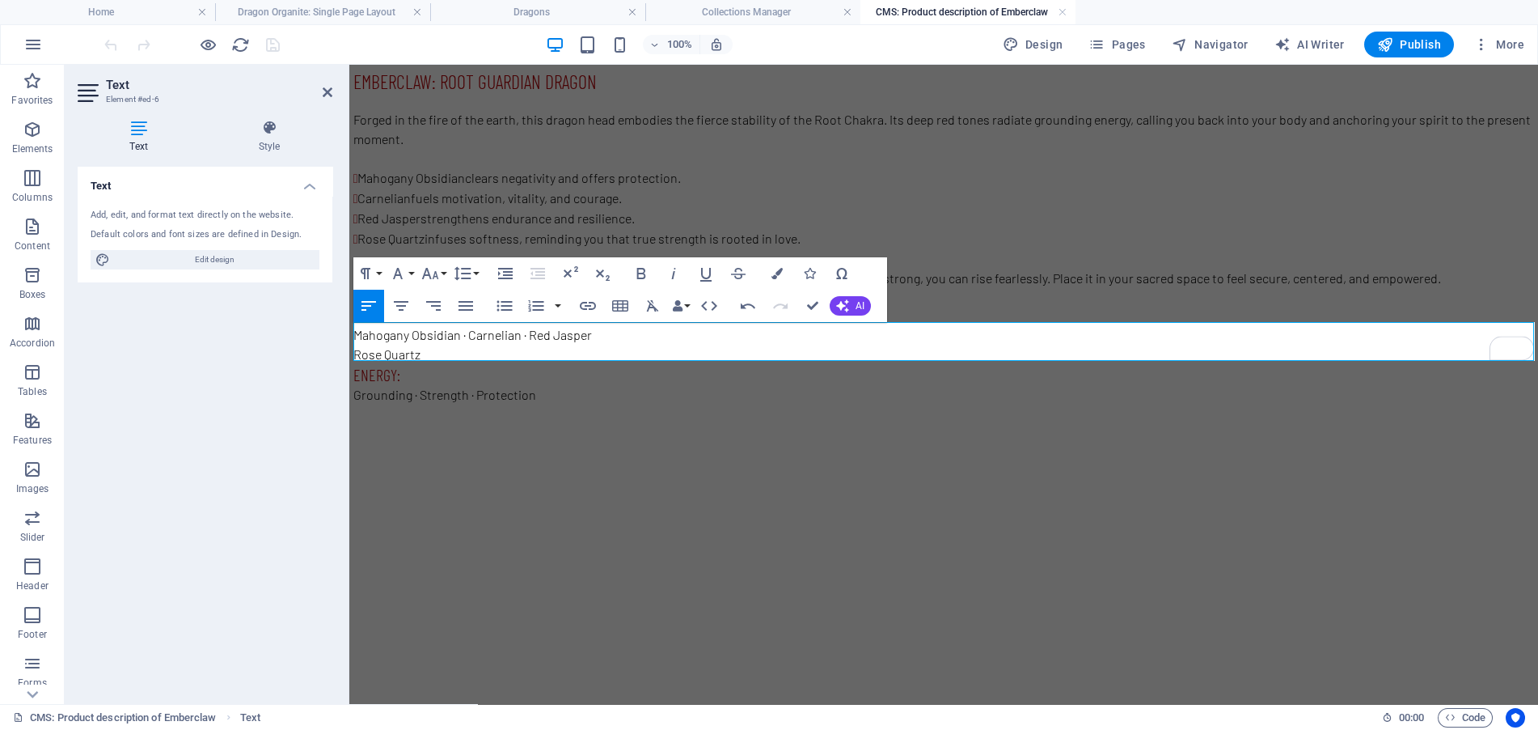
click at [605, 330] on p "Mahogany Obsidian · Carnelian · Red Jasper" at bounding box center [943, 334] width 1181 height 19
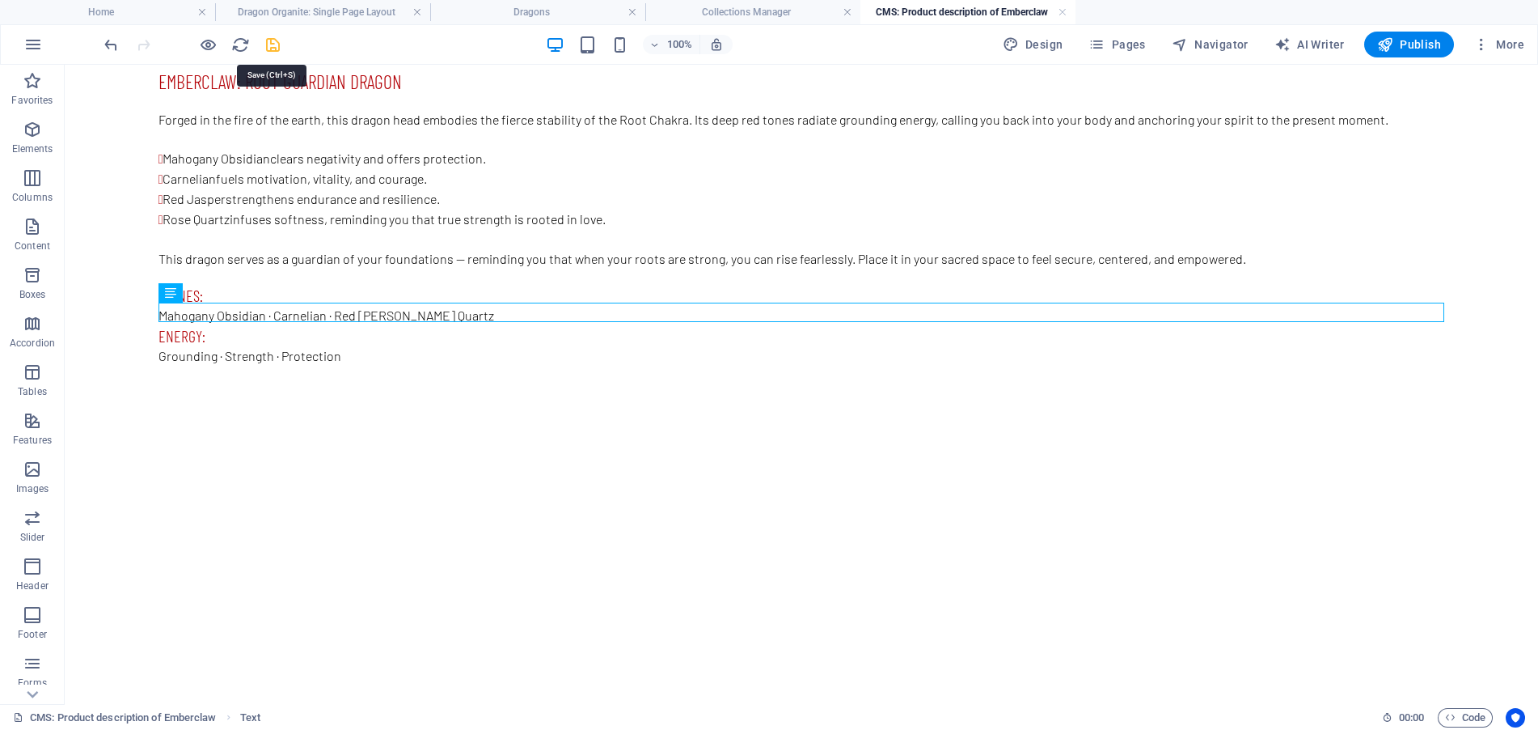
click at [270, 41] on icon "save" at bounding box center [273, 45] width 19 height 19
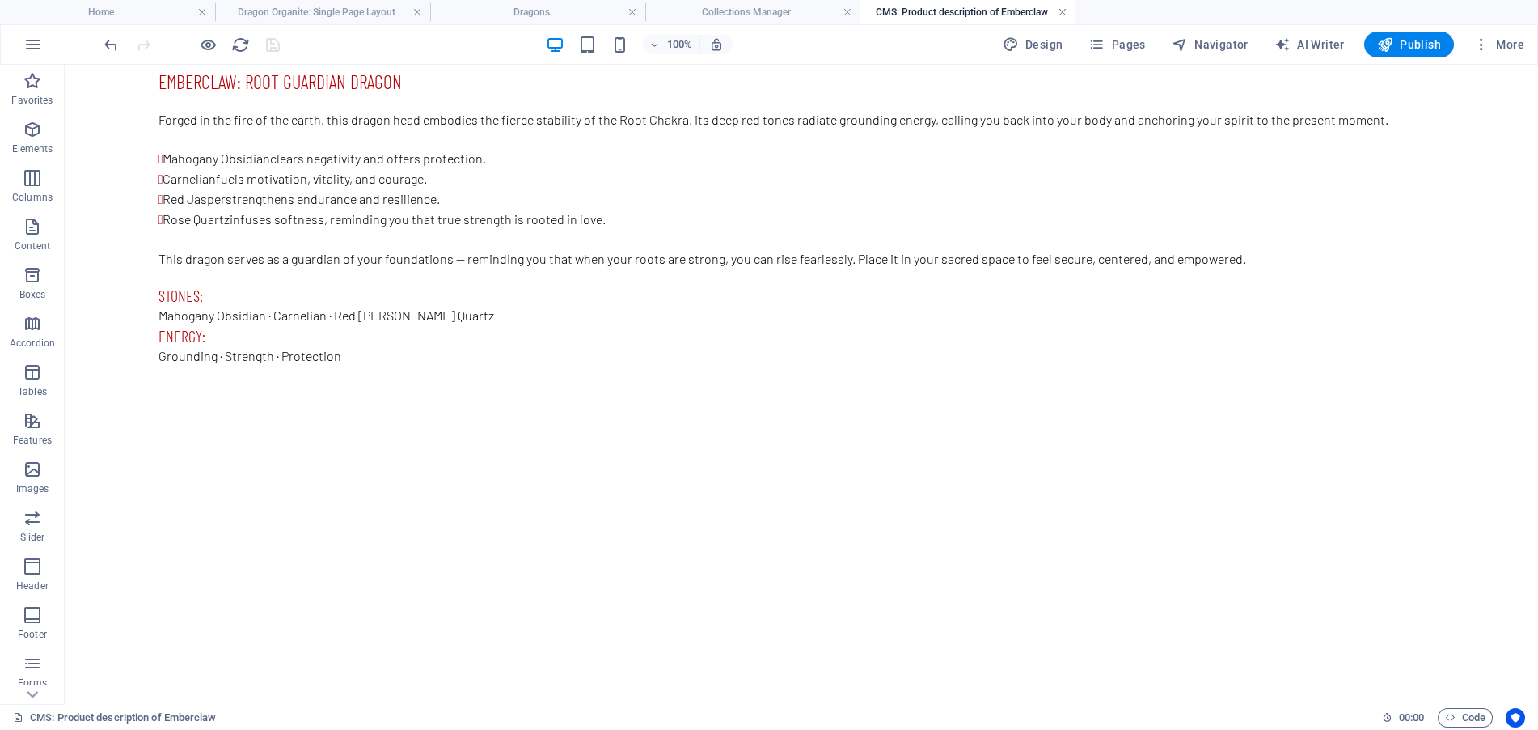
click at [1064, 12] on link at bounding box center [1063, 12] width 10 height 15
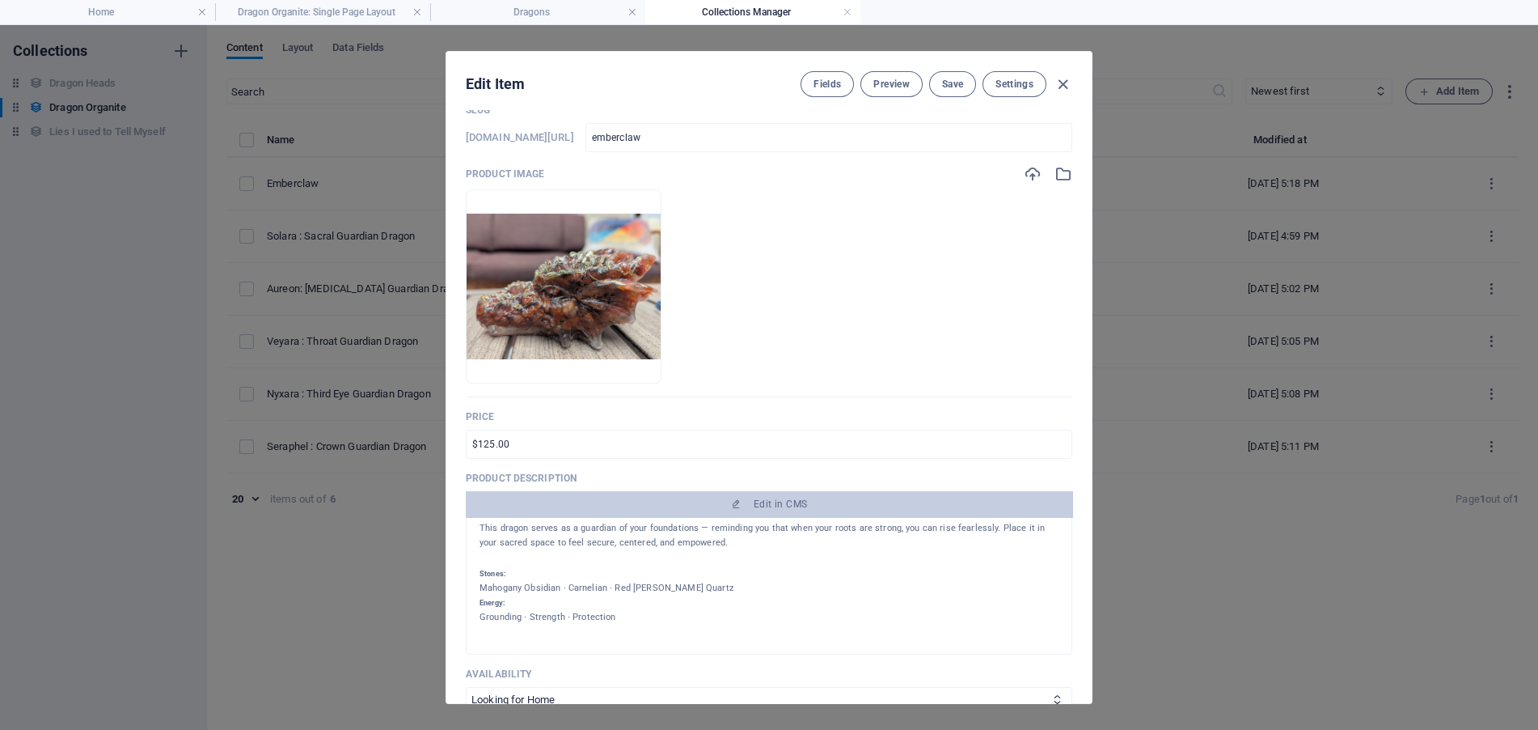
scroll to position [156, 0]
click at [942, 78] on span "Save" at bounding box center [952, 84] width 21 height 13
click at [1064, 82] on icon "button" at bounding box center [1063, 84] width 19 height 19
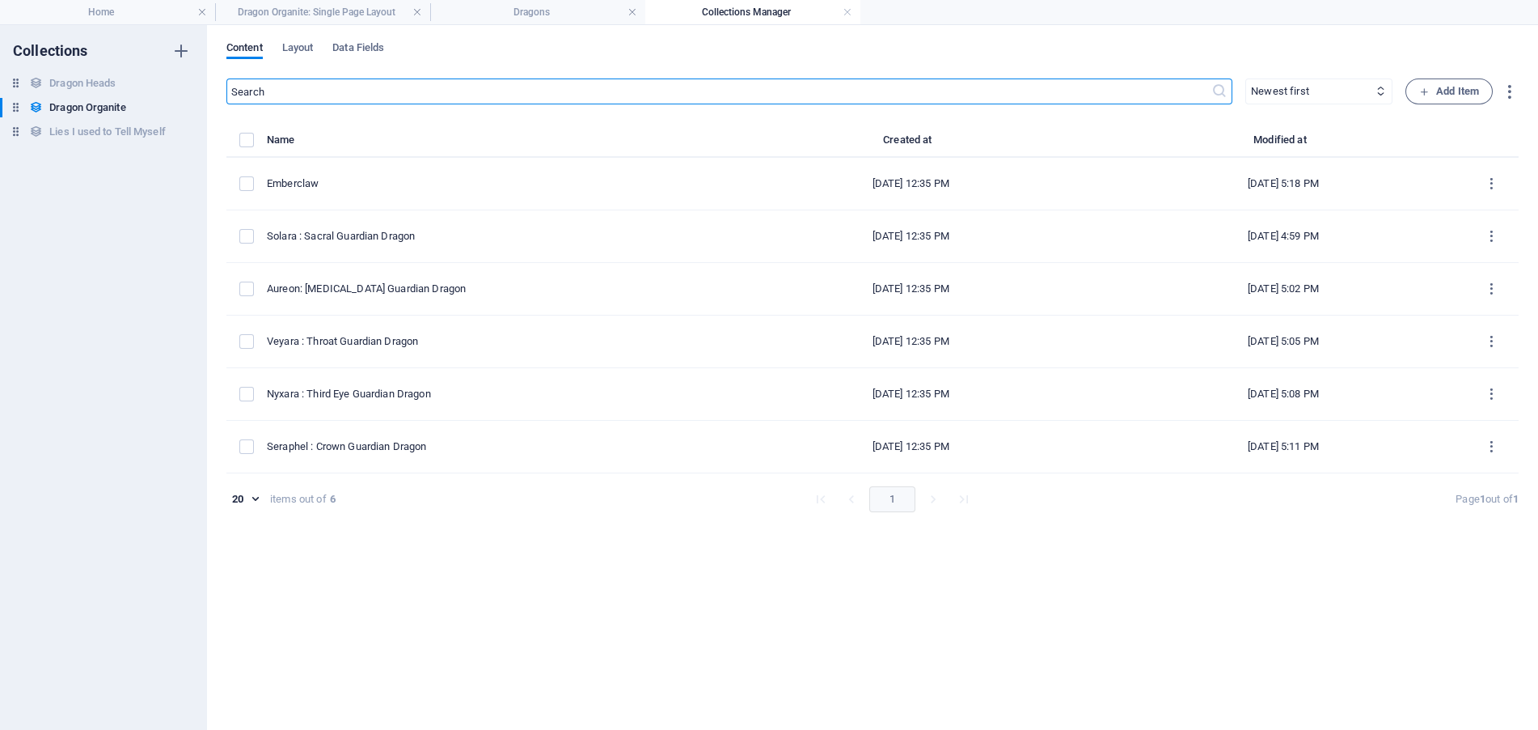
type input "emberclaw"
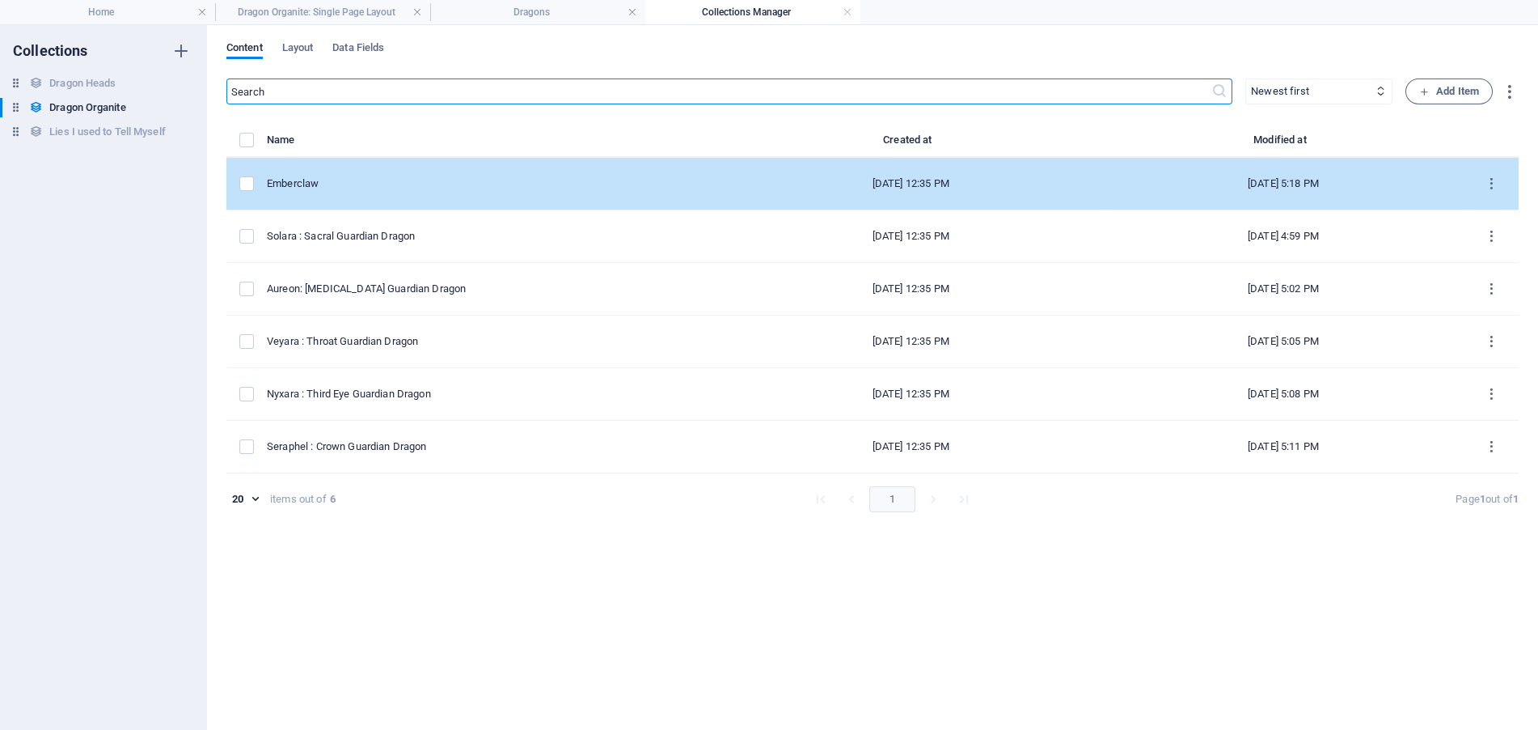
scroll to position [0, 0]
click at [442, 177] on div "Emberclaw" at bounding box center [486, 183] width 439 height 15
select select "Looking for Home"
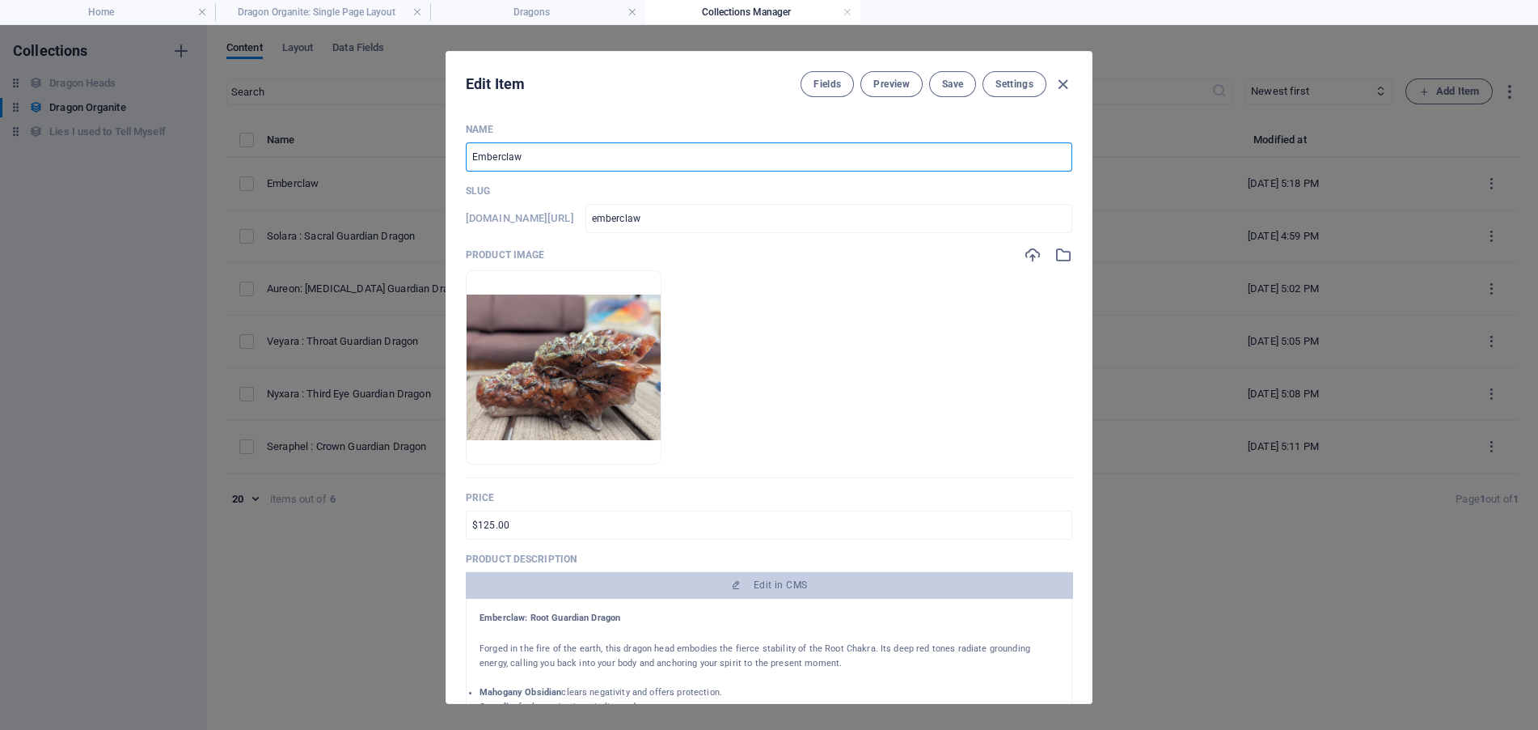
click at [594, 147] on input "Emberclaw" at bounding box center [769, 156] width 607 height 29
click at [555, 153] on input "Emberclaw" at bounding box center [769, 156] width 607 height 29
paste input ": Root Guardian Dragon"
type input "Emberclaw : Root Guardian Dragon"
type input "emberclaw-root-guardian-dragon"
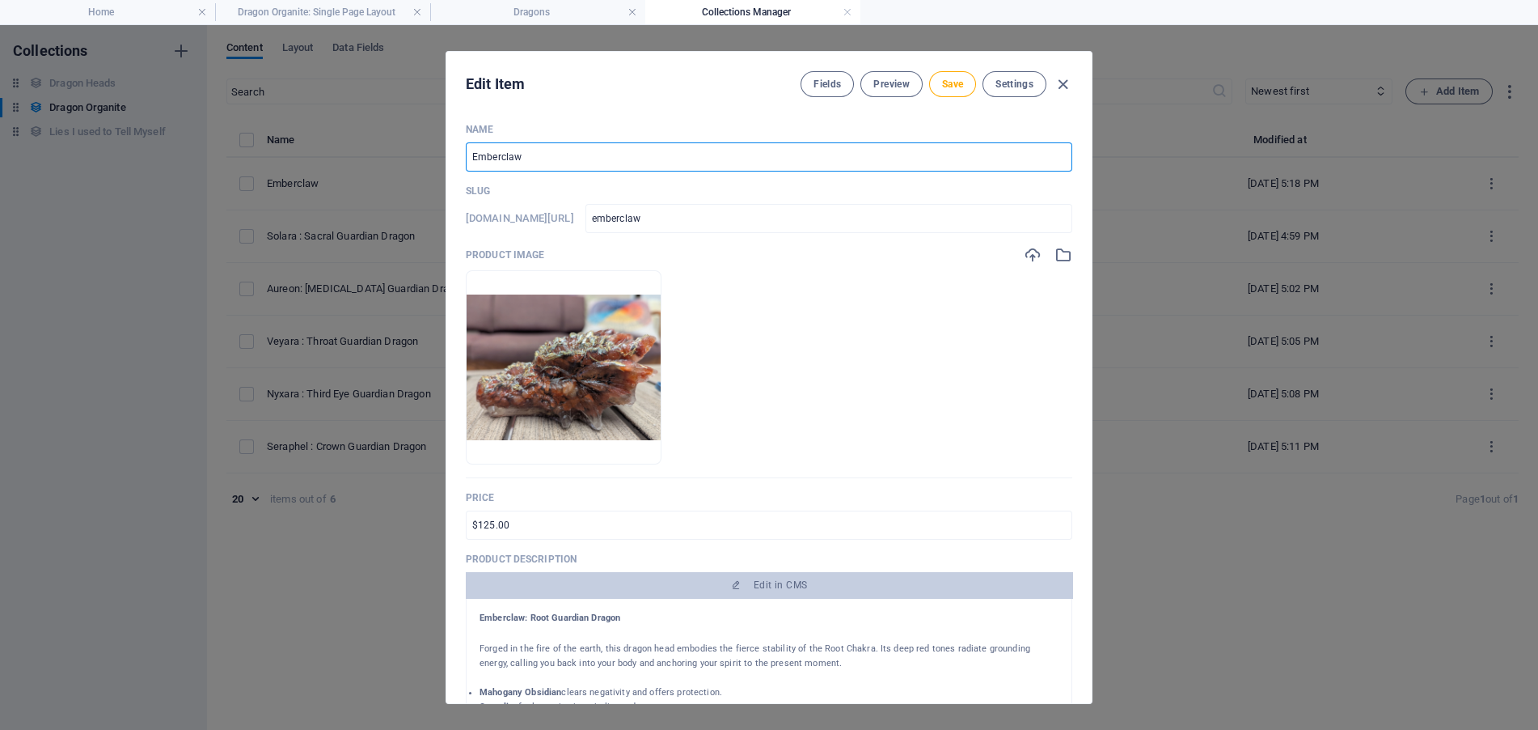
type input "emberclaw-root-guardian-dragon"
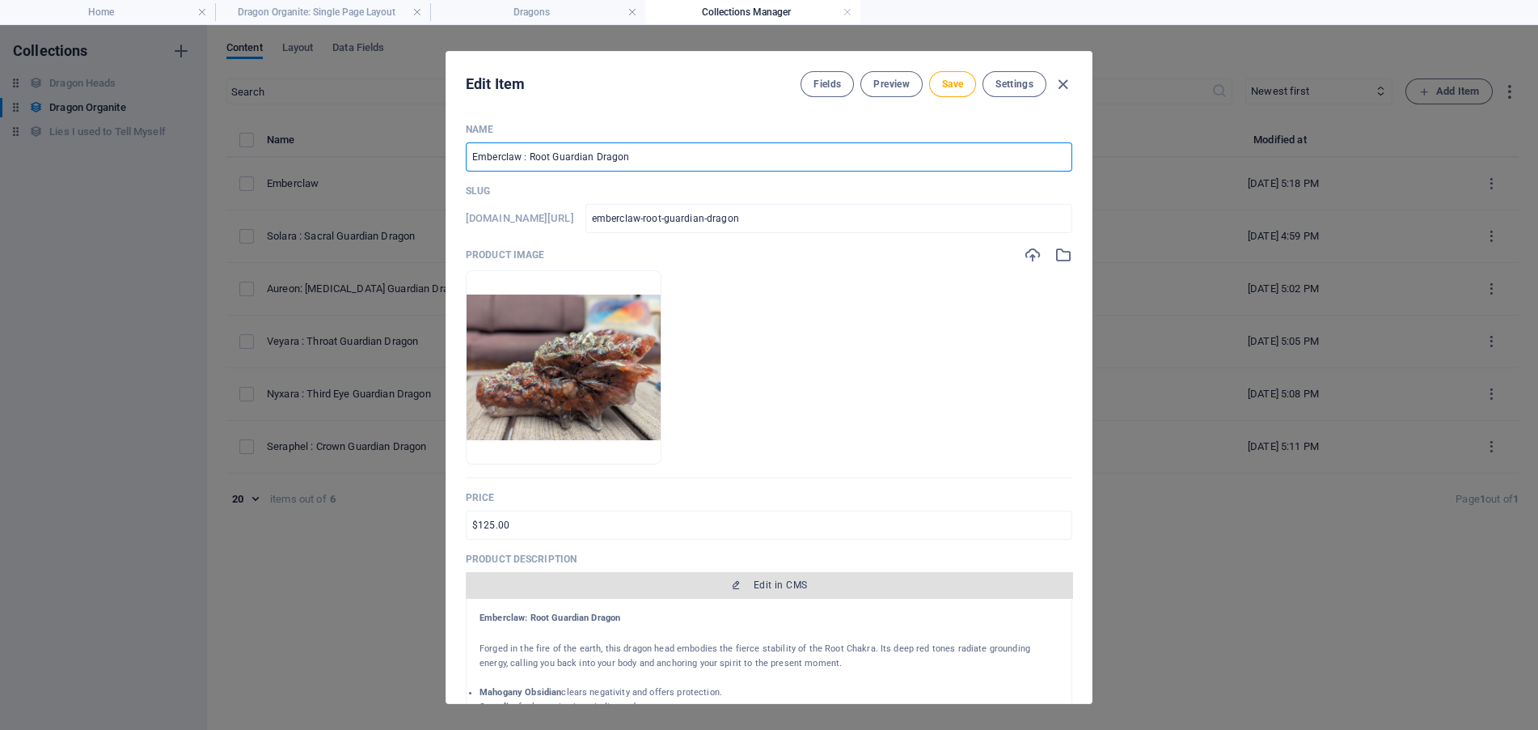
scroll to position [81, 0]
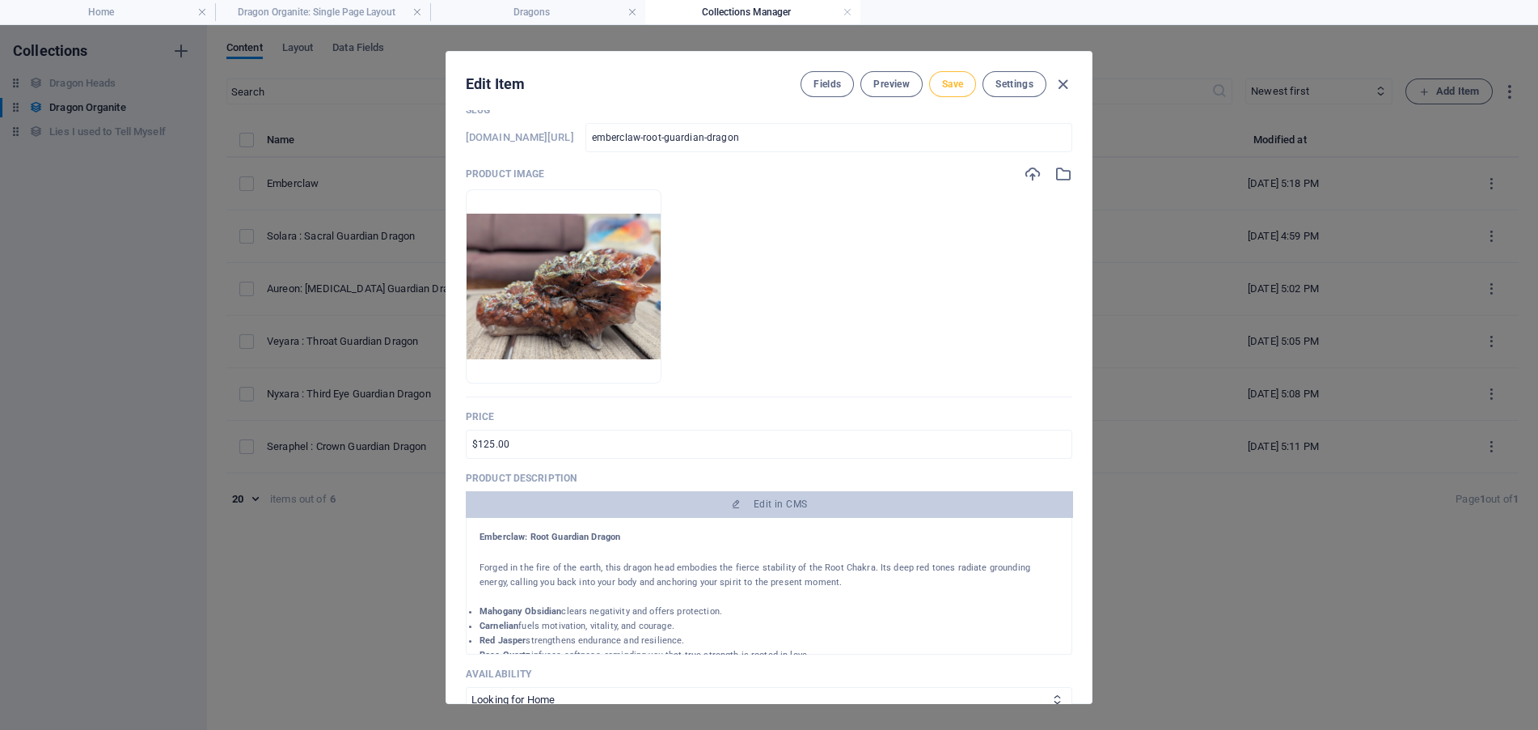
type input "Emberclaw : Root Guardian Dragon"
click at [959, 81] on span "Save" at bounding box center [952, 84] width 21 height 13
click at [1065, 76] on icon "button" at bounding box center [1063, 84] width 19 height 19
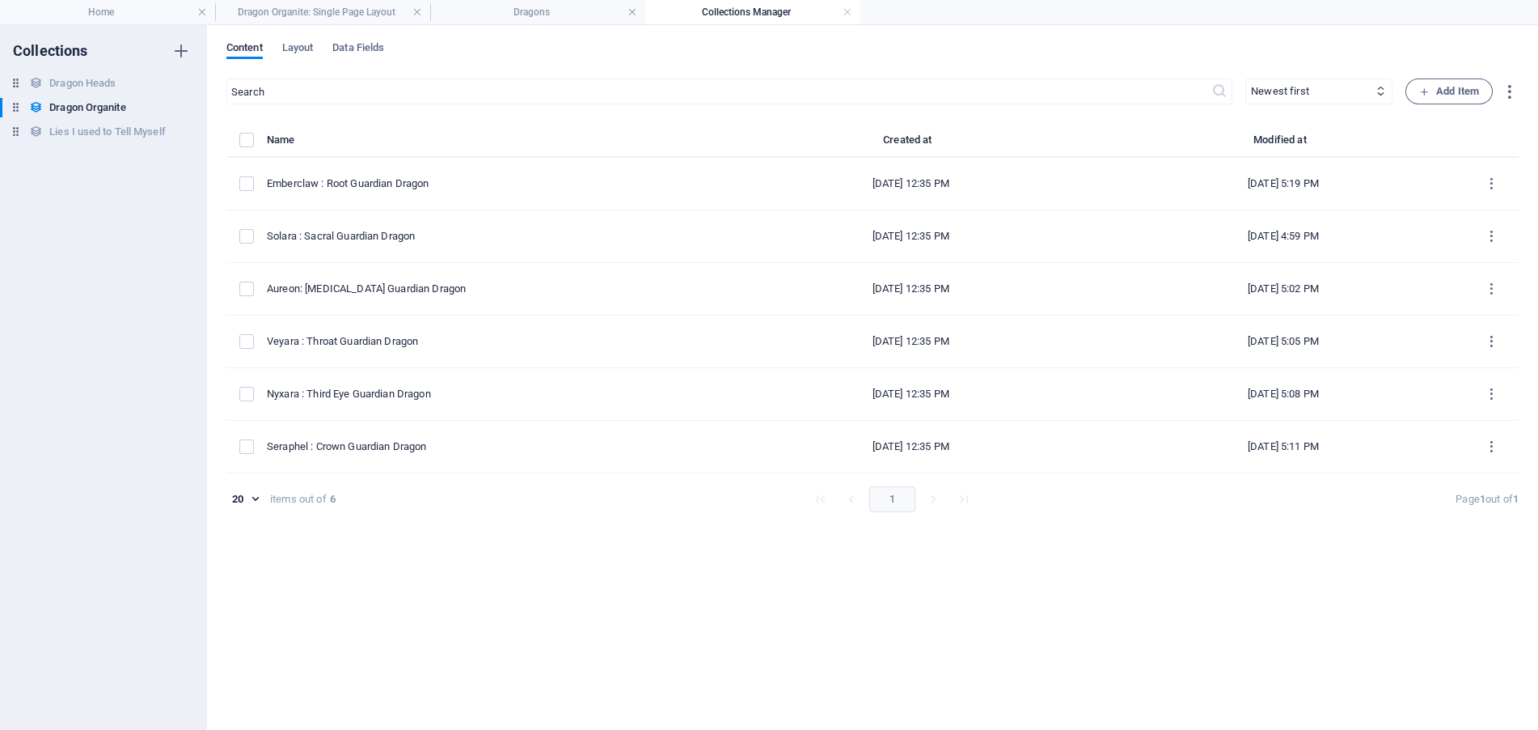
type input "emberclaw-root-guardian-dragon"
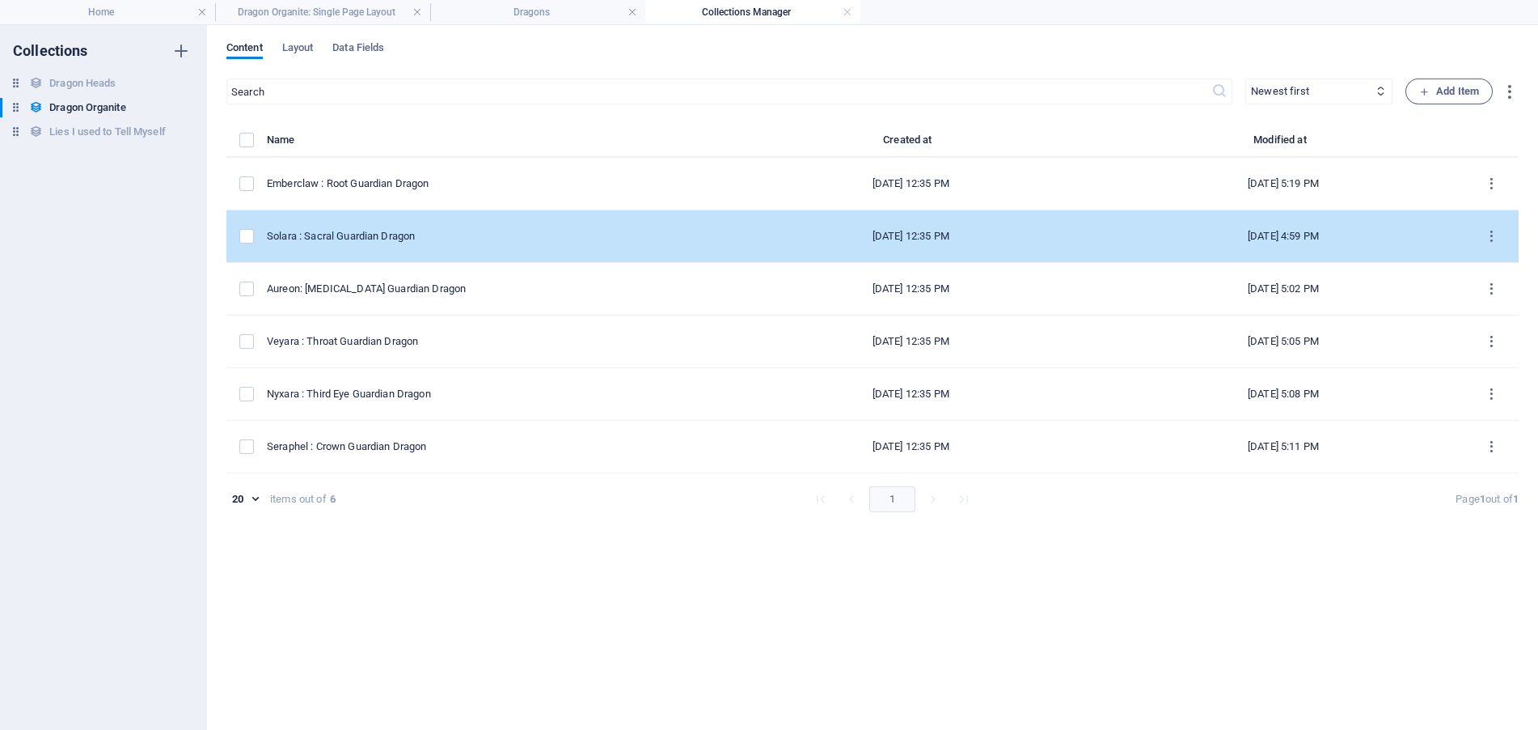
click at [497, 231] on div "Solara : Sacral Guardian Dragon" at bounding box center [486, 236] width 439 height 15
select select "Looking for Home"
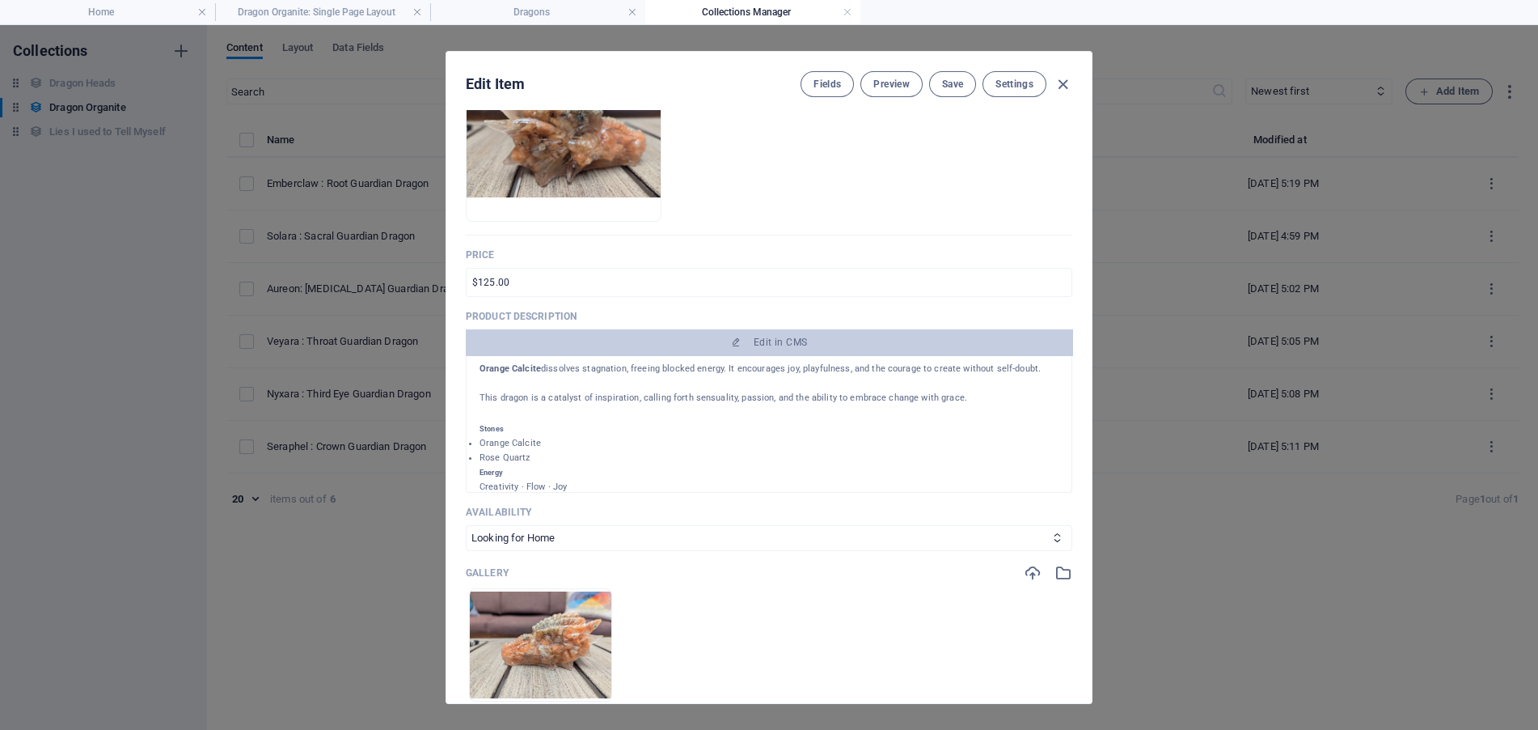
click at [539, 430] on h5 "Stones" at bounding box center [769, 428] width 579 height 15
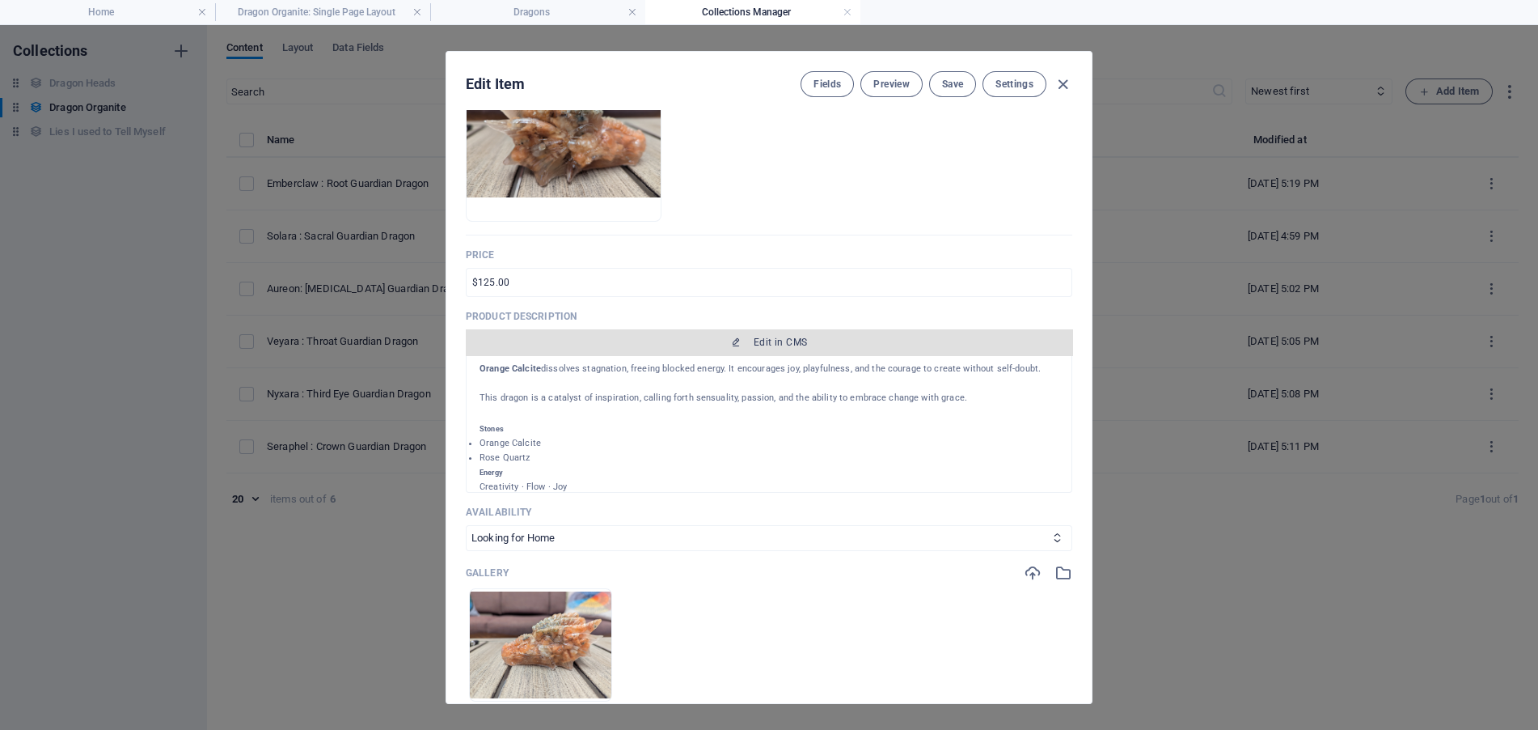
click at [778, 348] on span "Edit in CMS" at bounding box center [780, 342] width 53 height 13
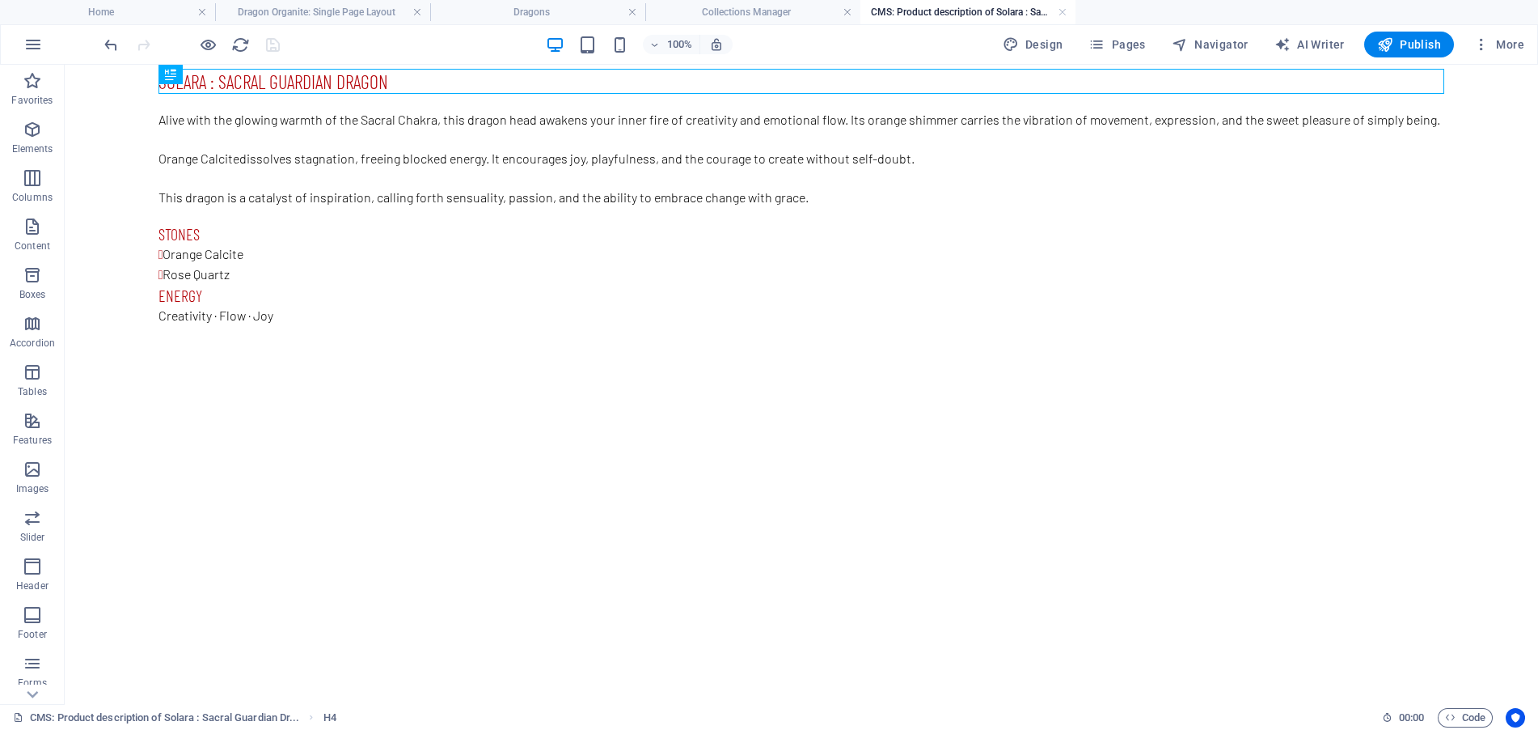
scroll to position [0, 0]
click at [256, 252] on div "Orange Calcite Rose Quartz" at bounding box center [802, 264] width 1286 height 40
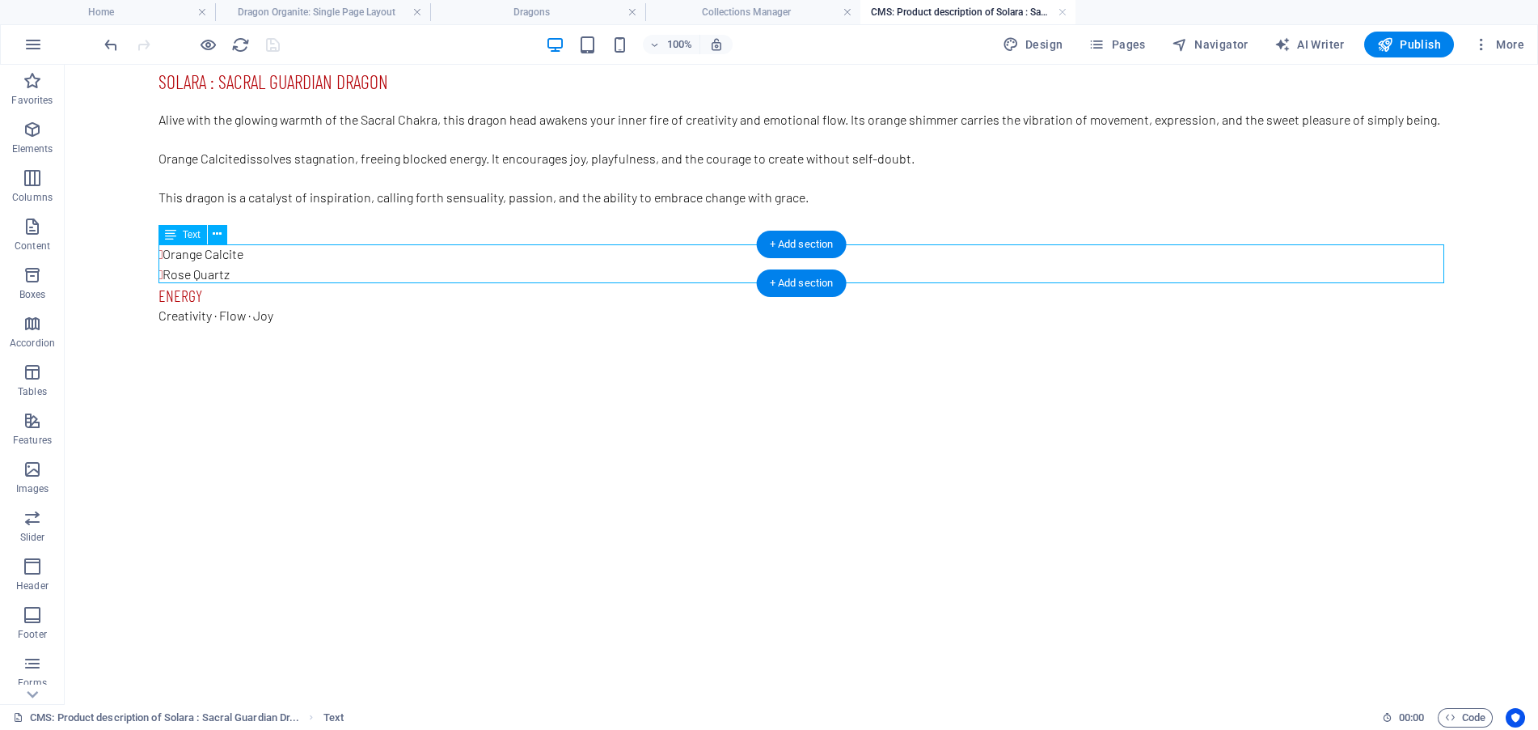
click at [494, 248] on div "Orange Calcite Rose Quartz" at bounding box center [802, 264] width 1286 height 40
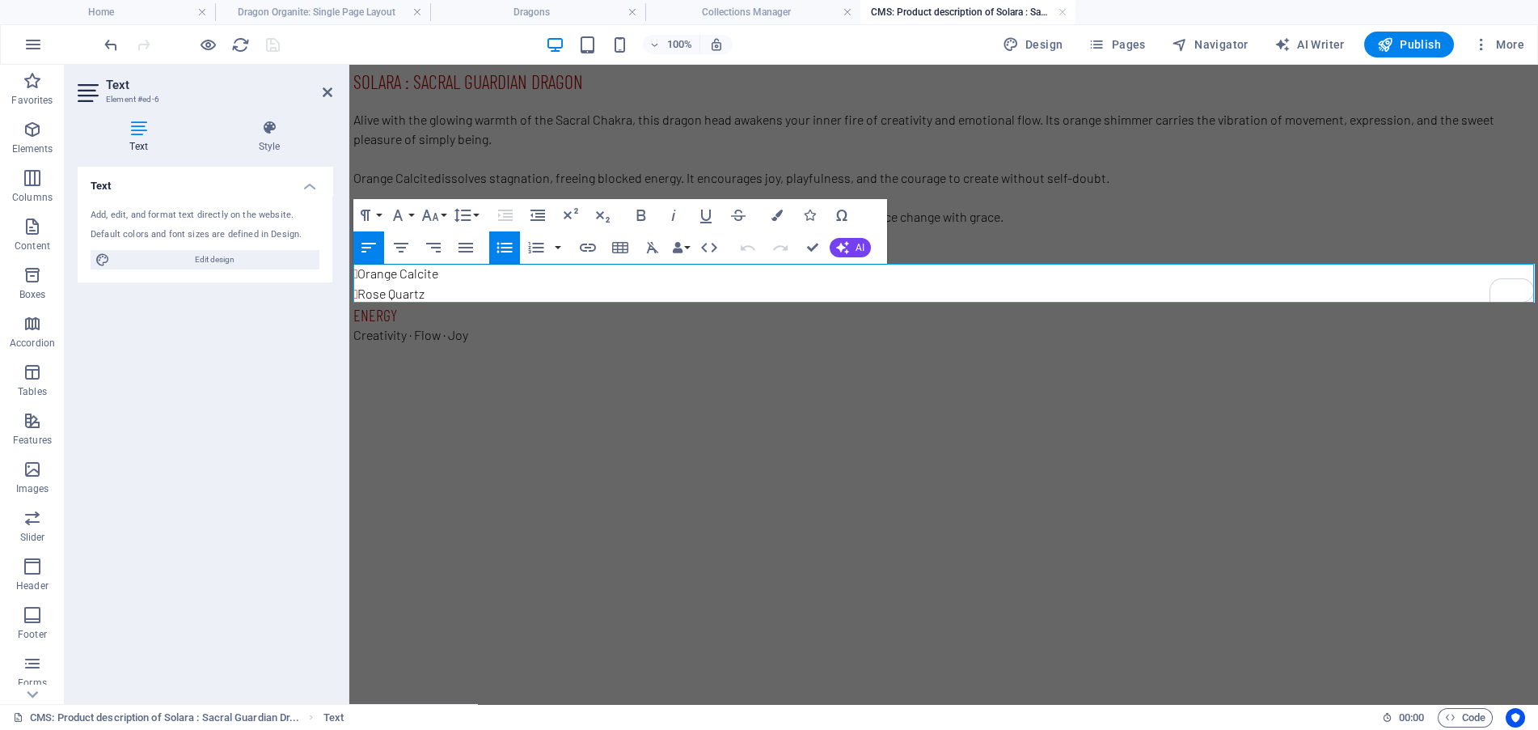
click at [460, 278] on li "Orange Calcite" at bounding box center [946, 274] width 1178 height 20
click at [501, 247] on icon "button" at bounding box center [504, 247] width 15 height 11
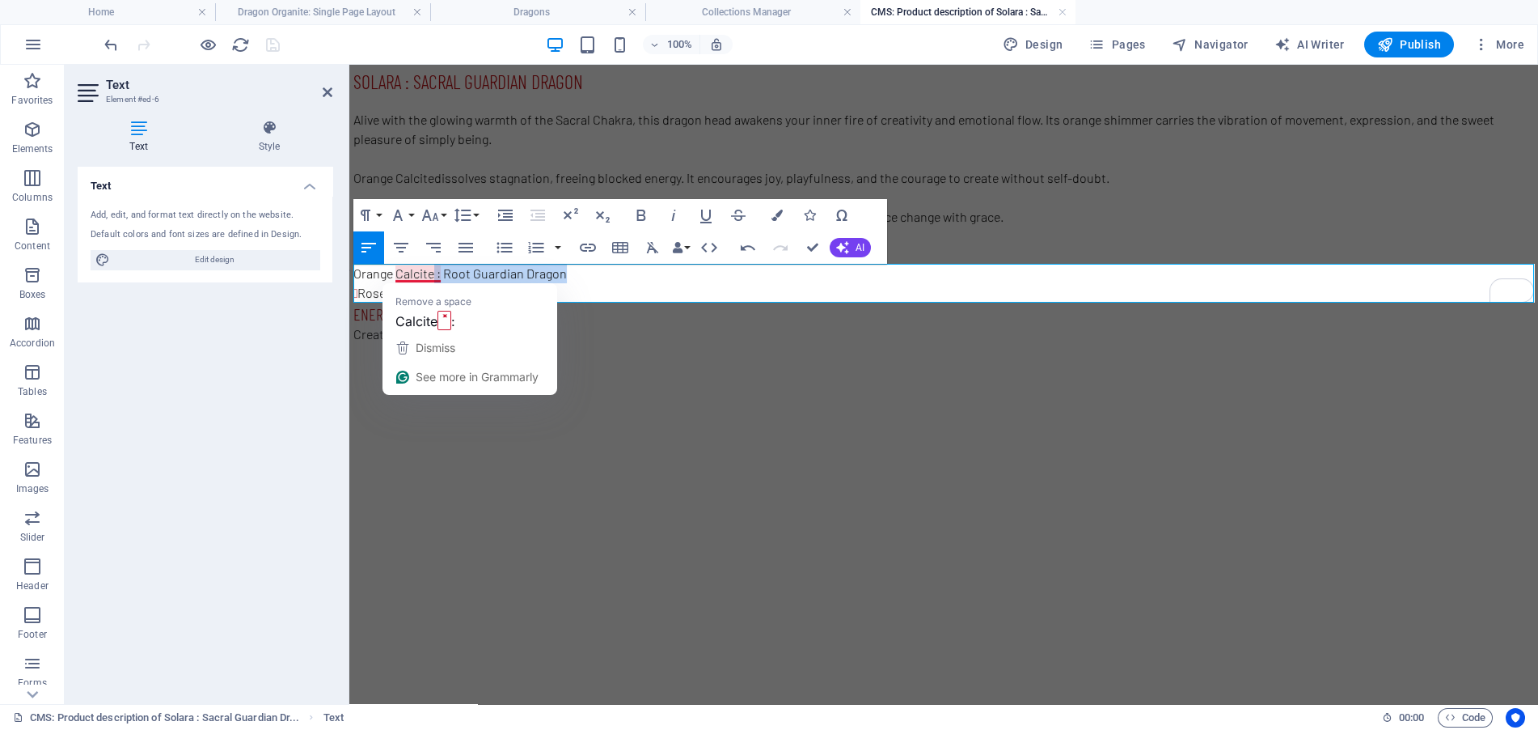
drag, startPoint x: 598, startPoint y: 277, endPoint x: 434, endPoint y: 275, distance: 163.4
click at [434, 275] on p "Orange Calcite : Root Guardian Dragon" at bounding box center [943, 273] width 1181 height 19
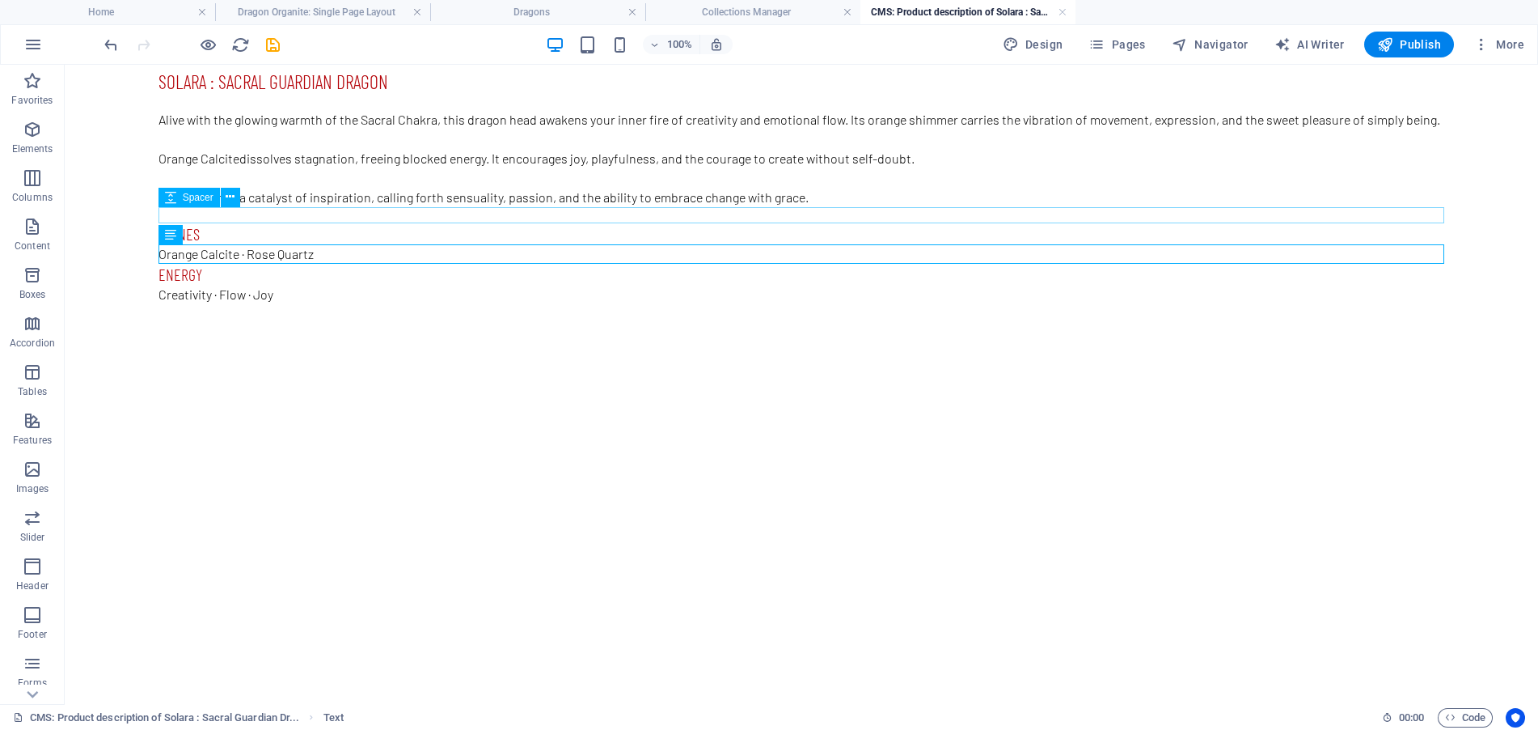
click at [303, 213] on div at bounding box center [802, 215] width 1286 height 16
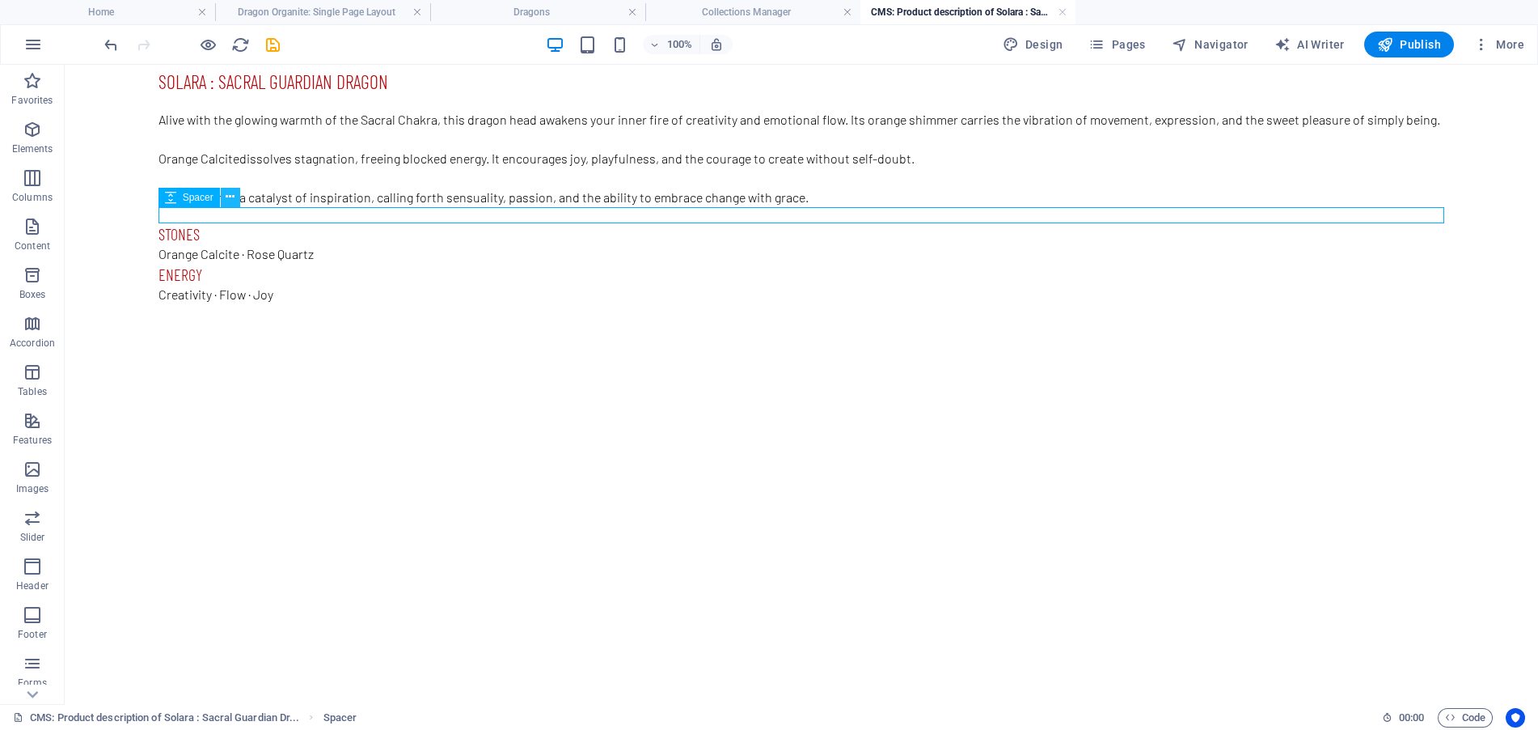
click at [231, 200] on icon at bounding box center [230, 196] width 9 height 17
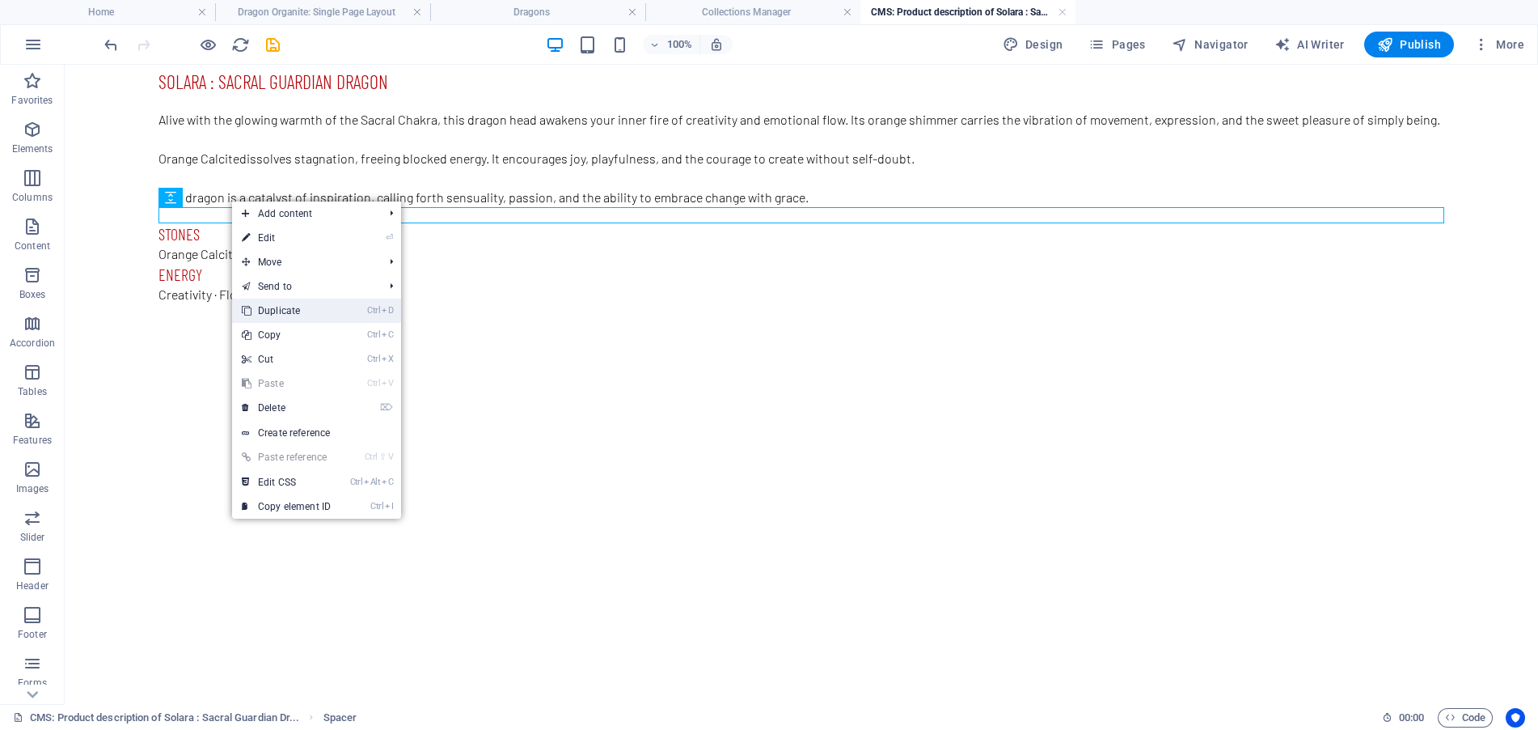
click at [292, 307] on link "Ctrl D Duplicate" at bounding box center [286, 310] width 108 height 24
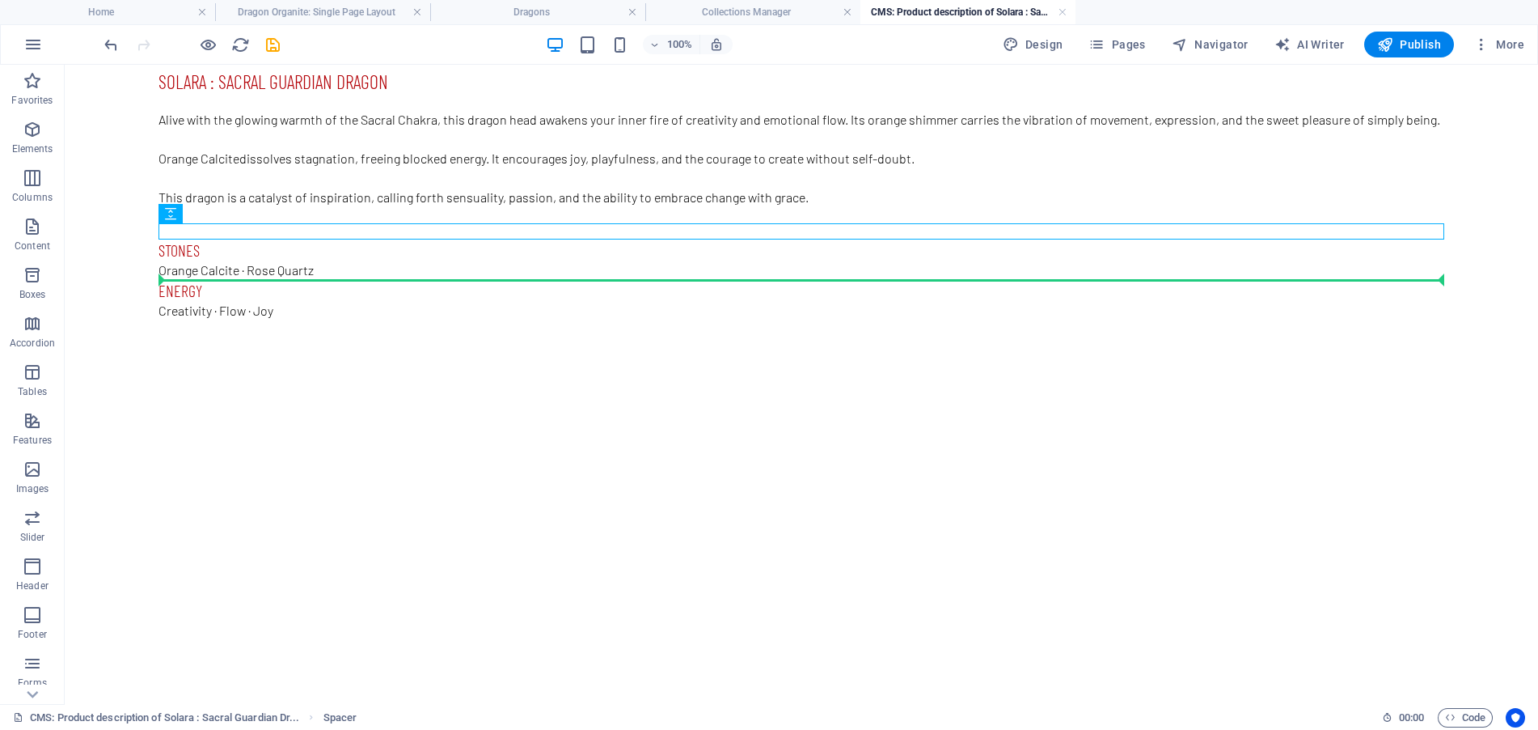
drag, startPoint x: 265, startPoint y: 229, endPoint x: 253, endPoint y: 287, distance: 59.5
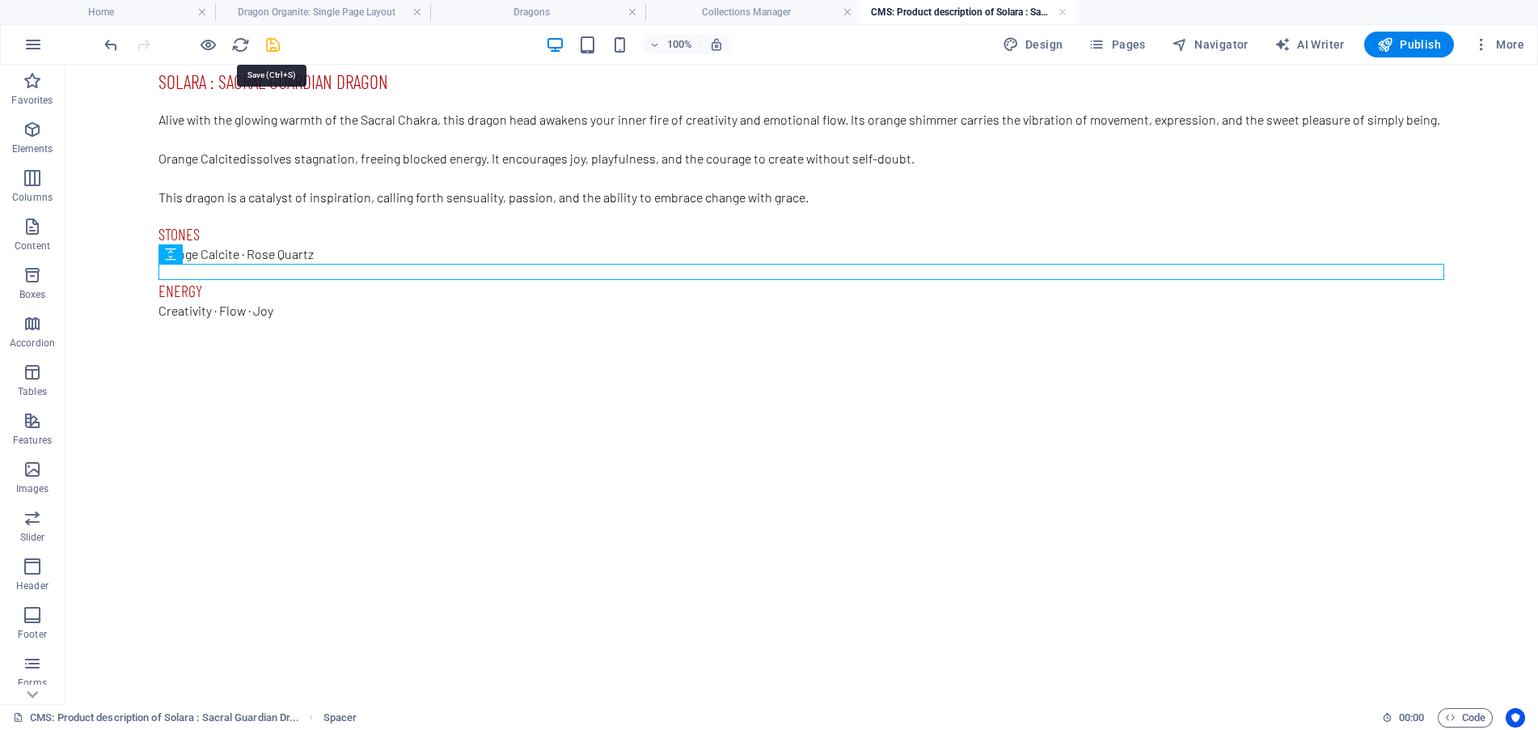
click at [269, 44] on icon "save" at bounding box center [273, 45] width 19 height 19
click at [1064, 6] on link at bounding box center [1063, 12] width 10 height 15
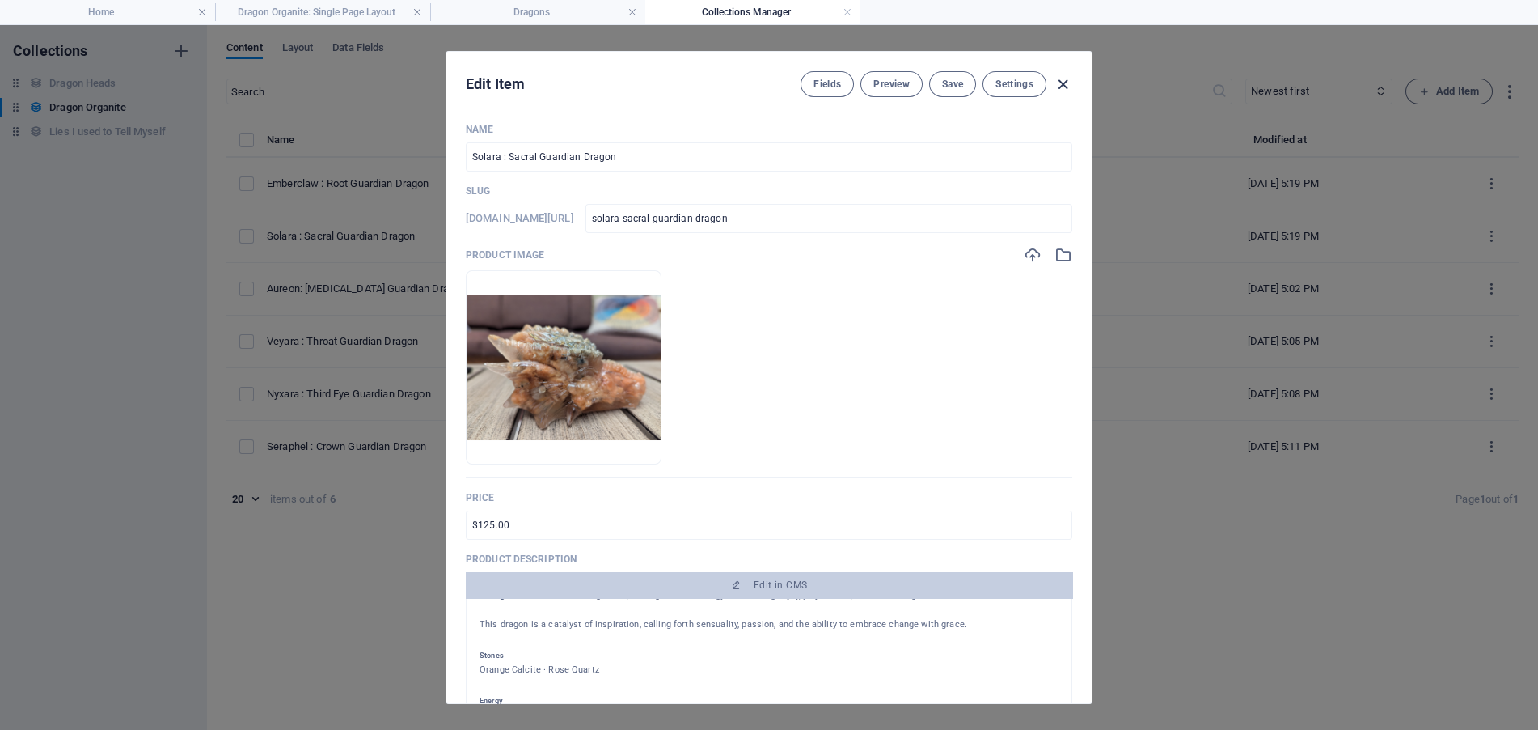
click at [1067, 83] on icon "button" at bounding box center [1063, 84] width 19 height 19
type input "solara-sacral-guardian-dragon"
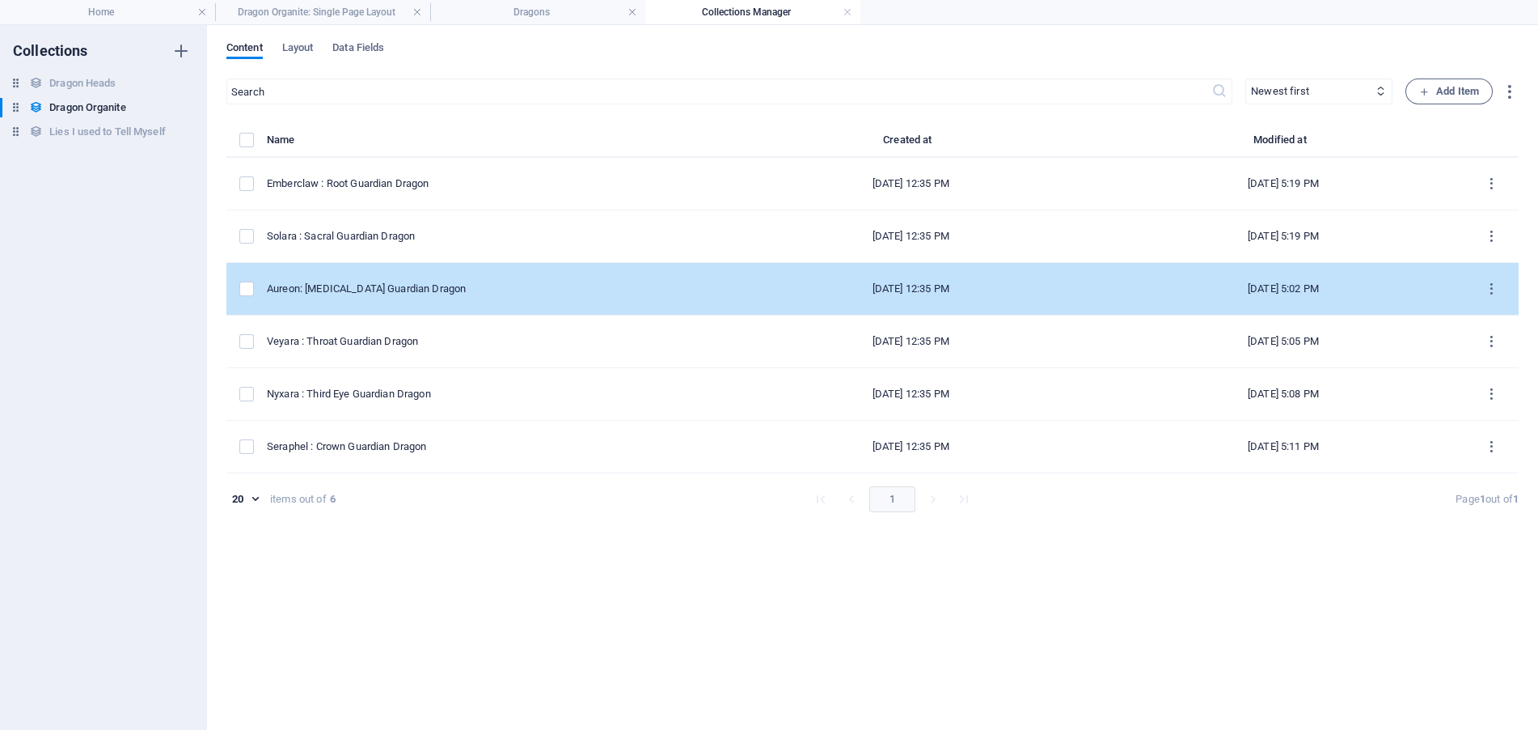
click at [414, 290] on div "Aureon: [MEDICAL_DATA] Guardian Dragon" at bounding box center [486, 288] width 439 height 15
select select "Looking for Home"
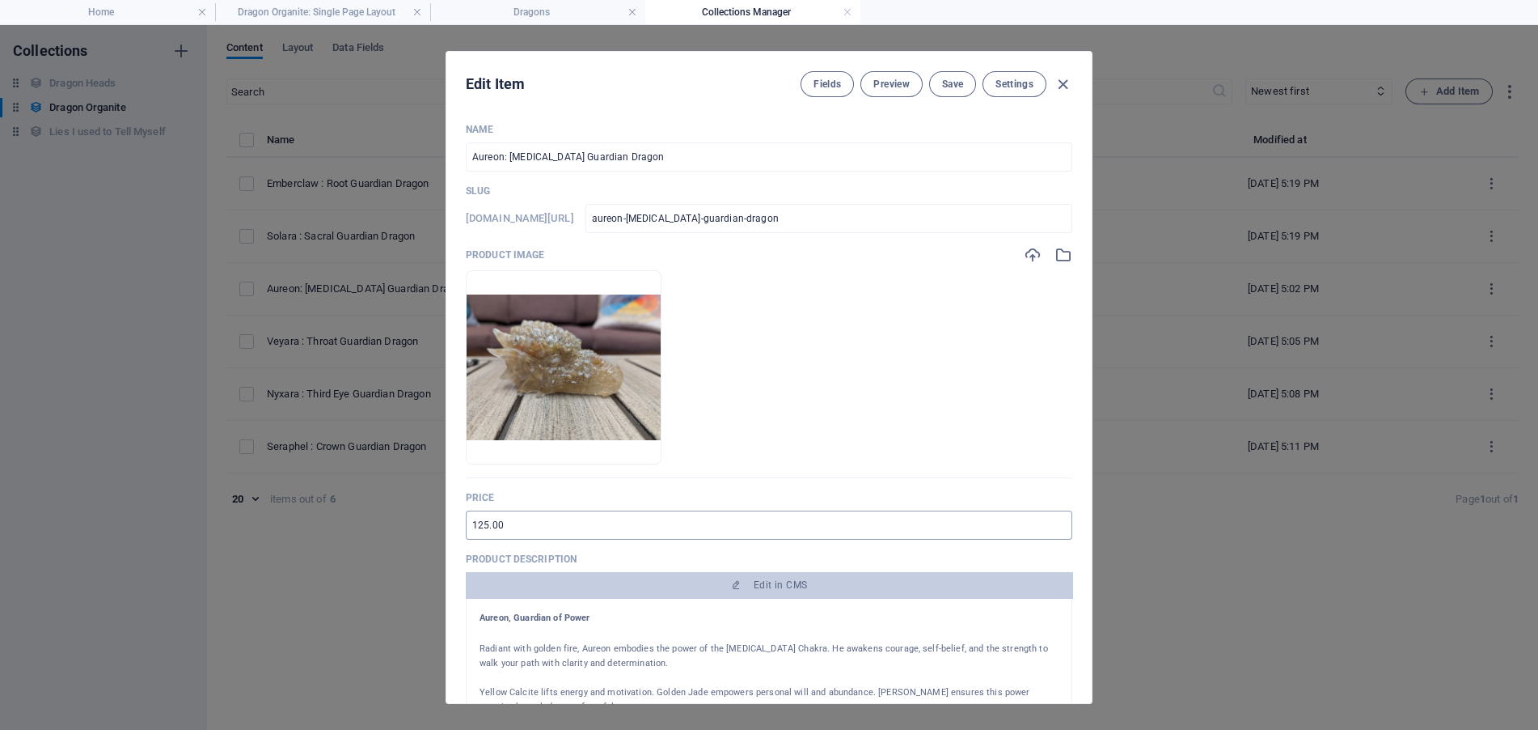
click at [474, 526] on input "125.00" at bounding box center [769, 524] width 607 height 29
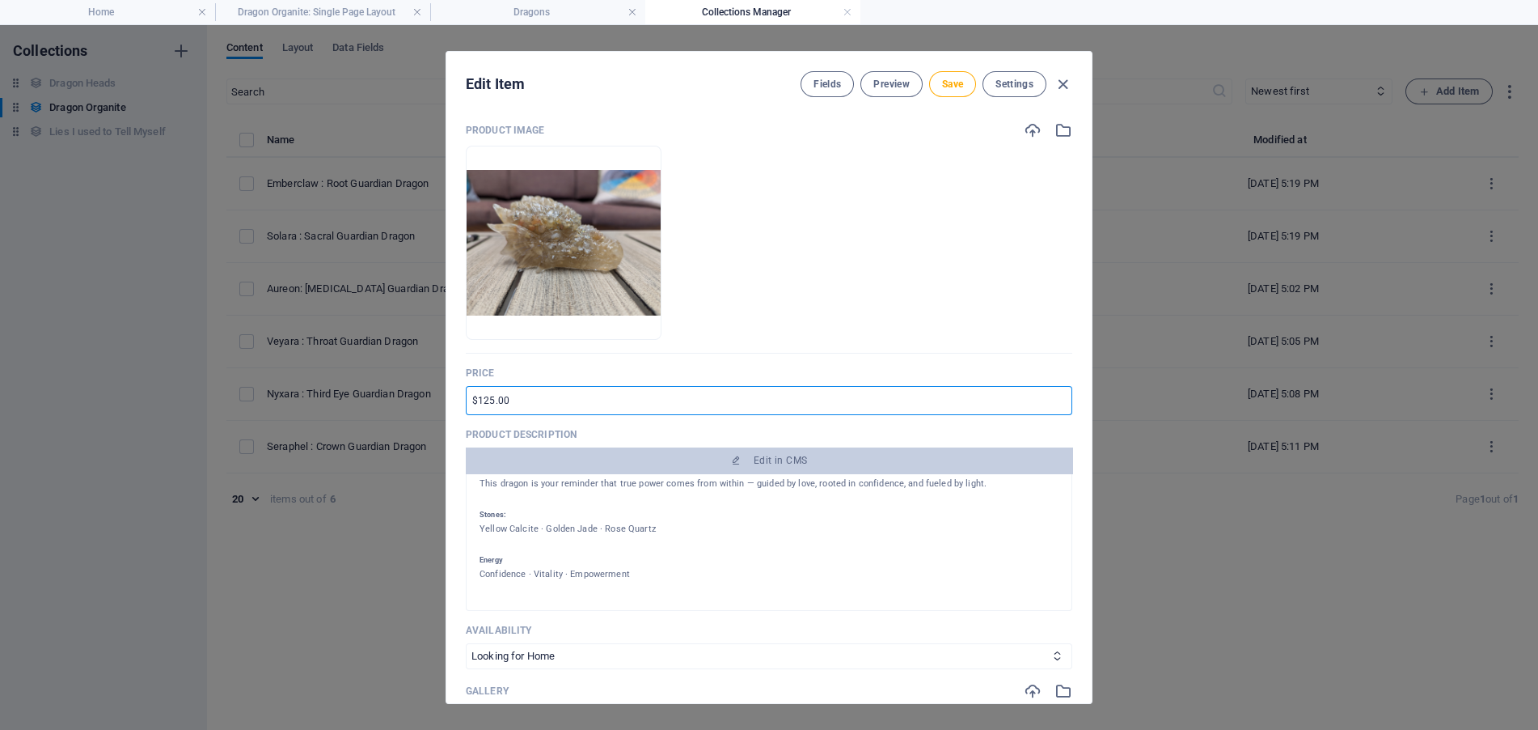
scroll to position [162, 0]
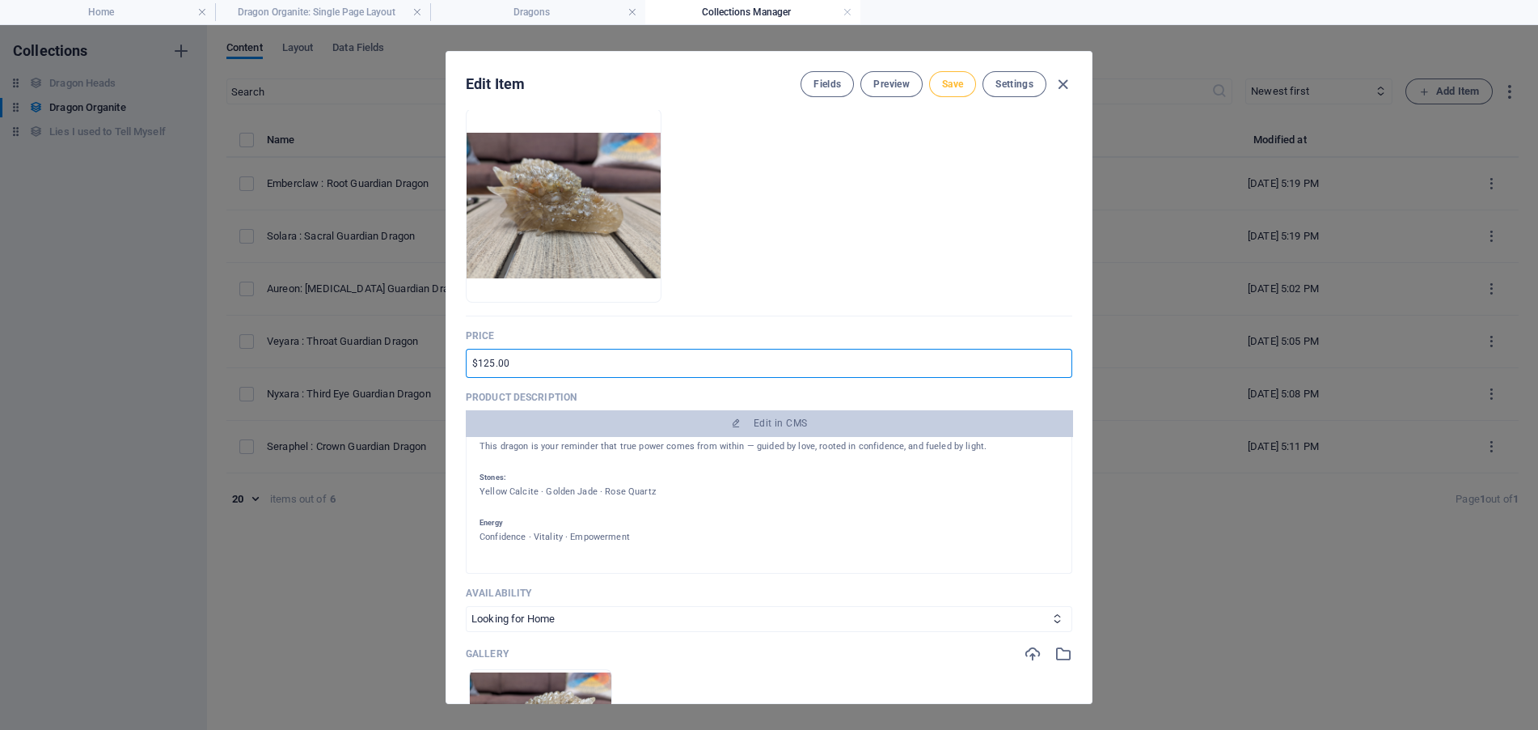
type input "$125.00"
click at [944, 86] on span "Save" at bounding box center [952, 84] width 21 height 13
click at [1058, 81] on icon "button" at bounding box center [1063, 84] width 19 height 19
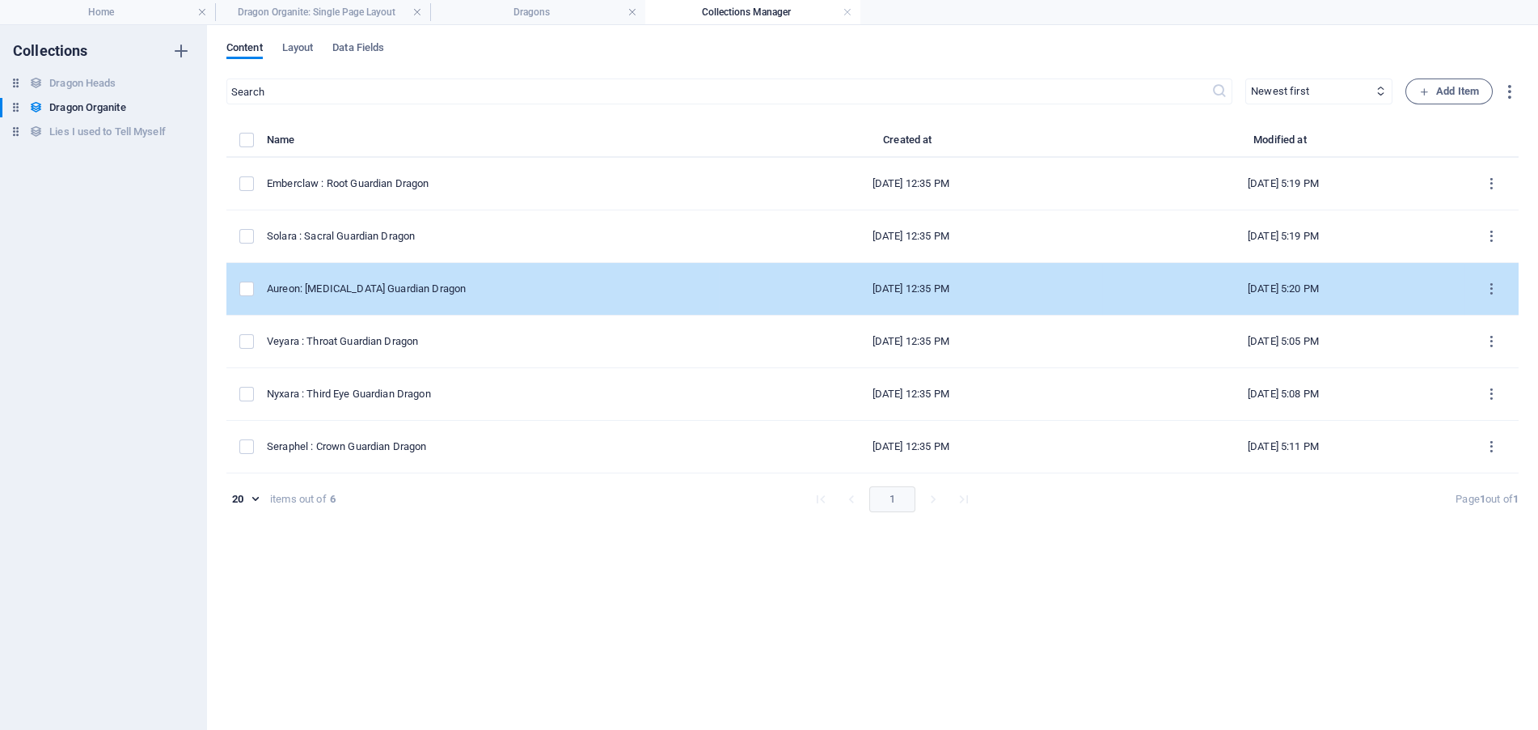
type input "aureon-[MEDICAL_DATA]-guardian-dragon"
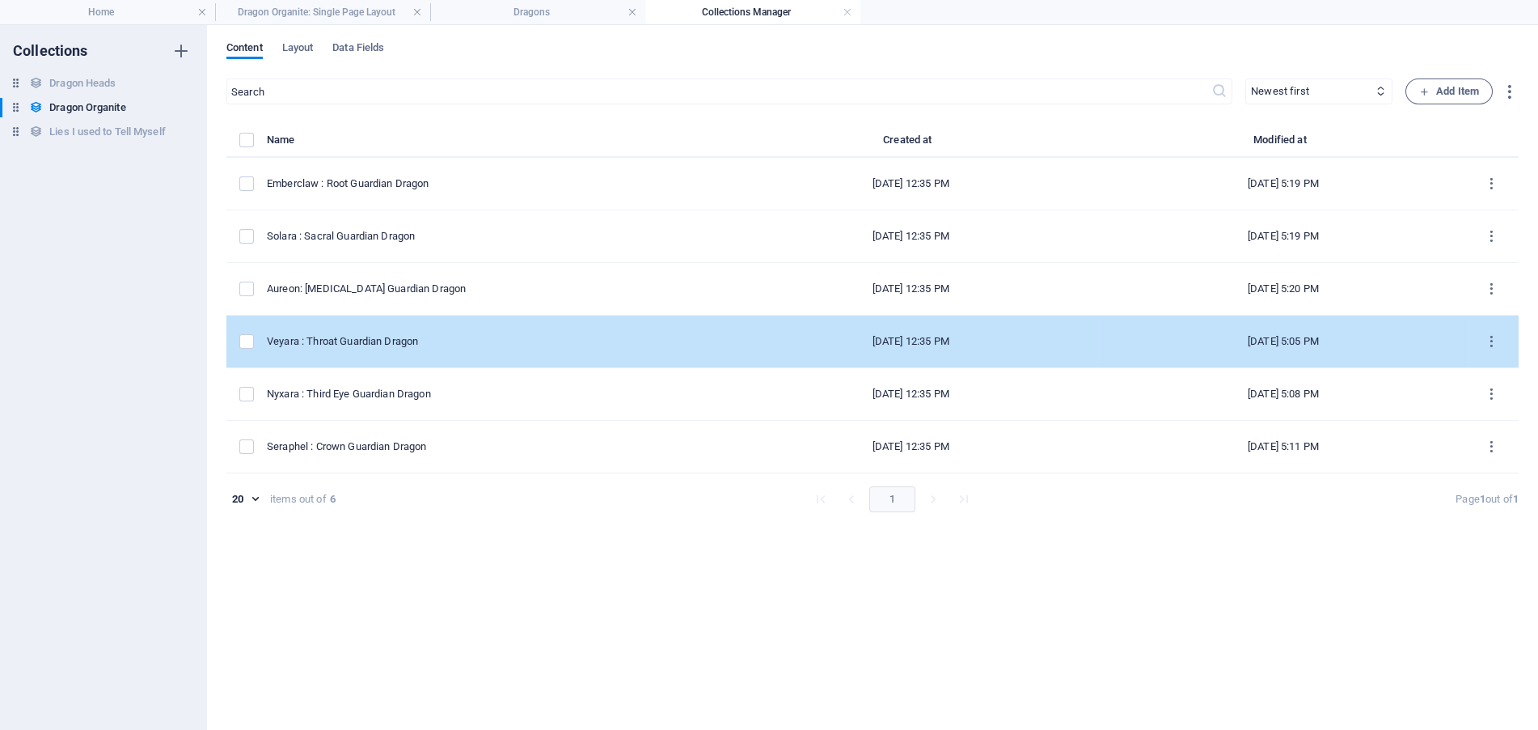
click at [416, 347] on div "Veyara : Throat Guardian Dragon" at bounding box center [486, 341] width 439 height 15
select select "Looking for Home"
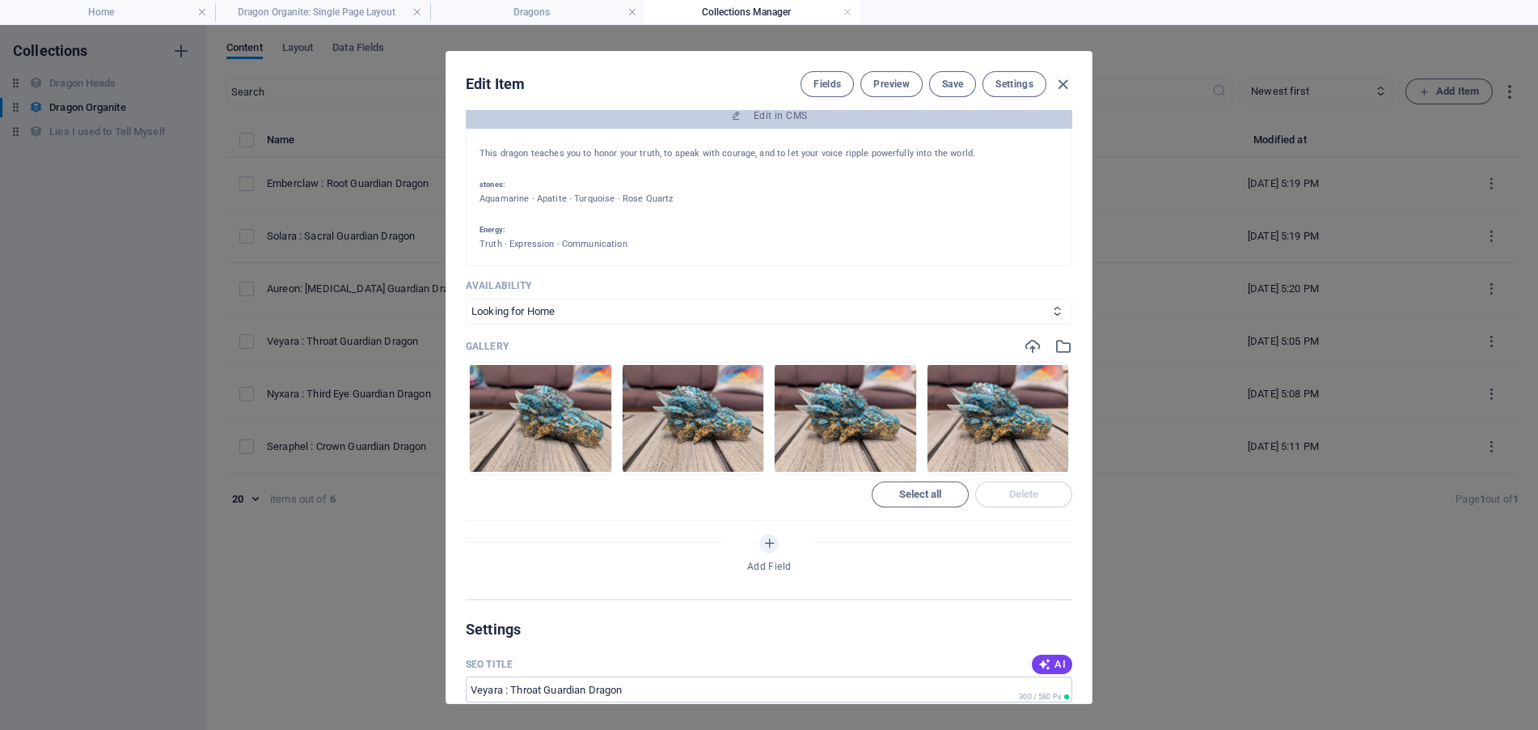
scroll to position [485, 0]
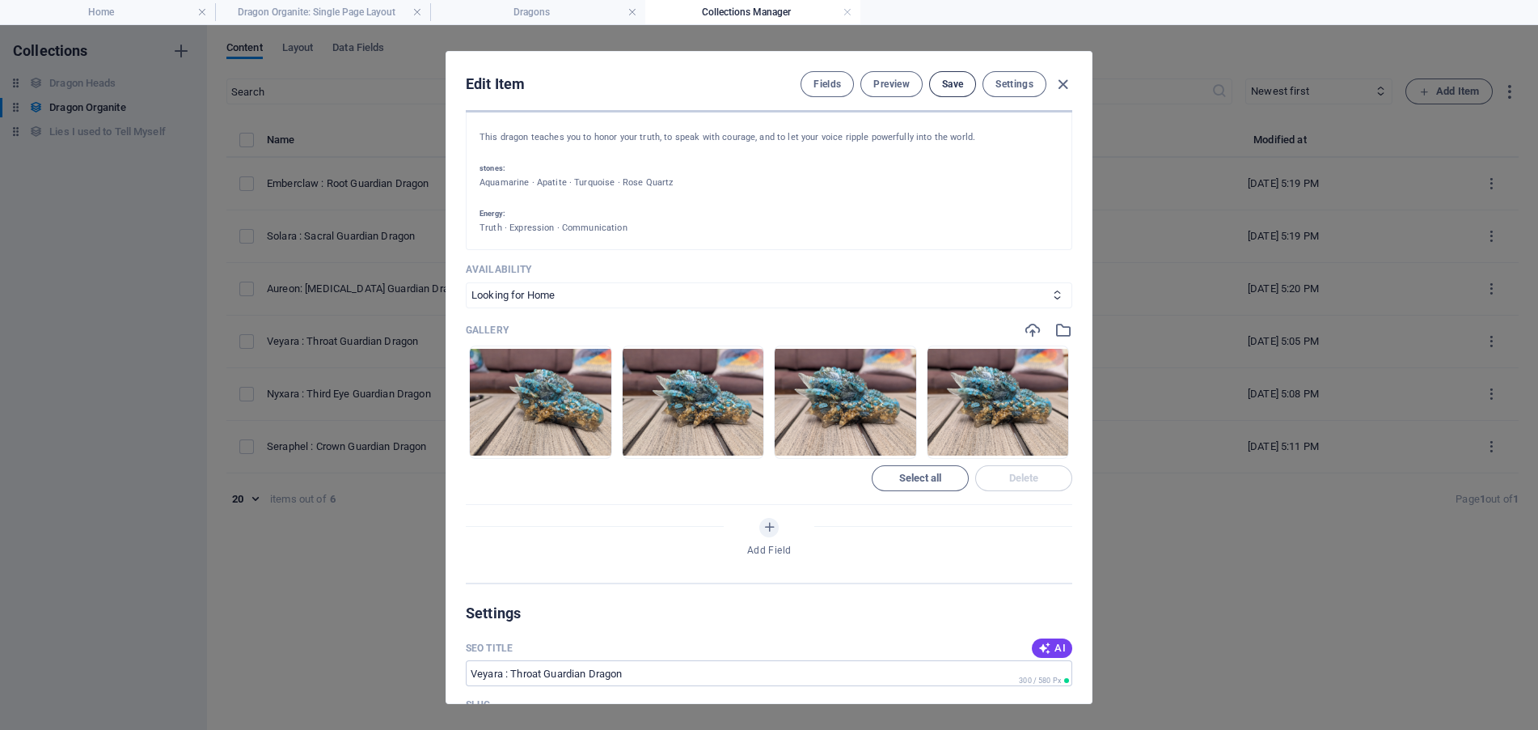
click at [954, 83] on span "Save" at bounding box center [952, 84] width 21 height 13
click at [1062, 87] on icon "button" at bounding box center [1063, 84] width 19 height 19
type input "veyara-throat-guardian-dragon"
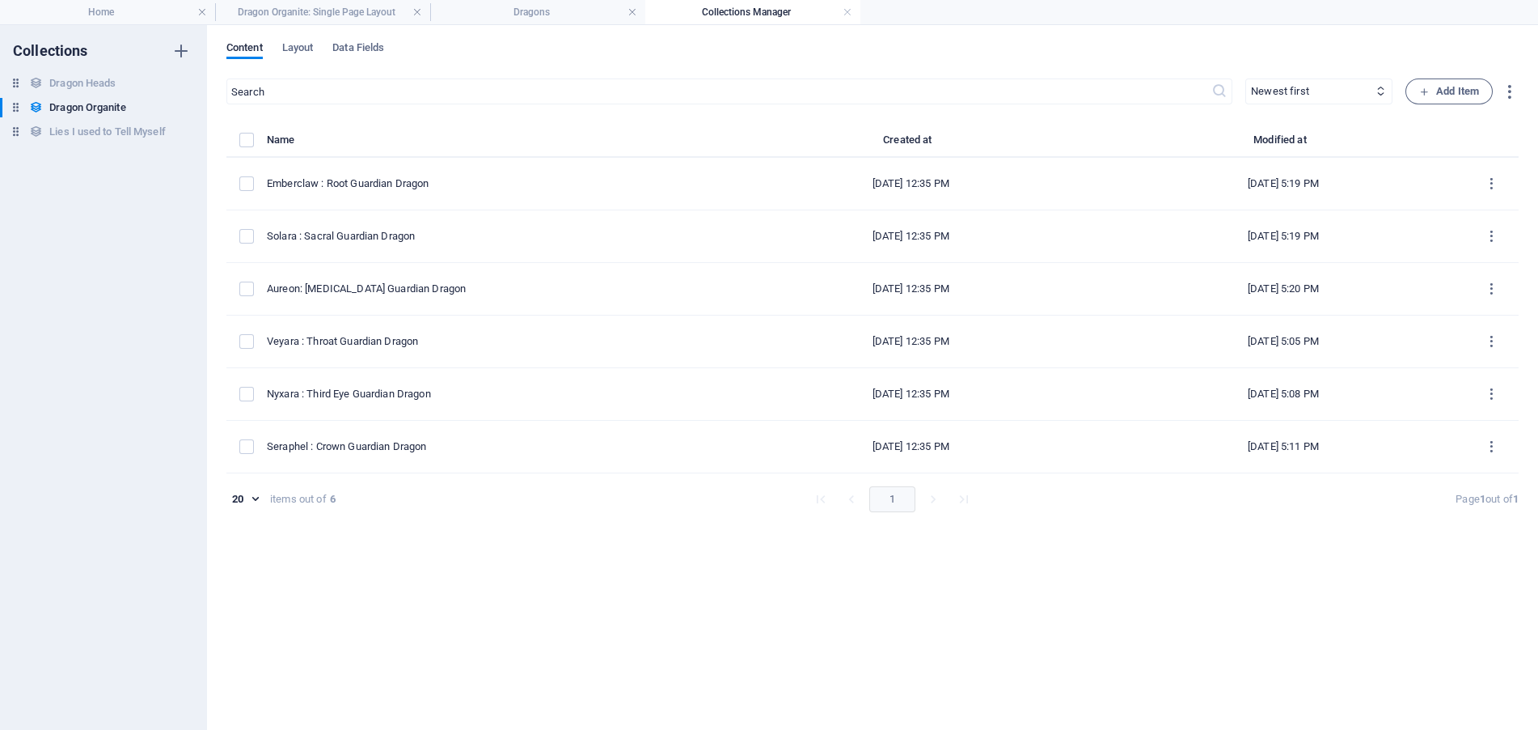
scroll to position [0, 0]
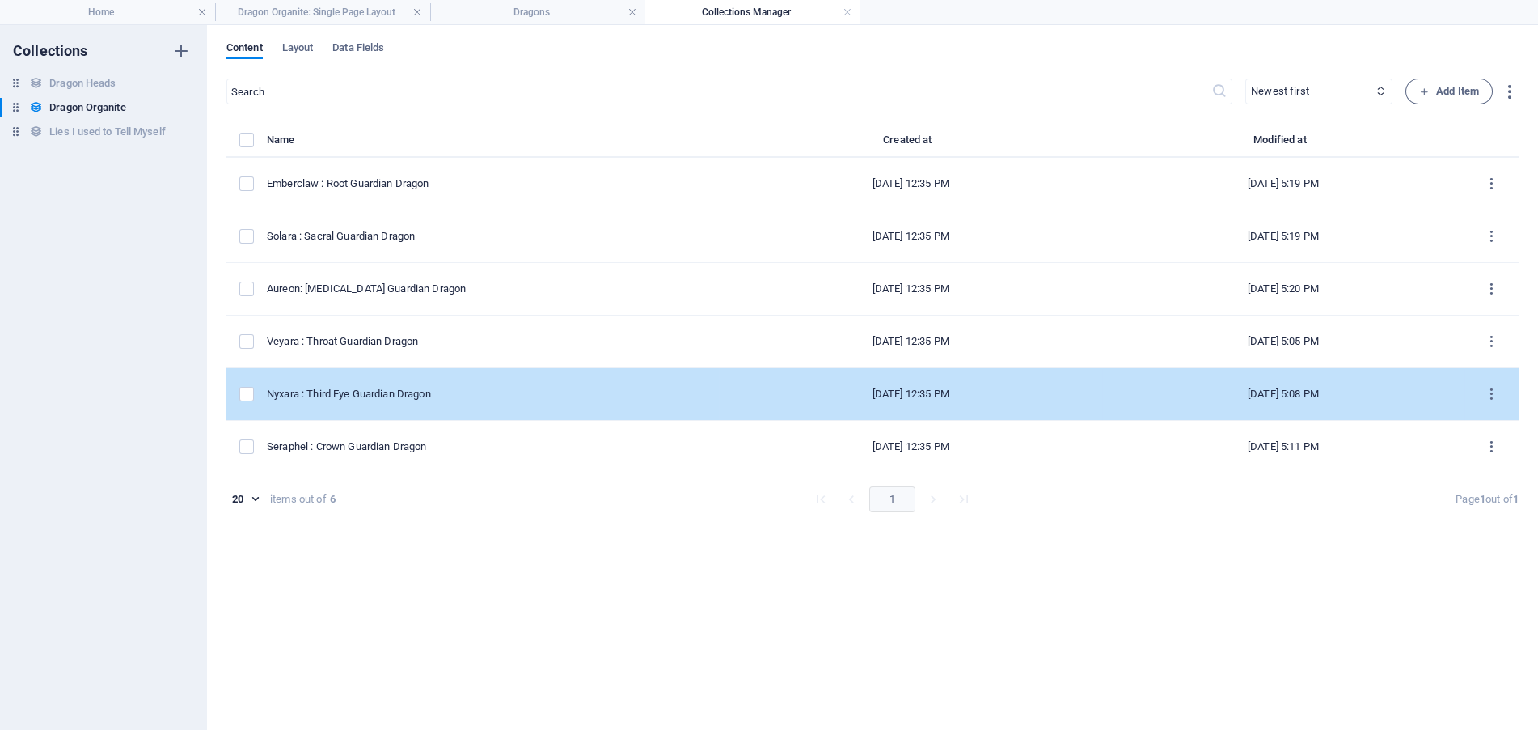
click at [409, 398] on div "Nyxara : Third Eye Guardian Dragon" at bounding box center [486, 394] width 439 height 15
select select "Forever Home Found"
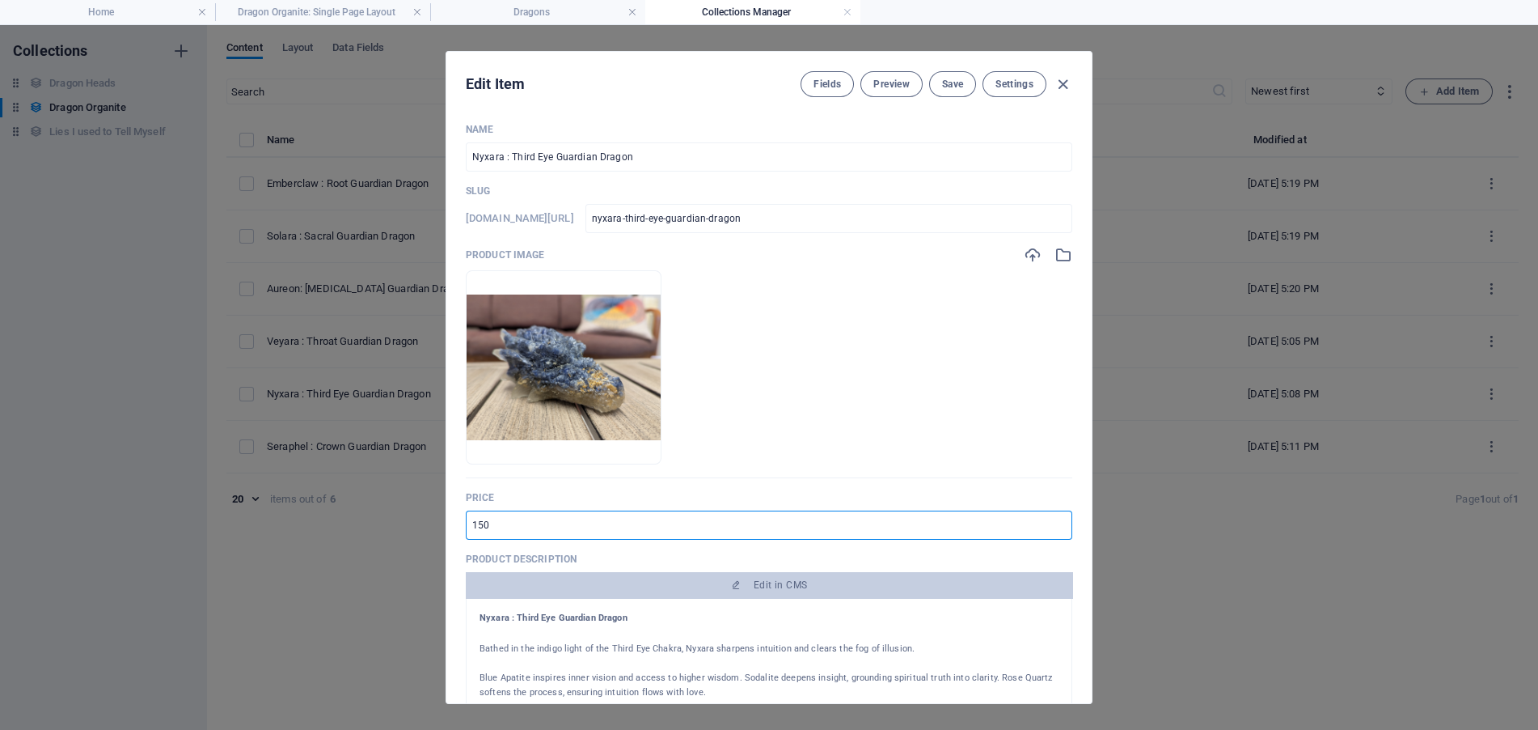
click at [472, 523] on input "150" at bounding box center [769, 524] width 607 height 29
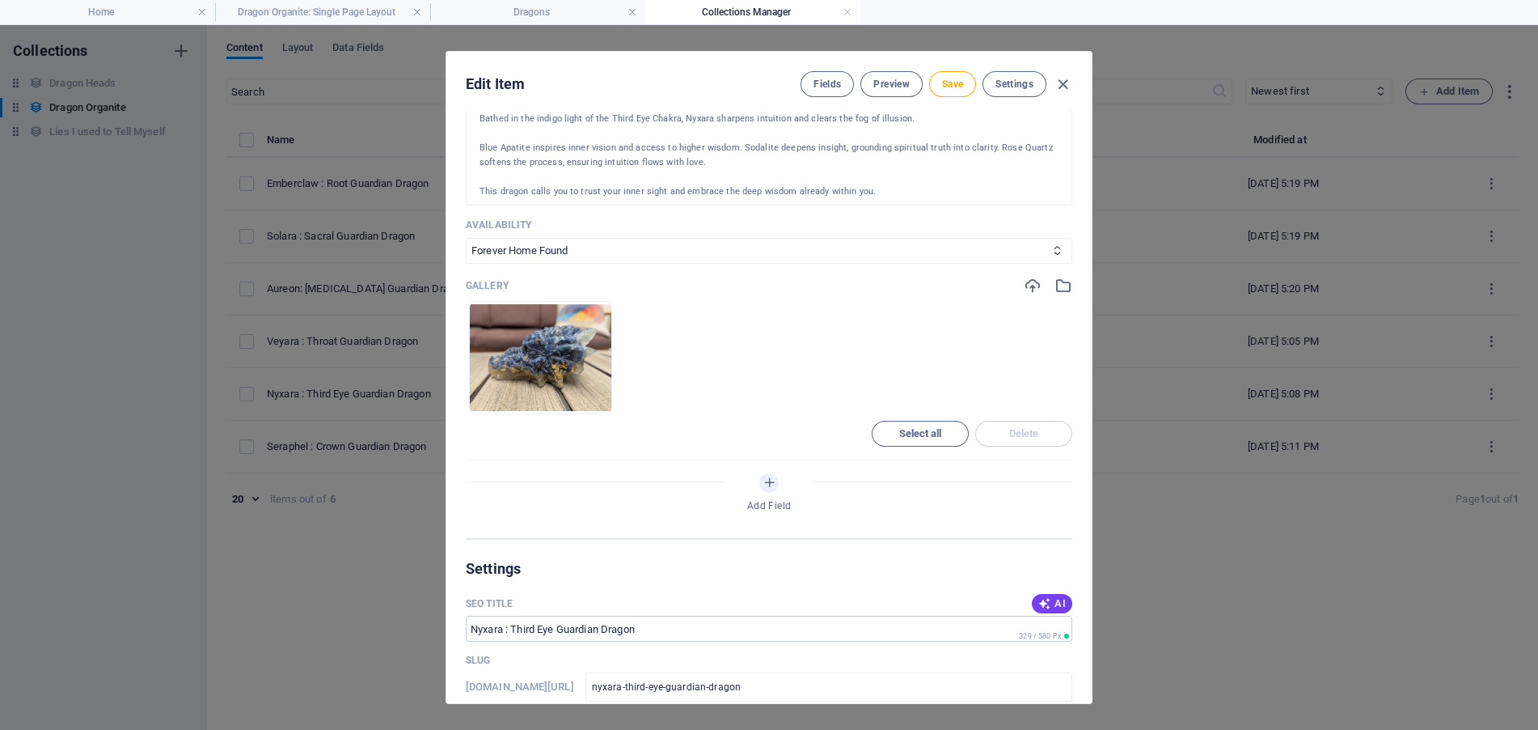
scroll to position [647, 0]
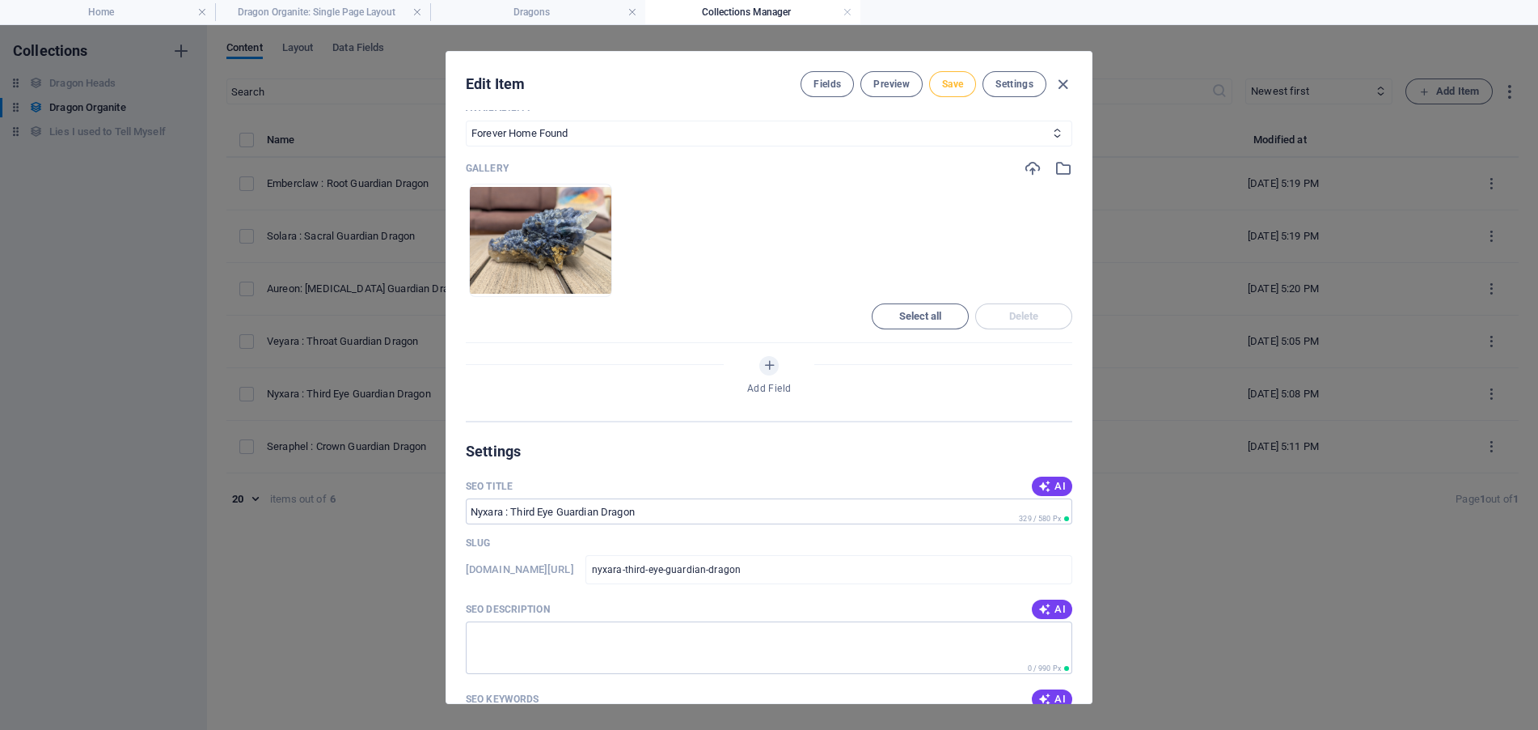
type input "$150"
click at [964, 78] on button "Save" at bounding box center [952, 84] width 47 height 26
click at [951, 74] on button "Save" at bounding box center [952, 84] width 47 height 26
click at [1064, 81] on icon "button" at bounding box center [1063, 84] width 19 height 19
type input "nyxara-third-eye-guardian-dragon"
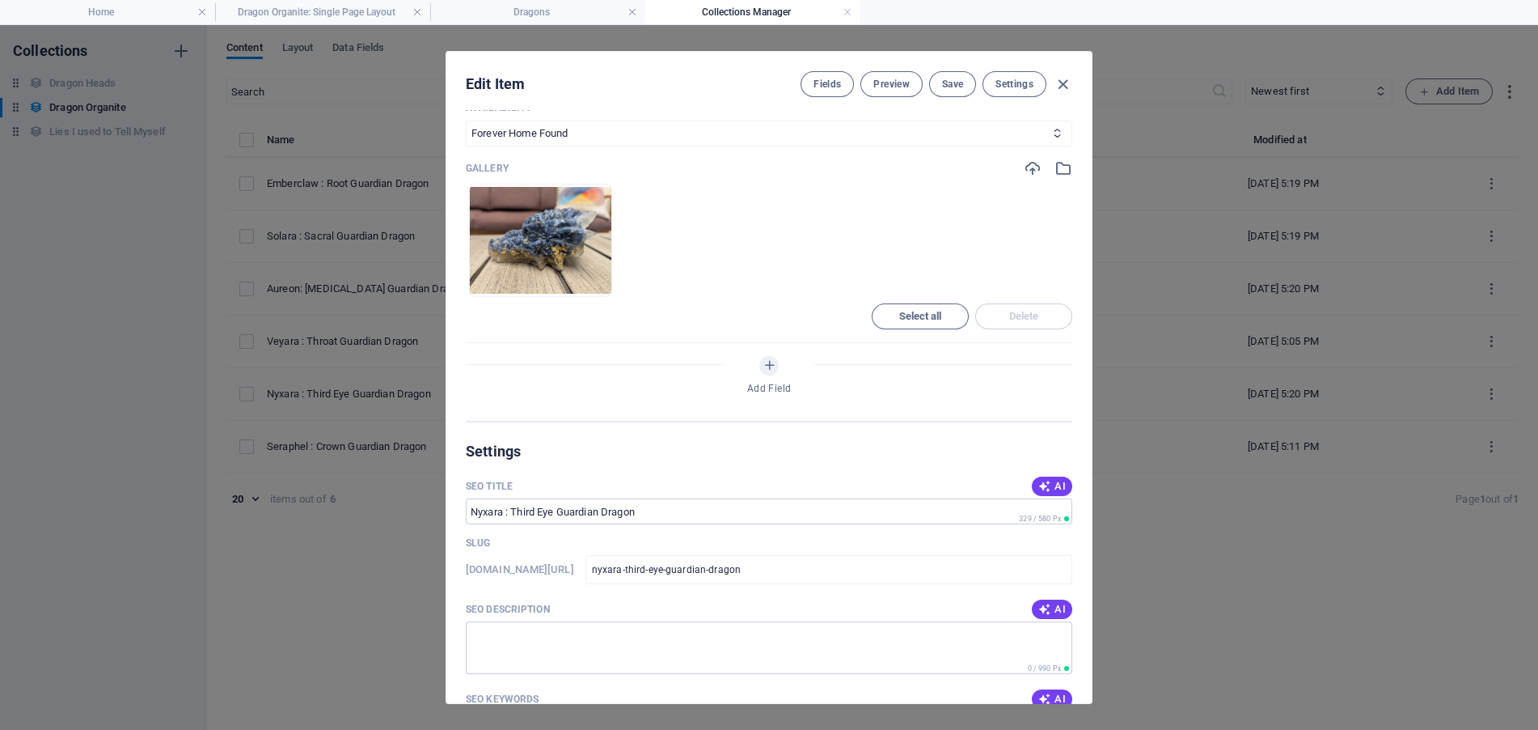
scroll to position [486, 0]
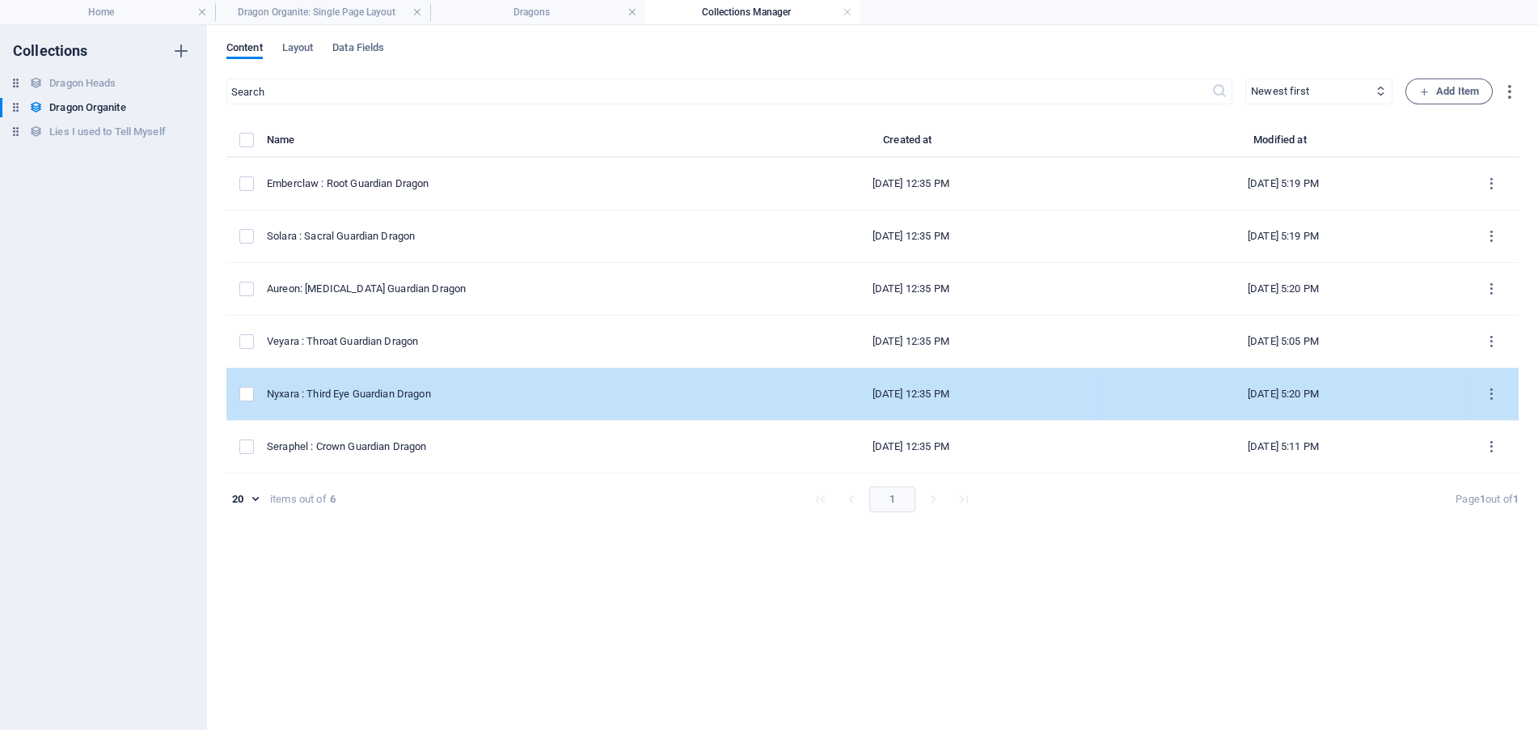
click at [429, 397] on div "Nyxara : Third Eye Guardian Dragon" at bounding box center [486, 394] width 439 height 15
select select "Forever Home Found"
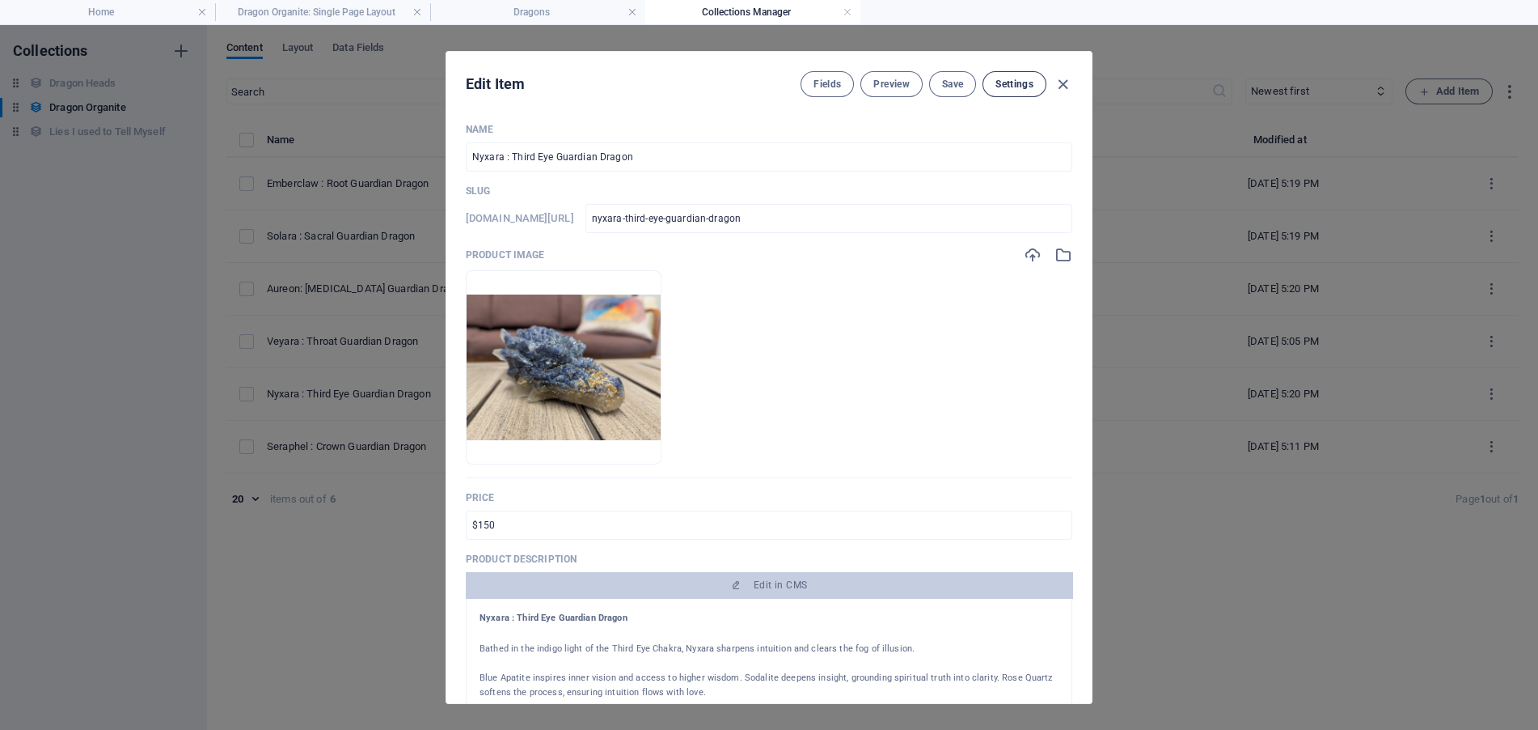
drag, startPoint x: 1067, startPoint y: 78, endPoint x: 1038, endPoint y: 93, distance: 32.6
click at [1068, 78] on icon "button" at bounding box center [1063, 84] width 19 height 19
type input "nyxara-third-eye-guardian-dragon"
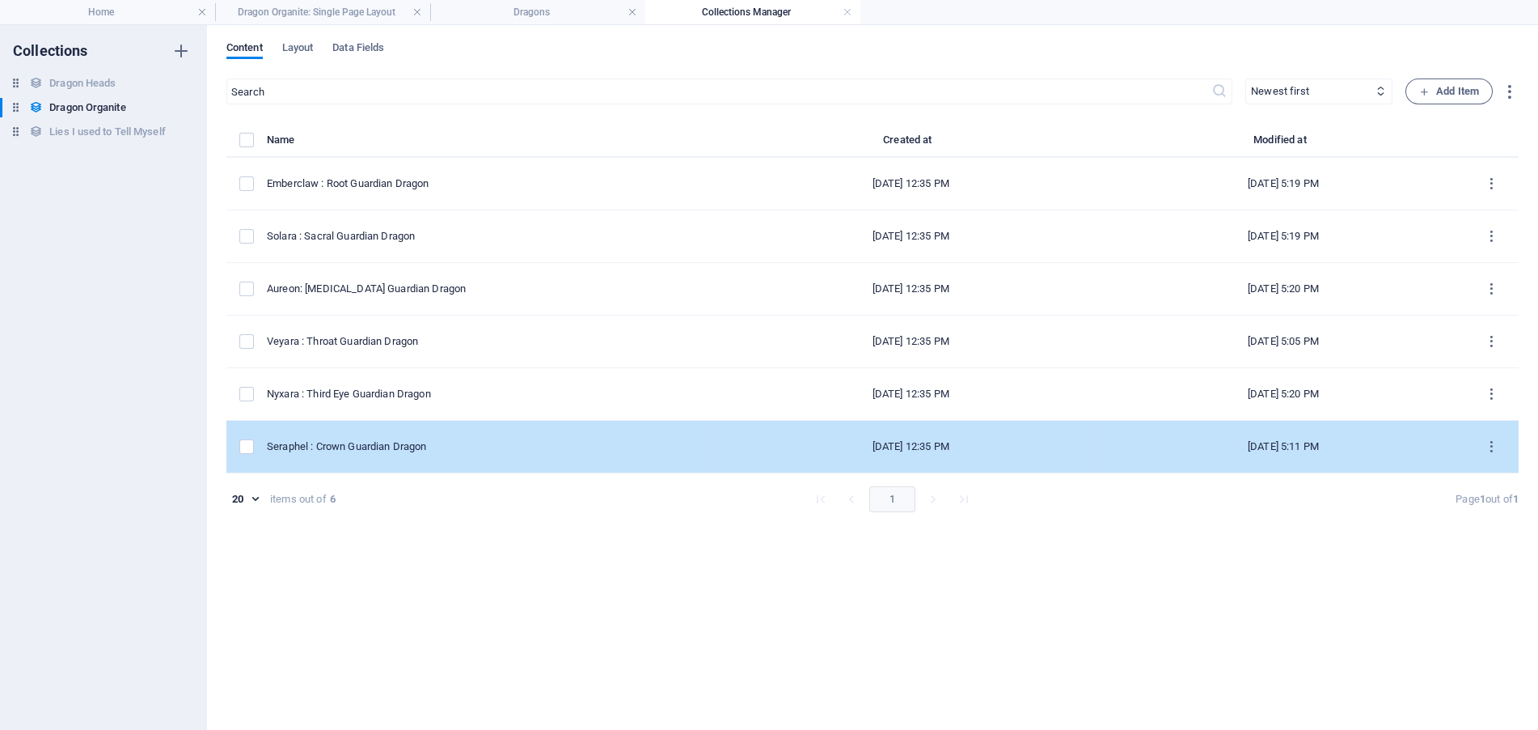
click at [392, 448] on div "Seraphel : Crown Guardian Dragon" at bounding box center [486, 446] width 439 height 15
select select "Looking for Home"
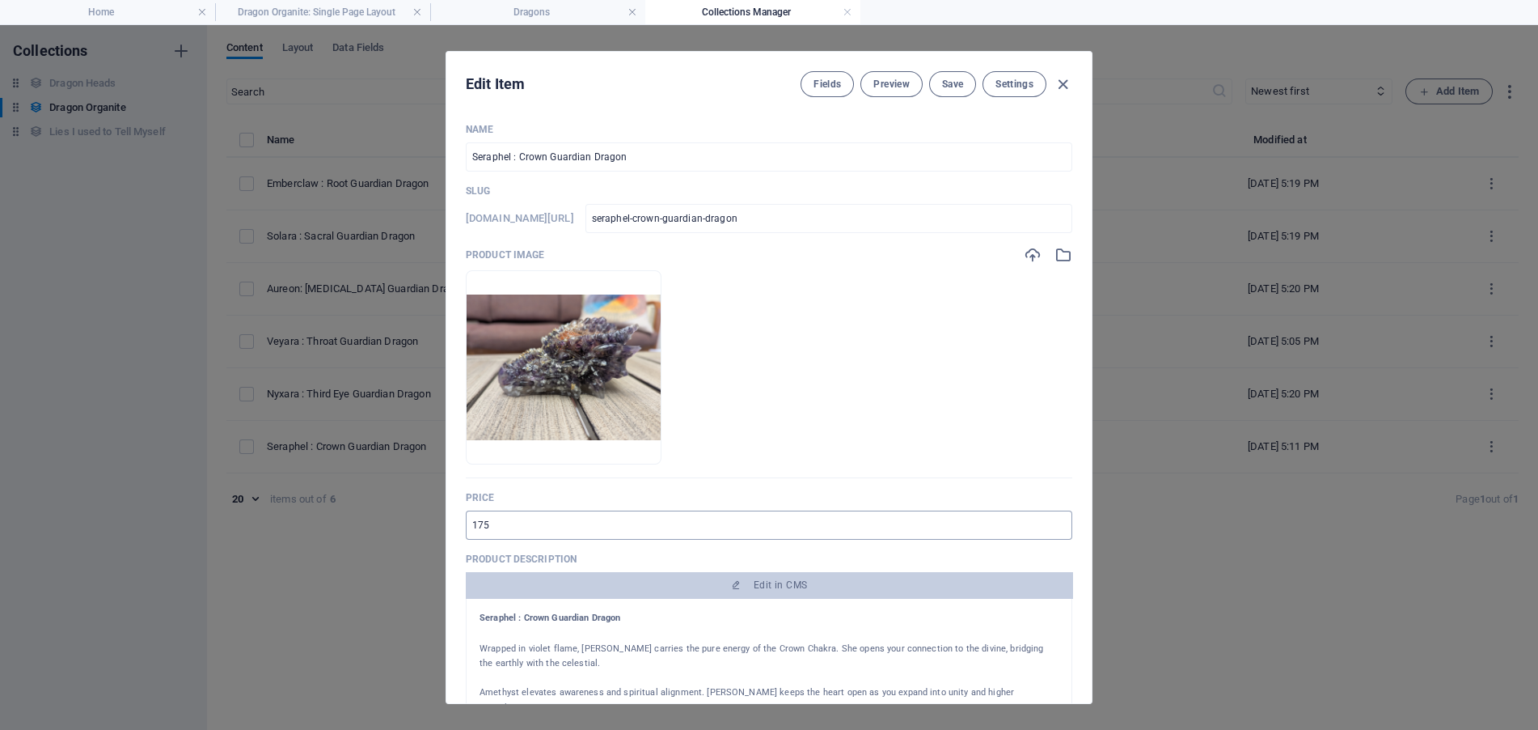
click at [474, 522] on input "175" at bounding box center [769, 524] width 607 height 29
type input "$175"
click at [952, 87] on span "Save" at bounding box center [952, 84] width 21 height 13
click at [1068, 81] on icon "button" at bounding box center [1063, 84] width 19 height 19
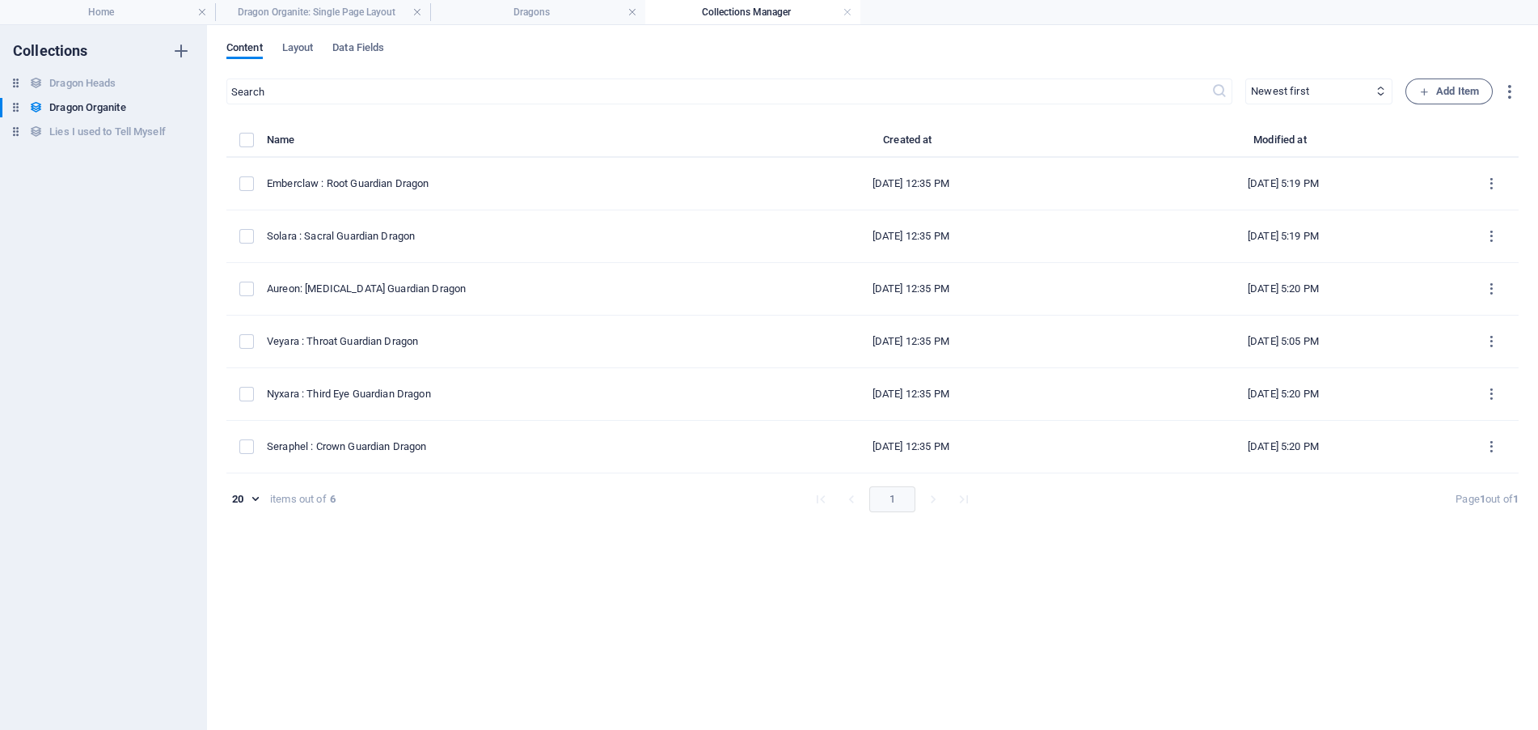
type input "seraphel-crown-guardian-dragon"
click at [851, 11] on link at bounding box center [848, 12] width 10 height 15
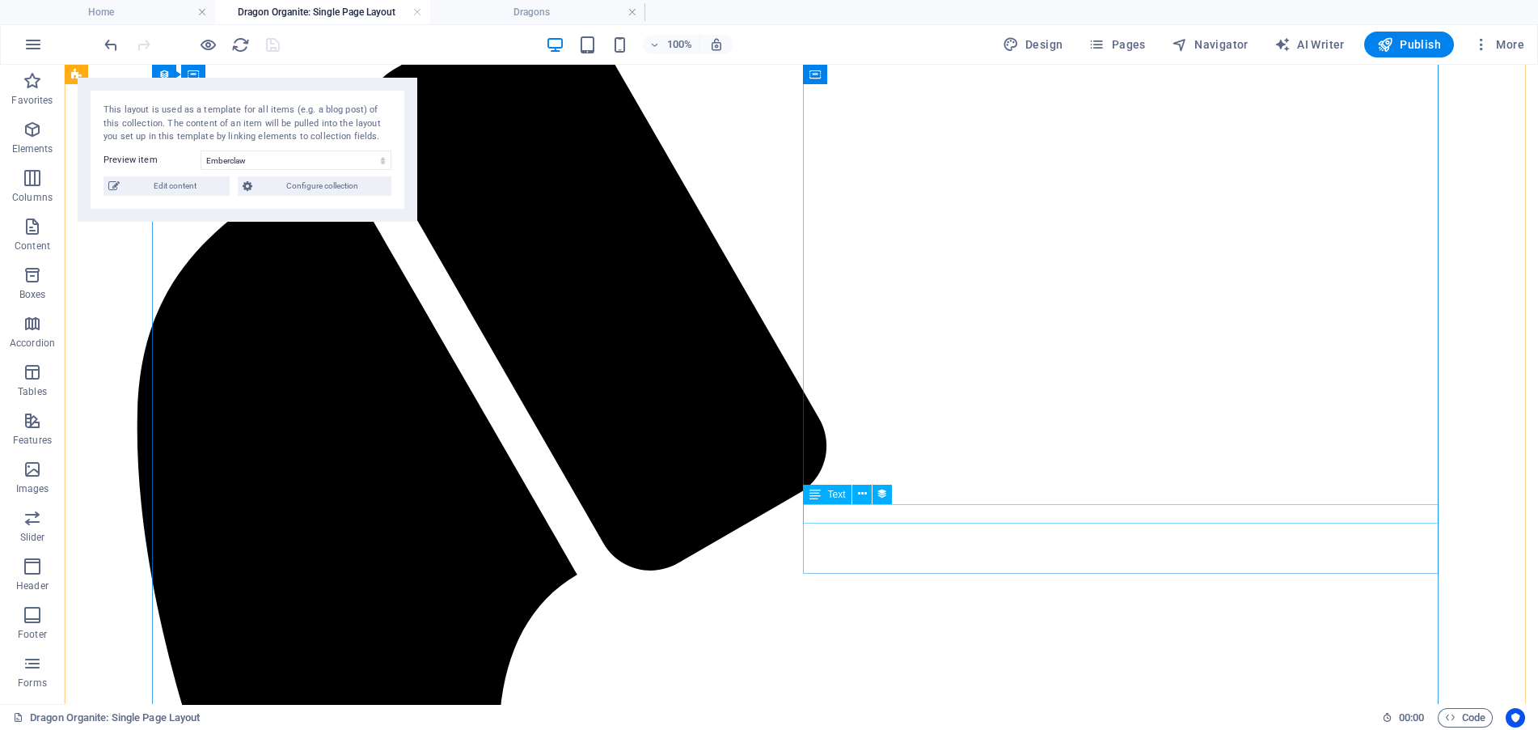
scroll to position [404, 0]
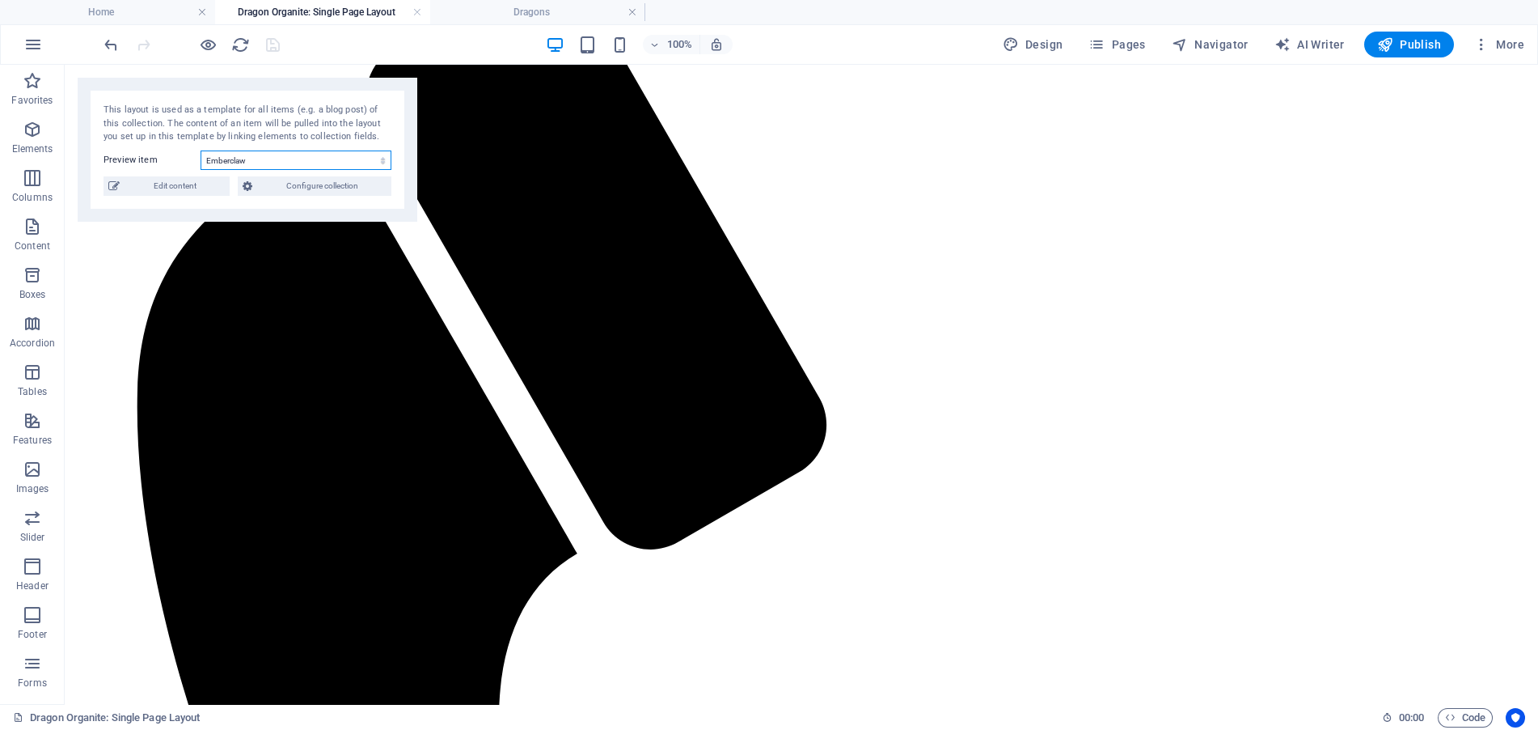
click at [365, 157] on select "Emberclaw Solara : Sacral Guardian Dragon Aureon: Solar Plexus Guardian Dragon …" at bounding box center [296, 159] width 191 height 19
click at [201, 150] on select "Emberclaw Solara : Sacral Guardian Dragon Aureon: Solar Plexus Guardian Dragon …" at bounding box center [296, 159] width 191 height 19
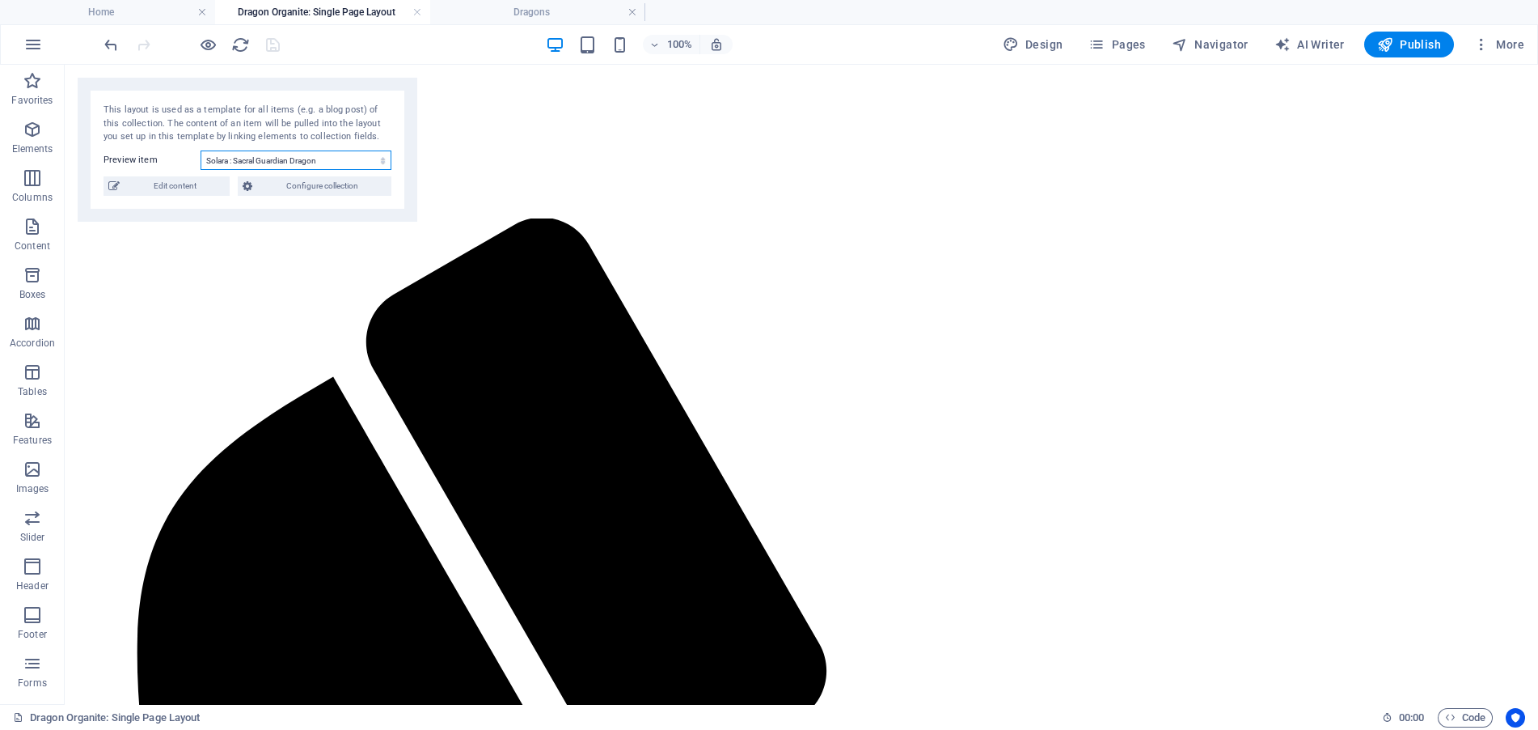
click at [322, 159] on select "Emberclaw Solara : Sacral Guardian Dragon Aureon: Solar Plexus Guardian Dragon …" at bounding box center [296, 159] width 191 height 19
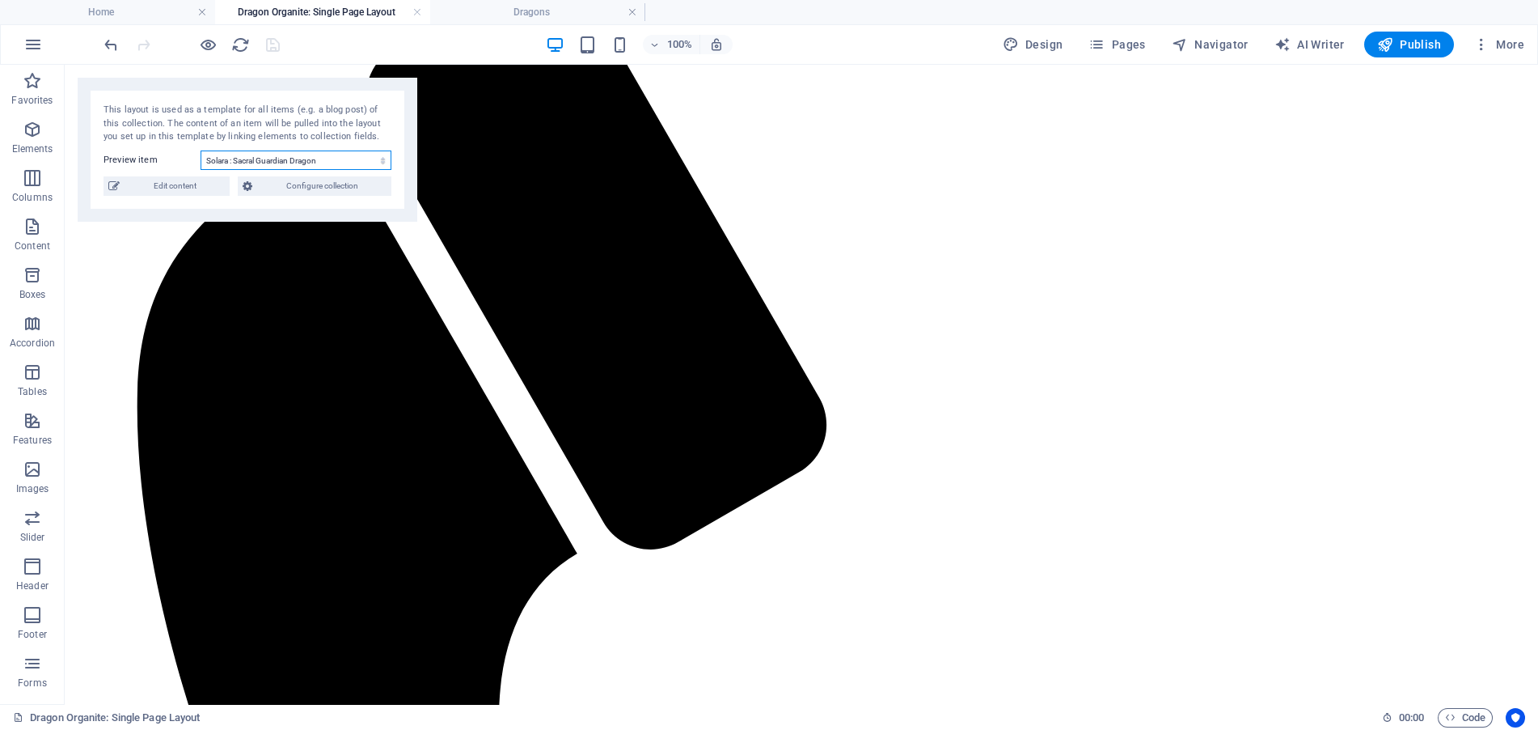
select select "68b71cc700994f62e80afabd"
click at [201, 150] on select "Emberclaw Solara : Sacral Guardian Dragon Aureon: Solar Plexus Guardian Dragon …" at bounding box center [296, 159] width 191 height 19
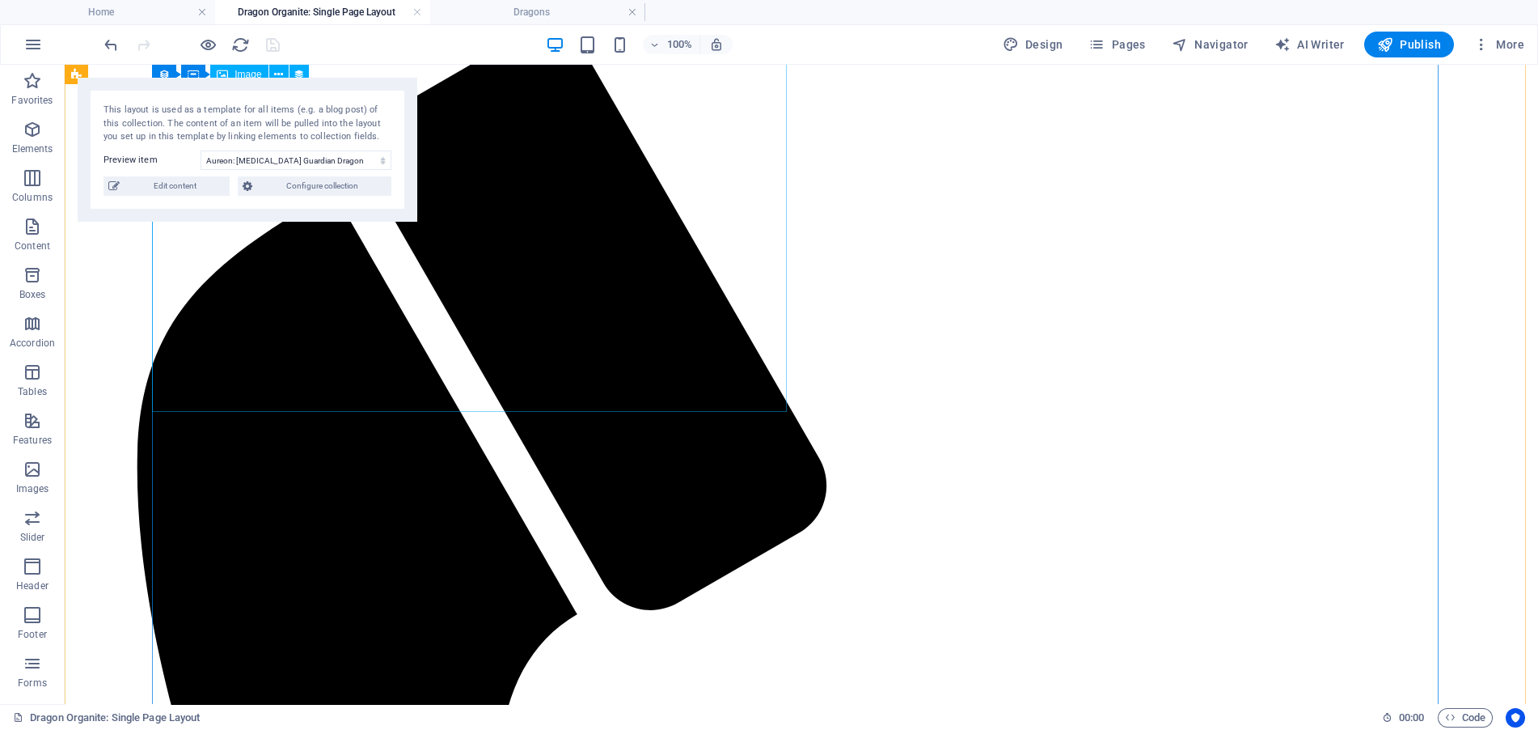
scroll to position [324, 0]
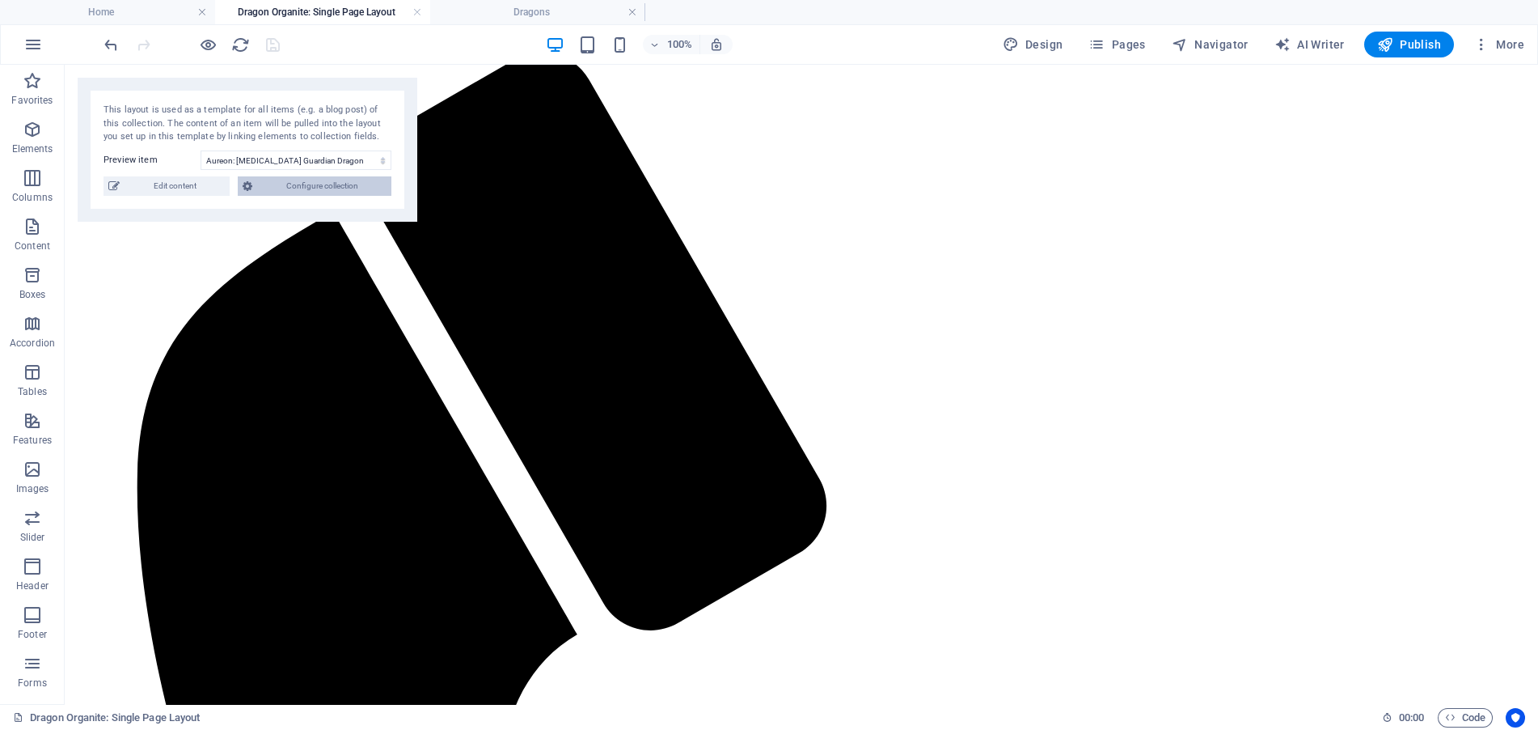
click at [268, 184] on span "Configure collection" at bounding box center [321, 185] width 129 height 19
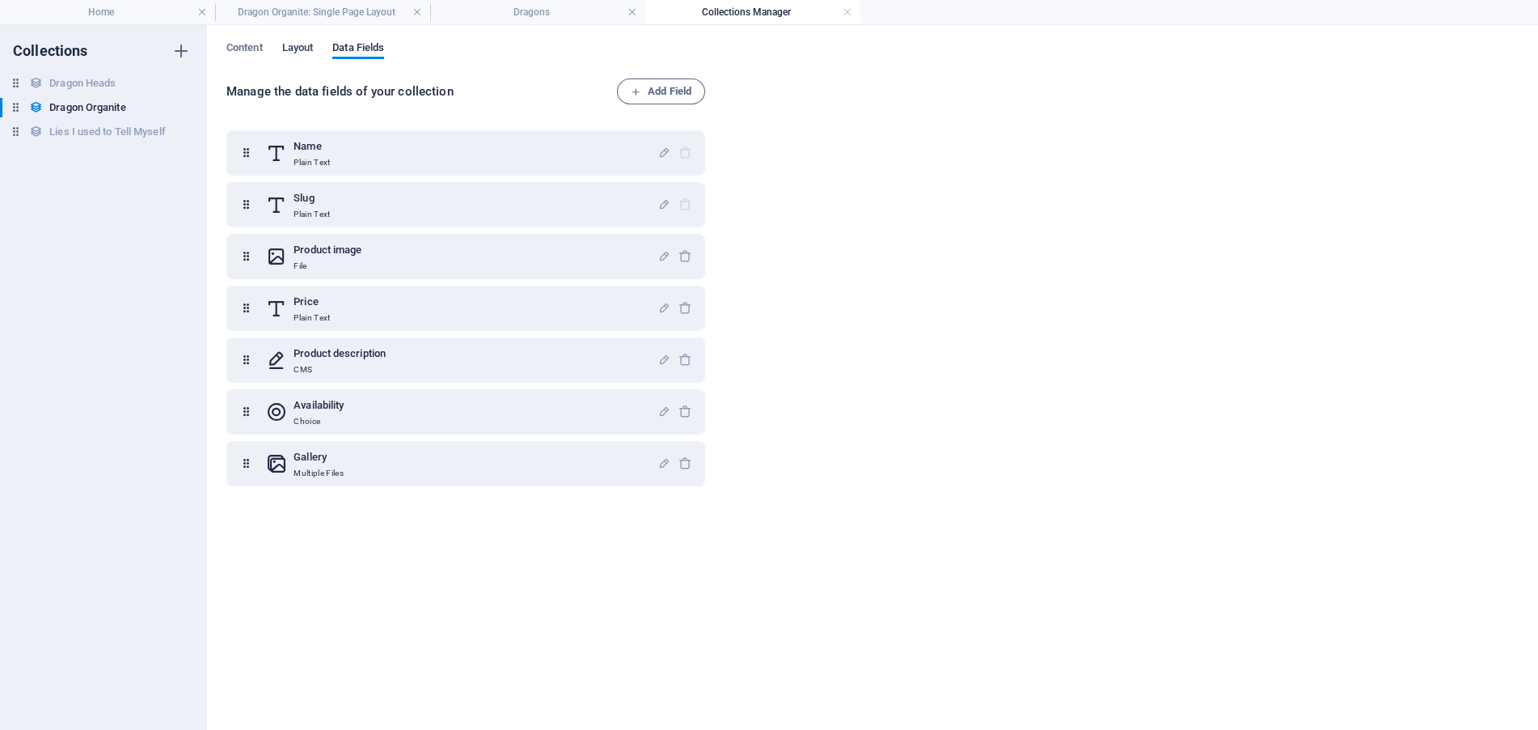
click at [299, 44] on span "Layout" at bounding box center [298, 49] width 32 height 23
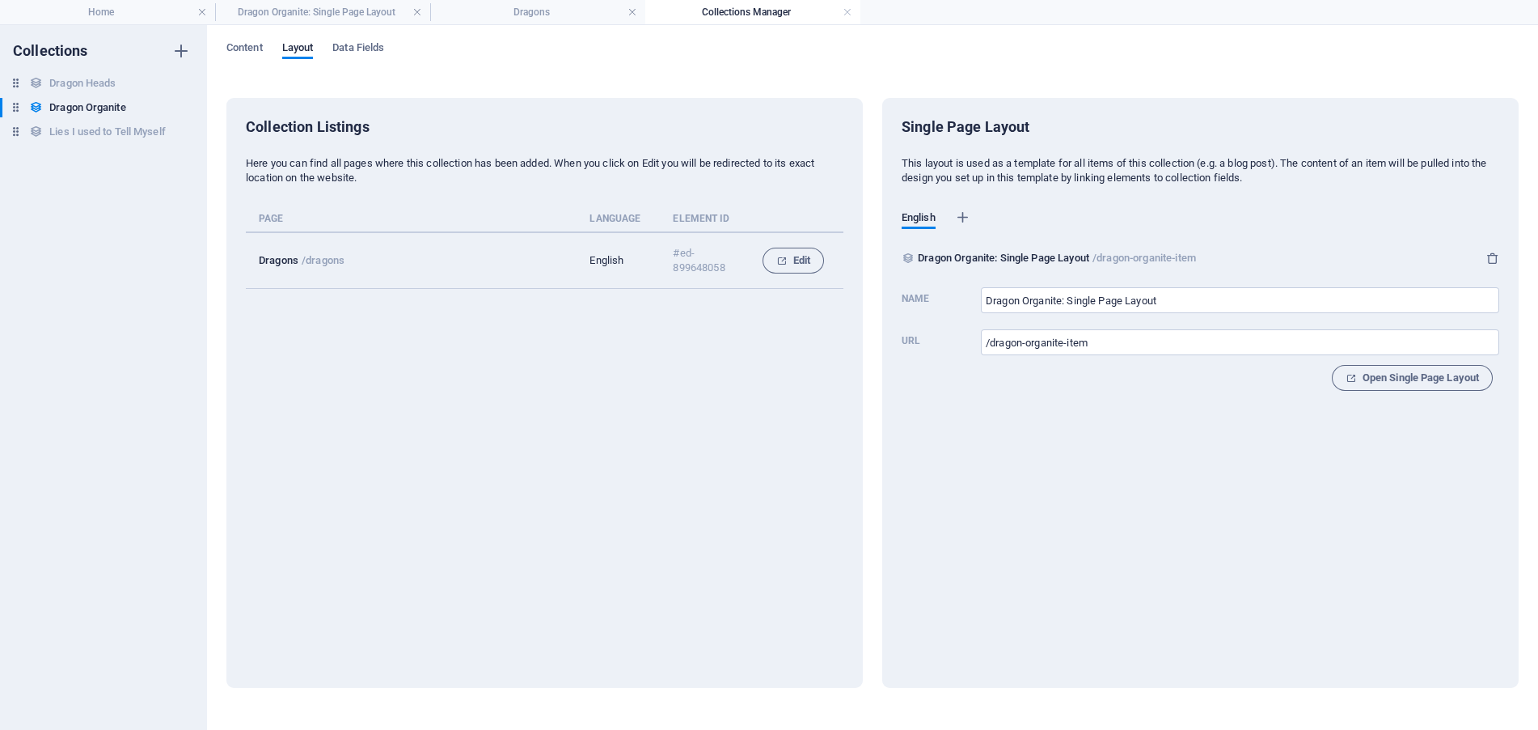
click at [414, 254] on td "Dragons /dragons" at bounding box center [418, 260] width 344 height 57
click at [783, 263] on icon "collection list" at bounding box center [781, 261] width 11 height 11
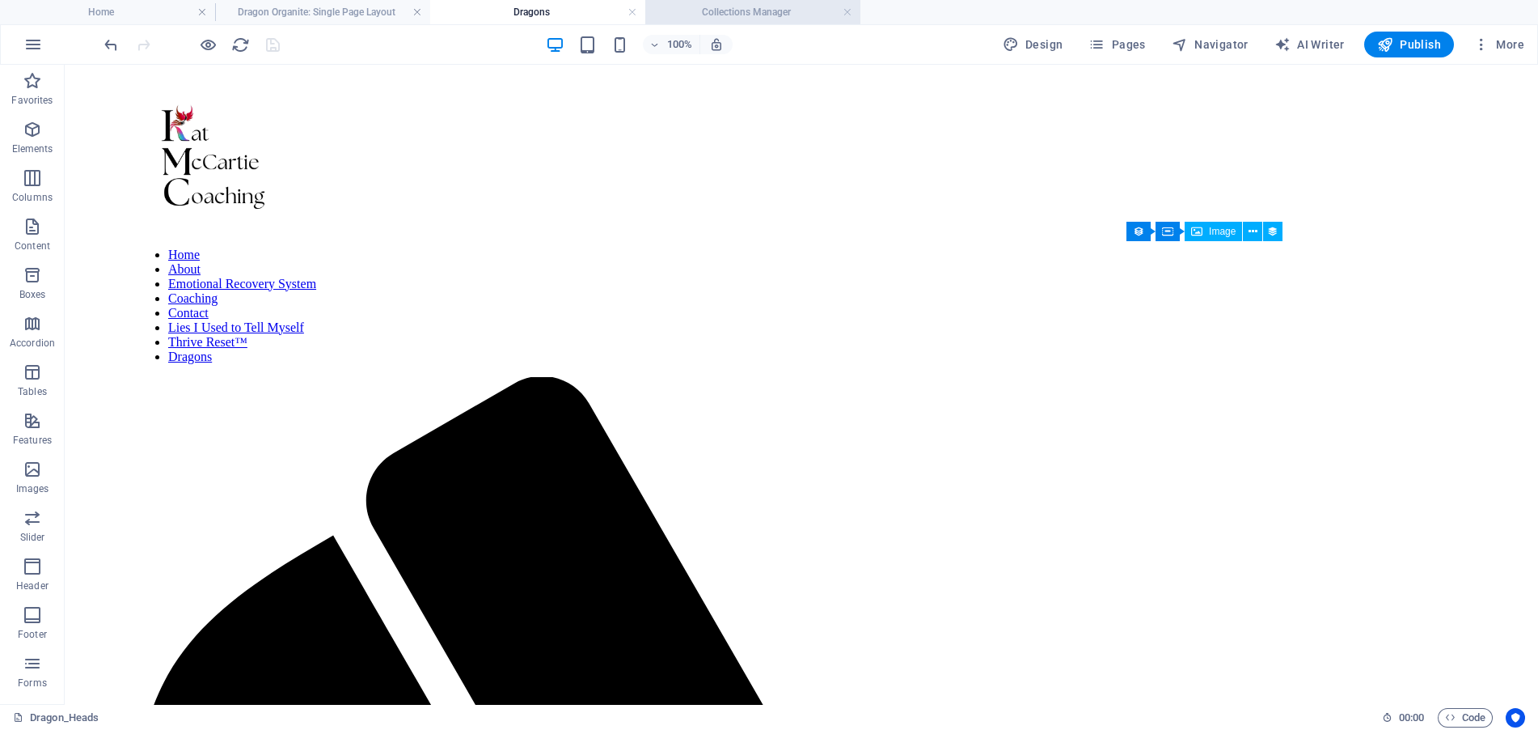
click at [786, 8] on h4 "Collections Manager" at bounding box center [752, 12] width 215 height 18
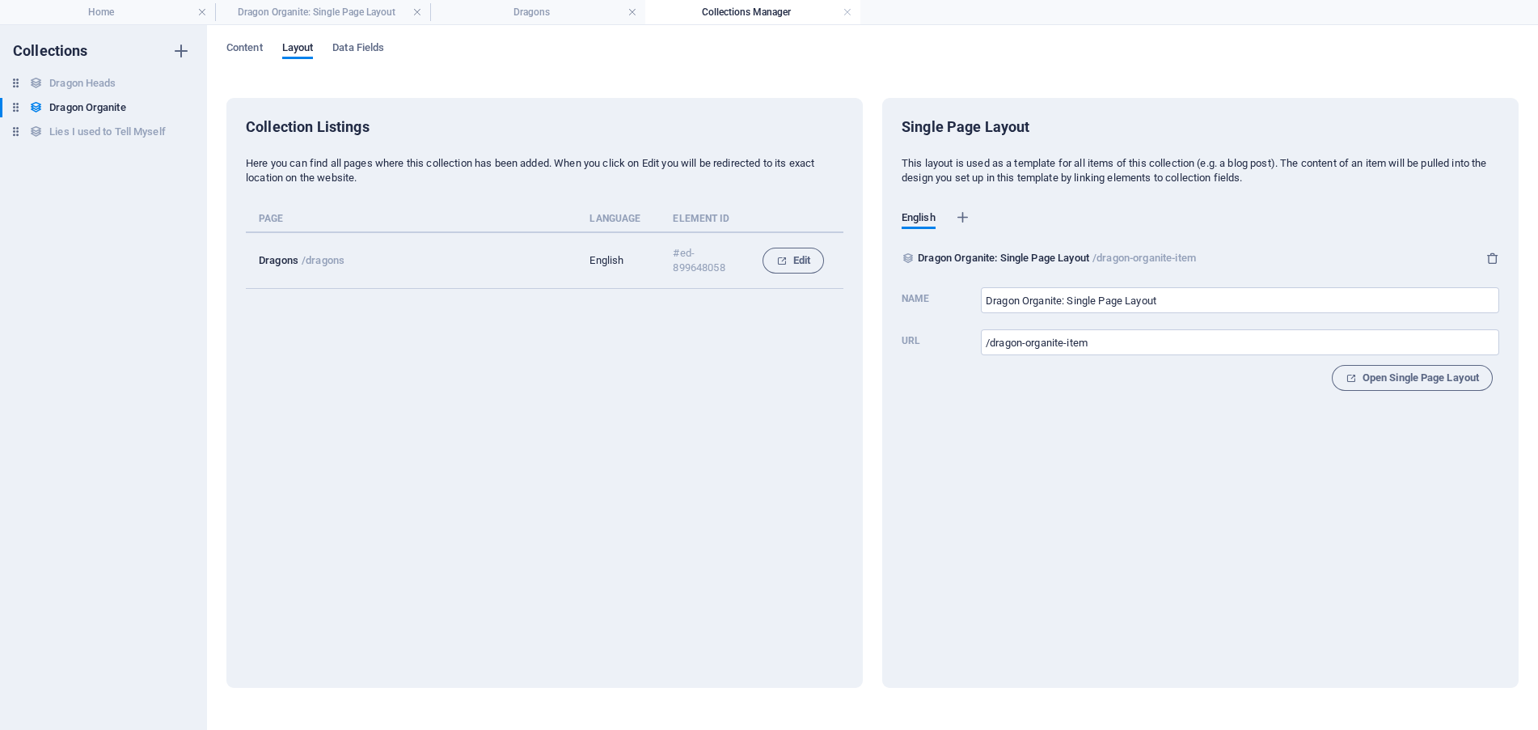
click at [272, 44] on div "Content Layout Data Fields" at bounding box center [872, 56] width 1292 height 31
click at [246, 44] on span "Content" at bounding box center [244, 49] width 36 height 23
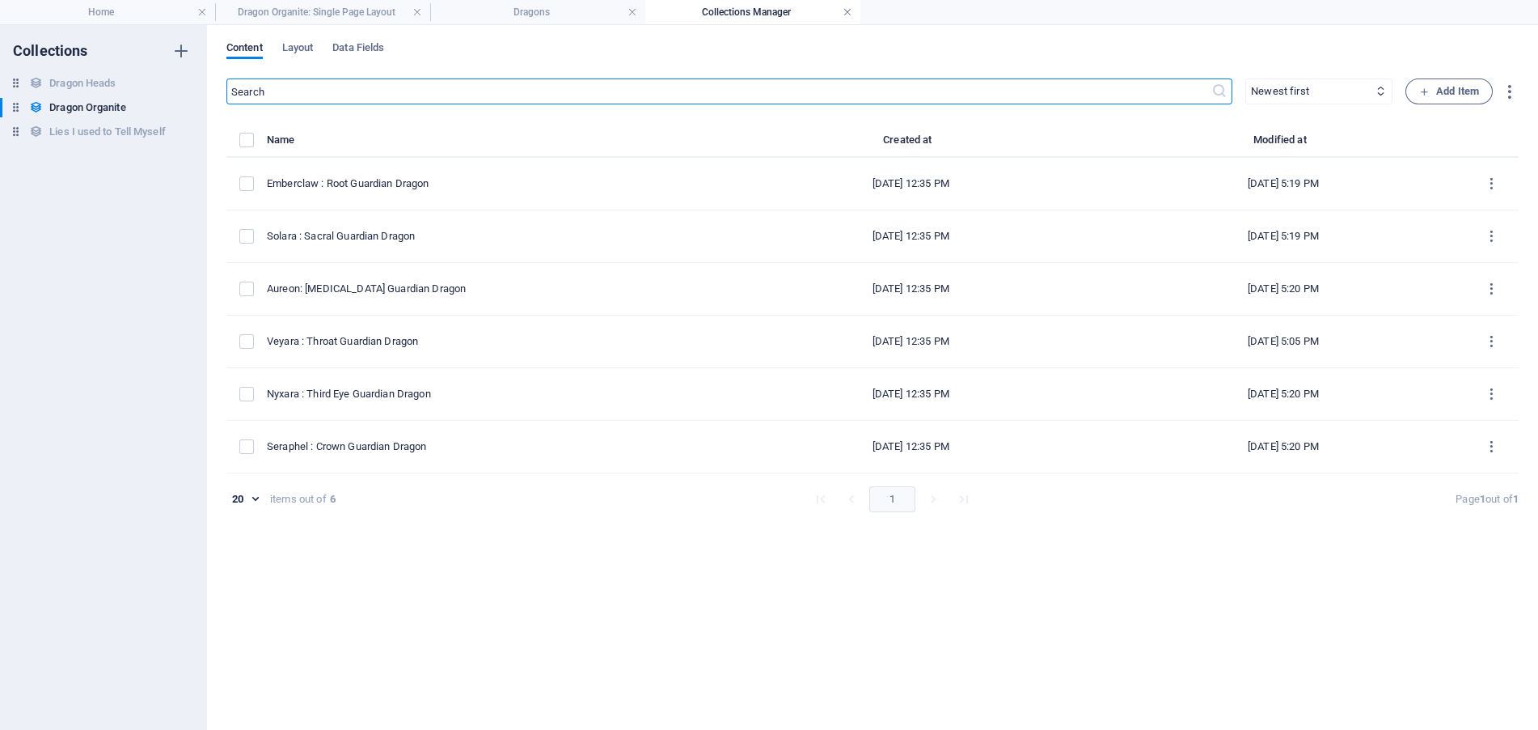
click at [847, 10] on link at bounding box center [848, 12] width 10 height 15
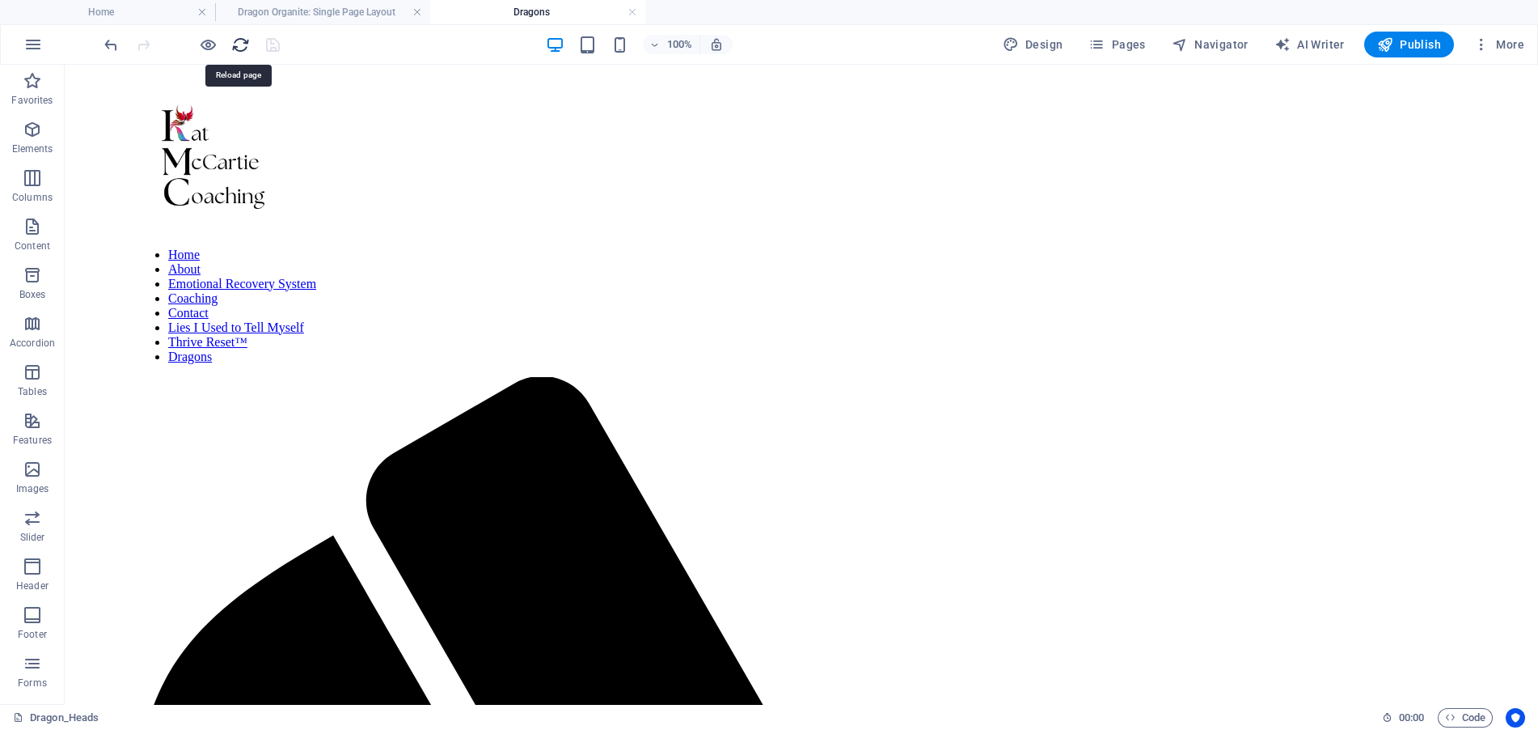
click at [241, 42] on icon "reload" at bounding box center [240, 45] width 19 height 19
click at [636, 9] on link at bounding box center [633, 12] width 10 height 15
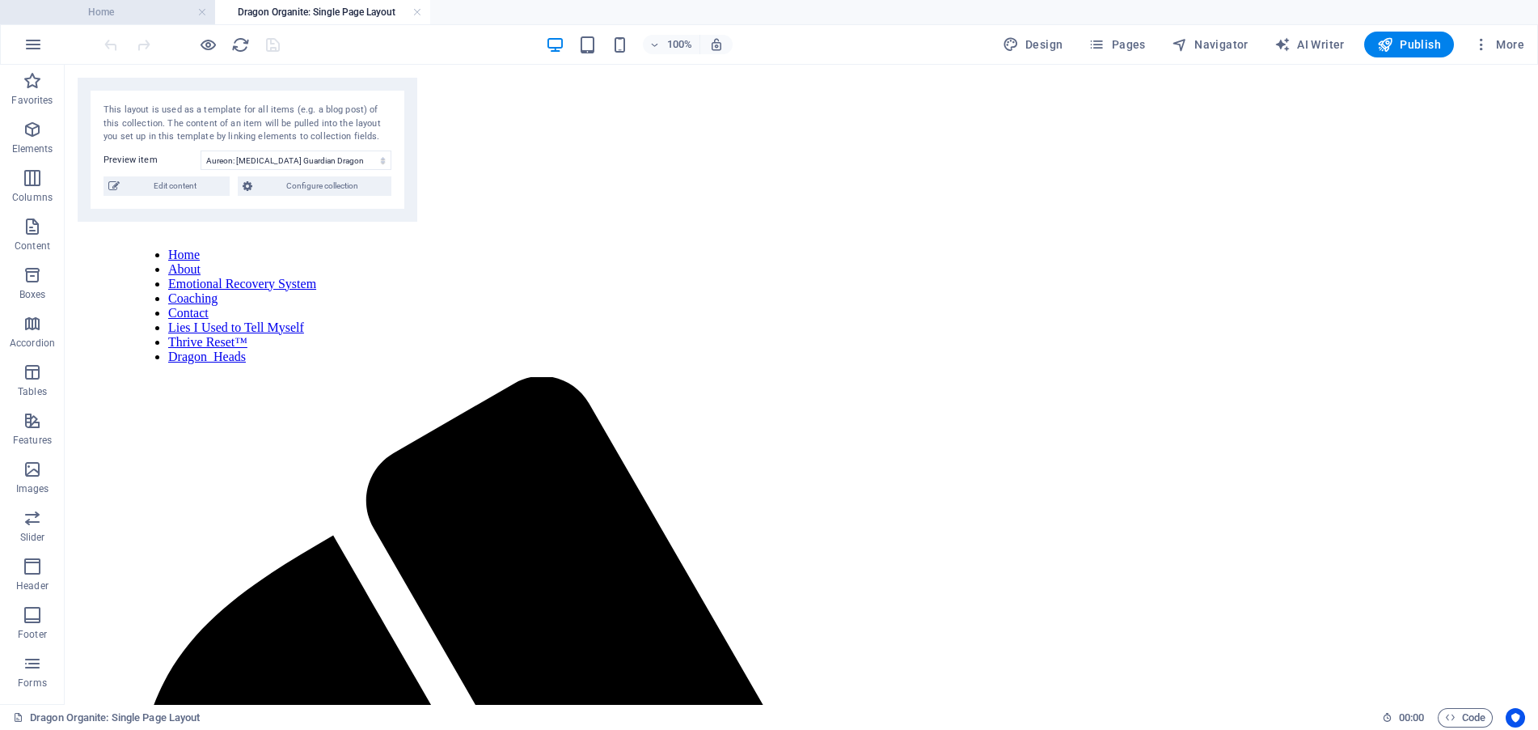
click at [91, 11] on h4 "Home" at bounding box center [107, 12] width 215 height 18
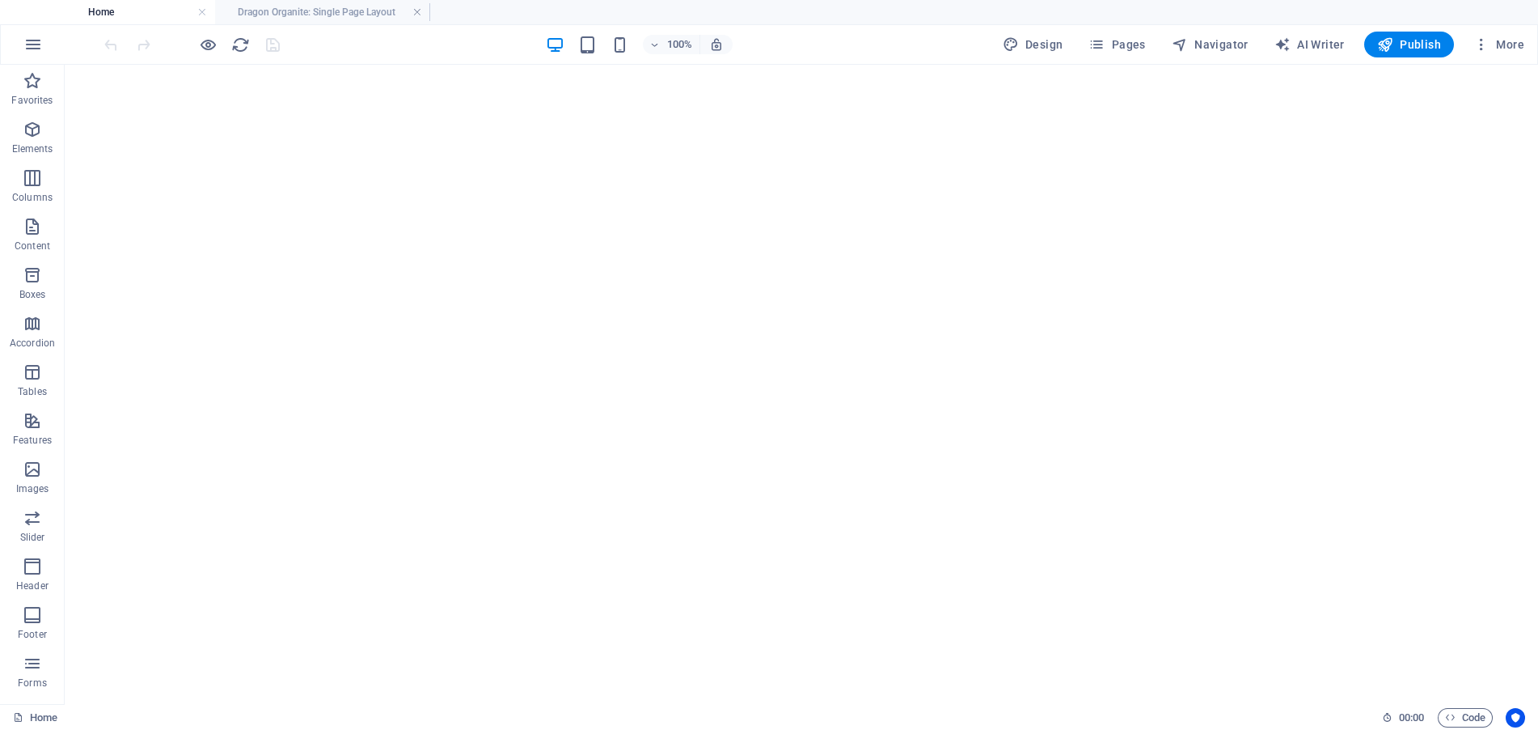
scroll to position [404, 0]
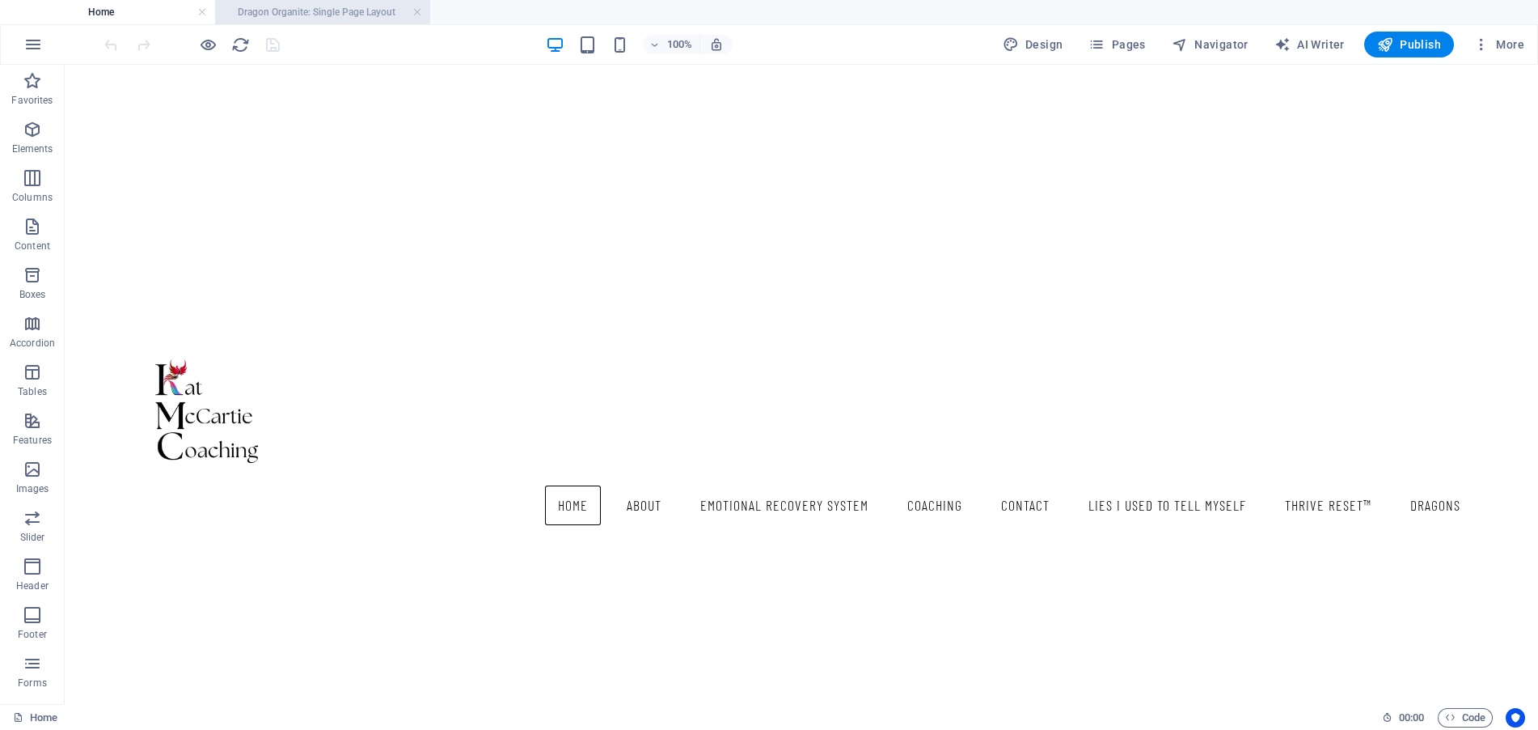
click at [344, 11] on h4 "Dragon Organite: Single Page Layout" at bounding box center [322, 12] width 215 height 18
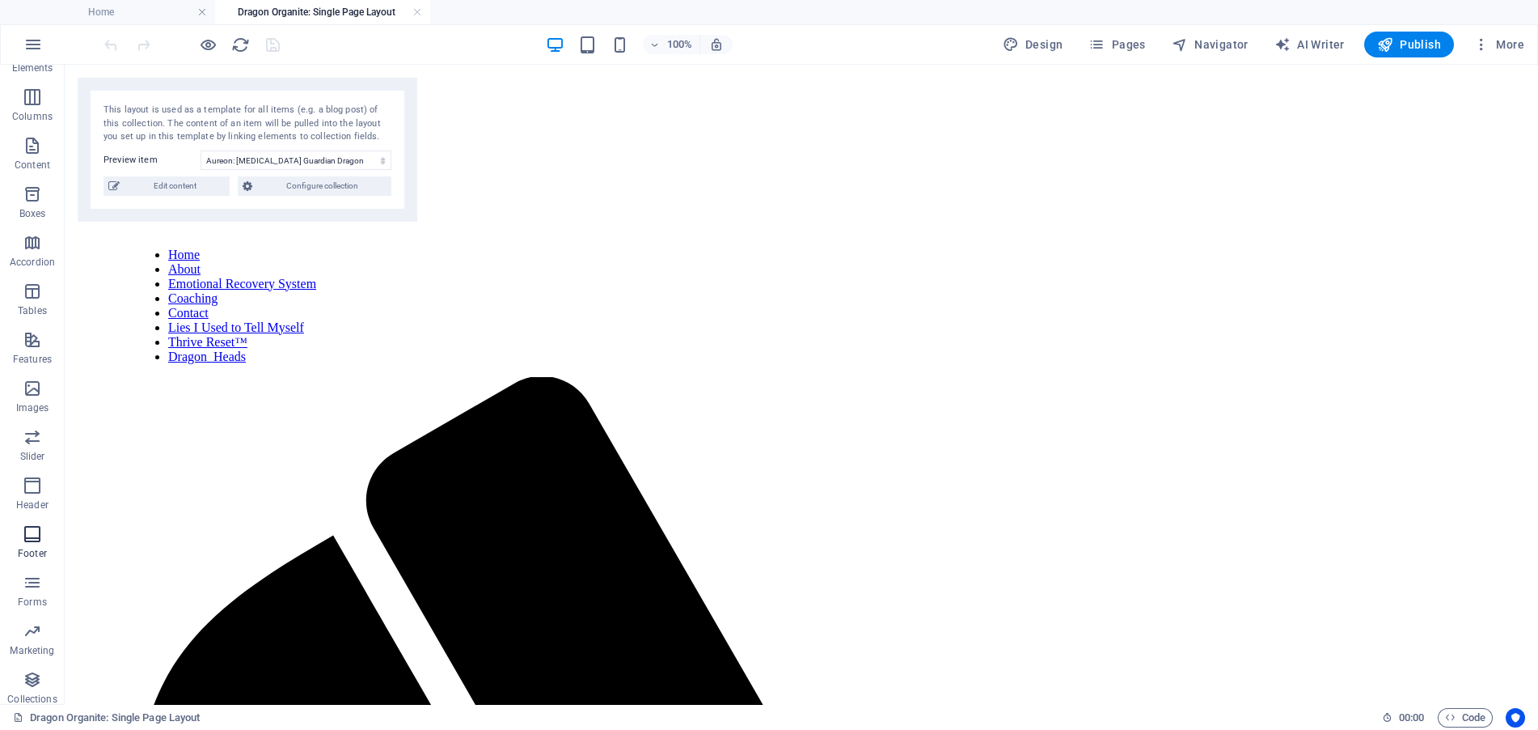
scroll to position [88, 0]
click at [34, 337] on icon "button" at bounding box center [32, 332] width 19 height 19
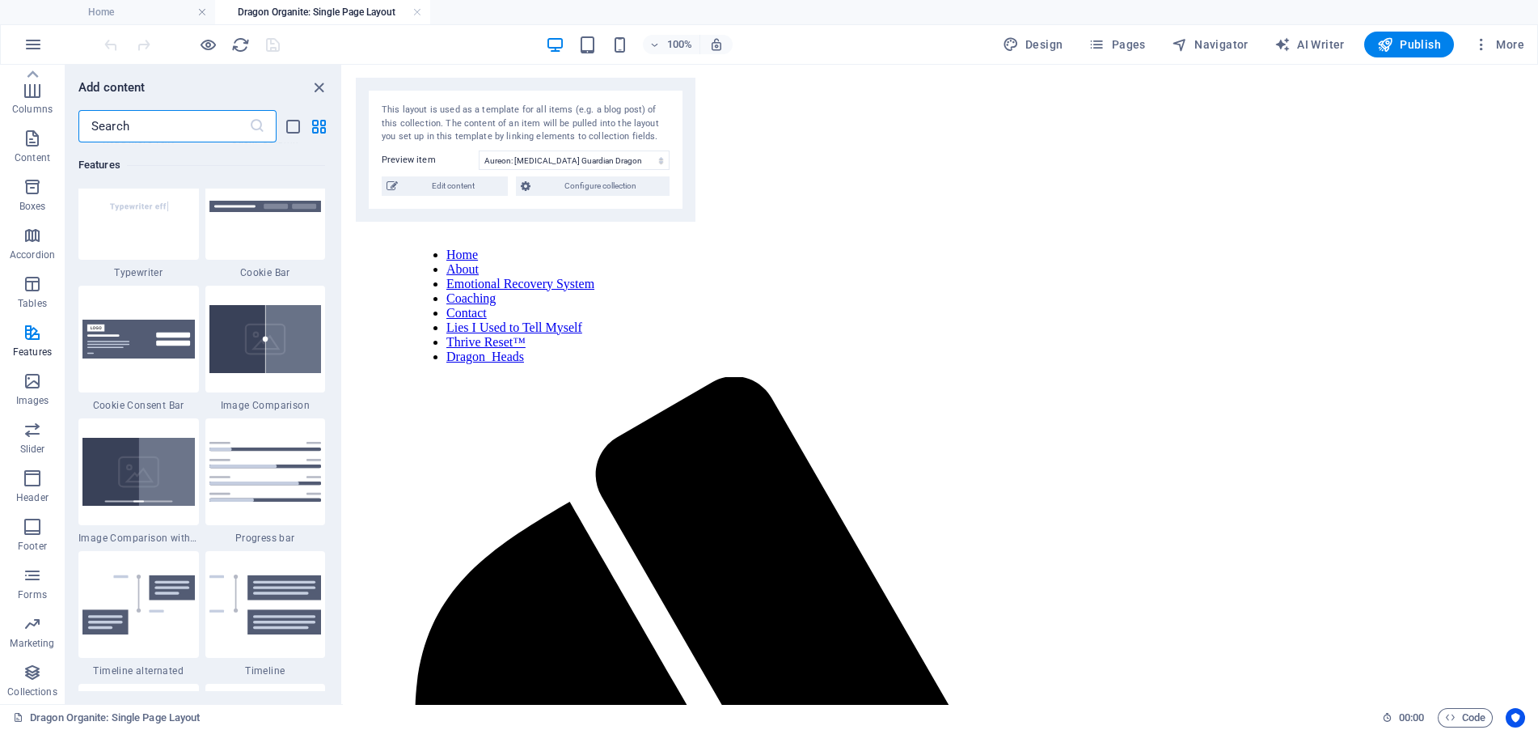
scroll to position [6627, 0]
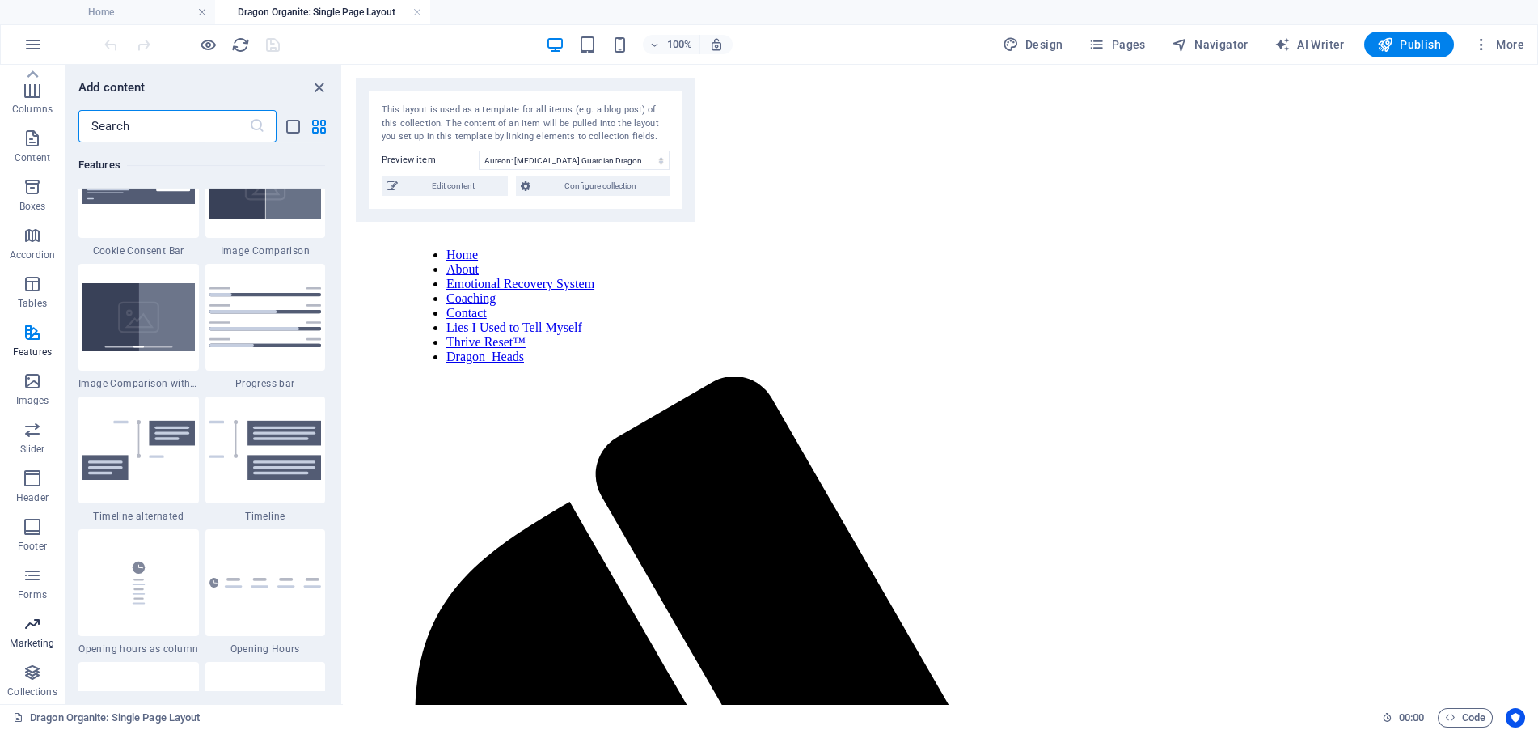
click at [37, 617] on icon "button" at bounding box center [32, 623] width 19 height 19
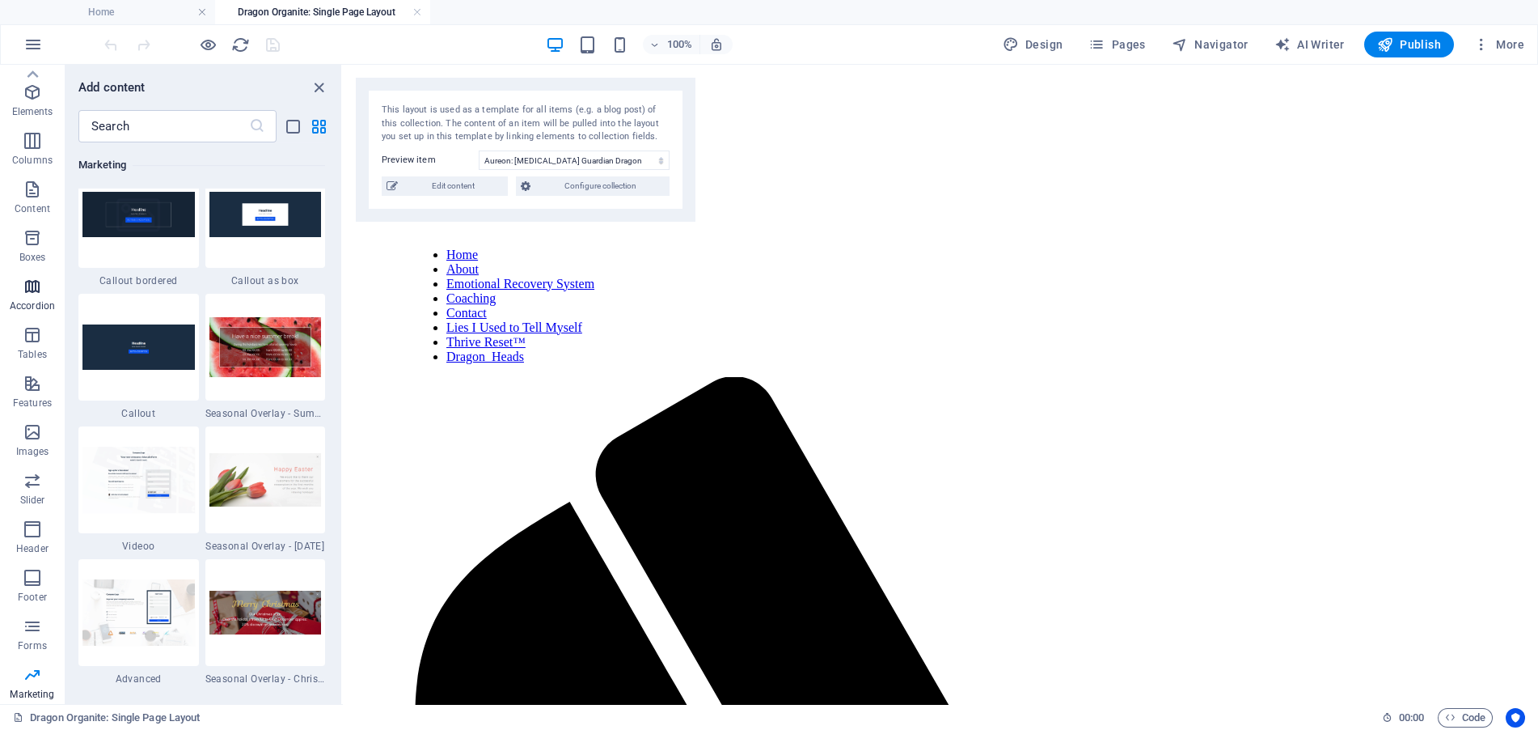
scroll to position [0, 0]
click at [29, 137] on icon "button" at bounding box center [32, 129] width 19 height 19
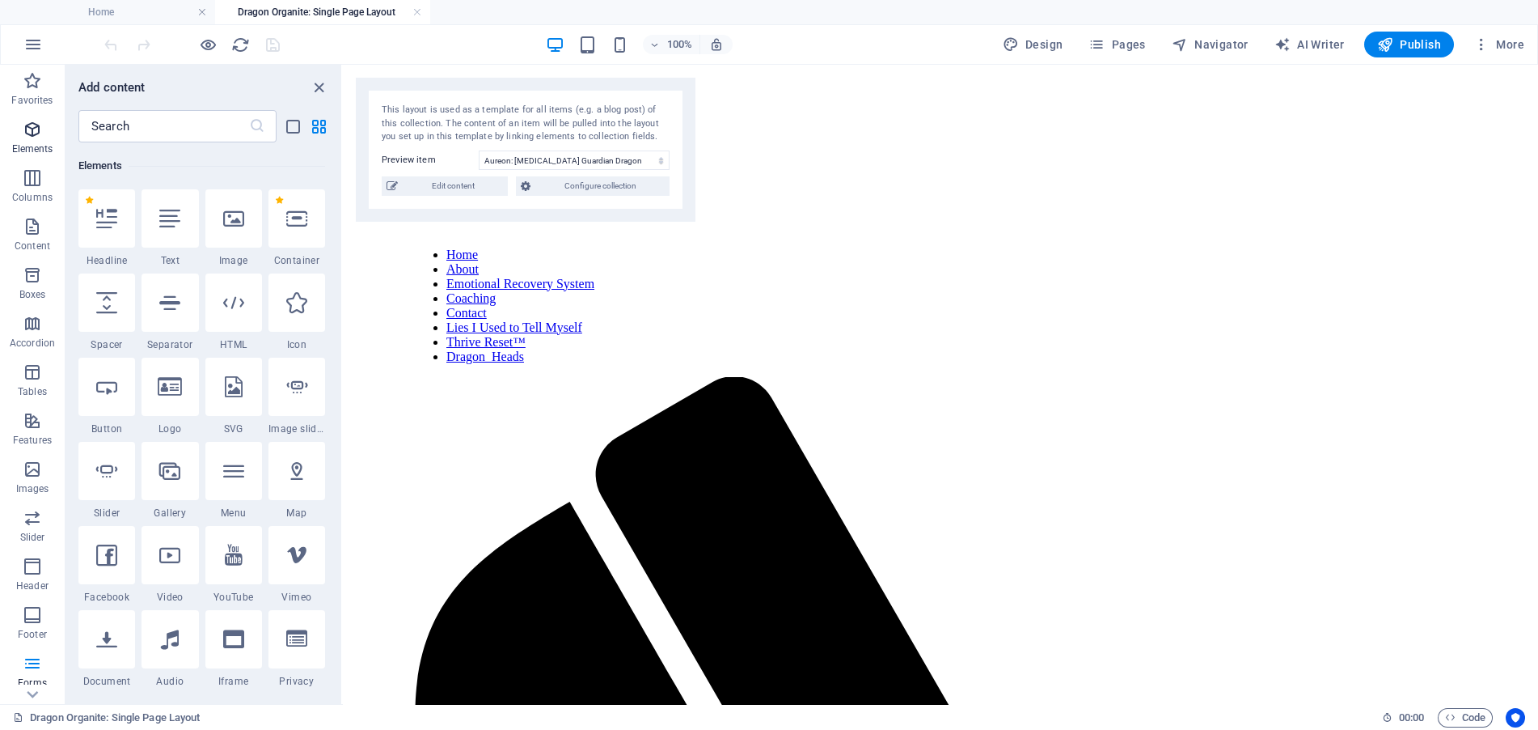
scroll to position [171, 0]
click at [119, 121] on input "text" at bounding box center [163, 126] width 171 height 32
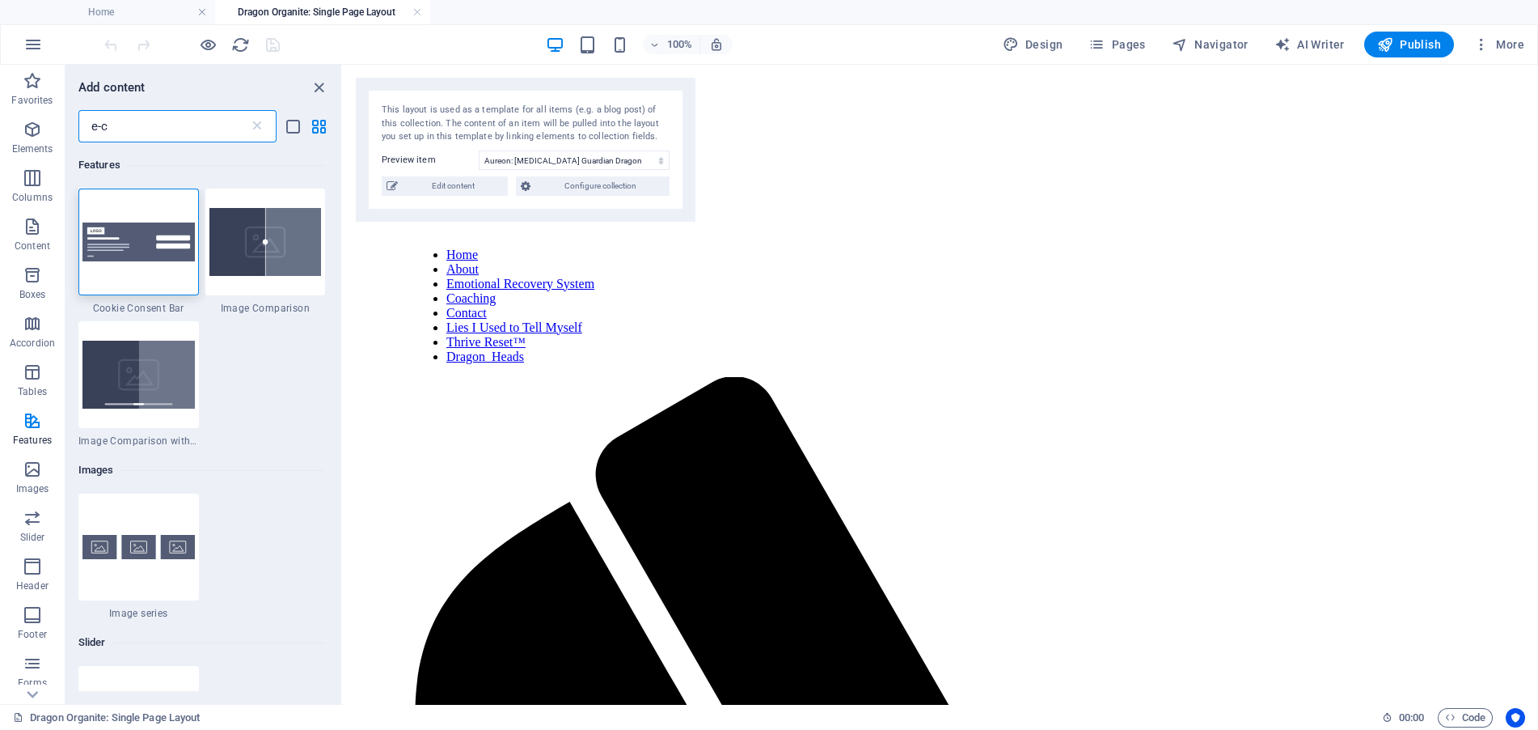
scroll to position [0, 0]
type input "e-comm"
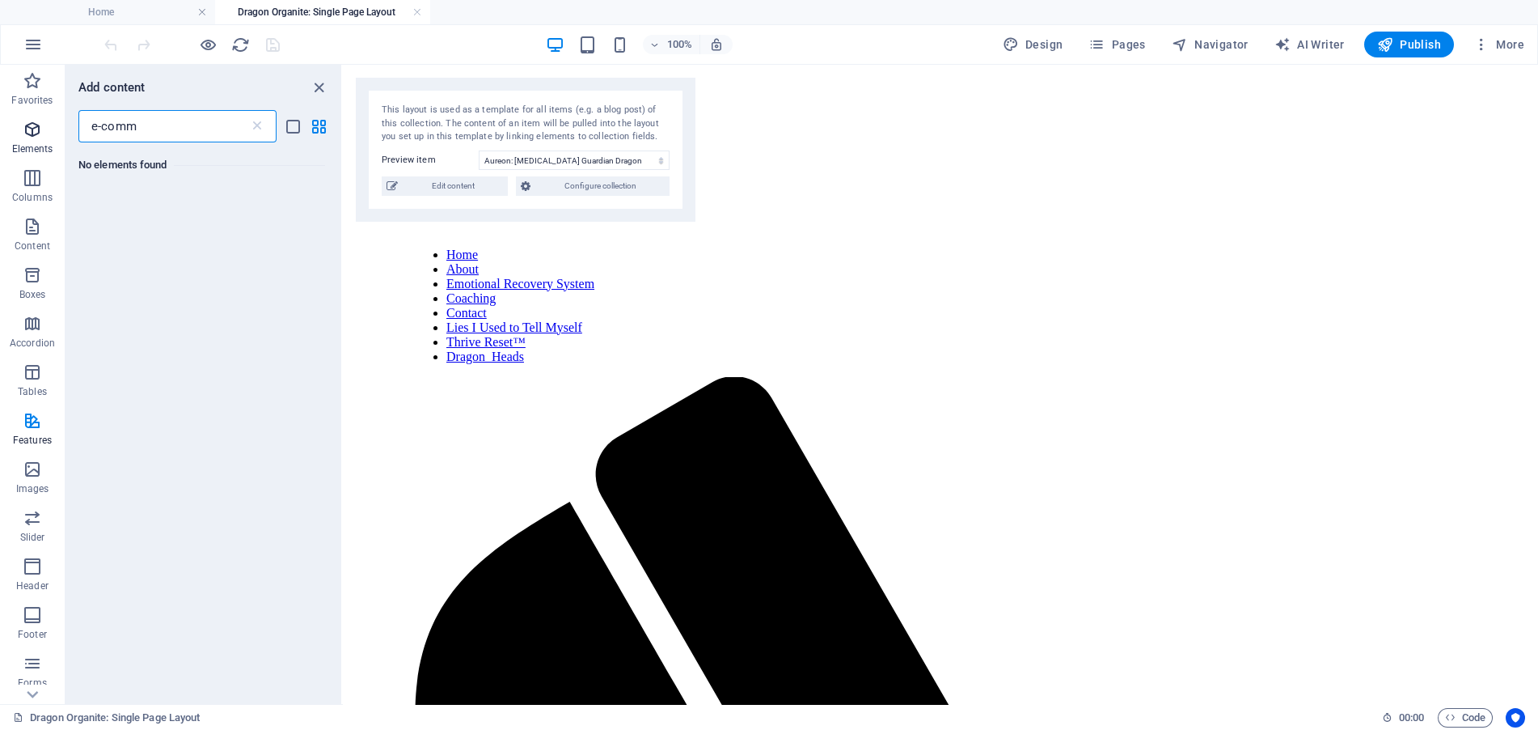
drag, startPoint x: 164, startPoint y: 126, endPoint x: 54, endPoint y: 125, distance: 110.0
click at [54, 125] on div "Favorites Elements Columns Content Boxes Accordion Tables Features Images Slide…" at bounding box center [171, 384] width 343 height 639
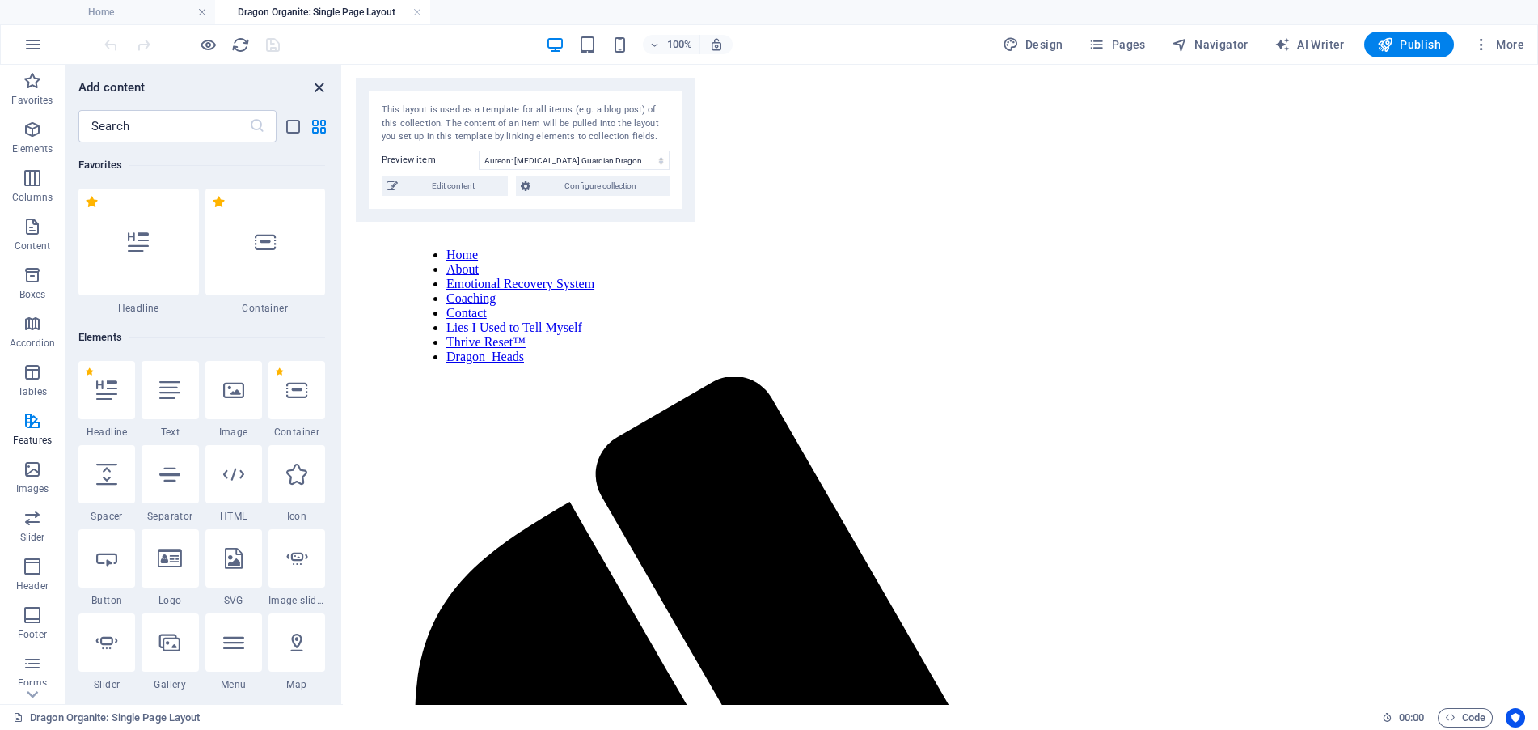
click at [317, 88] on icon "close panel" at bounding box center [319, 87] width 19 height 19
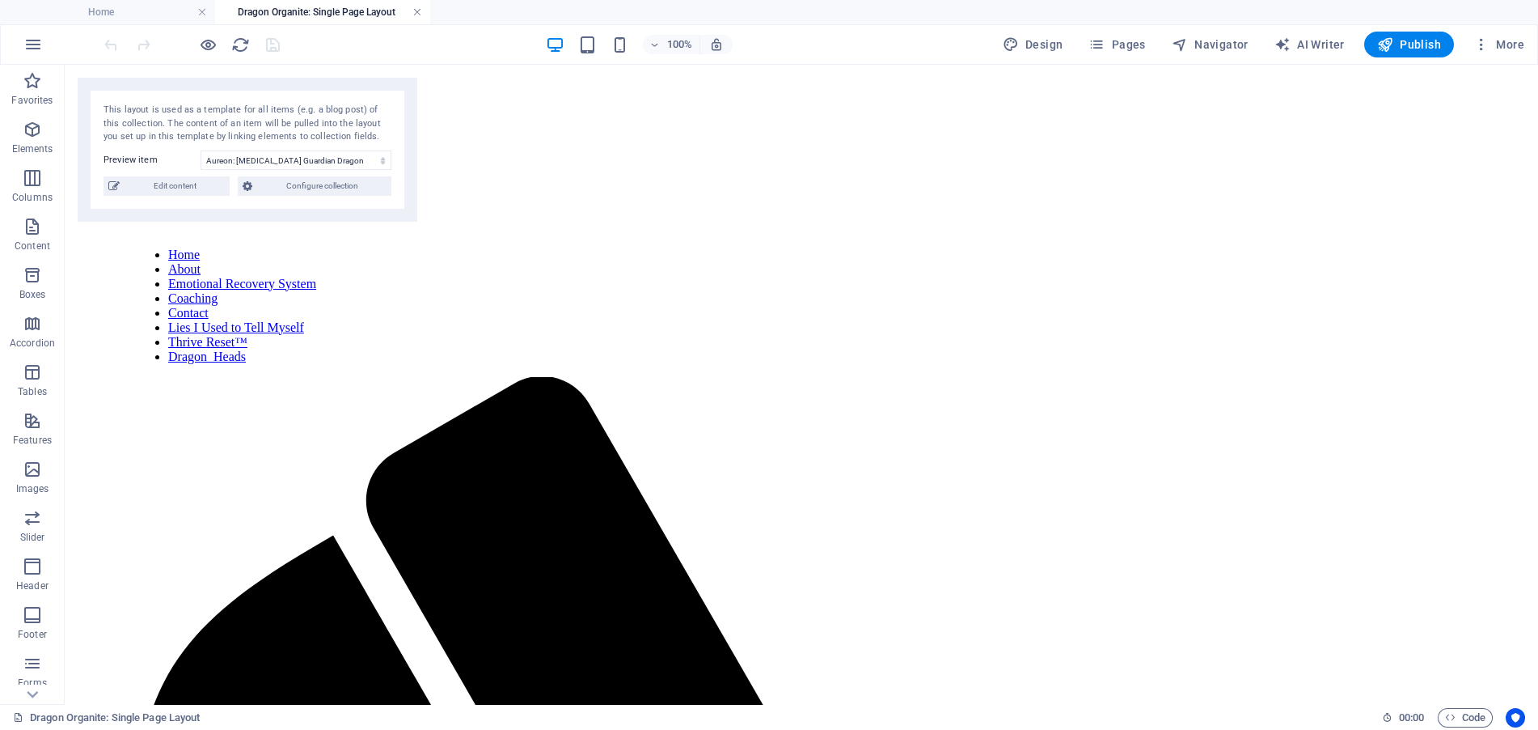
click at [421, 10] on link at bounding box center [417, 12] width 10 height 15
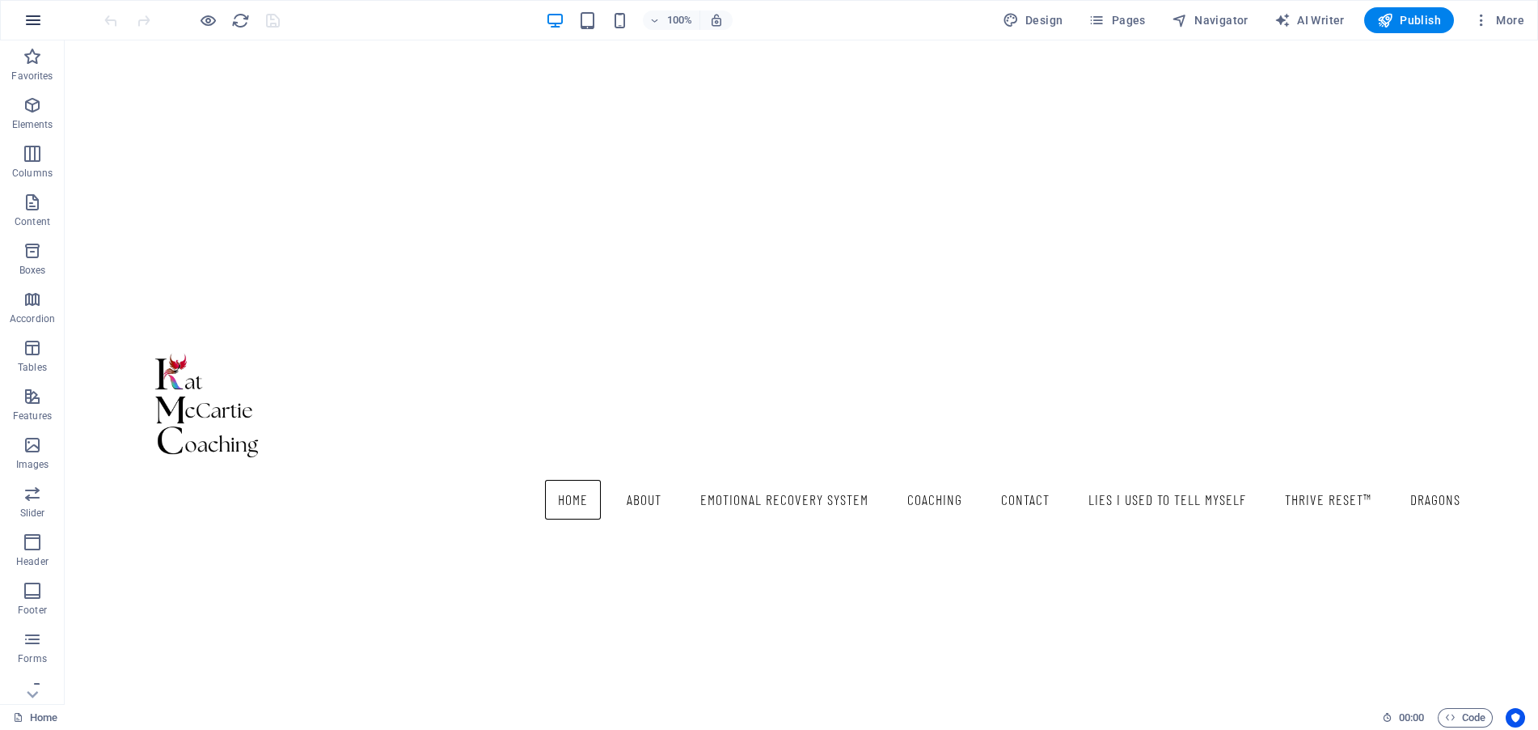
click at [27, 20] on icon "button" at bounding box center [32, 20] width 19 height 19
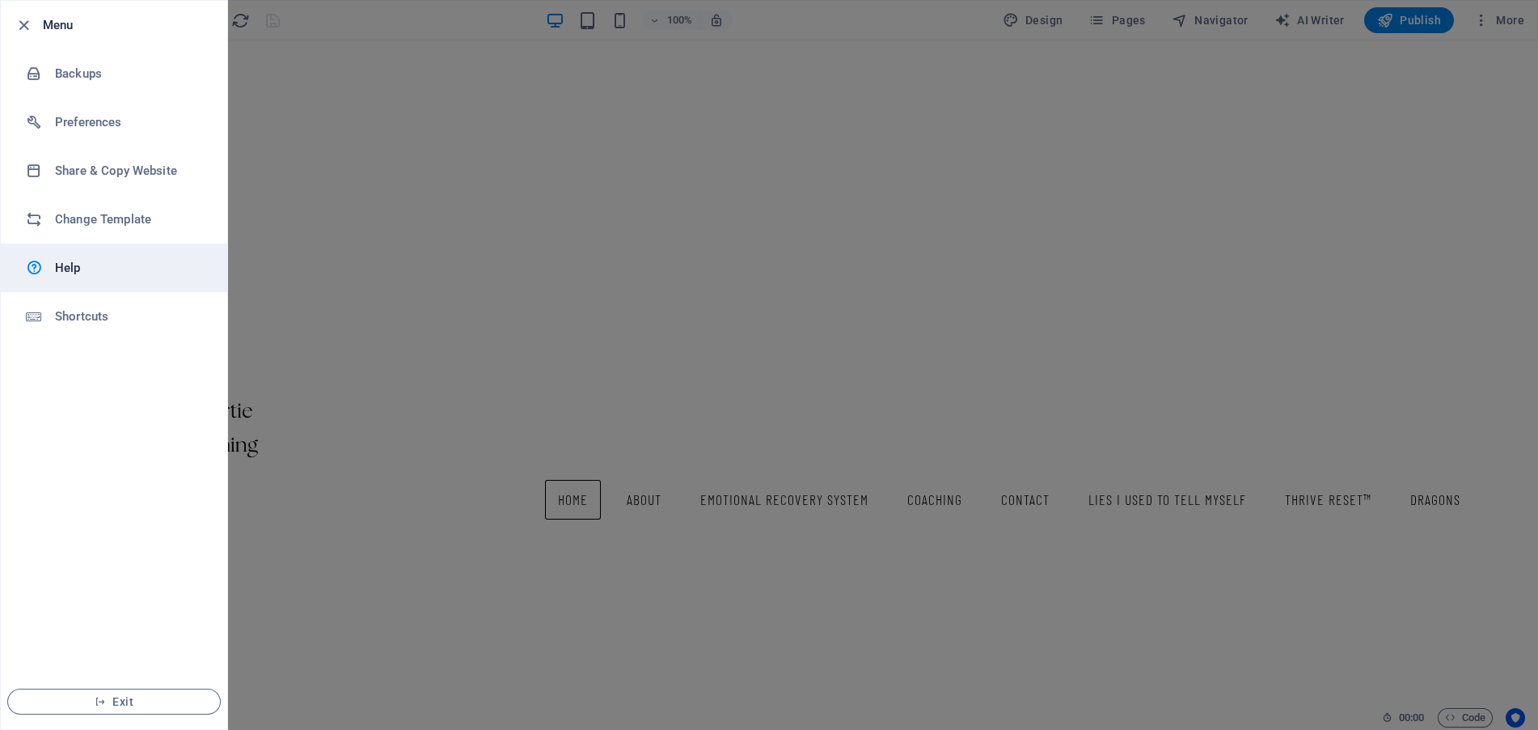
click at [85, 276] on h6 "Help" at bounding box center [130, 267] width 150 height 19
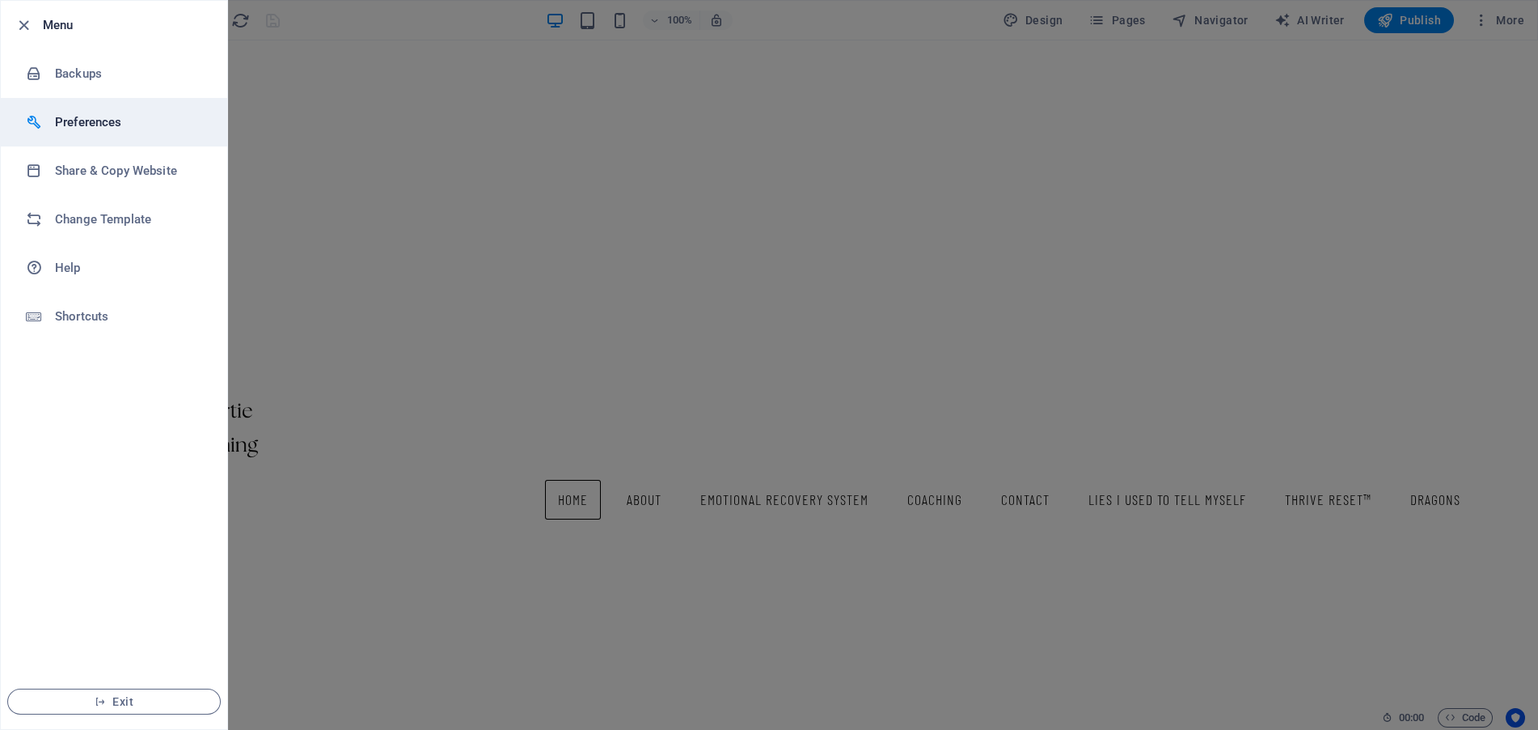
click at [103, 129] on h6 "Preferences" at bounding box center [130, 121] width 150 height 19
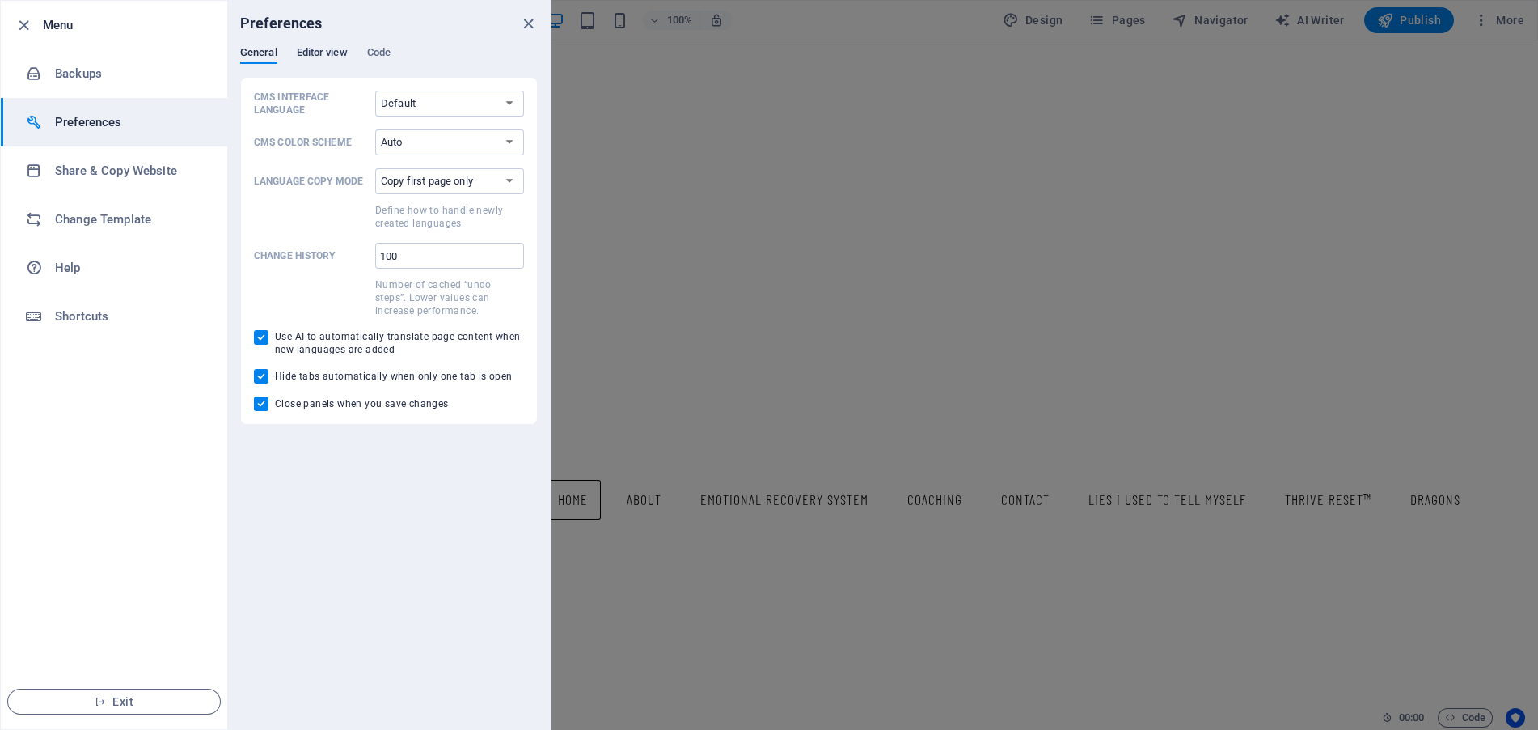
click at [302, 54] on span "Editor view" at bounding box center [322, 54] width 51 height 23
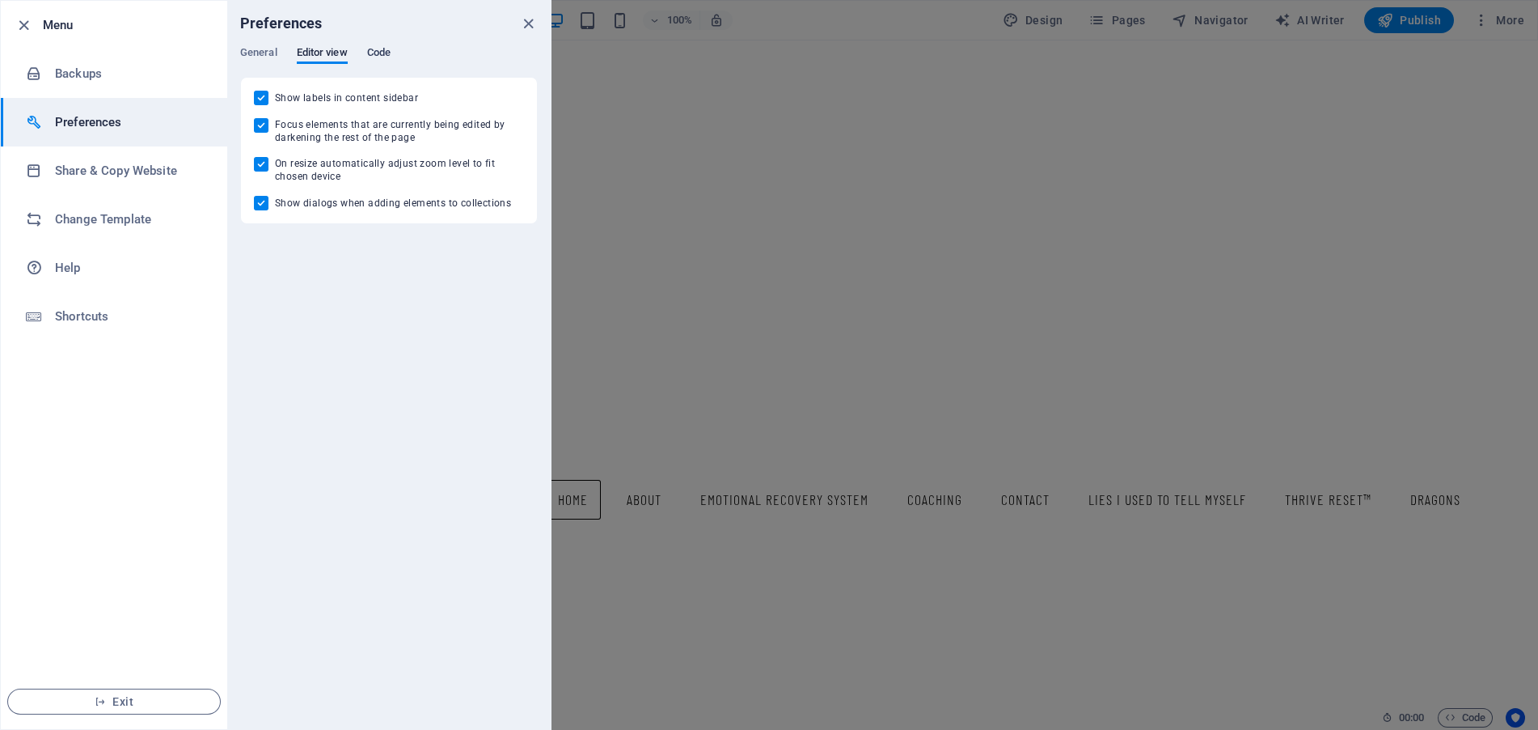
click at [379, 49] on span "Code" at bounding box center [378, 54] width 23 height 23
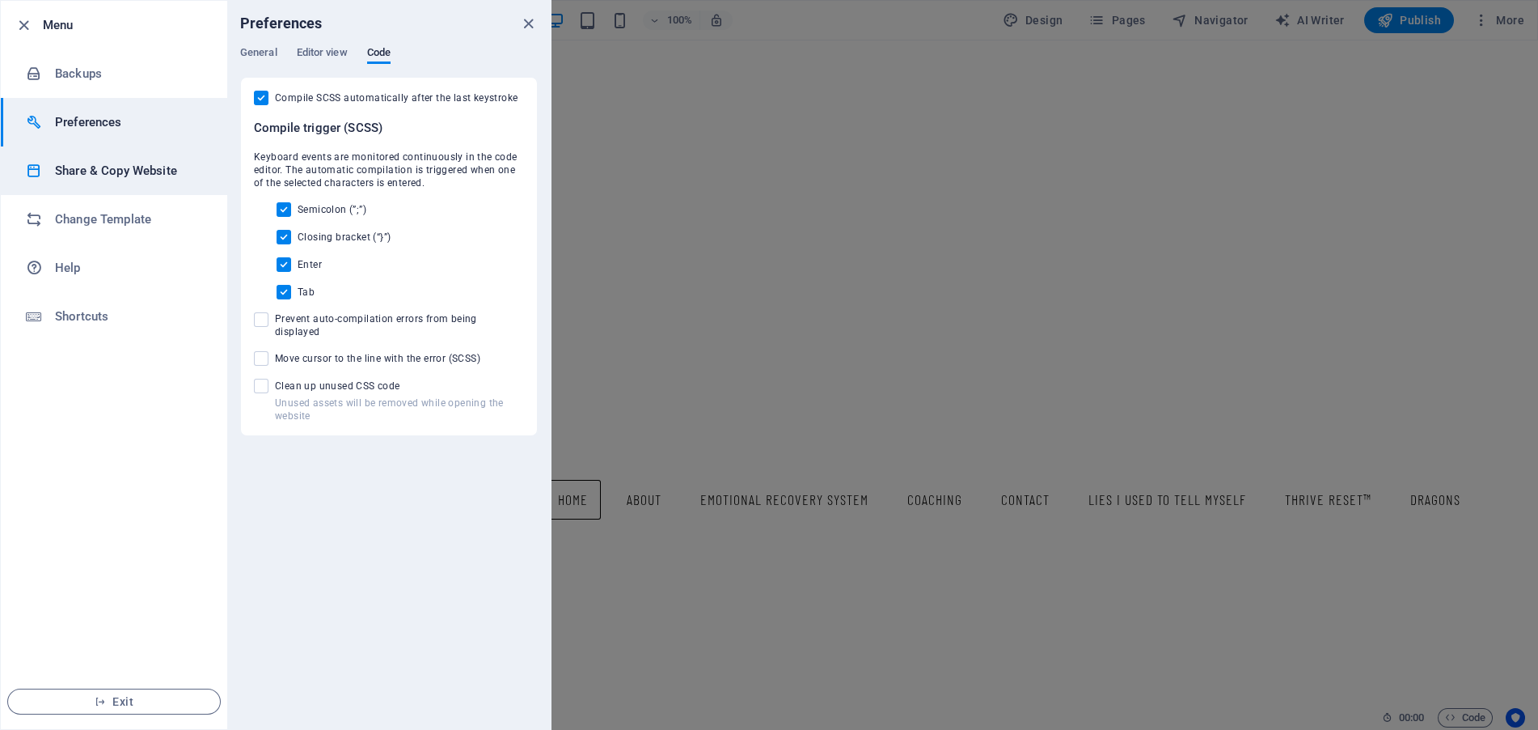
click at [139, 165] on h6 "Share & Copy Website" at bounding box center [130, 170] width 150 height 19
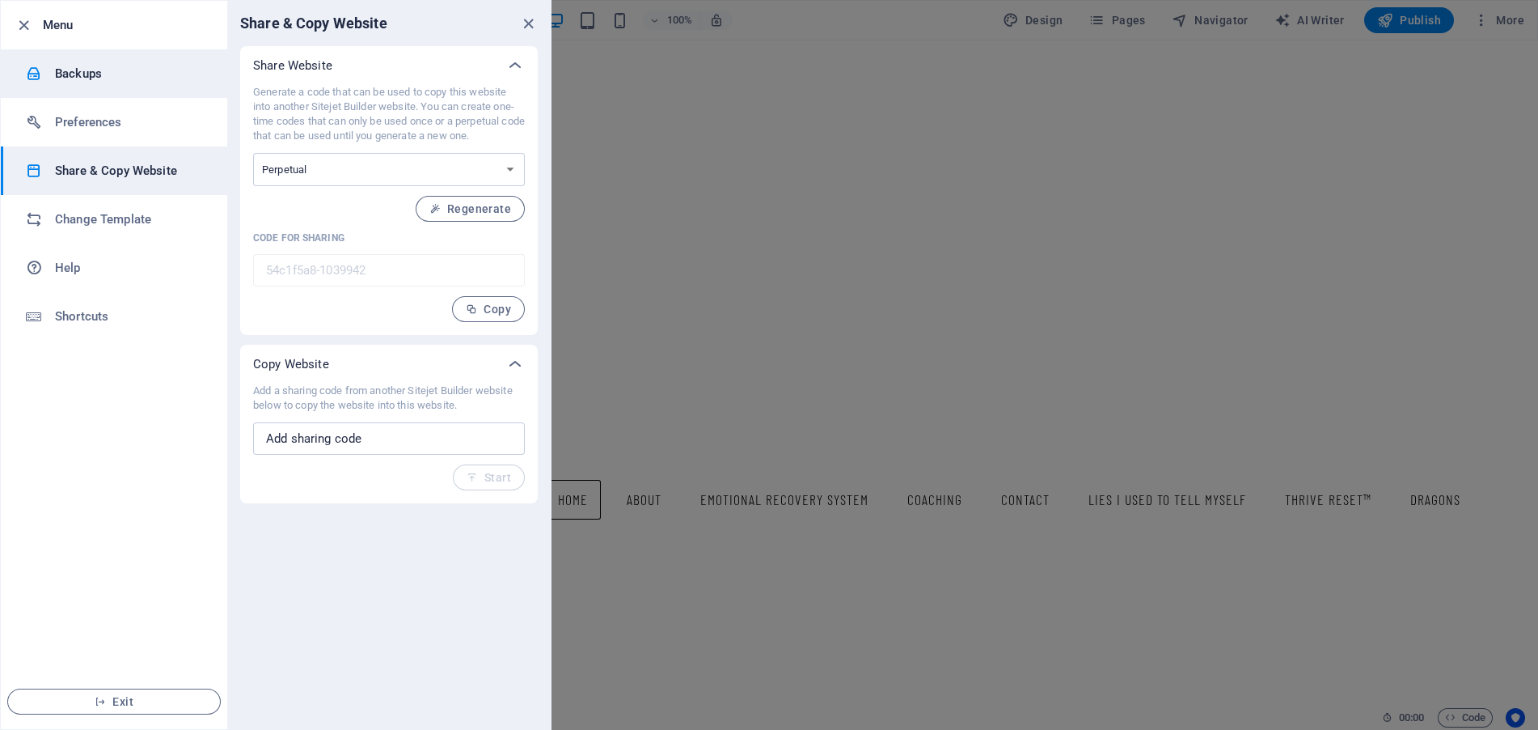
click at [126, 67] on h6 "Backups" at bounding box center [130, 73] width 150 height 19
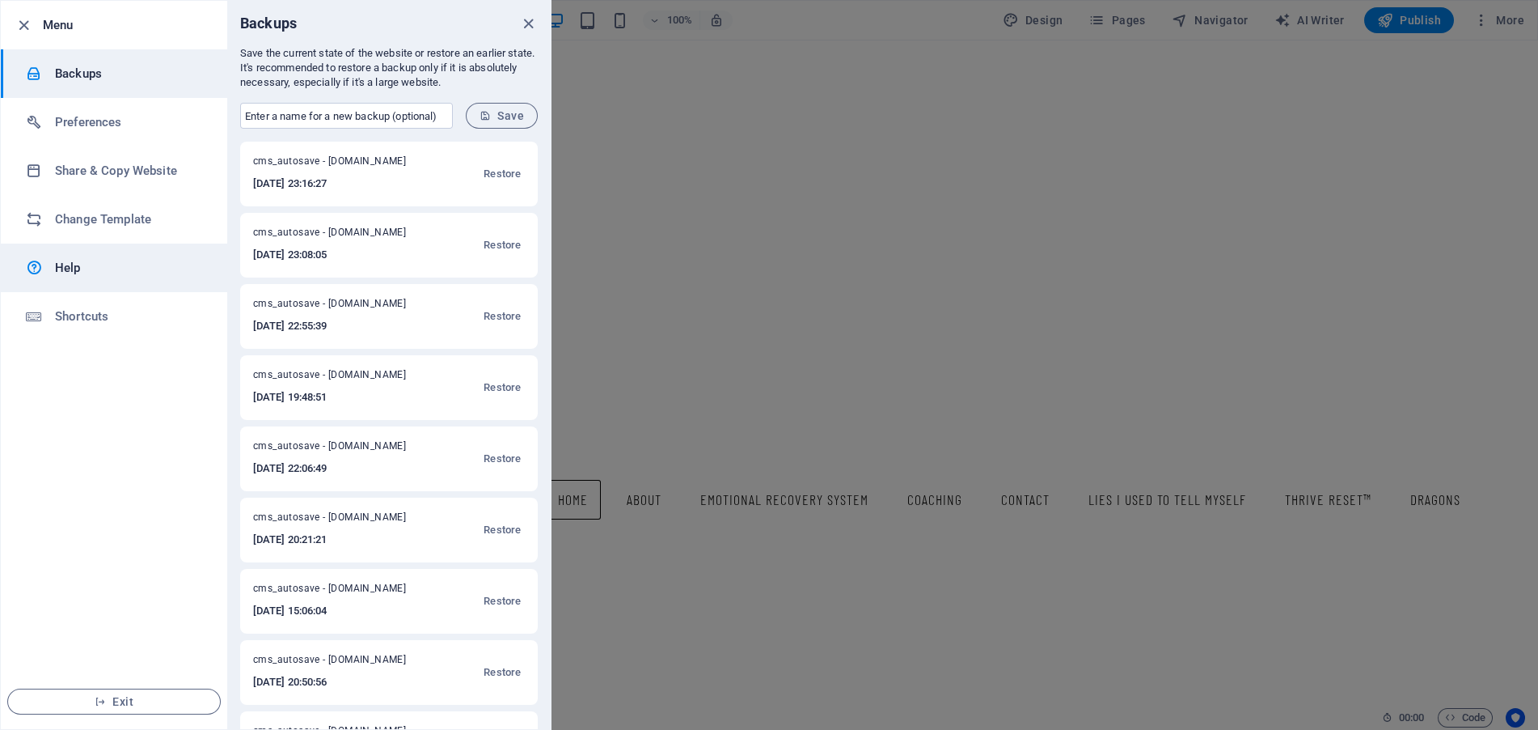
click at [118, 264] on h6 "Help" at bounding box center [130, 267] width 150 height 19
click at [528, 17] on icon "close" at bounding box center [528, 24] width 19 height 19
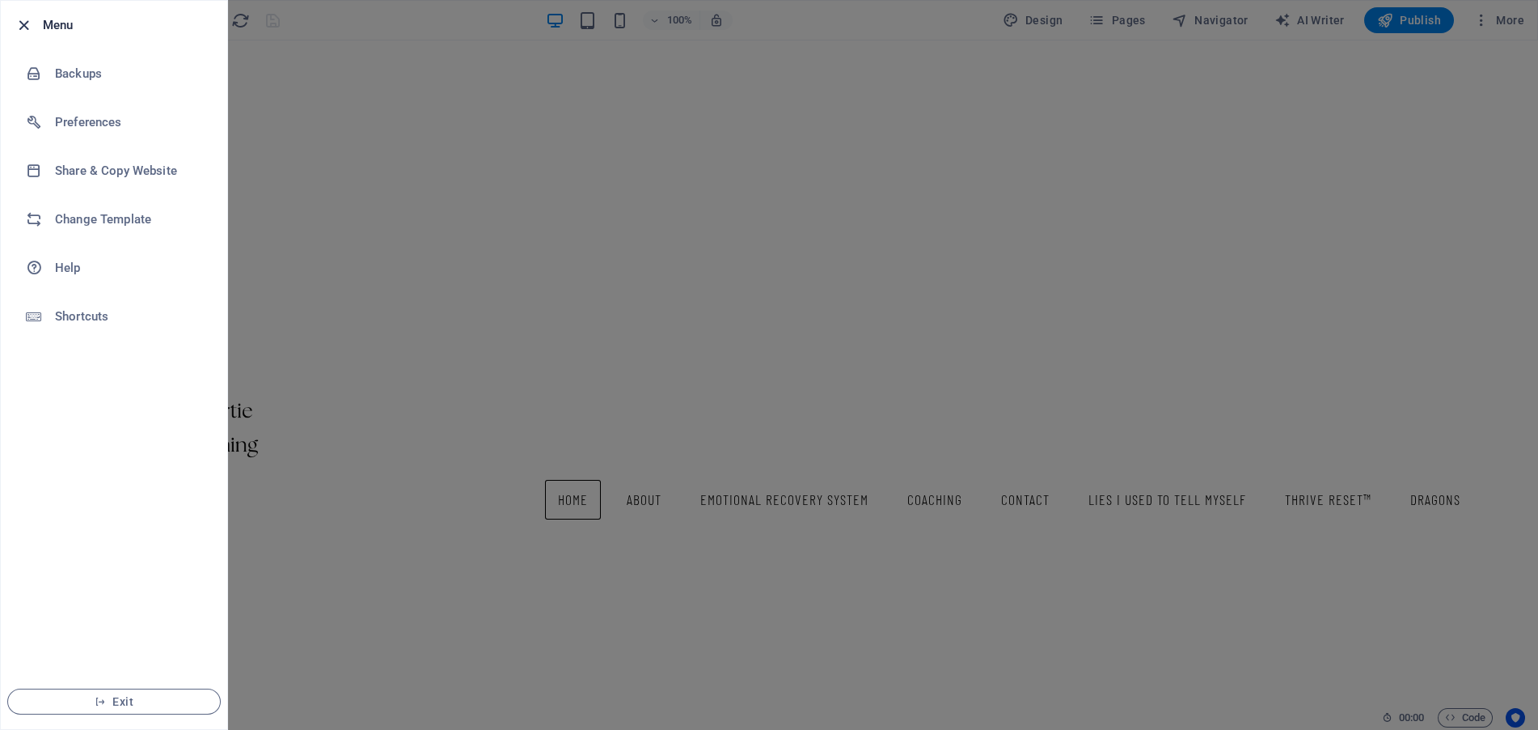
click at [23, 21] on icon "button" at bounding box center [24, 25] width 19 height 19
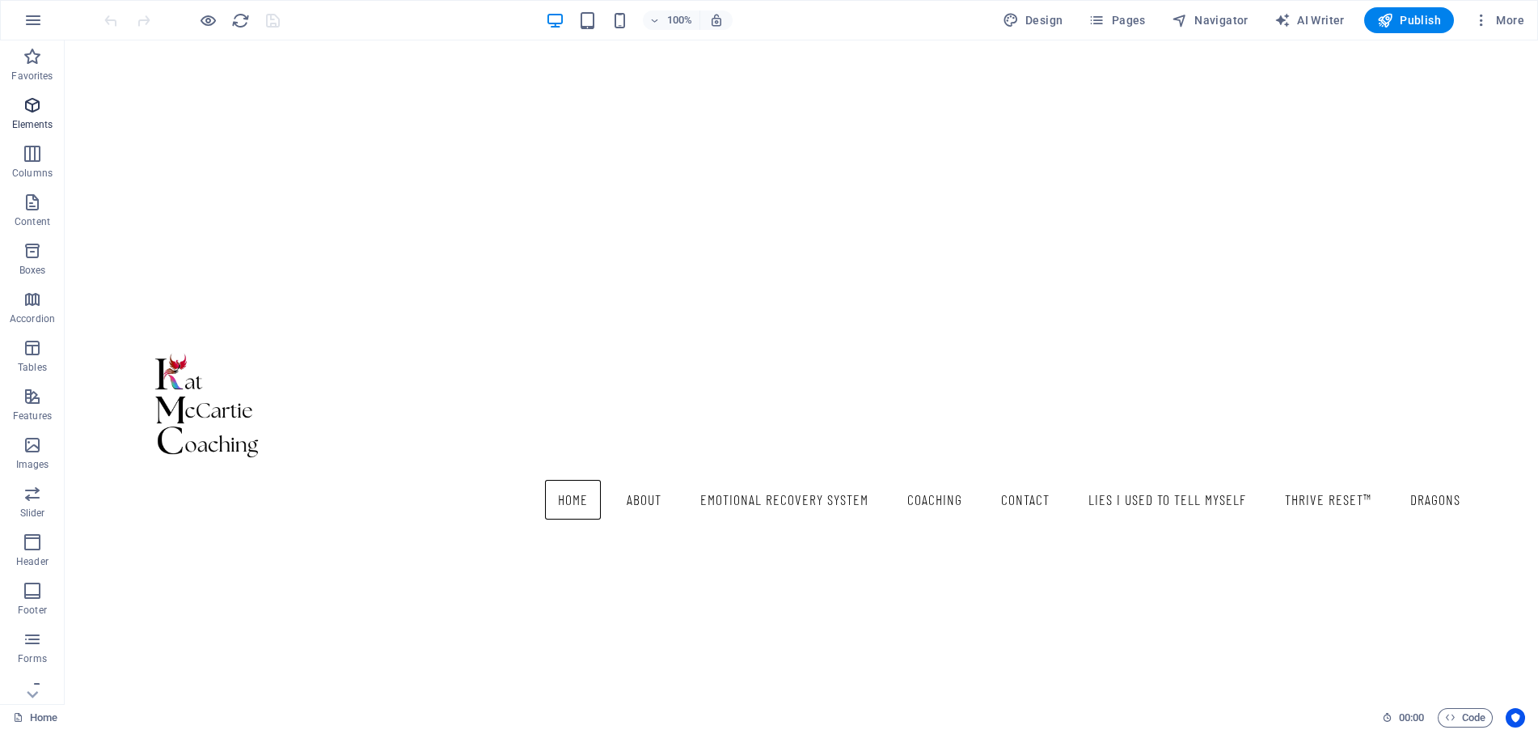
click at [40, 103] on icon "button" at bounding box center [32, 104] width 19 height 19
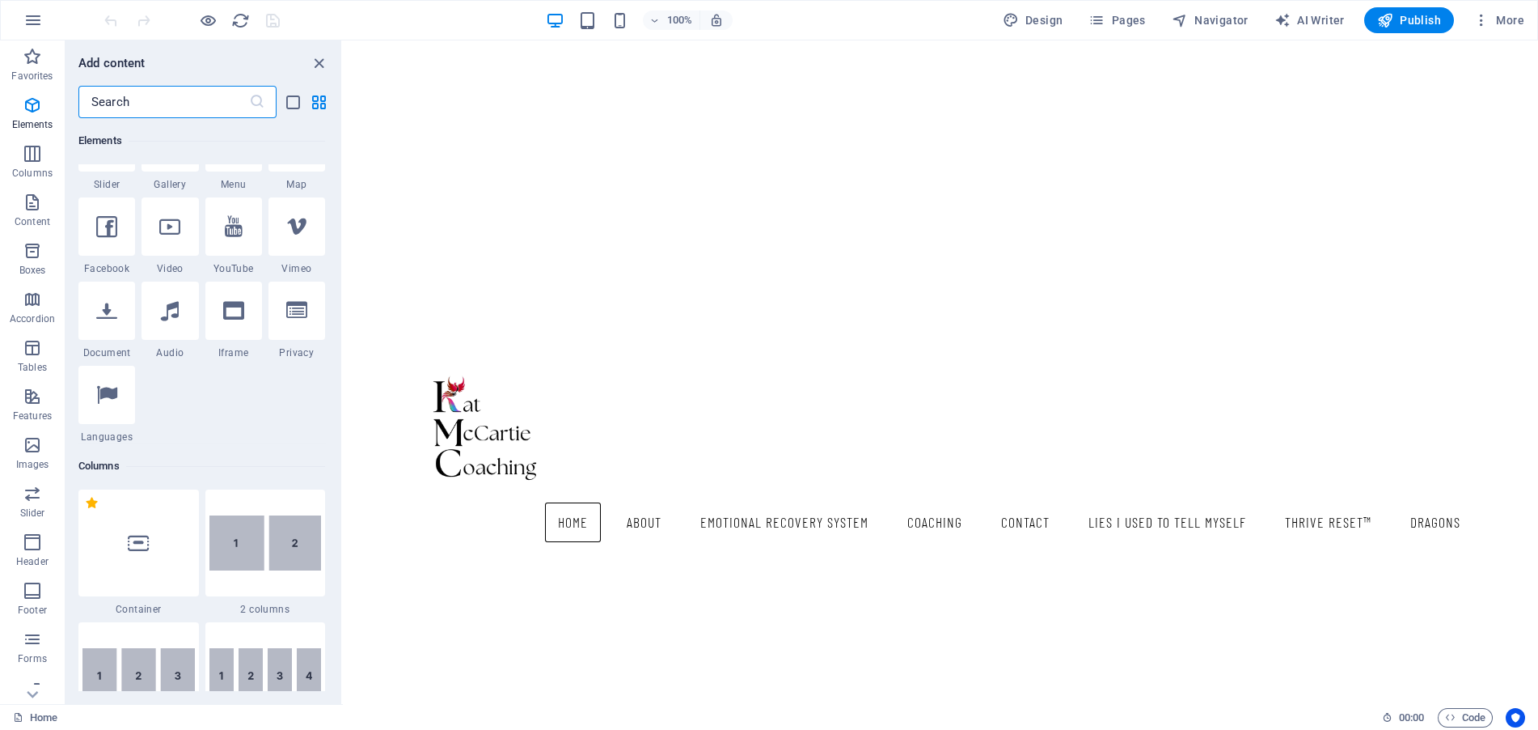
scroll to position [576, 0]
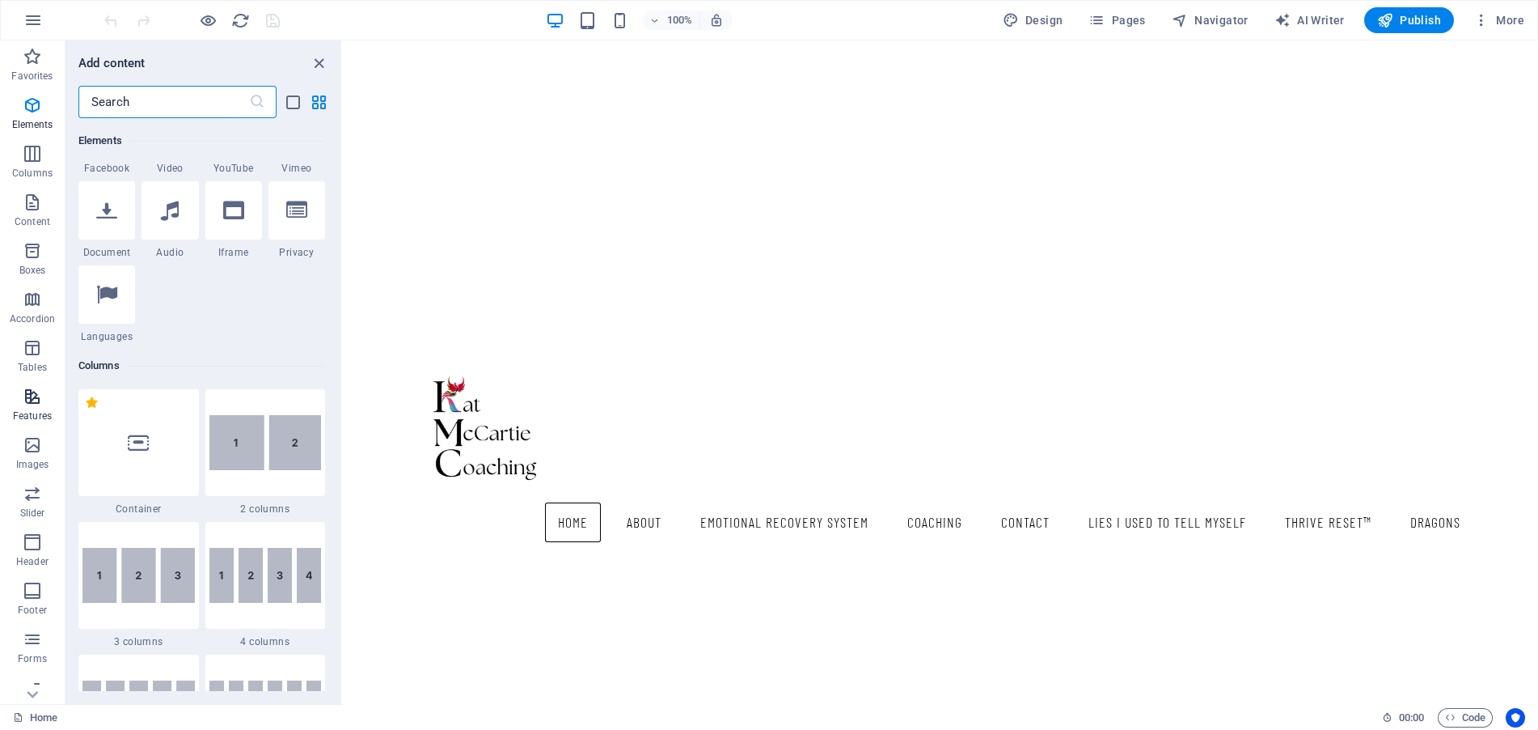
click at [27, 390] on icon "button" at bounding box center [32, 396] width 19 height 19
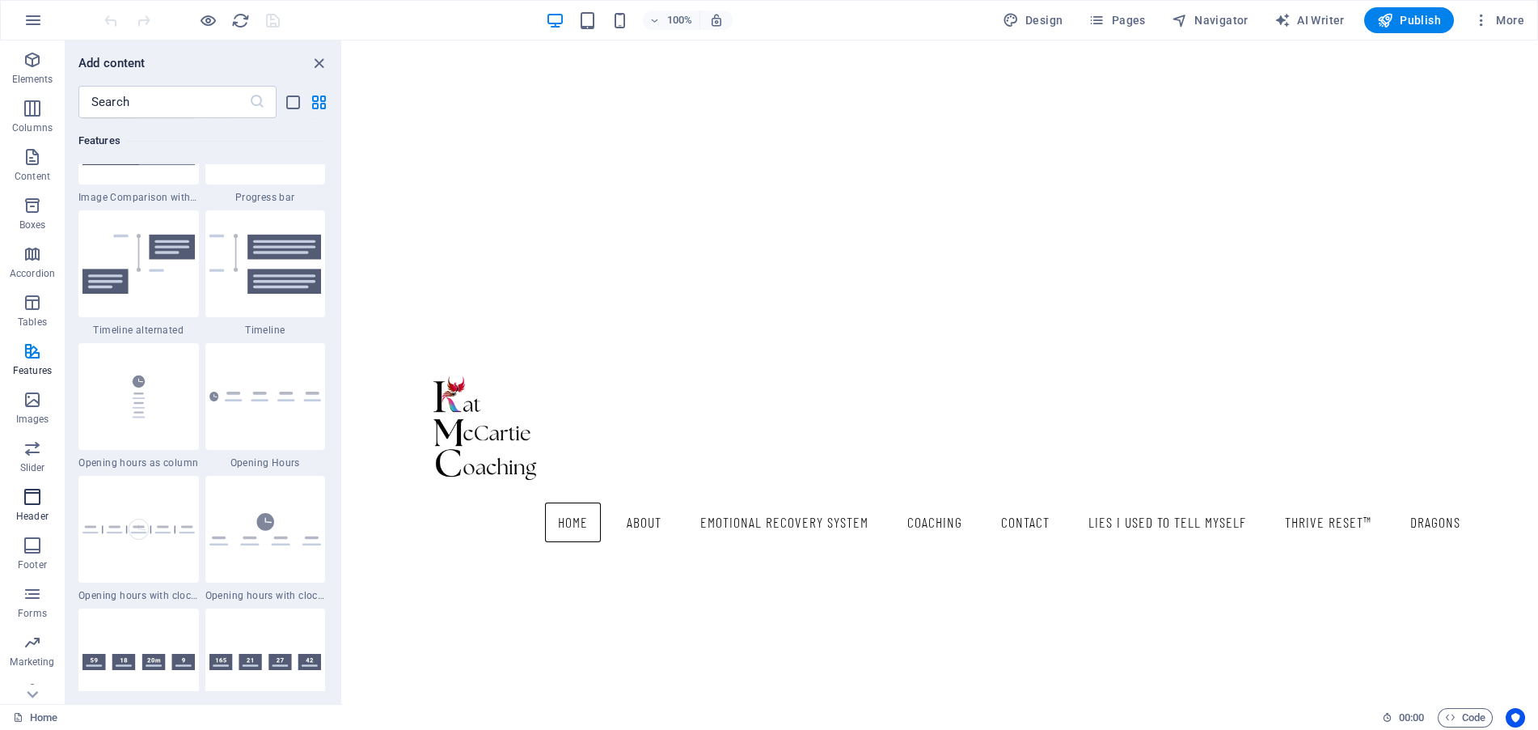
scroll to position [64, 0]
click at [40, 674] on icon "button" at bounding box center [32, 671] width 19 height 19
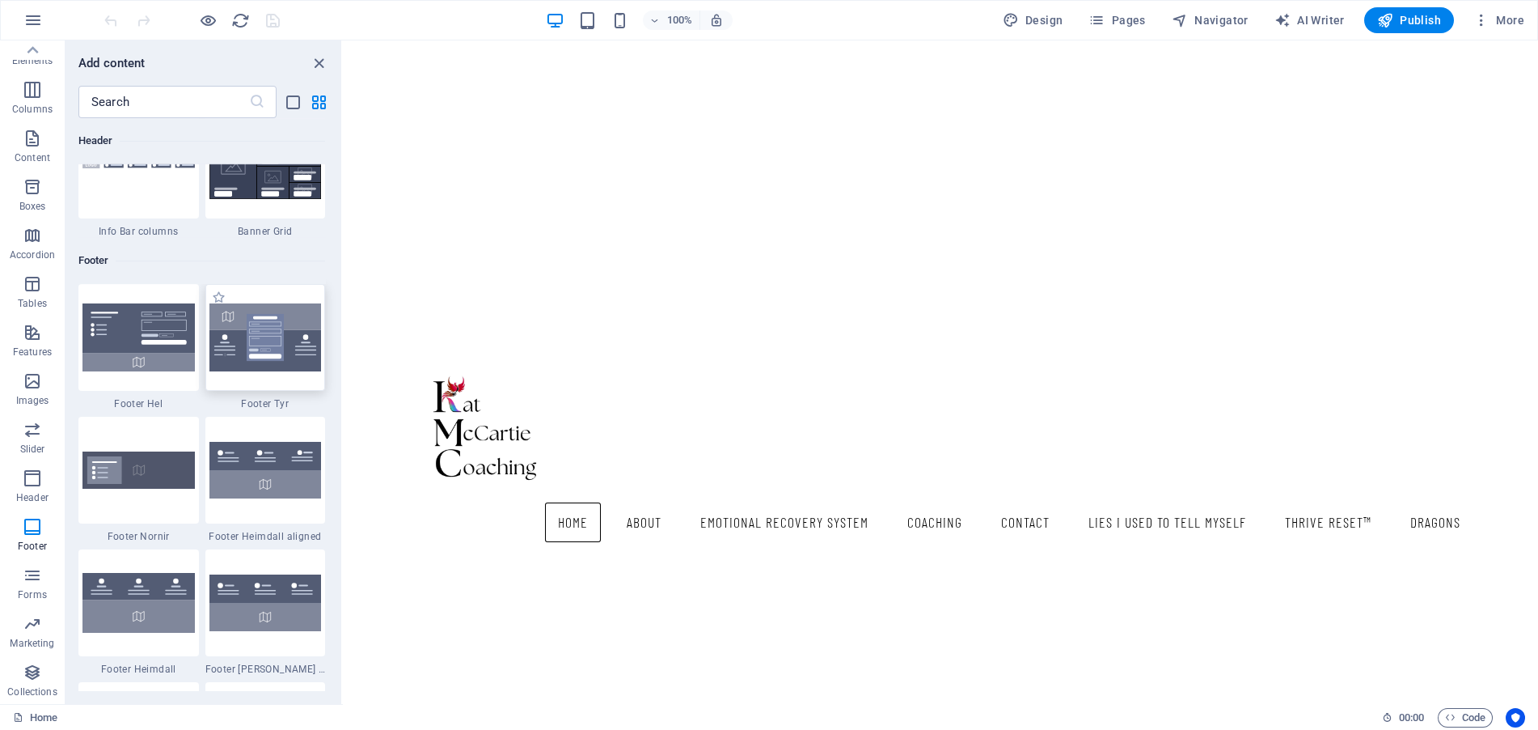
scroll to position [10483, 0]
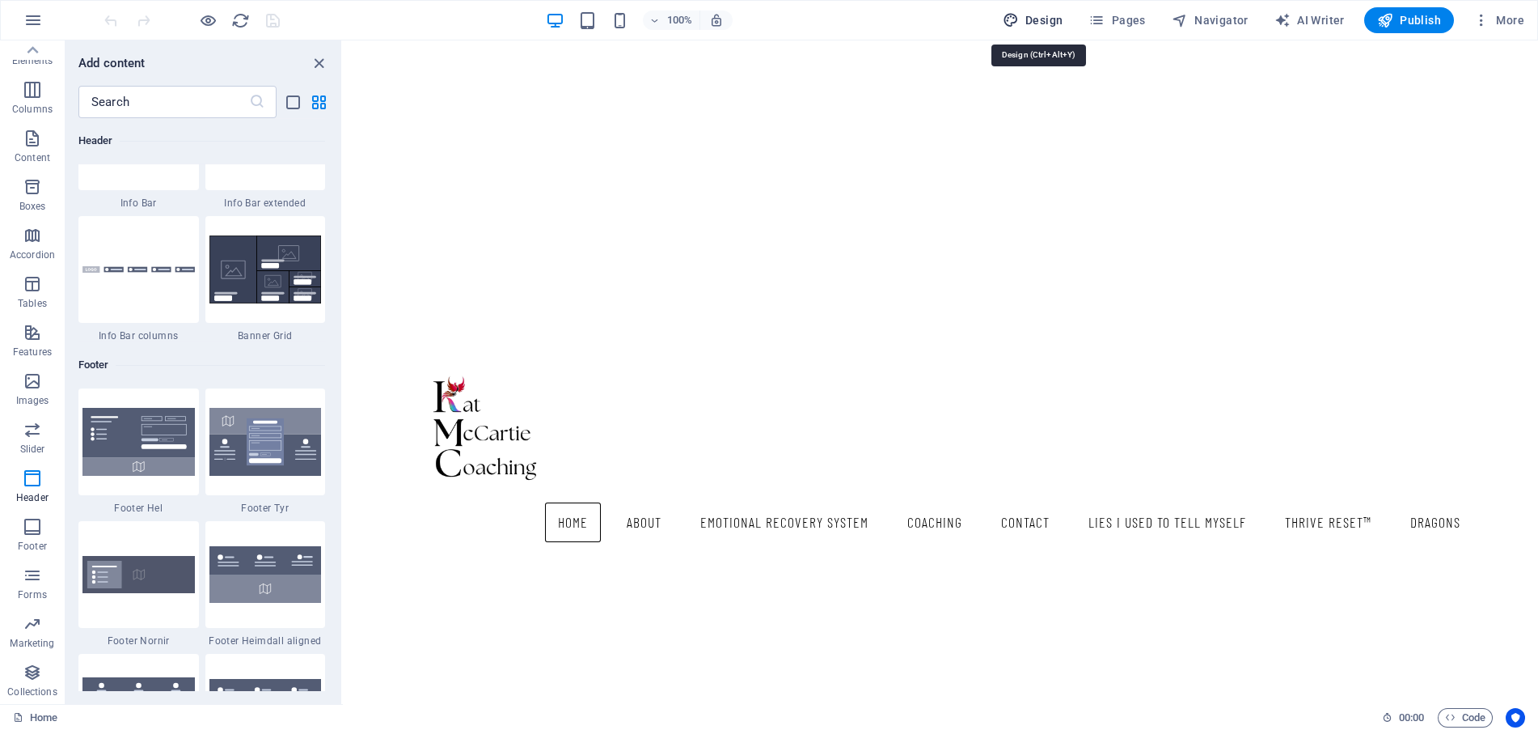
click at [1036, 14] on span "Design" at bounding box center [1033, 20] width 61 height 16
select select "px"
select select "300"
select select "px"
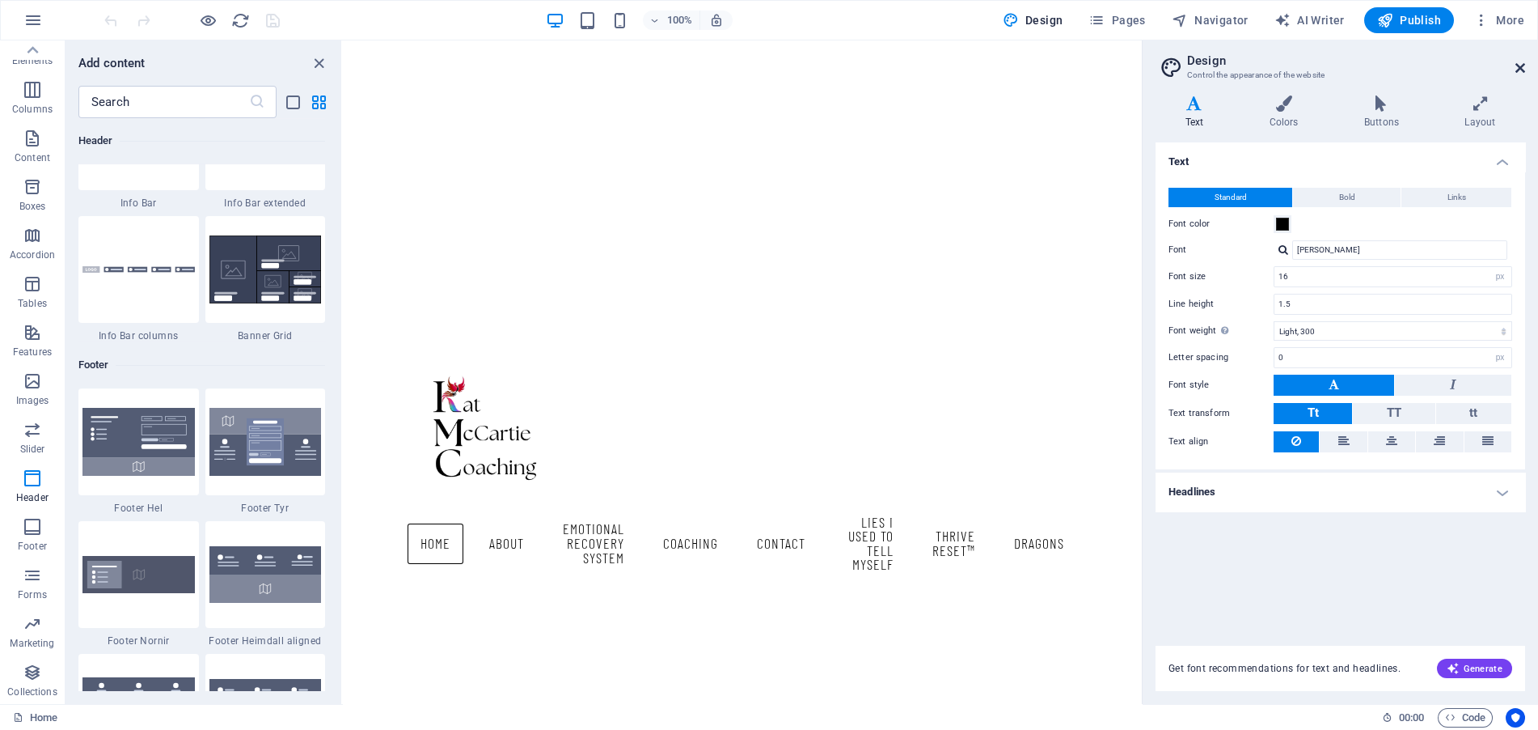
click at [1521, 62] on icon at bounding box center [1521, 67] width 10 height 13
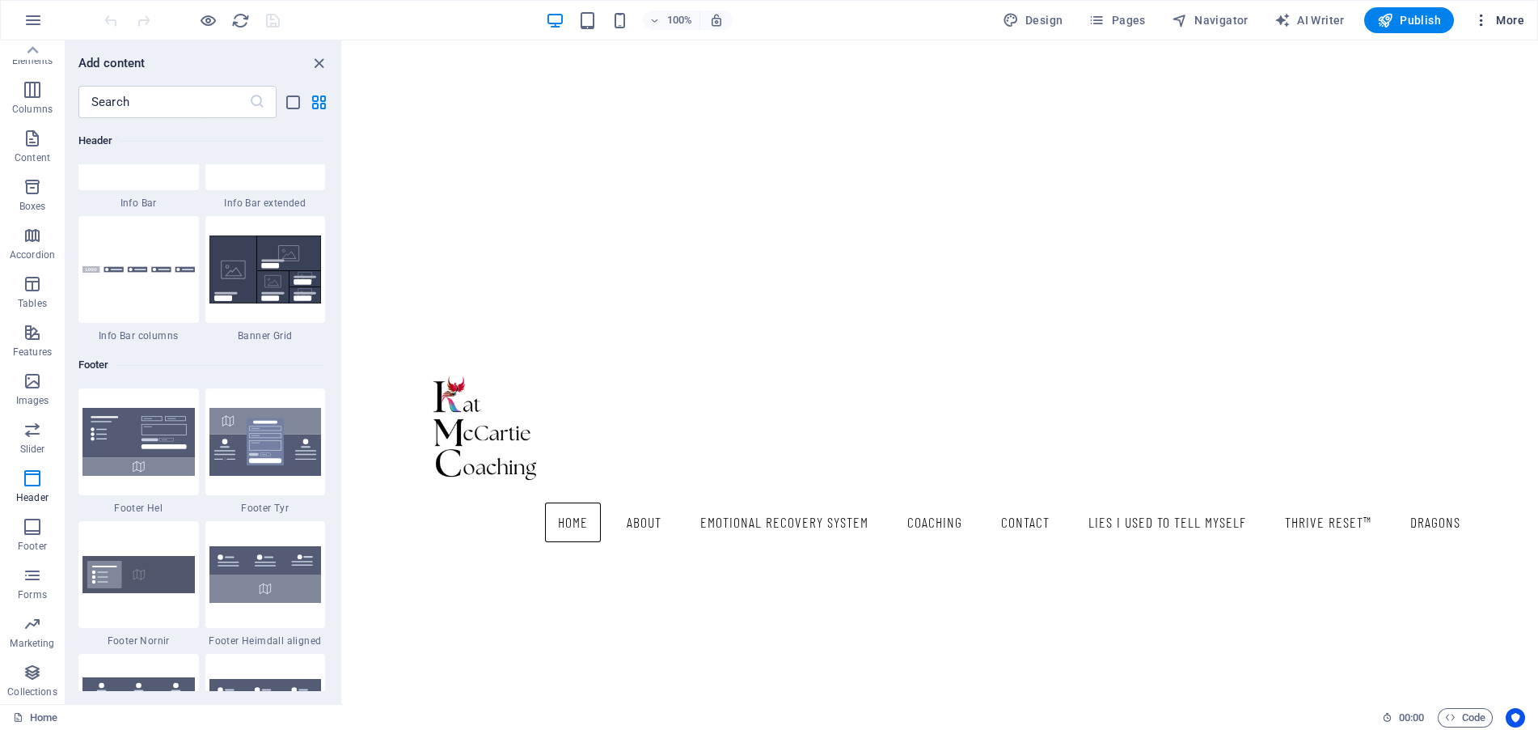
click at [1488, 25] on icon "button" at bounding box center [1482, 20] width 16 height 16
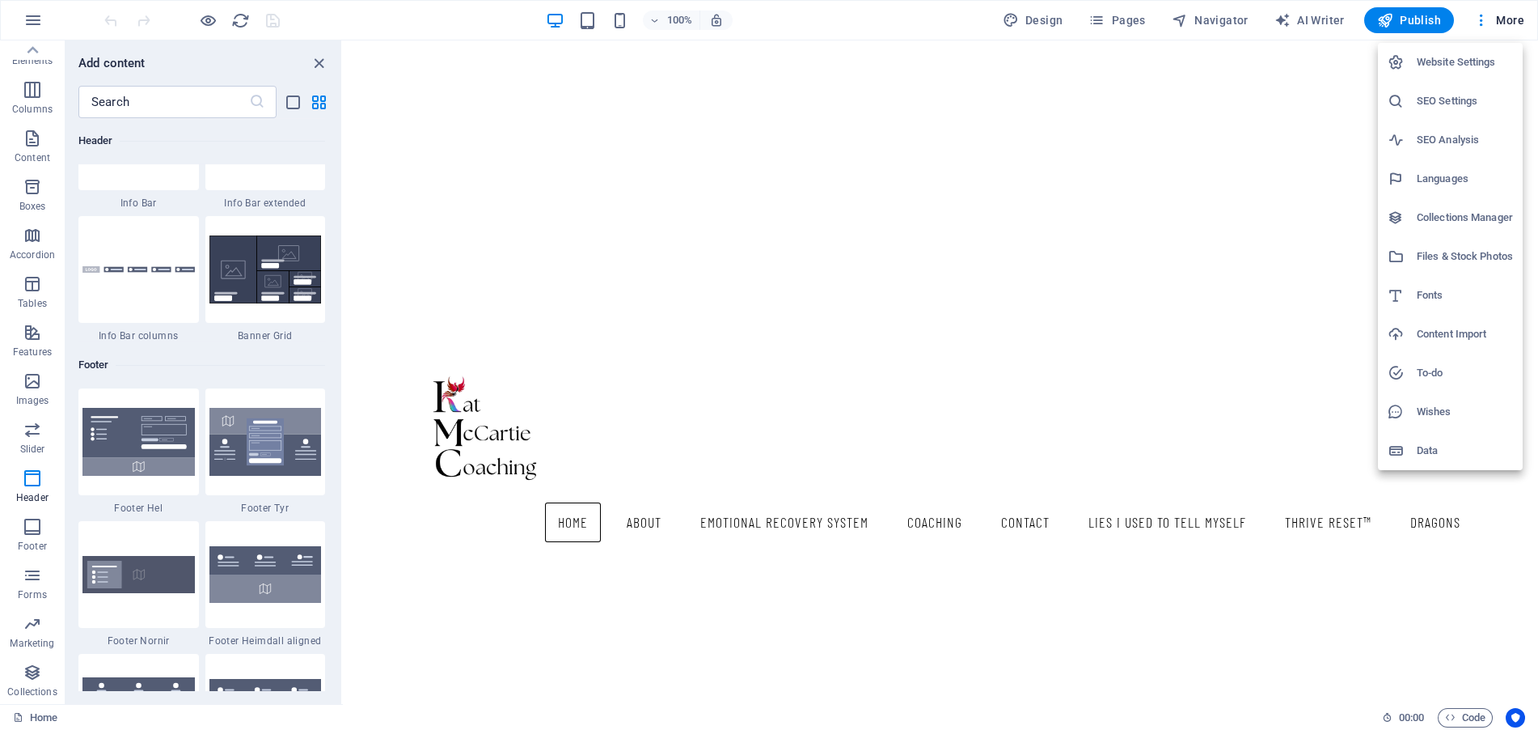
click at [1436, 338] on h6 "Content Import" at bounding box center [1465, 333] width 96 height 19
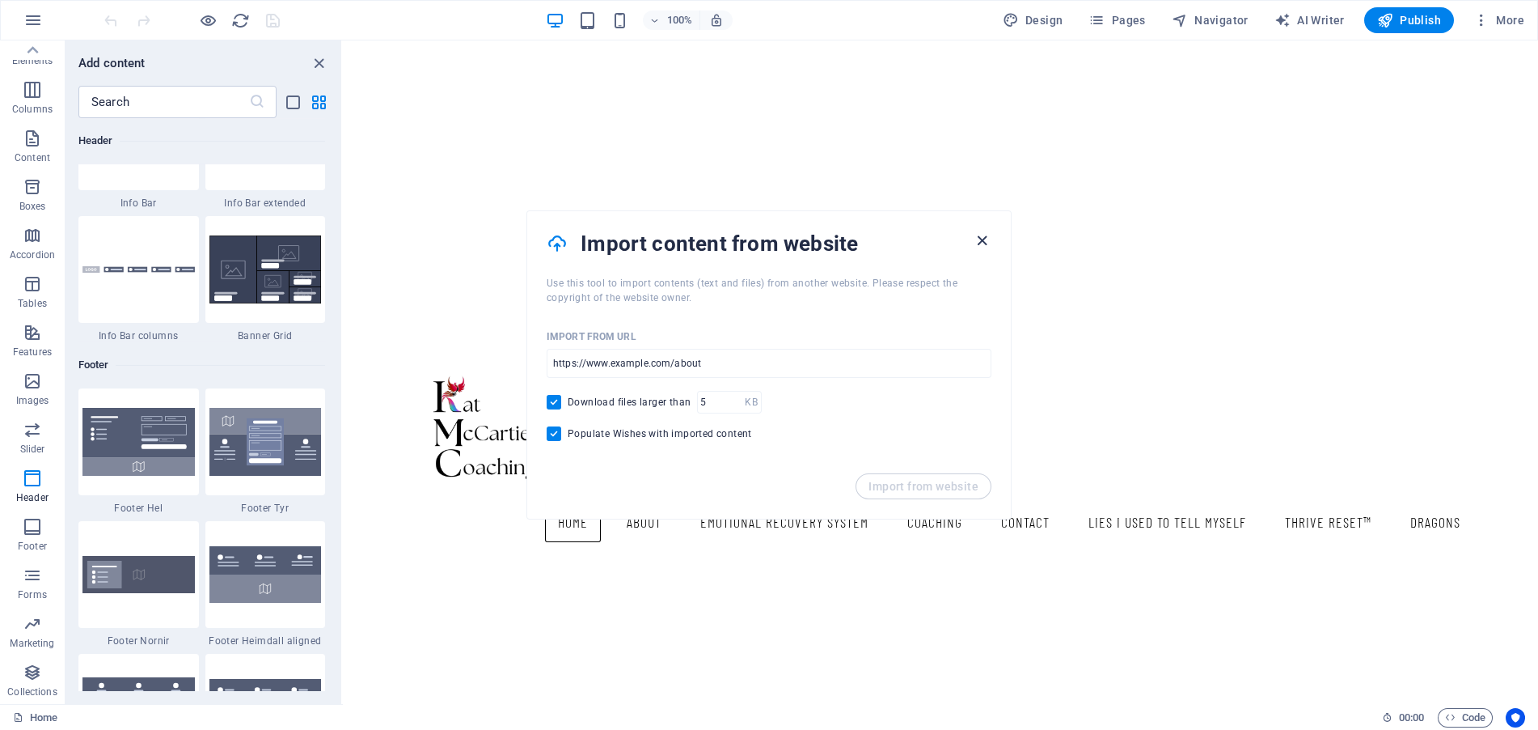
click at [979, 236] on icon "button" at bounding box center [982, 240] width 19 height 19
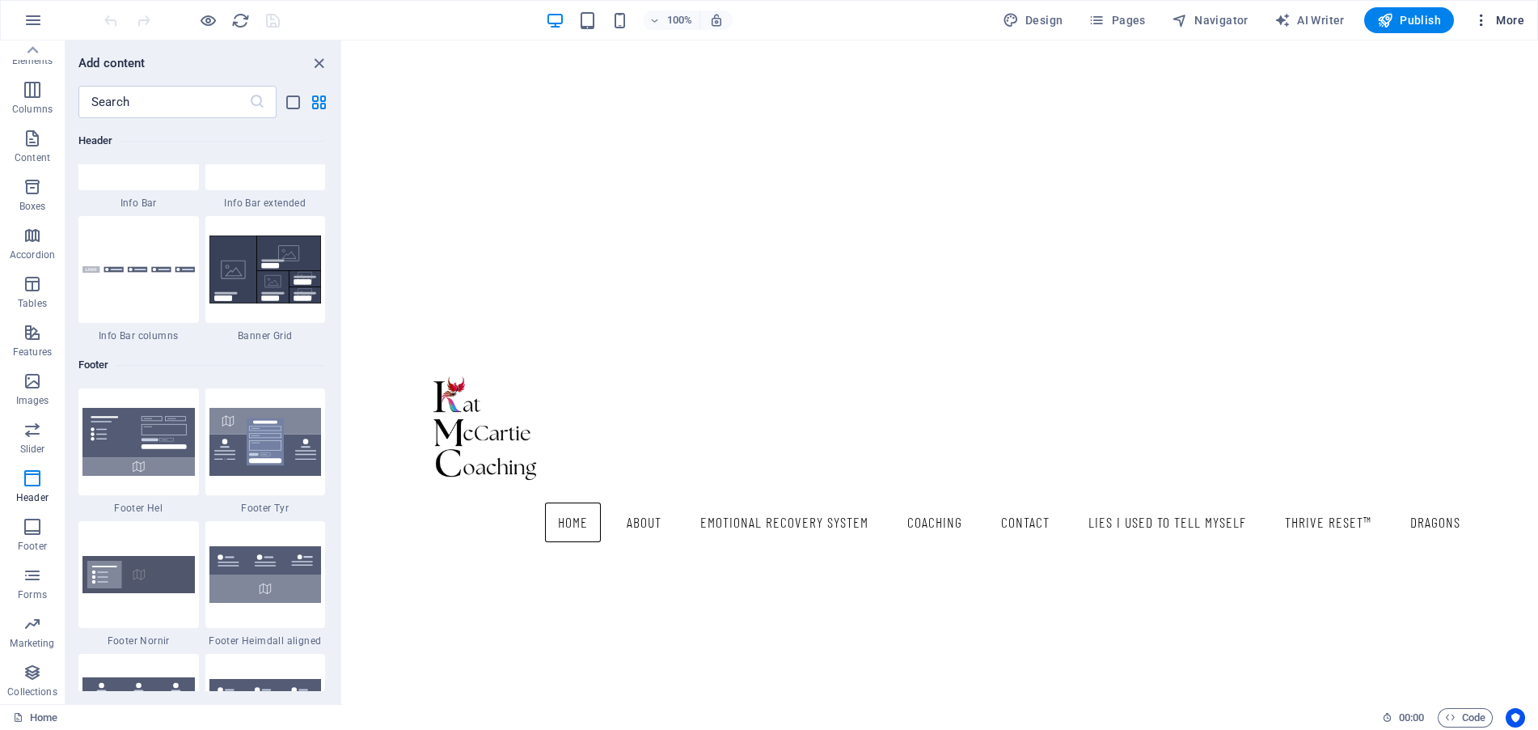
click at [1477, 21] on icon "button" at bounding box center [1482, 20] width 16 height 16
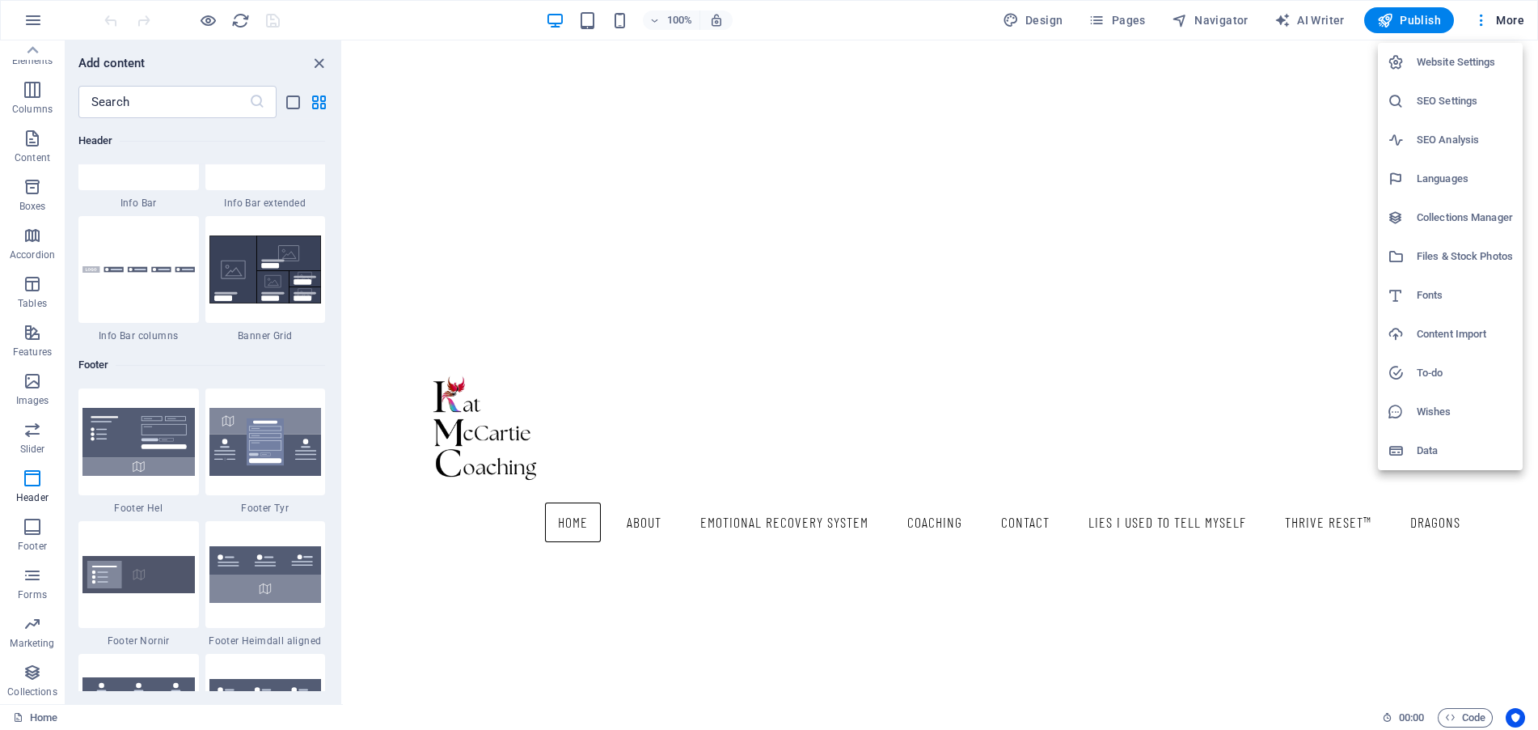
click at [1475, 449] on h6 "Data" at bounding box center [1465, 450] width 96 height 19
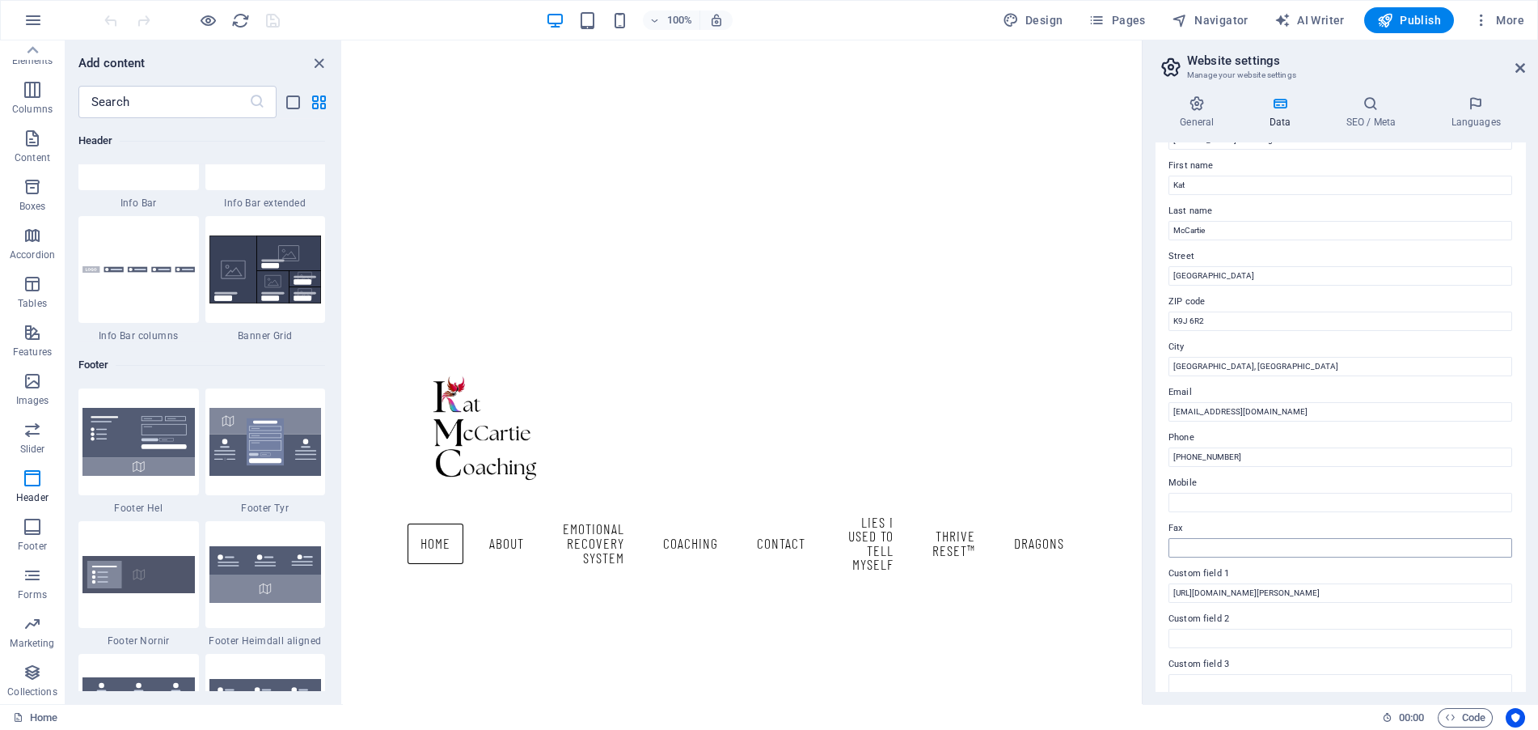
scroll to position [0, 0]
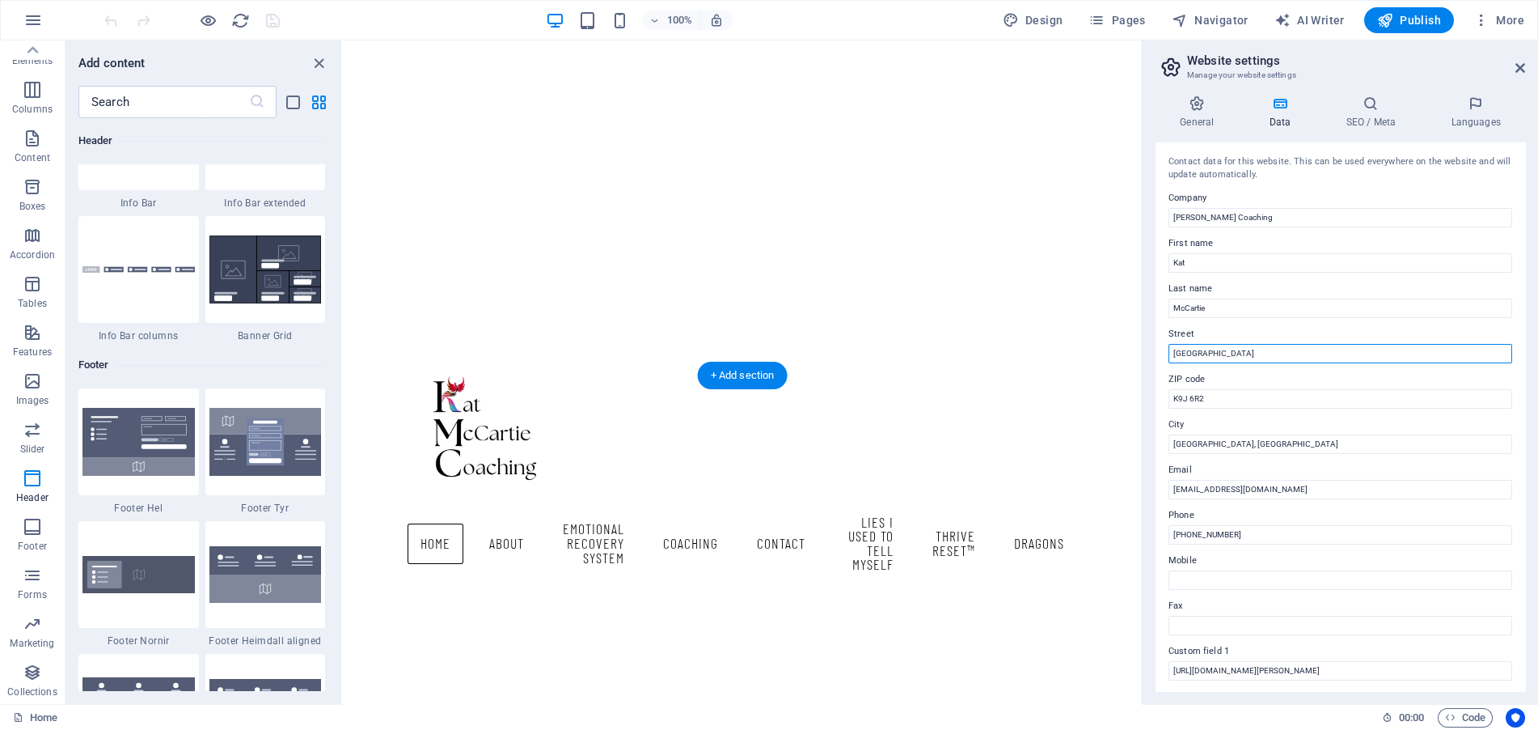
drag, startPoint x: 1585, startPoint y: 391, endPoint x: 1065, endPoint y: 340, distance: 522.6
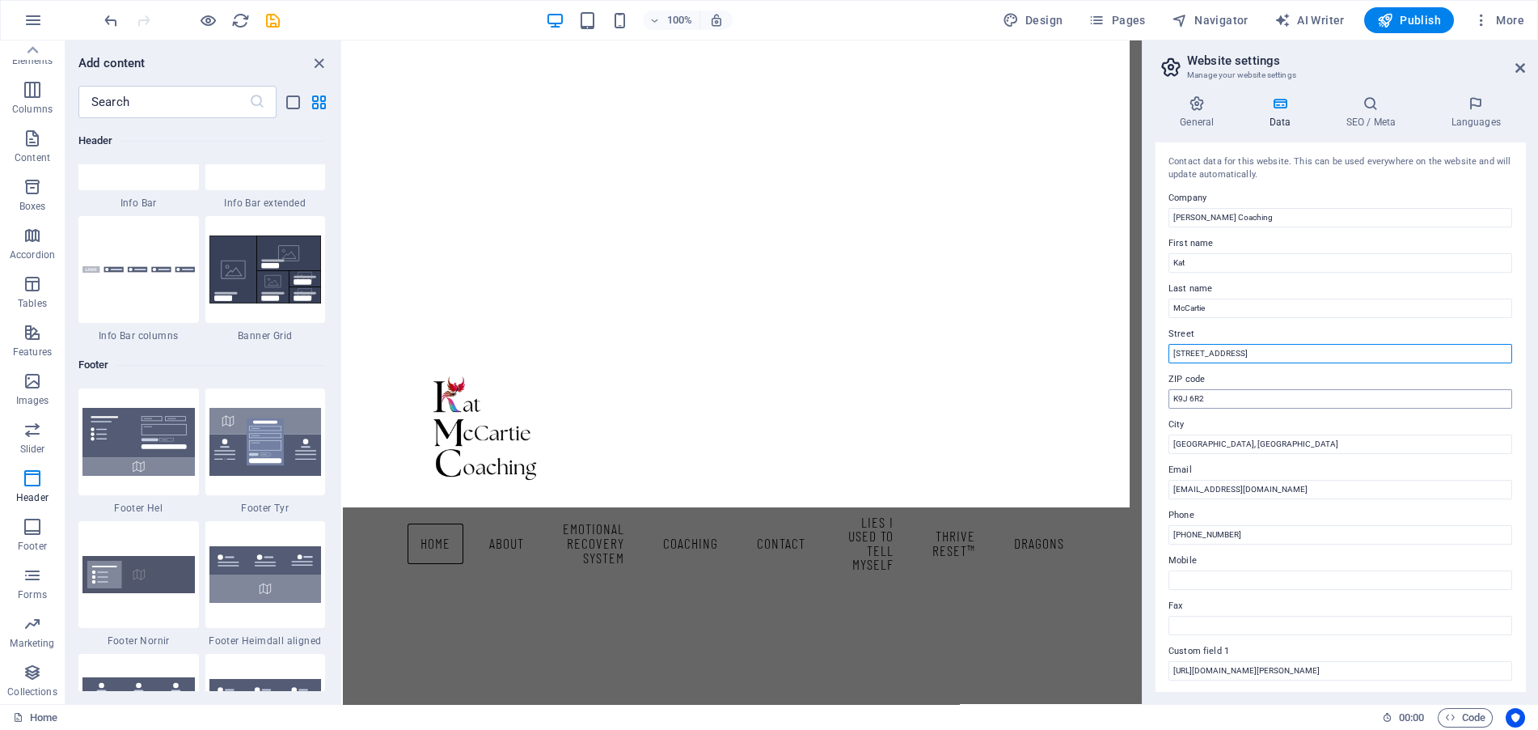
type input "[STREET_ADDRESS]"
click at [1224, 394] on input "K9J 6R2" at bounding box center [1341, 398] width 344 height 19
drag, startPoint x: 1227, startPoint y: 398, endPoint x: 1180, endPoint y: 398, distance: 46.9
click at [1180, 398] on input "K9J 6R2" at bounding box center [1341, 398] width 344 height 19
click at [1244, 400] on input "K9J 6R2" at bounding box center [1341, 398] width 344 height 19
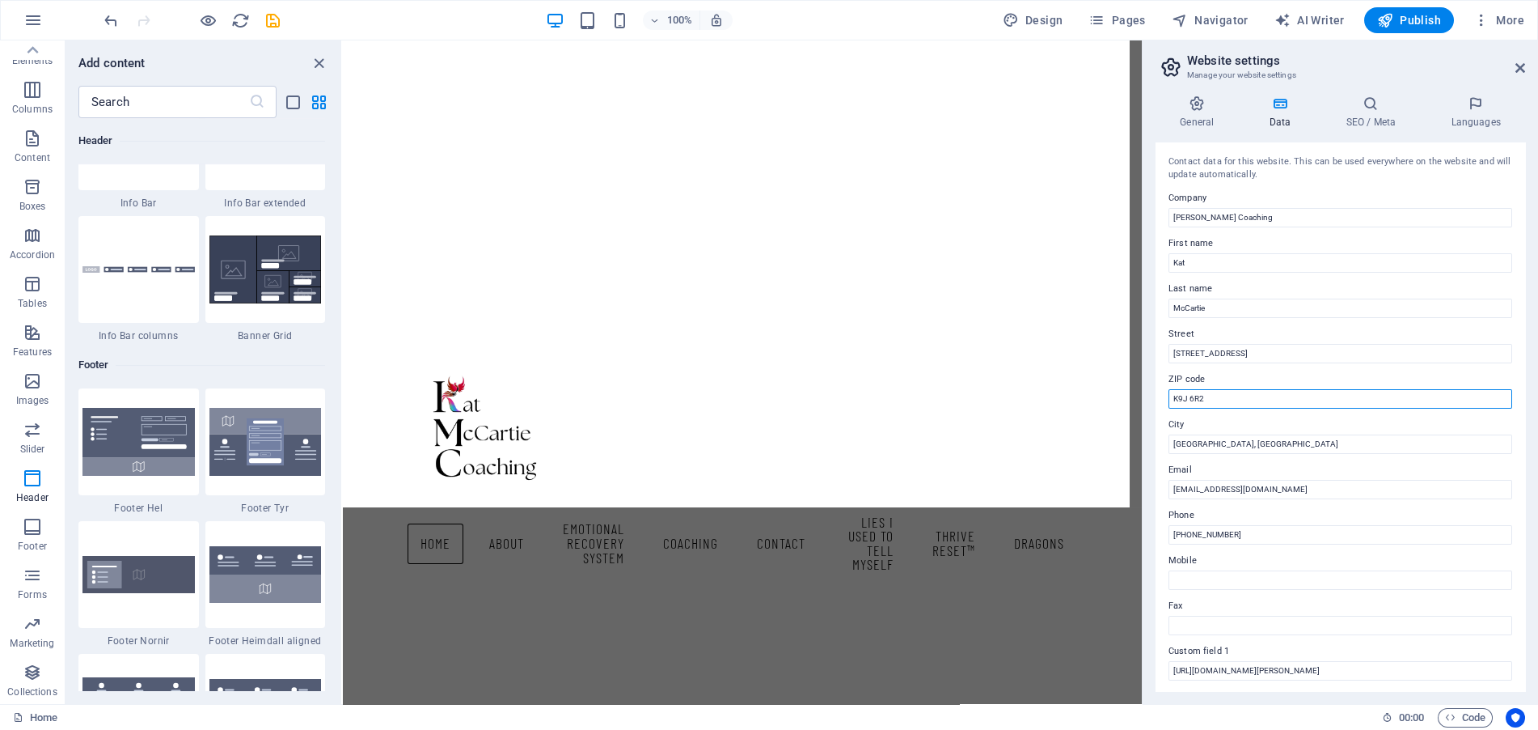
drag, startPoint x: 1224, startPoint y: 396, endPoint x: 1191, endPoint y: 396, distance: 34.0
click at [1191, 396] on input "K9J 6R2" at bounding box center [1341, 398] width 344 height 19
type input "K9J 0E4"
click at [1343, 171] on div "Contact data for this website. This can be used everywhere on the website and w…" at bounding box center [1341, 168] width 344 height 27
click at [1202, 103] on icon at bounding box center [1197, 103] width 82 height 16
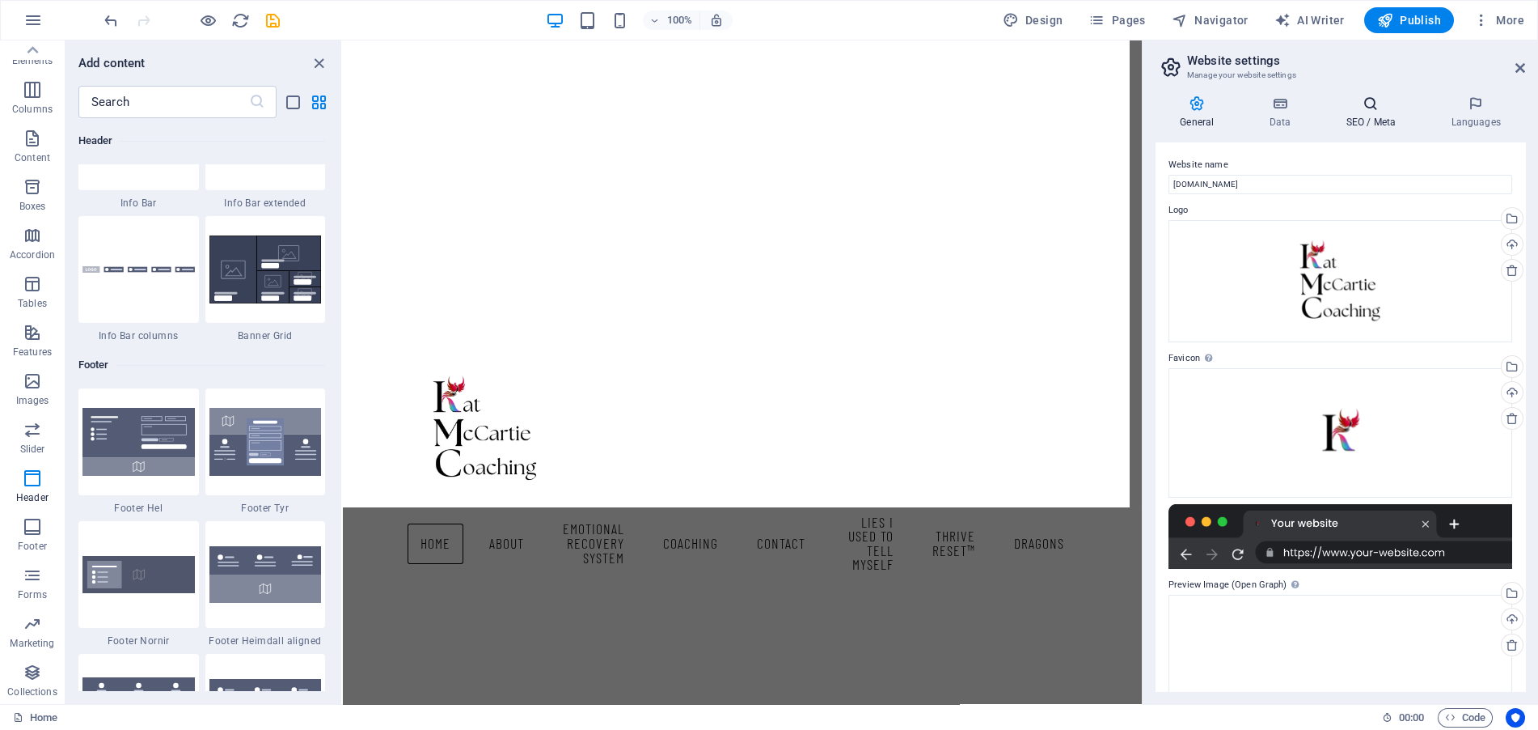
click at [1362, 116] on h4 "SEO / Meta" at bounding box center [1374, 112] width 105 height 34
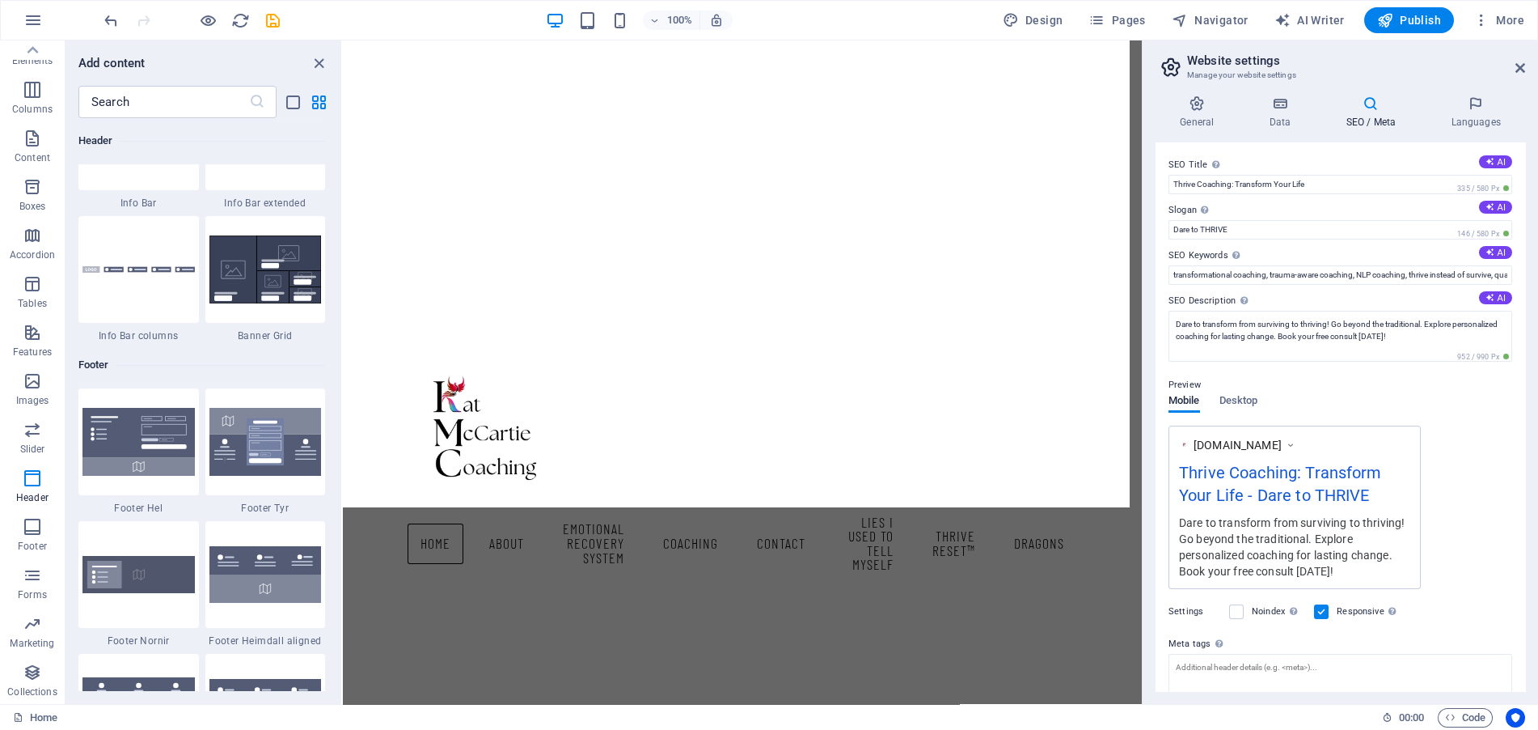
click at [1371, 116] on h4 "SEO / Meta" at bounding box center [1374, 112] width 105 height 34
click at [1470, 114] on h4 "Languages" at bounding box center [1476, 112] width 99 height 34
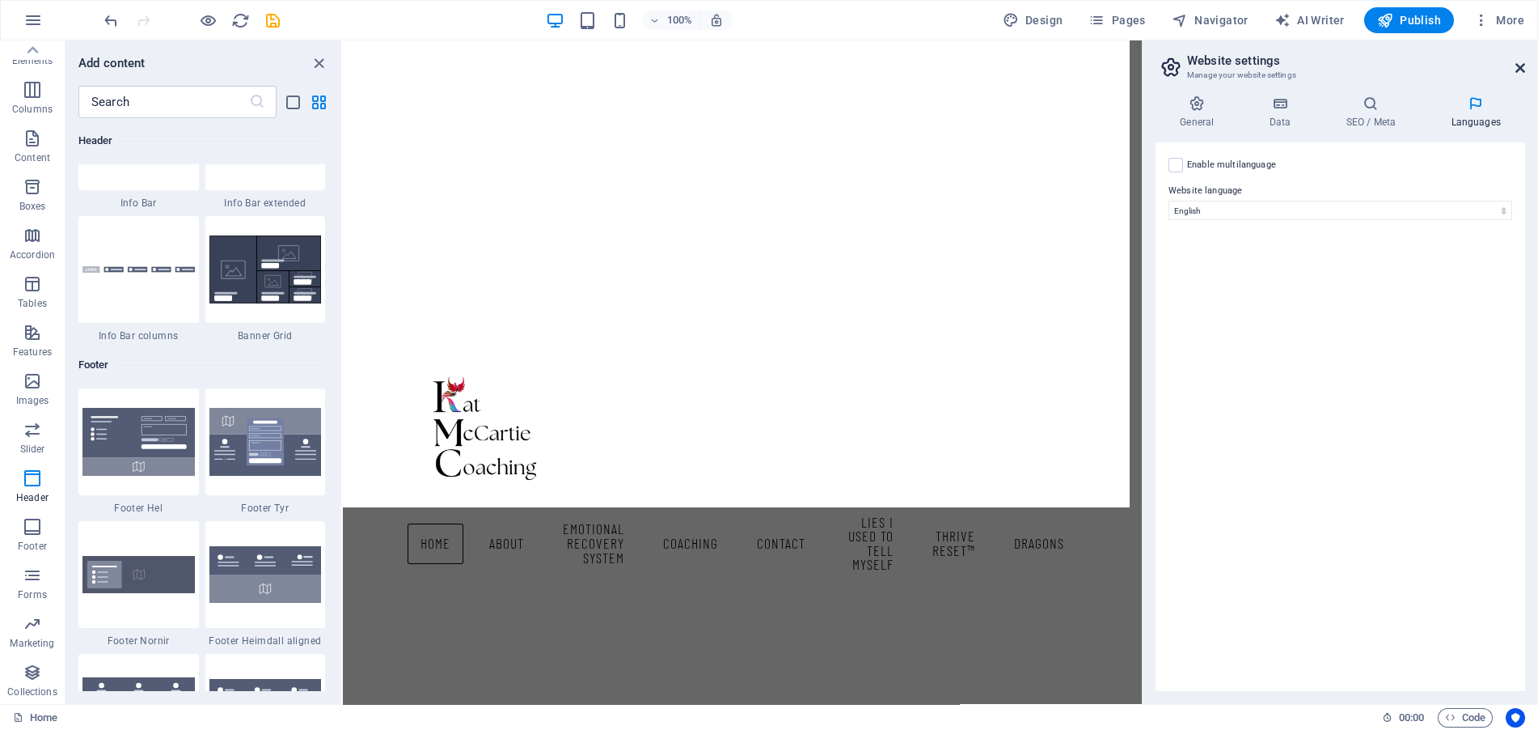
click at [1521, 69] on icon at bounding box center [1521, 67] width 10 height 13
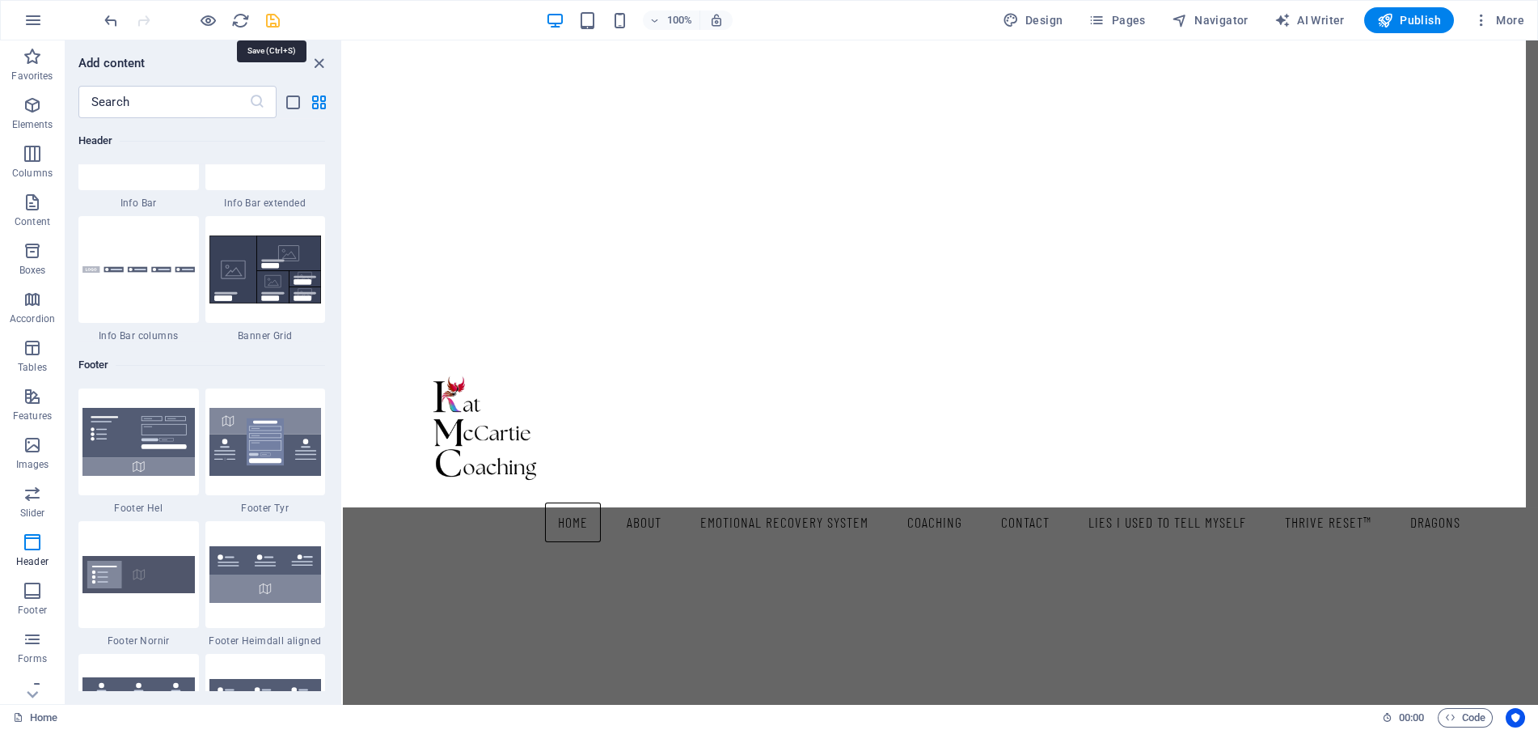
click at [270, 17] on icon "save" at bounding box center [273, 20] width 19 height 19
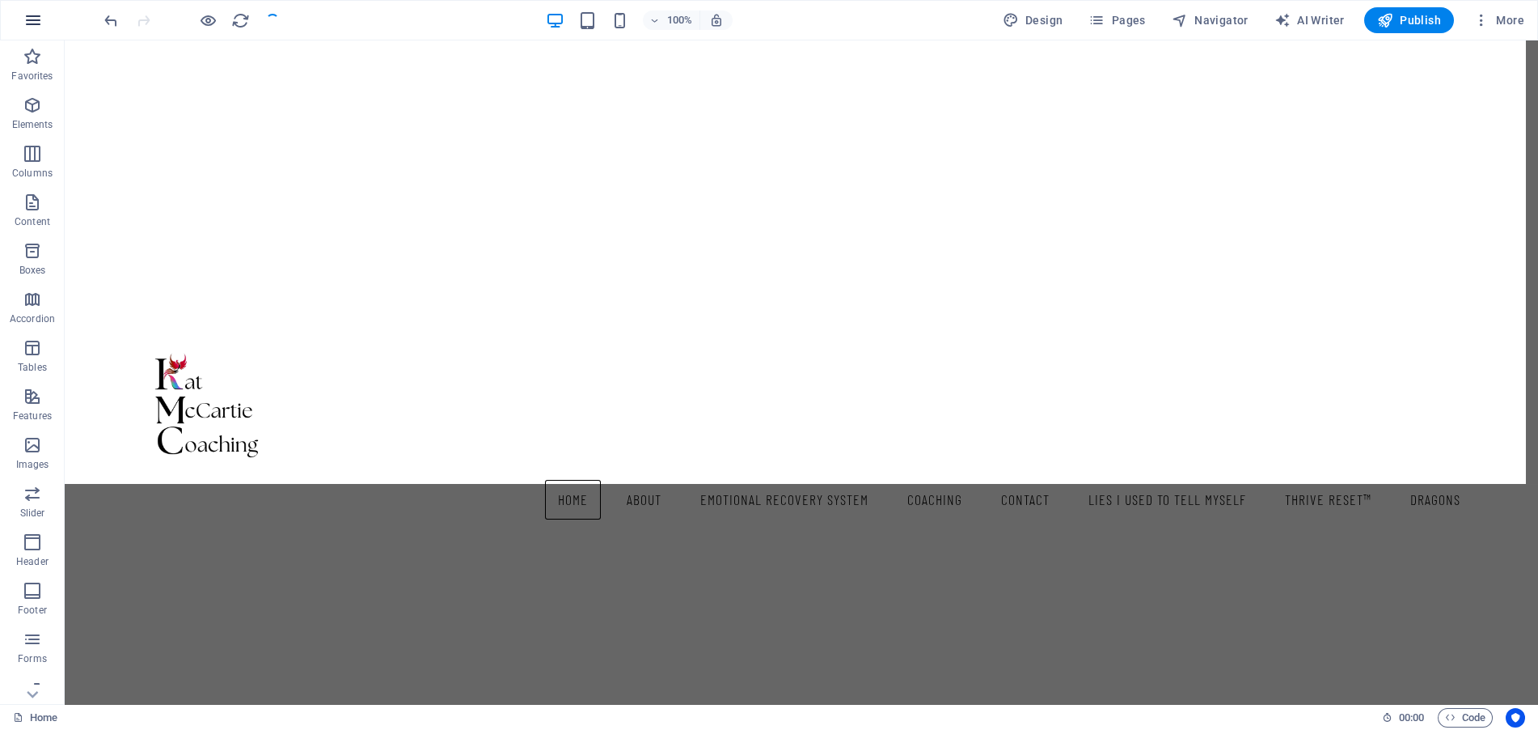
click at [26, 23] on icon "button" at bounding box center [32, 20] width 19 height 19
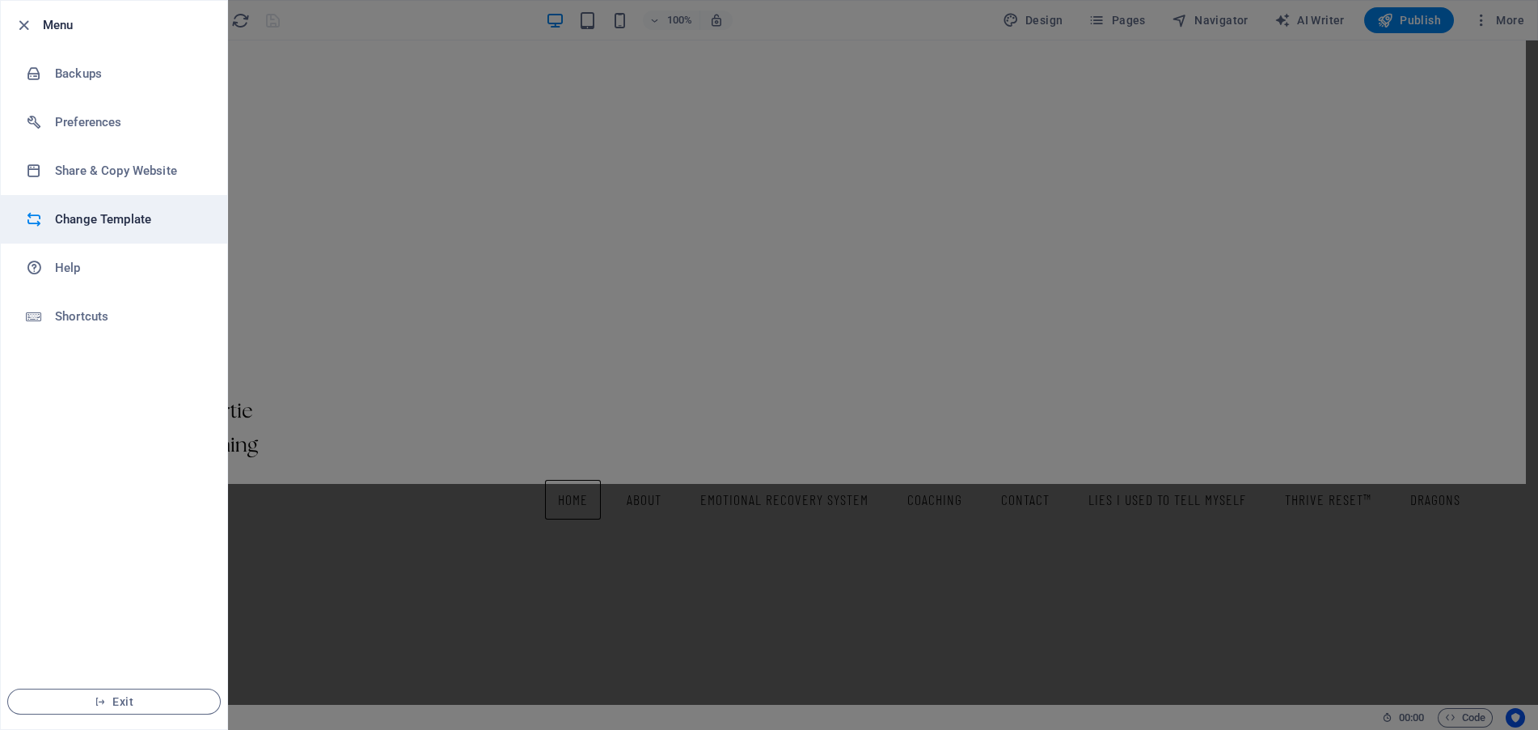
click at [145, 227] on h6 "Change Template" at bounding box center [130, 218] width 150 height 19
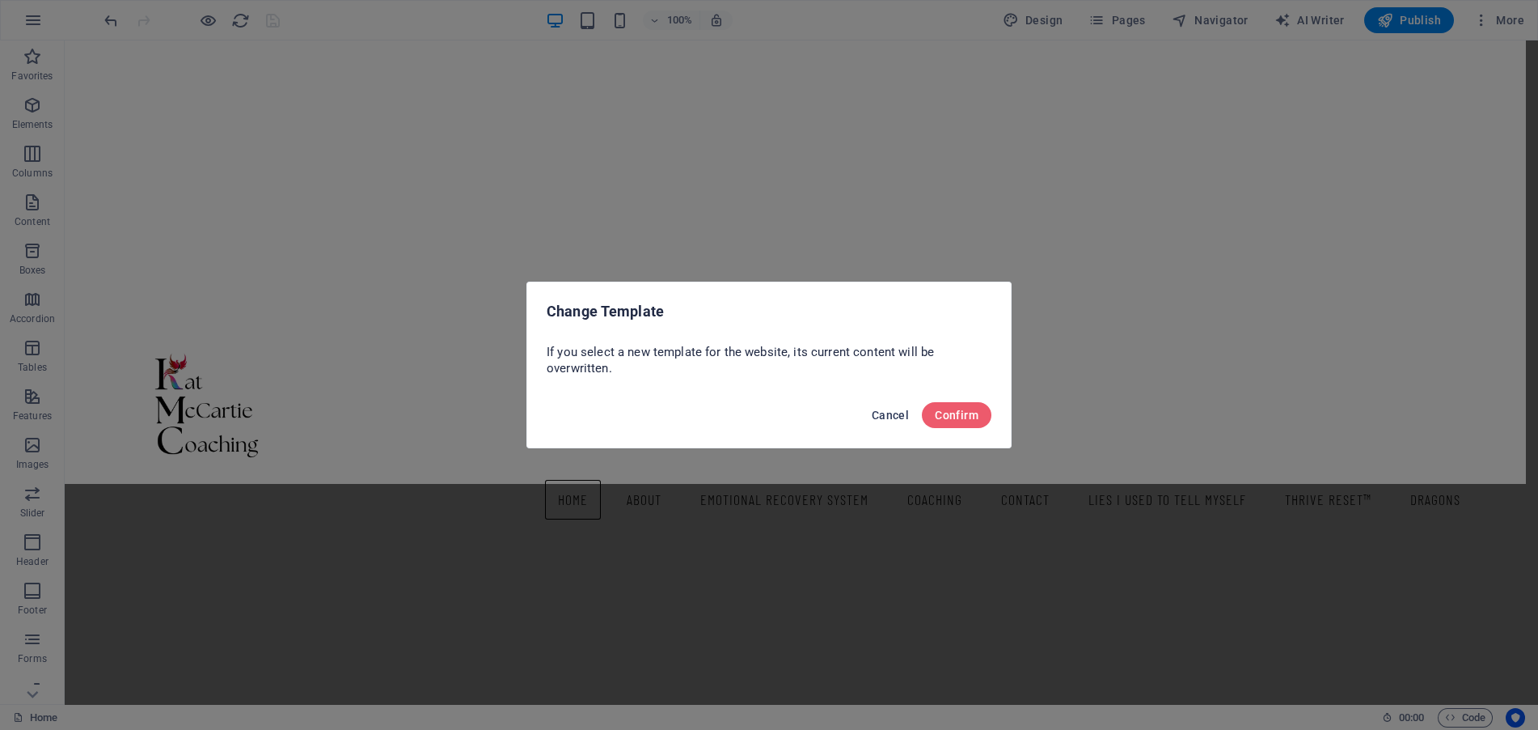
drag, startPoint x: 886, startPoint y: 414, endPoint x: 822, endPoint y: 372, distance: 77.2
click at [886, 414] on span "Cancel" at bounding box center [890, 414] width 37 height 13
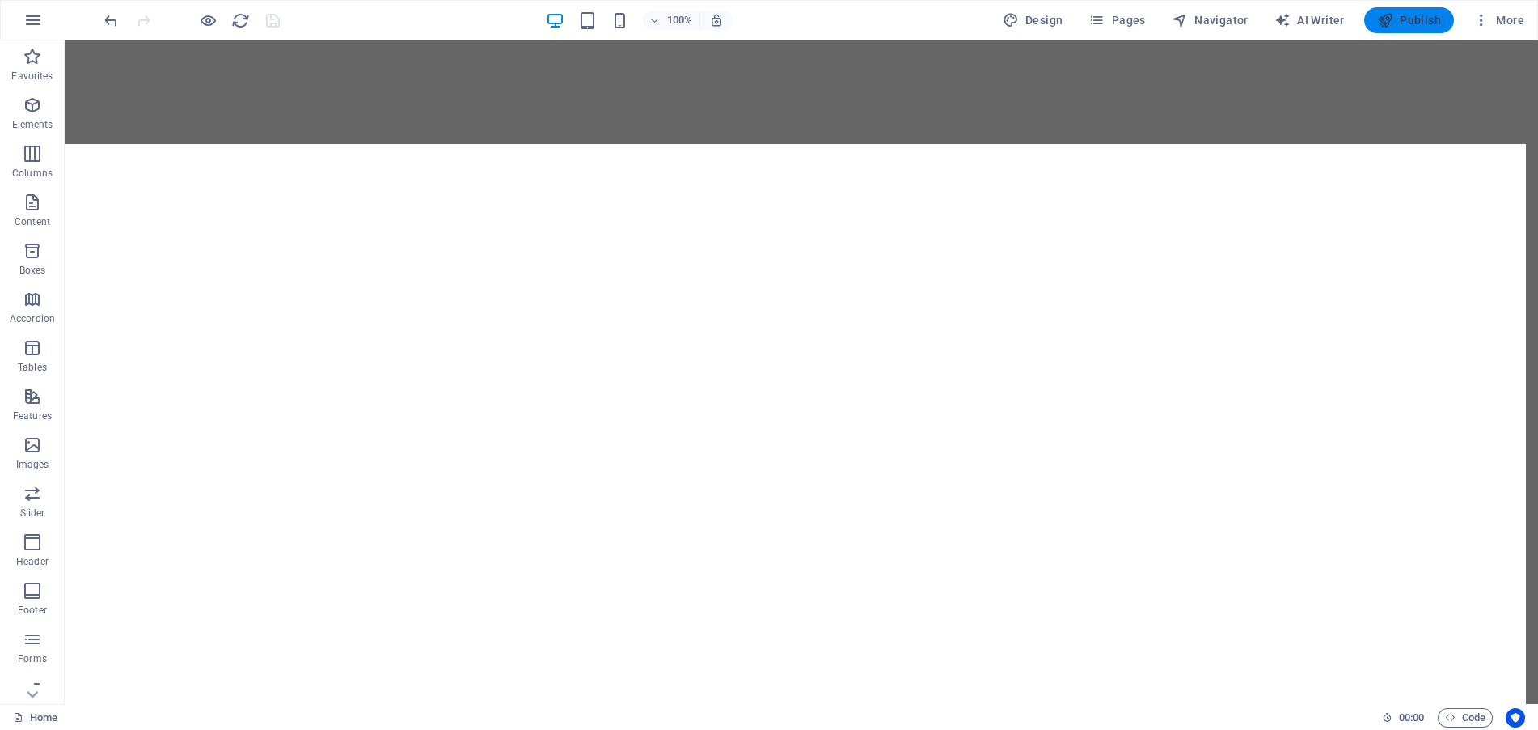
click at [1404, 23] on span "Publish" at bounding box center [1409, 20] width 64 height 16
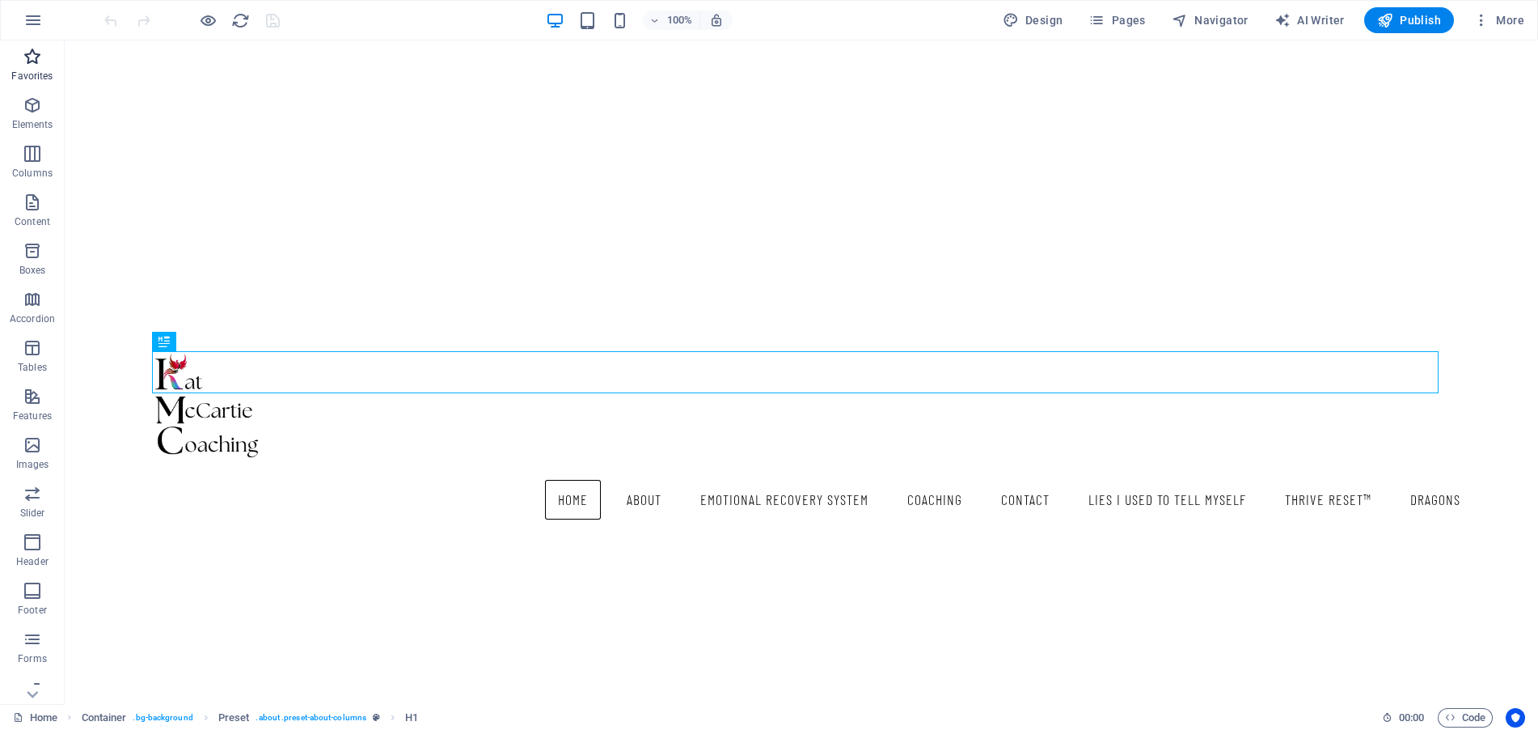
click at [36, 48] on icon "button" at bounding box center [32, 56] width 19 height 19
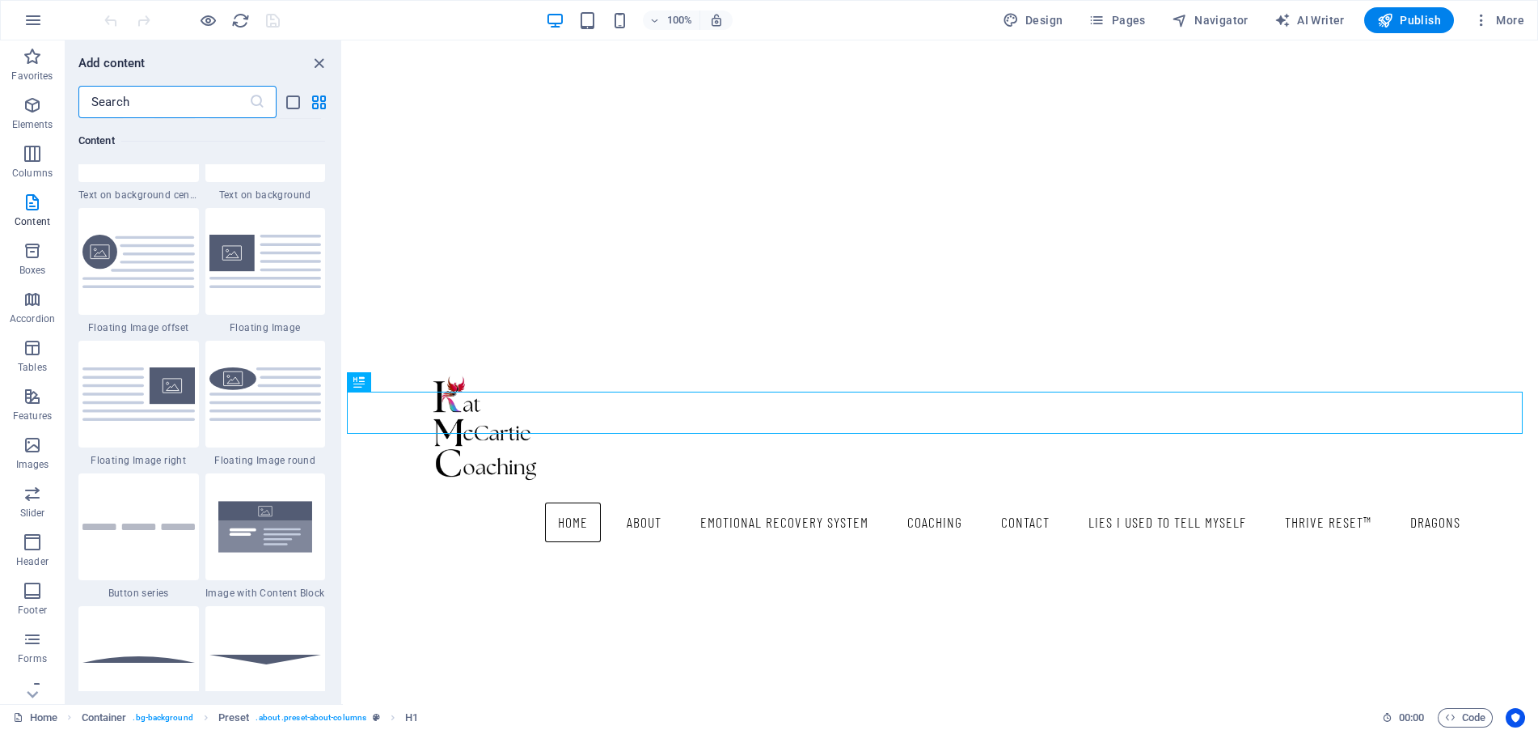
scroll to position [3640, 0]
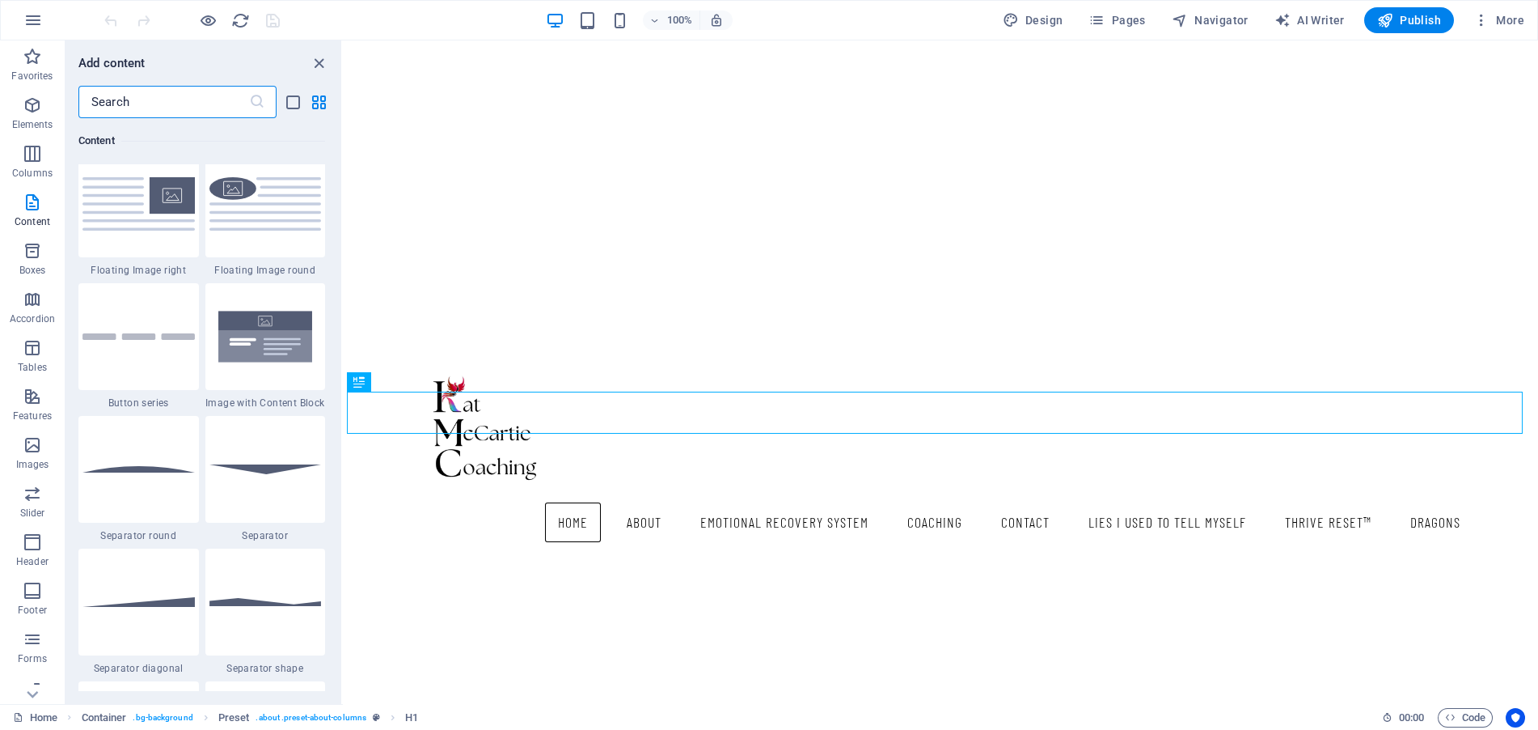
click at [134, 99] on input "text" at bounding box center [163, 102] width 171 height 32
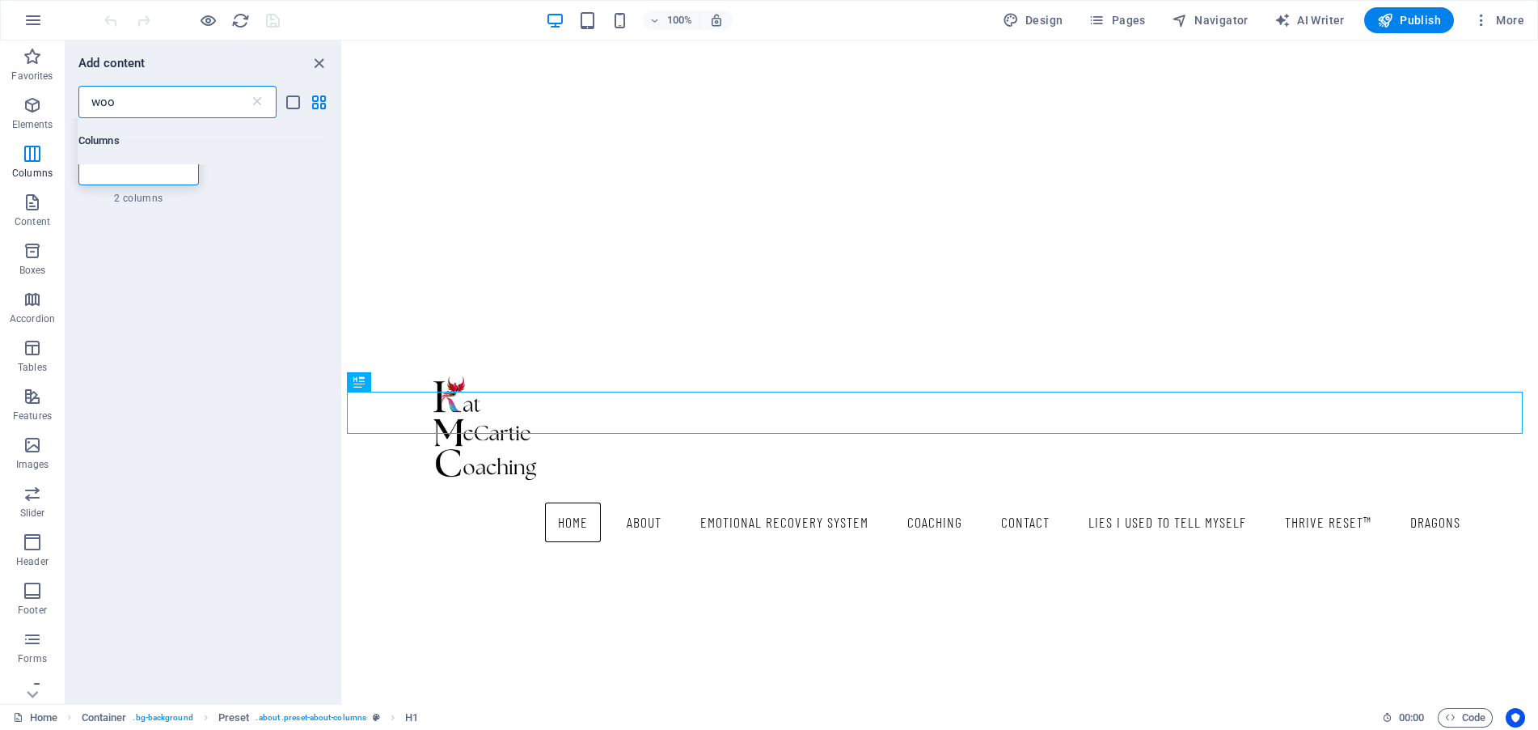
scroll to position [0, 0]
type input "woo"
click at [315, 59] on icon "close panel" at bounding box center [319, 63] width 19 height 19
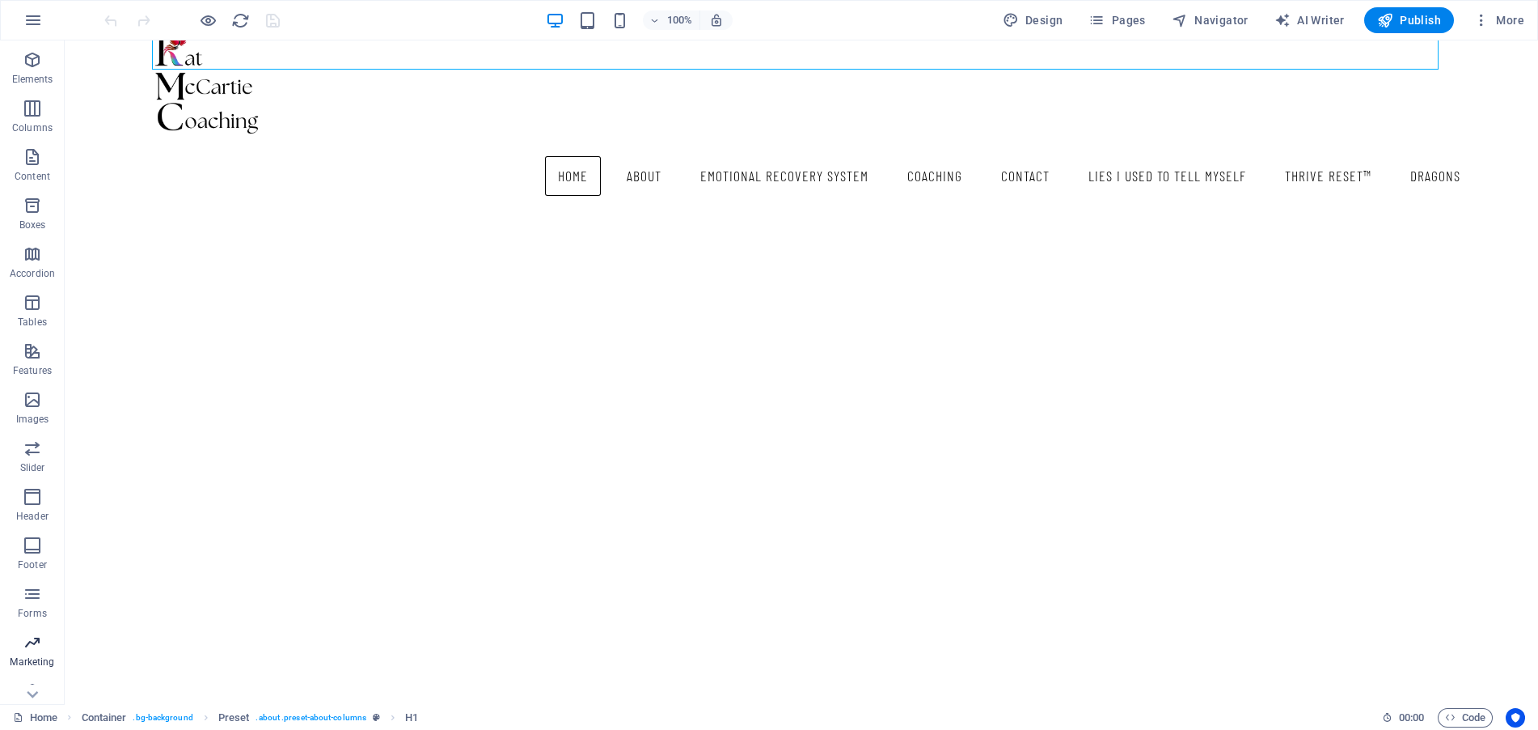
scroll to position [64, 0]
click at [1478, 21] on icon "button" at bounding box center [1482, 20] width 16 height 16
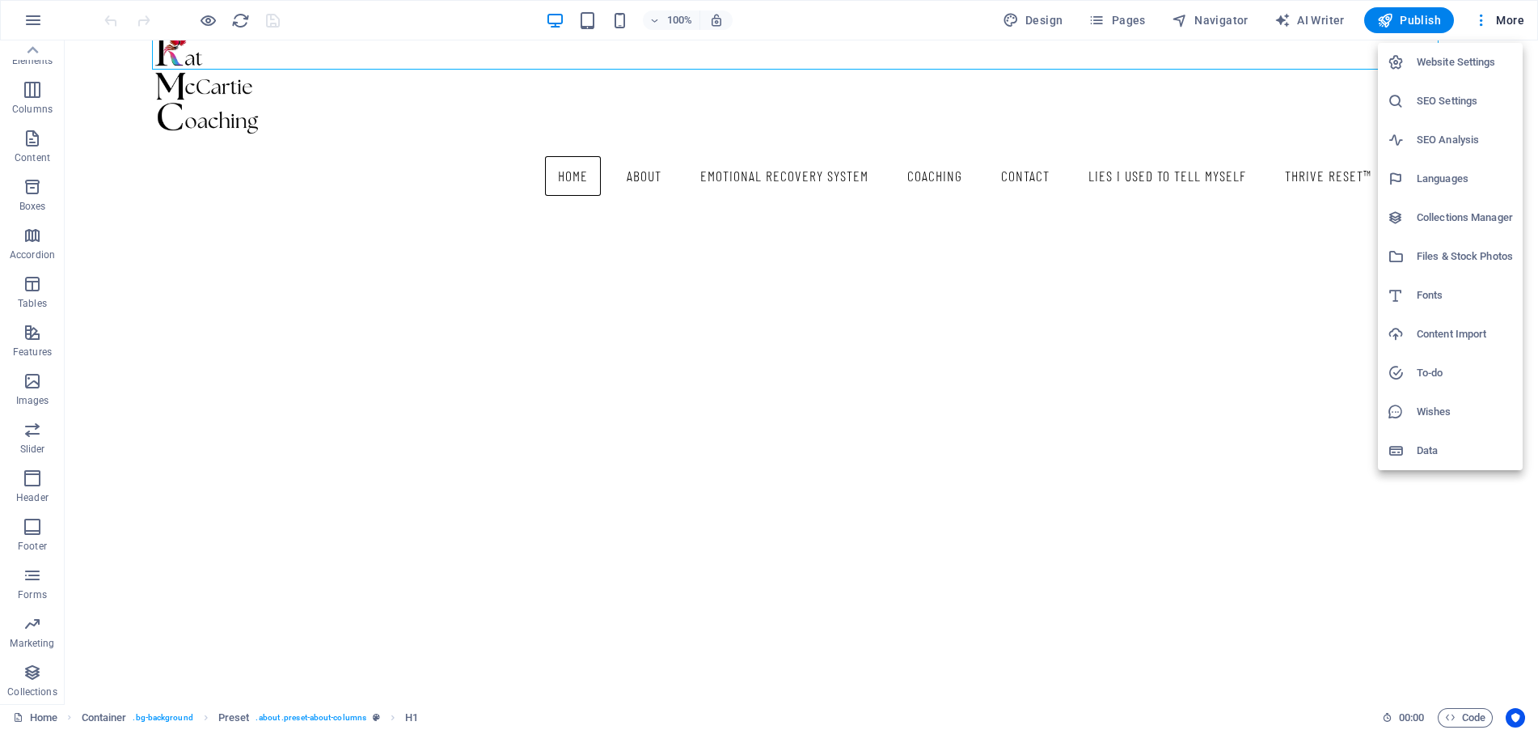
click at [1057, 283] on div at bounding box center [769, 365] width 1538 height 730
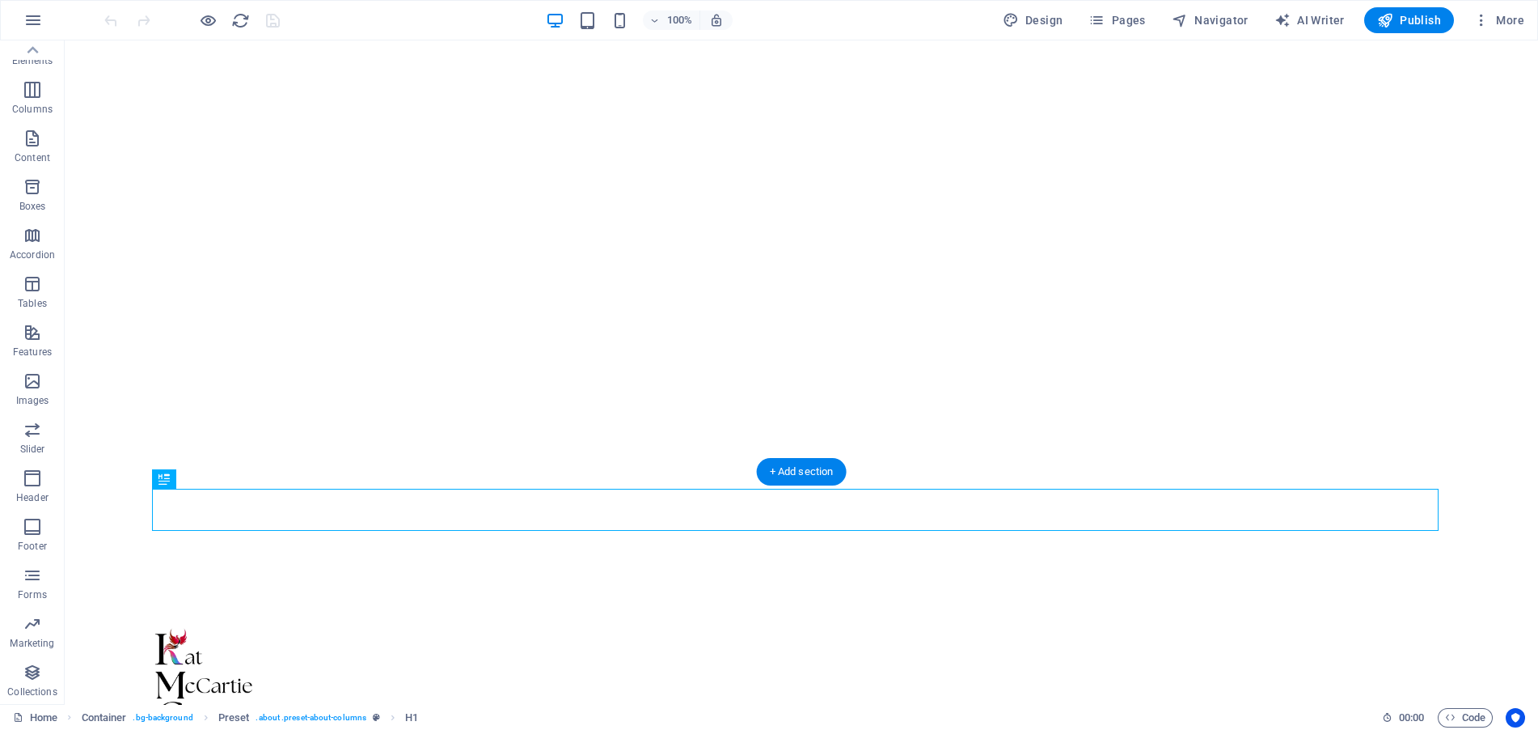
scroll to position [0, 0]
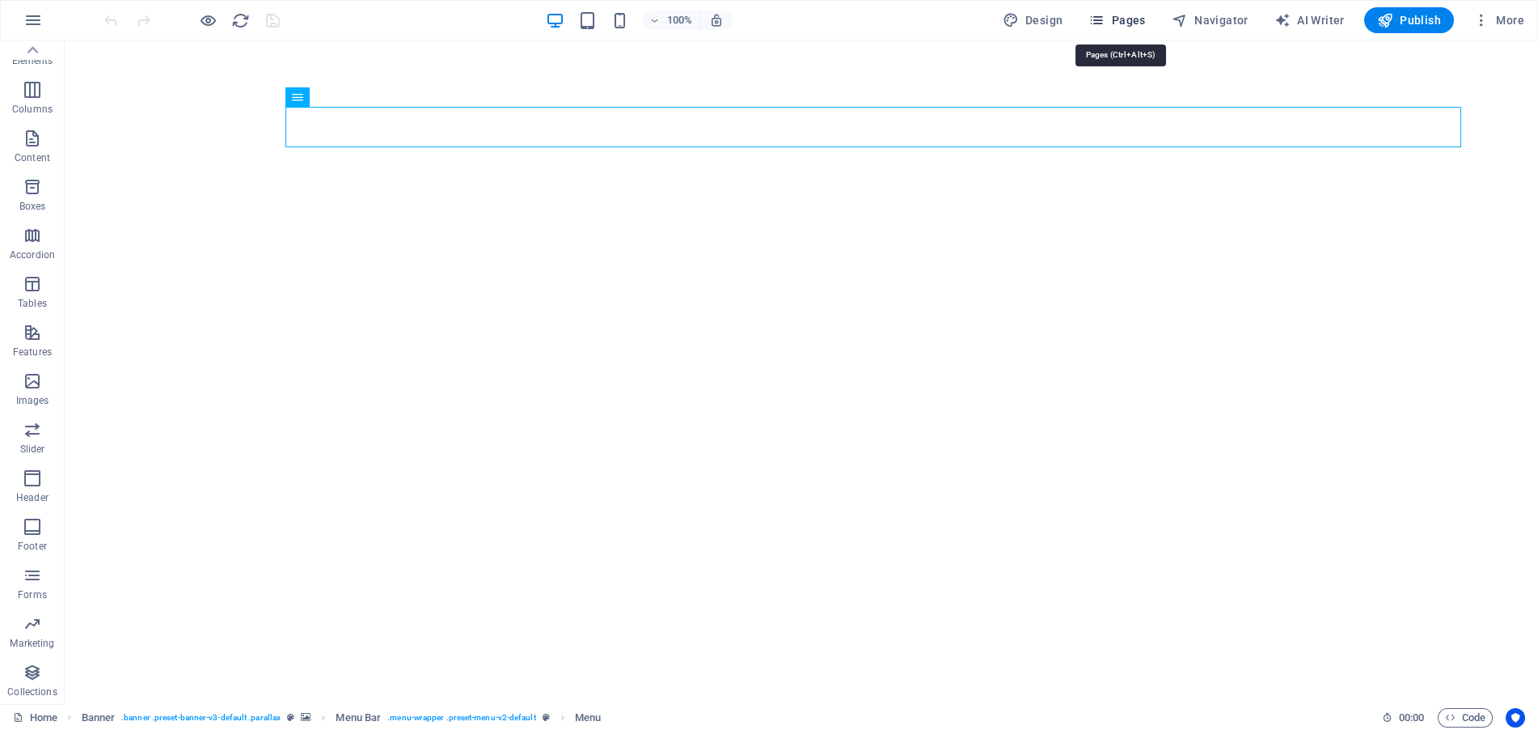
click at [1120, 13] on span "Pages" at bounding box center [1117, 20] width 57 height 16
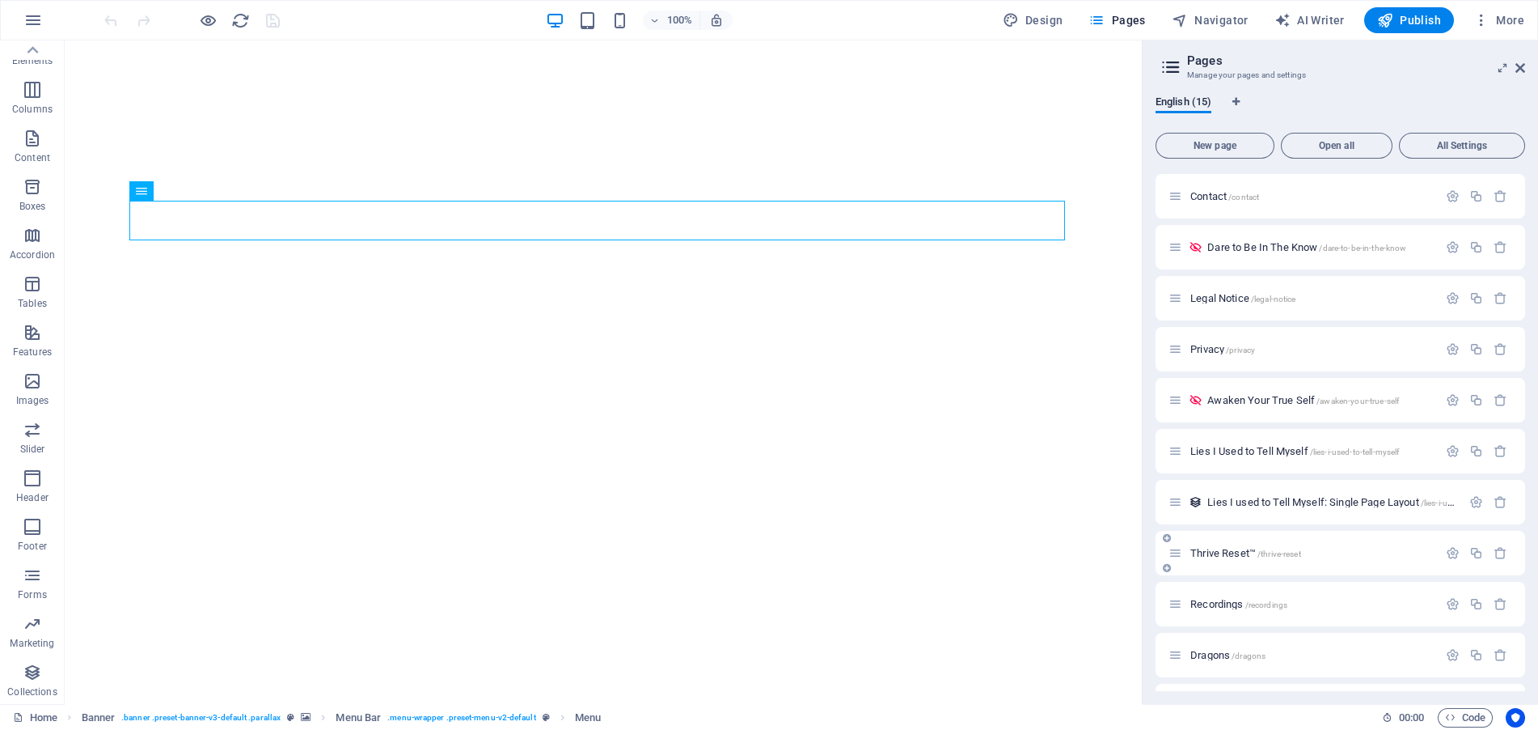
scroll to position [243, 0]
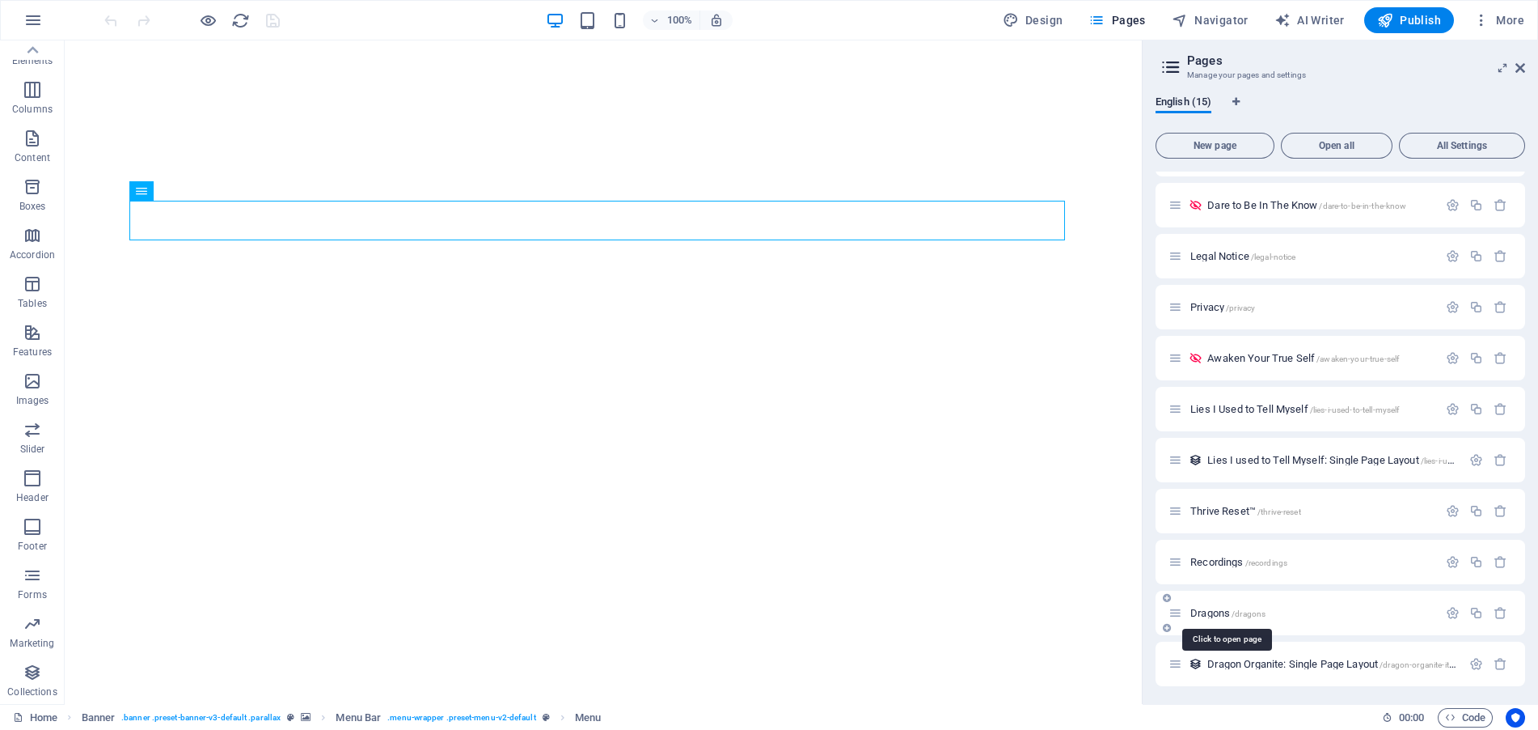
click at [1254, 609] on span "/dragons" at bounding box center [1249, 613] width 34 height 9
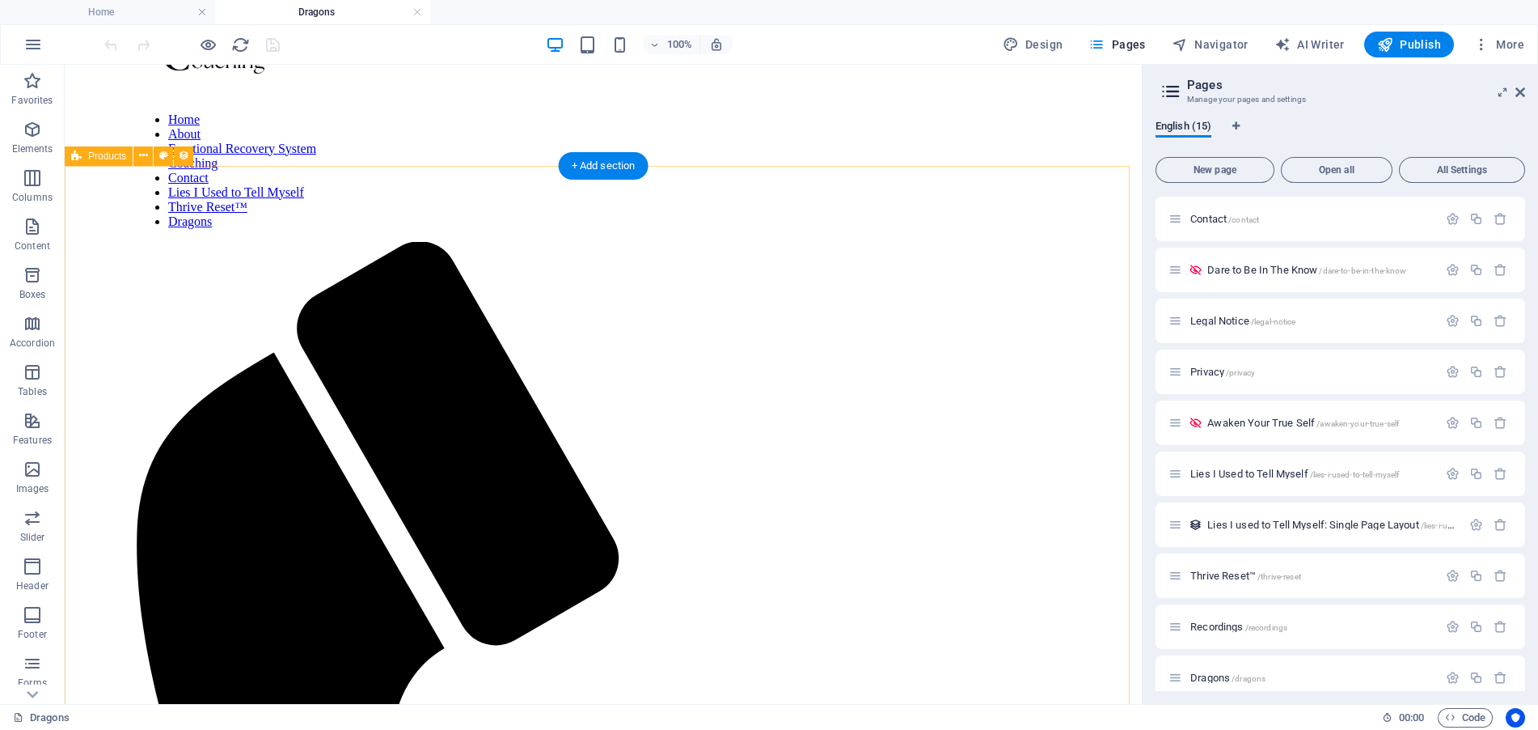
scroll to position [162, 0]
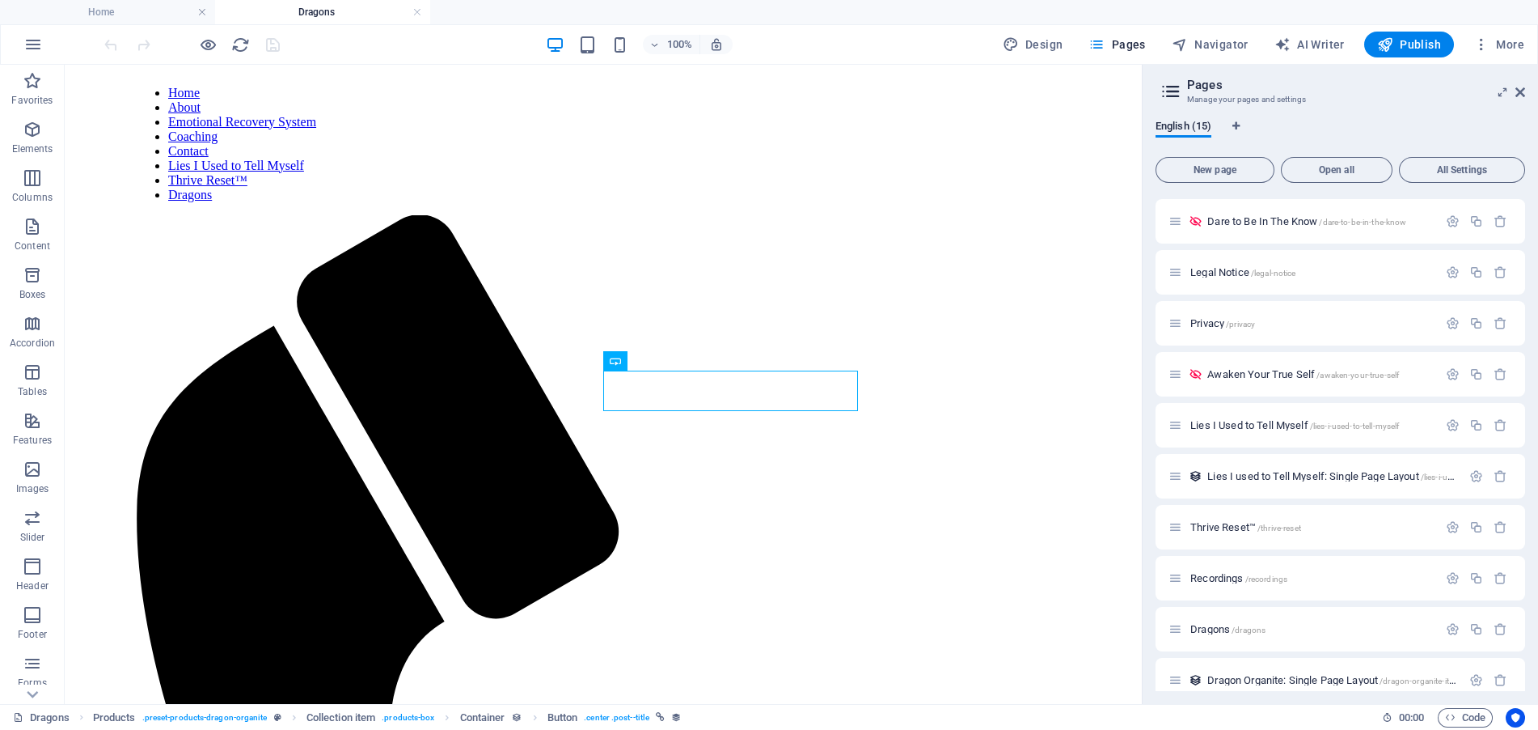
scroll to position [269, 0]
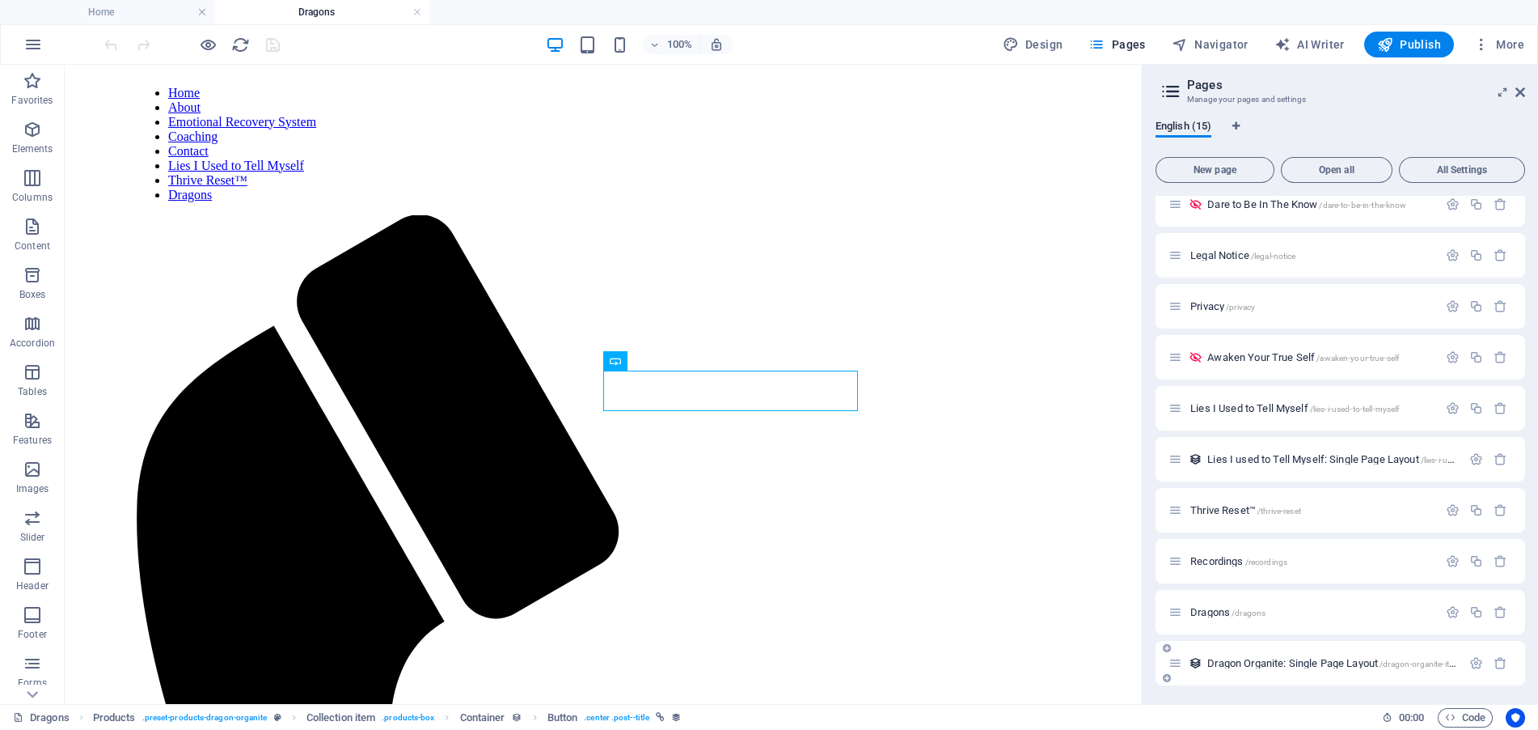
click at [1243, 658] on span "Dragon Organite: Single Page Layout /dragon-organite-item" at bounding box center [1334, 663] width 253 height 12
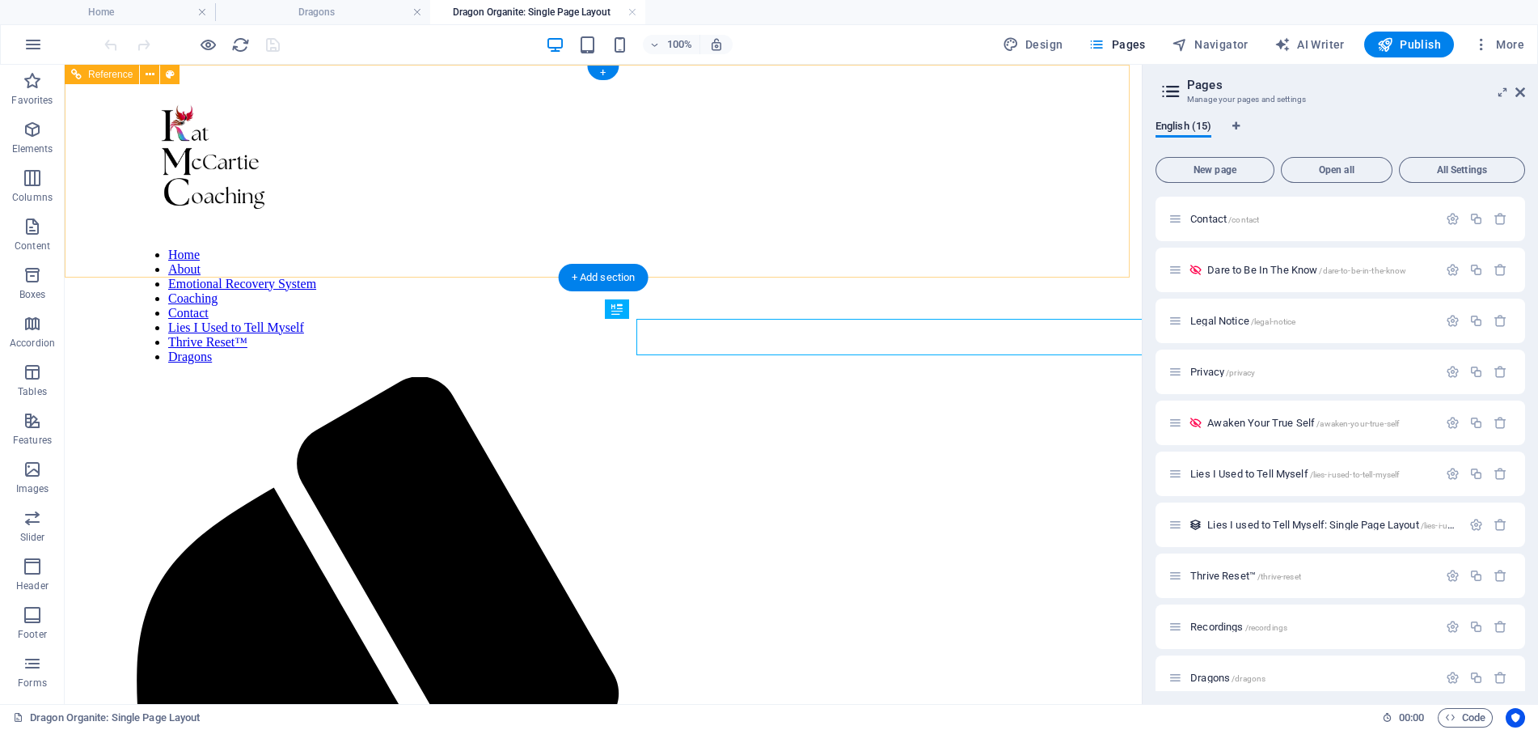
scroll to position [0, 0]
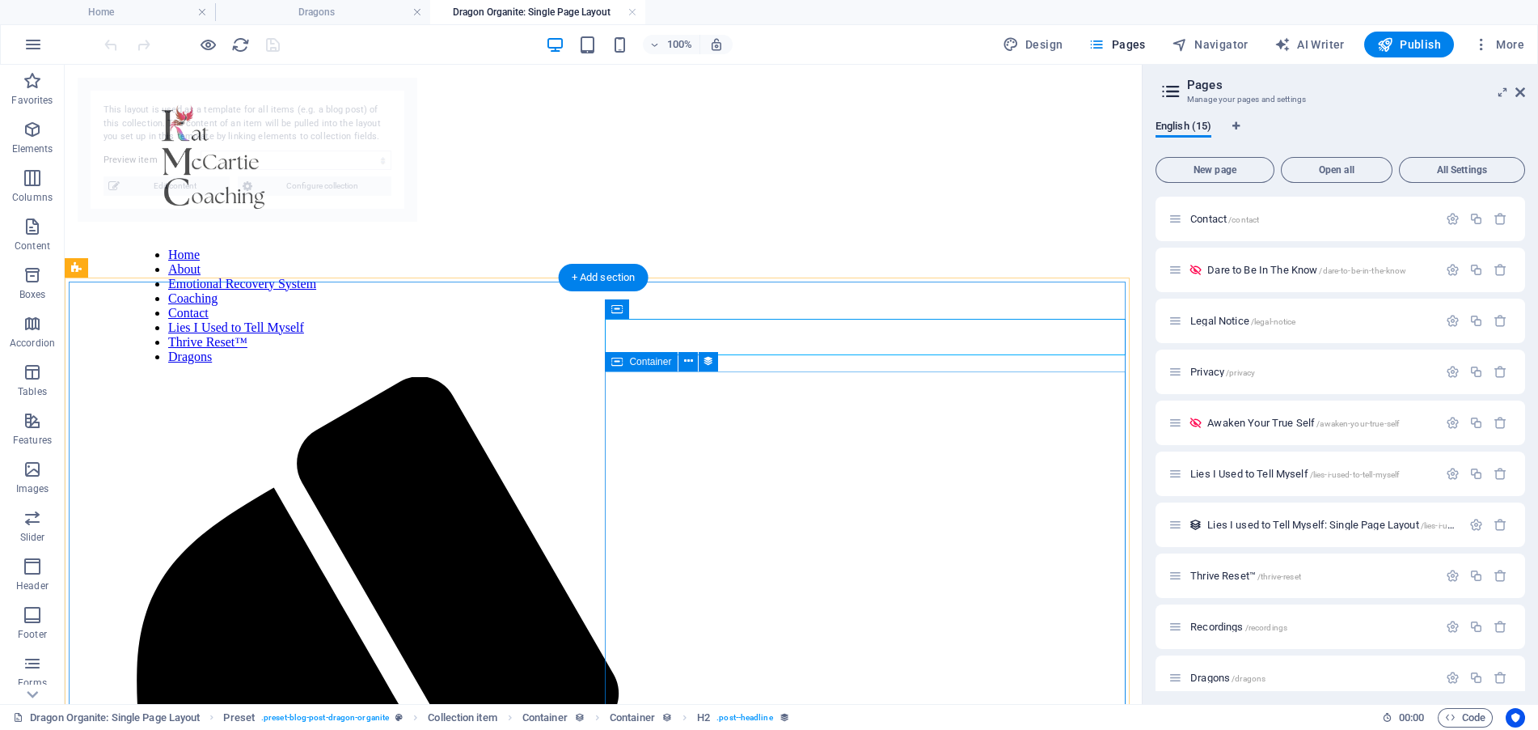
select select "68b71cc700994f62e80afabf"
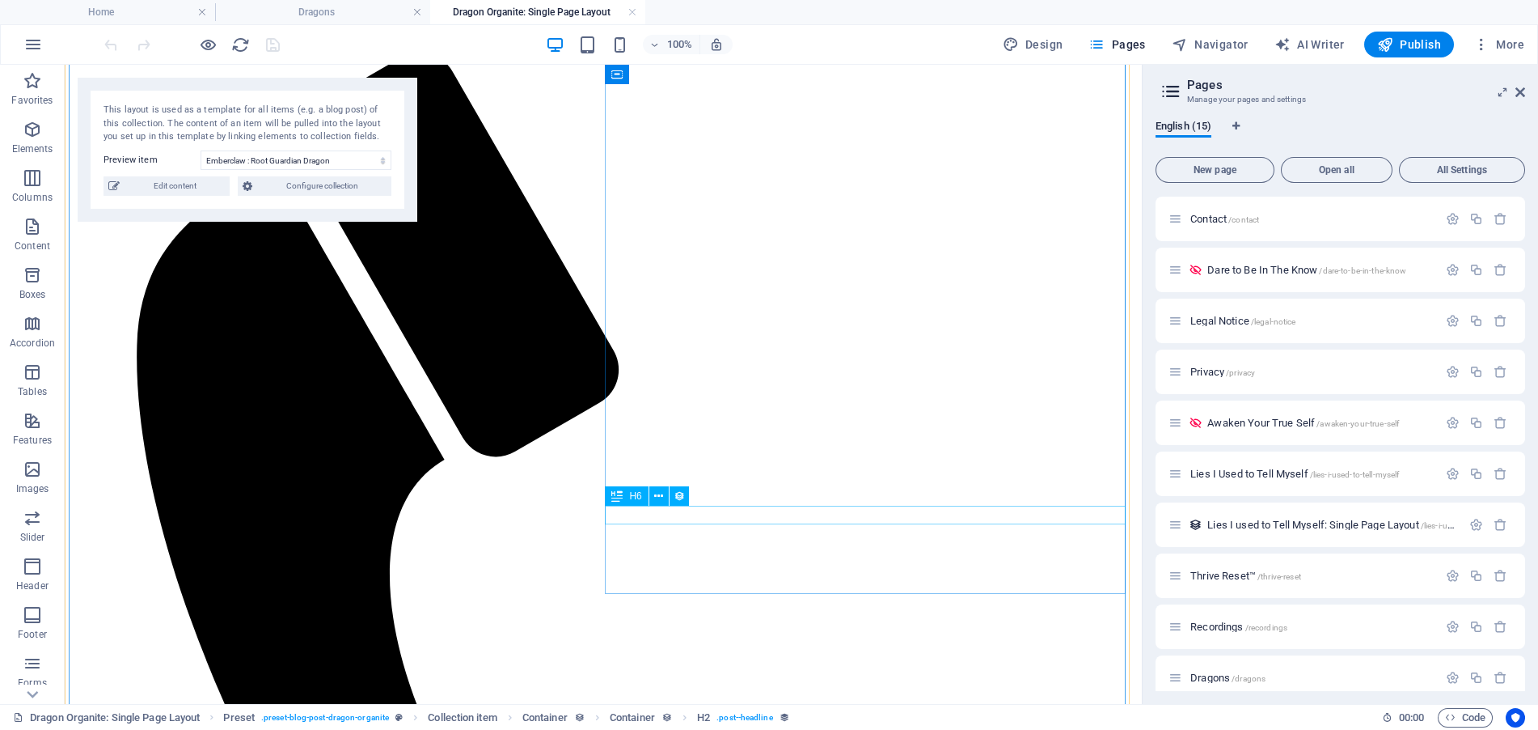
scroll to position [404, 0]
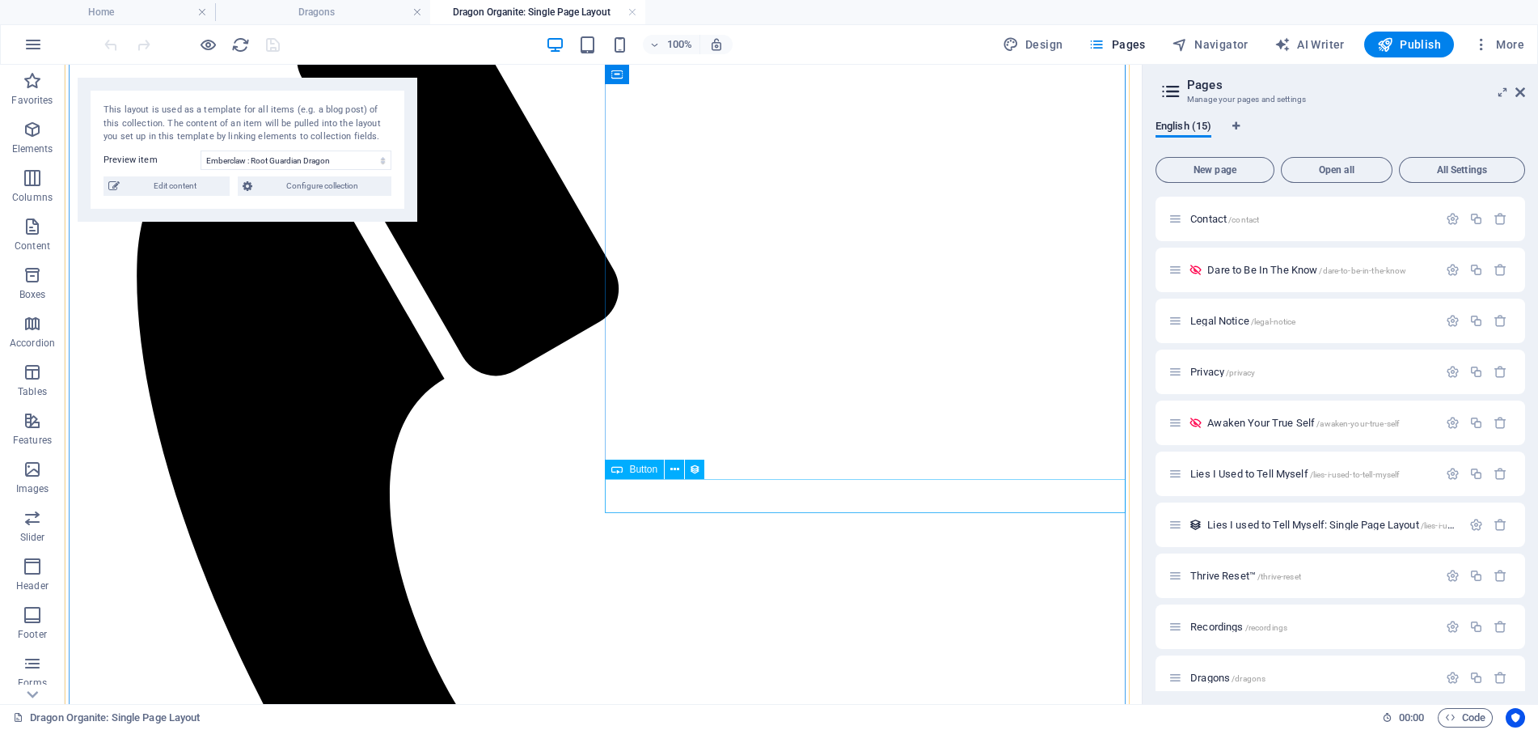
click at [674, 467] on icon at bounding box center [674, 469] width 9 height 17
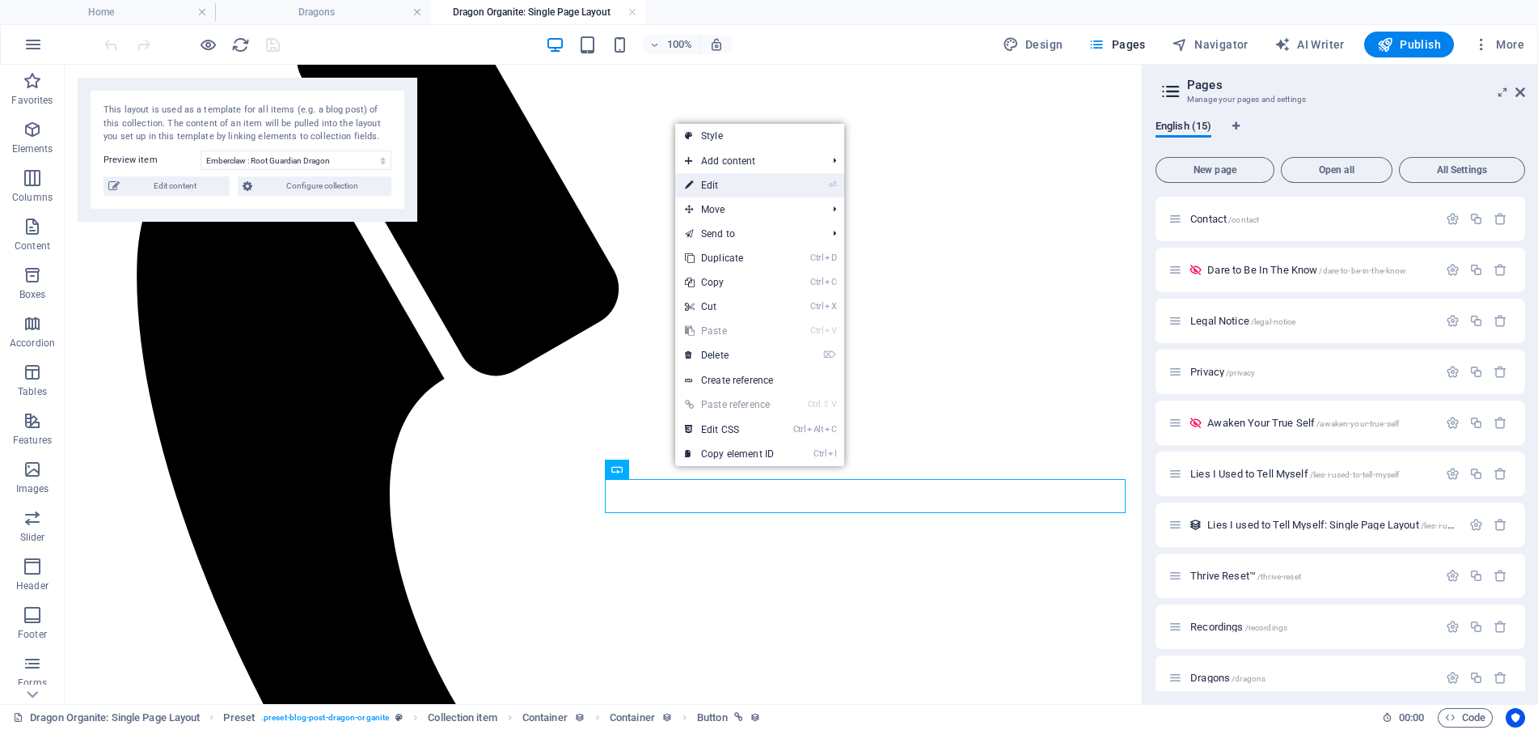
click at [749, 189] on link "⏎ Edit" at bounding box center [729, 185] width 108 height 24
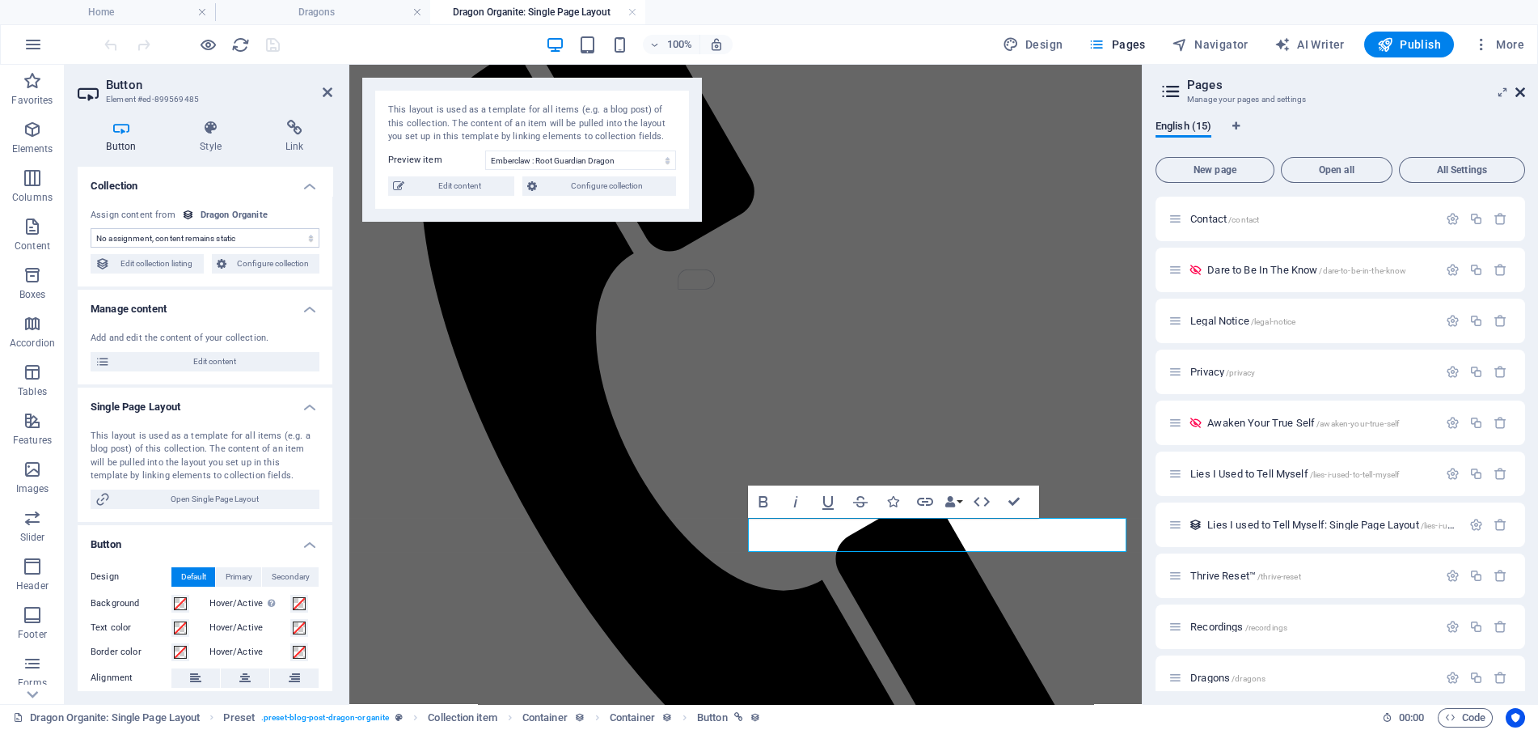
drag, startPoint x: 1521, startPoint y: 87, endPoint x: 549, endPoint y: 98, distance: 972.2
click at [1521, 87] on icon at bounding box center [1521, 92] width 10 height 13
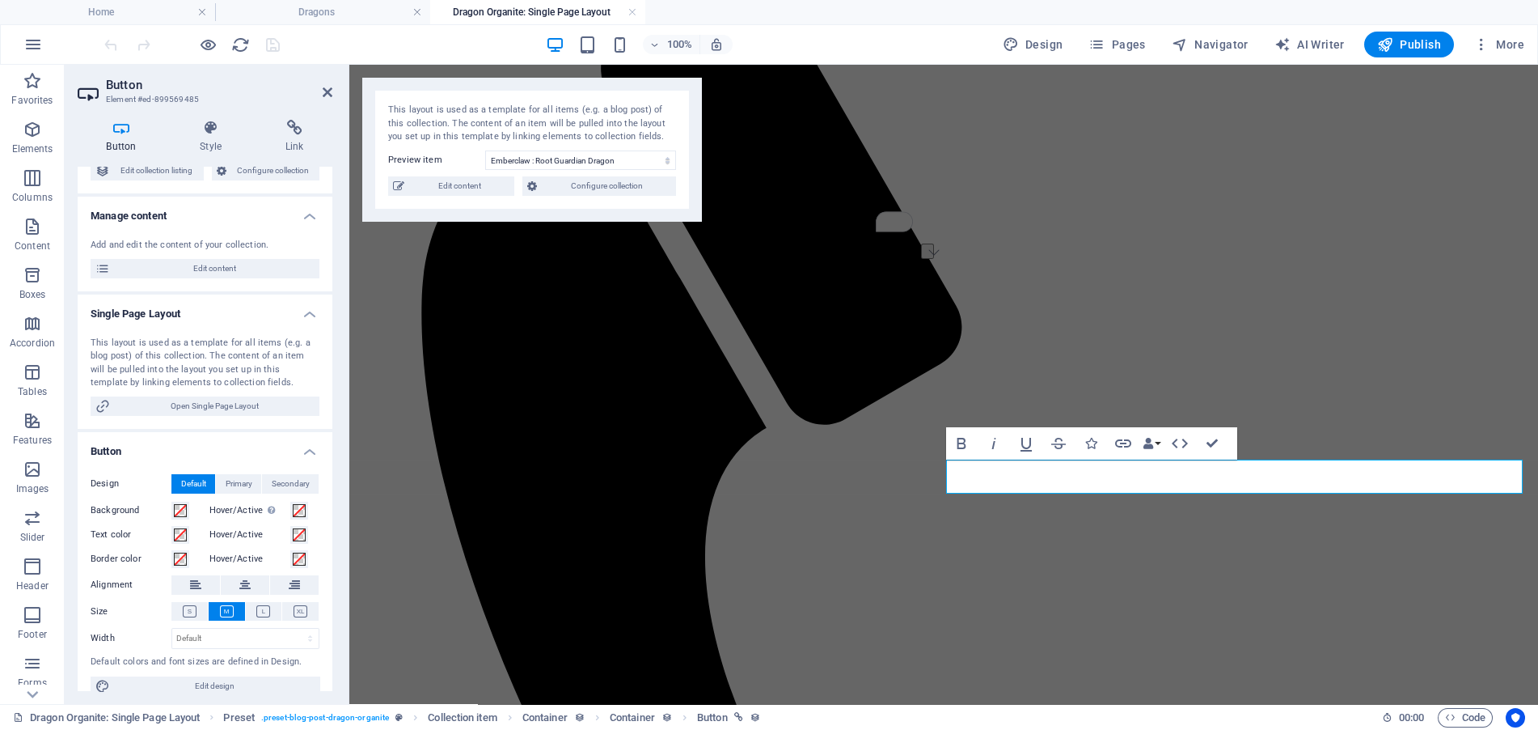
scroll to position [110, 0]
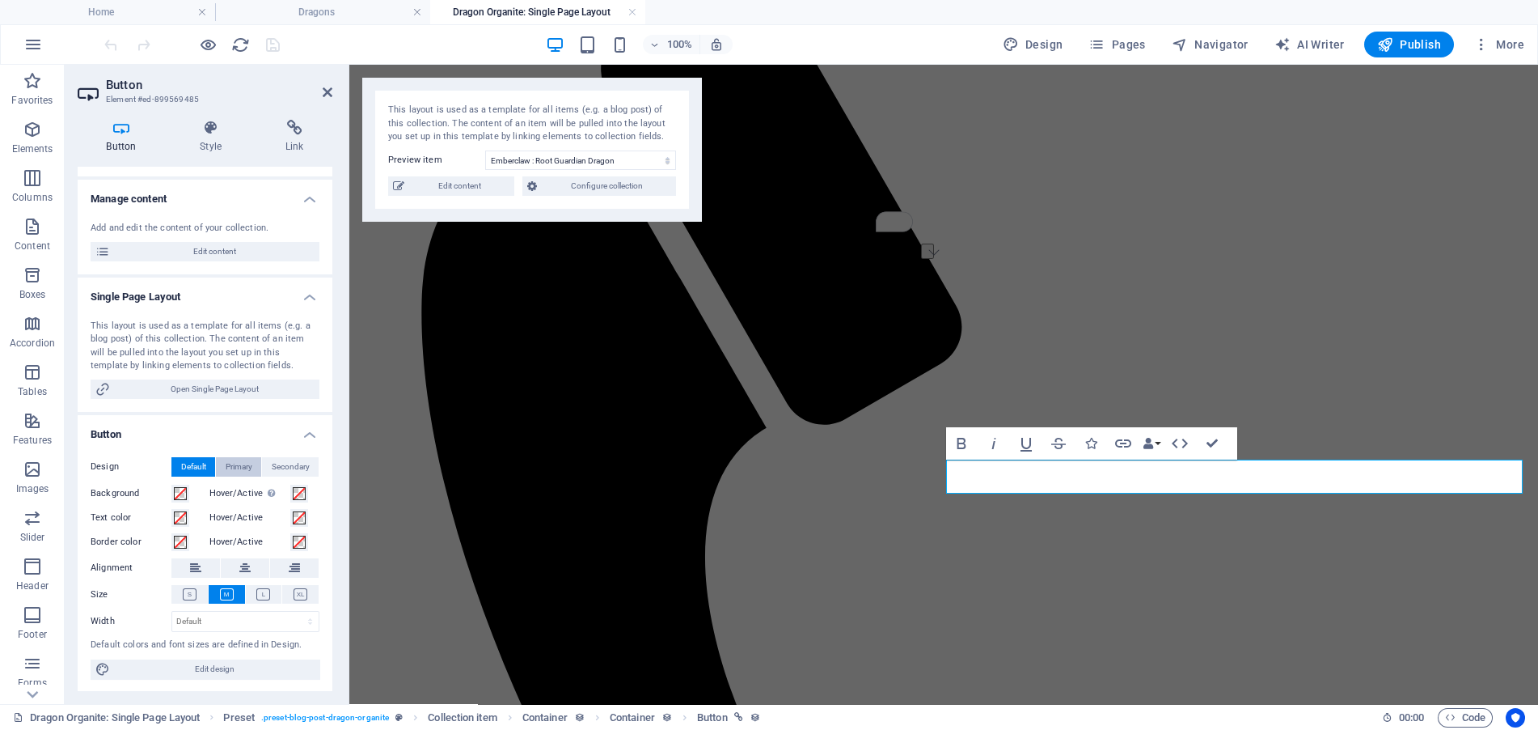
click at [232, 467] on span "Primary" at bounding box center [239, 466] width 27 height 19
click at [297, 463] on span "Secondary" at bounding box center [291, 466] width 38 height 19
click at [220, 659] on span "Edit design" at bounding box center [215, 668] width 200 height 19
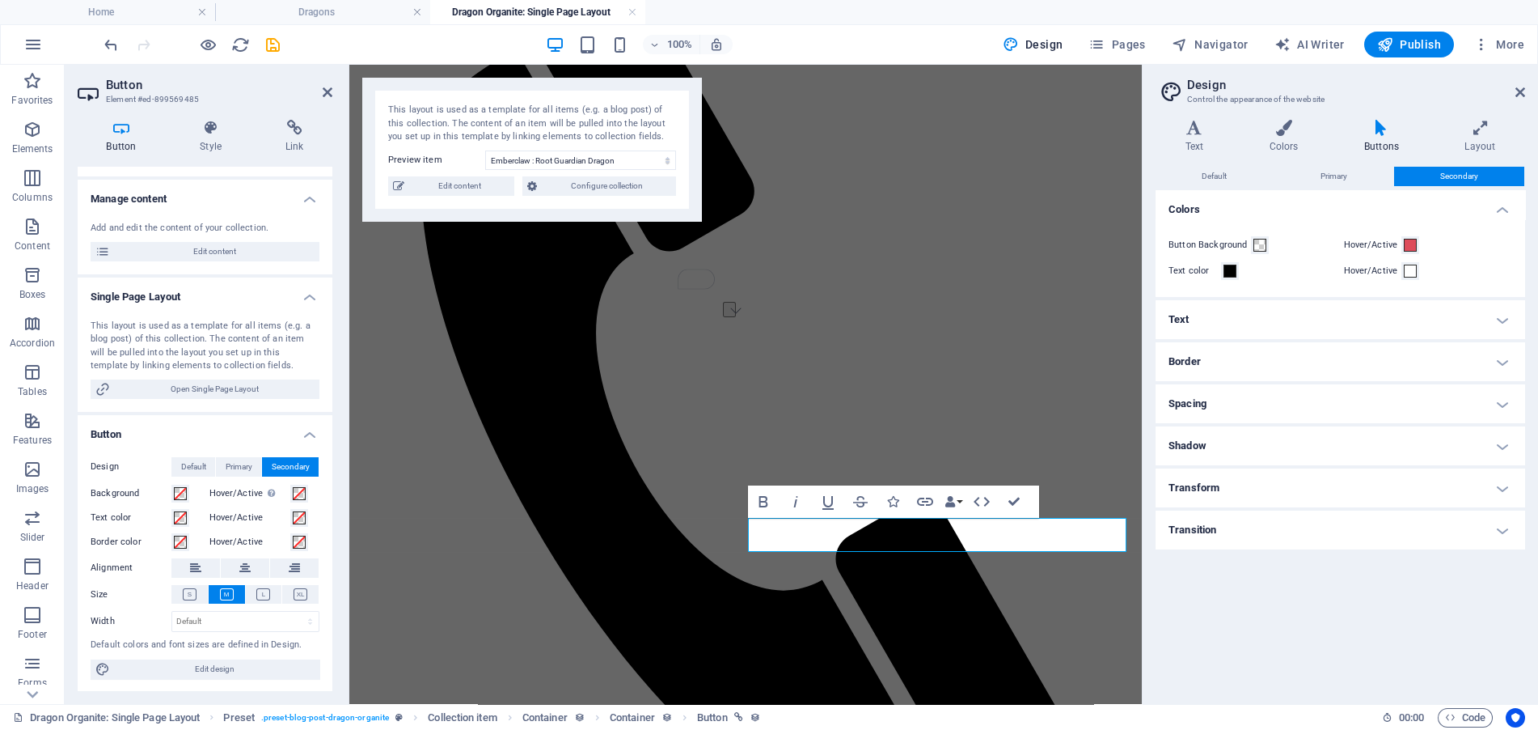
click at [1496, 522] on h4 "Transition" at bounding box center [1341, 529] width 370 height 39
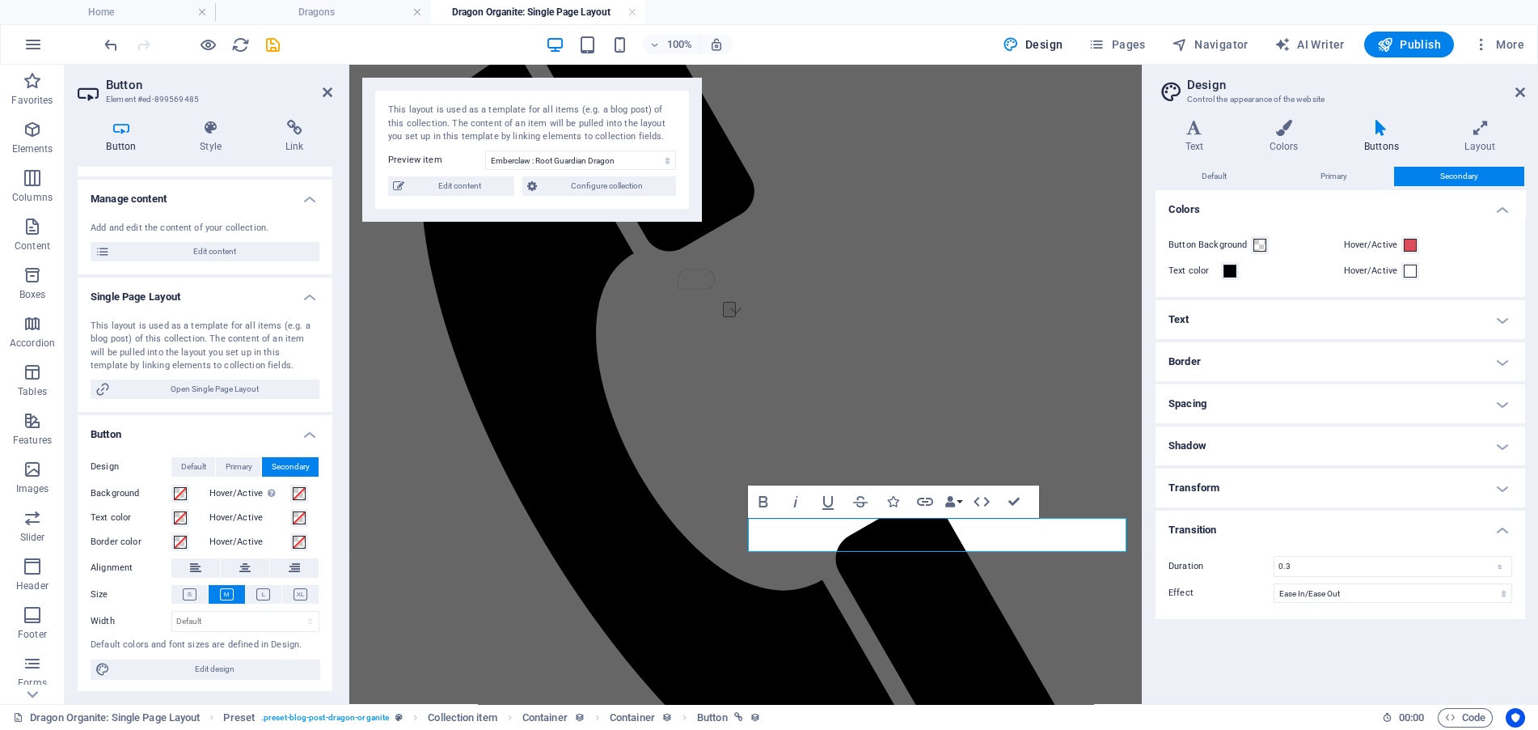
click at [1491, 475] on h4 "Transform" at bounding box center [1341, 487] width 370 height 39
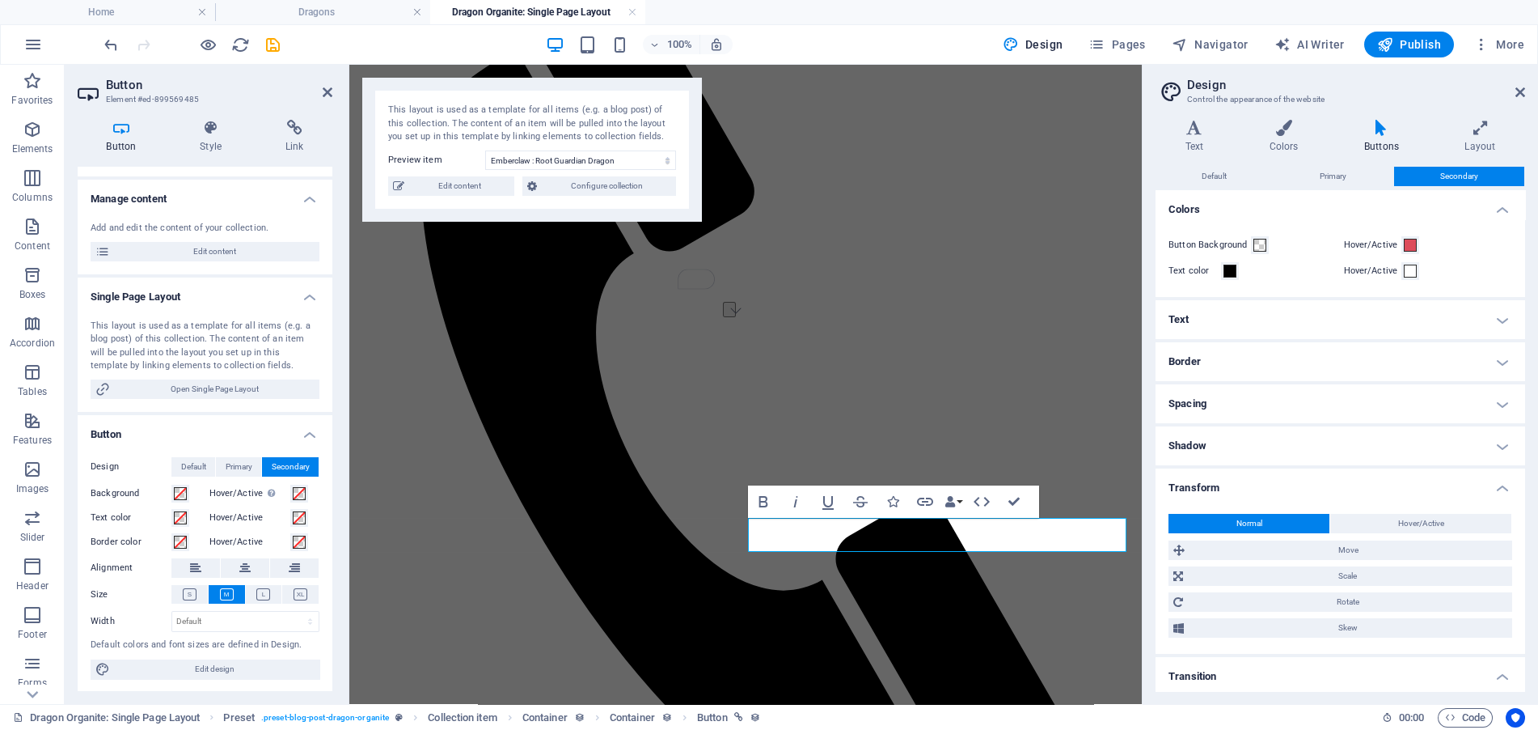
click at [1494, 444] on h4 "Shadow" at bounding box center [1341, 445] width 370 height 39
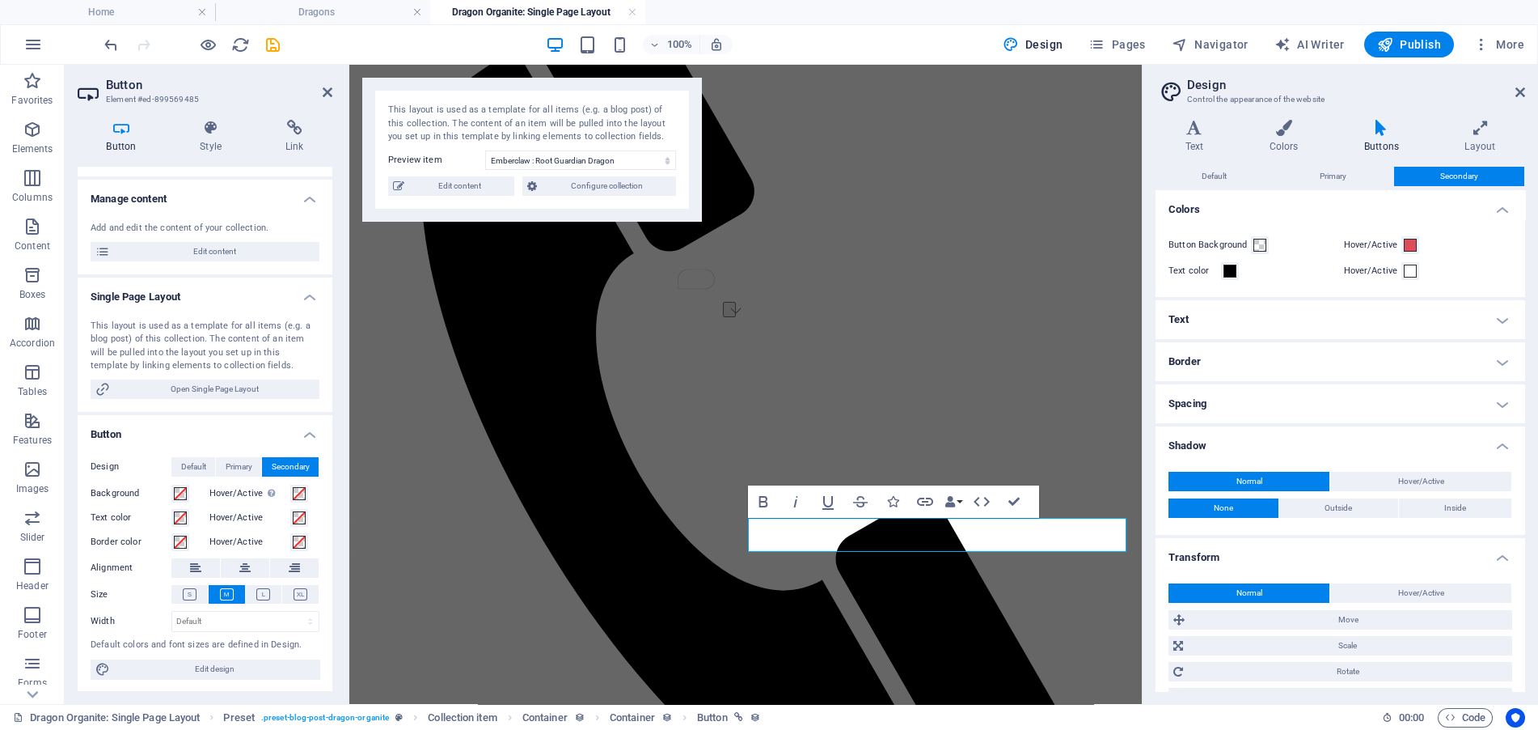
click at [1504, 395] on h4 "Spacing" at bounding box center [1341, 403] width 370 height 39
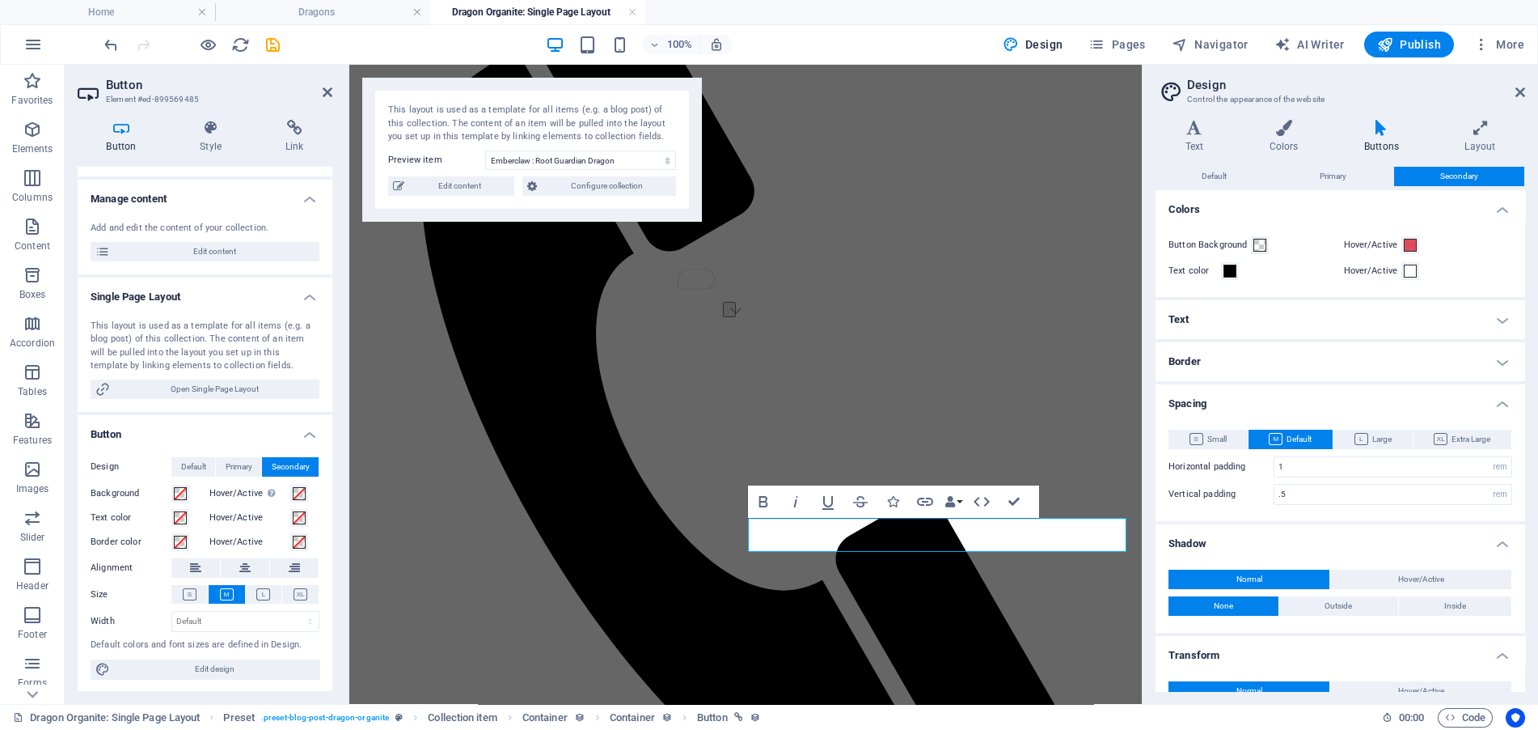
click at [1504, 366] on h4 "Border" at bounding box center [1341, 361] width 370 height 39
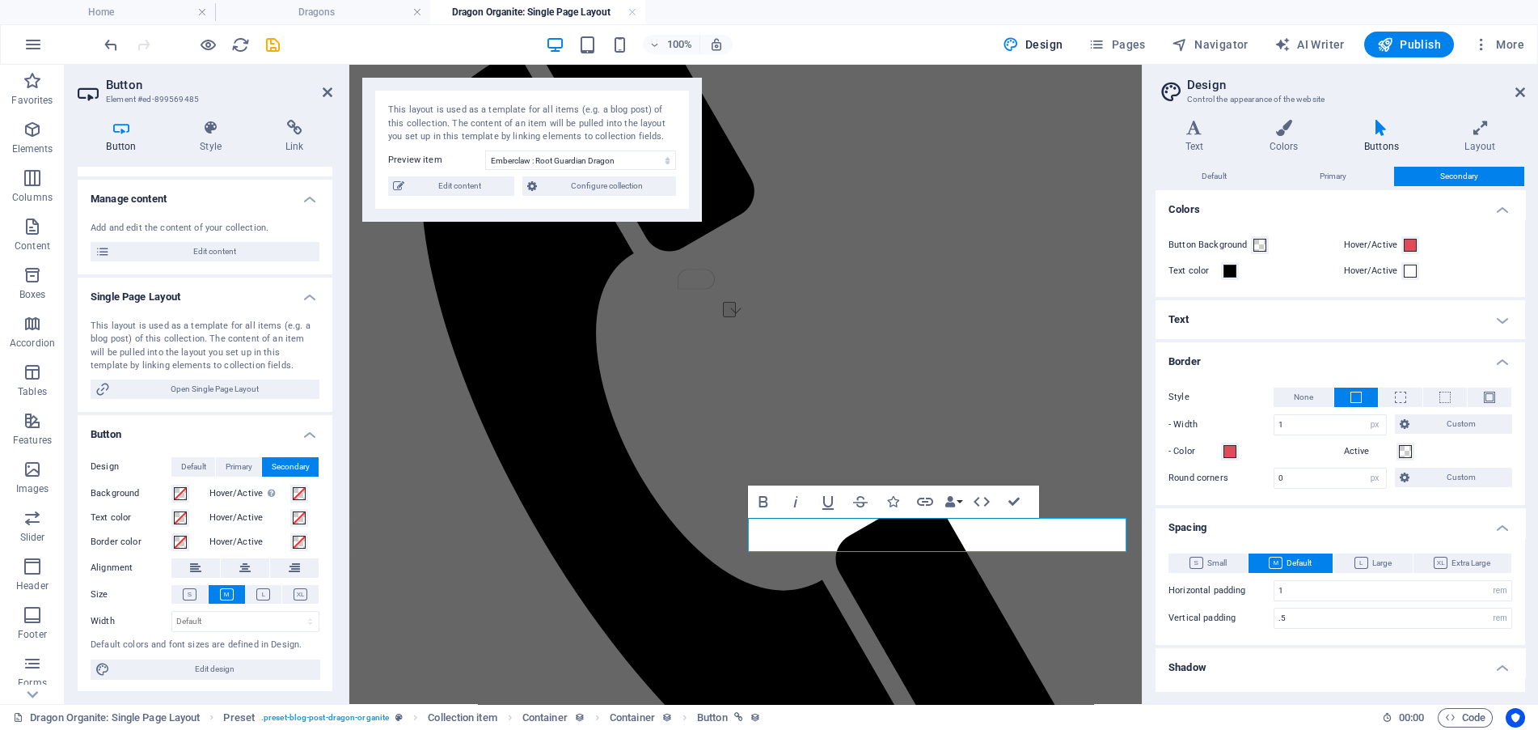
click at [1498, 322] on h4 "Text" at bounding box center [1341, 319] width 370 height 39
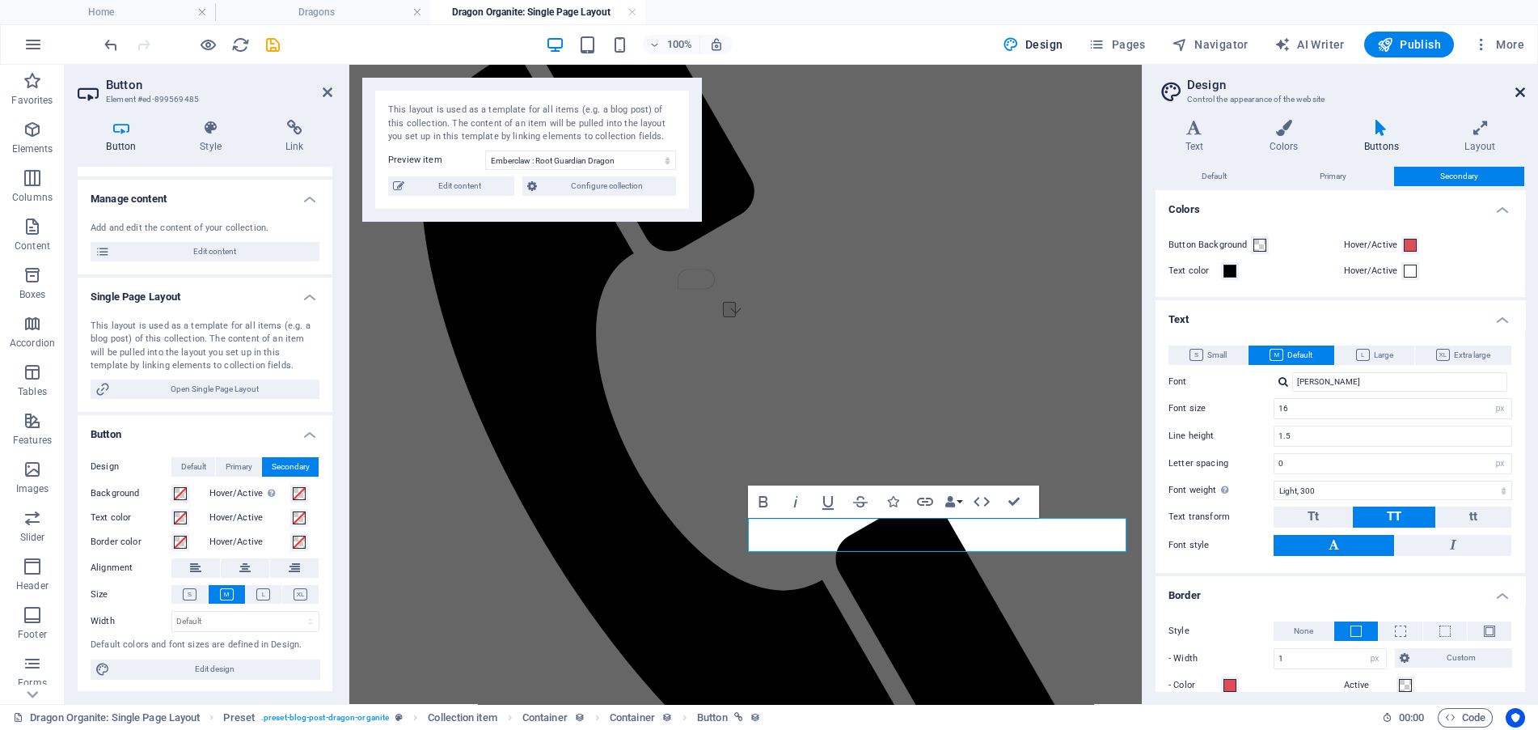
click at [1517, 87] on icon at bounding box center [1521, 92] width 10 height 13
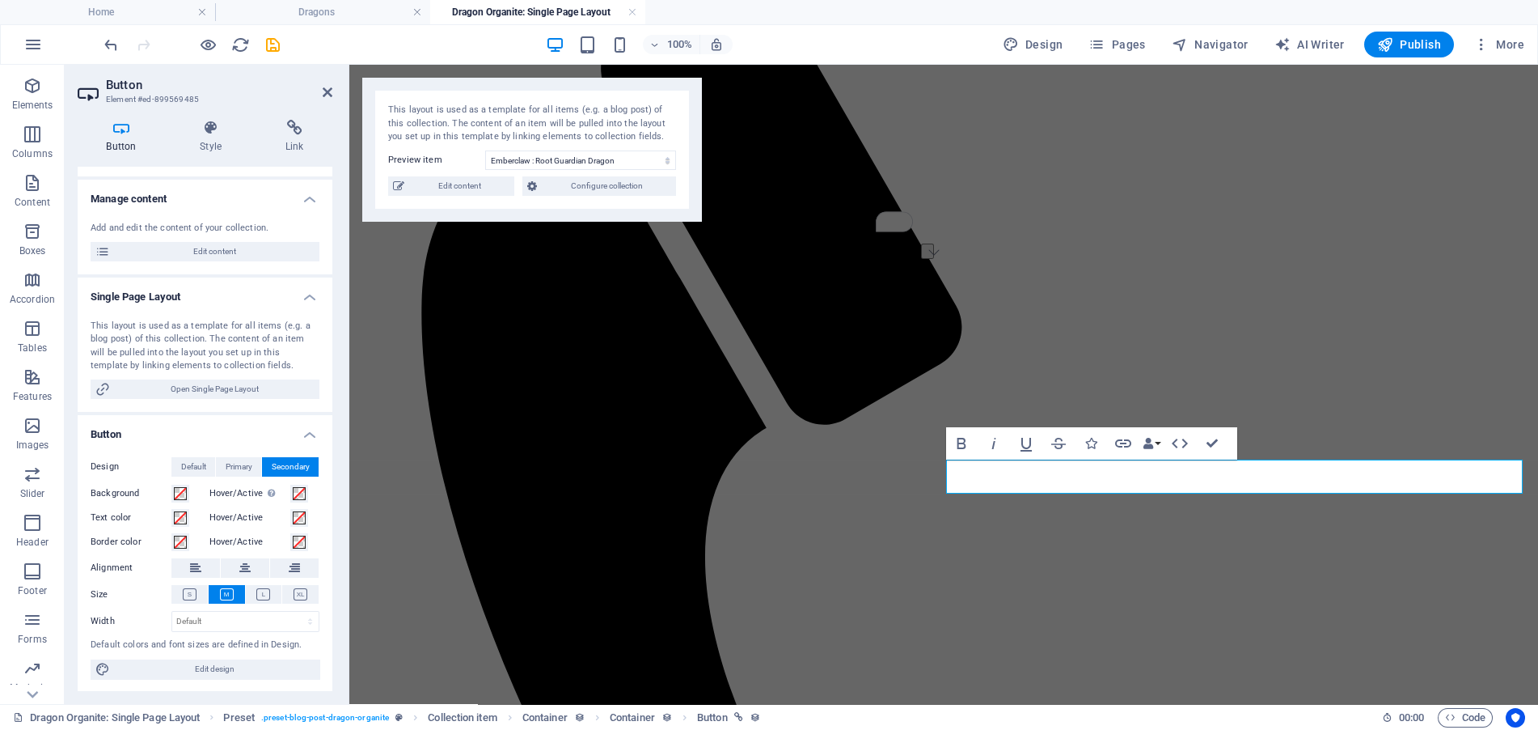
scroll to position [88, 0]
click at [37, 575] on icon "button" at bounding box center [32, 574] width 19 height 19
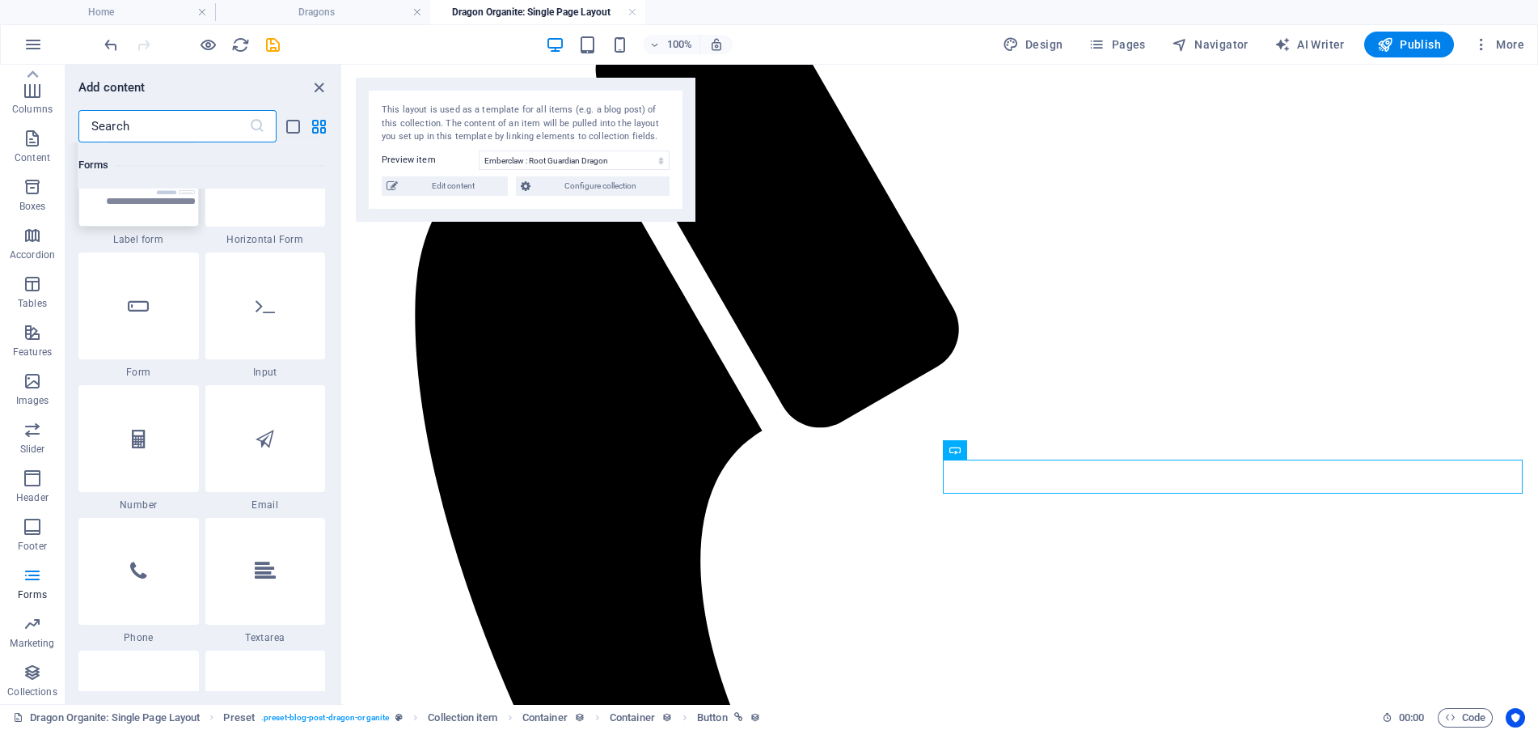
scroll to position [11887, 0]
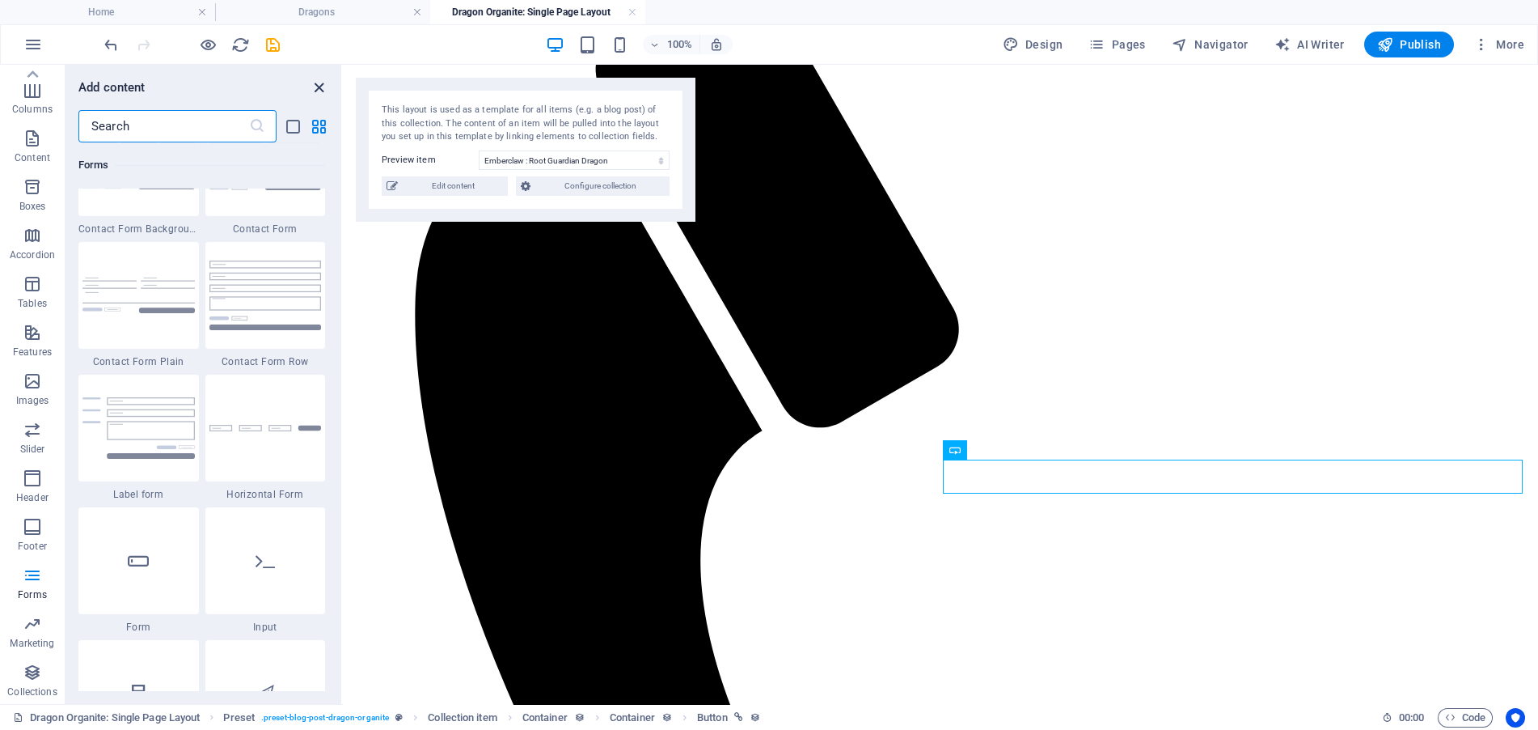
click at [315, 82] on icon "close panel" at bounding box center [319, 87] width 19 height 19
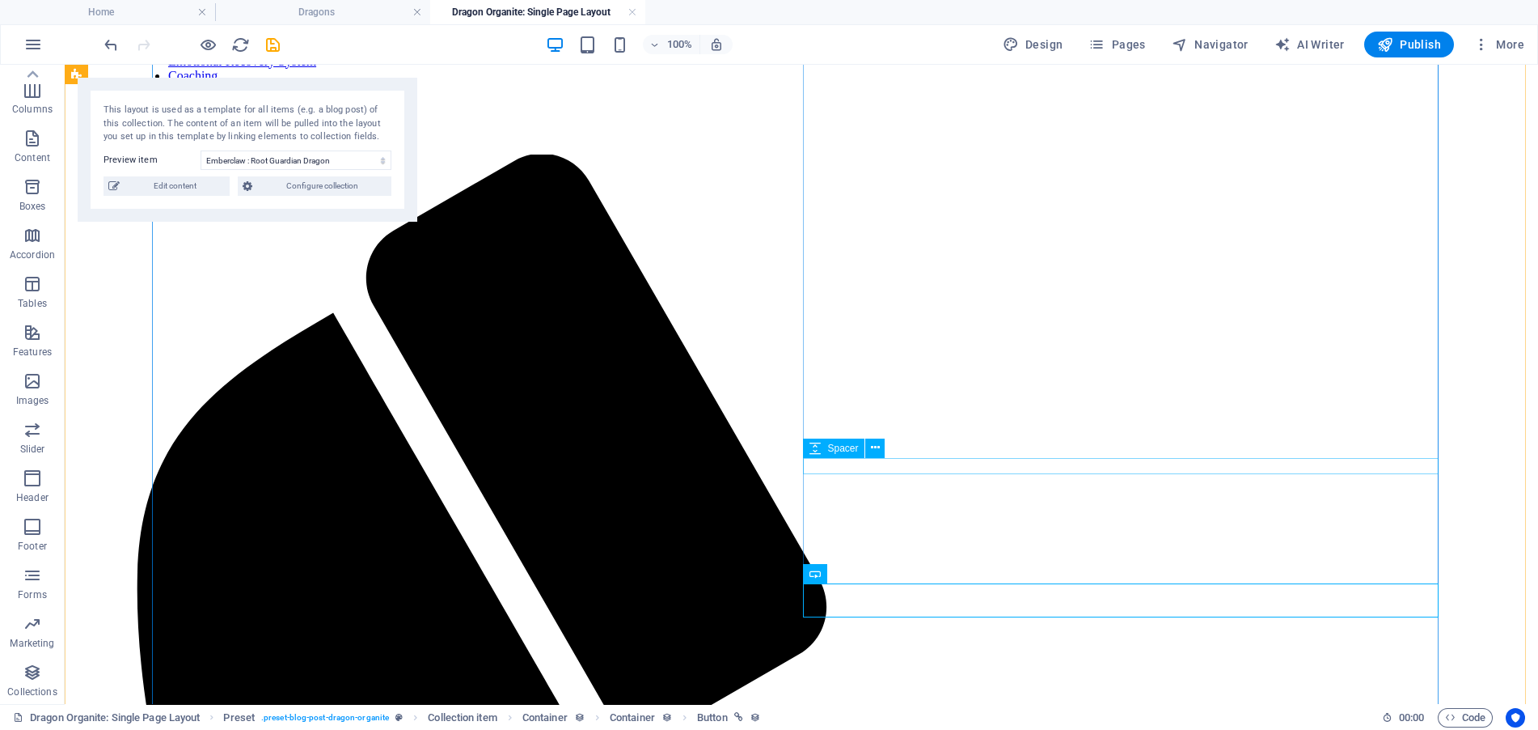
scroll to position [222, 0]
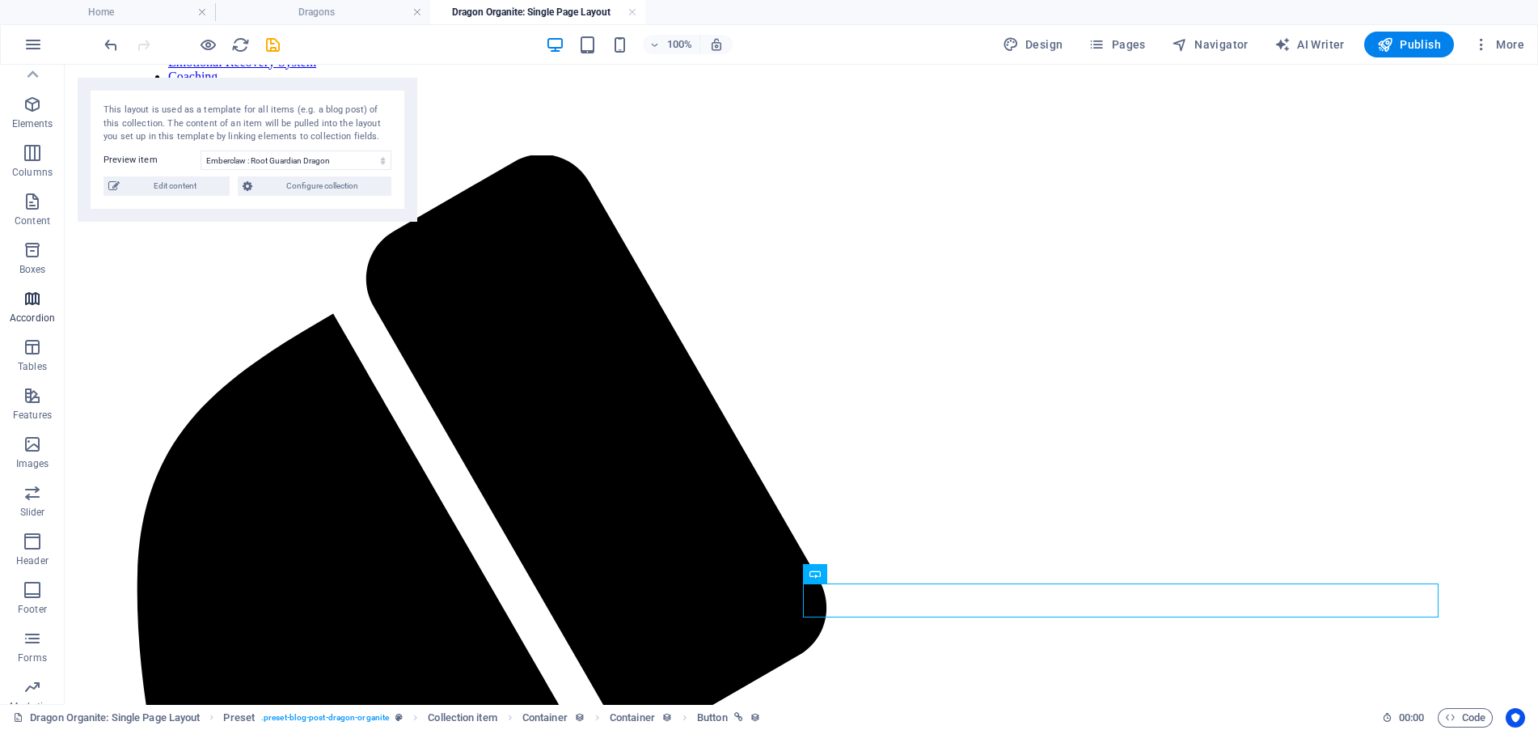
scroll to position [0, 0]
drag, startPoint x: 32, startPoint y: 132, endPoint x: 42, endPoint y: 131, distance: 9.7
click at [33, 132] on icon "button" at bounding box center [32, 129] width 19 height 19
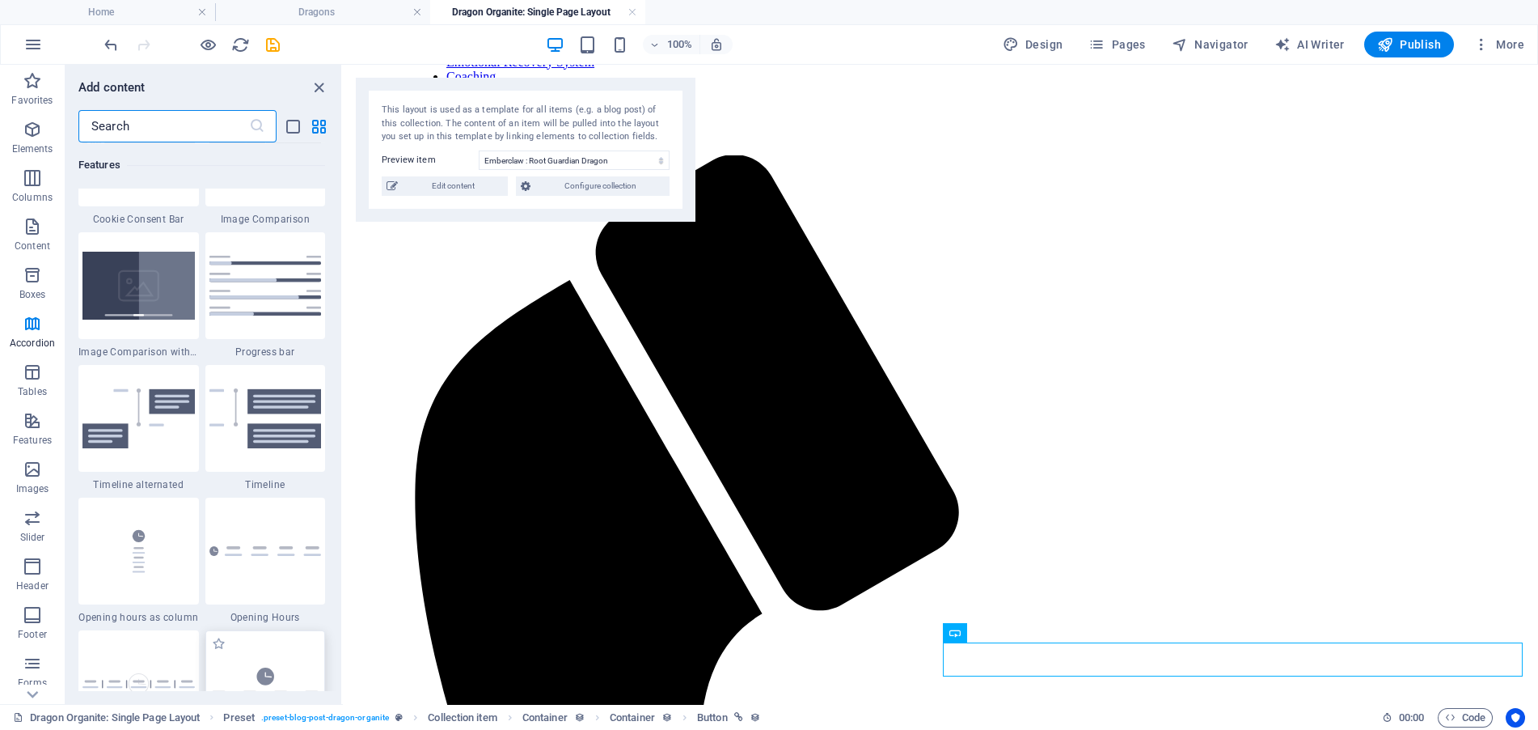
scroll to position [6803, 0]
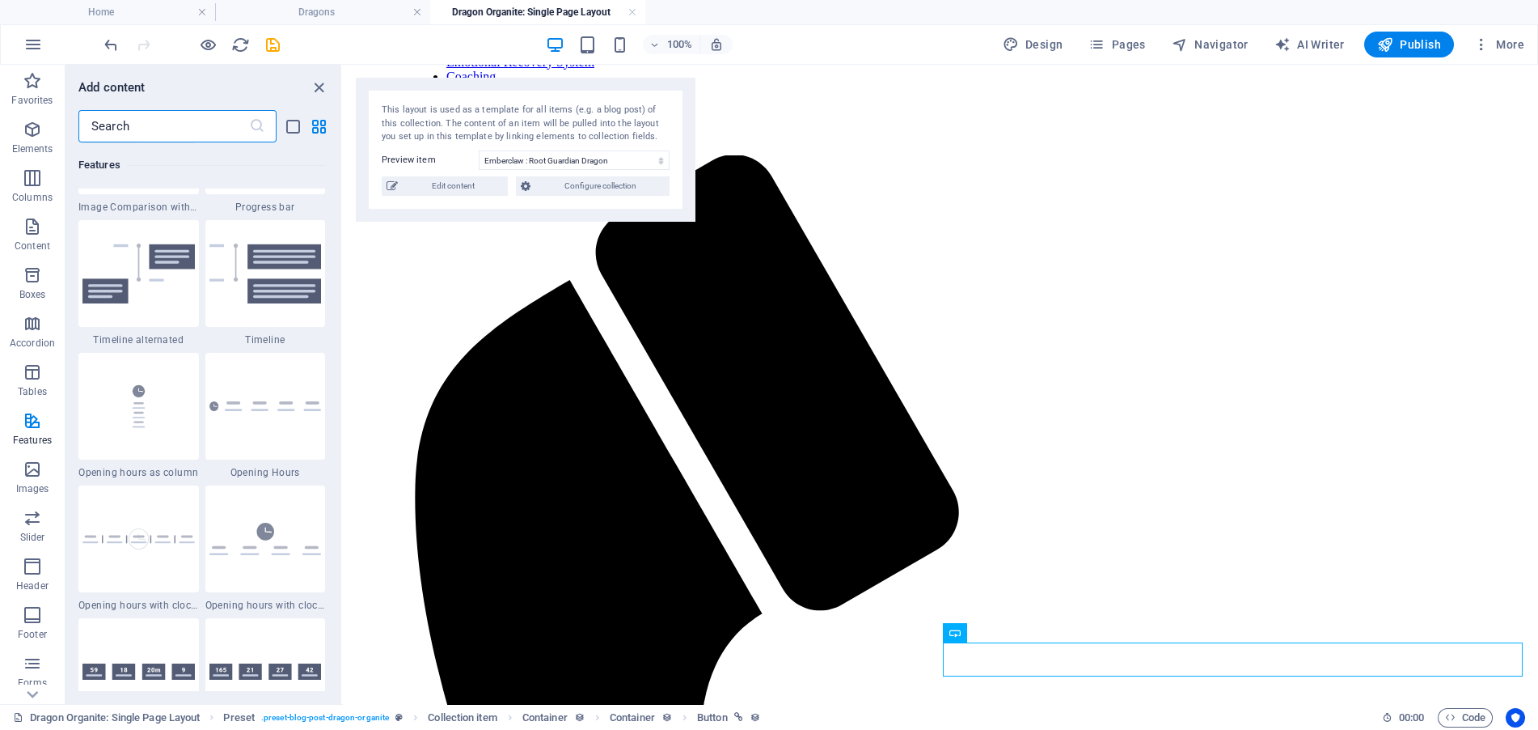
click at [159, 121] on input "text" at bounding box center [163, 126] width 171 height 32
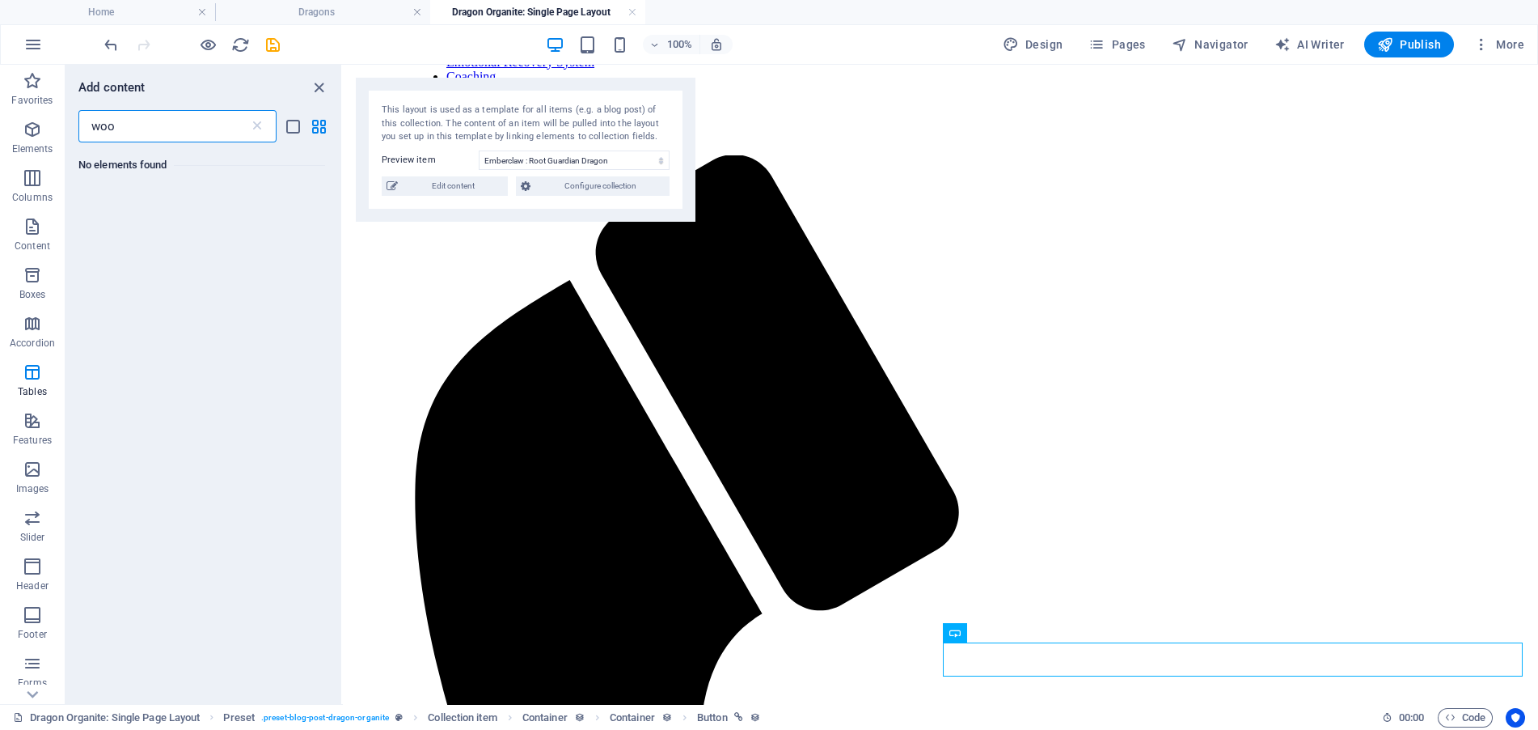
scroll to position [0, 0]
type input "woo"
click at [314, 81] on icon "close panel" at bounding box center [319, 87] width 19 height 19
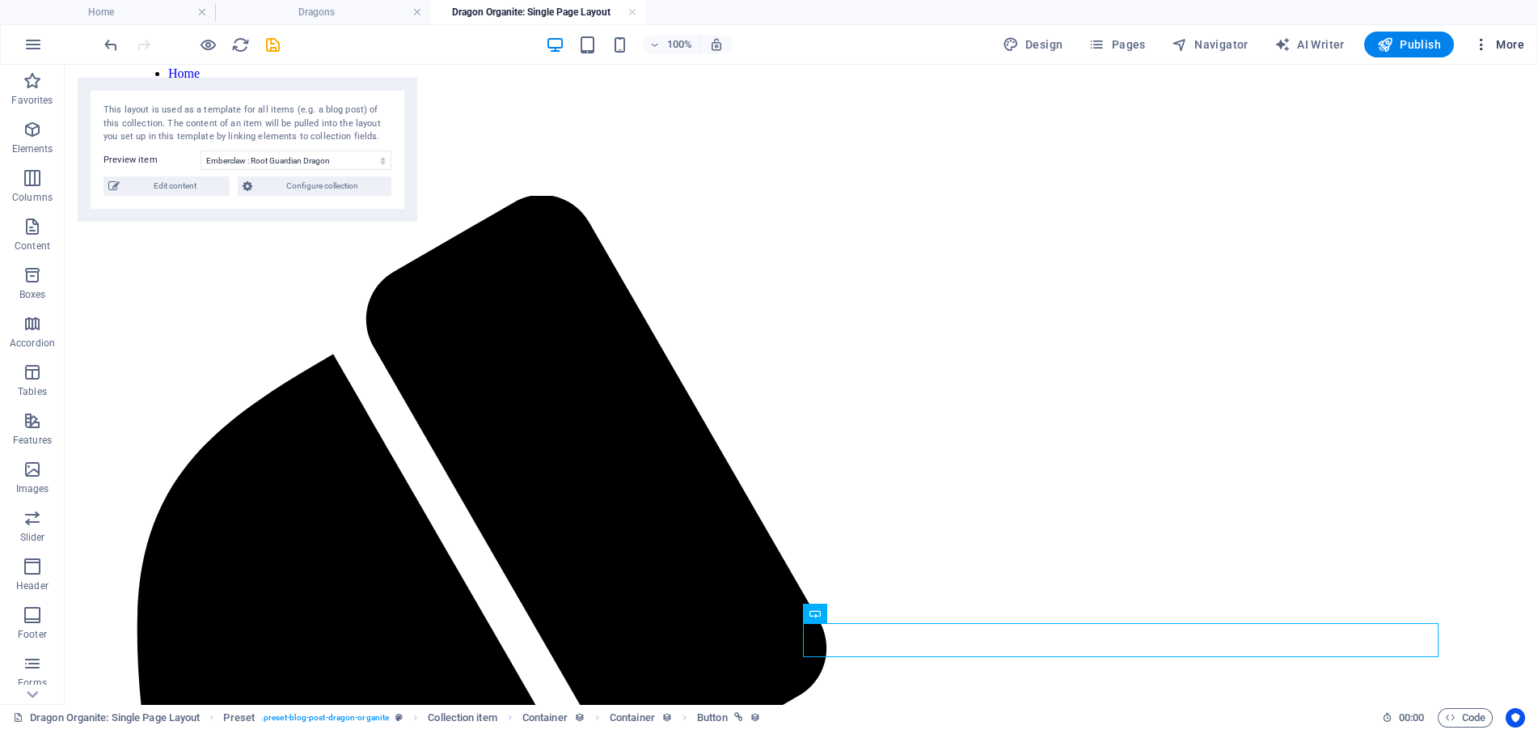
click at [1491, 44] on span "More" at bounding box center [1499, 44] width 51 height 16
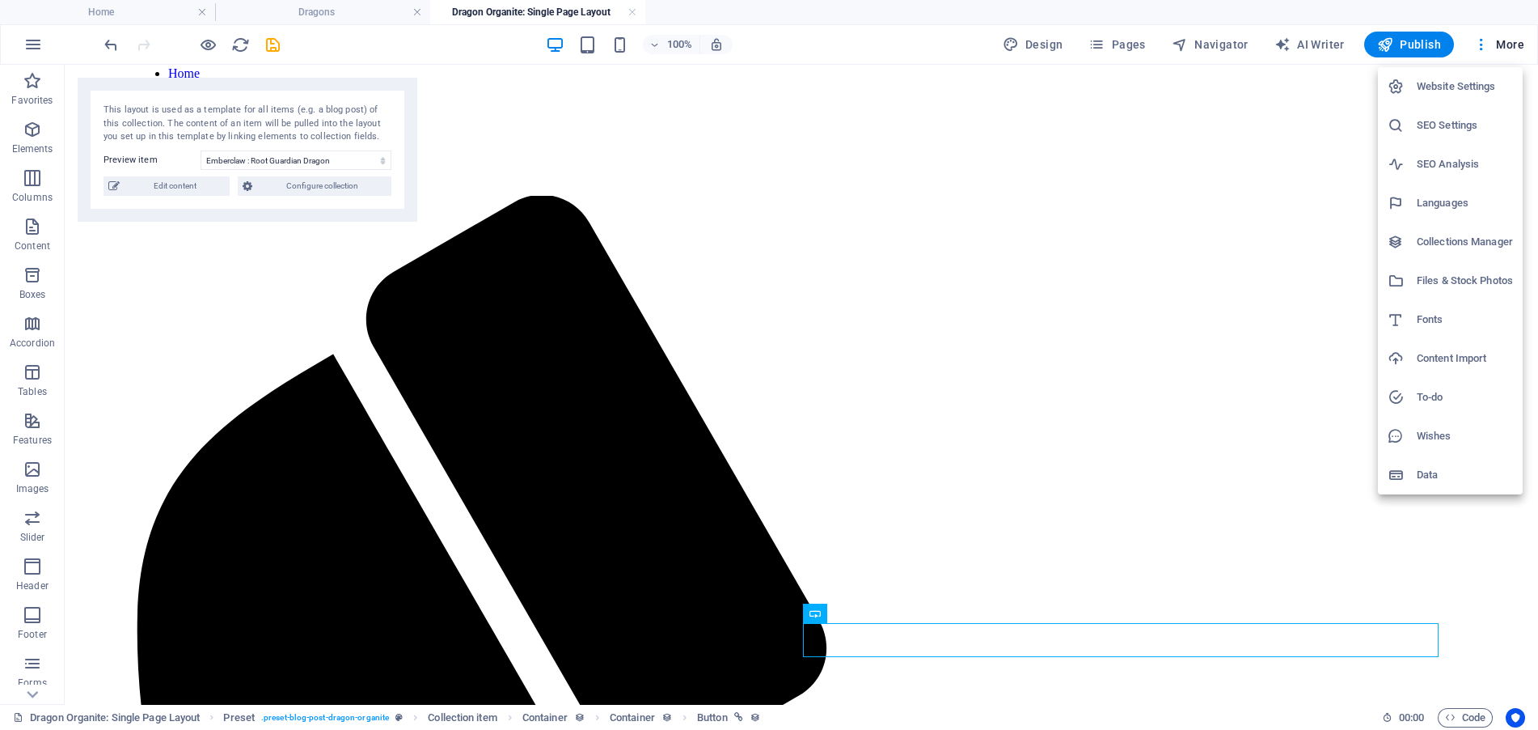
click at [308, 15] on div at bounding box center [769, 365] width 1538 height 730
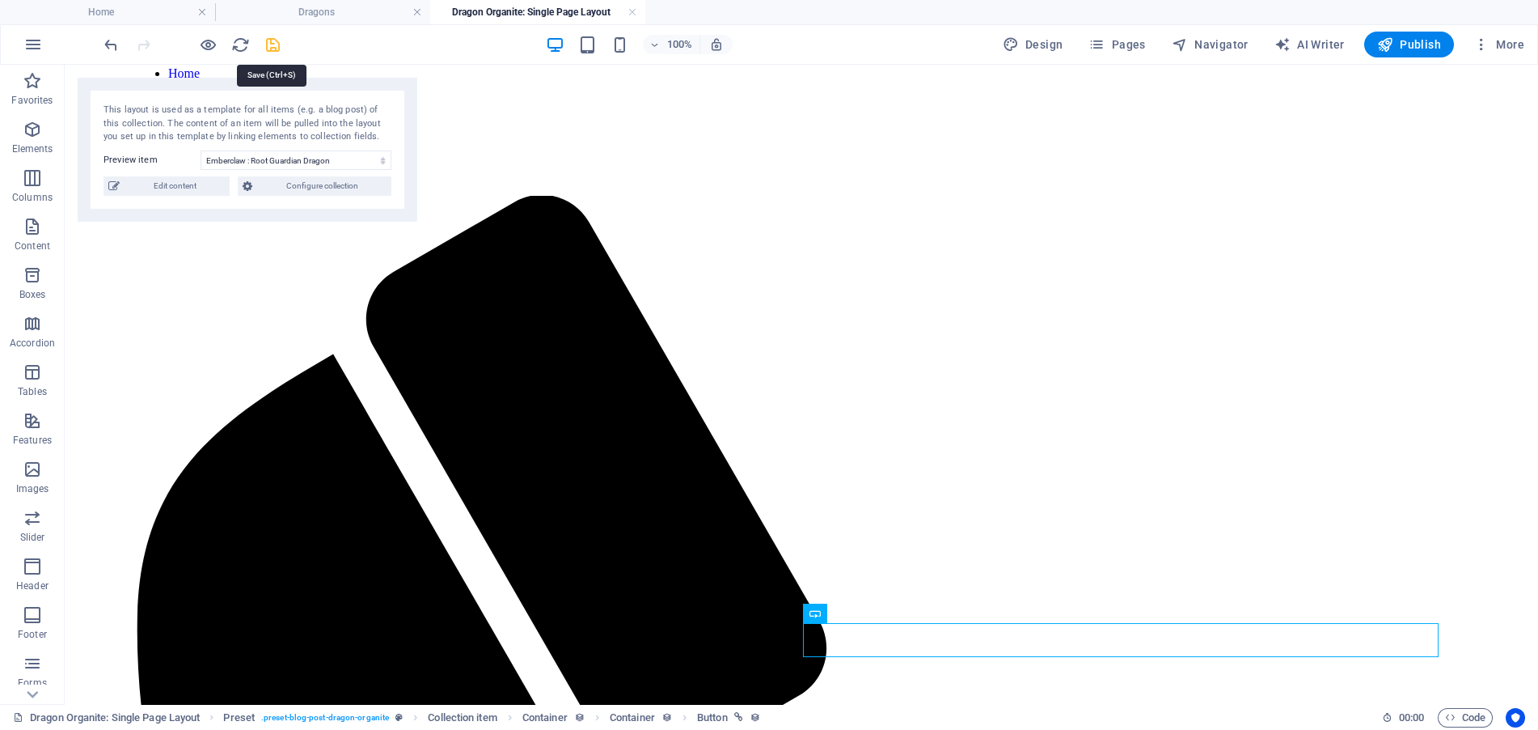
click at [276, 43] on icon "save" at bounding box center [273, 45] width 19 height 19
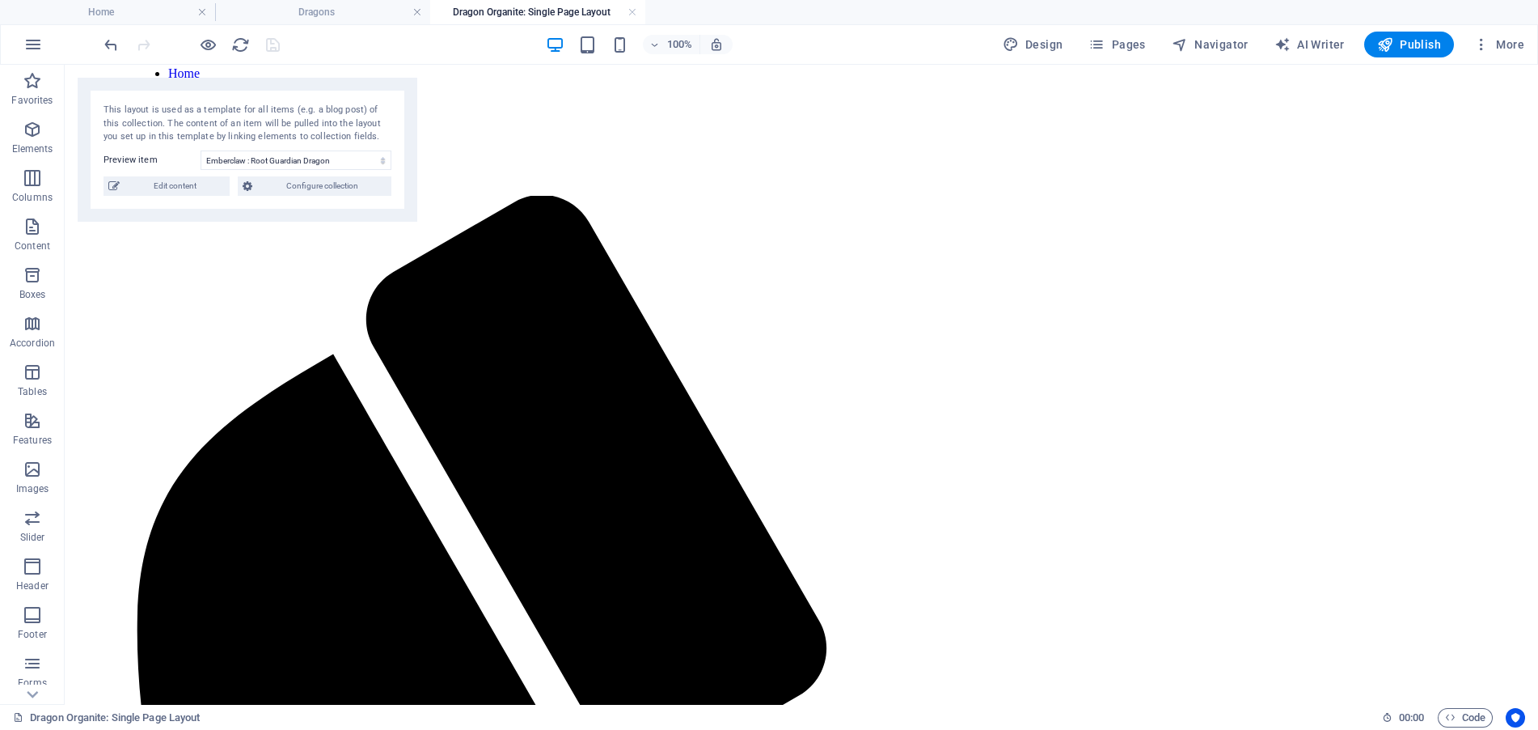
click at [634, 12] on link at bounding box center [633, 12] width 10 height 15
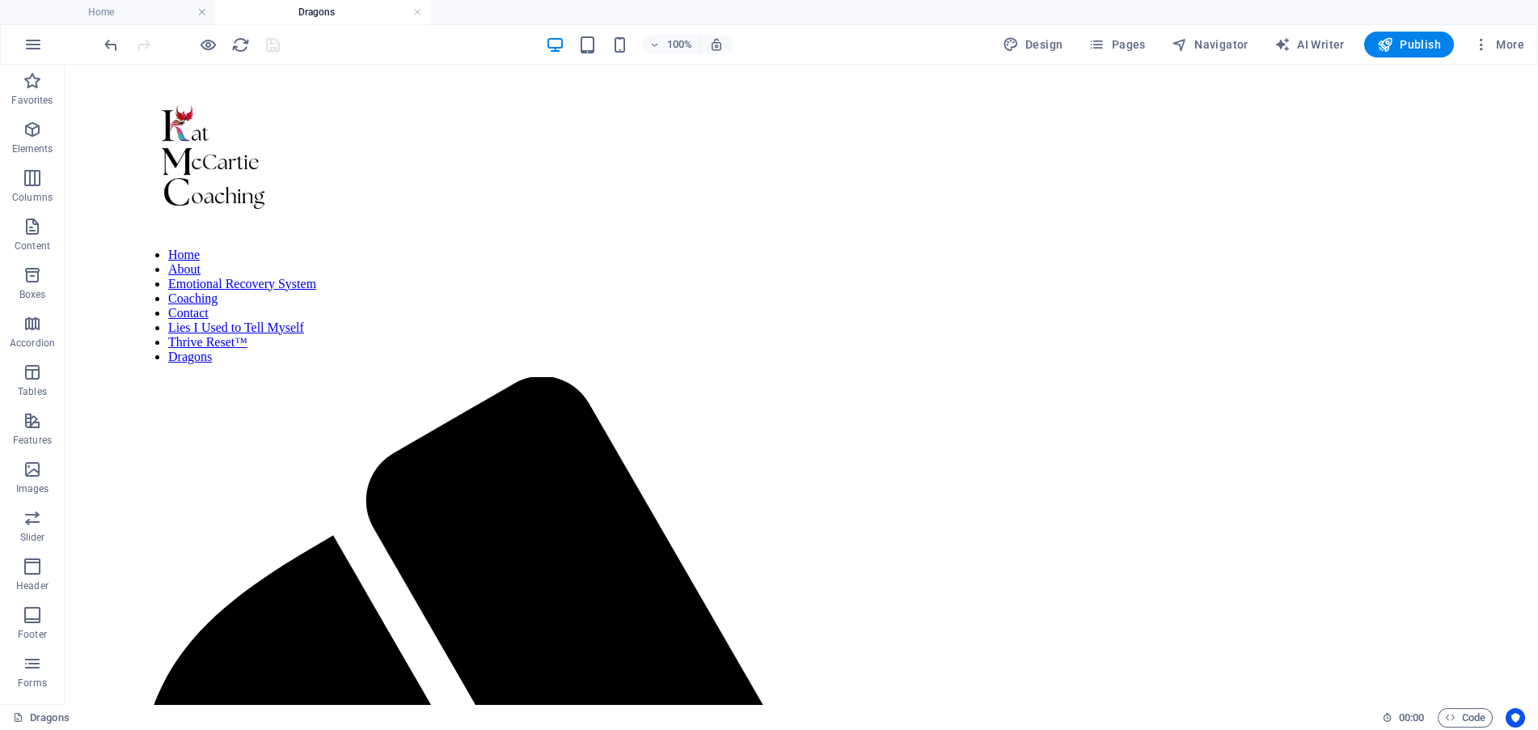
scroll to position [162, 0]
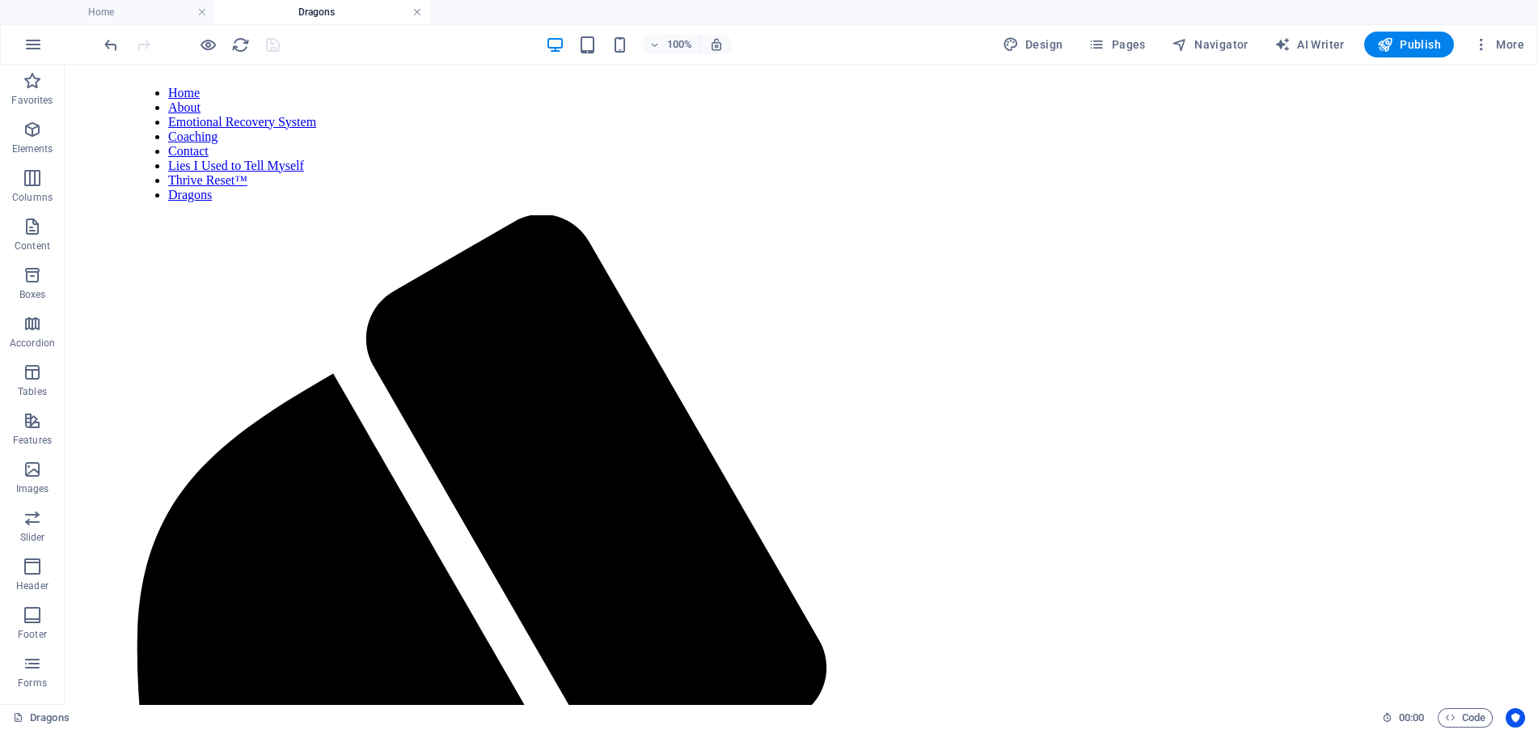
click at [415, 11] on link at bounding box center [417, 12] width 10 height 15
